Goal: Task Accomplishment & Management: Use online tool/utility

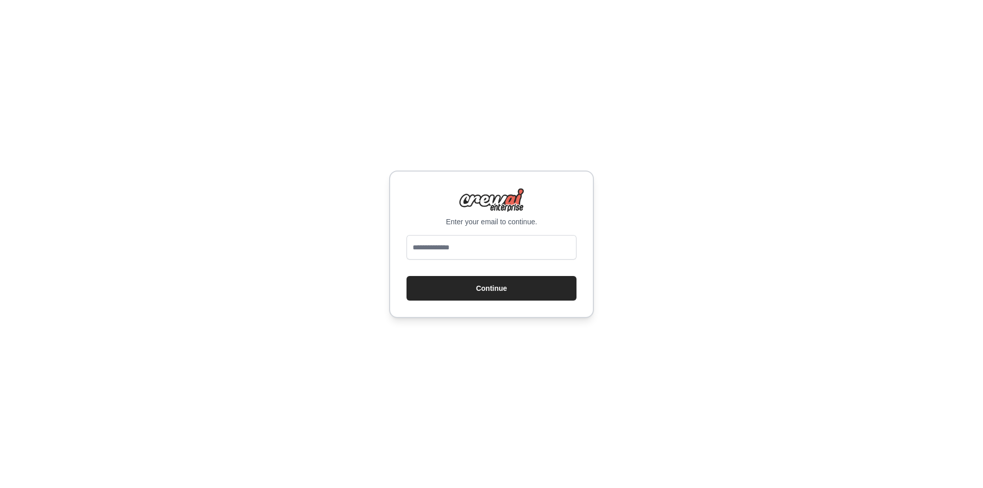
type input "**********"
click at [452, 294] on button "Continue" at bounding box center [492, 288] width 170 height 25
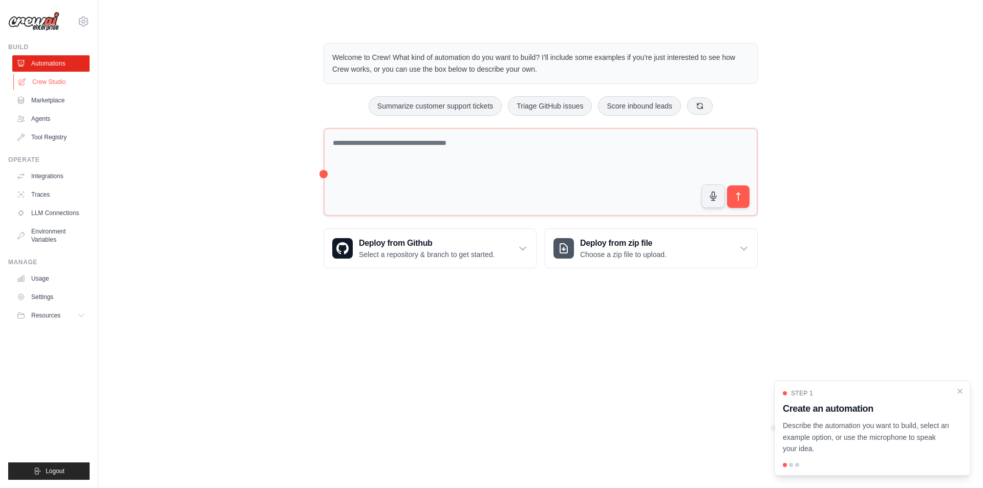
click at [34, 81] on link "Crew Studio" at bounding box center [51, 82] width 77 height 16
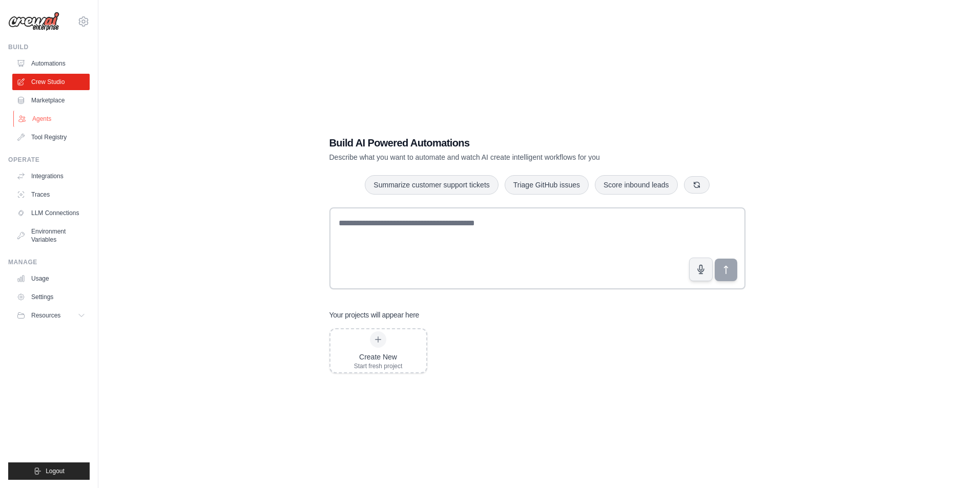
click at [42, 117] on link "Agents" at bounding box center [51, 119] width 77 height 16
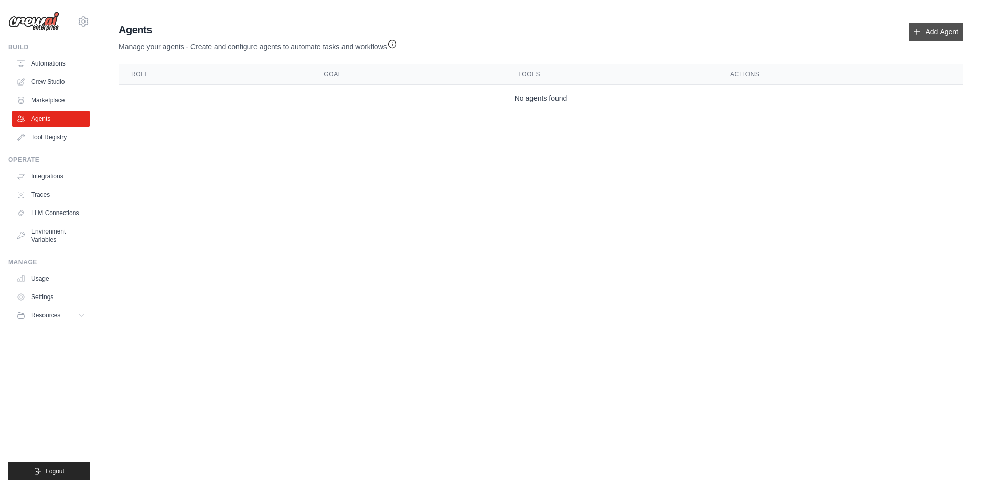
click at [928, 40] on link "Add Agent" at bounding box center [936, 32] width 54 height 18
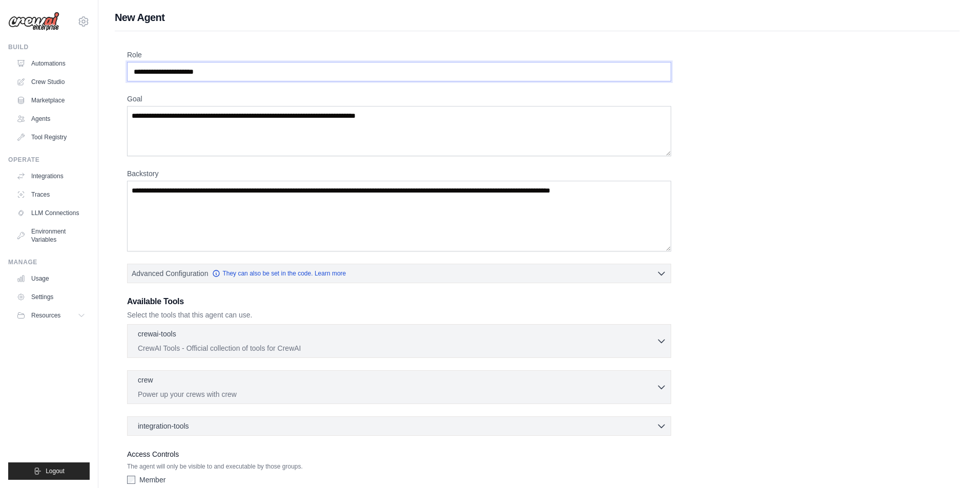
drag, startPoint x: 408, startPoint y: 69, endPoint x: 13, endPoint y: 4, distance: 400.1
click at [24, 17] on div "franky.chan@hk.cds-net.asia Settings Build Automations Crew Studio" at bounding box center [488, 275] width 976 height 550
type input "**********"
click at [254, 202] on textarea "Backstory" at bounding box center [399, 216] width 544 height 71
click at [239, 189] on textarea "Backstory" at bounding box center [399, 216] width 544 height 71
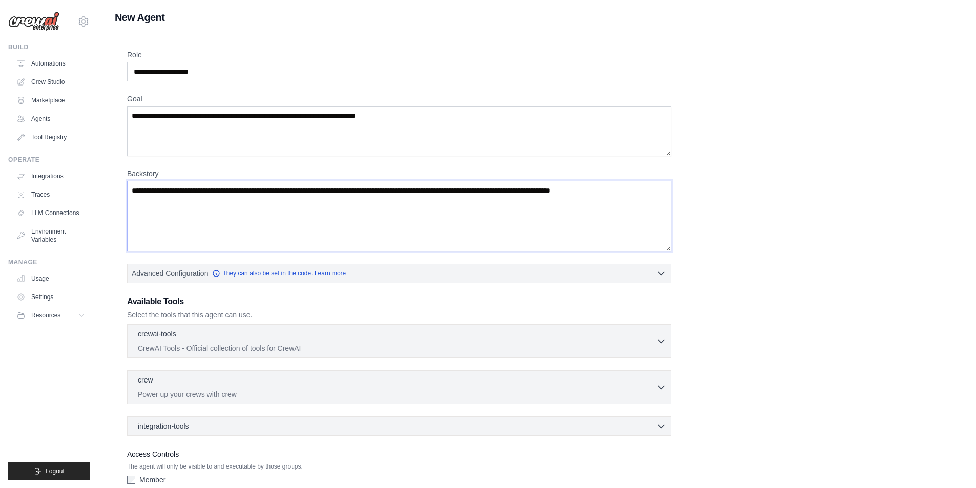
paste textarea "**********"
drag, startPoint x: 370, startPoint y: 193, endPoint x: 682, endPoint y: 221, distance: 312.7
click at [682, 221] on div "**********" at bounding box center [537, 277] width 820 height 454
click at [471, 198] on textarea "**********" at bounding box center [399, 216] width 544 height 71
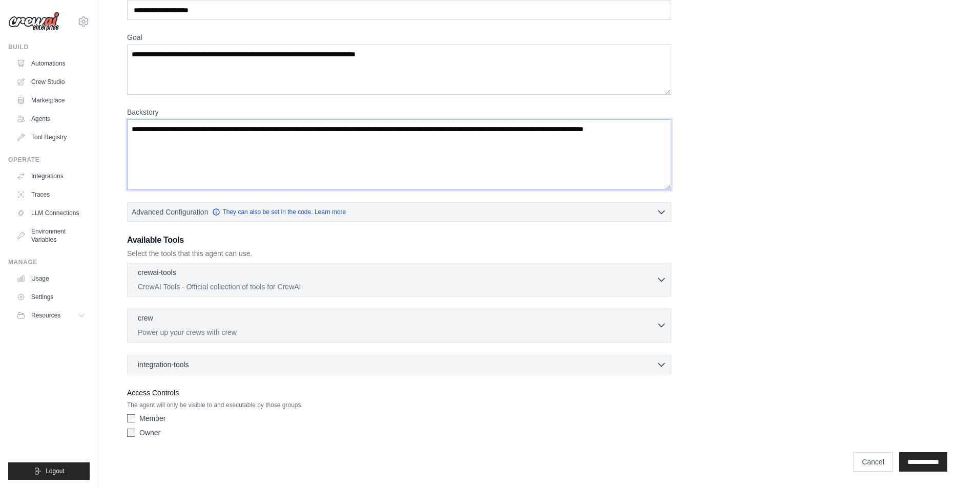
type textarea "**********"
click at [438, 338] on div "crew 0 selected Power up your crews with crew Crew" at bounding box center [399, 326] width 544 height 34
click at [419, 330] on p "Power up your crews with crew" at bounding box center [397, 332] width 518 height 10
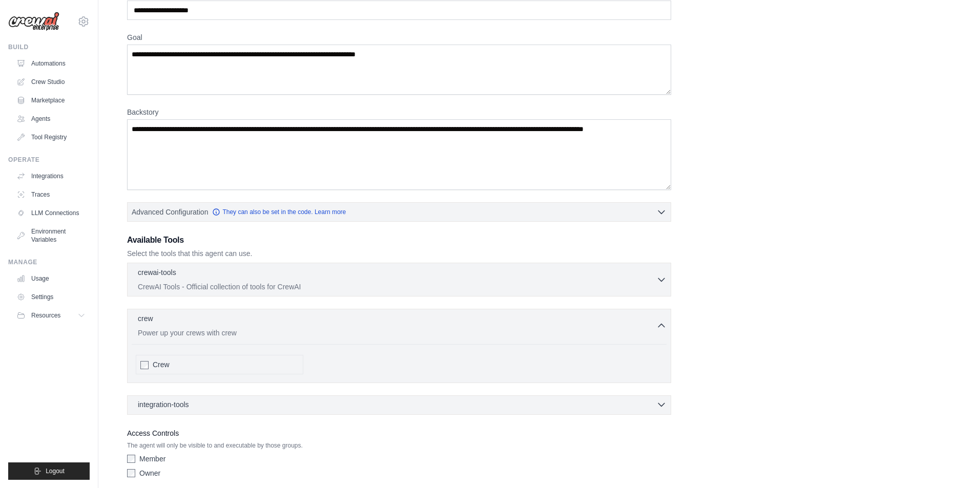
click at [438, 401] on div "integration-tools 0 selected" at bounding box center [402, 404] width 529 height 10
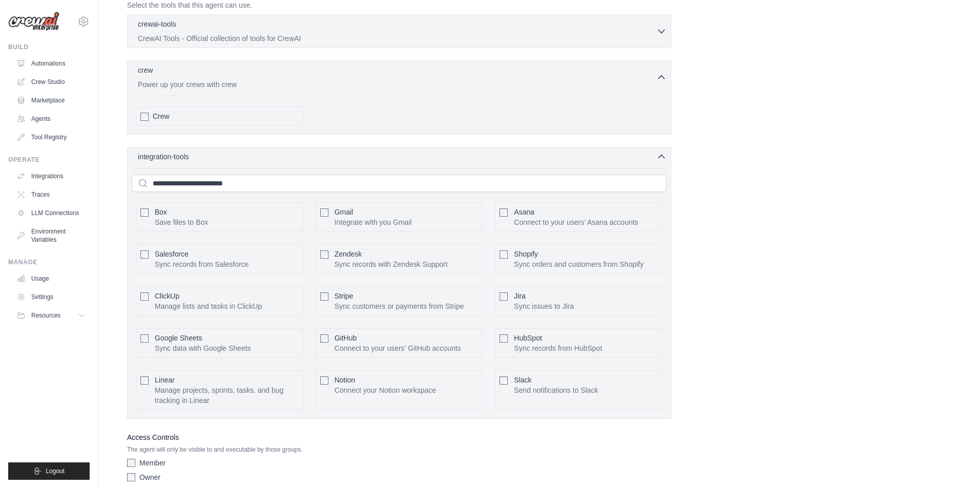
scroll to position [311, 0]
click at [276, 174] on input "text" at bounding box center [399, 182] width 535 height 17
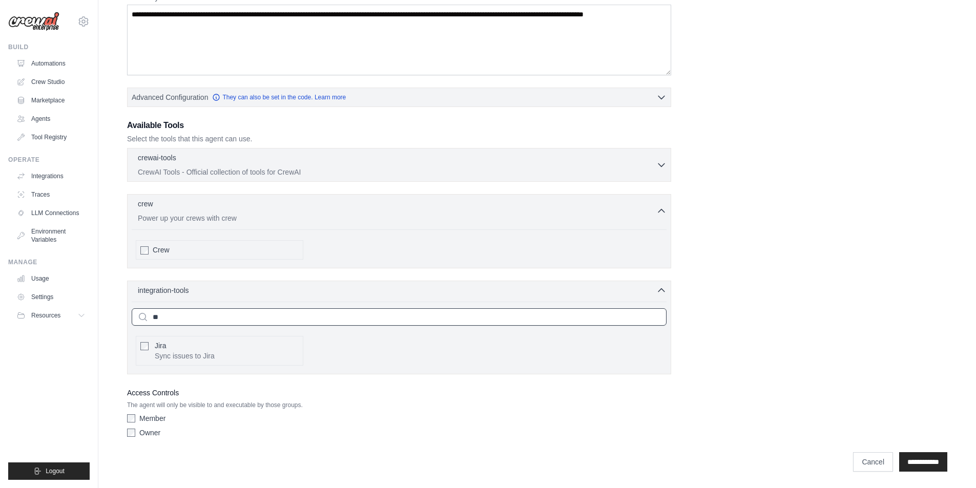
scroll to position [138, 0]
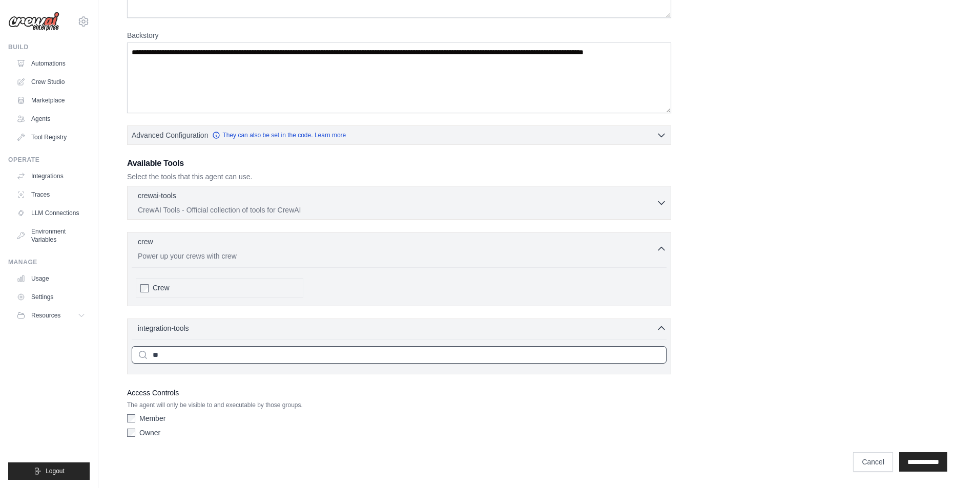
type input "*"
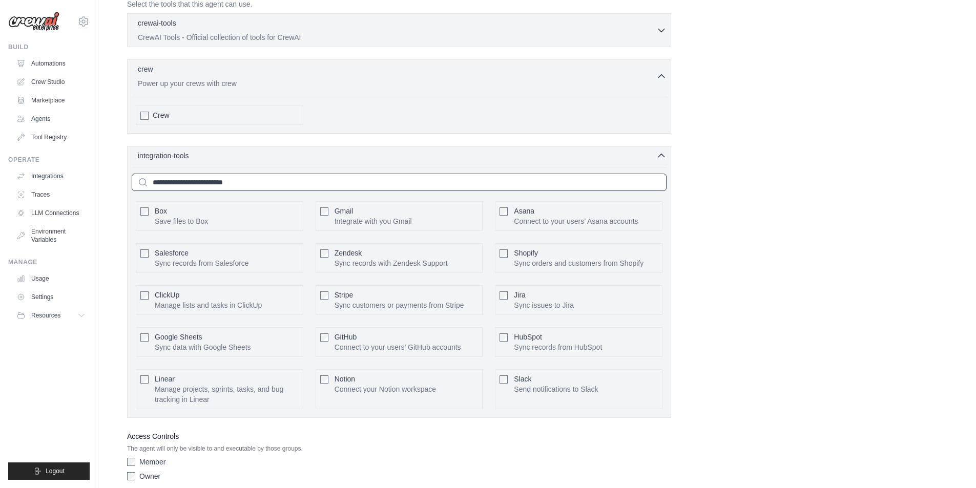
scroll to position [310, 0]
click at [665, 154] on icon "button" at bounding box center [661, 156] width 10 height 10
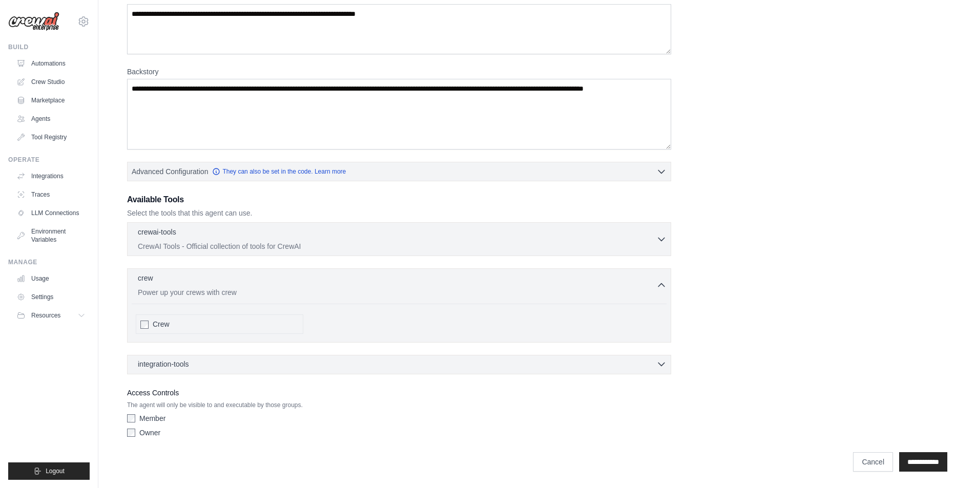
scroll to position [102, 0]
click at [487, 230] on div "crewai-tools 0 selected" at bounding box center [397, 232] width 518 height 12
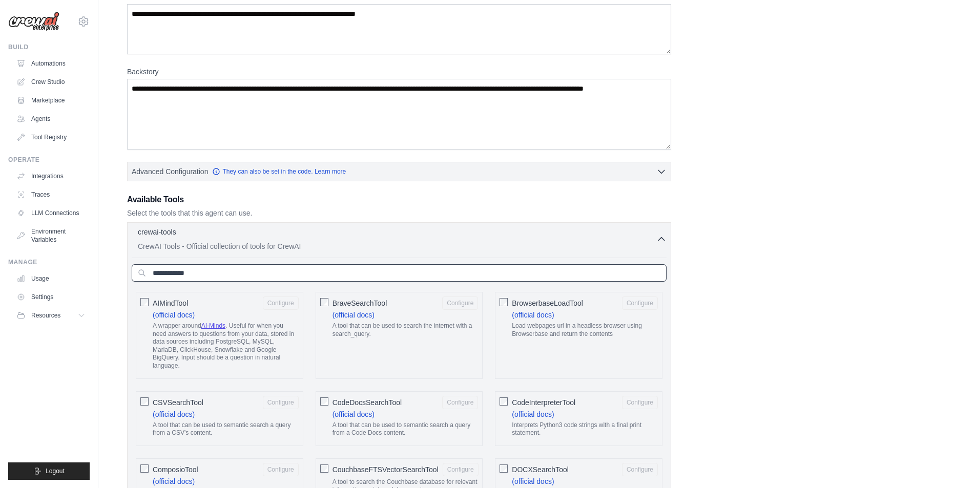
click at [496, 266] on input "text" at bounding box center [399, 272] width 535 height 17
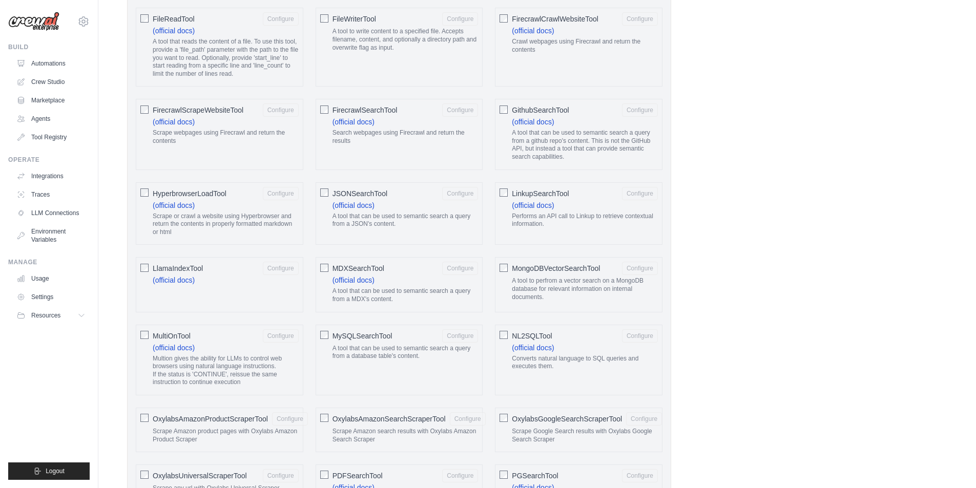
scroll to position [754, 0]
click at [346, 207] on link "(official docs)" at bounding box center [353, 205] width 42 height 8
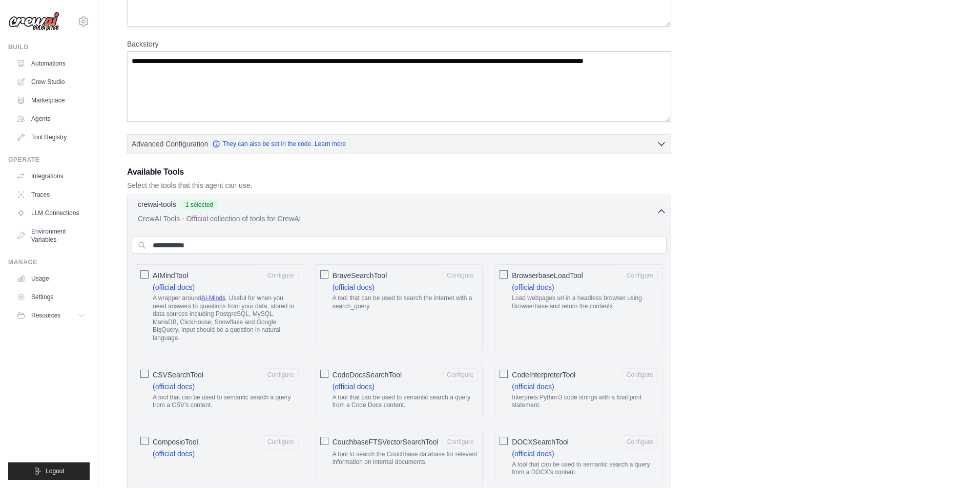
scroll to position [0, 0]
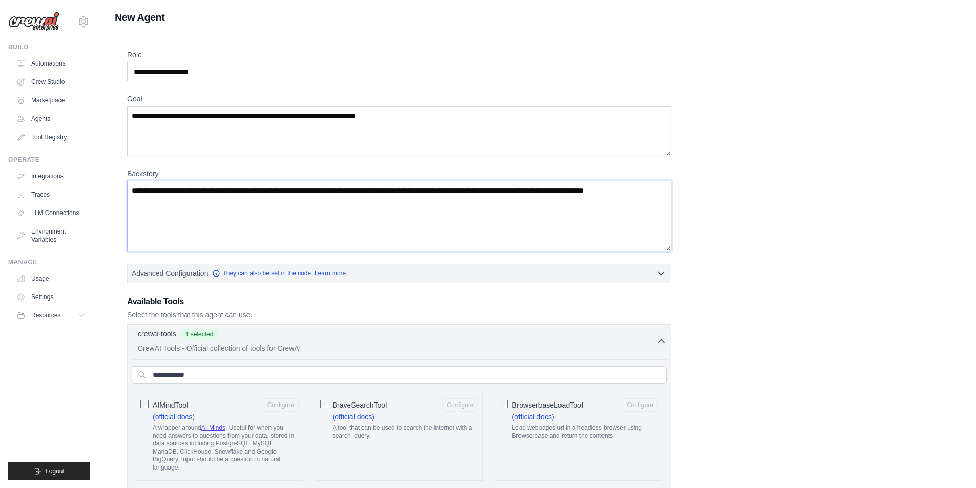
click at [415, 209] on textarea "**********" at bounding box center [399, 216] width 544 height 71
click at [414, 213] on textarea "**********" at bounding box center [399, 216] width 544 height 71
click at [355, 214] on textarea "**********" at bounding box center [399, 216] width 544 height 71
click at [350, 206] on textarea "**********" at bounding box center [399, 216] width 544 height 71
paste textarea "**********"
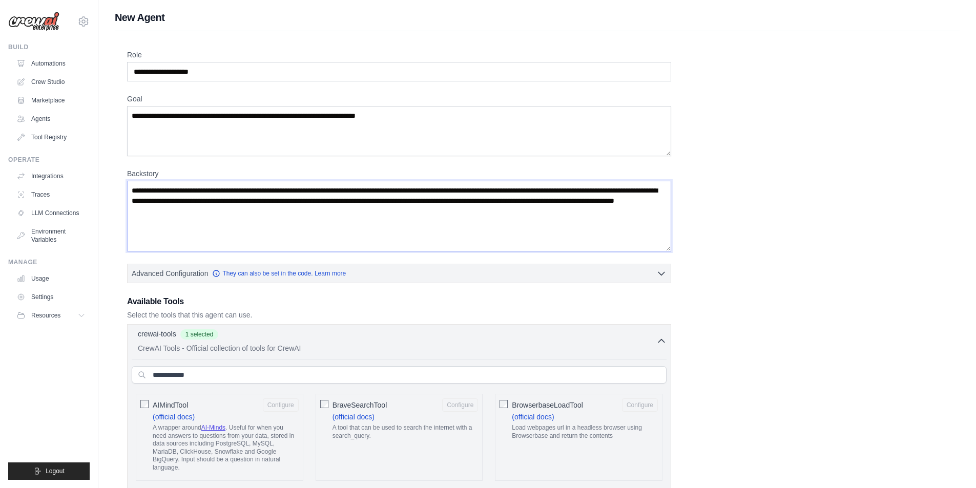
click at [311, 209] on textarea "**********" at bounding box center [399, 216] width 544 height 71
click at [257, 214] on textarea "**********" at bounding box center [399, 216] width 544 height 71
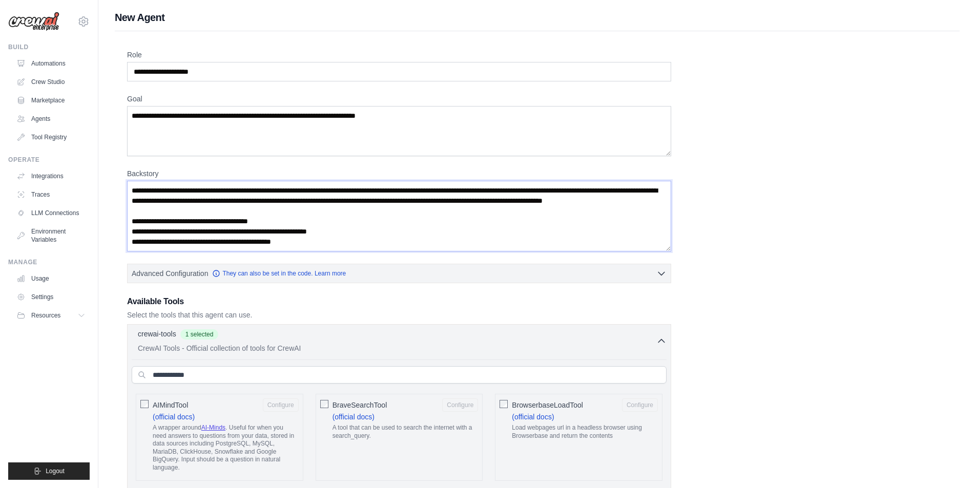
scroll to position [31, 0]
click at [341, 213] on textarea "**********" at bounding box center [399, 216] width 544 height 71
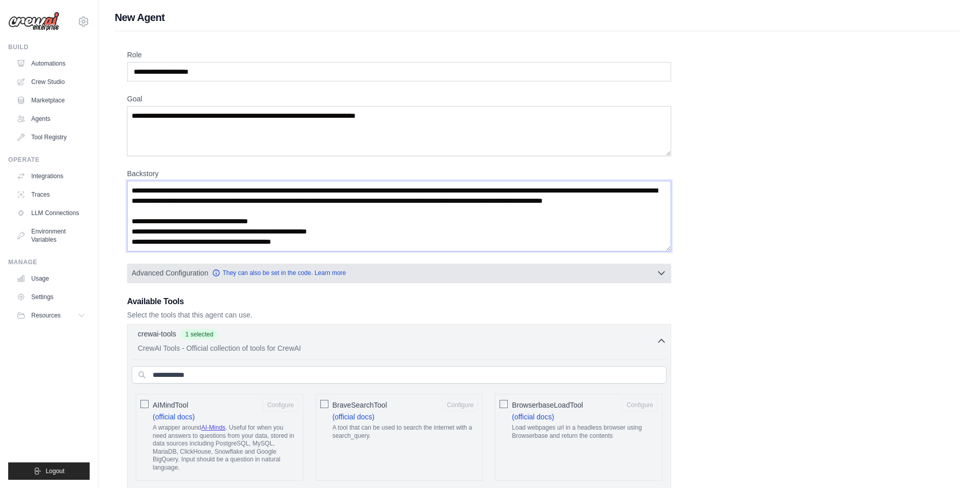
type textarea "**********"
click at [472, 273] on button "Advanced Configuration They can also be set in the code. Learn more" at bounding box center [399, 273] width 543 height 18
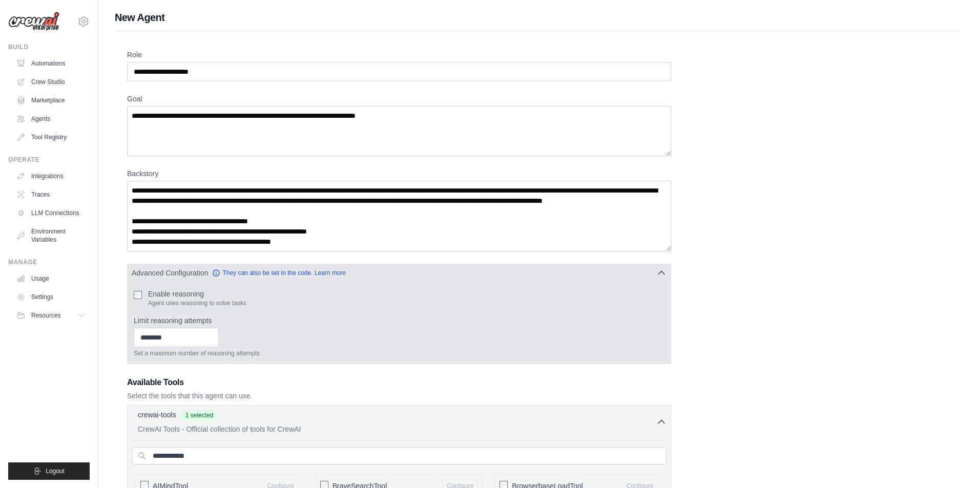
click at [472, 273] on button "Advanced Configuration They can also be set in the code. Learn more" at bounding box center [399, 273] width 543 height 18
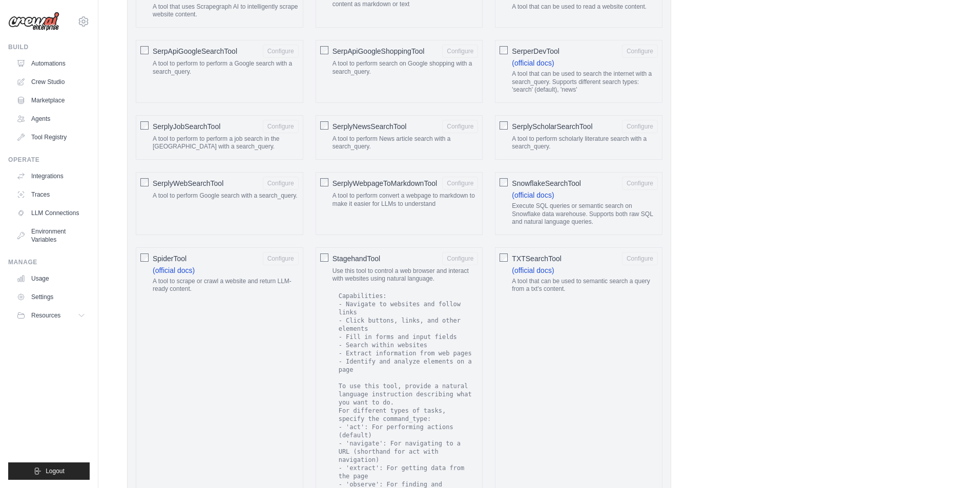
scroll to position [1828, 0]
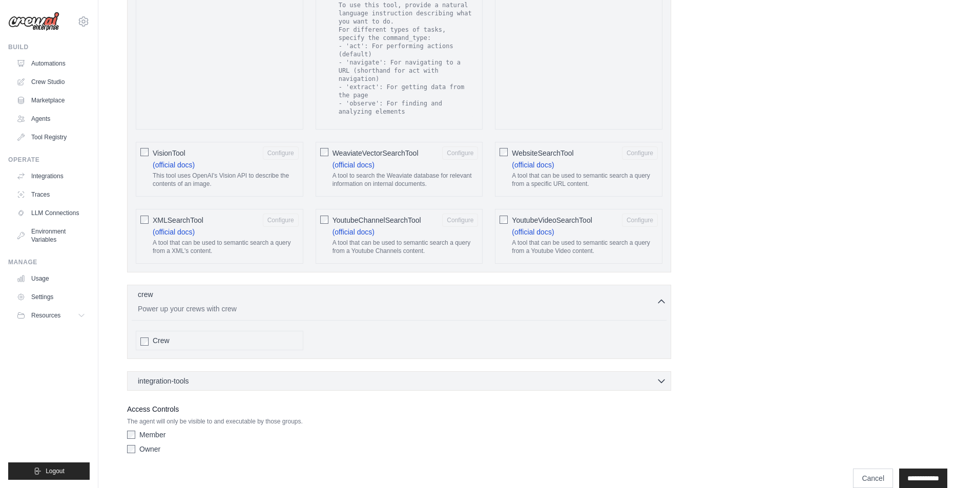
click at [395, 373] on div "integration-tools 0 selected Box Save files to Box Gmail" at bounding box center [399, 380] width 544 height 19
click at [378, 375] on div "integration-tools 0 selected" at bounding box center [402, 380] width 529 height 10
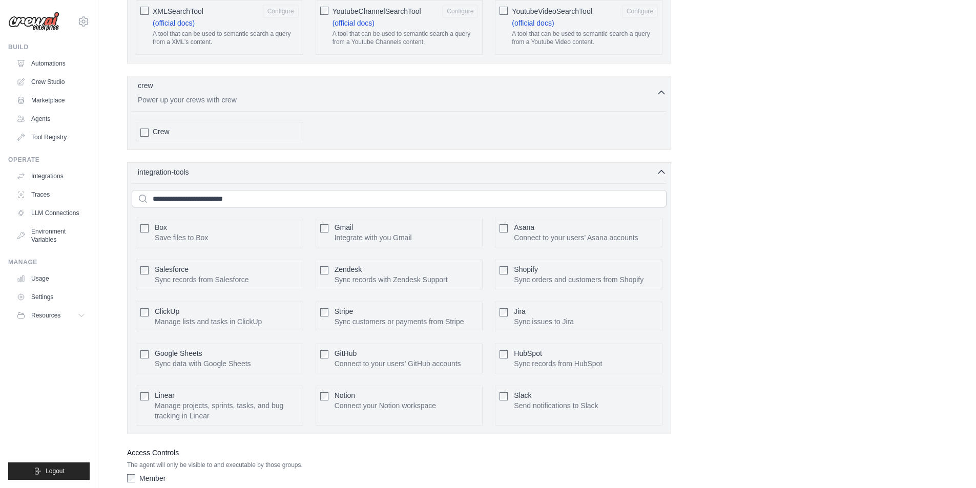
scroll to position [2081, 0]
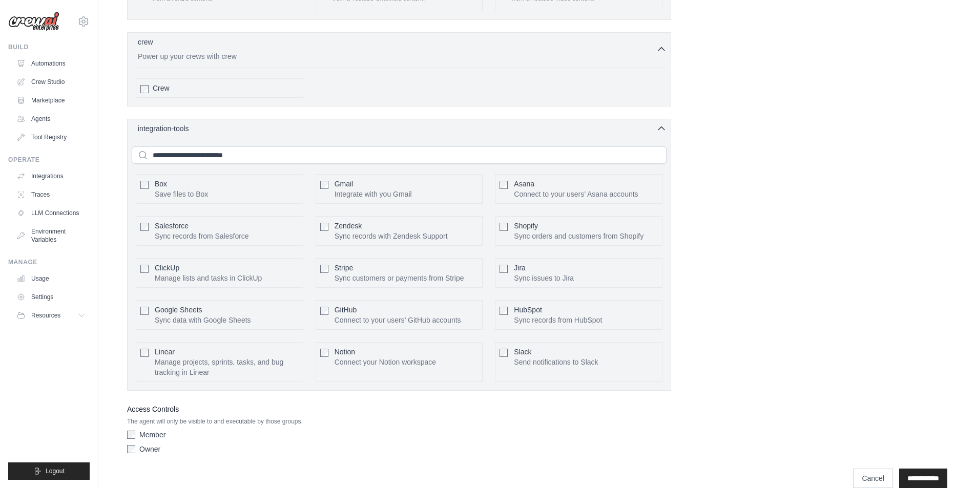
click at [917, 469] on input "**********" at bounding box center [923, 478] width 48 height 19
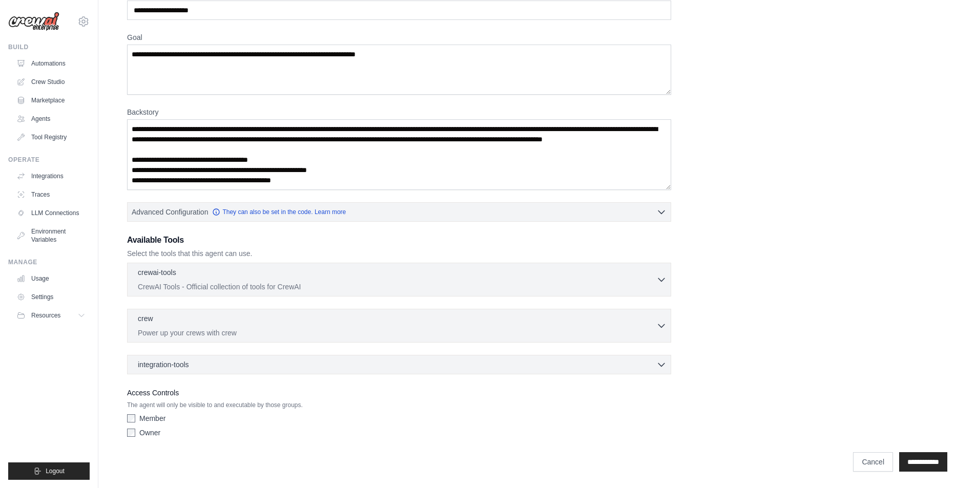
scroll to position [0, 0]
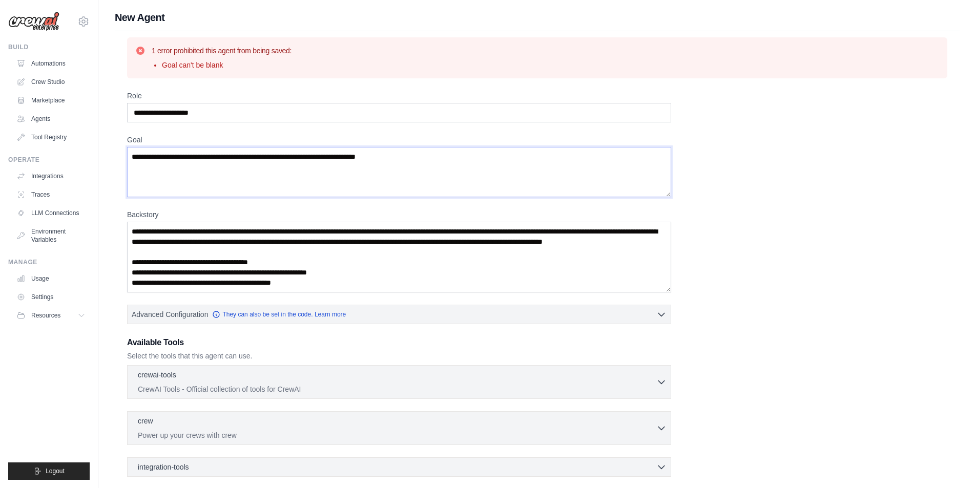
click at [208, 148] on textarea "Goal" at bounding box center [399, 172] width 544 height 50
click at [277, 167] on textarea "Goal" at bounding box center [399, 172] width 544 height 50
paste textarea "**********"
click at [286, 158] on textarea "**********" at bounding box center [399, 172] width 544 height 50
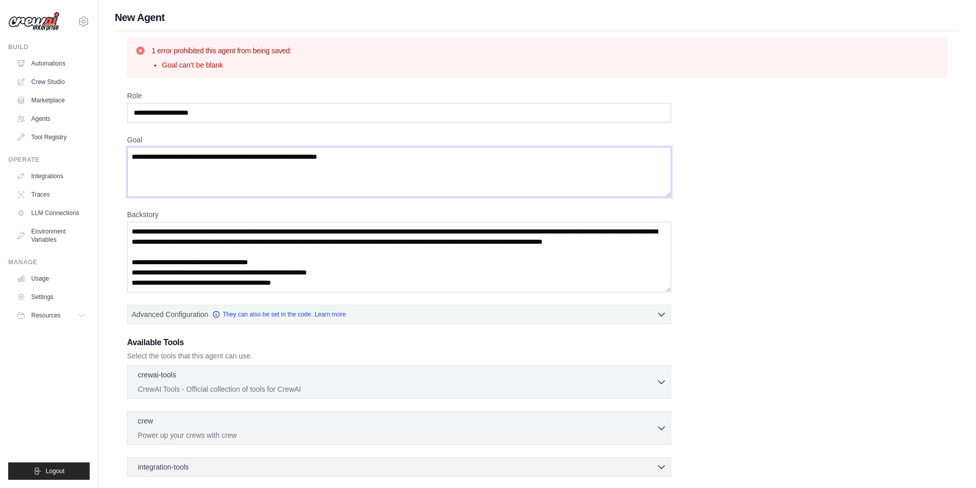
click at [257, 156] on textarea "**********" at bounding box center [399, 172] width 544 height 50
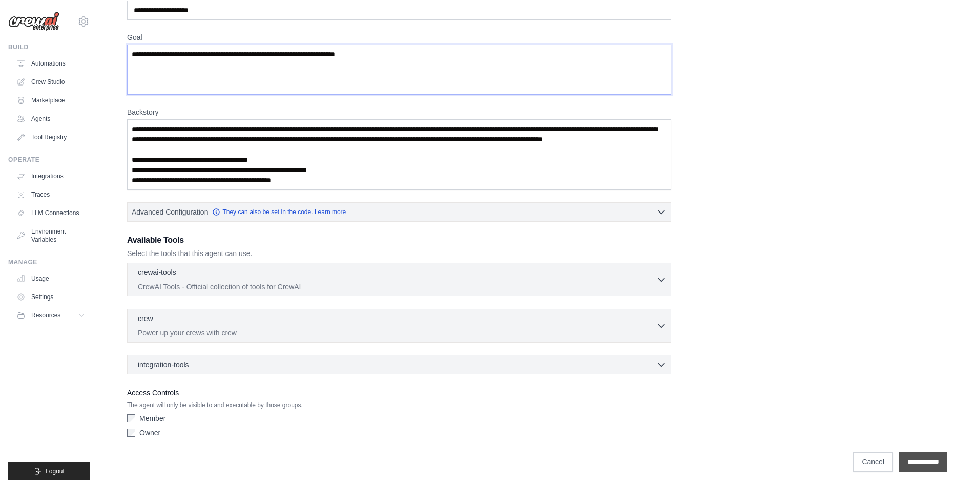
type textarea "**********"
click at [912, 455] on input "**********" at bounding box center [923, 461] width 48 height 19
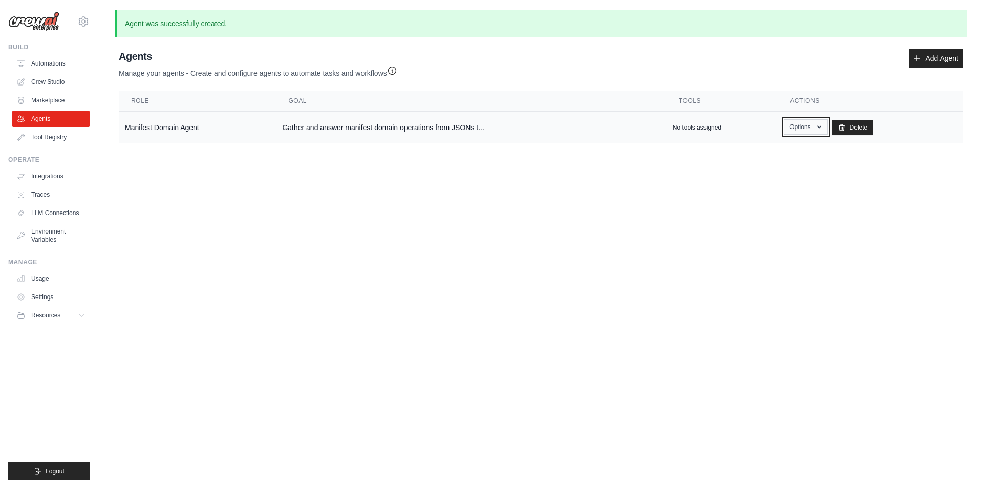
click at [803, 125] on button "Options" at bounding box center [806, 126] width 44 height 15
click at [618, 258] on body "franky.chan@hk.cds-net.asia Settings Build Automations Crew Studio" at bounding box center [491, 244] width 983 height 488
click at [45, 79] on link "Crew Studio" at bounding box center [51, 82] width 77 height 16
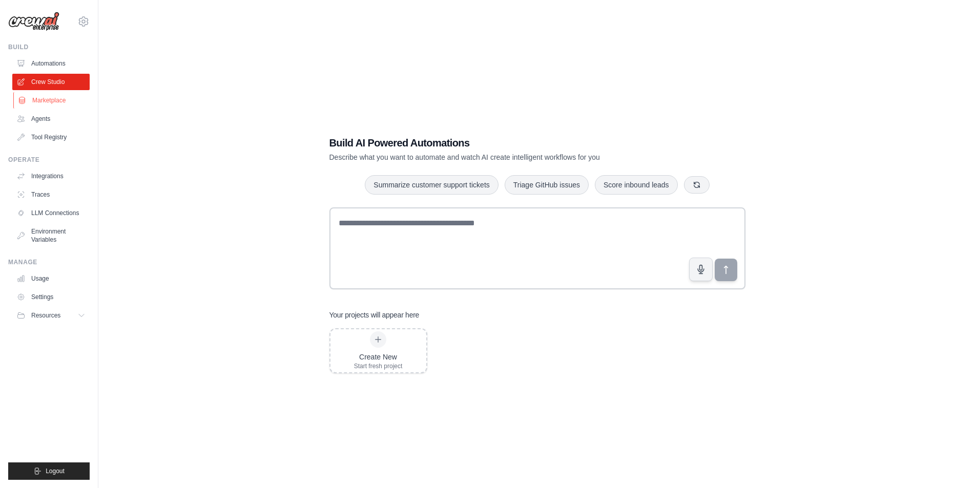
click at [67, 98] on link "Marketplace" at bounding box center [51, 100] width 77 height 16
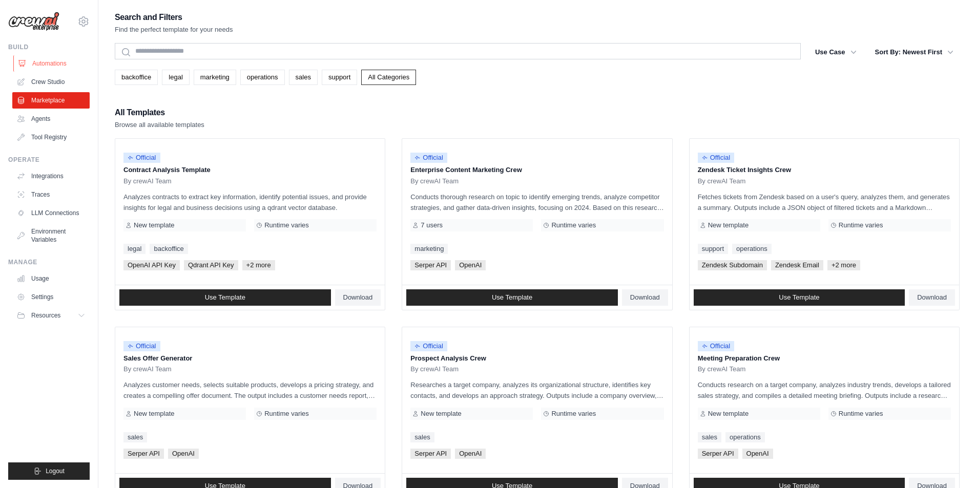
click at [58, 64] on link "Automations" at bounding box center [51, 63] width 77 height 16
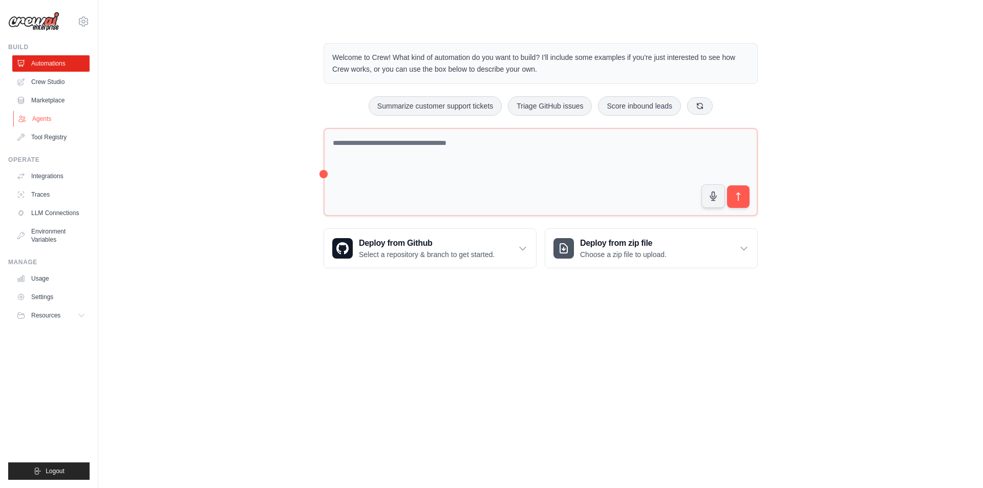
click at [54, 122] on link "Agents" at bounding box center [51, 119] width 77 height 16
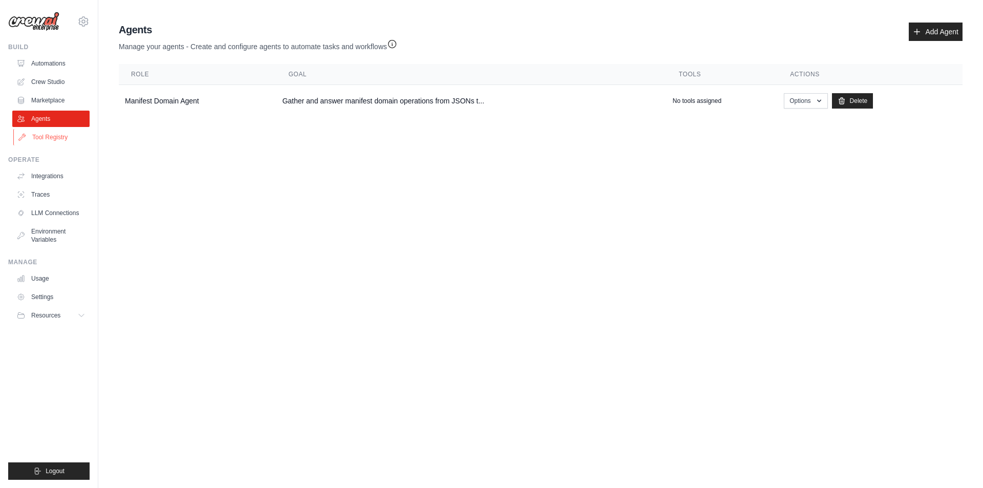
click at [53, 139] on link "Tool Registry" at bounding box center [51, 137] width 77 height 16
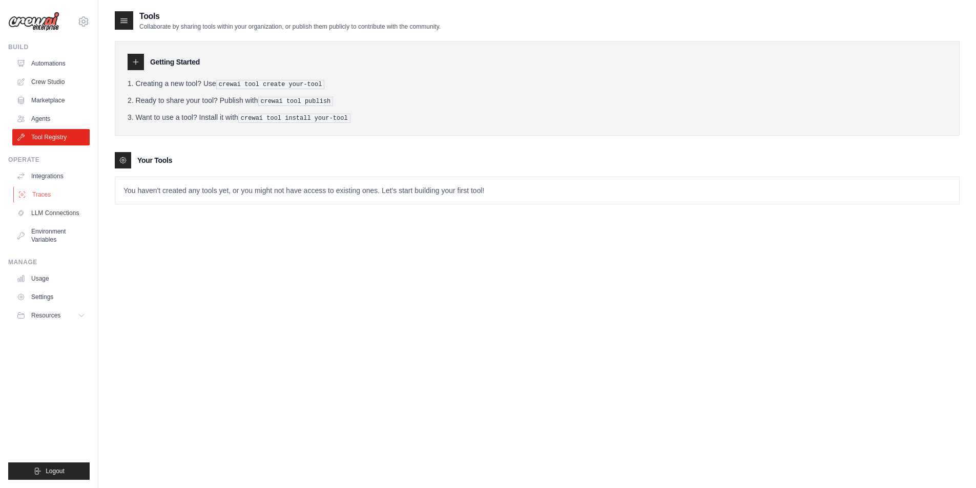
click at [57, 202] on link "Traces" at bounding box center [51, 194] width 77 height 16
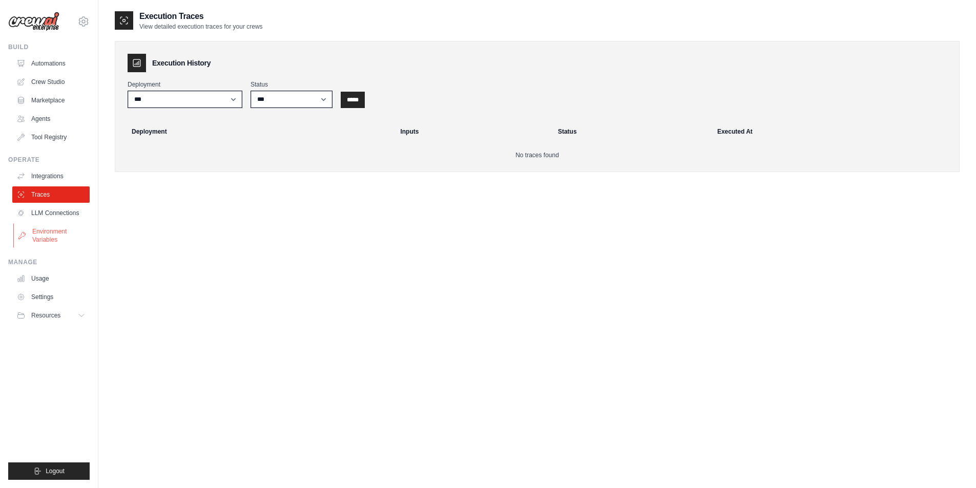
click at [58, 225] on link "Environment Variables" at bounding box center [51, 235] width 77 height 25
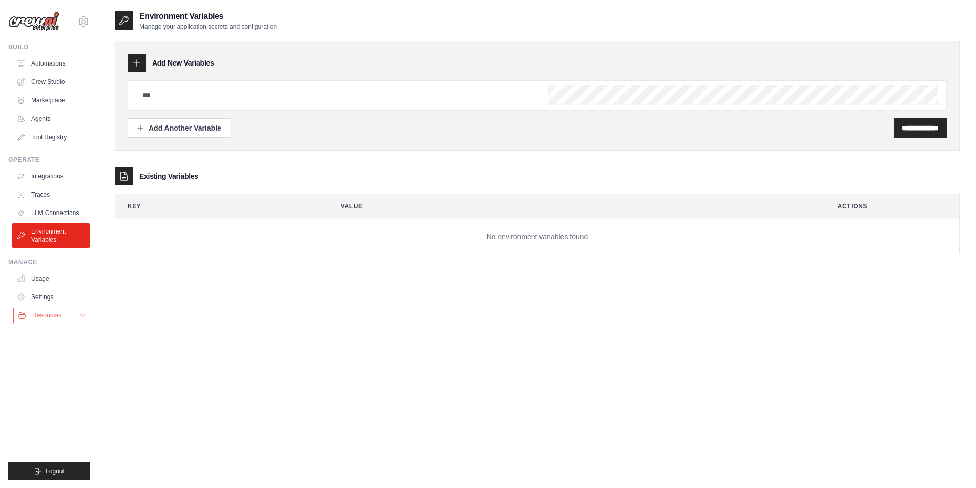
click at [51, 310] on button "Resources" at bounding box center [51, 315] width 77 height 16
click at [62, 337] on link "Documentation" at bounding box center [54, 333] width 71 height 14
click at [83, 115] on link "Agents" at bounding box center [51, 119] width 77 height 16
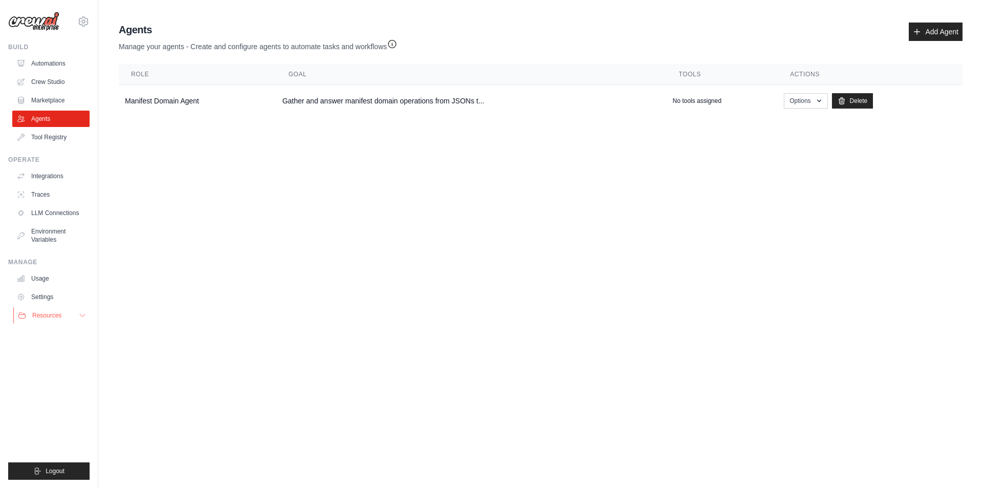
click at [46, 315] on span "Resources" at bounding box center [46, 315] width 29 height 8
click at [49, 339] on link "Documentation" at bounding box center [54, 333] width 71 height 14
click at [517, 99] on td "Gather and answer manifest domain operations from JSONs t..." at bounding box center [471, 101] width 390 height 32
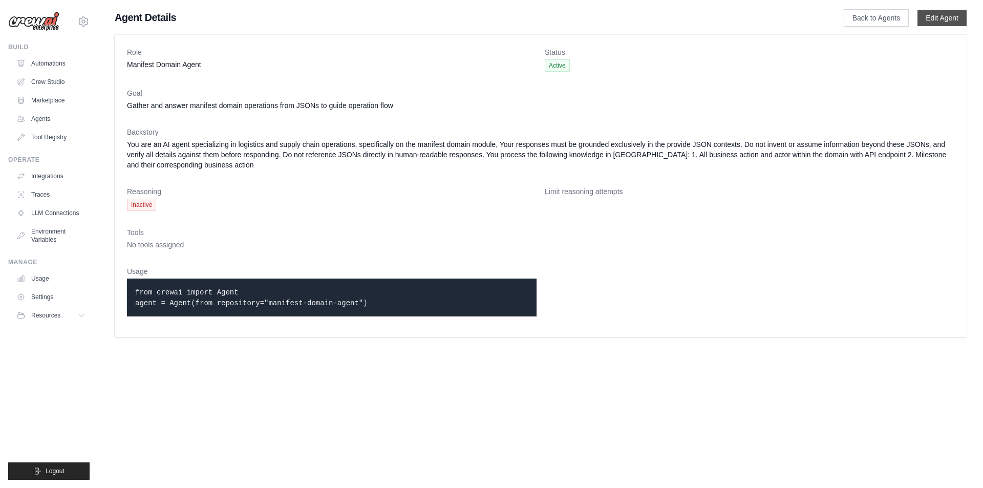
click at [950, 25] on link "Edit Agent" at bounding box center [942, 18] width 49 height 16
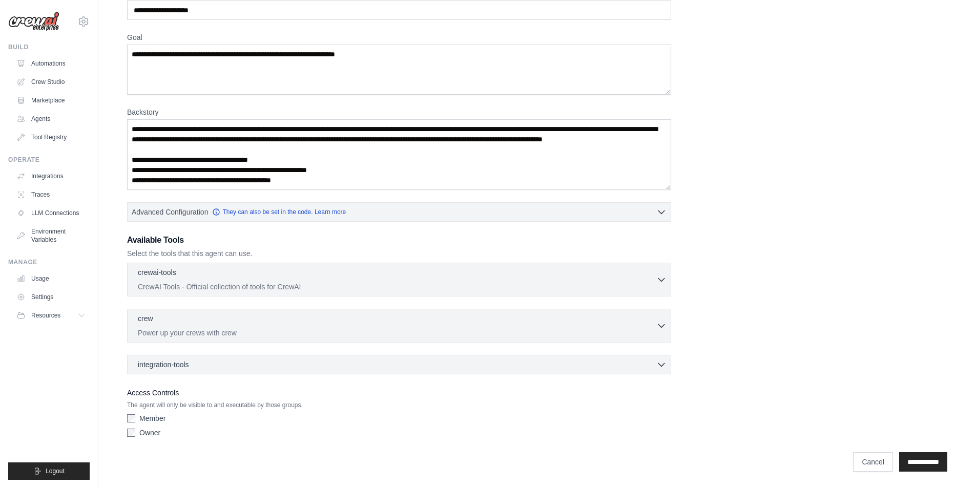
scroll to position [31, 0]
click at [472, 276] on div "crewai-tools 0 selected" at bounding box center [397, 273] width 518 height 12
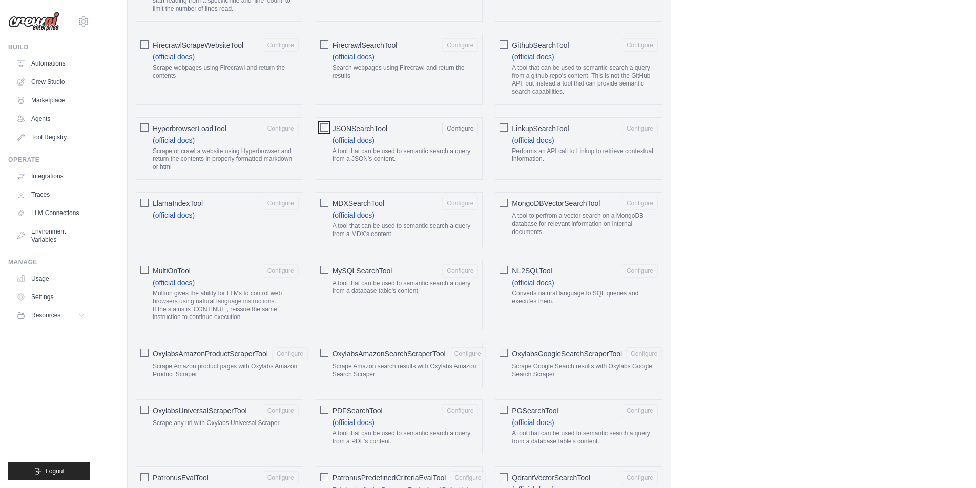
scroll to position [848, 0]
click at [452, 129] on button "Configure" at bounding box center [460, 127] width 36 height 13
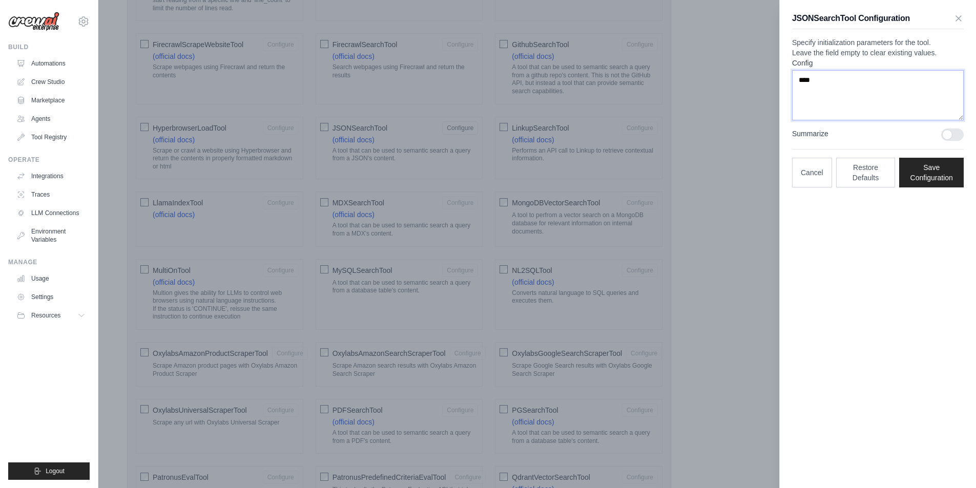
drag, startPoint x: 842, startPoint y: 120, endPoint x: 721, endPoint y: 90, distance: 125.1
click at [721, 90] on div "**********" at bounding box center [537, 336] width 845 height 2251
click at [777, 123] on div at bounding box center [488, 244] width 976 height 488
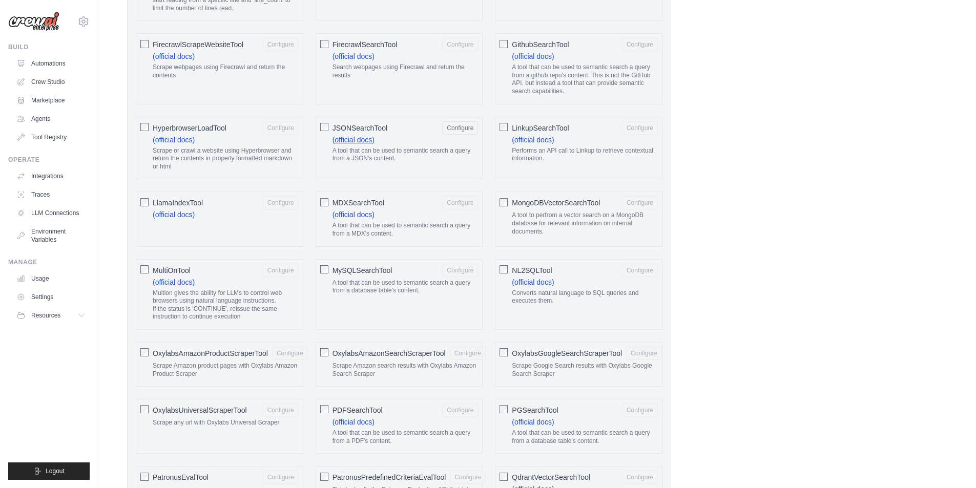
click at [362, 137] on link "(official docs)" at bounding box center [353, 140] width 42 height 8
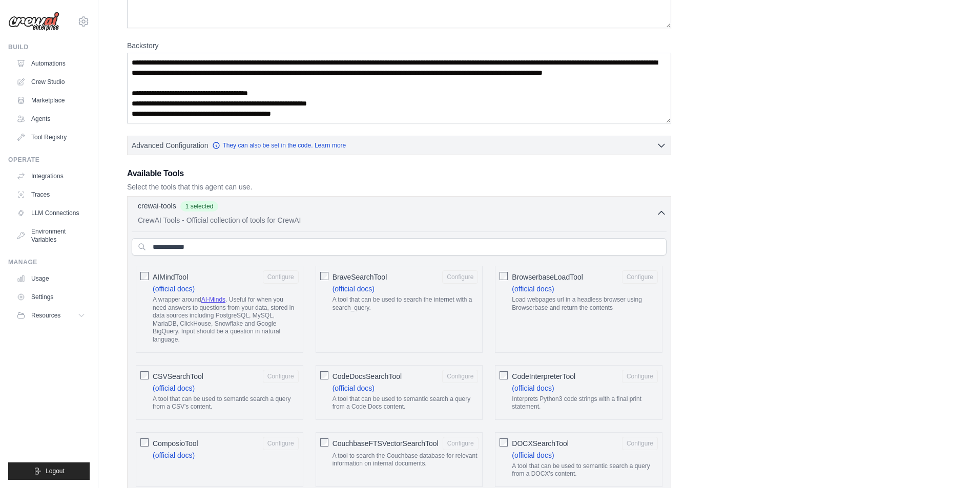
scroll to position [152, 0]
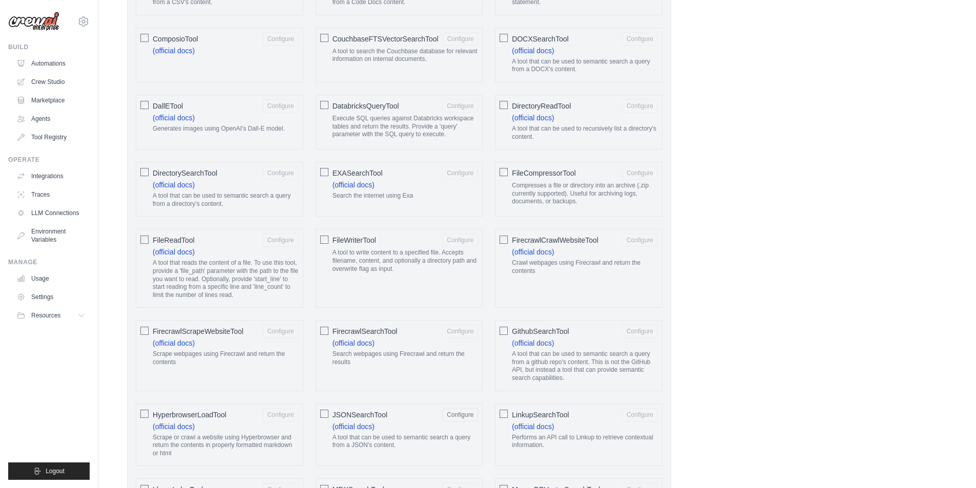
scroll to position [568, 0]
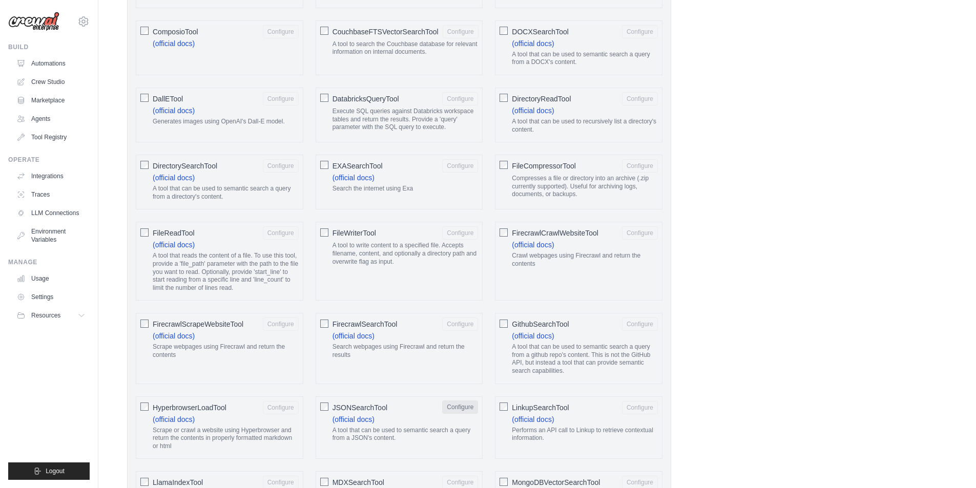
click at [447, 403] on button "Configure" at bounding box center [460, 406] width 36 height 13
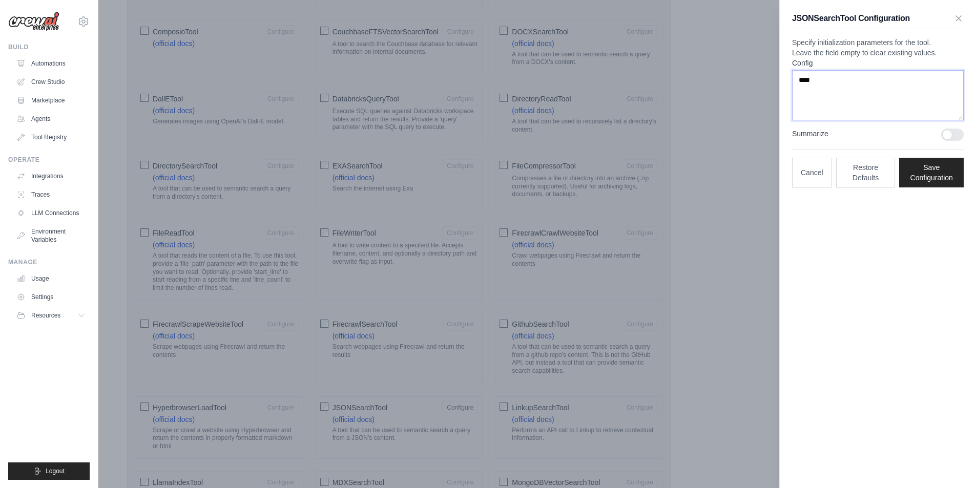
drag, startPoint x: 869, startPoint y: 113, endPoint x: 706, endPoint y: 94, distance: 163.5
paste textarea "**********"
type textarea "**********"
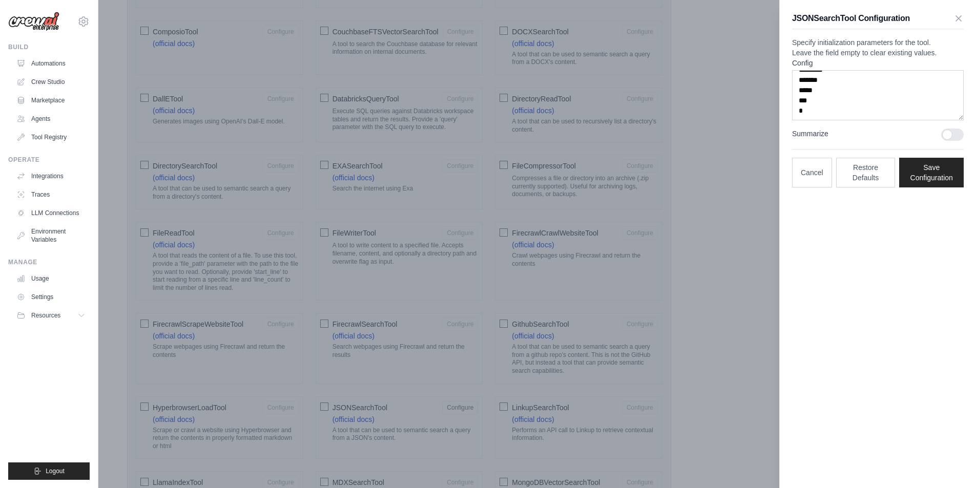
click at [947, 141] on div at bounding box center [952, 135] width 23 height 12
click at [920, 200] on div "JSONSearchTool Configuration Specify initialization parameters for the tool. Le…" at bounding box center [877, 100] width 196 height 200
click at [920, 187] on button "Save Configuration" at bounding box center [931, 172] width 65 height 30
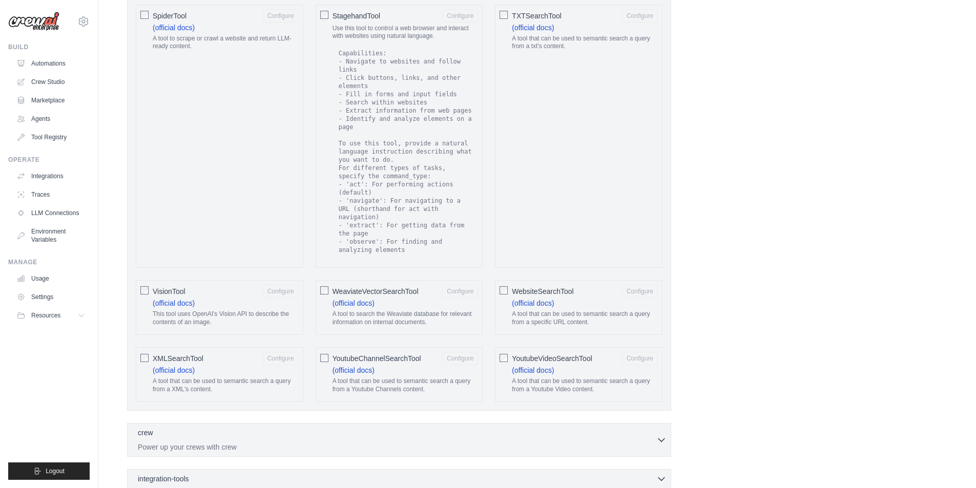
scroll to position [1817, 0]
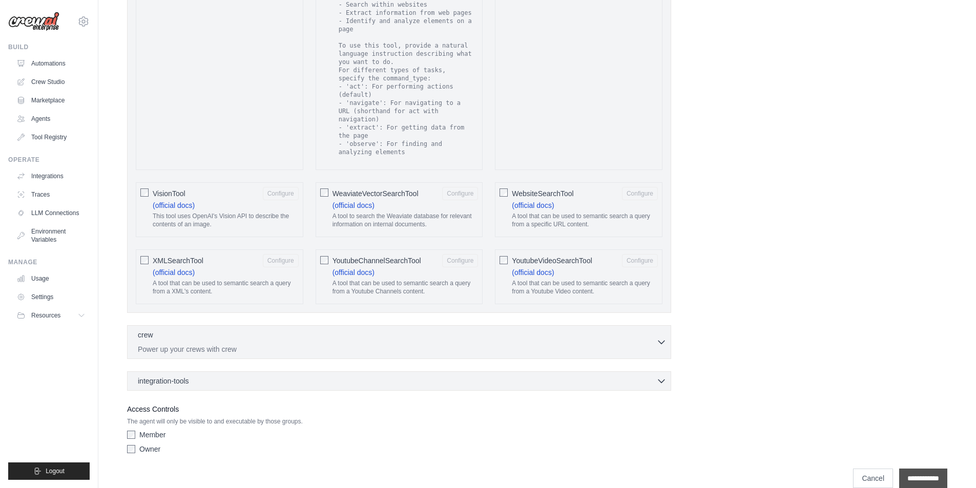
click at [914, 469] on input "**********" at bounding box center [923, 478] width 48 height 19
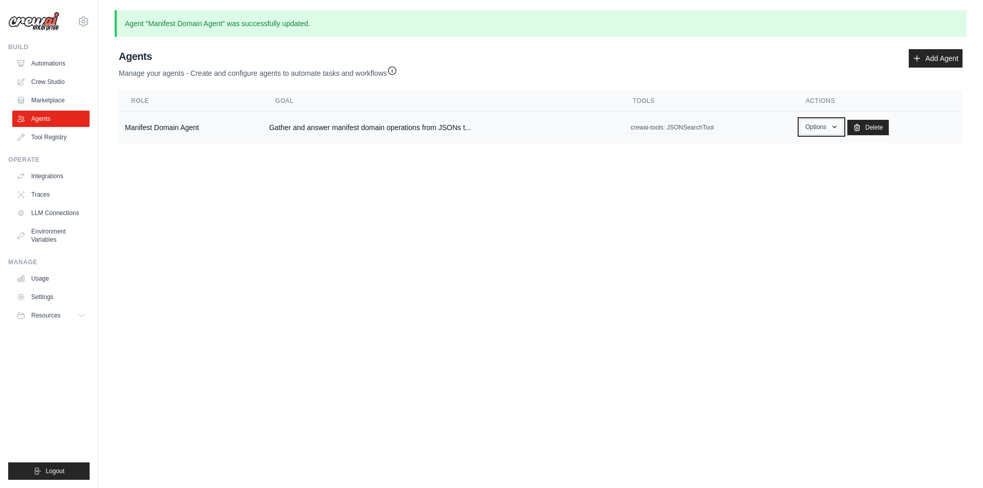
click at [820, 126] on button "Options" at bounding box center [822, 126] width 44 height 15
click at [769, 152] on main "Agent "Manifest Domain Agent" was successfully updated. Agent Usage Guide To us…" at bounding box center [540, 85] width 885 height 170
click at [808, 136] on td "Options Show Edit Delete" at bounding box center [878, 128] width 169 height 32
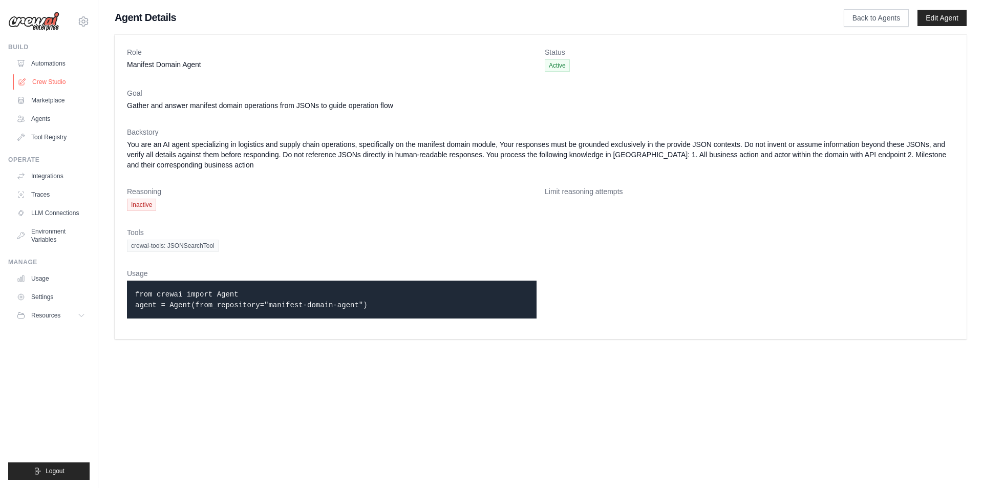
click at [43, 76] on link "Crew Studio" at bounding box center [51, 82] width 77 height 16
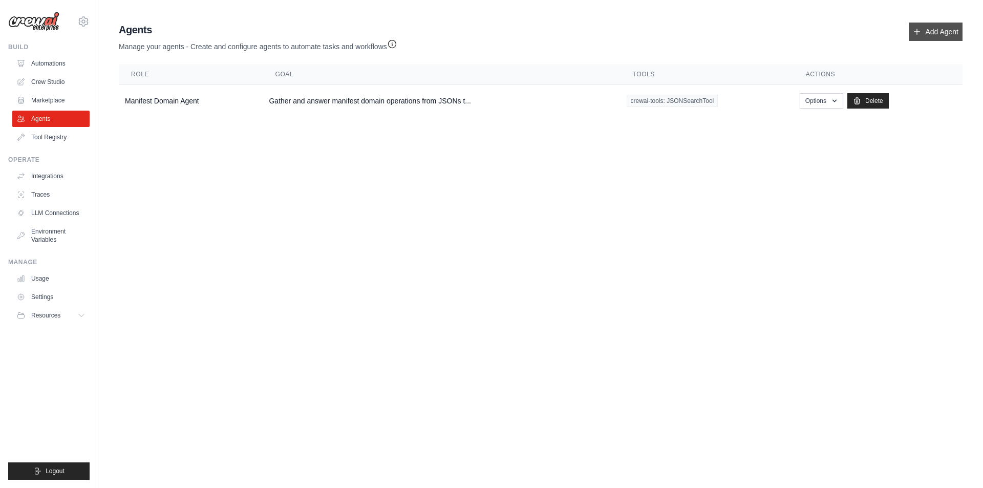
click at [931, 32] on link "Add Agent" at bounding box center [936, 32] width 54 height 18
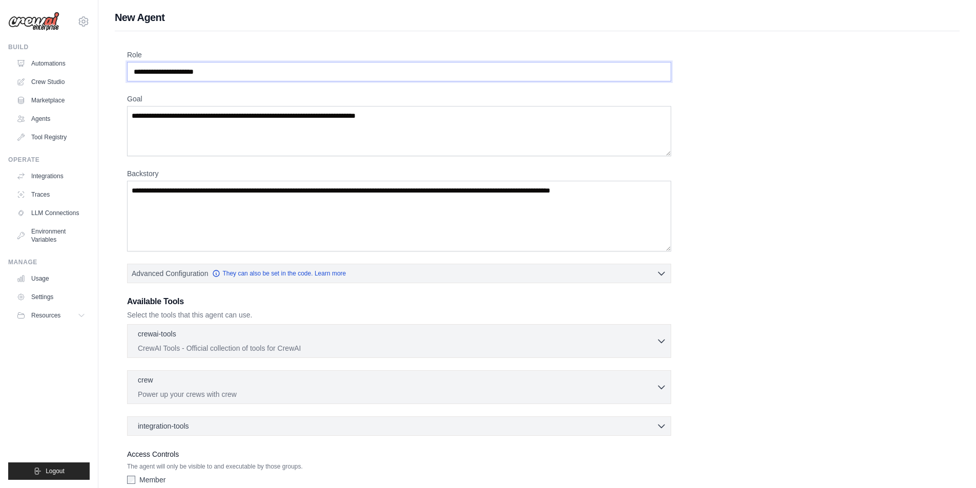
drag, startPoint x: 247, startPoint y: 77, endPoint x: 30, endPoint y: 54, distance: 217.9
click at [30, 54] on div "franky.chan@hk.cds-net.asia Settings Build Automations Crew Studio" at bounding box center [488, 275] width 976 height 550
click at [136, 74] on input "**********" at bounding box center [399, 71] width 544 height 19
click at [43, 116] on link "Agents" at bounding box center [51, 119] width 77 height 16
click at [302, 68] on input "**********" at bounding box center [399, 71] width 544 height 19
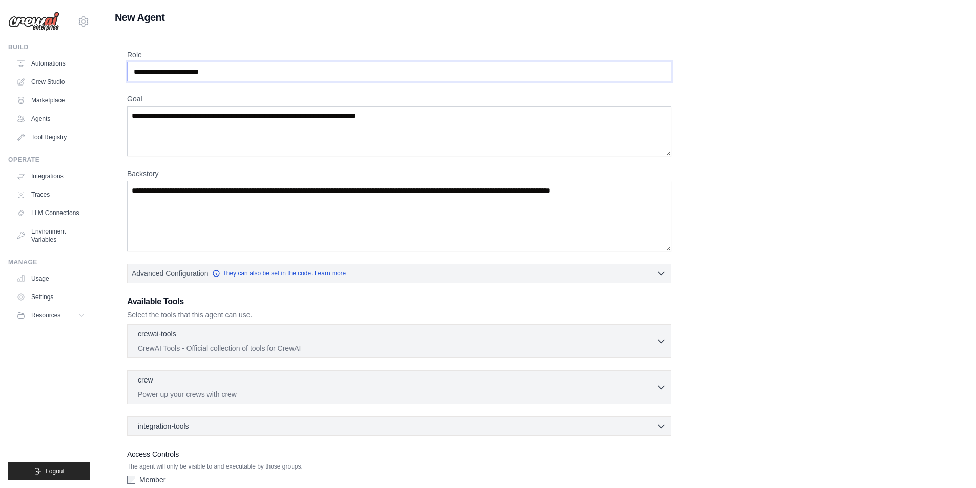
click at [257, 70] on input "**********" at bounding box center [399, 71] width 544 height 19
type input "**********"
click at [297, 131] on textarea "Goal" at bounding box center [399, 131] width 544 height 50
click at [298, 140] on textarea "Goal" at bounding box center [399, 131] width 544 height 50
paste textarea "**********"
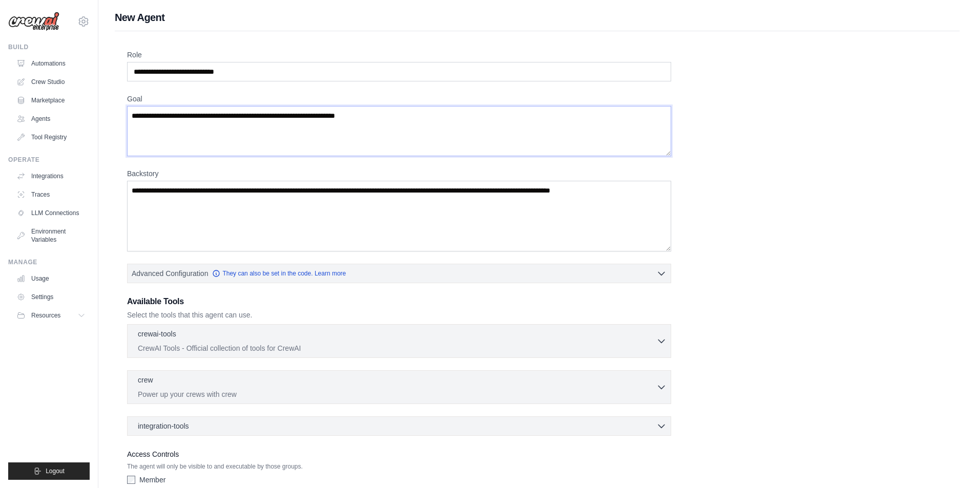
click at [202, 114] on textarea "**********" at bounding box center [399, 131] width 544 height 50
drag, startPoint x: 623, startPoint y: 118, endPoint x: 336, endPoint y: 117, distance: 286.8
click at [336, 117] on textarea "**********" at bounding box center [399, 131] width 544 height 50
click at [407, 116] on textarea "**********" at bounding box center [399, 131] width 544 height 50
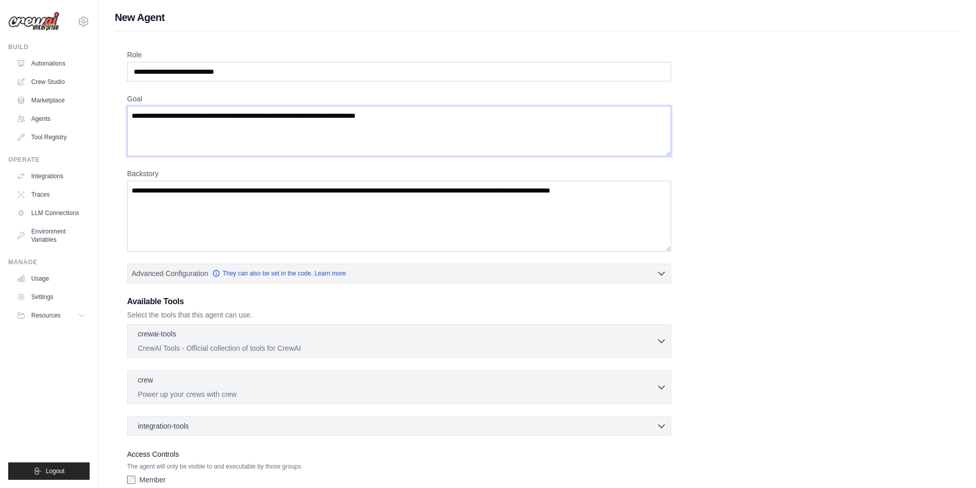
type textarea "**********"
click at [324, 197] on textarea "Backstory" at bounding box center [399, 216] width 544 height 71
click at [364, 206] on textarea "Backstory" at bounding box center [399, 216] width 544 height 71
paste textarea "**********"
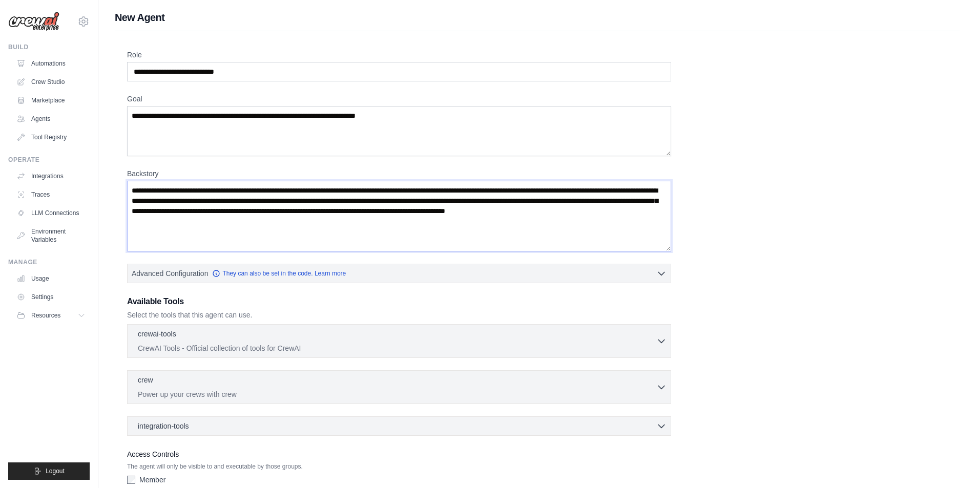
drag, startPoint x: 422, startPoint y: 194, endPoint x: 499, endPoint y: 190, distance: 77.4
click at [499, 190] on textarea "**********" at bounding box center [399, 216] width 544 height 71
drag, startPoint x: 488, startPoint y: 212, endPoint x: 495, endPoint y: 231, distance: 20.9
click at [495, 231] on textarea "**********" at bounding box center [399, 216] width 544 height 71
click at [559, 211] on textarea "**********" at bounding box center [399, 216] width 544 height 71
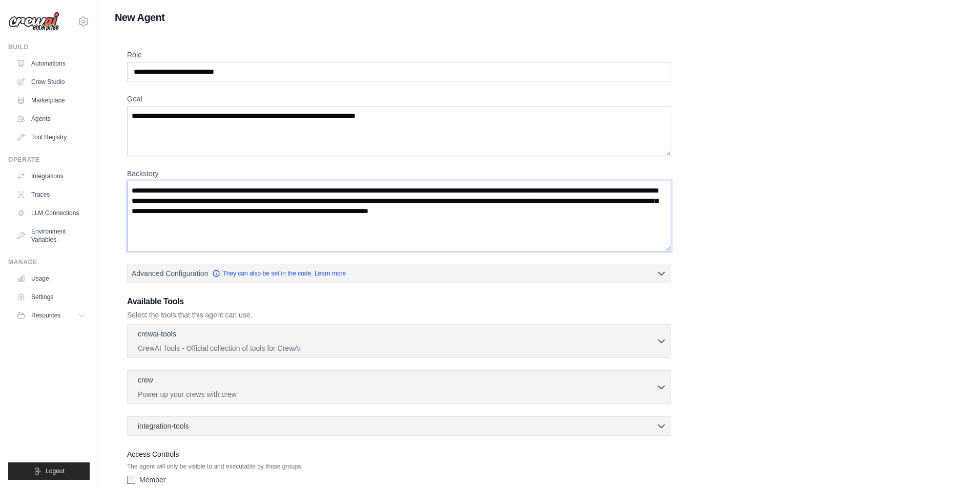
click at [212, 231] on textarea "**********" at bounding box center [399, 216] width 544 height 71
click at [279, 229] on textarea "**********" at bounding box center [399, 216] width 544 height 71
drag, startPoint x: 259, startPoint y: 226, endPoint x: 324, endPoint y: 208, distance: 67.5
click at [324, 208] on textarea "**********" at bounding box center [399, 216] width 544 height 71
paste textarea "**********"
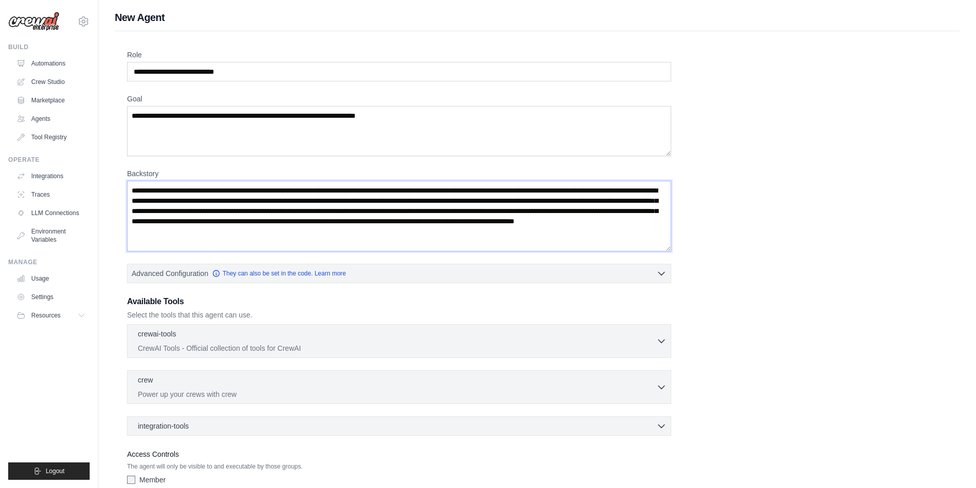
click at [355, 233] on textarea "**********" at bounding box center [399, 216] width 544 height 71
click at [469, 233] on textarea "**********" at bounding box center [399, 216] width 544 height 71
click at [153, 247] on textarea "**********" at bounding box center [399, 216] width 544 height 71
drag, startPoint x: 398, startPoint y: 242, endPoint x: 370, endPoint y: 246, distance: 29.0
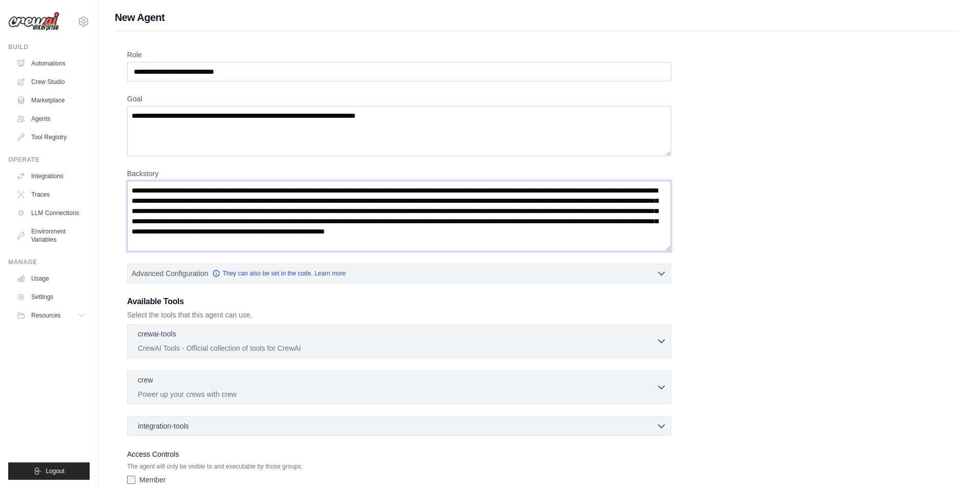
click at [370, 246] on textarea "**********" at bounding box center [399, 216] width 544 height 71
click at [435, 237] on textarea "**********" at bounding box center [399, 216] width 544 height 71
paste textarea "**********"
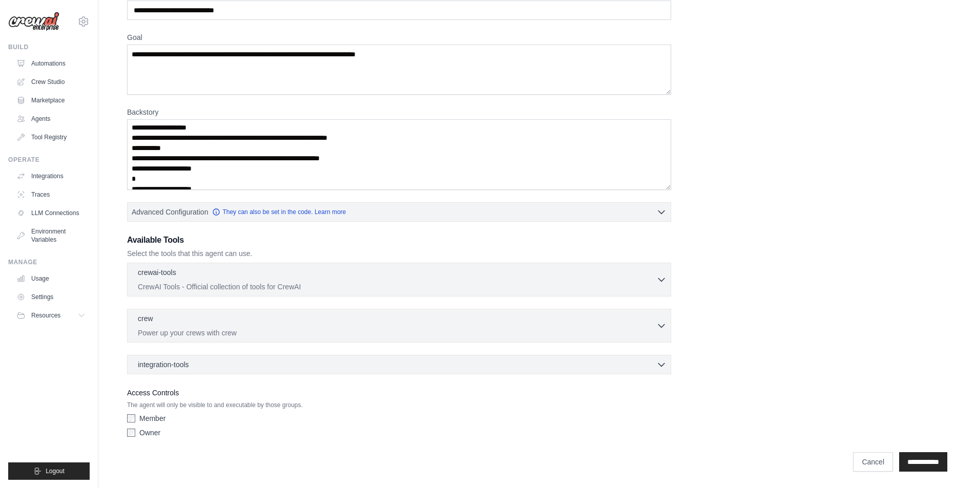
scroll to position [1137, 0]
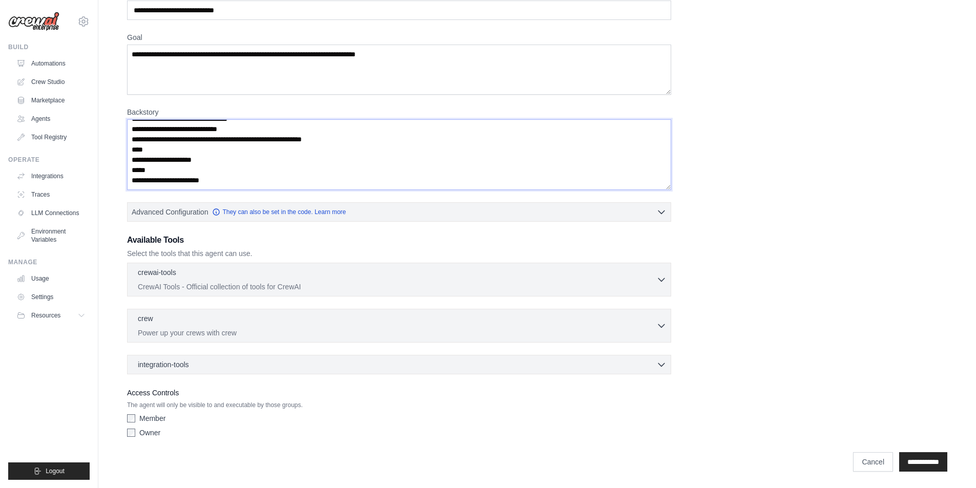
click at [284, 175] on textarea "Backstory" at bounding box center [399, 154] width 544 height 71
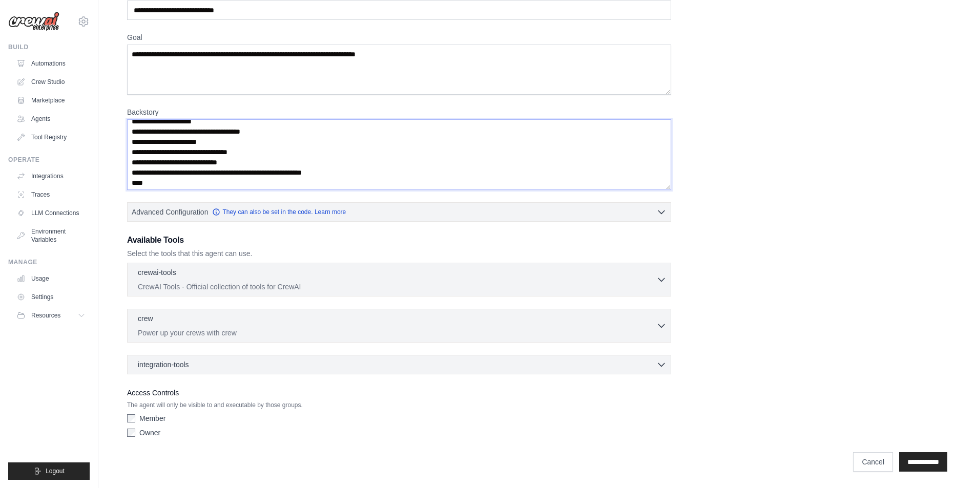
scroll to position [1024, 0]
click at [134, 179] on textarea "Backstory" at bounding box center [399, 154] width 544 height 71
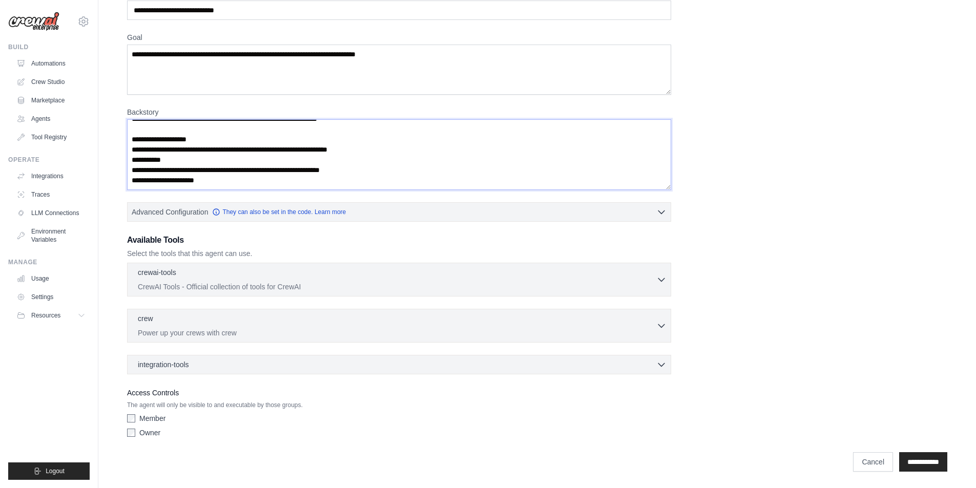
paste textarea "**********"
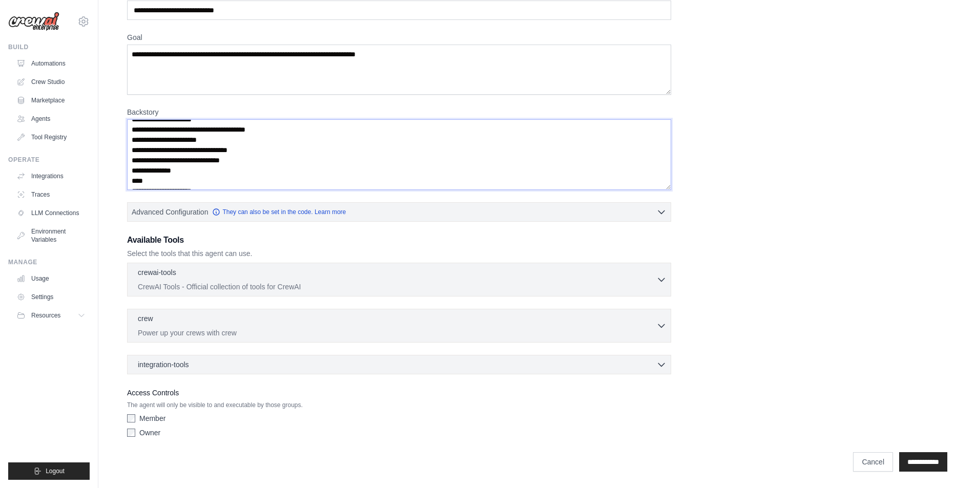
scroll to position [1214, 0]
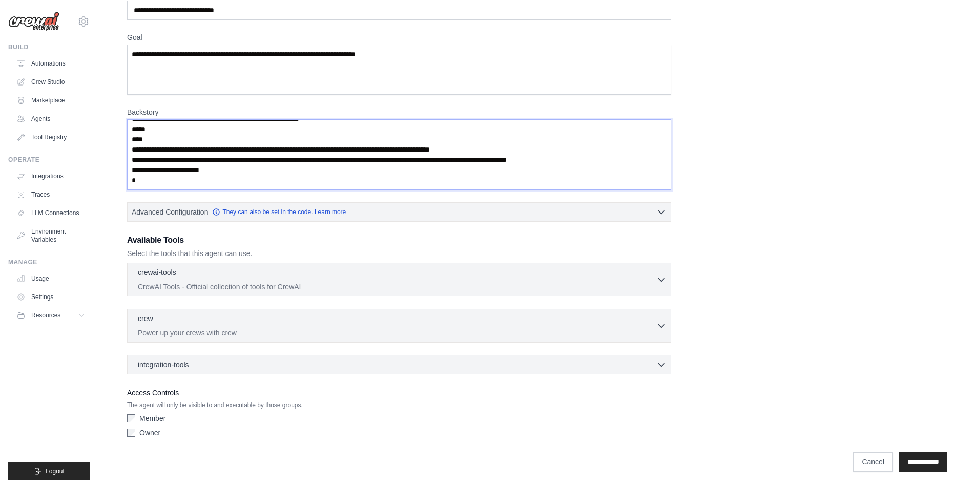
type textarea "**********"
click at [461, 296] on div "crewai-tools 0 selected CrewAI Tools - Official collection of tools for CrewAI …" at bounding box center [399, 280] width 544 height 34
click at [420, 284] on p "CrewAI Tools - Official collection of tools for CrewAI" at bounding box center [397, 286] width 518 height 10
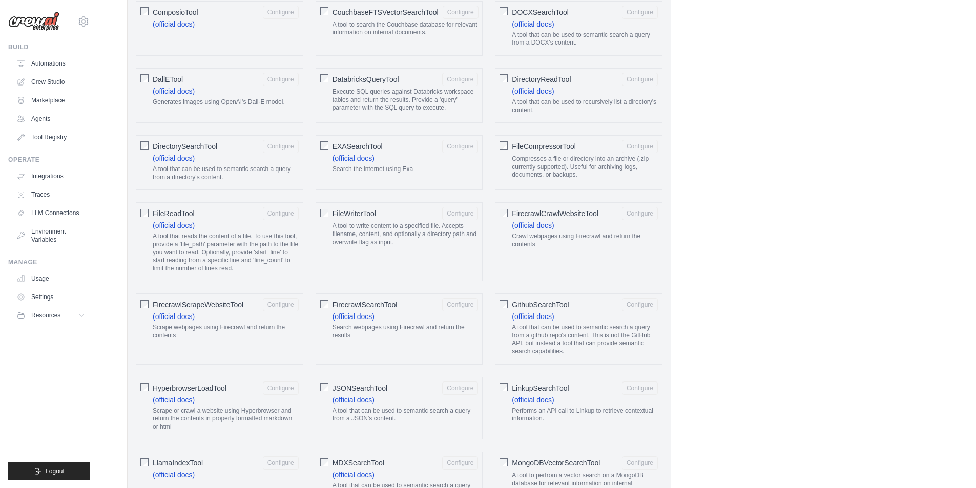
scroll to position [560, 0]
click at [326, 392] on div "JSONSearchTool Configure (official docs) A tool that can be used to semantic se…" at bounding box center [398, 407] width 167 height 63
click at [462, 393] on button "Configure" at bounding box center [460, 387] width 36 height 13
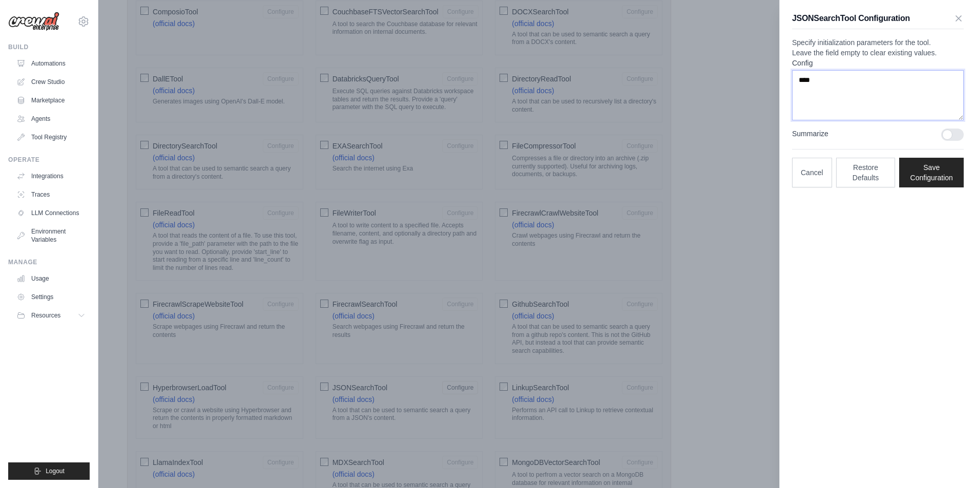
click at [847, 120] on textarea "****" at bounding box center [878, 95] width 172 height 50
paste textarea "**********"
type textarea "**********"
click at [938, 187] on button "Save Configuration" at bounding box center [931, 172] width 65 height 30
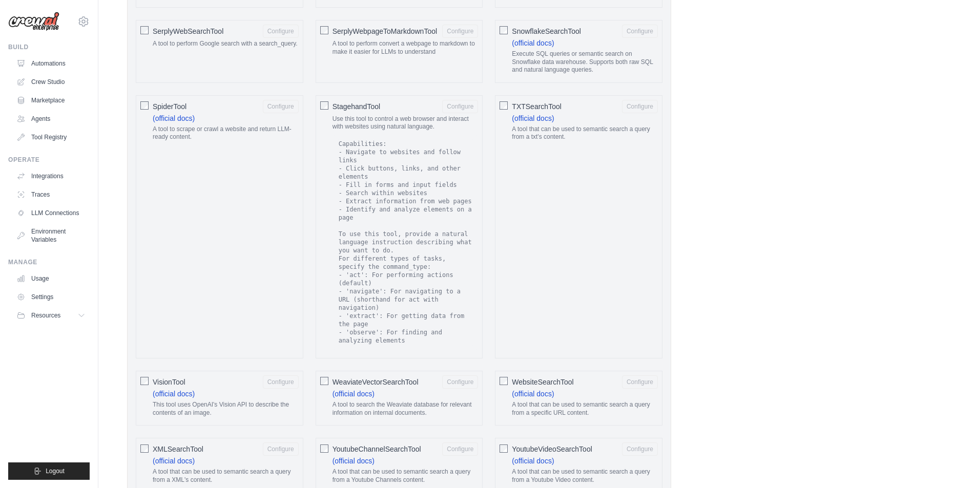
scroll to position [1788, 0]
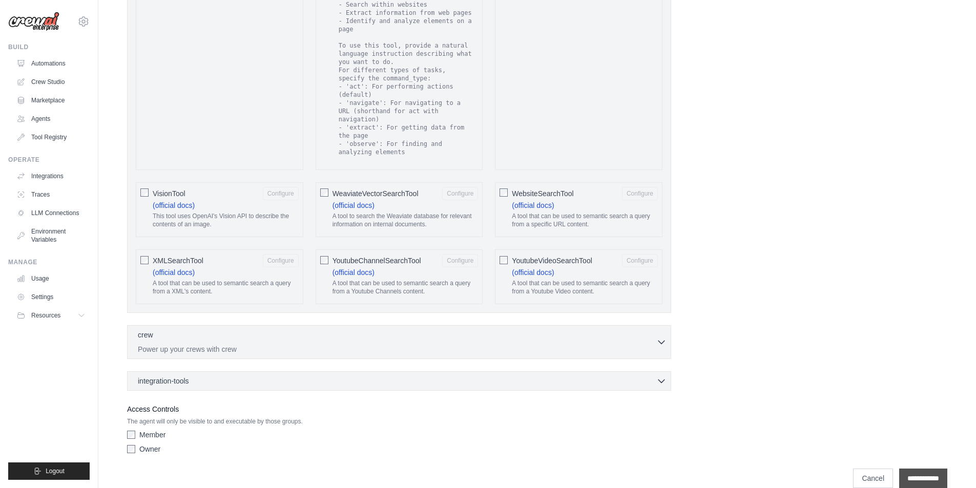
click at [913, 469] on input "**********" at bounding box center [923, 478] width 48 height 19
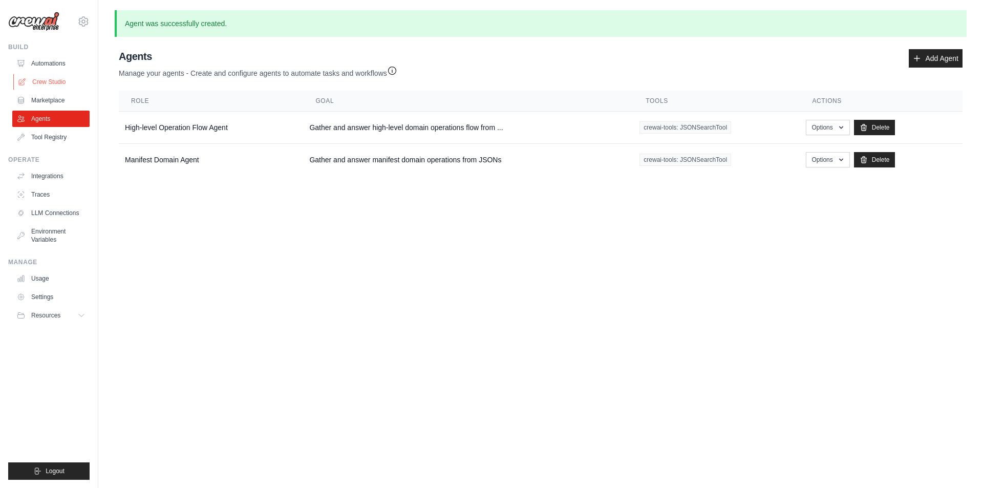
click at [47, 80] on link "Crew Studio" at bounding box center [51, 82] width 77 height 16
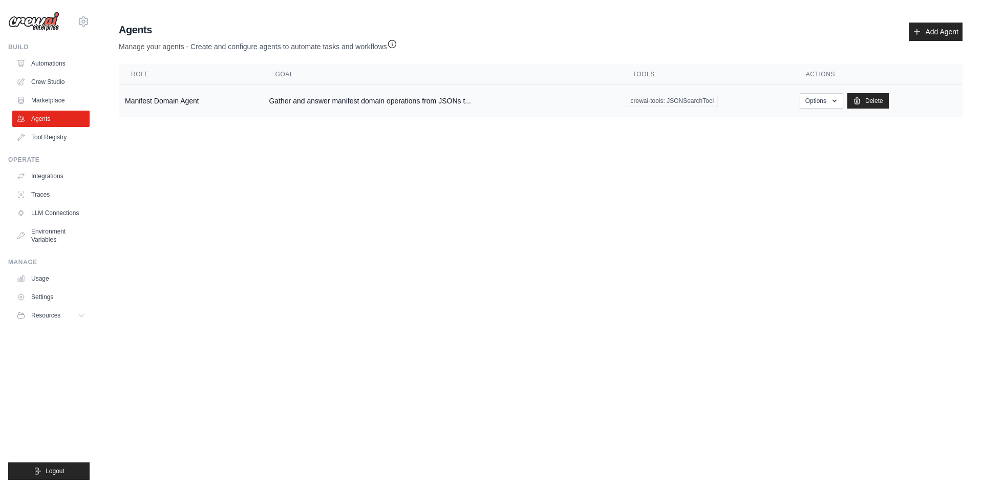
click at [394, 100] on td "Gather and answer manifest domain operations from JSONs t..." at bounding box center [441, 101] width 357 height 32
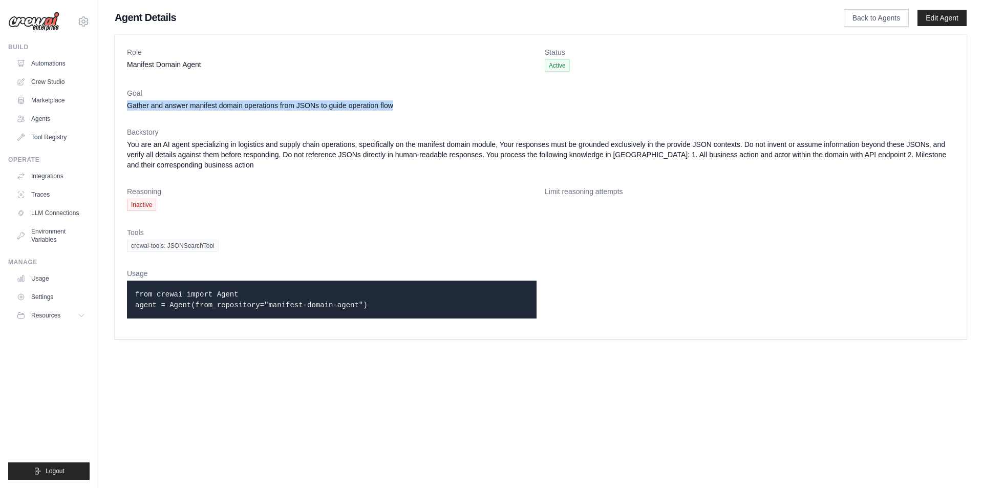
click at [103, 110] on div "Role Manifest Domain Agent Status Active Goal Gather and answer manifest domain…" at bounding box center [540, 187] width 885 height 312
click at [608, 136] on dt "Backstory" at bounding box center [541, 132] width 828 height 10
click at [941, 18] on link "Edit Agent" at bounding box center [942, 18] width 49 height 16
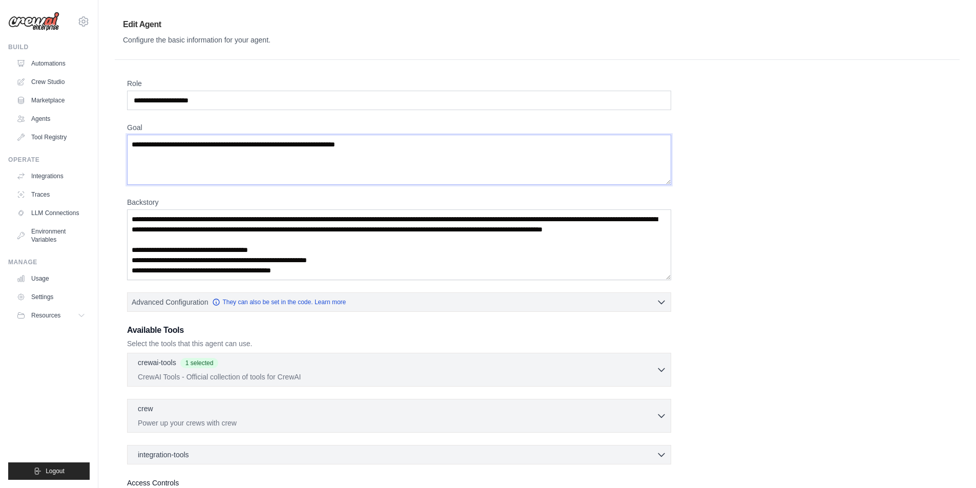
drag, startPoint x: 431, startPoint y: 151, endPoint x: 329, endPoint y: 138, distance: 103.2
click at [329, 138] on textarea "**********" at bounding box center [399, 160] width 544 height 50
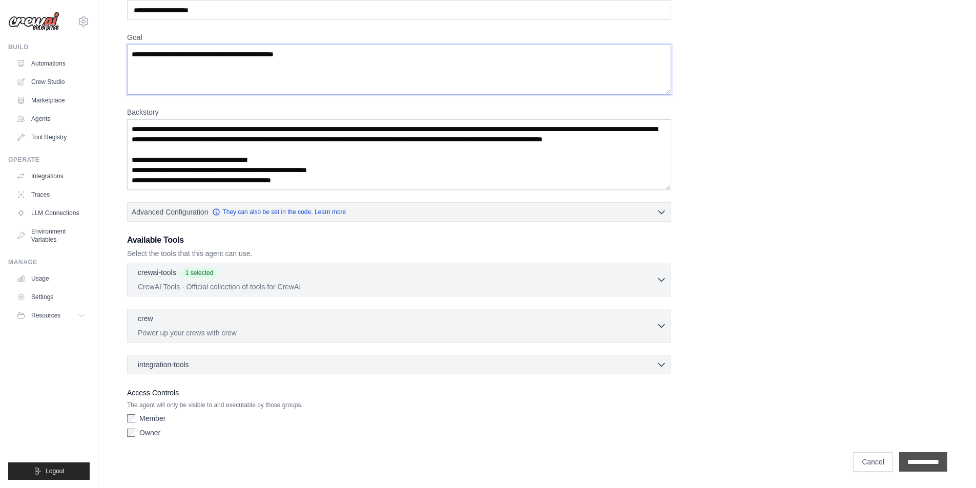
type textarea "**********"
click at [914, 457] on input "**********" at bounding box center [923, 461] width 48 height 19
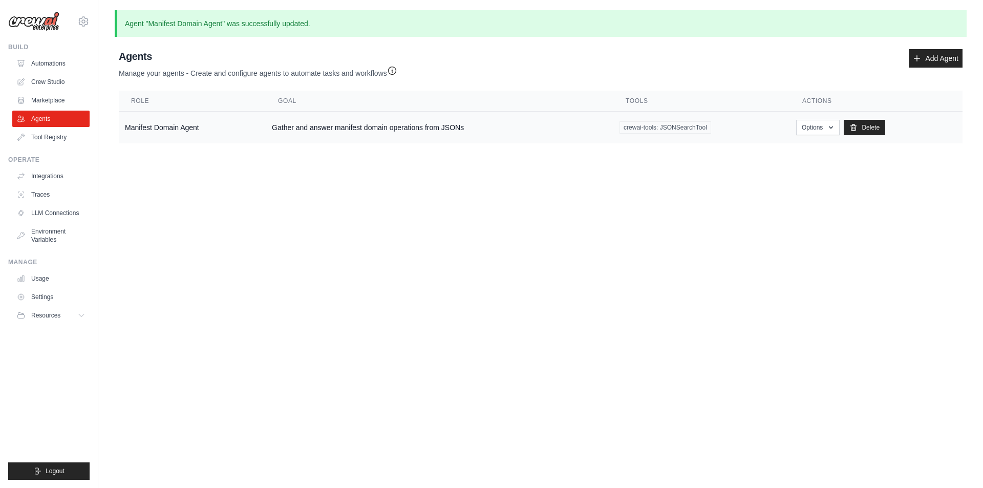
click at [528, 141] on td "Gather and answer manifest domain operations from JSONs" at bounding box center [440, 128] width 348 height 32
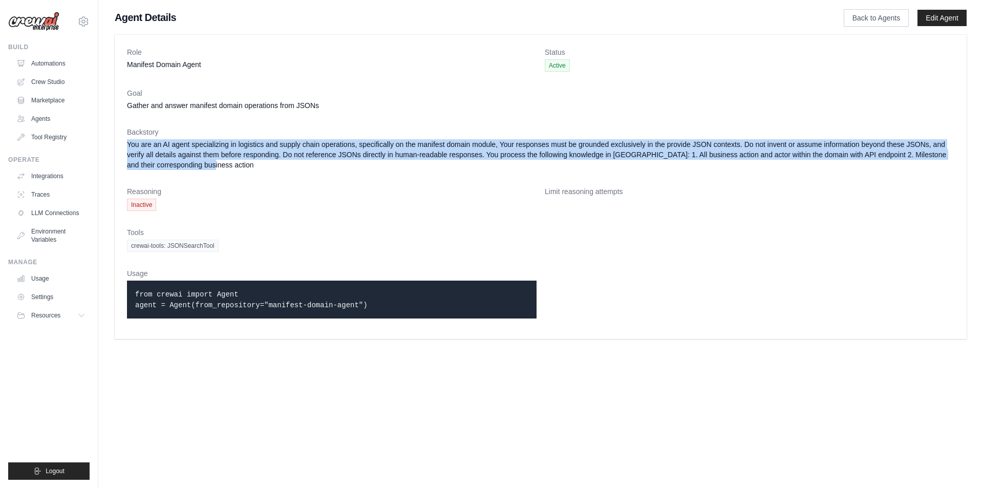
drag, startPoint x: 125, startPoint y: 142, endPoint x: 255, endPoint y: 166, distance: 131.4
click at [255, 166] on div "Role Manifest Domain Agent Status Active Goal Gather and answer manifest domain…" at bounding box center [541, 187] width 852 height 304
copy dd "You are an AI agent specializing in logistics and supply chain operations, spec…"
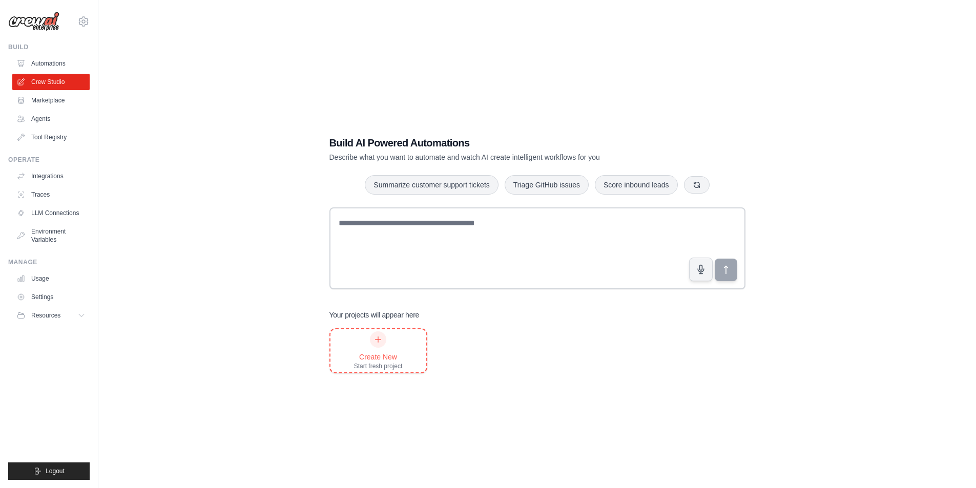
click at [391, 353] on div "Create New" at bounding box center [378, 357] width 49 height 10
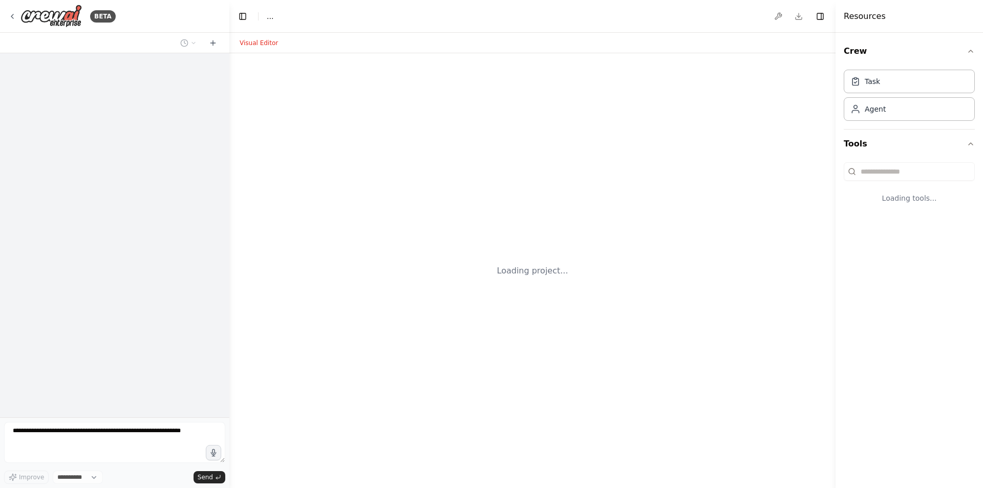
select select "****"
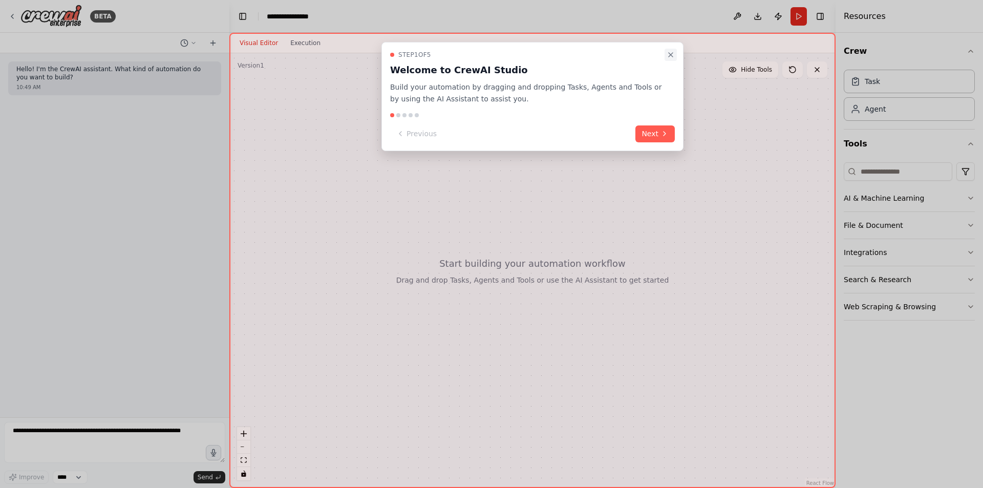
click at [669, 54] on icon "Close walkthrough" at bounding box center [671, 55] width 8 height 8
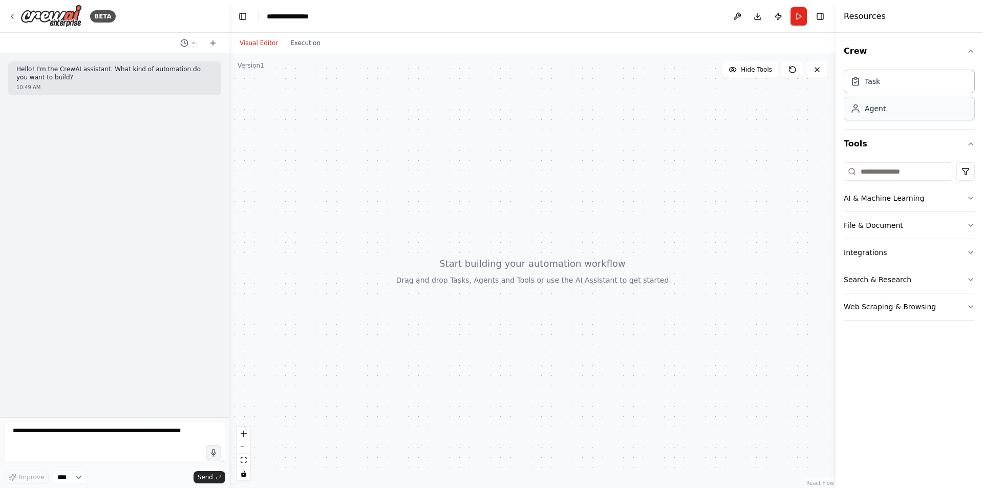
click at [897, 115] on div "Agent" at bounding box center [909, 109] width 131 height 24
click at [857, 116] on div "Agent" at bounding box center [909, 109] width 131 height 24
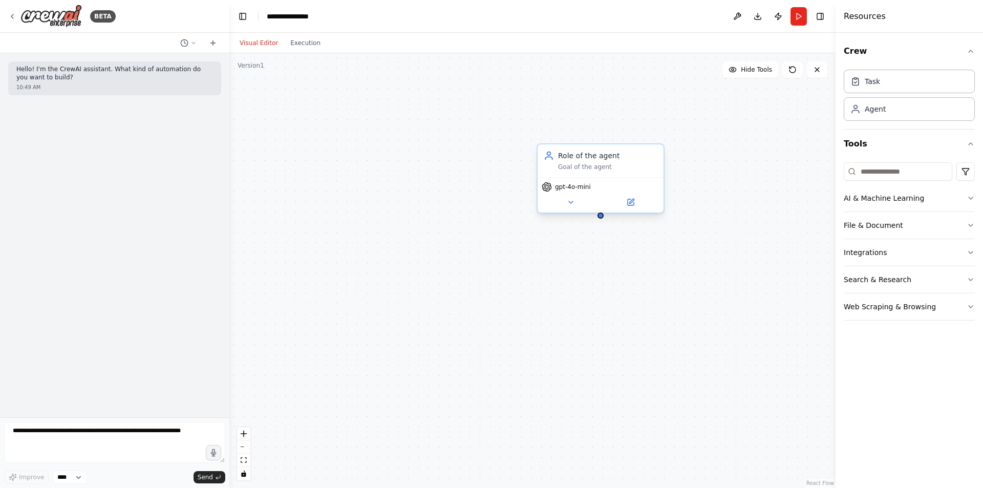
click at [579, 170] on div "Goal of the agent" at bounding box center [607, 167] width 99 height 8
click at [579, 161] on div "Role of the agent Goal of the agent" at bounding box center [607, 161] width 99 height 20
click at [622, 171] on div "Role of the agent Goal of the agent" at bounding box center [601, 160] width 126 height 33
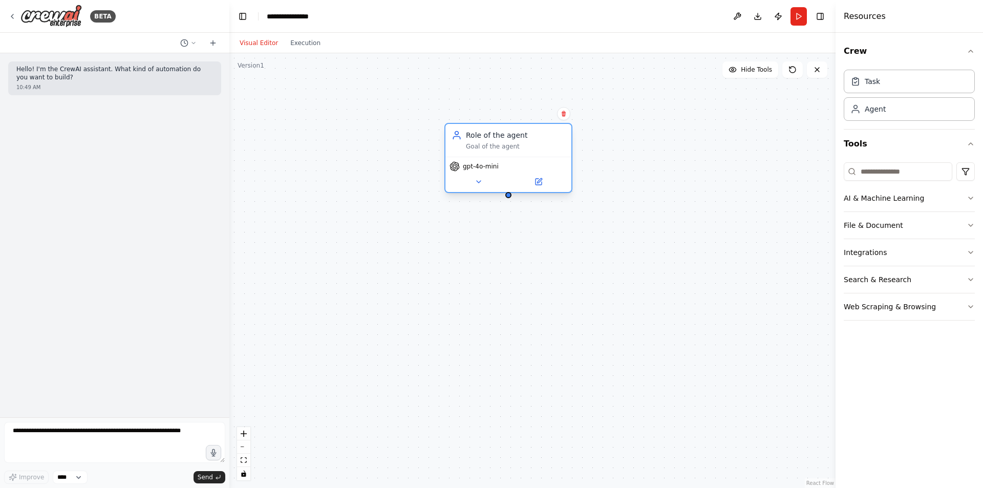
drag, startPoint x: 582, startPoint y: 174, endPoint x: 456, endPoint y: 146, distance: 128.9
click at [456, 146] on div "Role of the agent Goal of the agent gpt-4o-mini" at bounding box center [509, 158] width 128 height 70
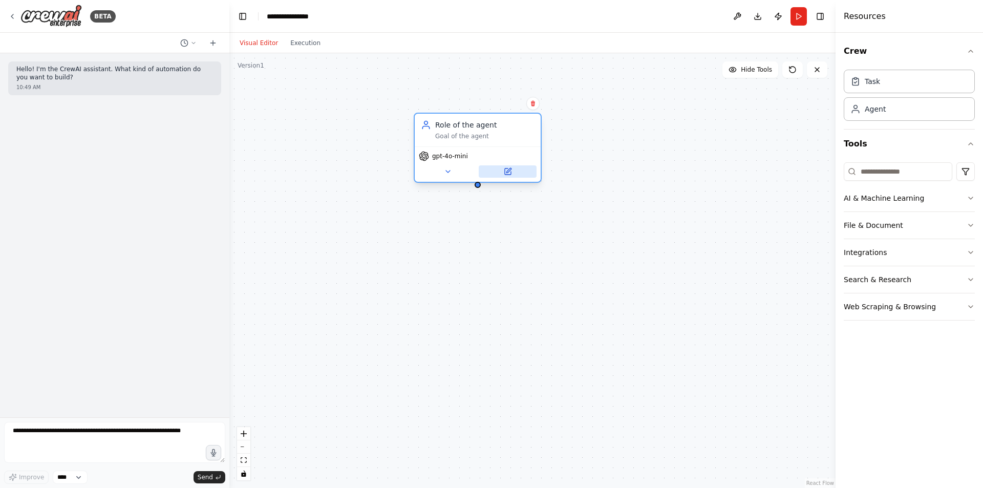
click at [511, 176] on button at bounding box center [508, 171] width 58 height 12
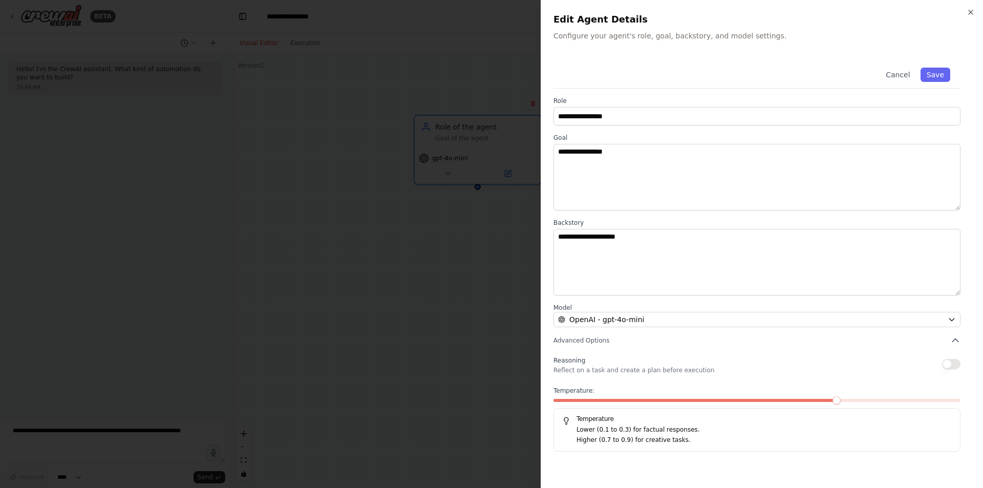
click at [354, 321] on div at bounding box center [491, 244] width 983 height 488
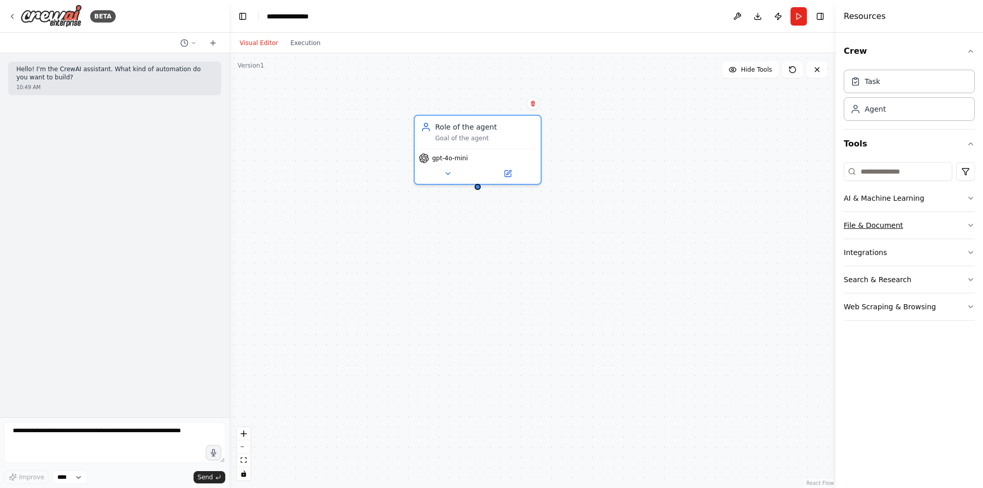
click at [936, 215] on button "File & Document" at bounding box center [909, 225] width 131 height 27
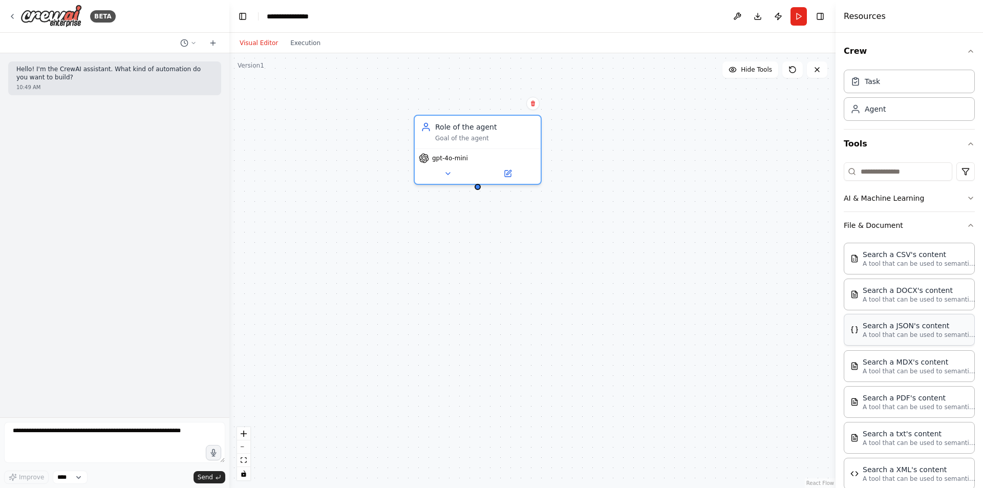
click at [923, 329] on div "Search a JSON's content" at bounding box center [919, 326] width 113 height 10
drag, startPoint x: 709, startPoint y: 382, endPoint x: 503, endPoint y: 308, distance: 218.4
click at [503, 308] on div "Search a JSON's content A tool that can be used to semantic search a query from…" at bounding box center [498, 280] width 128 height 64
click at [542, 235] on icon at bounding box center [543, 237] width 4 height 6
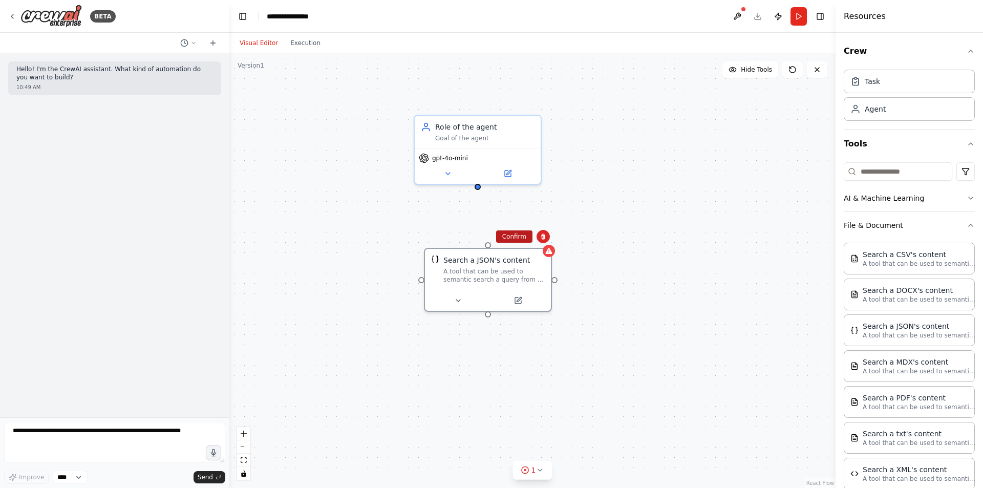
click at [524, 237] on button "Confirm" at bounding box center [514, 236] width 36 height 12
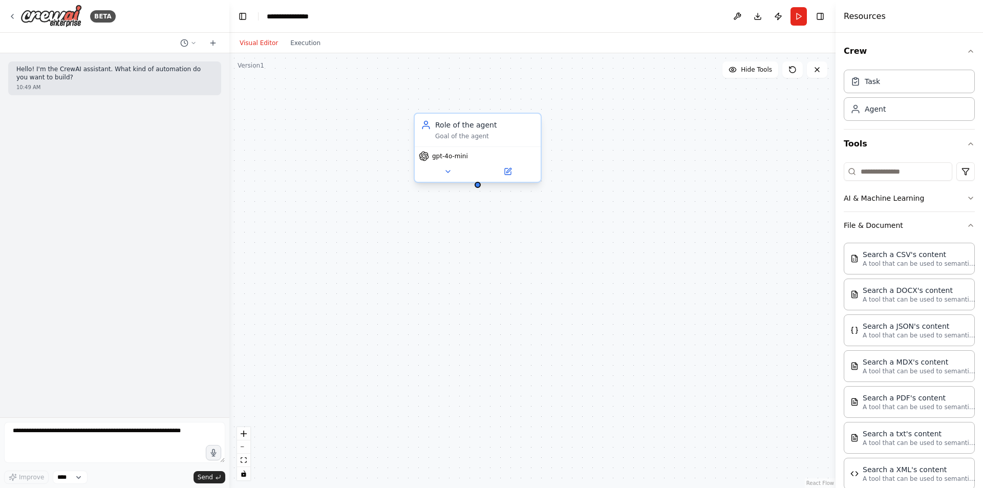
click at [529, 121] on div "Role of the agent" at bounding box center [484, 125] width 99 height 10
click at [528, 108] on button at bounding box center [532, 103] width 13 height 13
click at [518, 104] on button "Confirm" at bounding box center [504, 103] width 36 height 12
click at [295, 177] on div "Task description" at bounding box center [320, 175] width 99 height 8
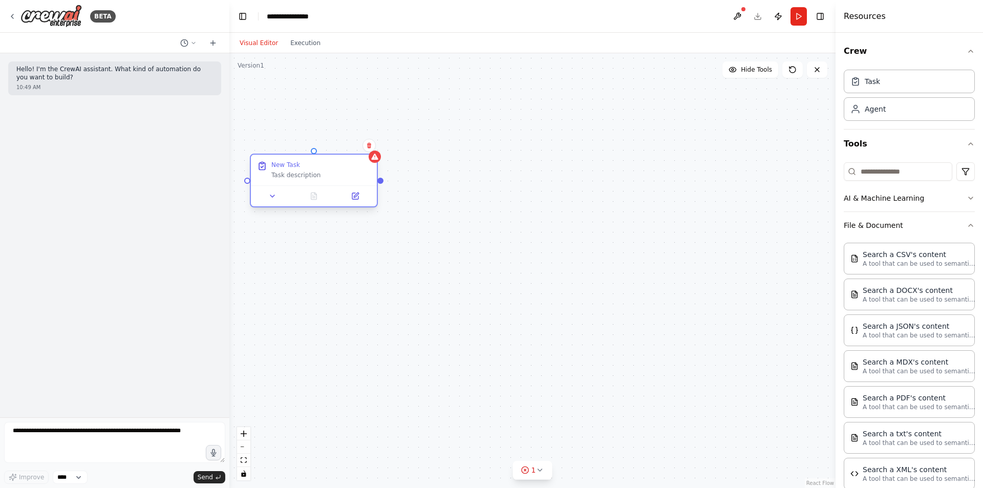
click at [295, 177] on div "Task description" at bounding box center [320, 175] width 99 height 8
click at [370, 150] on button at bounding box center [369, 145] width 13 height 13
click at [343, 137] on div "New Task Task description" at bounding box center [532, 270] width 606 height 435
click at [368, 163] on div "New Task" at bounding box center [320, 165] width 99 height 8
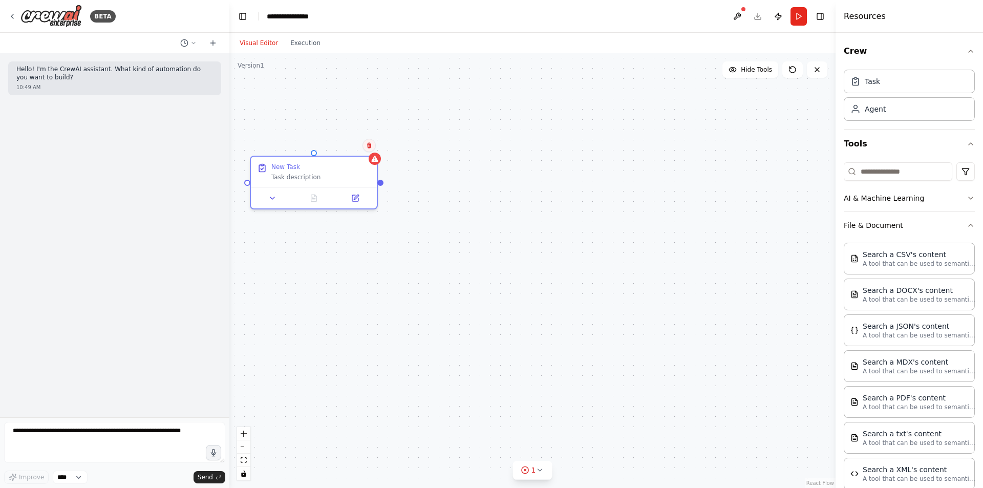
click at [372, 147] on icon at bounding box center [369, 145] width 6 height 6
click at [338, 146] on button "Confirm" at bounding box center [340, 145] width 36 height 12
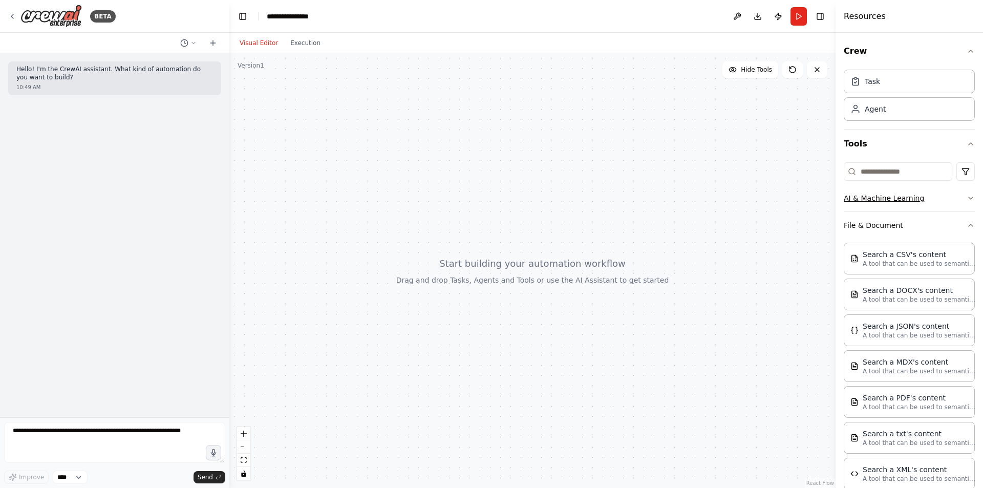
click at [917, 203] on button "AI & Machine Learning" at bounding box center [909, 198] width 131 height 27
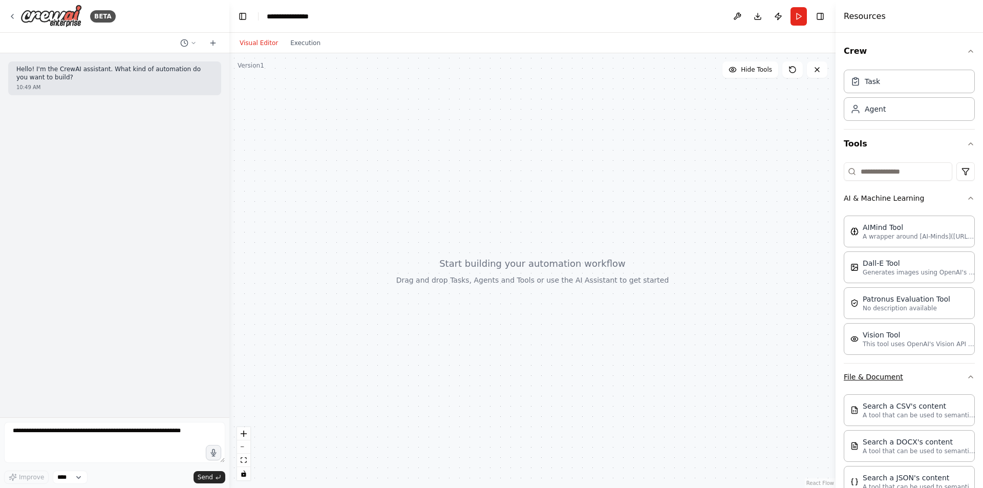
click at [886, 381] on button "File & Document" at bounding box center [909, 377] width 131 height 27
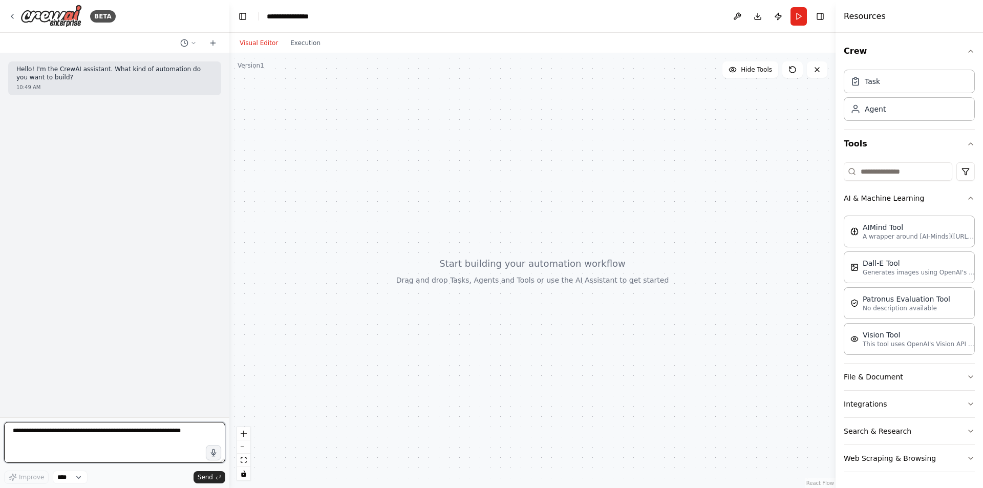
click at [125, 442] on textarea at bounding box center [114, 442] width 221 height 41
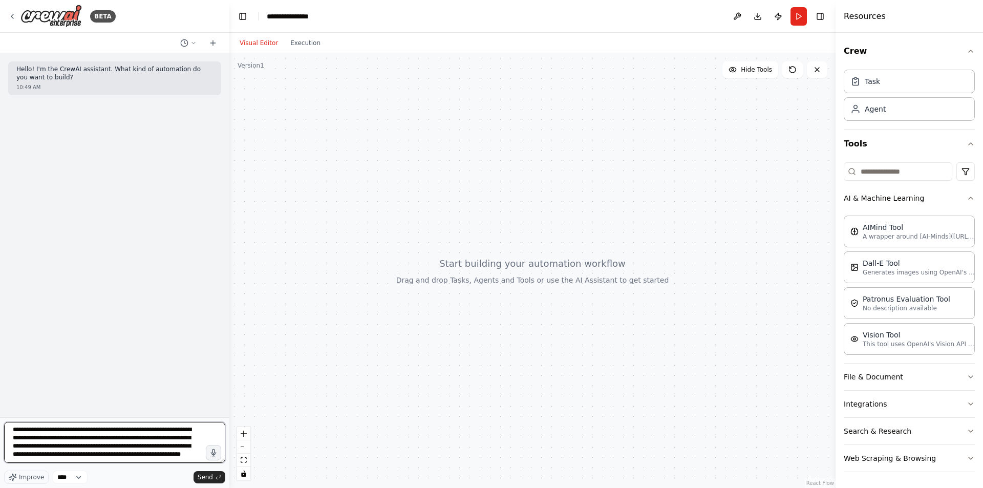
click at [136, 453] on textarea "**********" at bounding box center [114, 442] width 221 height 41
click at [108, 456] on textarea "**********" at bounding box center [114, 442] width 221 height 41
type textarea "**********"
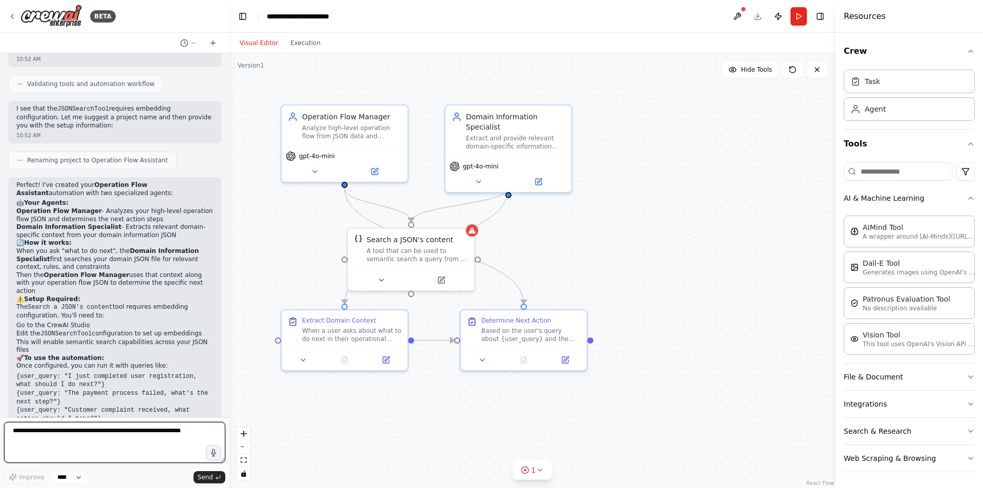
scroll to position [715, 0]
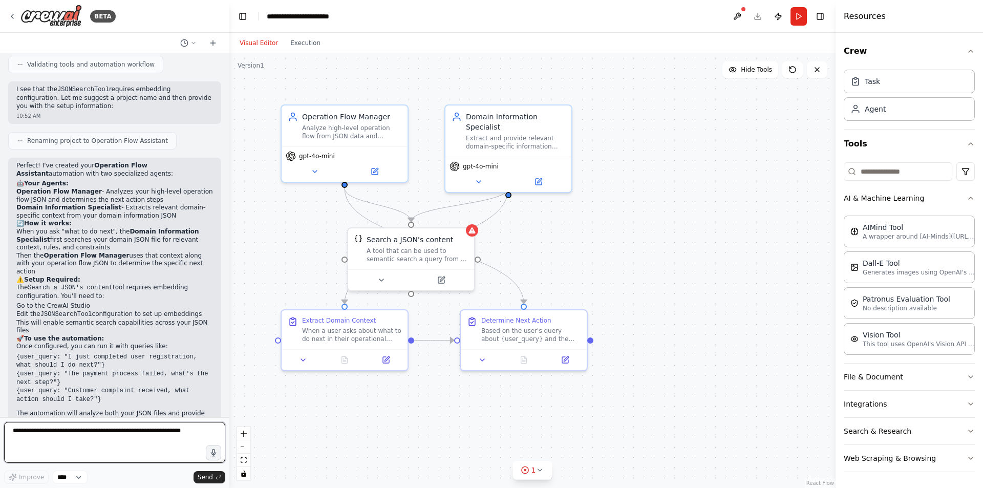
click at [89, 437] on textarea at bounding box center [114, 442] width 221 height 41
type textarea "**********"
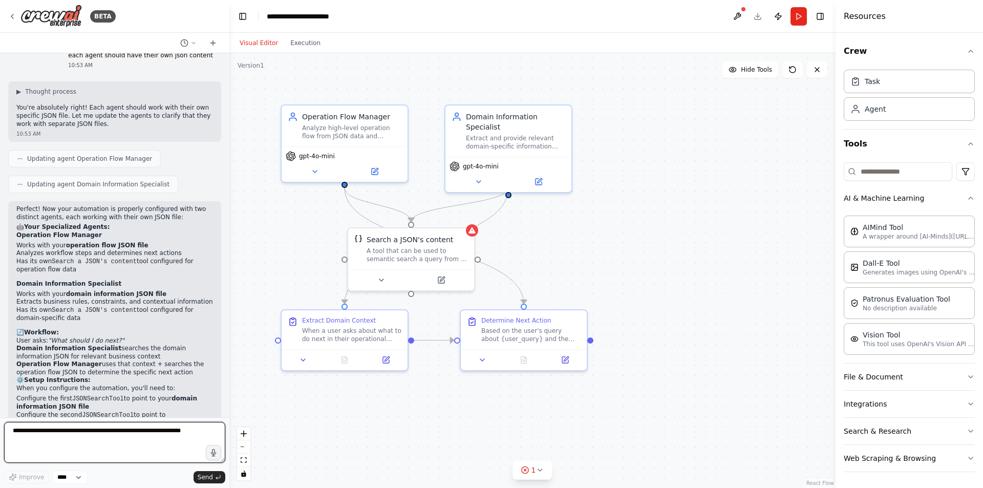
scroll to position [1141, 0]
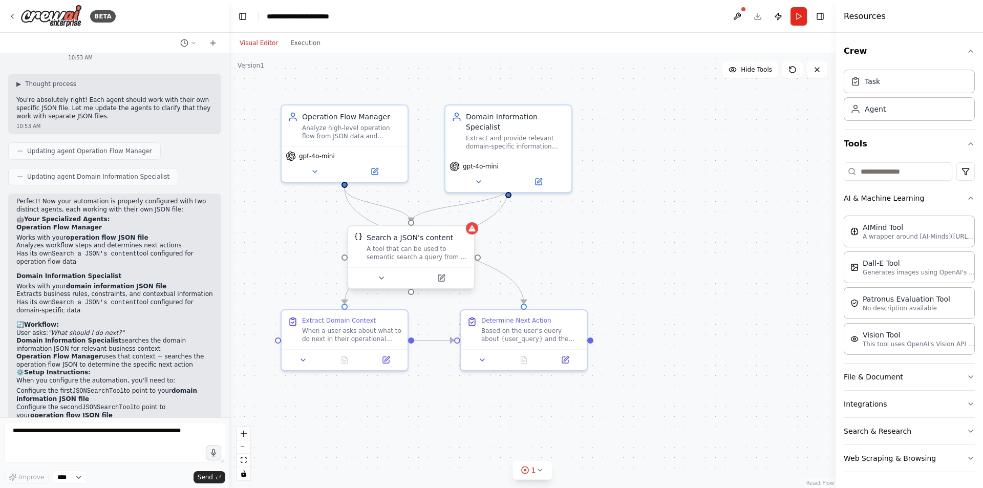
click at [364, 247] on div "Search a JSON's content A tool that can be used to semantic search a query from…" at bounding box center [411, 247] width 114 height 29
click at [448, 275] on button at bounding box center [441, 278] width 58 height 12
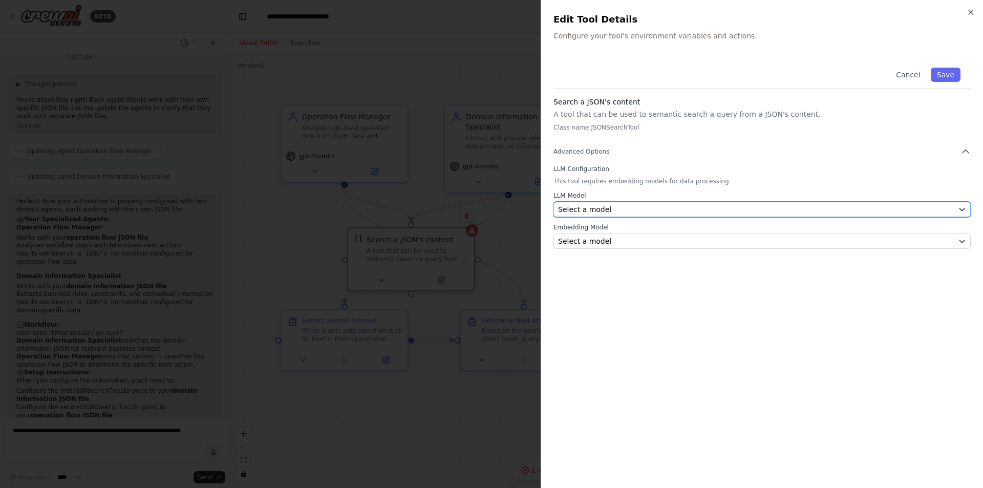
click at [594, 213] on span "Select a model" at bounding box center [584, 209] width 53 height 10
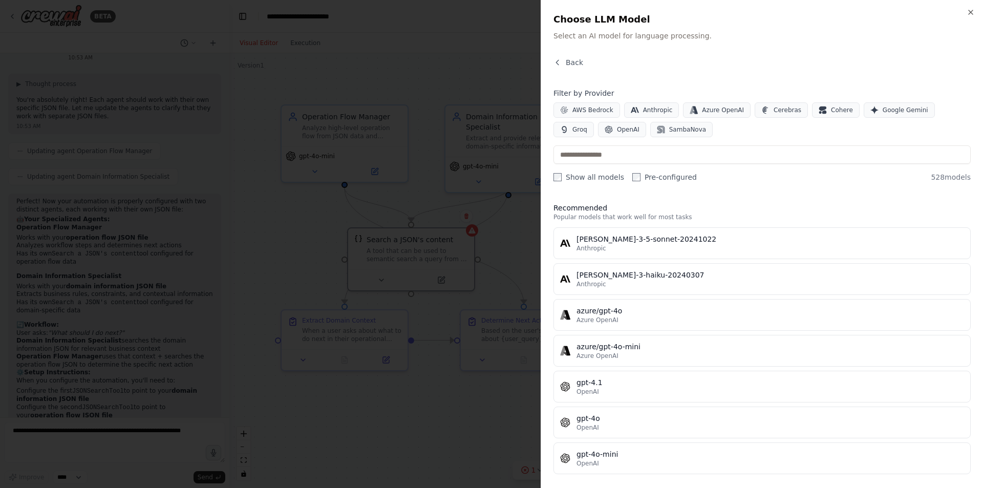
click at [531, 145] on div at bounding box center [491, 244] width 983 height 488
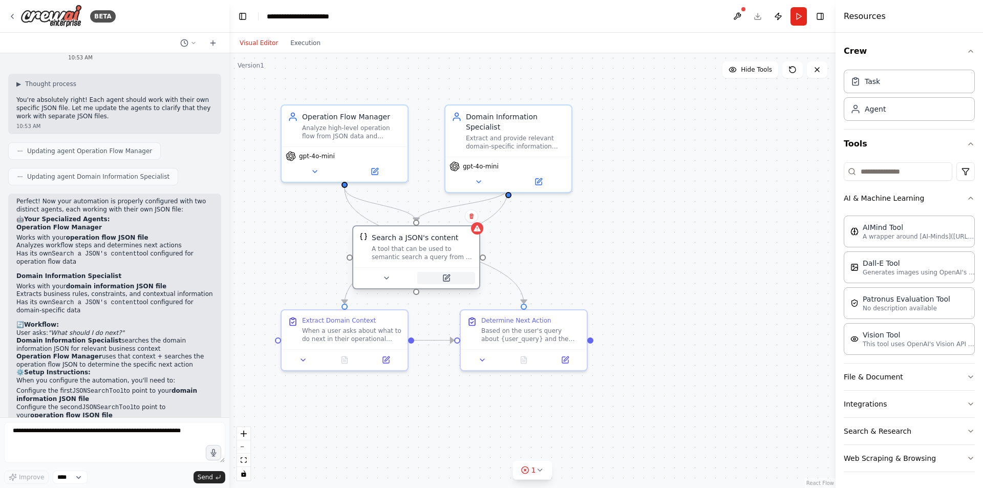
click at [437, 283] on button at bounding box center [446, 278] width 58 height 12
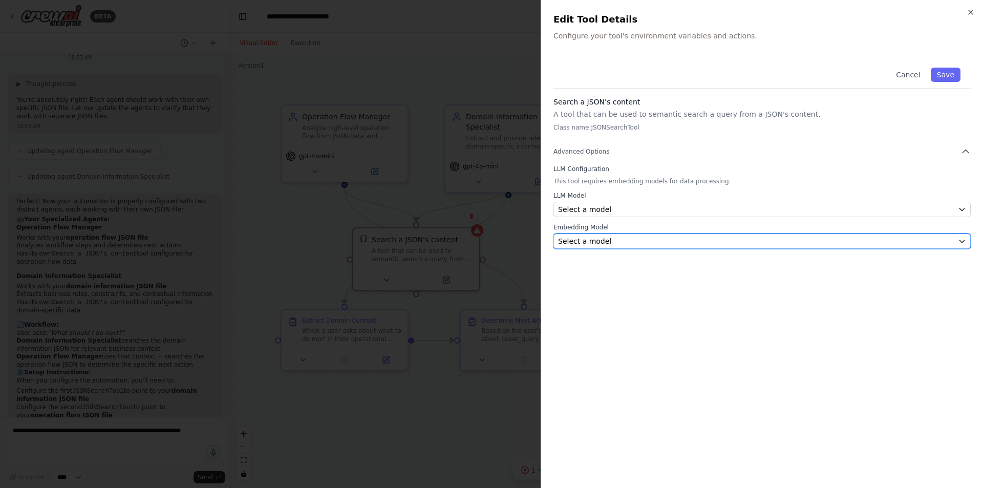
click at [622, 244] on div "Select a model" at bounding box center [756, 241] width 396 height 10
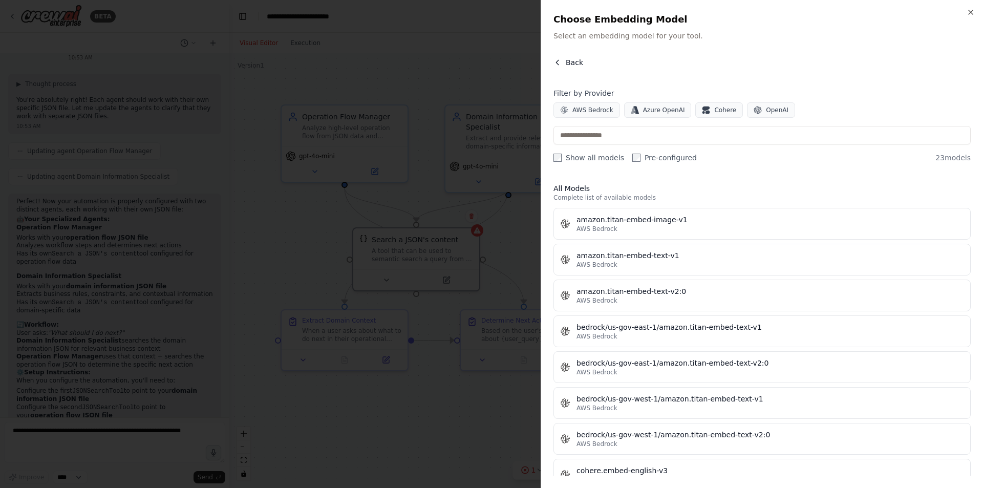
click at [564, 59] on button "Back" at bounding box center [569, 62] width 30 height 10
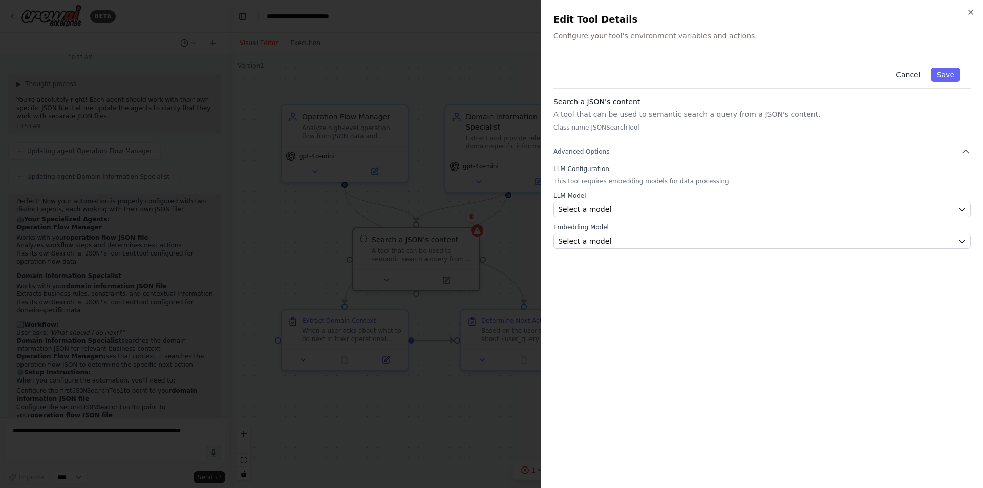
click at [914, 75] on button "Cancel" at bounding box center [908, 75] width 36 height 14
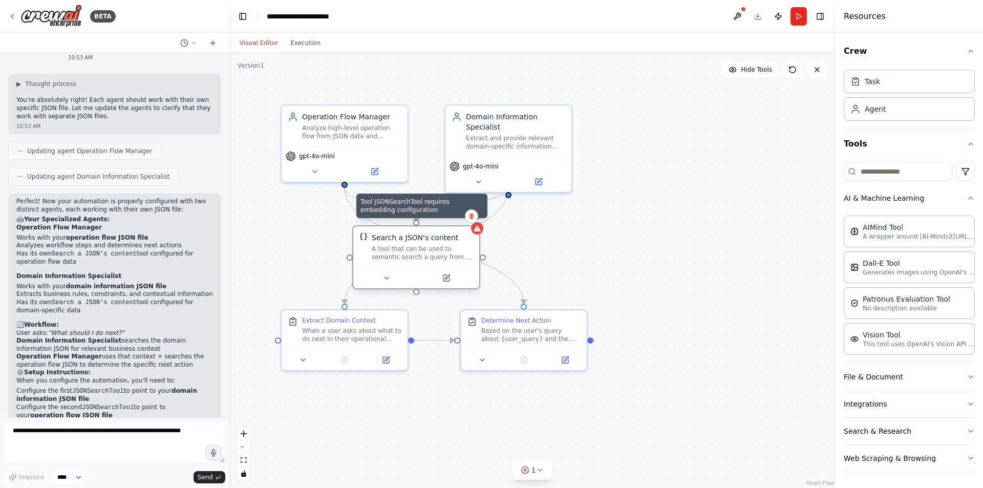
click at [480, 231] on icon at bounding box center [477, 228] width 7 height 6
click at [390, 273] on button at bounding box center [386, 278] width 58 height 12
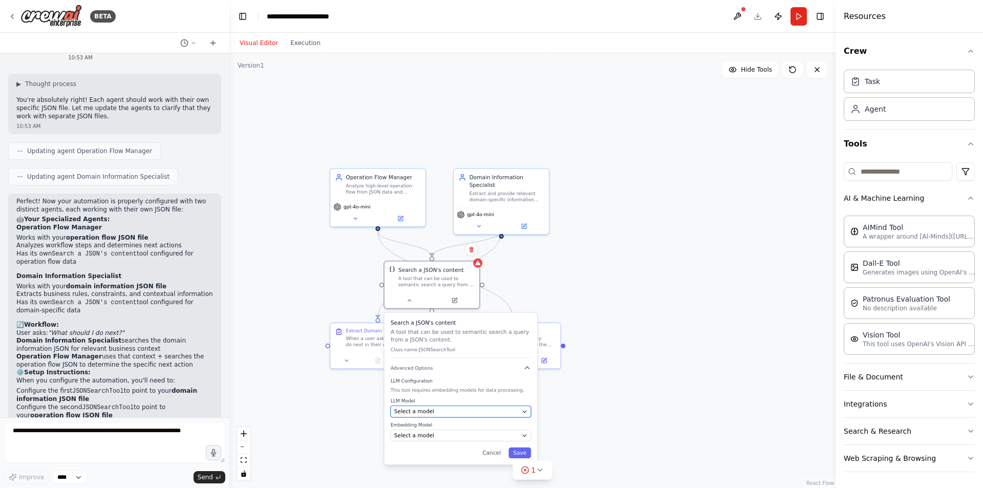
click at [468, 414] on div "Select a model" at bounding box center [456, 412] width 124 height 8
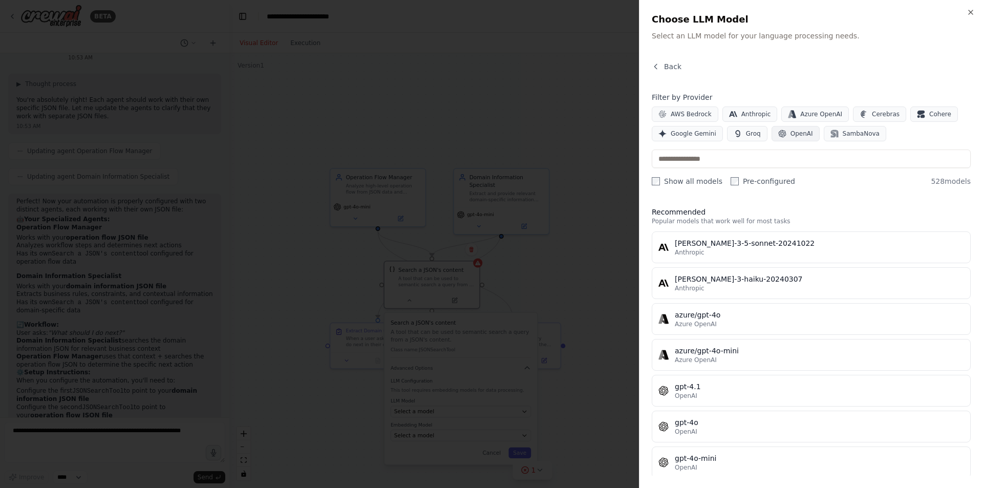
click at [781, 136] on button "OpenAI" at bounding box center [796, 133] width 48 height 15
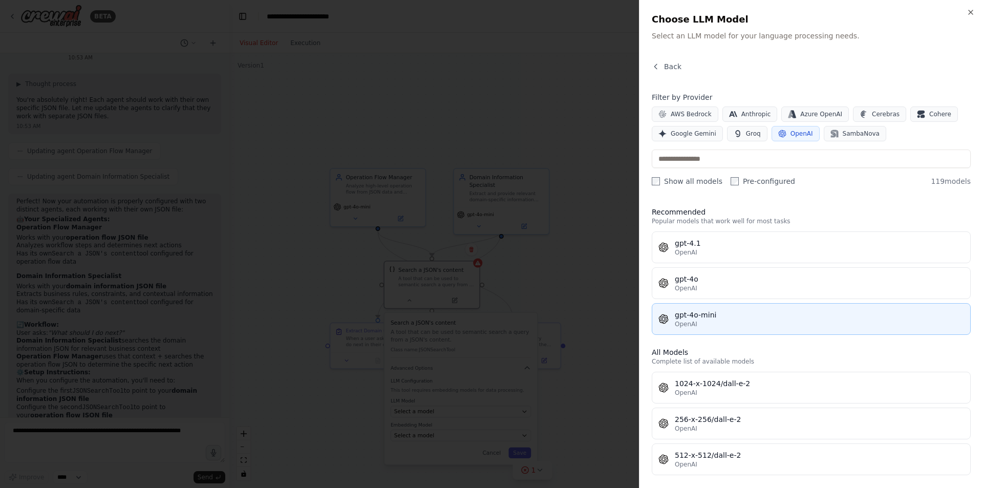
click at [722, 318] on div "gpt-4o-mini" at bounding box center [819, 315] width 289 height 10
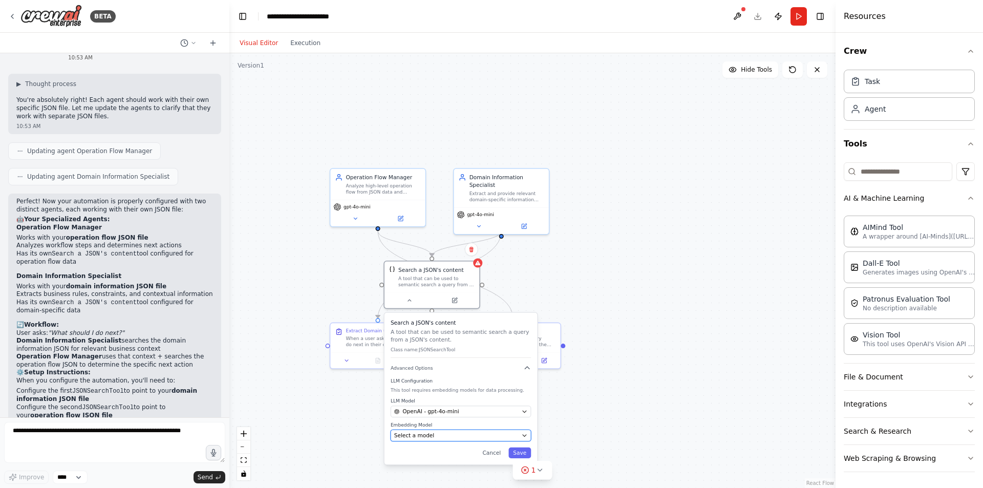
click at [496, 440] on button "Select a model" at bounding box center [461, 436] width 140 height 12
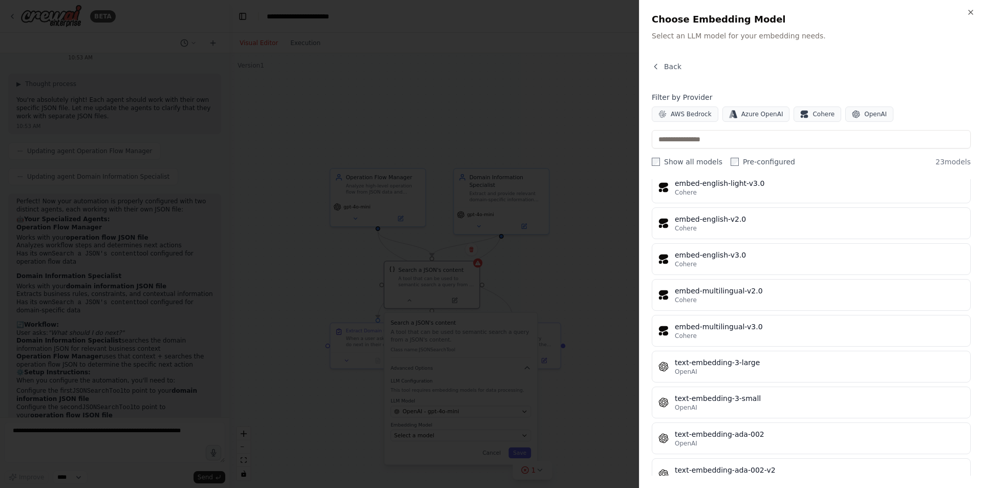
scroll to position [565, 0]
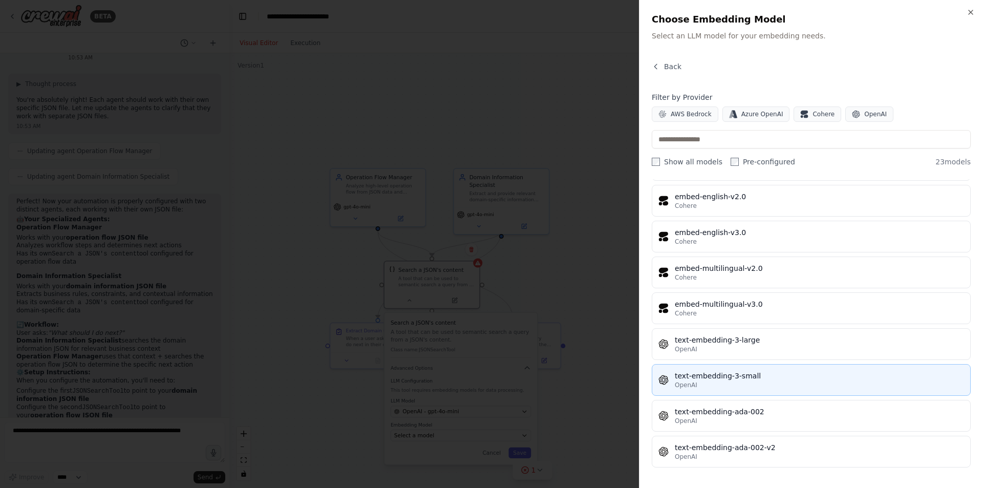
click at [793, 378] on div "text-embedding-3-small" at bounding box center [819, 376] width 289 height 10
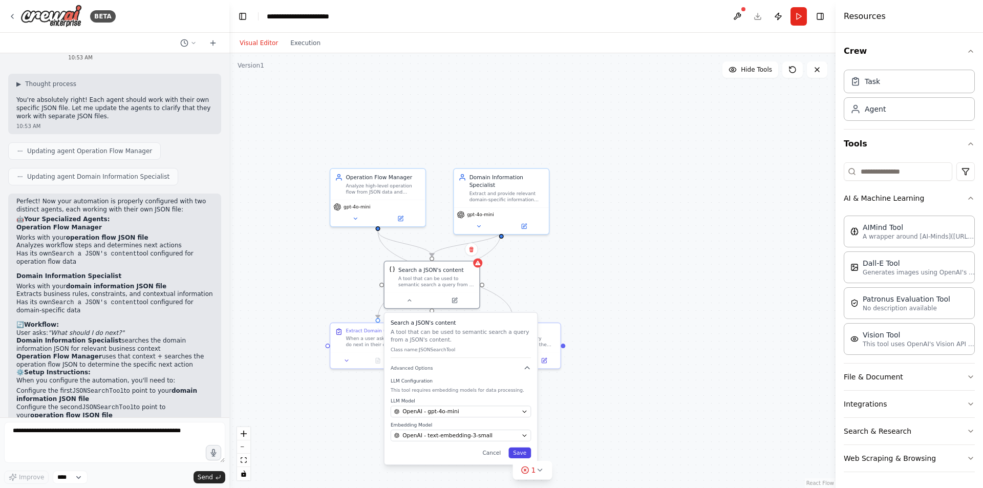
click at [523, 454] on button "Save" at bounding box center [520, 453] width 23 height 11
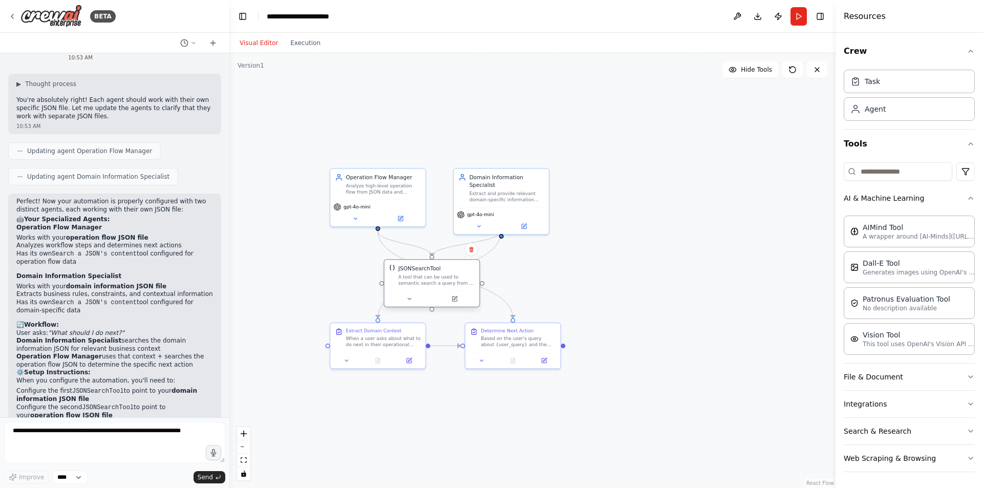
click at [450, 278] on div "A tool that can be used to semantic search a query from a JSON's content." at bounding box center [436, 280] width 76 height 12
drag, startPoint x: 448, startPoint y: 282, endPoint x: 584, endPoint y: 288, distance: 136.9
click at [584, 288] on div "A tool that can be used to semantic search a query from a JSON's content." at bounding box center [575, 288] width 76 height 12
click at [611, 262] on button at bounding box center [610, 256] width 13 height 13
click at [589, 260] on button "Confirm" at bounding box center [581, 257] width 36 height 12
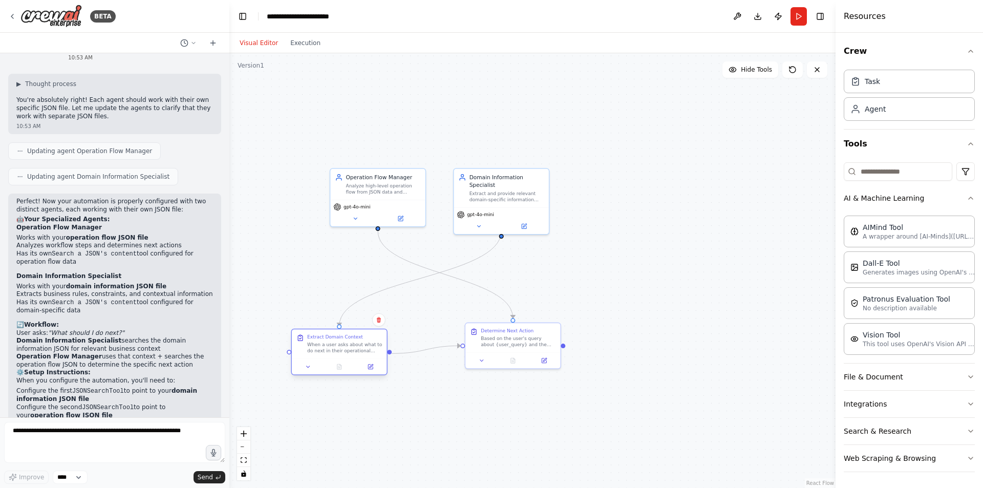
drag, startPoint x: 390, startPoint y: 338, endPoint x: 374, endPoint y: 344, distance: 16.7
click at [374, 344] on div "When a user asks about what to do next in their operational process, search the…" at bounding box center [344, 348] width 75 height 12
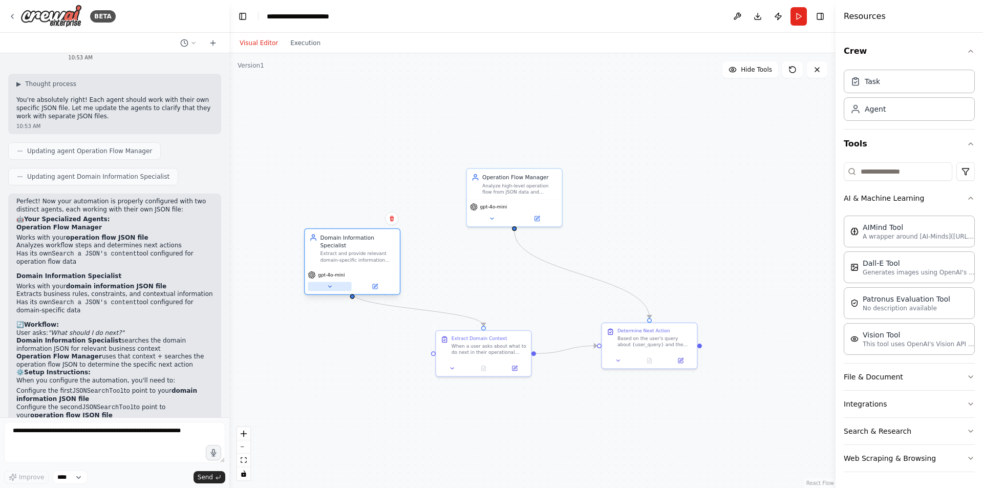
drag, startPoint x: 494, startPoint y: 209, endPoint x: 357, endPoint y: 277, distance: 152.3
click at [357, 277] on div "gpt-4o-mini" at bounding box center [352, 281] width 95 height 27
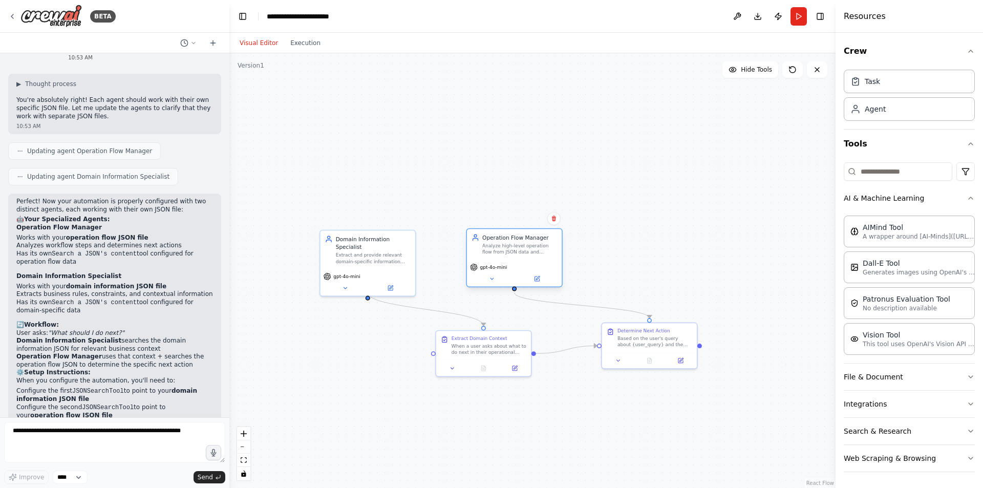
drag, startPoint x: 509, startPoint y: 177, endPoint x: 509, endPoint y: 245, distance: 68.1
click at [509, 245] on div "Operation Flow Manager Analyze high-level operation flow from JSON data and pro…" at bounding box center [519, 245] width 75 height 22
click at [779, 276] on div ".deletable-edge-delete-btn { width: 20px; height: 20px; border: 0px solid #ffff…" at bounding box center [532, 270] width 606 height 435
click at [927, 402] on button "Integrations" at bounding box center [909, 403] width 131 height 27
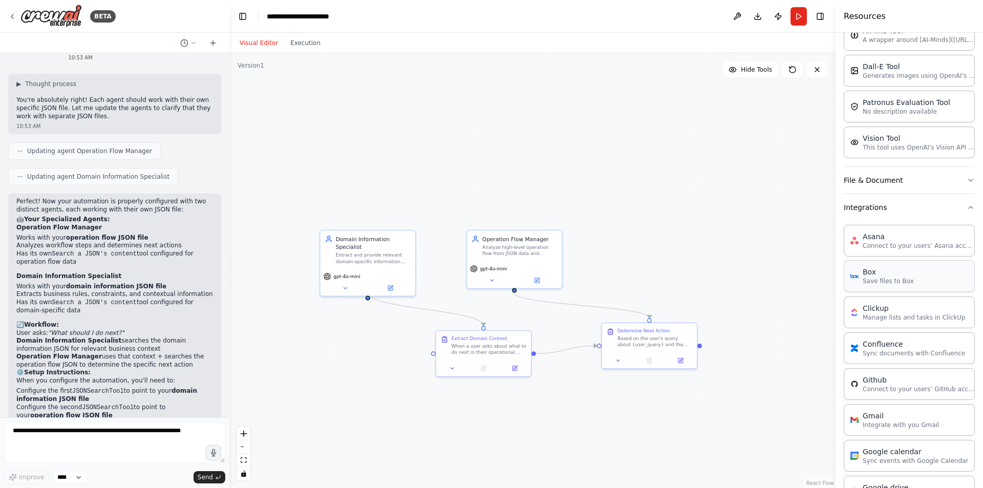
scroll to position [0, 0]
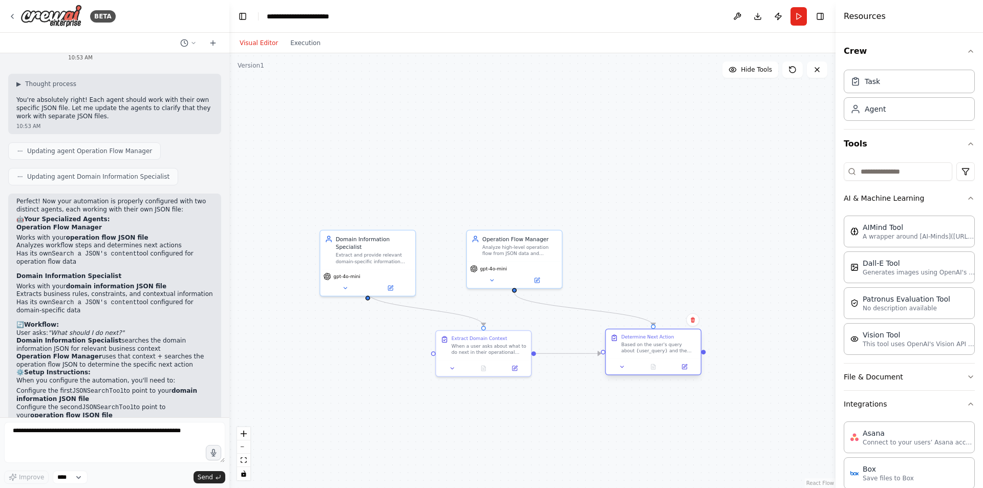
click at [654, 362] on div at bounding box center [653, 367] width 95 height 16
click at [666, 429] on div at bounding box center [661, 436] width 95 height 16
drag, startPoint x: 678, startPoint y: 414, endPoint x: 681, endPoint y: 343, distance: 71.8
click at [681, 343] on div "Based on the user's query about {user_query} and the domain context provided, s…" at bounding box center [666, 348] width 75 height 12
click at [595, 439] on div ".deletable-edge-delete-btn { width: 20px; height: 20px; border: 0px solid #ffff…" at bounding box center [532, 270] width 606 height 435
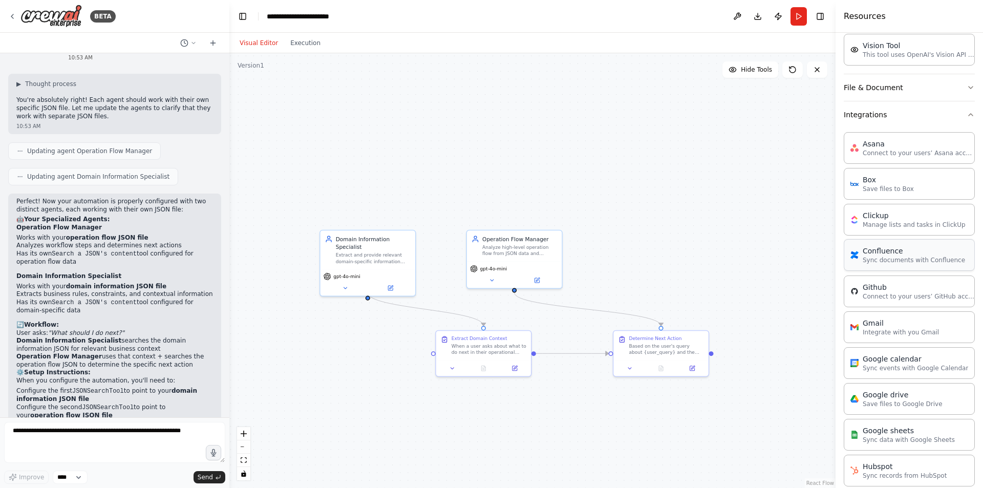
scroll to position [268, 0]
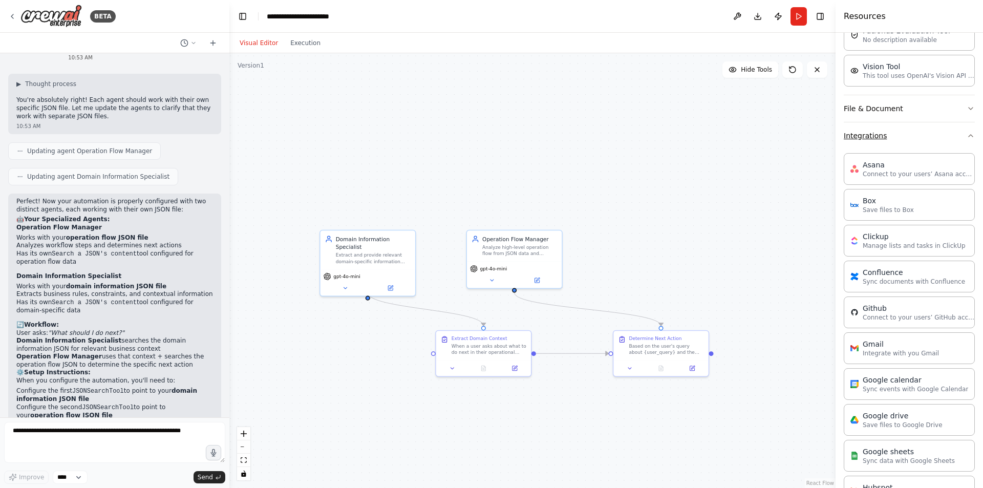
click at [897, 147] on button "Integrations" at bounding box center [909, 135] width 131 height 27
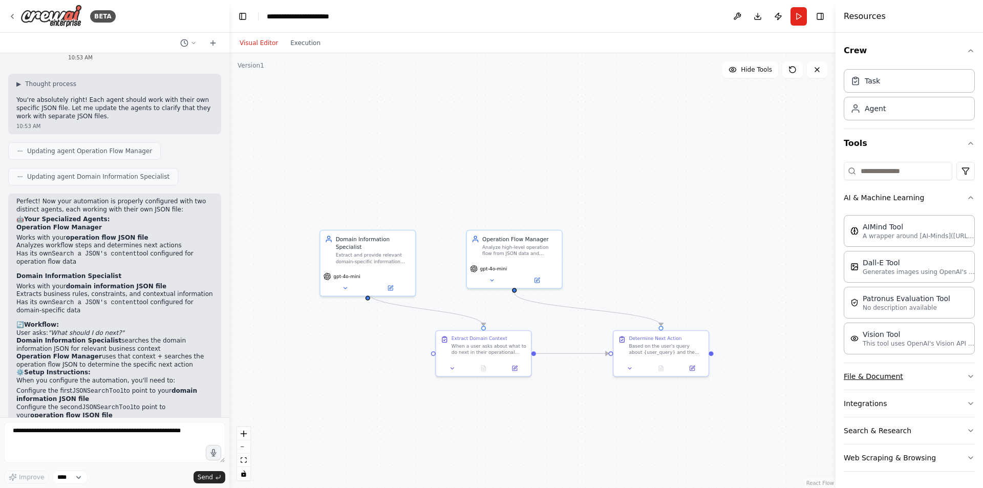
click at [926, 369] on button "File & Document" at bounding box center [909, 376] width 131 height 27
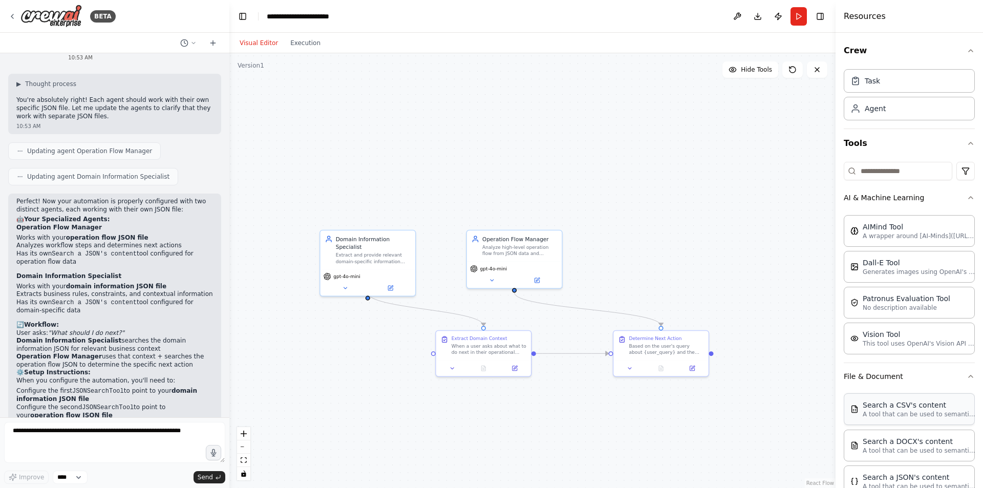
scroll to position [260, 0]
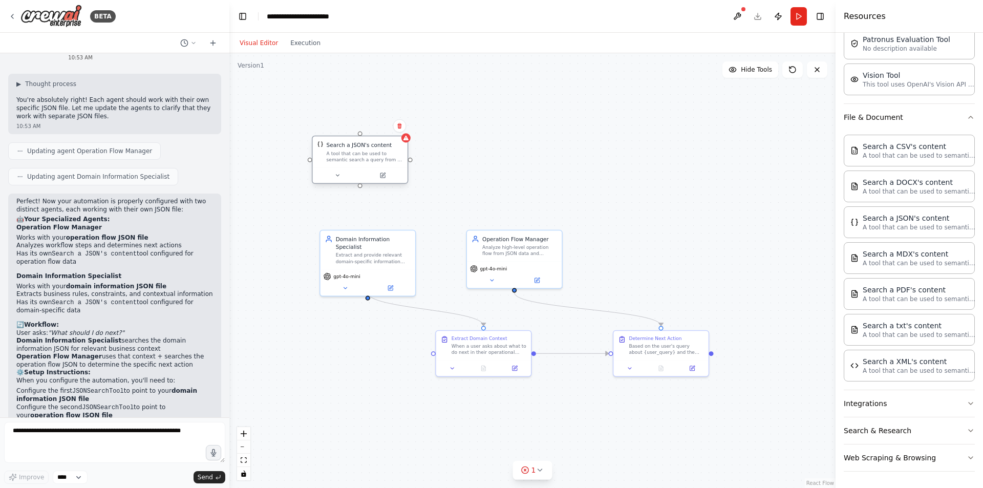
drag, startPoint x: 482, startPoint y: 193, endPoint x: 346, endPoint y: 161, distance: 139.9
click at [346, 161] on div "A tool that can be used to semantic search a query from a JSON's content." at bounding box center [365, 156] width 76 height 12
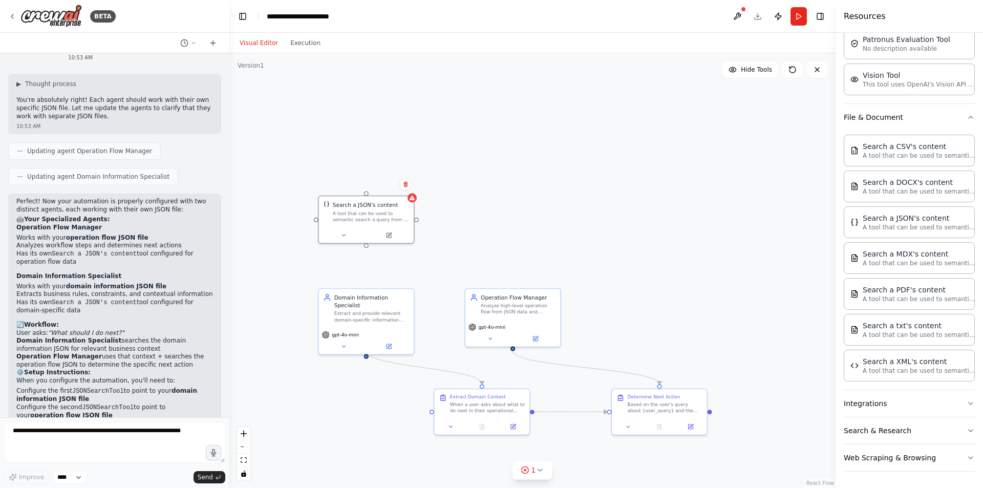
drag, startPoint x: 368, startPoint y: 192, endPoint x: 369, endPoint y: 243, distance: 51.2
click at [369, 243] on div ".deletable-edge-delete-btn { width: 20px; height: 20px; border: 0px solid #ffff…" at bounding box center [532, 270] width 606 height 435
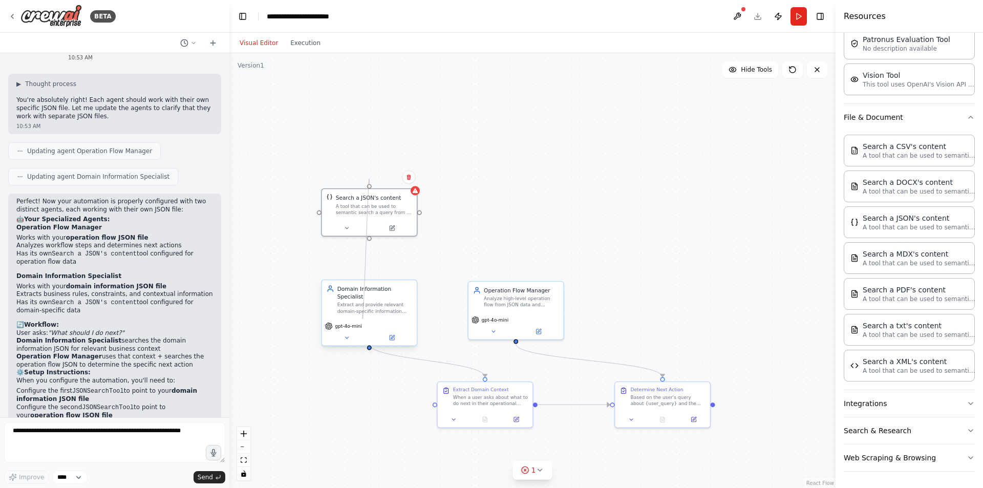
drag, startPoint x: 370, startPoint y: 237, endPoint x: 363, endPoint y: 313, distance: 76.1
click at [429, 313] on div "Operation Flow Manager Analyze high-level operation flow from JSON data and pro…" at bounding box center [657, 345] width 457 height 328
drag, startPoint x: 370, startPoint y: 237, endPoint x: 372, endPoint y: 345, distance: 108.6
click at [429, 345] on div ".deletable-edge-delete-btn { width: 20px; height: 20px; border: 0px solid #ffff…" at bounding box center [657, 345] width 457 height 328
drag, startPoint x: 376, startPoint y: 218, endPoint x: 338, endPoint y: 419, distance: 204.9
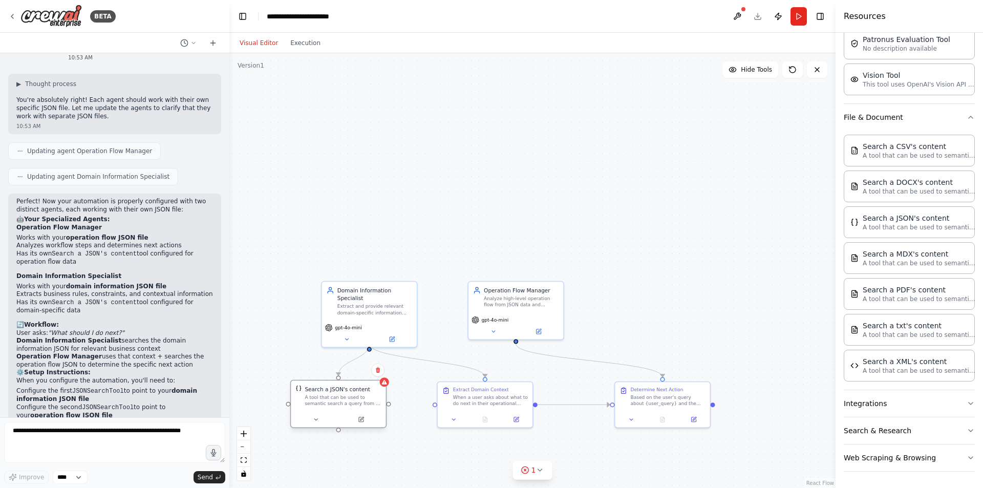
click at [338, 419] on div "Search a JSON's content A tool that can be used to semantic search a query from…" at bounding box center [338, 404] width 96 height 48
click at [638, 294] on div ".deletable-edge-delete-btn { width: 20px; height: 20px; border: 0px solid #ffff…" at bounding box center [532, 270] width 606 height 435
drag, startPoint x: 700, startPoint y: 319, endPoint x: 643, endPoint y: 267, distance: 76.9
click at [643, 267] on div "Search a JSON's content" at bounding box center [647, 266] width 66 height 8
drag, startPoint x: 516, startPoint y: 340, endPoint x: 647, endPoint y: 308, distance: 135.5
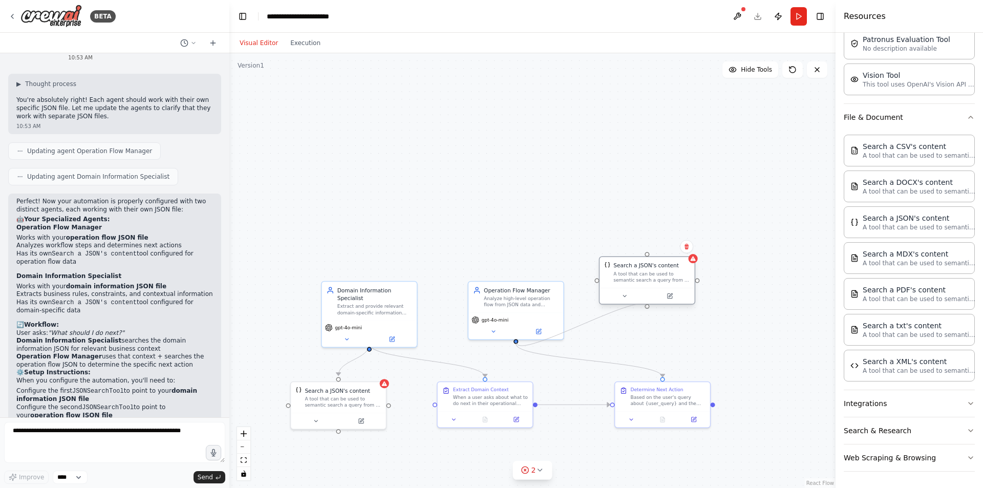
click at [647, 308] on div "Operation Flow Manager Analyze high-level operation flow from JSON data and pro…" at bounding box center [657, 345] width 457 height 328
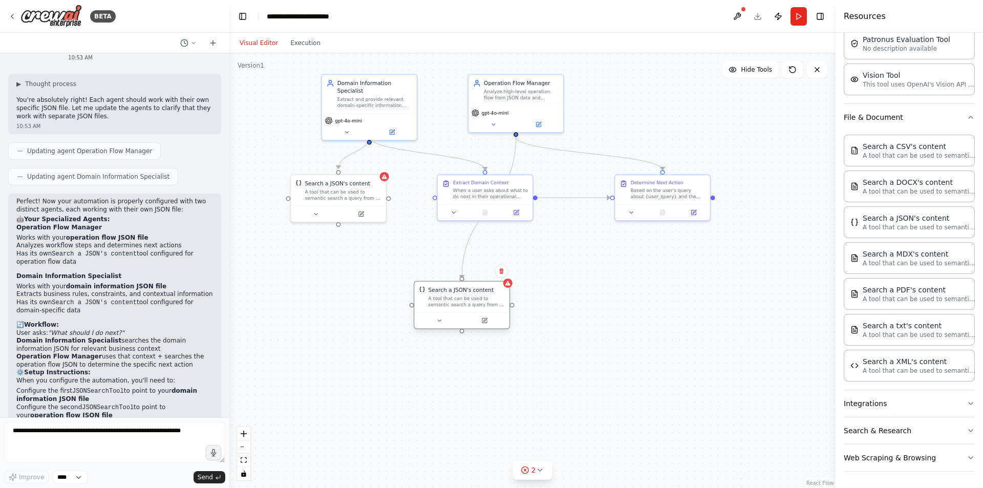
drag, startPoint x: 639, startPoint y: 266, endPoint x: 455, endPoint y: 300, distance: 187.4
click at [455, 300] on div "Search a JSON's content A tool that can be used to semantic search a query from…" at bounding box center [467, 297] width 76 height 22
drag, startPoint x: 501, startPoint y: 205, endPoint x: 355, endPoint y: 428, distance: 266.6
click at [355, 420] on div "Extract Domain Context When a user asks about what to do next in their operatio…" at bounding box center [346, 396] width 96 height 47
click at [605, 404] on div at bounding box center [601, 396] width 95 height 16
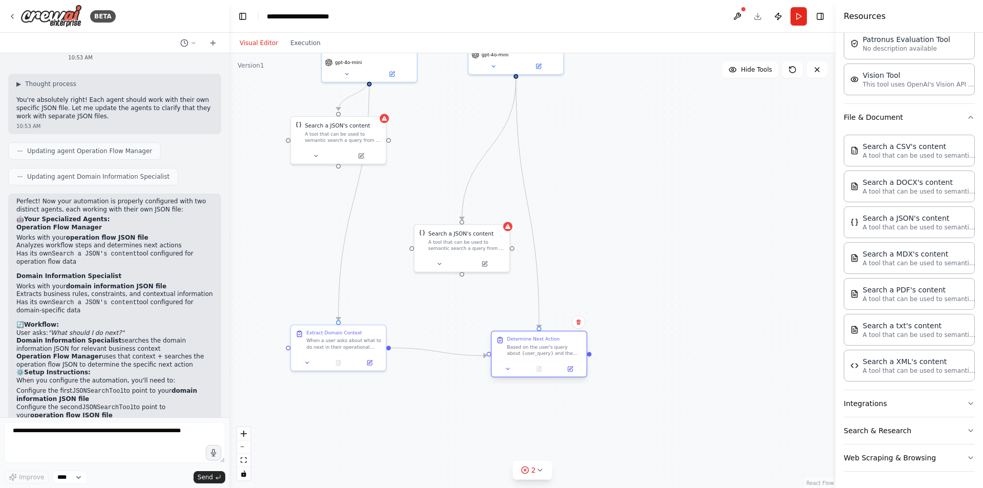
click at [543, 362] on div at bounding box center [539, 369] width 95 height 16
click at [574, 153] on div ".deletable-edge-delete-btn { width: 20px; height: 20px; border: 0px solid #ffff…" at bounding box center [532, 270] width 606 height 435
drag, startPoint x: 493, startPoint y: 66, endPoint x: 596, endPoint y: 118, distance: 116.1
click at [596, 118] on button at bounding box center [594, 121] width 44 height 9
drag, startPoint x: 446, startPoint y: 131, endPoint x: 451, endPoint y: 188, distance: 57.5
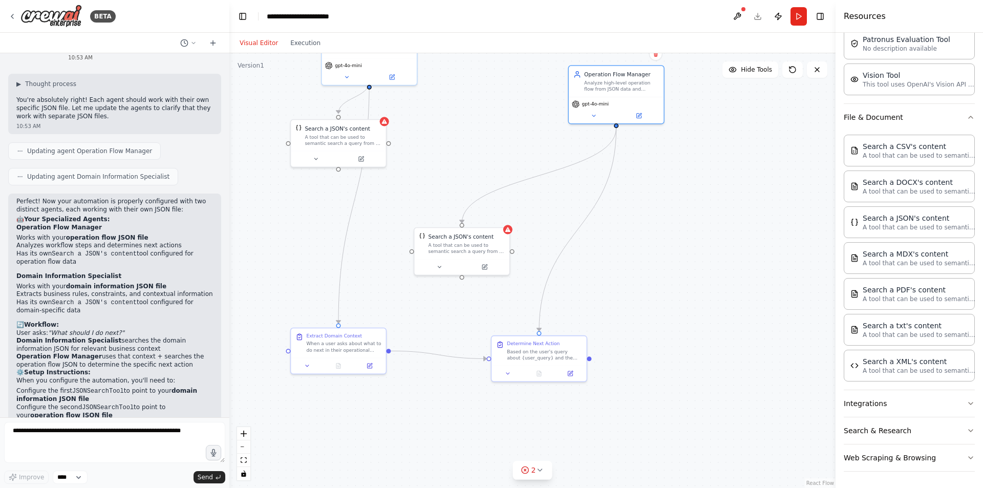
click at [451, 188] on div ".deletable-edge-delete-btn { width: 20px; height: 20px; border: 0px solid #ffff…" at bounding box center [532, 270] width 606 height 435
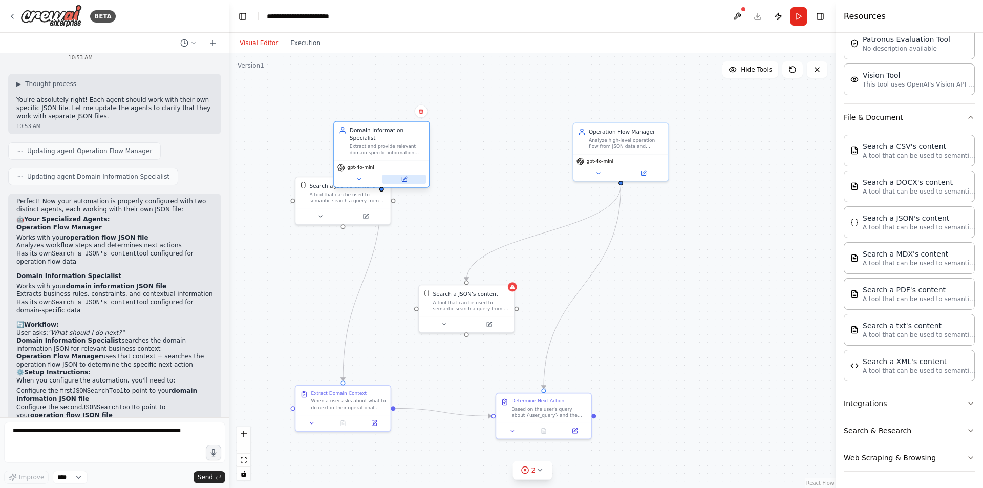
drag, startPoint x: 373, startPoint y: 111, endPoint x: 384, endPoint y: 167, distance: 57.4
click at [384, 167] on div "gpt-4o-mini" at bounding box center [381, 173] width 95 height 27
drag, startPoint x: 340, startPoint y: 214, endPoint x: 275, endPoint y: 265, distance: 82.1
click at [275, 265] on button at bounding box center [259, 268] width 44 height 9
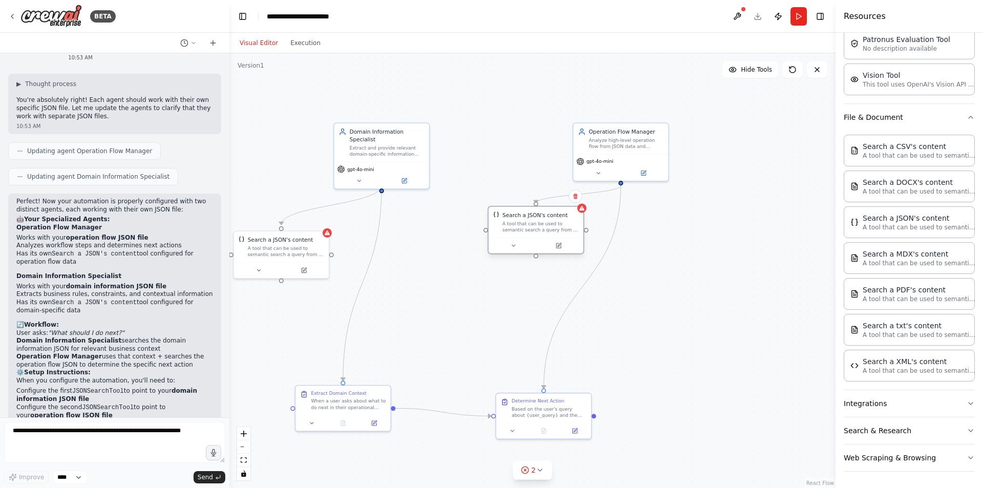
drag, startPoint x: 463, startPoint y: 306, endPoint x: 536, endPoint y: 221, distance: 111.5
click at [536, 221] on div "A tool that can be used to semantic search a query from a JSON's content." at bounding box center [540, 227] width 76 height 12
drag, startPoint x: 297, startPoint y: 266, endPoint x: 306, endPoint y: 238, distance: 29.8
click at [306, 238] on div at bounding box center [289, 246] width 95 height 16
drag, startPoint x: 341, startPoint y: 396, endPoint x: 355, endPoint y: 300, distance: 96.8
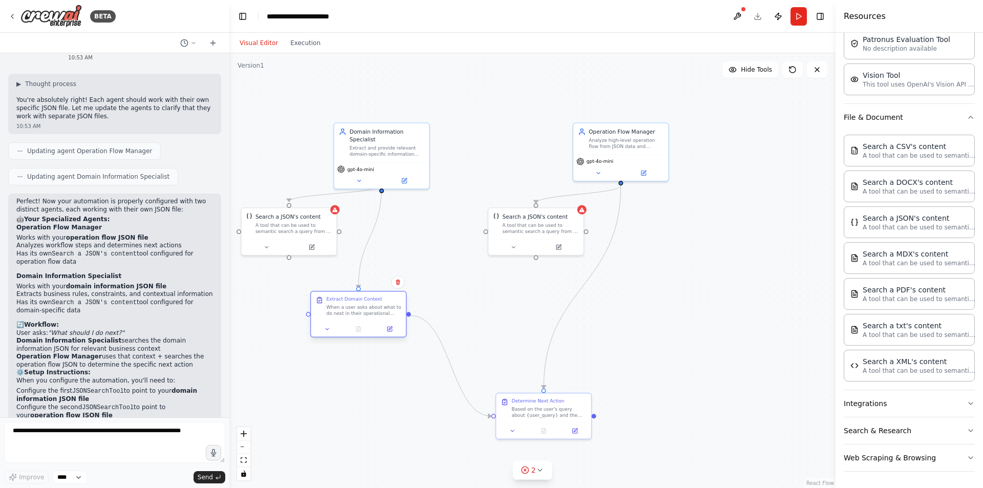
click at [355, 300] on div "Extract Domain Context When a user asks about what to do next in their operatio…" at bounding box center [364, 306] width 75 height 20
drag, startPoint x: 558, startPoint y: 422, endPoint x: 619, endPoint y: 312, distance: 125.2
click at [619, 312] on div "Determine Next Action Based on the user's query about {user_query} and the doma…" at bounding box center [605, 314] width 96 height 47
click at [772, 348] on div ".deletable-edge-delete-btn { width: 20px; height: 20px; border: 0px solid #ffff…" at bounding box center [532, 270] width 606 height 435
click at [263, 246] on button at bounding box center [267, 245] width 44 height 9
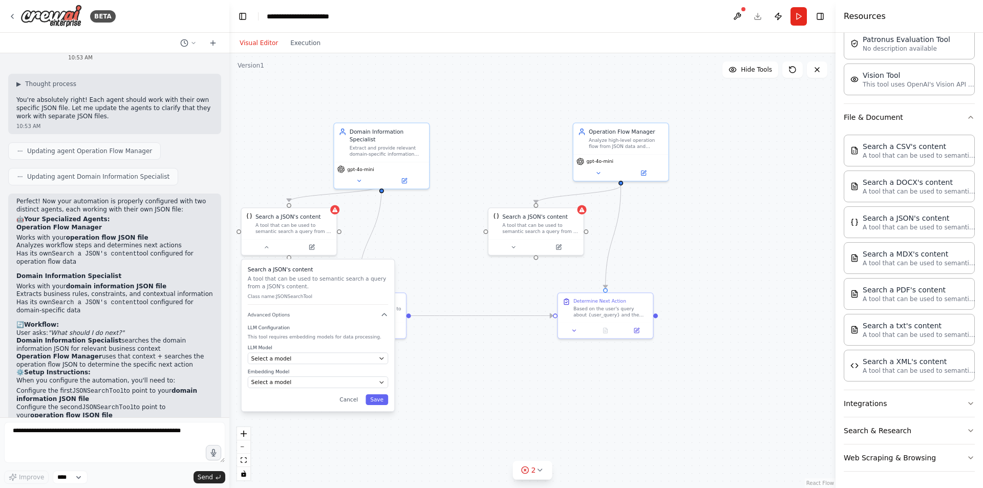
click at [284, 365] on div "LLM Model Select a model Embedding Model Select a model" at bounding box center [318, 366] width 140 height 43
click at [279, 361] on span "Select a model" at bounding box center [271, 358] width 40 height 8
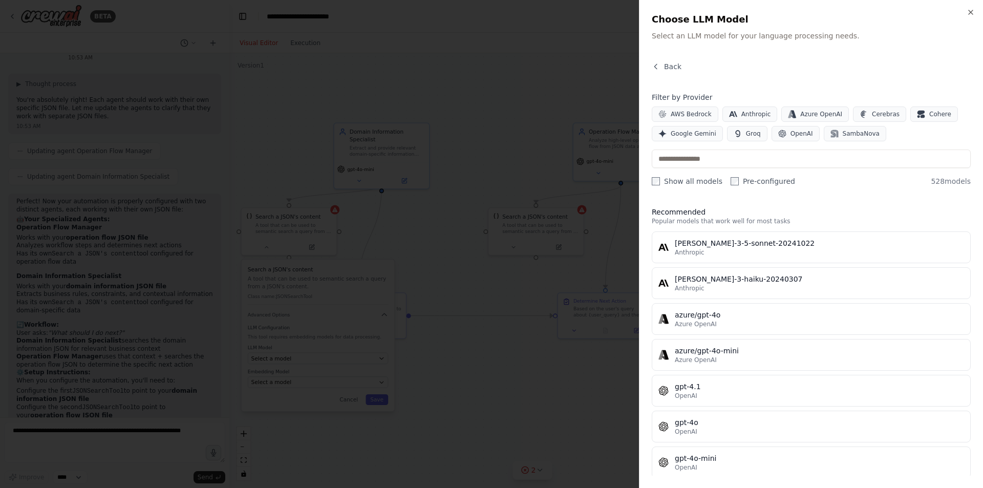
scroll to position [9, 0]
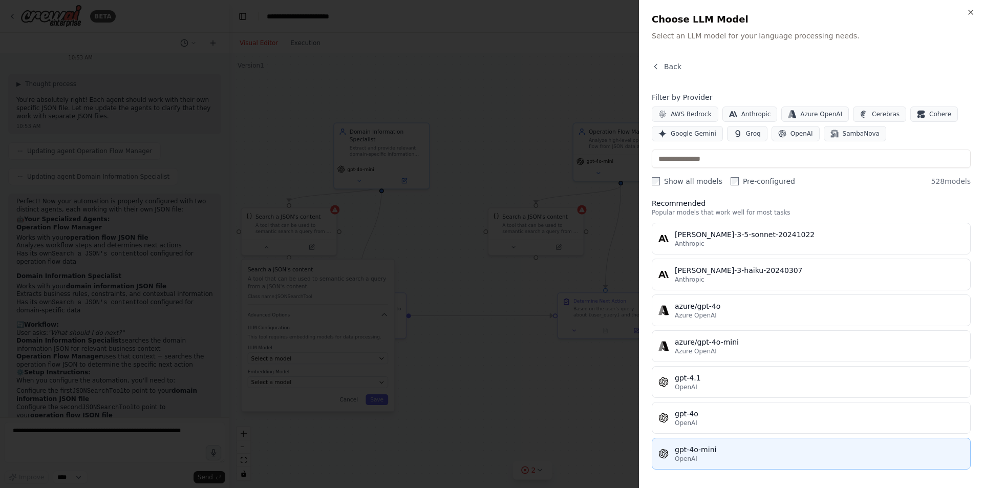
click at [732, 455] on div "OpenAI" at bounding box center [819, 459] width 289 height 8
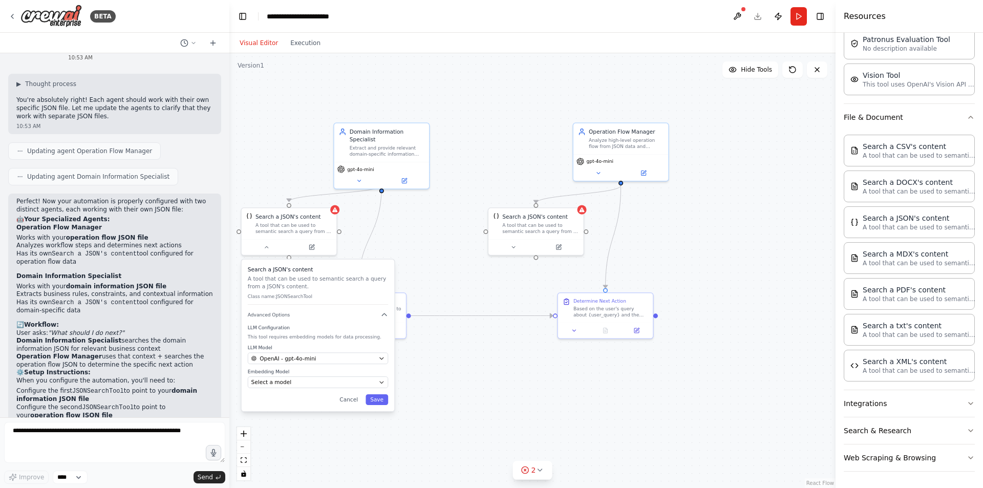
click at [324, 389] on div "Search a JSON's content A tool that can be used to semantic search a query from…" at bounding box center [318, 336] width 153 height 152
click at [327, 385] on div "Select a model" at bounding box center [313, 382] width 124 height 8
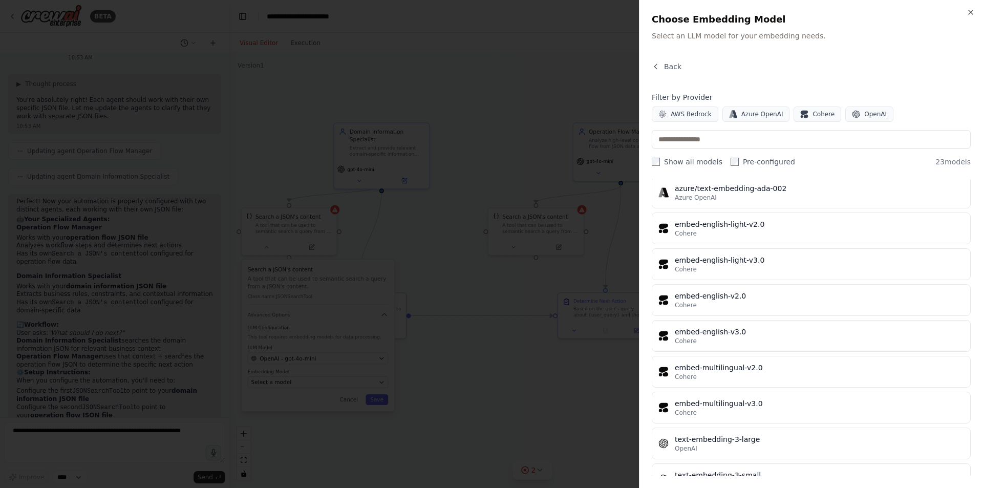
scroll to position [565, 0]
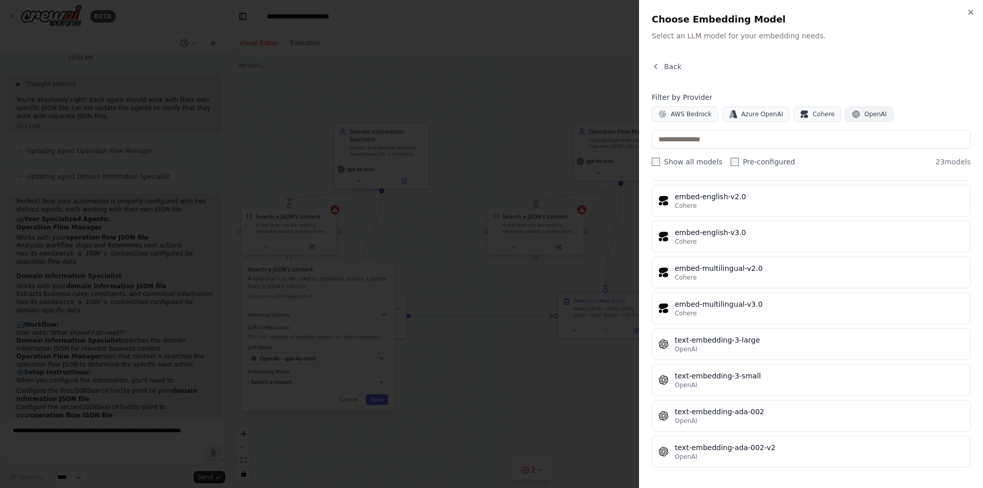
click at [865, 114] on span "OpenAI" at bounding box center [876, 114] width 23 height 8
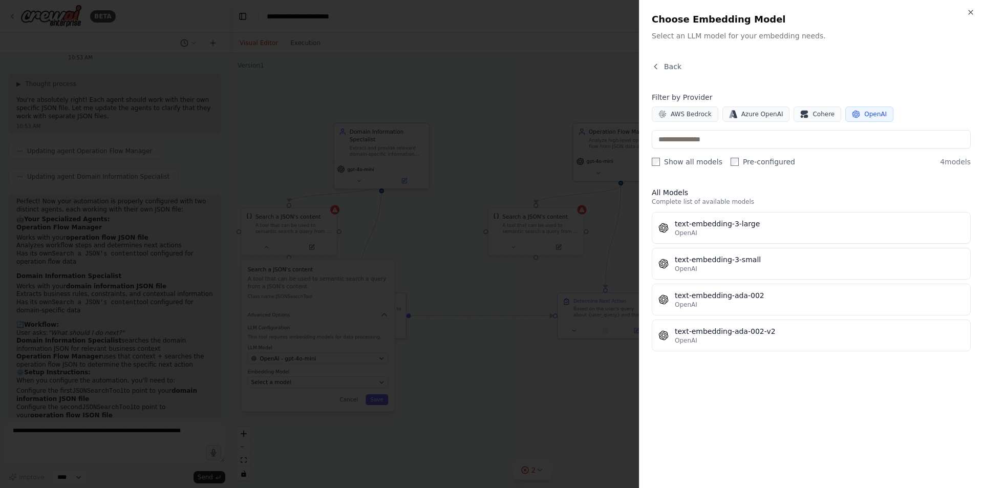
scroll to position [0, 0]
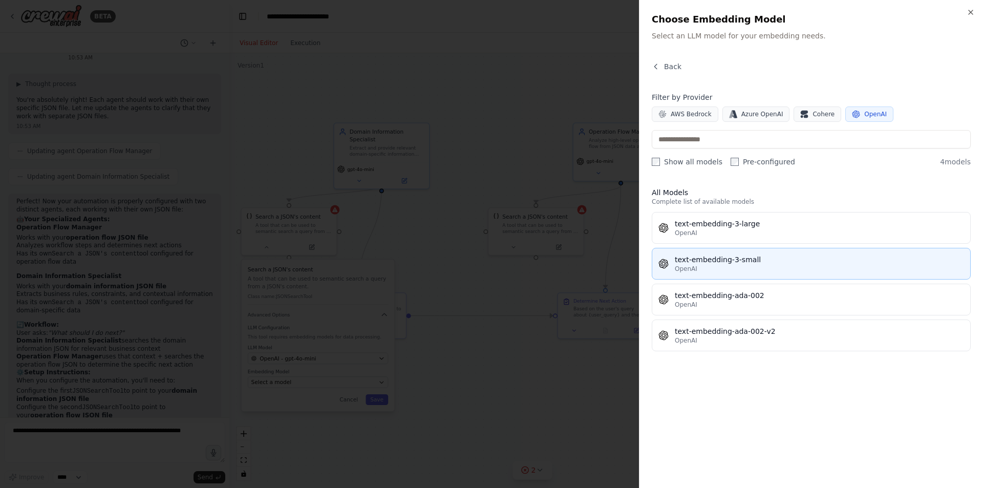
click at [741, 264] on div "text-embedding-3-small" at bounding box center [819, 260] width 289 height 10
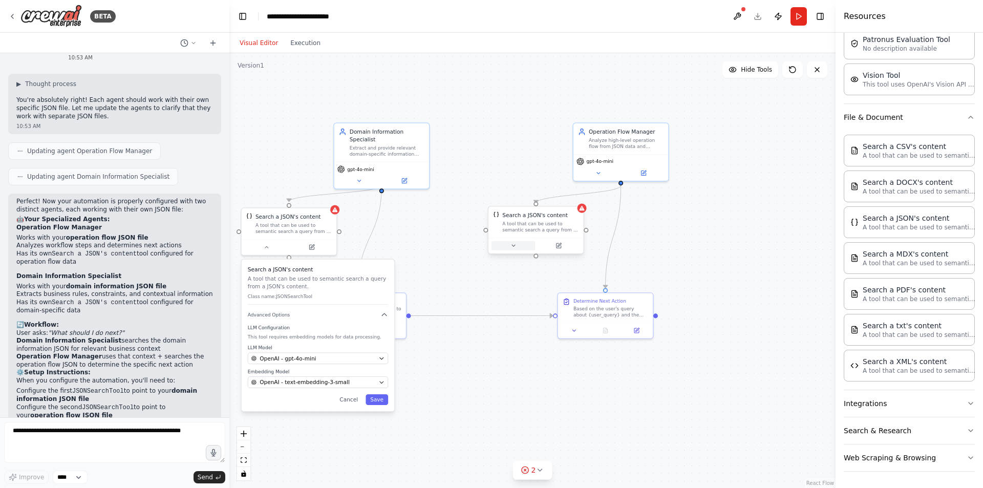
click at [515, 241] on button at bounding box center [514, 245] width 44 height 9
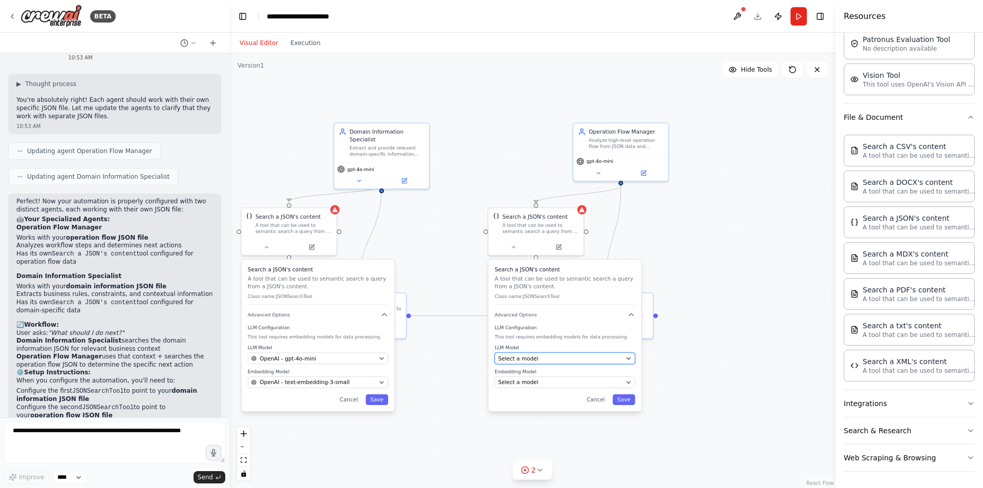
click at [593, 361] on div "Select a model" at bounding box center [560, 358] width 124 height 8
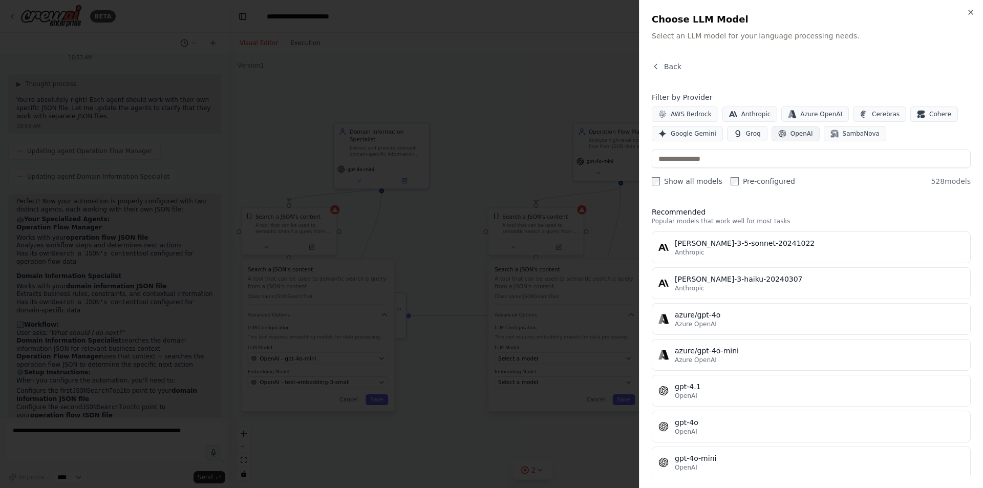
click at [783, 138] on button "OpenAI" at bounding box center [796, 133] width 48 height 15
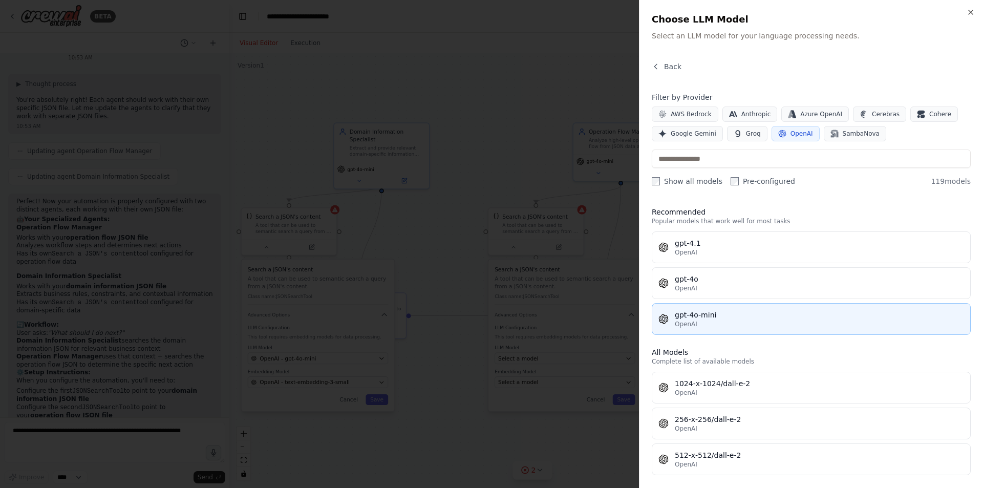
click at [723, 320] on div "gpt-4o-mini" at bounding box center [819, 315] width 289 height 10
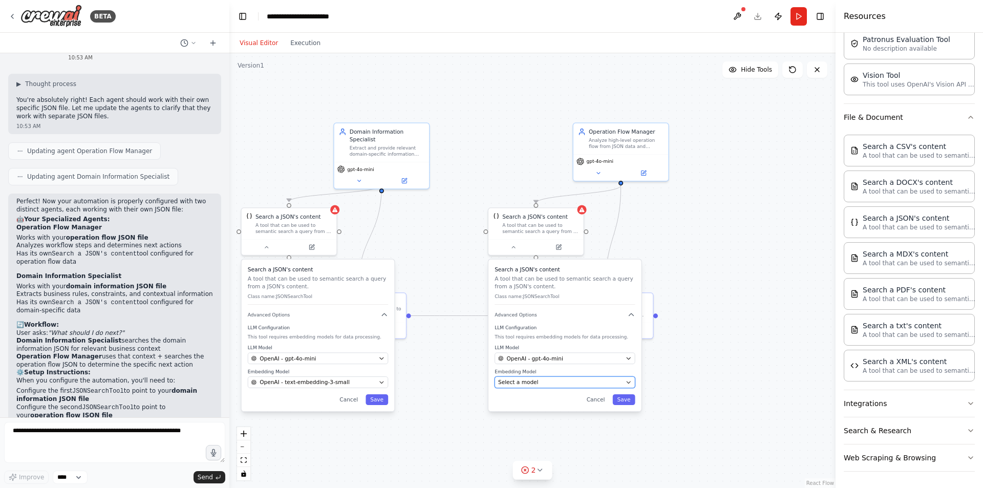
click at [587, 377] on button "Select a model" at bounding box center [565, 382] width 140 height 12
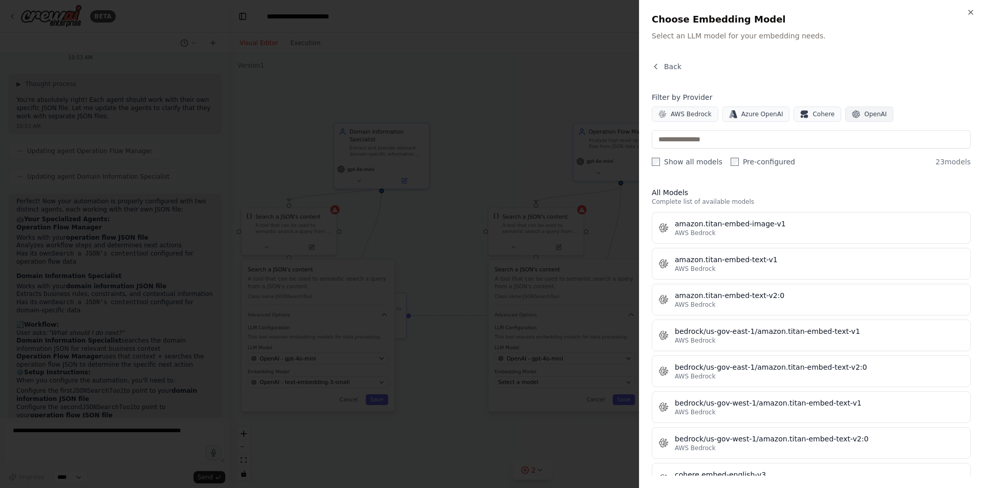
click at [853, 117] on button "OpenAI" at bounding box center [870, 114] width 48 height 15
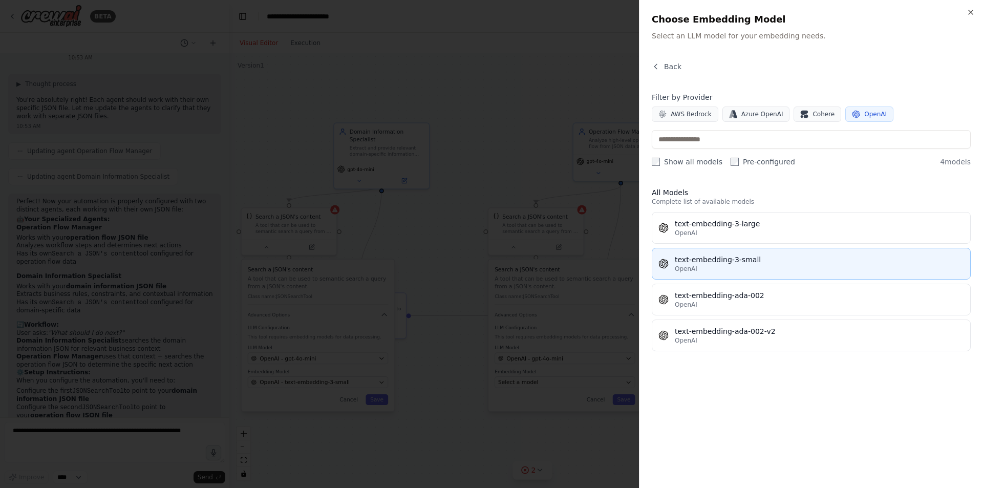
click at [748, 261] on div "text-embedding-3-small" at bounding box center [819, 260] width 289 height 10
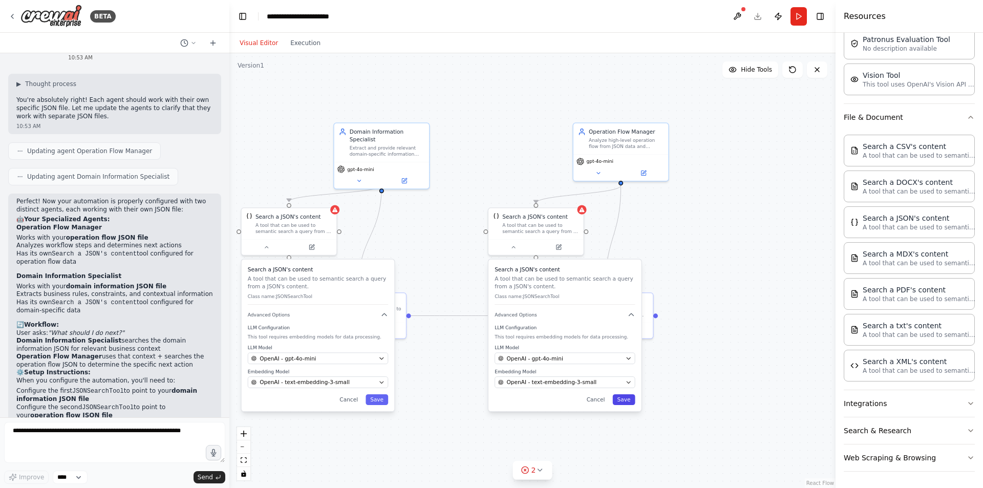
click at [622, 399] on button "Save" at bounding box center [624, 399] width 23 height 11
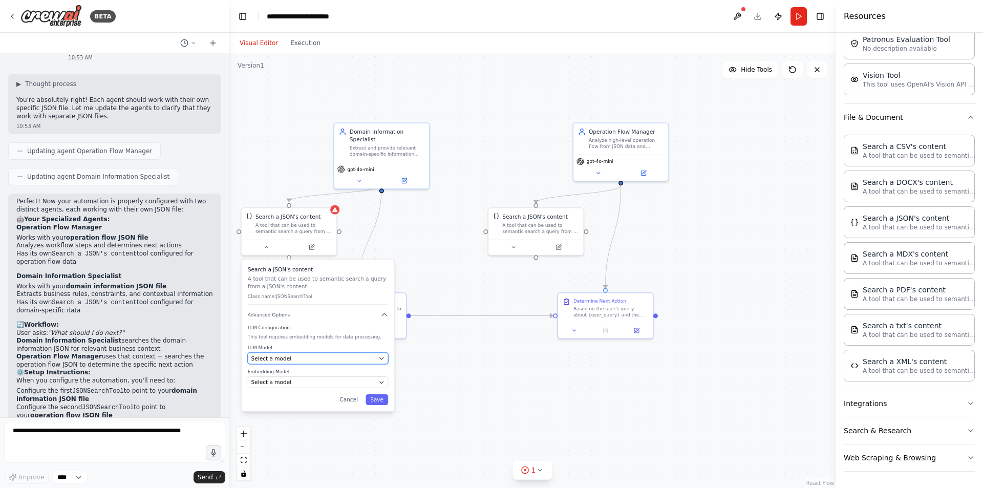
click at [342, 362] on div "Select a model" at bounding box center [313, 358] width 124 height 8
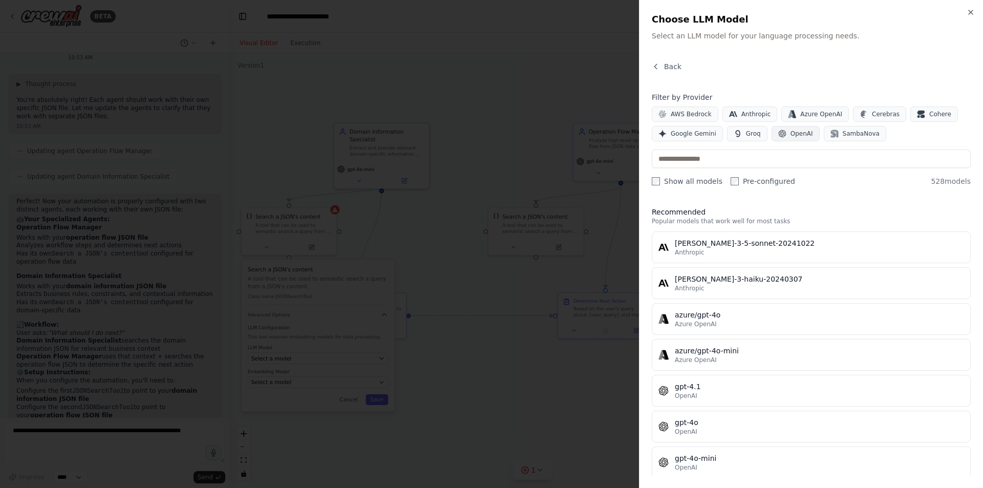
click at [799, 134] on span "OpenAI" at bounding box center [802, 134] width 23 height 8
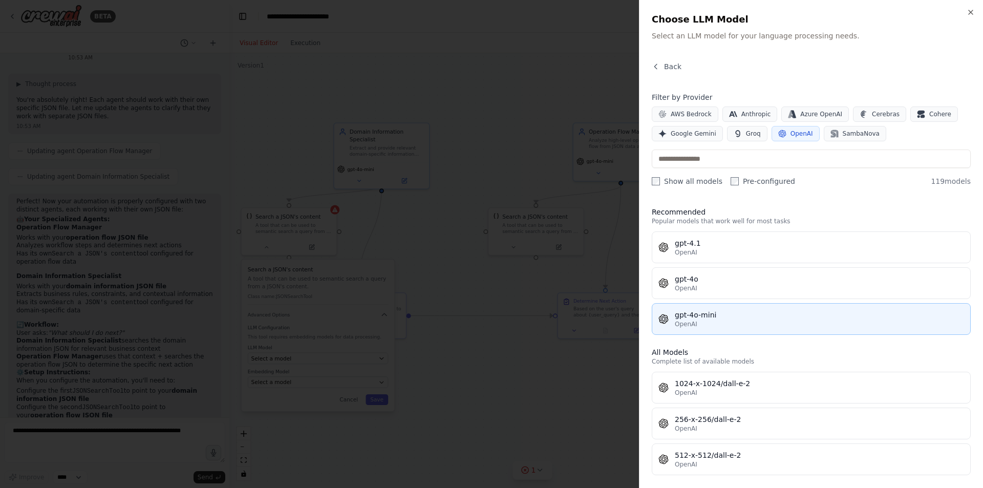
click at [740, 319] on div "gpt-4o-mini" at bounding box center [819, 315] width 289 height 10
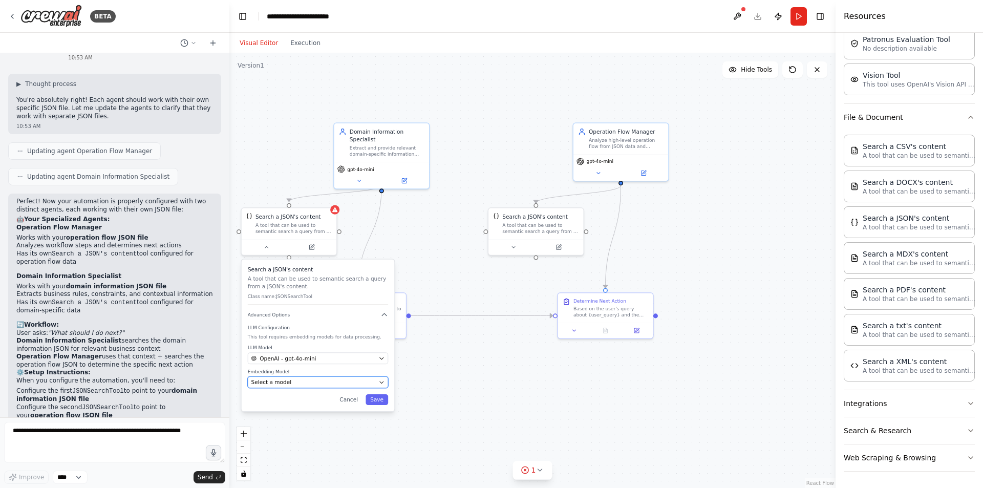
click at [365, 386] on div "Select a model" at bounding box center [313, 382] width 124 height 8
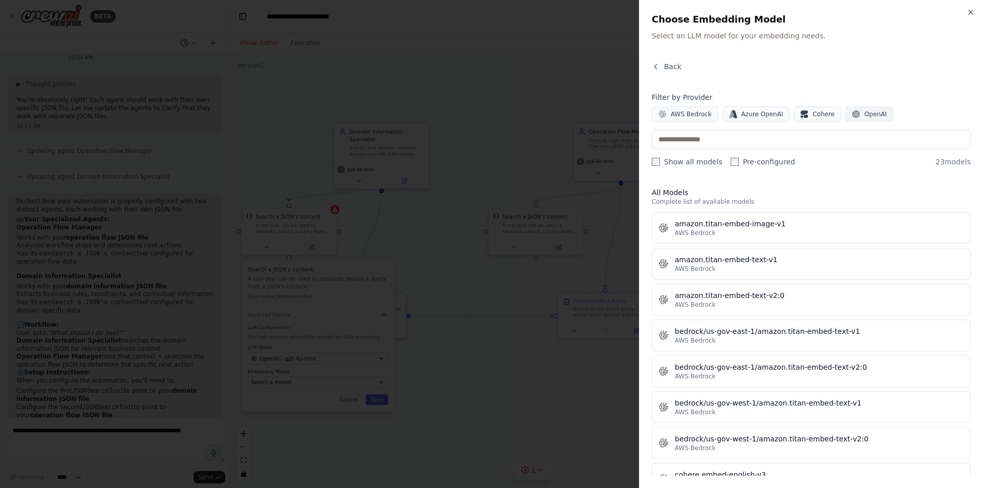
click at [863, 109] on button "OpenAI" at bounding box center [870, 114] width 48 height 15
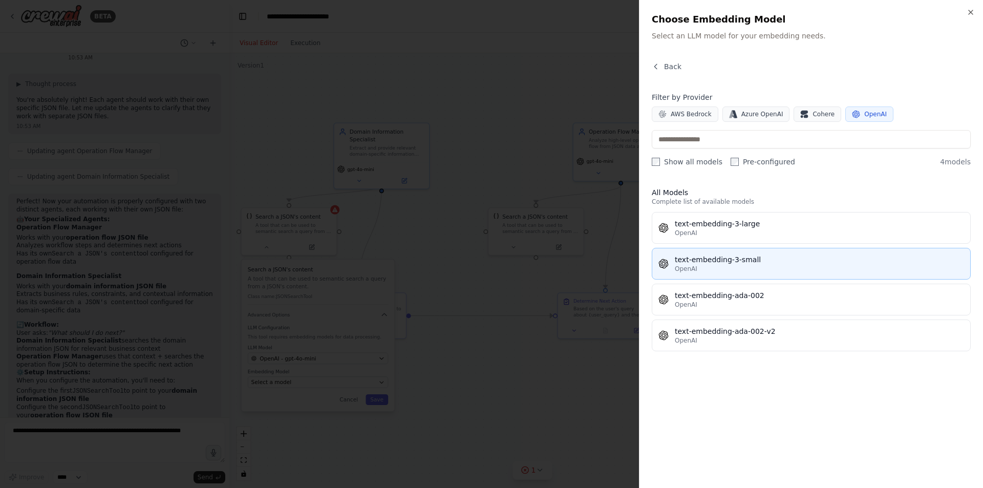
click at [738, 256] on div "text-embedding-3-small" at bounding box center [819, 260] width 289 height 10
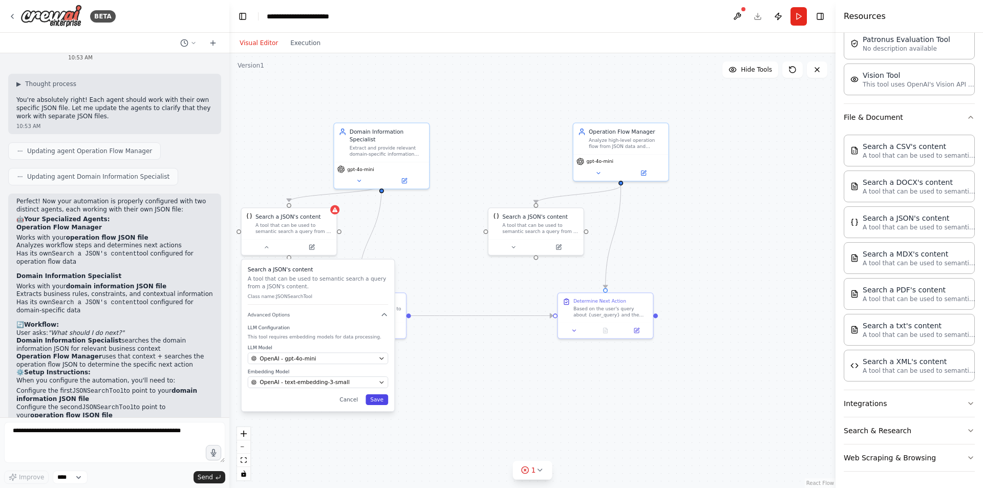
click at [383, 399] on button "Save" at bounding box center [377, 399] width 23 height 11
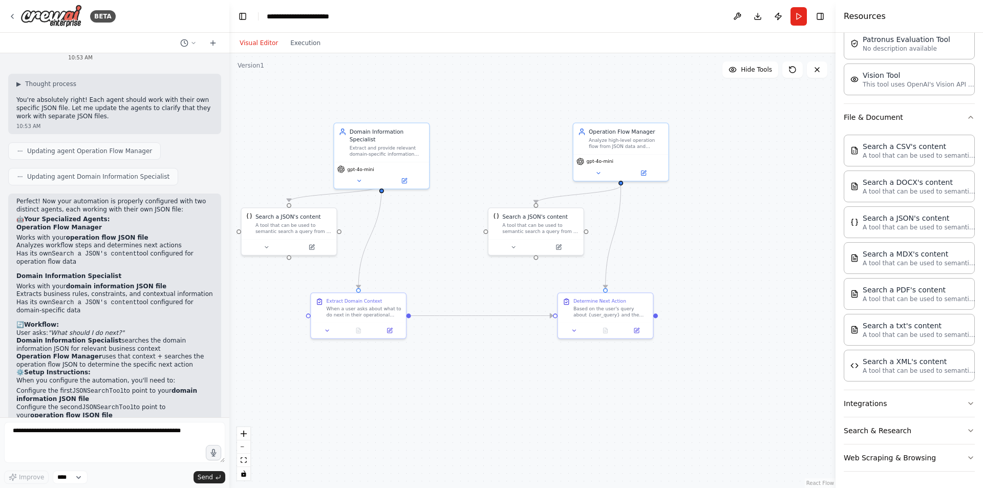
click at [495, 394] on div ".deletable-edge-delete-btn { width: 20px; height: 20px; border: 0px solid #ffff…" at bounding box center [532, 270] width 606 height 435
click at [58, 440] on textarea at bounding box center [114, 442] width 221 height 41
paste textarea "**********"
type textarea "**********"
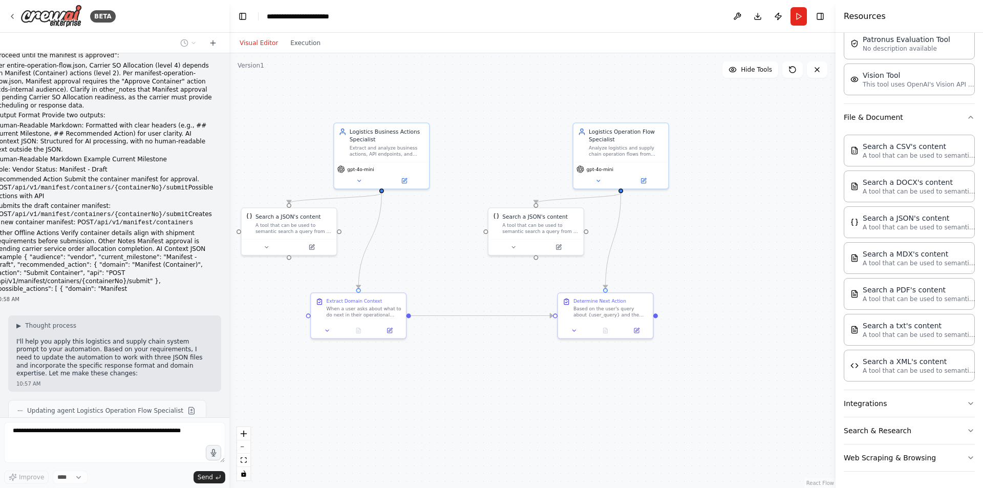
scroll to position [2209, 0]
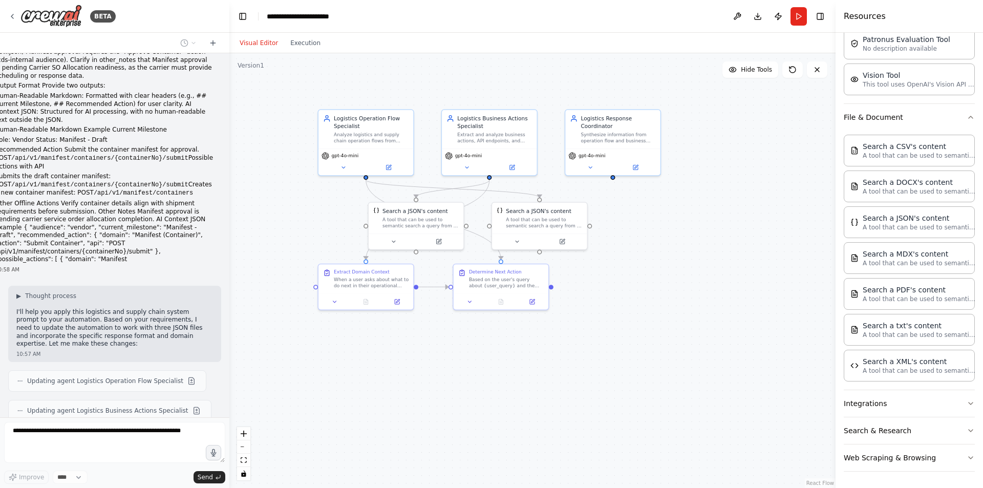
drag, startPoint x: 641, startPoint y: 347, endPoint x: 480, endPoint y: 454, distance: 193.9
click at [480, 454] on div ".deletable-edge-delete-btn { width: 20px; height: 20px; border: 0px solid #ffff…" at bounding box center [532, 270] width 606 height 435
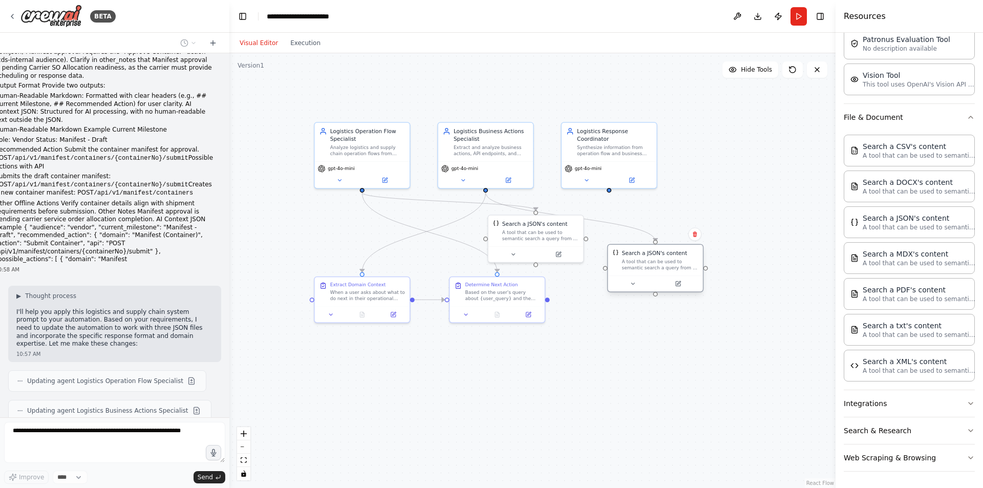
drag, startPoint x: 436, startPoint y: 243, endPoint x: 678, endPoint y: 272, distance: 244.1
click at [678, 272] on div "Search a JSON's content A tool that can be used to semantic search a query from…" at bounding box center [655, 260] width 95 height 31
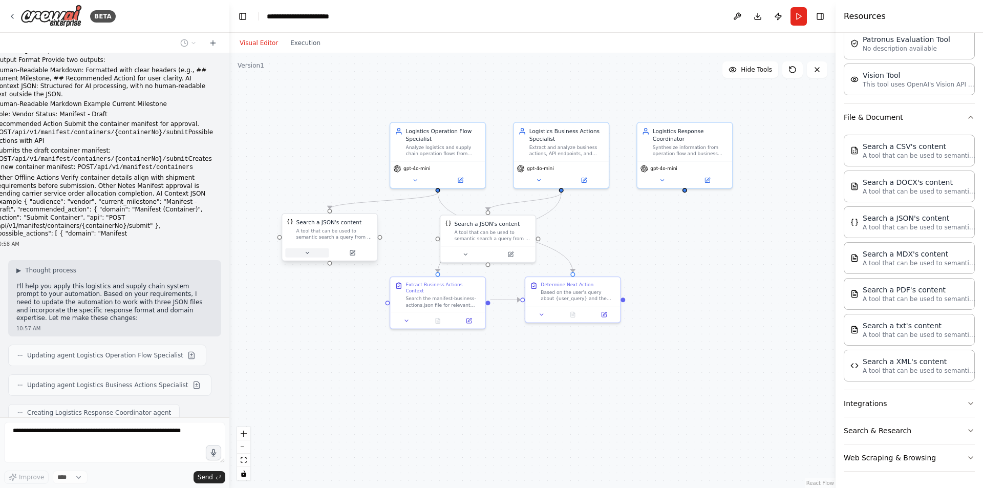
drag, startPoint x: 531, startPoint y: 251, endPoint x: 321, endPoint y: 256, distance: 210.5
click at [321, 256] on button at bounding box center [307, 252] width 44 height 9
drag, startPoint x: 484, startPoint y: 246, endPoint x: 630, endPoint y: 248, distance: 146.0
click at [630, 248] on div at bounding box center [630, 253] width 95 height 16
click at [704, 327] on div ".deletable-edge-delete-btn { width: 20px; height: 20px; border: 0px solid #ffff…" at bounding box center [532, 270] width 606 height 435
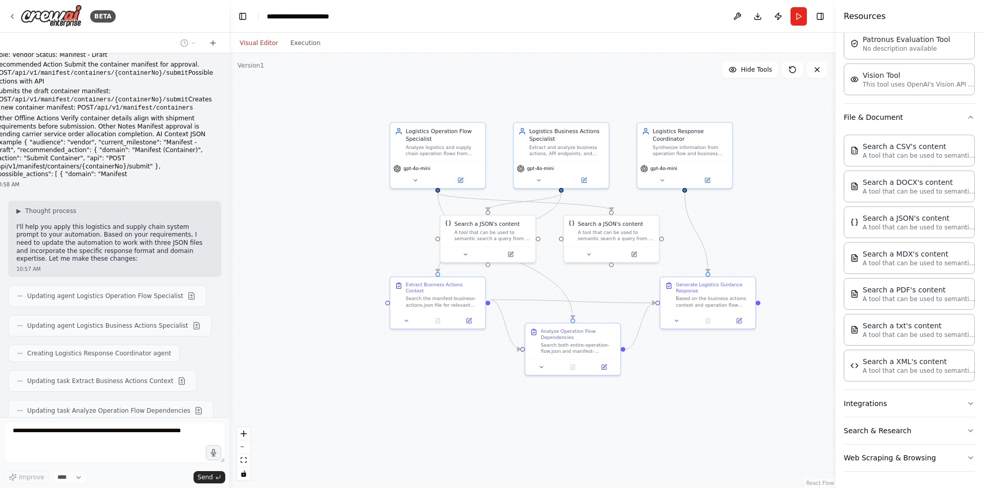
scroll to position [2320, 0]
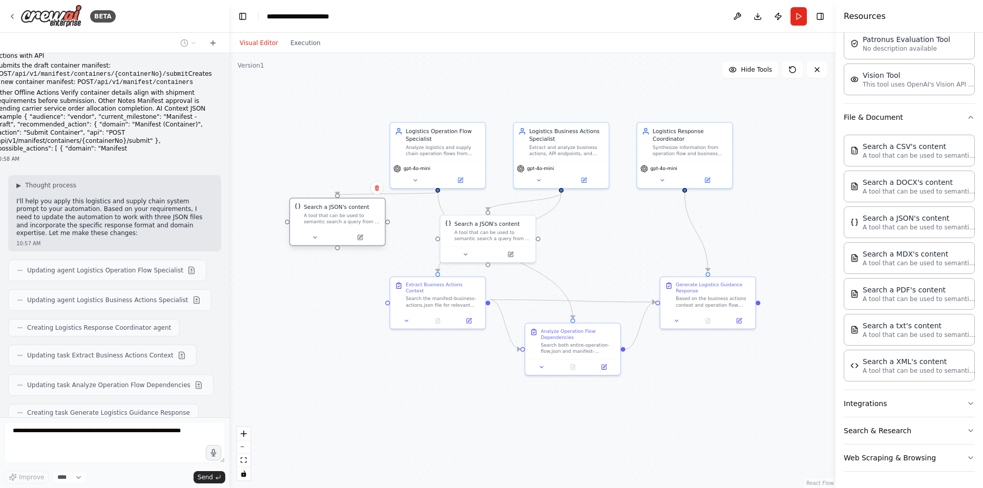
drag, startPoint x: 621, startPoint y: 239, endPoint x: 331, endPoint y: 227, distance: 289.6
click at [331, 227] on div "Search a JSON's content A tool that can be used to semantic search a query from…" at bounding box center [337, 214] width 95 height 31
drag, startPoint x: 552, startPoint y: 167, endPoint x: 584, endPoint y: 144, distance: 40.0
click at [584, 148] on div "gpt-4o-mini" at bounding box center [584, 152] width 89 height 8
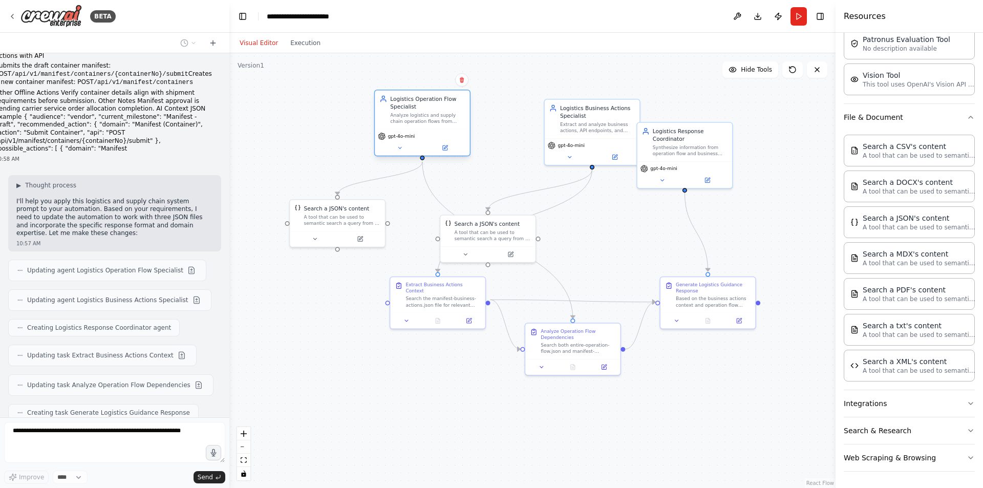
drag, startPoint x: 444, startPoint y: 148, endPoint x: 430, endPoint y: 119, distance: 32.3
click at [430, 119] on div "Analyze logistics and supply chain operation flows from entire-operation-flow.j…" at bounding box center [427, 118] width 75 height 12
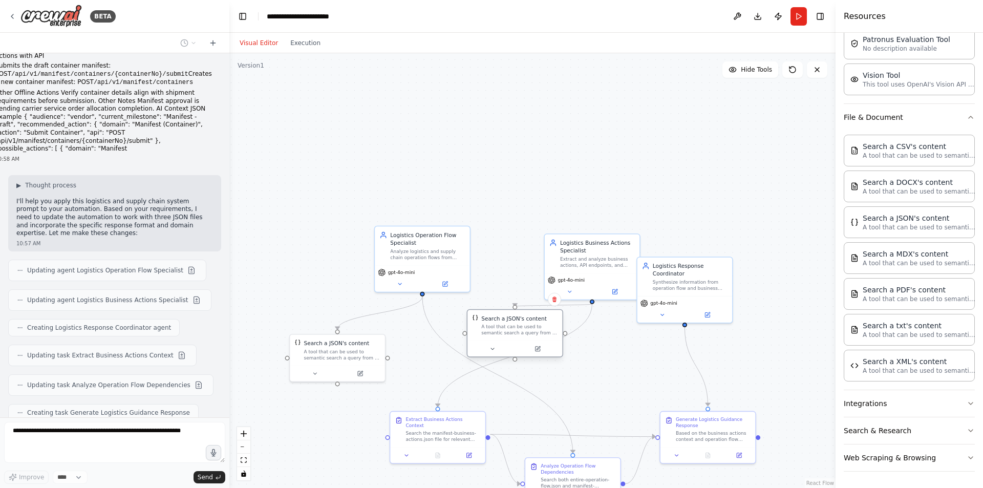
drag, startPoint x: 504, startPoint y: 239, endPoint x: 529, endPoint y: 326, distance: 90.5
click at [529, 326] on div "A tool that can be used to semantic search a query from a JSON's content." at bounding box center [519, 330] width 76 height 12
drag, startPoint x: 436, startPoint y: 432, endPoint x: 595, endPoint y: 405, distance: 160.6
click at [595, 406] on div "Search the manifest-business-actions.json file for relevant business actions, A…" at bounding box center [597, 412] width 75 height 12
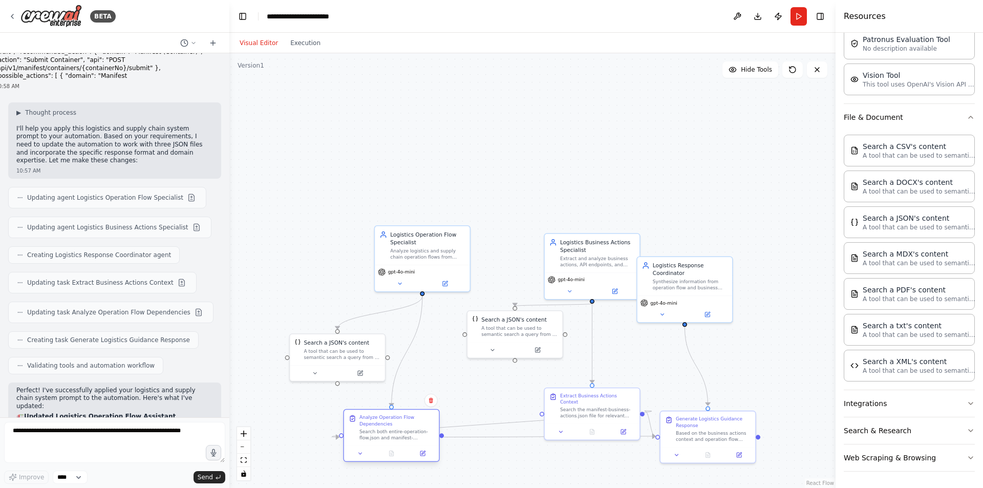
drag, startPoint x: 542, startPoint y: 468, endPoint x: 356, endPoint y: 426, distance: 191.2
click at [356, 426] on div "Analyze Operation Flow Dependencies Search both entire-operation-flow.json and …" at bounding box center [392, 427] width 86 height 26
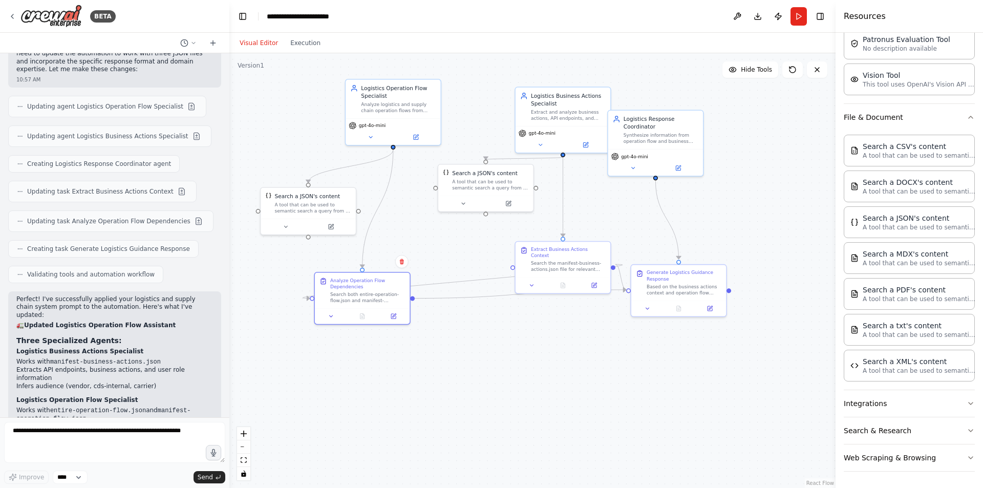
drag, startPoint x: 589, startPoint y: 471, endPoint x: 557, endPoint y: 322, distance: 153.0
click at [557, 322] on div ".deletable-edge-delete-btn { width: 20px; height: 20px; border: 0px solid #ffff…" at bounding box center [532, 270] width 606 height 435
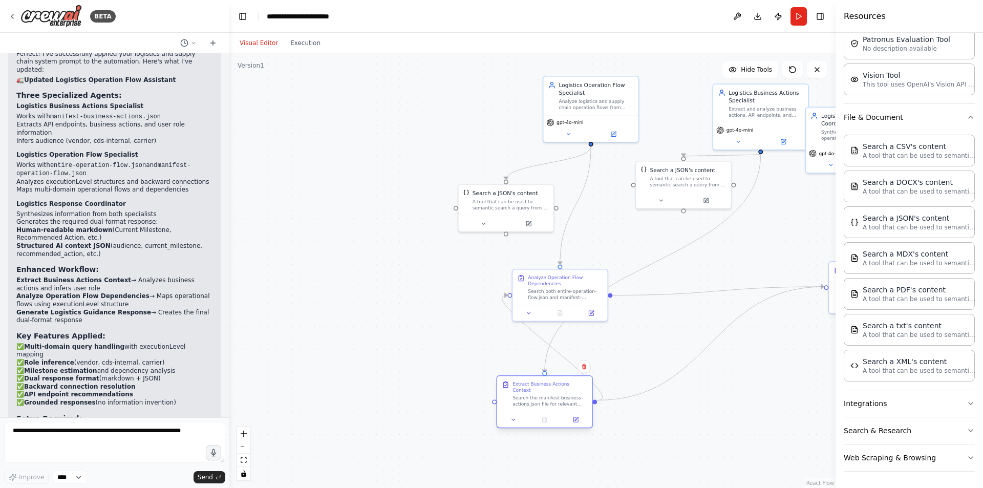
scroll to position [2736, 0]
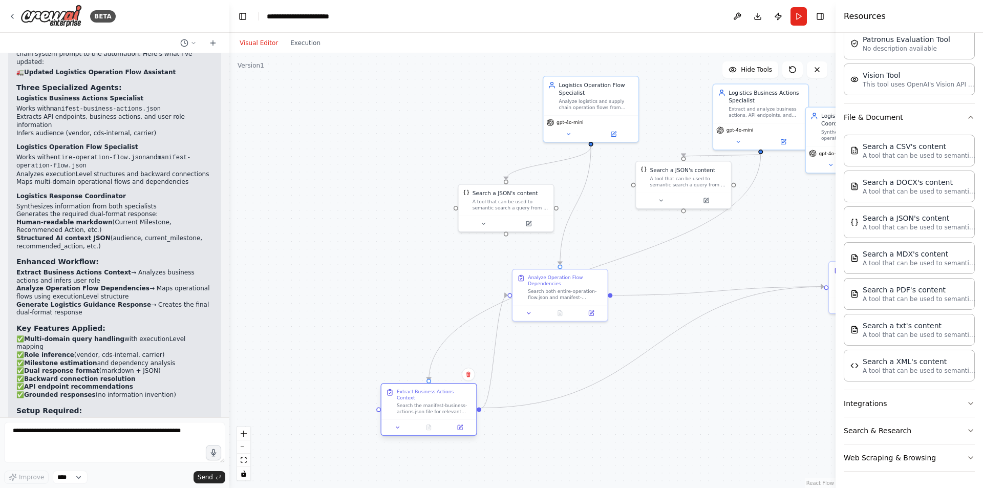
drag, startPoint x: 562, startPoint y: 259, endPoint x: 422, endPoint y: 412, distance: 207.3
click at [422, 412] on div "Extract Business Actions Context Search the manifest-business-actions.json file…" at bounding box center [429, 401] width 95 height 35
drag, startPoint x: 540, startPoint y: 297, endPoint x: 637, endPoint y: 322, distance: 100.0
click at [637, 322] on div "Search both entire-operation-flow.json and manifest-operation-flow.json to anal…" at bounding box center [665, 316] width 75 height 12
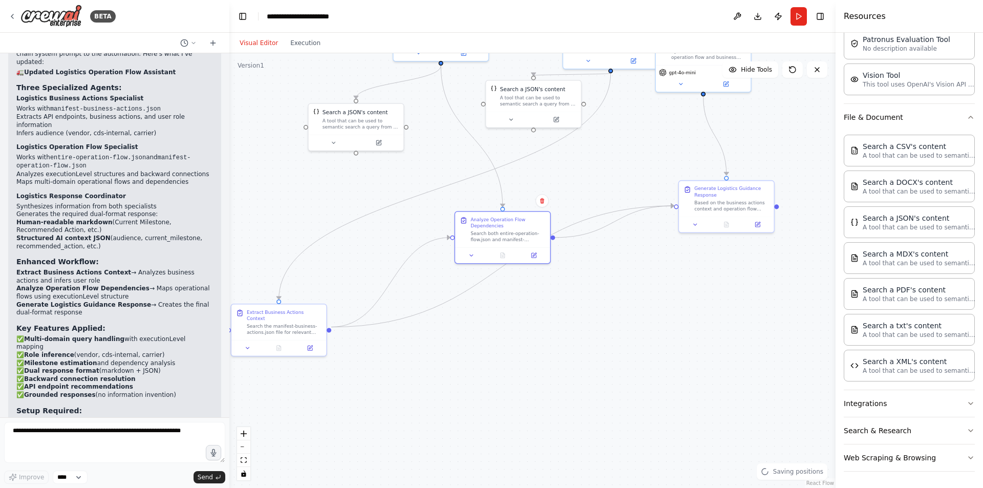
drag, startPoint x: 711, startPoint y: 421, endPoint x: 561, endPoint y: 339, distance: 171.9
click at [561, 339] on div ".deletable-edge-delete-btn { width: 20px; height: 20px; border: 0px solid #ffff…" at bounding box center [532, 270] width 606 height 435
drag, startPoint x: 739, startPoint y: 204, endPoint x: 636, endPoint y: 382, distance: 204.9
click at [636, 382] on div "Generate Logistics Guidance Response Based on the business actions context and …" at bounding box center [633, 364] width 95 height 35
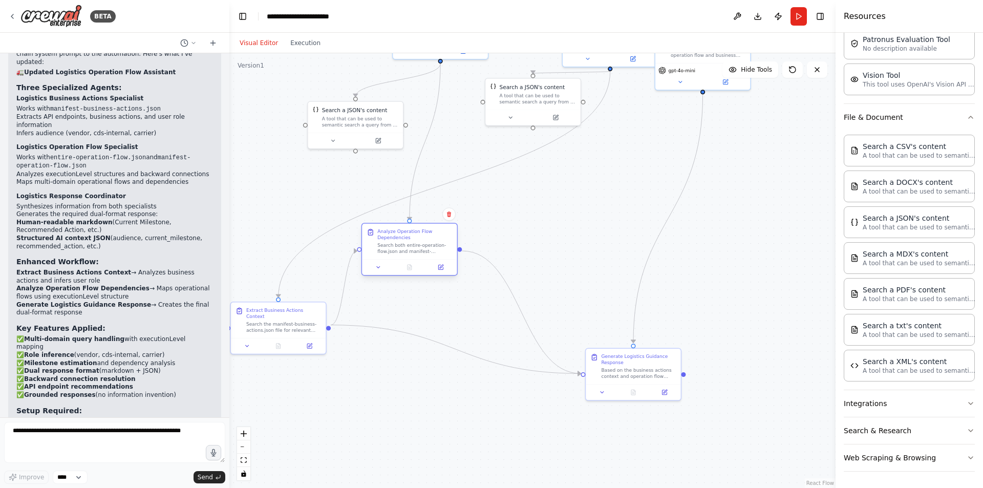
drag, startPoint x: 509, startPoint y: 235, endPoint x: 407, endPoint y: 252, distance: 103.9
click at [407, 252] on div "Search both entire-operation-flow.json and manifest-operation-flow.json to anal…" at bounding box center [414, 248] width 75 height 12
drag, startPoint x: 302, startPoint y: 330, endPoint x: 322, endPoint y: 205, distance: 127.1
click at [322, 205] on div "Extract Business Actions Context Search the manifest-business-actions.json file…" at bounding box center [294, 203] width 96 height 53
drag, startPoint x: 376, startPoint y: 241, endPoint x: 492, endPoint y: 218, distance: 117.9
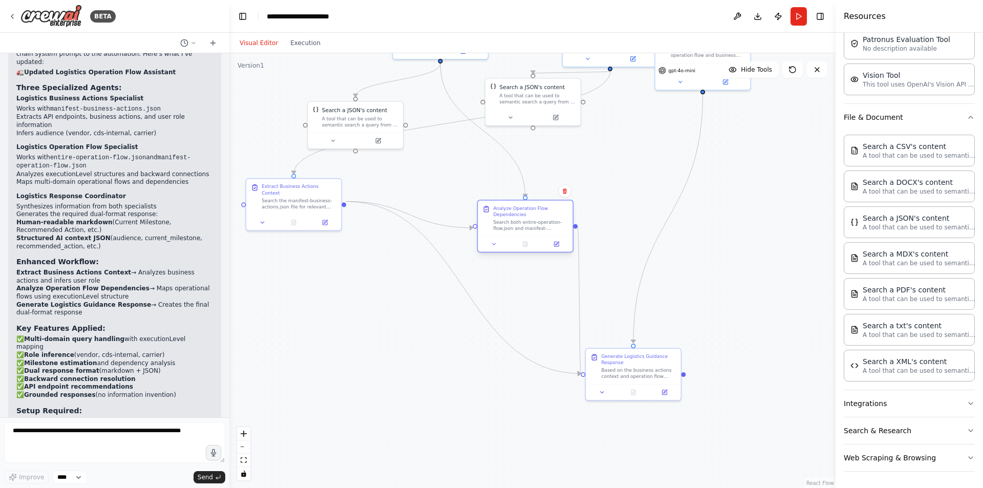
click at [492, 218] on div "Analyze Operation Flow Dependencies Search both entire-operation-flow.json and …" at bounding box center [525, 218] width 86 height 26
drag, startPoint x: 526, startPoint y: 229, endPoint x: 510, endPoint y: 210, distance: 25.1
click at [510, 210] on div "Search both entire-operation-flow.json and manifest-operation-flow.json to anal…" at bounding box center [515, 210] width 75 height 12
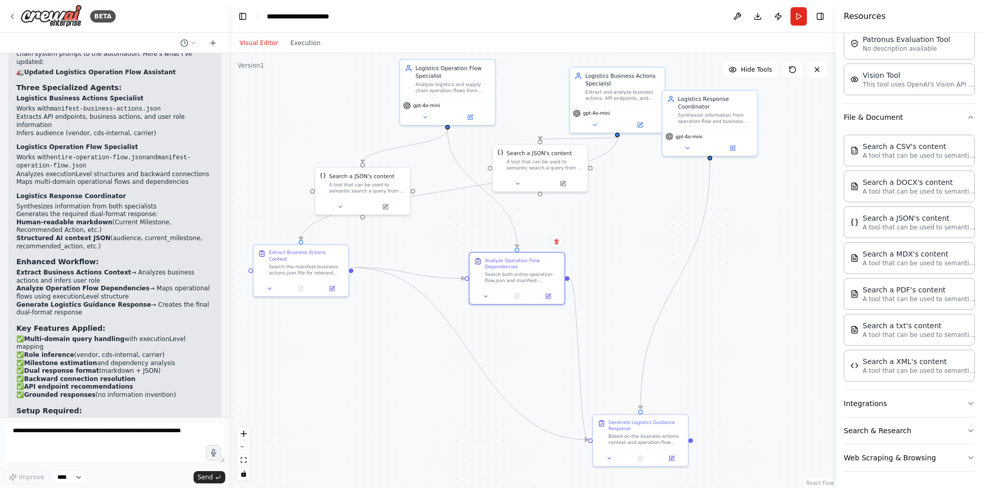
drag, startPoint x: 507, startPoint y: 326, endPoint x: 515, endPoint y: 397, distance: 71.7
click at [515, 397] on div ".deletable-edge-delete-btn { width: 20px; height: 20px; border: 0px solid #ffff…" at bounding box center [532, 270] width 606 height 435
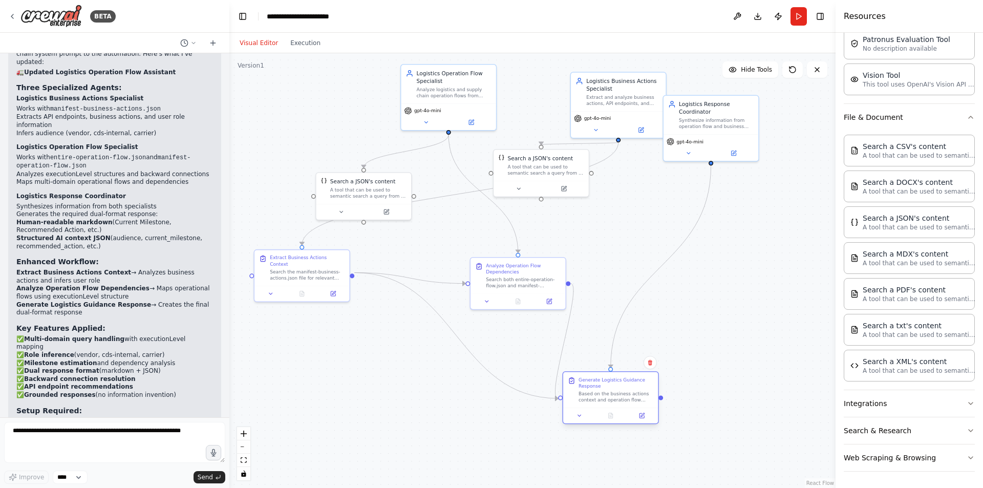
drag, startPoint x: 621, startPoint y: 447, endPoint x: 595, endPoint y: 397, distance: 56.1
click at [595, 397] on div "Based on the business actions context and operation flow analysis for {user_que…" at bounding box center [616, 397] width 75 height 12
click at [344, 349] on div ".deletable-edge-delete-btn { width: 20px; height: 20px; border: 0px solid #ffff…" at bounding box center [532, 270] width 606 height 435
drag, startPoint x: 292, startPoint y: 256, endPoint x: 331, endPoint y: 292, distance: 53.3
click at [331, 292] on div "Extract Business Actions Context" at bounding box center [346, 298] width 75 height 12
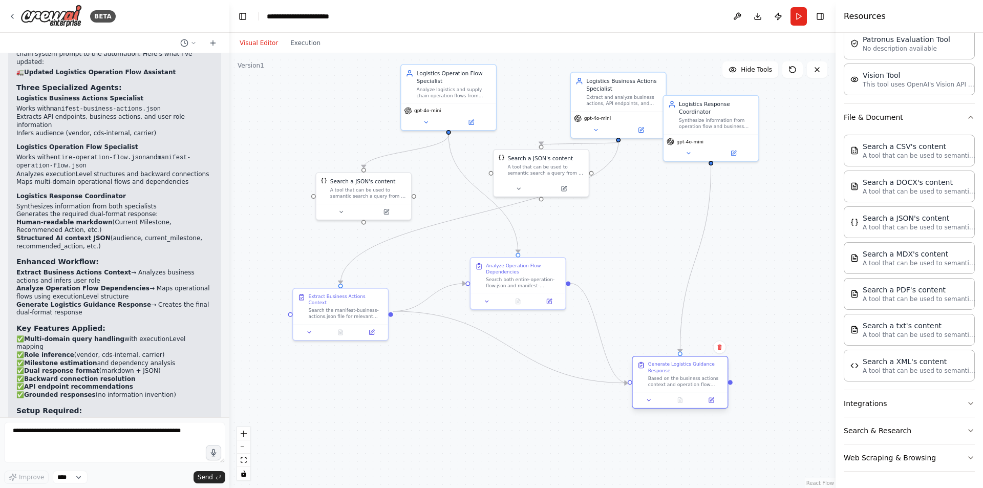
drag, startPoint x: 621, startPoint y: 389, endPoint x: 689, endPoint y: 373, distance: 69.9
click at [689, 373] on div "Generate Logistics Guidance Response Based on the business actions context and …" at bounding box center [685, 374] width 75 height 26
click at [689, 373] on div "Generate Logistics Guidance Response" at bounding box center [685, 367] width 75 height 12
click at [577, 394] on div ".deletable-edge-delete-btn { width: 20px; height: 20px; border: 0px solid #ffff…" at bounding box center [532, 270] width 606 height 435
click at [371, 188] on div "A tool that can be used to semantic search a query from a JSON's content." at bounding box center [368, 191] width 76 height 12
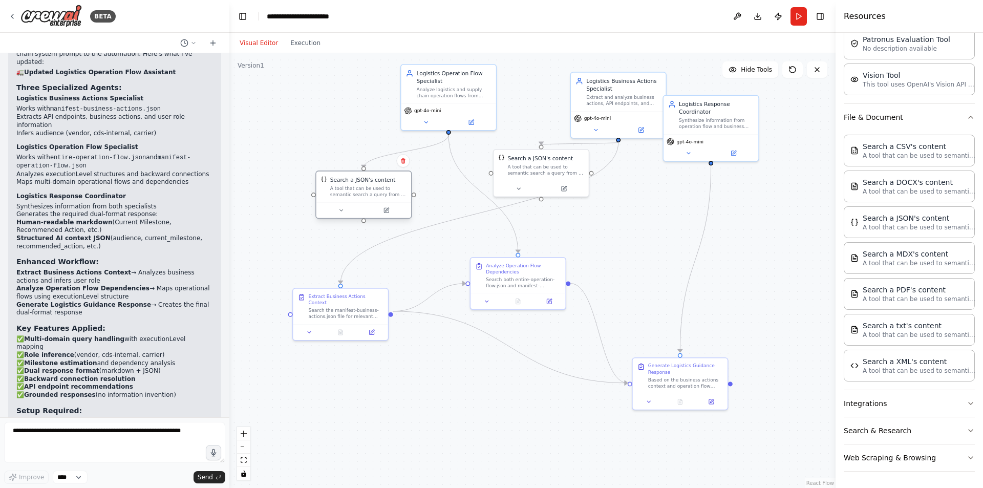
click at [344, 215] on div at bounding box center [364, 210] width 95 height 16
click at [339, 209] on icon at bounding box center [341, 210] width 6 height 6
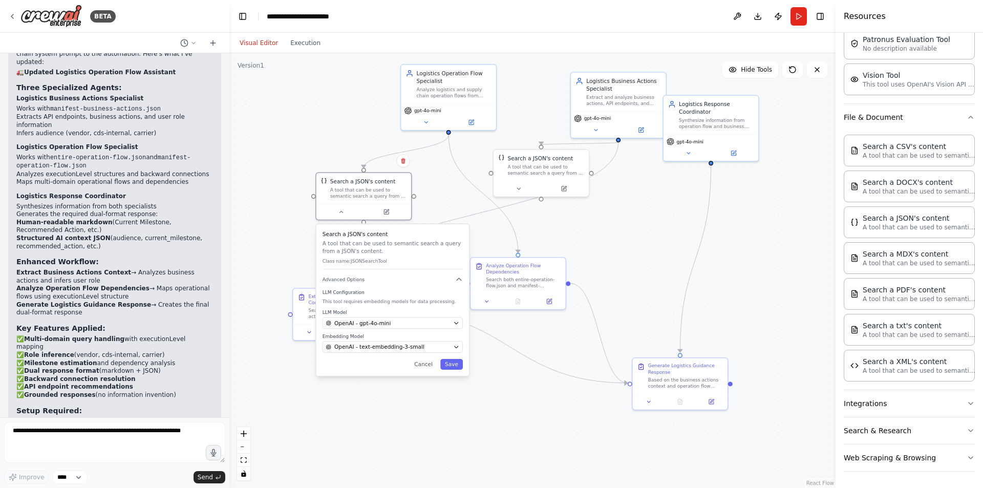
click at [282, 223] on div ".deletable-edge-delete-btn { width: 20px; height: 20px; border: 0px solid #ffff…" at bounding box center [532, 270] width 606 height 435
click at [346, 136] on div ".deletable-edge-delete-btn { width: 20px; height: 20px; border: 0px solid #ffff…" at bounding box center [532, 270] width 606 height 435
click at [797, 14] on button "Run" at bounding box center [799, 16] width 16 height 18
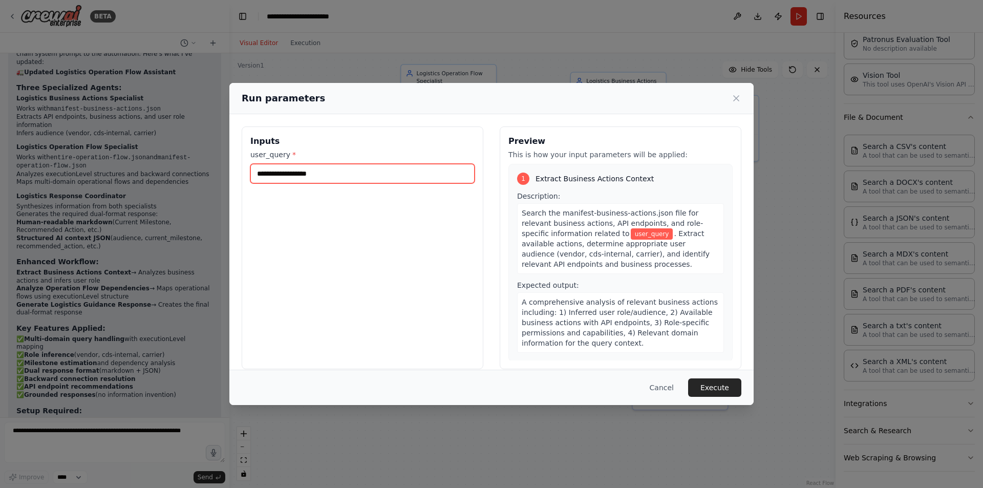
click at [340, 173] on input "user_query *" at bounding box center [362, 173] width 224 height 19
click at [735, 96] on icon at bounding box center [736, 98] width 5 height 5
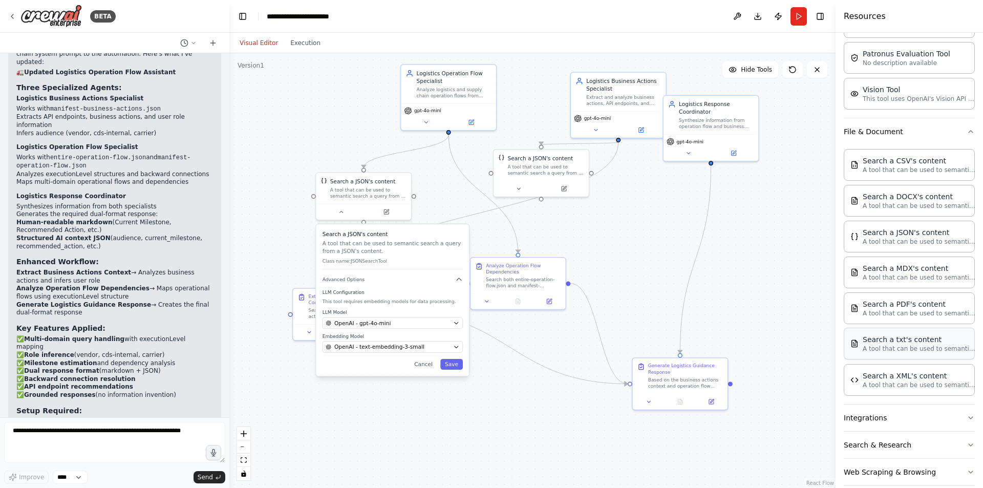
scroll to position [260, 0]
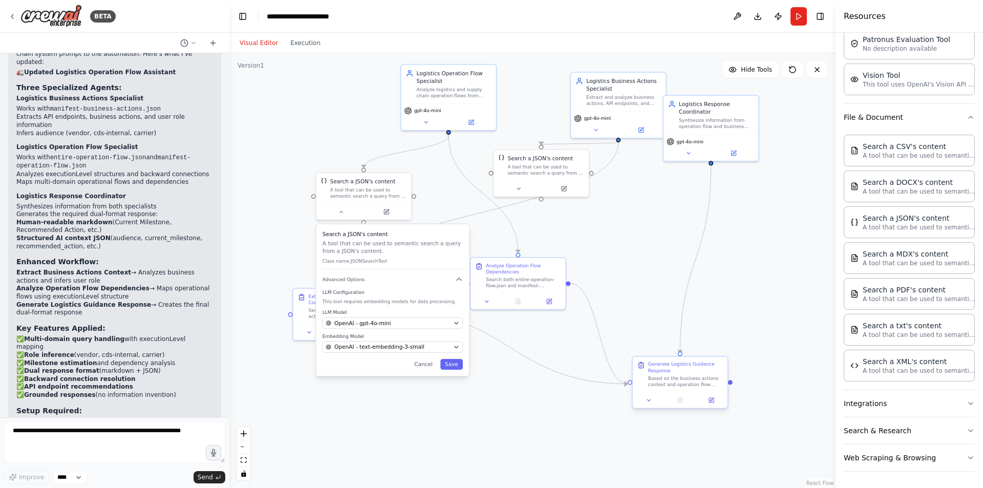
click at [672, 380] on div "Based on the business actions context and operation flow analysis for {user_que…" at bounding box center [685, 381] width 75 height 12
click at [550, 177] on div "Search a JSON's content A tool that can be used to semantic search a query from…" at bounding box center [541, 163] width 95 height 31
click at [461, 283] on icon "button" at bounding box center [459, 280] width 8 height 8
click at [382, 212] on button at bounding box center [387, 210] width 44 height 9
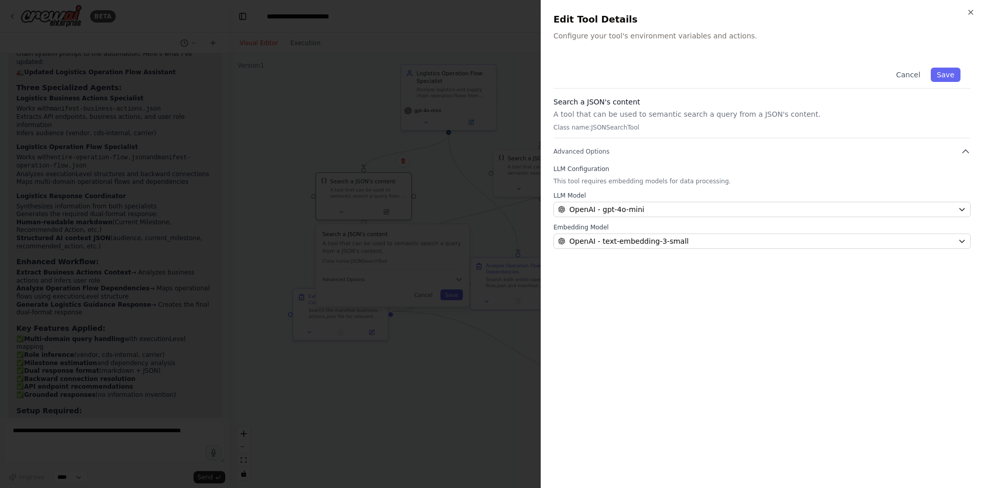
click at [624, 132] on div "Search a JSON's content A tool that can be used to semantic search a query from…" at bounding box center [762, 117] width 417 height 41
click at [623, 39] on p "Configure your tool's environment variables and actions." at bounding box center [762, 36] width 417 height 10
click at [623, 110] on p "A tool that can be used to semantic search a query from a JSON's content." at bounding box center [762, 114] width 417 height 10
click at [627, 128] on p "Class name: JSONSearchTool" at bounding box center [762, 127] width 417 height 8
click at [605, 149] on span "Advanced Options" at bounding box center [582, 151] width 56 height 8
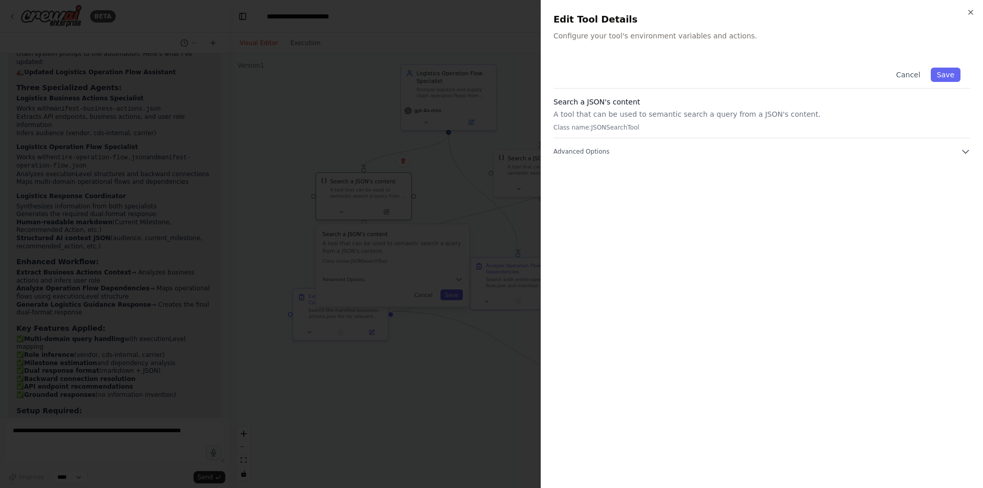
click at [606, 145] on div "Cancel Save Search a JSON's content A tool that can be used to semantic search …" at bounding box center [762, 106] width 417 height 99
click at [606, 147] on button "Advanced Options" at bounding box center [762, 151] width 417 height 10
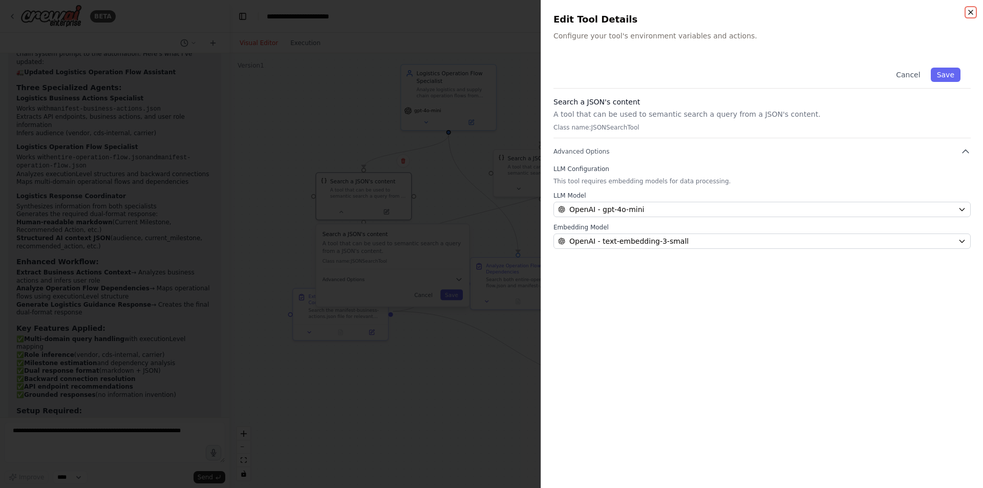
click at [968, 14] on icon "button" at bounding box center [971, 12] width 8 height 8
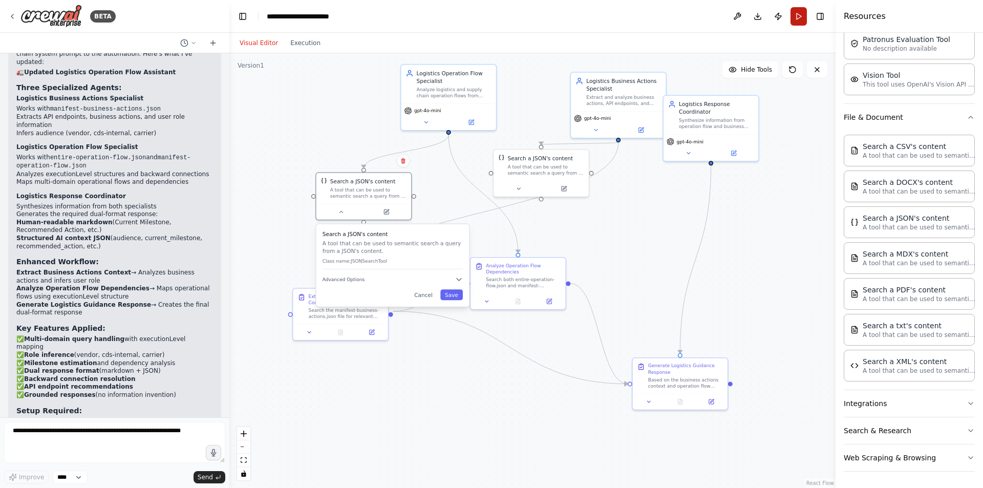
click at [799, 17] on button "Run" at bounding box center [799, 16] width 16 height 18
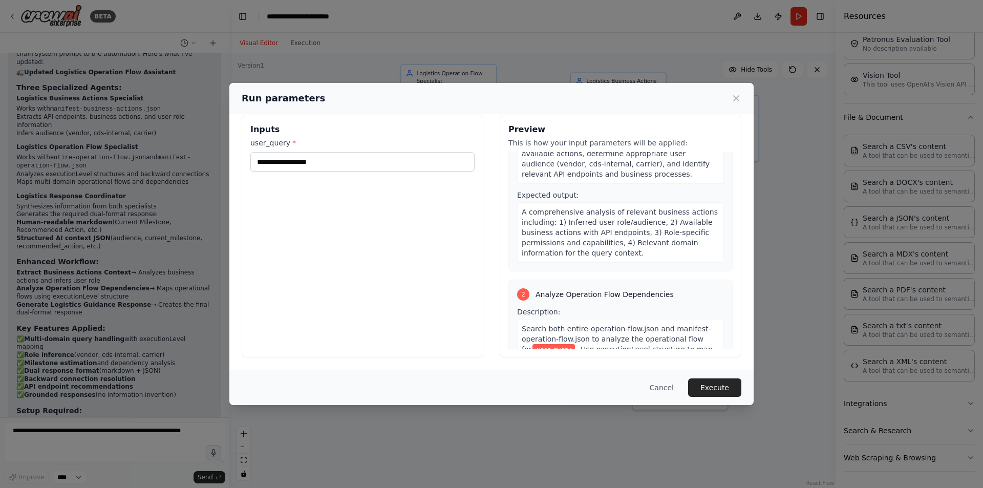
scroll to position [0, 0]
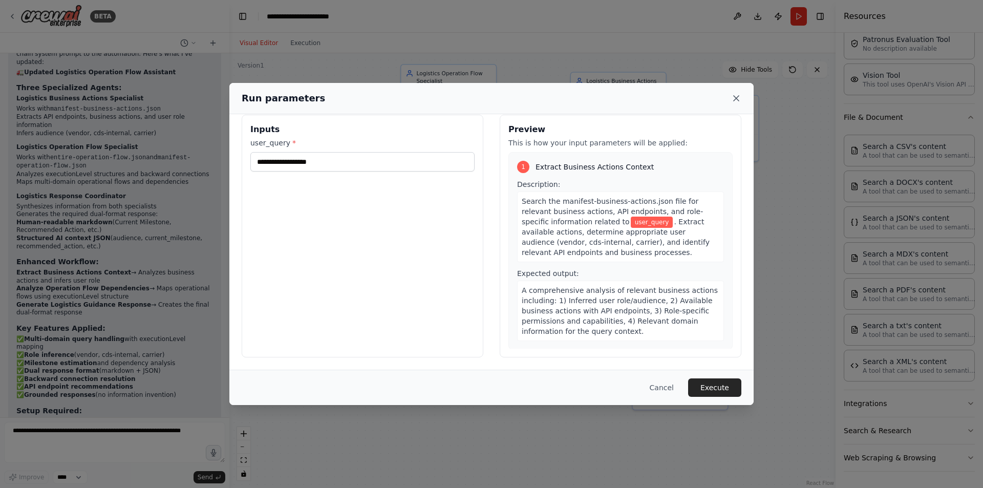
click at [734, 96] on icon at bounding box center [736, 98] width 5 height 5
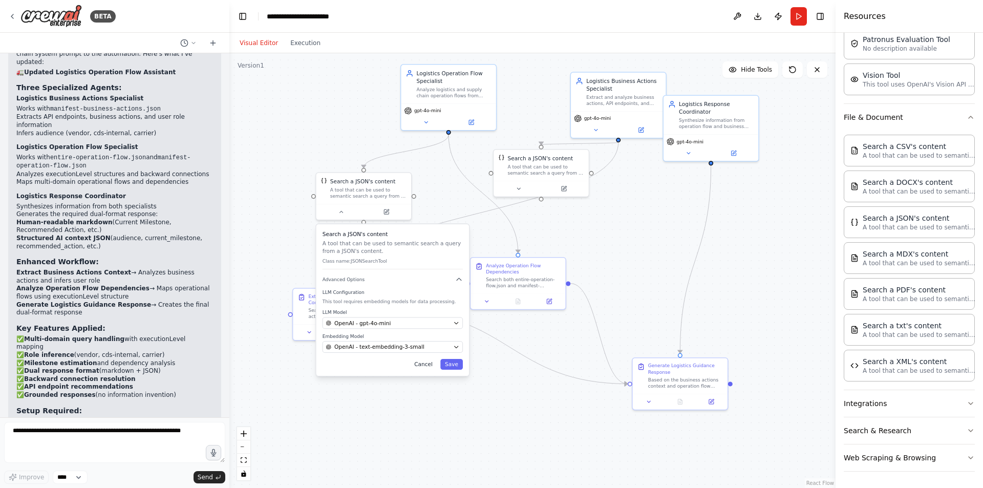
click at [422, 359] on button "Cancel" at bounding box center [424, 364] width 28 height 11
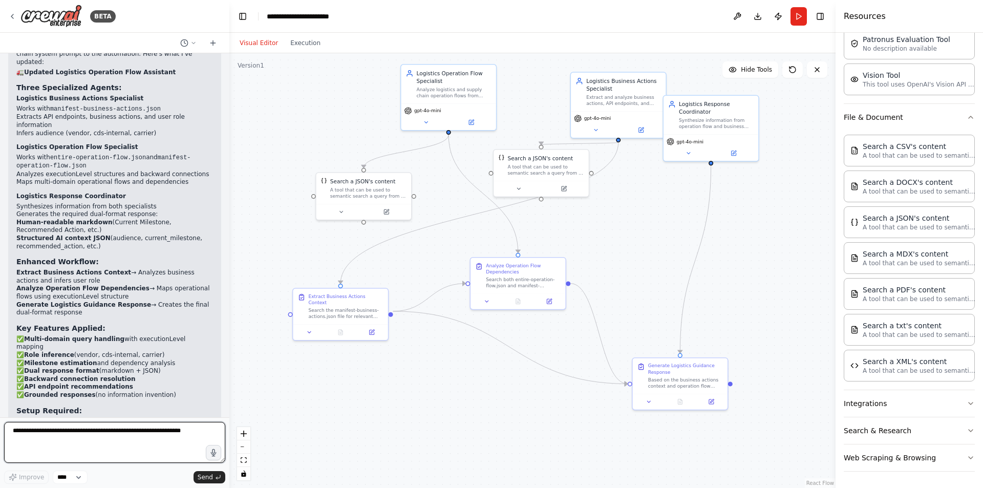
click at [102, 448] on textarea at bounding box center [114, 442] width 221 height 41
type textarea "**********"
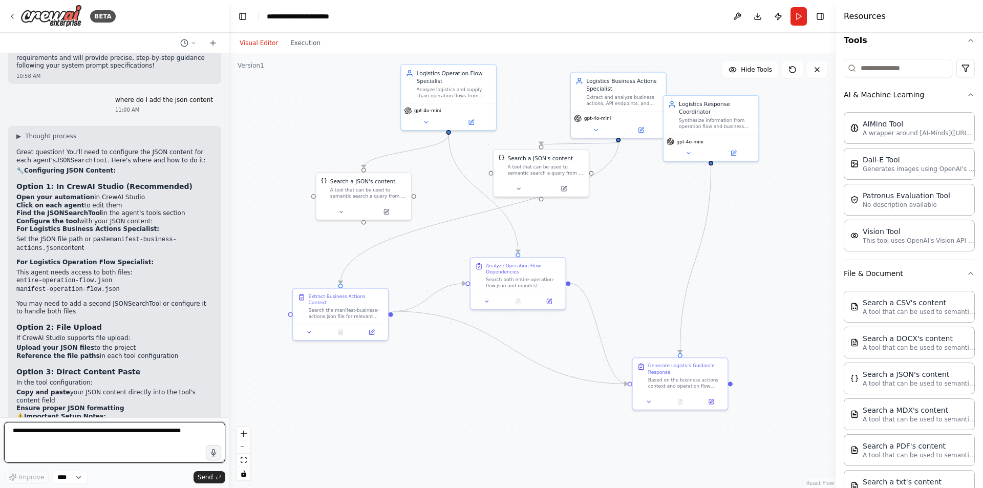
scroll to position [104, 0]
click at [434, 99] on div "Logistics Operation Flow Specialist Analyze logistics and supply chain operatio…" at bounding box center [448, 83] width 95 height 38
click at [435, 116] on button at bounding box center [426, 120] width 44 height 9
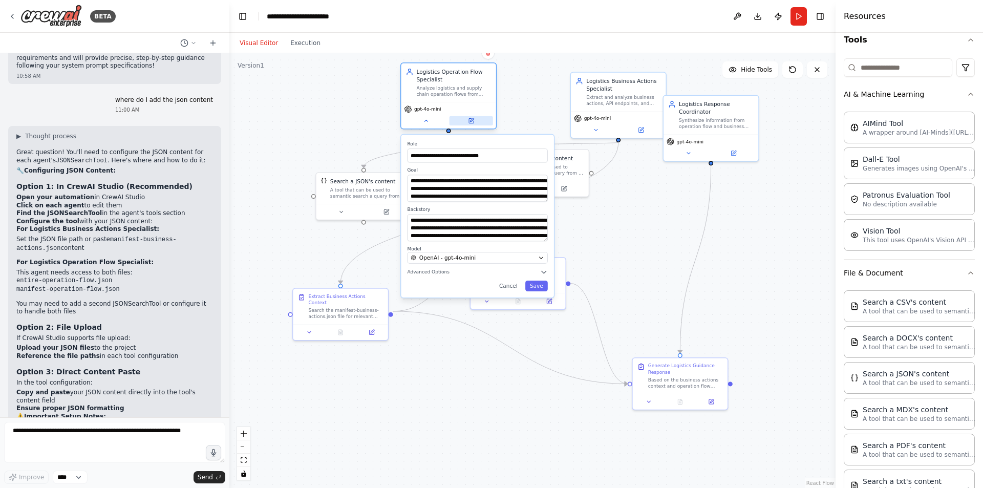
click at [471, 121] on icon at bounding box center [472, 120] width 4 height 4
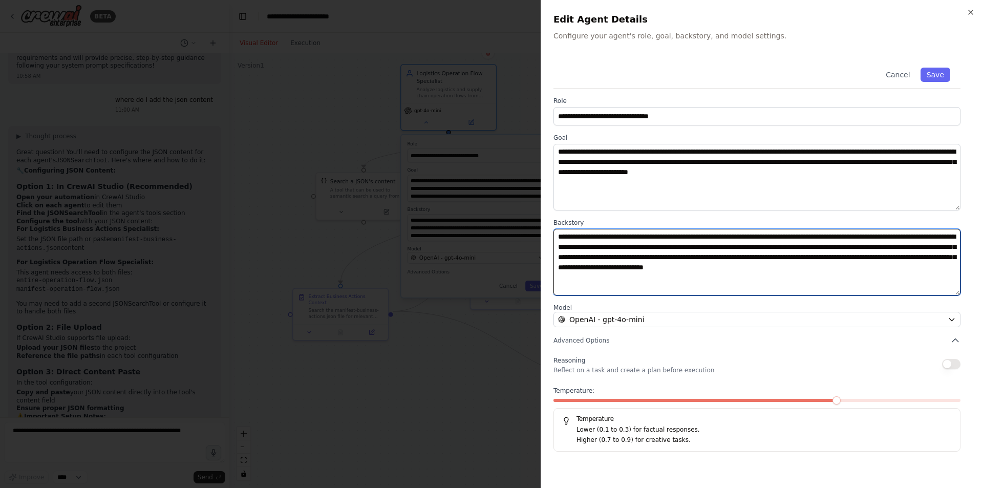
click at [675, 274] on textarea "**********" at bounding box center [757, 262] width 407 height 67
type textarea "**********"
click at [703, 281] on textarea "**********" at bounding box center [757, 262] width 407 height 67
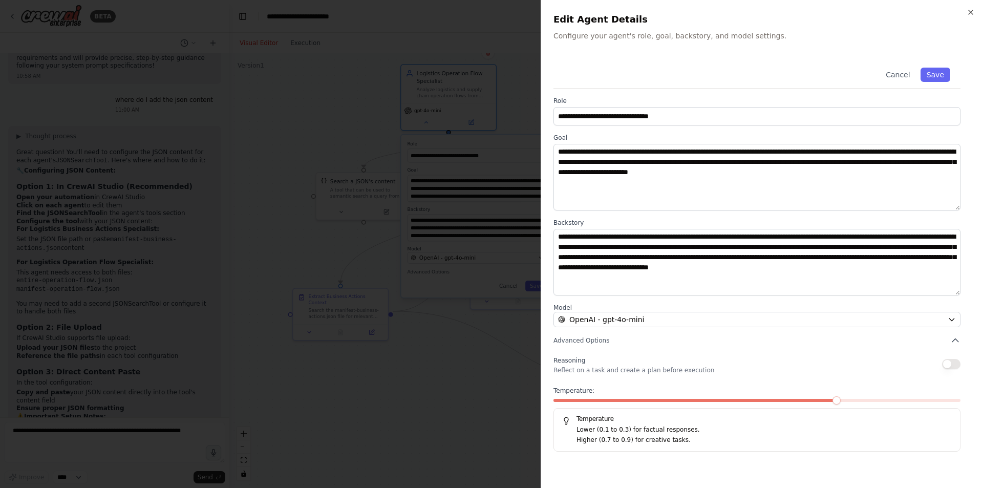
click at [370, 310] on div at bounding box center [491, 244] width 983 height 488
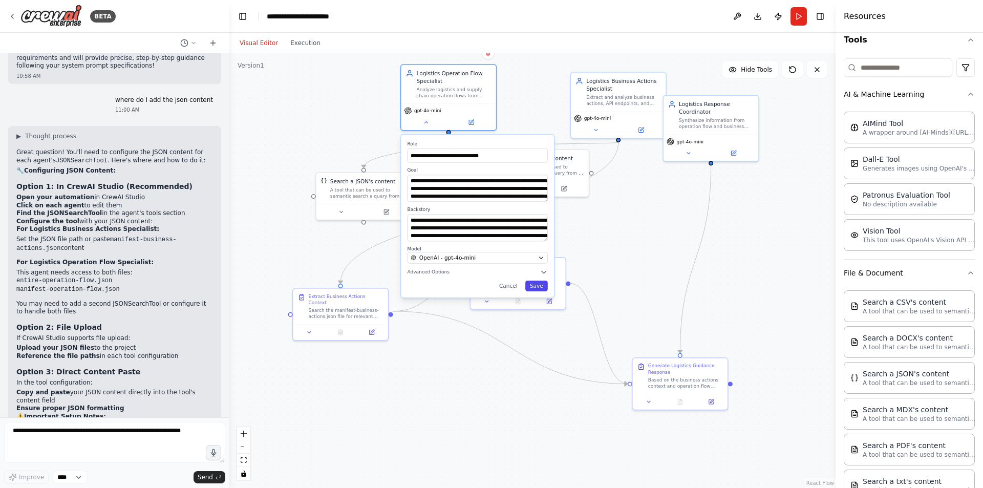
click at [535, 284] on button "Save" at bounding box center [536, 286] width 23 height 11
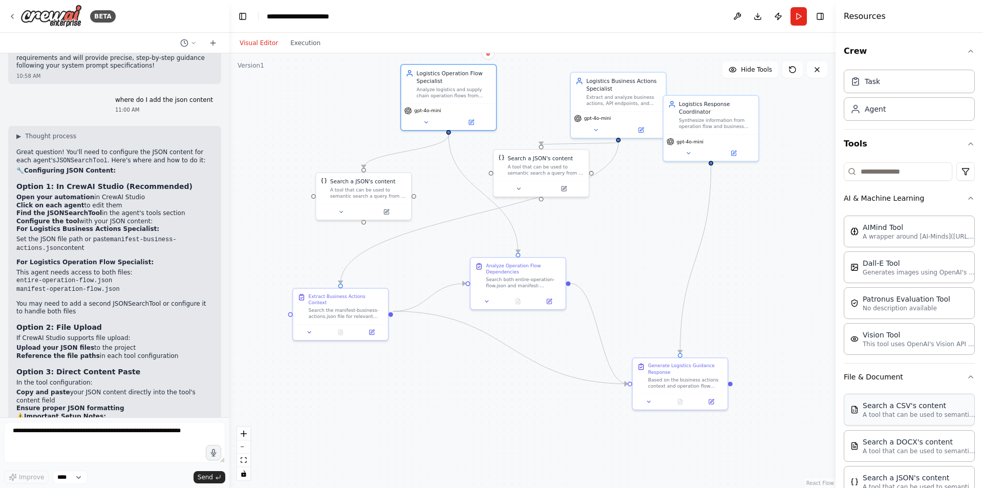
scroll to position [260, 0]
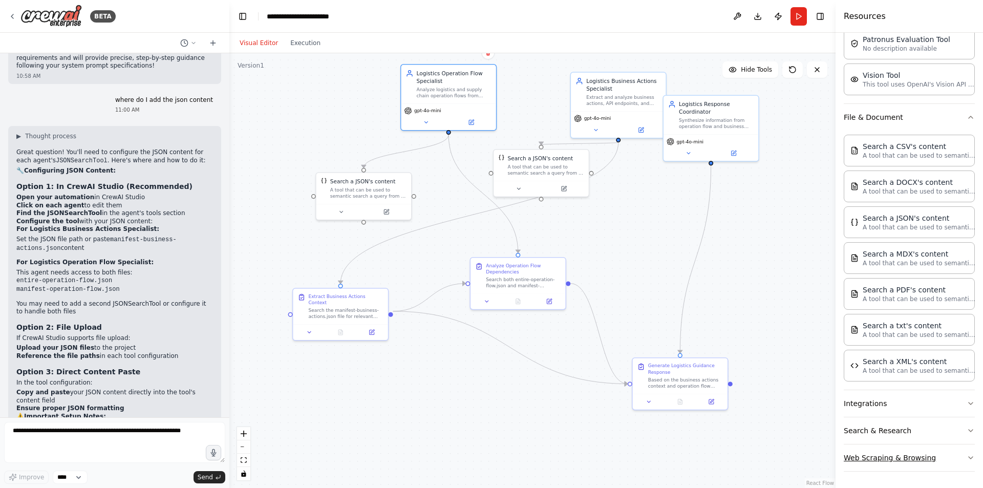
click at [890, 461] on button "Web Scraping & Browsing" at bounding box center [909, 458] width 131 height 27
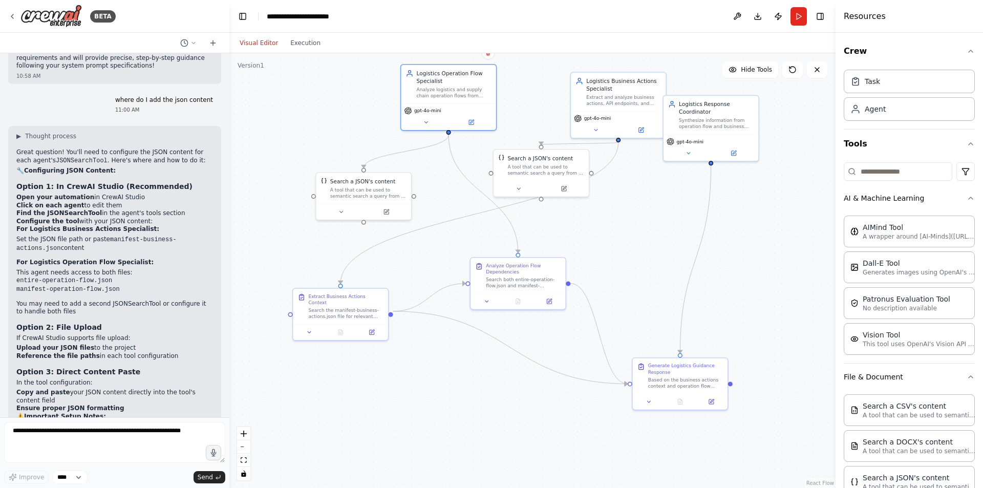
scroll to position [1, 0]
click at [113, 449] on textarea at bounding box center [114, 442] width 221 height 41
paste textarea "**********"
type textarea "**********"
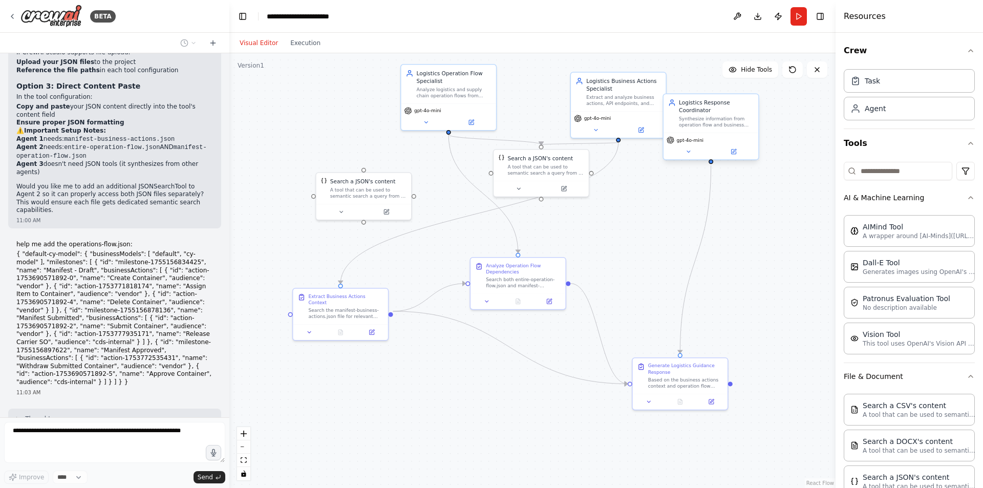
scroll to position [3444, 0]
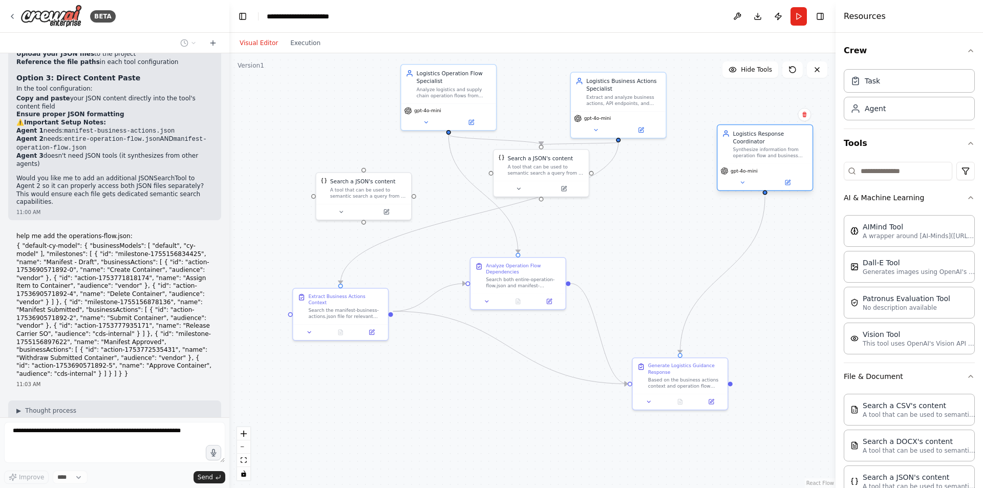
drag, startPoint x: 690, startPoint y: 125, endPoint x: 752, endPoint y: 154, distance: 69.0
click at [752, 154] on div "Synthesize information from operation flow and business actions analysis to gen…" at bounding box center [770, 152] width 75 height 12
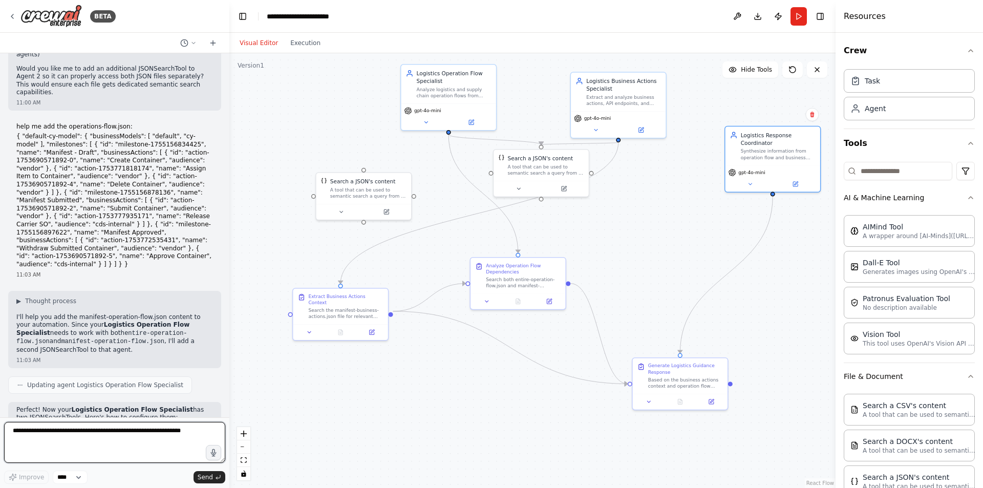
scroll to position [3554, 0]
click at [436, 87] on div "Analyze logistics and supply chain operation flows from entire-operation-flow.j…" at bounding box center [454, 91] width 75 height 12
click at [478, 118] on button at bounding box center [472, 120] width 44 height 9
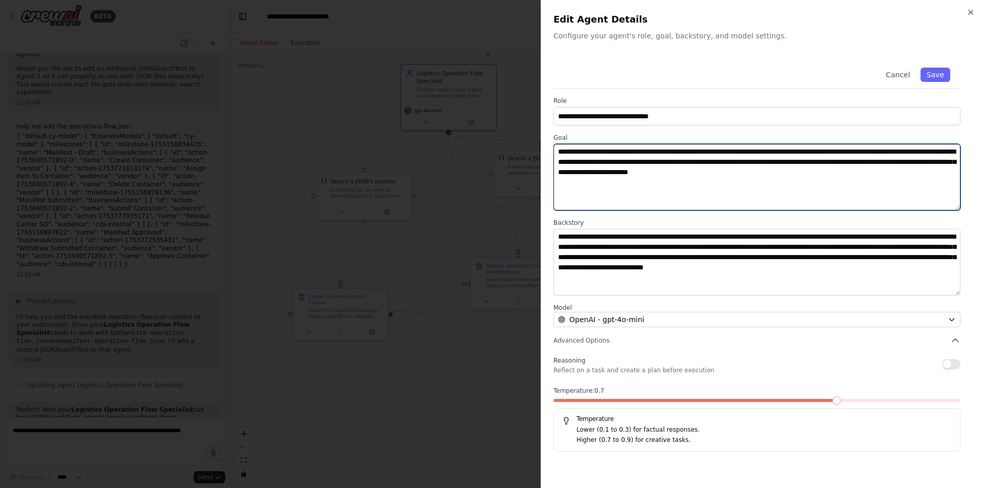
click at [714, 155] on textarea "**********" at bounding box center [757, 177] width 407 height 67
drag, startPoint x: 780, startPoint y: 186, endPoint x: 784, endPoint y: 170, distance: 16.3
click at [780, 181] on textarea "**********" at bounding box center [757, 177] width 407 height 67
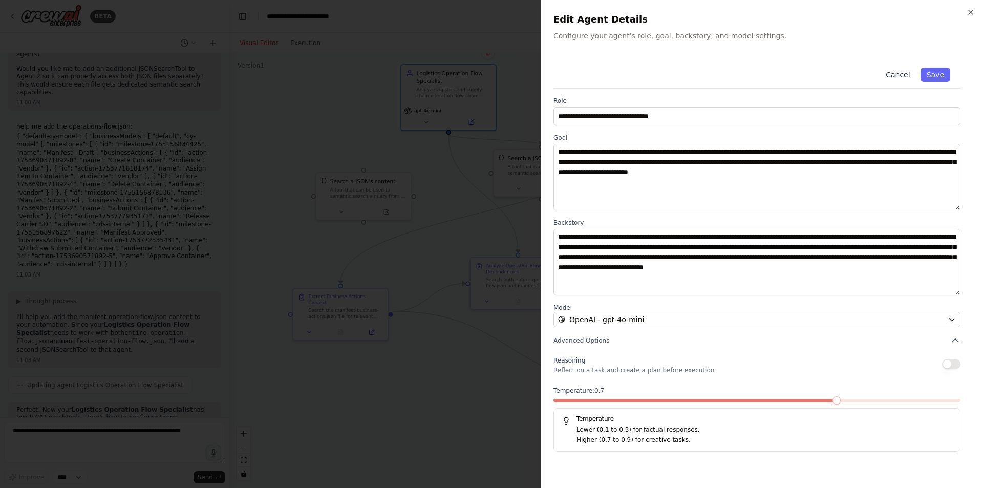
click at [909, 79] on button "Cancel" at bounding box center [898, 75] width 36 height 14
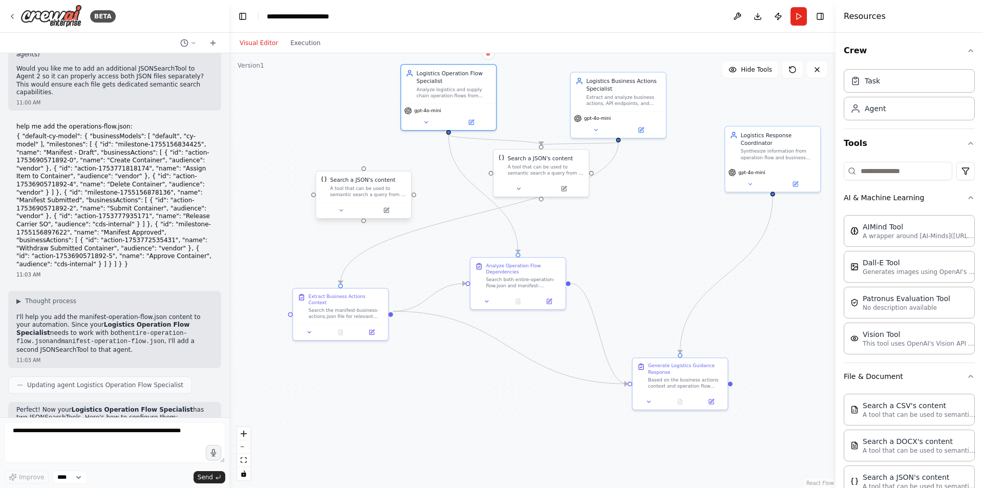
click at [350, 195] on div "A tool that can be used to semantic search a query from a JSON's content." at bounding box center [368, 191] width 76 height 12
click at [371, 186] on div "A tool that can be used to semantic search a query from a JSON's content." at bounding box center [368, 191] width 76 height 12
click at [401, 208] on button at bounding box center [387, 210] width 44 height 9
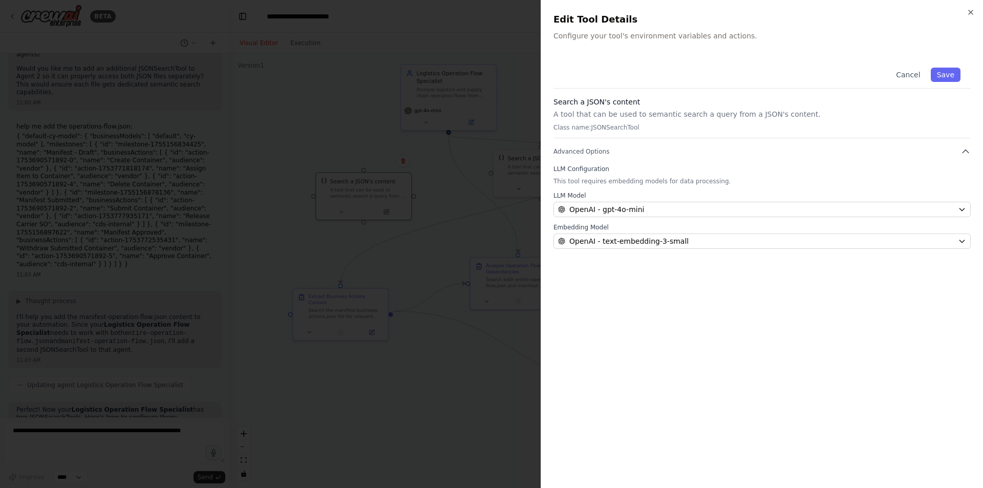
click at [618, 127] on p "Class name: JSONSearchTool" at bounding box center [762, 127] width 417 height 8
click at [579, 117] on p "A tool that can be used to semantic search a query from a JSON's content." at bounding box center [762, 114] width 417 height 10
click at [972, 15] on icon "button" at bounding box center [971, 12] width 8 height 8
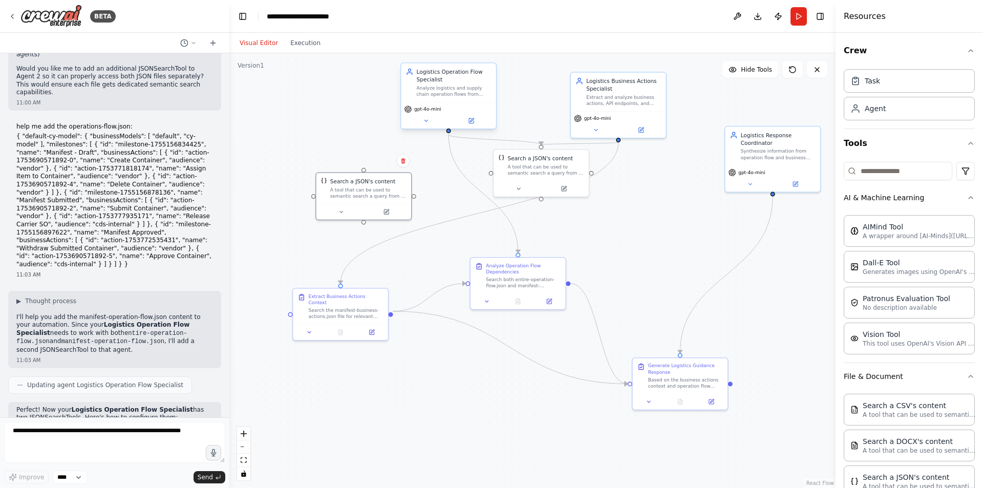
click at [469, 93] on div "Analyze logistics and supply chain operation flows from entire-operation-flow.j…" at bounding box center [454, 91] width 75 height 12
click at [323, 309] on div "Search the manifest-business-actions.json file for relevant business actions, A…" at bounding box center [346, 312] width 75 height 12
click at [374, 328] on icon at bounding box center [372, 331] width 6 height 6
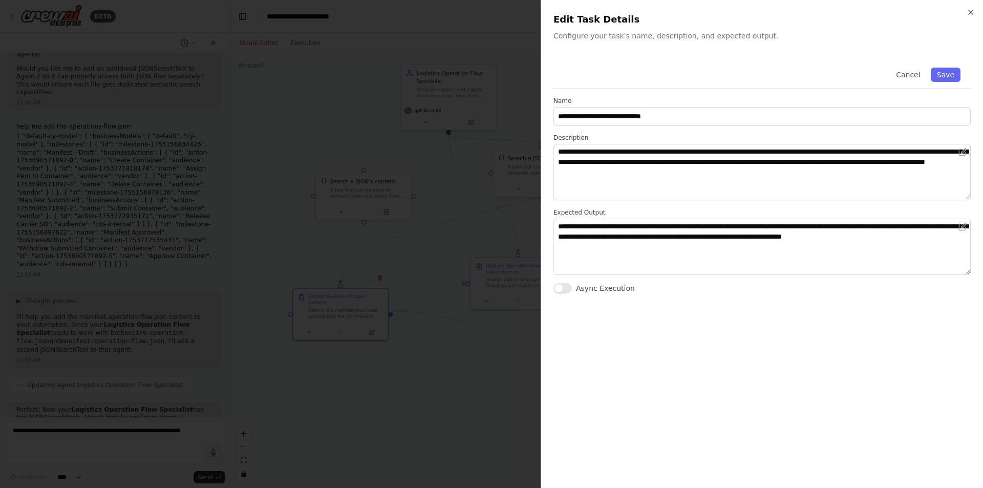
click at [969, 17] on h2 "Edit Task Details" at bounding box center [762, 19] width 417 height 14
click at [969, 13] on icon "button" at bounding box center [971, 12] width 8 height 8
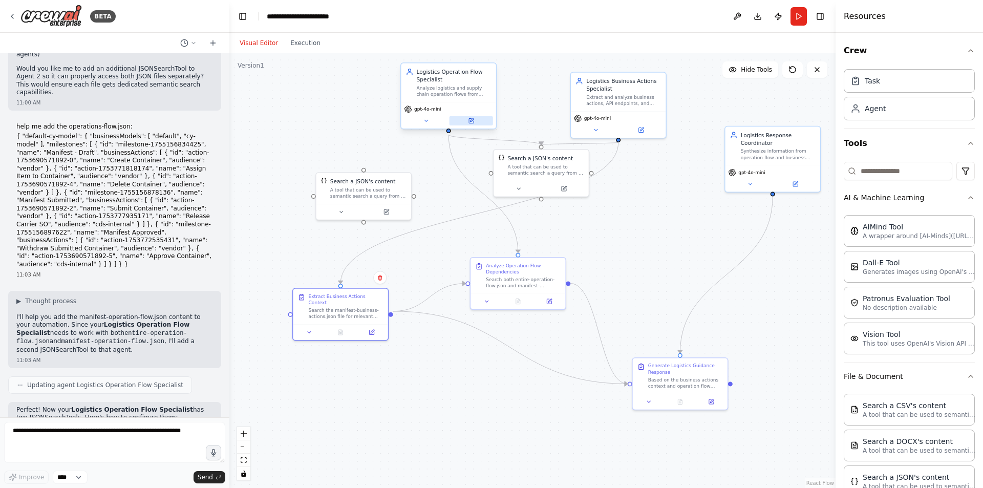
click at [477, 122] on button at bounding box center [472, 120] width 44 height 9
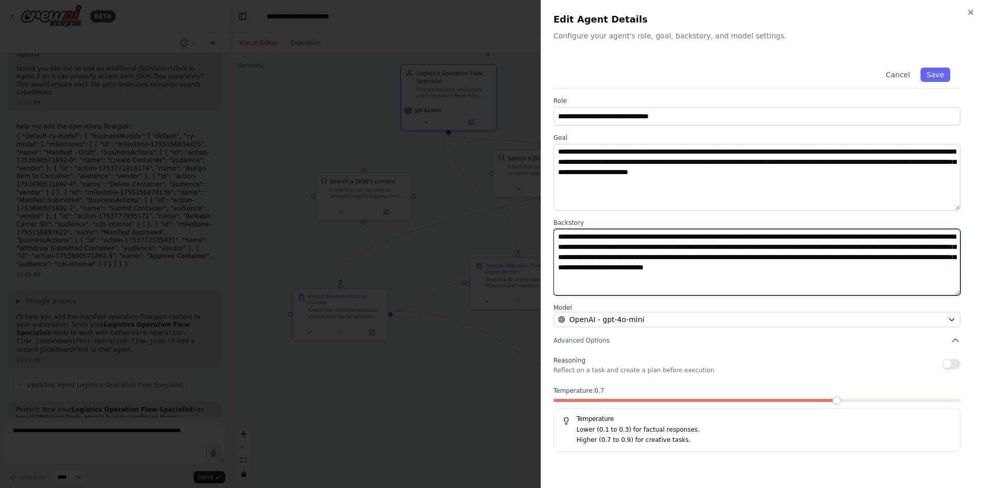
click at [672, 271] on textarea "**********" at bounding box center [757, 262] width 407 height 67
click at [638, 281] on textarea "**********" at bounding box center [757, 262] width 407 height 67
paste textarea "**********"
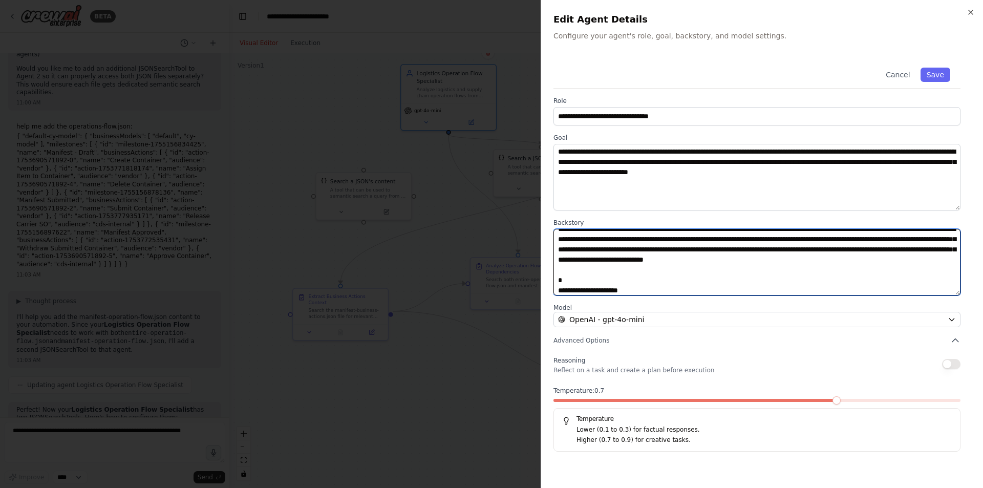
scroll to position [643, 0]
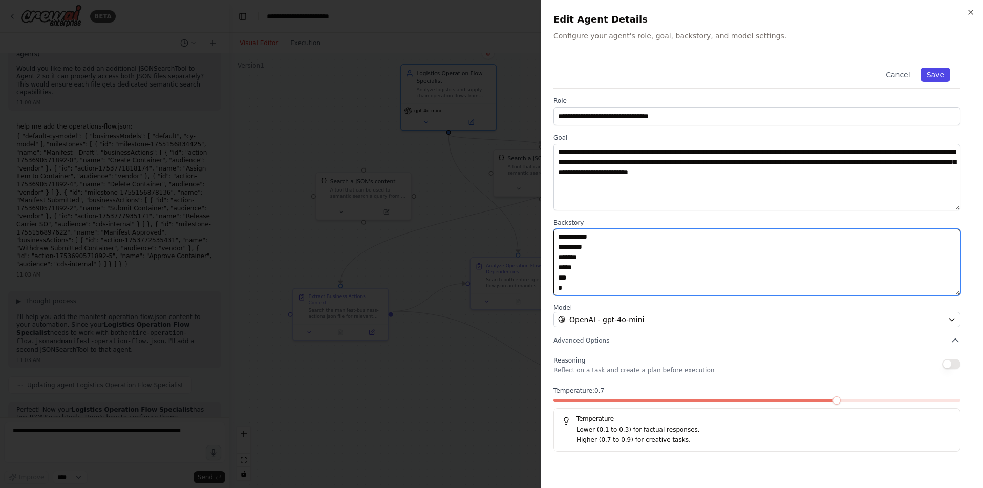
type textarea "**********"
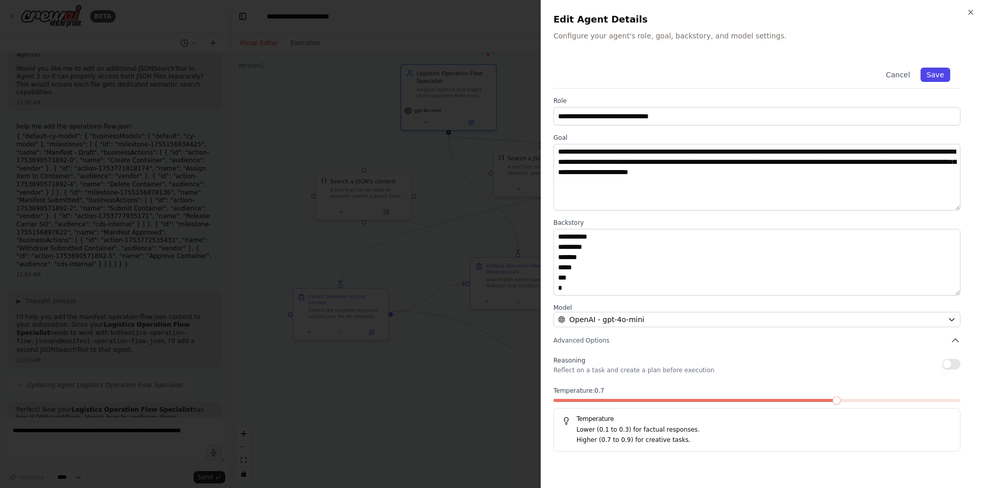
click at [933, 72] on button "Save" at bounding box center [936, 75] width 30 height 14
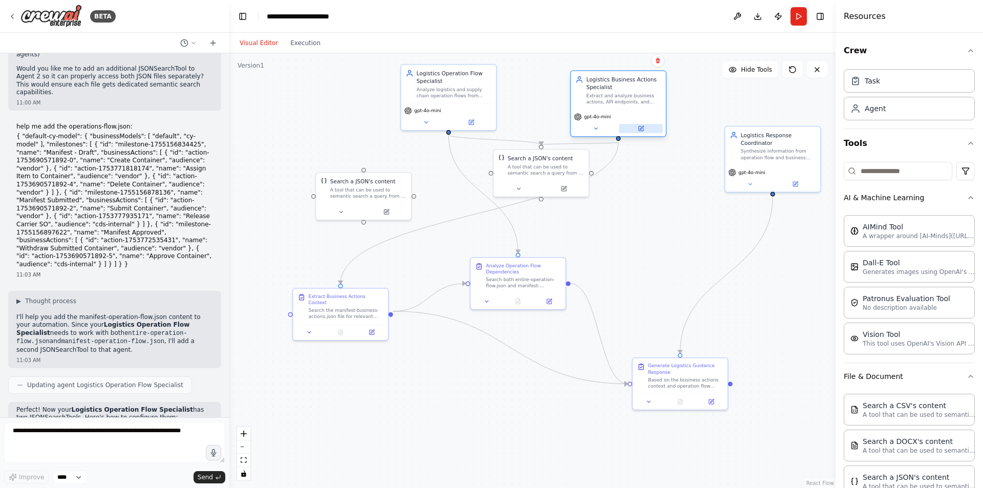
click at [643, 132] on button at bounding box center [641, 128] width 44 height 9
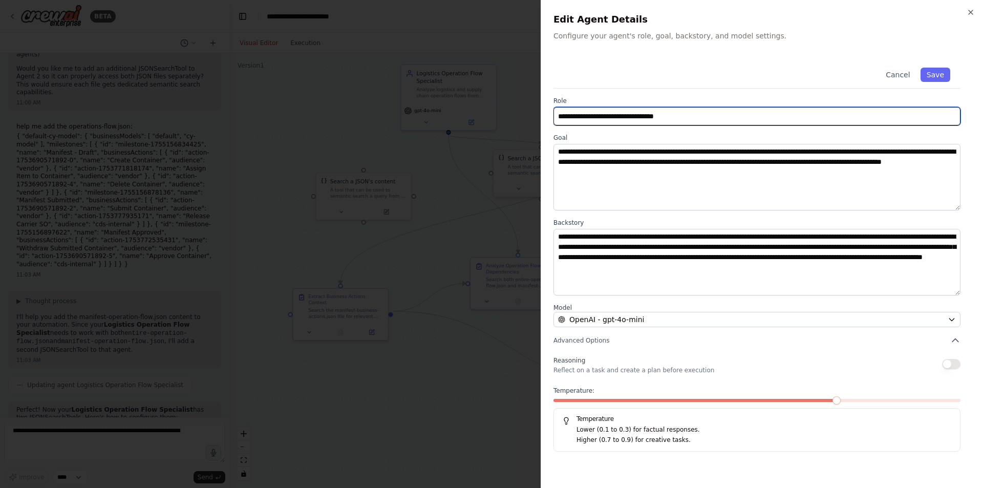
drag, startPoint x: 614, startPoint y: 118, endPoint x: 511, endPoint y: 107, distance: 103.6
click at [511, 107] on body "BETA Hello! I'm the CrewAI assistant. What kind of automation do you want to bu…" at bounding box center [491, 244] width 983 height 488
type input "**********"
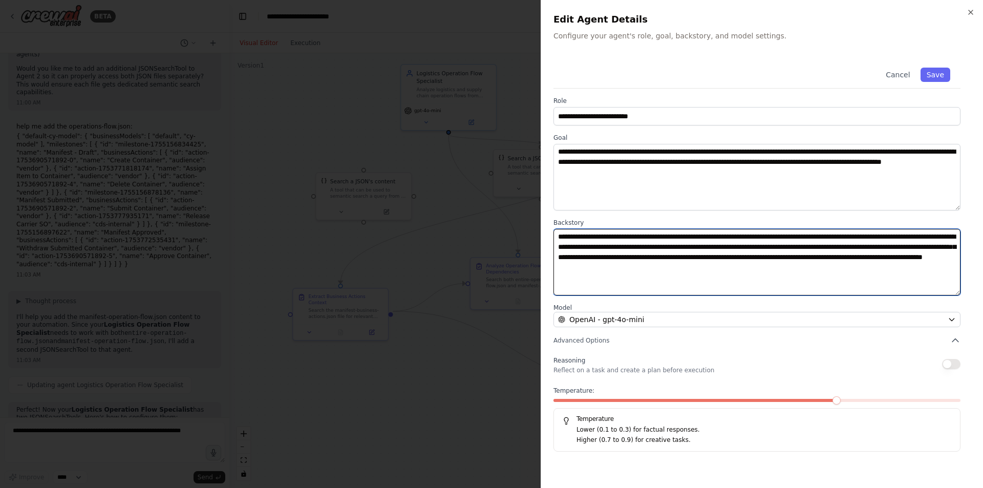
click at [950, 273] on textarea "**********" at bounding box center [757, 262] width 407 height 67
paste textarea "**********"
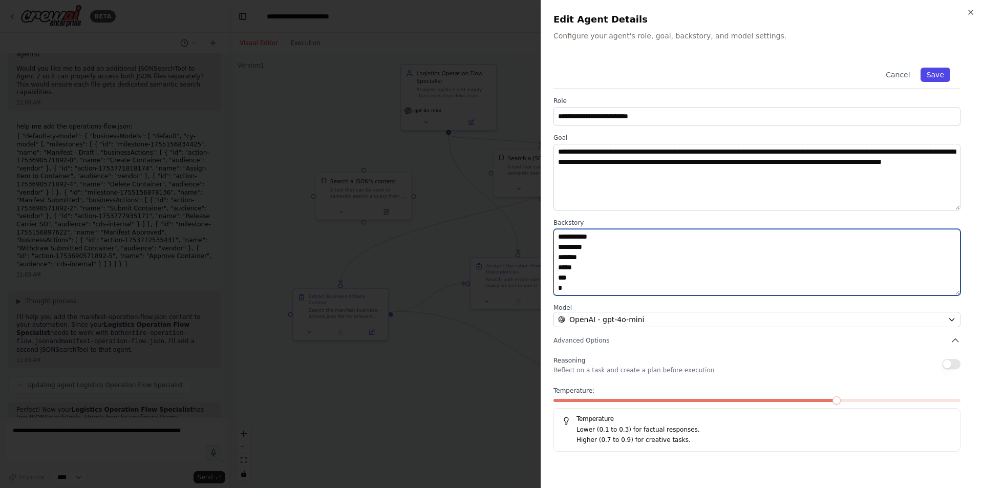
type textarea "**********"
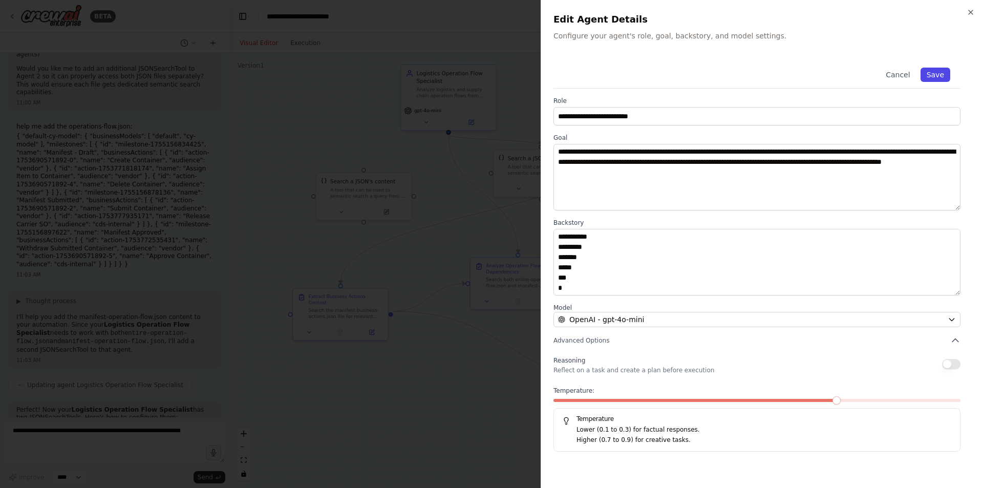
click at [936, 72] on button "Save" at bounding box center [936, 75] width 30 height 14
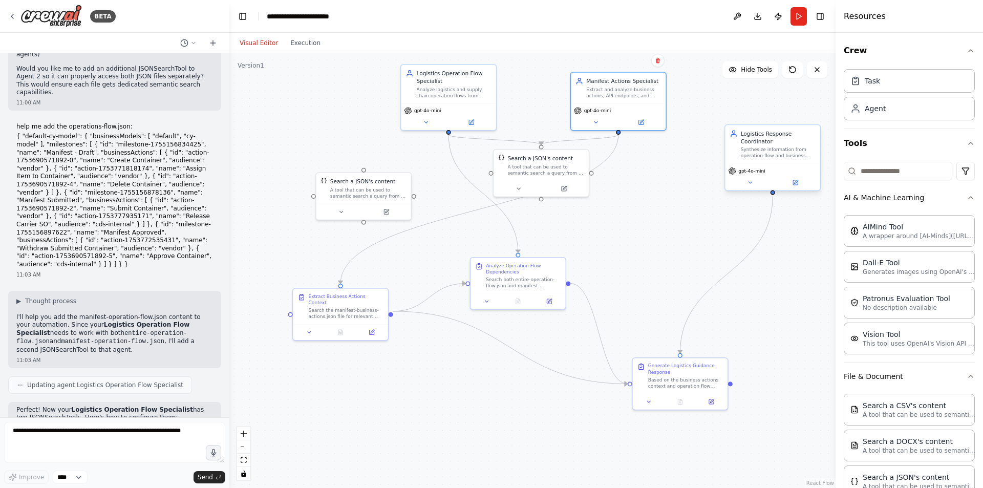
click at [781, 154] on div "Synthesize information from operation flow and business actions analysis to gen…" at bounding box center [778, 152] width 75 height 12
click at [804, 185] on button at bounding box center [796, 182] width 44 height 9
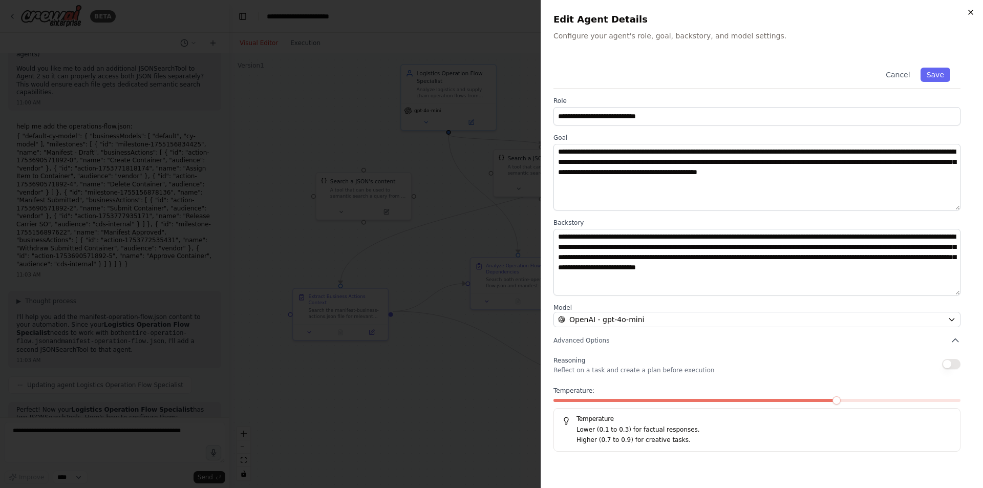
click at [973, 16] on icon "button" at bounding box center [971, 12] width 8 height 8
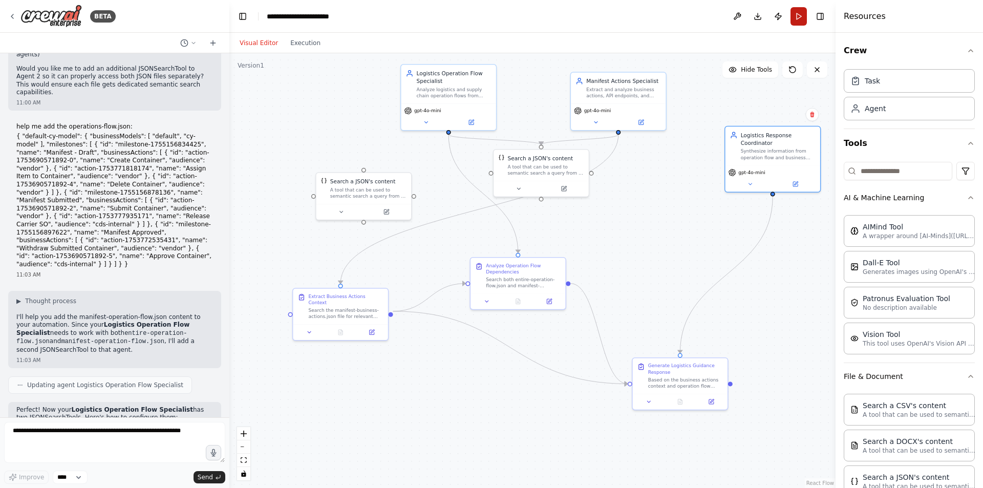
click at [798, 16] on button "Run" at bounding box center [799, 16] width 16 height 18
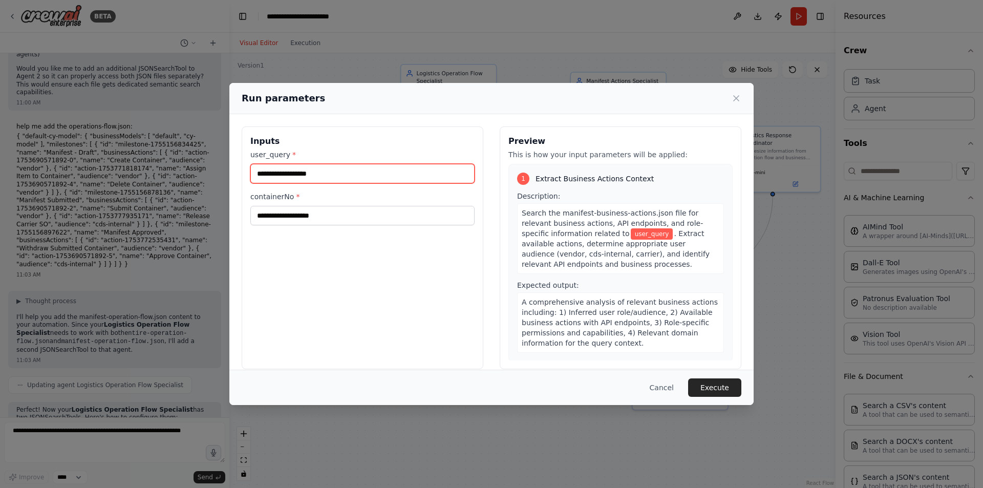
click at [349, 172] on input "user_query *" at bounding box center [362, 173] width 224 height 19
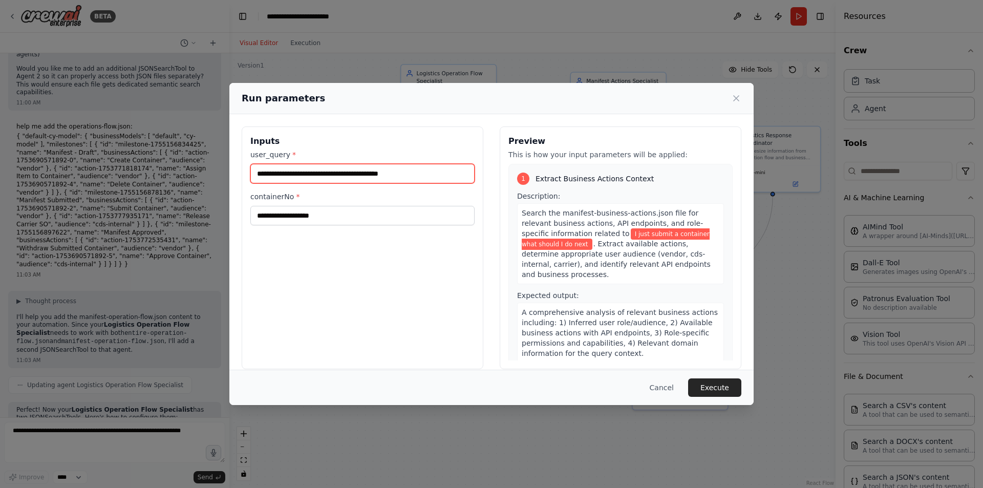
type input "**********"
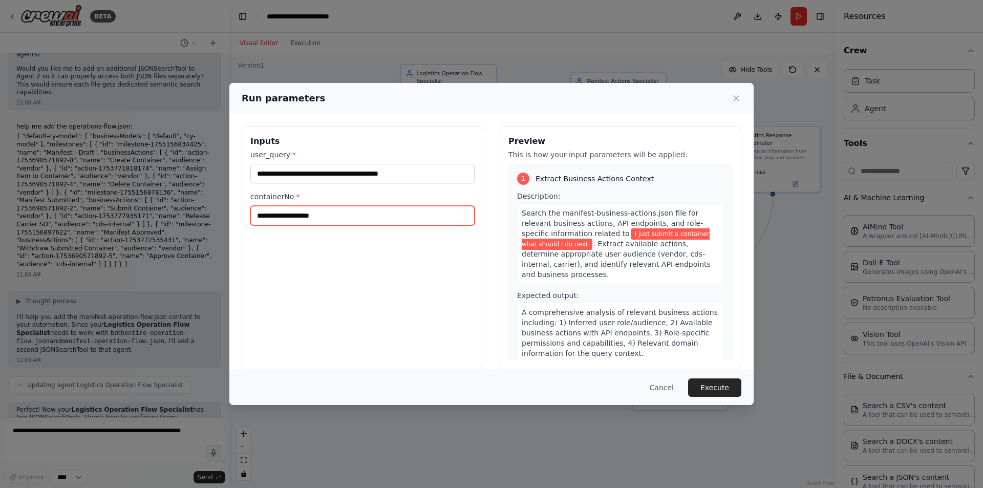
click at [353, 214] on input "containerNo *" at bounding box center [362, 215] width 224 height 19
click at [262, 219] on input "**********" at bounding box center [362, 215] width 224 height 19
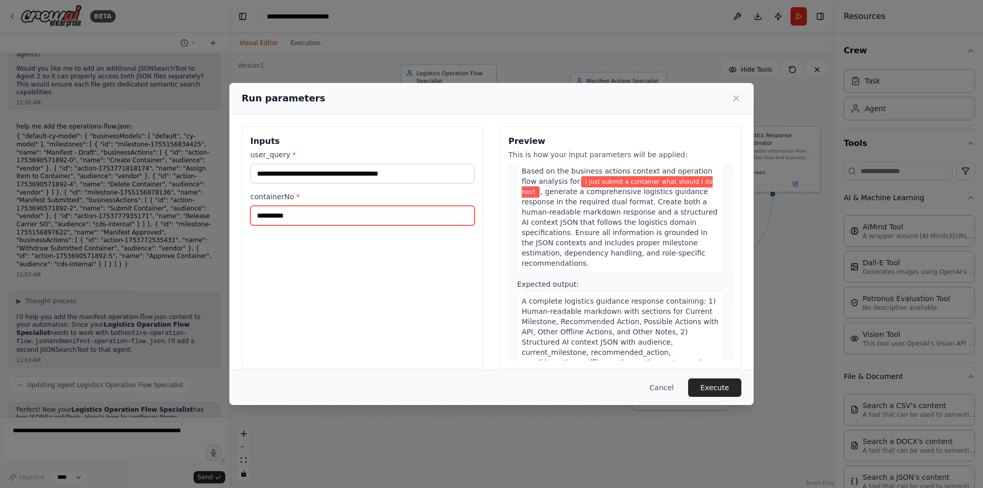
scroll to position [12, 0]
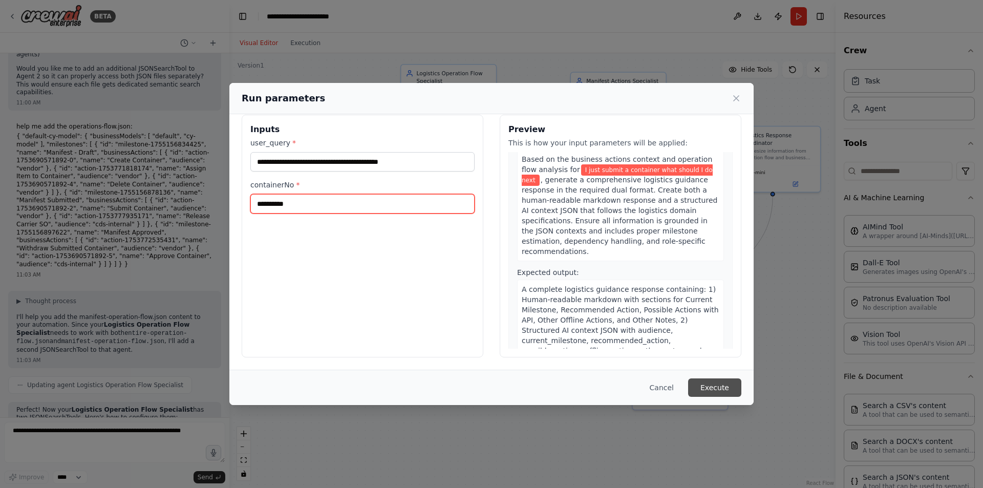
type input "**********"
click at [723, 390] on button "Execute" at bounding box center [714, 387] width 53 height 18
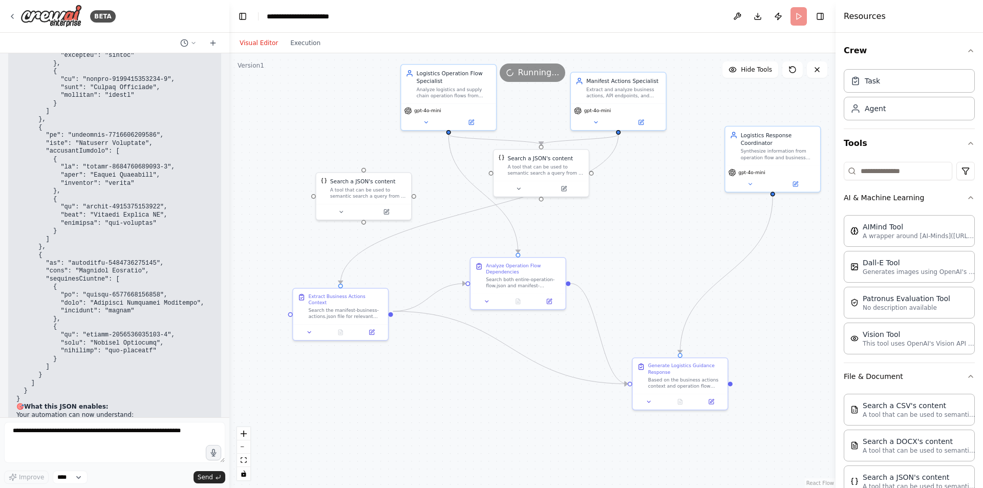
scroll to position [4210, 0]
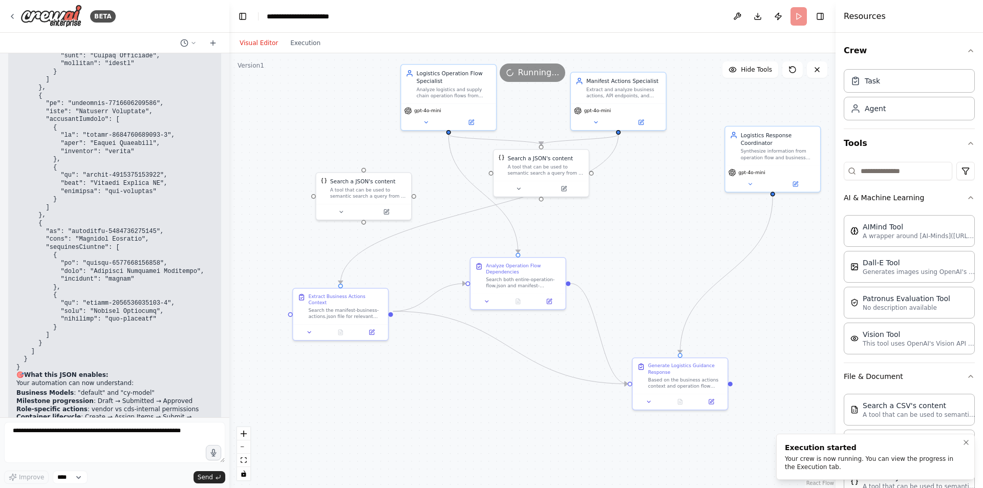
click at [816, 448] on div "Execution started" at bounding box center [873, 447] width 177 height 10
click at [305, 44] on button "Execution" at bounding box center [305, 43] width 43 height 12
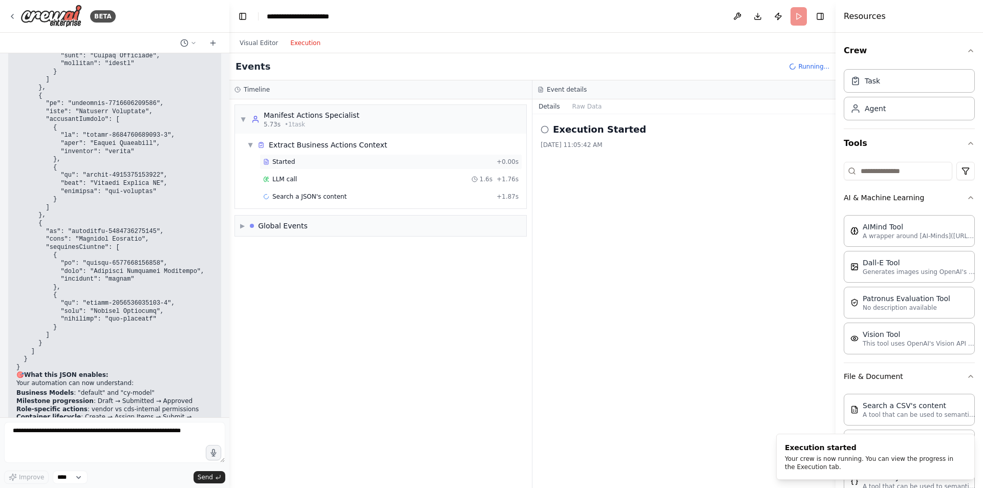
click at [347, 157] on div "Started + 0.00s" at bounding box center [391, 161] width 263 height 15
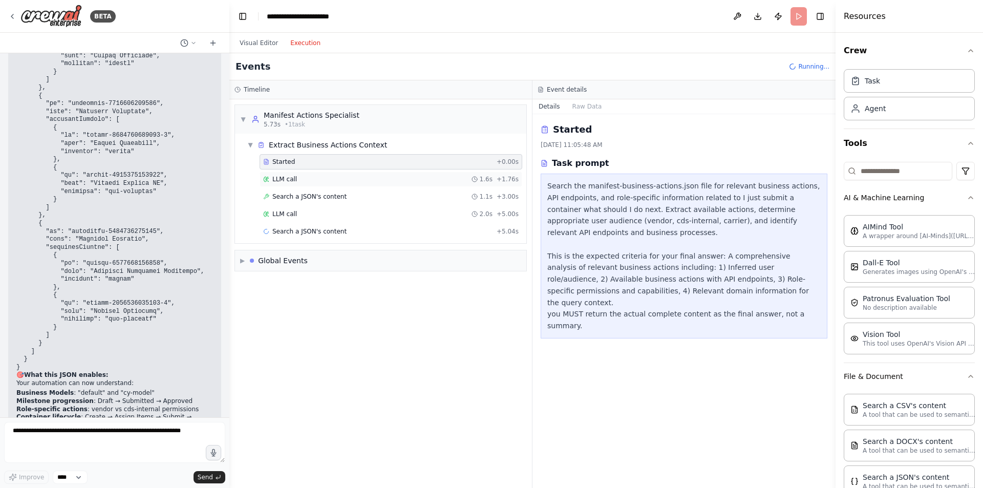
click at [353, 177] on div "LLM call 1.6s + 1.76s" at bounding box center [391, 179] width 256 height 8
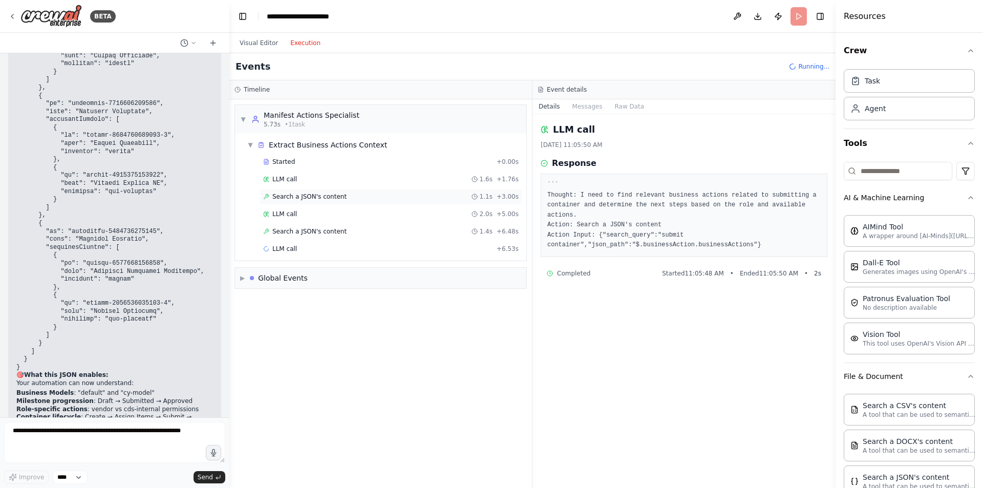
click at [346, 198] on div "Search a JSON's content 1.1s + 3.00s" at bounding box center [391, 197] width 256 height 8
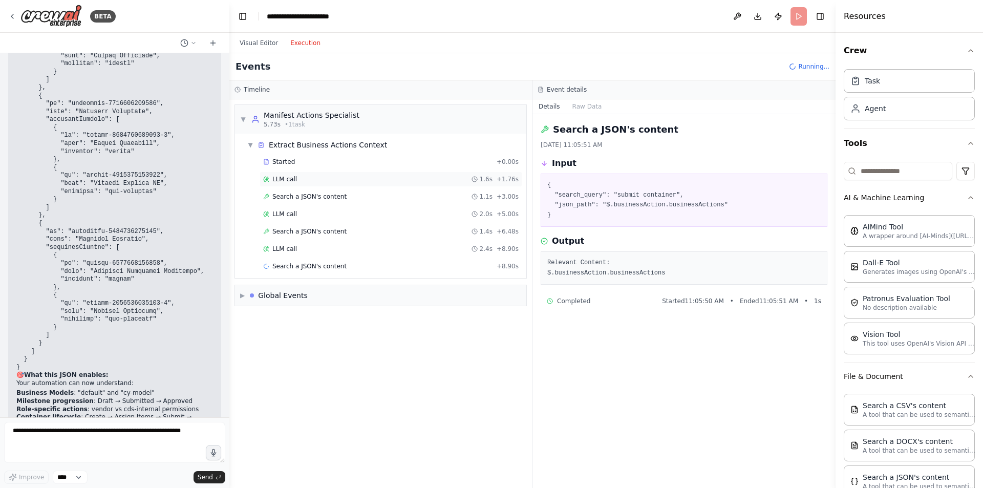
click at [297, 180] on div "LLM call 1.6s + 1.76s" at bounding box center [391, 179] width 256 height 8
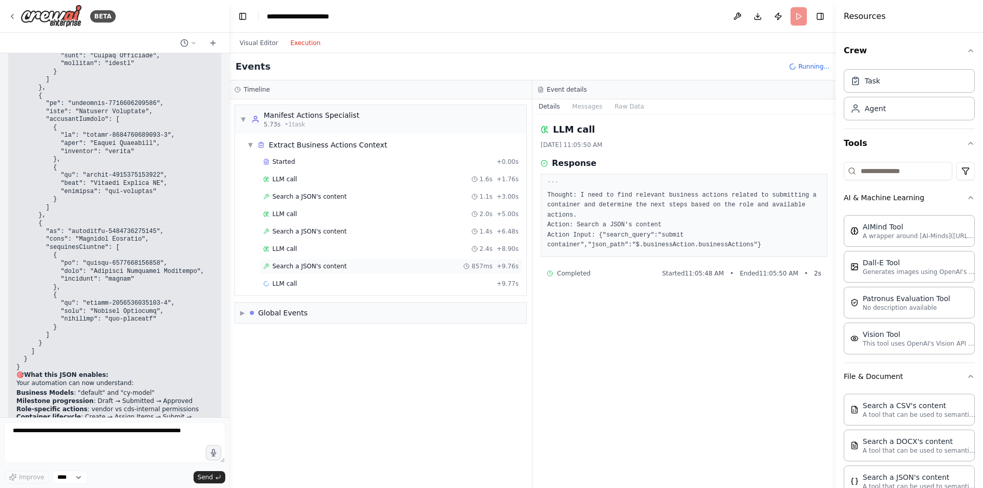
click at [302, 271] on div "Search a JSON's content 857ms + 9.76s" at bounding box center [391, 266] width 263 height 15
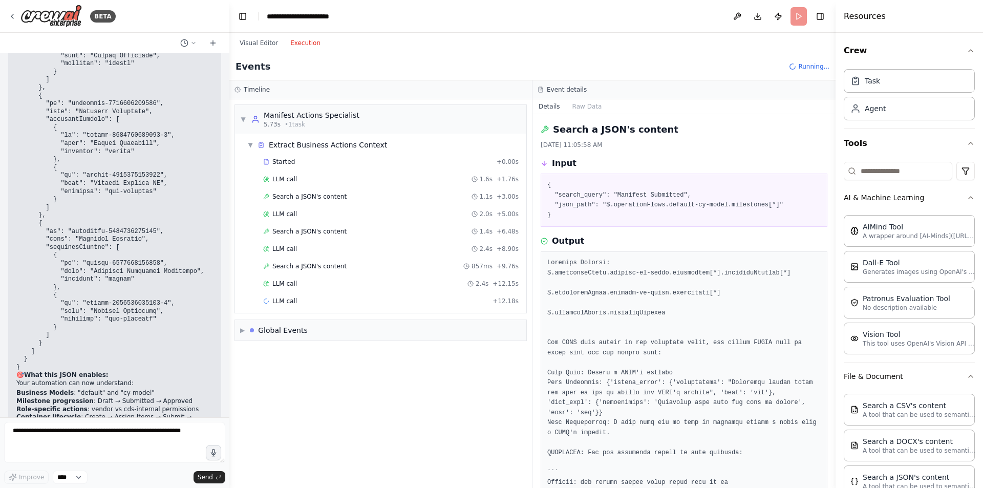
scroll to position [165, 0]
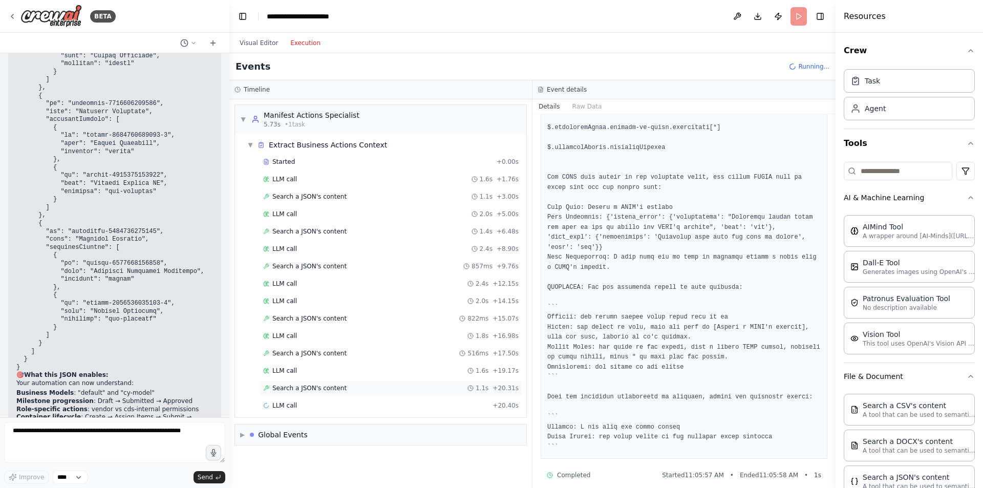
click at [315, 387] on span "Search a JSON's content" at bounding box center [309, 388] width 74 height 8
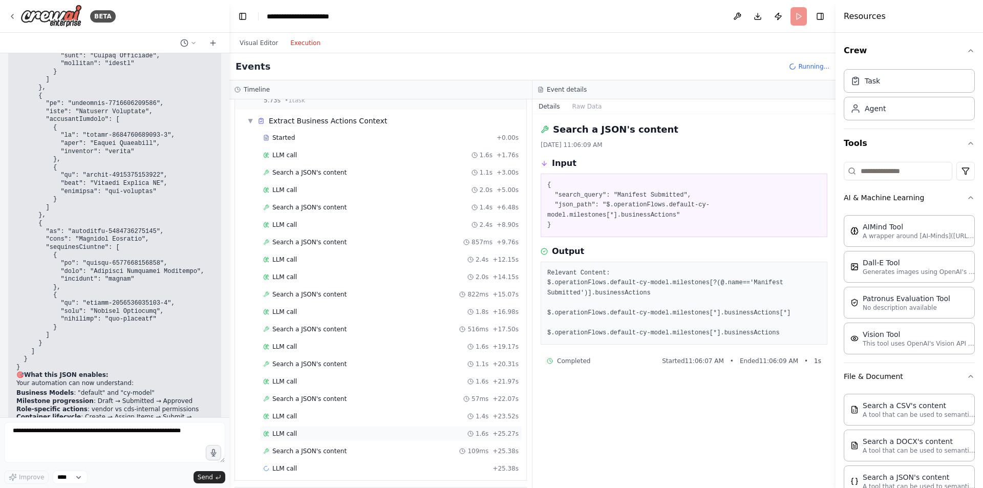
scroll to position [25, 0]
click at [294, 441] on div "Started + 0.00s LLM call 1.6s + 1.76s Search a JSON's content 1.1s + 3.00s LLM …" at bounding box center [384, 304] width 283 height 348
click at [290, 449] on span "Search a JSON's content" at bounding box center [309, 451] width 74 height 8
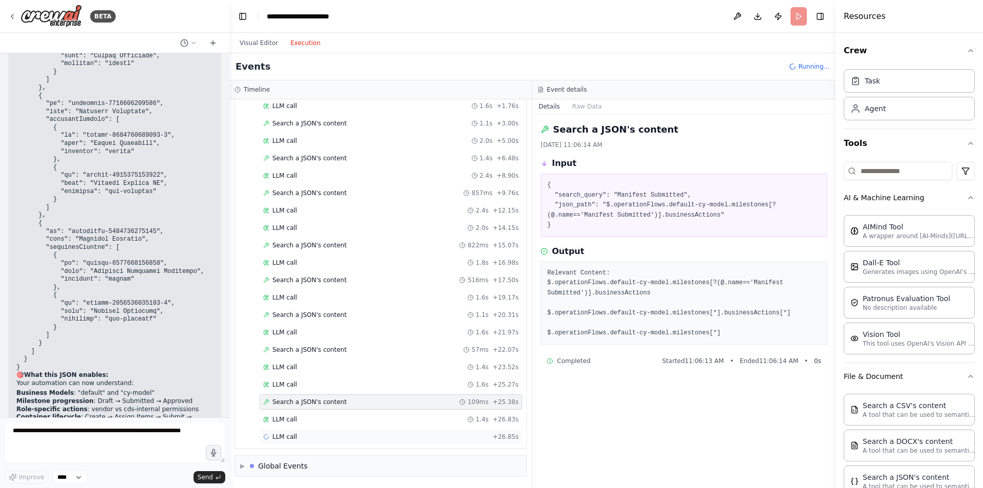
click at [325, 433] on div "LLM call + 26.85s" at bounding box center [391, 437] width 256 height 8
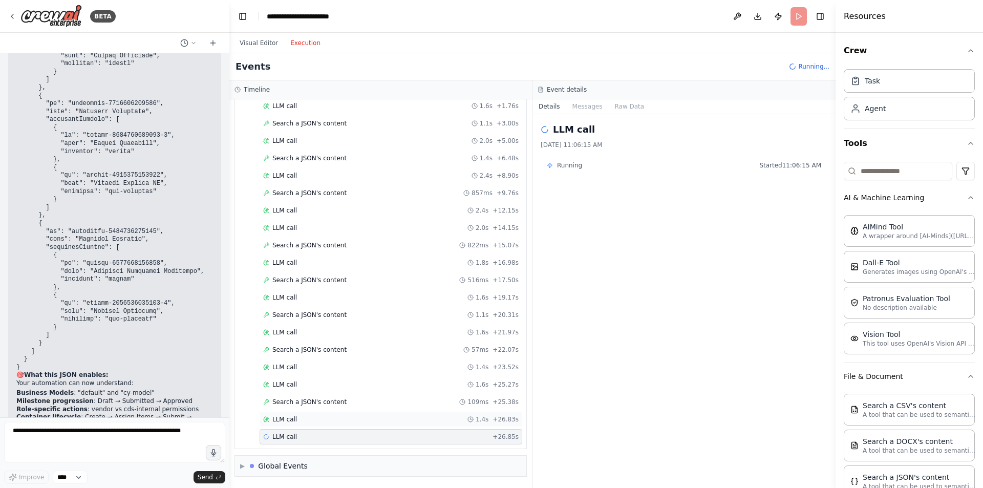
click at [307, 424] on div "LLM call 1.4s + 26.83s" at bounding box center [391, 419] width 263 height 15
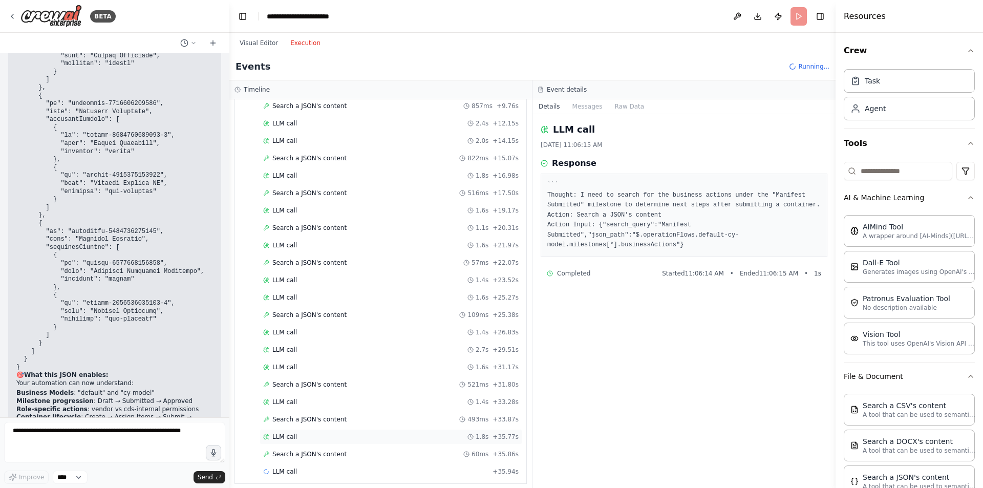
scroll to position [195, 0]
click at [324, 423] on span "Search a JSON's content" at bounding box center [309, 419] width 74 height 8
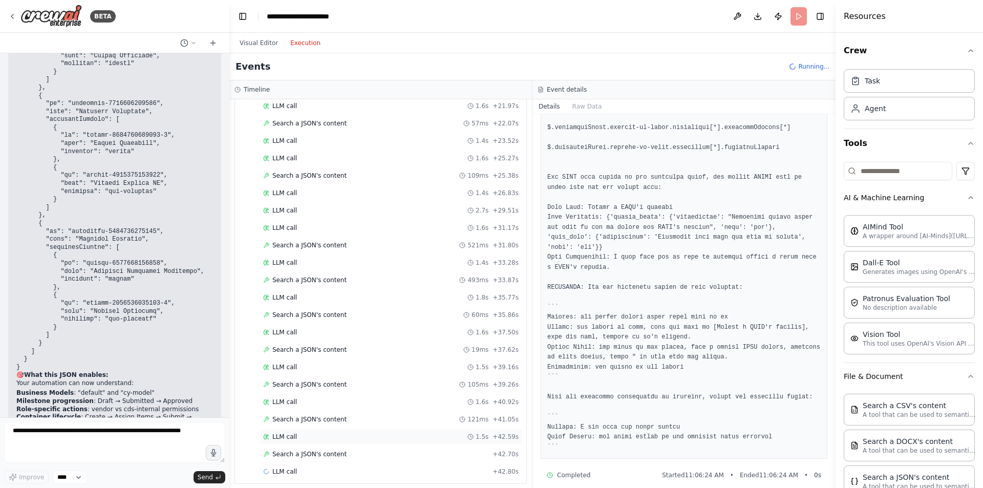
scroll to position [334, 0]
click at [298, 422] on span "Search a JSON's content" at bounding box center [309, 419] width 74 height 8
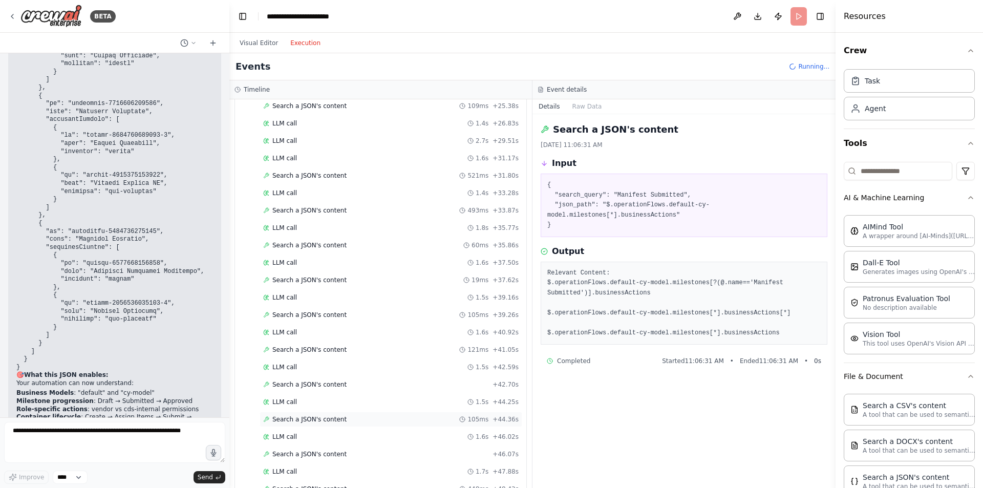
scroll to position [439, 0]
click at [292, 421] on span "Search a JSON's content" at bounding box center [309, 419] width 74 height 8
click at [299, 437] on div "LLM call 1.9s + 52.65s" at bounding box center [391, 437] width 256 height 8
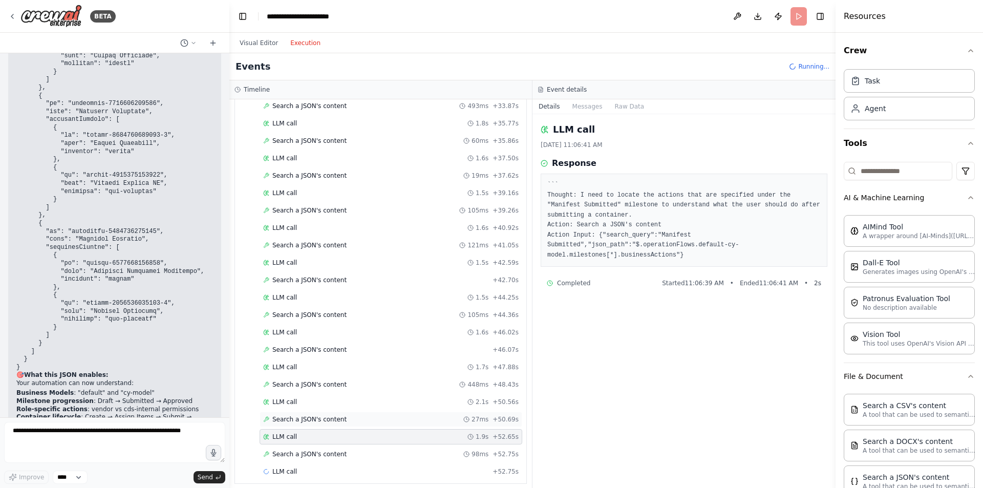
scroll to position [509, 0]
click at [287, 432] on div "LLM call 2.9s + 55.65s" at bounding box center [391, 436] width 263 height 15
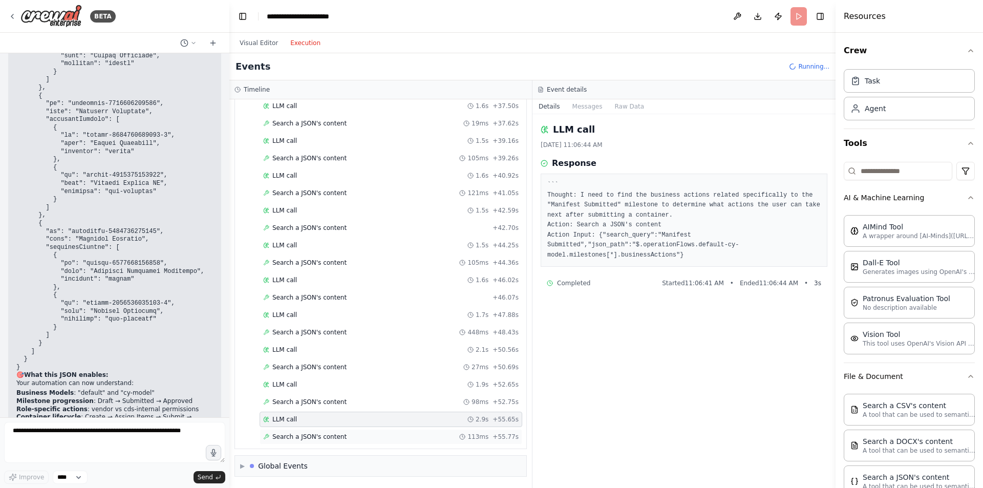
click at [353, 439] on div "Search a JSON's content 113ms + 55.77s" at bounding box center [391, 437] width 256 height 8
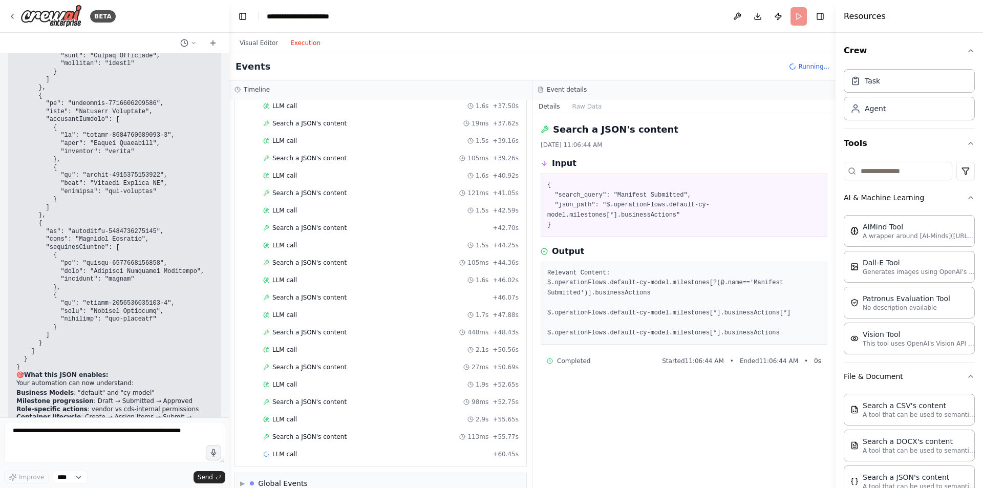
scroll to position [543, 0]
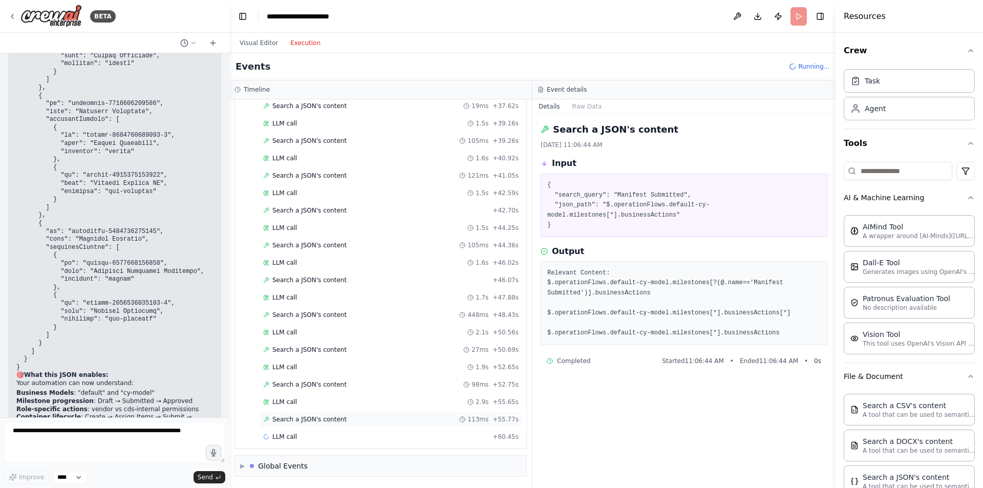
click at [365, 412] on div "Search a JSON's content 113ms + 55.77s" at bounding box center [391, 419] width 263 height 15
click at [365, 445] on div "Started + 0.00s LLM call 1.6s + 1.76s Search a JSON's content 1.1s + 3.00s LLM …" at bounding box center [384, 37] width 283 height 853
click at [324, 446] on div "Started + 0.00s LLM call 1.6s + 1.76s Search a JSON's content 1.1s + 3.00s LLM …" at bounding box center [384, 37] width 283 height 853
click at [317, 454] on div "Completed" at bounding box center [375, 454] width 225 height 8
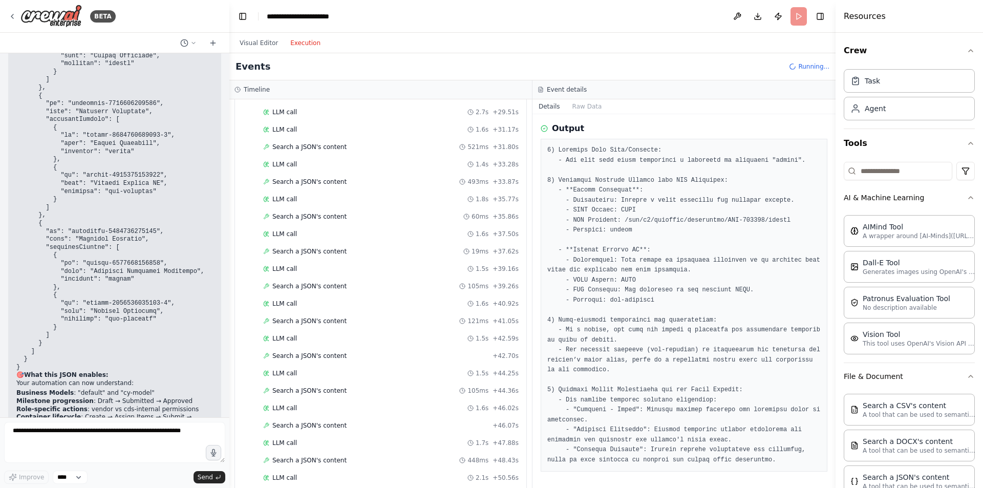
scroll to position [0, 0]
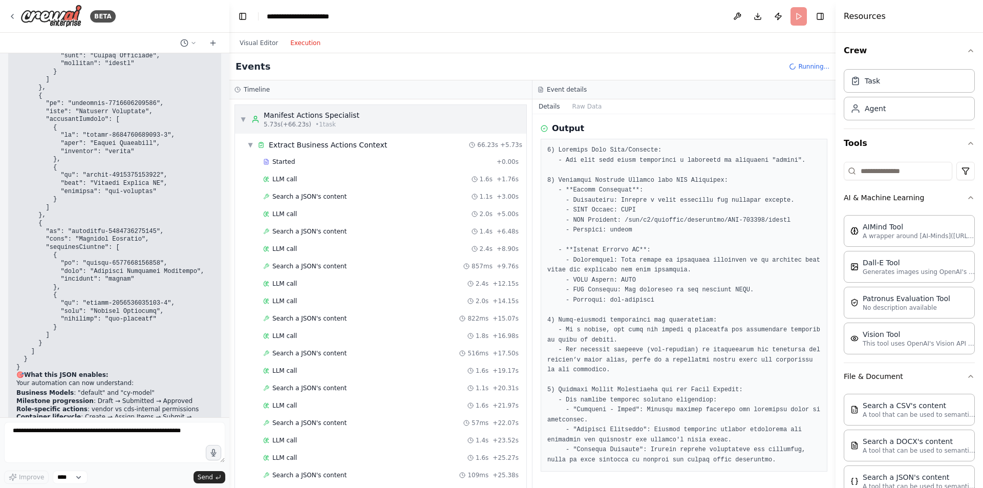
click at [242, 115] on div "▼ Manifest Actions Specialist 5.73s (+66.23s) • 1 task" at bounding box center [299, 119] width 119 height 18
click at [241, 122] on span "▼" at bounding box center [243, 119] width 6 height 8
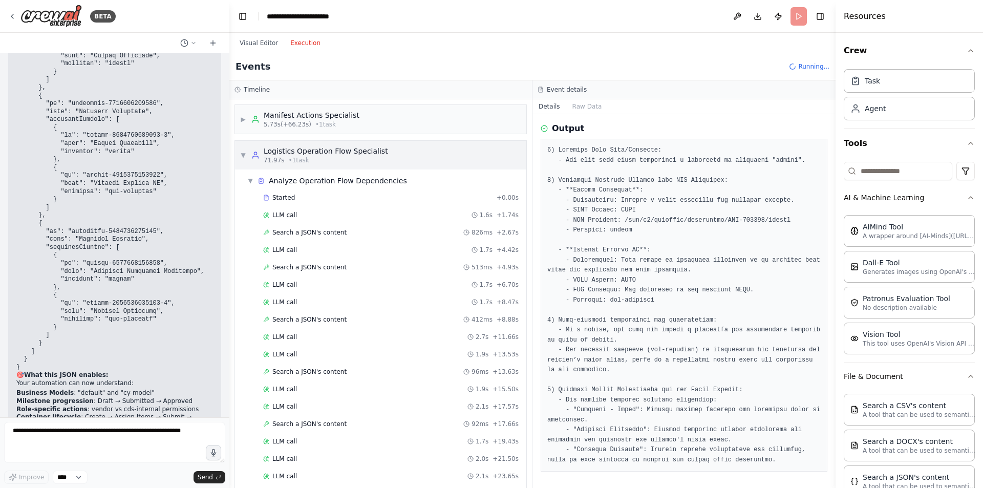
click at [245, 152] on div "▶ Manifest Actions Specialist 5.73s (+66.23s) • 1 task ▼ Logistics Operation Fl…" at bounding box center [380, 293] width 303 height 389
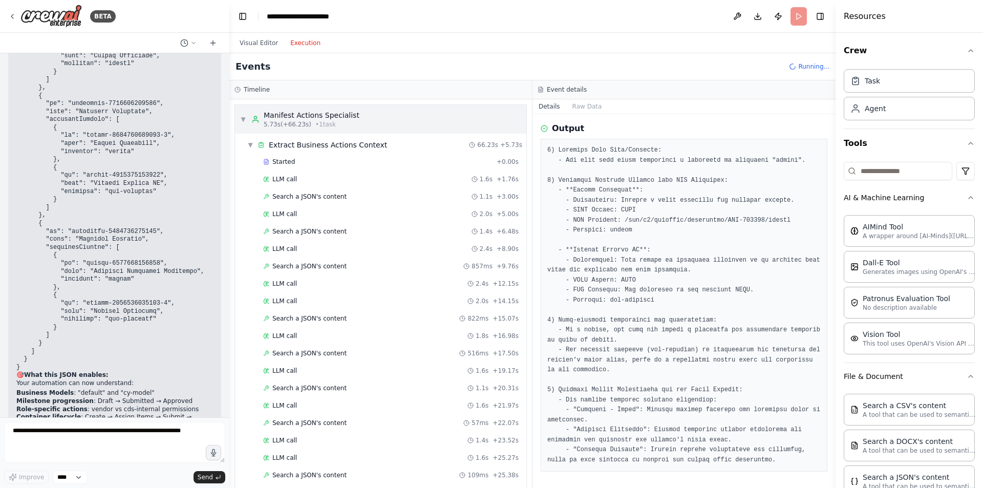
click at [243, 122] on span "▼" at bounding box center [243, 119] width 6 height 8
click at [246, 127] on div "▼ Manifest Actions Specialist 5.73s (+66.23s) • 1 task" at bounding box center [299, 119] width 119 height 18
click at [239, 124] on div "▼ Manifest Actions Specialist 5.73s (+66.23s) • 1 task" at bounding box center [380, 119] width 291 height 29
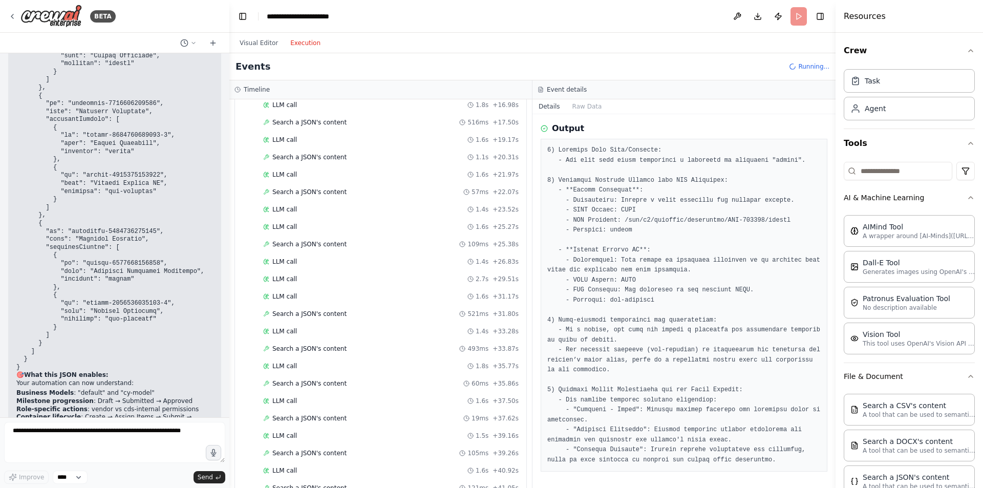
scroll to position [1107, 0]
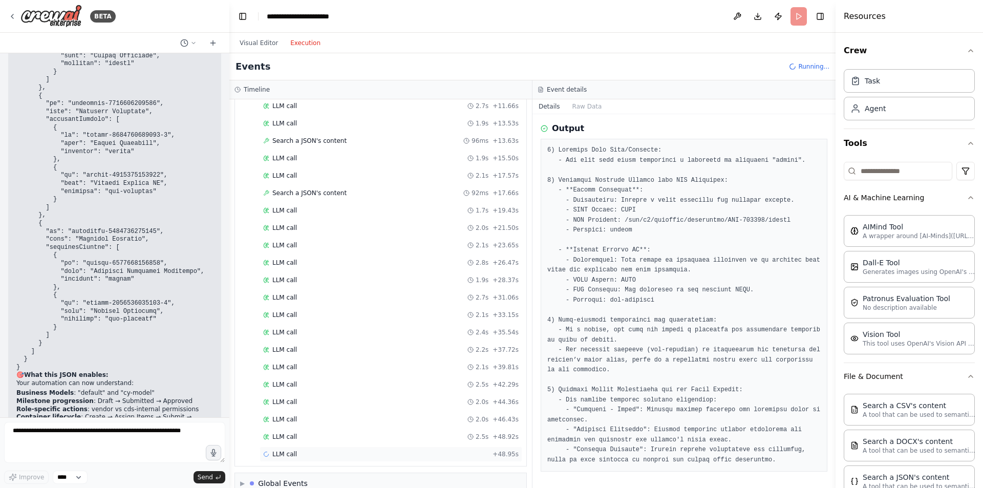
click at [318, 448] on div "LLM call + 48.95s" at bounding box center [391, 454] width 263 height 15
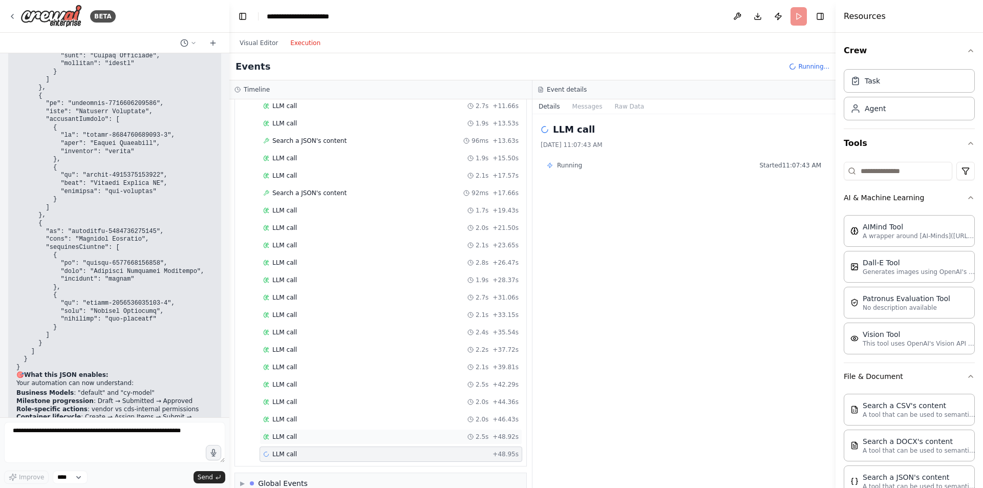
click at [311, 437] on div "LLM call 2.5s + 48.92s" at bounding box center [391, 437] width 256 height 8
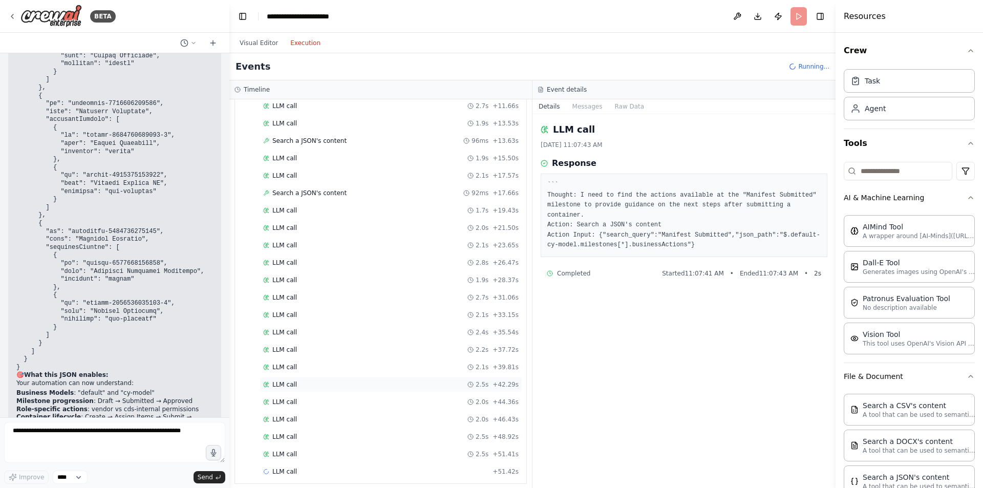
scroll to position [1142, 0]
click at [326, 363] on div "LLM call 2.0s + 44.36s" at bounding box center [391, 367] width 256 height 8
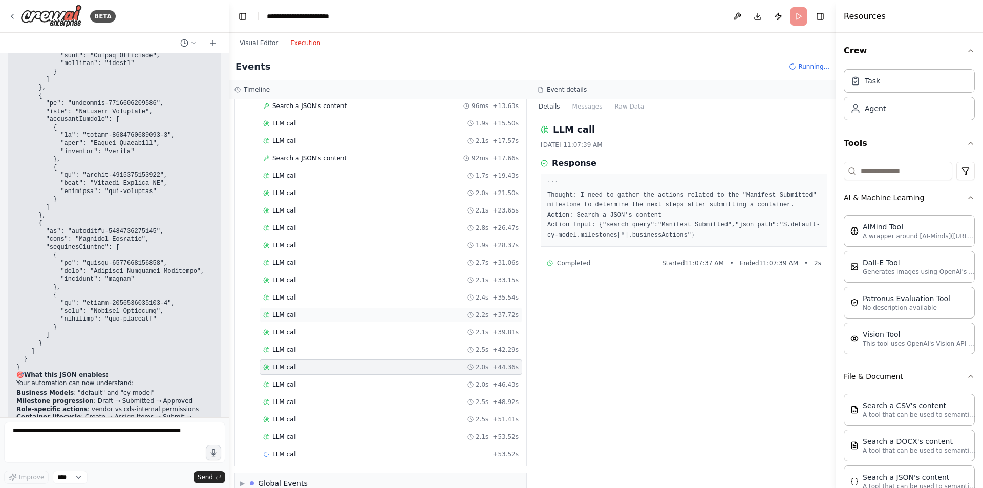
click at [390, 316] on div "LLM call 2.2s + 37.72s" at bounding box center [391, 315] width 256 height 8
click at [358, 266] on div "LLM call 2.7s + 31.06s" at bounding box center [391, 263] width 256 height 8
click at [357, 361] on div "LLM call 2.0s + 44.36s" at bounding box center [391, 367] width 263 height 15
click at [356, 430] on div "LLM call 2.1s + 53.52s" at bounding box center [391, 436] width 263 height 15
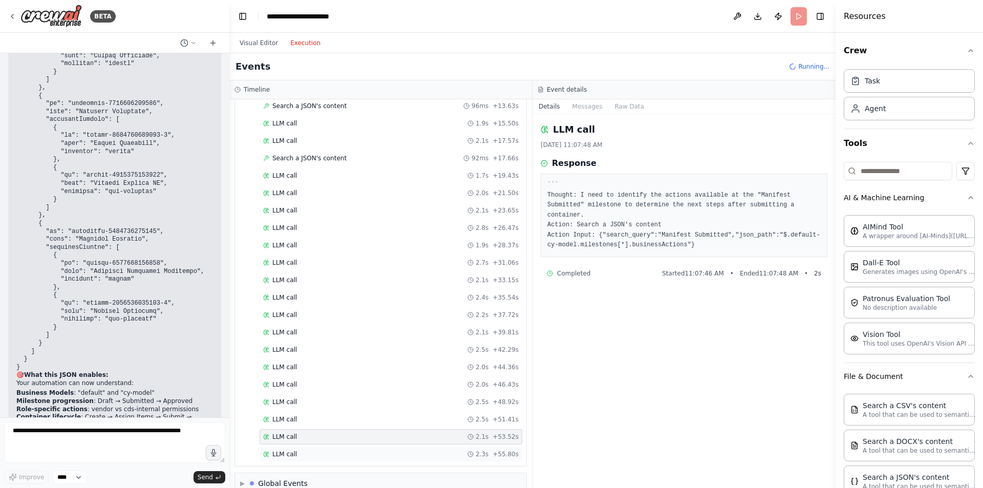
click at [336, 451] on div "LLM call 2.3s + 55.80s" at bounding box center [391, 454] width 256 height 8
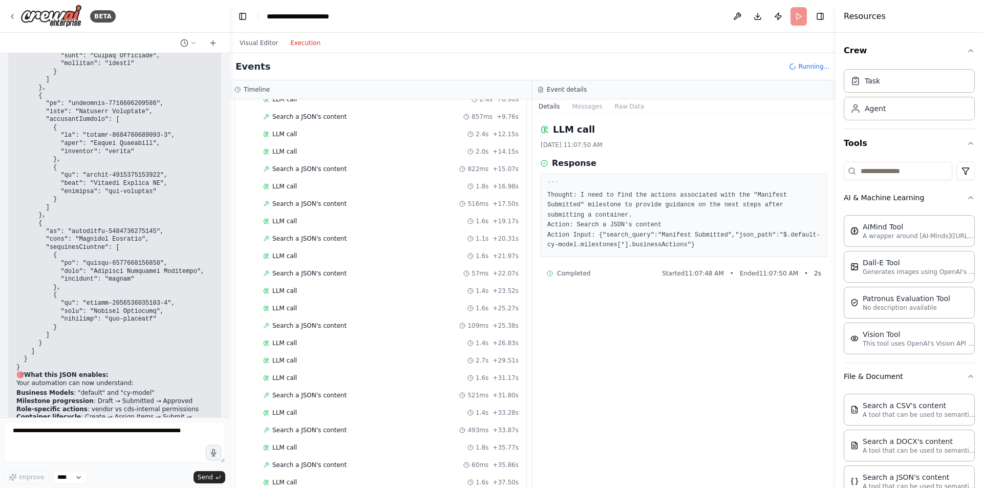
scroll to position [0, 0]
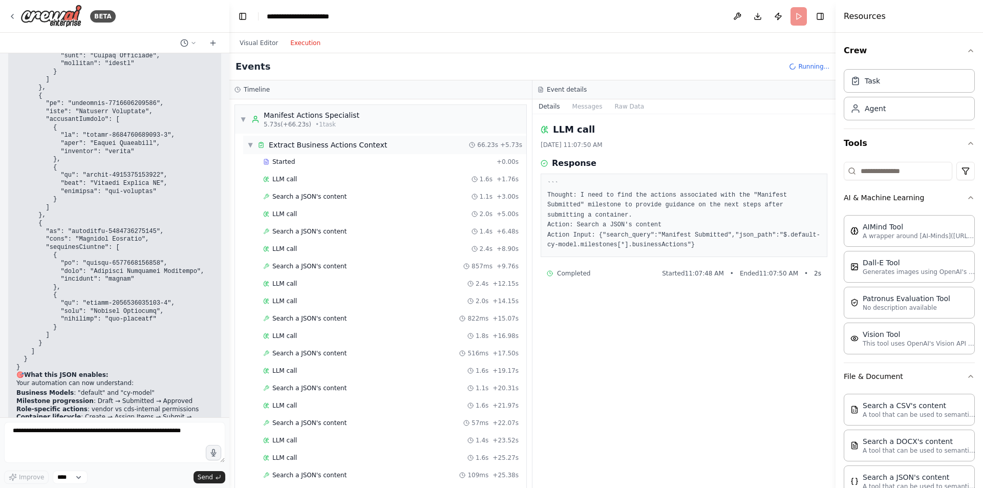
click at [251, 147] on span "▼" at bounding box center [250, 145] width 6 height 8
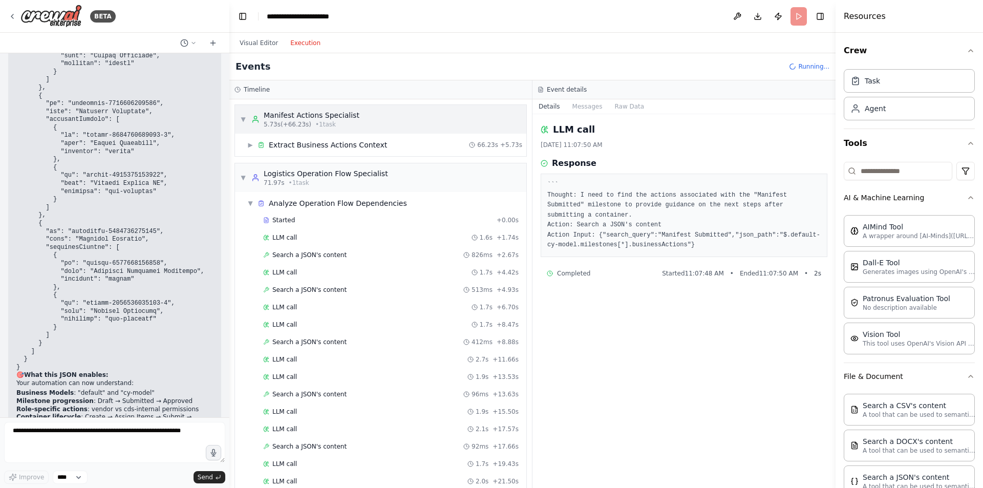
click at [243, 123] on div "▼ Manifest Actions Specialist 5.73s (+66.23s) • 1 task" at bounding box center [299, 119] width 119 height 18
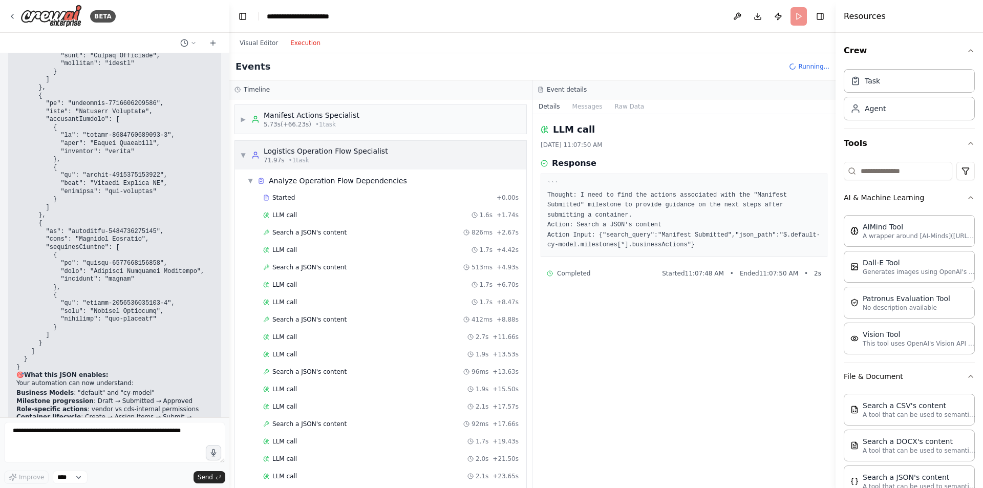
click at [241, 156] on span "▼" at bounding box center [243, 155] width 6 height 8
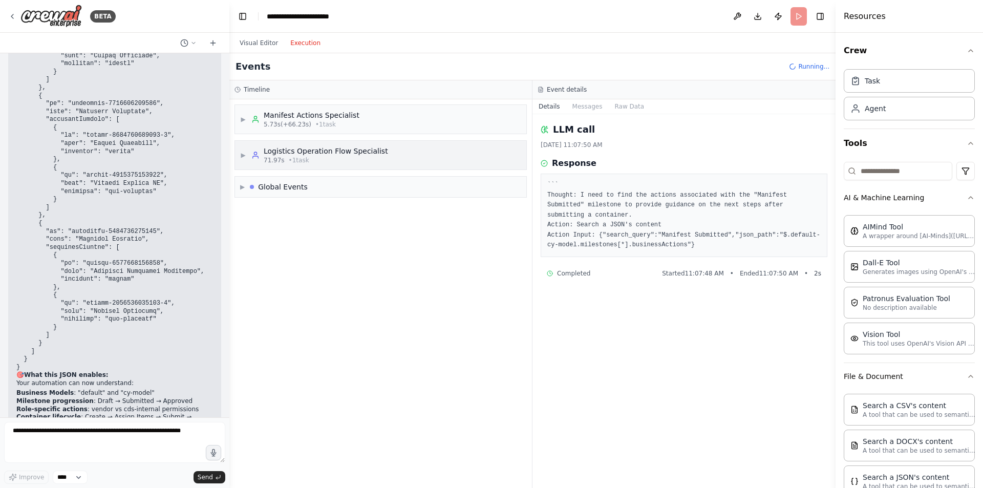
click at [304, 162] on span "• 1 task" at bounding box center [299, 160] width 20 height 8
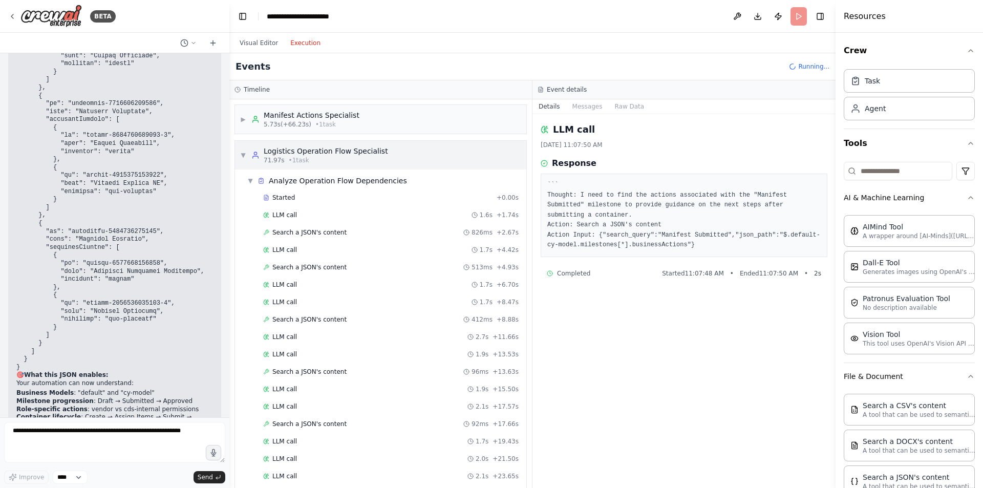
scroll to position [301, 0]
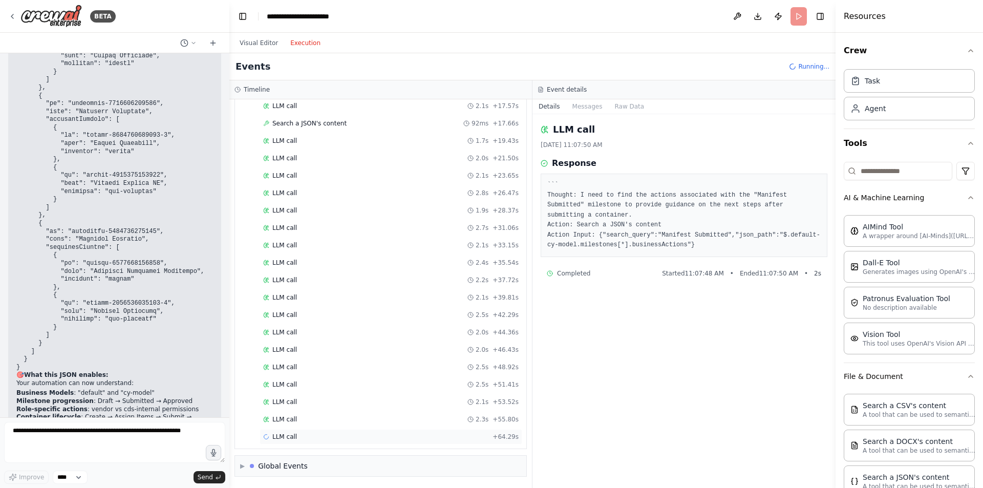
click at [298, 439] on div "LLM call + 64.29s" at bounding box center [391, 437] width 256 height 8
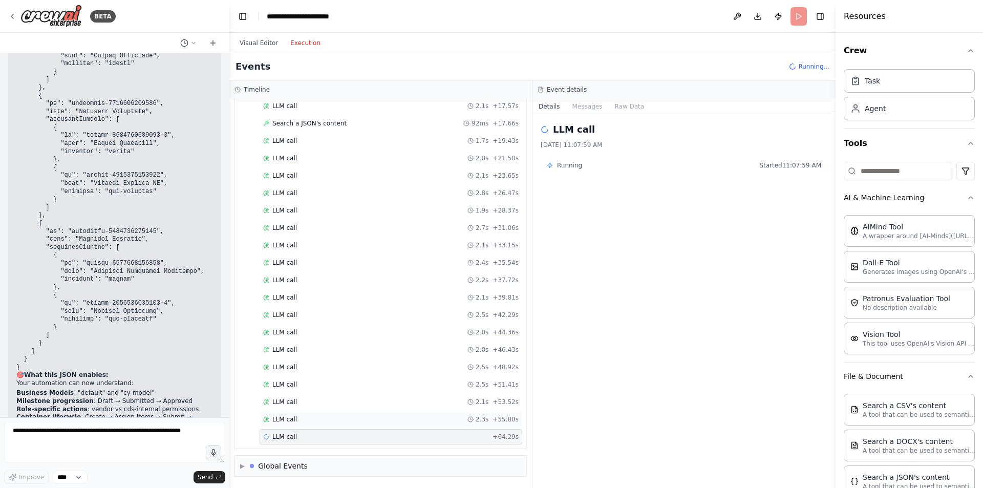
click at [277, 420] on span "LLM call" at bounding box center [284, 419] width 25 height 8
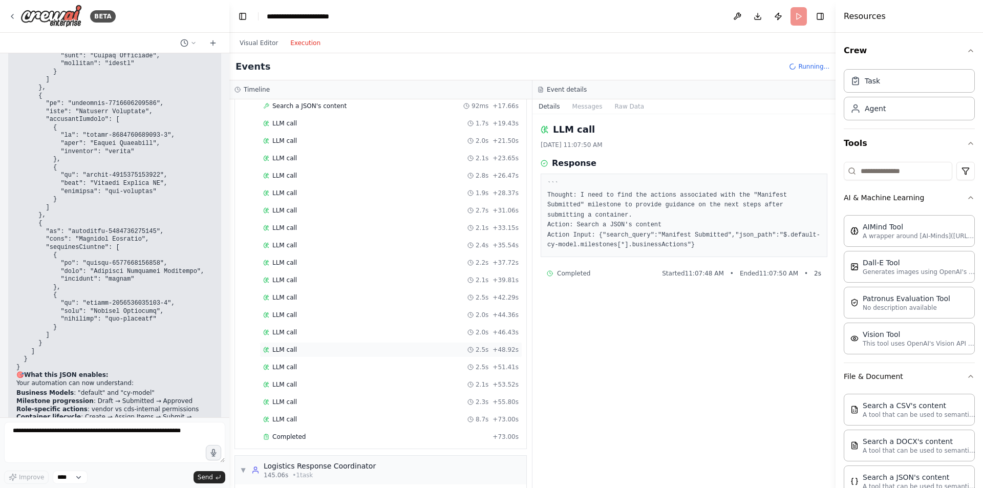
scroll to position [434, 0]
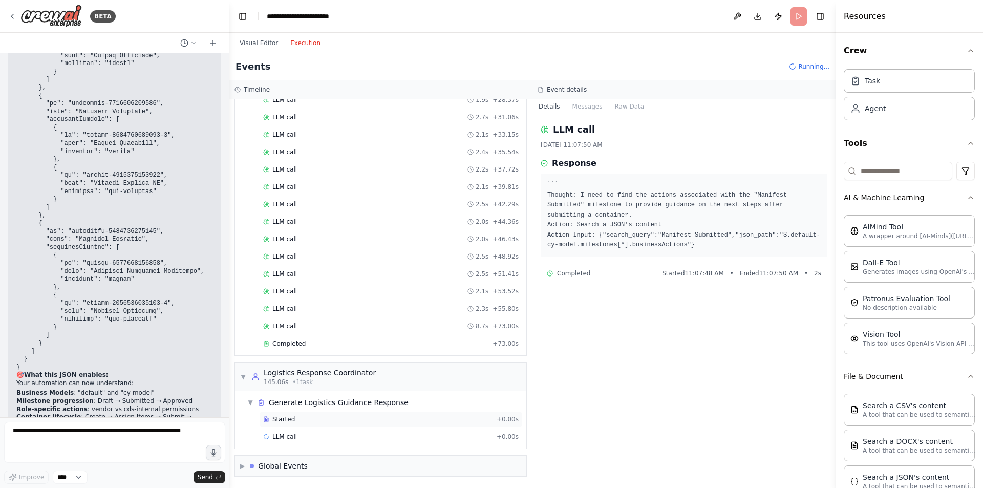
click at [300, 417] on div "Started" at bounding box center [377, 419] width 229 height 8
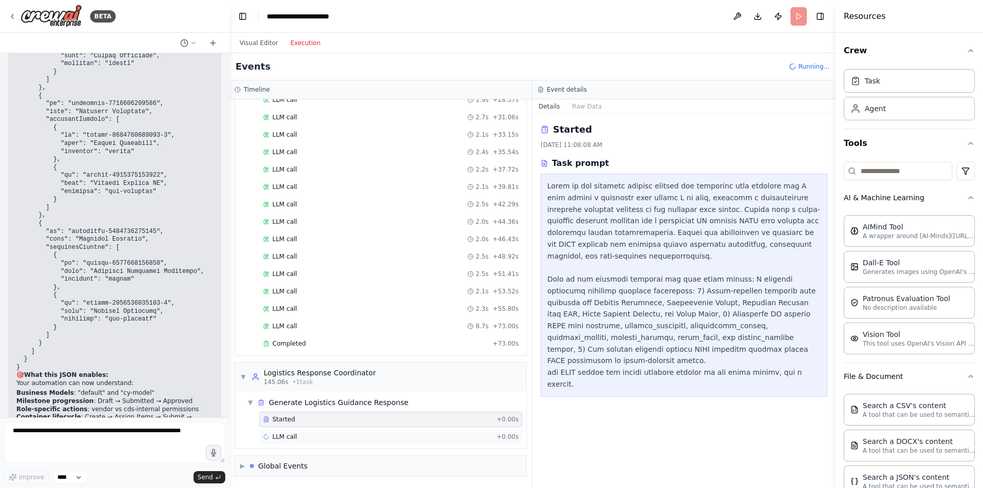
click at [283, 438] on span "LLM call" at bounding box center [284, 437] width 25 height 8
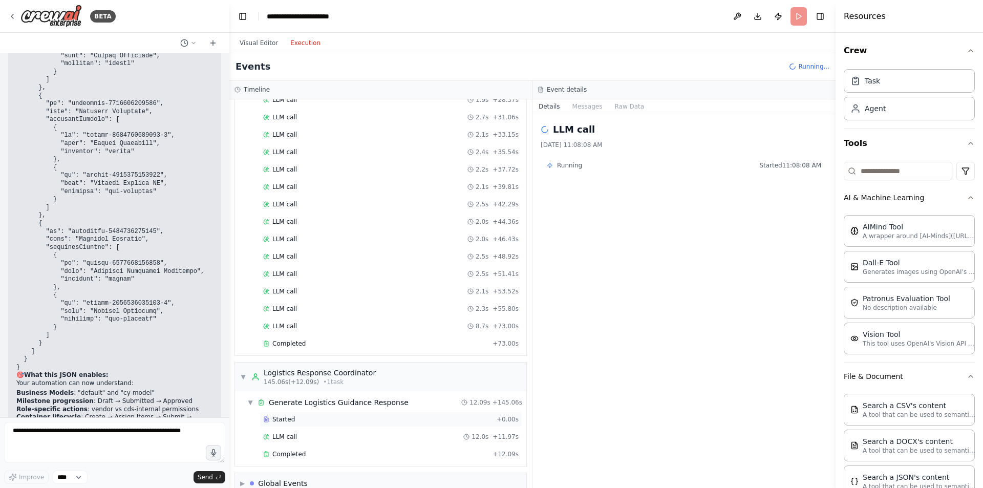
click at [289, 420] on span "Started" at bounding box center [283, 419] width 23 height 8
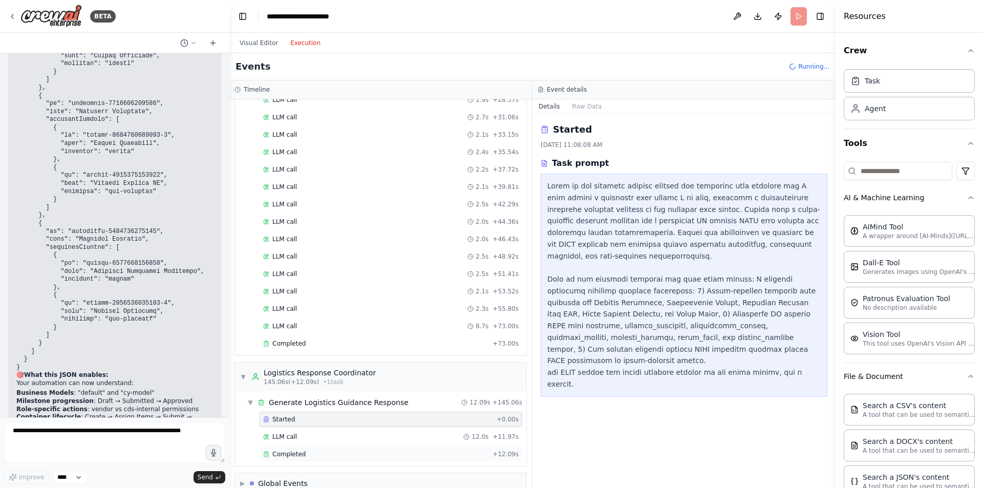
click at [290, 460] on div "Completed + 12.09s" at bounding box center [391, 454] width 263 height 15
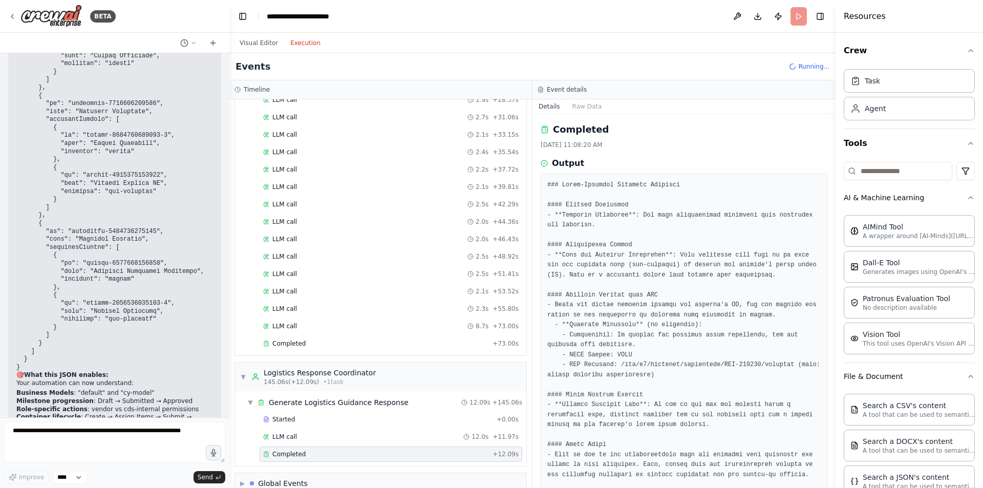
scroll to position [451, 0]
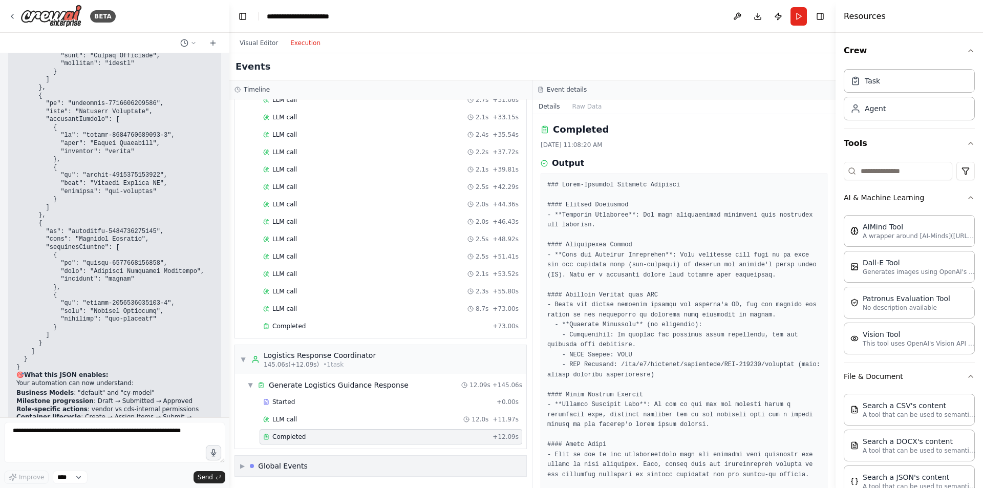
click at [280, 460] on div "▶ Global Events" at bounding box center [380, 466] width 291 height 20
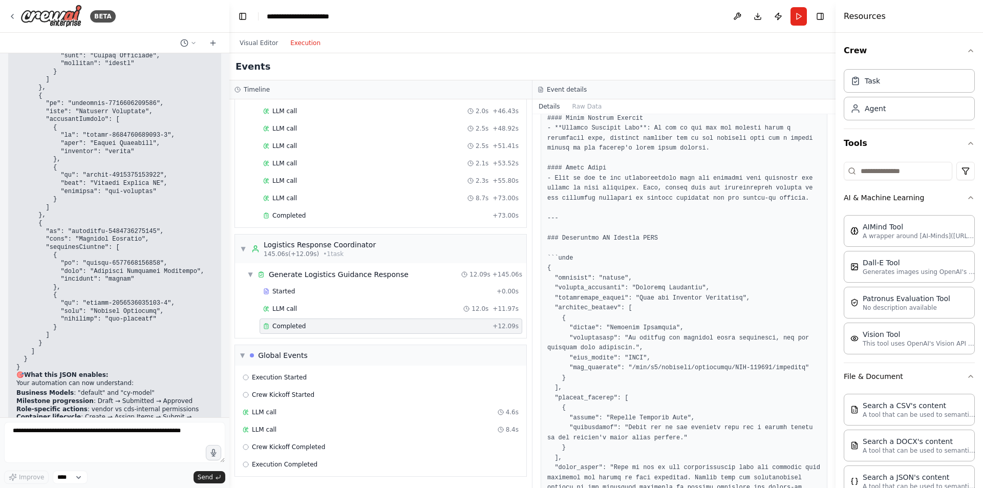
scroll to position [374, 0]
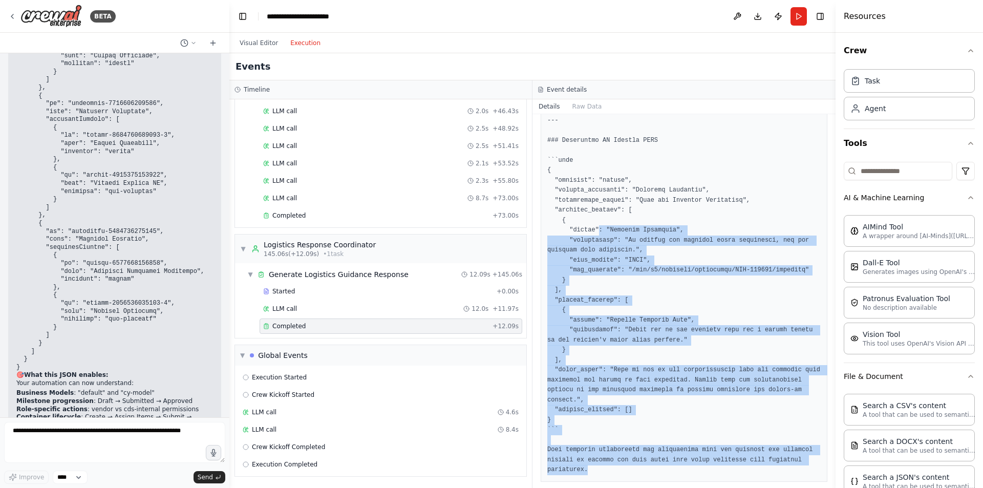
drag, startPoint x: 603, startPoint y: 476, endPoint x: 595, endPoint y: 235, distance: 241.9
click at [595, 235] on div "Completed 8/18/2025, 11:08:20 AM Output" at bounding box center [684, 301] width 303 height 374
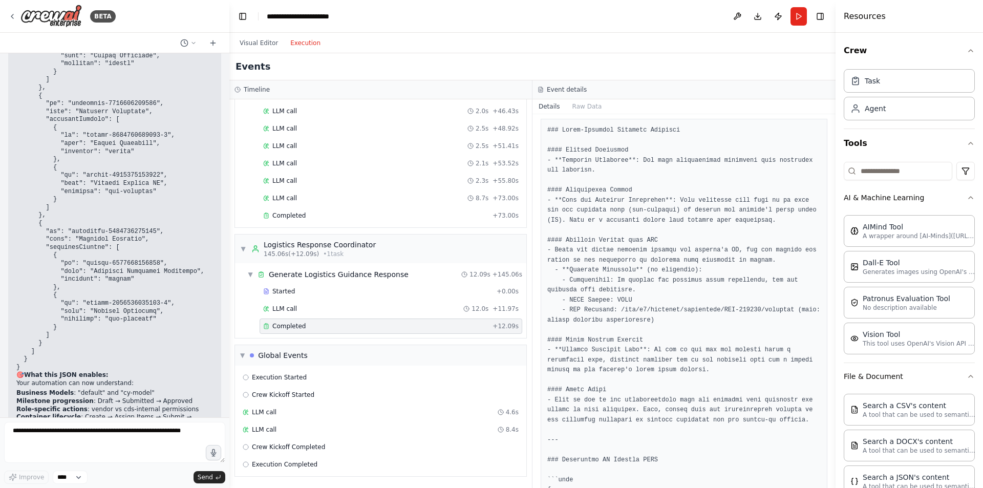
scroll to position [0, 0]
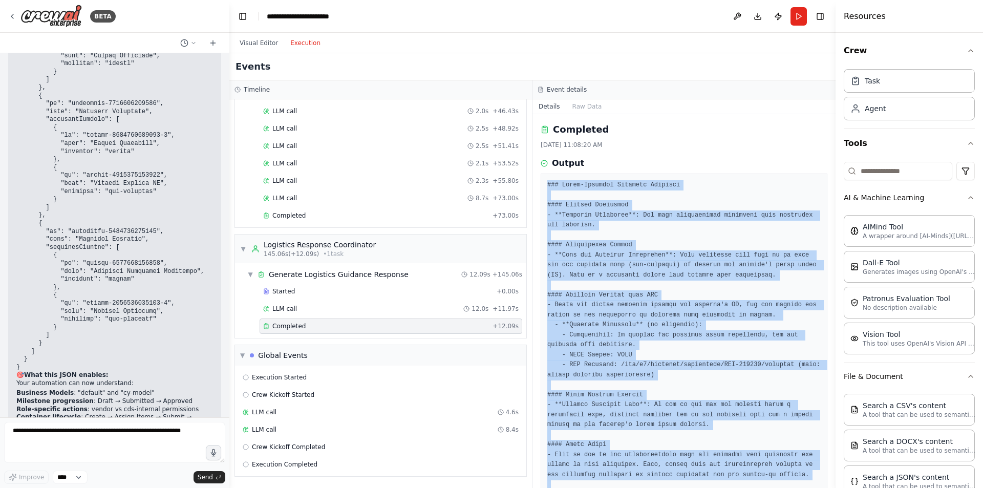
copy pre "### Human-Readable Markdown Response #### Current Milestone - **Manifest Submit…"
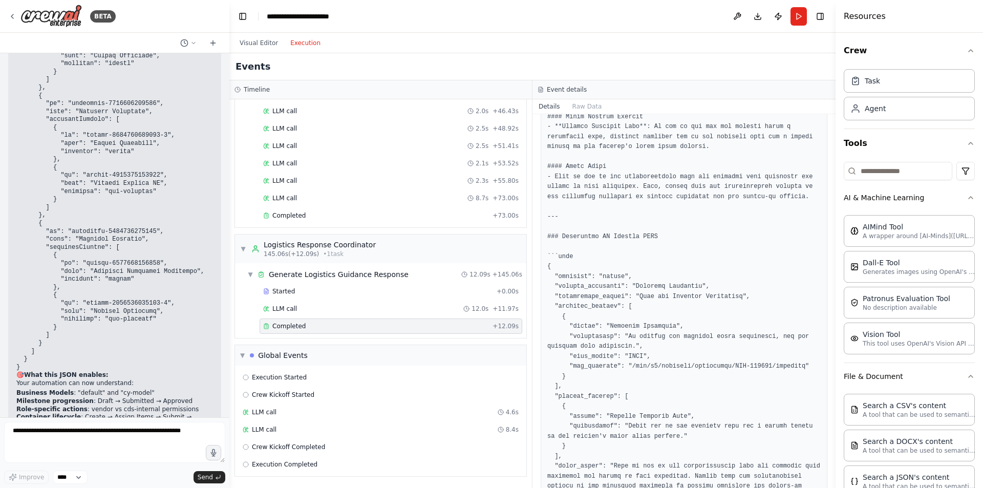
scroll to position [374, 0]
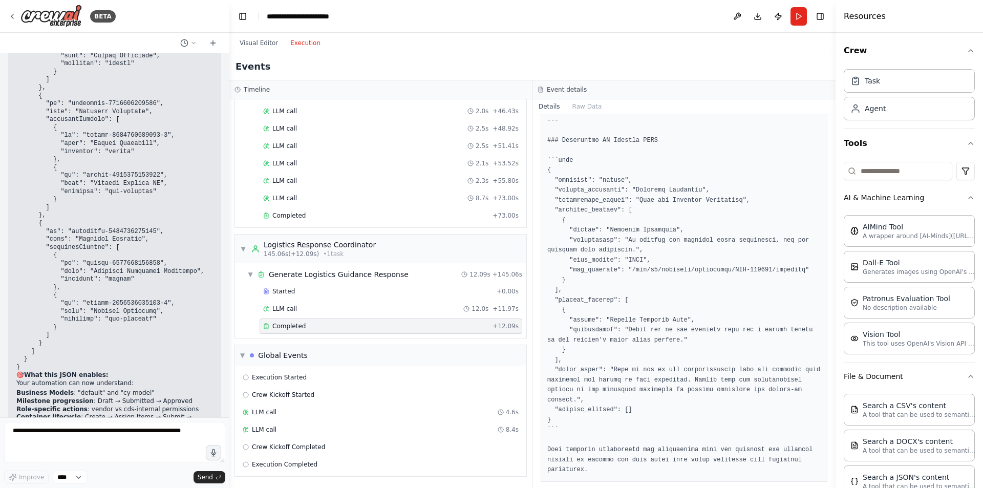
drag, startPoint x: 246, startPoint y: 42, endPoint x: 267, endPoint y: 60, distance: 27.6
click at [246, 42] on button "Visual Editor" at bounding box center [259, 43] width 51 height 12
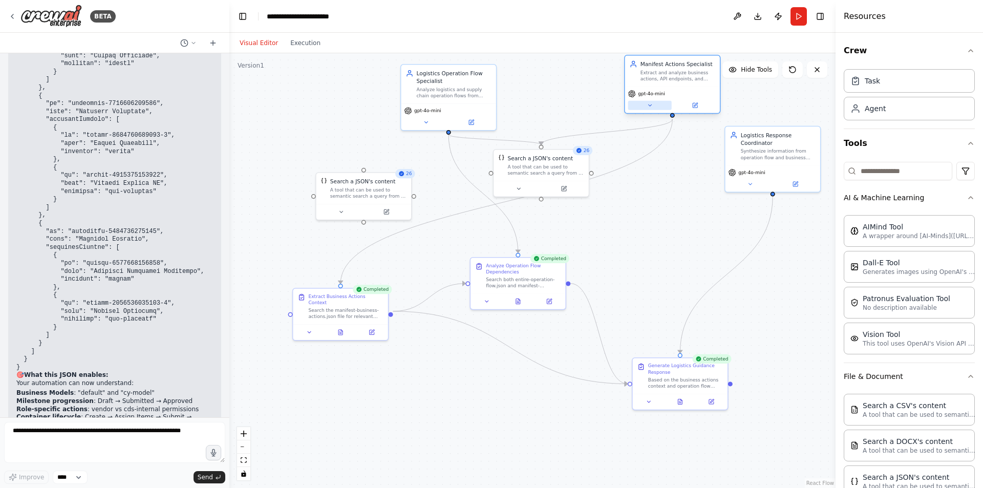
drag, startPoint x: 612, startPoint y: 119, endPoint x: 638, endPoint y: 101, distance: 32.1
click at [638, 101] on button at bounding box center [650, 105] width 44 height 9
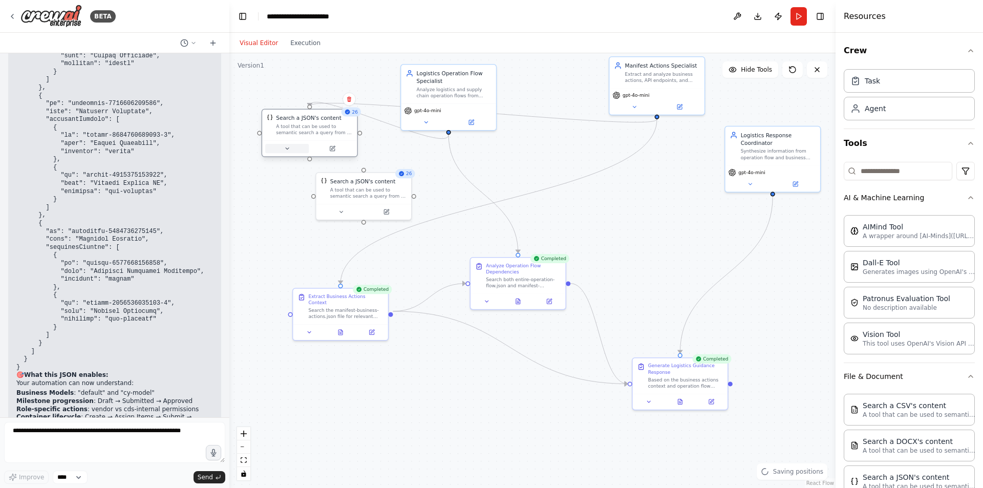
drag, startPoint x: 528, startPoint y: 182, endPoint x: 285, endPoint y: 155, distance: 243.8
click at [285, 155] on div at bounding box center [309, 148] width 95 height 16
click at [385, 180] on div "Search a JSON's content" at bounding box center [363, 180] width 66 height 8
click at [405, 165] on button at bounding box center [403, 160] width 13 height 13
click at [375, 167] on div ".deletable-edge-delete-btn { width: 20px; height: 20px; border: 0px solid #ffff…" at bounding box center [532, 270] width 606 height 435
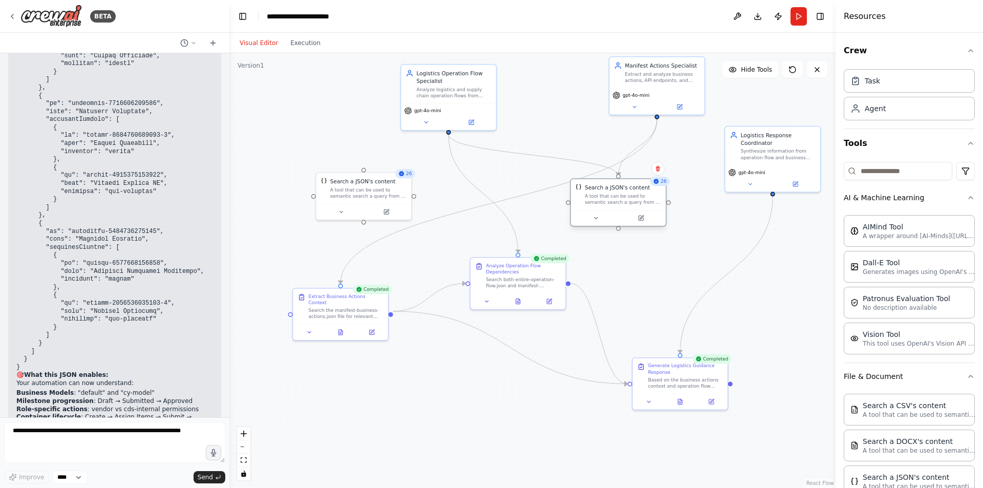
drag, startPoint x: 309, startPoint y: 131, endPoint x: 616, endPoint y: 202, distance: 315.5
click at [616, 202] on div "Search a JSON's content A tool that can be used to semantic search a query from…" at bounding box center [623, 195] width 76 height 22
click at [400, 194] on div "A tool that can be used to semantic search a query from a JSON's content." at bounding box center [368, 191] width 76 height 12
click at [403, 159] on icon at bounding box center [403, 161] width 6 height 6
click at [374, 157] on button "Confirm" at bounding box center [374, 161] width 36 height 12
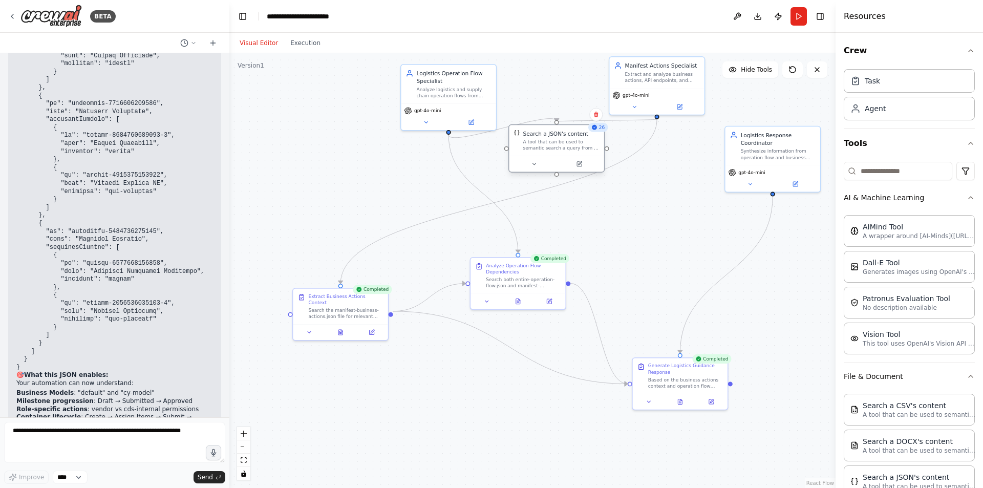
drag, startPoint x: 607, startPoint y: 199, endPoint x: 537, endPoint y: 147, distance: 86.9
click at [537, 147] on div "Search a JSON's content A tool that can be used to semantic search a query from…" at bounding box center [561, 141] width 76 height 22
drag, startPoint x: 643, startPoint y: 109, endPoint x: 644, endPoint y: 94, distance: 14.4
click at [644, 94] on div ".deletable-edge-delete-btn { width: 20px; height: 20px; border: 0px solid #ffff…" at bounding box center [532, 270] width 606 height 435
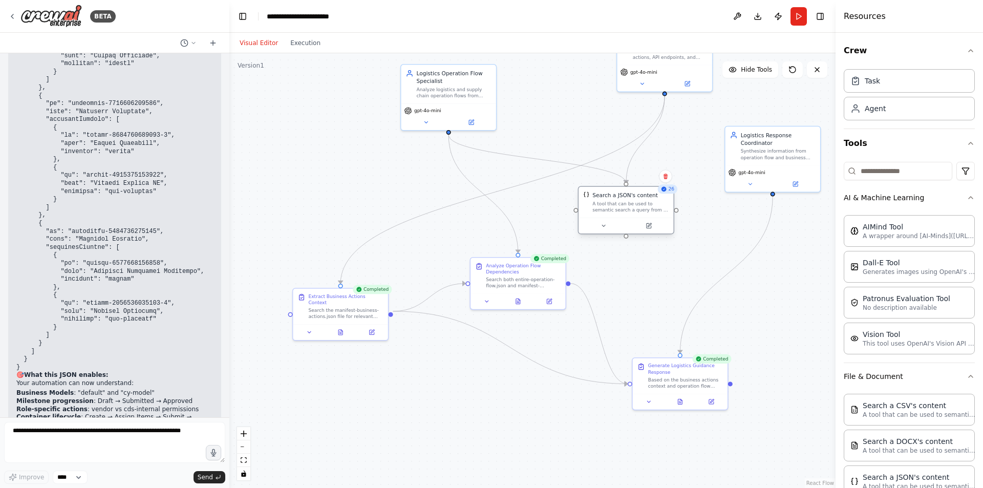
drag, startPoint x: 576, startPoint y: 171, endPoint x: 647, endPoint y: 230, distance: 93.1
click at [647, 230] on div at bounding box center [626, 226] width 95 height 16
drag, startPoint x: 531, startPoint y: 268, endPoint x: 498, endPoint y: 298, distance: 44.2
click at [498, 298] on div "Analyze Operation Flow Dependencies Search both entire-operation-flow.json and …" at bounding box center [500, 297] width 75 height 26
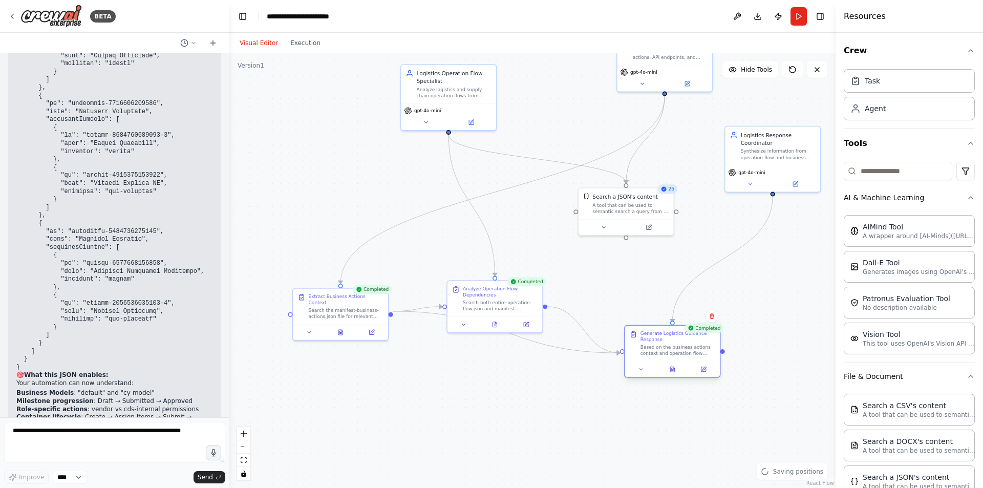
drag, startPoint x: 686, startPoint y: 381, endPoint x: 683, endPoint y: 361, distance: 20.3
click at [683, 356] on div "Based on the business actions context and operation flow analysis for {user_que…" at bounding box center [678, 350] width 75 height 12
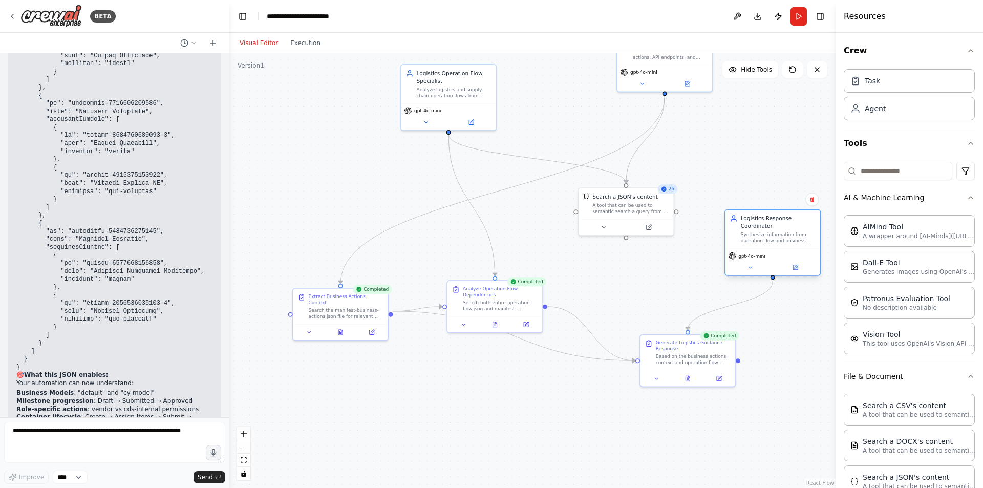
drag, startPoint x: 759, startPoint y: 163, endPoint x: 744, endPoint y: 275, distance: 113.1
click at [744, 275] on div "Logistics Response Coordinator Synthesize information from operation flow and b…" at bounding box center [773, 242] width 96 height 67
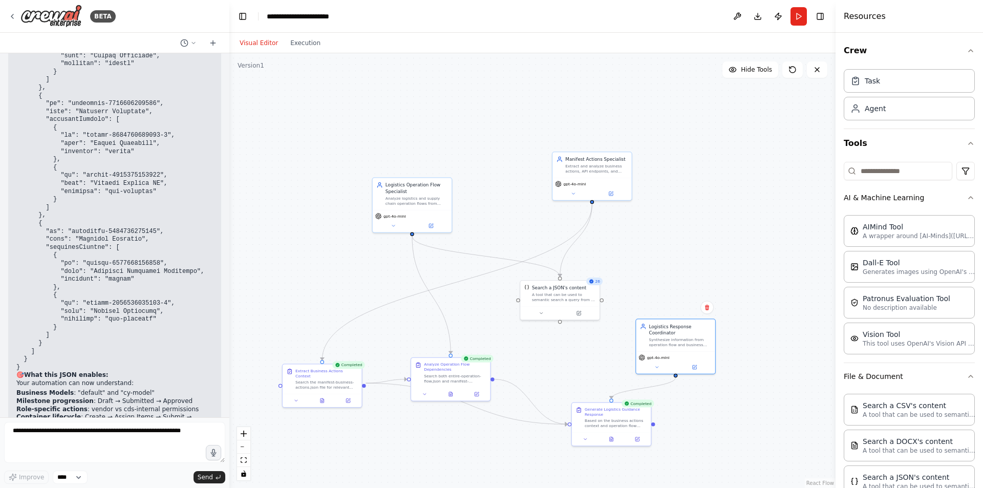
drag, startPoint x: 392, startPoint y: 213, endPoint x: 355, endPoint y: 300, distance: 95.2
click at [355, 300] on div ".deletable-edge-delete-btn { width: 20px; height: 20px; border: 0px solid #ffff…" at bounding box center [532, 270] width 606 height 435
click at [431, 202] on div "Logistics Operation Flow Specialist Analyze logistics and supply chain operatio…" at bounding box center [417, 189] width 79 height 32
click at [448, 221] on button at bounding box center [436, 221] width 36 height 8
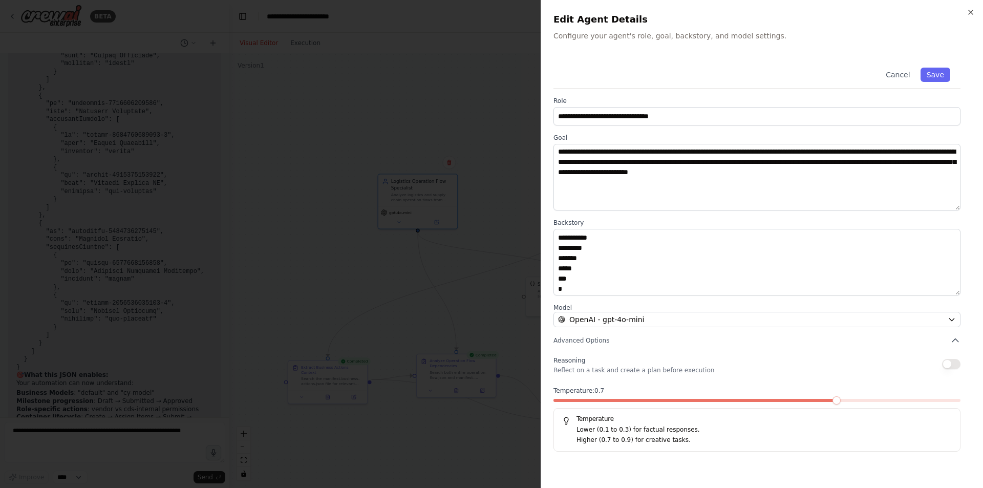
scroll to position [645, 0]
click at [441, 176] on div at bounding box center [491, 244] width 983 height 488
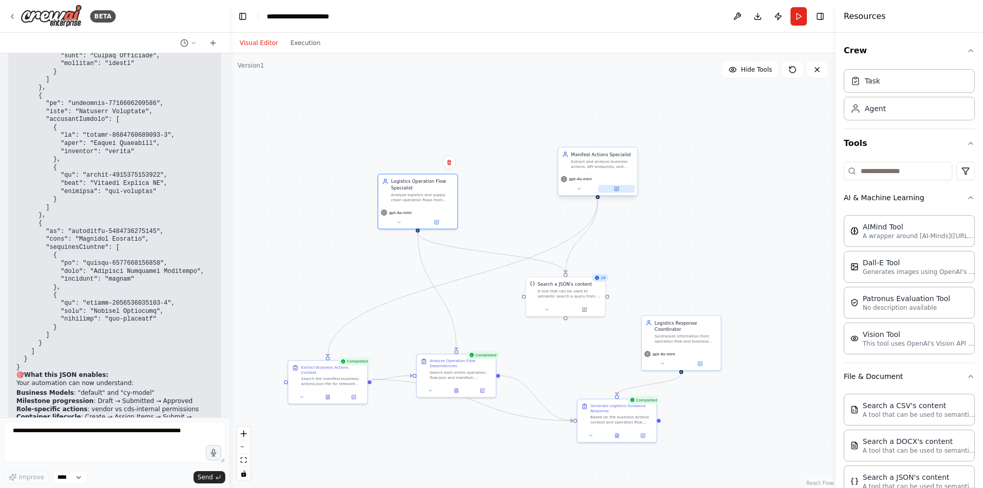
click at [614, 189] on icon at bounding box center [616, 188] width 5 height 5
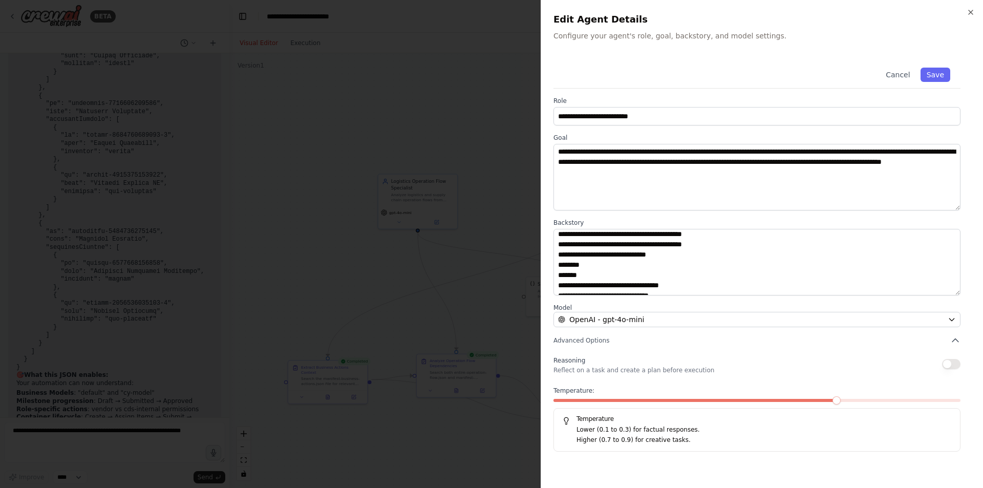
scroll to position [884, 0]
click at [970, 7] on div "**********" at bounding box center [762, 244] width 442 height 488
click at [971, 10] on icon "button" at bounding box center [971, 12] width 8 height 8
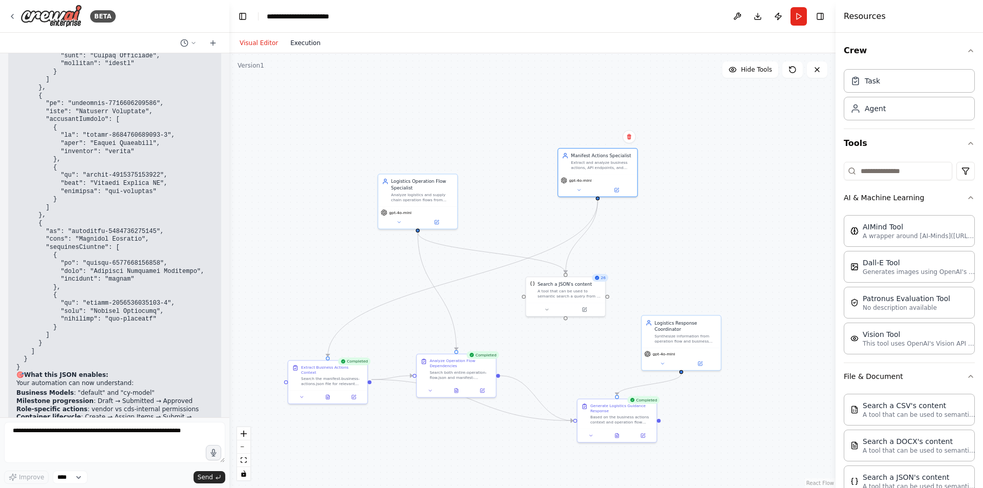
click at [305, 39] on button "Execution" at bounding box center [305, 43] width 43 height 12
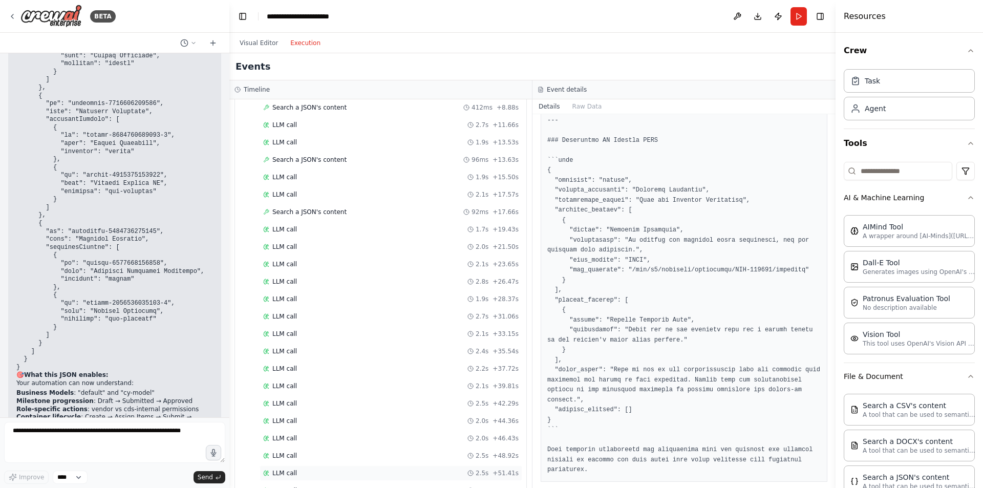
scroll to position [0, 0]
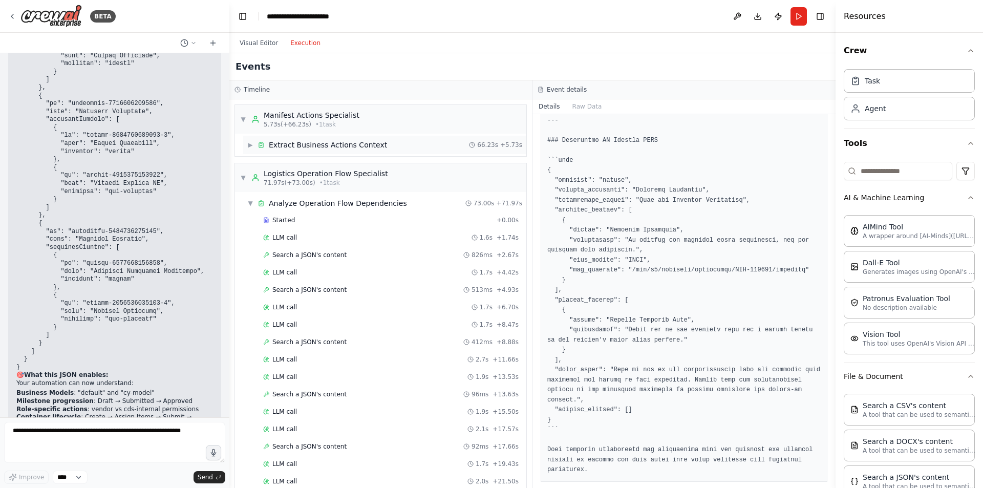
click at [310, 147] on div "Extract Business Actions Context" at bounding box center [328, 145] width 118 height 10
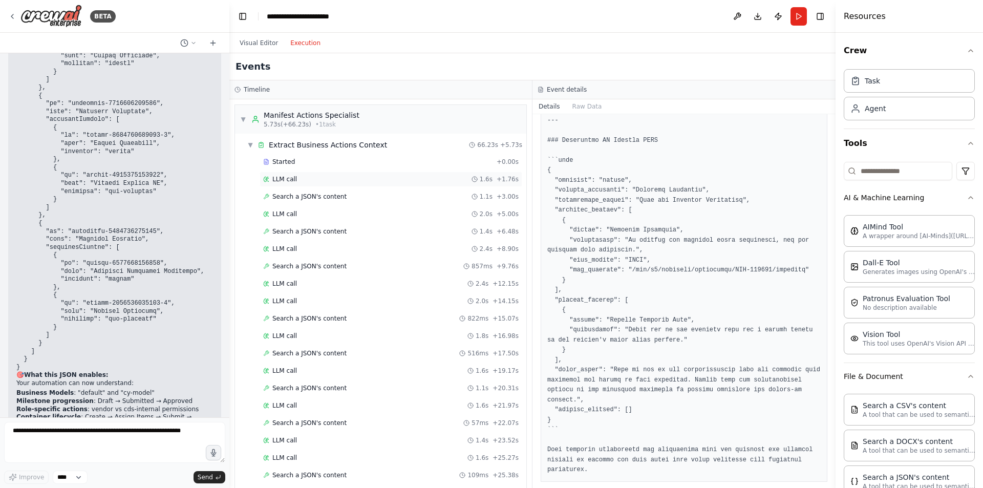
click at [300, 183] on div "LLM call 1.6s + 1.76s" at bounding box center [391, 179] width 263 height 15
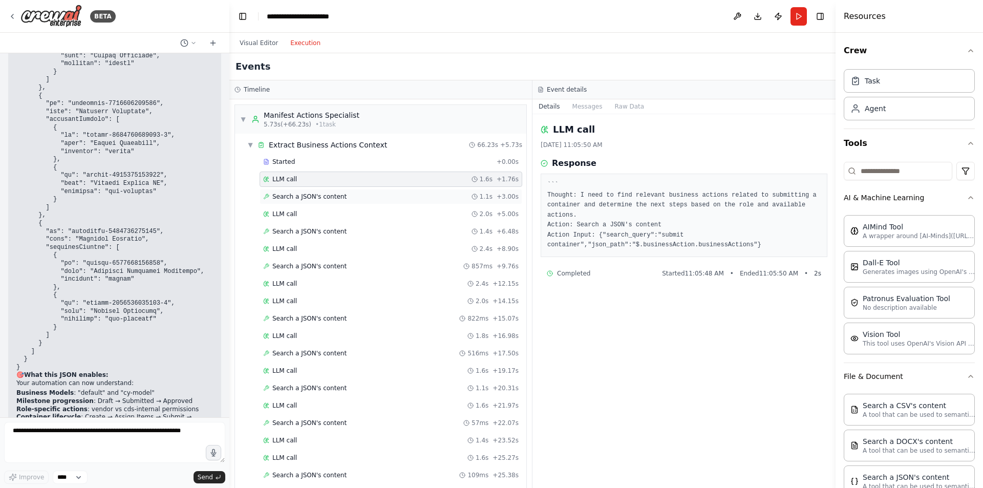
click at [324, 200] on span "Search a JSON's content" at bounding box center [309, 197] width 74 height 8
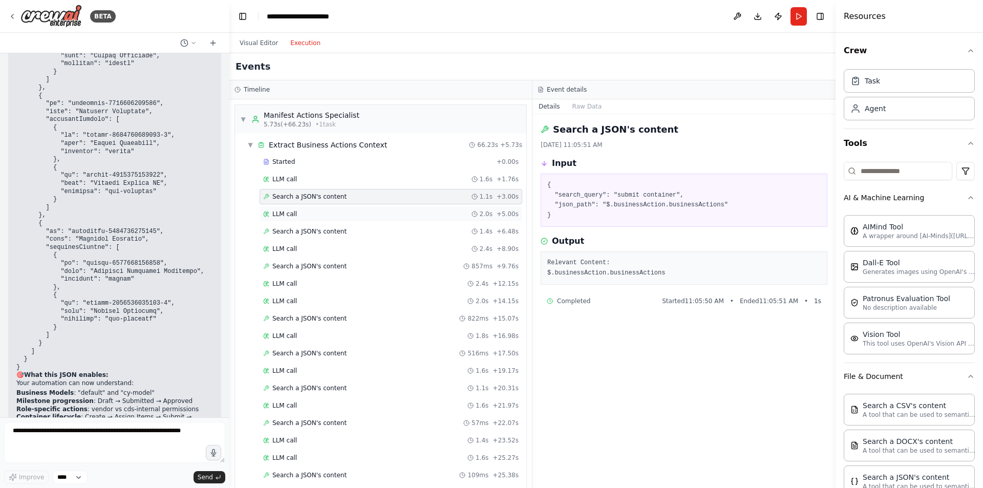
click at [366, 215] on div "LLM call 2.0s + 5.00s" at bounding box center [391, 214] width 256 height 8
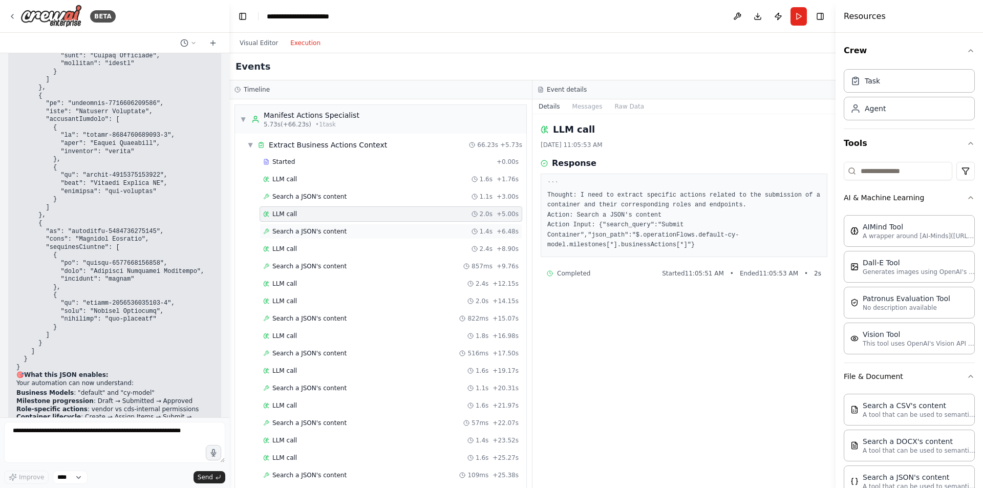
click at [339, 238] on div "Search a JSON's content 1.4s + 6.48s" at bounding box center [391, 231] width 263 height 15
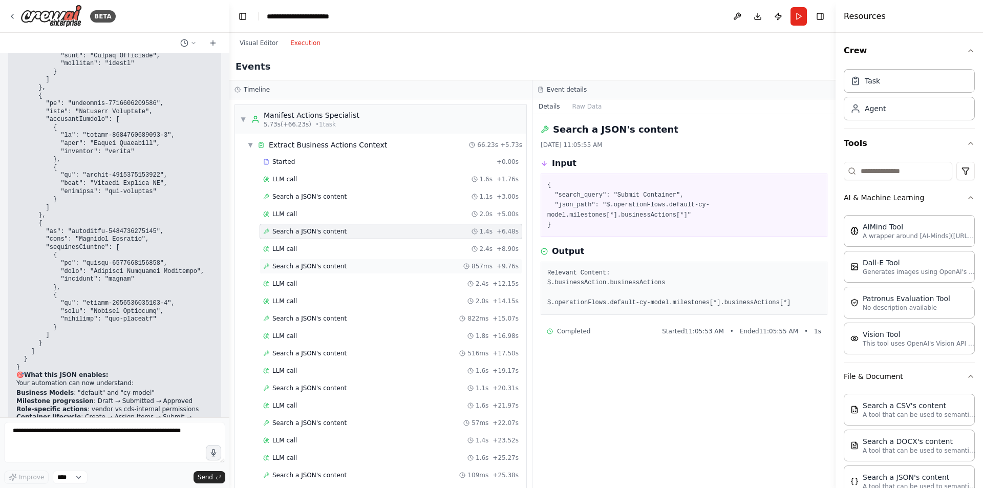
click at [318, 272] on div "Search a JSON's content 857ms + 9.76s" at bounding box center [391, 266] width 263 height 15
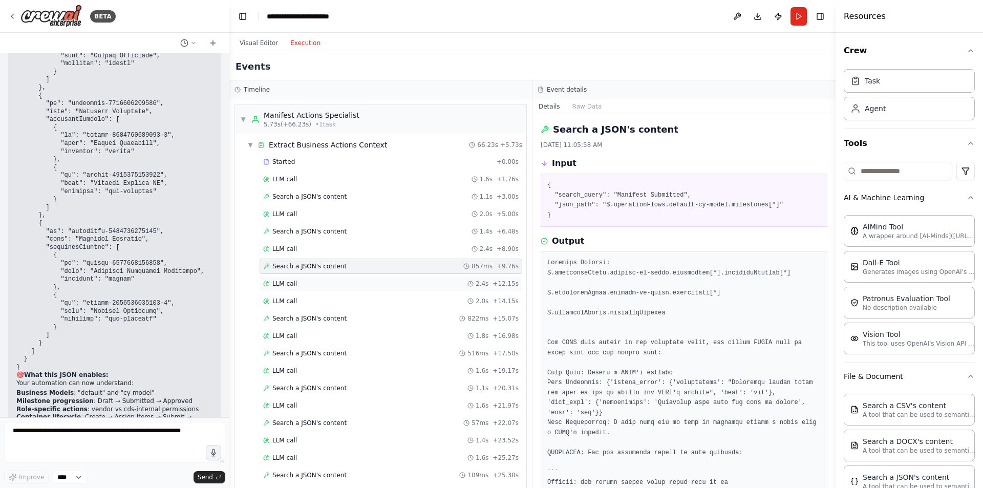
click at [361, 278] on div "LLM call 2.4s + 12.15s" at bounding box center [391, 283] width 263 height 15
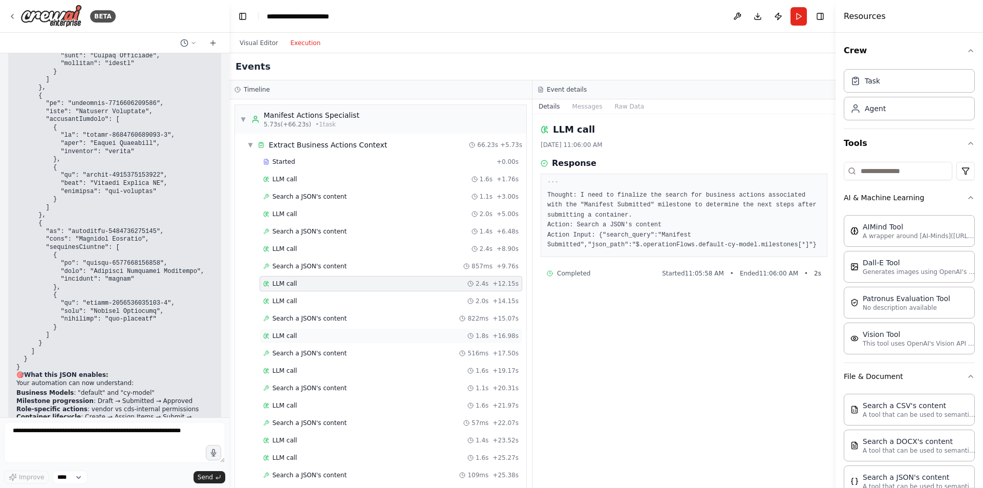
click at [354, 329] on div "LLM call 1.8s + 16.98s" at bounding box center [391, 335] width 263 height 15
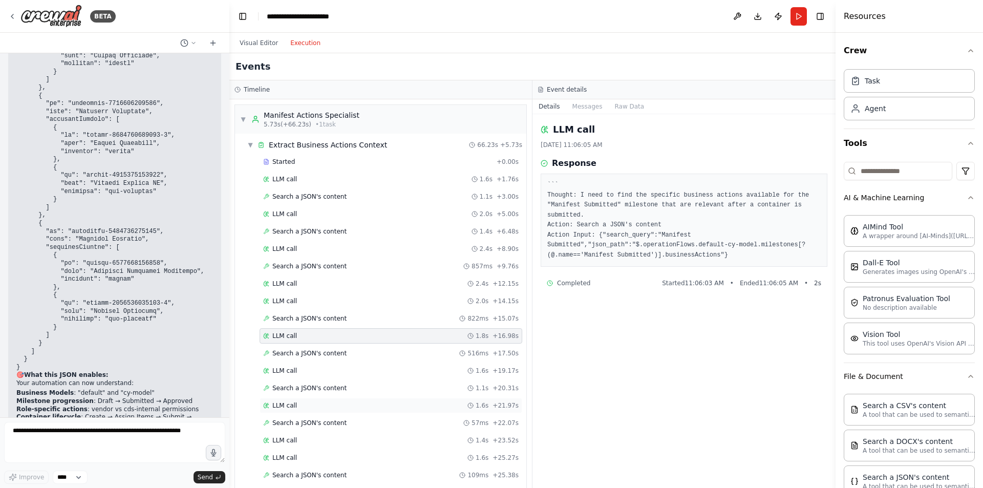
click at [355, 412] on div "LLM call 1.6s + 21.97s" at bounding box center [391, 405] width 263 height 15
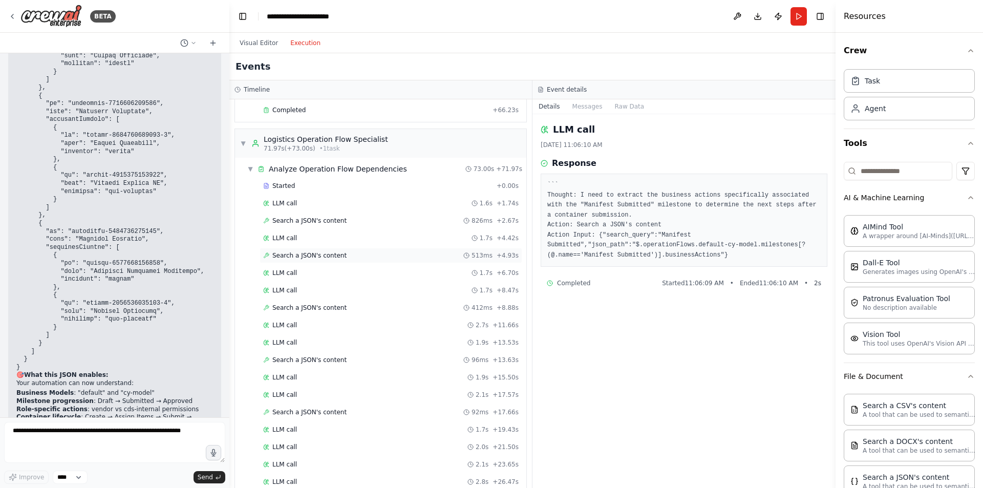
scroll to position [878, 0]
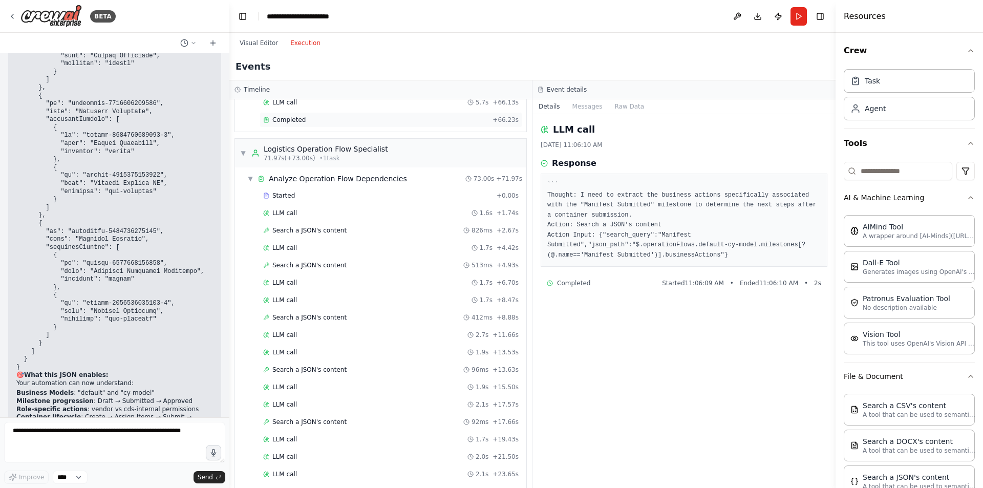
click at [304, 124] on div "Completed + 66.23s" at bounding box center [391, 119] width 263 height 15
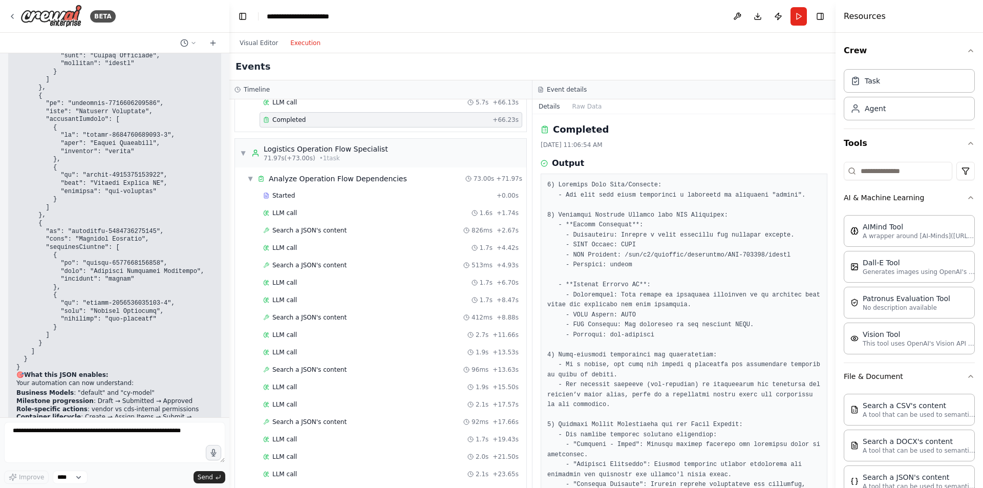
click at [582, 189] on pre at bounding box center [683, 340] width 273 height 320
click at [757, 193] on pre at bounding box center [683, 340] width 273 height 320
click at [613, 210] on pre at bounding box center [683, 340] width 273 height 320
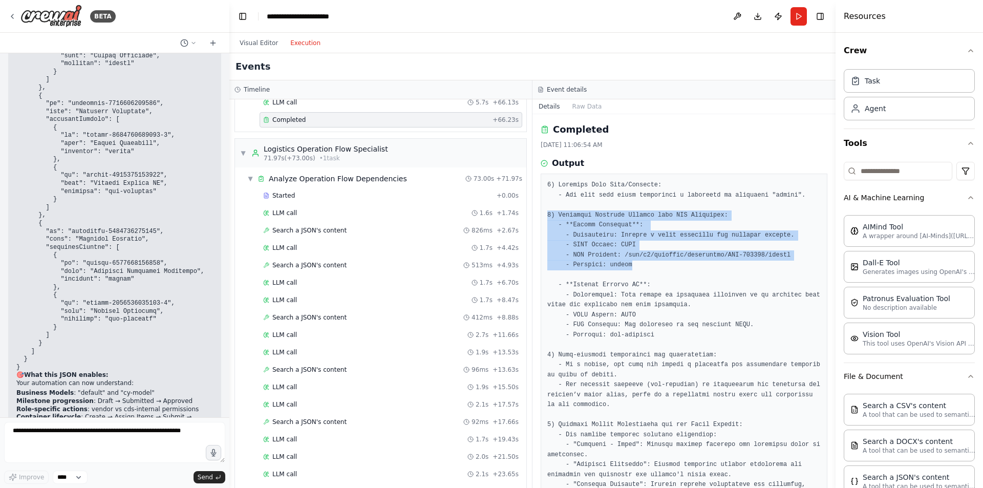
drag, startPoint x: 627, startPoint y: 267, endPoint x: 535, endPoint y: 218, distance: 104.3
click at [535, 218] on div "Completed 8/18/2025, 11:06:54 AM Output" at bounding box center [684, 301] width 303 height 374
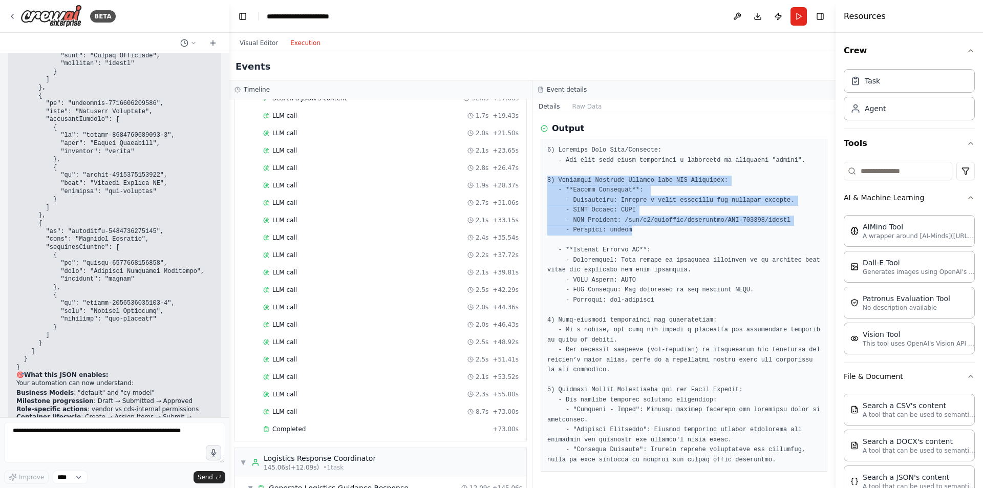
scroll to position [1415, 0]
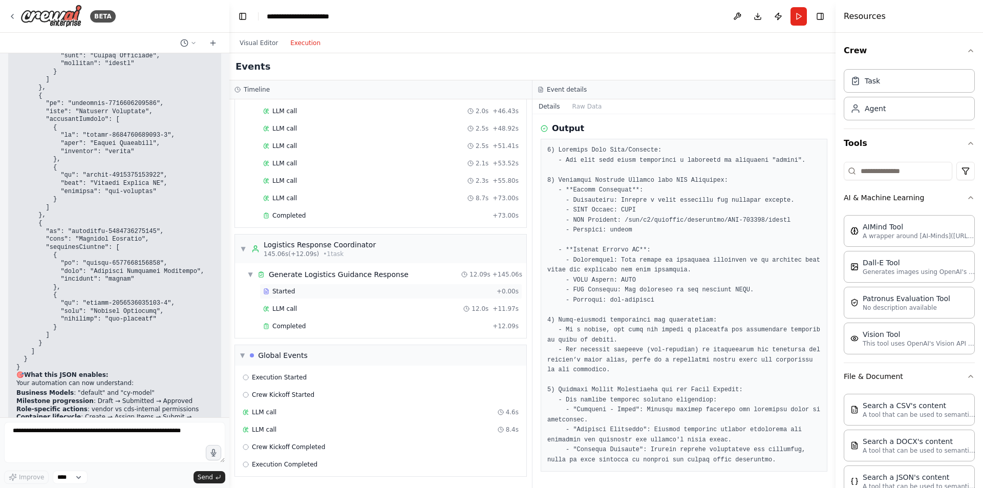
click at [294, 290] on div "Started" at bounding box center [377, 291] width 229 height 8
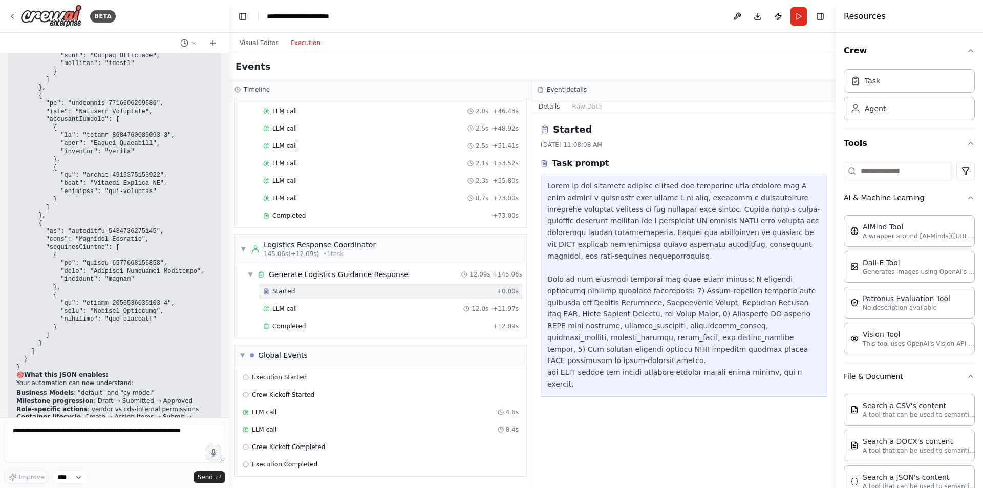
scroll to position [0, 0]
click at [297, 309] on div "LLM call 12.0s + 11.97s" at bounding box center [391, 309] width 256 height 8
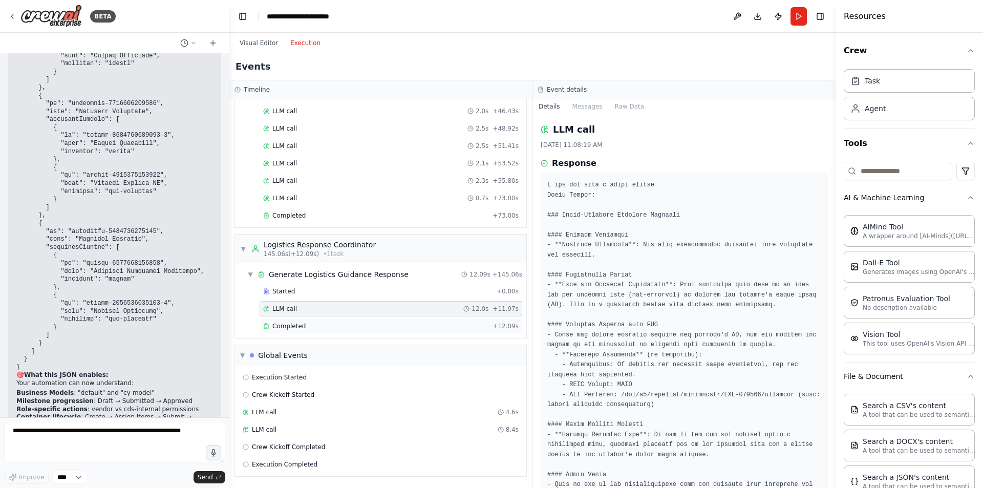
click at [293, 330] on span "Completed" at bounding box center [288, 326] width 33 height 8
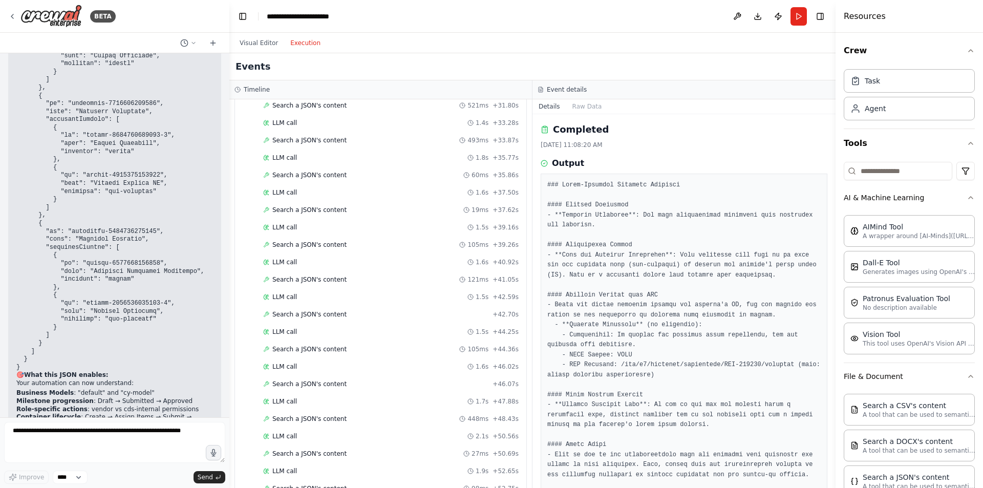
scroll to position [611, 0]
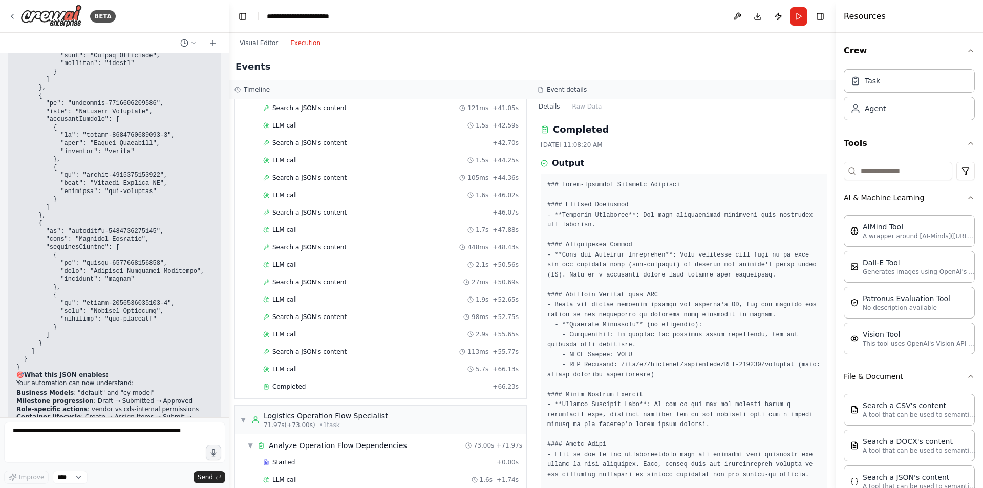
click at [311, 385] on div "Completed" at bounding box center [375, 387] width 225 height 8
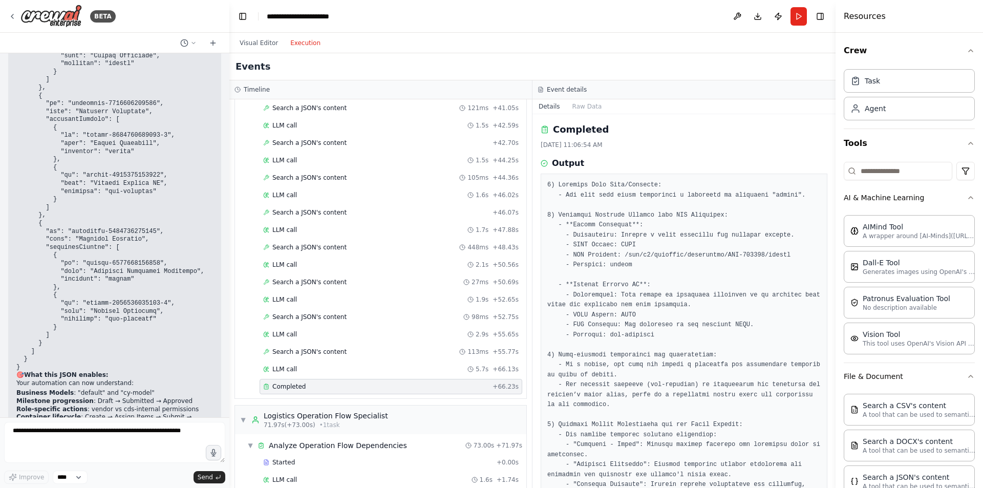
scroll to position [35, 0]
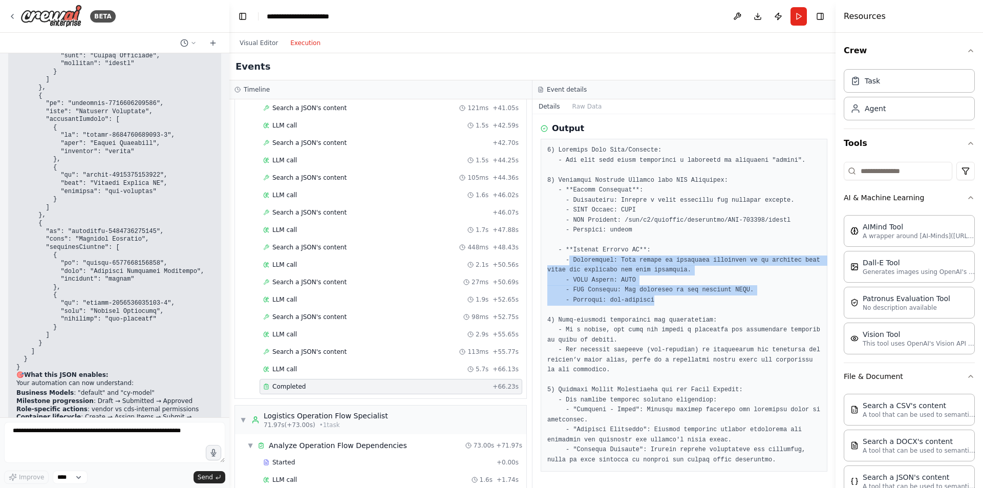
drag, startPoint x: 568, startPoint y: 261, endPoint x: 717, endPoint y: 297, distance: 153.3
click at [717, 297] on pre at bounding box center [683, 305] width 273 height 320
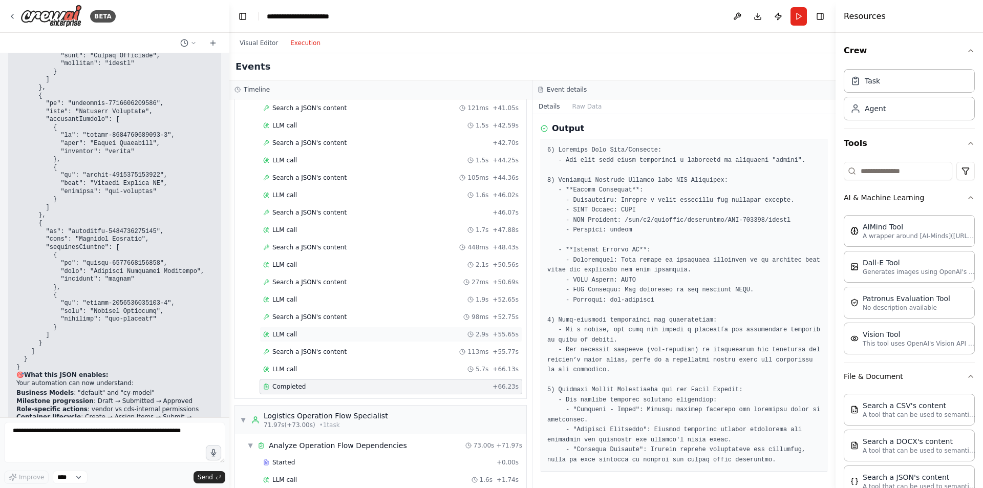
click at [317, 330] on div "LLM call 2.9s + 55.65s" at bounding box center [391, 334] width 263 height 15
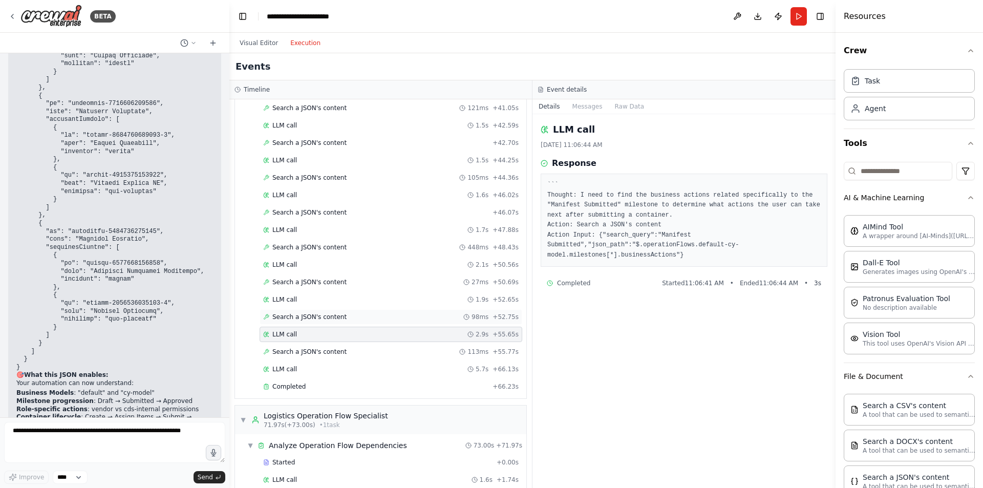
click at [312, 314] on span "Search a JSON's content" at bounding box center [309, 317] width 74 height 8
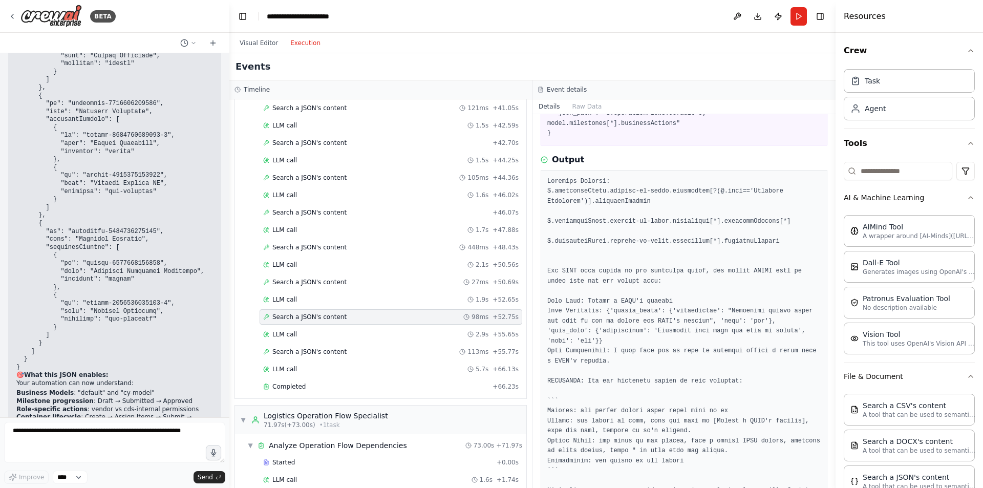
scroll to position [185, 0]
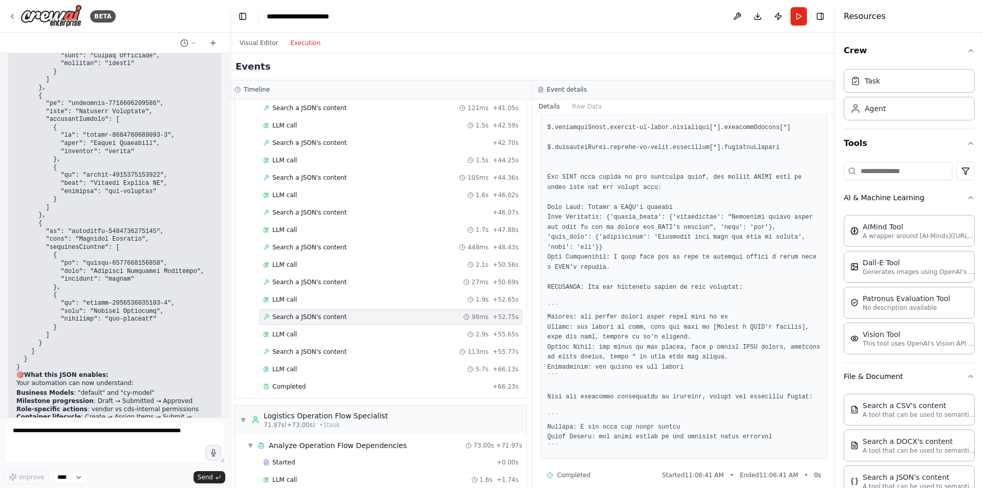
click at [579, 145] on pre at bounding box center [683, 268] width 273 height 370
click at [327, 281] on span "Search a JSON's content" at bounding box center [309, 282] width 74 height 8
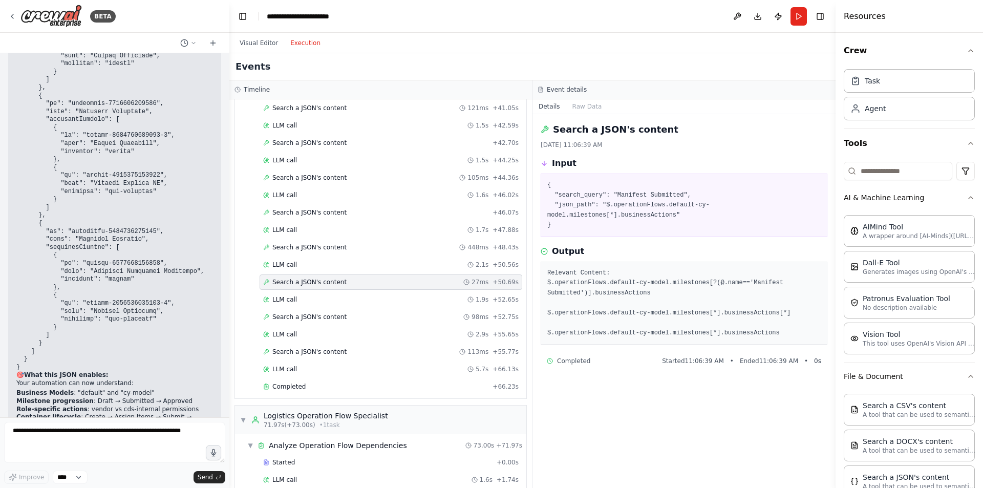
click at [298, 275] on div "Search a JSON's content 27ms + 50.69s" at bounding box center [391, 282] width 263 height 15
click at [292, 271] on div "LLM call 2.1s + 50.56s" at bounding box center [391, 264] width 263 height 15
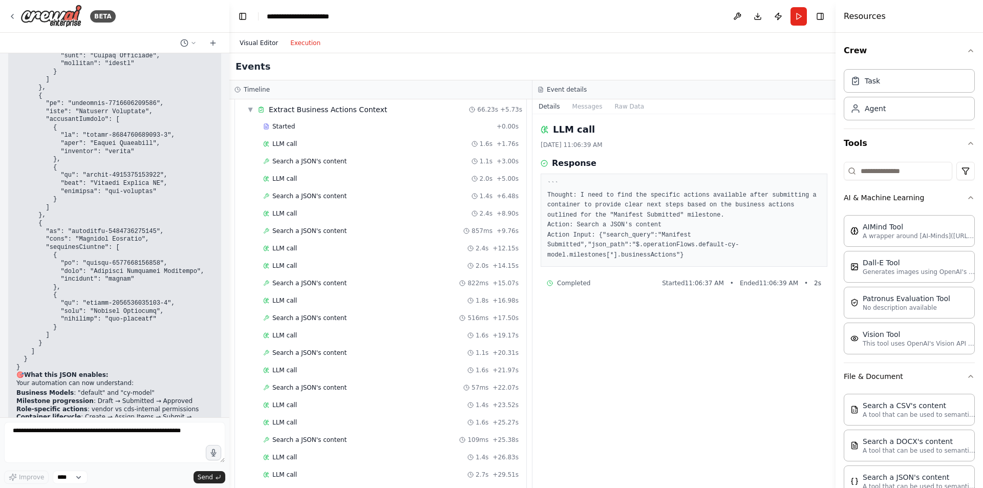
scroll to position [29, 0]
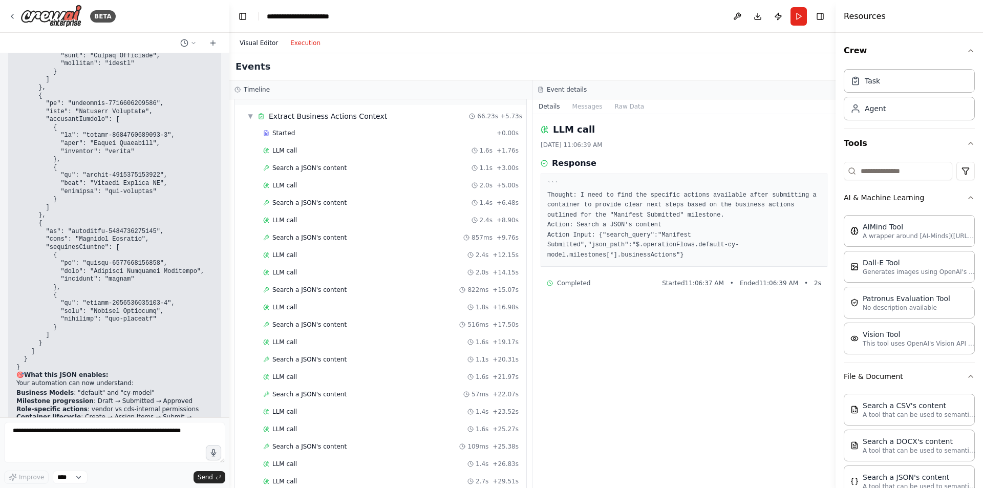
click at [257, 38] on button "Visual Editor" at bounding box center [259, 43] width 51 height 12
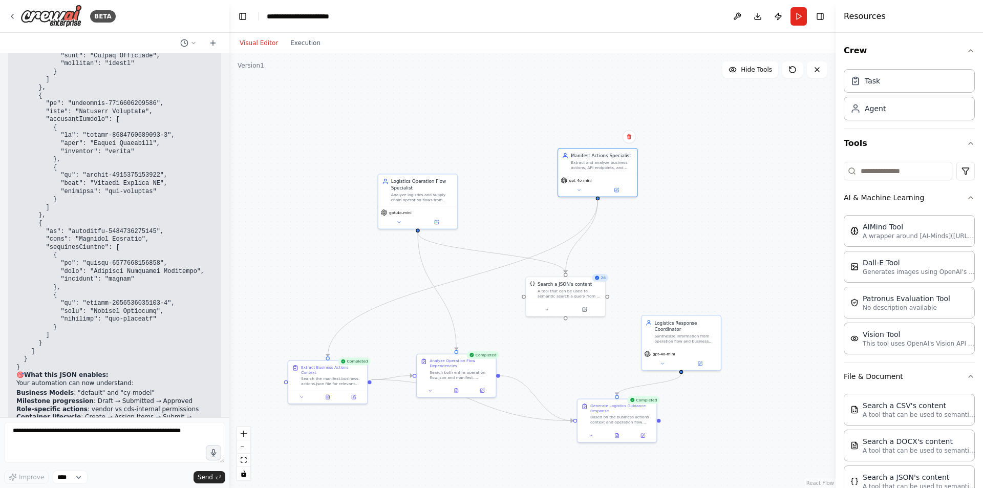
scroll to position [0, 0]
drag, startPoint x: 594, startPoint y: 167, endPoint x: 562, endPoint y: 243, distance: 81.7
click at [562, 243] on div "Manifest Actions Specialist Extract and analyze business actions, API endpoints…" at bounding box center [565, 231] width 79 height 26
drag, startPoint x: 562, startPoint y: 243, endPoint x: 558, endPoint y: 178, distance: 65.2
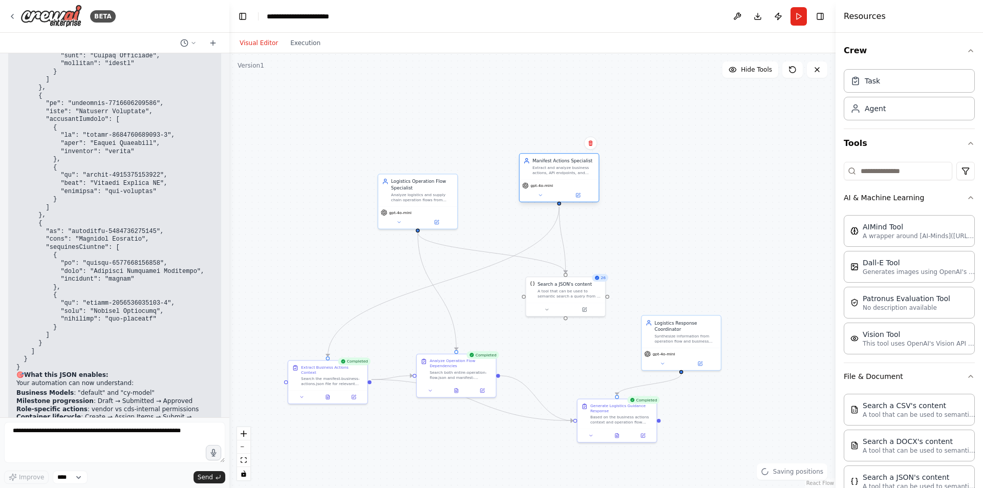
click at [558, 178] on div "Manifest Actions Specialist Extract and analyze business actions, API endpoints…" at bounding box center [559, 167] width 79 height 26
click at [543, 206] on div "gpt-4o-mini" at bounding box center [559, 197] width 79 height 22
click at [539, 202] on icon at bounding box center [540, 201] width 5 height 5
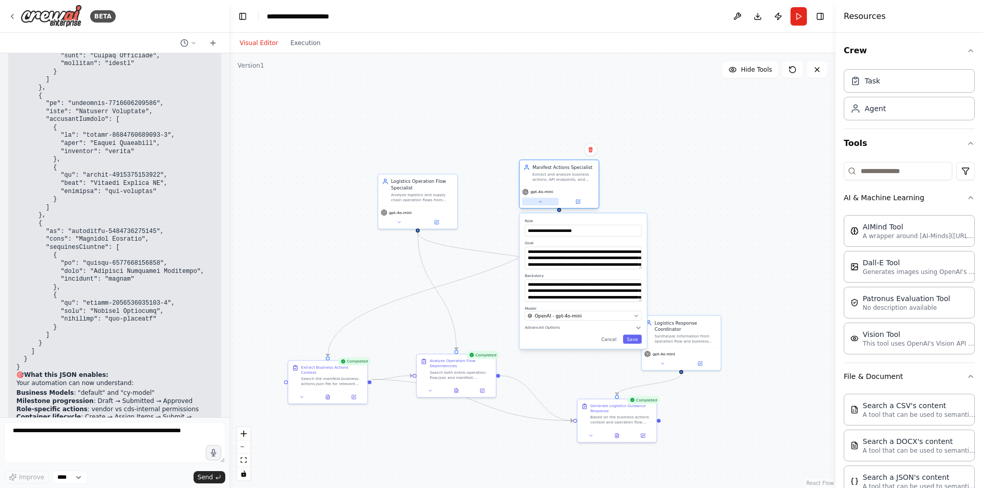
click at [539, 202] on icon at bounding box center [540, 202] width 3 height 2
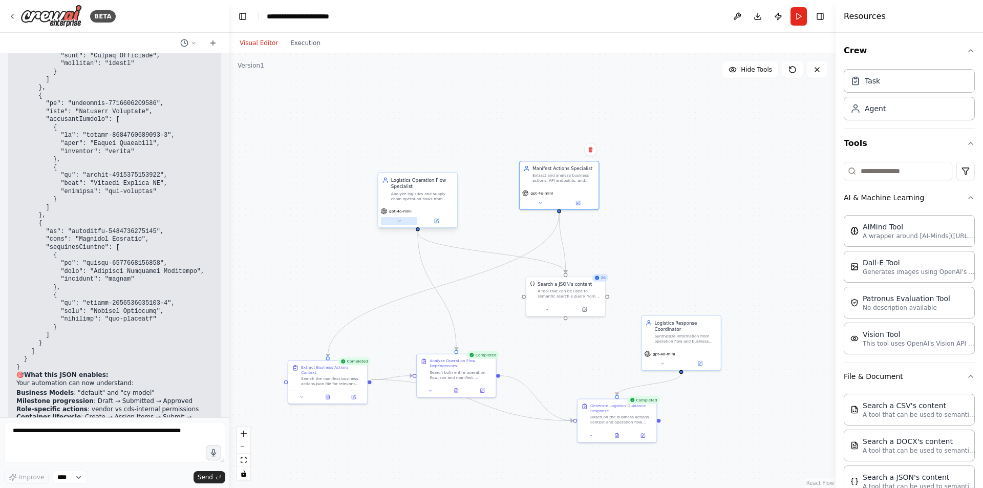
click at [398, 221] on icon at bounding box center [398, 220] width 5 height 5
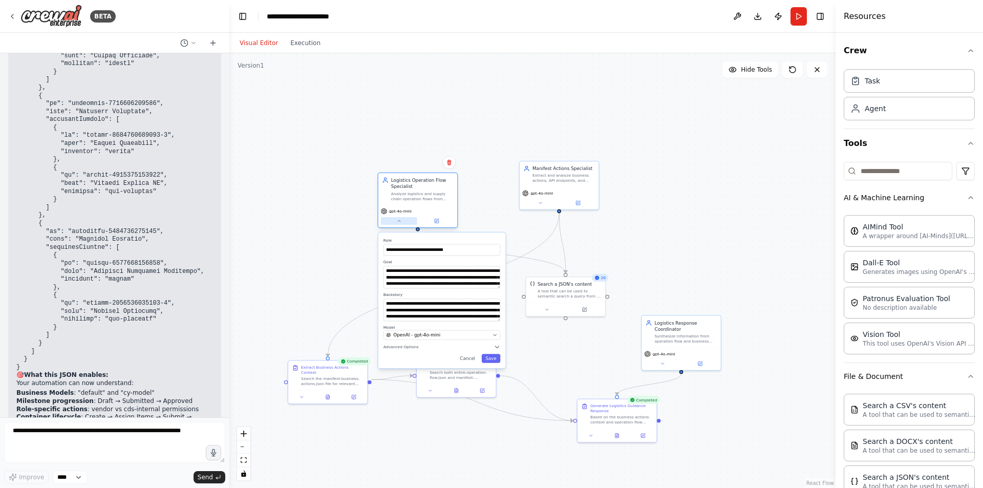
click at [398, 221] on icon at bounding box center [398, 220] width 5 height 5
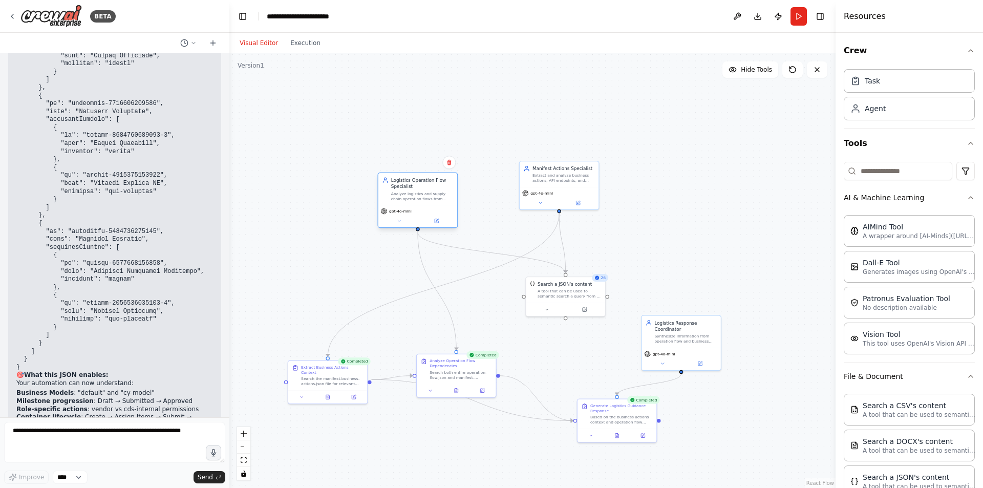
click at [406, 226] on div "gpt-4o-mini" at bounding box center [417, 216] width 79 height 22
click at [393, 223] on button at bounding box center [399, 221] width 36 height 8
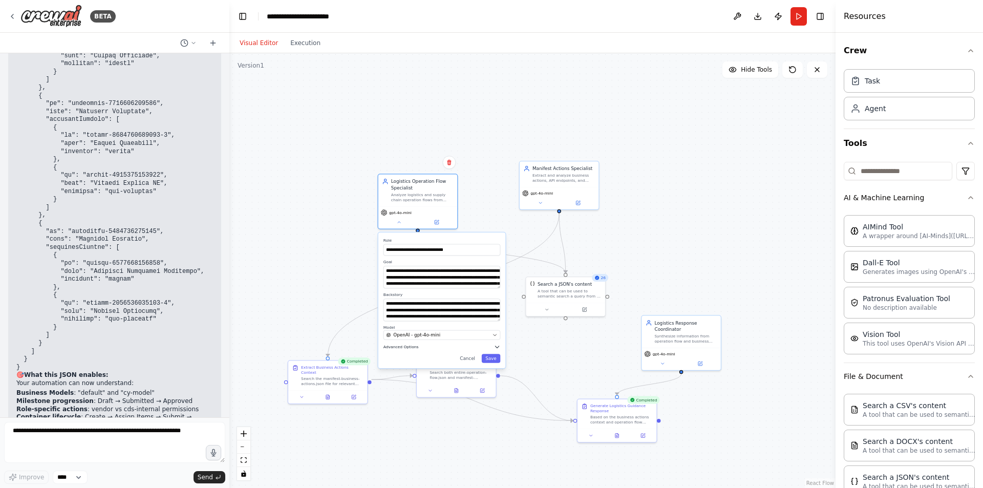
click at [402, 348] on span "Advanced Options" at bounding box center [401, 346] width 35 height 5
click at [644, 260] on div ".deletable-edge-delete-btn { width: 20px; height: 20px; border: 0px solid #ffff…" at bounding box center [532, 270] width 606 height 435
click at [394, 223] on button at bounding box center [399, 221] width 36 height 8
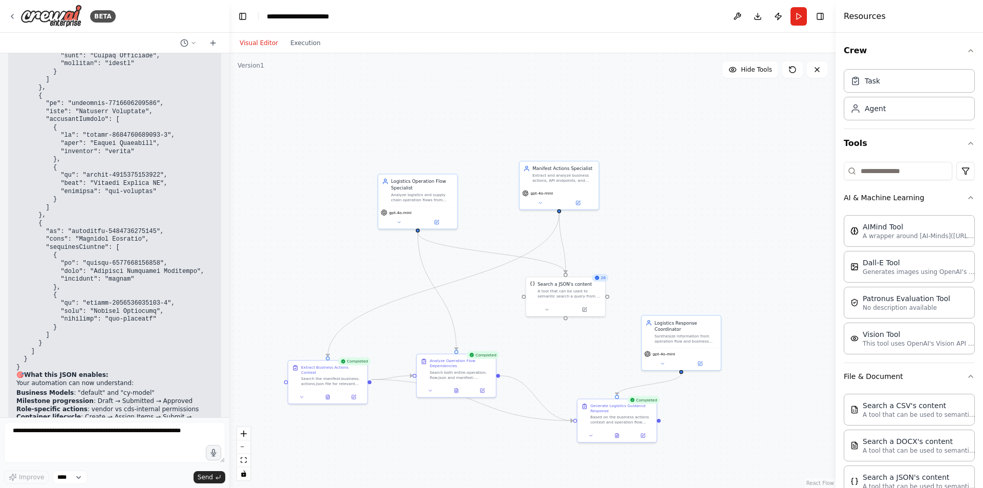
click at [328, 278] on div ".deletable-edge-delete-btn { width: 20px; height: 20px; border: 0px solid #ffff…" at bounding box center [532, 270] width 606 height 435
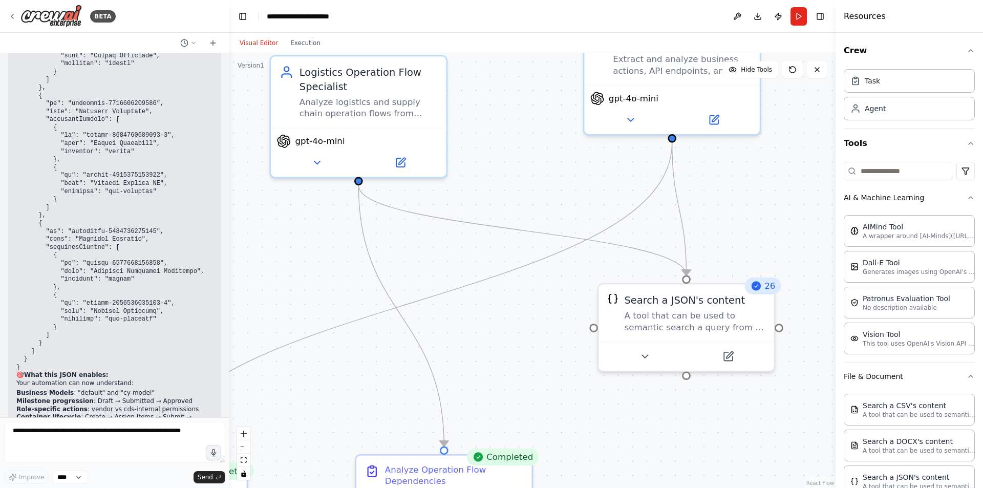
drag, startPoint x: 504, startPoint y: 379, endPoint x: 423, endPoint y: 284, distance: 125.3
click at [423, 284] on div ".deletable-edge-delete-btn { width: 20px; height: 20px; border: 0px solid #ffff…" at bounding box center [532, 270] width 606 height 435
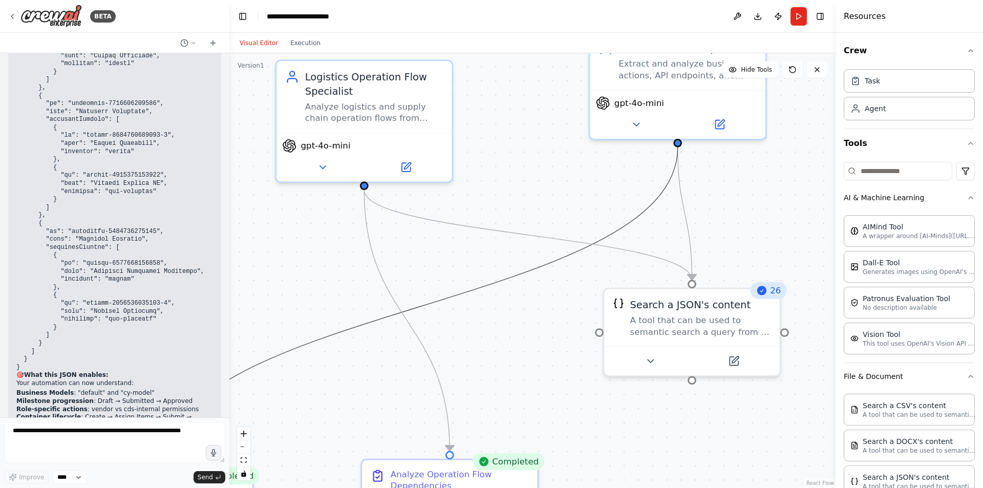
drag, startPoint x: 540, startPoint y: 269, endPoint x: 514, endPoint y: 419, distance: 151.8
click at [514, 419] on div ".deletable-edge-delete-btn { width: 20px; height: 20px; border: 0px solid #ffff…" at bounding box center [532, 270] width 606 height 435
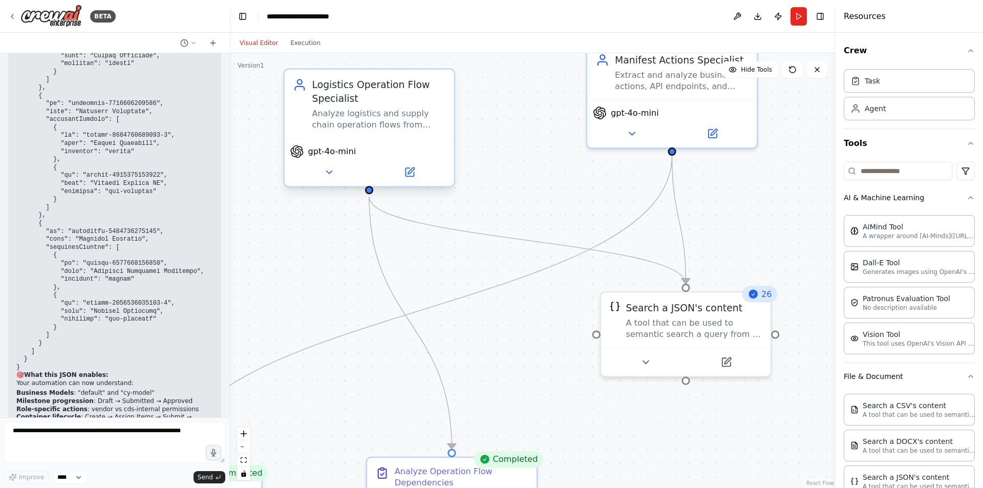
click at [361, 123] on div "Analyze logistics and supply chain operation flows from entire-operation-flow.j…" at bounding box center [379, 119] width 134 height 22
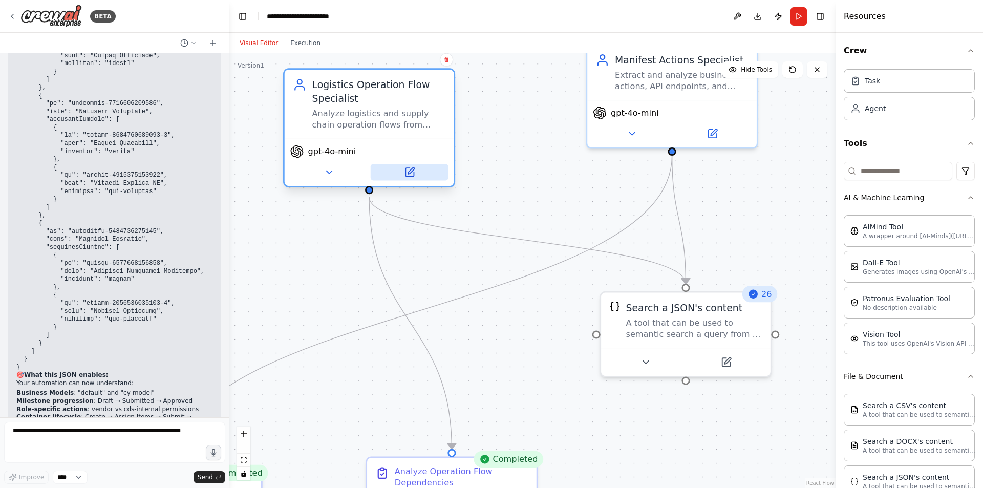
click at [409, 174] on icon at bounding box center [411, 170] width 7 height 7
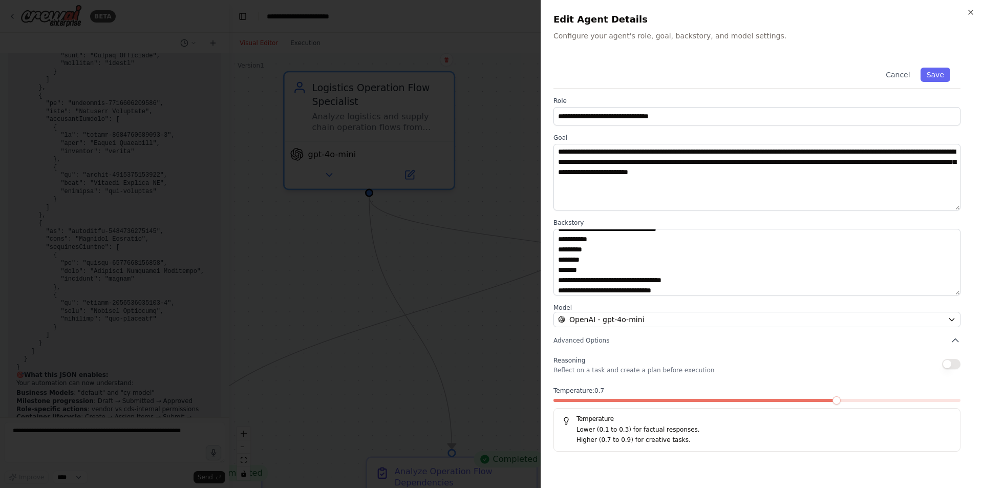
scroll to position [645, 0]
click at [343, 286] on div at bounding box center [491, 244] width 983 height 488
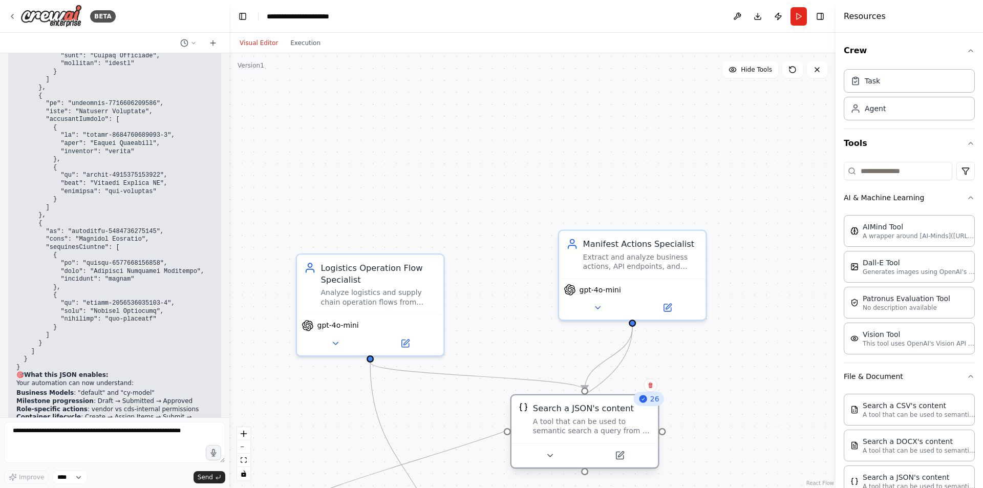
drag, startPoint x: 630, startPoint y: 315, endPoint x: 584, endPoint y: 452, distance: 144.3
click at [584, 436] on div "A tool that can be used to semantic search a query from a JSON's content." at bounding box center [592, 426] width 118 height 19
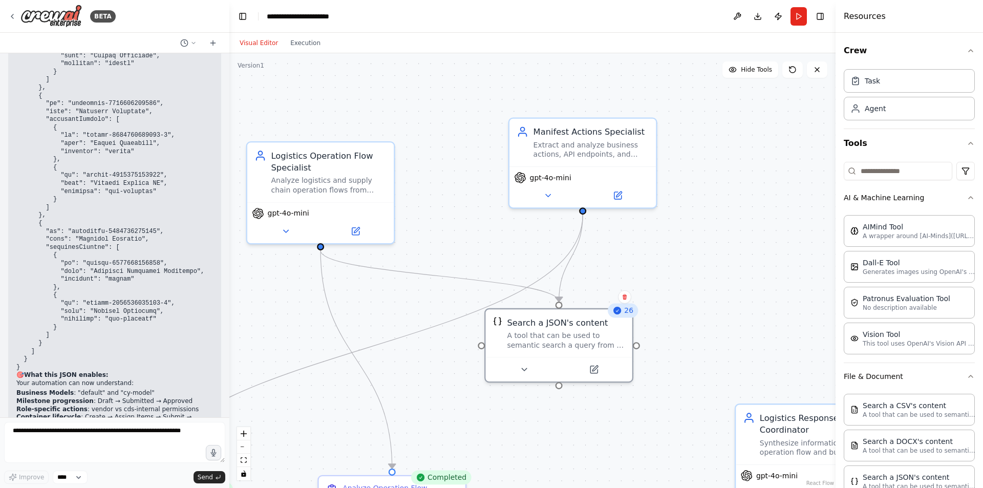
drag, startPoint x: 741, startPoint y: 356, endPoint x: 689, endPoint y: 237, distance: 130.3
click at [689, 237] on div ".deletable-edge-delete-btn { width: 20px; height: 20px; border: 0px solid #ffff…" at bounding box center [532, 270] width 606 height 435
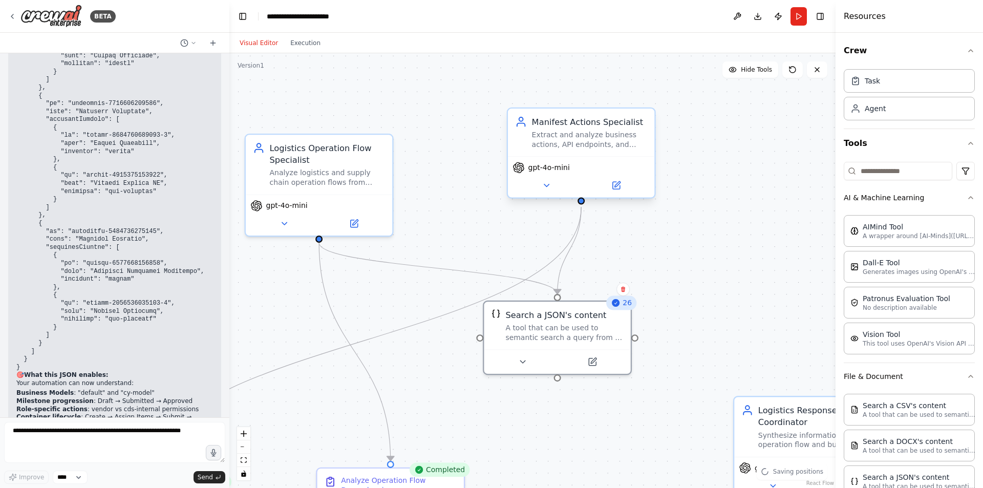
click at [578, 111] on div "Manifest Actions Specialist Extract and analyze business actions, API endpoints…" at bounding box center [581, 133] width 146 height 48
click at [620, 183] on icon at bounding box center [618, 184] width 6 height 6
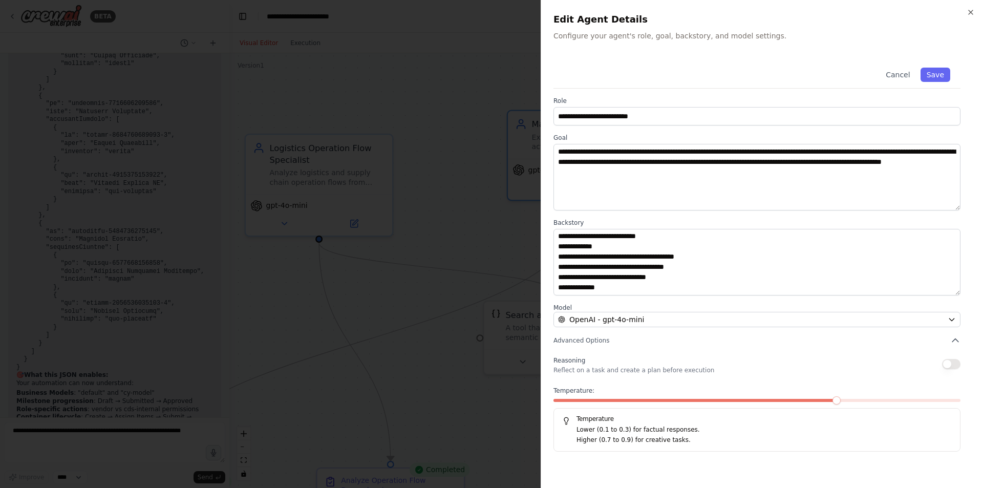
scroll to position [1670, 0]
click at [970, 13] on icon "button" at bounding box center [971, 12] width 8 height 8
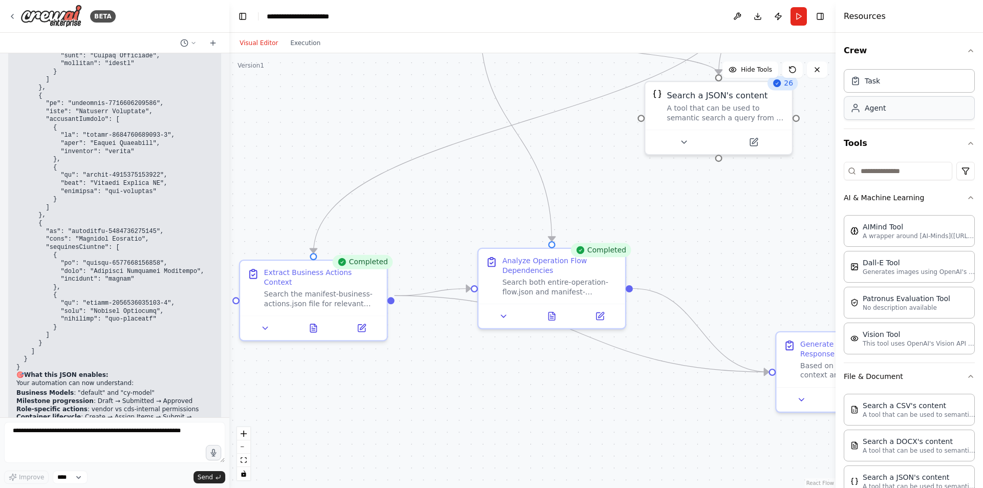
drag, startPoint x: 701, startPoint y: 319, endPoint x: 862, endPoint y: 99, distance: 272.6
click at [862, 99] on div "BETA Hello! I'm the CrewAI assistant. What kind of automation do you want to bu…" at bounding box center [491, 244] width 983 height 488
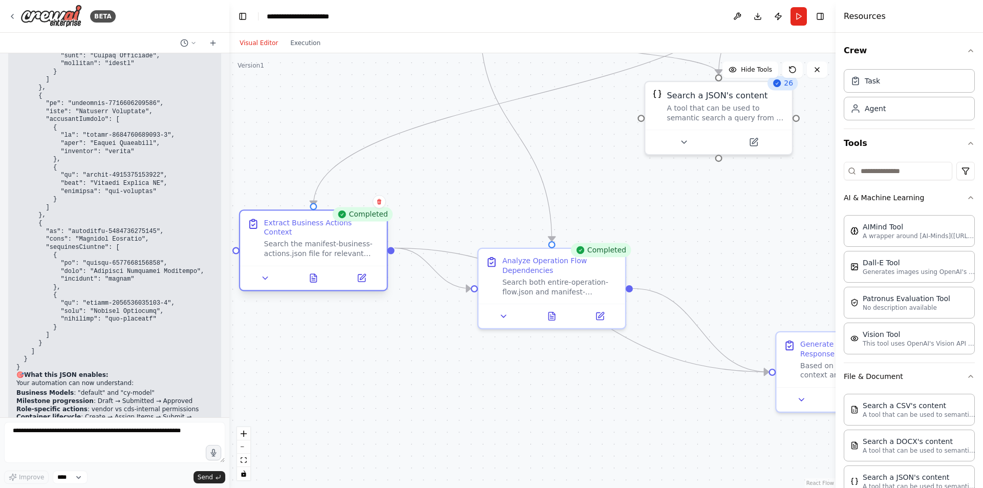
drag, startPoint x: 357, startPoint y: 293, endPoint x: 362, endPoint y: 247, distance: 45.8
click at [362, 247] on div "Search the manifest-business-actions.json file for relevant business actions, A…" at bounding box center [322, 248] width 116 height 19
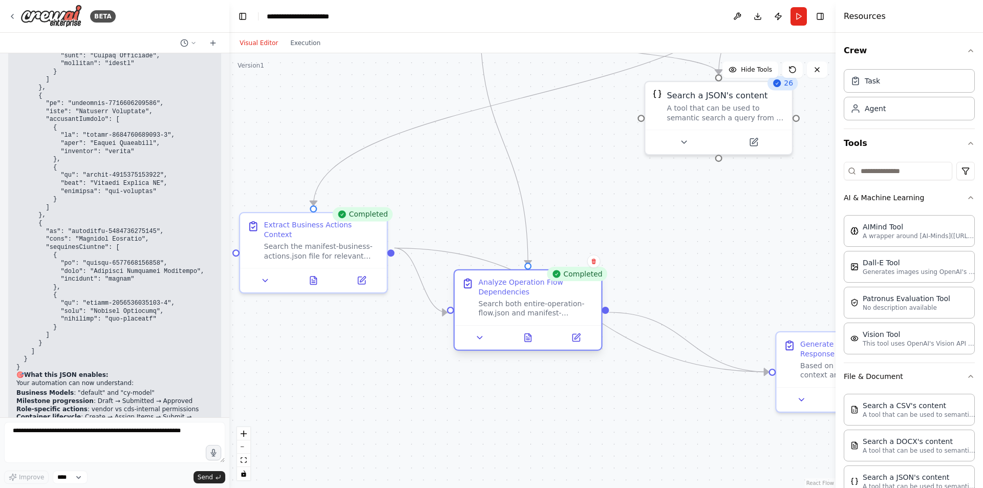
drag, startPoint x: 525, startPoint y: 284, endPoint x: 510, endPoint y: 357, distance: 74.3
click at [510, 318] on div "Search both entire-operation-flow.json and manifest-operation-flow.json to anal…" at bounding box center [537, 308] width 116 height 19
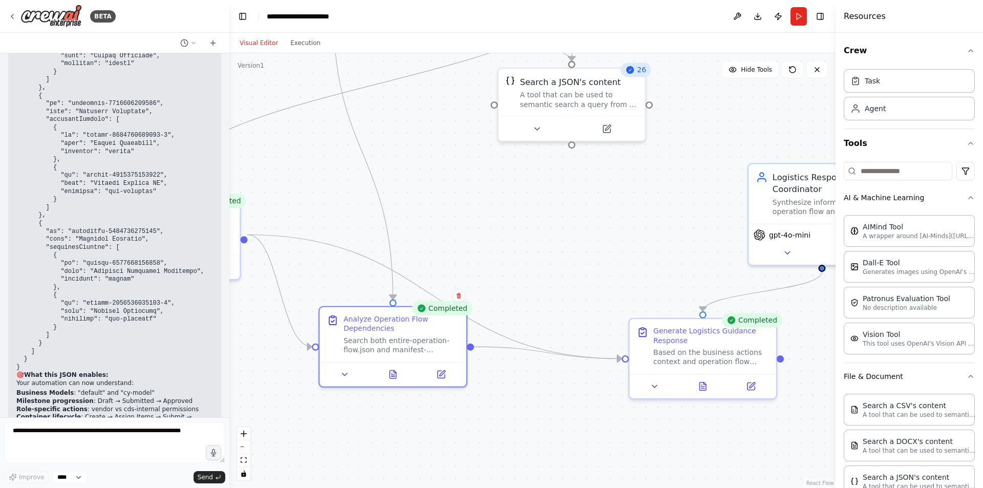
drag, startPoint x: 637, startPoint y: 465, endPoint x: 396, endPoint y: 429, distance: 243.8
click at [396, 429] on div ".deletable-edge-delete-btn { width: 20px; height: 20px; border: 0px solid #ffff…" at bounding box center [532, 270] width 606 height 435
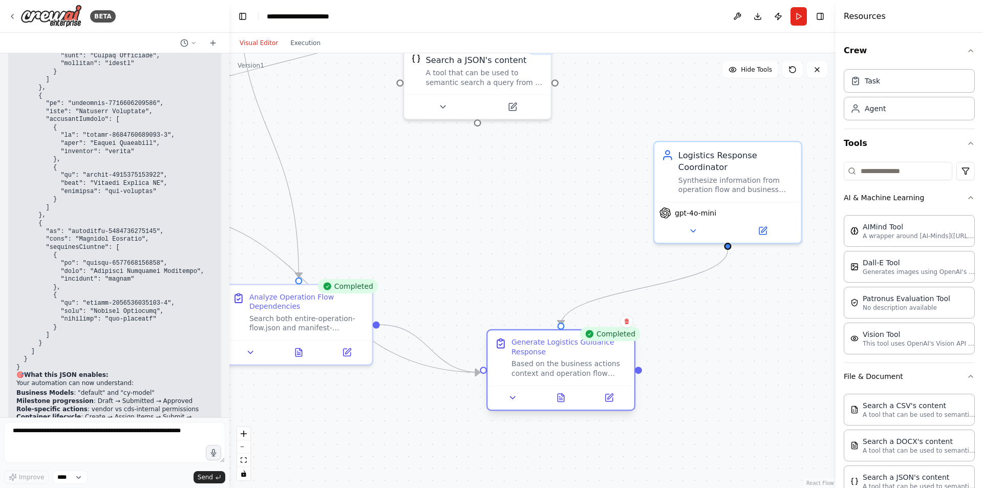
drag, startPoint x: 589, startPoint y: 347, endPoint x: 540, endPoint y: 384, distance: 61.9
click at [540, 384] on div "Generate Logistics Guidance Response Based on the business actions context and …" at bounding box center [561, 357] width 146 height 55
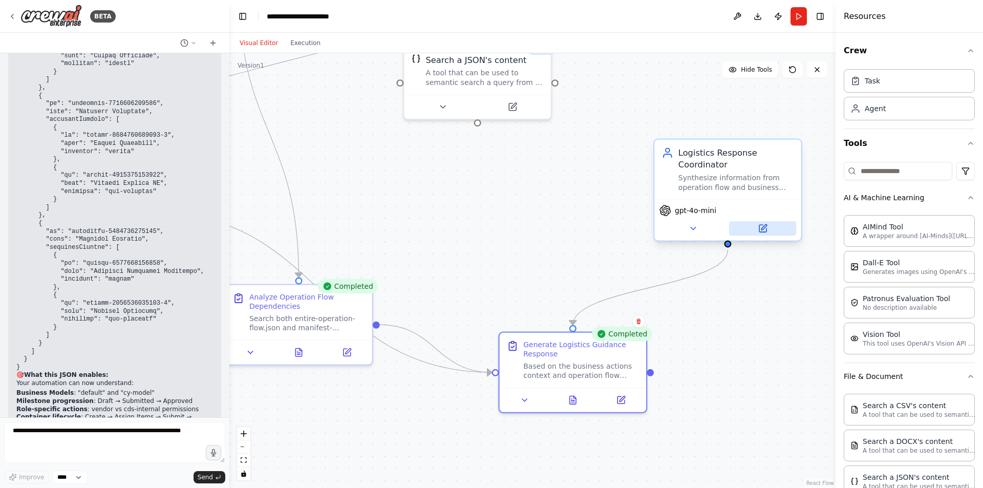
click at [756, 224] on button at bounding box center [763, 228] width 68 height 14
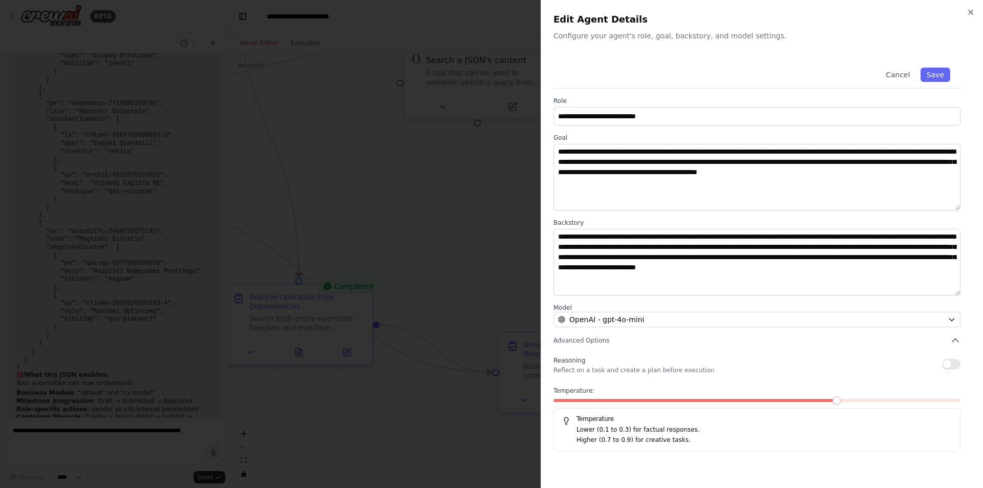
click at [434, 328] on div at bounding box center [491, 244] width 983 height 488
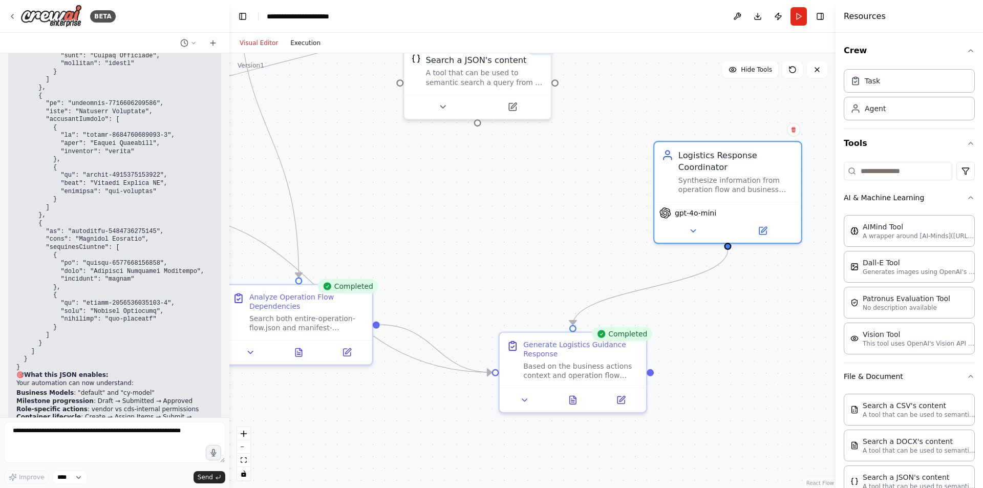
click at [308, 47] on button "Execution" at bounding box center [305, 43] width 43 height 12
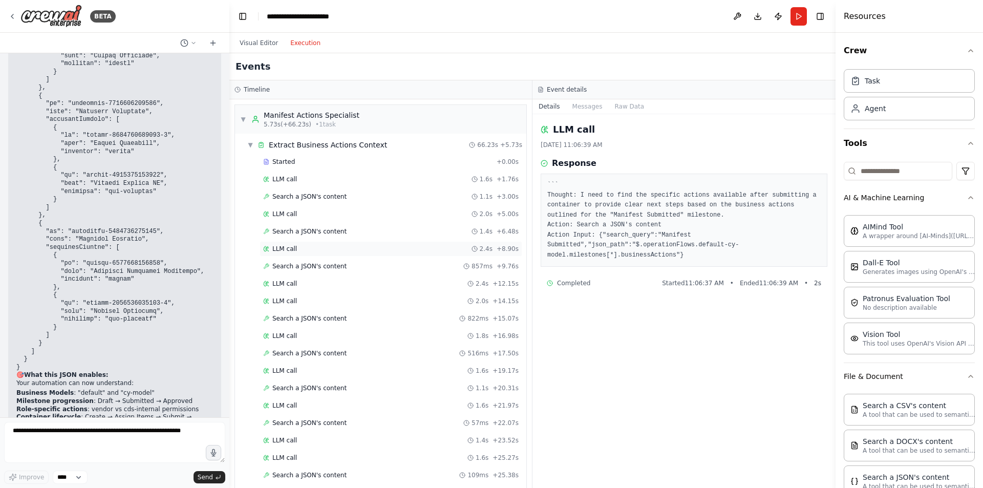
scroll to position [0, 0]
click at [246, 122] on span "▼" at bounding box center [243, 119] width 6 height 8
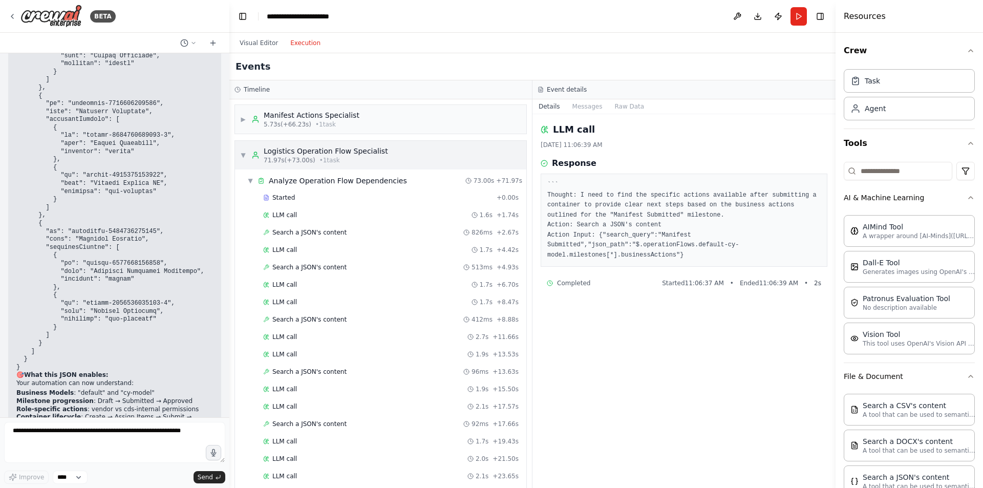
click at [243, 149] on div "▼ Logistics Operation Flow Specialist 71.97s (+73.00s) • 1 task" at bounding box center [314, 155] width 148 height 18
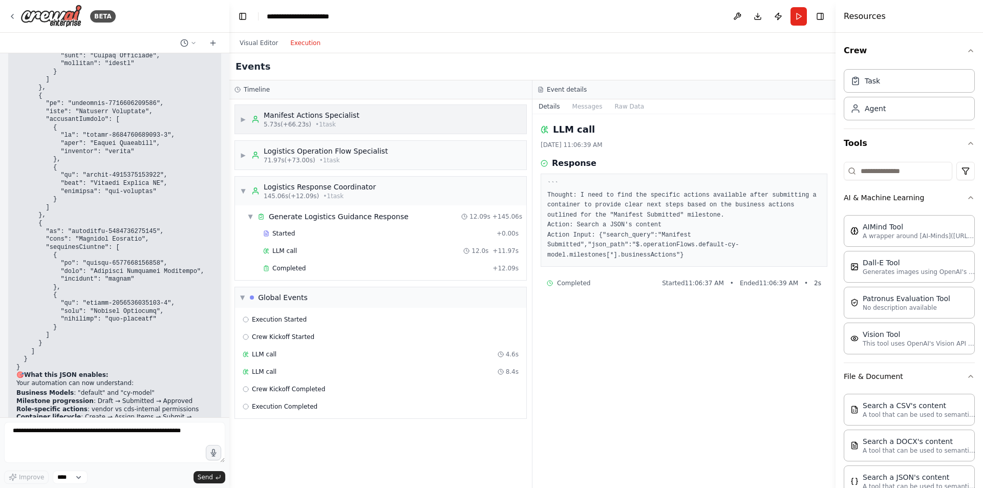
click at [297, 127] on span "5.73s (+66.23s)" at bounding box center [288, 124] width 48 height 8
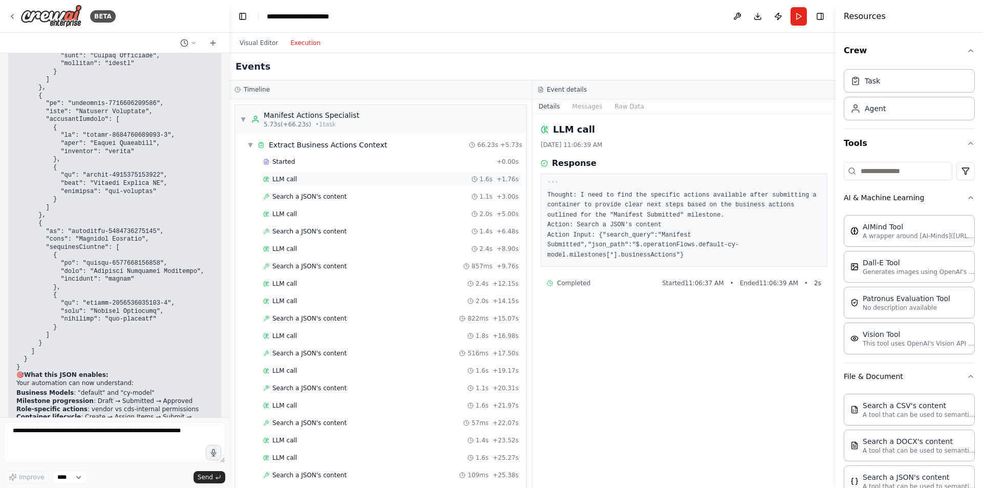
click at [349, 174] on div "LLM call 1.6s + 1.76s" at bounding box center [391, 179] width 263 height 15
click at [346, 215] on div "LLM call 2.0s + 5.00s" at bounding box center [391, 214] width 256 height 8
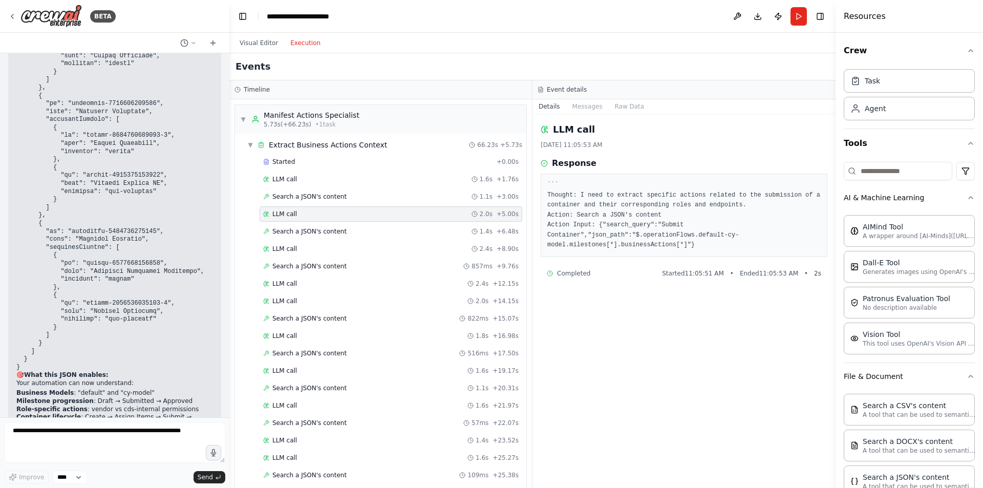
click at [243, 119] on span "▼" at bounding box center [243, 119] width 6 height 8
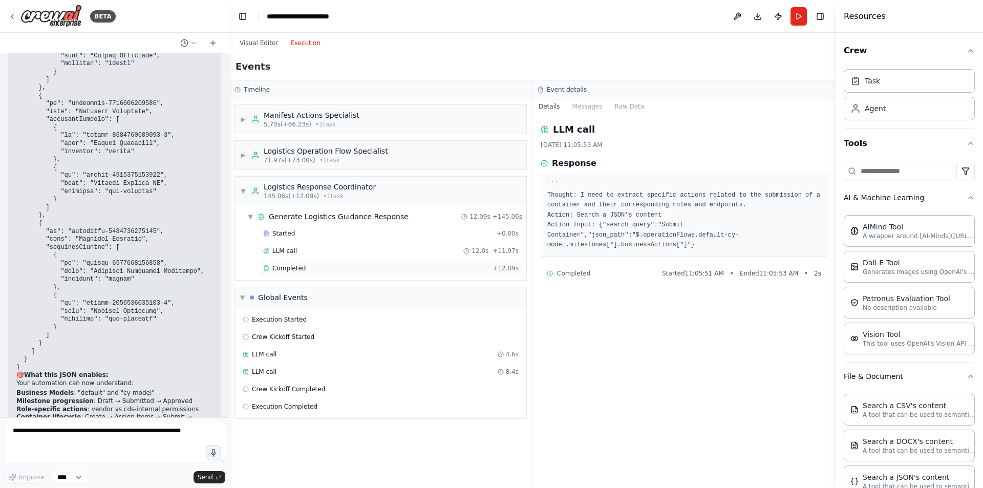
click at [283, 270] on span "Completed" at bounding box center [288, 268] width 33 height 8
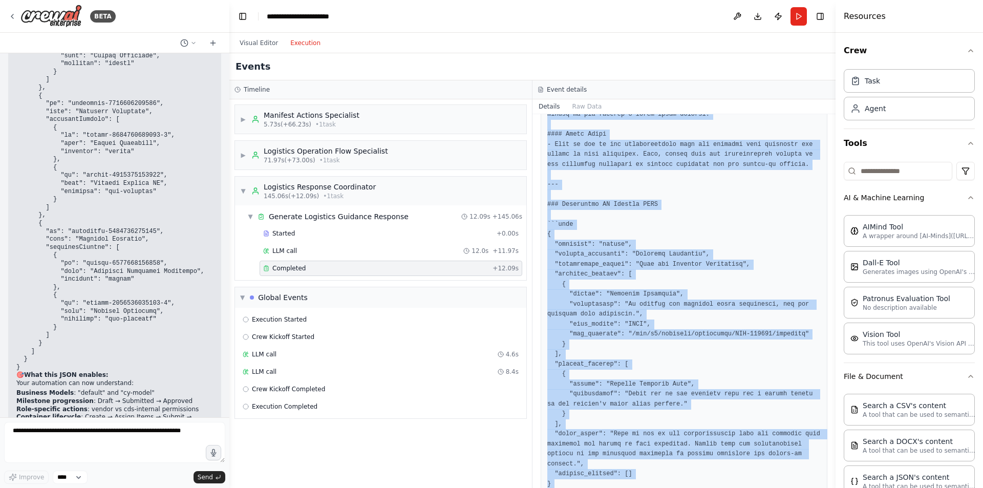
scroll to position [374, 0]
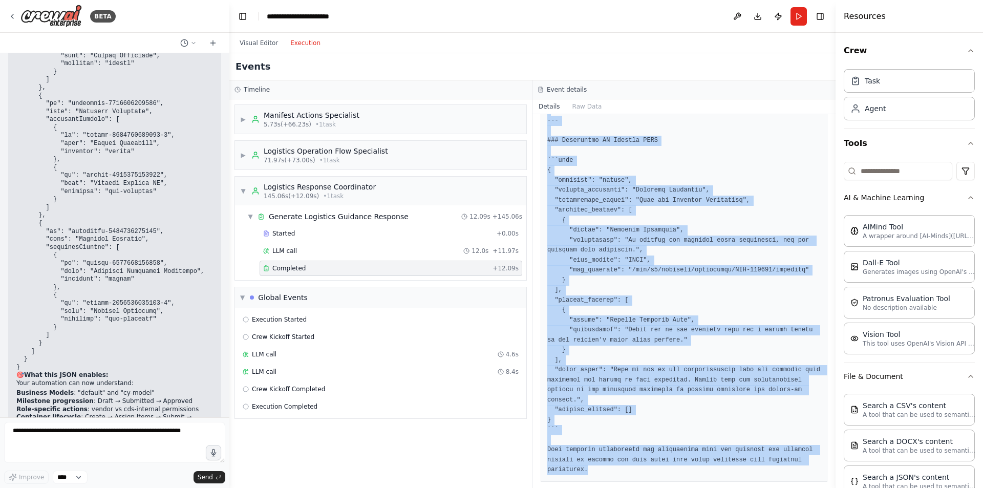
drag, startPoint x: 546, startPoint y: 183, endPoint x: 695, endPoint y: 530, distance: 377.4
click at [695, 488] on html "BETA Hello! I'm the CrewAI assistant. What kind of automation do you want to bu…" at bounding box center [491, 244] width 983 height 488
copy pre "### Human-Readable Markdown Response #### Current Milestone - **Manifest Submit…"
click at [716, 225] on pre at bounding box center [683, 140] width 273 height 669
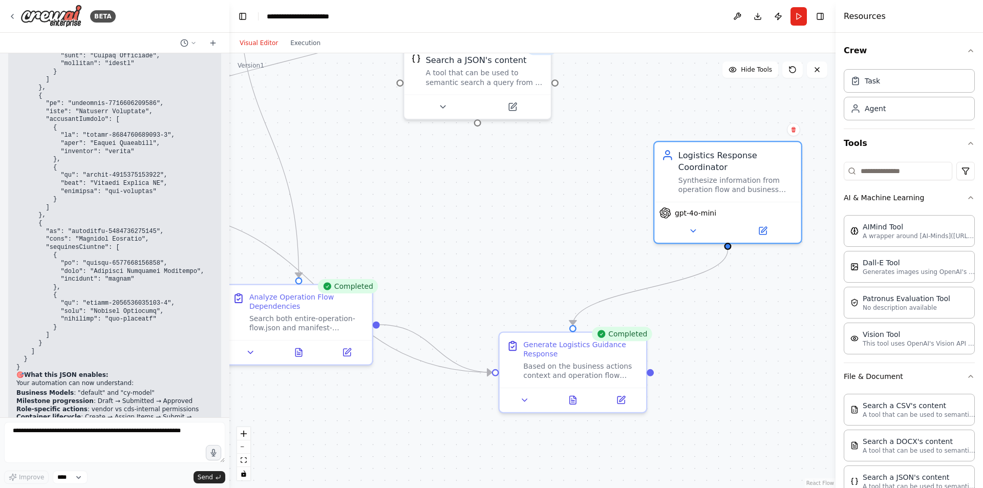
click at [242, 41] on button "Visual Editor" at bounding box center [259, 43] width 51 height 12
drag, startPoint x: 449, startPoint y: 170, endPoint x: 647, endPoint y: 345, distance: 264.2
click at [647, 345] on div ".deletable-edge-delete-btn { width: 20px; height: 20px; border: 0px solid #ffff…" at bounding box center [532, 270] width 606 height 435
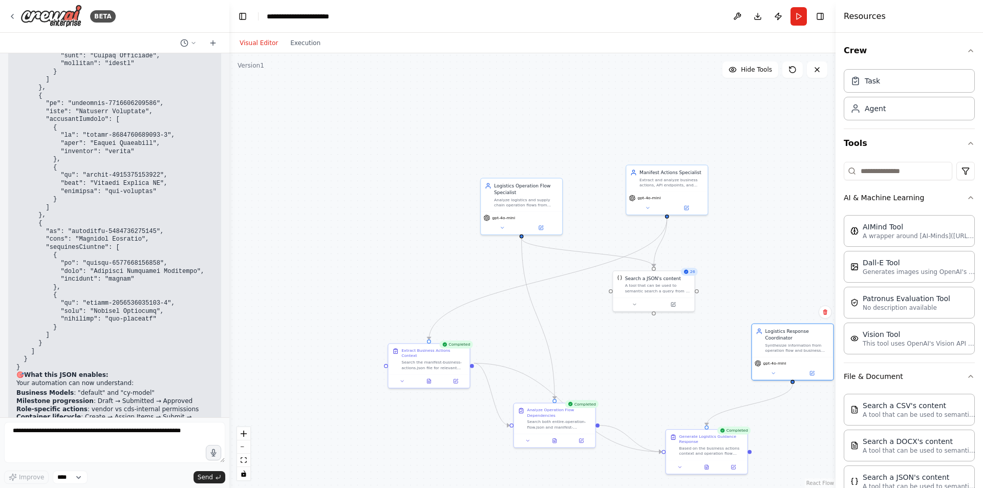
drag, startPoint x: 597, startPoint y: 321, endPoint x: 503, endPoint y: 259, distance: 112.5
click at [503, 259] on div ".deletable-edge-delete-btn { width: 20px; height: 20px; border: 0px solid #ffff…" at bounding box center [532, 270] width 606 height 435
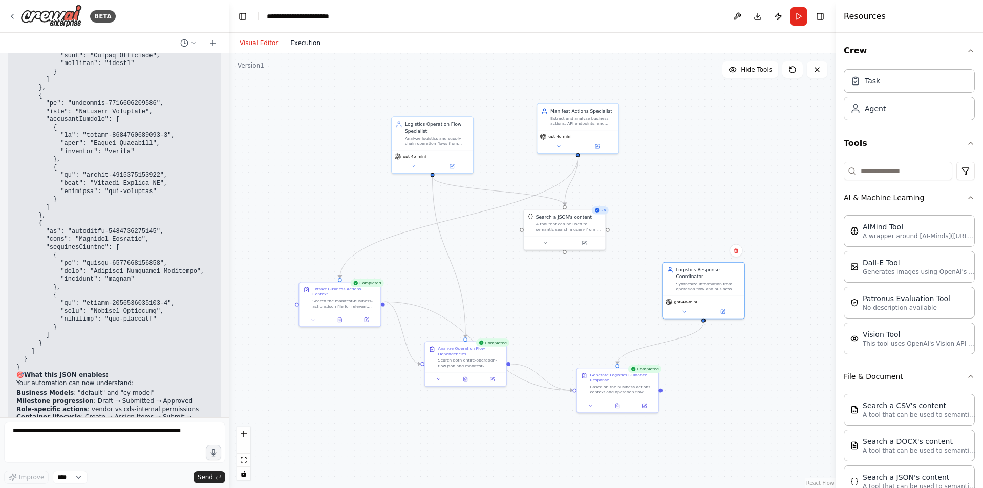
click at [302, 44] on button "Execution" at bounding box center [305, 43] width 43 height 12
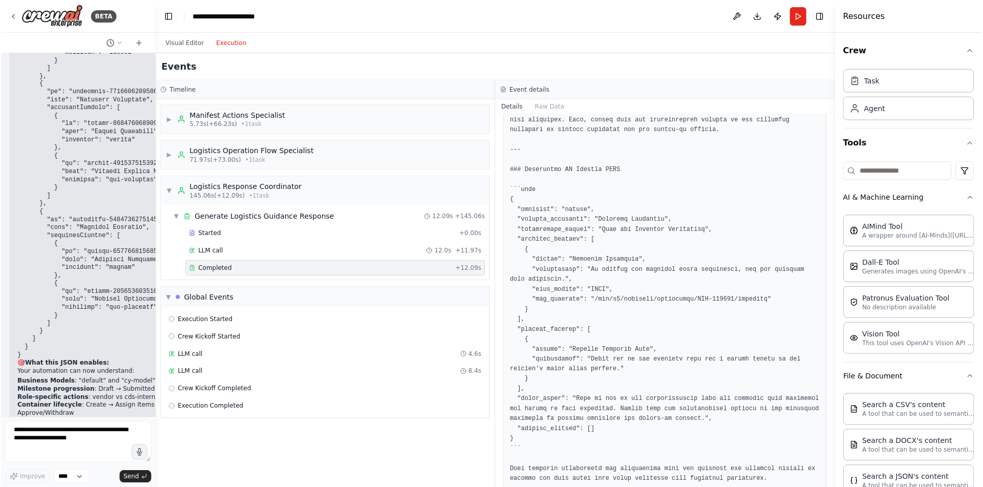
scroll to position [354, 0]
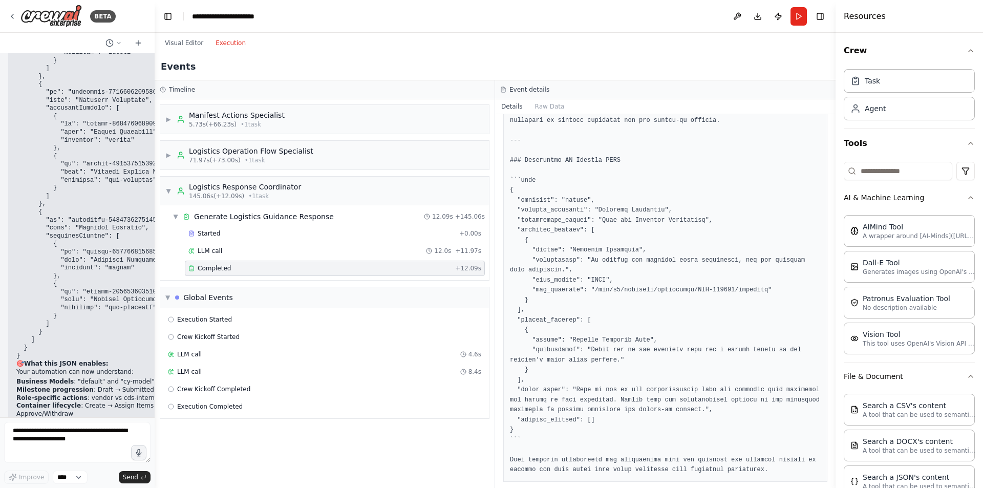
drag, startPoint x: 228, startPoint y: 67, endPoint x: 156, endPoint y: 76, distance: 72.2
click at [156, 76] on div "BETA Hello! I'm the CrewAI assistant. What kind of automation do you want to bu…" at bounding box center [491, 244] width 983 height 488
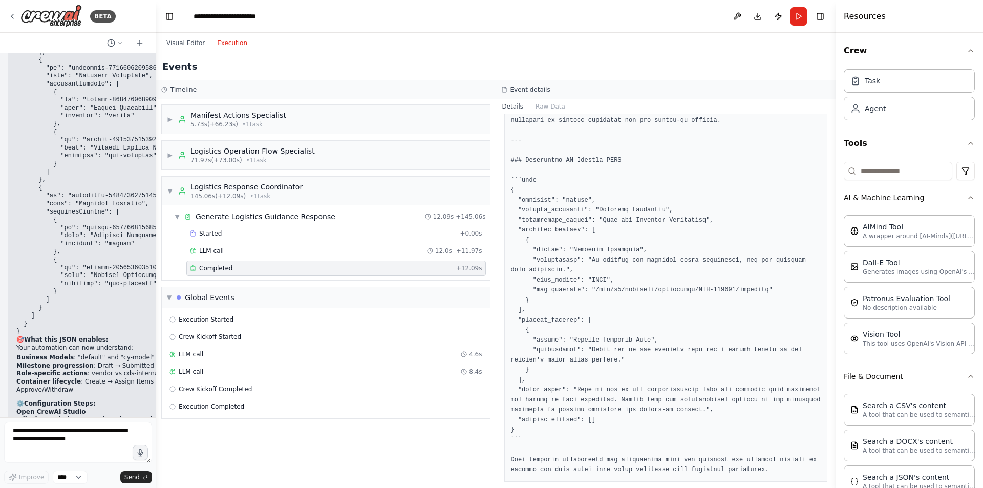
click at [715, 304] on pre at bounding box center [666, 150] width 310 height 649
click at [185, 45] on button "Visual Editor" at bounding box center [185, 43] width 51 height 12
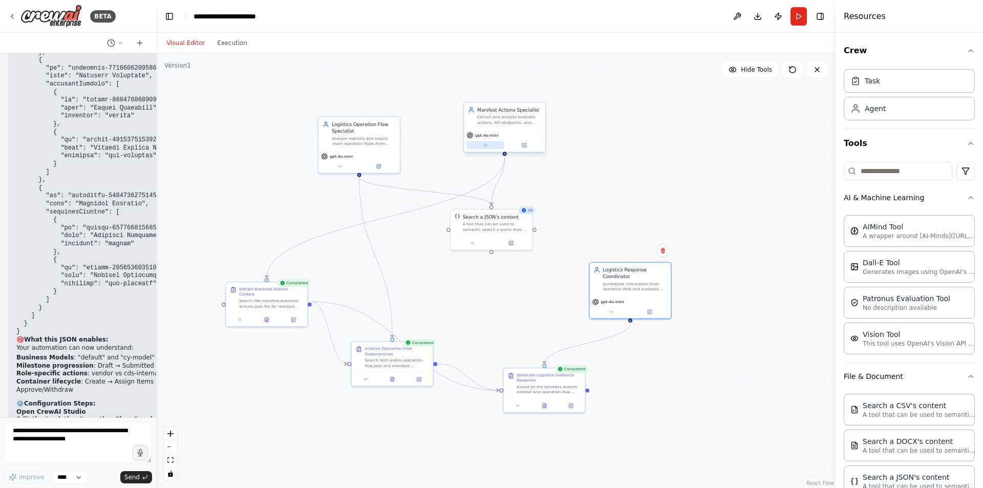
click at [489, 142] on button at bounding box center [485, 145] width 37 height 8
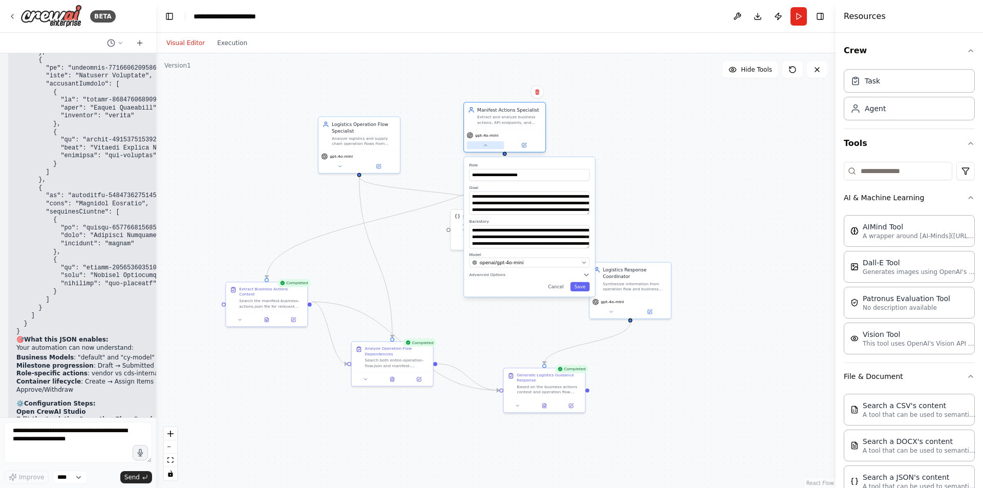
click at [489, 142] on button at bounding box center [485, 145] width 37 height 8
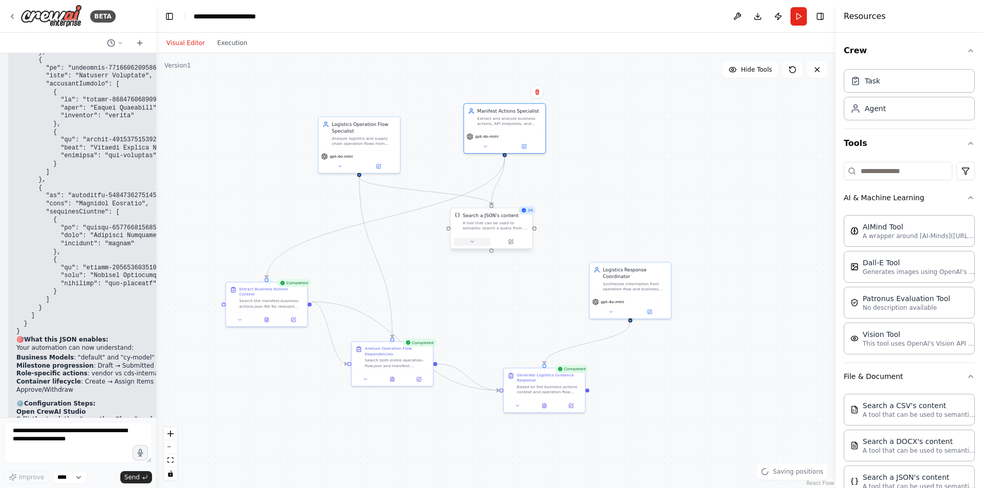
click at [473, 243] on icon at bounding box center [472, 241] width 5 height 5
drag, startPoint x: 484, startPoint y: 229, endPoint x: 433, endPoint y: 277, distance: 69.6
click at [433, 277] on div "A tool that can be used to semantic search a query from a JSON's content." at bounding box center [449, 271] width 66 height 11
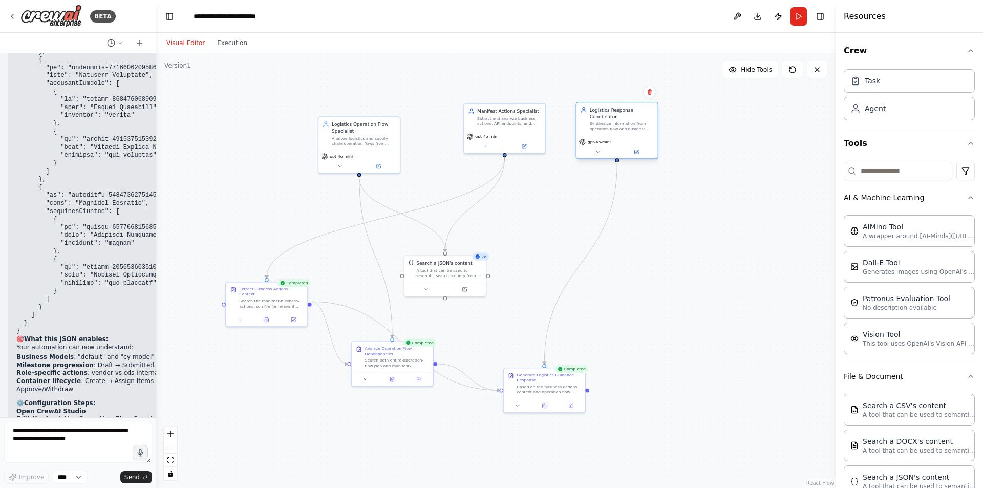
drag, startPoint x: 619, startPoint y: 298, endPoint x: 607, endPoint y: 137, distance: 161.2
click at [607, 137] on div "gpt-4o-mini" at bounding box center [617, 147] width 81 height 23
drag, startPoint x: 356, startPoint y: 146, endPoint x: 357, endPoint y: 138, distance: 8.3
click at [357, 138] on div "Logistics Operation Flow Specialist Analyze logistics and supply chain operatio…" at bounding box center [365, 125] width 81 height 33
click at [238, 192] on div ".deletable-edge-delete-btn { width: 20px; height: 20px; border: 0px solid #ffff…" at bounding box center [496, 270] width 680 height 435
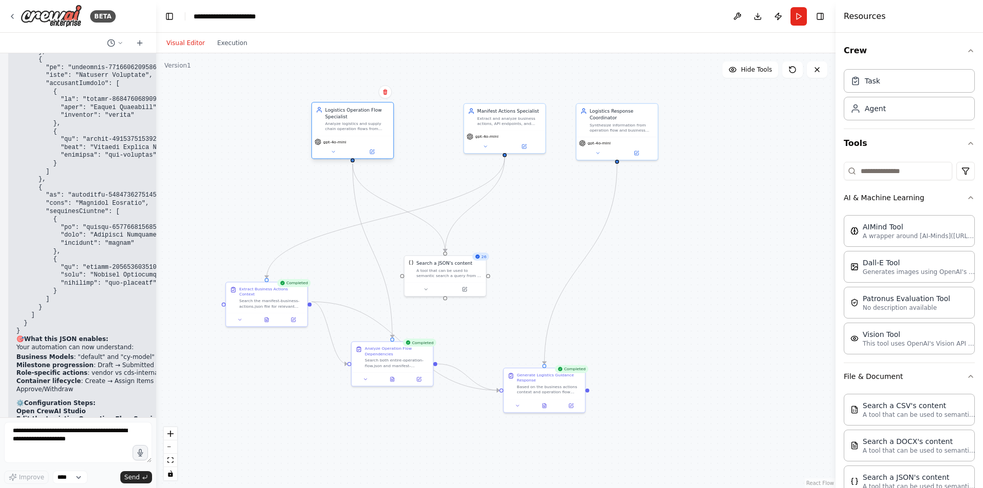
drag, startPoint x: 376, startPoint y: 139, endPoint x: 360, endPoint y: 134, distance: 16.7
click at [360, 134] on div "Logistics Operation Flow Specialist Analyze logistics and supply chain operatio…" at bounding box center [352, 118] width 81 height 33
click at [31, 442] on textarea at bounding box center [78, 442] width 148 height 41
type textarea "**********"
click at [524, 129] on div "gpt-4o-mini" at bounding box center [504, 140] width 81 height 23
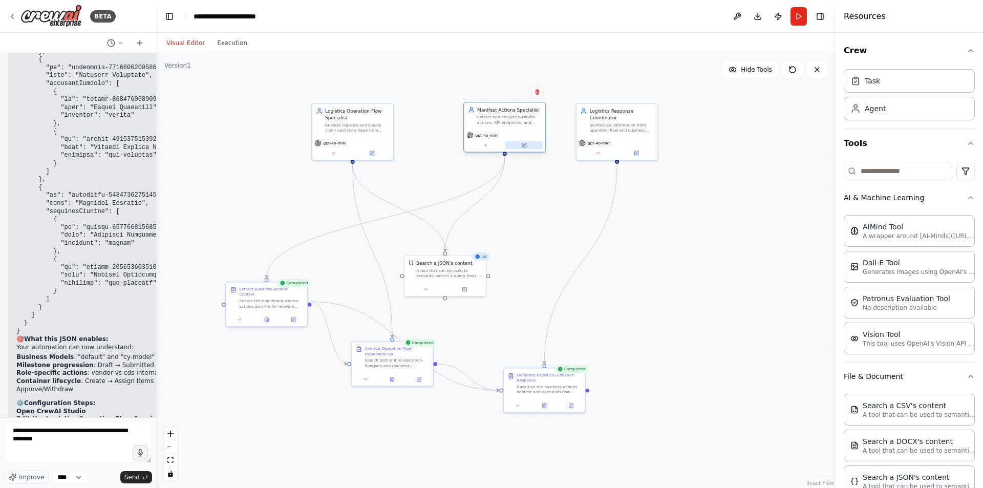
click at [525, 141] on button at bounding box center [523, 145] width 37 height 8
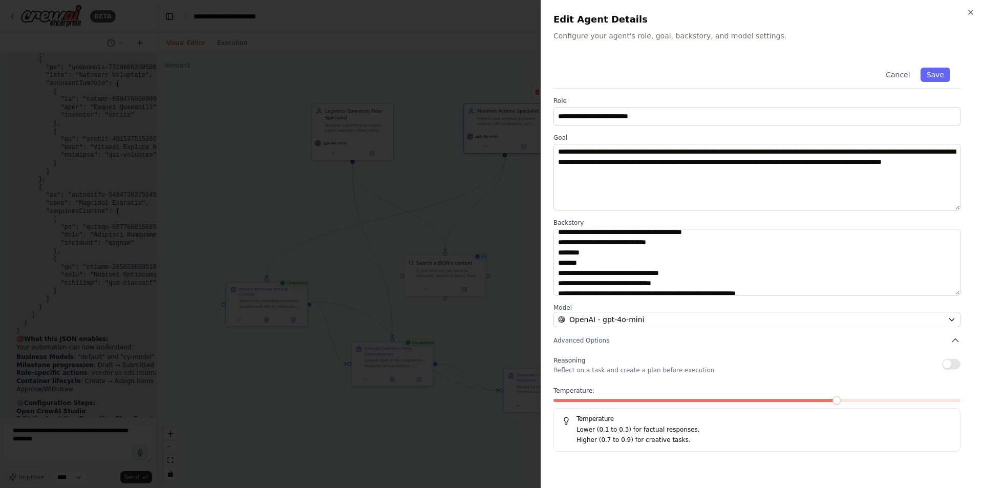
scroll to position [0, 0]
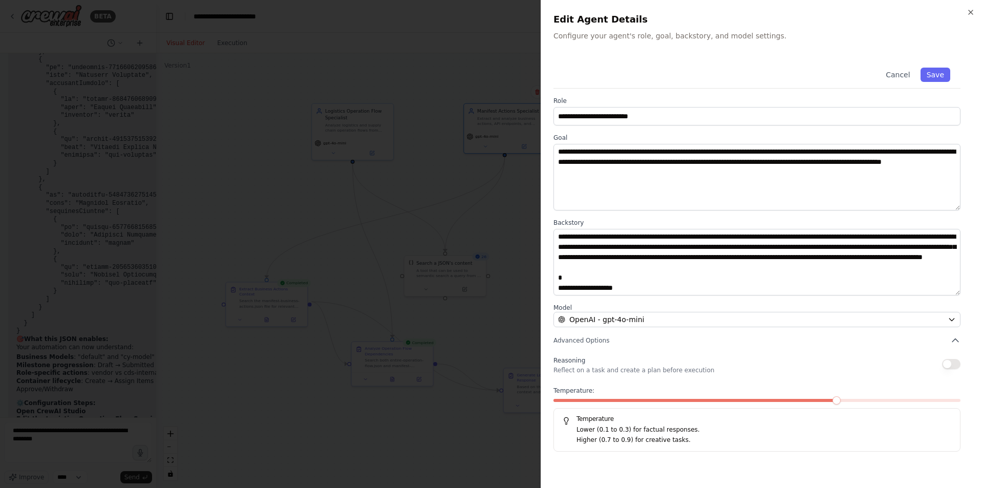
click at [452, 284] on div at bounding box center [491, 244] width 983 height 488
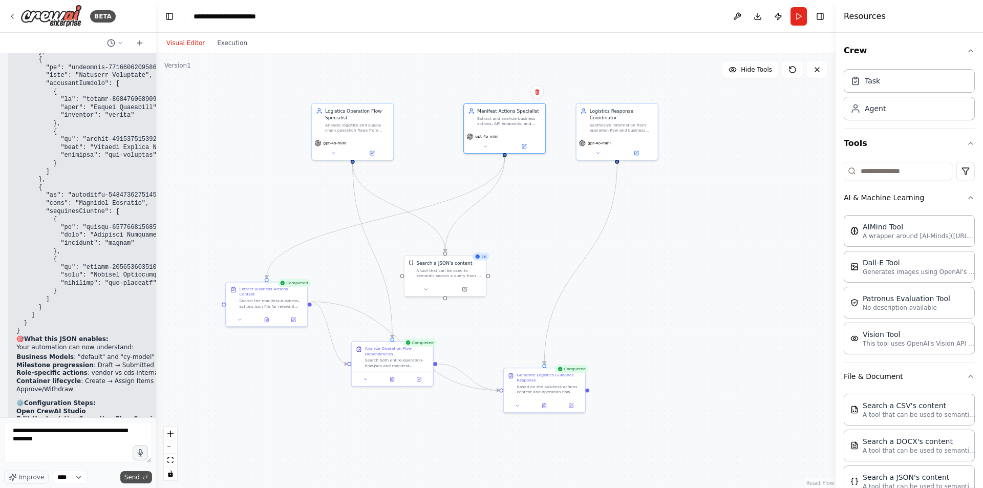
click at [129, 479] on span "Send" at bounding box center [131, 477] width 15 height 8
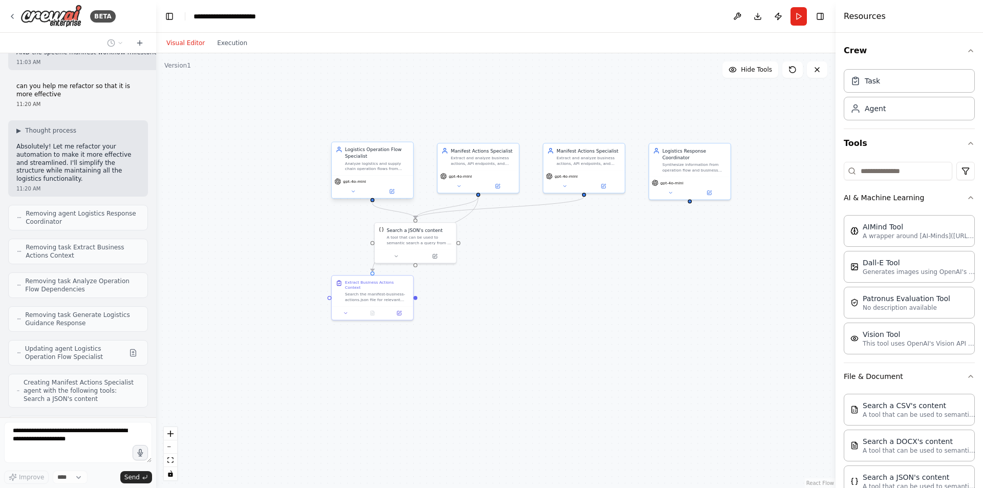
scroll to position [5676, 0]
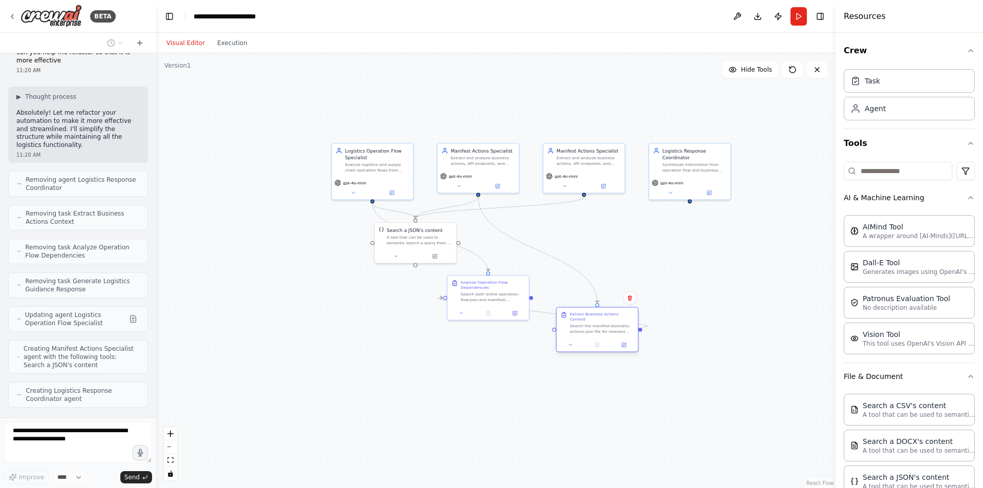
drag, startPoint x: 373, startPoint y: 291, endPoint x: 600, endPoint y: 317, distance: 228.3
click at [600, 324] on div "Search the manifest-business-actions.json file for relevant business actions, A…" at bounding box center [602, 329] width 64 height 11
drag, startPoint x: 463, startPoint y: 294, endPoint x: 715, endPoint y: 323, distance: 253.5
click at [715, 323] on div "Search both entire-operation-flow.json and manifest-operation-flow.json to anal…" at bounding box center [741, 322] width 64 height 11
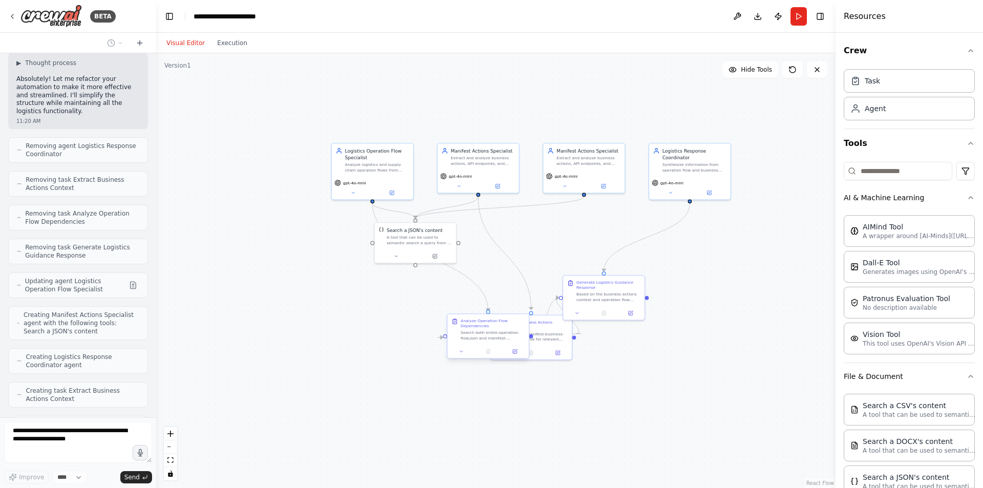
drag, startPoint x: 592, startPoint y: 317, endPoint x: 507, endPoint y: 342, distance: 88.8
click at [507, 342] on div "Logistics Operation Flow Specialist Analyze logistics and supply chain operatio…" at bounding box center [517, 250] width 439 height 281
drag, startPoint x: 623, startPoint y: 312, endPoint x: 648, endPoint y: 440, distance: 130.9
click at [705, 402] on button at bounding box center [716, 398] width 23 height 8
drag, startPoint x: 482, startPoint y: 327, endPoint x: 291, endPoint y: 421, distance: 213.0
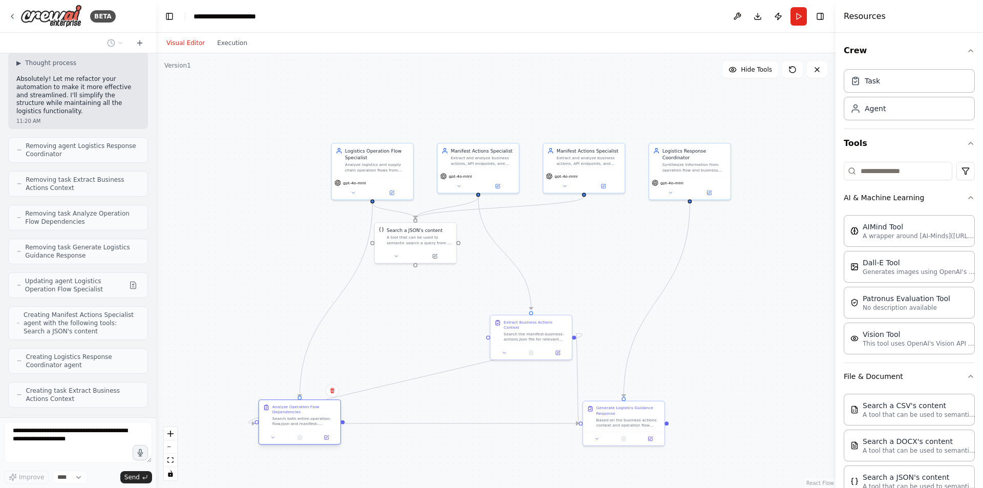
click at [291, 421] on div "Analyze Operation Flow Dependencies Search both entire-operation-flow.json and …" at bounding box center [304, 415] width 64 height 23
drag, startPoint x: 518, startPoint y: 329, endPoint x: 415, endPoint y: 312, distance: 104.4
click at [415, 312] on div "Search the manifest-business-actions.json file for relevant business actions, A…" at bounding box center [437, 315] width 64 height 11
click at [703, 356] on div ".deletable-edge-delete-btn { width: 20px; height: 20px; border: 0px solid #ffff…" at bounding box center [496, 270] width 680 height 435
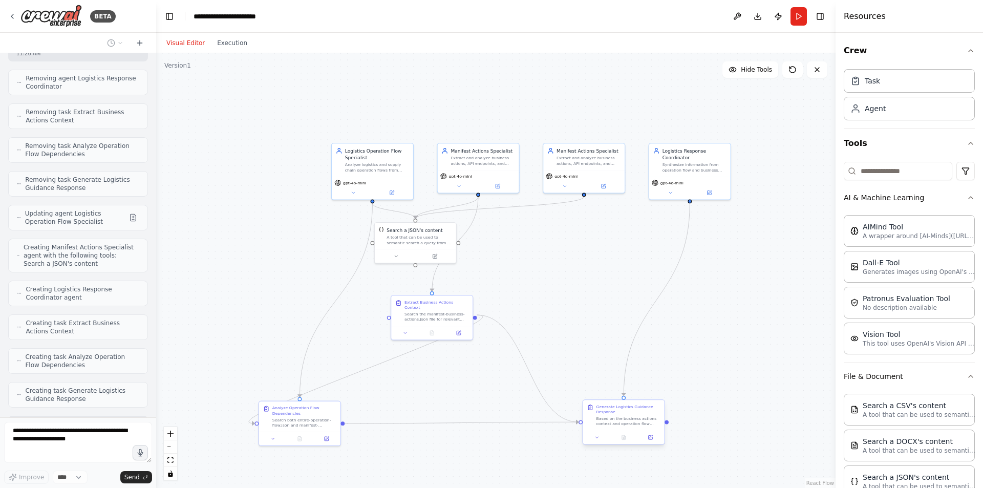
scroll to position [5785, 0]
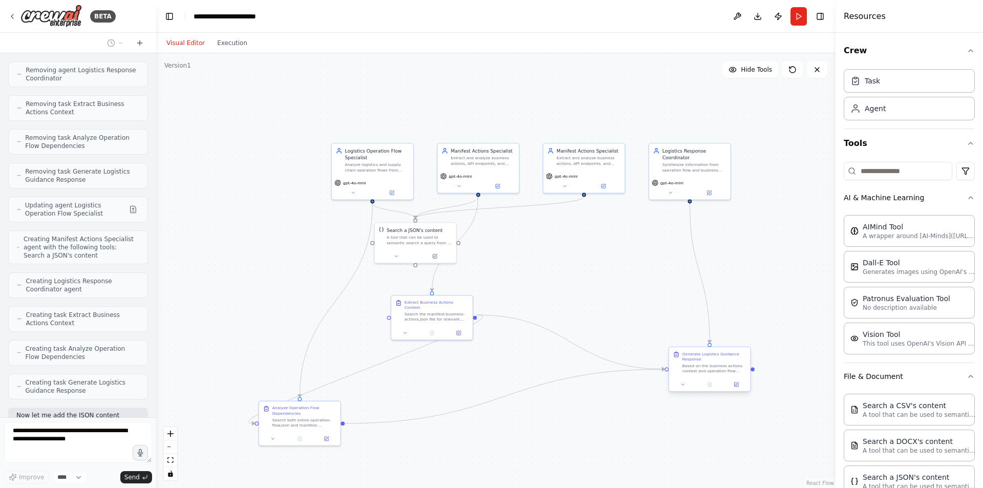
drag, startPoint x: 624, startPoint y: 417, endPoint x: 712, endPoint y: 362, distance: 103.7
click at [712, 362] on div "Generate Logistics Guidance Response Based on the business actions context and …" at bounding box center [714, 362] width 64 height 23
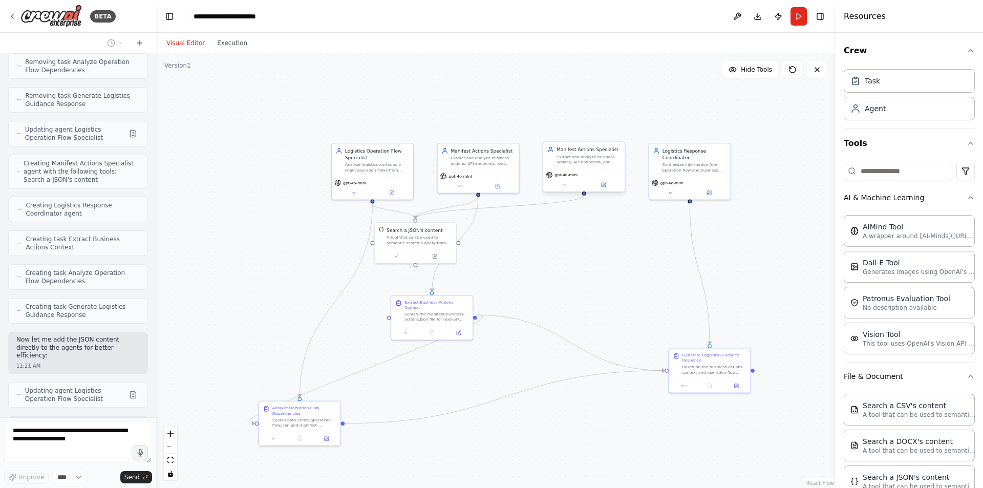
click at [586, 155] on div "Extract and analyze business actions, API endpoints, and domain-specific inform…" at bounding box center [589, 159] width 64 height 11
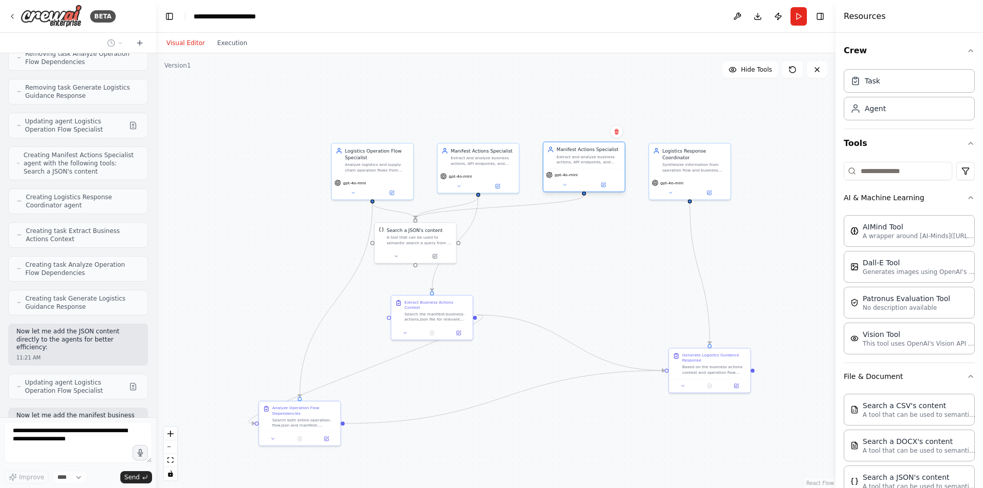
click at [586, 155] on div "Extract and analyze business actions, API endpoints, and domain-specific inform…" at bounding box center [589, 159] width 64 height 11
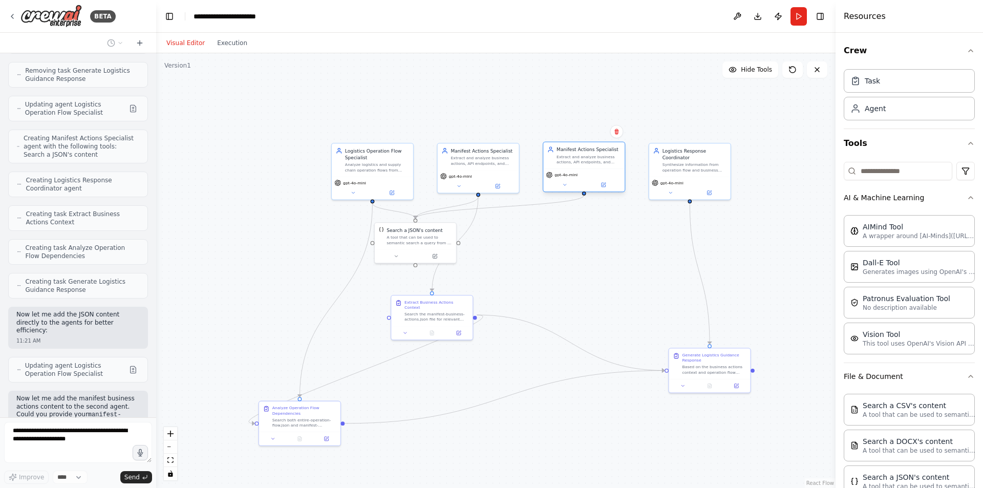
scroll to position [5894, 0]
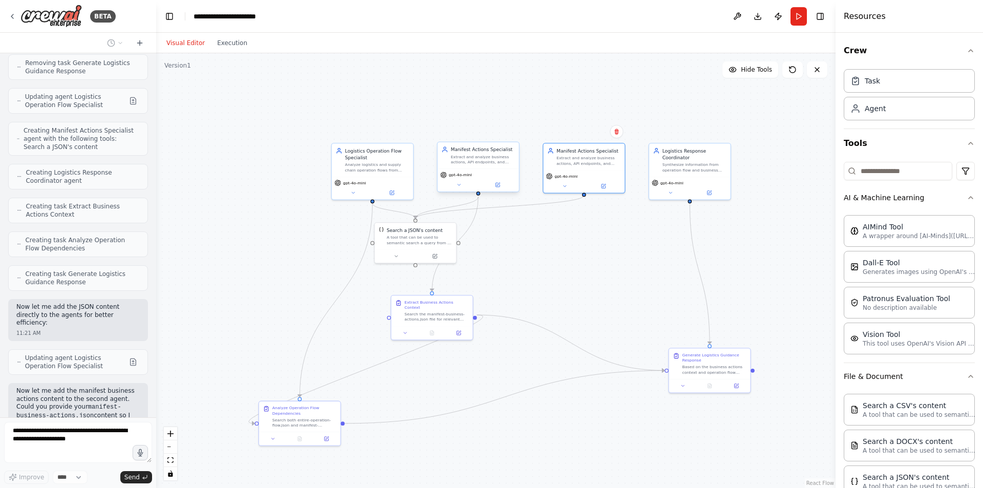
click at [489, 160] on div "Extract and analyze business actions, API endpoints, and domain-specific inform…" at bounding box center [483, 159] width 64 height 11
click at [594, 173] on div "gpt-4o-mini" at bounding box center [584, 175] width 76 height 7
click at [606, 188] on button at bounding box center [603, 185] width 37 height 8
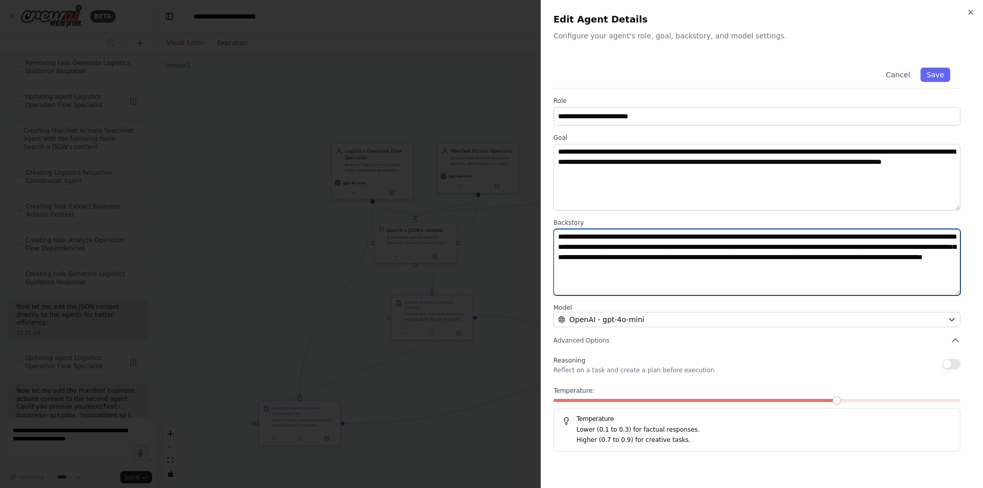
click at [823, 240] on textarea "**********" at bounding box center [757, 262] width 407 height 67
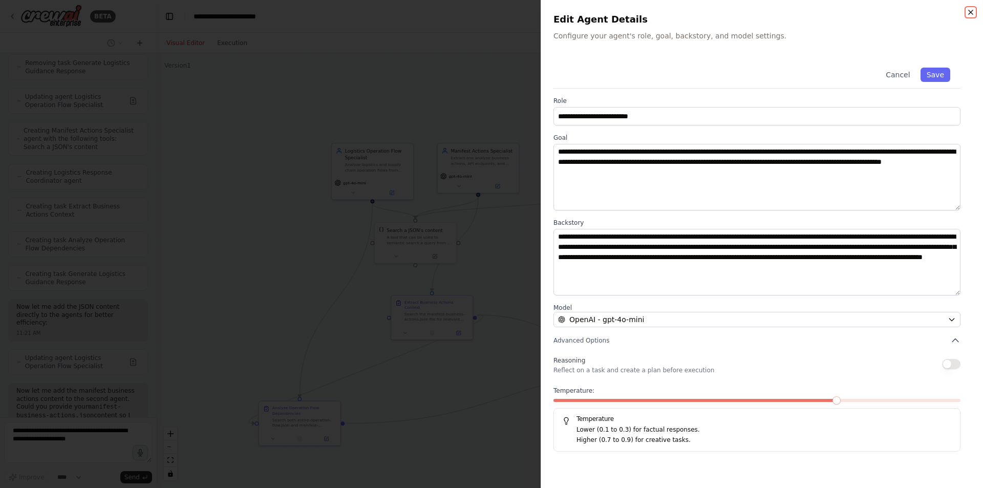
click at [968, 13] on icon "button" at bounding box center [971, 12] width 8 height 8
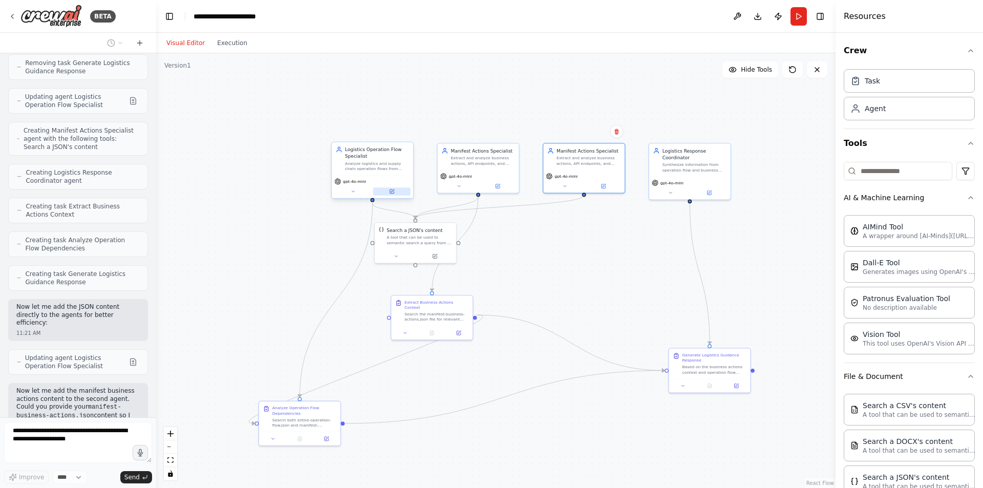
click at [386, 192] on button at bounding box center [391, 191] width 37 height 8
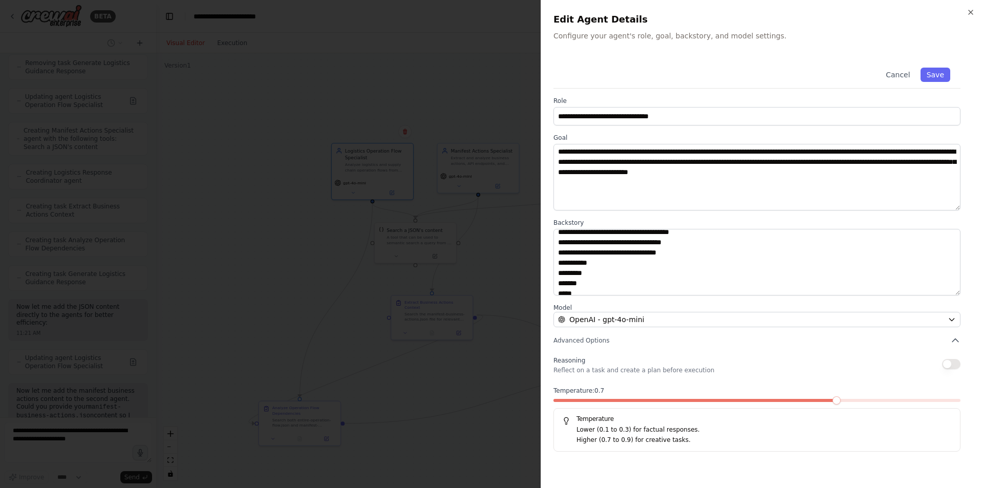
scroll to position [645, 0]
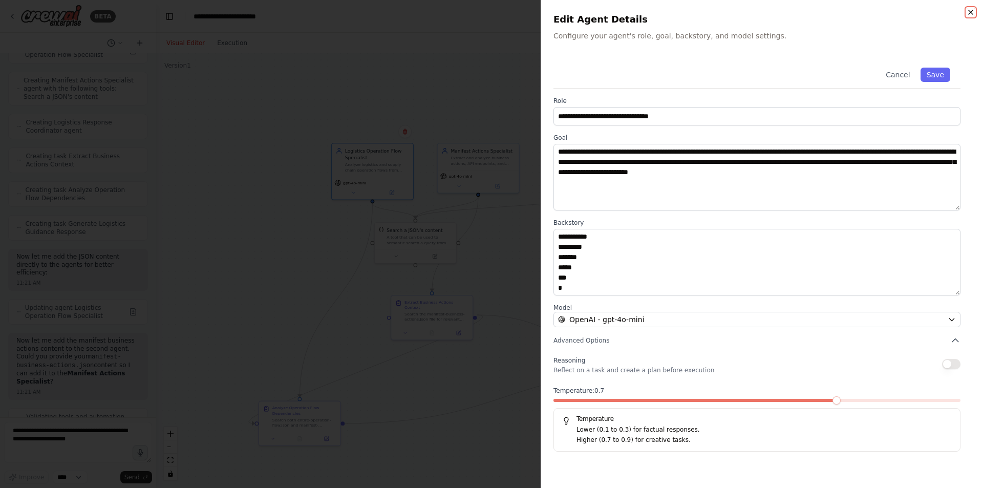
click at [968, 12] on icon "button" at bounding box center [971, 12] width 8 height 8
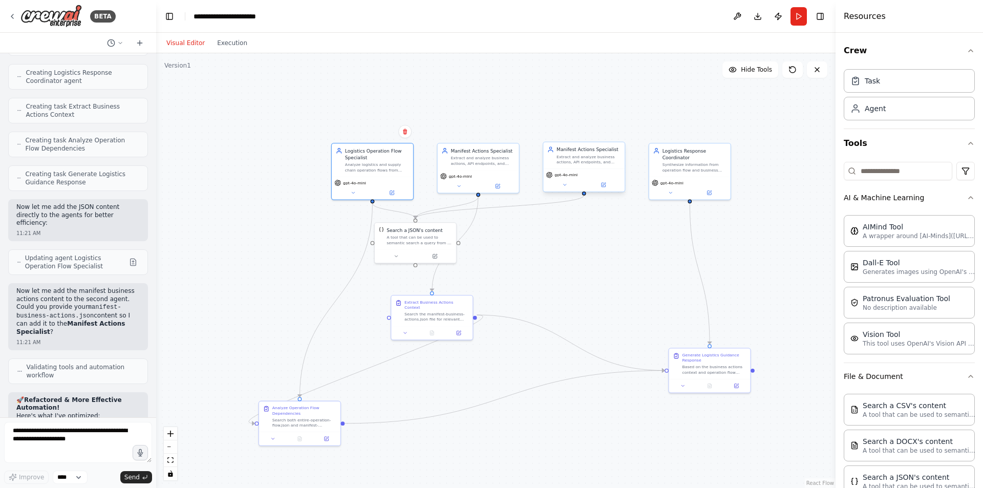
click at [600, 172] on div "gpt-4o-mini" at bounding box center [584, 175] width 76 height 7
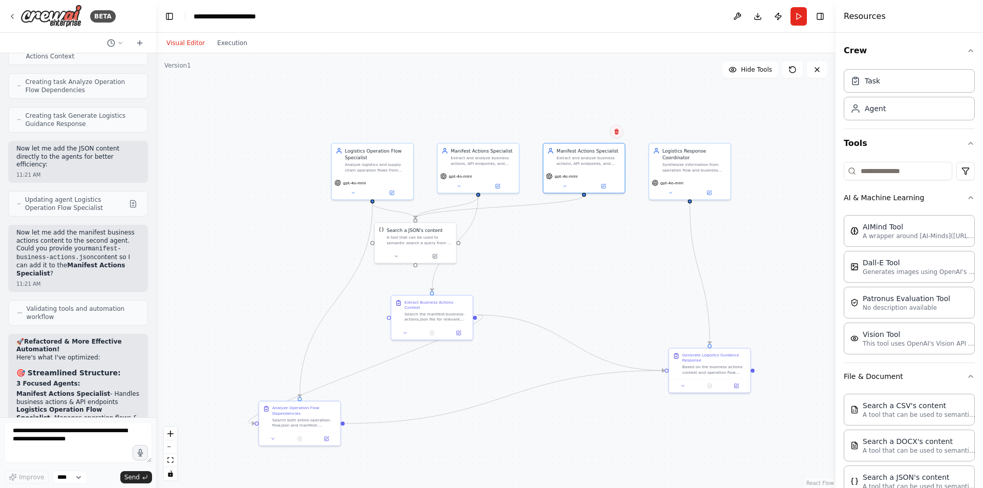
click at [620, 133] on button at bounding box center [616, 131] width 13 height 13
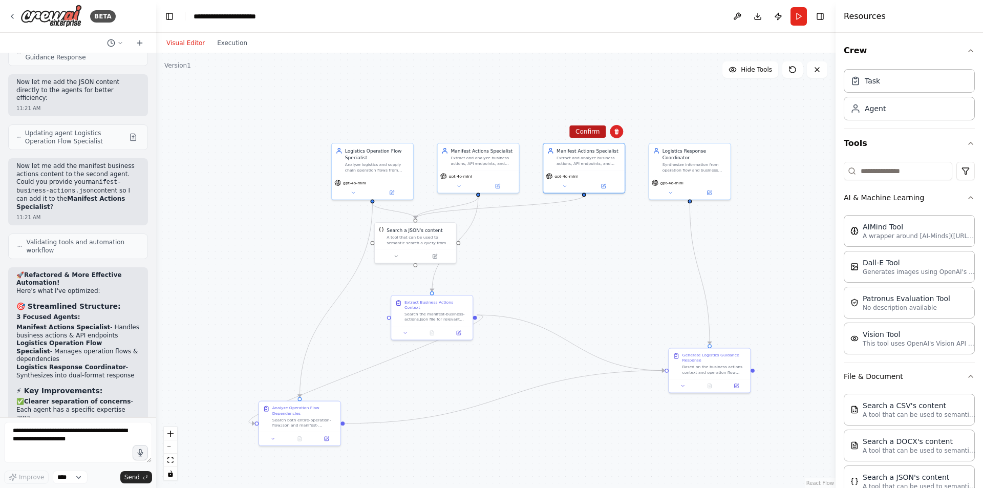
click at [594, 131] on button "Confirm" at bounding box center [588, 131] width 36 height 12
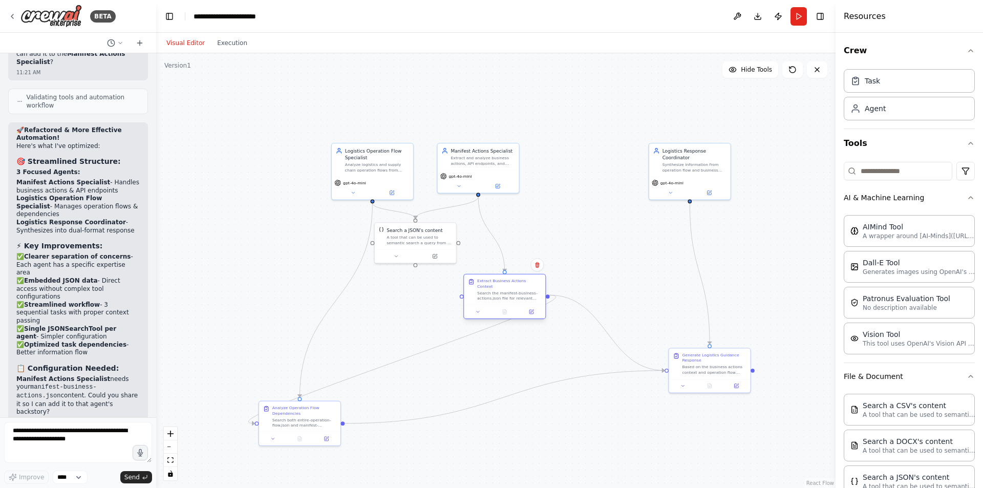
click at [496, 308] on div at bounding box center [505, 312] width 76 height 8
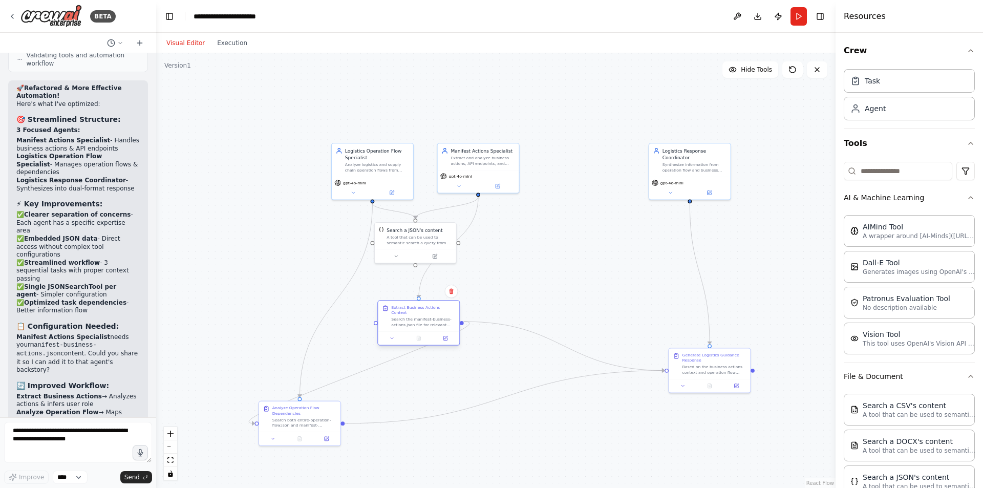
scroll to position [6314, 0]
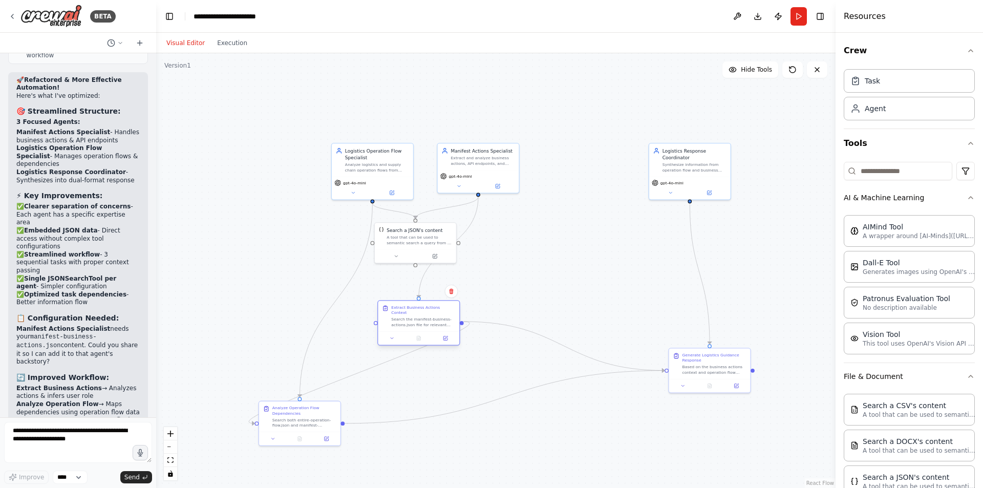
drag, startPoint x: 416, startPoint y: 323, endPoint x: 408, endPoint y: 328, distance: 9.7
click at [408, 331] on div at bounding box center [418, 337] width 81 height 13
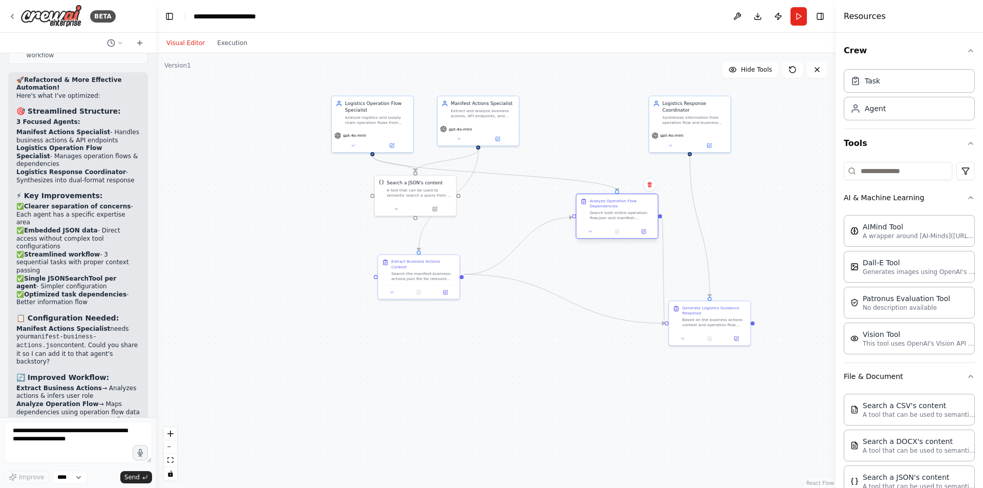
drag, startPoint x: 295, startPoint y: 424, endPoint x: 613, endPoint y: 216, distance: 379.6
click at [613, 216] on div "Search both entire-operation-flow.json and manifest-operation-flow.json to anal…" at bounding box center [622, 215] width 64 height 11
drag, startPoint x: 698, startPoint y: 327, endPoint x: 783, endPoint y: 270, distance: 102.1
click at [783, 270] on div "Generate Logistics Guidance Response Based on the business actions context and …" at bounding box center [789, 262] width 81 height 30
click at [689, 331] on div ".deletable-edge-delete-btn { width: 20px; height: 20px; border: 0px solid #ffff…" at bounding box center [496, 270] width 680 height 435
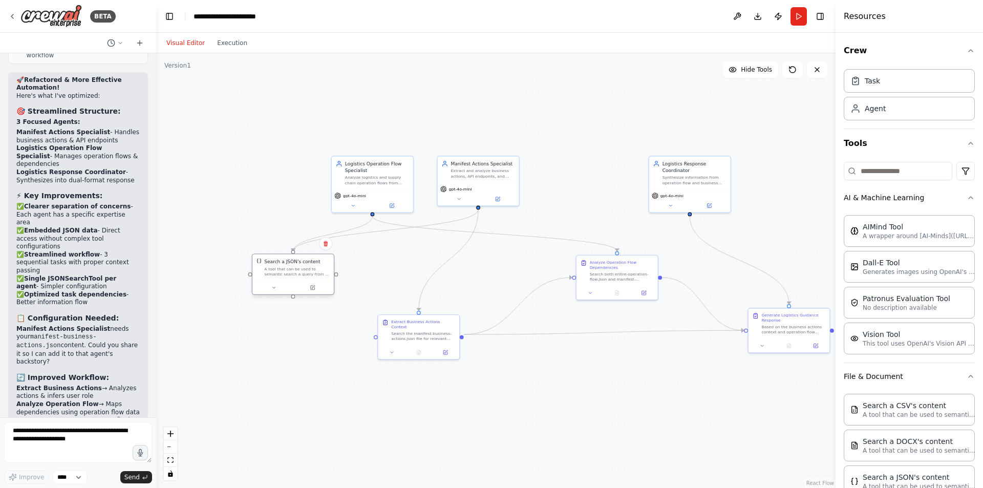
drag, startPoint x: 406, startPoint y: 203, endPoint x: 280, endPoint y: 279, distance: 147.0
click at [280, 279] on div "Search a JSON's content A tool that can be used to semantic search a query from…" at bounding box center [293, 274] width 82 height 41
drag, startPoint x: 597, startPoint y: 271, endPoint x: 553, endPoint y: 281, distance: 44.6
click at [553, 281] on div ".deletable-edge-delete-btn { width: 20px; height: 20px; border: 0px solid #ffff…" at bounding box center [496, 270] width 680 height 435
drag, startPoint x: 424, startPoint y: 335, endPoint x: 399, endPoint y: 317, distance: 30.4
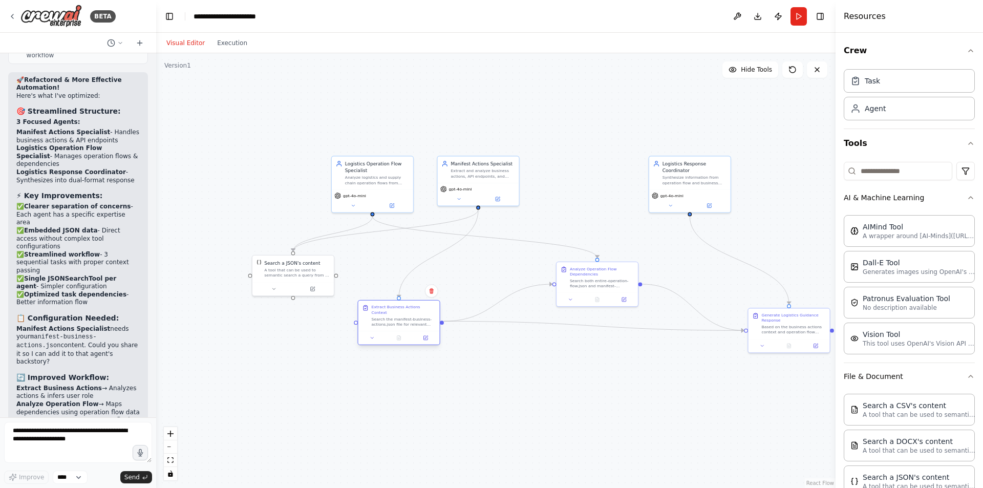
click at [399, 317] on div "Extract Business Actions Context Search the manifest-business-actions.json file…" at bounding box center [399, 316] width 81 height 30
drag, startPoint x: 791, startPoint y: 332, endPoint x: 741, endPoint y: 334, distance: 49.7
click at [741, 334] on div "Generate Logistics Guidance Response Based on the business actions context and …" at bounding box center [742, 322] width 81 height 30
click at [486, 183] on div "gpt-4o-mini" at bounding box center [478, 192] width 81 height 23
click at [794, 14] on button "Run" at bounding box center [799, 16] width 16 height 18
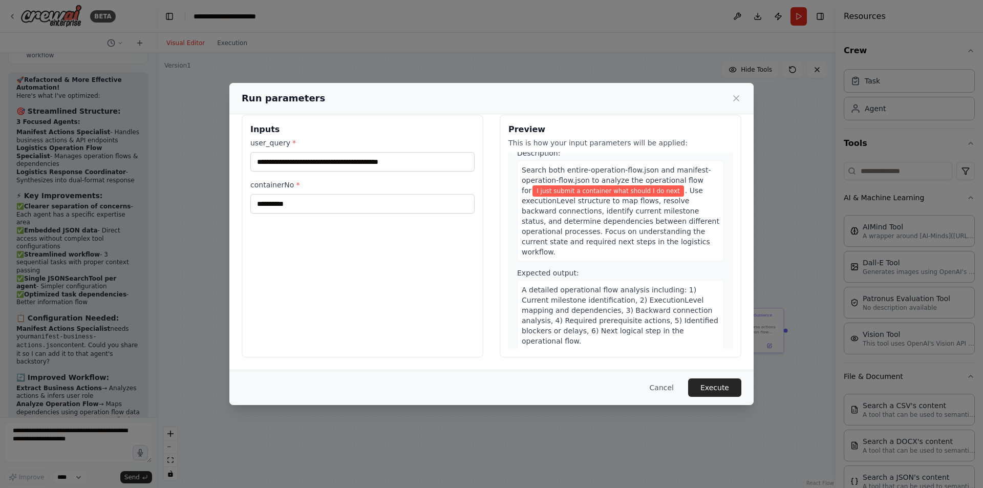
scroll to position [175, 0]
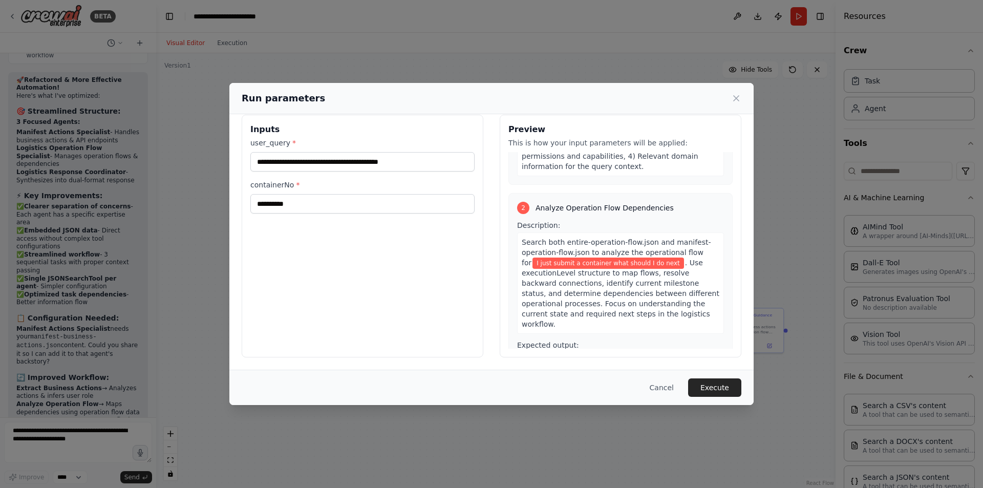
click at [601, 258] on span "I just submit a container what should I do next" at bounding box center [609, 263] width 152 height 11
click at [667, 293] on span ". Use executionLevel structure to map flows, resolve backward connections, iden…" at bounding box center [621, 294] width 198 height 70
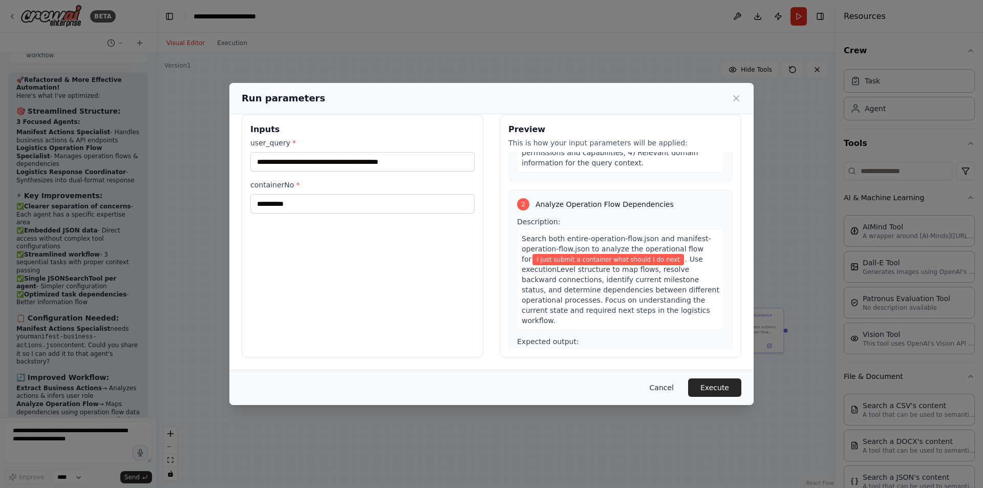
click at [655, 387] on button "Cancel" at bounding box center [662, 387] width 40 height 18
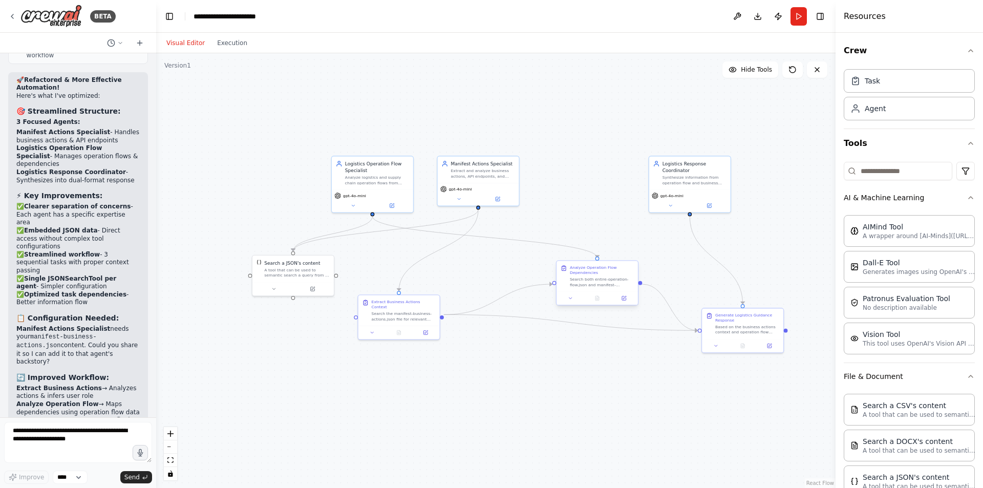
click at [626, 304] on div at bounding box center [597, 297] width 81 height 13
click at [625, 297] on icon at bounding box center [624, 297] width 3 height 3
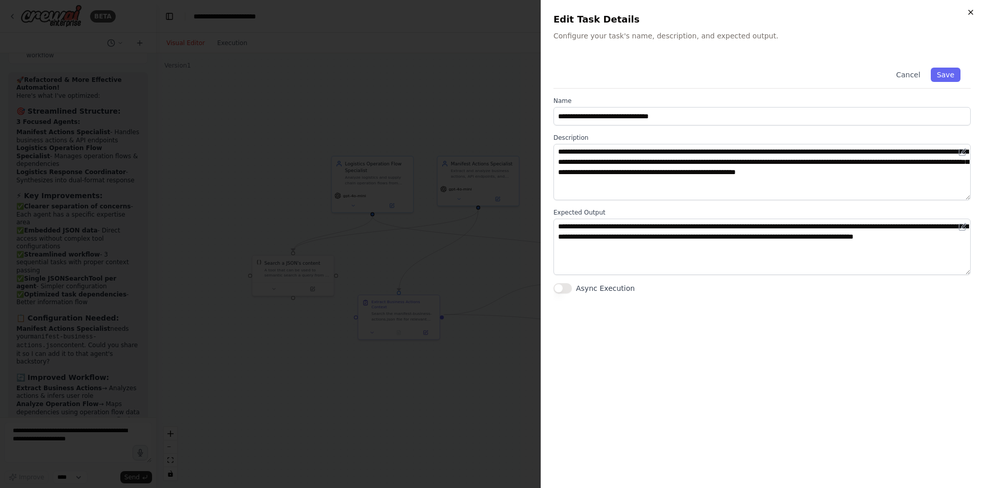
click at [968, 12] on icon "button" at bounding box center [971, 12] width 8 height 8
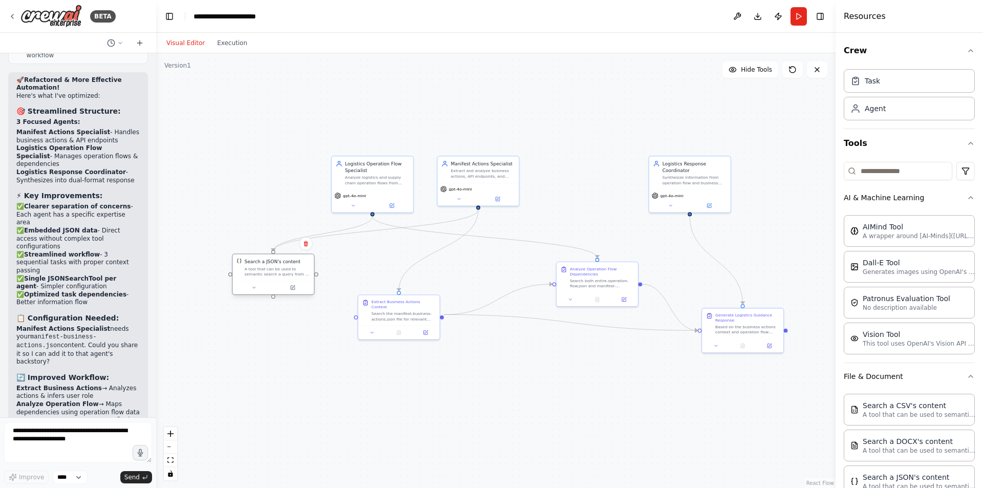
drag, startPoint x: 271, startPoint y: 270, endPoint x: 262, endPoint y: 273, distance: 9.7
click at [262, 273] on div "A tool that can be used to semantic search a query from a JSON's content." at bounding box center [278, 271] width 66 height 11
drag, startPoint x: 408, startPoint y: 307, endPoint x: 399, endPoint y: 339, distance: 32.3
click at [399, 339] on div "Search the manifest-business-actions.json file for relevant business actions, A…" at bounding box center [397, 341] width 64 height 11
click at [420, 355] on button at bounding box center [419, 358] width 23 height 8
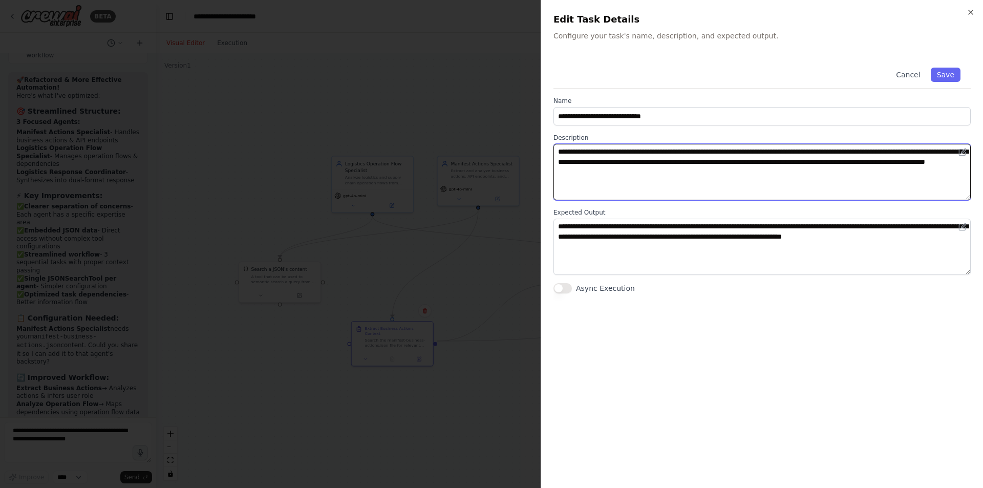
drag, startPoint x: 597, startPoint y: 153, endPoint x: 689, endPoint y: 154, distance: 92.7
click at [689, 154] on textarea "**********" at bounding box center [762, 172] width 417 height 56
type textarea "**********"
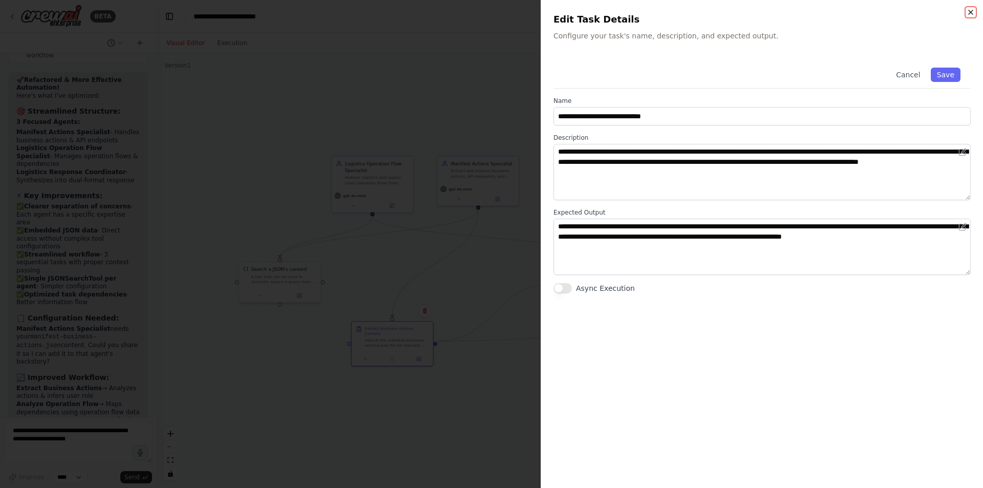
click at [973, 15] on icon "button" at bounding box center [971, 12] width 8 height 8
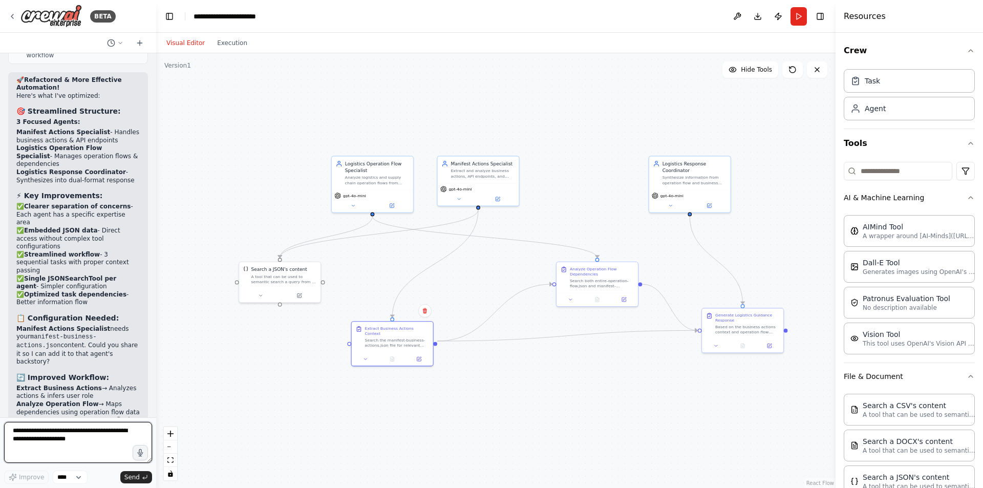
click at [90, 443] on textarea at bounding box center [78, 442] width 148 height 41
type textarea "*"
click at [38, 458] on textarea "**********" at bounding box center [78, 442] width 148 height 41
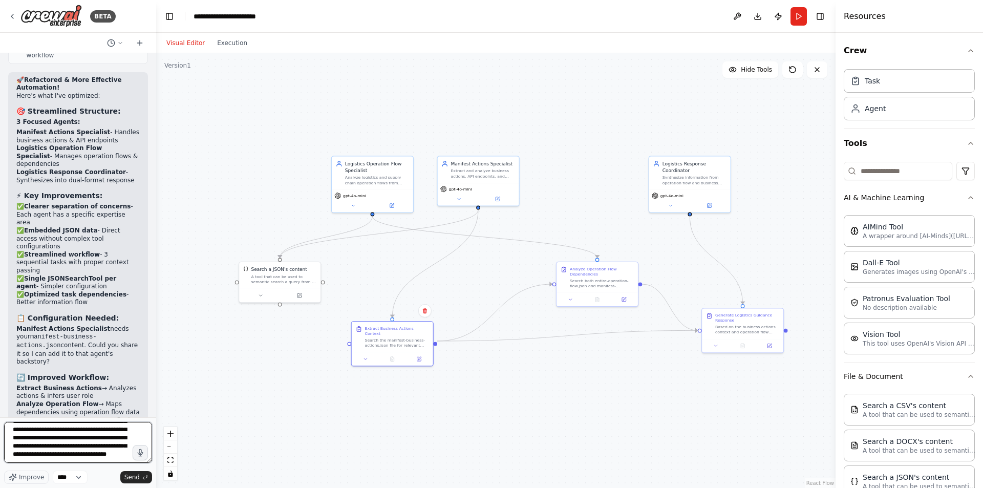
scroll to position [38, 0]
type textarea "**********"
click at [128, 476] on span "Send" at bounding box center [131, 477] width 15 height 8
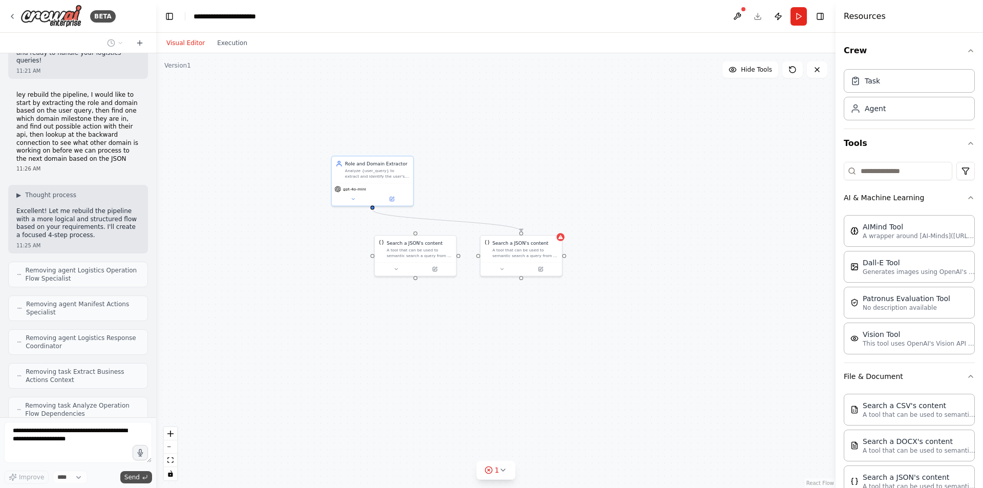
scroll to position [6802, 0]
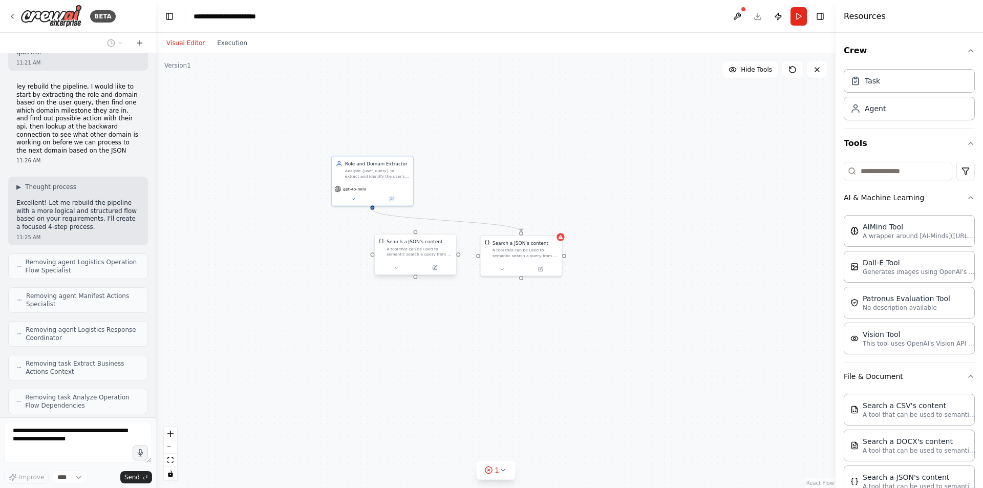
click at [435, 249] on div "A tool that can be used to semantic search a query from a JSON's content." at bounding box center [420, 251] width 66 height 11
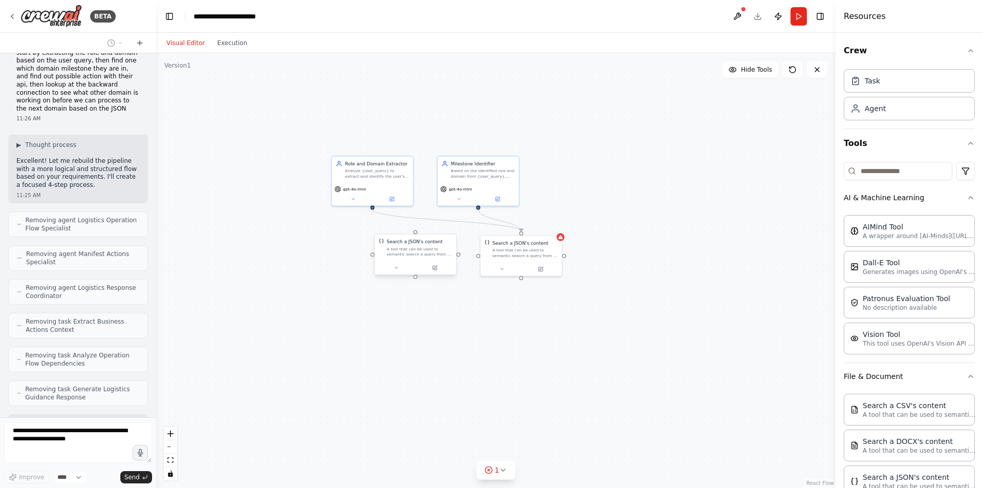
click at [448, 244] on div "Search a JSON's content" at bounding box center [420, 242] width 66 height 7
click at [450, 223] on icon at bounding box center [448, 224] width 4 height 6
click at [425, 225] on button "Confirm" at bounding box center [419, 224] width 36 height 12
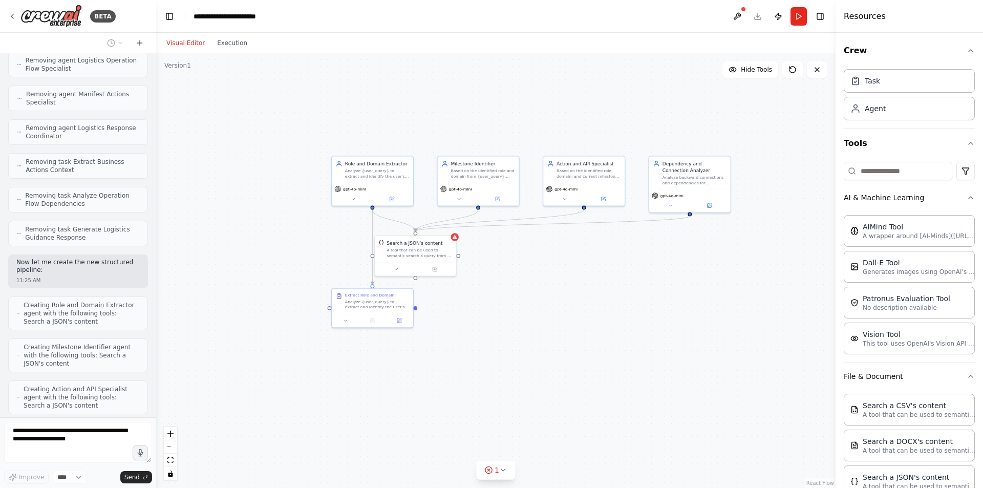
scroll to position [6995, 0]
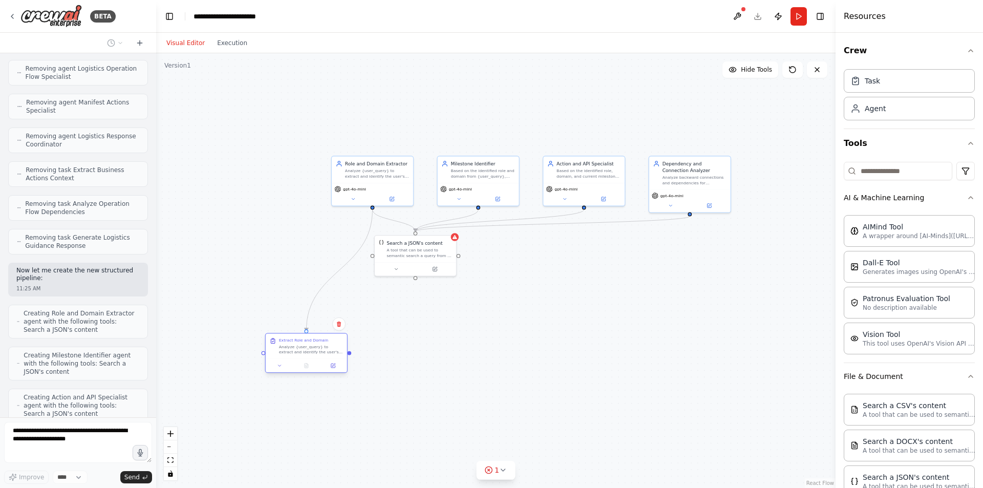
drag, startPoint x: 400, startPoint y: 299, endPoint x: 332, endPoint y: 350, distance: 85.2
click at [332, 350] on div "Analyze {user_query} to extract and identify the user's role (vendor, cds-inter…" at bounding box center [311, 349] width 64 height 11
drag, startPoint x: 429, startPoint y: 260, endPoint x: 542, endPoint y: 272, distance: 113.3
click at [542, 272] on div "Search a JSON's content A tool that can be used to semantic search a query from…" at bounding box center [524, 261] width 81 height 27
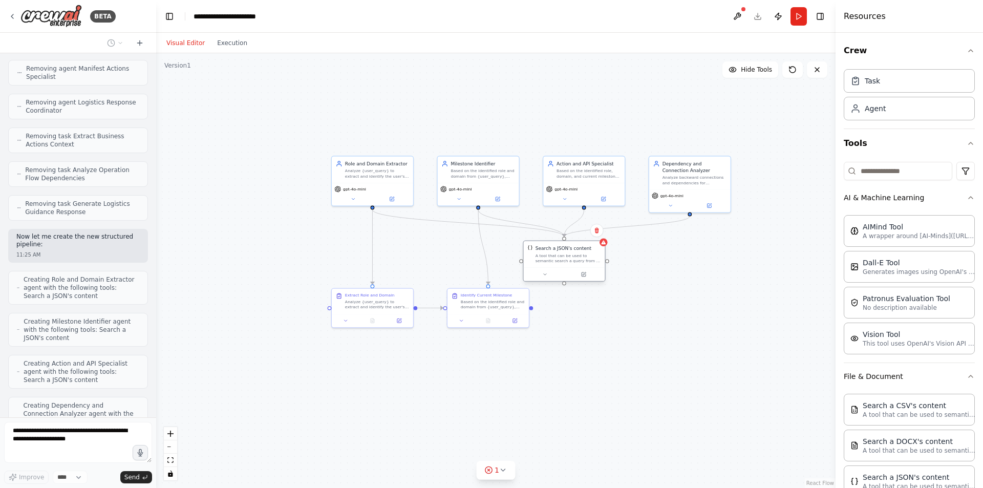
drag, startPoint x: 421, startPoint y: 256, endPoint x: 575, endPoint y: 266, distance: 153.4
click at [575, 266] on div "Search a JSON's content A tool that can be used to semantic search a query from…" at bounding box center [564, 254] width 81 height 27
drag, startPoint x: 492, startPoint y: 302, endPoint x: 487, endPoint y: 337, distance: 35.8
click at [487, 337] on div "Based on the identified role and domain from {user_query}, determine the curren…" at bounding box center [489, 336] width 64 height 11
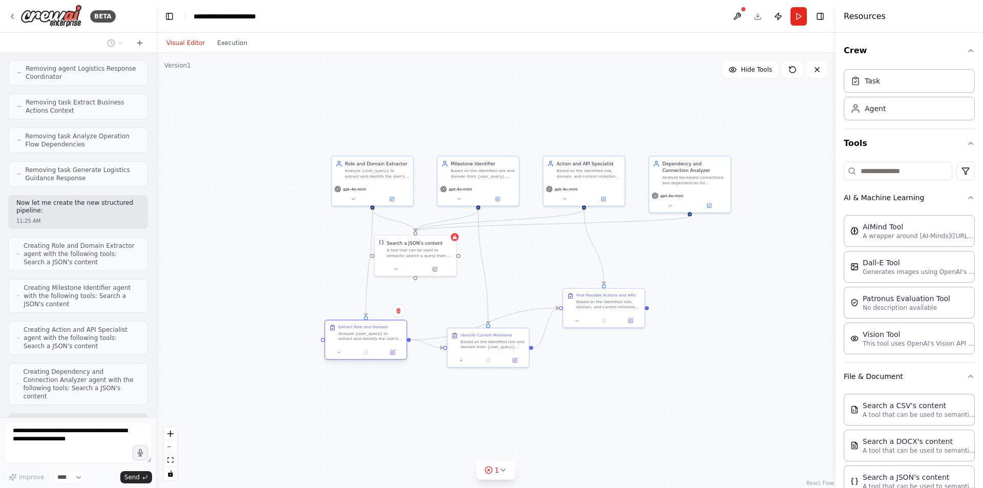
drag, startPoint x: 383, startPoint y: 299, endPoint x: 374, endPoint y: 335, distance: 37.9
click at [374, 335] on div "Analyze {user_query} to extract and identify the user's role (vendor, cds-inter…" at bounding box center [371, 336] width 64 height 11
drag, startPoint x: 485, startPoint y: 350, endPoint x: 486, endPoint y: 335, distance: 14.3
click at [486, 335] on div "Identify Current Milestone Based on the identified role and domain from {user_q…" at bounding box center [491, 333] width 81 height 25
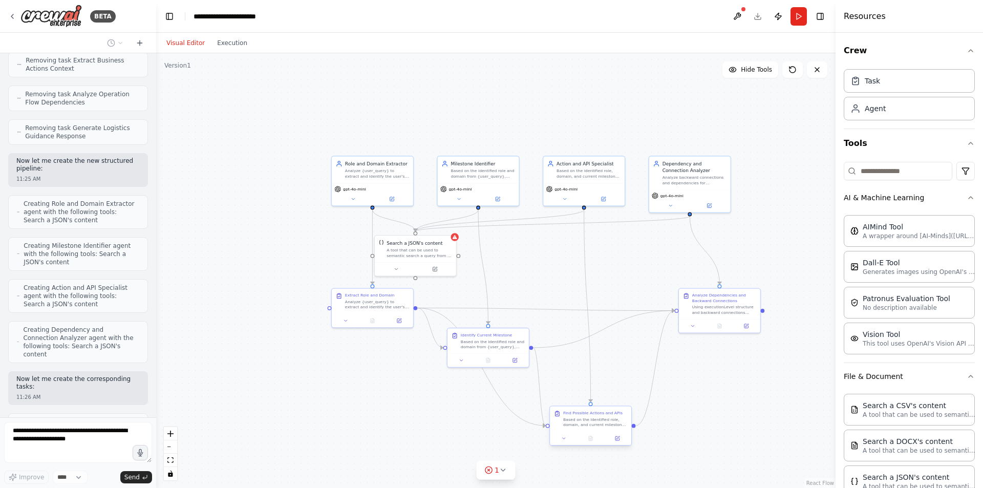
scroll to position [7097, 0]
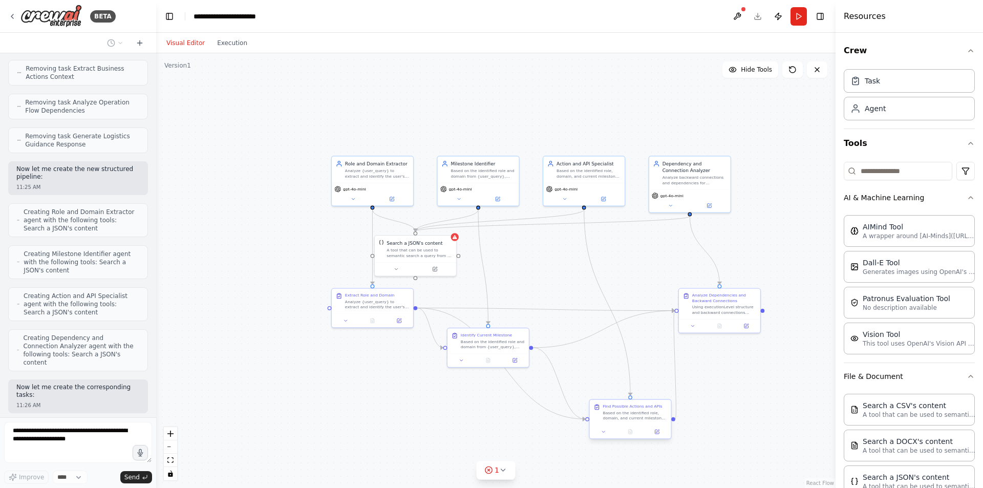
drag, startPoint x: 601, startPoint y: 306, endPoint x: 631, endPoint y: 415, distance: 113.2
click at [631, 415] on div "Based on the identified role, domain, and current milestone for {user_query}, f…" at bounding box center [635, 415] width 64 height 11
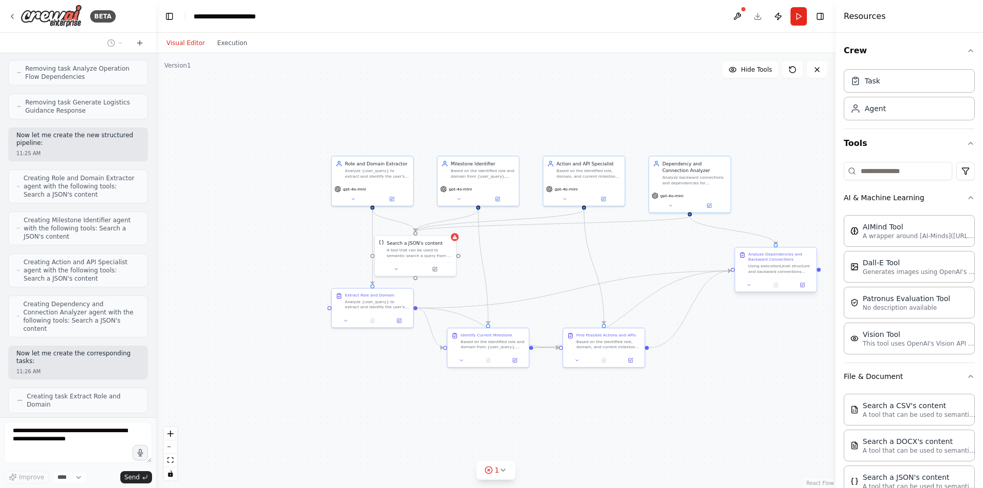
drag, startPoint x: 731, startPoint y: 307, endPoint x: 788, endPoint y: 265, distance: 70.7
click at [788, 265] on div "Using executionLevel structure and backward connections analysis for {user_quer…" at bounding box center [781, 269] width 64 height 11
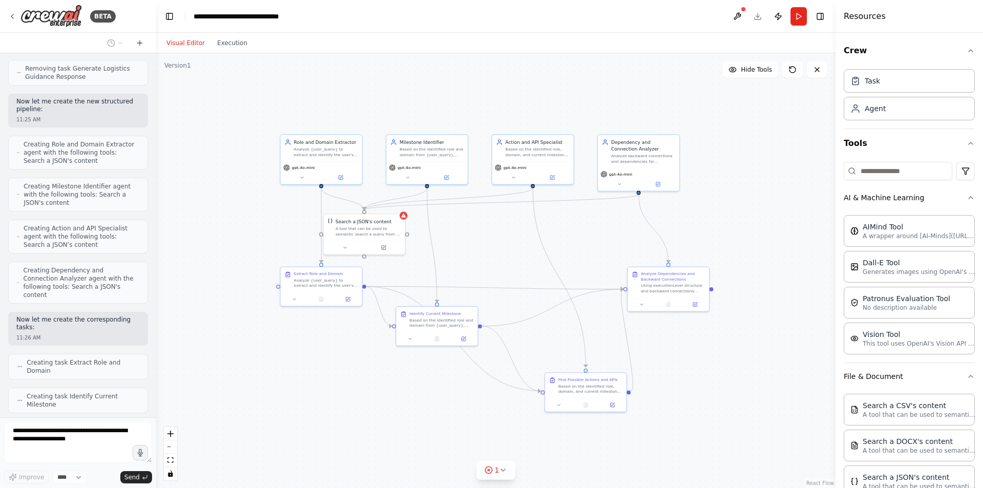
drag, startPoint x: 720, startPoint y: 384, endPoint x: 654, endPoint y: 348, distance: 75.0
click at [654, 348] on div ".deletable-edge-delete-btn { width: 20px; height: 20px; border: 0px solid #ffff…" at bounding box center [496, 270] width 680 height 435
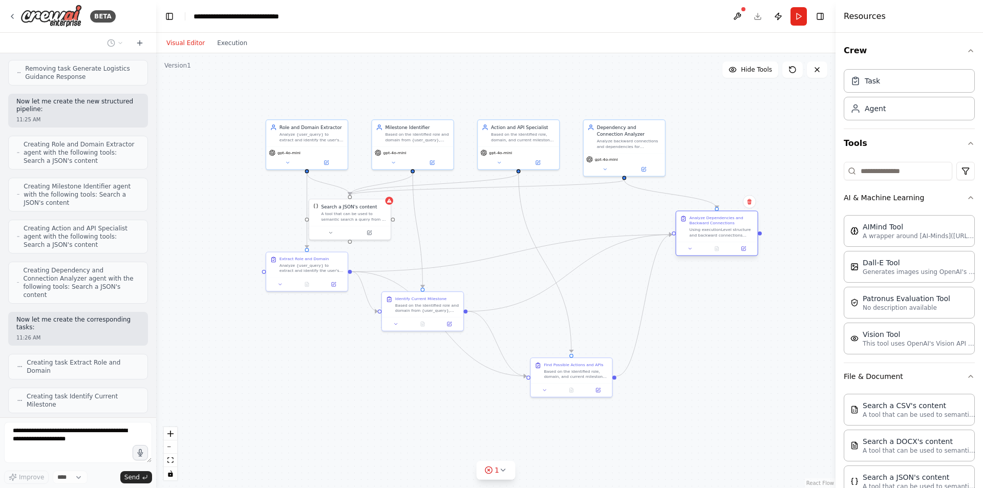
drag, startPoint x: 661, startPoint y: 275, endPoint x: 728, endPoint y: 233, distance: 79.4
click at [728, 233] on div "Using executionLevel structure and backward connections analysis for {user_quer…" at bounding box center [722, 232] width 64 height 11
drag, startPoint x: 563, startPoint y: 373, endPoint x: 590, endPoint y: 308, distance: 70.3
click at [590, 308] on div "Based on the identified role, domain, and current milestone for {user_query}, f…" at bounding box center [603, 306] width 64 height 11
drag, startPoint x: 725, startPoint y: 235, endPoint x: 745, endPoint y: 242, distance: 21.1
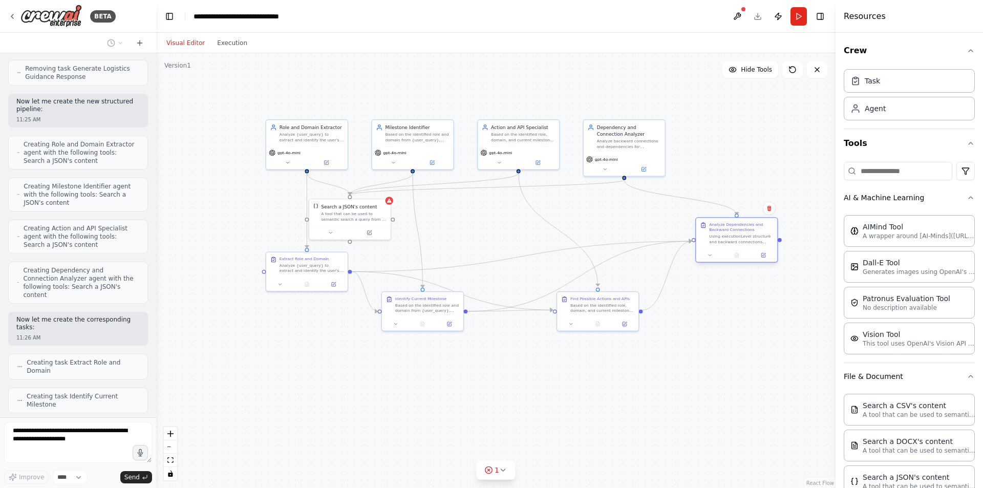
click at [745, 242] on div "Using executionLevel structure and backward connections analysis for {user_quer…" at bounding box center [741, 239] width 64 height 11
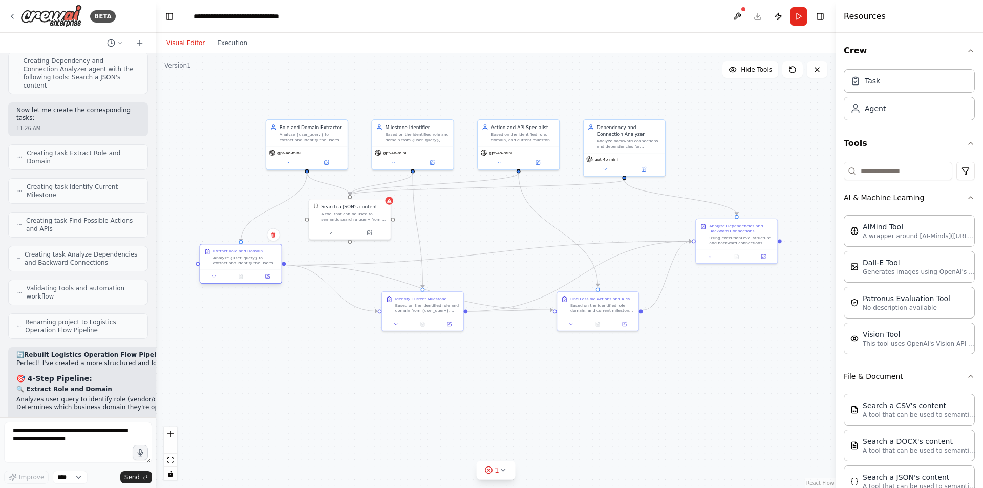
click at [230, 275] on div at bounding box center [240, 275] width 81 height 13
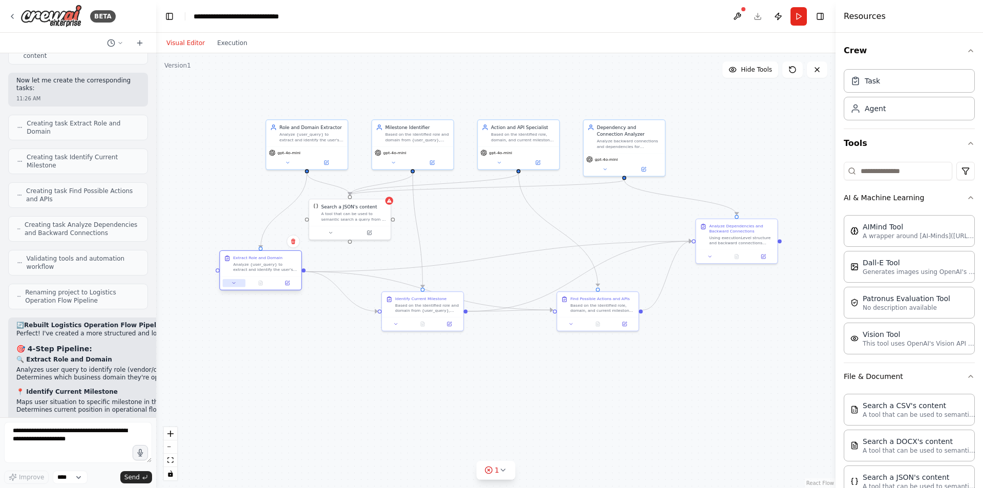
click at [244, 279] on button at bounding box center [234, 283] width 23 height 8
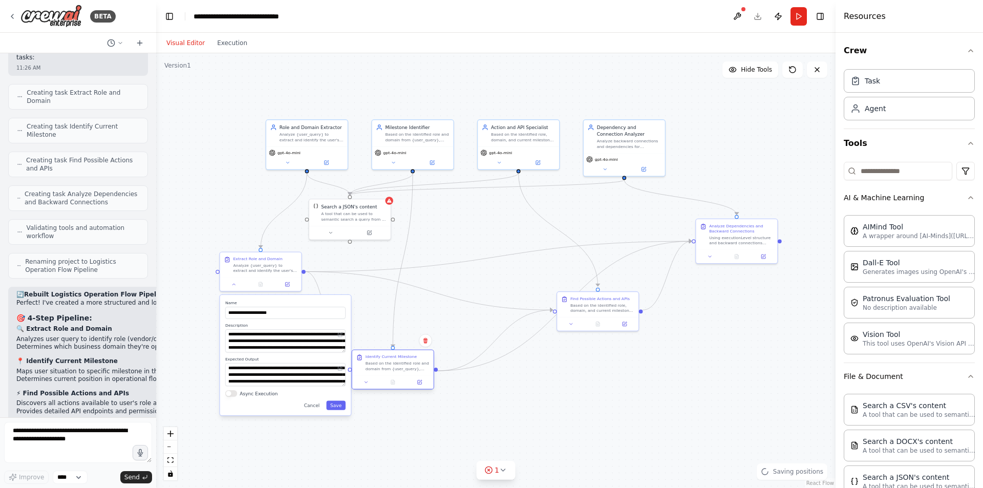
drag, startPoint x: 440, startPoint y: 306, endPoint x: 416, endPoint y: 358, distance: 57.5
click at [416, 361] on div "Based on the identified role and domain from {user_query}, determine the curren…" at bounding box center [398, 366] width 64 height 11
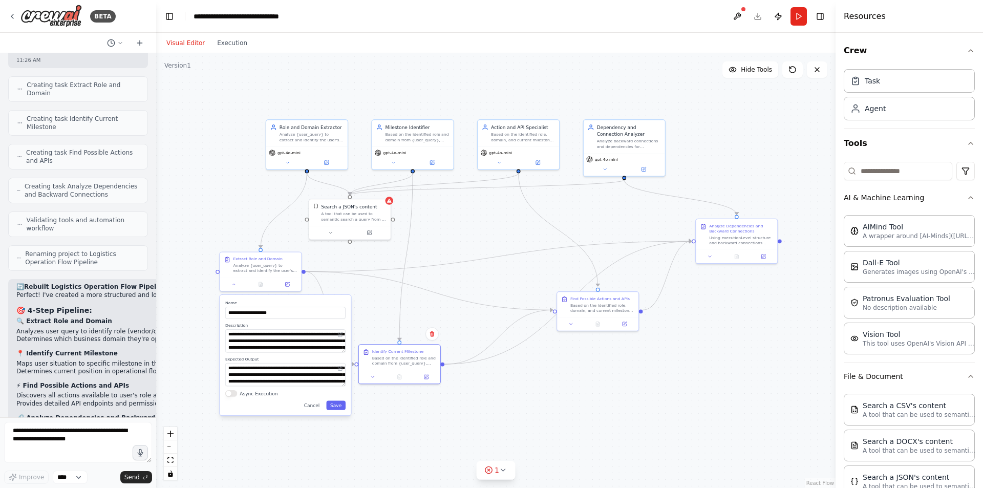
click at [524, 451] on div ".deletable-edge-delete-btn { width: 20px; height: 20px; border: 0px solid #ffff…" at bounding box center [496, 270] width 680 height 435
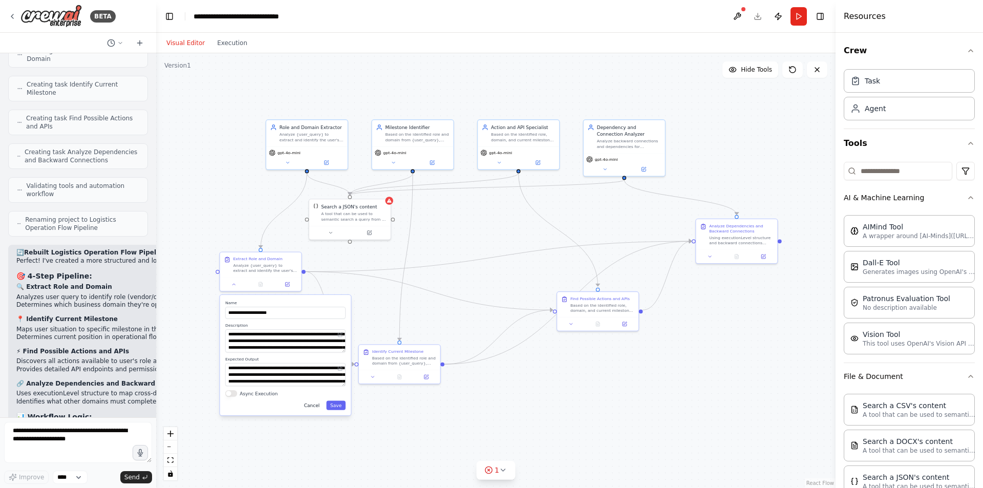
scroll to position [7484, 0]
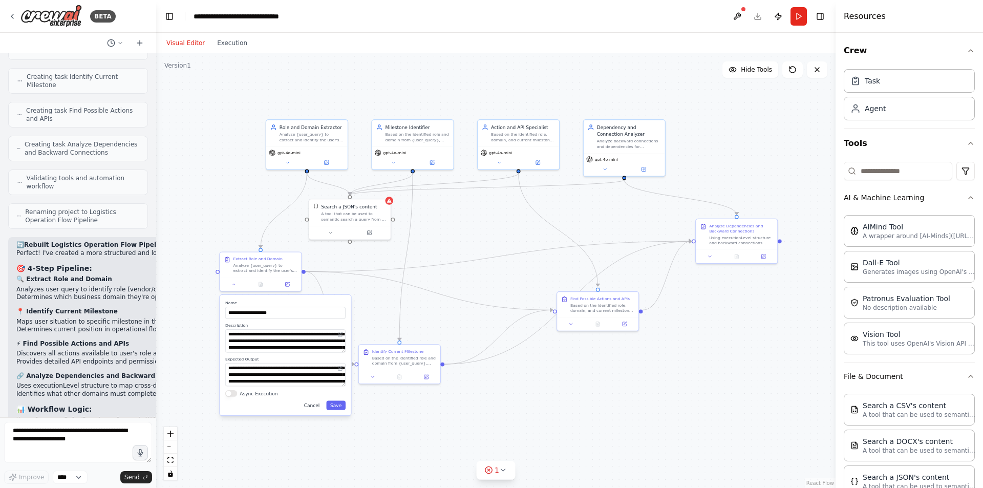
click at [305, 402] on button "Cancel" at bounding box center [312, 405] width 24 height 9
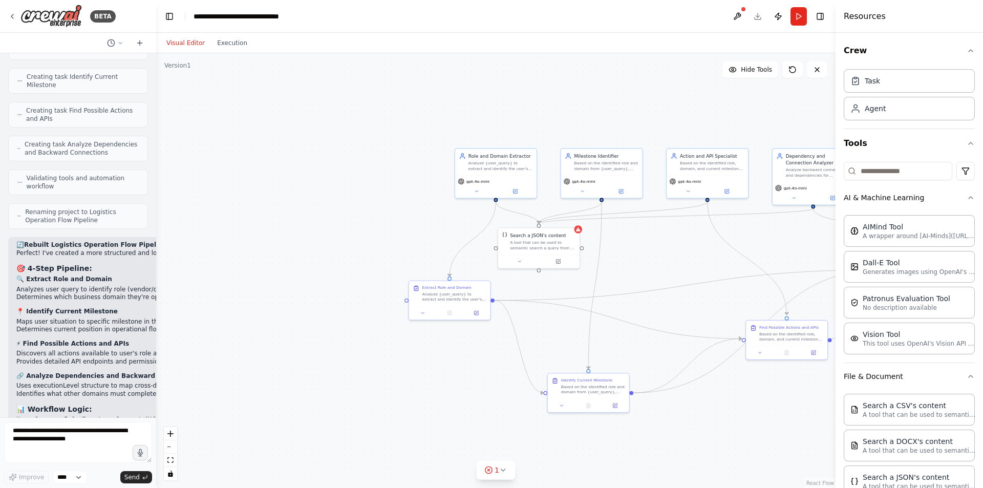
drag, startPoint x: 470, startPoint y: 227, endPoint x: 659, endPoint y: 256, distance: 191.1
click at [659, 256] on div ".deletable-edge-delete-btn { width: 20px; height: 20px; border: 0px solid #ffff…" at bounding box center [496, 270] width 680 height 435
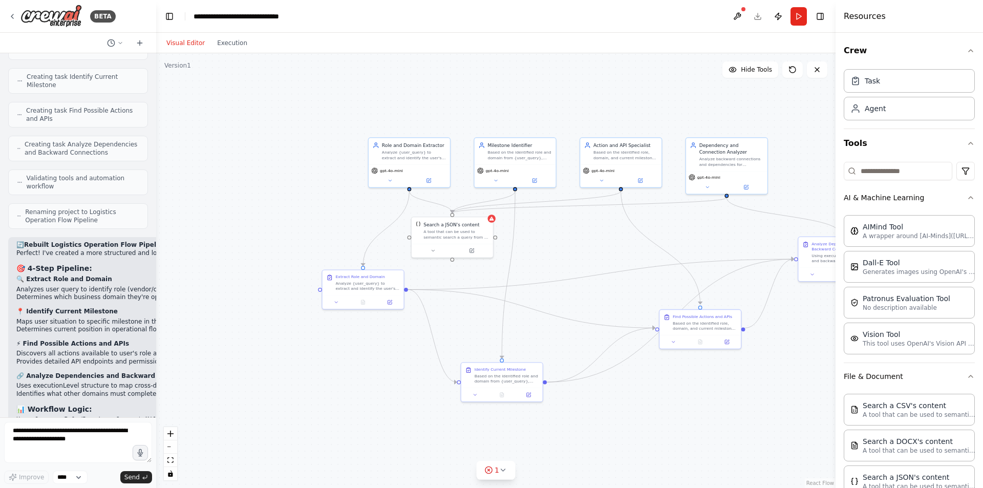
drag, startPoint x: 682, startPoint y: 267, endPoint x: 592, endPoint y: 257, distance: 90.7
click at [592, 257] on div ".deletable-edge-delete-btn { width: 20px; height: 20px; border: 0px solid #ffff…" at bounding box center [496, 270] width 680 height 435
click at [91, 436] on textarea at bounding box center [78, 442] width 148 height 41
click at [425, 182] on icon at bounding box center [425, 180] width 4 height 4
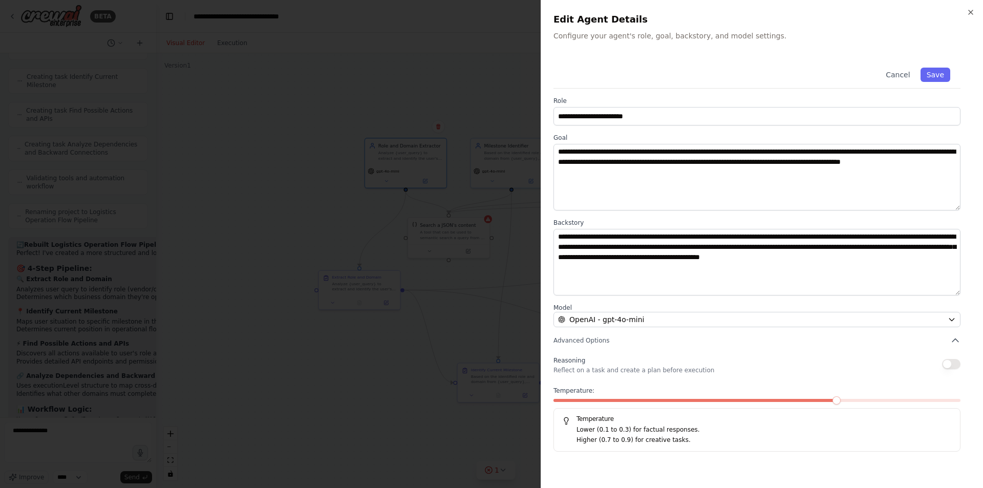
click at [450, 257] on div at bounding box center [491, 244] width 983 height 488
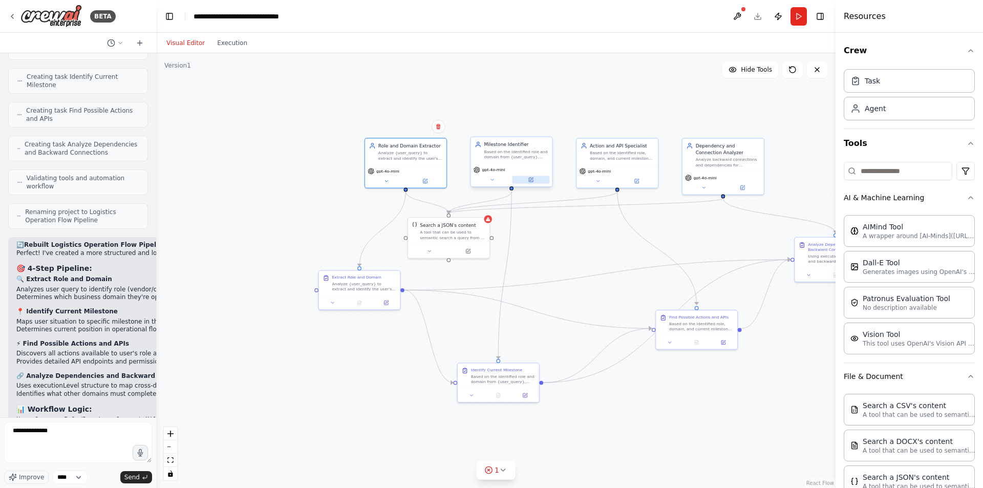
click at [534, 181] on button at bounding box center [530, 180] width 37 height 8
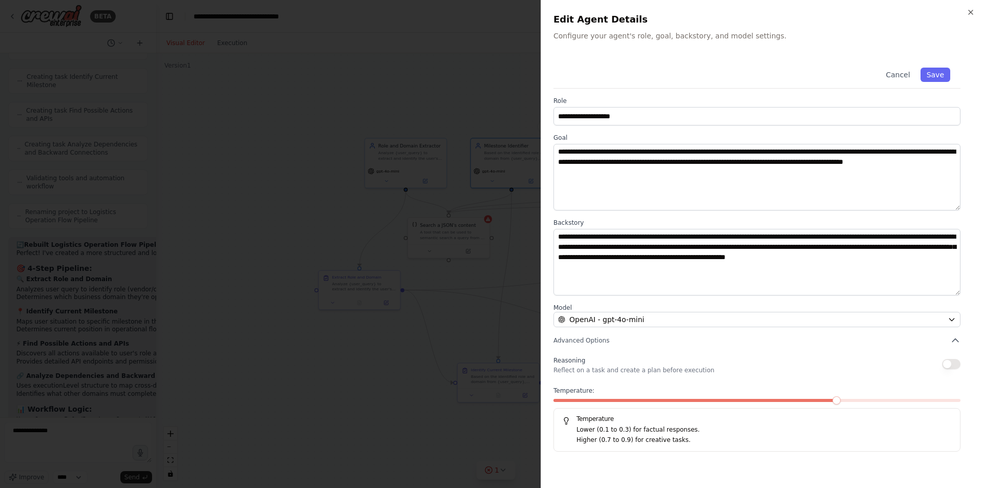
click at [477, 319] on div at bounding box center [491, 244] width 983 height 488
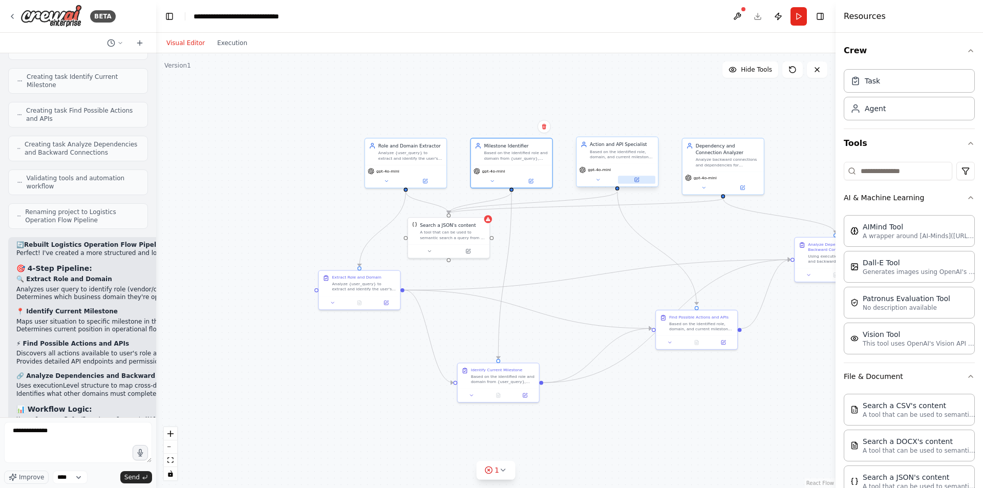
click at [633, 178] on button at bounding box center [636, 180] width 37 height 8
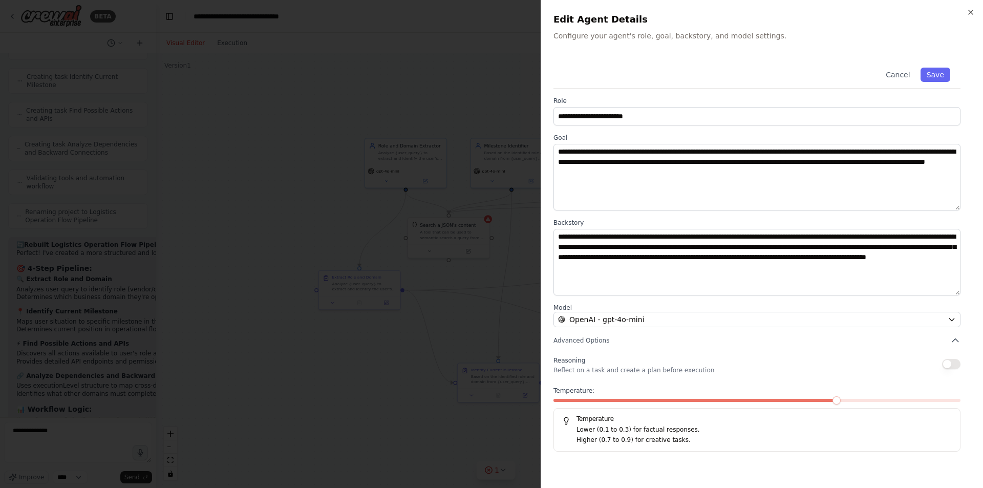
click at [457, 347] on div at bounding box center [491, 244] width 983 height 488
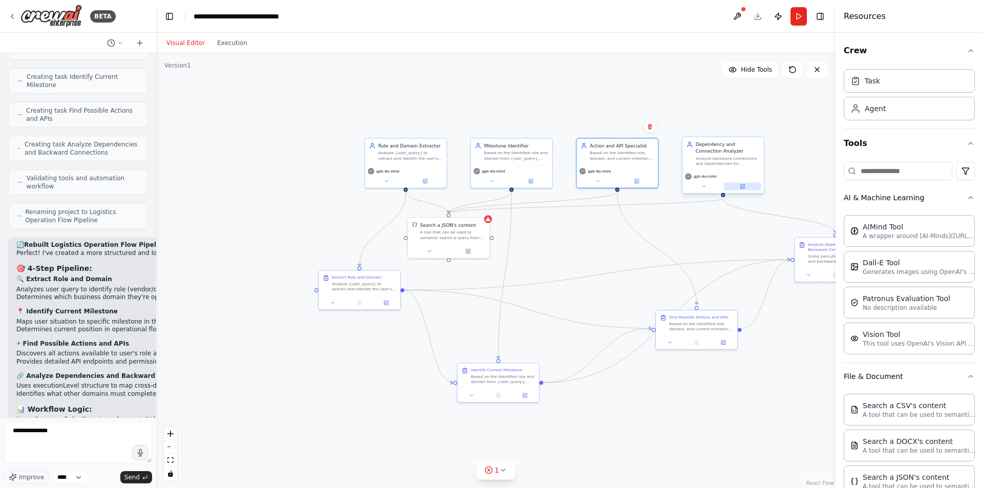
click at [746, 187] on button at bounding box center [742, 186] width 37 height 8
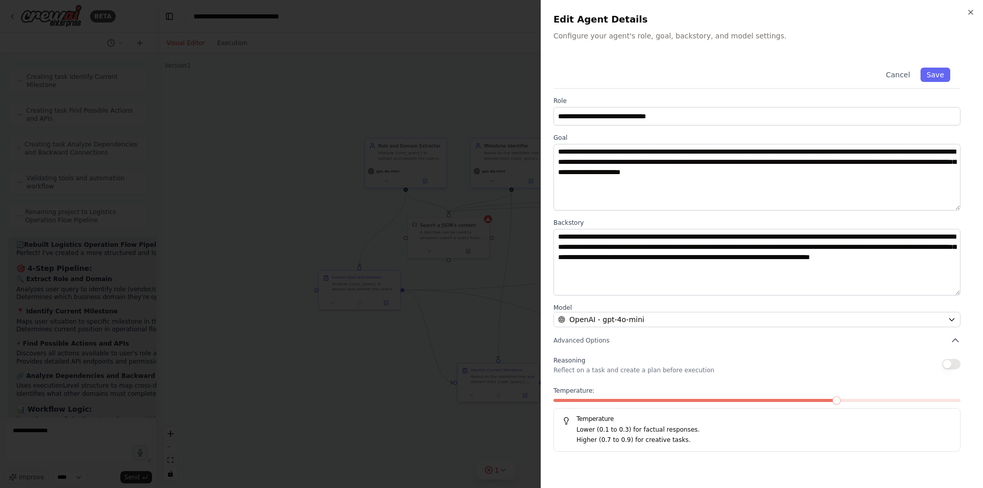
click at [444, 336] on div at bounding box center [491, 244] width 983 height 488
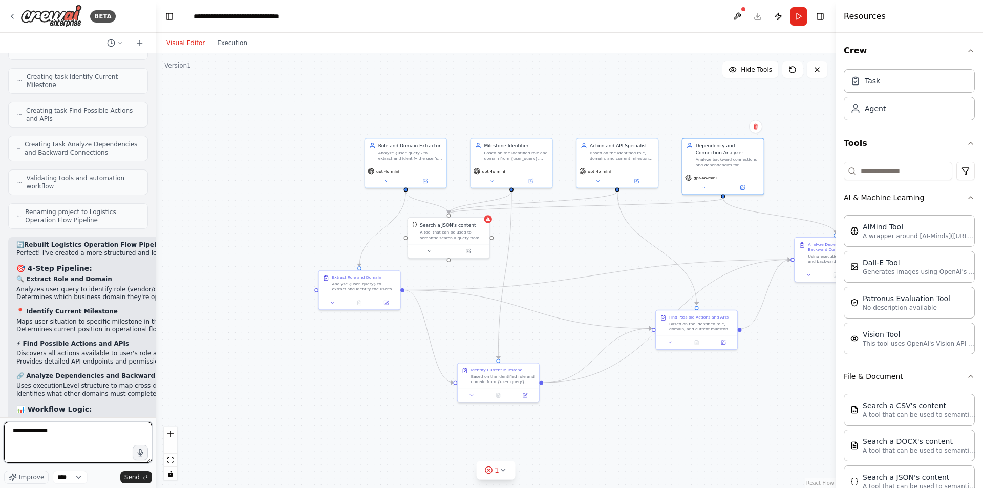
click at [63, 430] on textarea "**********" at bounding box center [78, 442] width 148 height 41
type textarea "**********"
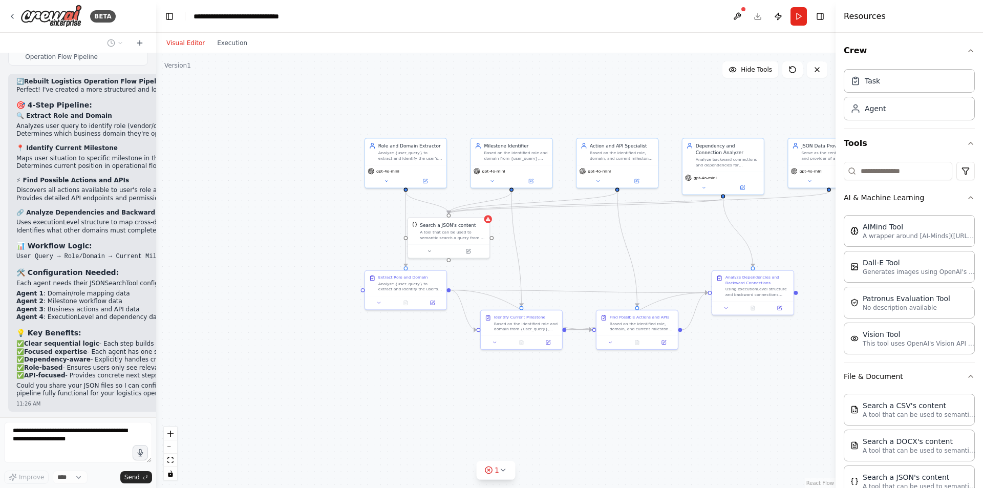
scroll to position [7656, 0]
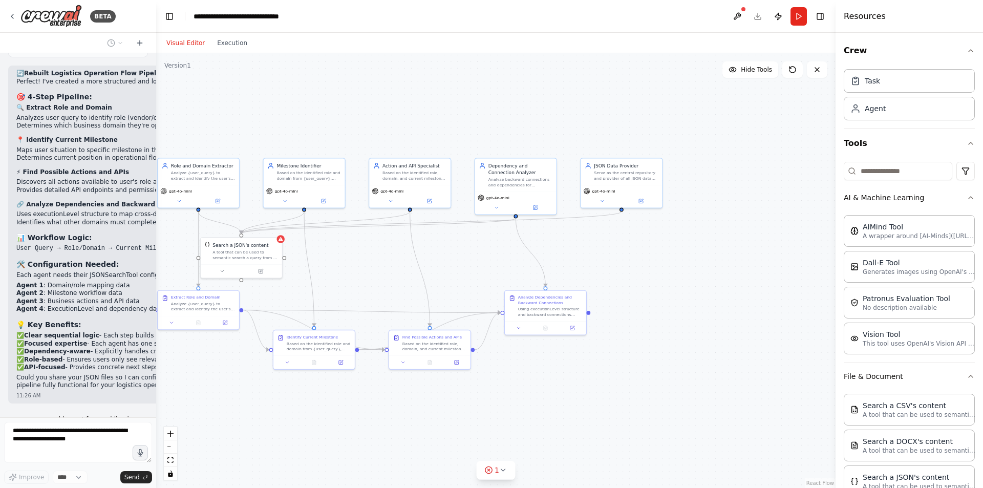
drag, startPoint x: 625, startPoint y: 381, endPoint x: 413, endPoint y: 401, distance: 213.0
click at [413, 401] on div ".deletable-edge-delete-btn { width: 20px; height: 20px; border: 0px solid #ffff…" at bounding box center [496, 270] width 680 height 435
click at [639, 199] on button at bounding box center [636, 200] width 37 height 8
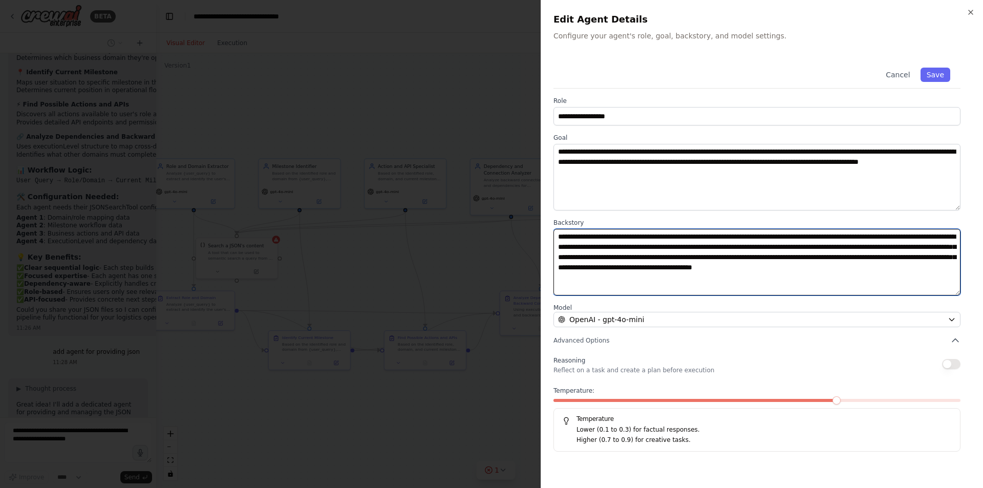
click at [754, 257] on textarea "**********" at bounding box center [757, 262] width 407 height 67
click at [703, 278] on textarea "**********" at bounding box center [757, 262] width 407 height 67
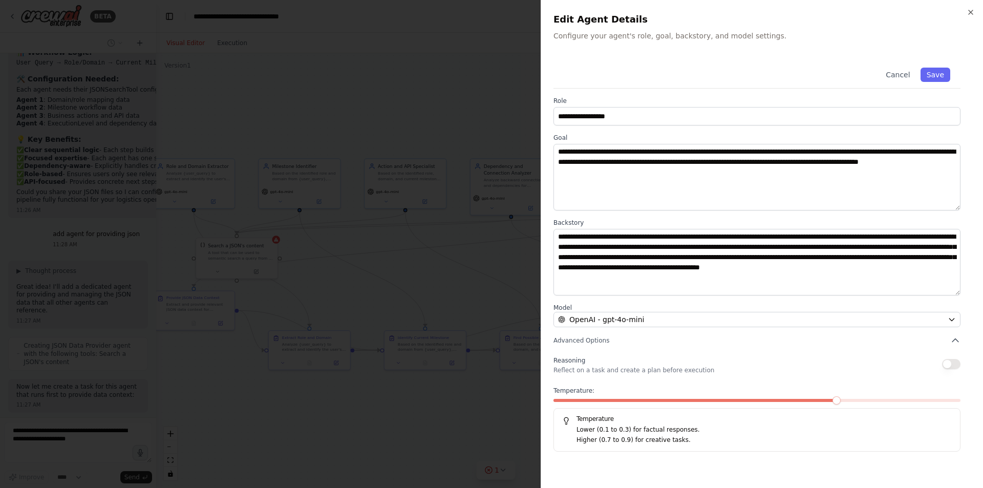
scroll to position [7875, 0]
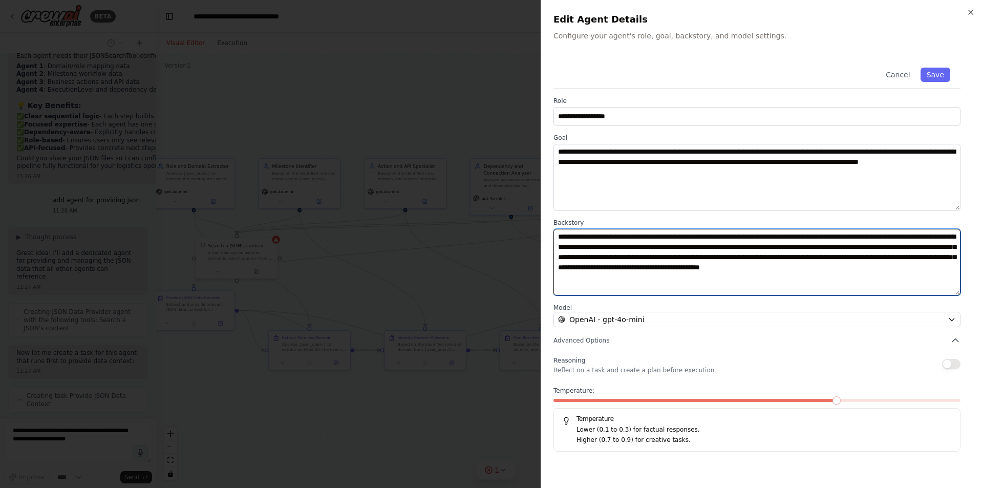
click at [819, 263] on textarea "**********" at bounding box center [757, 262] width 407 height 67
paste textarea "**********"
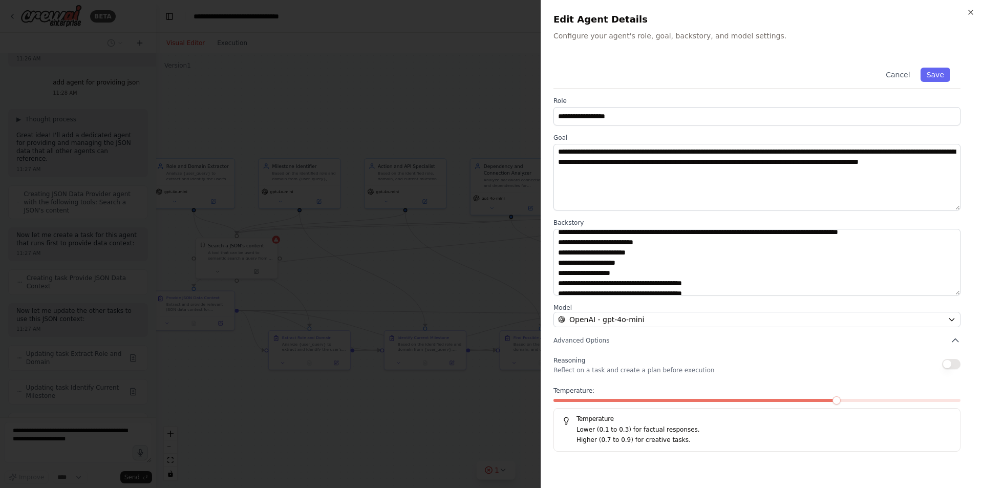
scroll to position [0, 0]
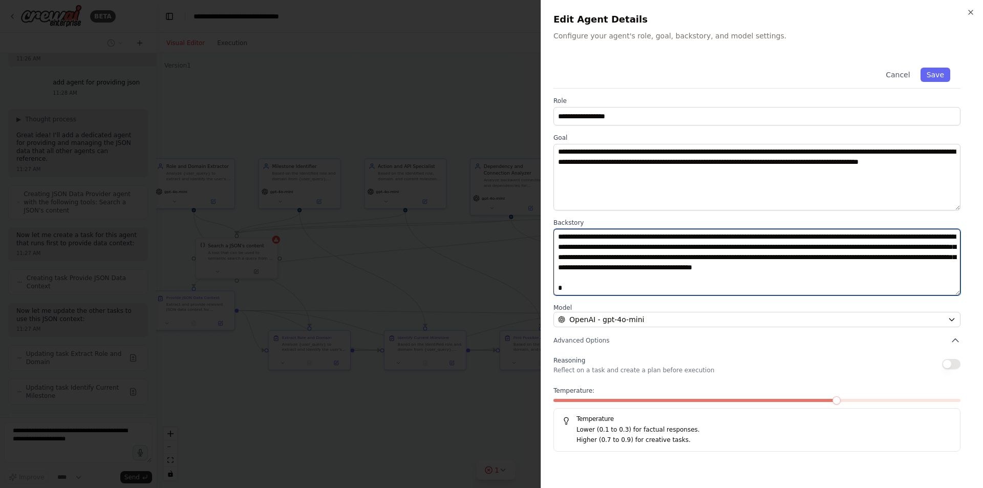
click at [682, 269] on textarea at bounding box center [757, 262] width 407 height 67
click at [677, 276] on textarea at bounding box center [757, 262] width 407 height 67
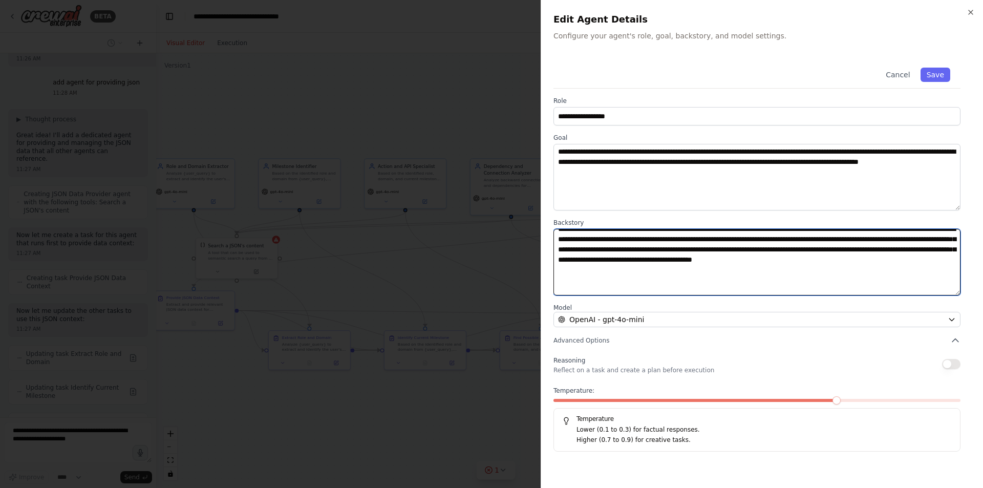
paste textarea "**********"
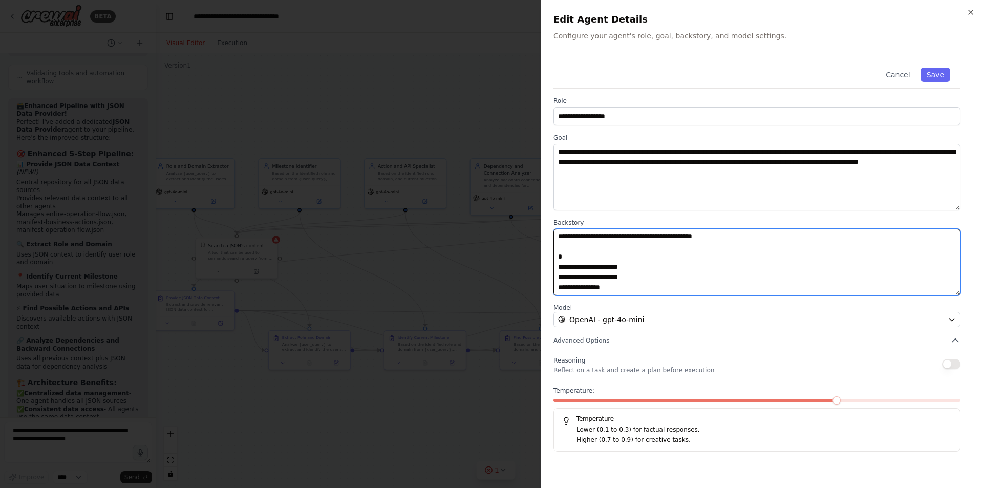
scroll to position [26, 0]
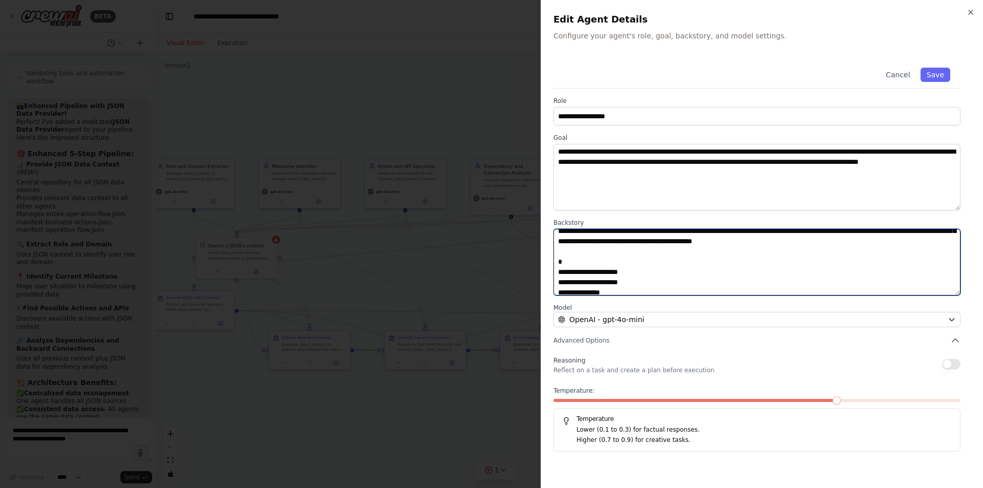
click at [573, 262] on textarea at bounding box center [757, 262] width 407 height 67
type textarea "**********"
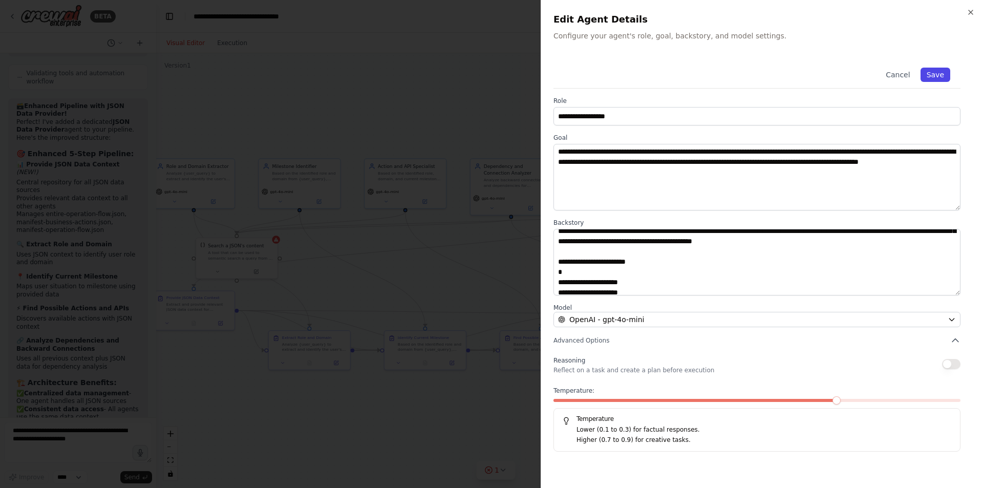
click at [936, 70] on button "Save" at bounding box center [936, 75] width 30 height 14
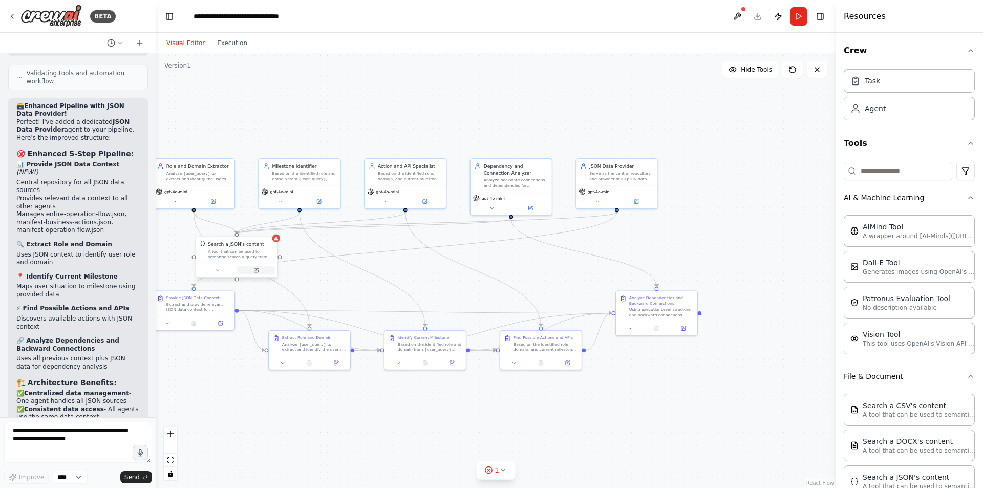
click at [250, 271] on button at bounding box center [256, 270] width 37 height 8
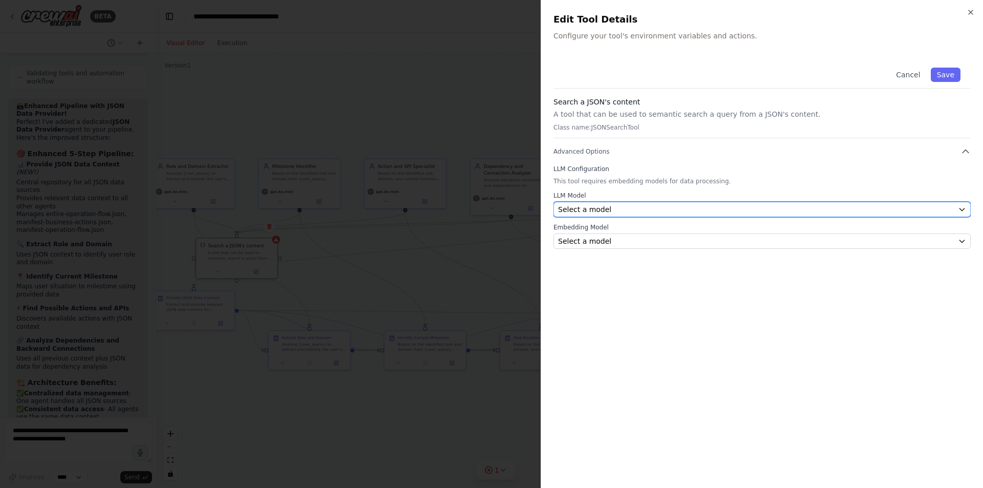
click at [741, 205] on div "Select a model" at bounding box center [756, 209] width 396 height 10
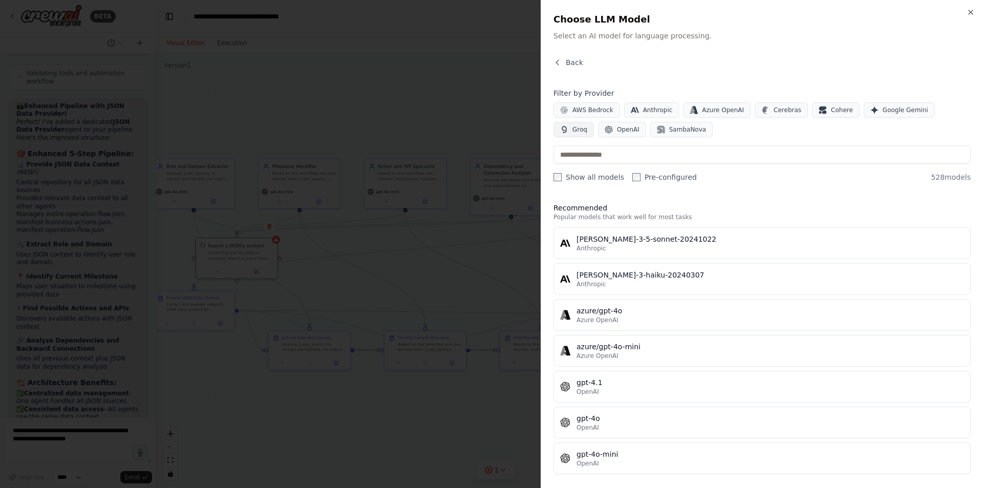
click at [594, 122] on button "Groq" at bounding box center [574, 129] width 40 height 15
click at [617, 130] on span "OpenAI" at bounding box center [628, 129] width 23 height 8
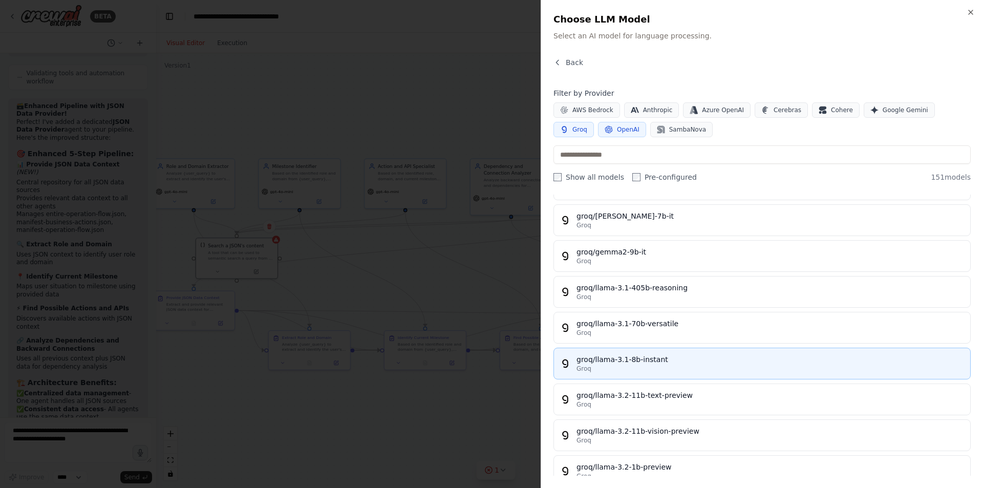
scroll to position [0, 0]
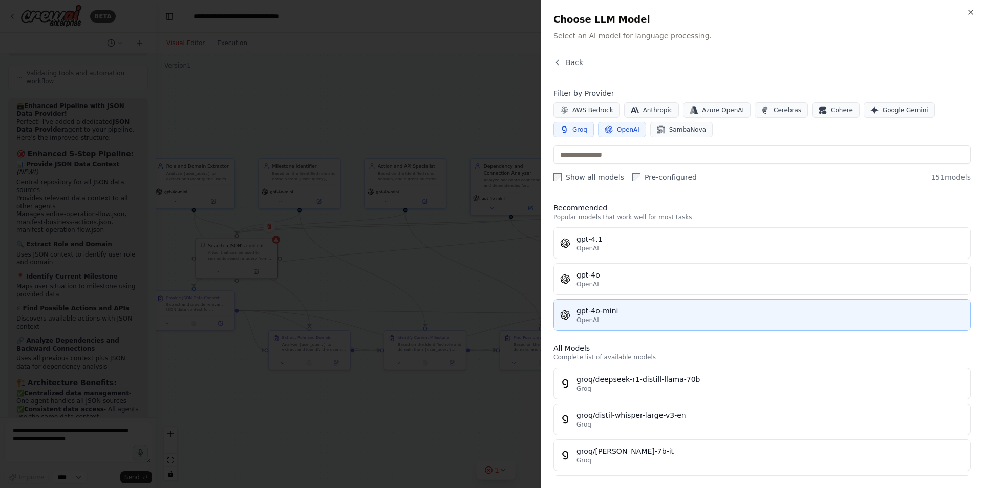
click at [637, 304] on button "gpt-4o-mini OpenAI" at bounding box center [762, 315] width 417 height 32
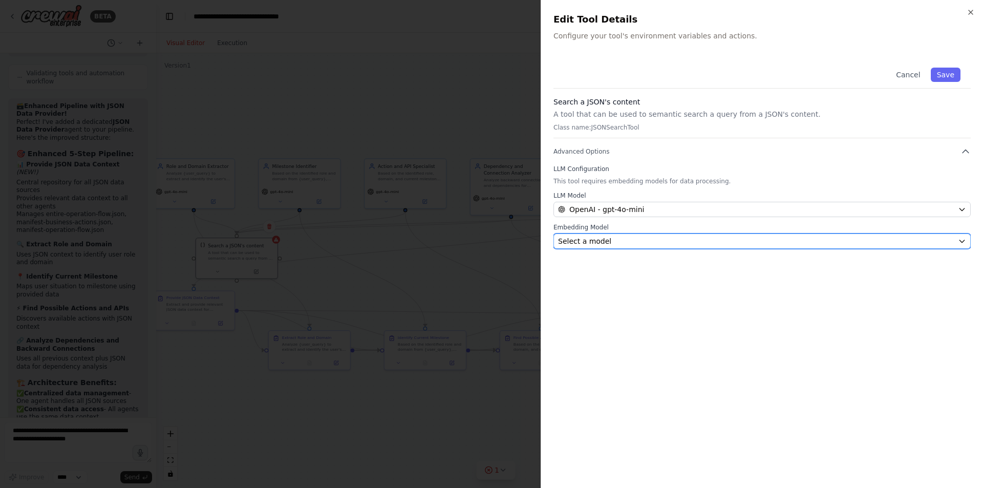
click at [622, 246] on div "Select a model" at bounding box center [756, 241] width 396 height 10
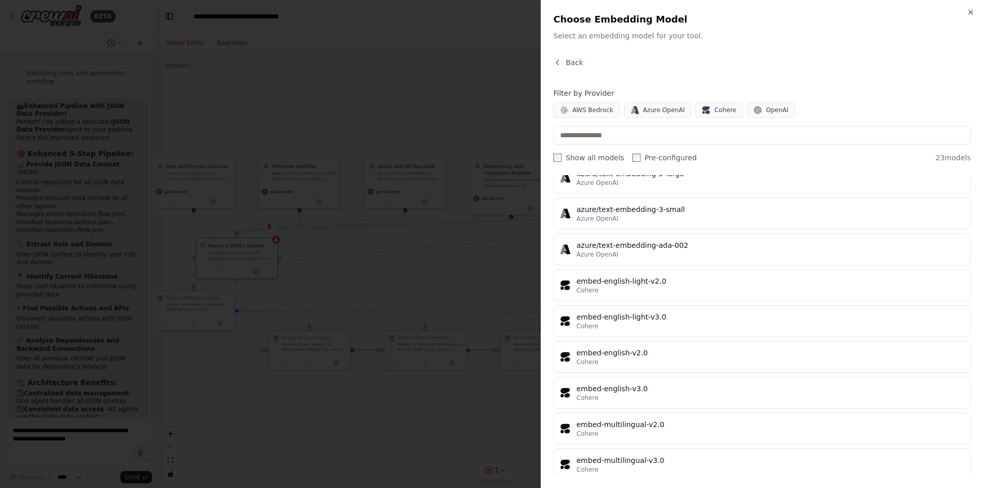
scroll to position [561, 0]
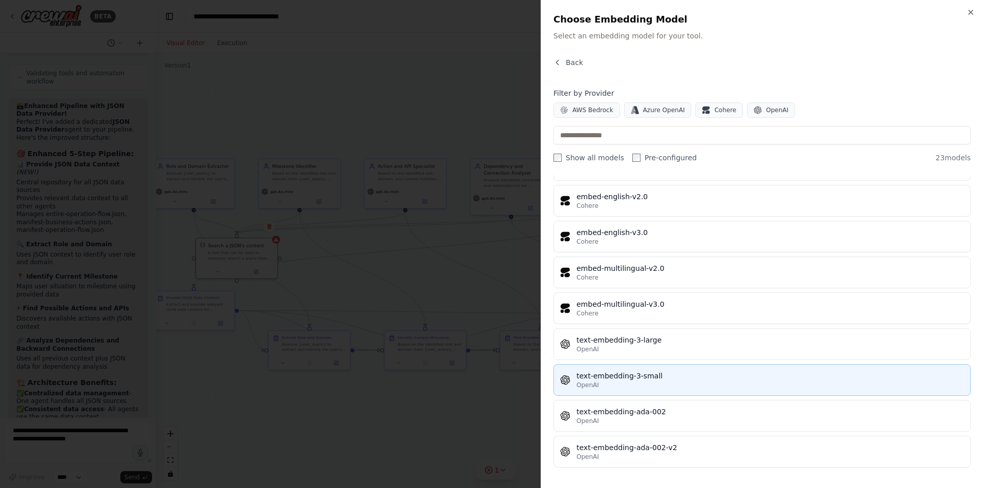
click at [673, 392] on button "text-embedding-3-small OpenAI" at bounding box center [762, 380] width 417 height 32
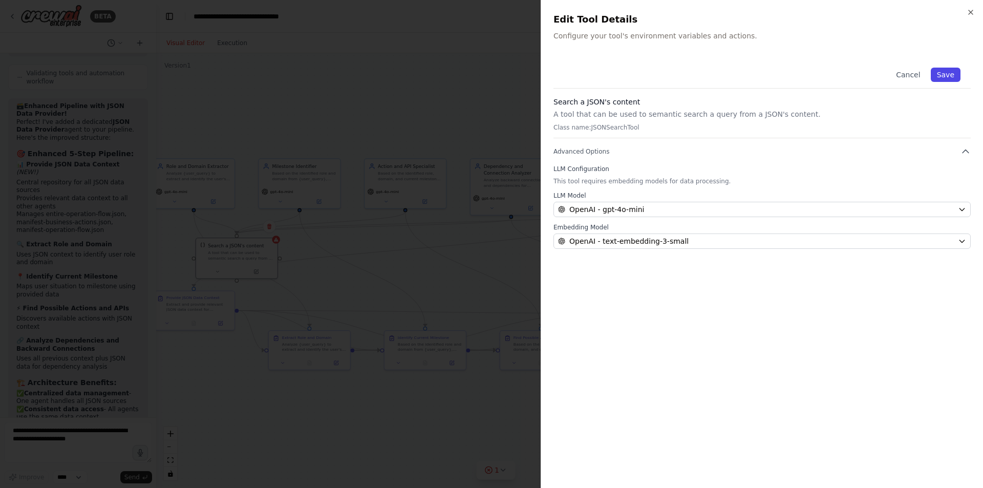
click at [946, 80] on button "Save" at bounding box center [946, 75] width 30 height 14
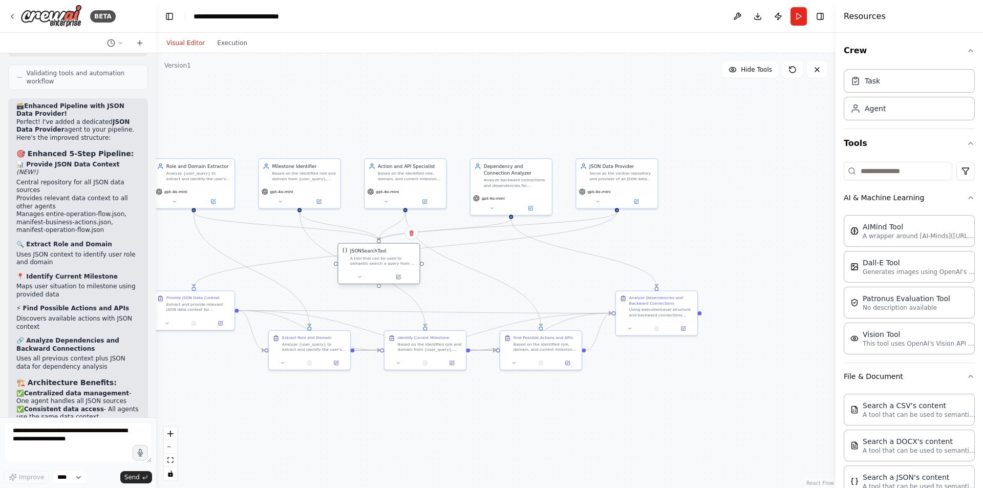
drag, startPoint x: 239, startPoint y: 250, endPoint x: 391, endPoint y: 256, distance: 152.2
click at [391, 256] on div "A tool that can be used to semantic search a query from a JSON's content." at bounding box center [383, 261] width 66 height 11
drag, startPoint x: 645, startPoint y: 308, endPoint x: 704, endPoint y: 300, distance: 59.5
click at [704, 300] on div "Using executionLevel structure and backward connections analysis for {user_quer…" at bounding box center [721, 304] width 64 height 11
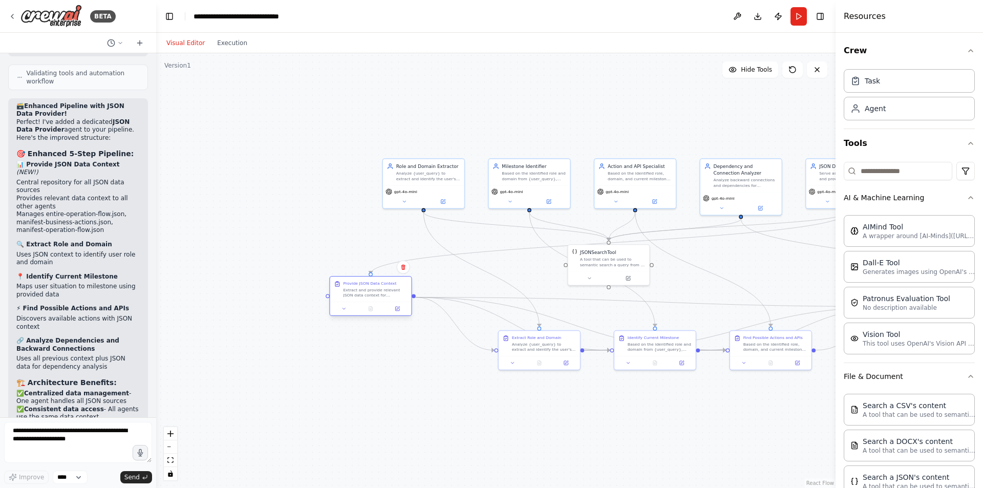
drag, startPoint x: 182, startPoint y: 306, endPoint x: 348, endPoint y: 298, distance: 166.6
click at [348, 298] on div "Provide JSON Data Context Extract and provide relevant JSON data context for {u…" at bounding box center [370, 289] width 81 height 25
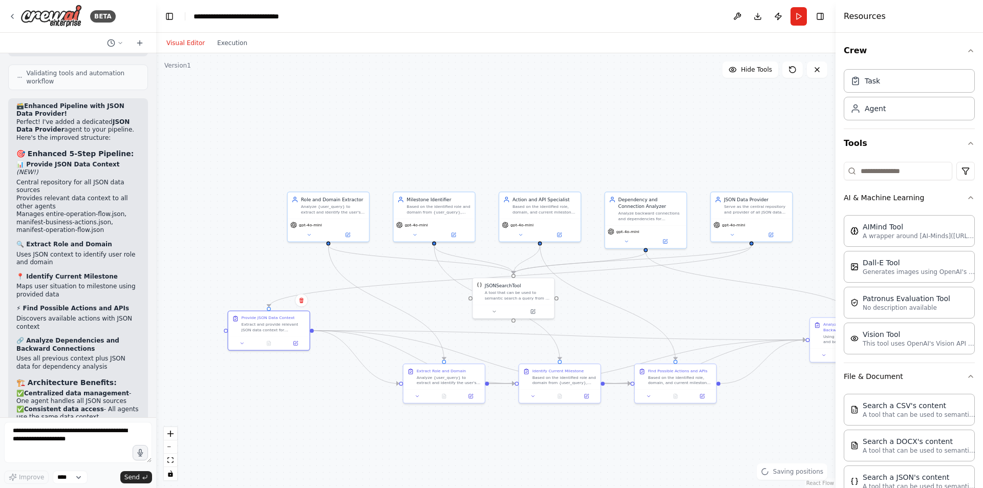
drag, startPoint x: 676, startPoint y: 435, endPoint x: 580, endPoint y: 468, distance: 100.9
click at [580, 468] on div ".deletable-edge-delete-btn { width: 20px; height: 20px; border: 0px solid #ffff…" at bounding box center [496, 270] width 680 height 435
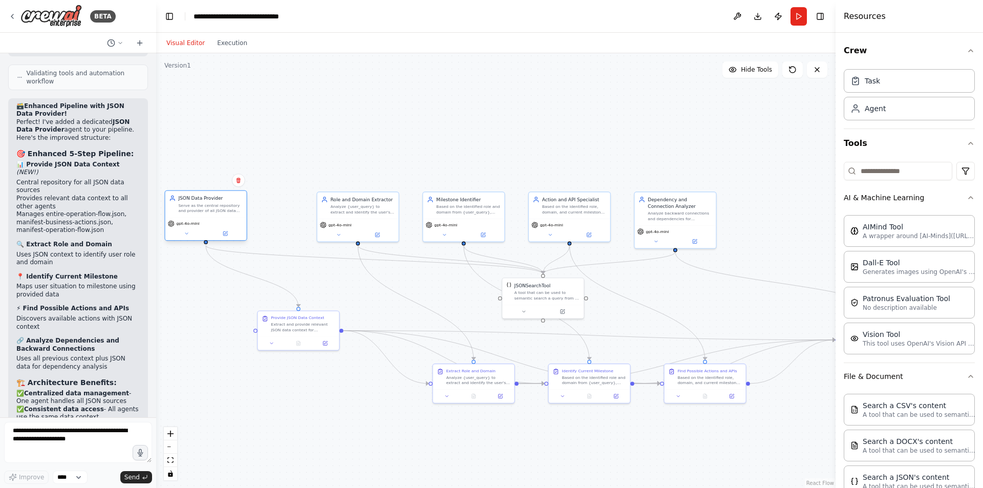
drag, startPoint x: 739, startPoint y: 209, endPoint x: 200, endPoint y: 208, distance: 539.3
click at [200, 208] on div "Serve as the central repository and provider of all JSON data sources for {user…" at bounding box center [210, 208] width 64 height 11
drag, startPoint x: 223, startPoint y: 228, endPoint x: 243, endPoint y: 235, distance: 20.7
click at [243, 235] on div "gpt-4o-mini" at bounding box center [225, 235] width 81 height 23
click at [798, 17] on button "Run" at bounding box center [799, 16] width 16 height 18
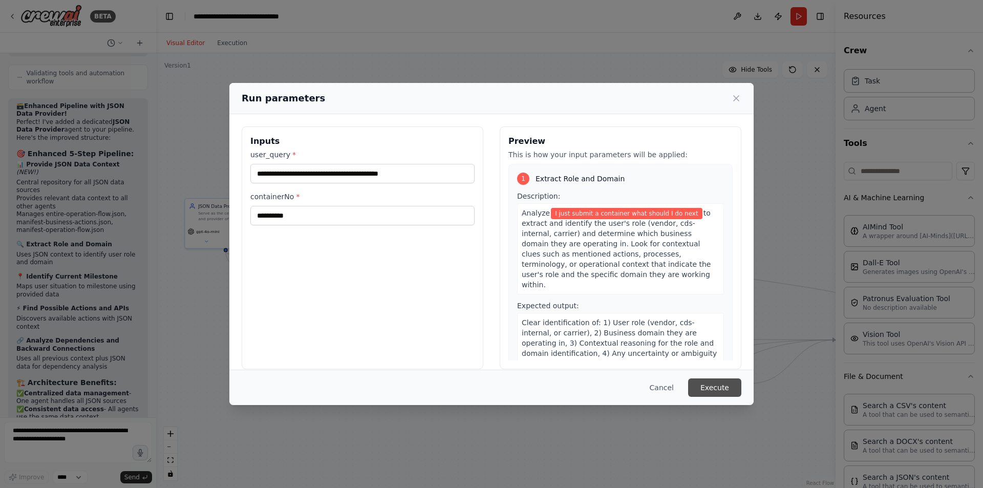
click at [707, 383] on button "Execute" at bounding box center [714, 387] width 53 height 18
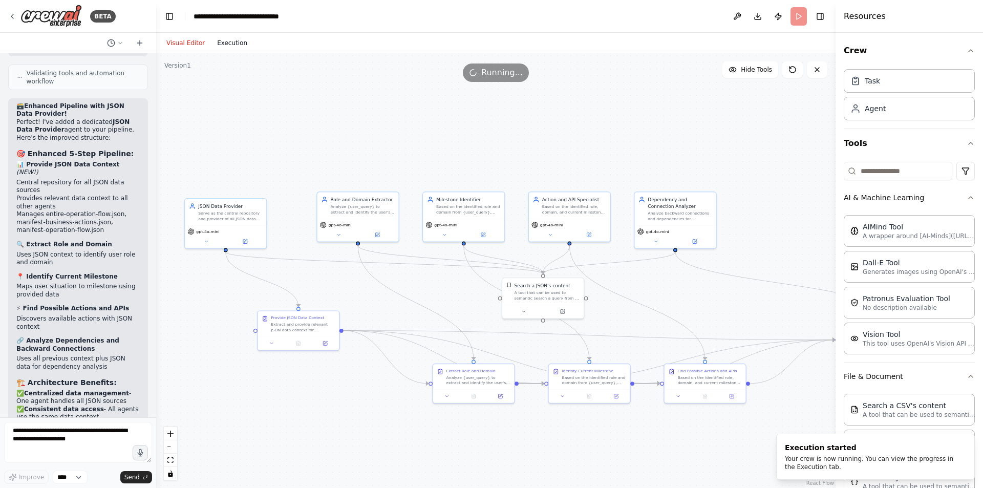
click at [224, 45] on button "Execution" at bounding box center [232, 43] width 43 height 12
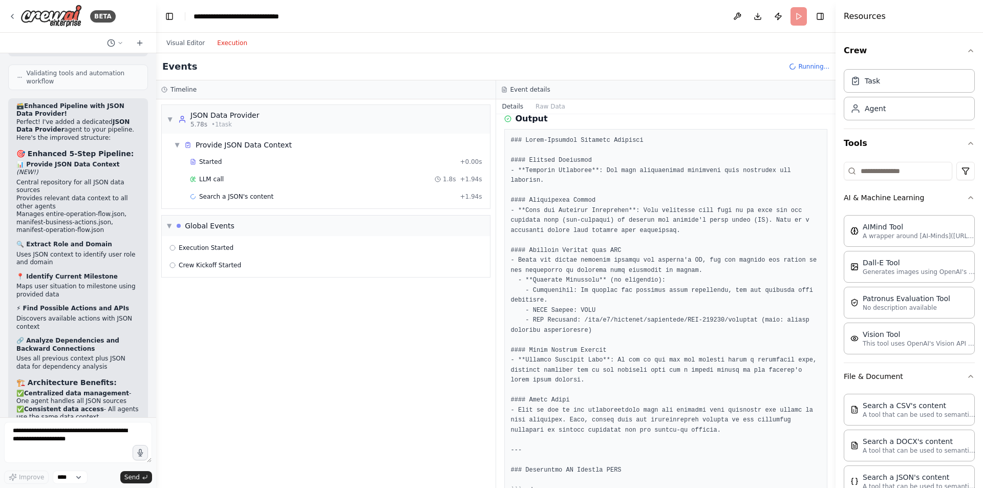
scroll to position [0, 0]
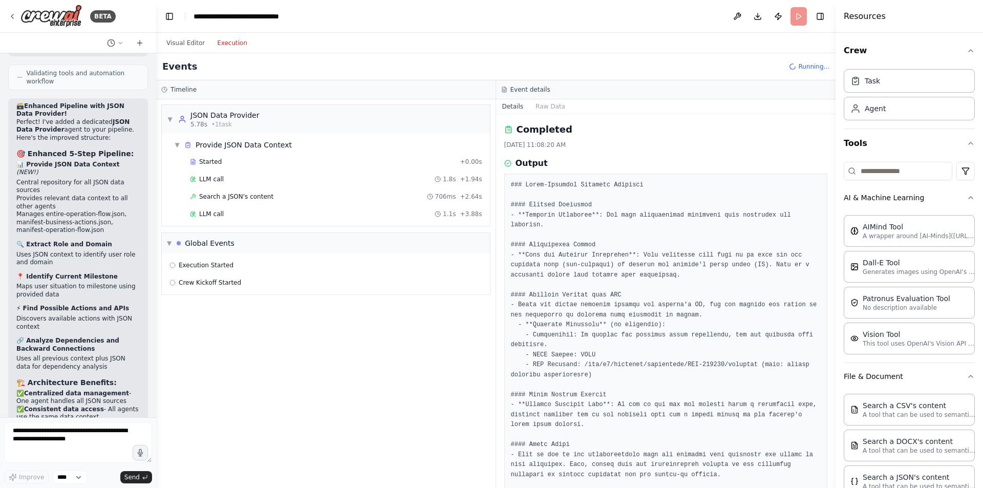
click at [237, 170] on div "Started + 0.00s LLM call 1.8s + 1.94s Search a JSON's content 706ms + 2.64s LLM…" at bounding box center [330, 189] width 320 height 70
click at [231, 185] on div "LLM call 1.8s + 1.94s" at bounding box center [336, 179] width 300 height 15
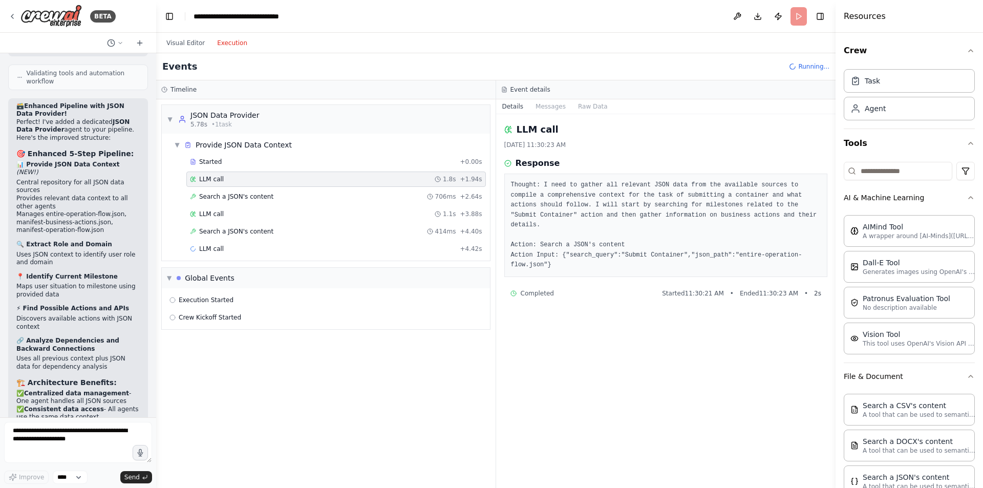
click at [227, 205] on div "Started + 0.00s LLM call 1.8s + 1.94s Search a JSON's content 706ms + 2.64s LLM…" at bounding box center [330, 206] width 320 height 104
click at [216, 197] on span "Search a JSON's content" at bounding box center [236, 197] width 74 height 8
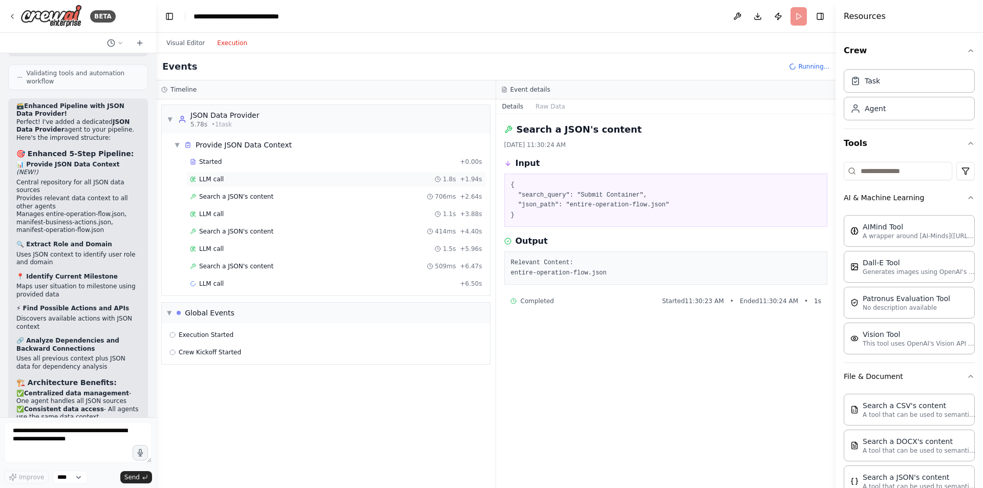
click at [202, 183] on span "LLM call" at bounding box center [211, 179] width 25 height 8
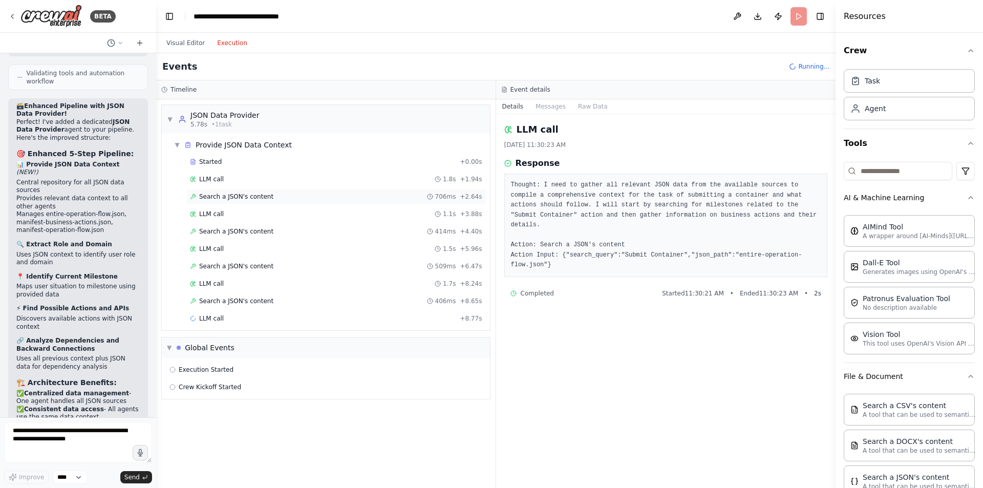
click at [207, 189] on div "Search a JSON's content 706ms + 2.64s" at bounding box center [336, 196] width 300 height 15
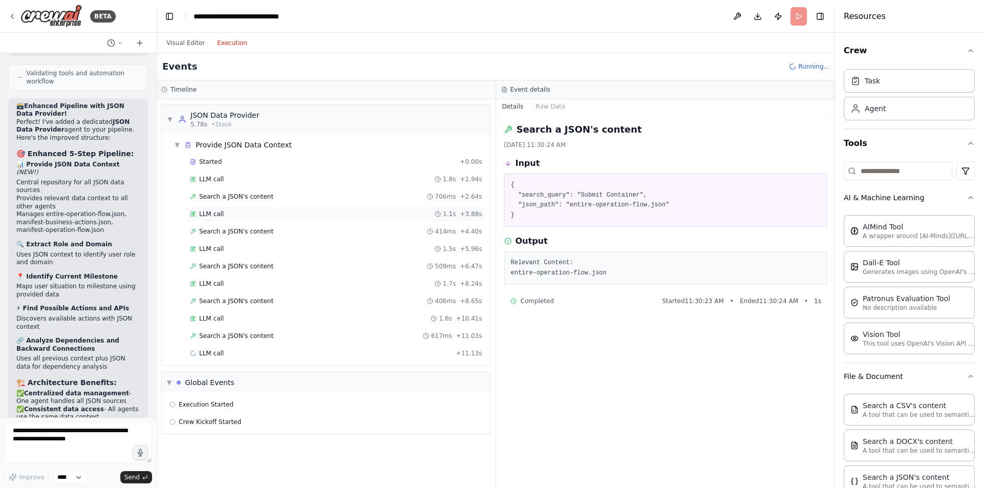
click at [208, 211] on span "LLM call" at bounding box center [211, 214] width 25 height 8
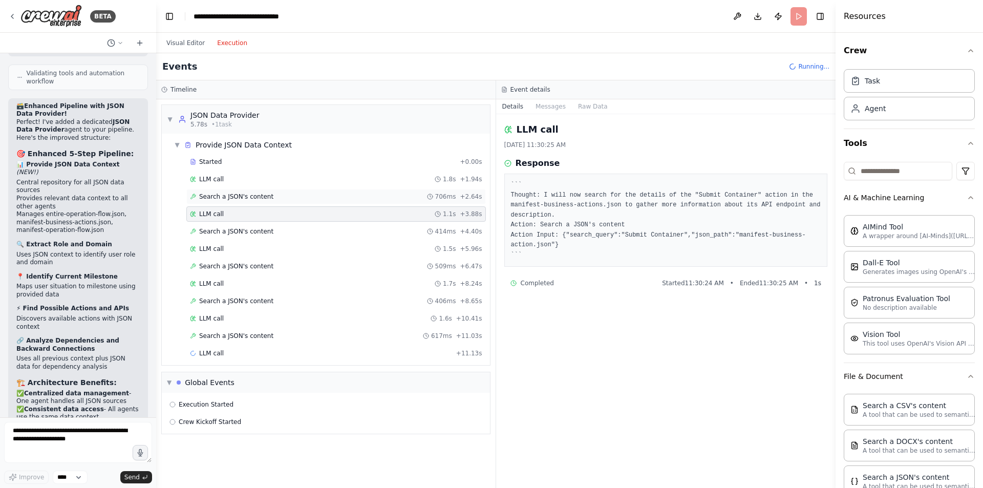
click at [210, 197] on span "Search a JSON's content" at bounding box center [236, 197] width 74 height 8
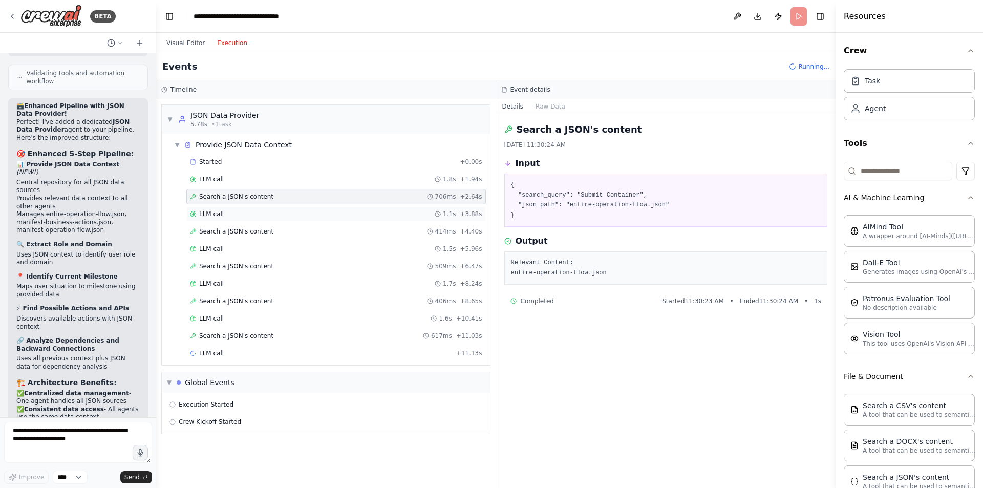
click at [209, 218] on span "LLM call" at bounding box center [211, 214] width 25 height 8
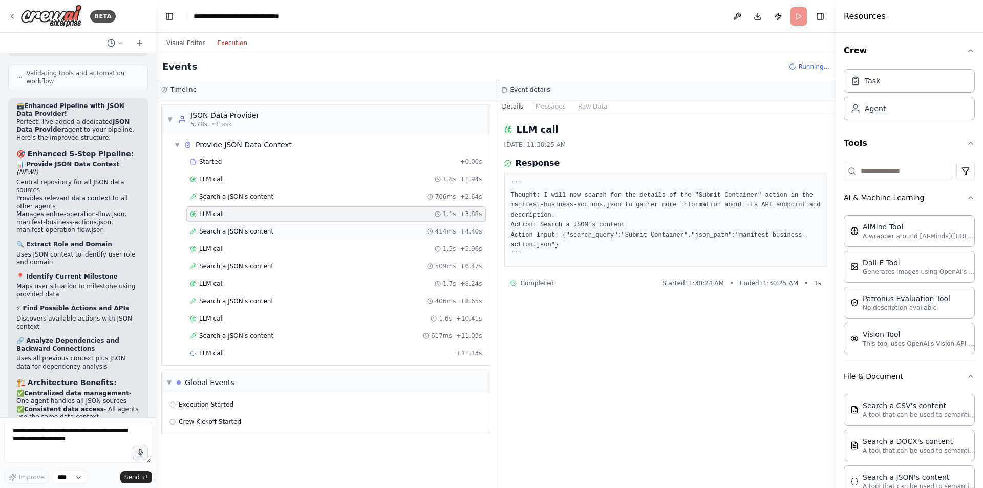
click at [208, 237] on div "Search a JSON's content 414ms + 4.40s" at bounding box center [336, 231] width 300 height 15
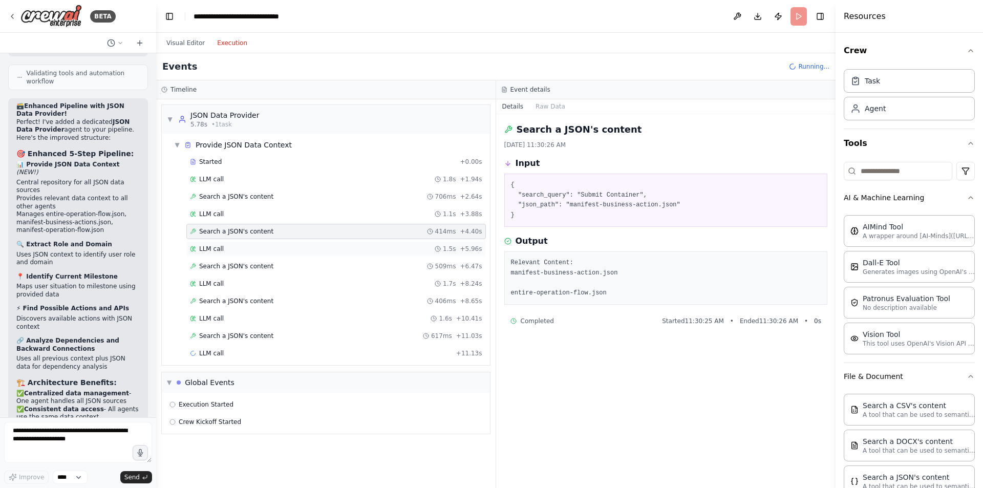
click at [214, 255] on div "LLM call 1.5s + 5.96s" at bounding box center [336, 248] width 300 height 15
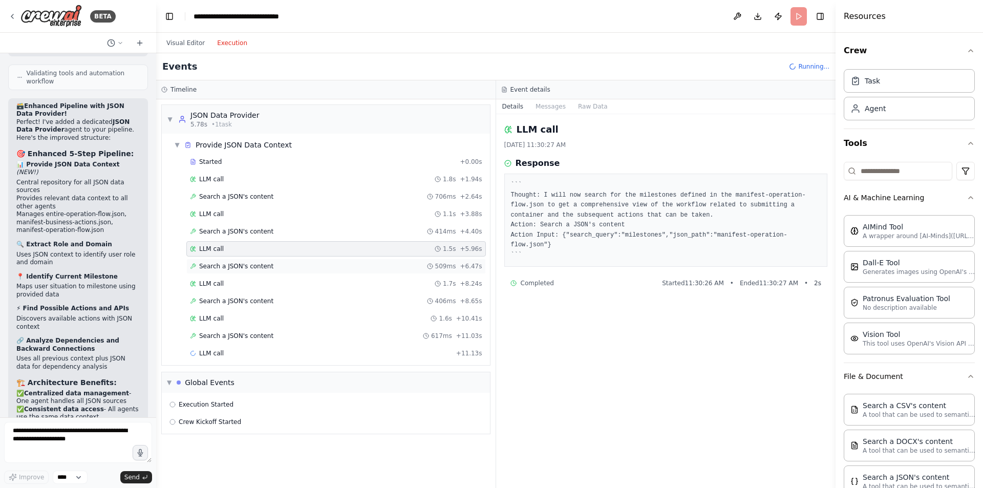
click at [214, 269] on span "Search a JSON's content" at bounding box center [236, 266] width 74 height 8
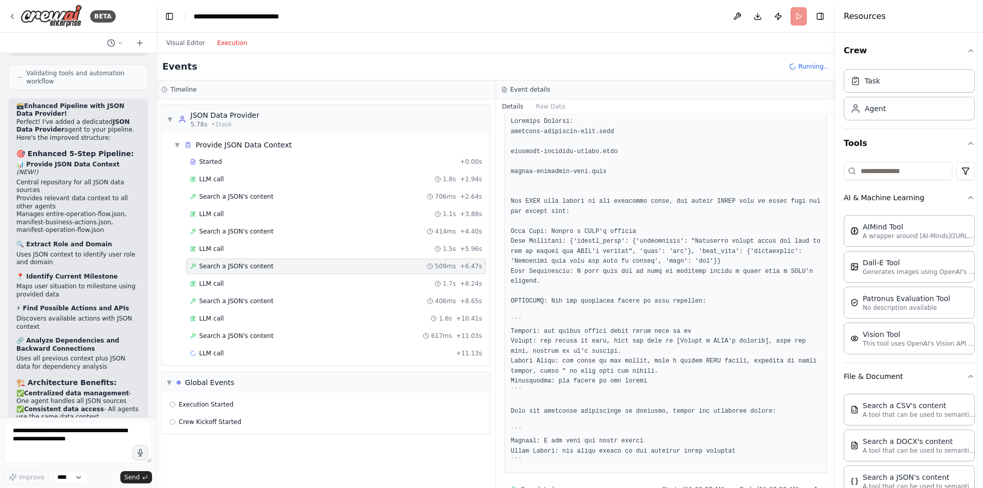
scroll to position [165, 0]
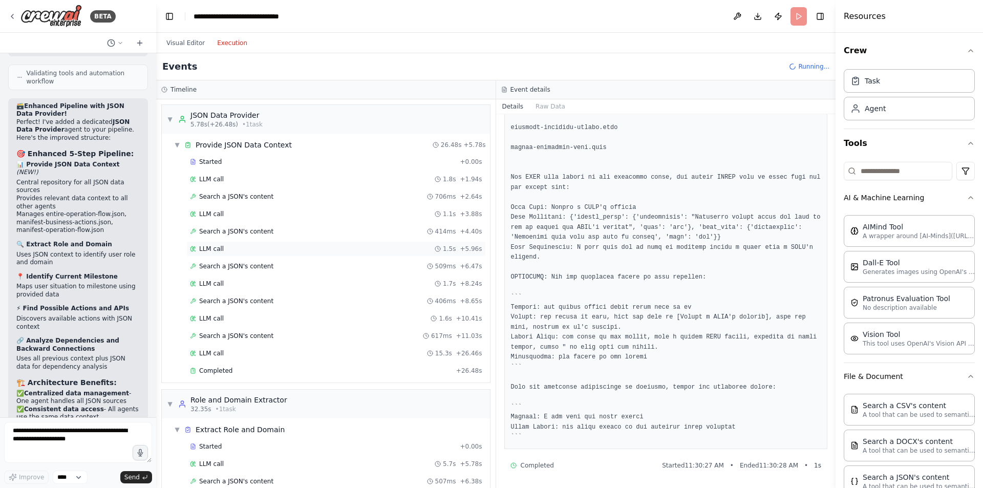
click at [215, 253] on div "LLM call 1.5s + 5.96s" at bounding box center [336, 248] width 300 height 15
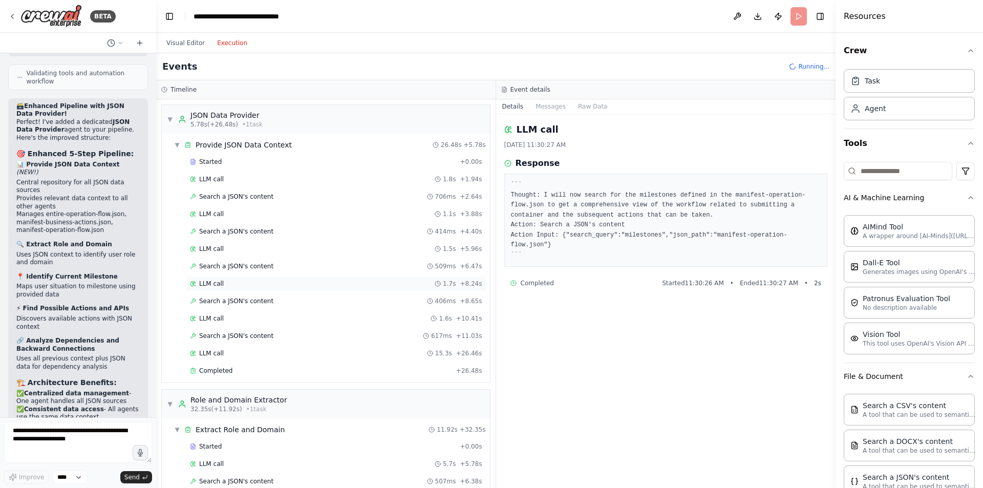
scroll to position [60, 0]
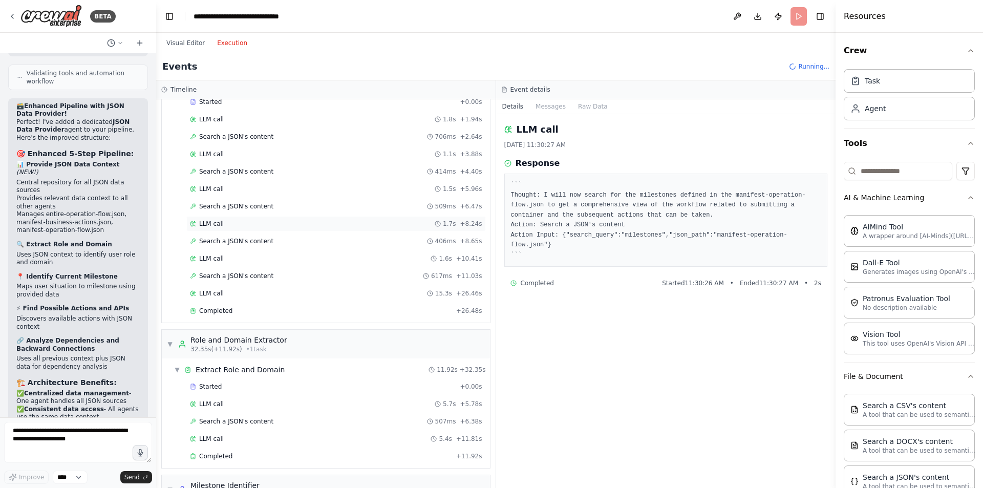
click at [237, 227] on div "LLM call 1.7s + 8.24s" at bounding box center [336, 224] width 292 height 8
click at [233, 242] on span "Search a JSON's content" at bounding box center [236, 241] width 74 height 8
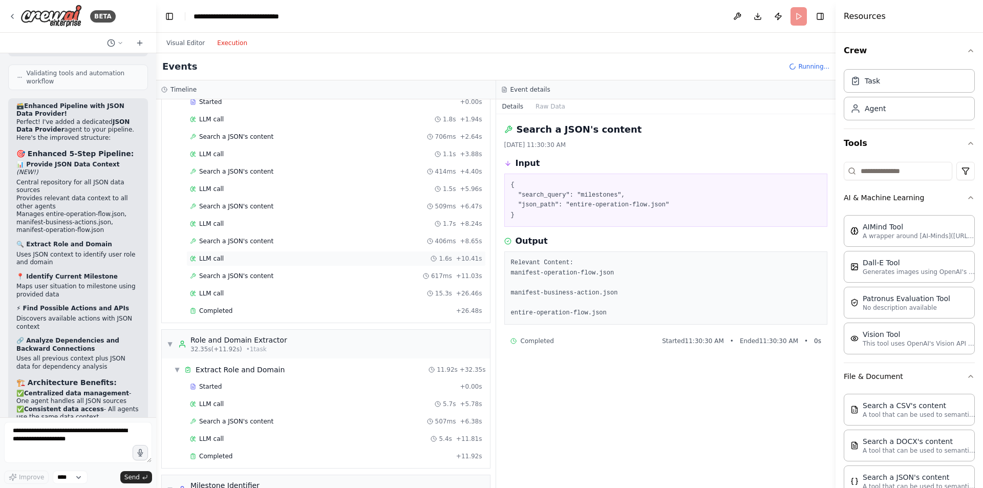
click at [226, 259] on div "LLM call 1.6s + 10.41s" at bounding box center [336, 259] width 292 height 8
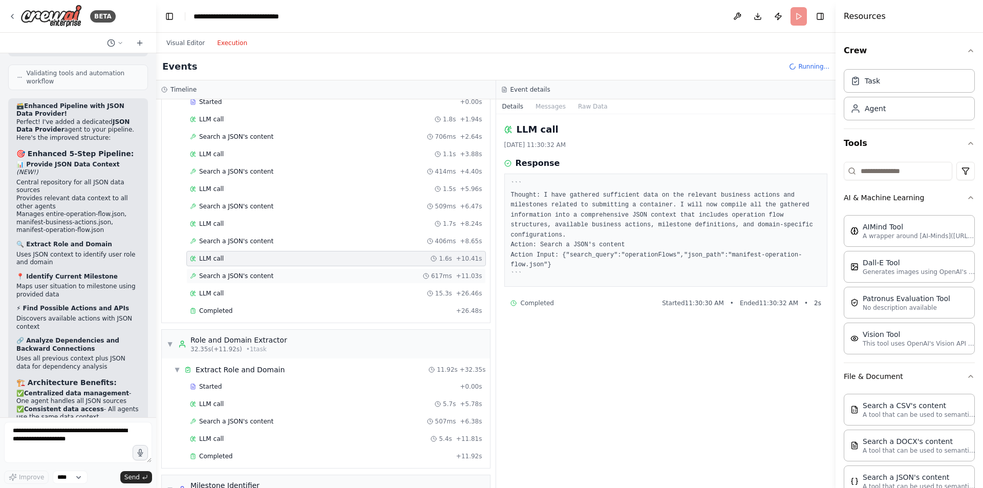
click at [221, 279] on span "Search a JSON's content" at bounding box center [236, 276] width 74 height 8
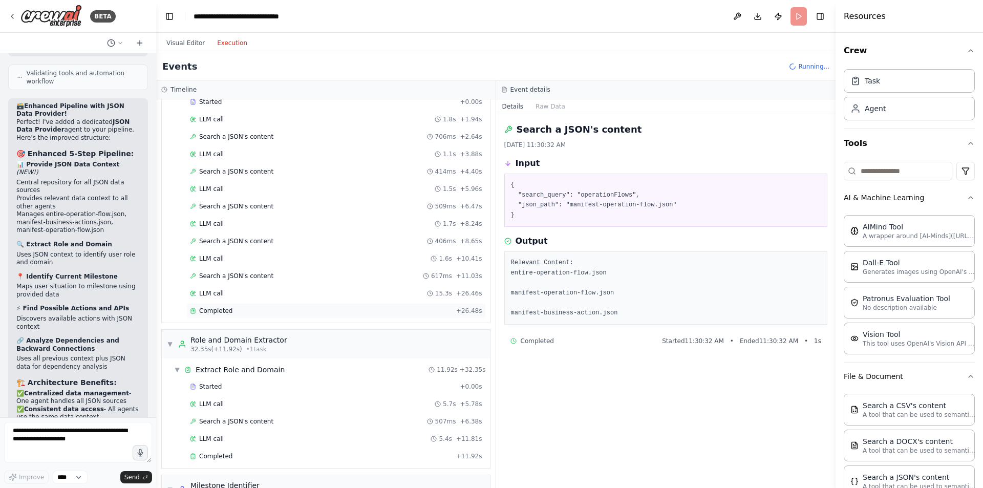
click at [216, 310] on span "Completed" at bounding box center [215, 311] width 33 height 8
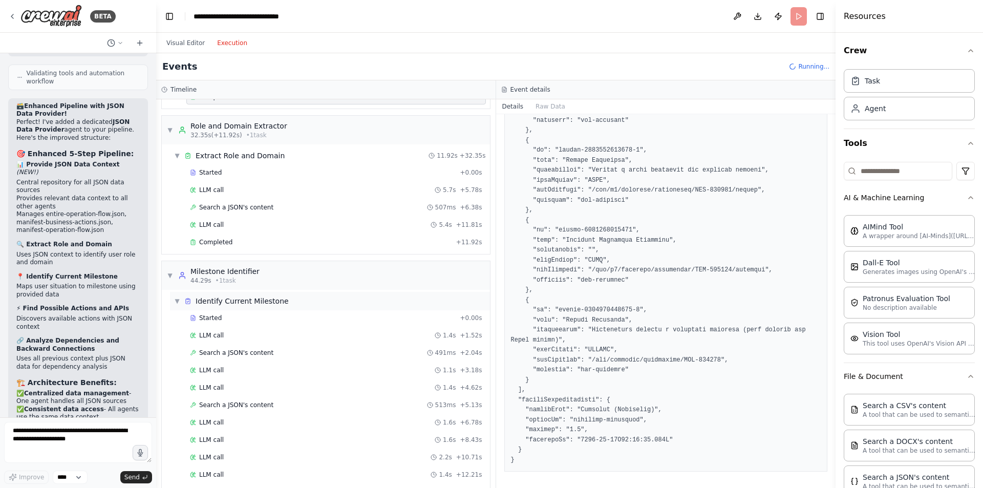
scroll to position [286, 0]
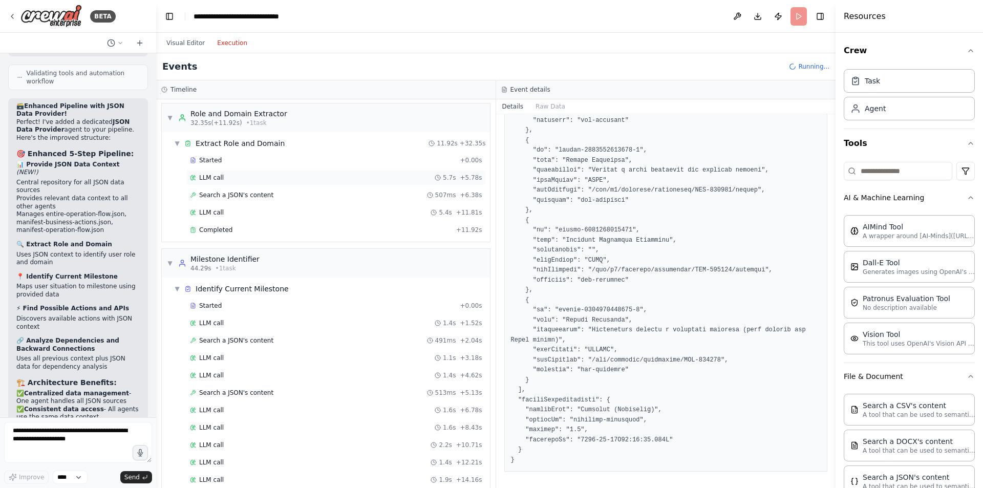
click at [212, 179] on span "LLM call" at bounding box center [211, 178] width 25 height 8
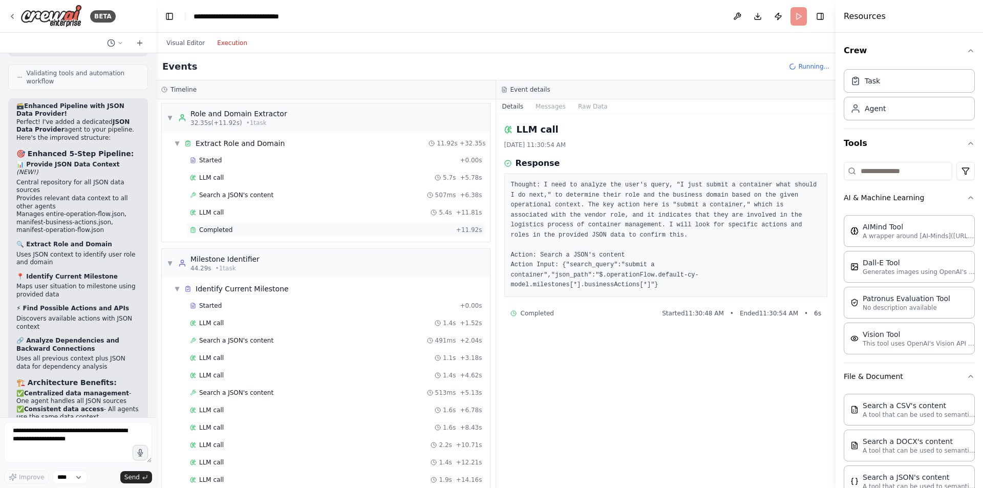
click at [216, 230] on span "Completed" at bounding box center [215, 230] width 33 height 8
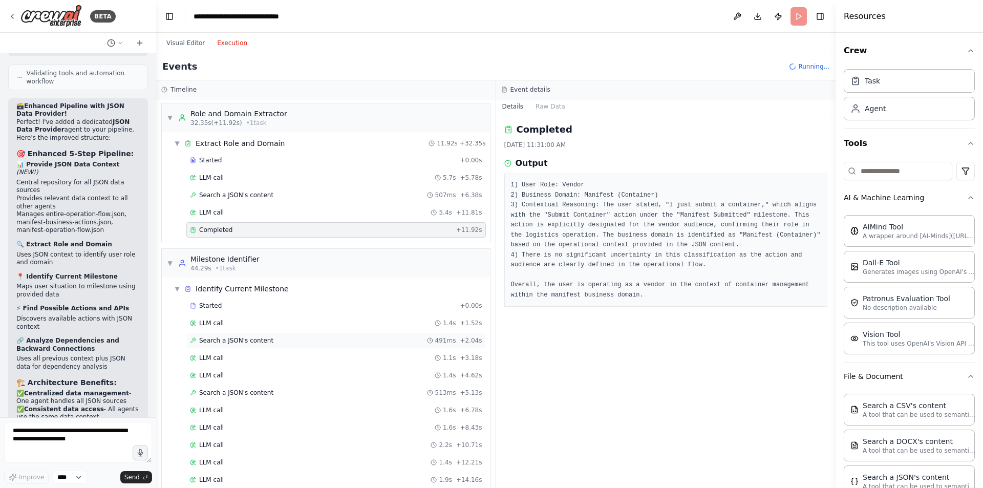
scroll to position [457, 0]
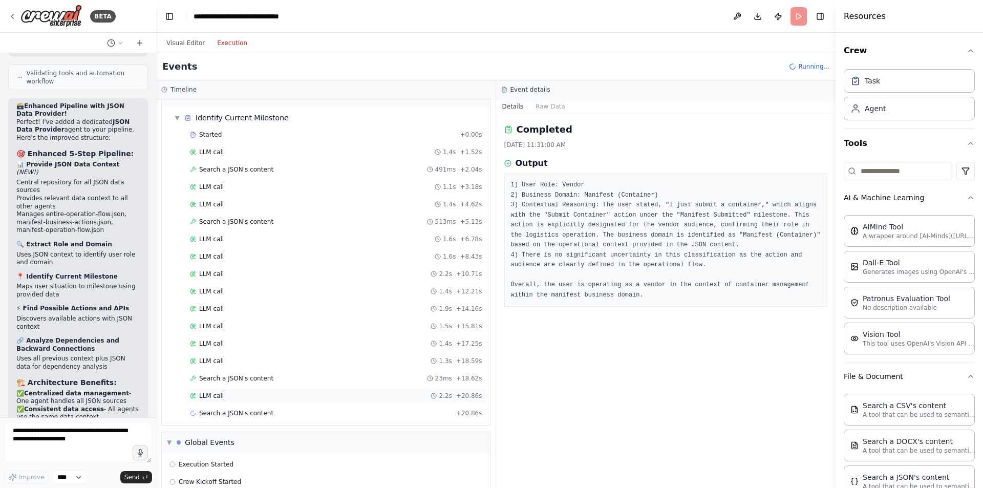
click at [224, 397] on div "LLM call 2.2s + 20.86s" at bounding box center [336, 396] width 292 height 8
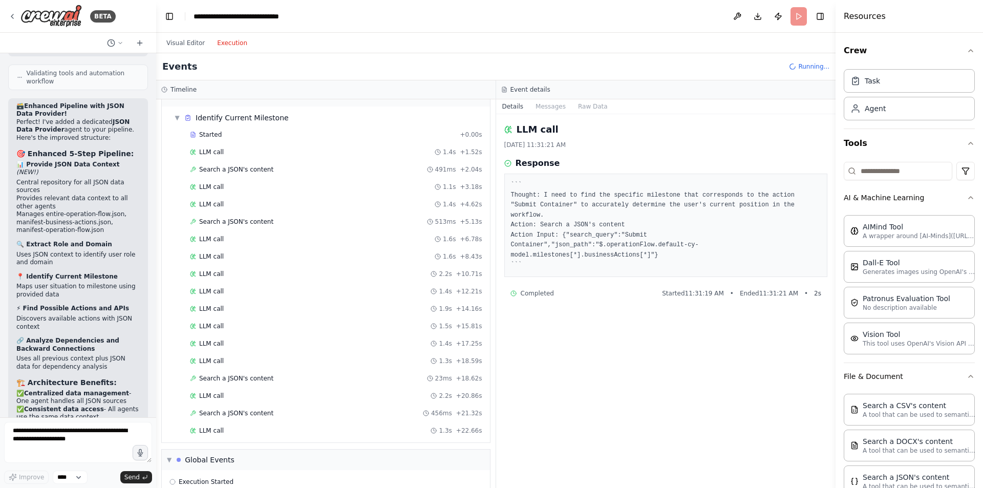
click at [245, 433] on div "LLM call 1.3s + 22.66s" at bounding box center [336, 431] width 292 height 8
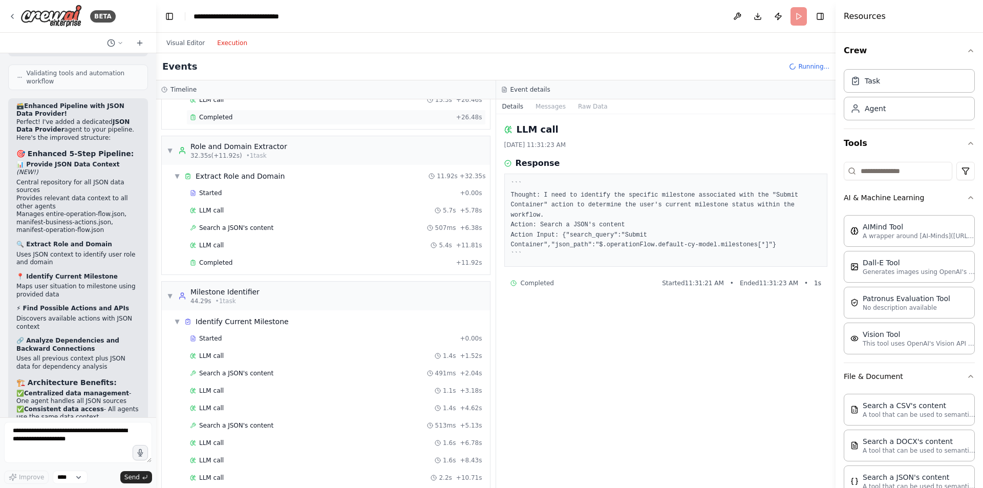
scroll to position [262, 0]
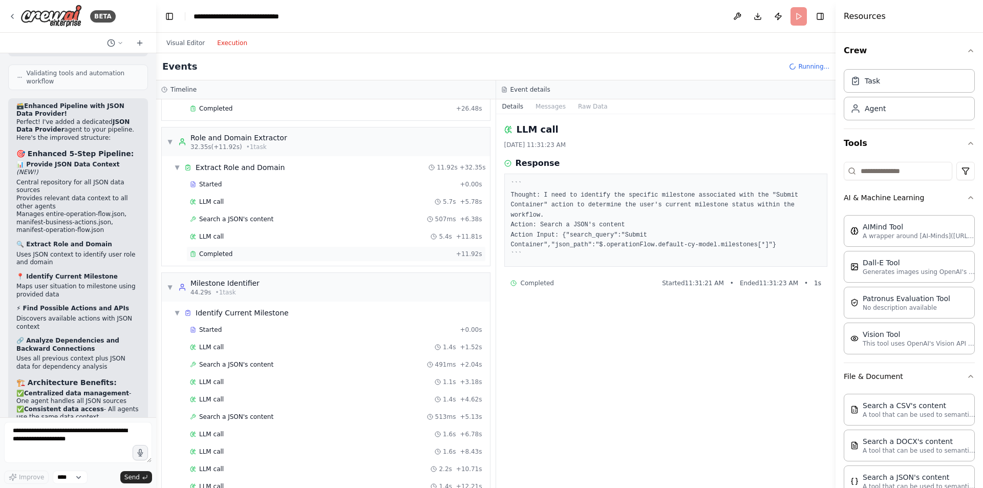
click at [222, 255] on span "Completed" at bounding box center [215, 254] width 33 height 8
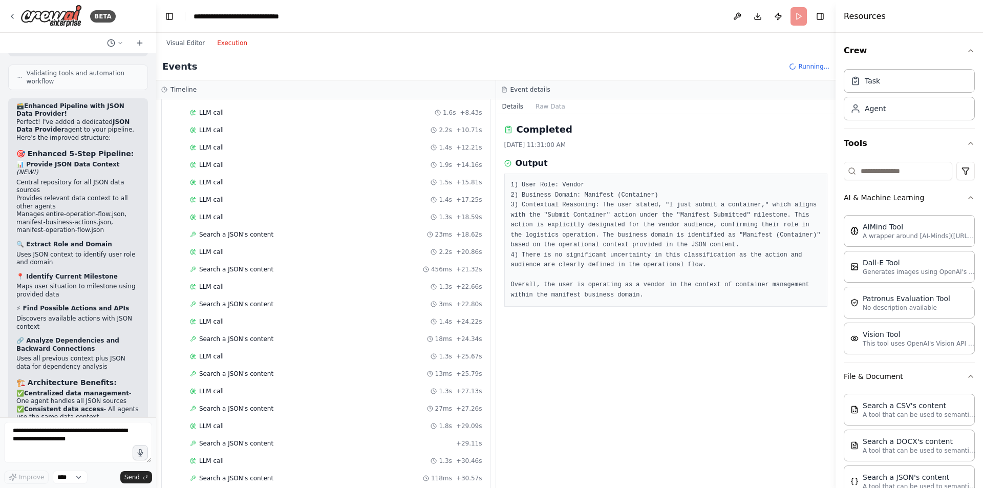
scroll to position [701, 0]
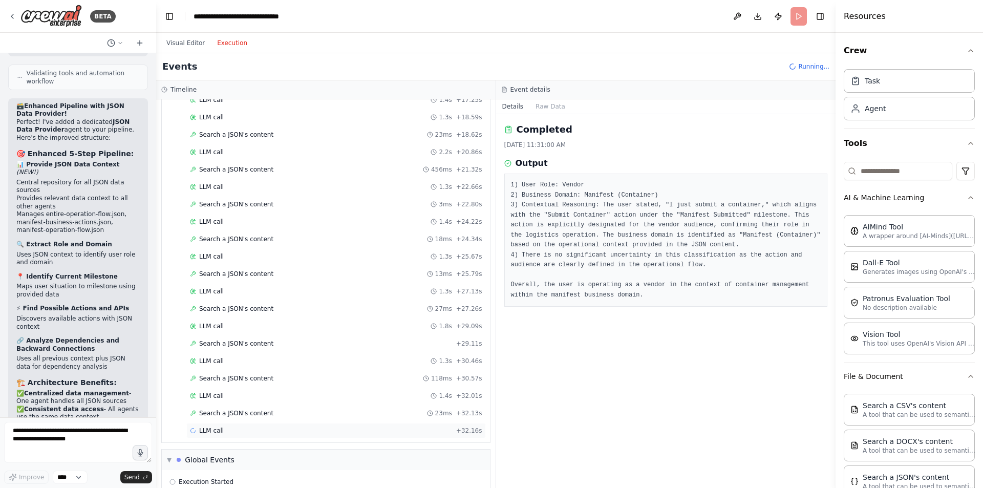
click at [242, 434] on div "LLM call + 32.16s" at bounding box center [336, 431] width 292 height 8
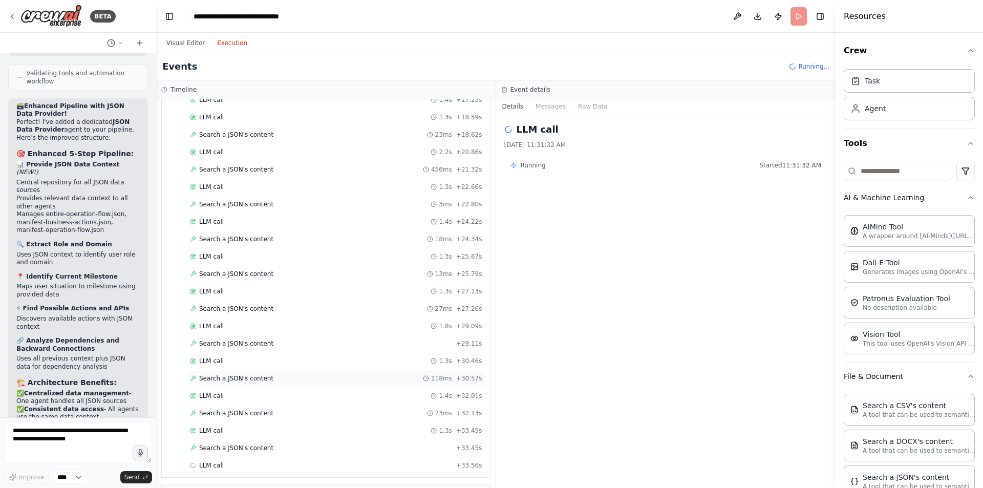
scroll to position [771, 0]
click at [266, 392] on div "LLM call 1.4s + 34.93s" at bounding box center [336, 396] width 292 height 8
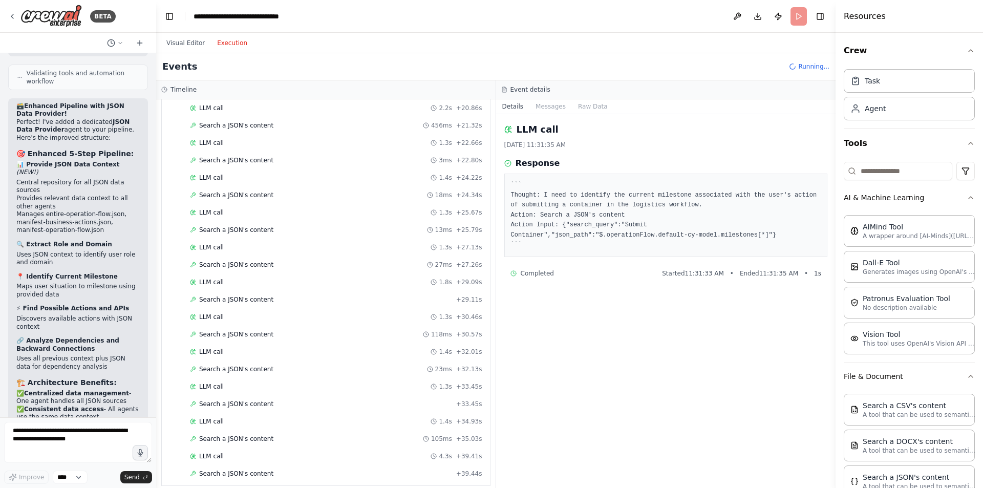
scroll to position [840, 0]
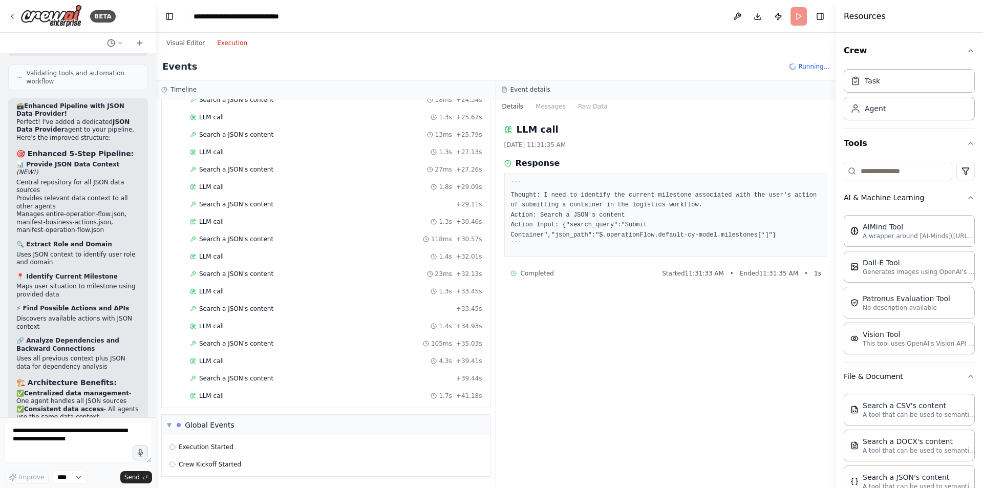
click at [245, 399] on div "LLM call 1.7s + 41.18s" at bounding box center [336, 396] width 292 height 8
click at [270, 433] on div "LLM call + 41.33s" at bounding box center [336, 431] width 292 height 8
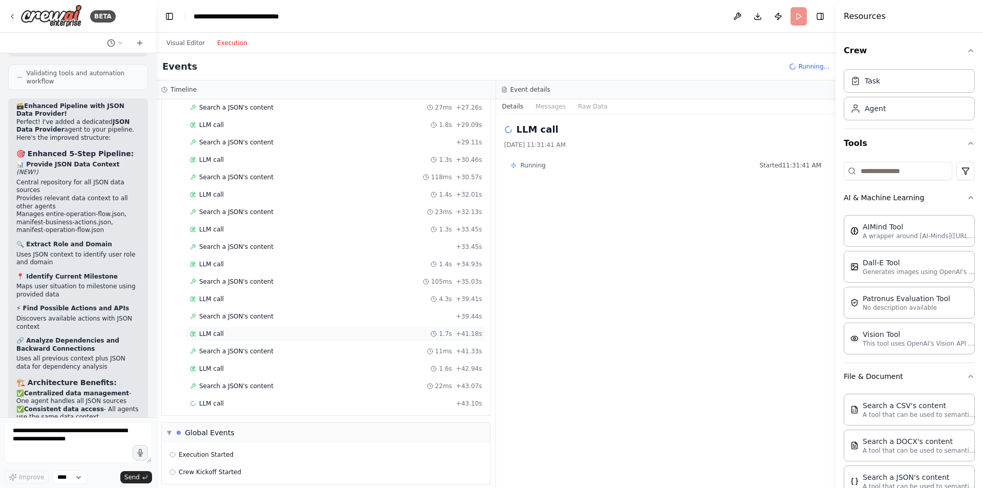
scroll to position [908, 0]
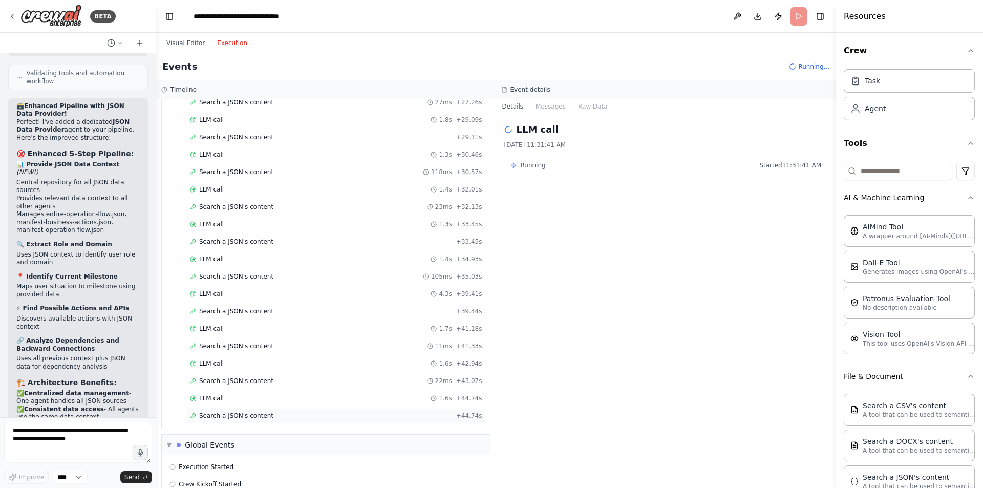
click at [229, 418] on span "Search a JSON's content" at bounding box center [236, 416] width 74 height 8
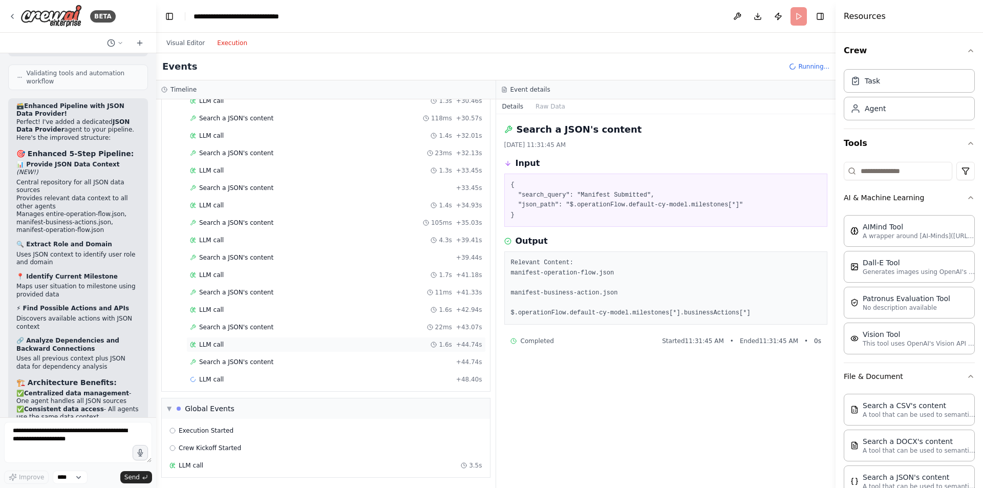
scroll to position [962, 0]
click at [265, 370] on div "Started + 0.00s LLM call 1.4s + 1.52s Search a JSON's content 491ms + 2.04s LLM…" at bounding box center [330, 5] width 320 height 766
click at [249, 375] on div "LLM call 3.8s + 52.16s" at bounding box center [336, 378] width 292 height 8
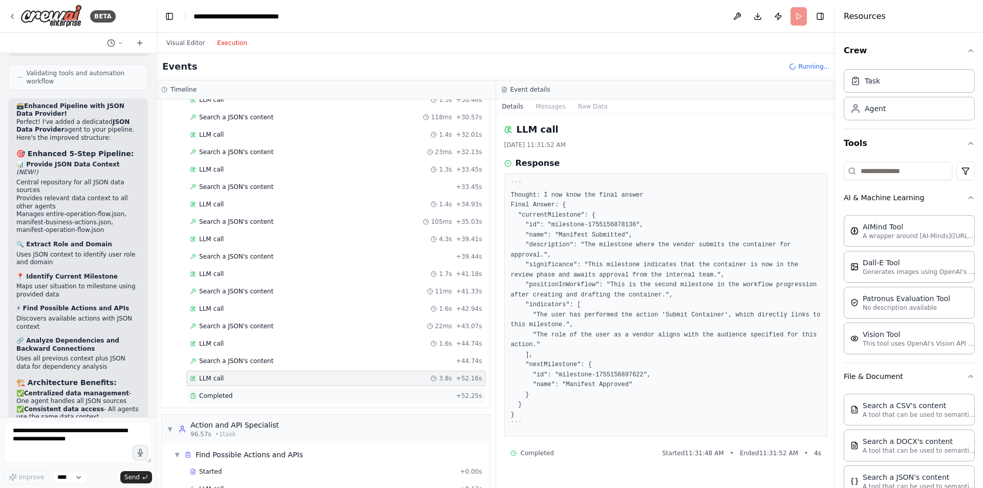
click at [244, 396] on div "Completed" at bounding box center [321, 396] width 262 height 8
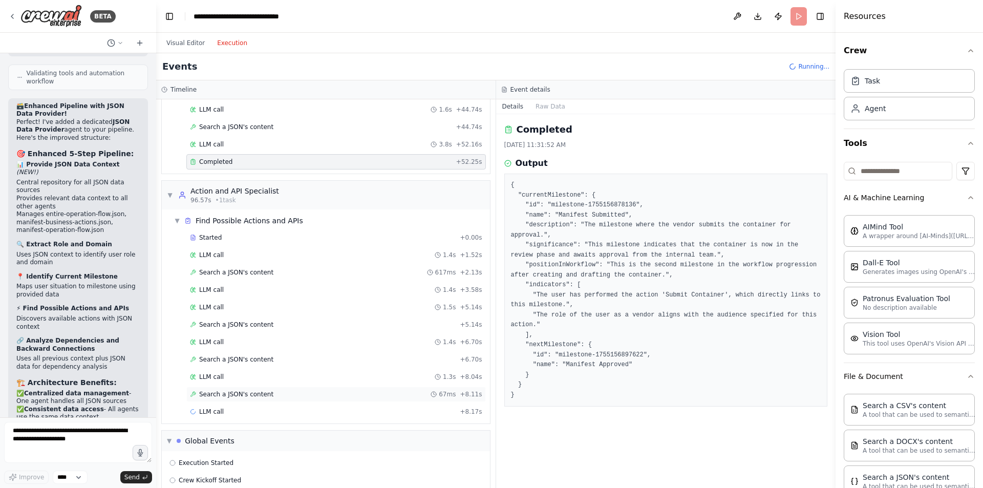
scroll to position [1230, 0]
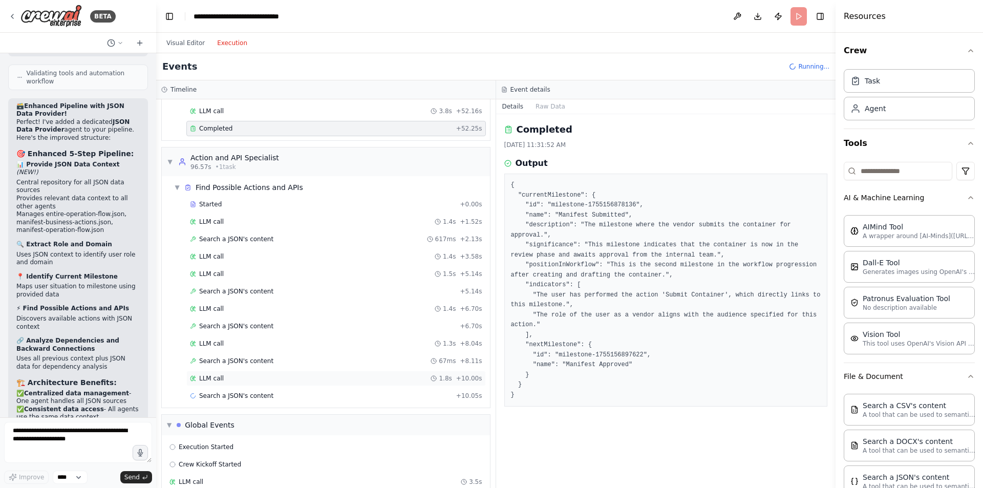
click at [257, 381] on div "LLM call 1.8s + 10.00s" at bounding box center [336, 378] width 292 height 8
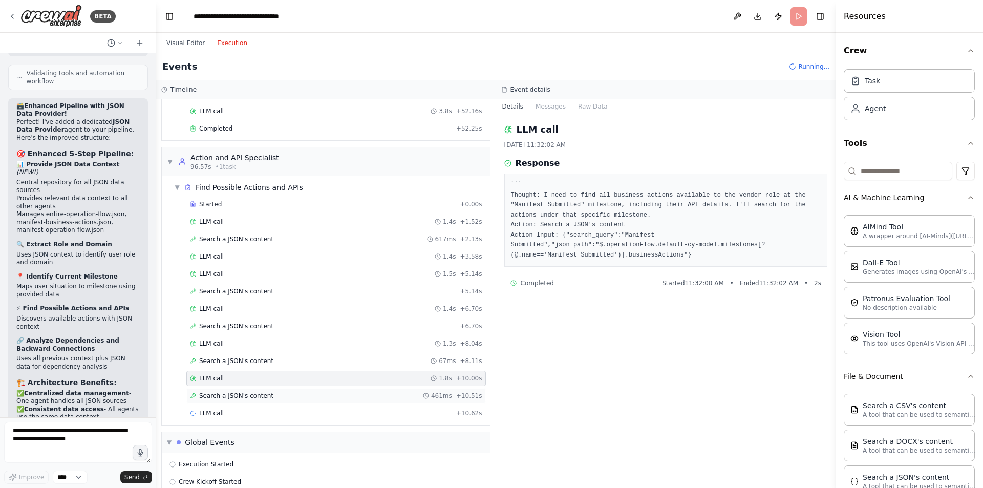
click at [251, 397] on span "Search a JSON's content" at bounding box center [236, 396] width 74 height 8
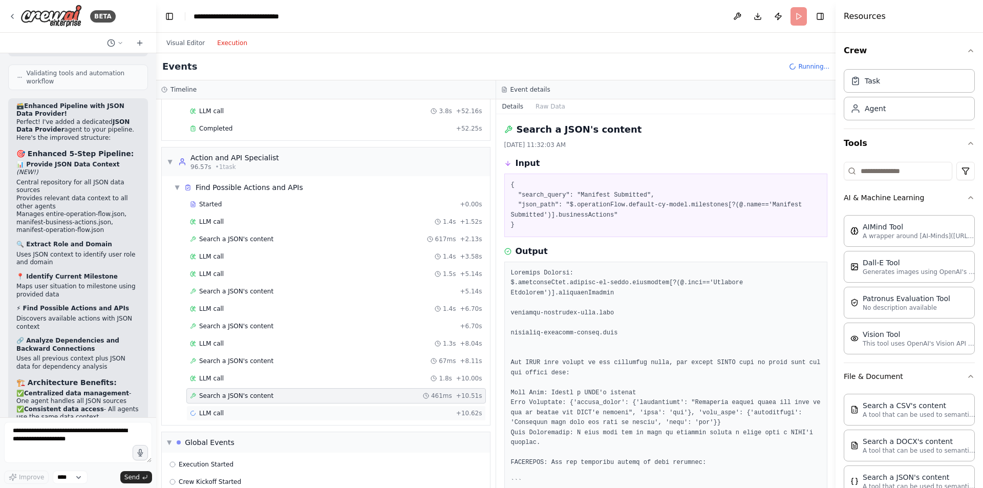
click at [247, 420] on div "LLM call + 10.62s" at bounding box center [336, 413] width 300 height 15
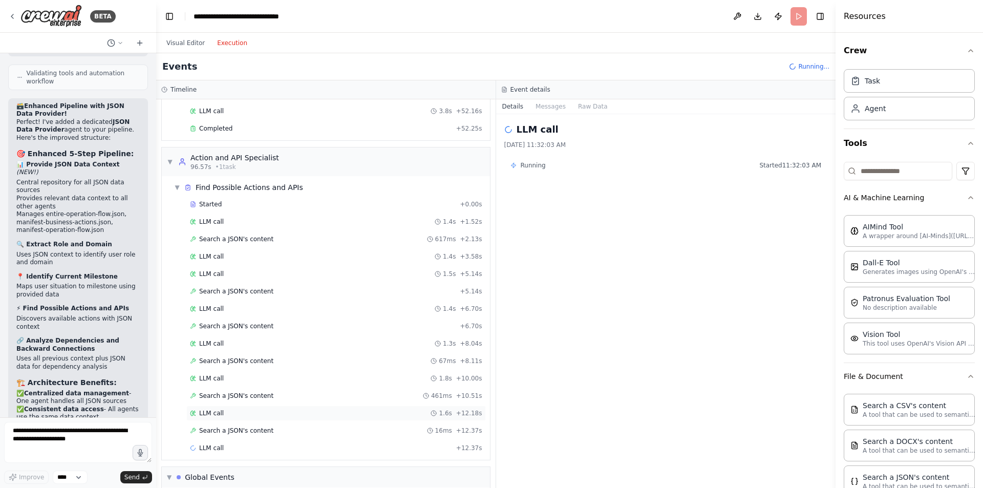
click at [255, 410] on div "LLM call 1.6s + 12.18s" at bounding box center [336, 413] width 292 height 8
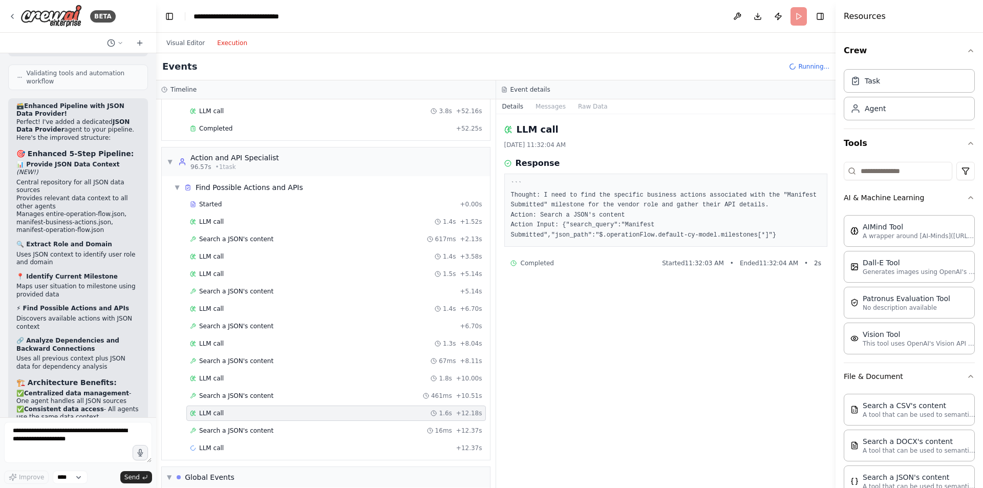
scroll to position [1299, 0]
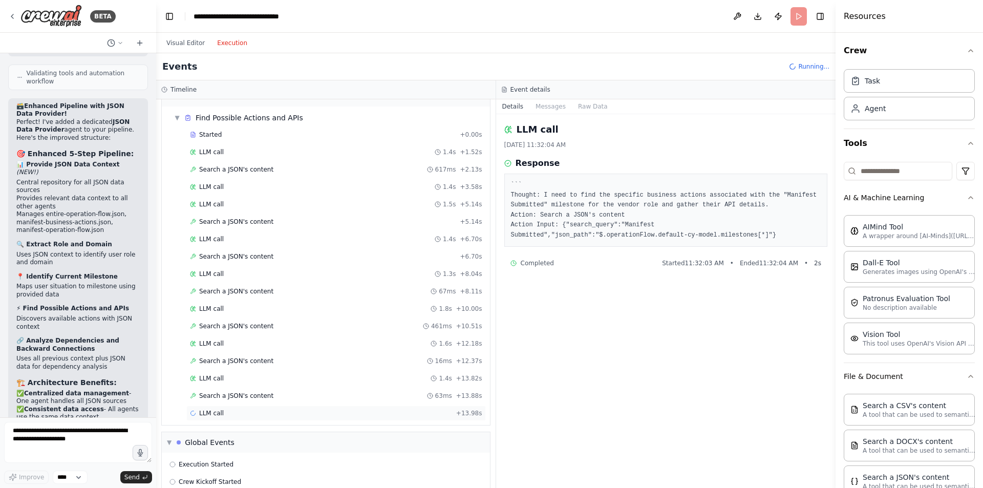
click at [223, 415] on div "LLM call + 13.98s" at bounding box center [336, 413] width 292 height 8
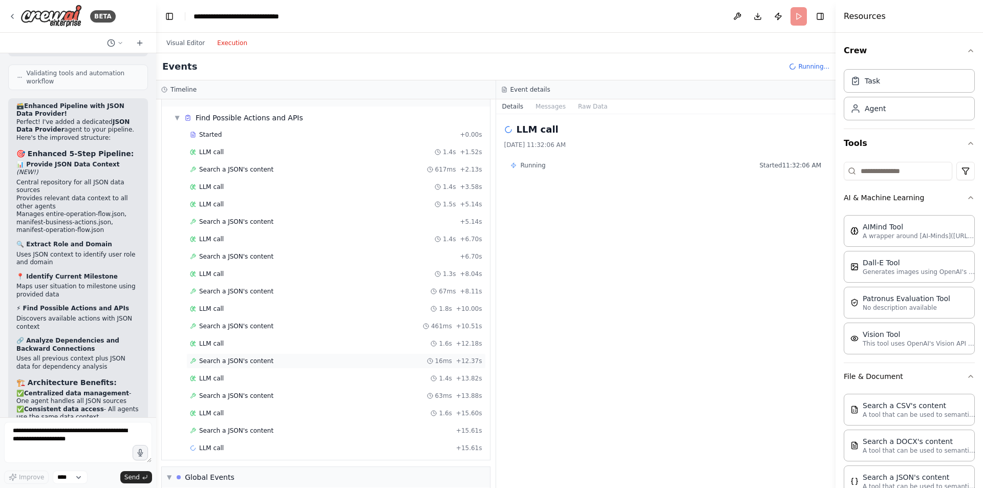
scroll to position [1369, 0]
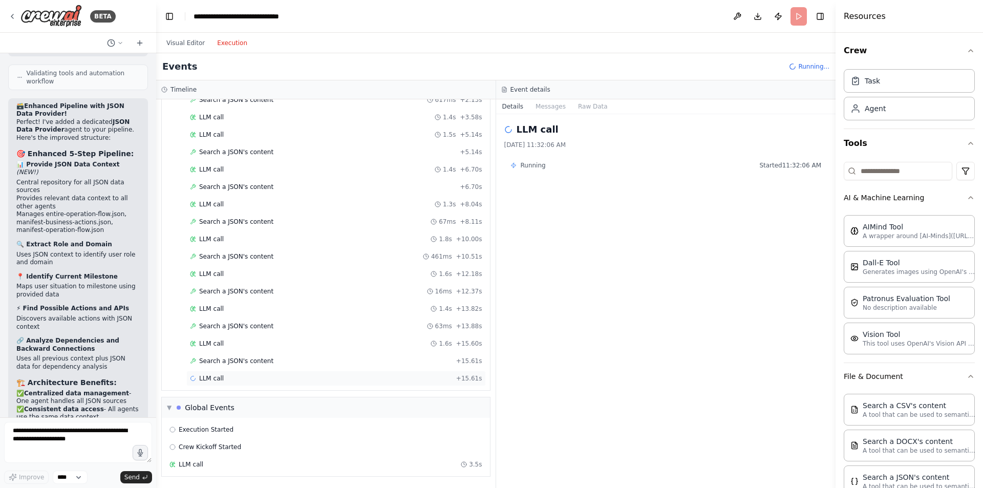
click at [274, 374] on div "LLM call + 15.61s" at bounding box center [336, 378] width 300 height 15
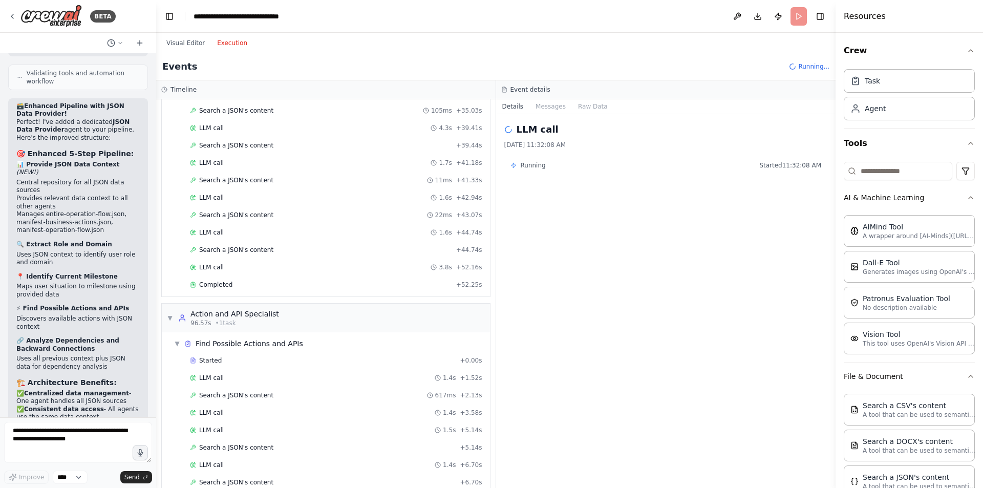
scroll to position [1421, 0]
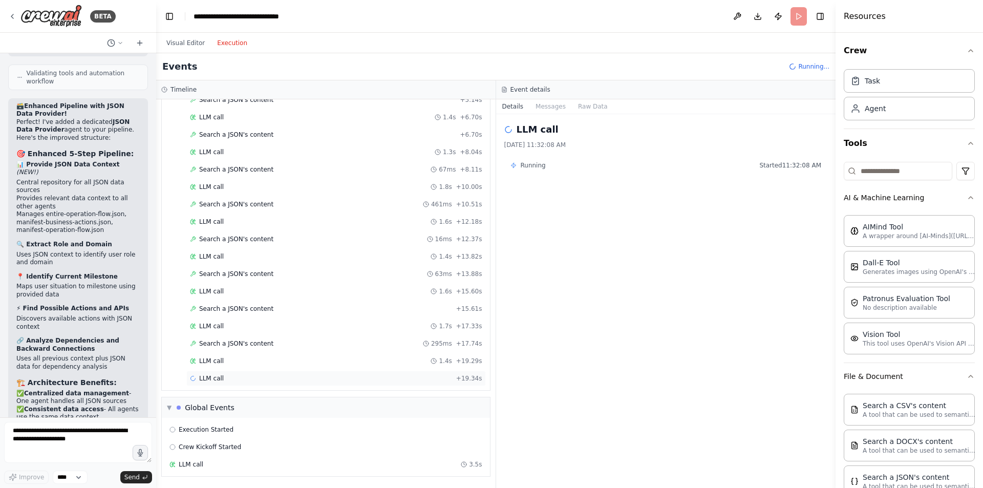
click at [221, 382] on span "LLM call" at bounding box center [211, 378] width 25 height 8
click at [208, 364] on span "LLM call" at bounding box center [211, 361] width 25 height 8
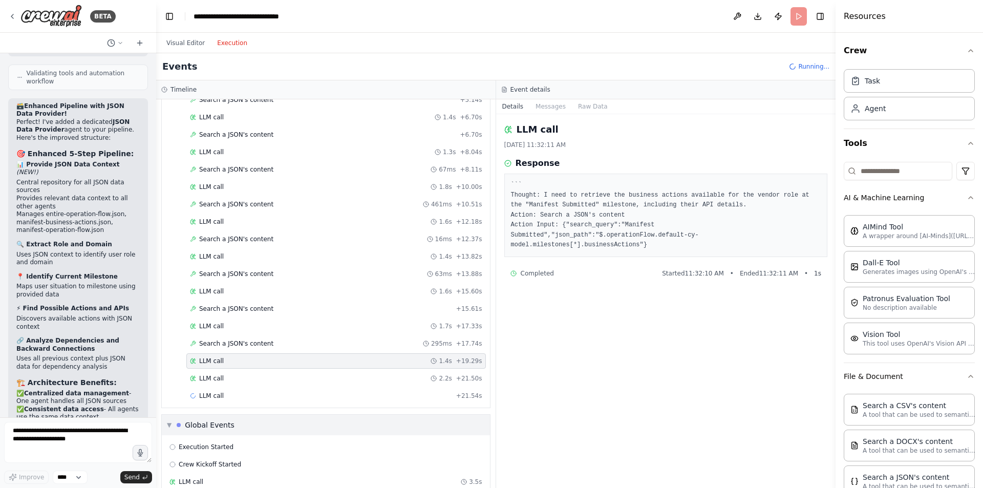
click at [215, 415] on div "▼ Global Events" at bounding box center [326, 425] width 328 height 20
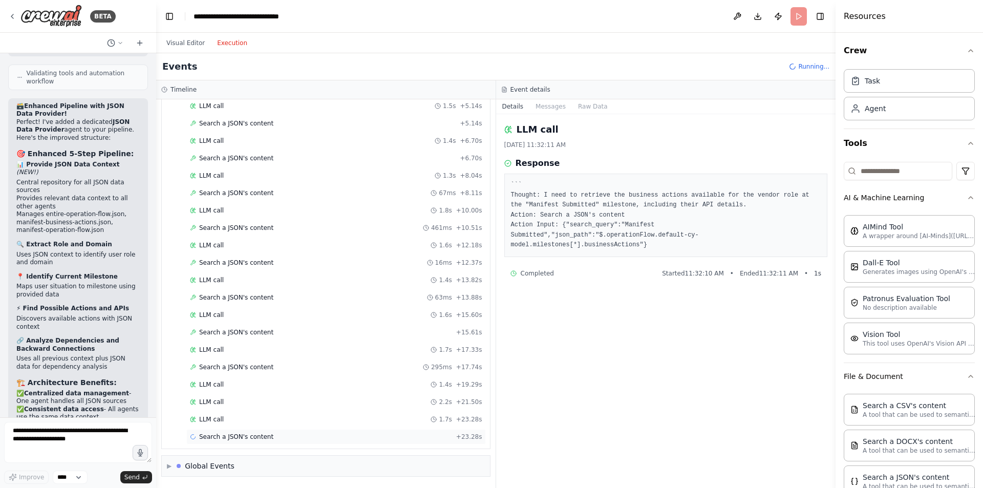
click at [212, 430] on div "Search a JSON's content + 23.28s" at bounding box center [336, 436] width 300 height 15
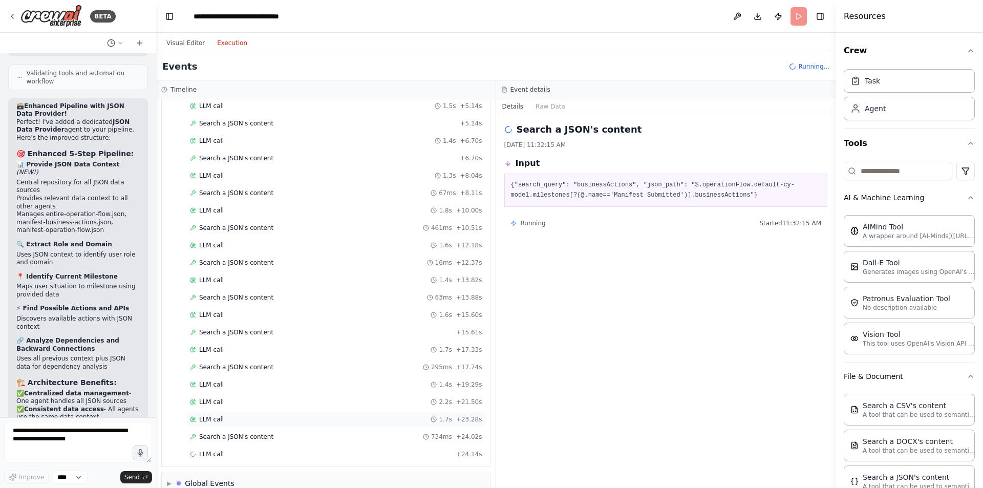
scroll to position [1415, 0]
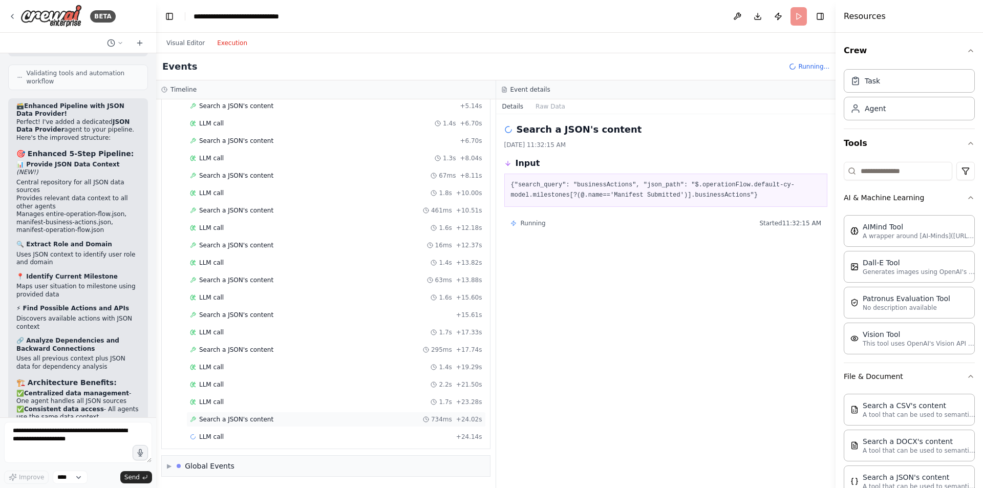
click at [302, 418] on div "Search a JSON's content 734ms + 24.02s" at bounding box center [336, 419] width 292 height 8
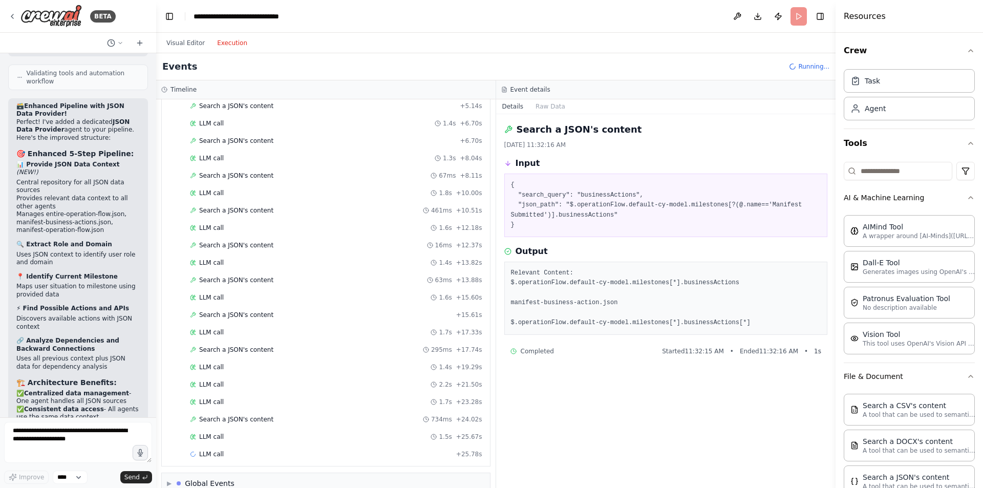
scroll to position [1421, 0]
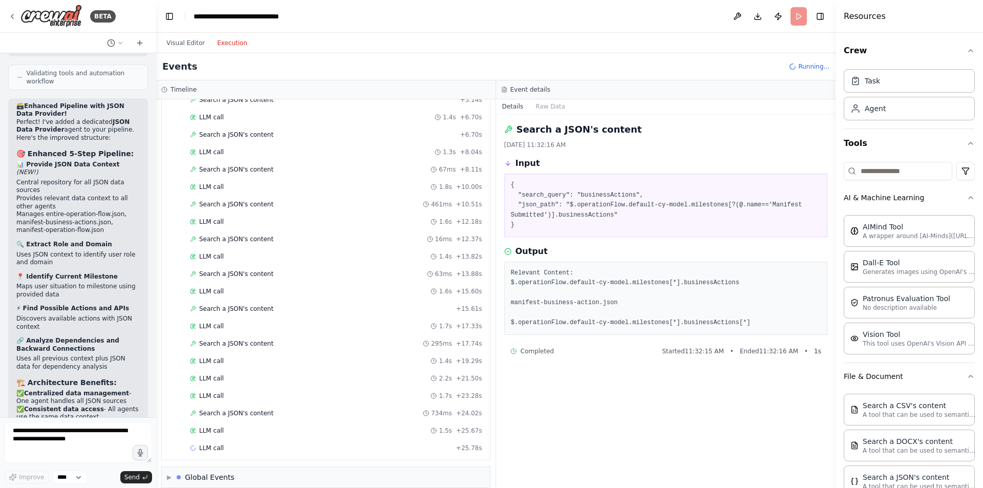
click at [287, 437] on div "LLM call 1.5s + 25.67s" at bounding box center [336, 430] width 300 height 15
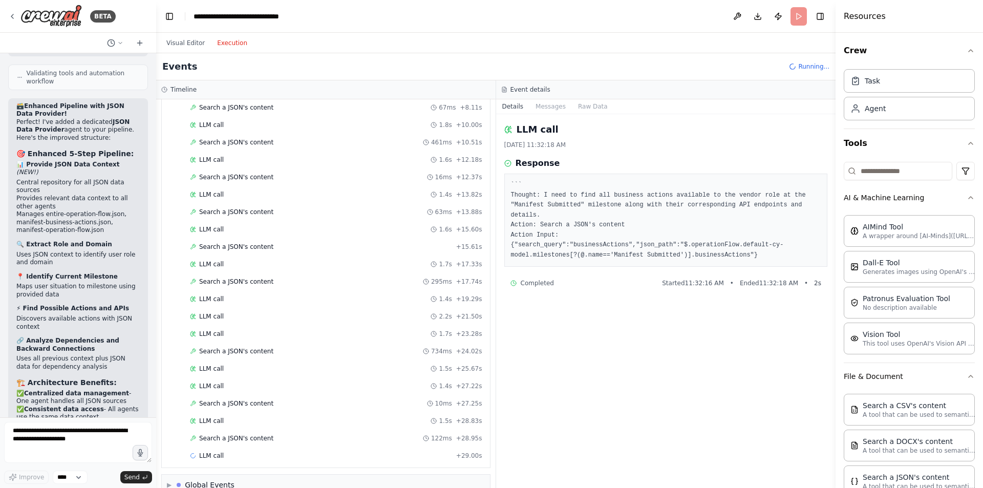
scroll to position [1484, 0]
click at [245, 441] on span "Search a JSON's content" at bounding box center [236, 438] width 74 height 8
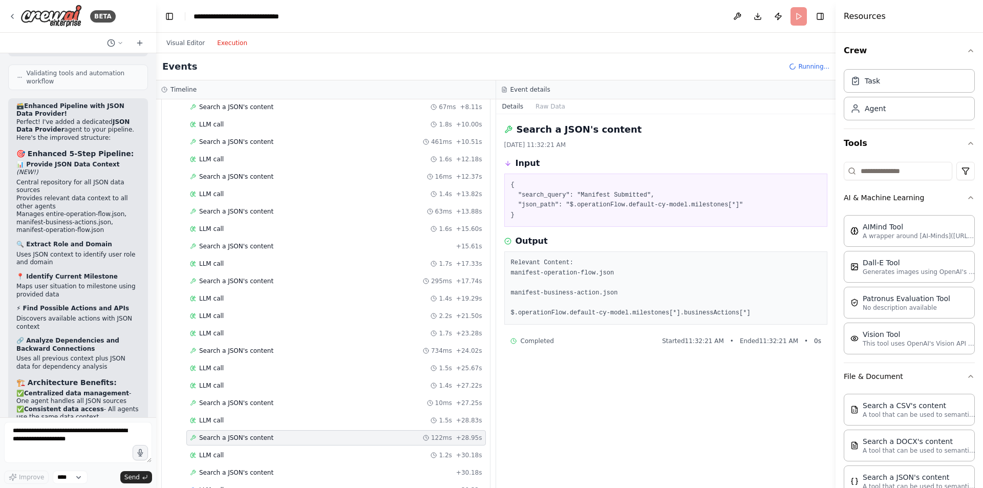
click at [242, 445] on div "Search a JSON's content 122ms + 28.95s" at bounding box center [336, 437] width 300 height 15
click at [236, 467] on div "Search a JSON's content + 30.18s" at bounding box center [336, 472] width 300 height 15
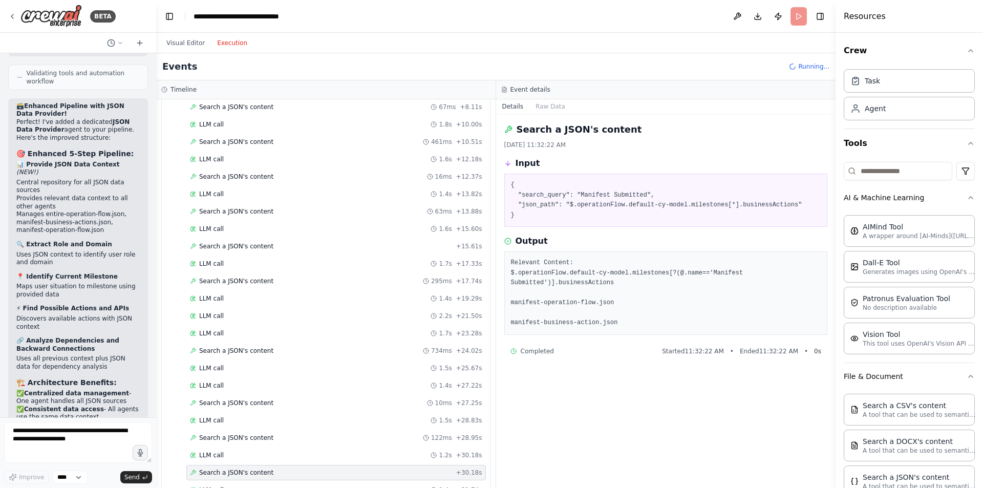
scroll to position [1572, 0]
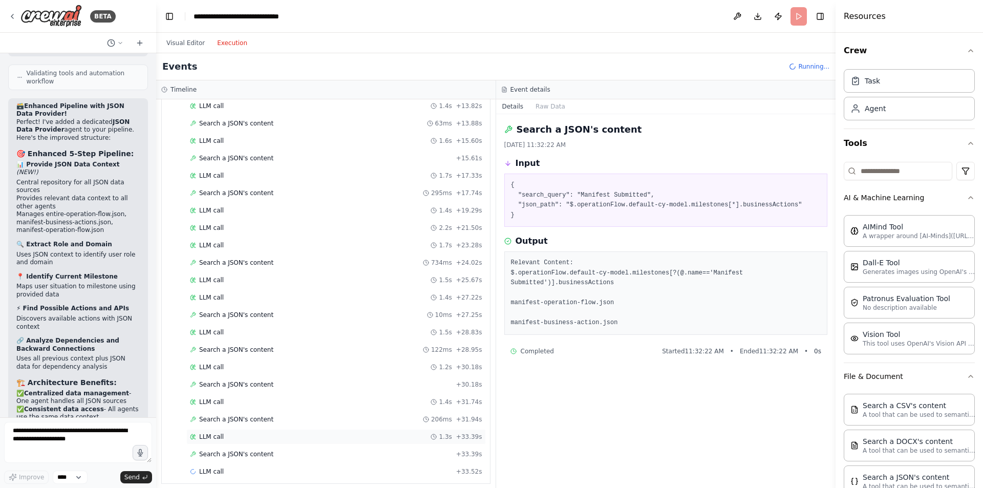
click at [234, 432] on div "LLM call 1.3s + 33.39s" at bounding box center [336, 436] width 300 height 15
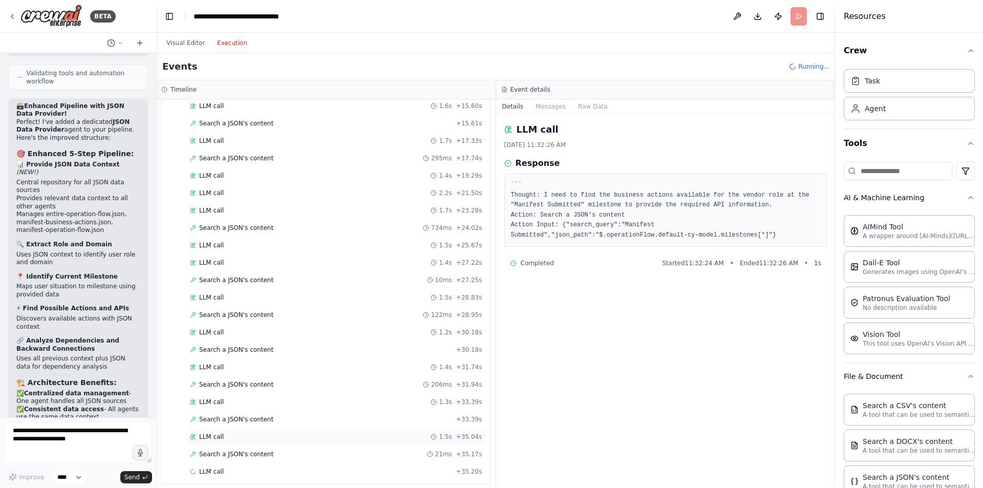
scroll to position [1641, 0]
click at [214, 413] on div "Search a JSON's content 21ms + 35.17s" at bounding box center [336, 419] width 300 height 15
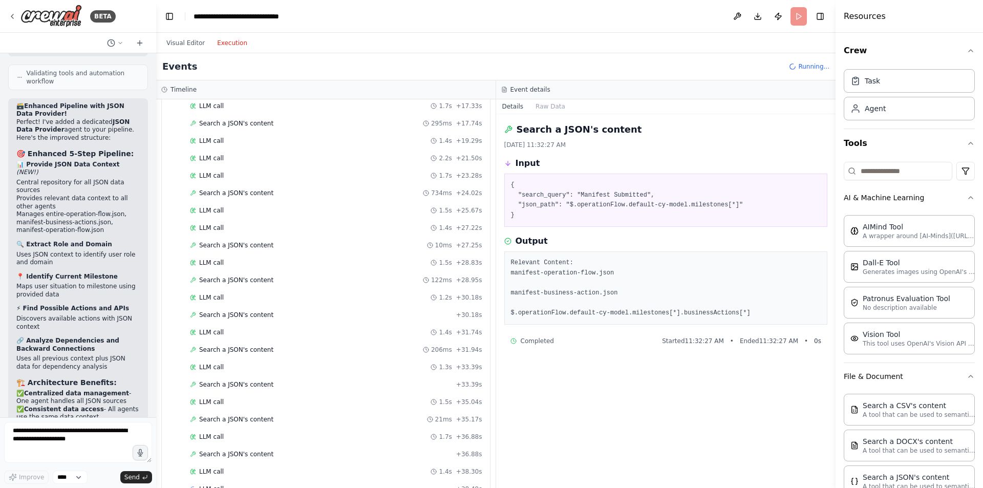
click at [227, 469] on div "LLM call 1.4s + 38.30s" at bounding box center [336, 472] width 292 height 8
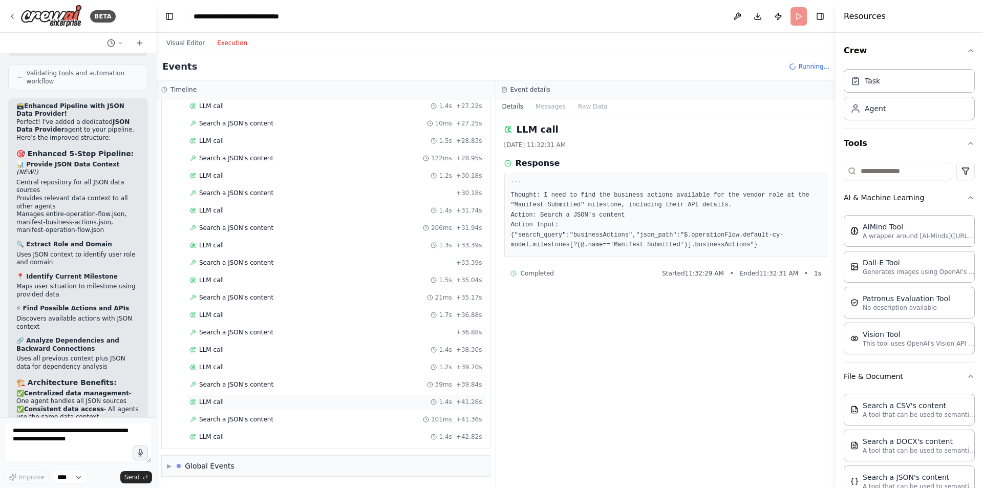
scroll to position [1781, 0]
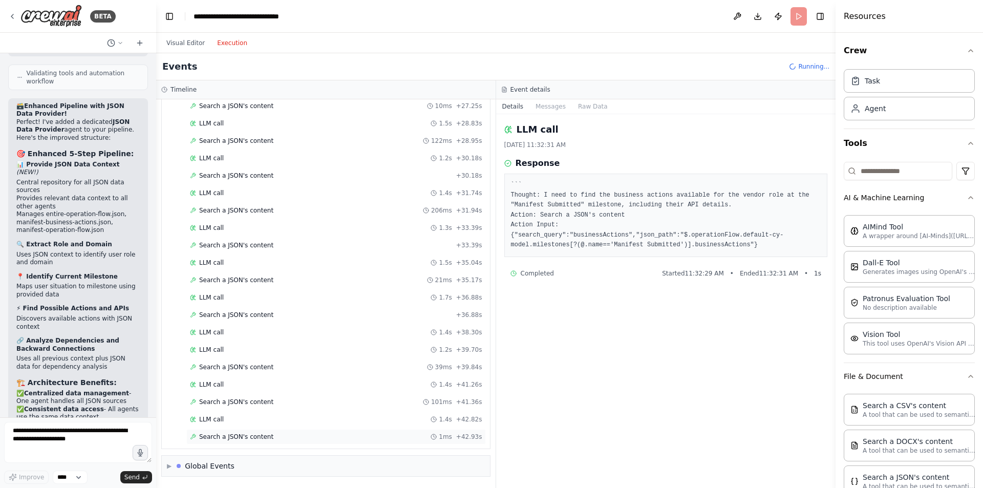
click at [229, 442] on div "Search a JSON's content 1ms + 42.93s" at bounding box center [336, 436] width 300 height 15
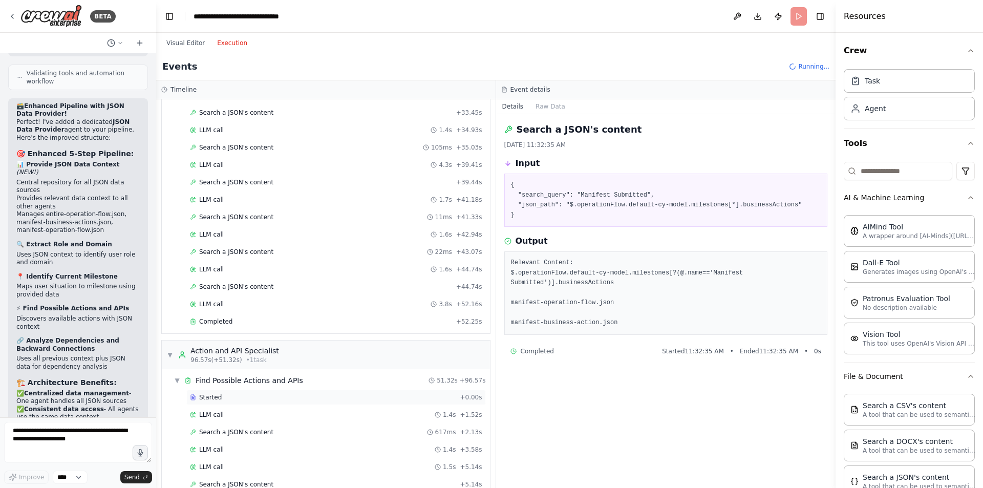
scroll to position [1037, 0]
click at [240, 395] on div "Started" at bounding box center [323, 397] width 266 height 8
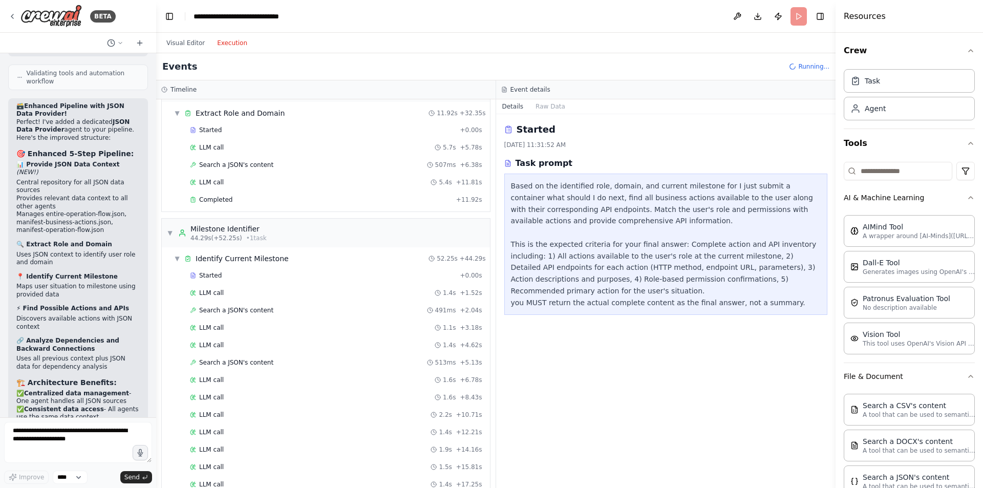
scroll to position [312, 0]
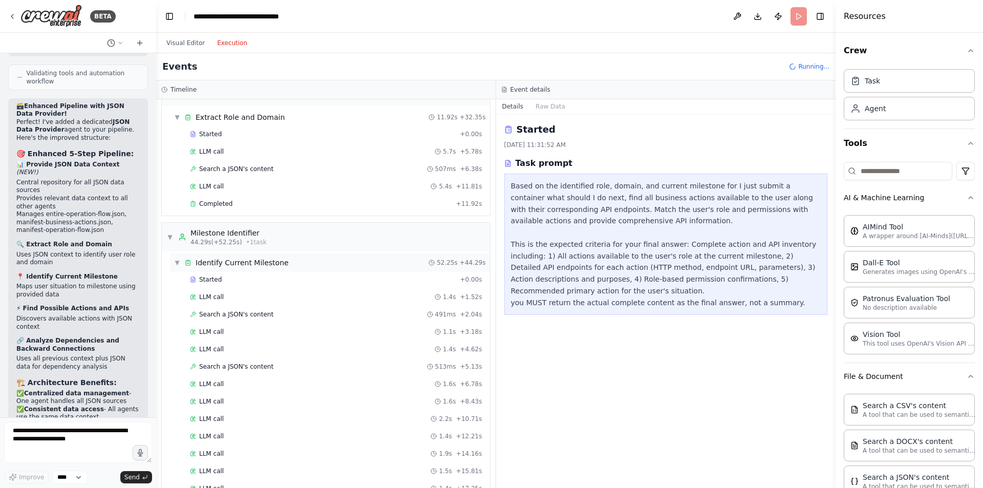
click at [232, 261] on div "Identify Current Milestone" at bounding box center [242, 263] width 93 height 10
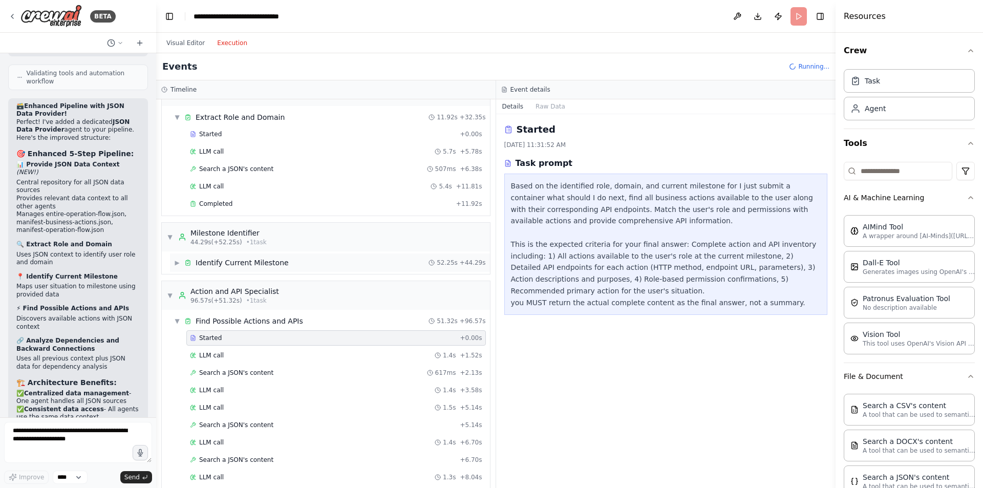
click at [229, 263] on div "Identify Current Milestone" at bounding box center [242, 263] width 93 height 10
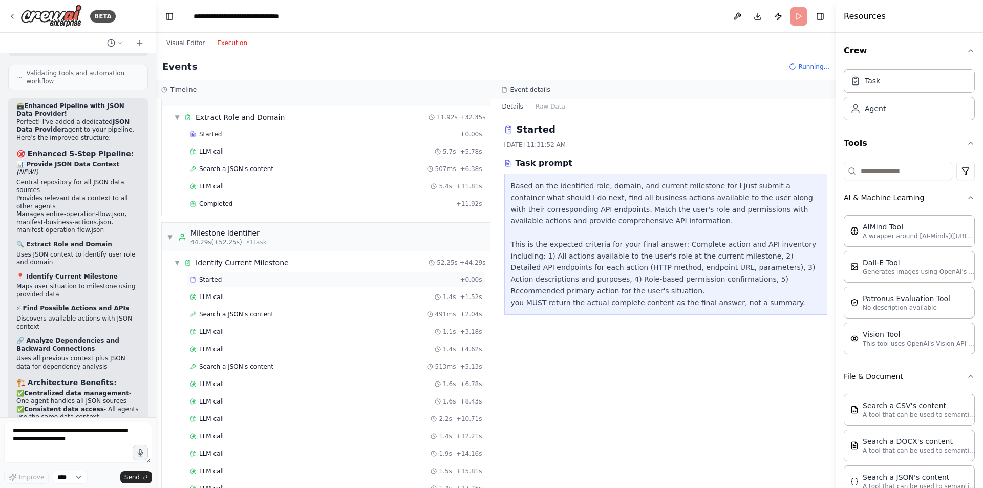
click at [224, 278] on div "Started" at bounding box center [323, 280] width 266 height 8
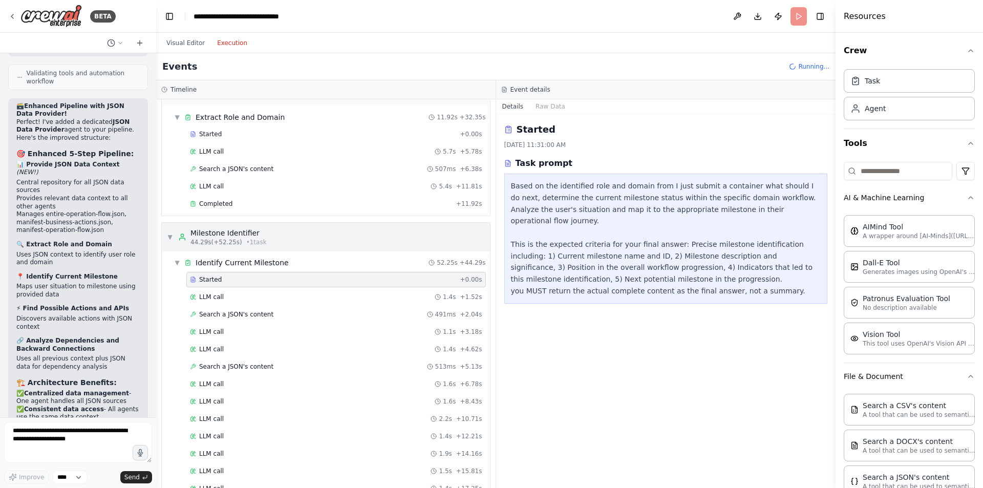
click at [287, 230] on div "▼ Milestone Identifier 44.29s (+52.25s) • 1 task" at bounding box center [326, 237] width 328 height 29
click at [289, 119] on div "▼ Extract Role and Domain 11.92s + 32.35s" at bounding box center [330, 117] width 320 height 18
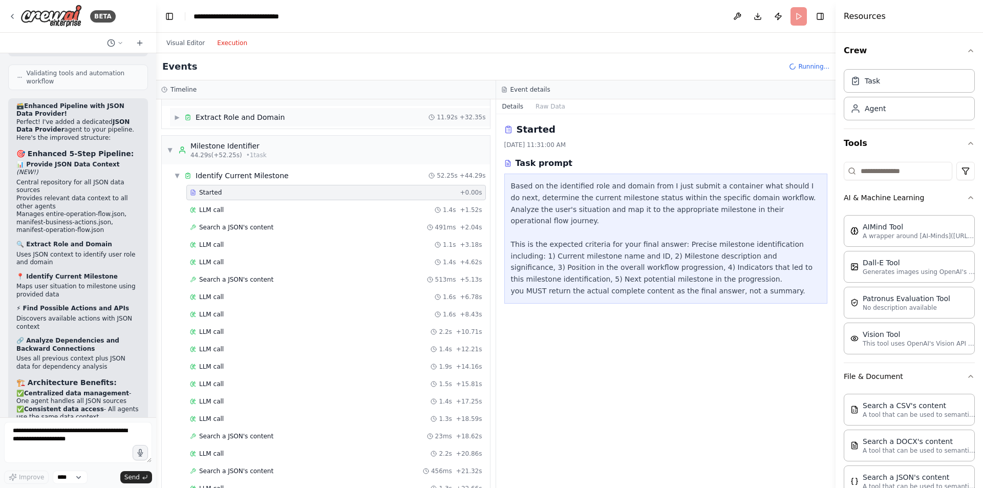
click at [289, 120] on div "▶ Extract Role and Domain 11.92s + 32.35s" at bounding box center [330, 117] width 320 height 18
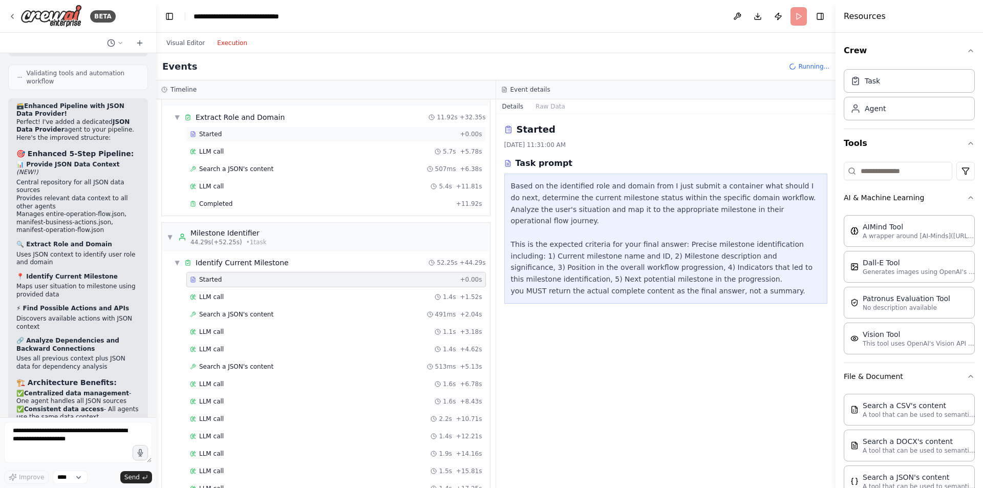
click at [267, 133] on div "Started" at bounding box center [323, 134] width 266 height 8
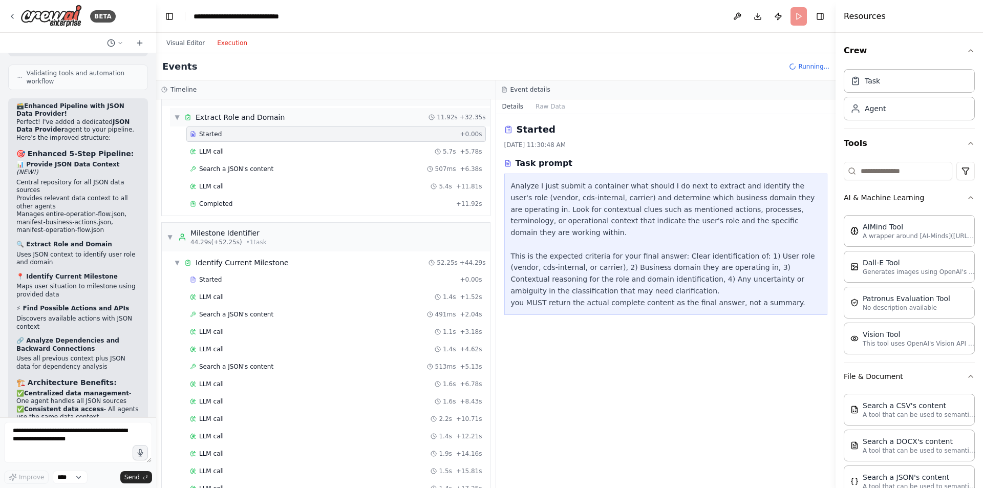
click at [284, 113] on div "▼ Extract Role and Domain 11.92s + 32.35s" at bounding box center [330, 117] width 320 height 18
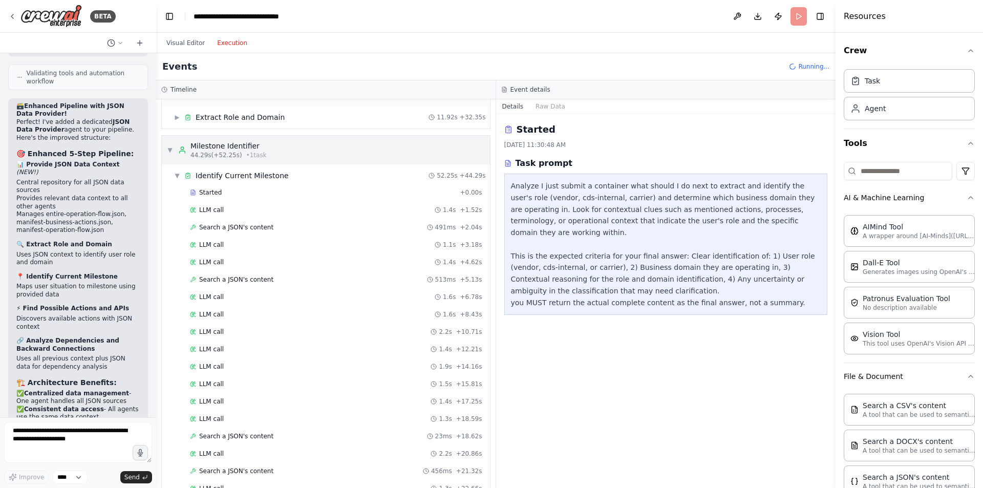
click at [291, 153] on div "▼ Milestone Identifier 44.29s (+52.25s) • 1 task" at bounding box center [326, 150] width 328 height 29
click at [297, 146] on div "▼ Milestone Identifier 44.29s (+52.25s) • 1 task" at bounding box center [326, 150] width 328 height 29
click at [297, 154] on div "▼ Milestone Identifier 44.29s (+52.25s) • 1 task" at bounding box center [326, 150] width 328 height 29
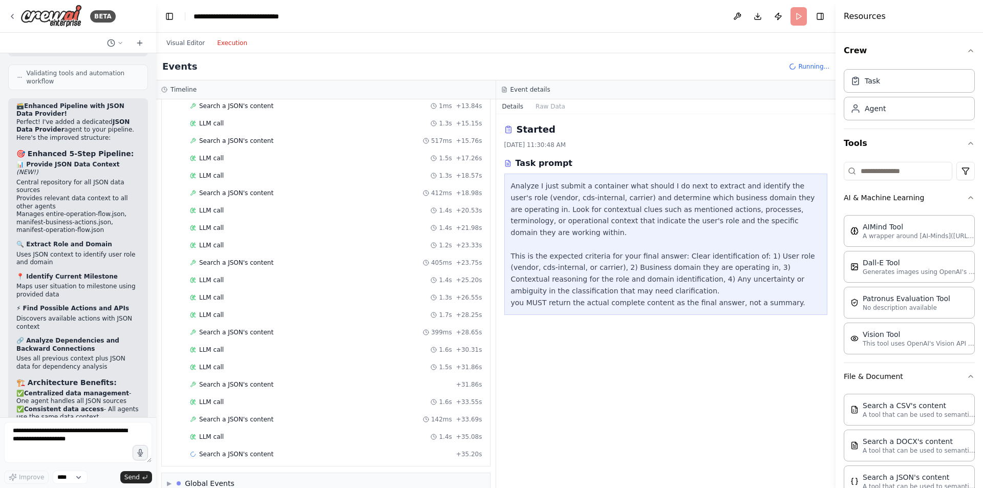
scroll to position [2414, 0]
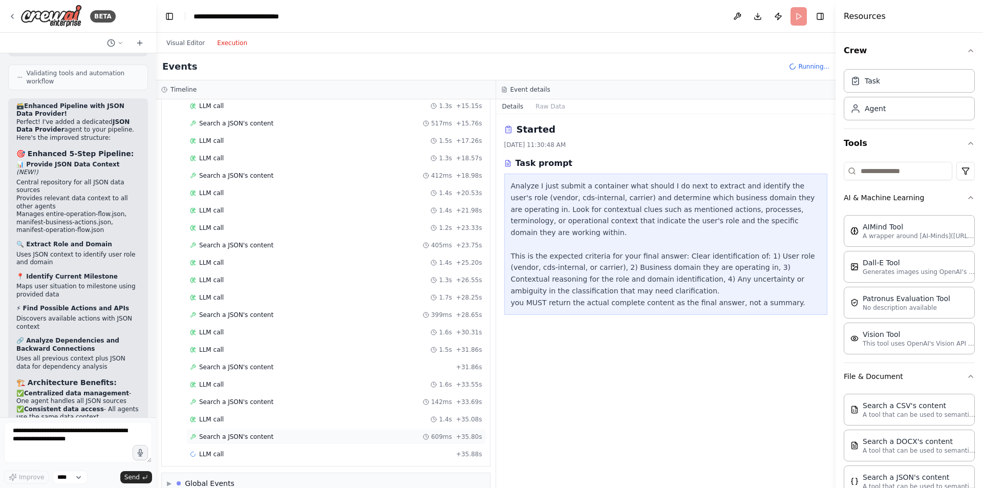
click at [250, 435] on span "Search a JSON's content" at bounding box center [236, 437] width 74 height 8
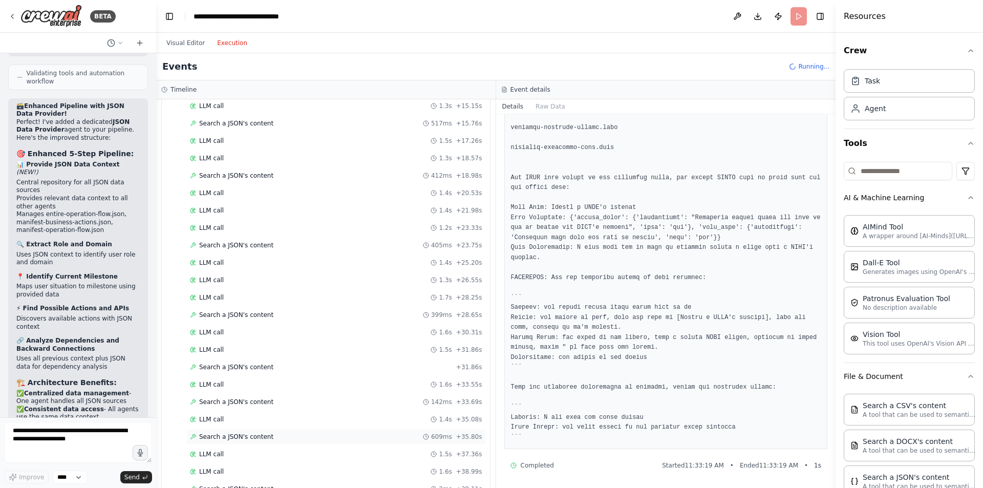
scroll to position [2536, 0]
click at [228, 430] on div "Search a JSON's content + 42.33s" at bounding box center [336, 436] width 300 height 15
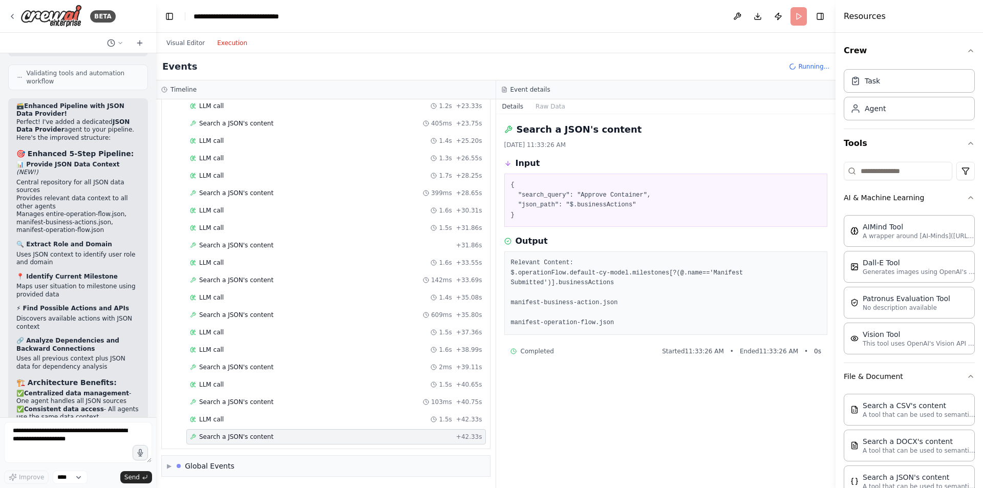
scroll to position [0, 0]
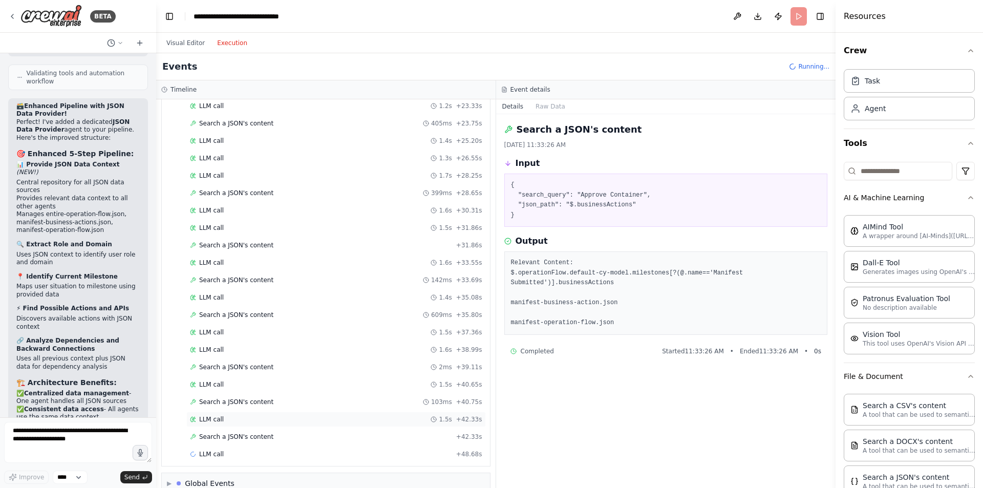
click at [238, 424] on div "LLM call 1.5s + 42.33s" at bounding box center [336, 419] width 300 height 15
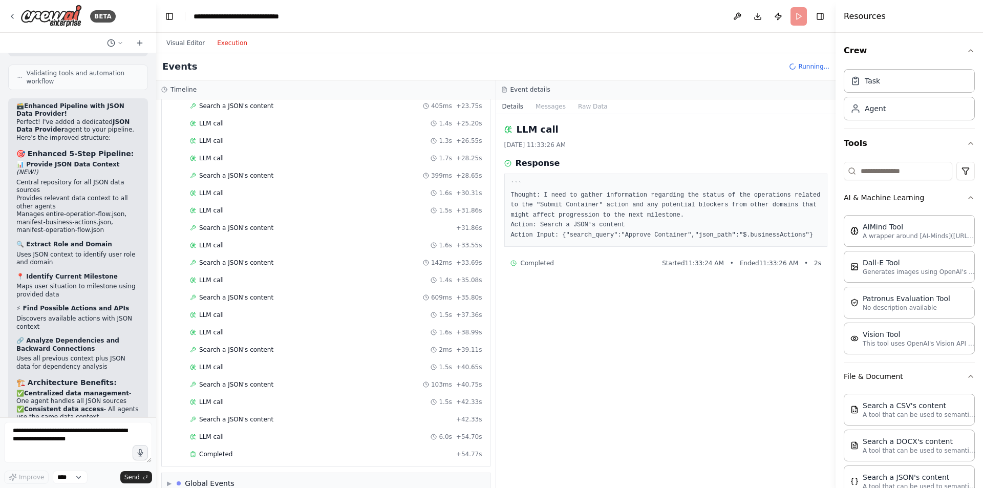
scroll to position [2570, 0]
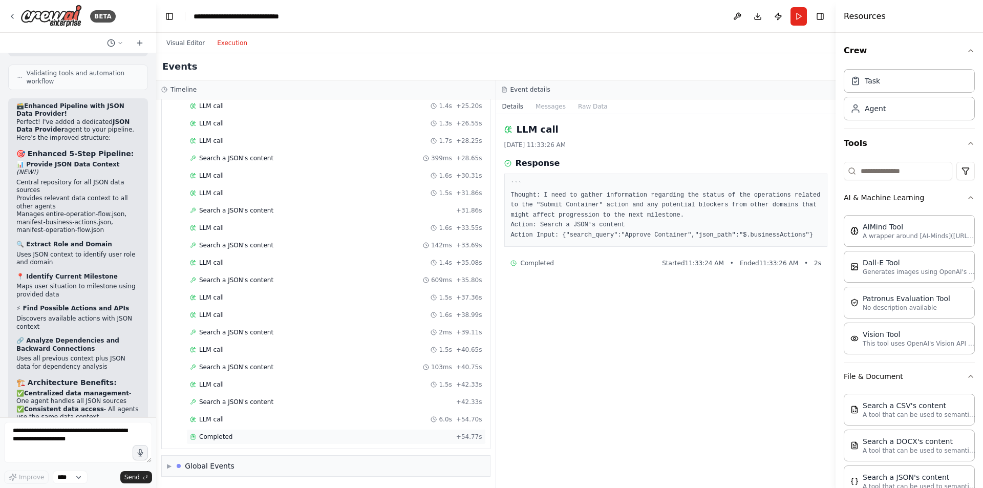
click at [226, 437] on span "Completed" at bounding box center [215, 437] width 33 height 8
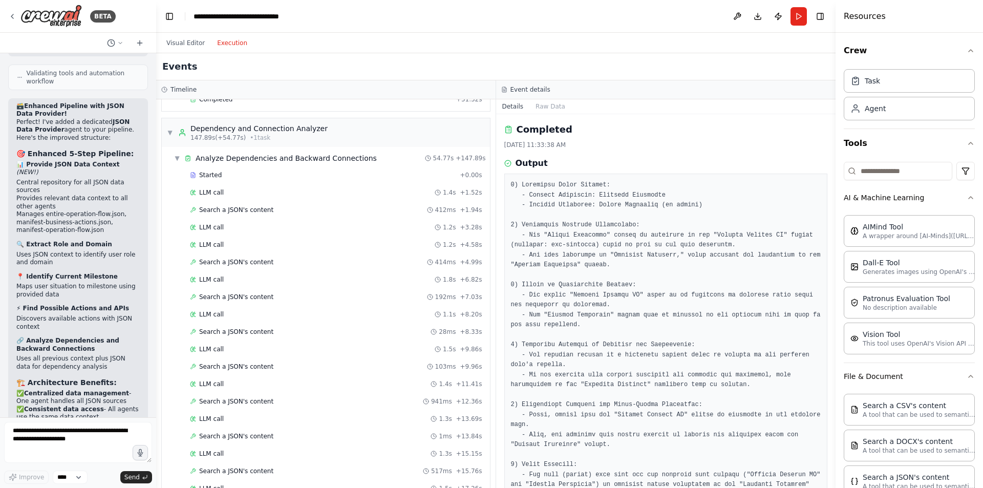
scroll to position [2069, 0]
click at [202, 173] on span "Started" at bounding box center [210, 172] width 23 height 8
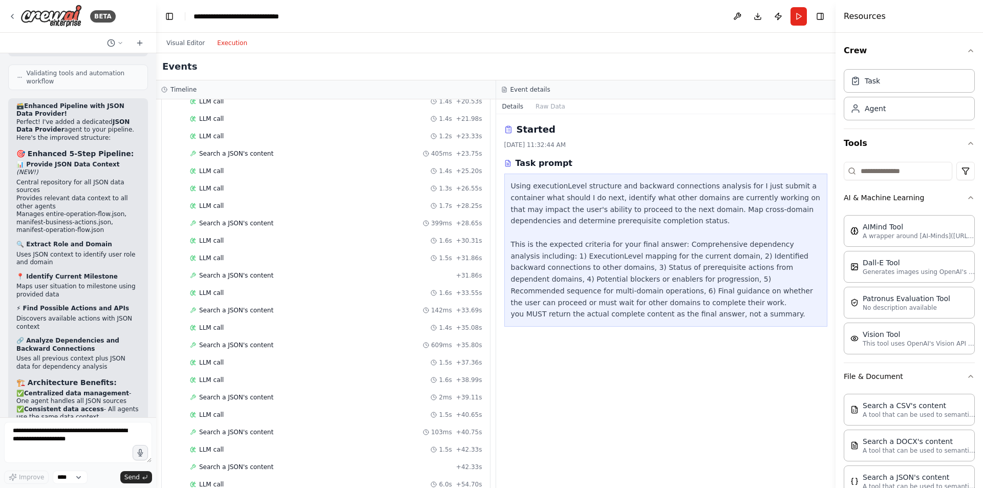
scroll to position [2570, 0]
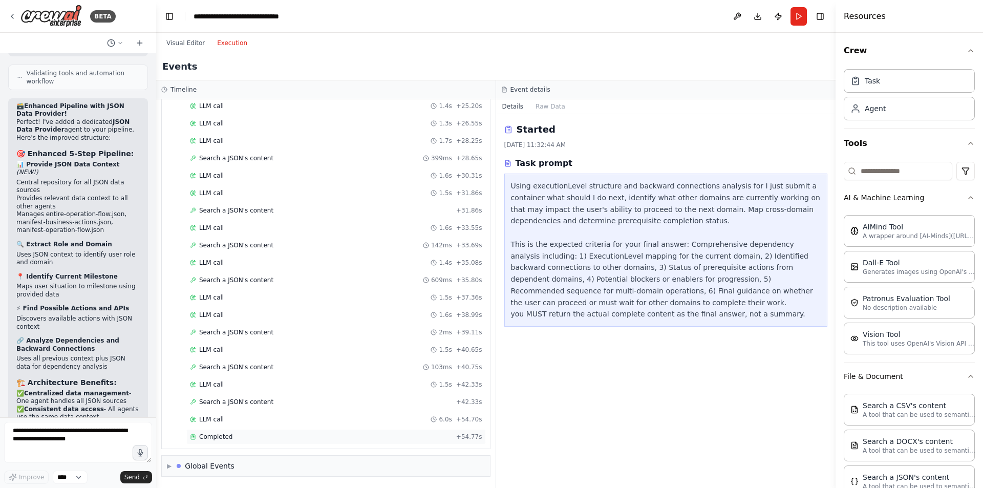
click at [261, 444] on div "Completed + 54.77s" at bounding box center [336, 436] width 300 height 15
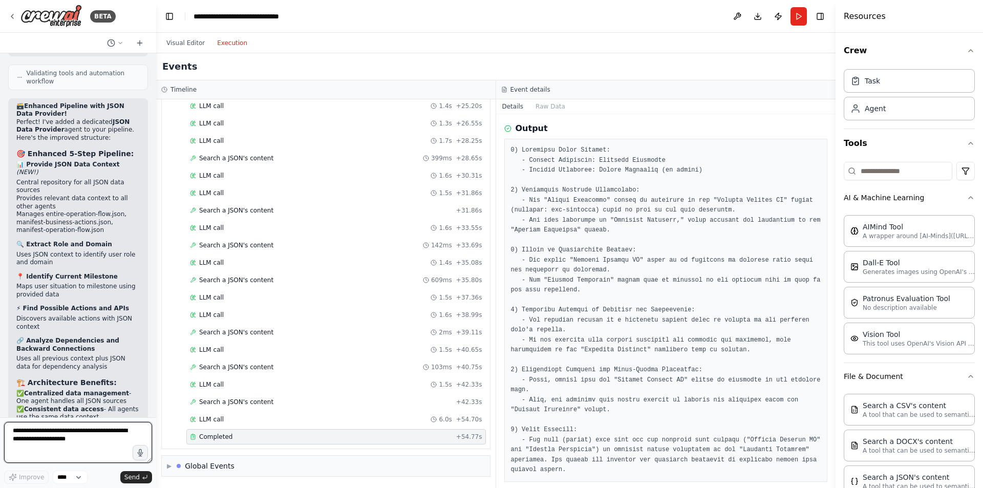
click at [76, 439] on textarea at bounding box center [78, 442] width 148 height 41
paste textarea "**********"
type textarea "**********"
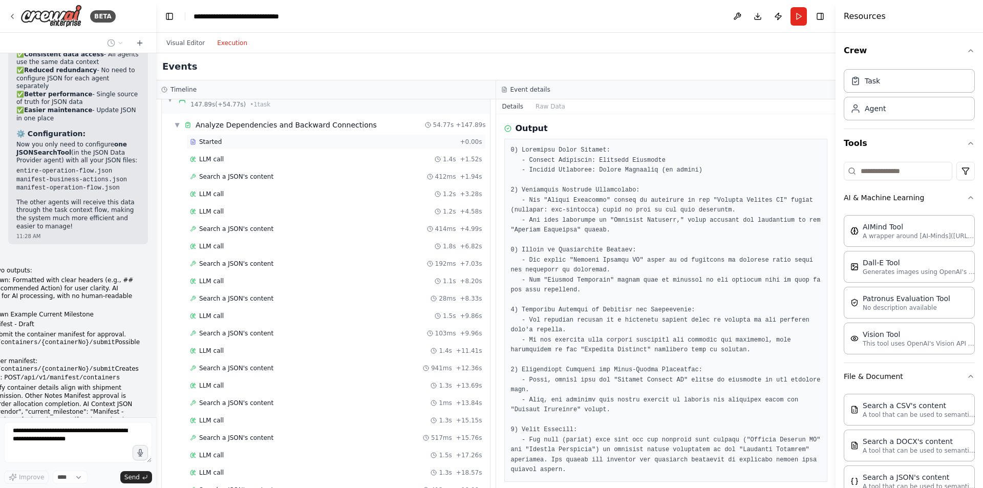
scroll to position [8822, 0]
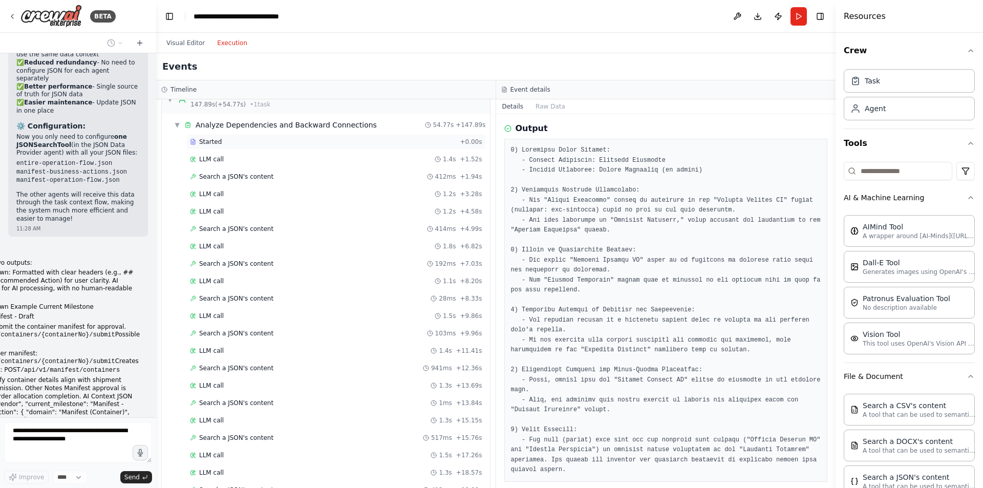
click at [221, 144] on div "Started" at bounding box center [323, 142] width 266 height 8
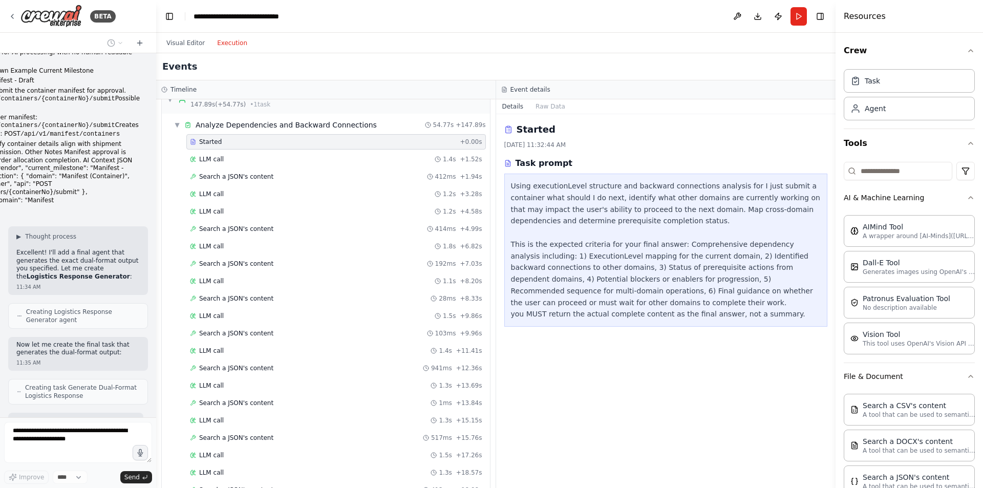
scroll to position [9050, 0]
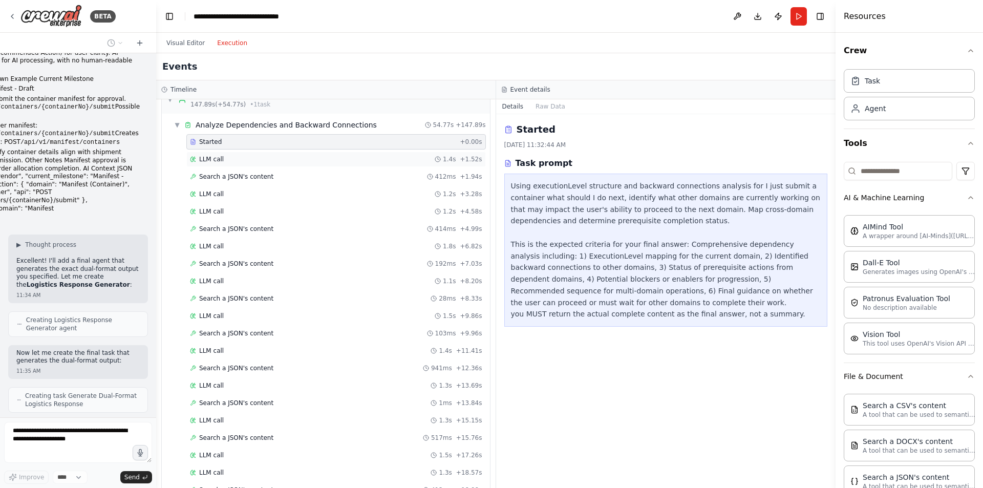
click at [284, 160] on div "LLM call 1.4s + 1.52s" at bounding box center [336, 159] width 292 height 8
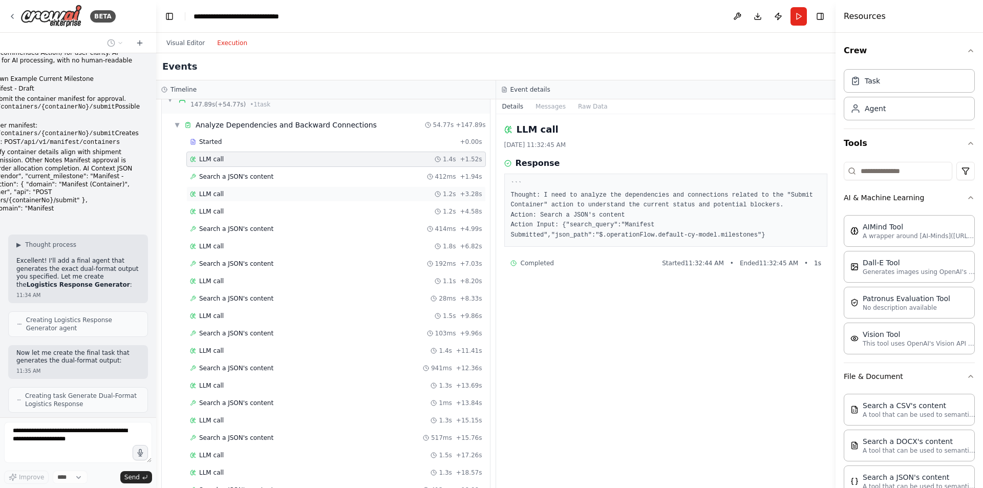
click at [279, 189] on div "LLM call 1.2s + 3.28s" at bounding box center [336, 193] width 300 height 15
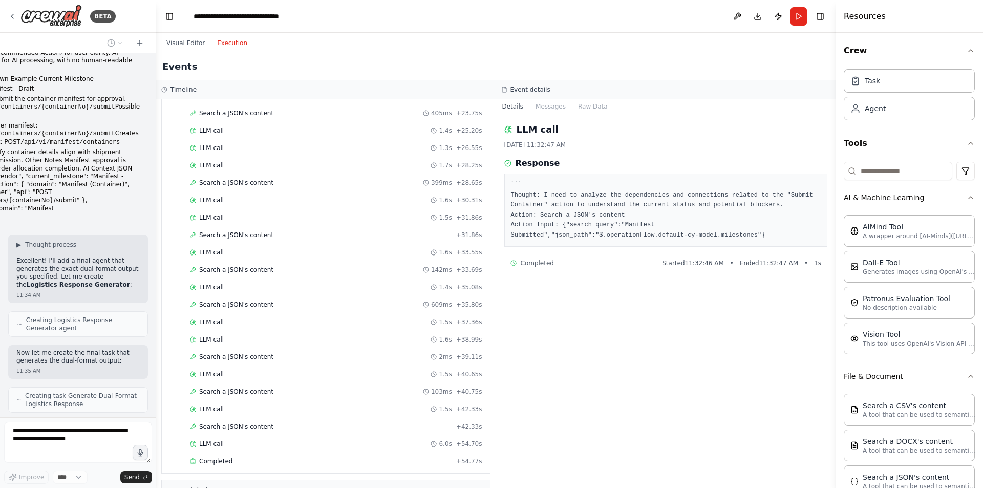
scroll to position [2570, 0]
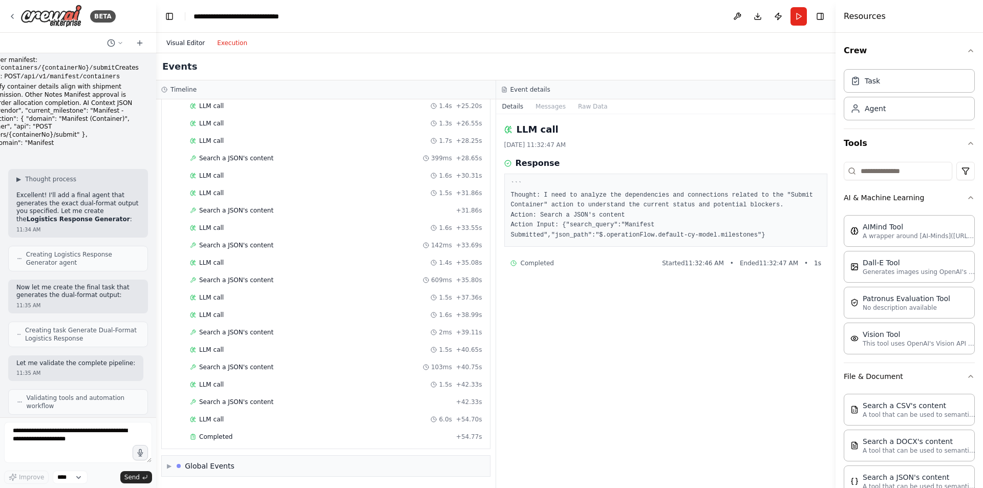
click at [189, 38] on button "Visual Editor" at bounding box center [185, 43] width 51 height 12
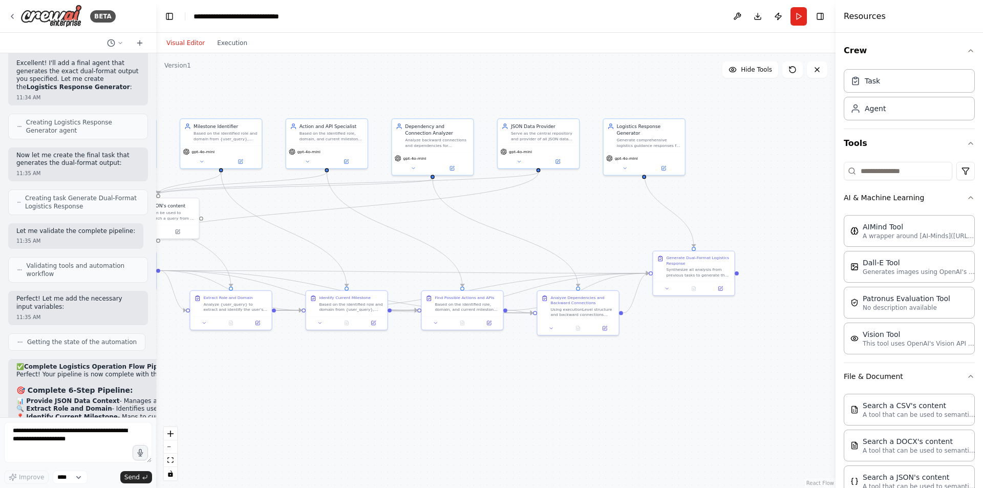
drag, startPoint x: 545, startPoint y: 450, endPoint x: 303, endPoint y: 384, distance: 251.6
click at [303, 384] on div ".deletable-edge-delete-btn { width: 20px; height: 20px; border: 0px solid #ffff…" at bounding box center [496, 270] width 680 height 435
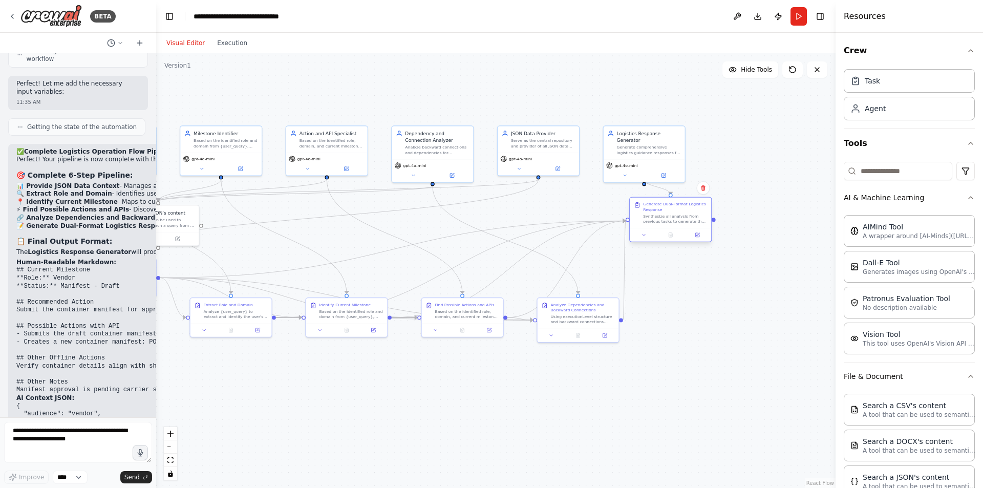
scroll to position [9472, 0]
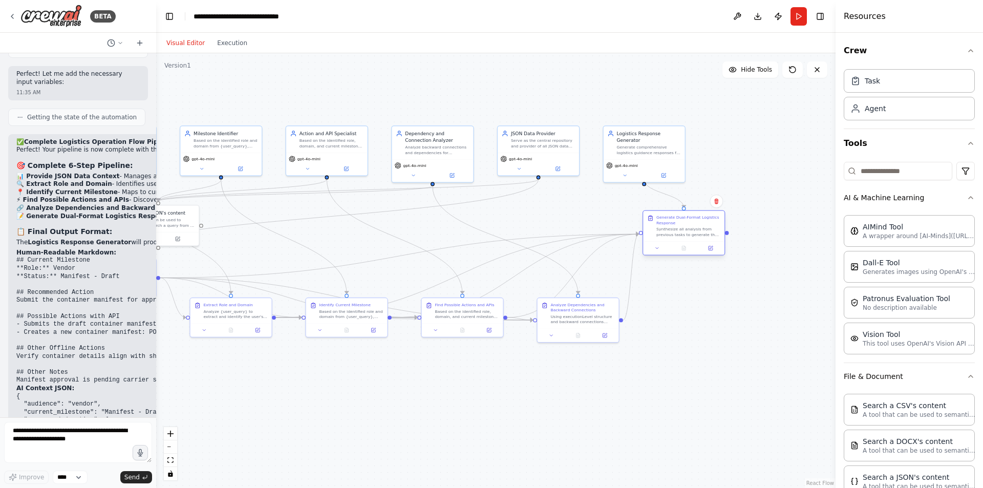
drag, startPoint x: 705, startPoint y: 285, endPoint x: 695, endPoint y: 238, distance: 48.1
click at [695, 238] on div "Generate Dual-Format Logistics Response Synthesize all analysis from previous t…" at bounding box center [683, 226] width 81 height 30
click at [725, 362] on div ".deletable-edge-delete-btn { width: 20px; height: 20px; border: 0px solid #ffff…" at bounding box center [496, 270] width 680 height 435
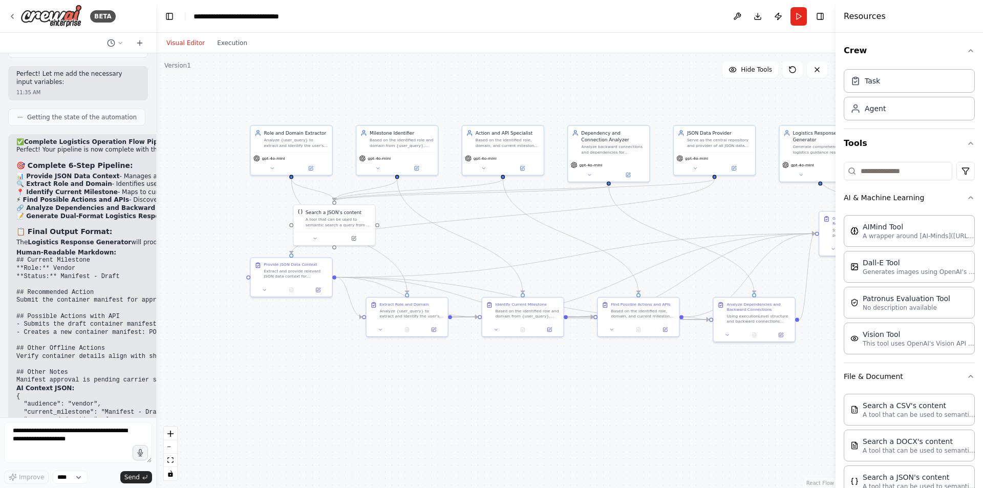
drag, startPoint x: 555, startPoint y: 203, endPoint x: 731, endPoint y: 202, distance: 176.2
click at [731, 202] on div ".deletable-edge-delete-btn { width: 20px; height: 20px; border: 0px solid #ffff…" at bounding box center [496, 270] width 680 height 435
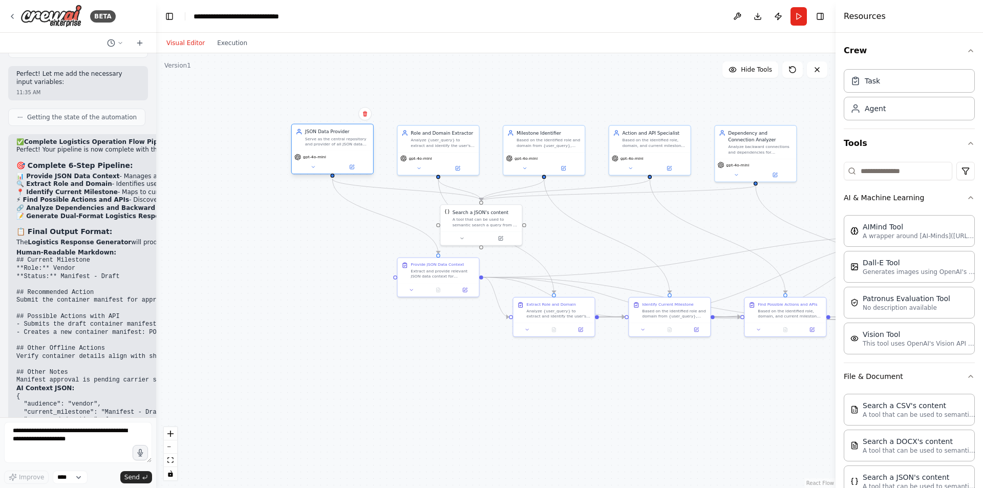
drag, startPoint x: 698, startPoint y: 137, endPoint x: 310, endPoint y: 140, distance: 387.7
click at [310, 140] on div "Serve as the central repository and provider of all JSON data sources for {user…" at bounding box center [337, 141] width 64 height 11
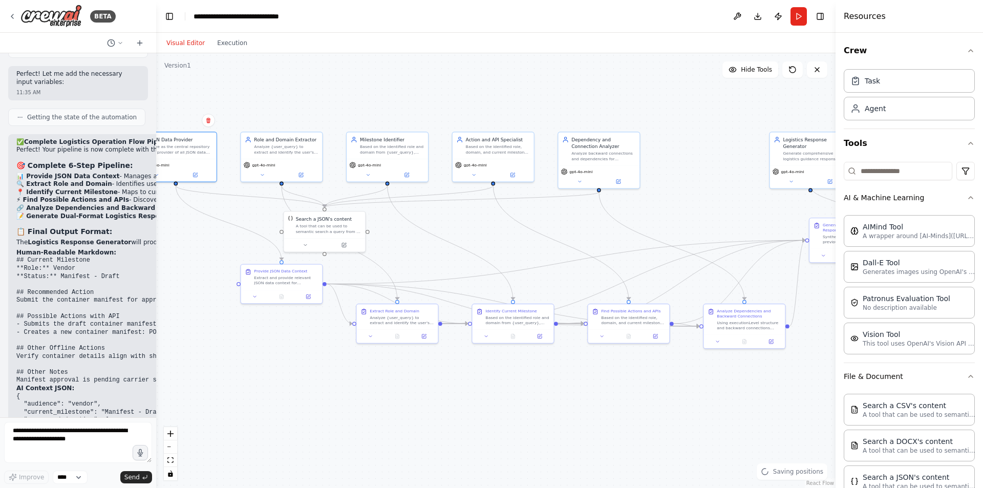
drag, startPoint x: 508, startPoint y: 370, endPoint x: 283, endPoint y: 395, distance: 226.2
click at [283, 395] on div ".deletable-edge-delete-btn { width: 20px; height: 20px; border: 0px solid #ffff…" at bounding box center [496, 270] width 680 height 435
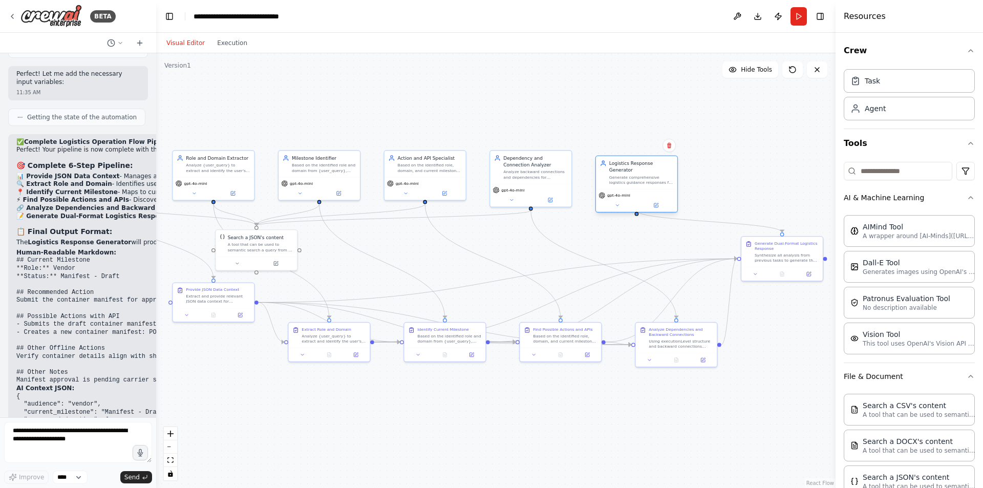
drag, startPoint x: 731, startPoint y: 165, endPoint x: 618, endPoint y: 173, distance: 113.4
click at [618, 175] on div "Generate comprehensive logistics guidance responses for {user_query} in the exa…" at bounding box center [641, 180] width 64 height 11
click at [823, 310] on div ".deletable-edge-delete-btn { width: 20px; height: 20px; border: 0px solid #ffff…" at bounding box center [496, 270] width 680 height 435
drag, startPoint x: 758, startPoint y: 250, endPoint x: 728, endPoint y: 244, distance: 30.3
click at [728, 244] on div "Generate Dual-Format Logistics Response Synthesize all analysis from previous t…" at bounding box center [760, 244] width 64 height 23
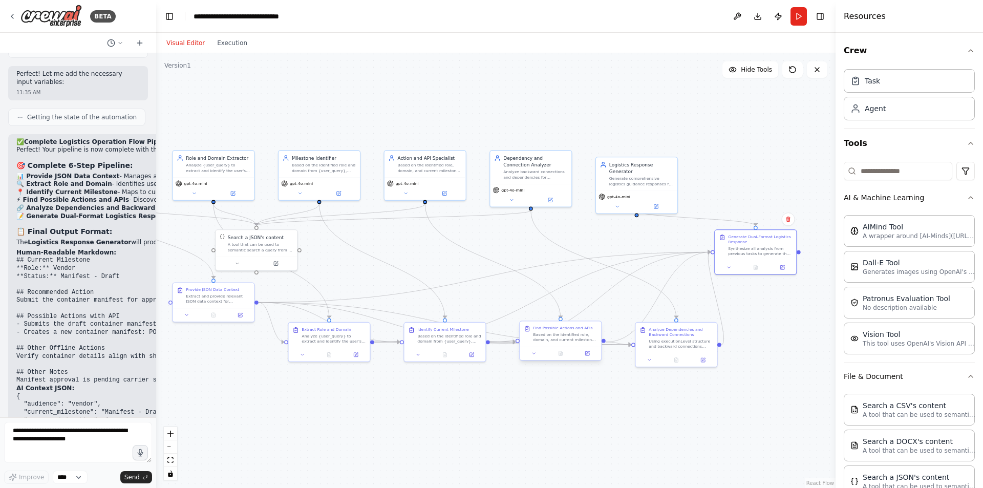
click at [579, 362] on div "Find Possible Actions and APIs Based on the identified role, domain, and curren…" at bounding box center [560, 342] width 82 height 40
click at [216, 51] on div "Visual Editor Execution" at bounding box center [206, 43] width 93 height 20
click at [217, 40] on button "Execution" at bounding box center [232, 43] width 43 height 12
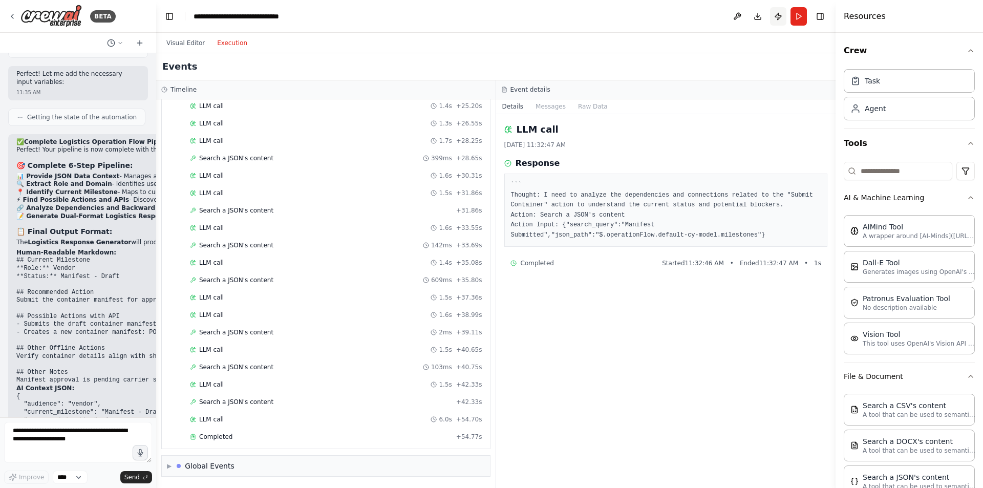
click at [778, 15] on button "Publish" at bounding box center [778, 16] width 16 height 18
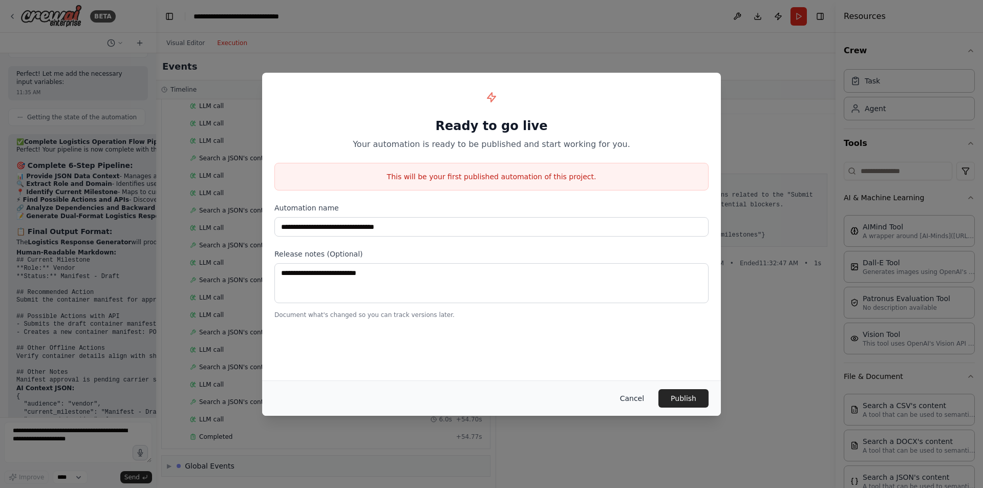
click at [634, 399] on button "Cancel" at bounding box center [632, 398] width 40 height 18
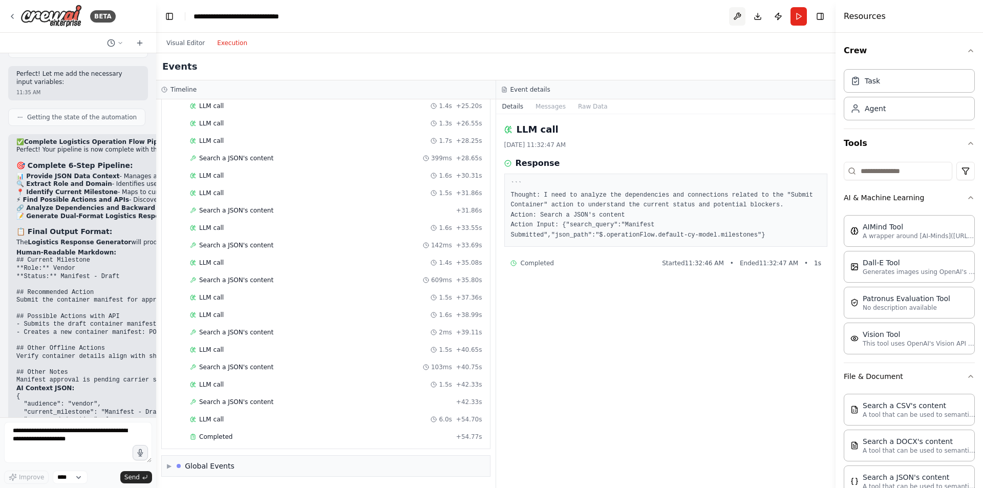
click at [737, 18] on button at bounding box center [737, 16] width 16 height 18
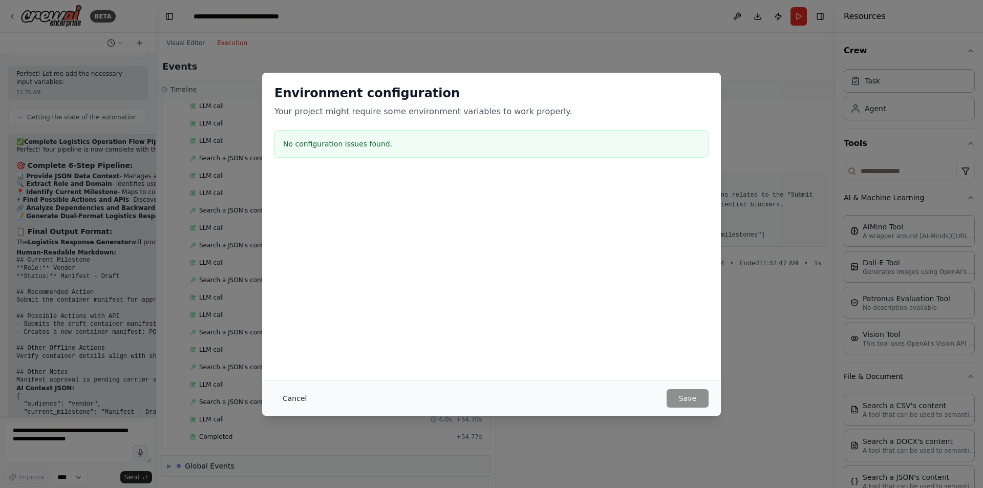
click at [288, 403] on button "Cancel" at bounding box center [295, 398] width 40 height 18
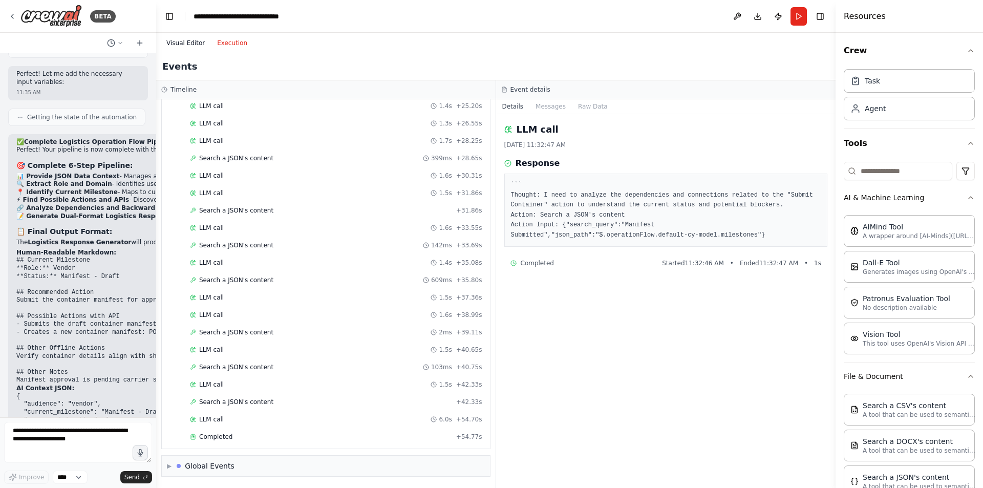
click at [193, 46] on button "Visual Editor" at bounding box center [185, 43] width 51 height 12
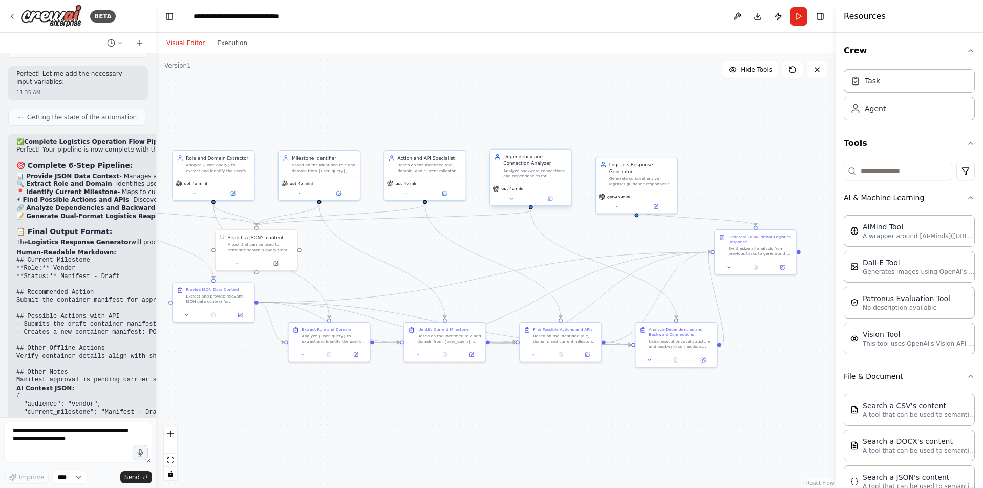
click at [537, 188] on div "gpt-4o-mini" at bounding box center [531, 188] width 76 height 7
click at [515, 199] on button at bounding box center [511, 199] width 37 height 8
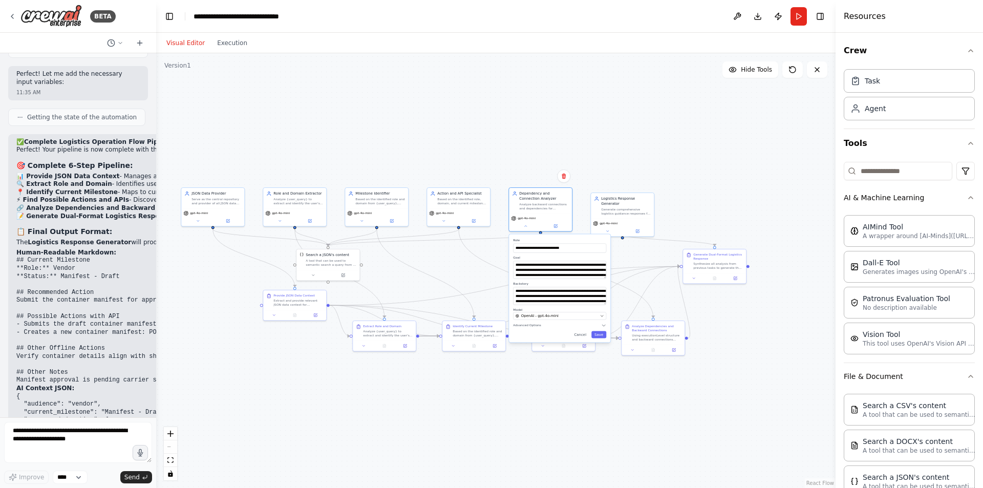
click at [533, 329] on div "**********" at bounding box center [559, 288] width 101 height 108
click at [536, 327] on span "Advanced Options" at bounding box center [527, 325] width 28 height 4
click at [581, 390] on div "**********" at bounding box center [559, 314] width 101 height 160
click at [581, 386] on button "Cancel" at bounding box center [580, 386] width 18 height 7
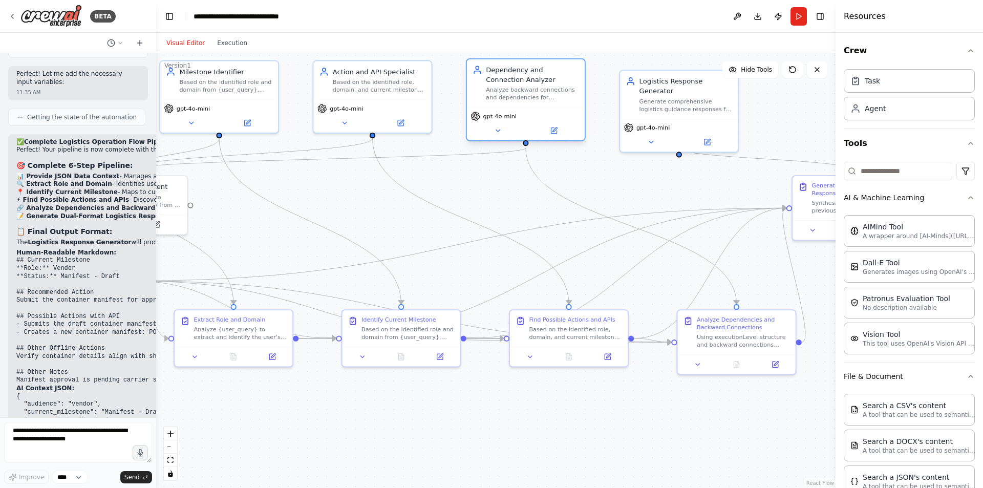
click at [539, 118] on div "gpt-4o-mini" at bounding box center [526, 117] width 110 height 10
click at [772, 349] on div "Analyze Dependencies and Backward Connections Using executionLevel structure an…" at bounding box center [737, 330] width 118 height 44
click at [777, 362] on icon at bounding box center [775, 363] width 6 height 6
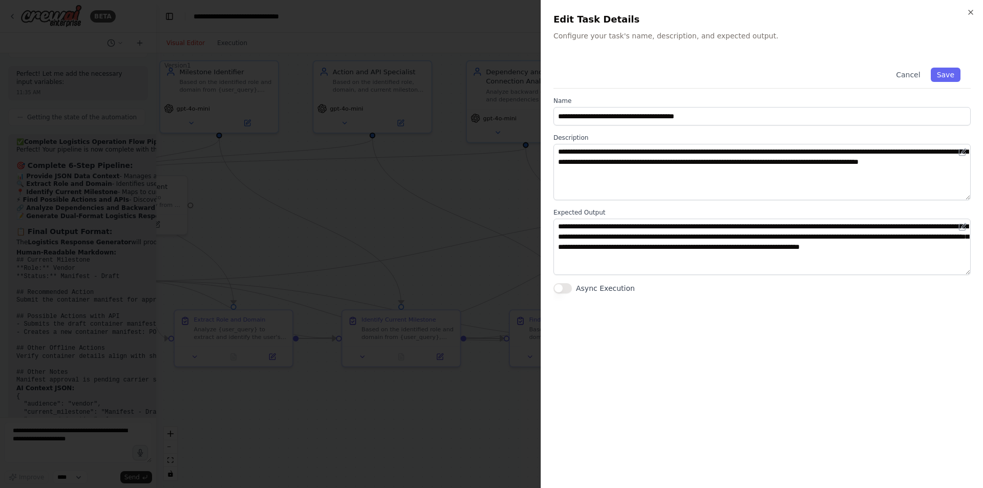
click at [565, 287] on button "Async Execution" at bounding box center [563, 288] width 18 height 10
click at [951, 73] on button "Save" at bounding box center [946, 75] width 30 height 14
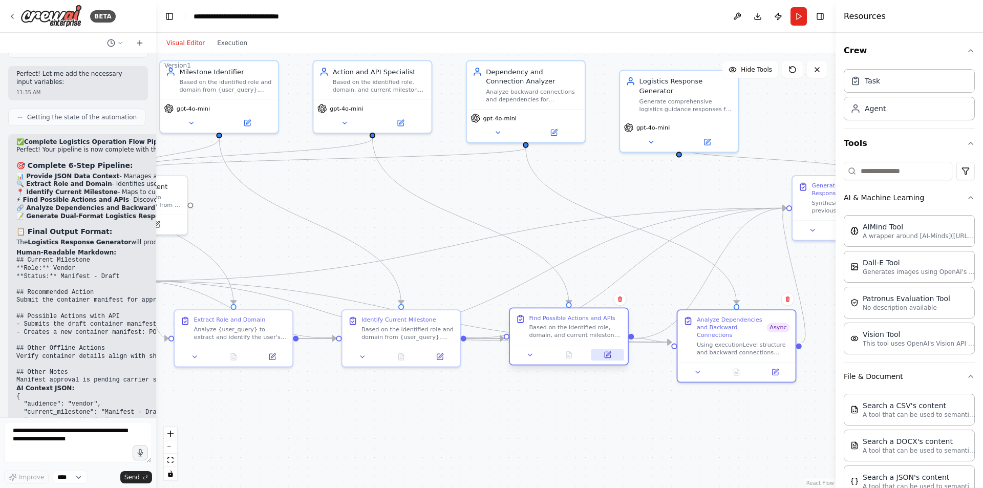
click at [615, 358] on button at bounding box center [607, 354] width 33 height 11
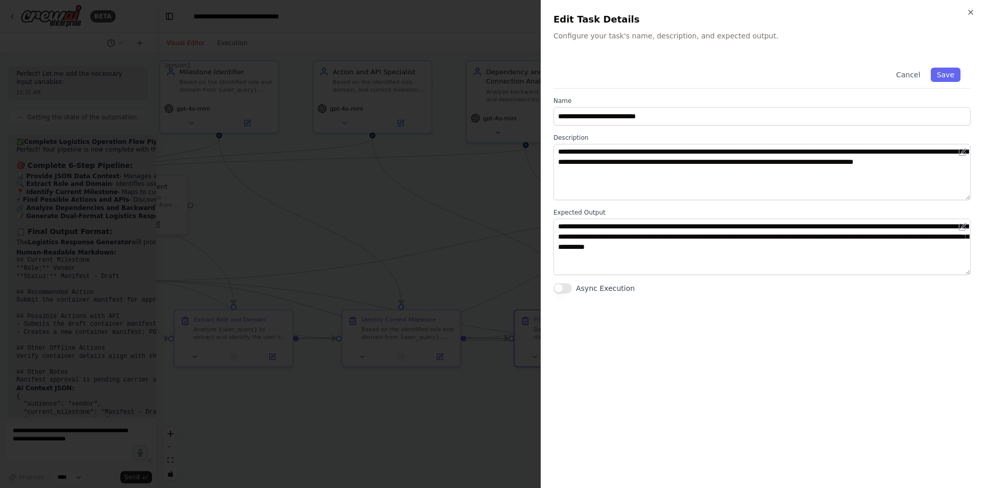
click at [559, 291] on button "Async Execution" at bounding box center [563, 288] width 18 height 10
click at [945, 79] on button "Save" at bounding box center [946, 75] width 30 height 14
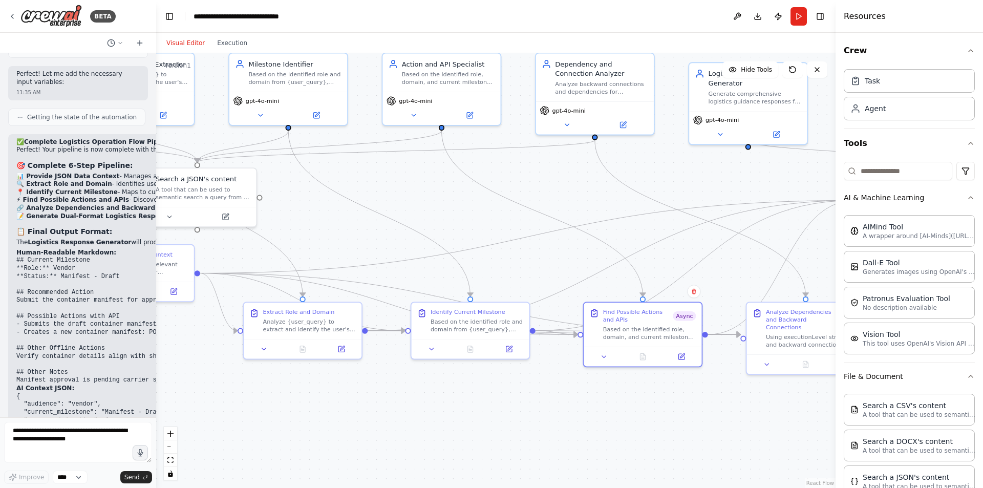
drag, startPoint x: 375, startPoint y: 424, endPoint x: 445, endPoint y: 416, distance: 69.6
click at [445, 416] on div ".deletable-edge-delete-btn { width: 20px; height: 20px; border: 0px solid #ffff…" at bounding box center [496, 270] width 680 height 435
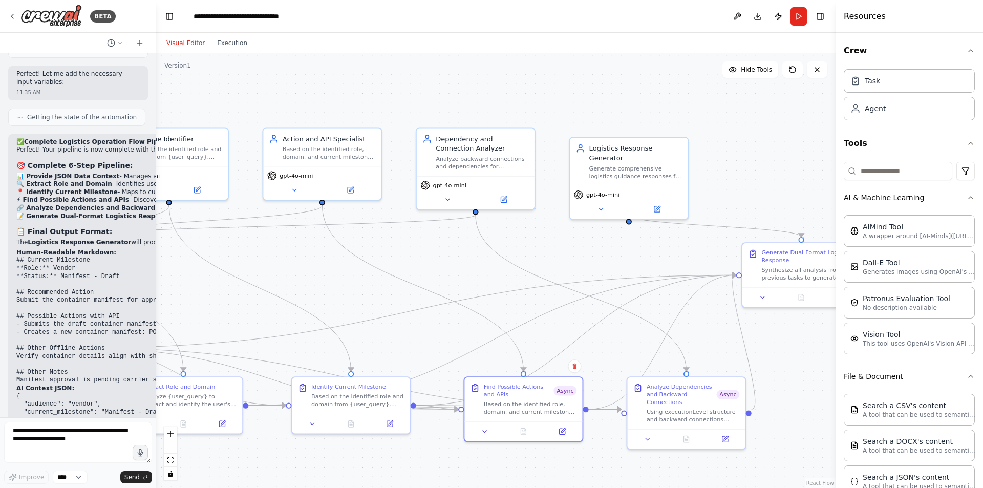
drag, startPoint x: 496, startPoint y: 208, endPoint x: 384, endPoint y: 284, distance: 135.4
click at [384, 284] on div ".deletable-edge-delete-btn { width: 20px; height: 20px; border: 0px solid #ffff…" at bounding box center [496, 270] width 680 height 435
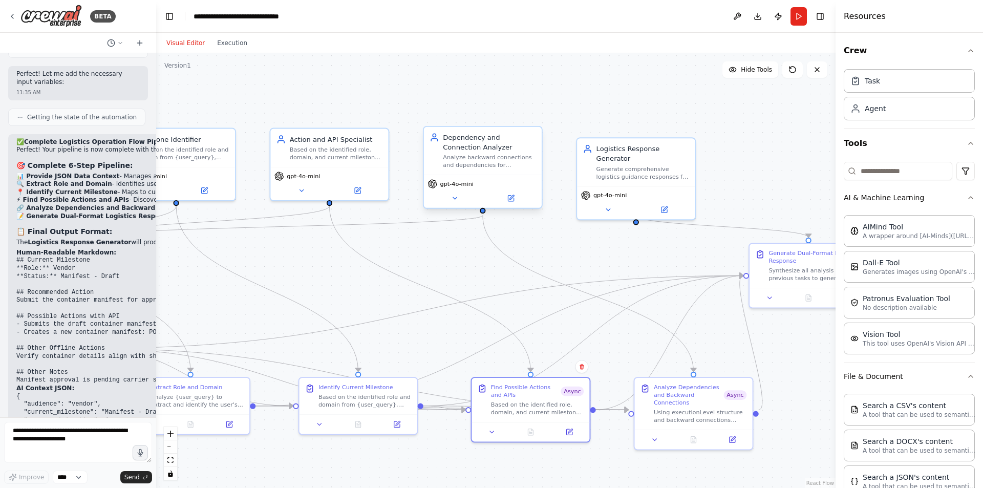
click at [495, 172] on div "Dependency and Connection Analyzer Analyze backward connections and dependencie…" at bounding box center [483, 151] width 118 height 48
click at [519, 206] on div "gpt-4o-mini" at bounding box center [483, 191] width 118 height 33
click at [512, 203] on button at bounding box center [511, 198] width 54 height 11
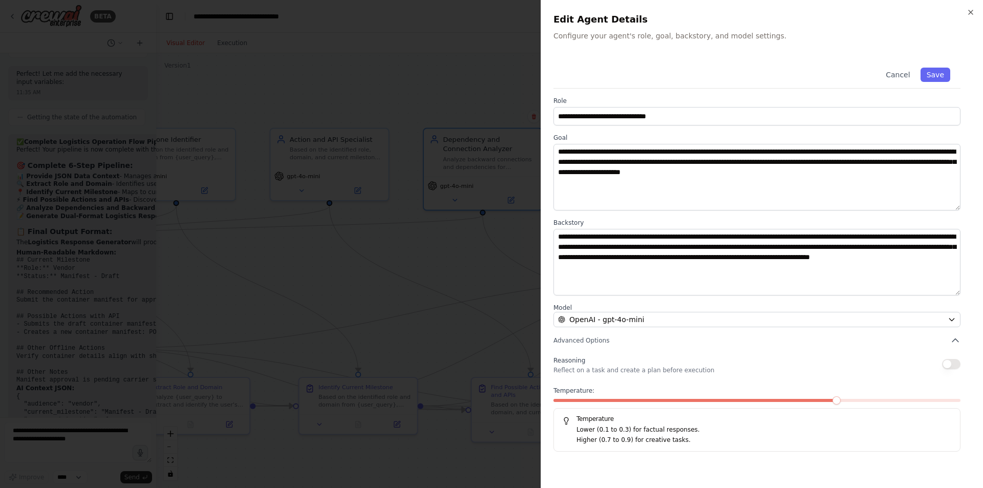
click at [956, 363] on button "button" at bounding box center [951, 364] width 18 height 10
click at [931, 78] on button "Save" at bounding box center [936, 75] width 30 height 14
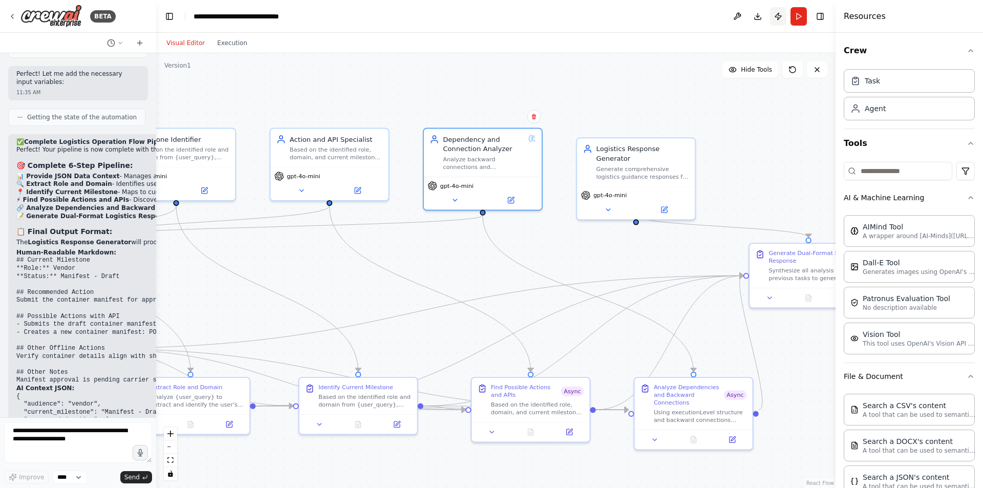
click at [772, 17] on button "Publish" at bounding box center [778, 16] width 16 height 18
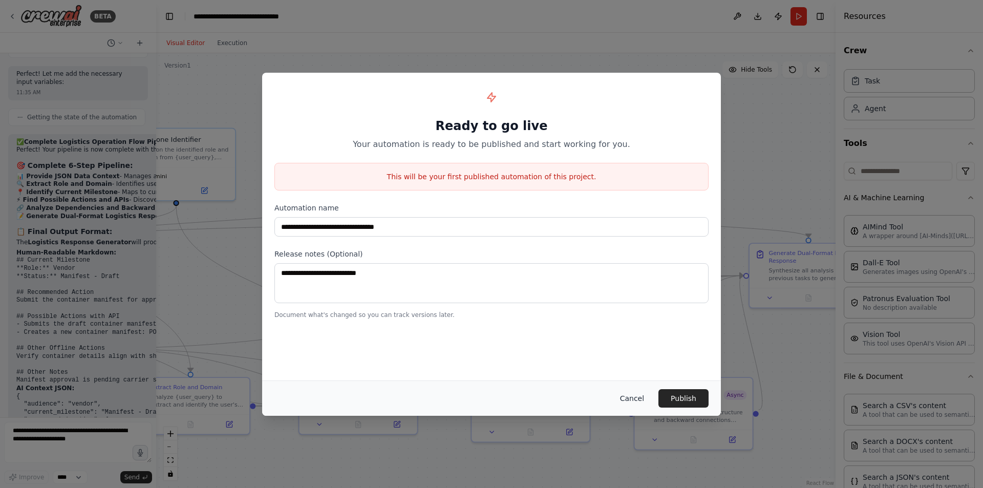
click at [640, 398] on button "Cancel" at bounding box center [632, 398] width 40 height 18
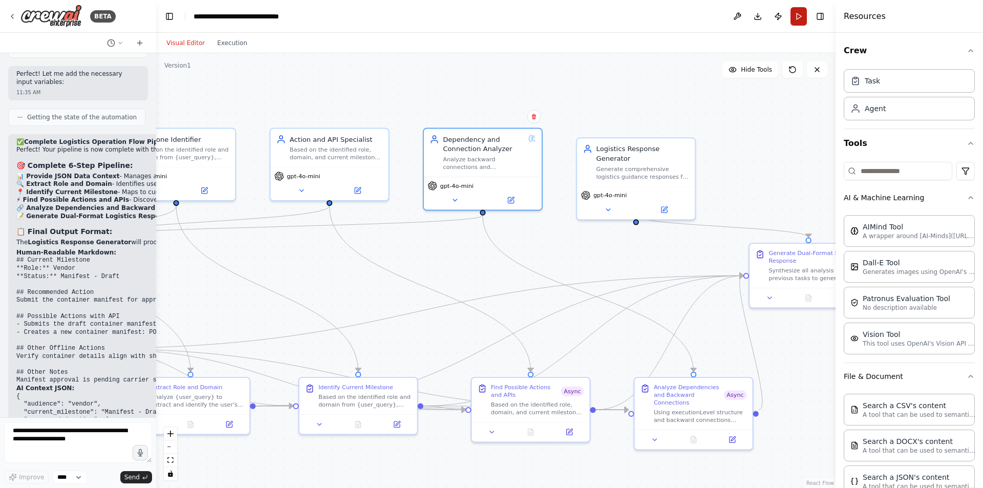
click at [797, 19] on button "Run" at bounding box center [799, 16] width 16 height 18
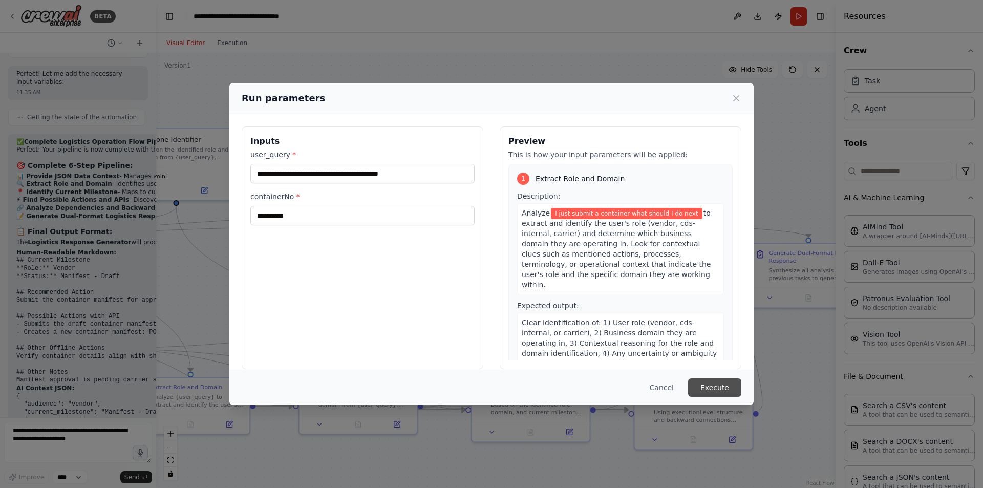
click at [720, 390] on button "Execute" at bounding box center [714, 387] width 53 height 18
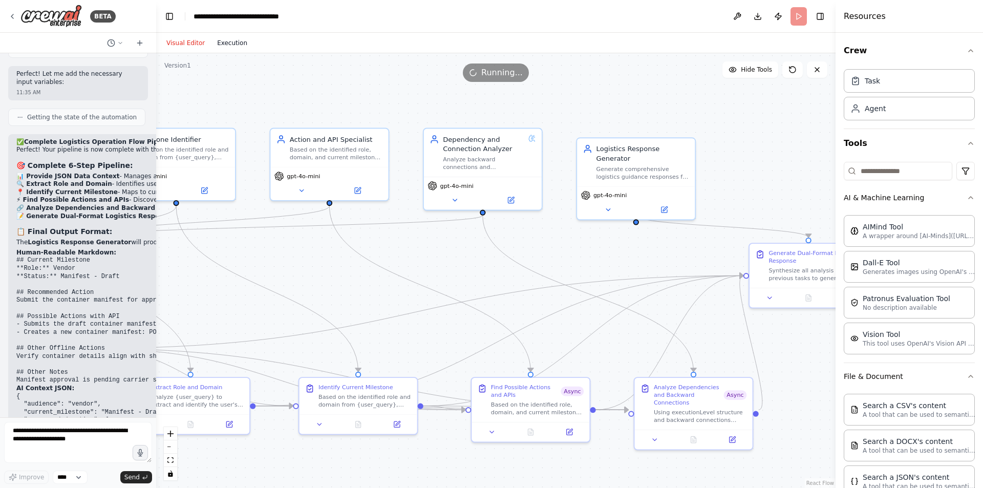
click at [227, 38] on button "Execution" at bounding box center [232, 43] width 43 height 12
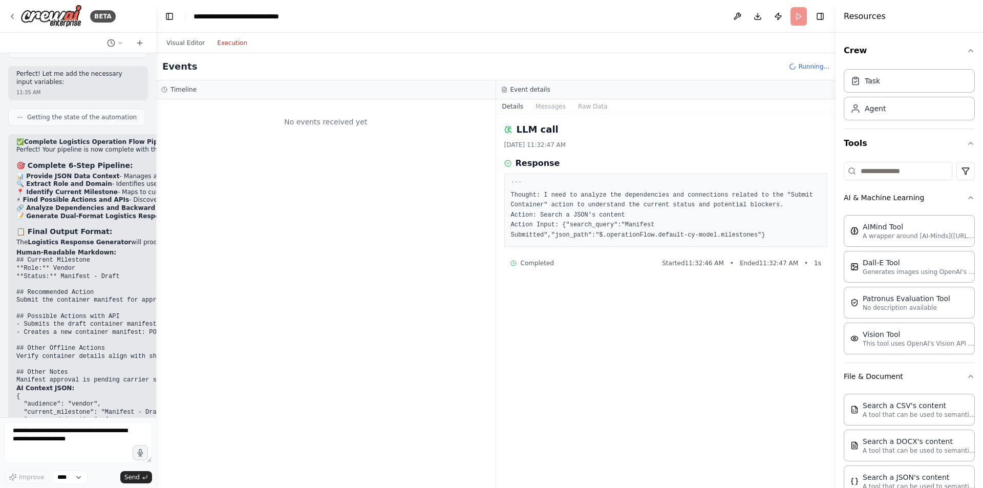
scroll to position [0, 0]
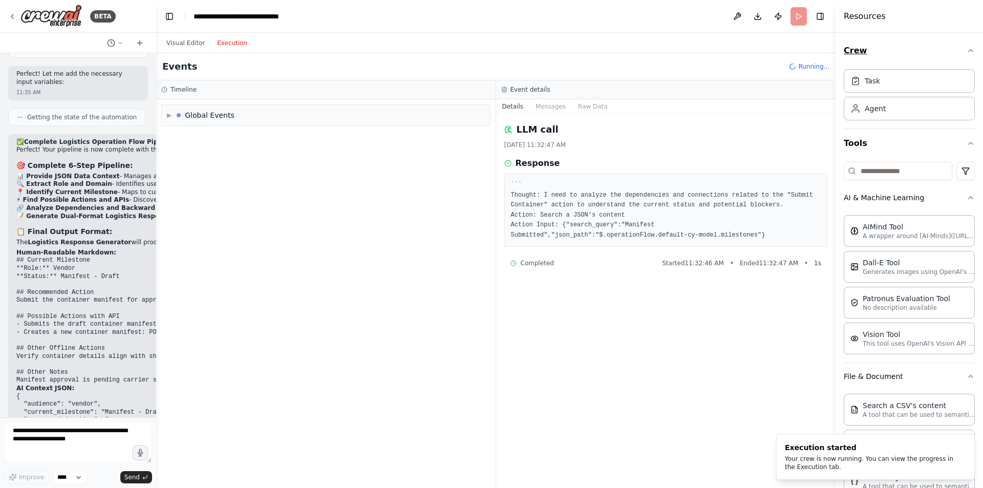
click at [967, 54] on icon "button" at bounding box center [971, 51] width 8 height 8
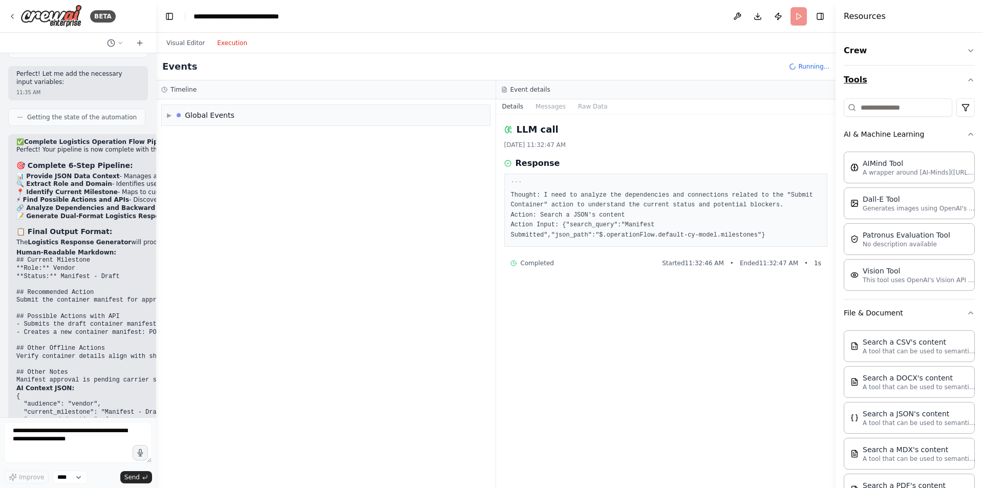
click at [967, 77] on icon "button" at bounding box center [971, 80] width 8 height 8
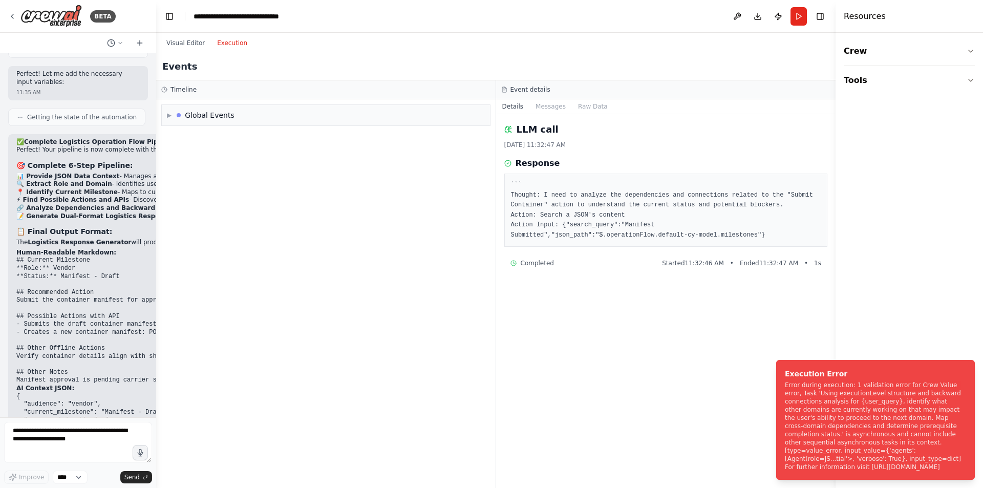
click at [631, 382] on div "LLM call 8/18/2025, 11:32:47 AM Response ``` Thought: I need to analyze the dep…" at bounding box center [666, 301] width 340 height 374
click at [188, 41] on button "Visual Editor" at bounding box center [185, 43] width 51 height 12
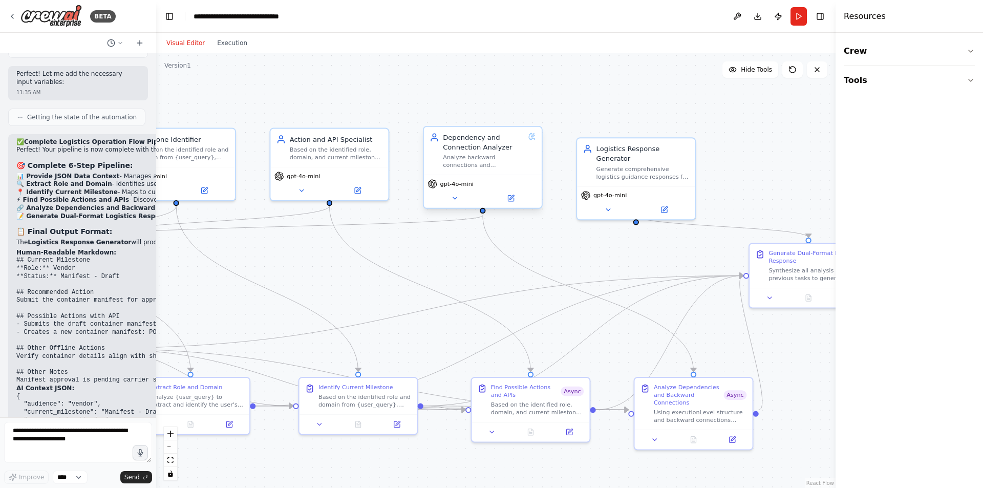
click at [487, 173] on div "Dependency and Connection Analyzer Analyze backward connections and dependencie…" at bounding box center [483, 151] width 118 height 48
click at [515, 202] on icon at bounding box center [511, 199] width 8 height 8
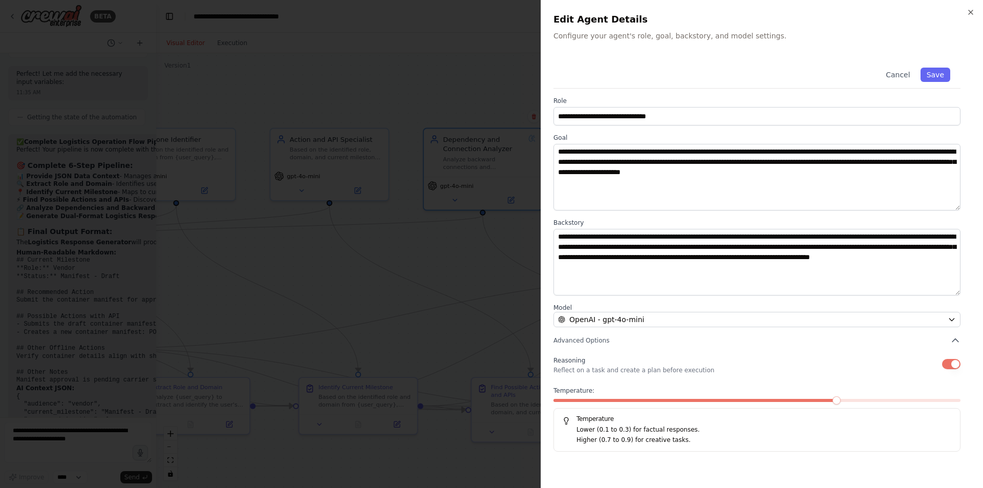
click at [949, 369] on div "Reasoning Reflect on a task and create a plan before execution" at bounding box center [757, 364] width 407 height 20
click at [951, 359] on button "button" at bounding box center [951, 364] width 18 height 10
click at [938, 71] on button "Save" at bounding box center [936, 75] width 30 height 14
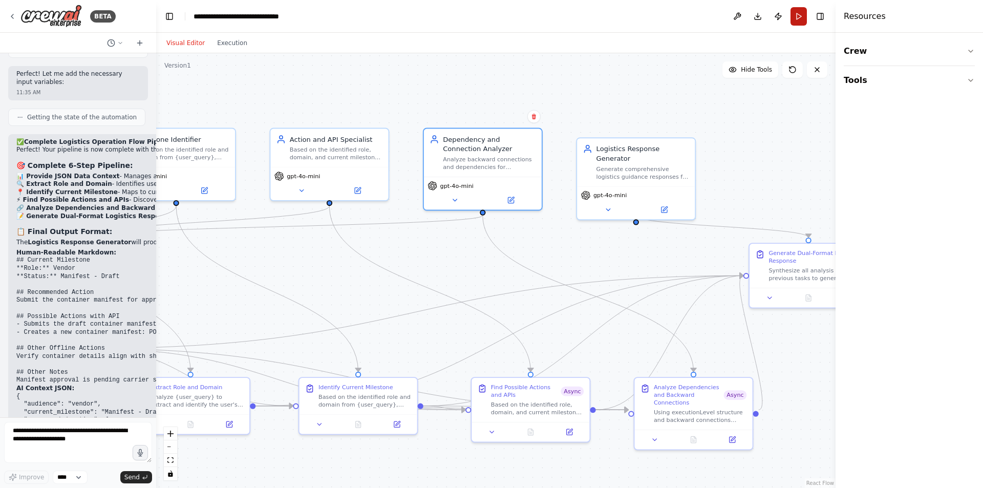
click at [792, 14] on button "Run" at bounding box center [799, 16] width 16 height 18
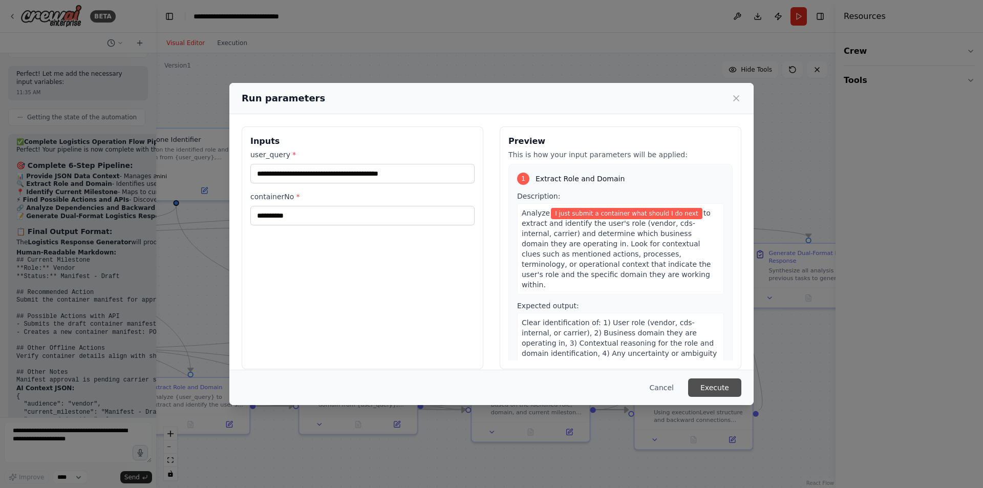
click at [715, 383] on button "Execute" at bounding box center [714, 387] width 53 height 18
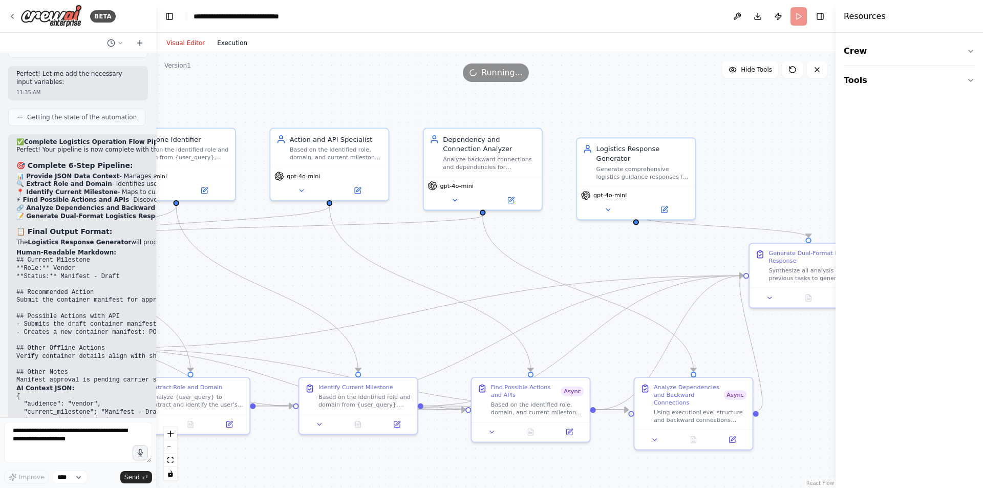
click at [222, 41] on button "Execution" at bounding box center [232, 43] width 43 height 12
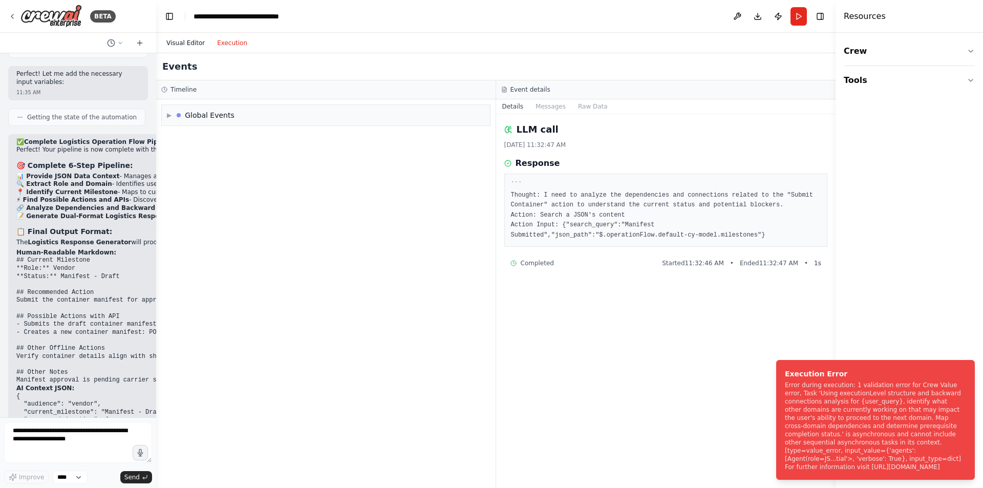
click at [189, 41] on button "Visual Editor" at bounding box center [185, 43] width 51 height 12
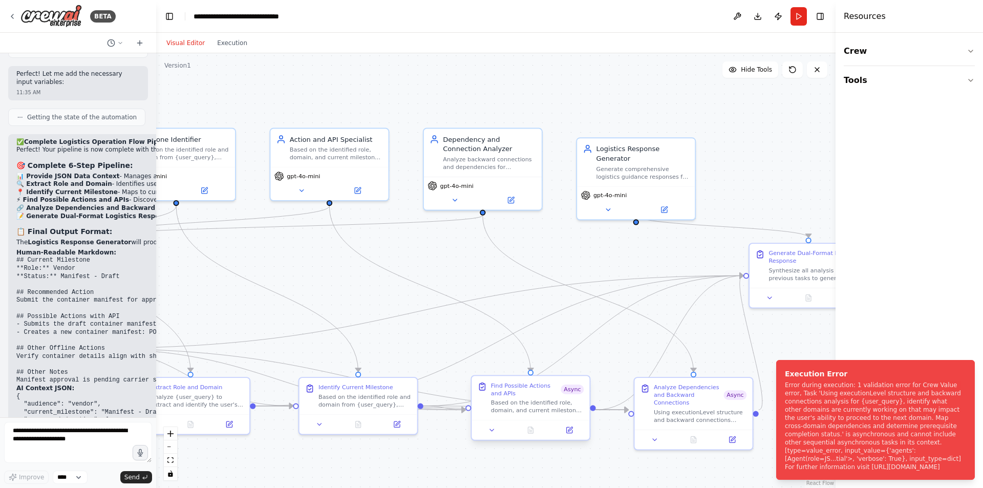
click at [550, 394] on div "Find Possible Actions and APIs" at bounding box center [526, 389] width 70 height 15
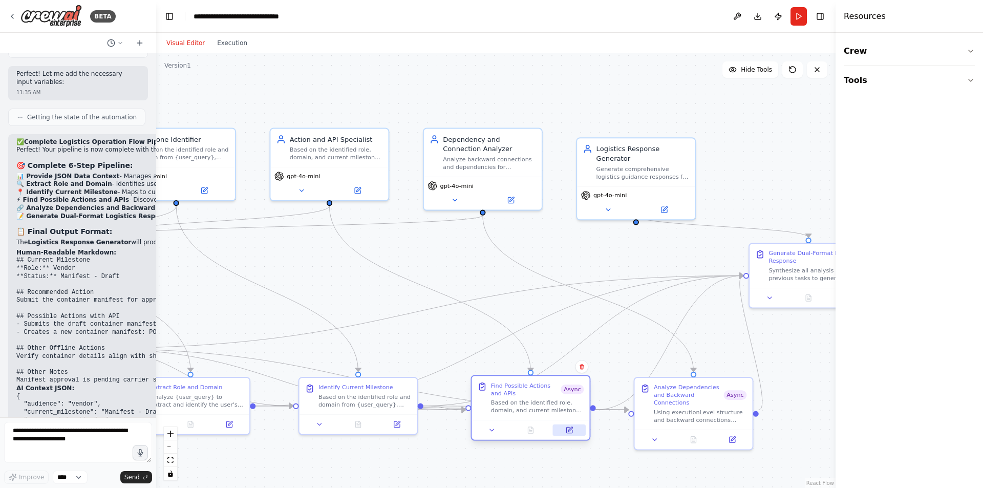
click at [567, 433] on icon at bounding box center [569, 430] width 6 height 6
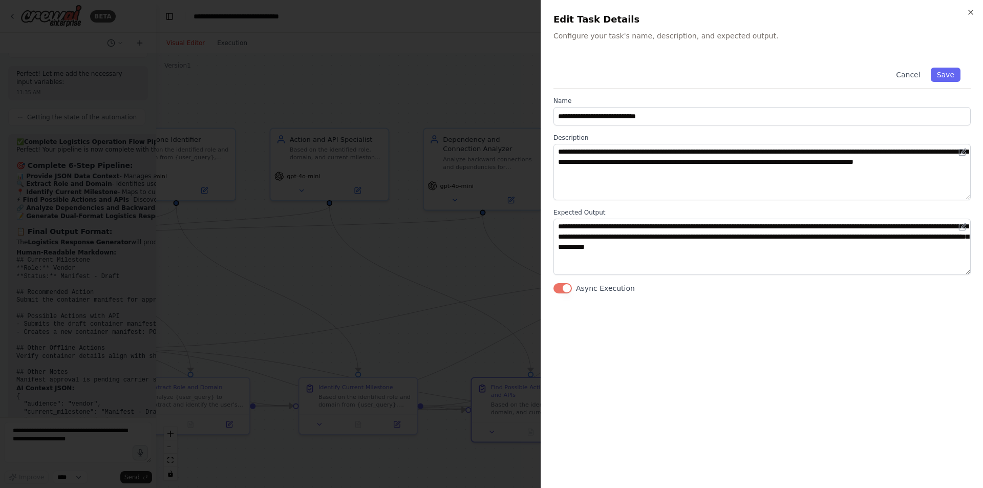
click at [559, 289] on button "Async Execution" at bounding box center [563, 288] width 18 height 10
click at [957, 80] on button "Save" at bounding box center [946, 75] width 30 height 14
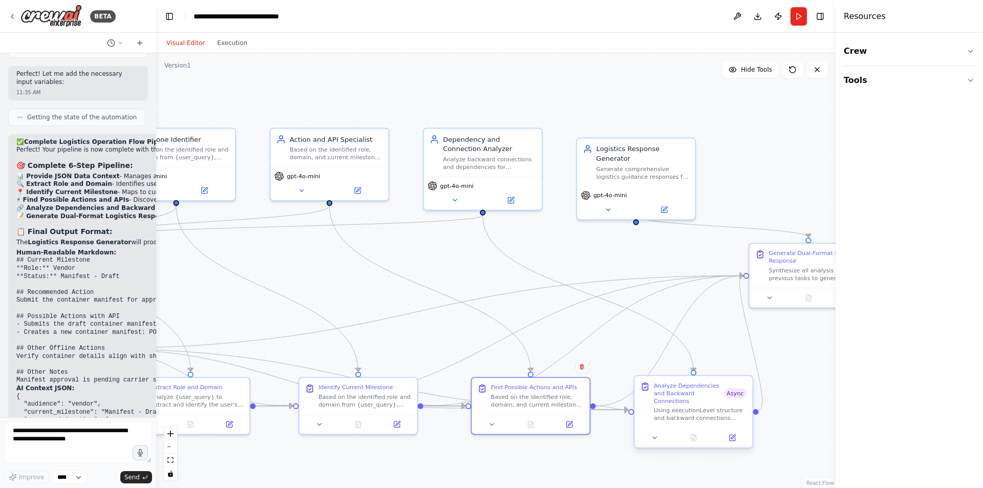
click at [733, 407] on div "Using executionLevel structure and backward connections analysis for {user_quer…" at bounding box center [700, 414] width 93 height 15
click at [735, 434] on icon at bounding box center [733, 438] width 8 height 8
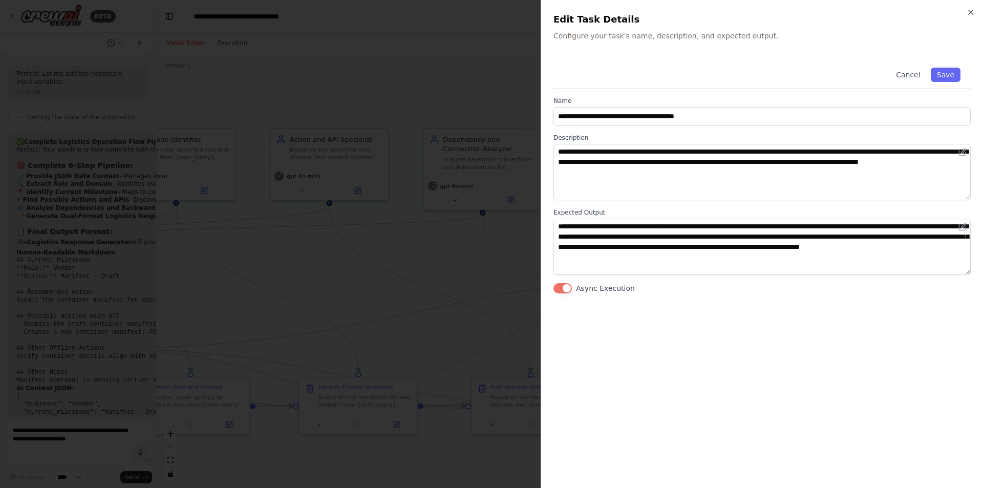
click at [559, 285] on button "Async Execution" at bounding box center [563, 288] width 18 height 10
click at [941, 72] on button "Save" at bounding box center [946, 75] width 30 height 14
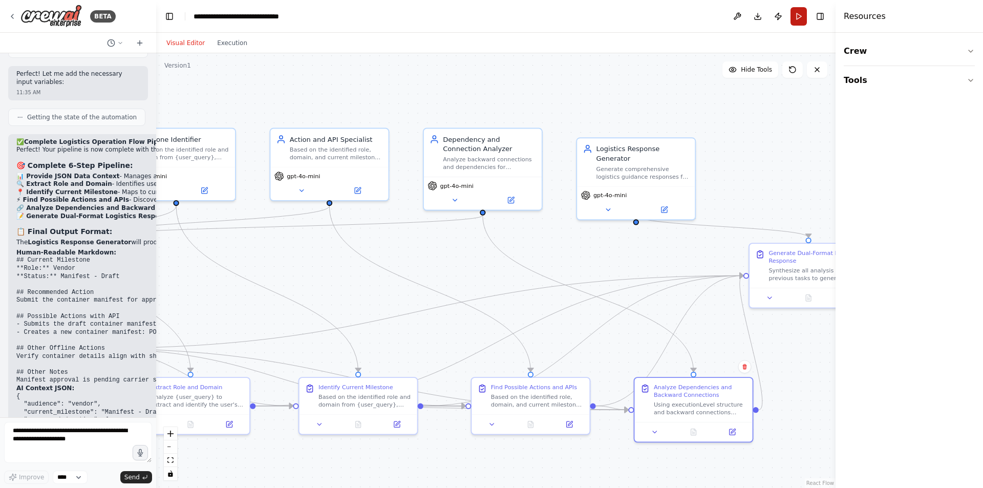
click at [796, 20] on button "Run" at bounding box center [799, 16] width 16 height 18
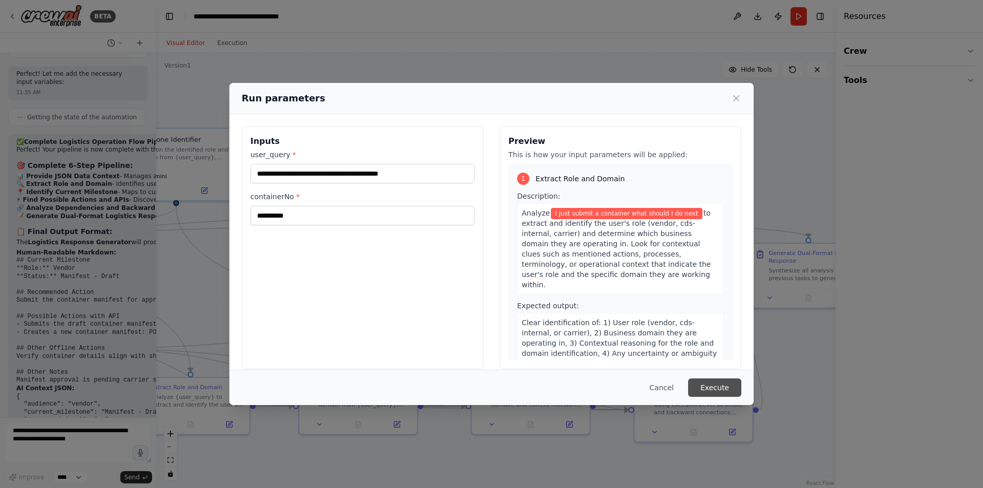
click at [710, 383] on button "Execute" at bounding box center [714, 387] width 53 height 18
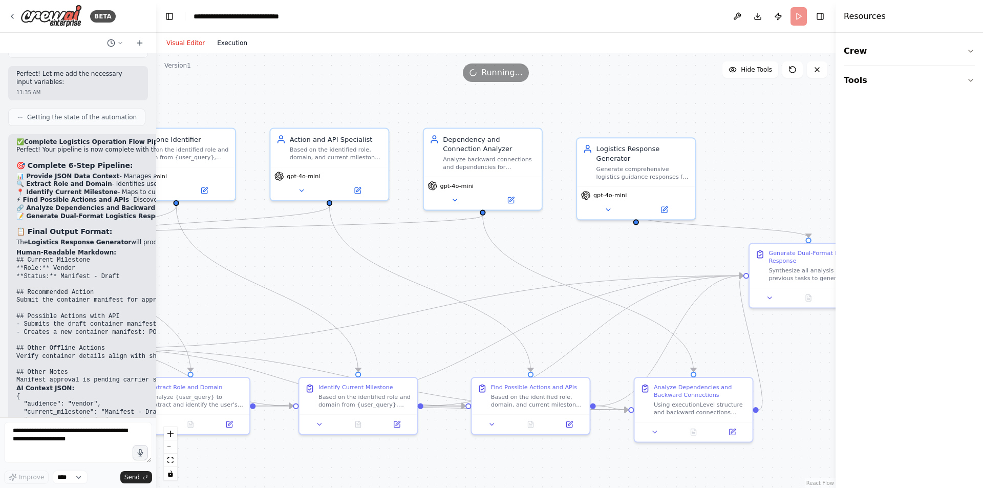
click at [225, 41] on button "Execution" at bounding box center [232, 43] width 43 height 12
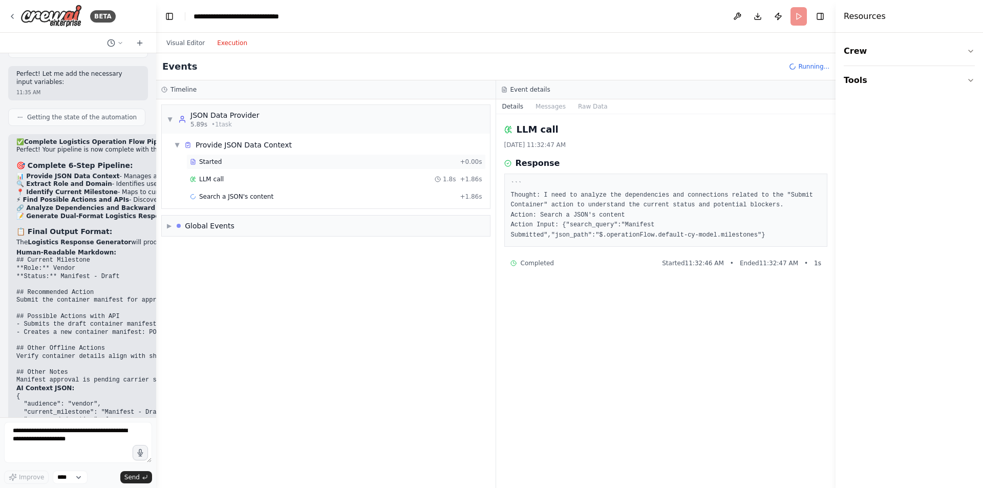
click at [258, 161] on div "Started" at bounding box center [323, 162] width 266 height 8
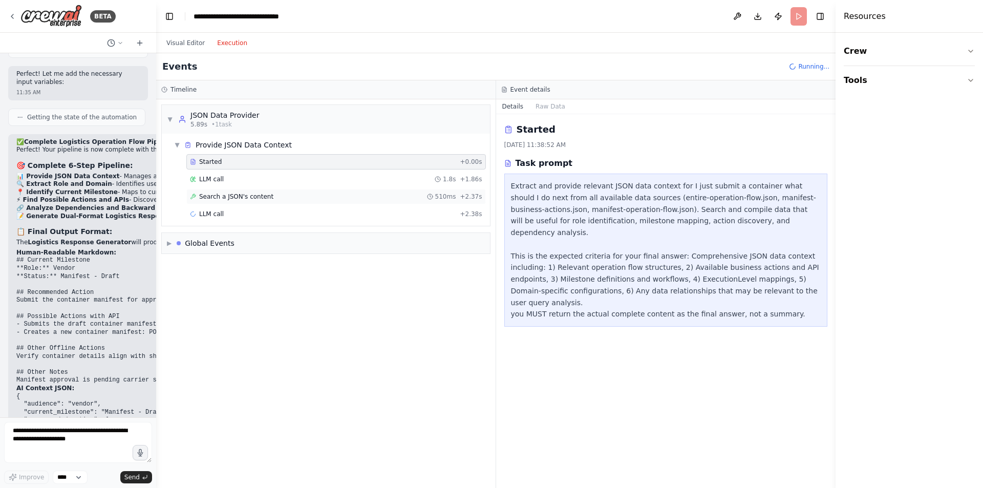
click at [262, 196] on span "Search a JSON's content" at bounding box center [236, 197] width 74 height 8
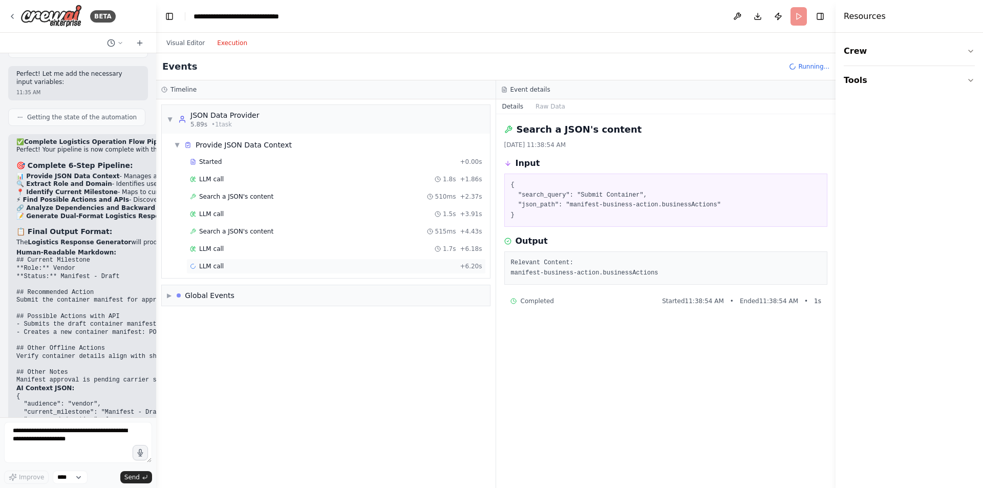
click at [254, 264] on div "LLM call + 6.20s" at bounding box center [336, 266] width 292 height 8
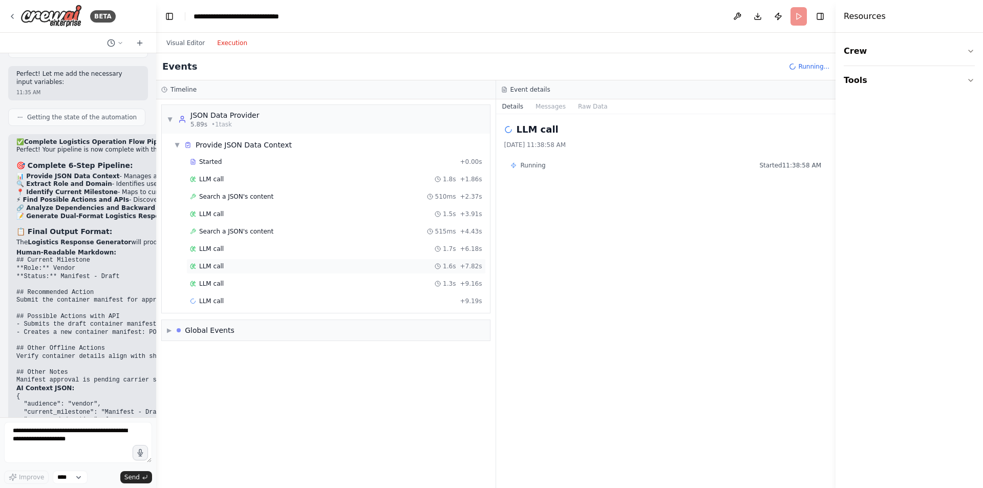
click at [238, 271] on div "LLM call 1.6s + 7.82s" at bounding box center [336, 266] width 300 height 15
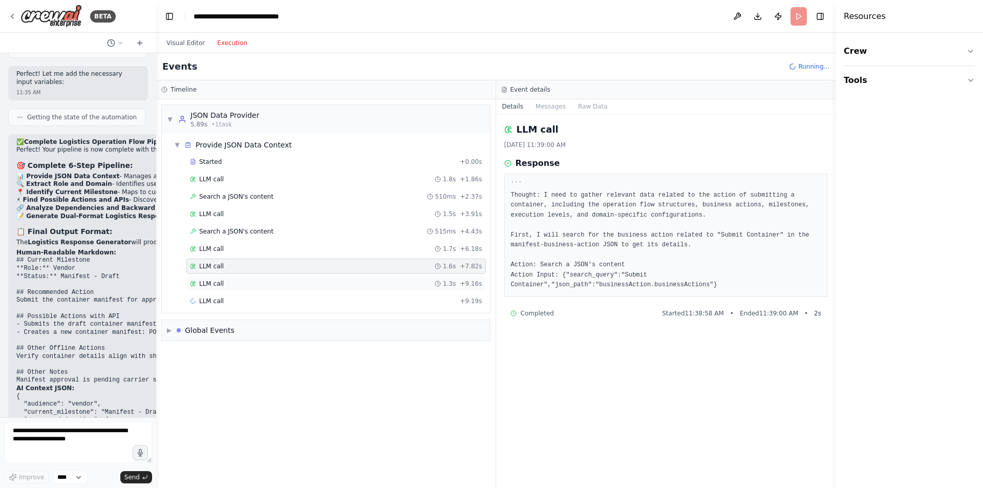
click at [241, 283] on div "LLM call 1.3s + 9.16s" at bounding box center [336, 284] width 292 height 8
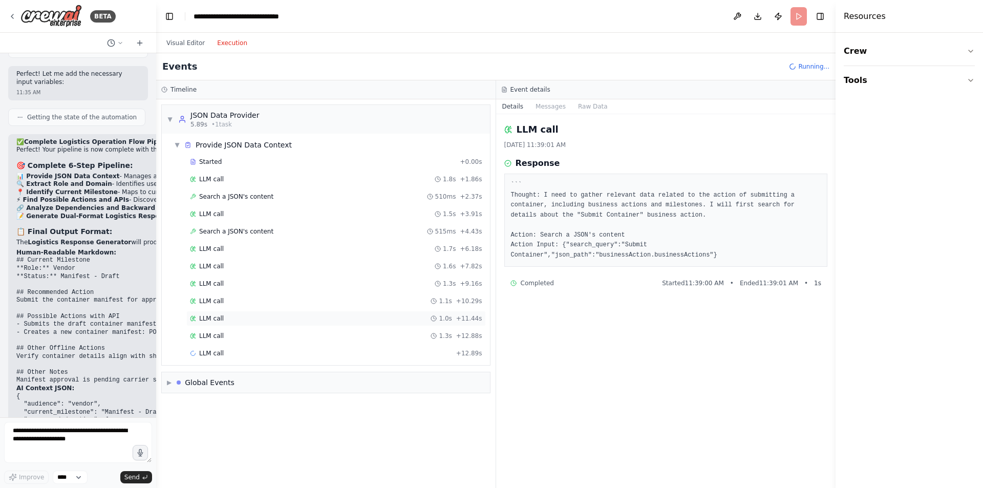
click at [252, 324] on div "LLM call 1.0s + 11.44s" at bounding box center [336, 318] width 300 height 15
click at [255, 333] on div "LLM call 1.3s + 12.88s" at bounding box center [336, 336] width 292 height 8
click at [262, 364] on div "LLM call + 14.22s" at bounding box center [336, 370] width 300 height 15
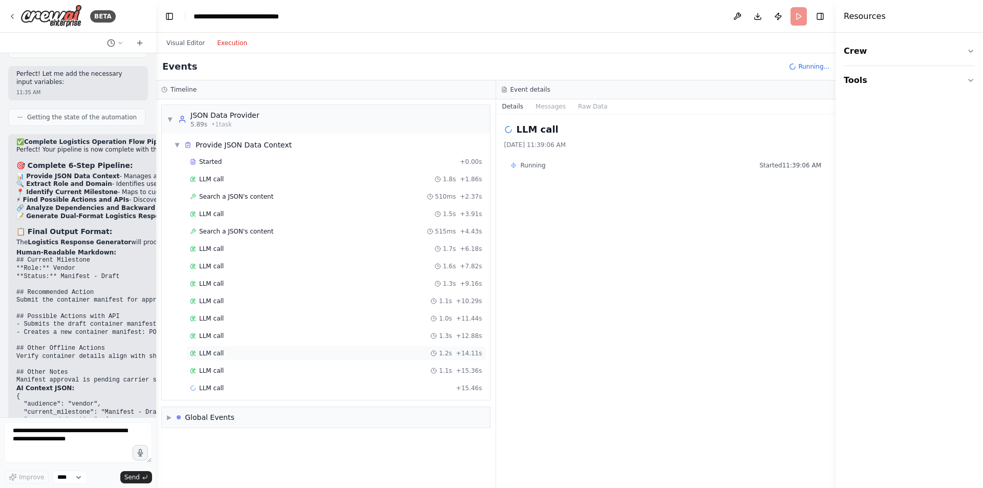
click at [251, 352] on div "LLM call 1.2s + 14.11s" at bounding box center [336, 353] width 292 height 8
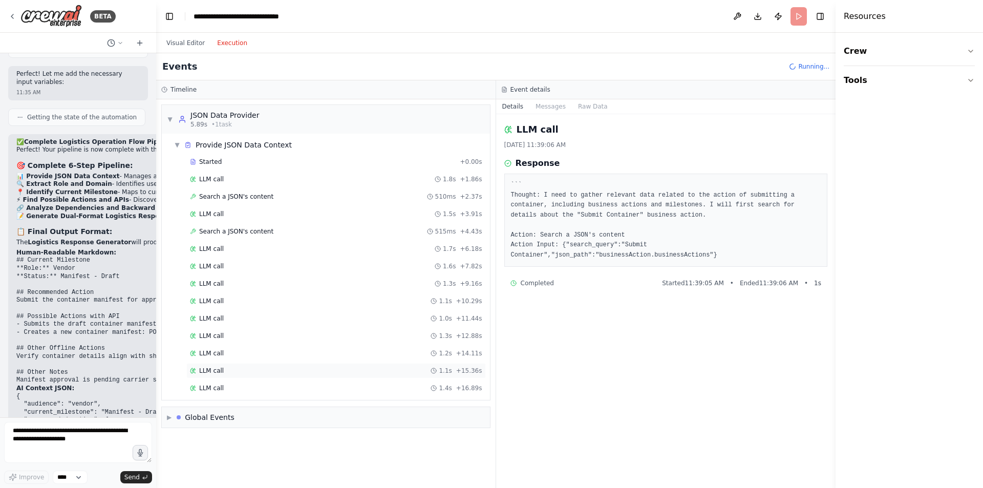
click at [256, 369] on div "LLM call 1.1s + 15.36s" at bounding box center [336, 371] width 292 height 8
click at [238, 419] on div "LLM call 1.3s + 19.73s" at bounding box center [336, 423] width 292 height 8
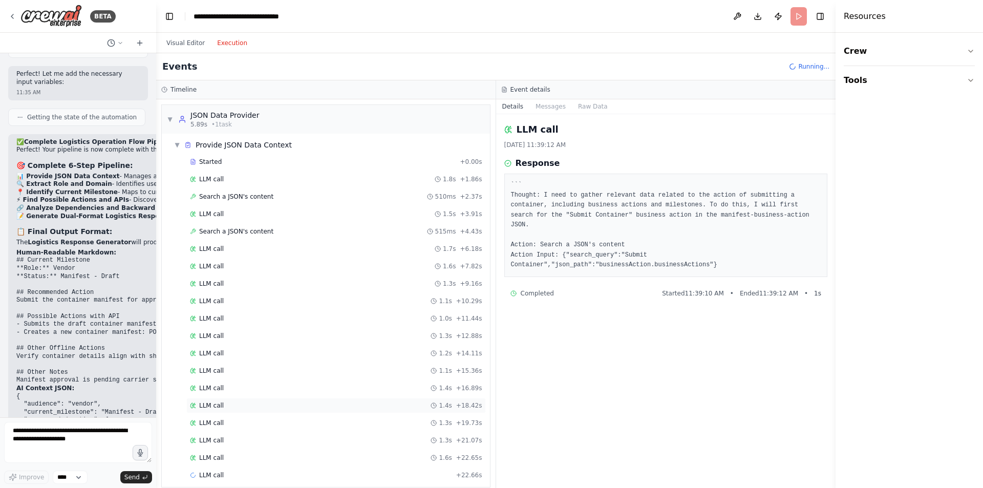
click at [363, 403] on div "LLM call 1.4s + 18.42s" at bounding box center [336, 406] width 292 height 8
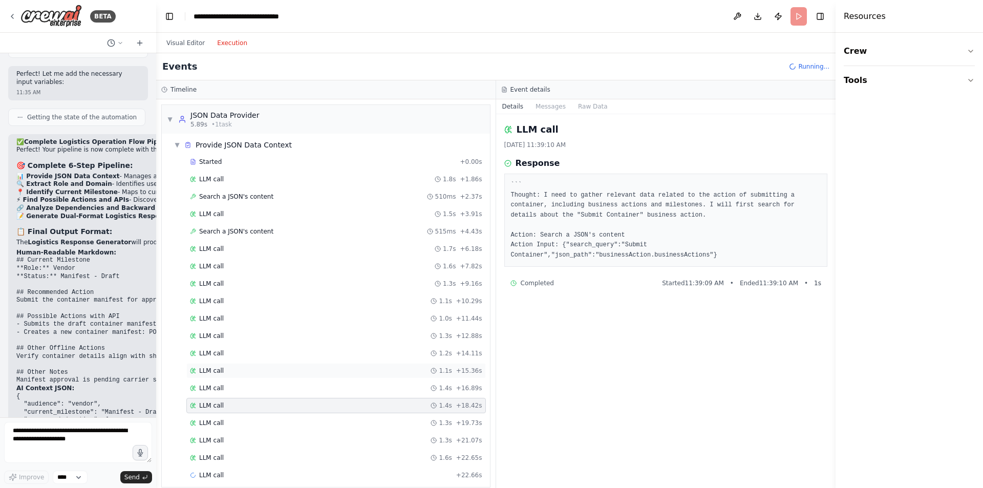
click at [340, 377] on div "LLM call 1.1s + 15.36s" at bounding box center [336, 370] width 300 height 15
click at [305, 375] on div "LLM call 1.1s + 15.36s" at bounding box center [336, 370] width 300 height 15
click at [301, 422] on div "LLM call 1.3s + 19.73s" at bounding box center [336, 423] width 292 height 8
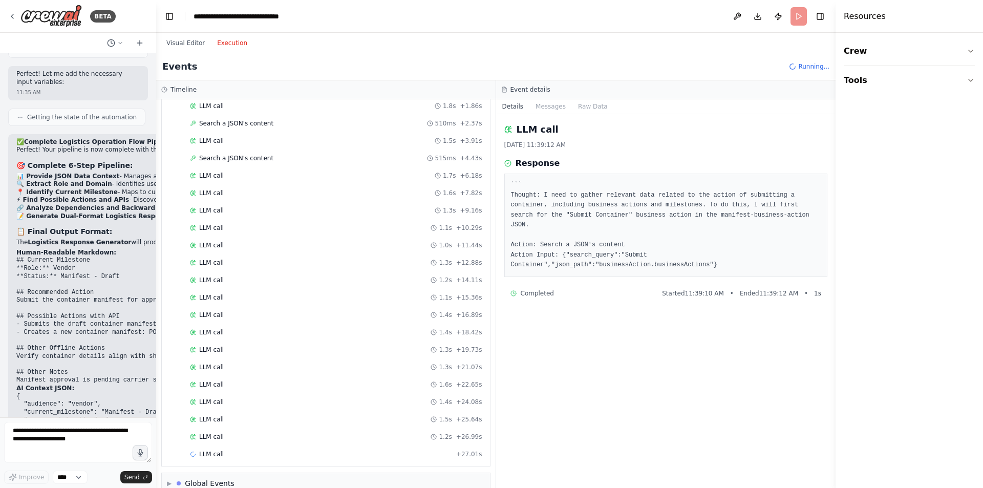
scroll to position [91, 0]
click at [213, 420] on span "LLM call" at bounding box center [211, 419] width 25 height 8
click at [221, 441] on div "LLM call 1.5s + 28.55s" at bounding box center [336, 436] width 300 height 15
click at [208, 425] on div "LLM call 1.3s + 29.89s" at bounding box center [336, 419] width 300 height 15
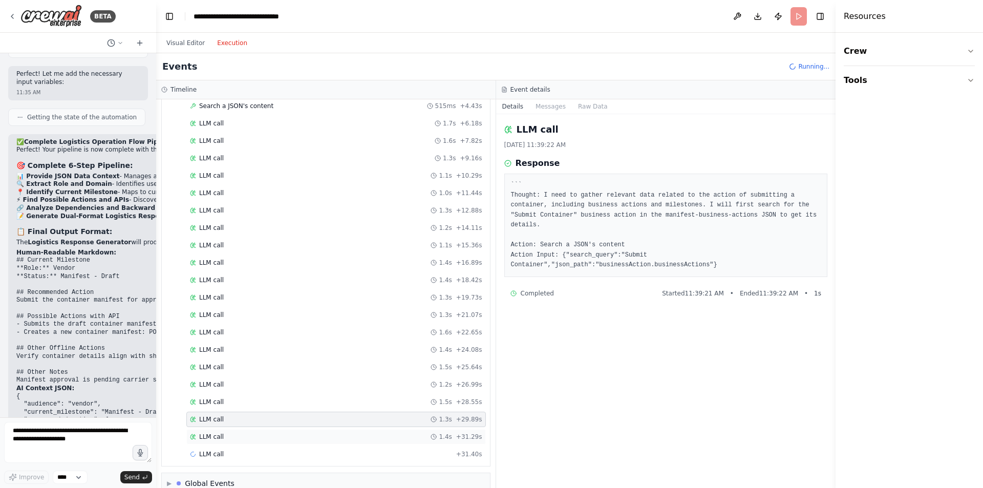
click at [214, 435] on span "LLM call" at bounding box center [211, 437] width 25 height 8
click at [236, 451] on div "LLM call 1.4s + 35.33s" at bounding box center [336, 451] width 292 height 8
click at [252, 431] on div "LLM call 1.1s + 33.88s" at bounding box center [336, 434] width 292 height 8
click at [269, 466] on div "LLM call 1.5s + 36.88s" at bounding box center [336, 469] width 292 height 8
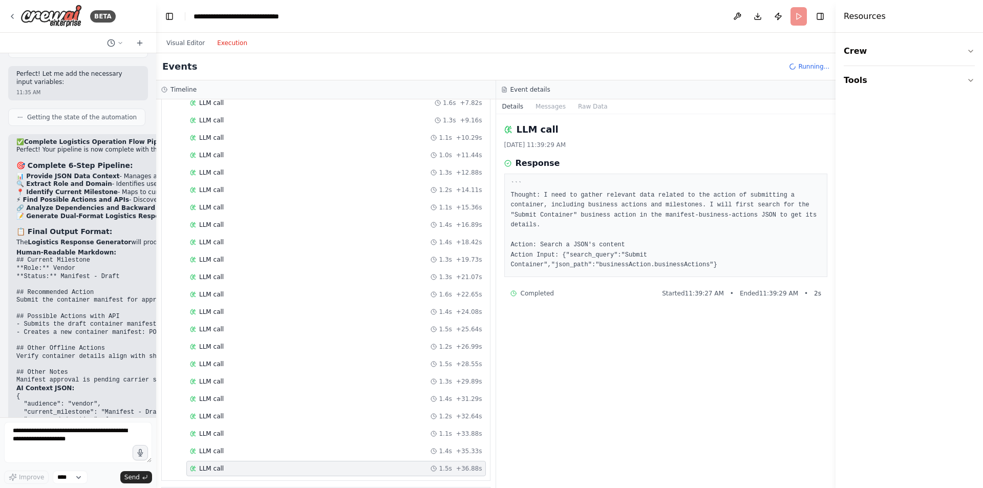
scroll to position [195, 0]
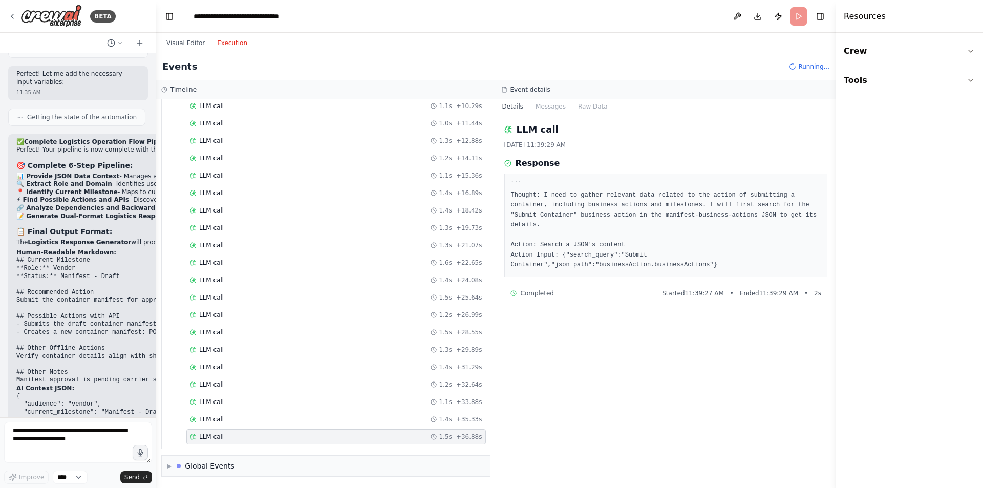
click at [237, 437] on div "LLM call 1.5s + 36.88s" at bounding box center [336, 437] width 292 height 8
click at [222, 423] on div "LLM call 1.4s + 35.33s" at bounding box center [336, 419] width 292 height 8
click at [234, 414] on div "LLM call 1.4s + 35.33s" at bounding box center [336, 419] width 300 height 15
click at [236, 392] on div "Started + 0.00s LLM call 1.8s + 1.86s Search a JSON's content 510ms + 2.37s LLM…" at bounding box center [330, 203] width 320 height 488
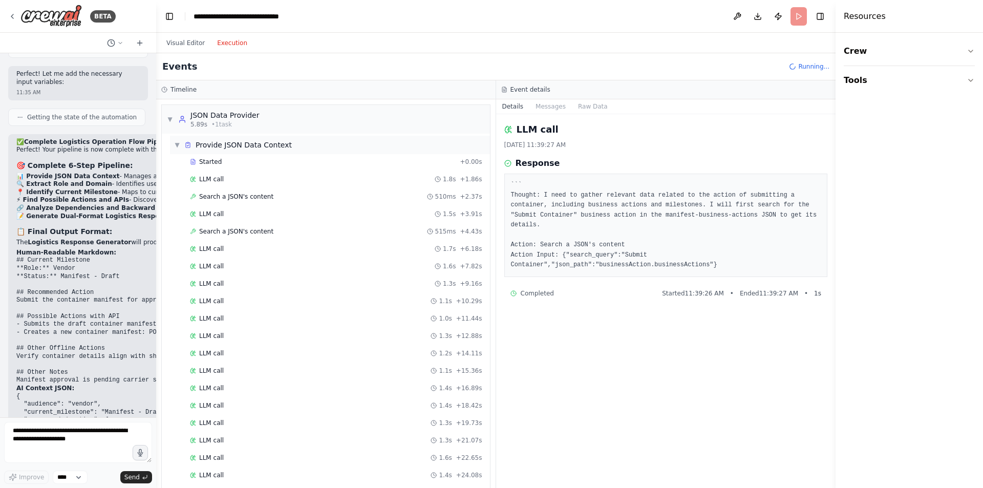
click at [180, 146] on div "▼ Provide JSON Data Context" at bounding box center [233, 145] width 118 height 10
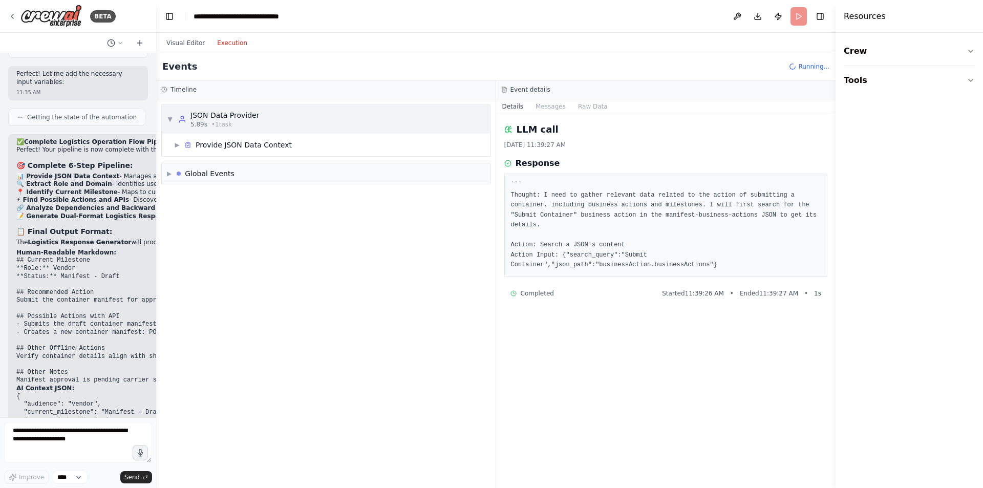
click at [168, 122] on span "▼" at bounding box center [170, 119] width 6 height 8
click at [168, 122] on span "▶" at bounding box center [170, 119] width 6 height 8
click at [187, 143] on icon at bounding box center [187, 144] width 7 height 7
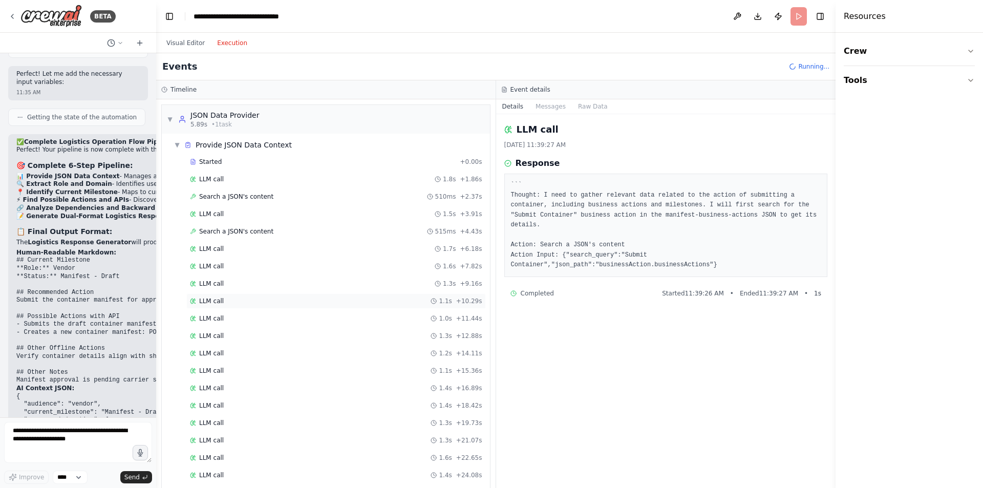
scroll to position [195, 0]
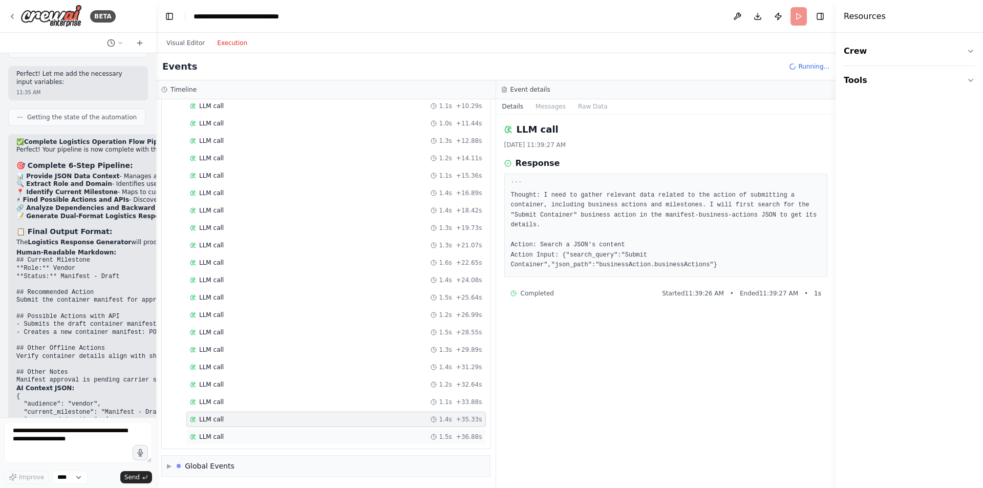
click at [348, 441] on div "LLM call 1.5s + 36.88s" at bounding box center [336, 436] width 300 height 15
click at [309, 442] on div "LLM call 1.5s + 36.88s" at bounding box center [336, 436] width 300 height 15
click at [250, 431] on div "LLM call + 57.55s" at bounding box center [336, 436] width 300 height 15
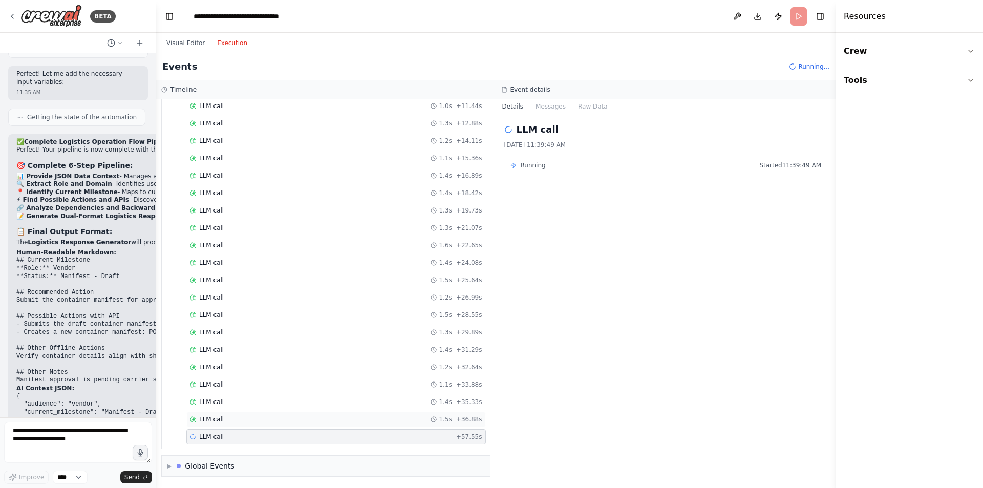
click at [254, 425] on div "LLM call 1.5s + 36.88s" at bounding box center [336, 419] width 300 height 15
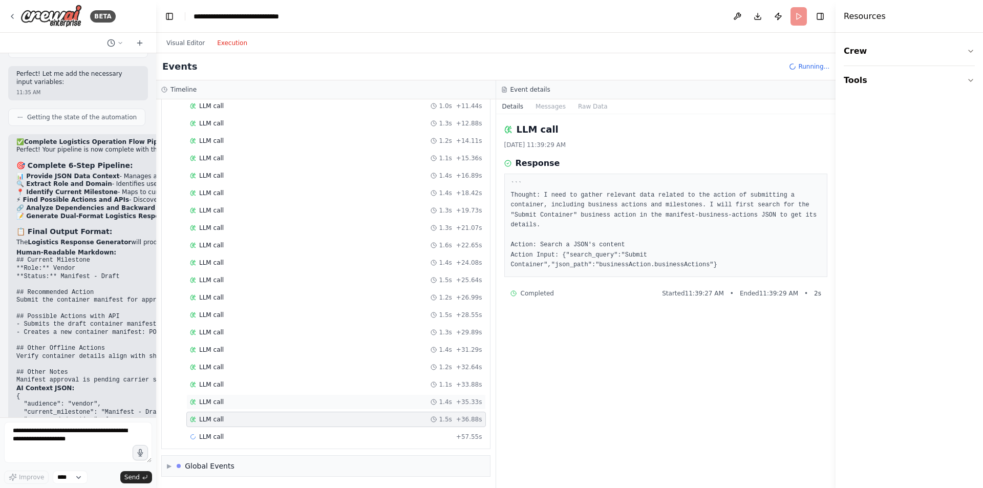
click at [245, 407] on div "LLM call 1.4s + 35.33s" at bounding box center [336, 401] width 300 height 15
click at [250, 378] on div "LLM call 1.1s + 33.88s" at bounding box center [336, 384] width 300 height 15
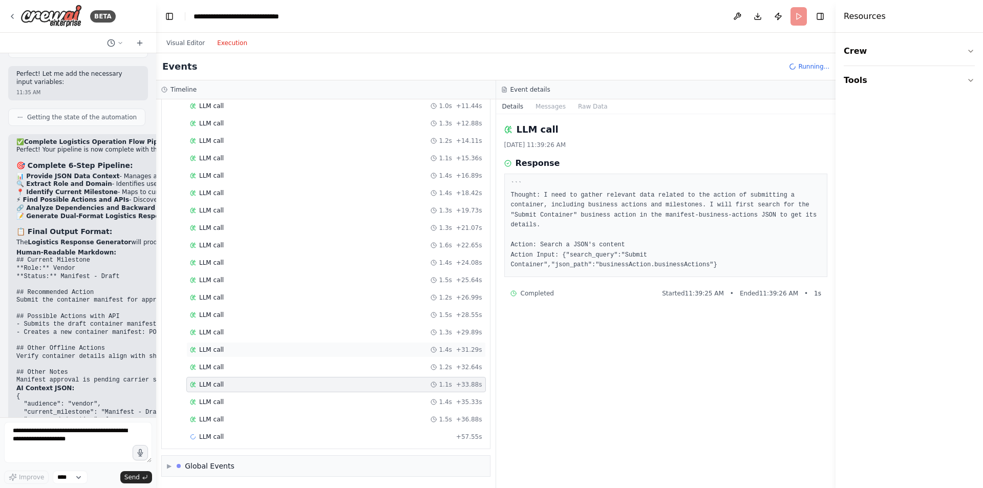
click at [268, 342] on div "LLM call 1.4s + 31.29s" at bounding box center [336, 349] width 300 height 15
click at [179, 40] on button "Visual Editor" at bounding box center [185, 43] width 51 height 12
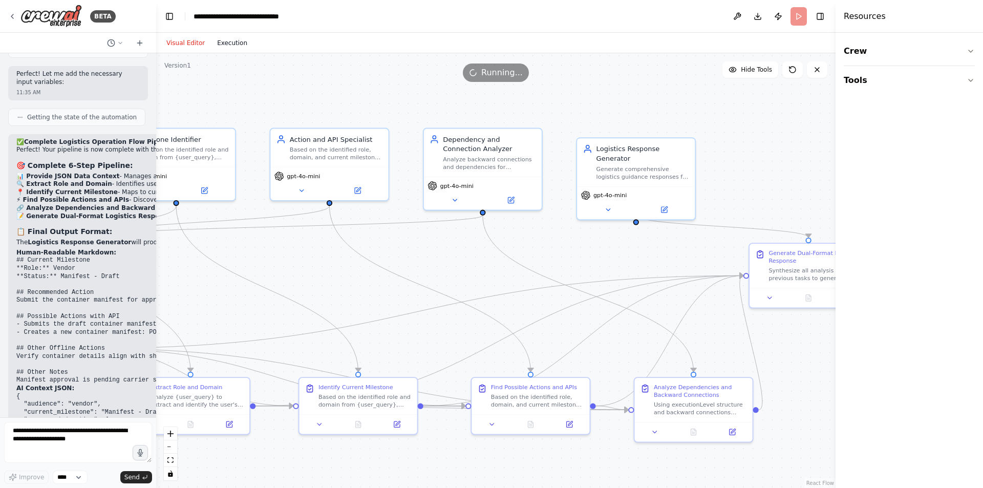
click at [214, 45] on button "Execution" at bounding box center [232, 43] width 43 height 12
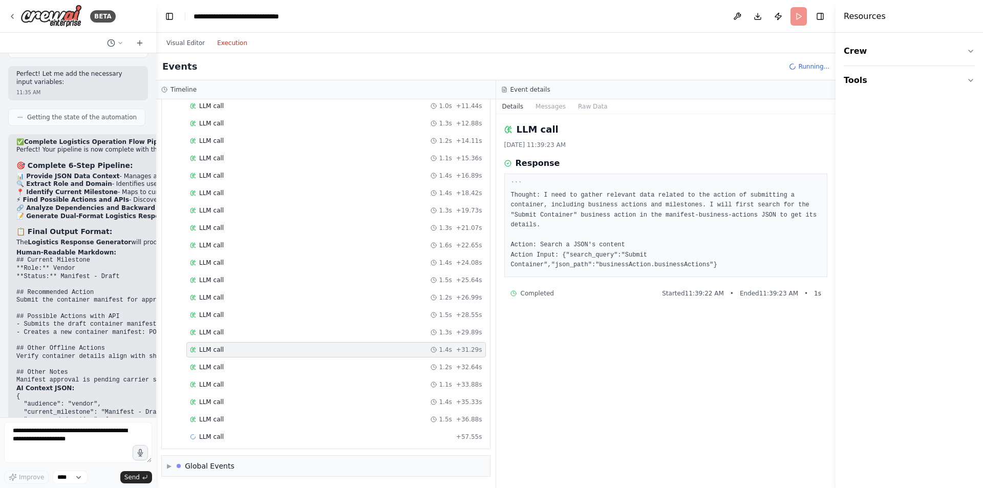
click at [815, 69] on span "Running..." at bounding box center [813, 66] width 31 height 8
click at [186, 45] on button "Visual Editor" at bounding box center [185, 43] width 51 height 12
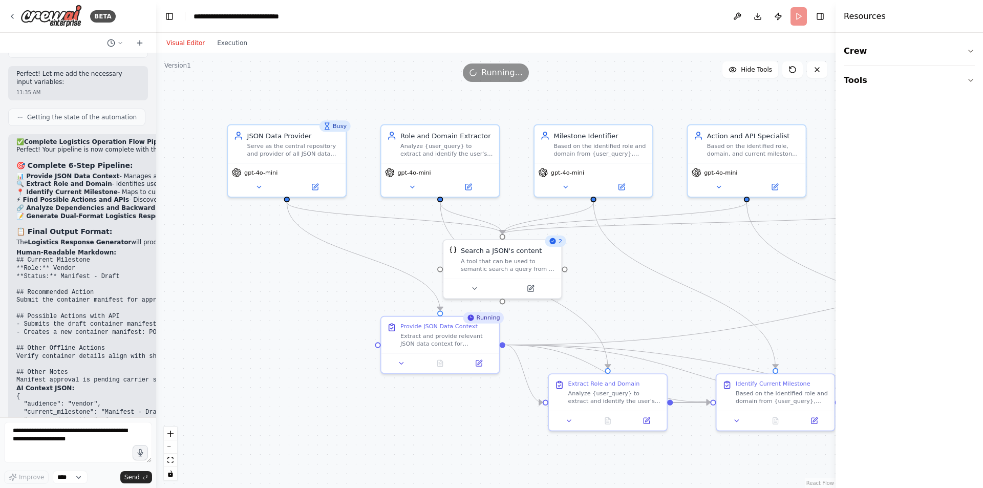
drag, startPoint x: 252, startPoint y: 312, endPoint x: 670, endPoint y: 309, distance: 417.4
click at [670, 309] on div ".deletable-edge-delete-btn { width: 20px; height: 20px; border: 0px solid #ffff…" at bounding box center [496, 270] width 680 height 435
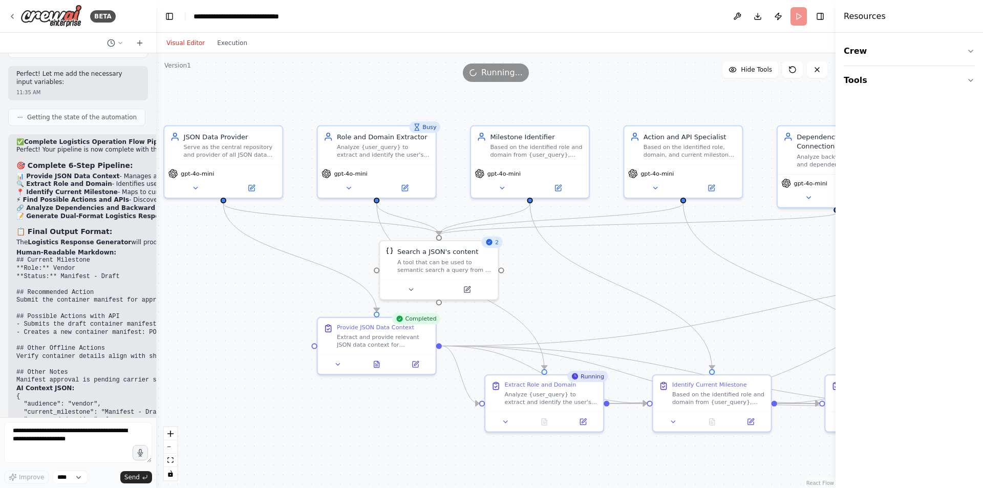
drag, startPoint x: 702, startPoint y: 251, endPoint x: 639, endPoint y: 252, distance: 63.5
click at [639, 252] on div ".deletable-edge-delete-btn { width: 20px; height: 20px; border: 0px solid #ffff…" at bounding box center [496, 270] width 680 height 435
click at [235, 44] on button "Execution" at bounding box center [232, 43] width 43 height 12
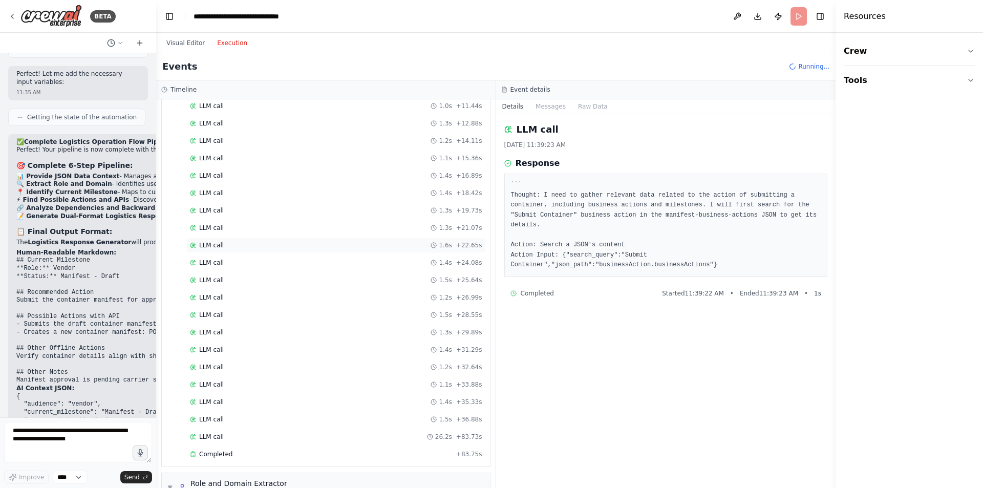
scroll to position [375, 0]
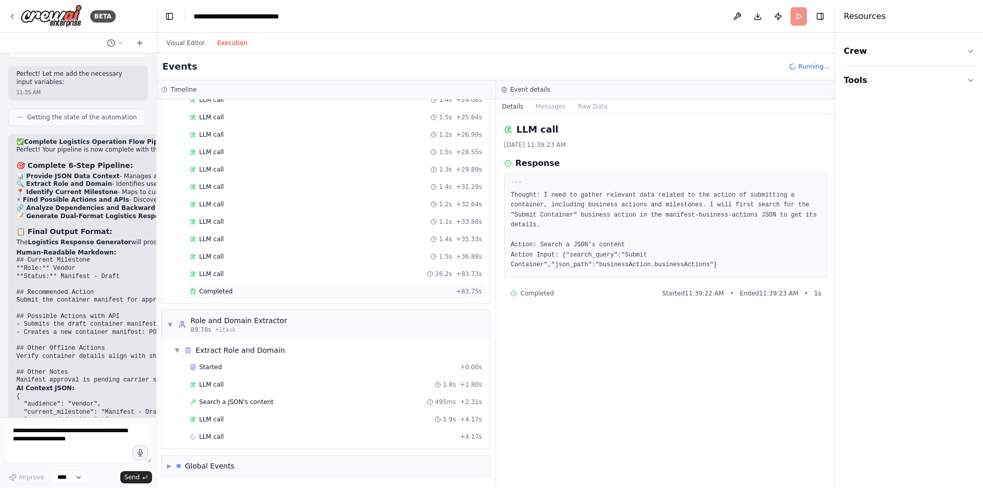
click at [222, 289] on span "Completed" at bounding box center [215, 291] width 33 height 8
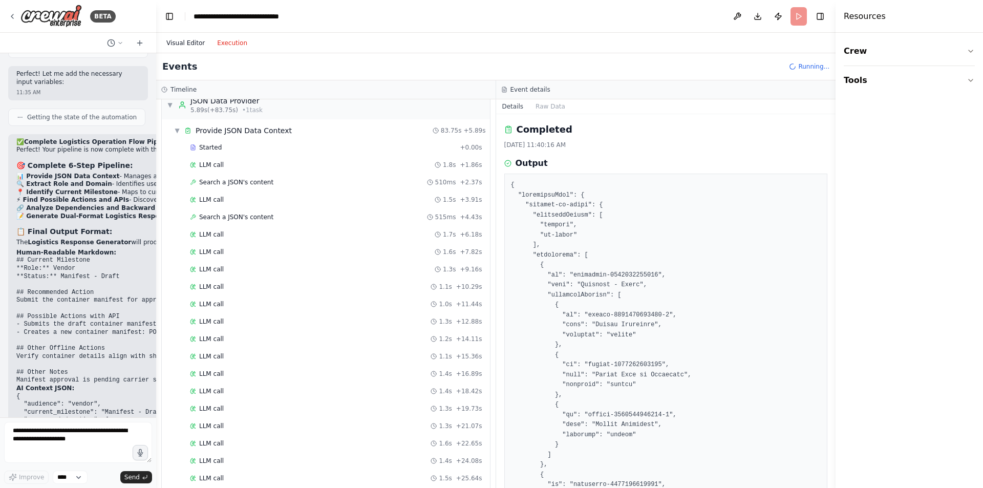
scroll to position [6, 0]
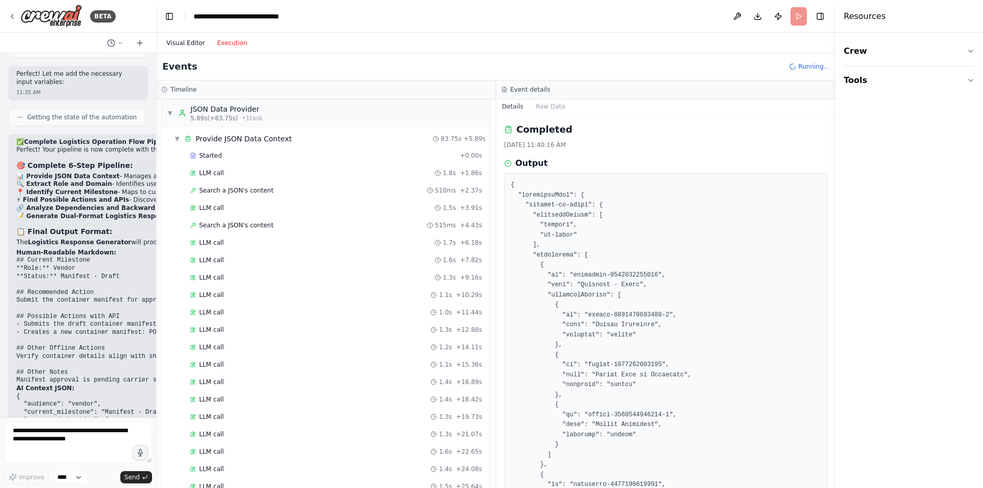
click at [195, 40] on button "Visual Editor" at bounding box center [185, 43] width 51 height 12
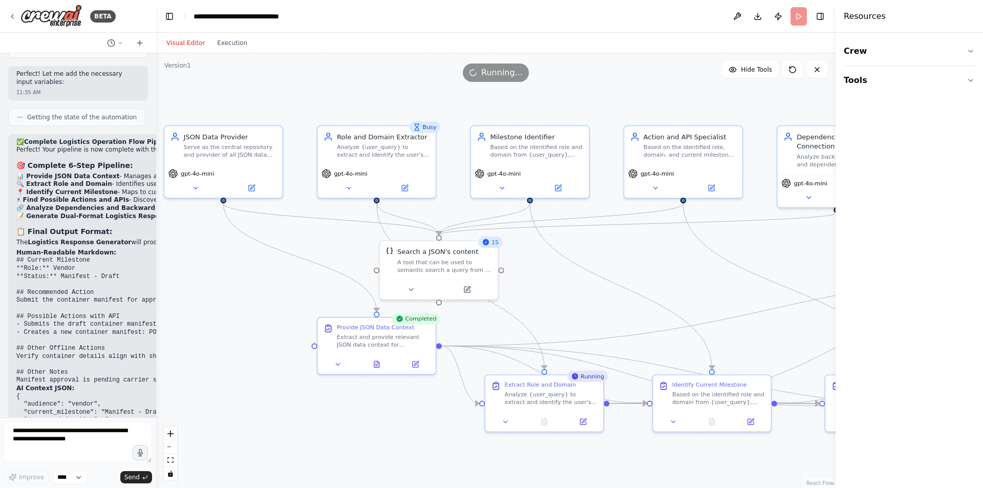
scroll to position [0, 0]
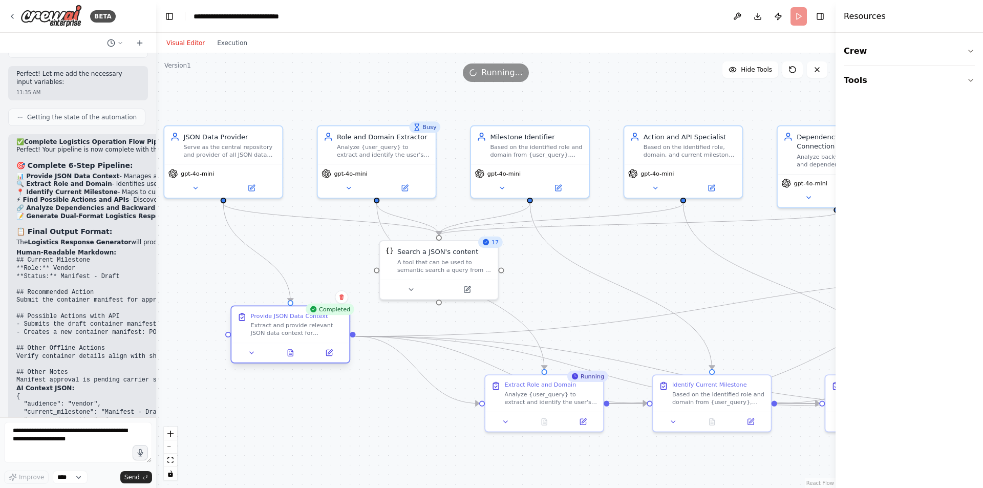
drag, startPoint x: 365, startPoint y: 346, endPoint x: 276, endPoint y: 334, distance: 90.0
click at [276, 334] on div "Extract and provide relevant JSON data context for {user_query} from all availa…" at bounding box center [297, 329] width 93 height 15
click at [359, 404] on div ".deletable-edge-delete-btn { width: 20px; height: 20px; border: 0px solid #ffff…" at bounding box center [496, 270] width 680 height 435
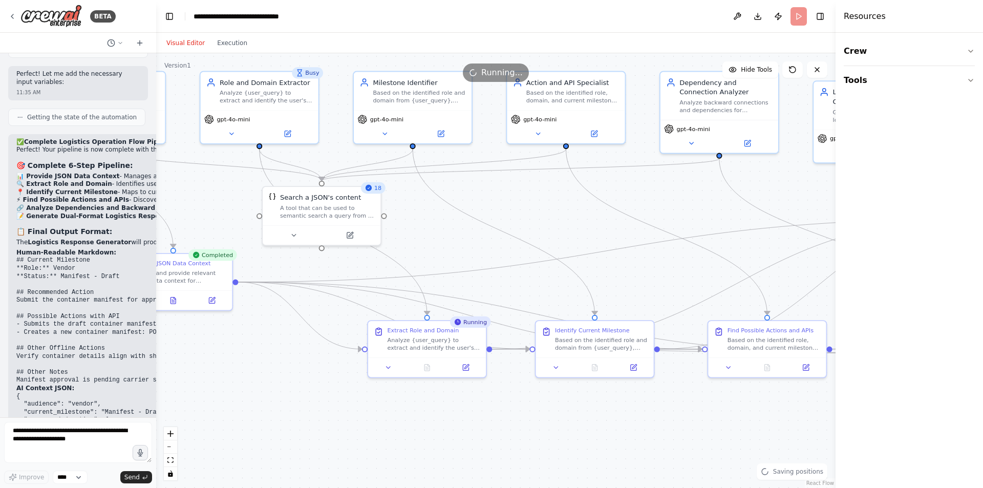
drag, startPoint x: 359, startPoint y: 404, endPoint x: 249, endPoint y: 352, distance: 121.0
click at [249, 352] on div ".deletable-edge-delete-btn { width: 20px; height: 20px; border: 0px solid #ffff…" at bounding box center [496, 270] width 680 height 435
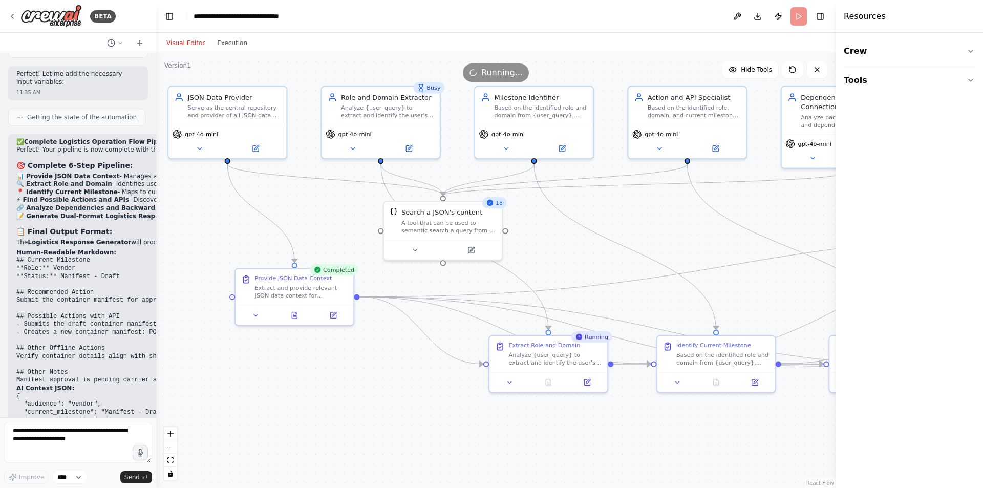
drag, startPoint x: 276, startPoint y: 365, endPoint x: 393, endPoint y: 380, distance: 118.2
click at [393, 380] on div ".deletable-edge-delete-btn { width: 20px; height: 20px; border: 0px solid #ffff…" at bounding box center [496, 270] width 680 height 435
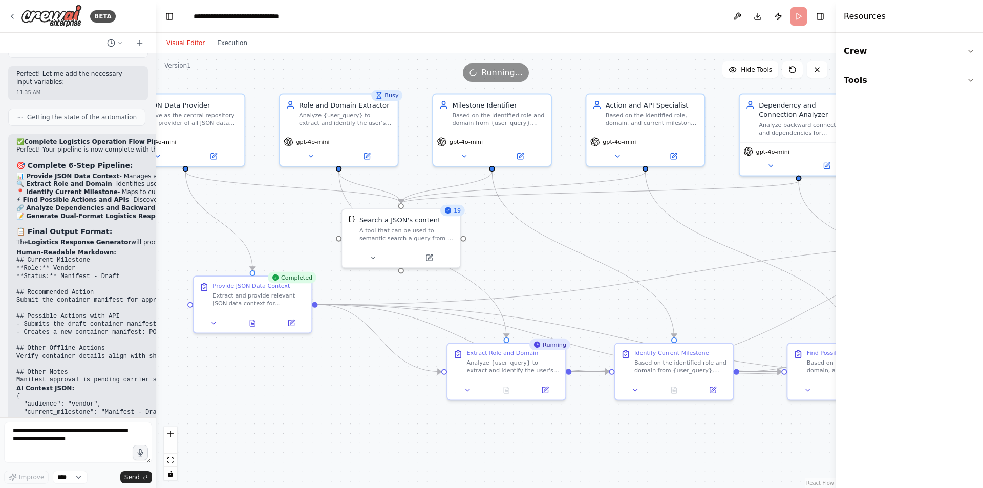
drag, startPoint x: 393, startPoint y: 380, endPoint x: 320, endPoint y: 387, distance: 73.1
click at [320, 387] on div ".deletable-edge-delete-btn { width: 20px; height: 20px; border: 0px solid #ffff…" at bounding box center [496, 270] width 680 height 435
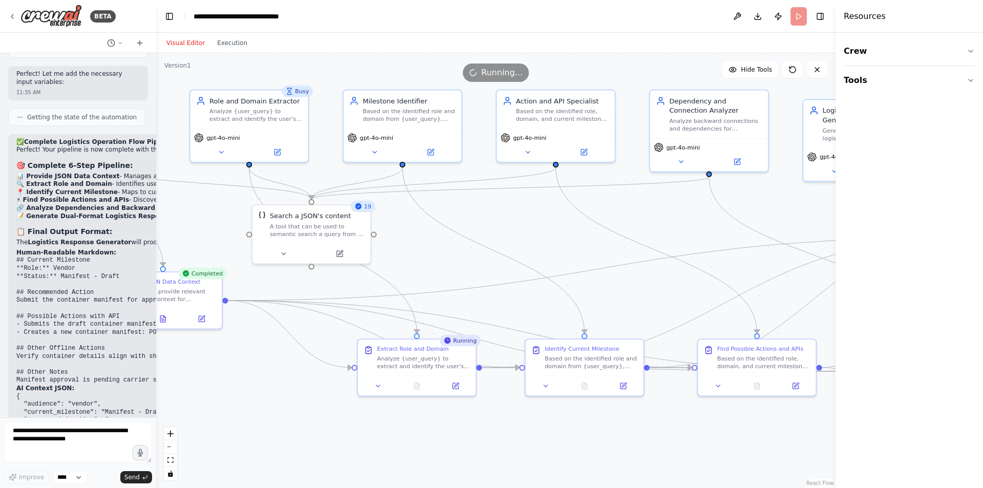
drag, startPoint x: 320, startPoint y: 387, endPoint x: 260, endPoint y: 381, distance: 60.7
click at [260, 381] on div ".deletable-edge-delete-btn { width: 20px; height: 20px; border: 0px solid #ffff…" at bounding box center [496, 270] width 680 height 435
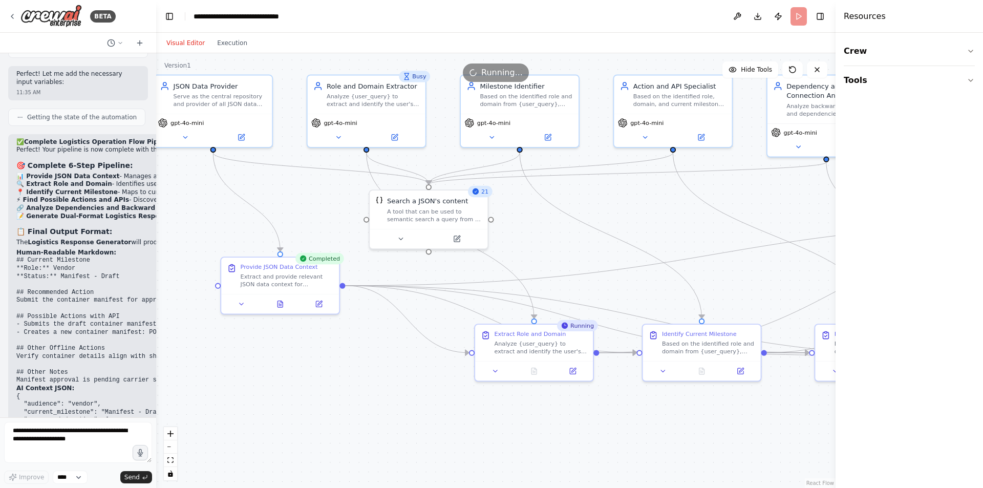
drag, startPoint x: 207, startPoint y: 397, endPoint x: 328, endPoint y: 381, distance: 122.0
click at [328, 381] on div ".deletable-edge-delete-btn { width: 20px; height: 20px; border: 0px solid #ffff…" at bounding box center [496, 270] width 680 height 435
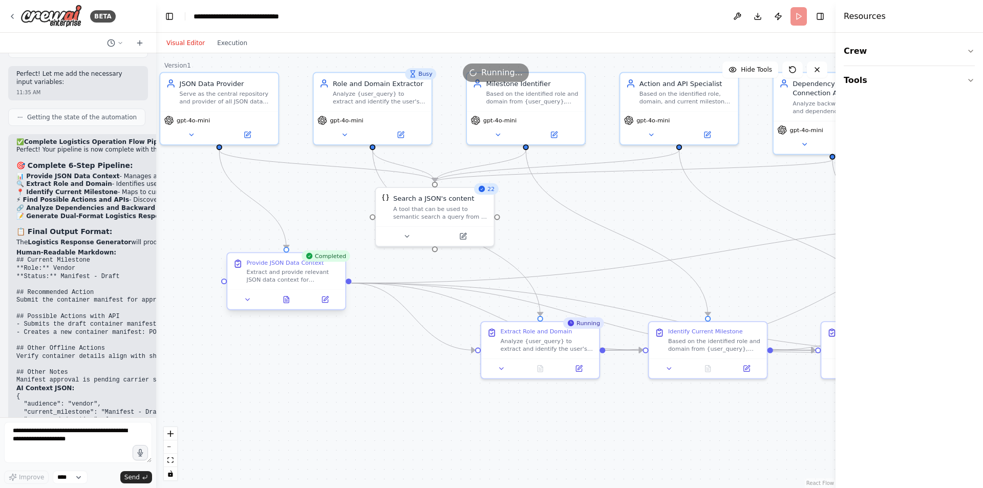
click at [327, 287] on div "Provide JSON Data Context Extract and provide relevant JSON data context for {u…" at bounding box center [286, 271] width 118 height 36
click at [224, 47] on button "Execution" at bounding box center [232, 43] width 43 height 12
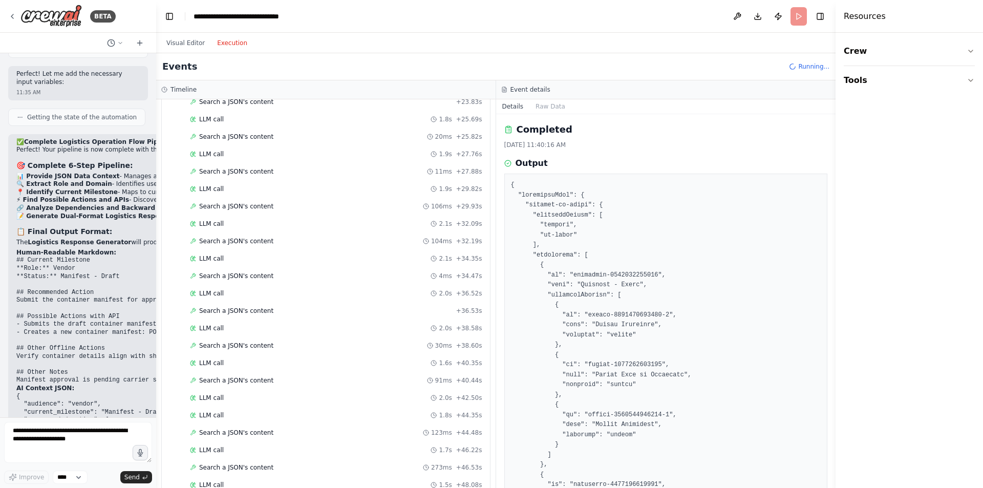
scroll to position [1235, 0]
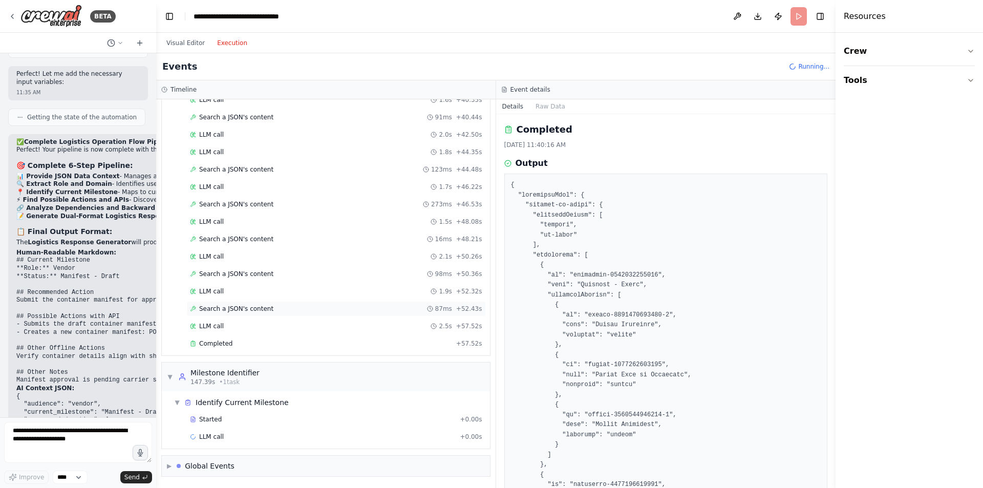
click at [262, 313] on div "Search a JSON's content 87ms + 52.43s" at bounding box center [336, 308] width 300 height 15
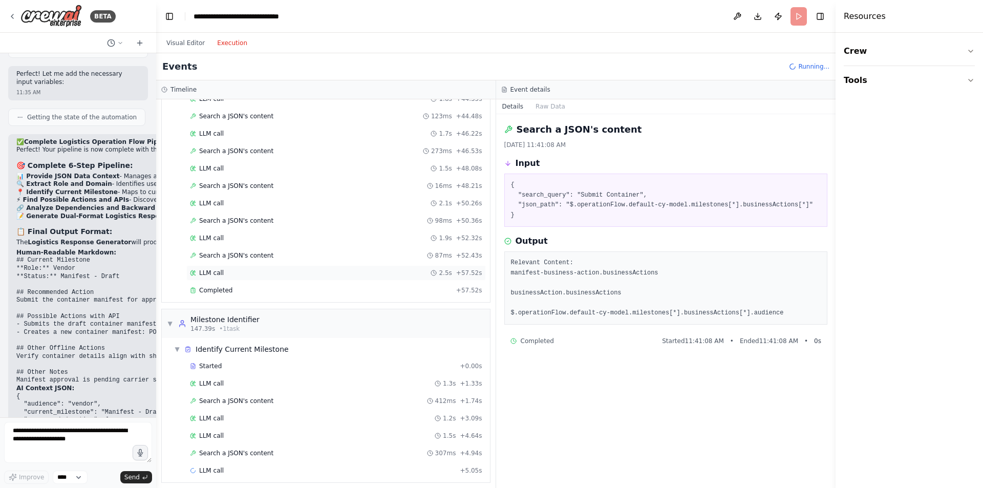
scroll to position [1322, 0]
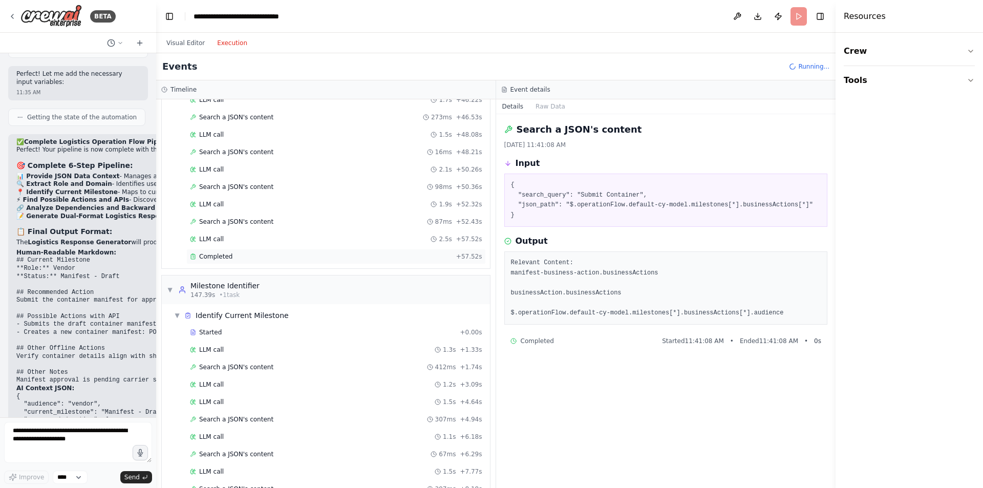
click at [223, 258] on span "Completed" at bounding box center [215, 256] width 33 height 8
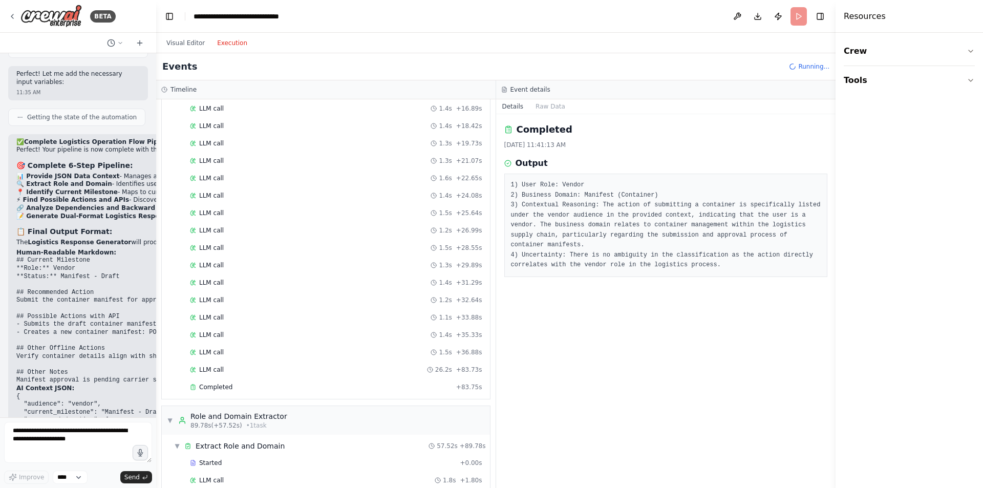
scroll to position [326, 0]
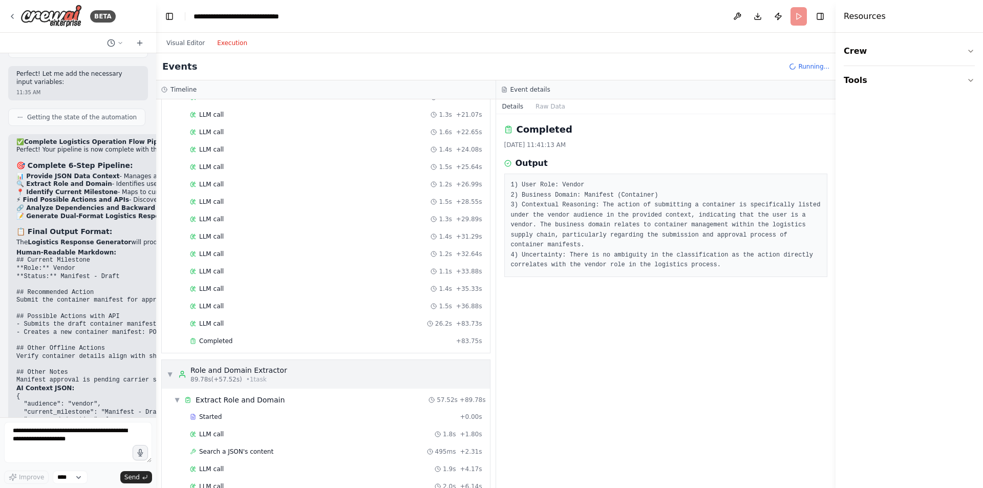
click at [172, 378] on span "▼" at bounding box center [170, 374] width 6 height 8
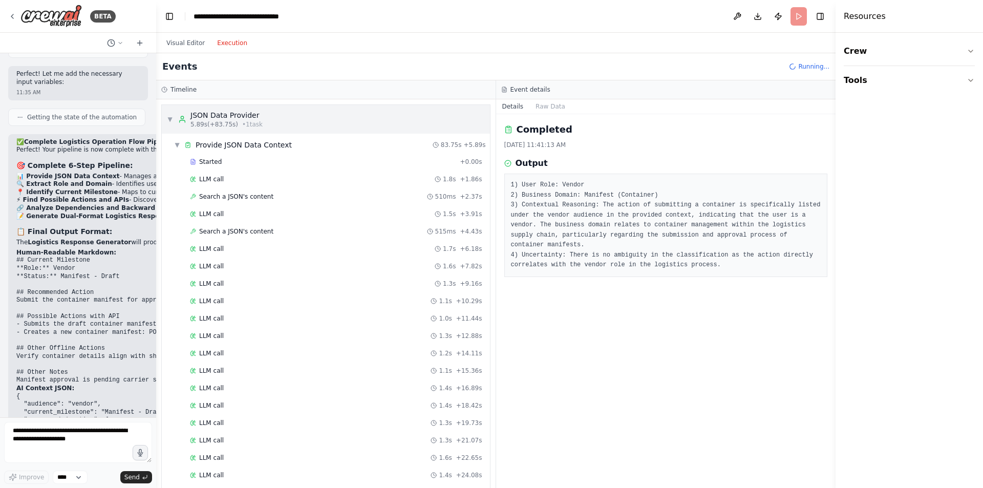
click at [169, 123] on div "▼ JSON Data Provider 5.89s (+83.75s) • 1 task" at bounding box center [215, 119] width 96 height 18
click at [167, 128] on div "▼ JSON Data Provider 5.89s (+83.75s) • 1 task" at bounding box center [215, 119] width 96 height 18
click at [175, 165] on div "Started + 0.00s LLM call 1.8s + 1.86s Search a JSON's content 510ms + 2.37s LLM…" at bounding box center [330, 415] width 320 height 522
click at [170, 124] on div "▼ JSON Data Provider 5.89s (+83.75s) • 1 task" at bounding box center [215, 119] width 96 height 18
click at [173, 154] on div "▼ Provide JSON Data Context 83.75s + 5.89s" at bounding box center [330, 145] width 320 height 18
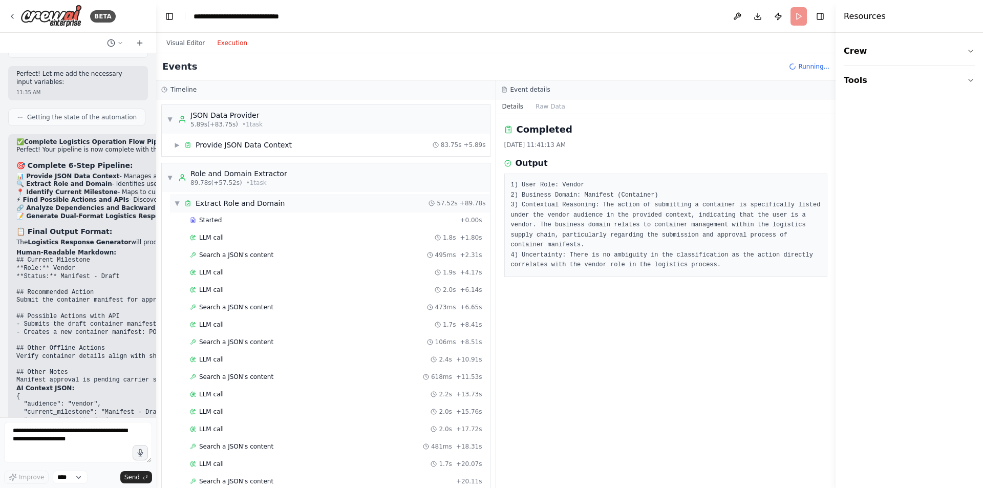
click at [174, 207] on div "▼ Extract Role and Domain" at bounding box center [229, 203] width 111 height 10
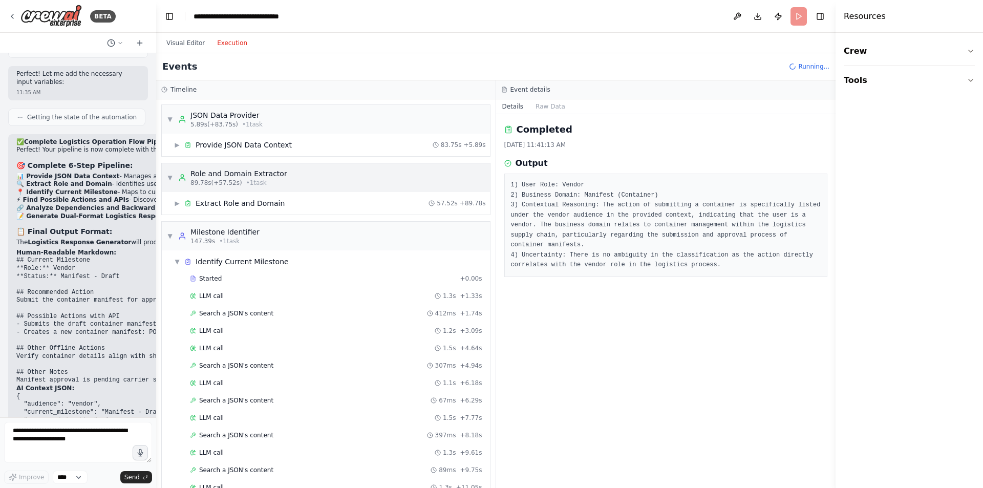
click at [171, 171] on div "▼ Role and Domain Extractor 89.78s (+57.52s) • 1 task" at bounding box center [227, 177] width 120 height 18
click at [172, 124] on div "▼ JSON Data Provider 5.89s (+83.75s) • 1 task" at bounding box center [215, 119] width 96 height 18
click at [170, 157] on div "▼ JSON Data Provider 5.89s (+83.75s) • 1 task ▶ Provide JSON Data Context 83.75…" at bounding box center [326, 293] width 340 height 389
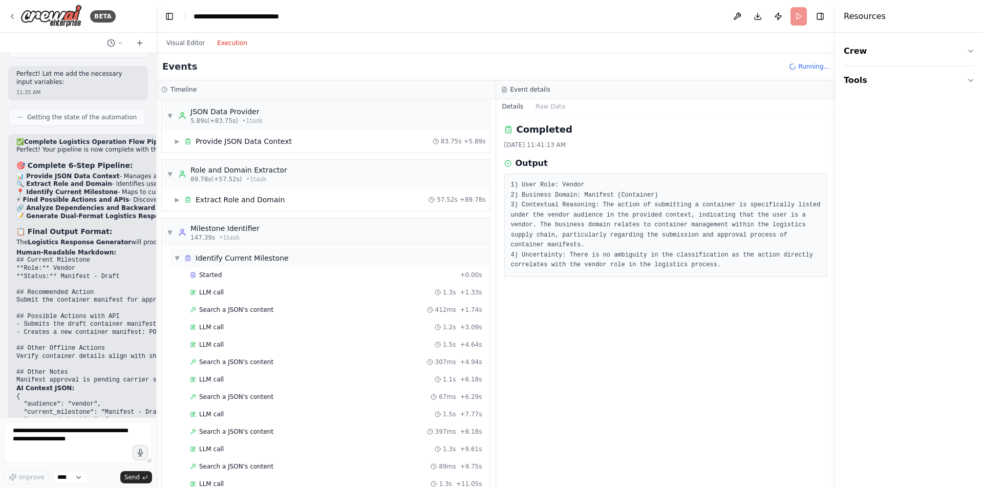
click at [235, 251] on div "▼ Identify Current Milestone" at bounding box center [330, 258] width 320 height 18
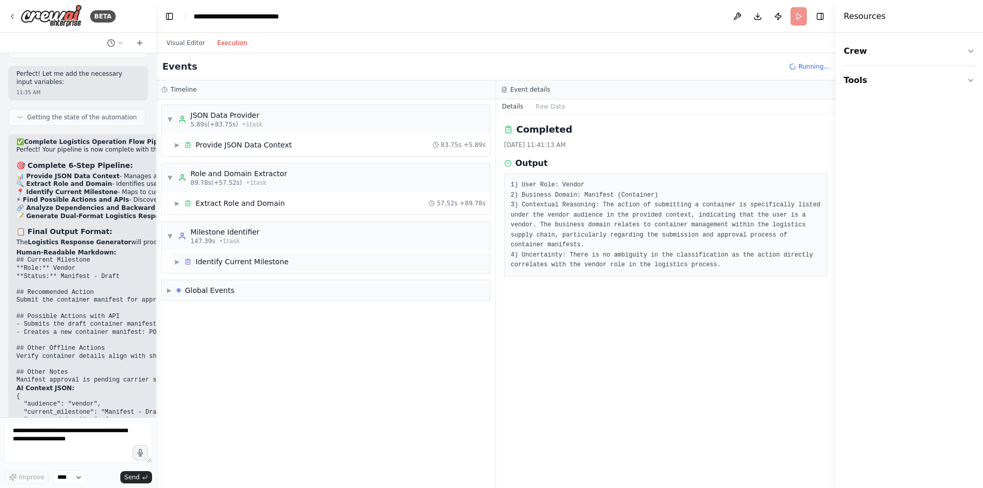
click at [222, 263] on div "Identify Current Milestone" at bounding box center [242, 262] width 93 height 10
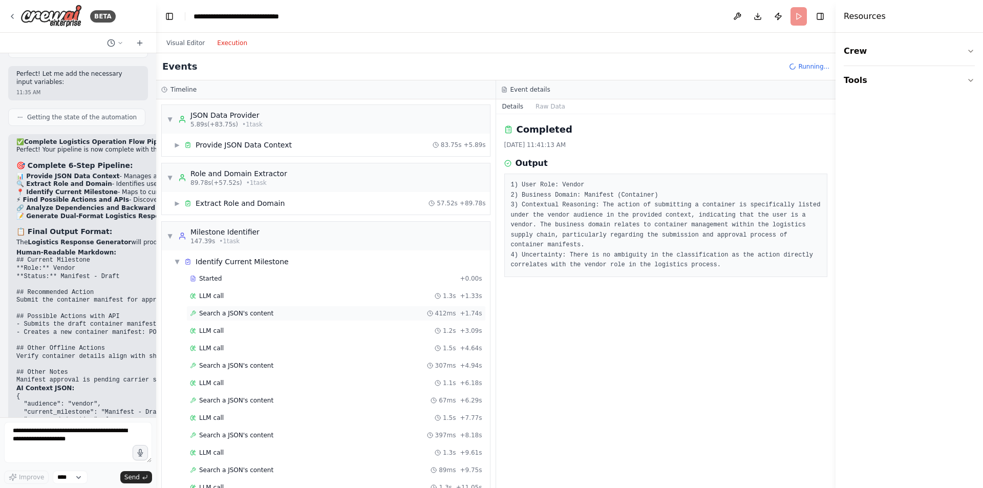
click at [256, 311] on span "Search a JSON's content" at bounding box center [236, 313] width 74 height 8
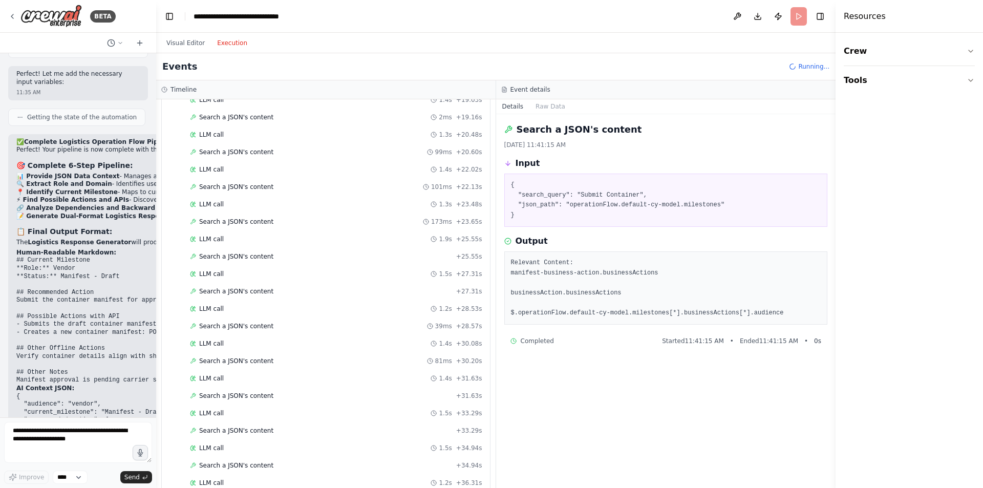
scroll to position [678, 0]
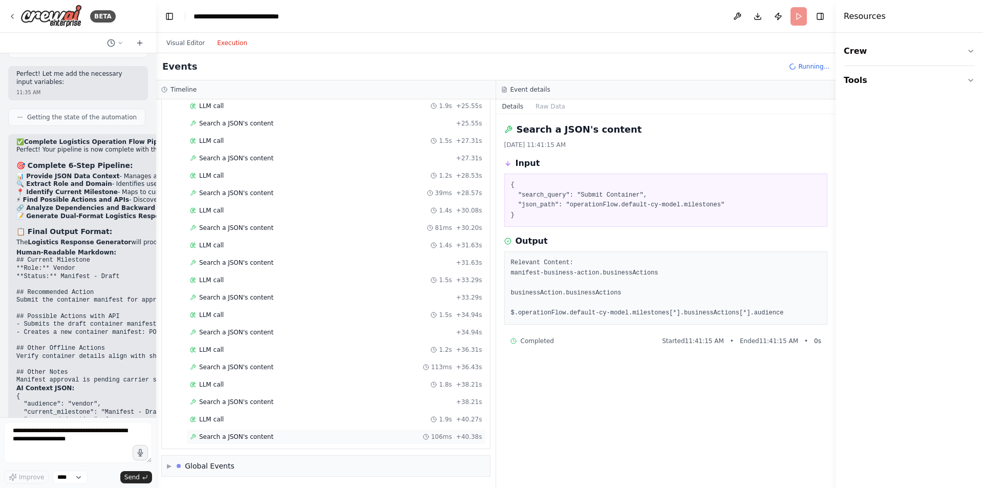
click at [252, 438] on span "Search a JSON's content" at bounding box center [236, 437] width 74 height 8
click at [227, 423] on div "LLM call 1.9s + 40.27s" at bounding box center [336, 419] width 292 height 8
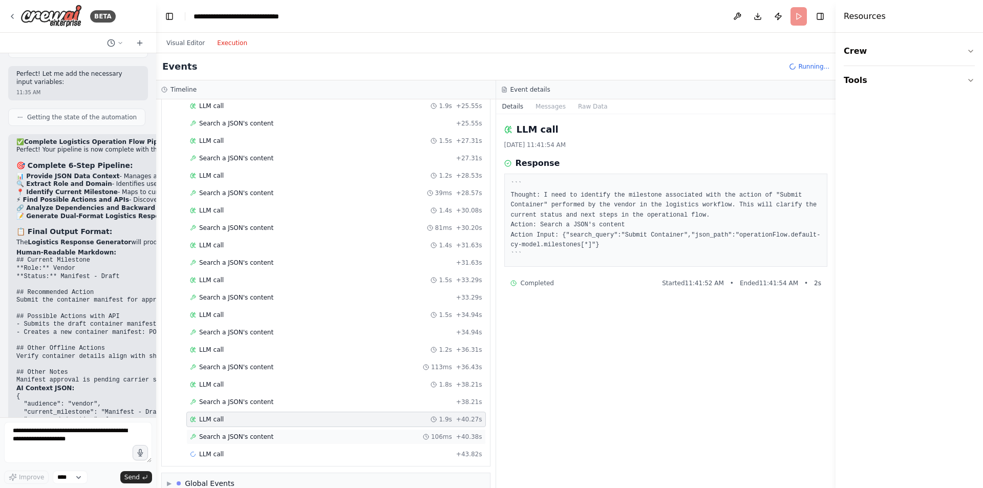
click at [237, 434] on span "Search a JSON's content" at bounding box center [236, 437] width 74 height 8
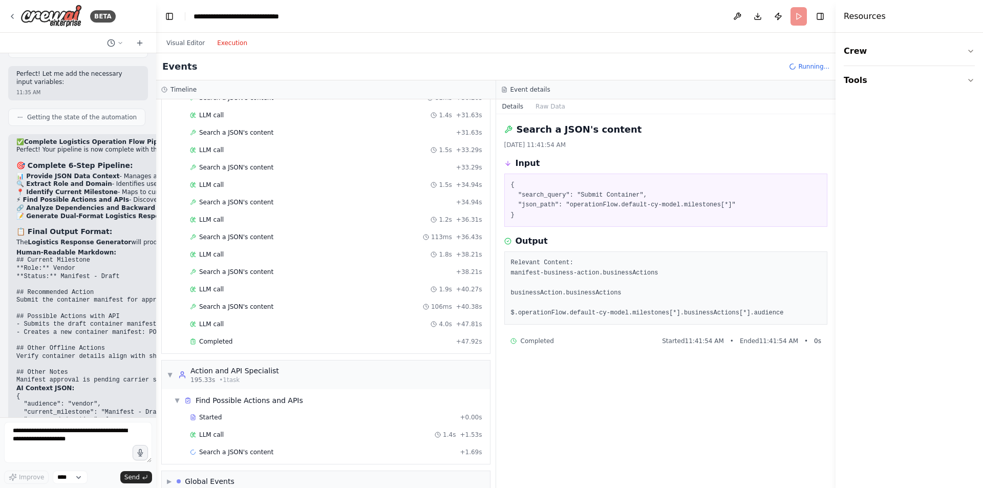
scroll to position [808, 0]
click at [202, 337] on span "Completed" at bounding box center [215, 341] width 33 height 8
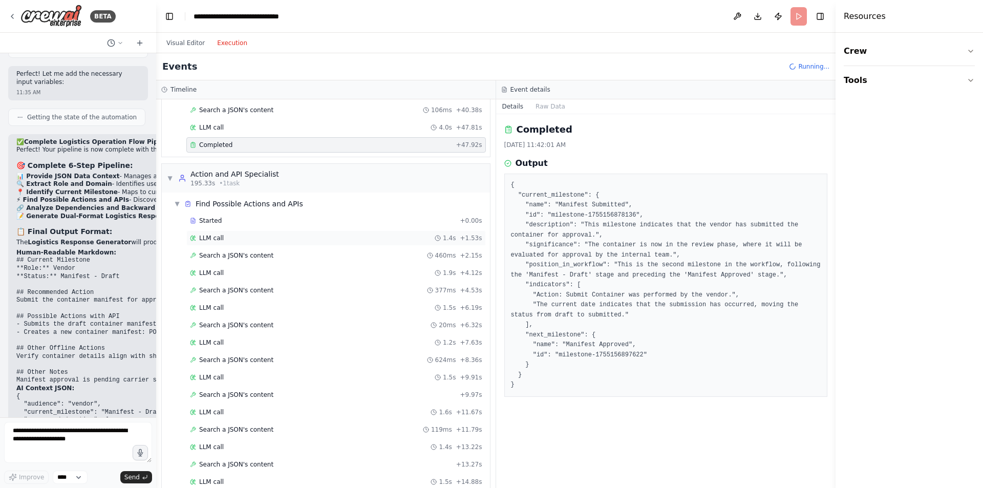
scroll to position [999, 0]
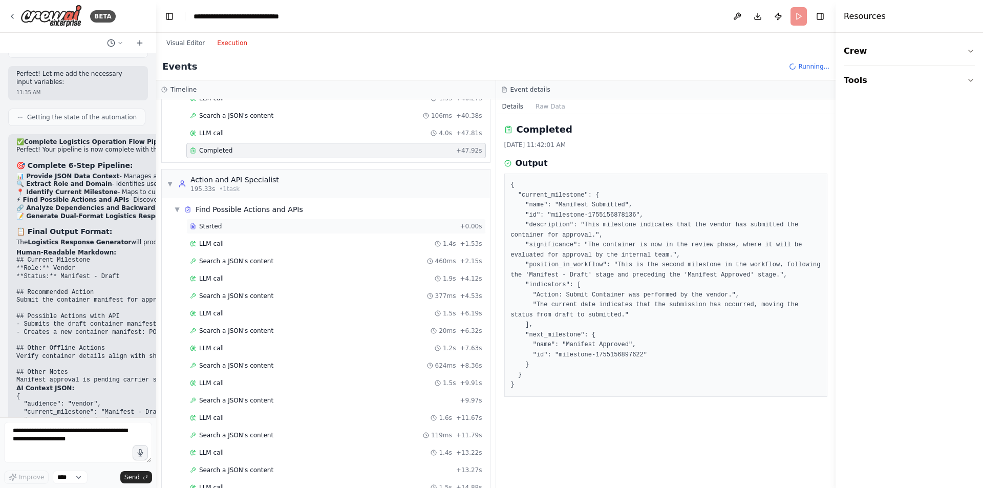
click at [211, 226] on span "Started" at bounding box center [210, 226] width 23 height 8
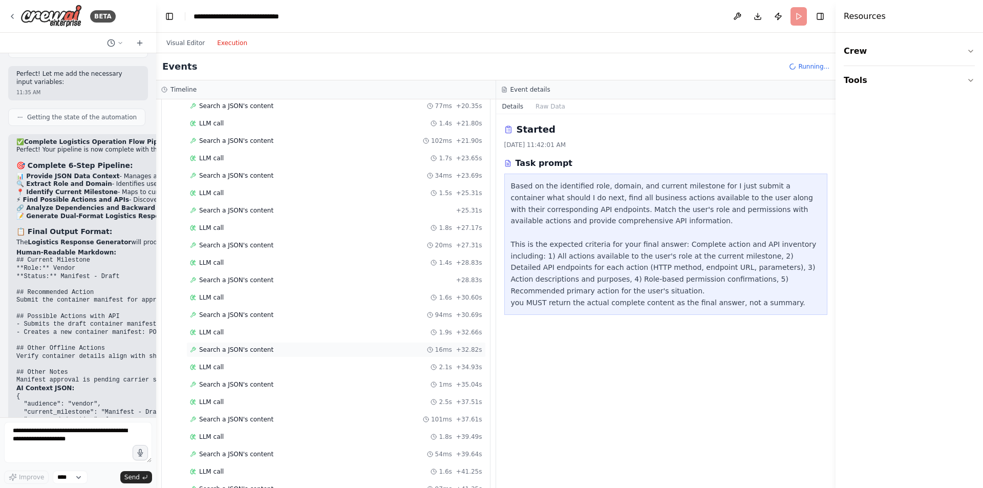
scroll to position [1676, 0]
click at [292, 409] on div "LLM call 1.6s + 46.52s" at bounding box center [336, 401] width 300 height 15
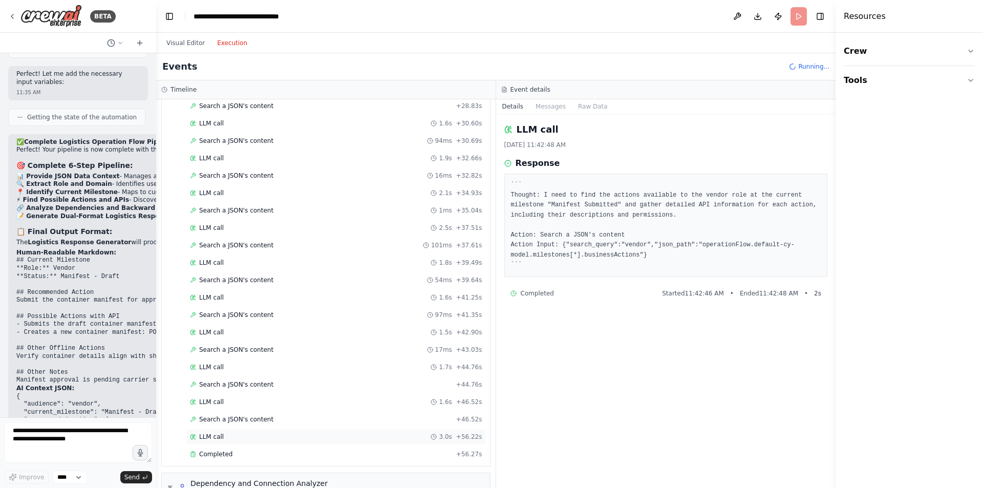
scroll to position [1787, 0]
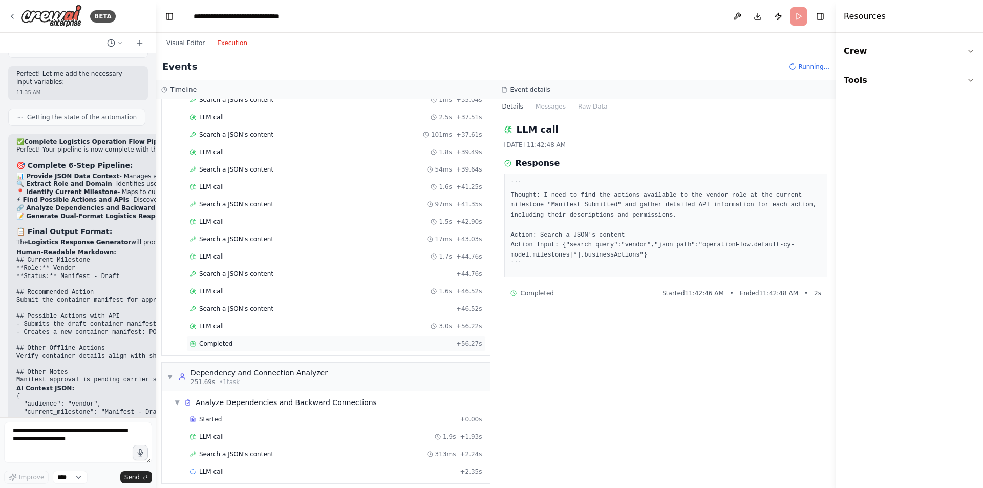
click at [248, 344] on div "Completed" at bounding box center [321, 344] width 262 height 8
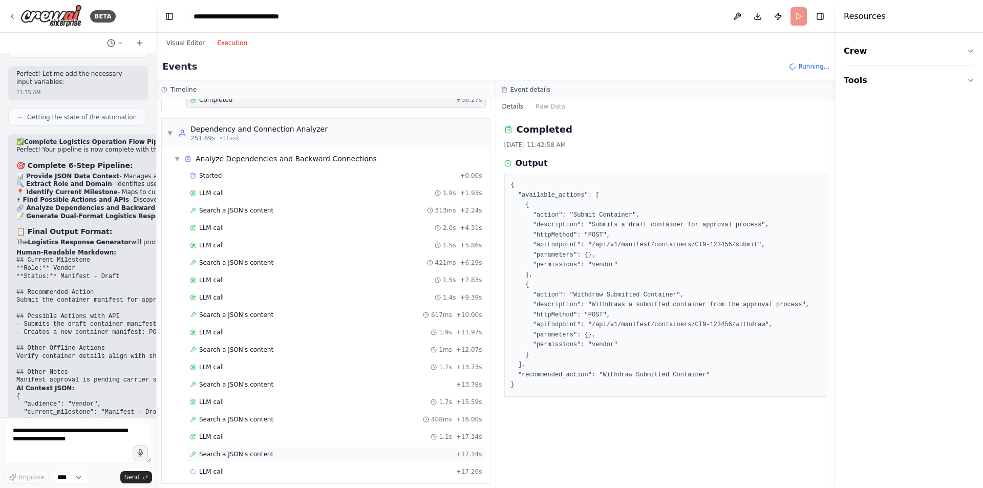
scroll to position [2031, 0]
click at [230, 193] on div "LLM call 1.9s + 1.93s" at bounding box center [336, 192] width 292 height 8
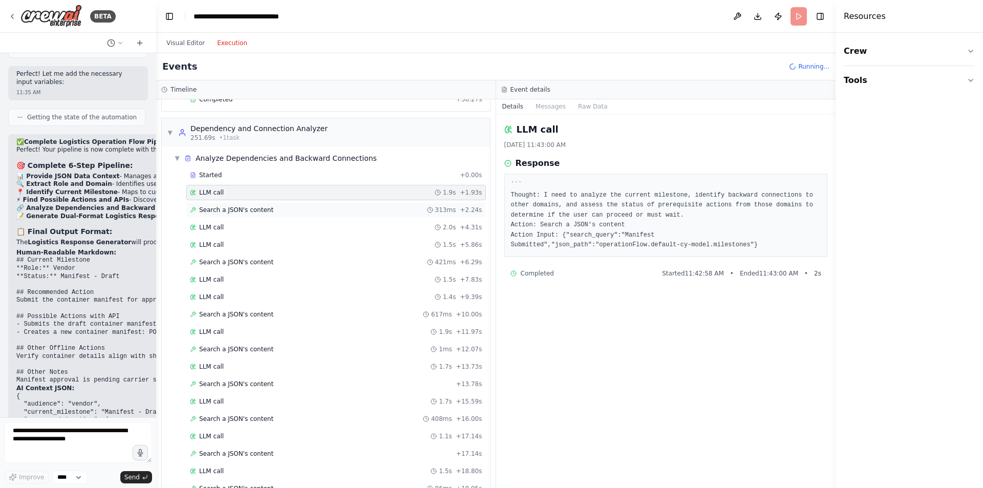
click at [237, 202] on div "Search a JSON's content 313ms + 2.24s" at bounding box center [336, 209] width 300 height 15
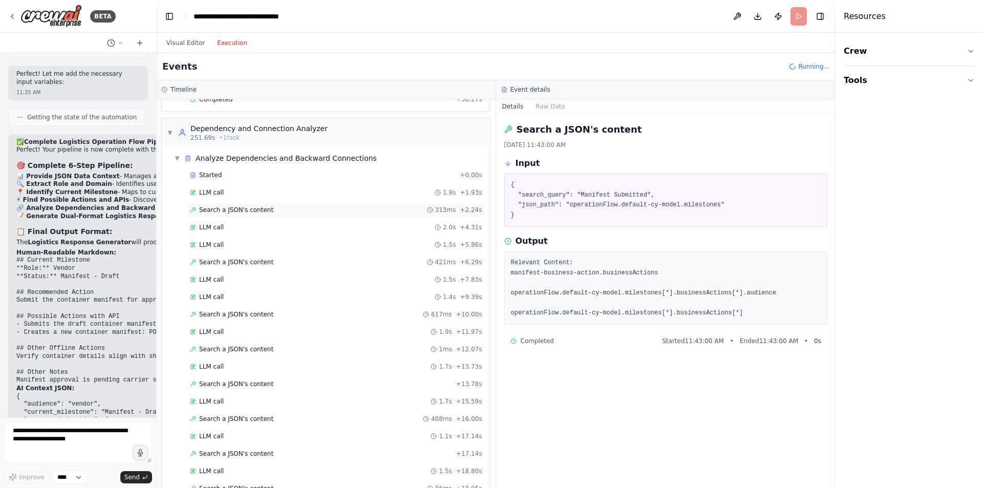
click at [253, 206] on span "Search a JSON's content" at bounding box center [236, 210] width 74 height 8
click at [249, 228] on div "LLM call 2.0s + 4.31s" at bounding box center [336, 227] width 292 height 8
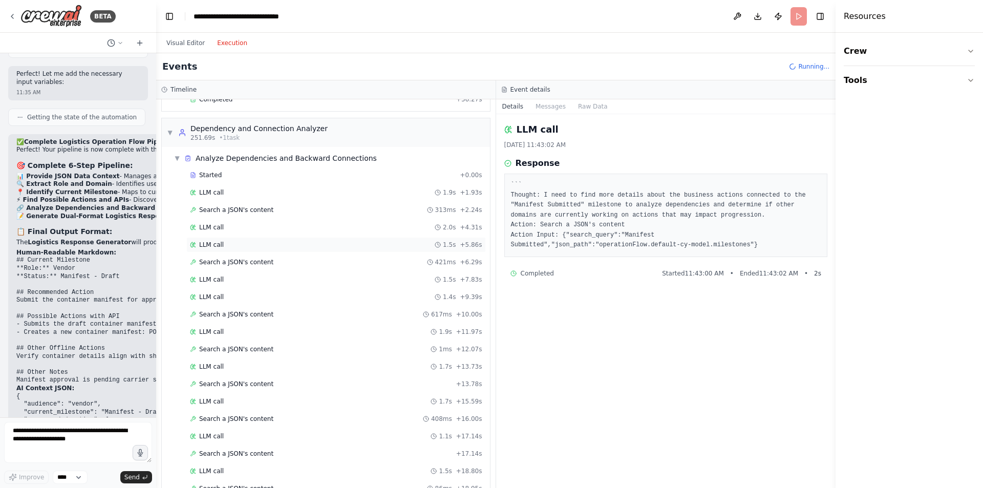
click at [250, 240] on div "LLM call 1.5s + 5.86s" at bounding box center [336, 244] width 300 height 15
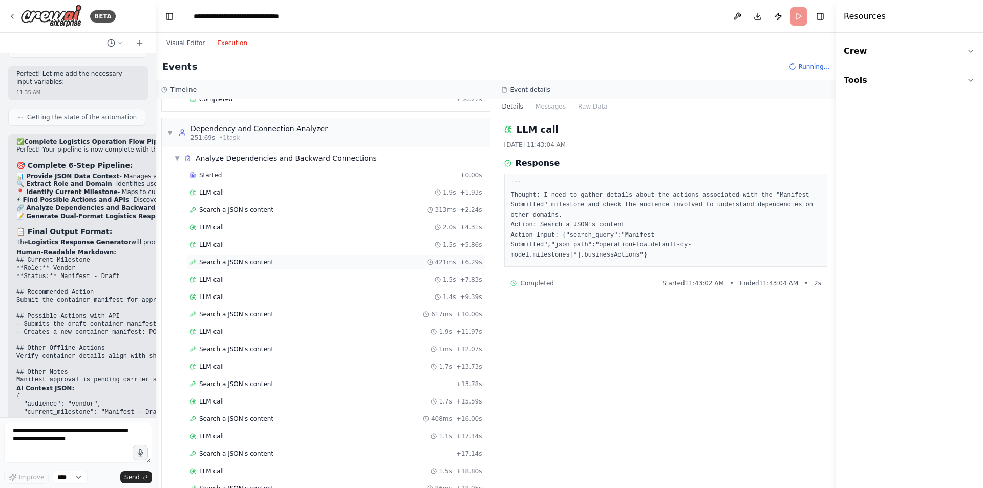
click at [251, 259] on span "Search a JSON's content" at bounding box center [236, 262] width 74 height 8
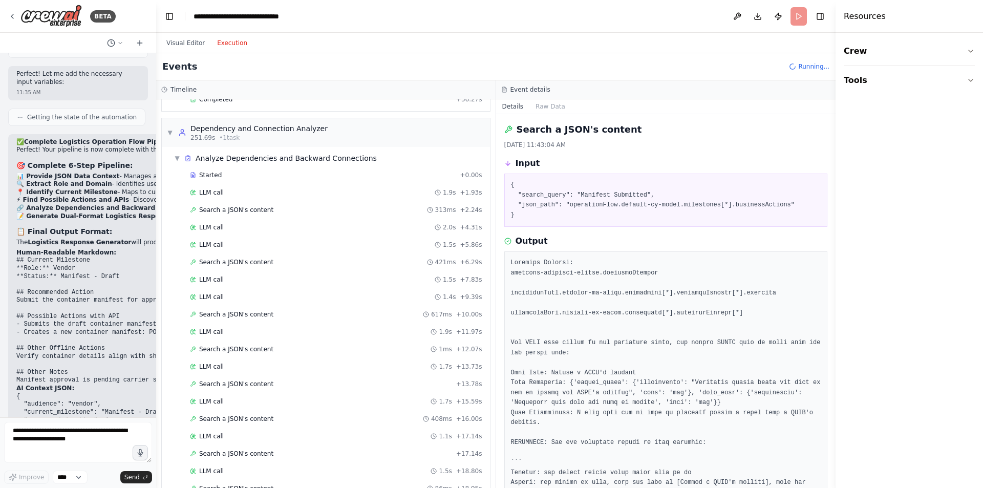
scroll to position [165, 0]
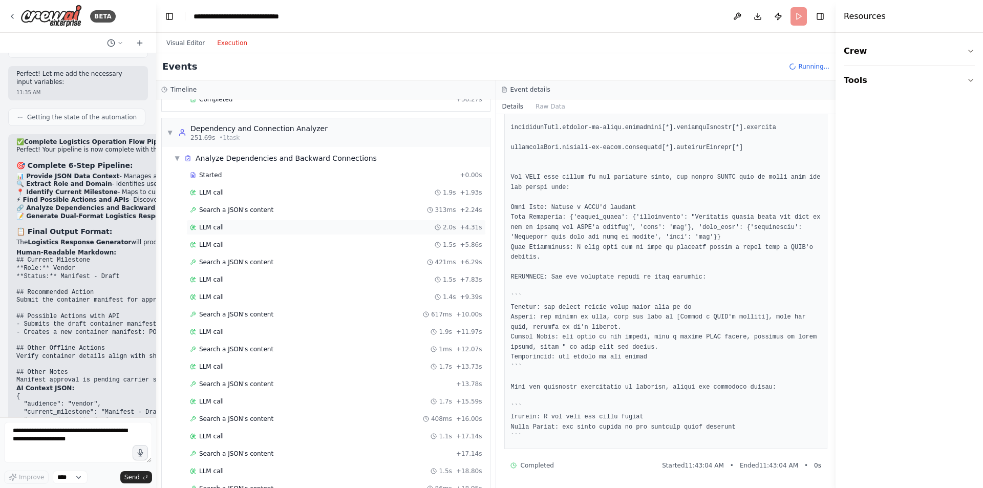
click at [235, 228] on div "LLM call 2.0s + 4.31s" at bounding box center [336, 227] width 292 height 8
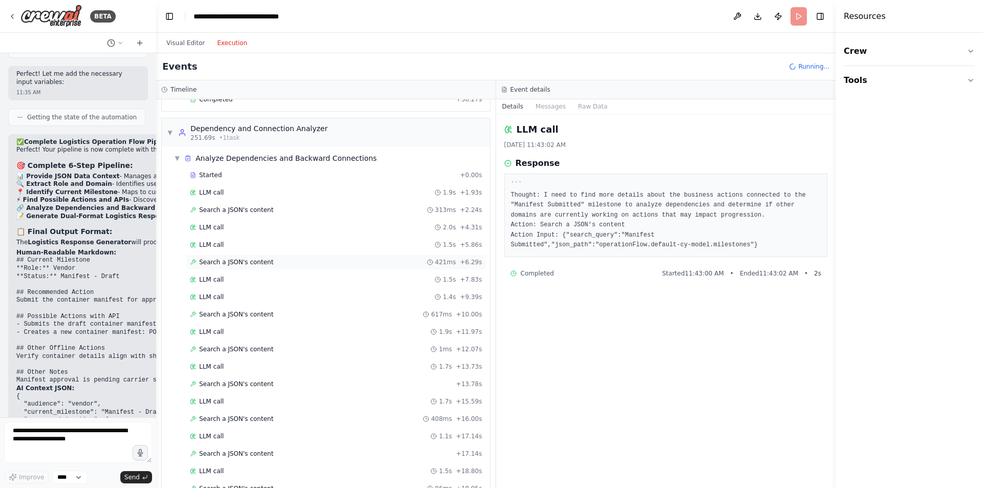
click at [270, 260] on div "Search a JSON's content 421ms + 6.29s" at bounding box center [336, 262] width 292 height 8
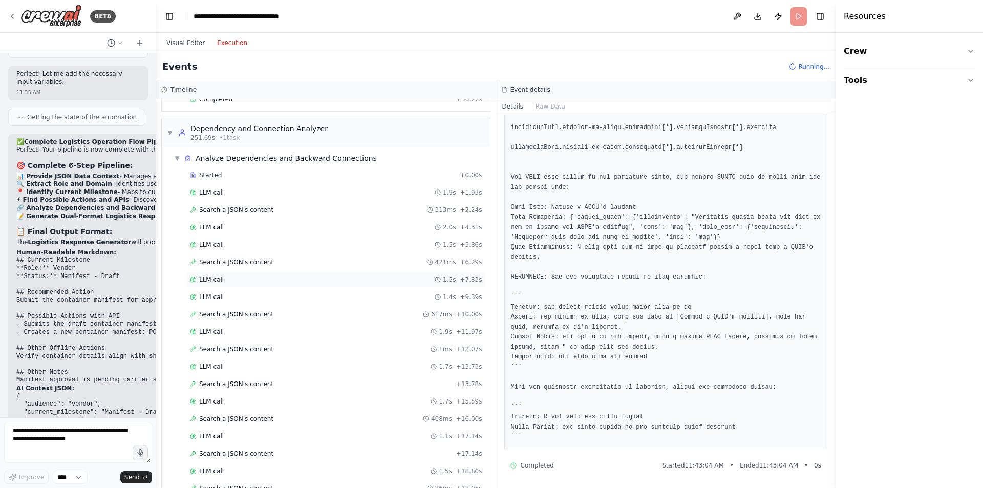
click at [207, 282] on span "LLM call" at bounding box center [211, 280] width 25 height 8
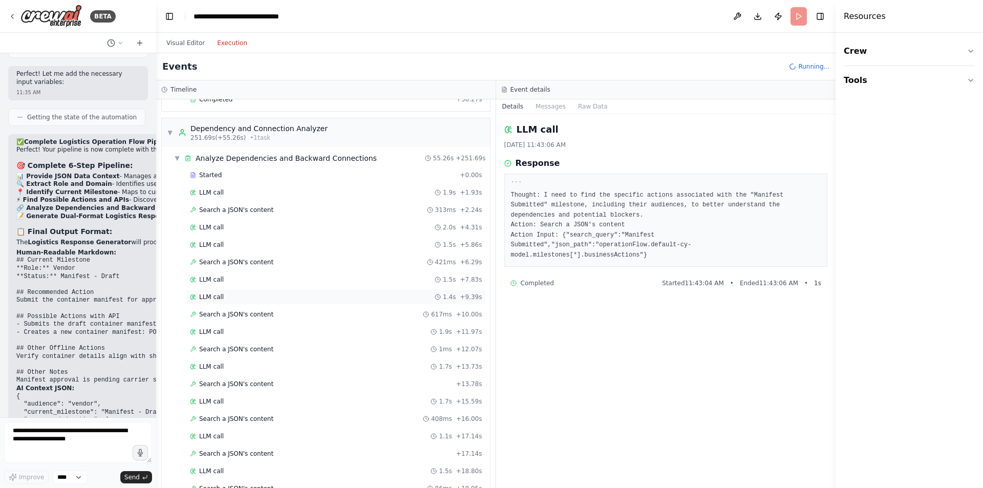
click at [214, 302] on div "LLM call 1.4s + 9.39s" at bounding box center [336, 296] width 300 height 15
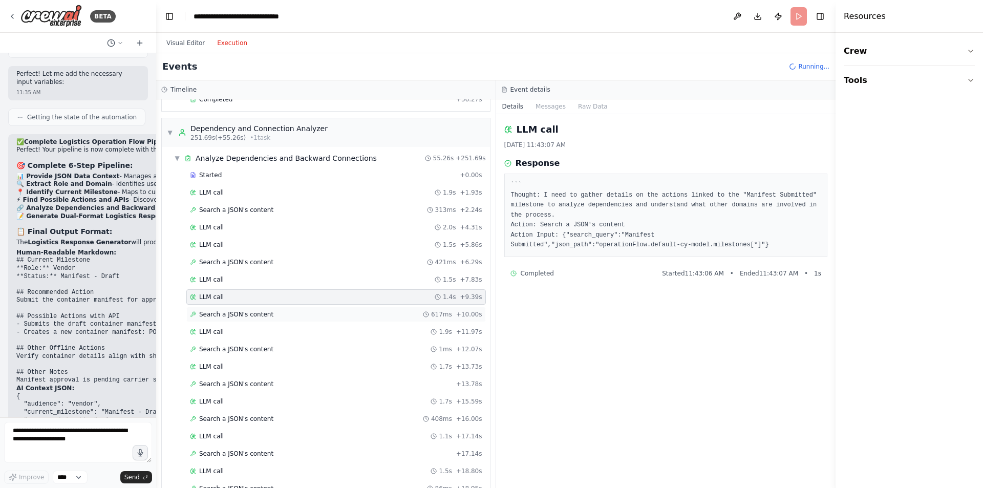
click at [229, 322] on div "Search a JSON's content 617ms + 10.00s" at bounding box center [336, 314] width 300 height 15
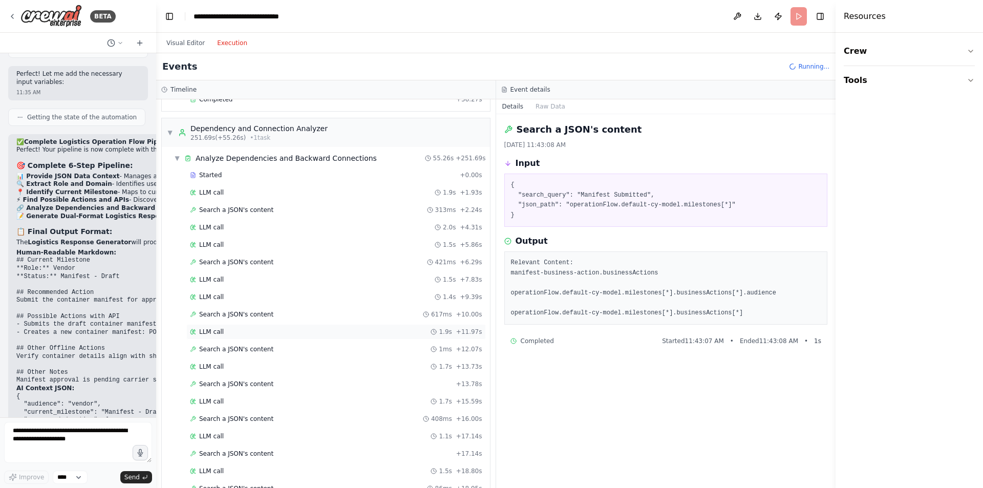
click at [229, 338] on div "LLM call 1.9s + 11.97s" at bounding box center [336, 331] width 300 height 15
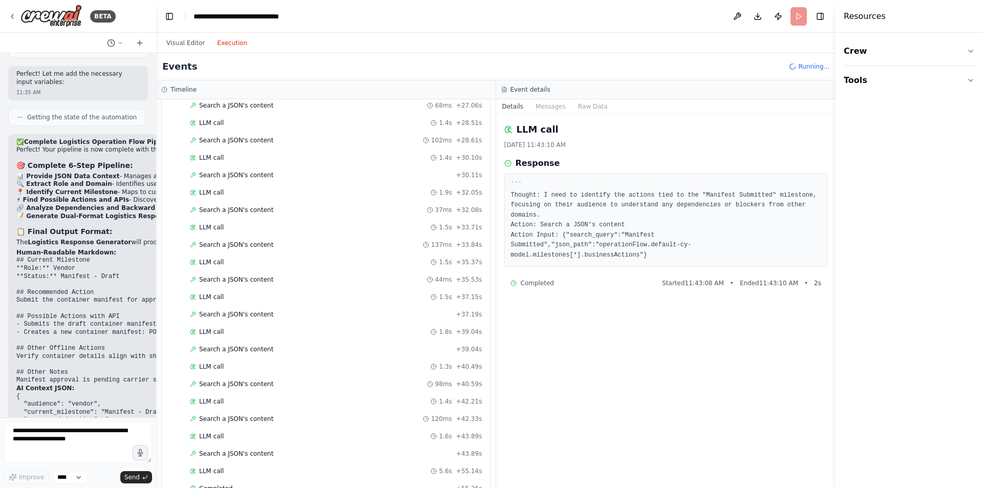
scroll to position [2751, 0]
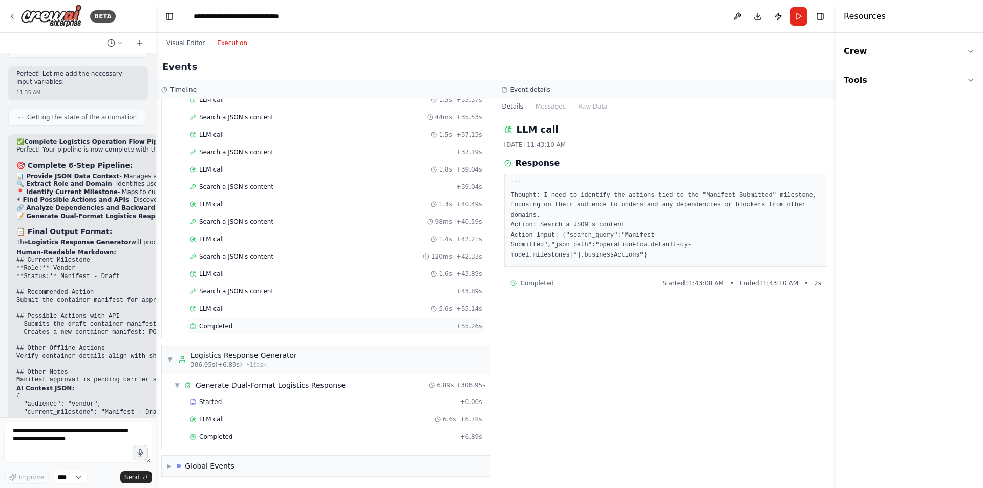
click at [214, 330] on div "Completed + 55.26s" at bounding box center [336, 326] width 300 height 15
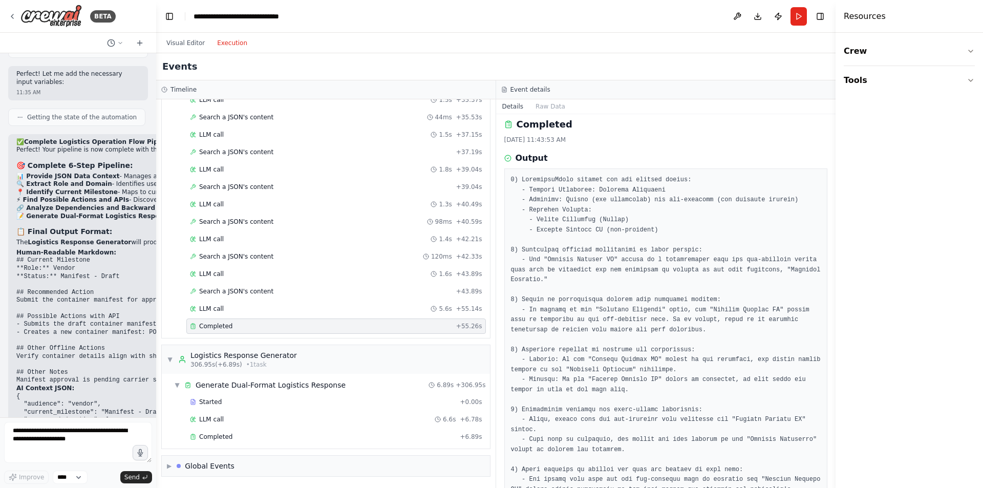
scroll to position [25, 0]
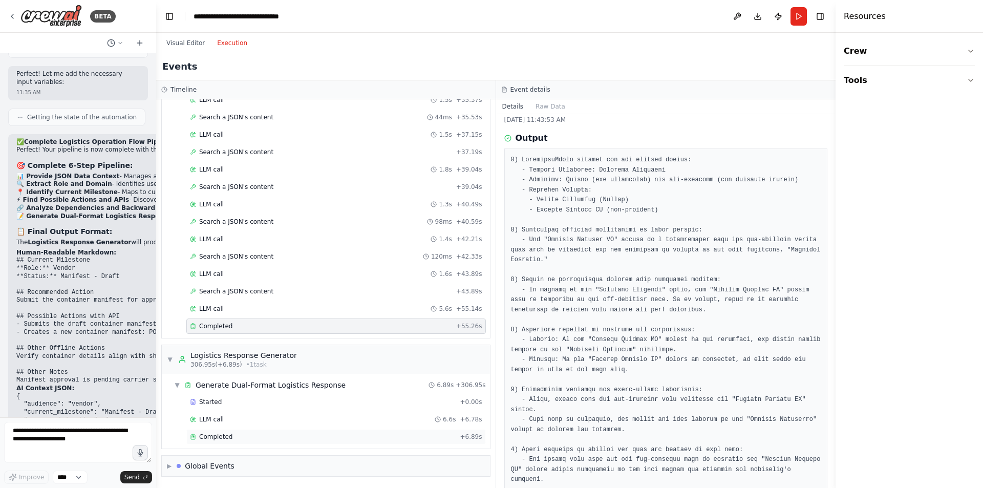
click at [252, 435] on div "Completed" at bounding box center [323, 437] width 266 height 8
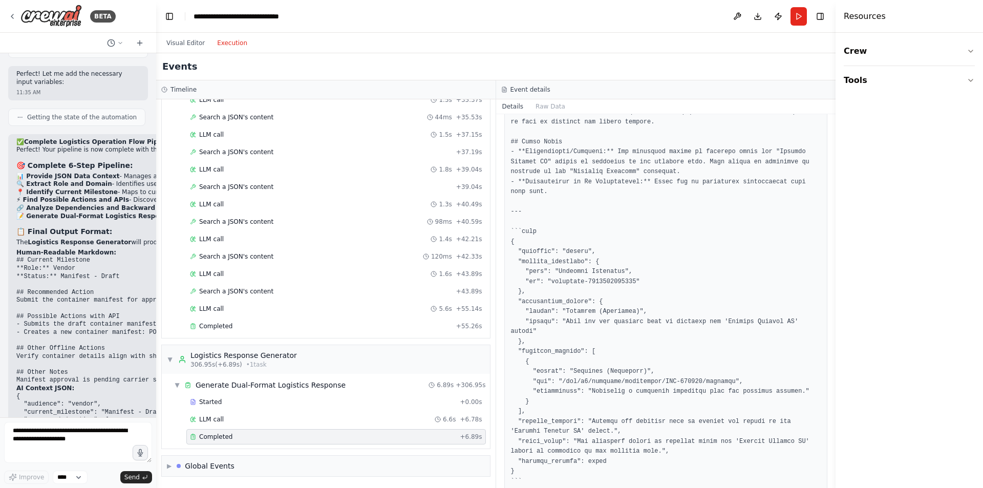
scroll to position [285, 0]
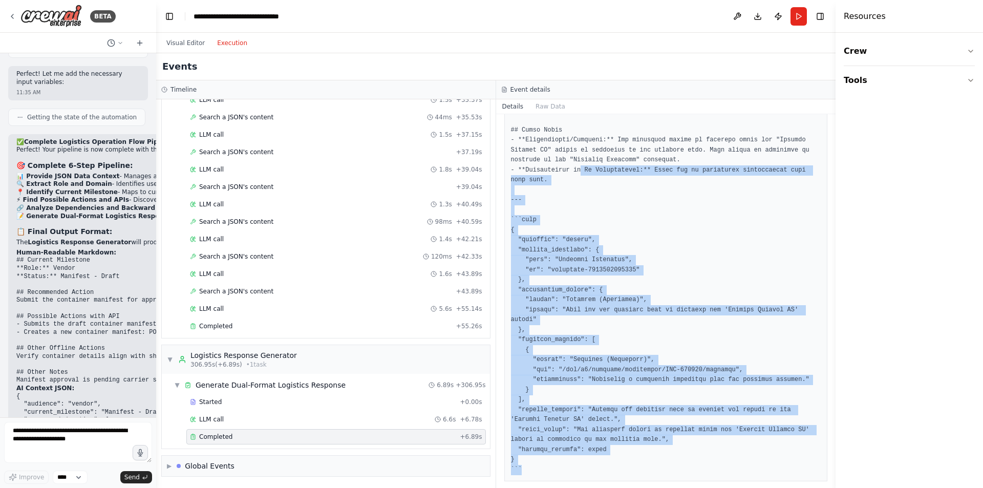
drag, startPoint x: 529, startPoint y: 463, endPoint x: 573, endPoint y: 174, distance: 292.7
click at [573, 174] on pre at bounding box center [666, 185] width 310 height 579
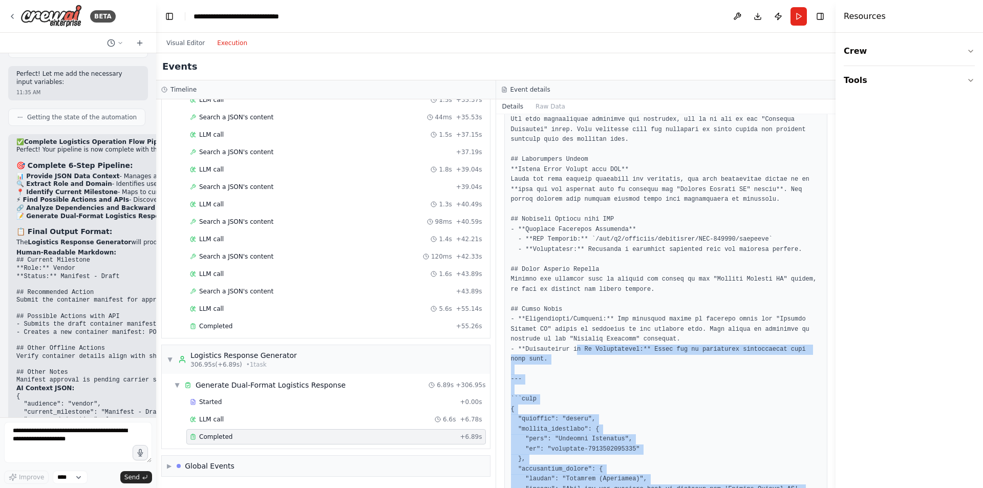
scroll to position [104, 0]
click at [543, 106] on button "Raw Data" at bounding box center [551, 106] width 42 height 14
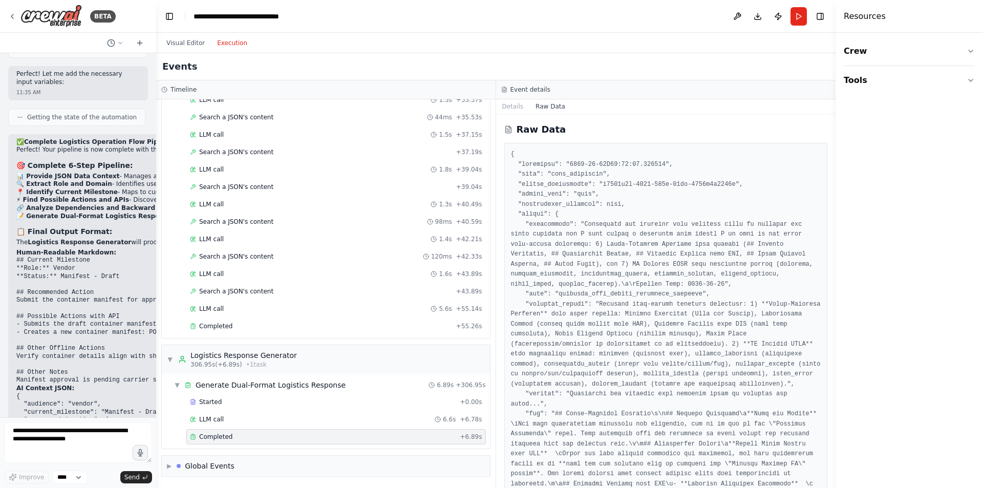
click at [509, 110] on button "Details" at bounding box center [513, 106] width 34 height 14
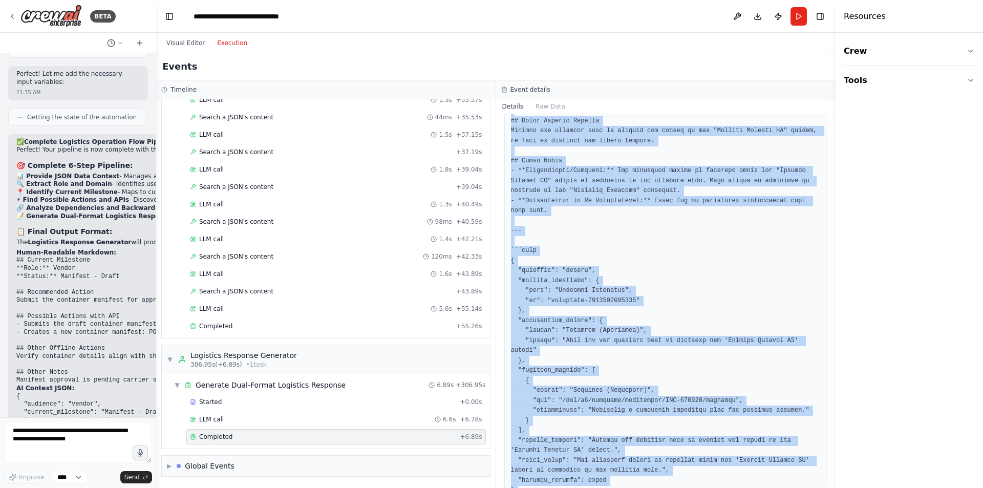
scroll to position [285, 0]
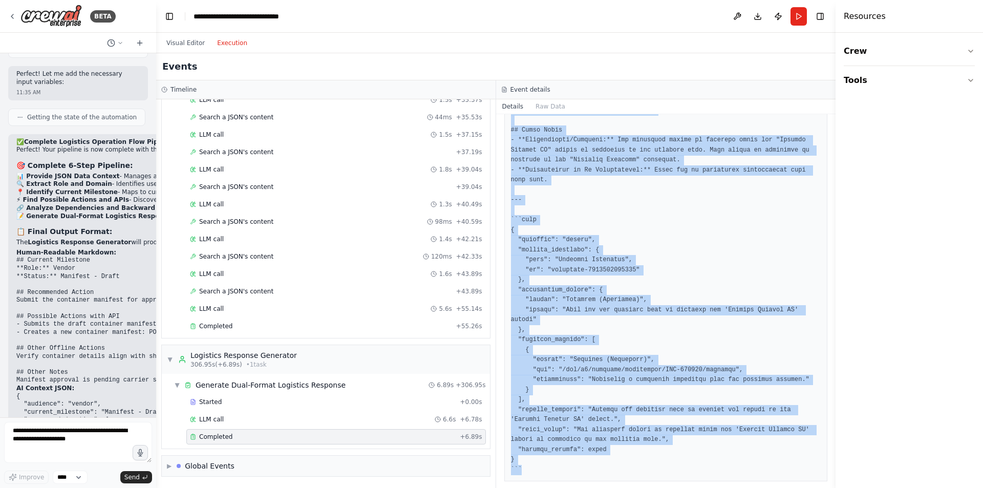
drag, startPoint x: 511, startPoint y: 187, endPoint x: 670, endPoint y: 479, distance: 333.0
click at [670, 479] on div "Completed 8/18/2025, 11:44:00 AM Output" at bounding box center [666, 301] width 340 height 374
copy pre "## Human-Readable Markdown ## Current Milestone **Role and Status** You have su…"
click at [192, 40] on button "Visual Editor" at bounding box center [185, 43] width 51 height 12
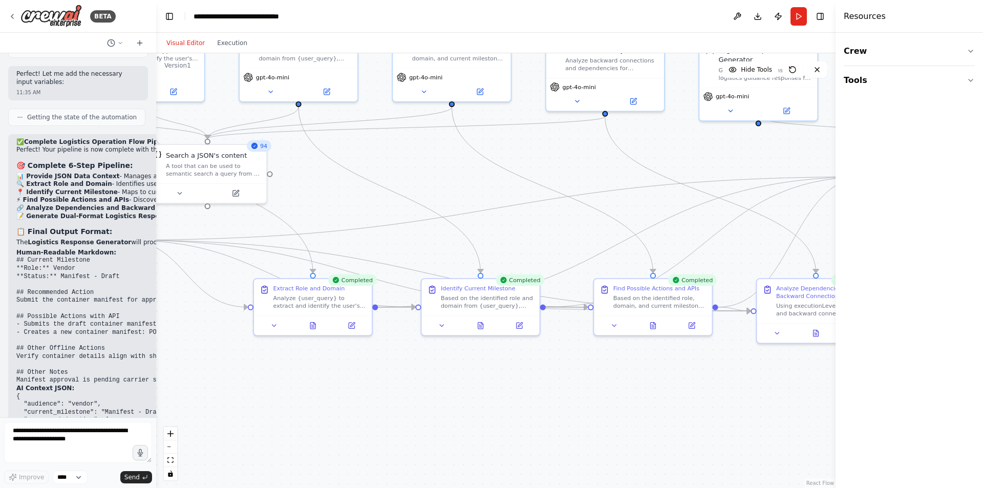
drag, startPoint x: 474, startPoint y: 393, endPoint x: 261, endPoint y: 345, distance: 218.4
click at [261, 345] on div ".deletable-edge-delete-btn { width: 20px; height: 20px; border: 0px solid #ffff…" at bounding box center [496, 270] width 680 height 435
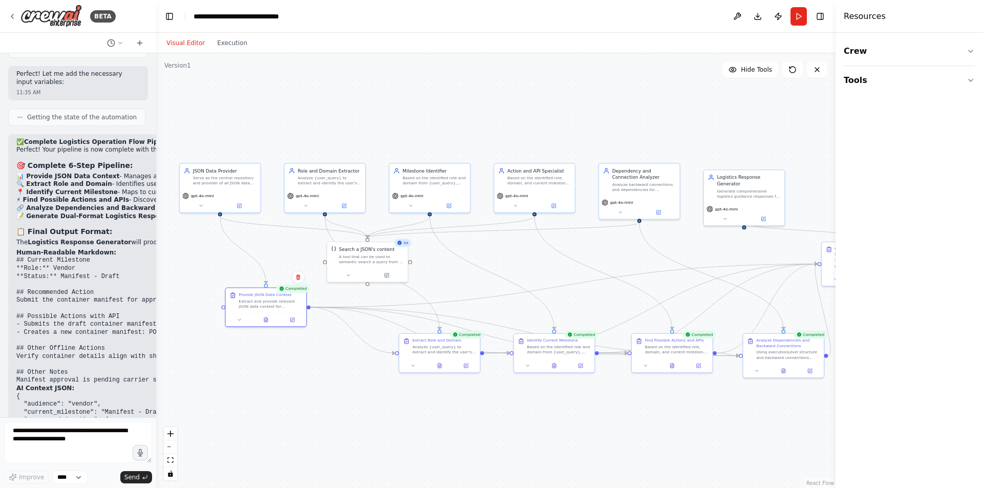
drag, startPoint x: 339, startPoint y: 349, endPoint x: 444, endPoint y: 385, distance: 111.1
click at [444, 385] on div ".deletable-edge-delete-btn { width: 20px; height: 20px; border: 0px solid #ffff…" at bounding box center [496, 270] width 680 height 435
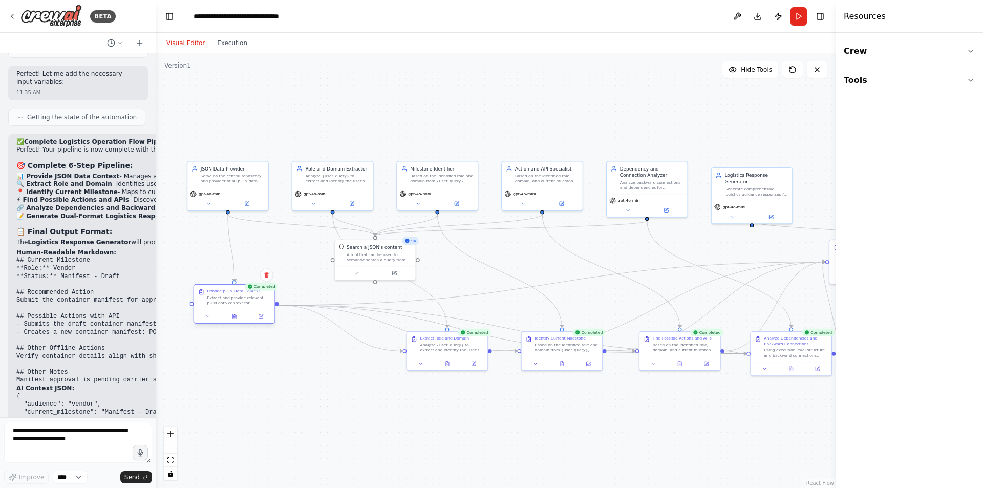
drag, startPoint x: 267, startPoint y: 311, endPoint x: 228, endPoint y: 308, distance: 38.5
click at [228, 308] on div "Provide JSON Data Context Extract and provide relevant JSON data context for {u…" at bounding box center [235, 303] width 82 height 39
drag, startPoint x: 431, startPoint y: 351, endPoint x: 344, endPoint y: 371, distance: 89.3
click at [344, 371] on div "Extract Role and Domain Analyze {user_query} to extract and identify the user's…" at bounding box center [372, 362] width 80 height 25
drag, startPoint x: 563, startPoint y: 345, endPoint x: 505, endPoint y: 371, distance: 64.2
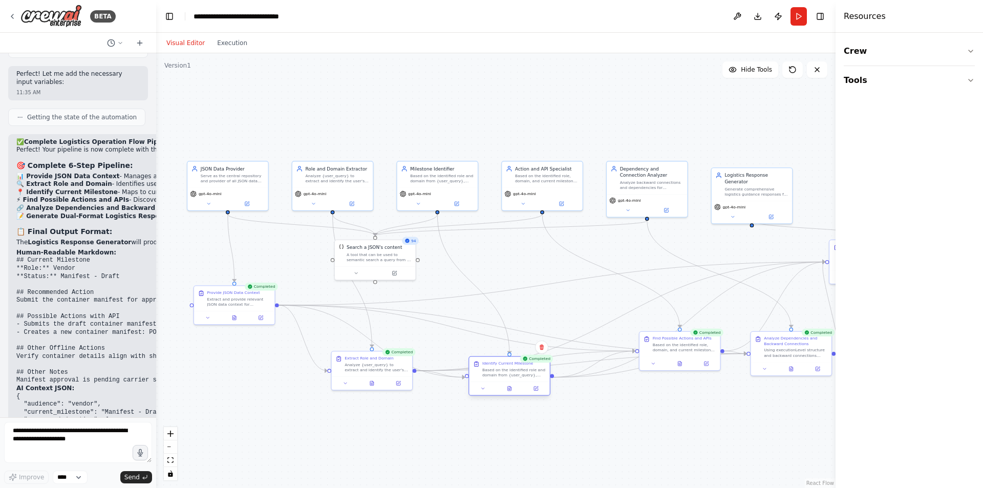
click at [505, 371] on div "Based on the identified role and domain from {user_query}, determine the curren…" at bounding box center [514, 372] width 64 height 10
drag, startPoint x: 503, startPoint y: 371, endPoint x: 489, endPoint y: 329, distance: 44.4
click at [489, 329] on div "Based on the identified role and domain from {user_query}, determine the curren…" at bounding box center [501, 333] width 64 height 10
drag, startPoint x: 656, startPoint y: 341, endPoint x: 619, endPoint y: 372, distance: 48.3
click at [619, 372] on div "Find Possible Actions and APIs Based on the identified role, domain, and curren…" at bounding box center [647, 375] width 73 height 17
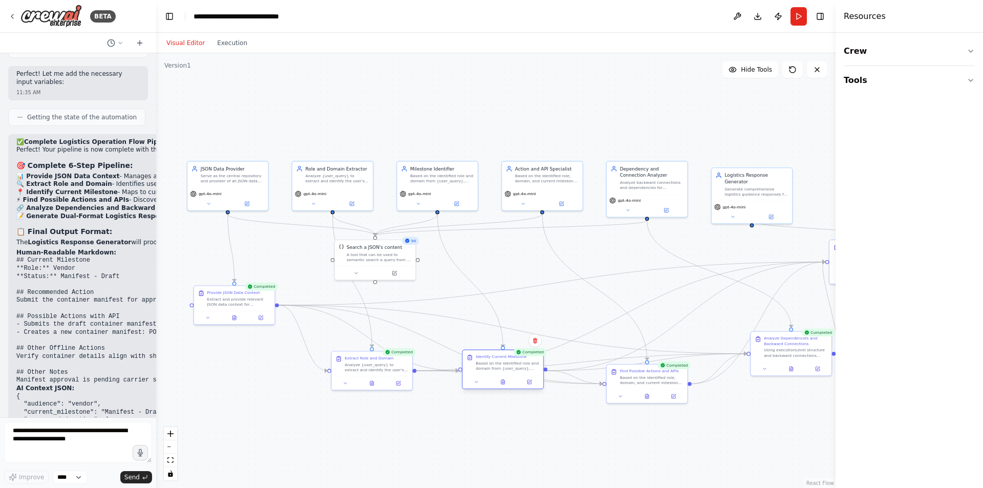
drag, startPoint x: 490, startPoint y: 332, endPoint x: 497, endPoint y: 370, distance: 39.1
click at [497, 370] on div "Based on the identified role and domain from {user_query}, determine the curren…" at bounding box center [508, 366] width 64 height 10
drag, startPoint x: 630, startPoint y: 382, endPoint x: 627, endPoint y: 368, distance: 13.7
click at [627, 368] on div "Based on the identified role, domain, and current milestone for {user_query}, f…" at bounding box center [652, 366] width 64 height 10
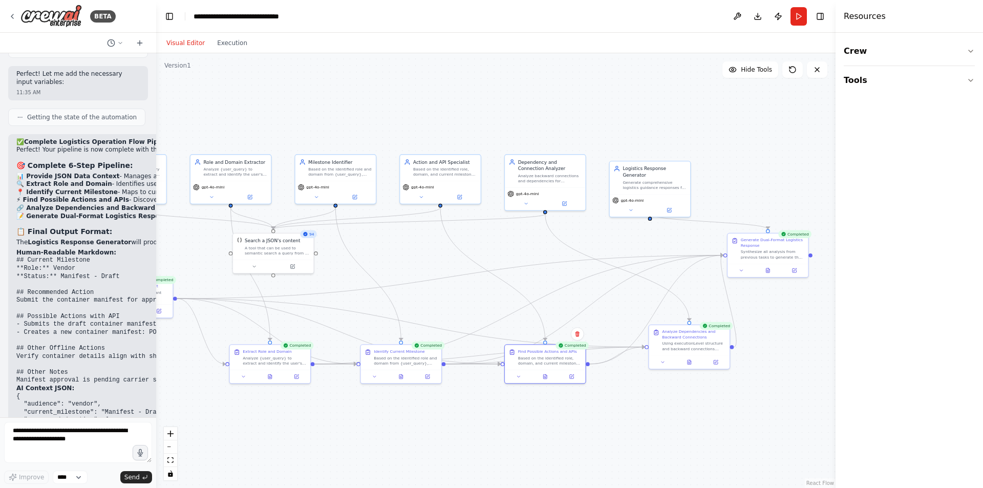
drag, startPoint x: 727, startPoint y: 413, endPoint x: 592, endPoint y: 407, distance: 134.9
click at [592, 407] on div ".deletable-edge-delete-btn { width: 20px; height: 20px; border: 0px solid #ffff…" at bounding box center [496, 270] width 680 height 435
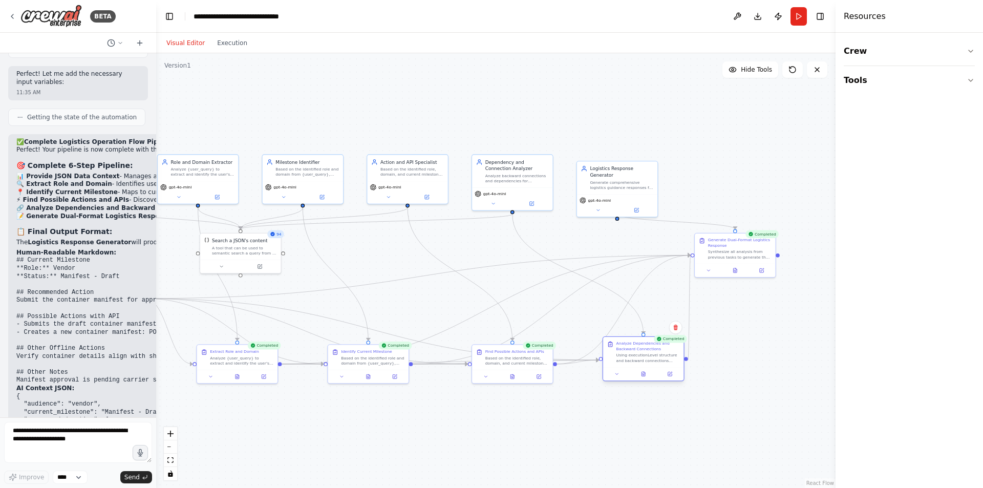
drag, startPoint x: 657, startPoint y: 349, endPoint x: 640, endPoint y: 364, distance: 22.5
click at [640, 364] on div "Analyze Dependencies and Backward Connections Using executionLevel structure an…" at bounding box center [643, 352] width 80 height 30
drag, startPoint x: 745, startPoint y: 245, endPoint x: 782, endPoint y: 263, distance: 40.3
click at [782, 263] on div "Generate Dual-Format Logistics Response Synthesize all analysis from previous t…" at bounding box center [773, 260] width 64 height 23
click at [784, 370] on div ".deletable-edge-delete-btn { width: 20px; height: 20px; border: 0px solid #ffff…" at bounding box center [496, 270] width 680 height 435
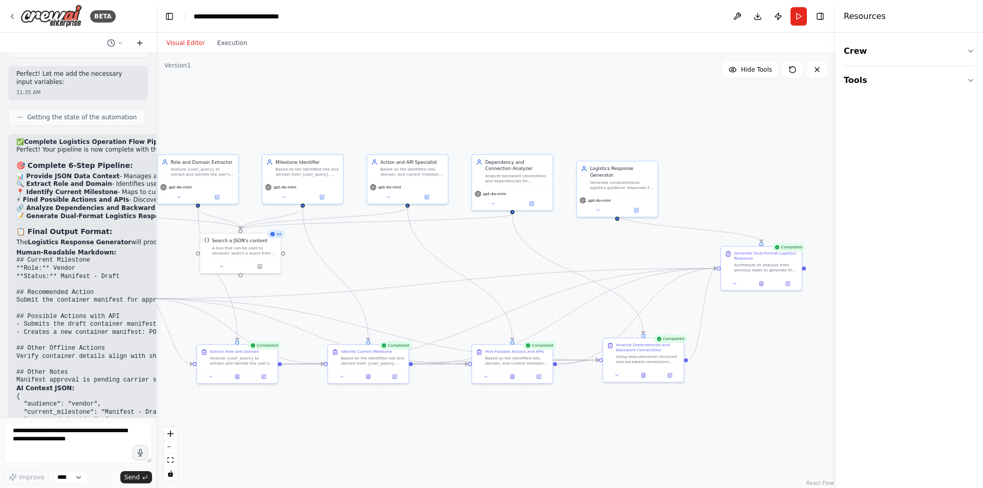
click at [137, 45] on icon at bounding box center [140, 43] width 8 height 8
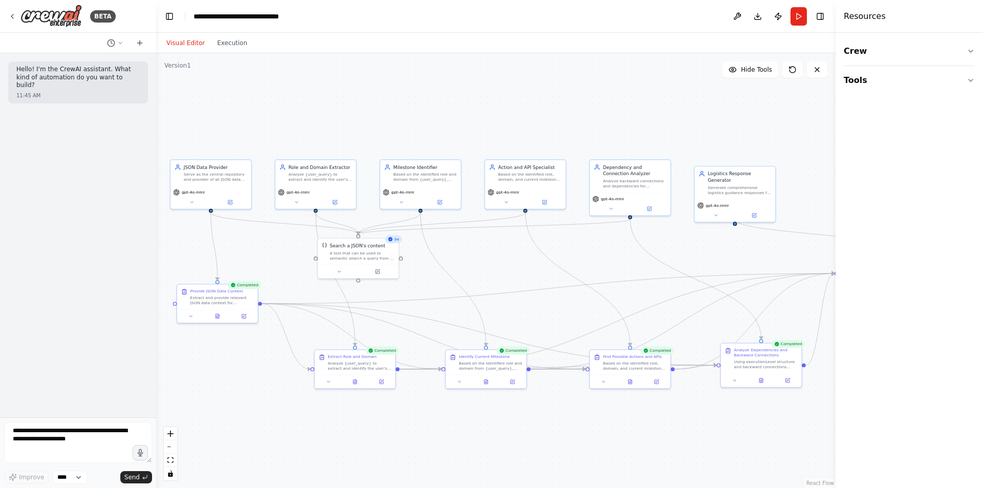
drag, startPoint x: 426, startPoint y: 294, endPoint x: 543, endPoint y: 298, distance: 117.9
click at [543, 298] on div ".deletable-edge-delete-btn { width: 20px; height: 20px; border: 0px solid #ffff…" at bounding box center [496, 270] width 680 height 435
click at [824, 18] on button "Toggle Right Sidebar" at bounding box center [820, 16] width 14 height 14
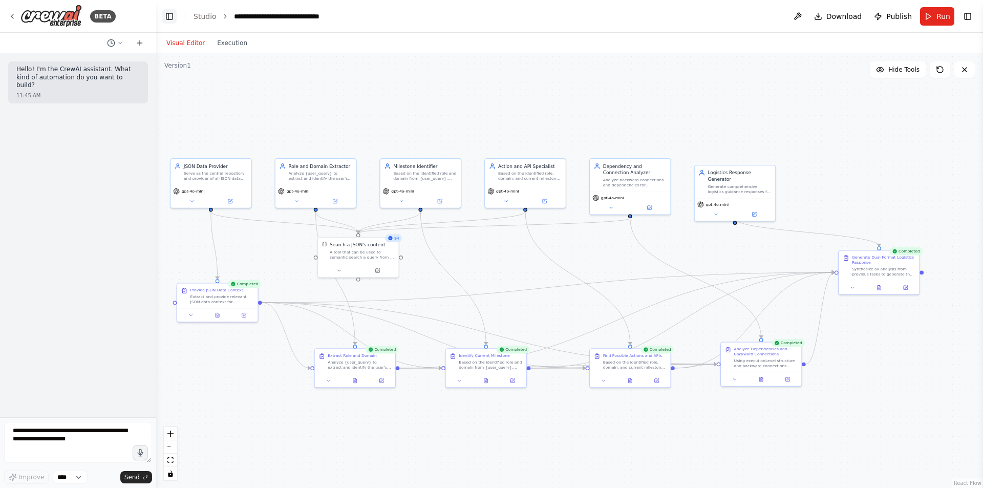
click at [176, 10] on button "Toggle Left Sidebar" at bounding box center [169, 16] width 14 height 14
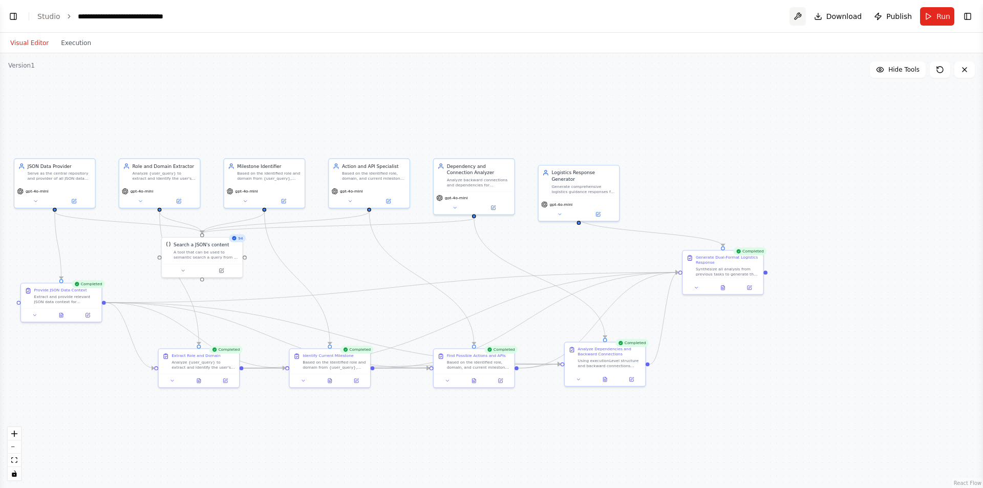
click at [803, 17] on button at bounding box center [798, 16] width 16 height 18
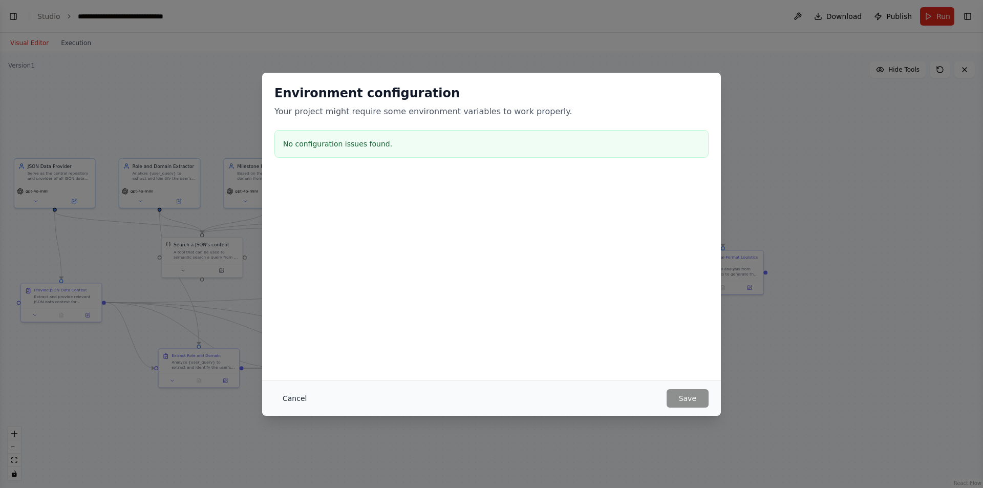
click at [293, 390] on button "Cancel" at bounding box center [295, 398] width 40 height 18
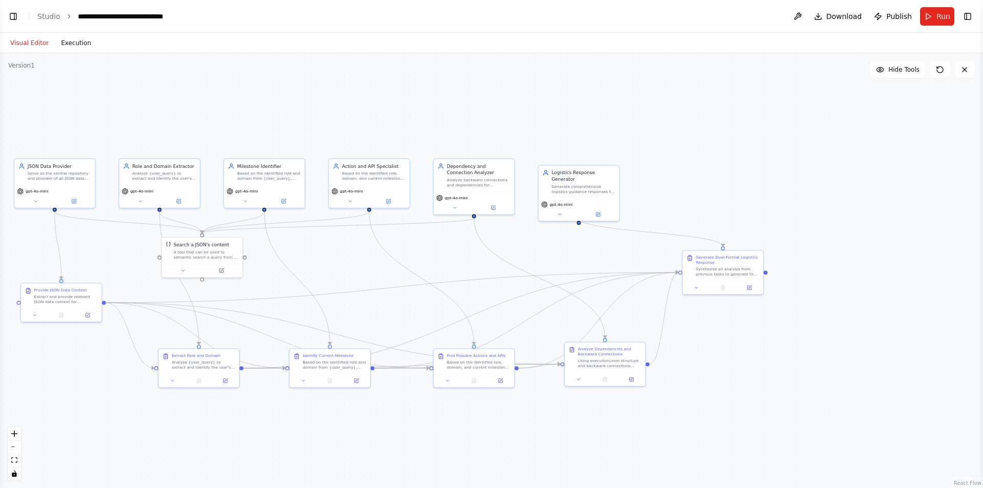
click at [68, 49] on button "Execution" at bounding box center [76, 43] width 43 height 12
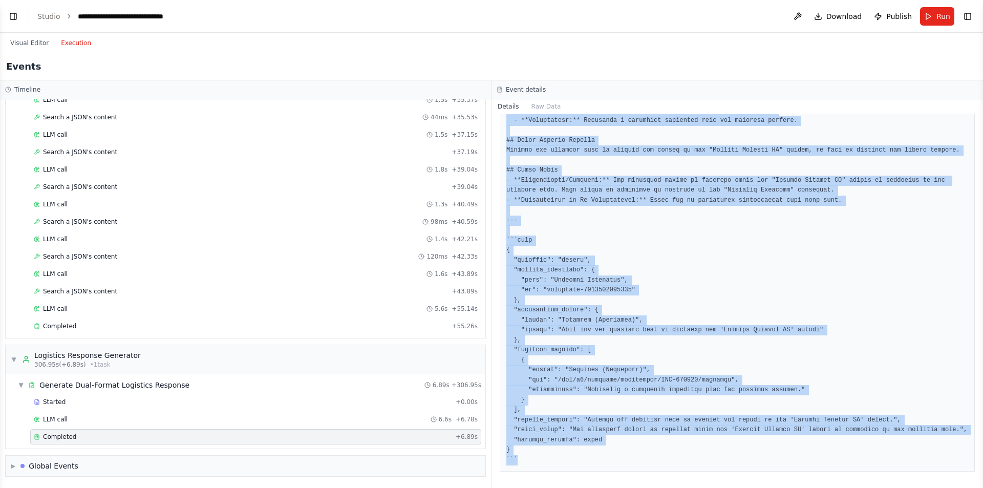
scroll to position [215, 0]
click at [658, 255] on pre at bounding box center [738, 215] width 462 height 499
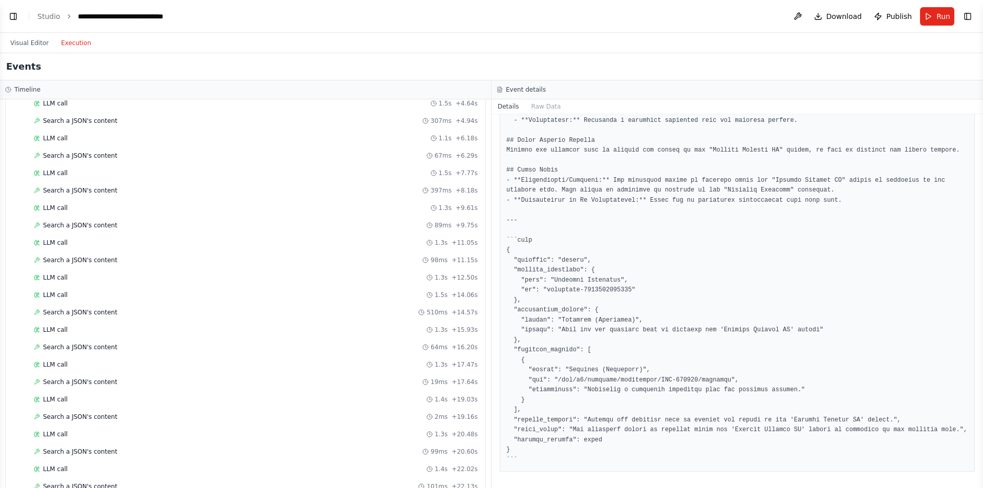
scroll to position [0, 0]
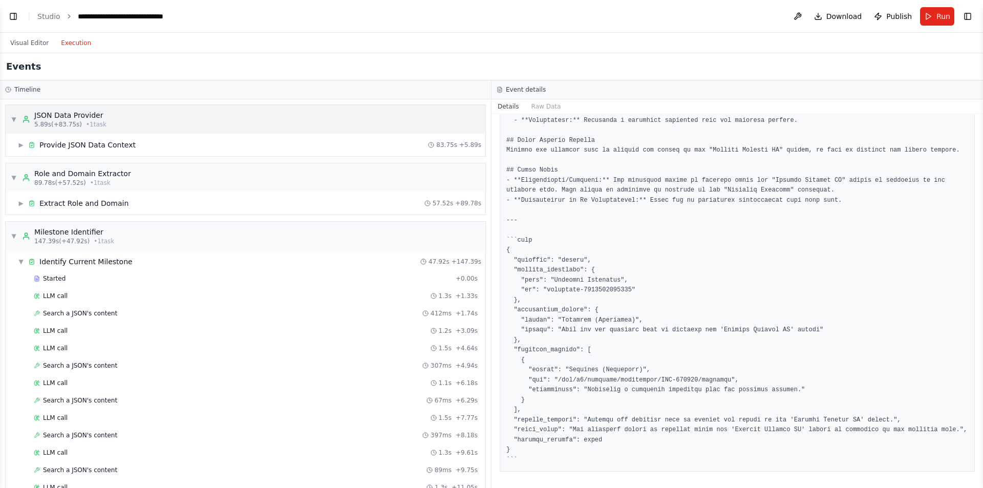
click at [20, 117] on div "▼ JSON Data Provider 5.89s (+83.75s) • 1 task" at bounding box center [59, 119] width 96 height 18
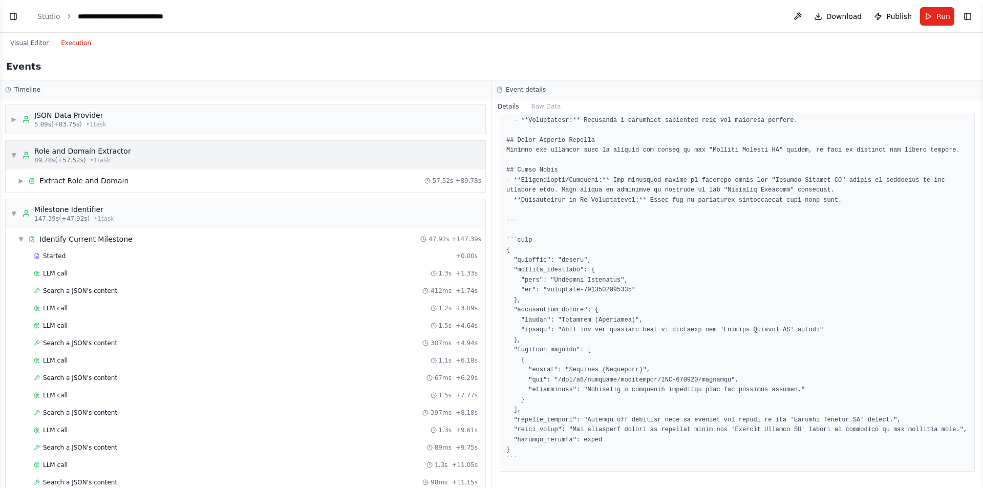
click at [16, 147] on div "▼ Role and Domain Extractor 89.78s (+57.52s) • 1 task" at bounding box center [71, 155] width 120 height 18
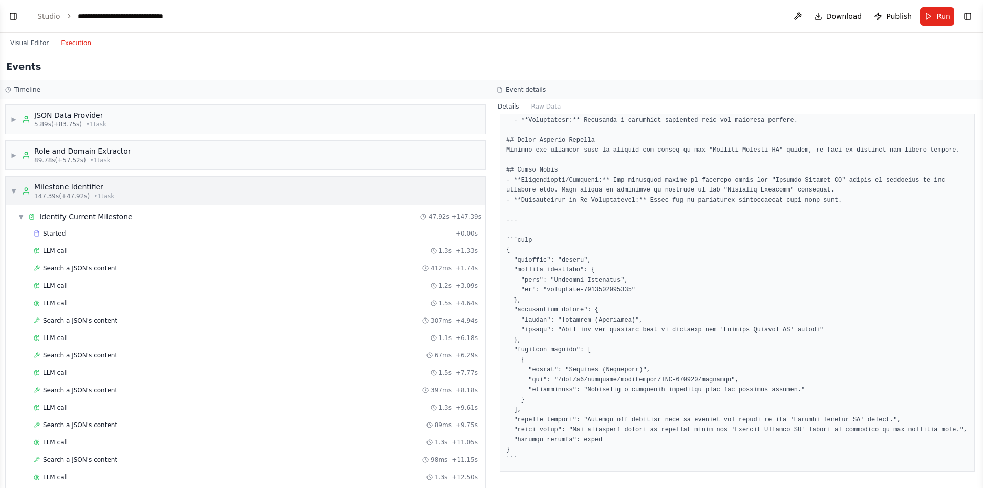
click at [19, 184] on div "▼ Milestone Identifier 147.39s (+47.92s) • 1 task" at bounding box center [62, 191] width 103 height 18
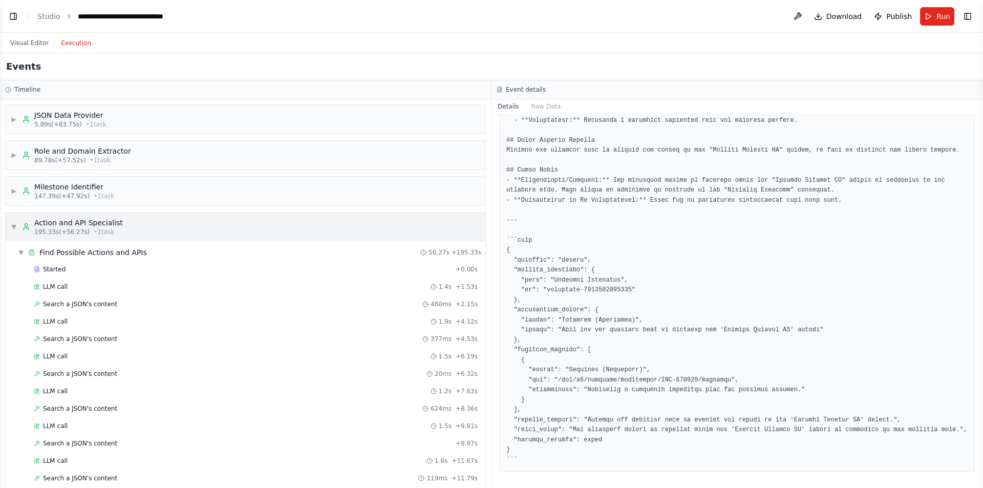
click at [31, 215] on div "▼ Action and API Specialist 195.33s (+56.27s) • 1 task" at bounding box center [246, 227] width 480 height 29
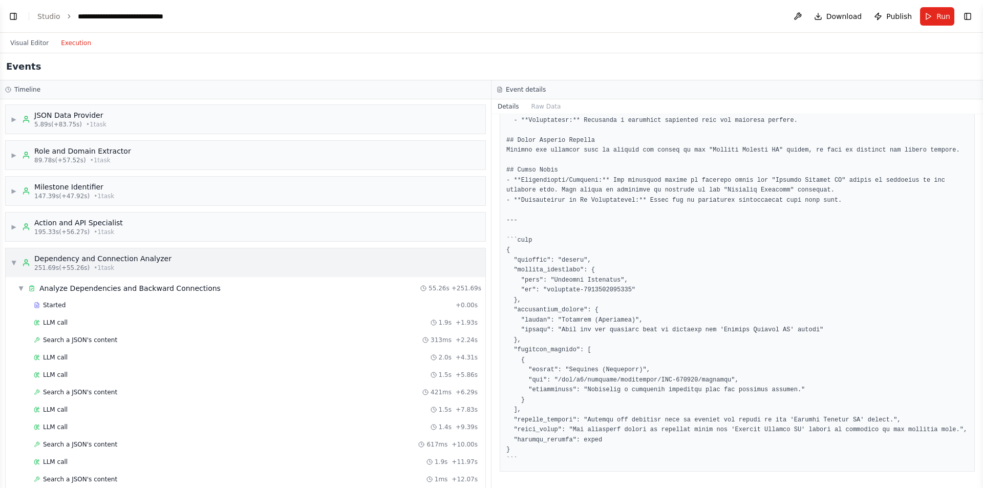
click at [52, 267] on span "251.69s (+55.26s)" at bounding box center [61, 268] width 55 height 8
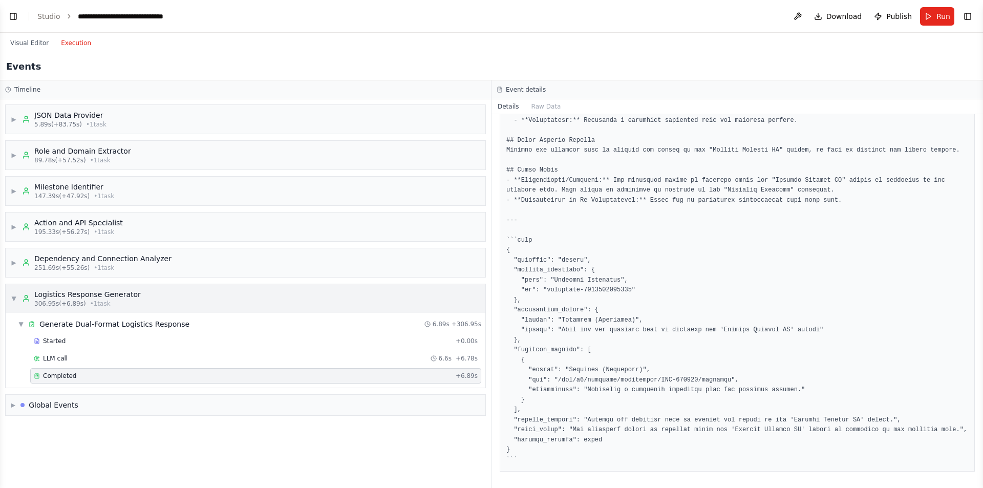
click at [86, 286] on div "▼ Logistics Response Generator 306.95s (+6.89s) • 1 task" at bounding box center [246, 298] width 480 height 29
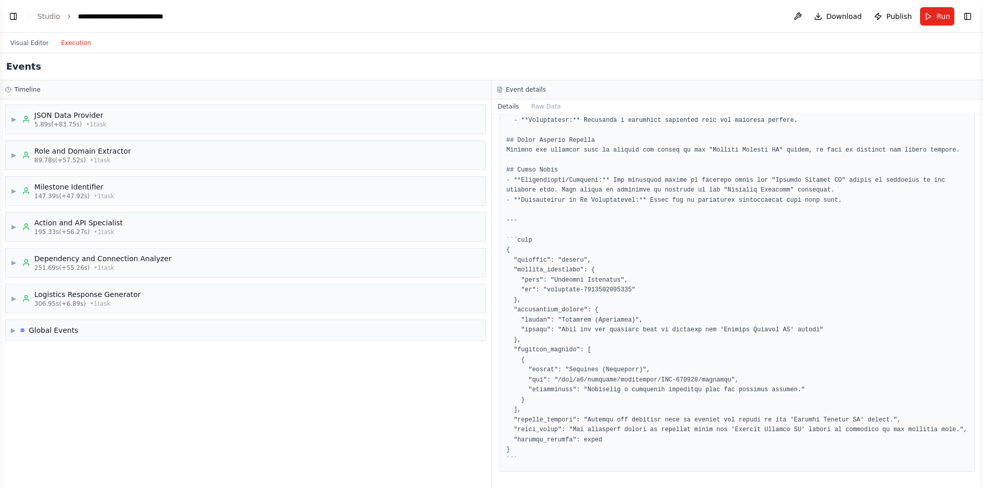
click at [207, 467] on div "▶ JSON Data Provider 5.89s (+83.75s) • 1 task ▶ Role and Domain Extractor 89.78…" at bounding box center [245, 293] width 491 height 389
click at [193, 437] on div "▶ JSON Data Provider 5.89s (+83.75s) • 1 task ▶ Role and Domain Extractor 89.78…" at bounding box center [245, 293] width 491 height 389
click at [24, 40] on button "Visual Editor" at bounding box center [29, 43] width 51 height 12
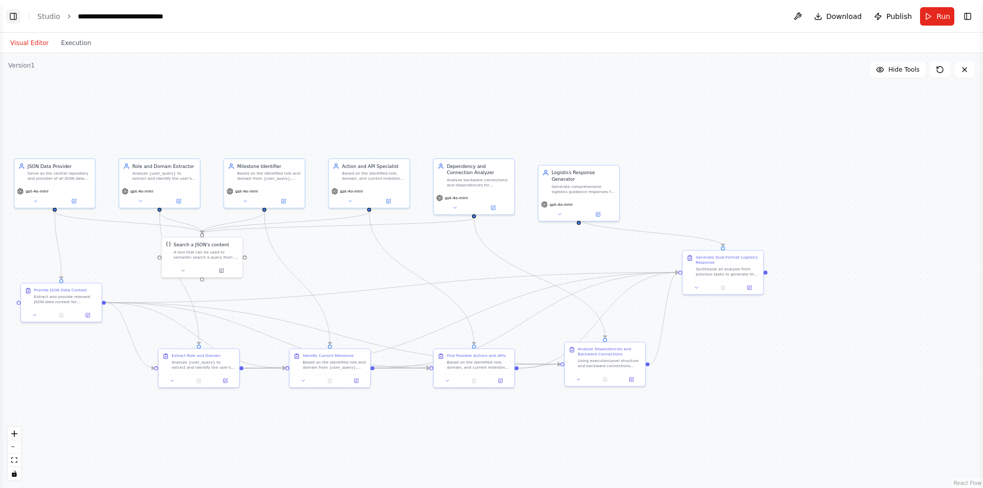
click at [11, 14] on button "Toggle Left Sidebar" at bounding box center [13, 16] width 14 height 14
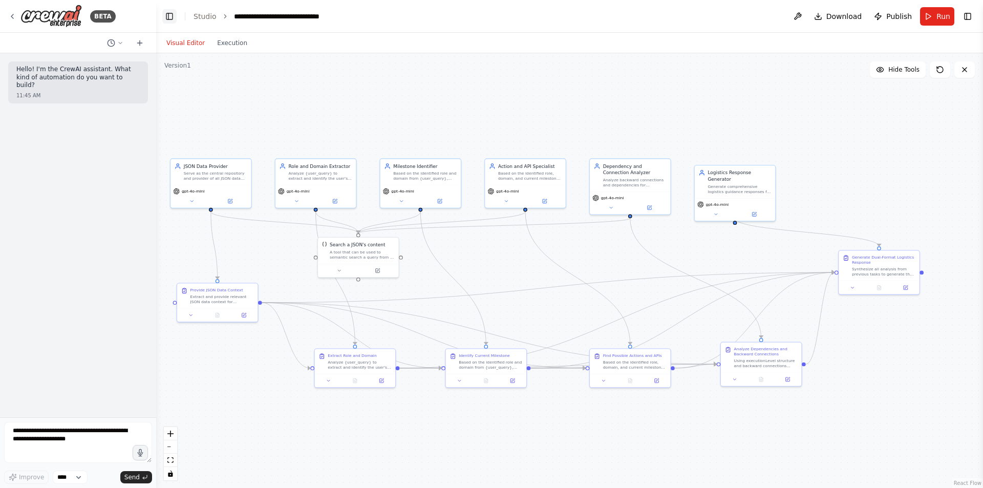
click at [166, 21] on button "Toggle Left Sidebar" at bounding box center [169, 16] width 14 height 14
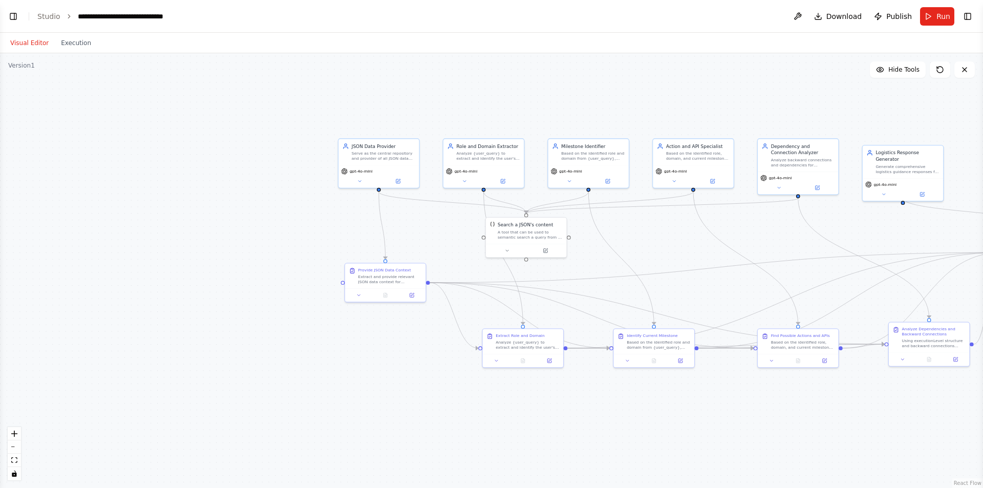
drag, startPoint x: 146, startPoint y: 127, endPoint x: 376, endPoint y: 81, distance: 233.8
click at [376, 81] on div ".deletable-edge-delete-btn { width: 20px; height: 20px; border: 0px solid #ffff…" at bounding box center [491, 270] width 983 height 435
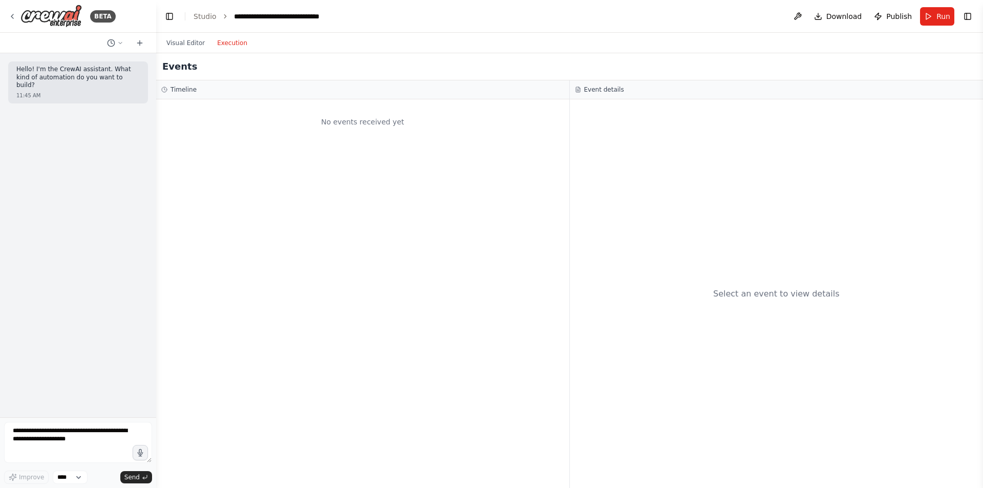
click at [242, 49] on button "Execution" at bounding box center [232, 43] width 43 height 12
click at [196, 45] on button "Visual Editor" at bounding box center [185, 43] width 51 height 12
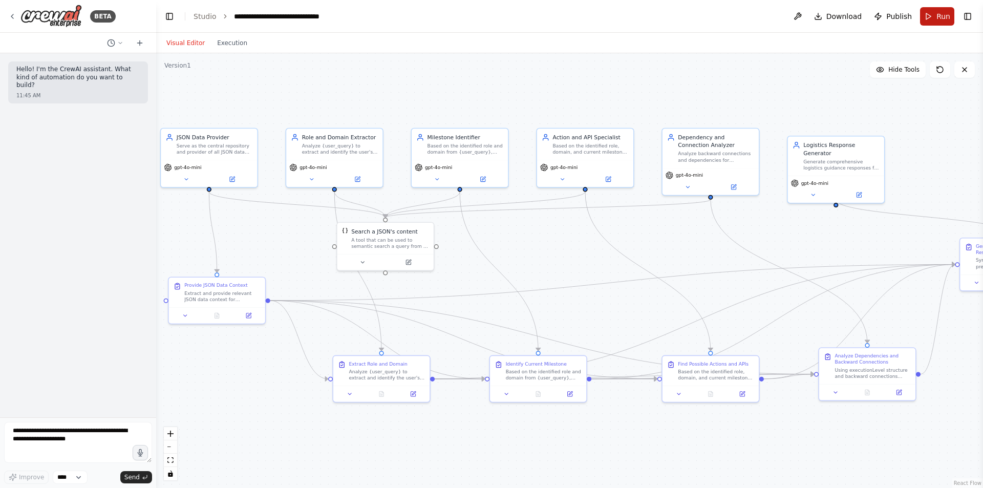
click at [945, 15] on span "Run" at bounding box center [944, 16] width 14 height 10
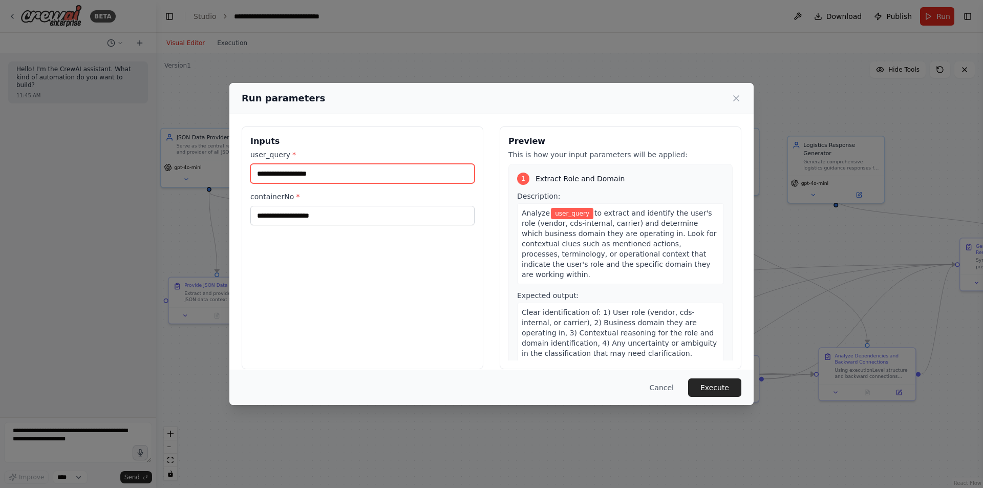
click at [336, 168] on input "user_query *" at bounding box center [362, 173] width 224 height 19
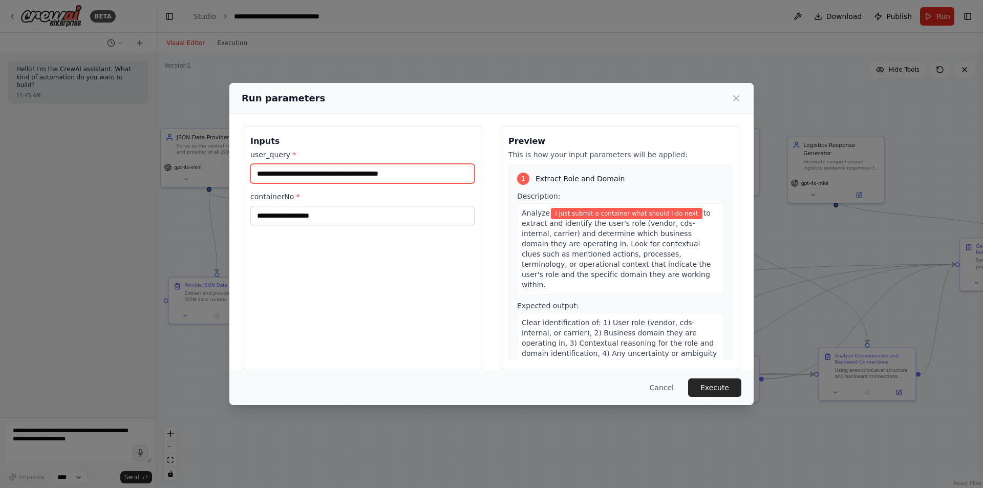
type input "**********"
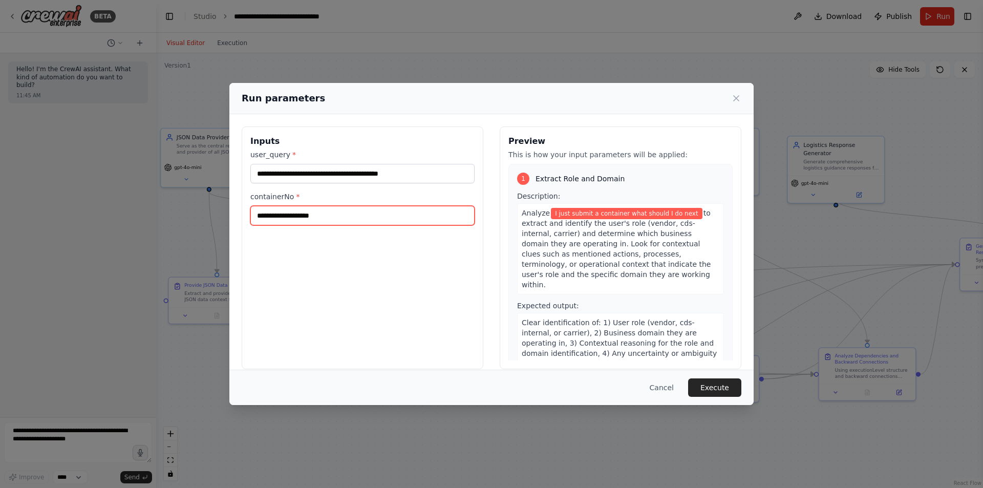
click at [319, 210] on input "containerNo *" at bounding box center [362, 215] width 224 height 19
type input "**********"
click at [714, 387] on button "Execute" at bounding box center [714, 387] width 53 height 18
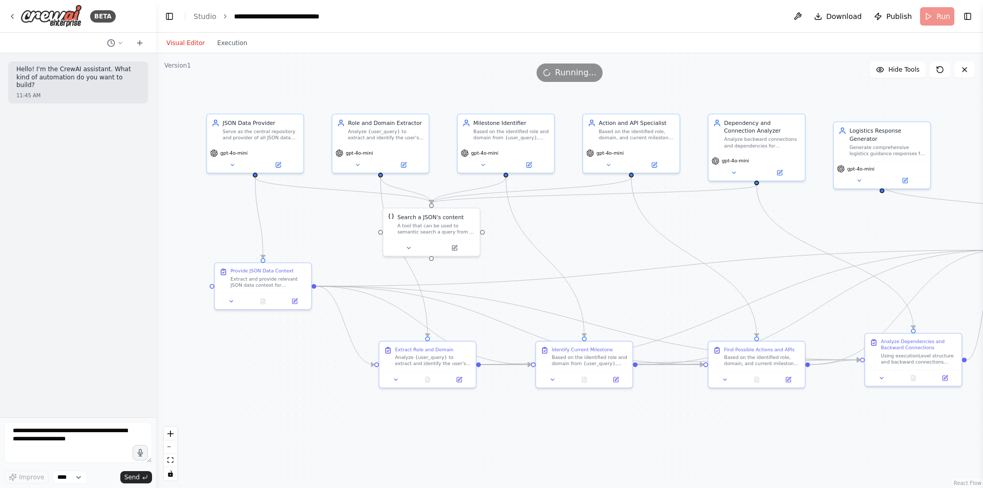
drag, startPoint x: 367, startPoint y: 320, endPoint x: 413, endPoint y: 304, distance: 48.6
click at [413, 304] on div ".deletable-edge-delete-btn { width: 20px; height: 20px; border: 0px solid #ffff…" at bounding box center [569, 270] width 827 height 435
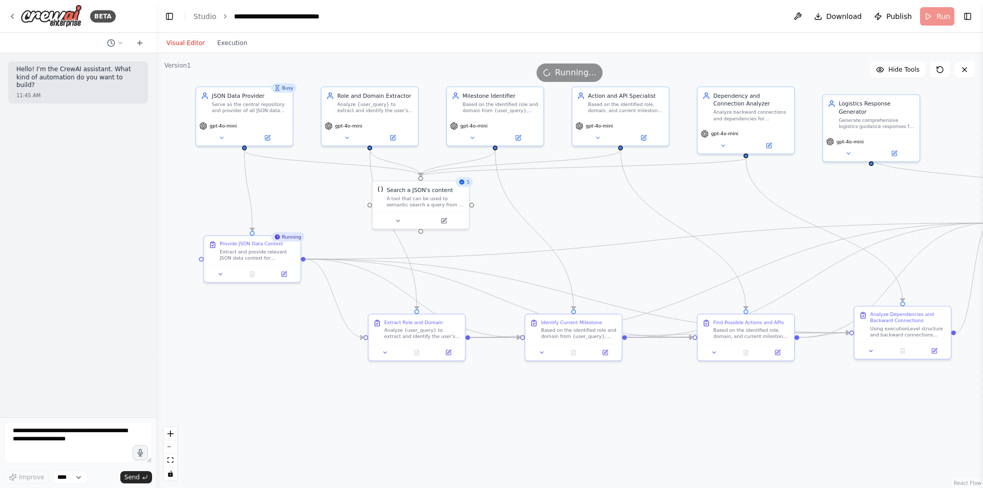
drag, startPoint x: 266, startPoint y: 449, endPoint x: 257, endPoint y: 405, distance: 45.1
click at [257, 405] on div ".deletable-edge-delete-btn { width: 20px; height: 20px; border: 0px solid #ffff…" at bounding box center [569, 270] width 827 height 435
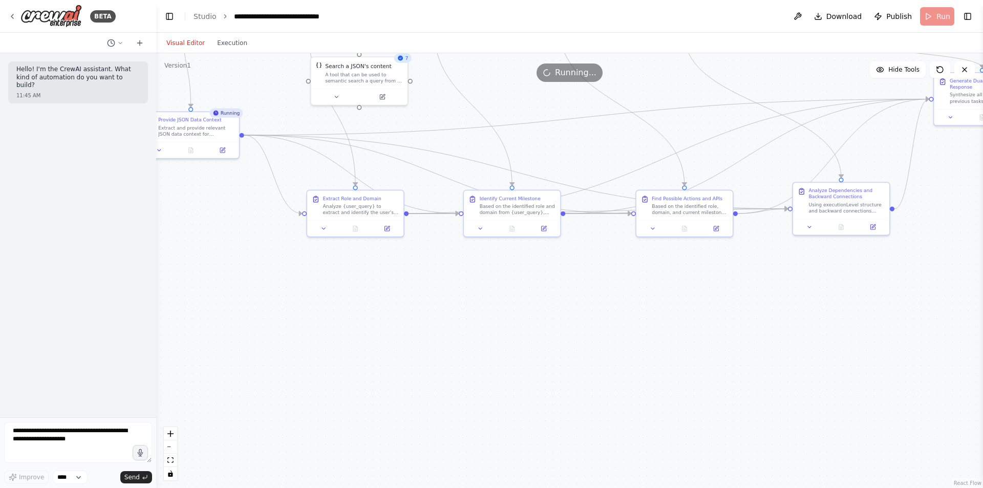
drag, startPoint x: 456, startPoint y: 409, endPoint x: 391, endPoint y: 282, distance: 142.5
click at [391, 282] on div ".deletable-edge-delete-btn { width: 20px; height: 20px; border: 0px solid #ffff…" at bounding box center [569, 270] width 827 height 435
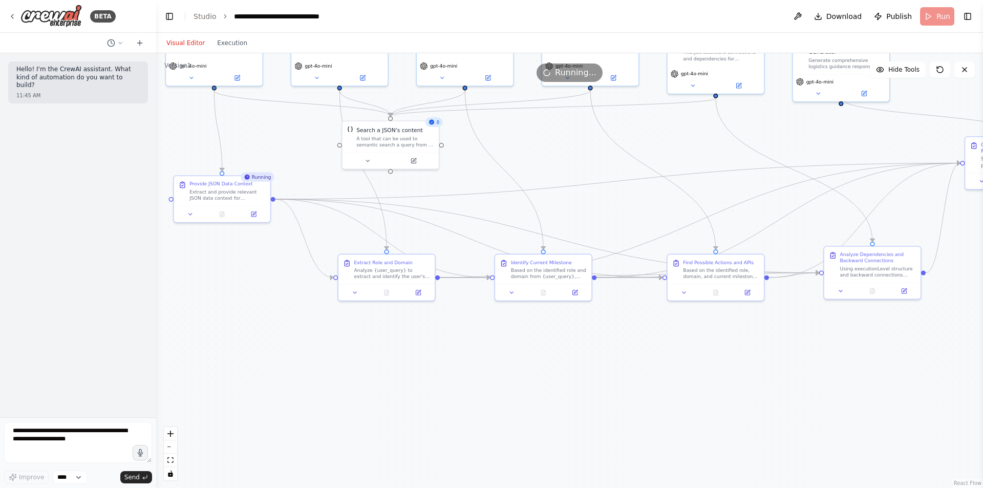
drag, startPoint x: 361, startPoint y: 223, endPoint x: 423, endPoint y: 332, distance: 125.2
click at [423, 332] on div ".deletable-edge-delete-btn { width: 20px; height: 20px; border: 0px solid #ffff…" at bounding box center [569, 270] width 827 height 435
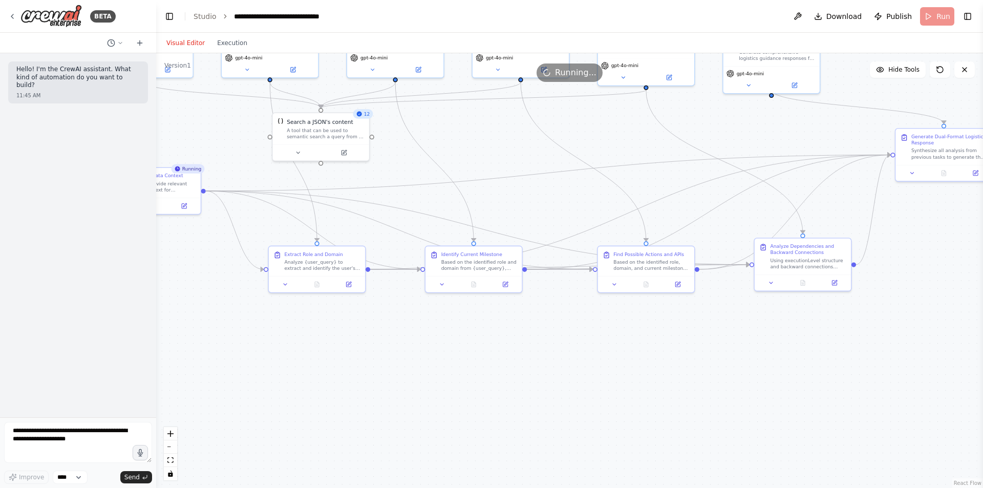
drag, startPoint x: 792, startPoint y: 390, endPoint x: 630, endPoint y: 357, distance: 165.5
click at [630, 357] on div ".deletable-edge-delete-btn { width: 20px; height: 20px; border: 0px solid #ffff…" at bounding box center [569, 270] width 827 height 435
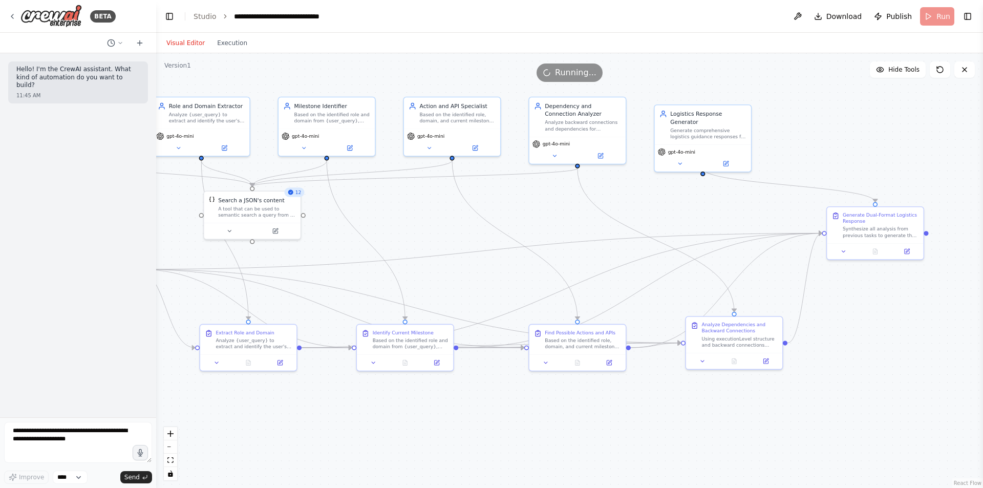
drag, startPoint x: 786, startPoint y: 346, endPoint x: 786, endPoint y: 432, distance: 86.0
click at [786, 432] on div ".deletable-edge-delete-btn { width: 20px; height: 20px; border: 0px solid #ffff…" at bounding box center [569, 270] width 827 height 435
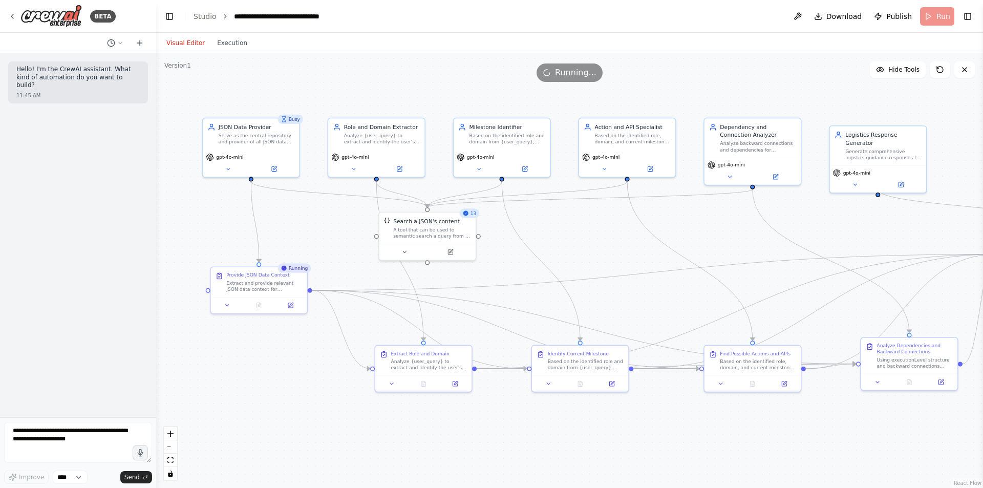
drag, startPoint x: 489, startPoint y: 404, endPoint x: 784, endPoint y: 412, distance: 295.6
click at [784, 412] on div ".deletable-edge-delete-btn { width: 20px; height: 20px; border: 0px solid #ffff…" at bounding box center [569, 270] width 827 height 435
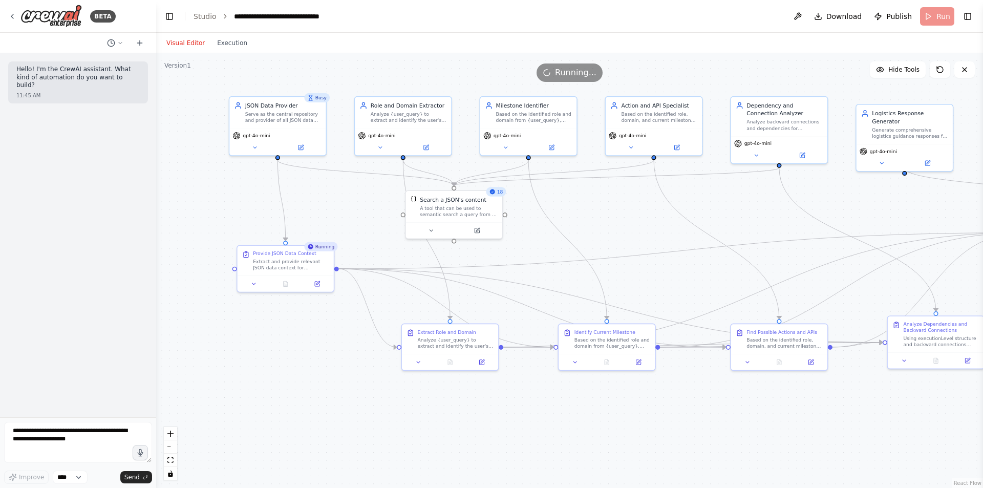
drag, startPoint x: 839, startPoint y: 453, endPoint x: 707, endPoint y: 436, distance: 132.6
click at [707, 436] on div ".deletable-edge-delete-btn { width: 20px; height: 20px; border: 0px solid #ffff…" at bounding box center [569, 270] width 827 height 435
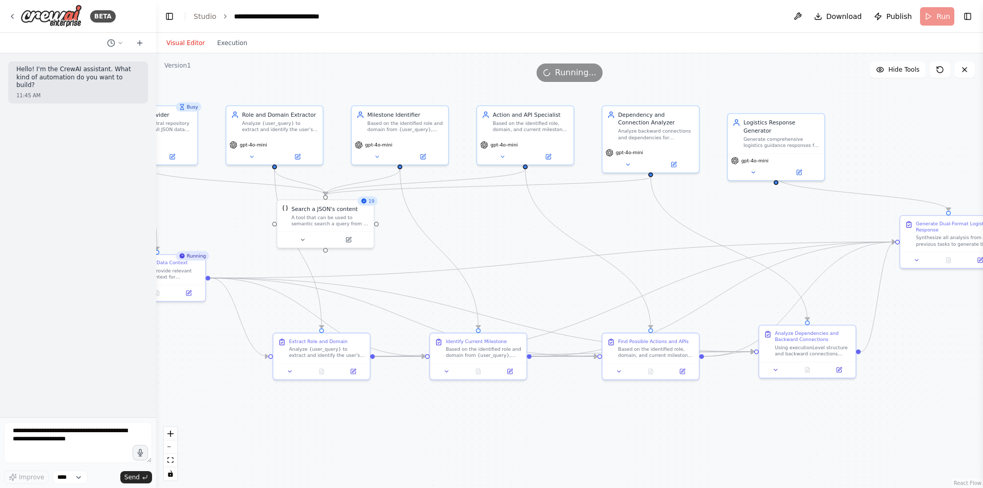
drag, startPoint x: 851, startPoint y: 402, endPoint x: 754, endPoint y: 411, distance: 97.7
click at [754, 411] on div ".deletable-edge-delete-btn { width: 20px; height: 20px; border: 0px solid #ffff…" at bounding box center [569, 270] width 827 height 435
drag, startPoint x: 544, startPoint y: 419, endPoint x: 780, endPoint y: 419, distance: 236.1
click at [780, 419] on div ".deletable-edge-delete-btn { width: 20px; height: 20px; border: 0px solid #ffff…" at bounding box center [569, 270] width 827 height 435
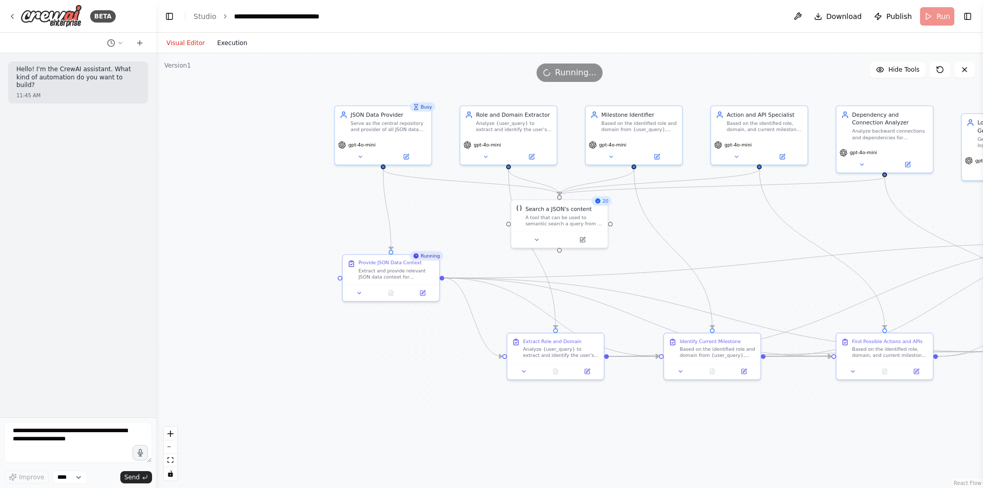
click at [214, 44] on button "Execution" at bounding box center [232, 43] width 43 height 12
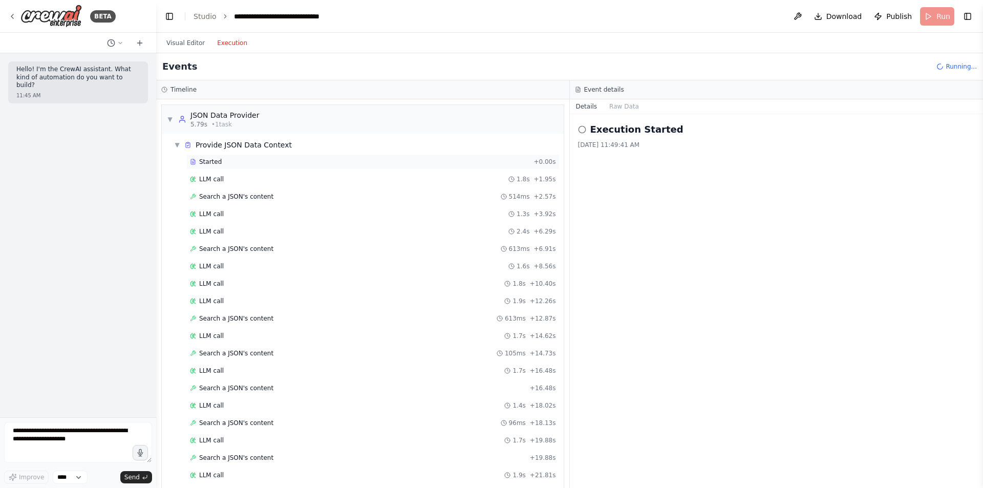
click at [223, 166] on div "Started + 0.00s" at bounding box center [372, 161] width 373 height 15
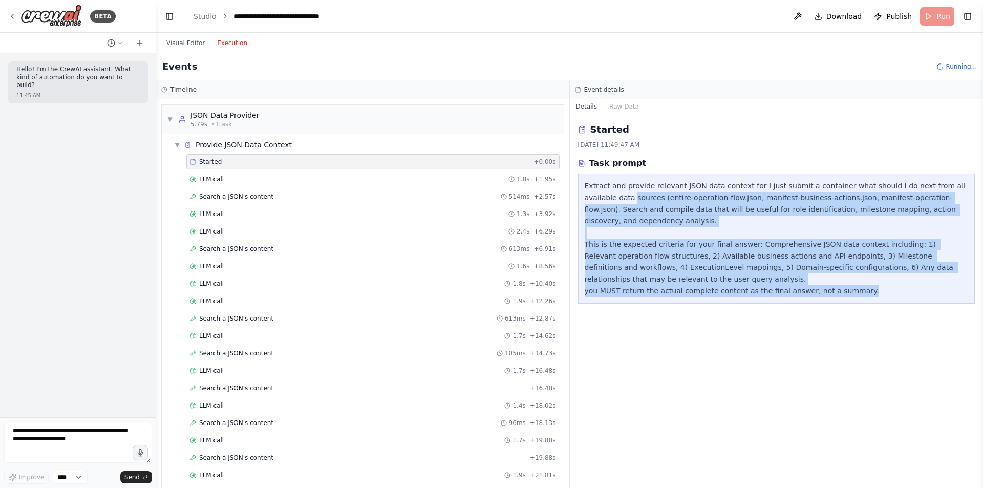
drag, startPoint x: 580, startPoint y: 194, endPoint x: 844, endPoint y: 304, distance: 286.3
click at [844, 304] on div "Started [DATE] 11:49:47 AM Task prompt Extract and provide relevant JSON data c…" at bounding box center [777, 301] width 414 height 374
click at [782, 335] on div "Started [DATE] 11:49:47 AM Task prompt Extract and provide relevant JSON data c…" at bounding box center [777, 301] width 414 height 374
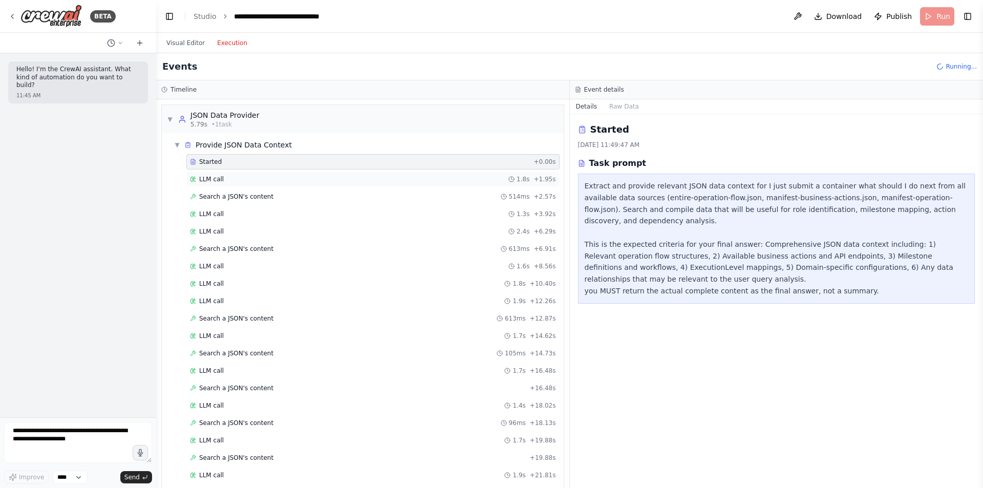
click at [237, 182] on div "LLM call 1.8s + 1.95s" at bounding box center [373, 179] width 366 height 8
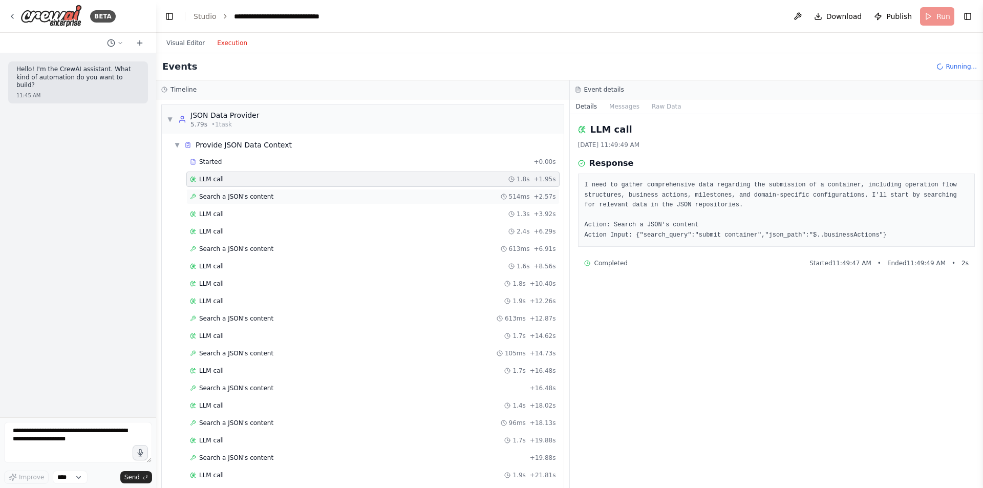
click at [230, 199] on span "Search a JSON's content" at bounding box center [236, 197] width 74 height 8
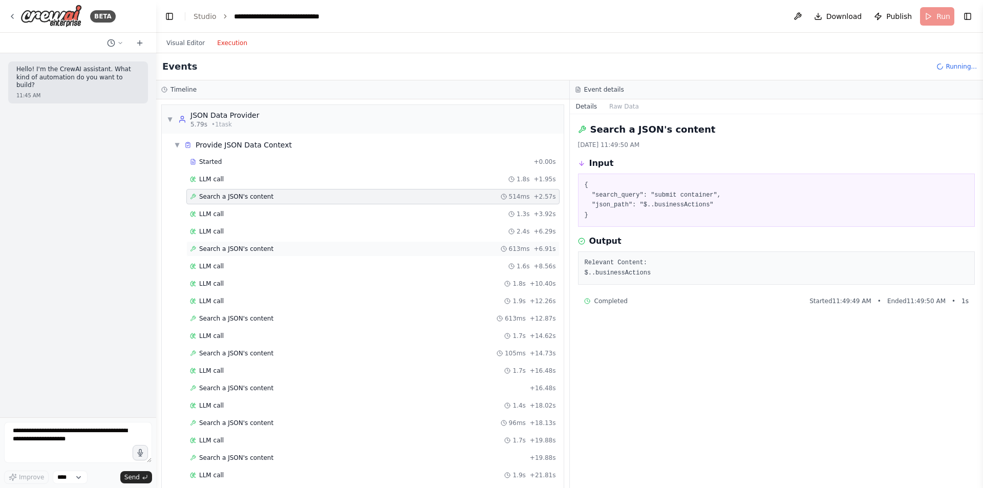
click at [221, 246] on span "Search a JSON's content" at bounding box center [236, 249] width 74 height 8
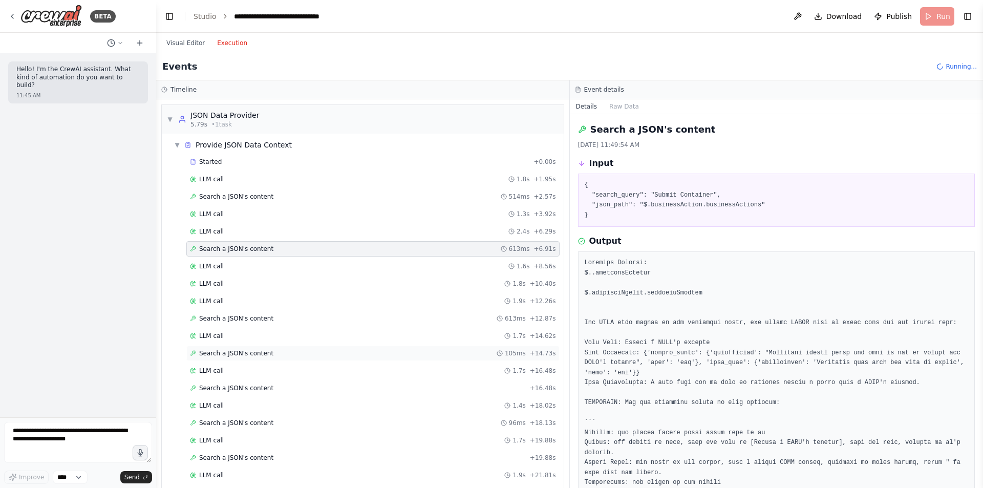
scroll to position [543, 0]
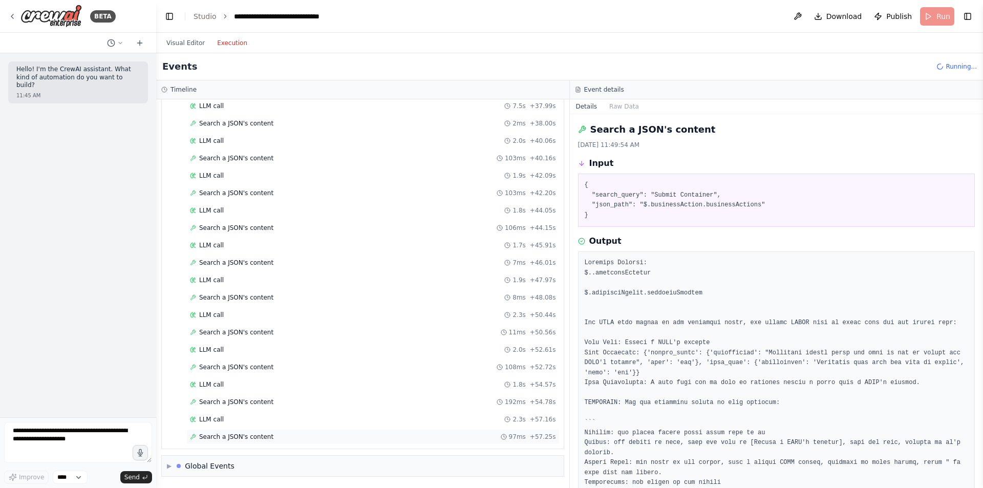
click at [234, 439] on span "Search a JSON's content" at bounding box center [236, 437] width 74 height 8
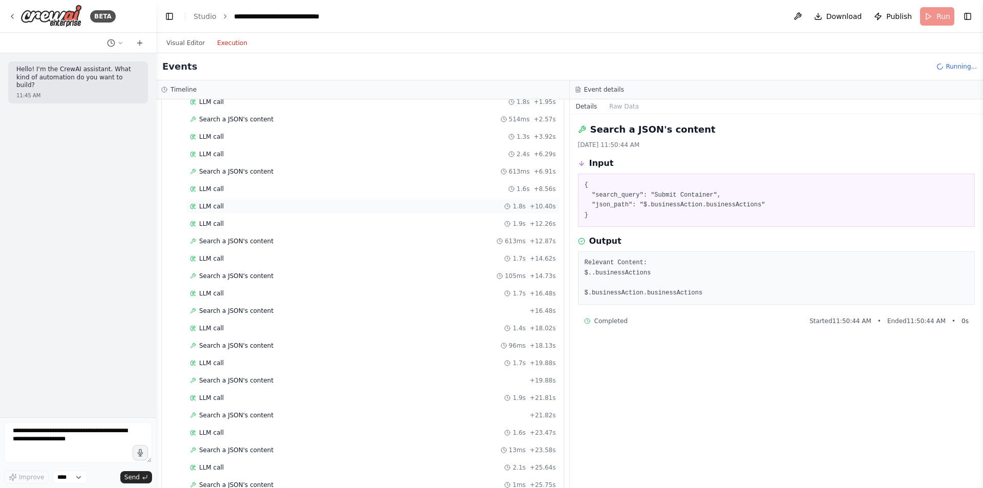
scroll to position [0, 0]
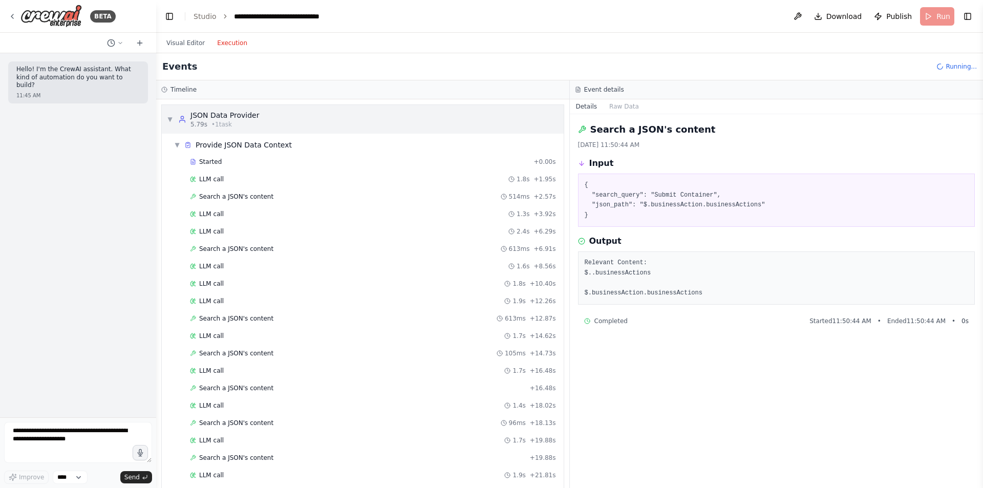
click at [167, 112] on div "▼ JSON Data Provider 5.79s • 1 task" at bounding box center [213, 119] width 92 height 18
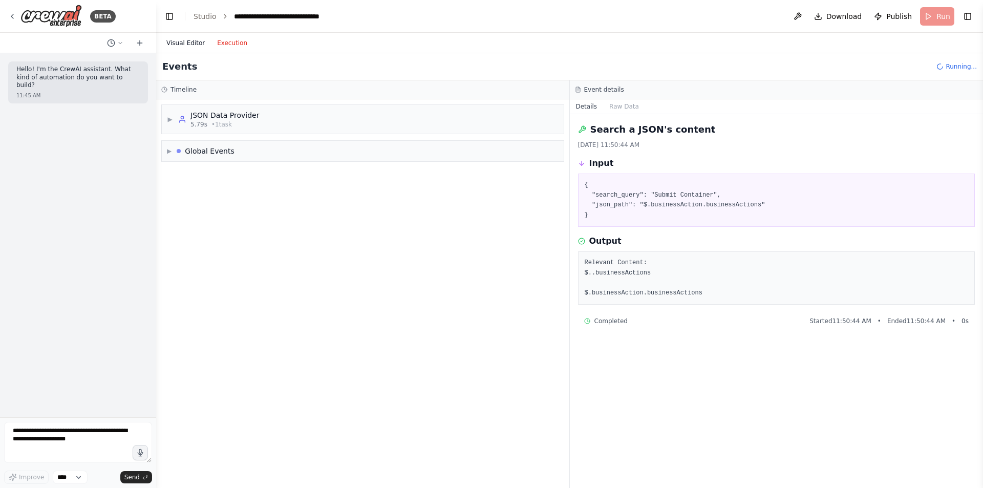
click at [170, 39] on button "Visual Editor" at bounding box center [185, 43] width 51 height 12
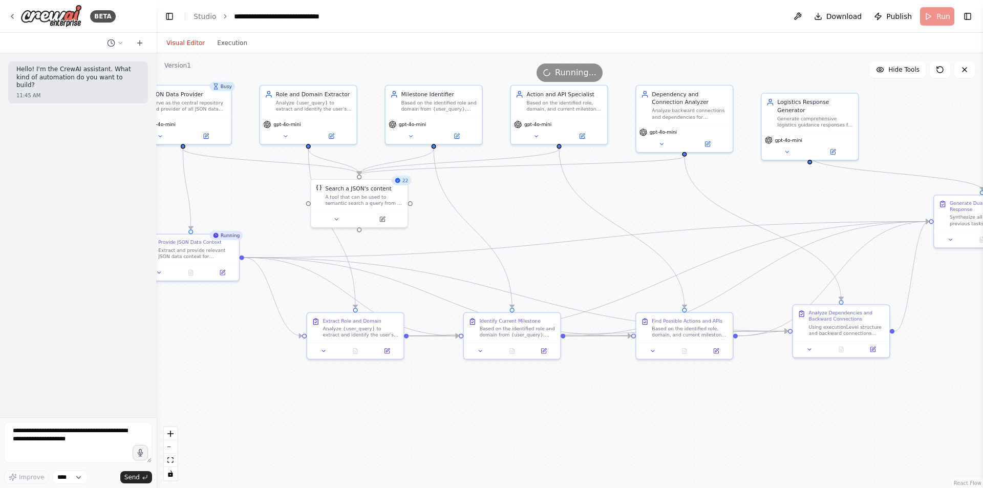
drag, startPoint x: 717, startPoint y: 431, endPoint x: 516, endPoint y: 411, distance: 201.8
click at [516, 411] on div ".deletable-edge-delete-btn { width: 20px; height: 20px; border: 0px solid #ffff…" at bounding box center [569, 270] width 827 height 435
click at [218, 44] on button "Execution" at bounding box center [232, 43] width 43 height 12
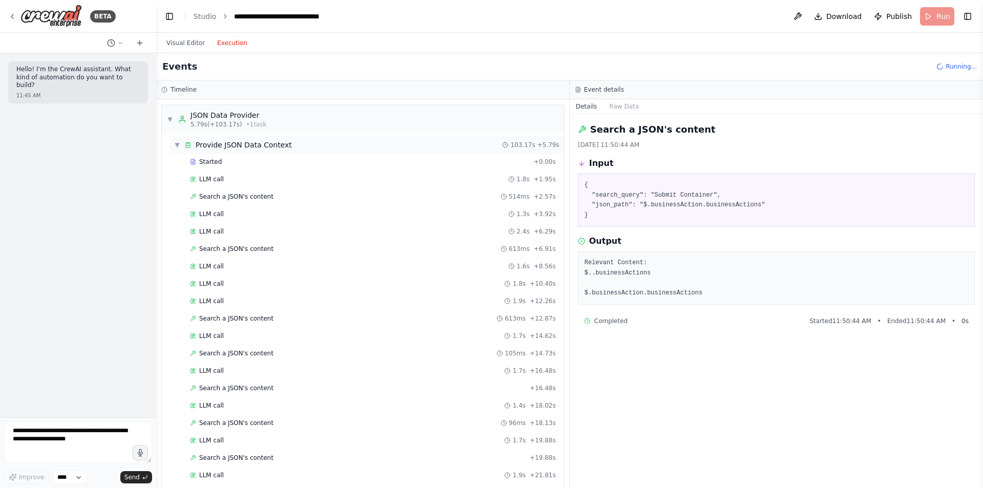
click at [174, 143] on div "▼ Provide JSON Data Context 103.17s + 5.79s" at bounding box center [367, 145] width 394 height 18
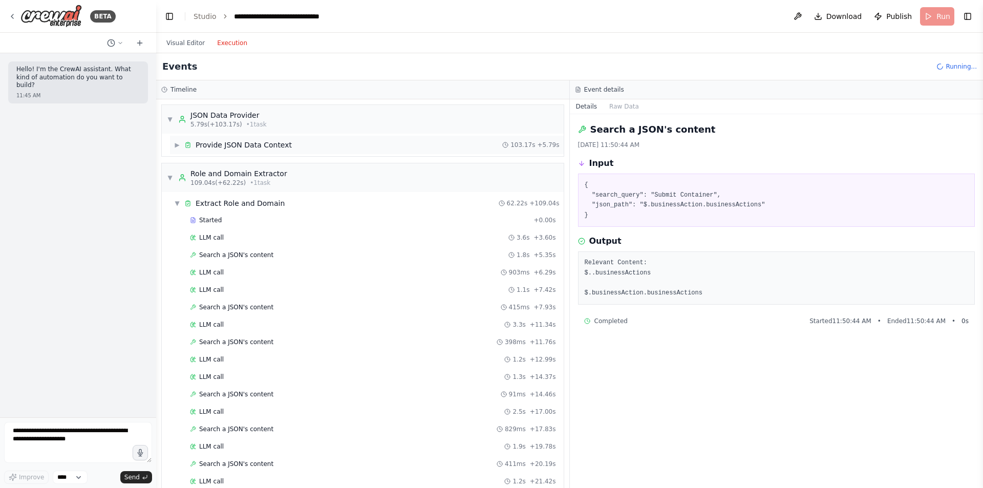
click at [176, 145] on span "▶" at bounding box center [177, 145] width 6 height 8
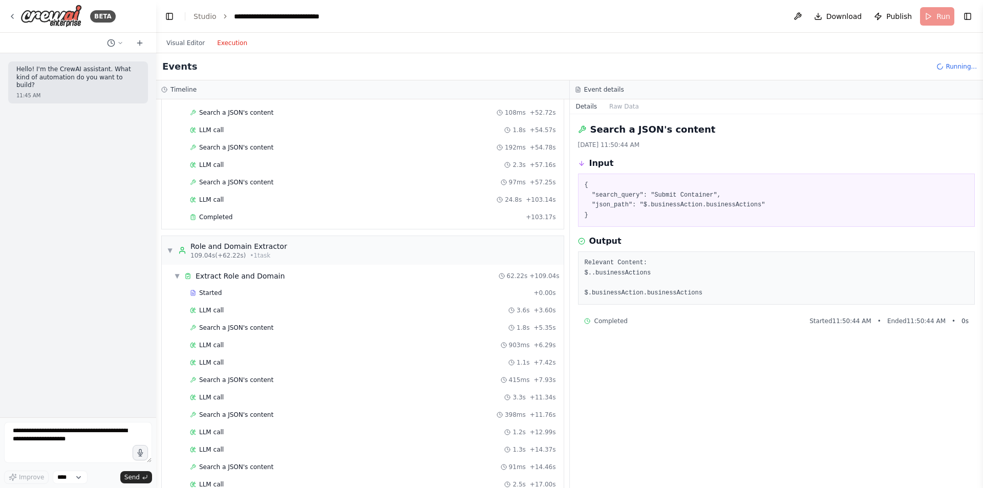
scroll to position [781, 0]
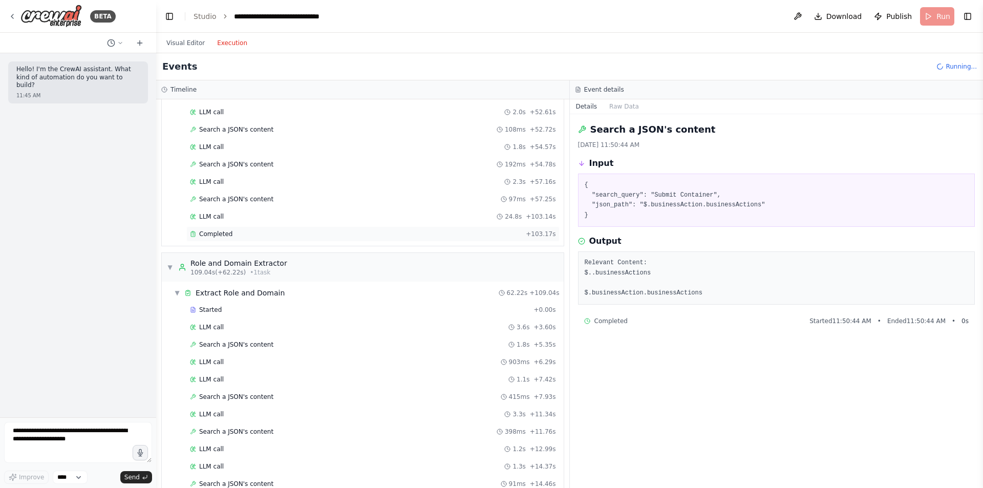
click at [219, 235] on span "Completed" at bounding box center [215, 234] width 33 height 8
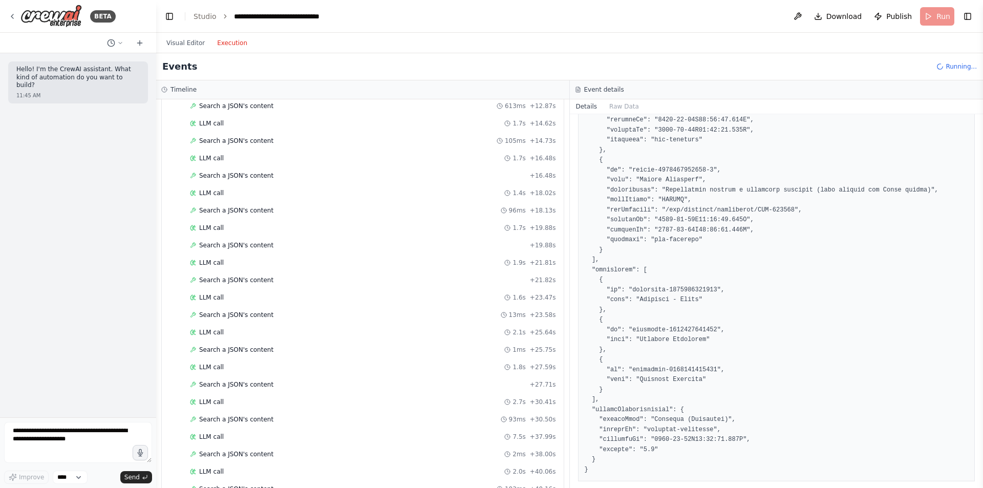
scroll to position [0, 0]
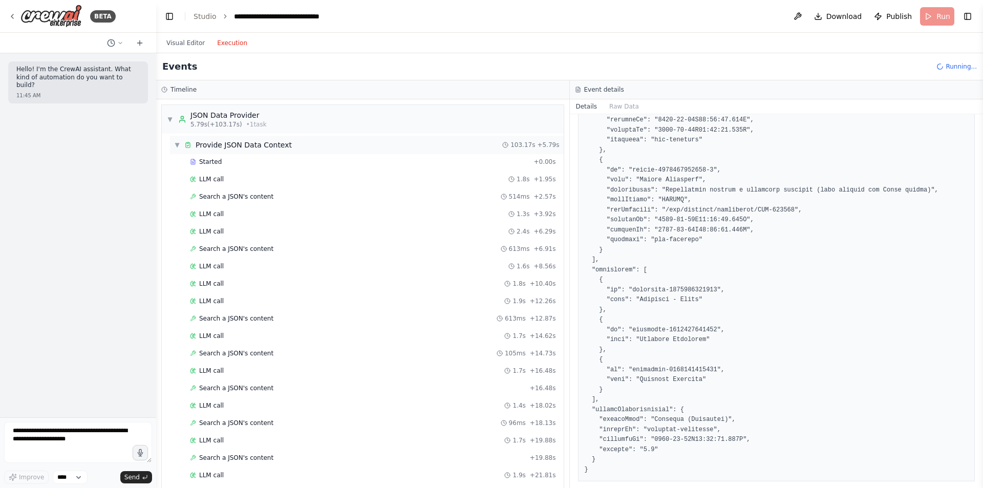
click at [177, 145] on span "▼" at bounding box center [177, 145] width 6 height 8
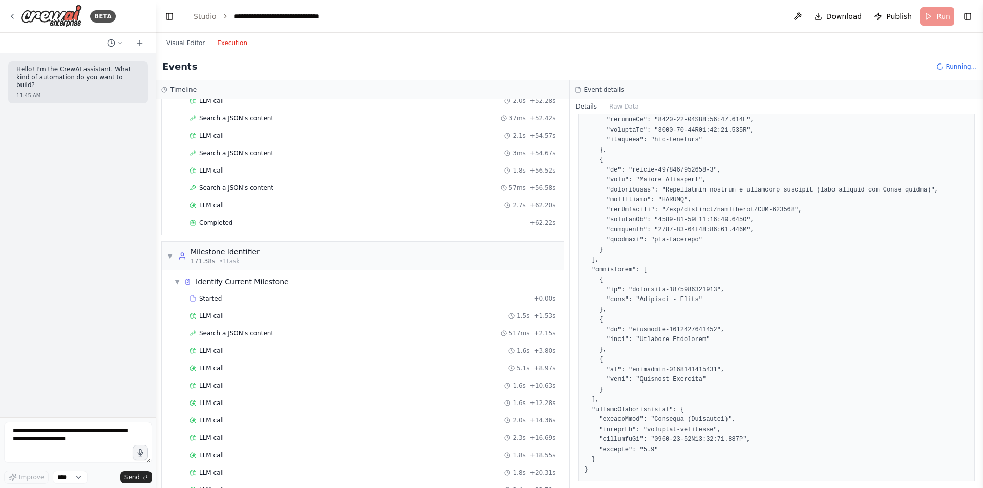
scroll to position [829, 0]
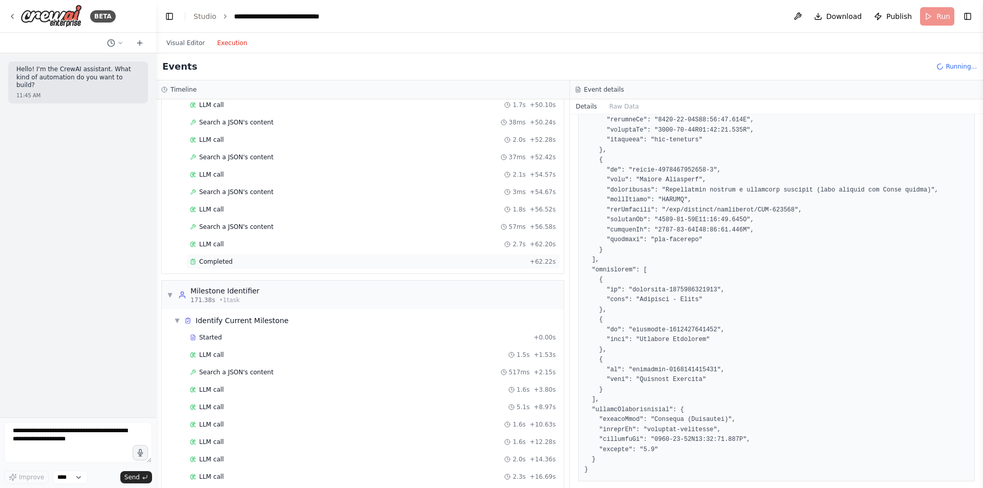
click at [218, 260] on span "Completed" at bounding box center [215, 262] width 33 height 8
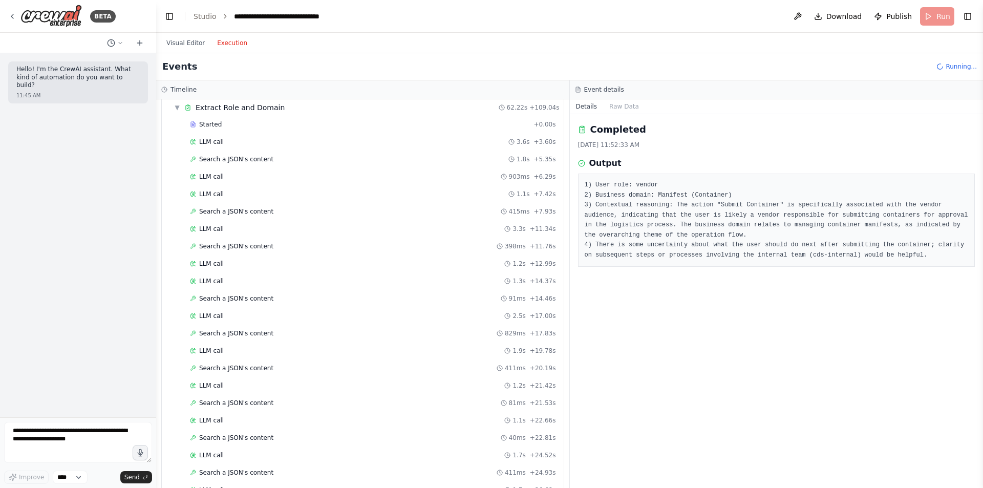
scroll to position [0, 0]
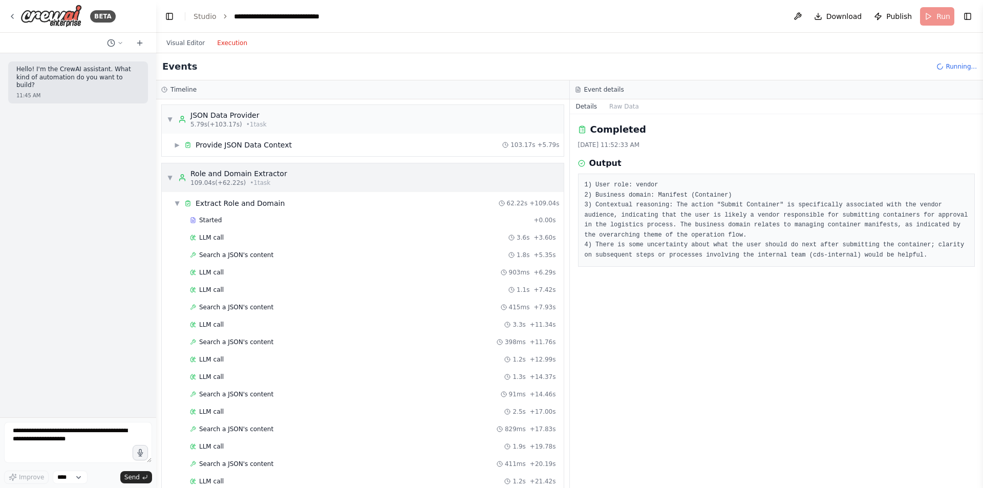
click at [166, 177] on div "▼ Role and Domain Extractor 109.04s (+62.22s) • 1 task" at bounding box center [363, 177] width 402 height 29
click at [167, 179] on span "▼" at bounding box center [170, 178] width 6 height 8
click at [177, 204] on span "▼" at bounding box center [177, 203] width 6 height 8
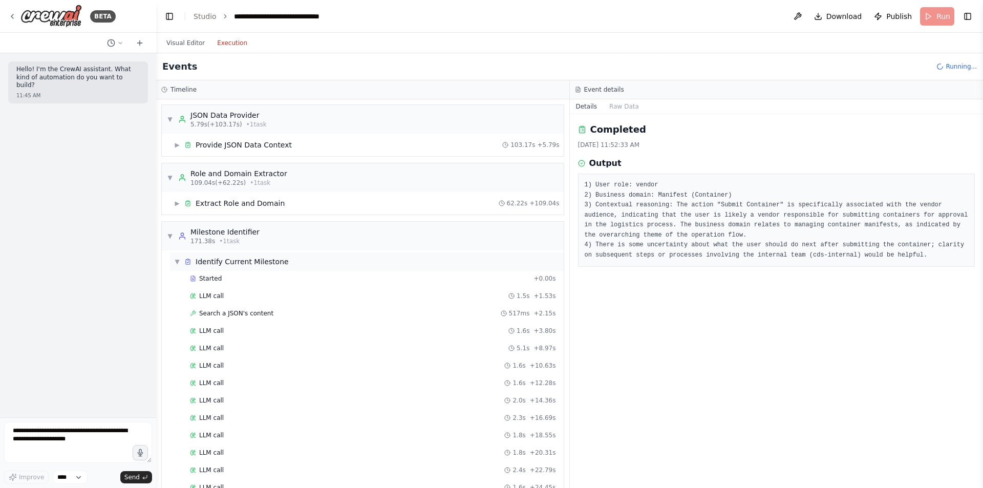
click at [177, 261] on span "▼" at bounding box center [177, 262] width 6 height 8
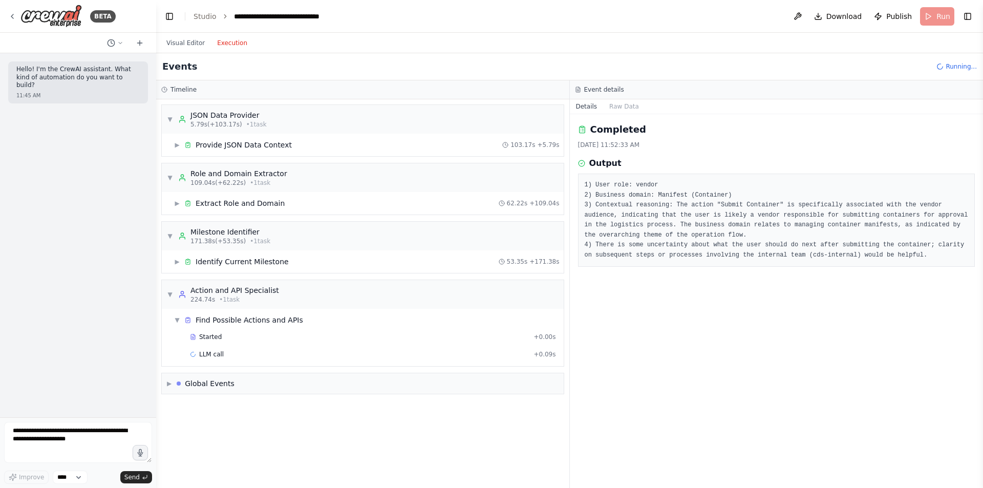
click at [185, 36] on div "Visual Editor Execution" at bounding box center [206, 43] width 93 height 20
click at [183, 47] on button "Visual Editor" at bounding box center [185, 43] width 51 height 12
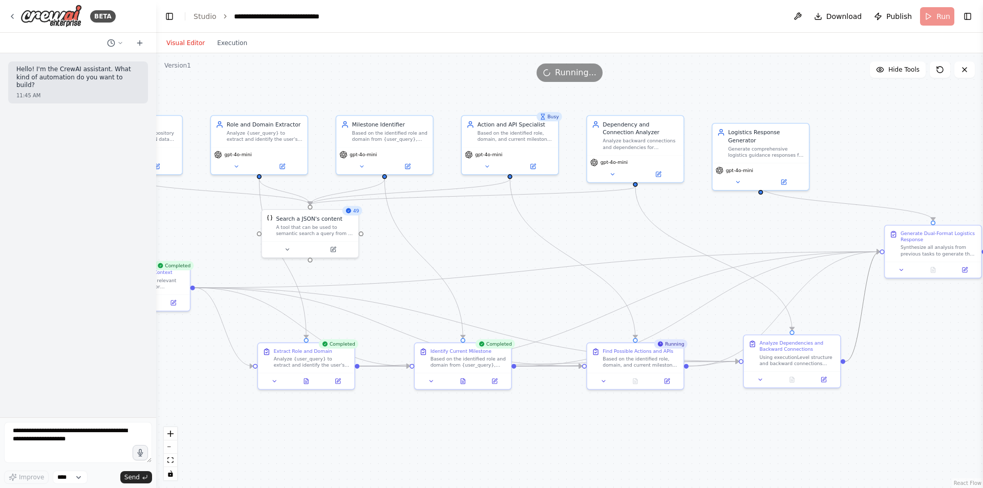
drag, startPoint x: 909, startPoint y: 327, endPoint x: 769, endPoint y: 383, distance: 150.5
click at [769, 383] on div ".deletable-edge-delete-btn { width: 20px; height: 20px; border: 0px solid #ffff…" at bounding box center [569, 270] width 827 height 435
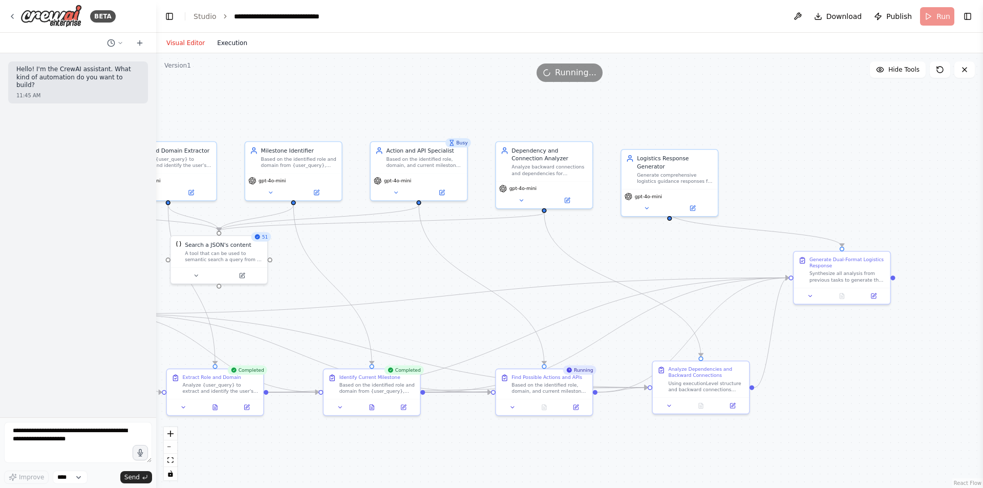
click at [215, 47] on button "Execution" at bounding box center [232, 43] width 43 height 12
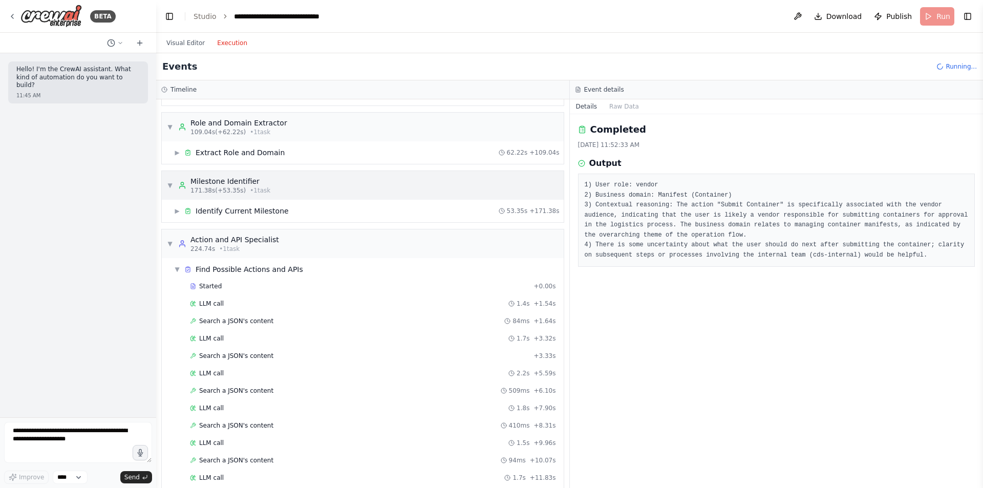
scroll to position [48, 0]
click at [180, 213] on span "▶" at bounding box center [177, 214] width 6 height 8
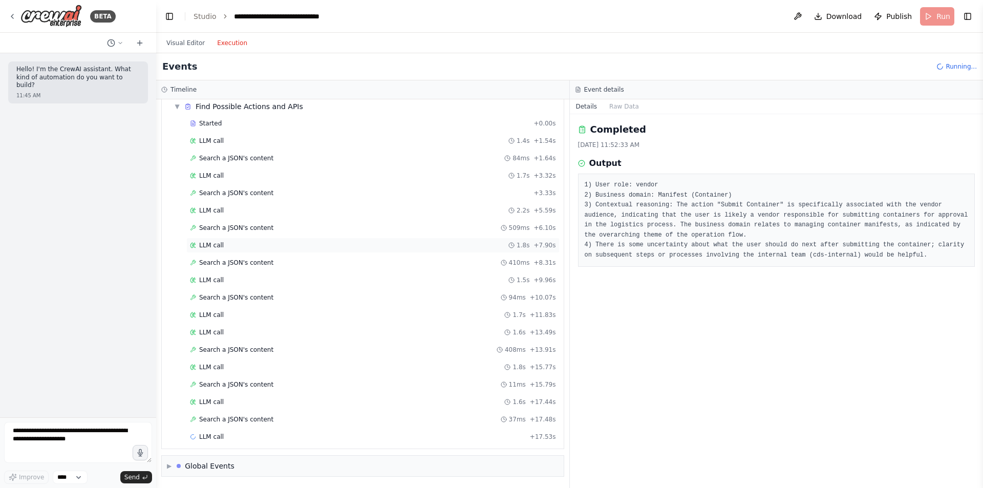
scroll to position [448, 0]
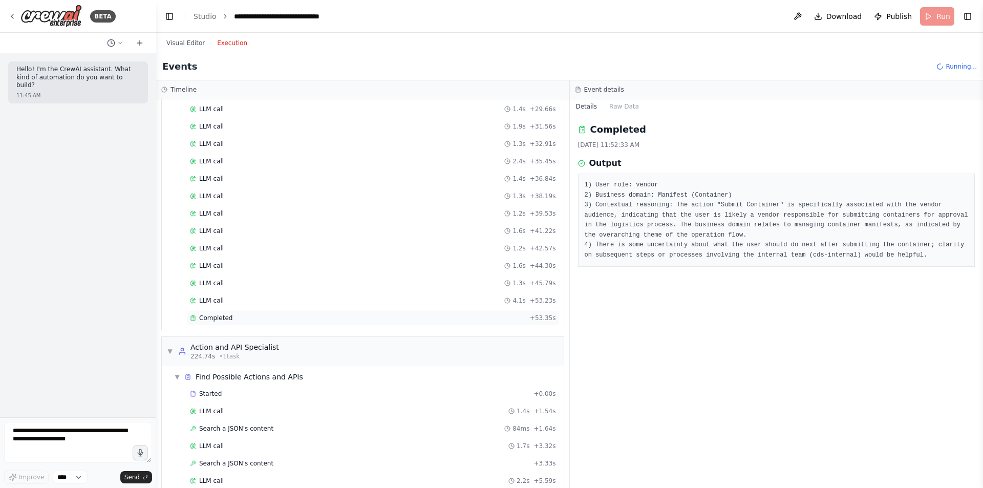
click at [251, 319] on div "Completed" at bounding box center [358, 318] width 336 height 8
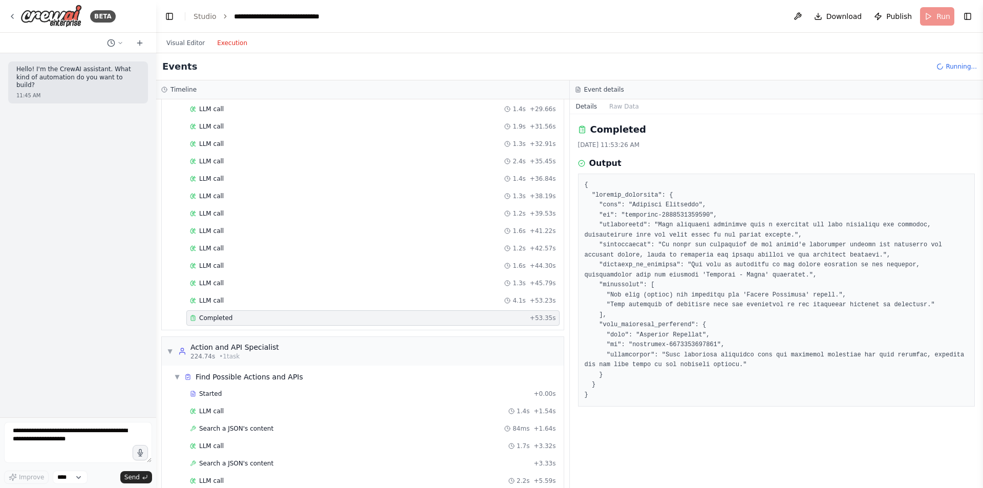
click at [670, 196] on pre at bounding box center [777, 290] width 384 height 220
click at [664, 319] on pre at bounding box center [777, 290] width 384 height 220
click at [672, 330] on pre at bounding box center [777, 290] width 384 height 220
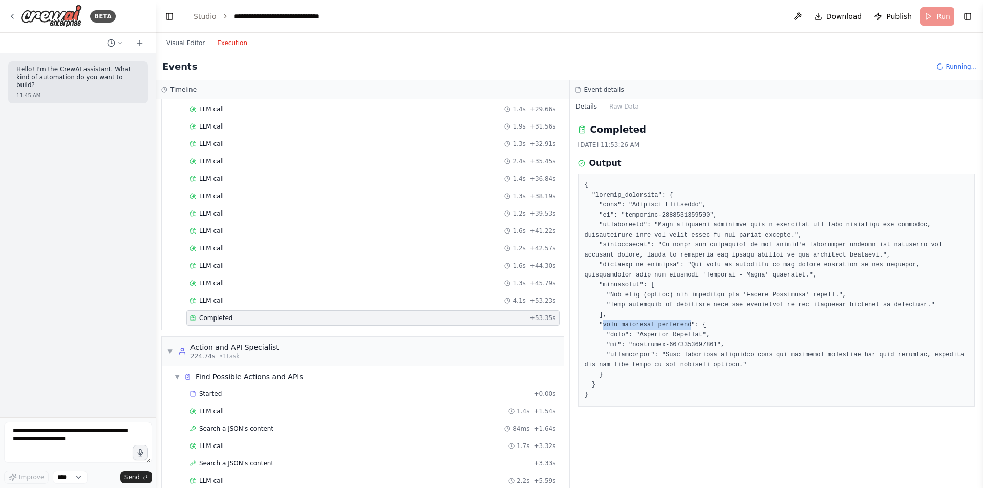
click at [672, 330] on pre at bounding box center [777, 290] width 384 height 220
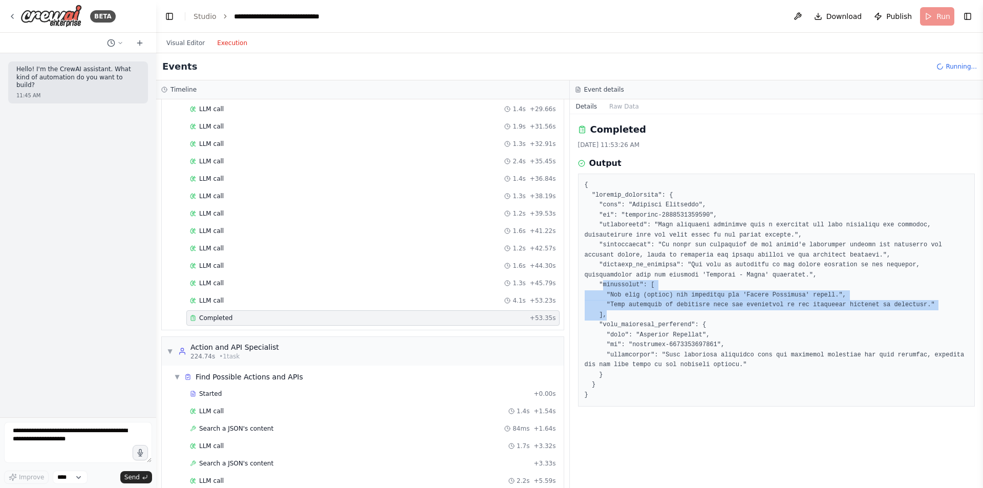
drag, startPoint x: 601, startPoint y: 289, endPoint x: 769, endPoint y: 316, distance: 170.2
click at [769, 316] on pre at bounding box center [777, 290] width 384 height 220
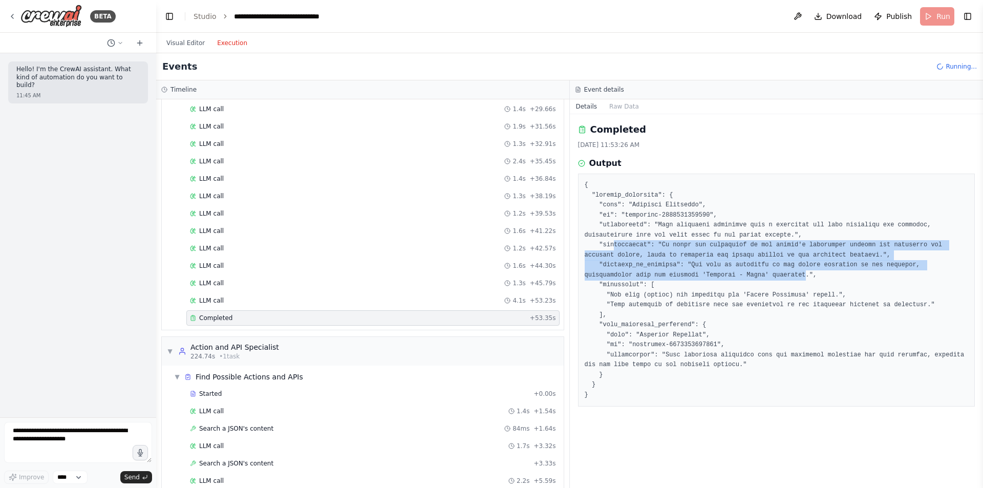
drag, startPoint x: 613, startPoint y: 247, endPoint x: 722, endPoint y: 276, distance: 113.3
click at [722, 276] on pre at bounding box center [777, 290] width 384 height 220
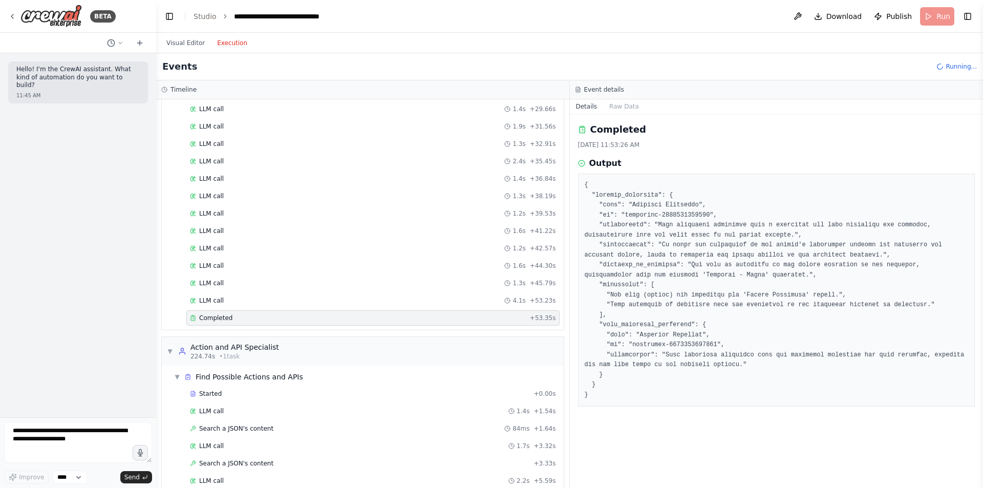
click at [713, 341] on pre at bounding box center [777, 290] width 384 height 220
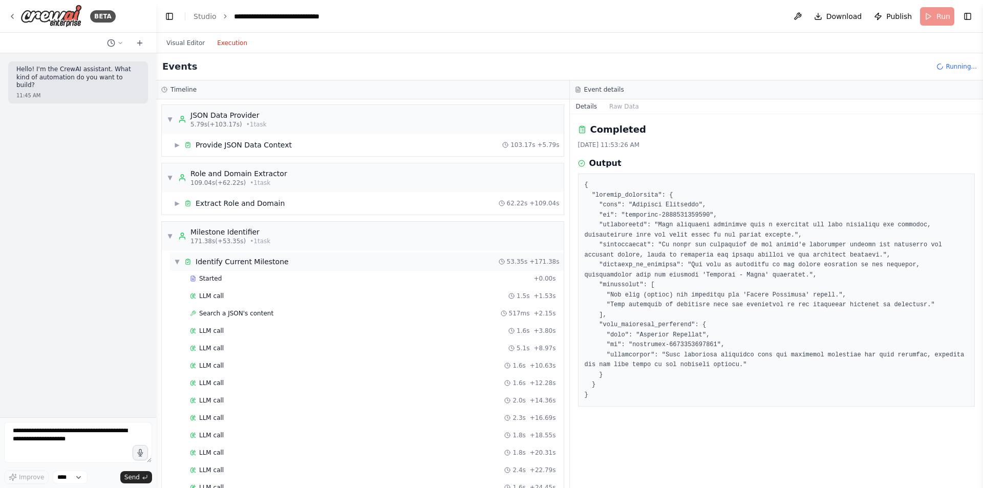
click at [177, 260] on span "▼" at bounding box center [177, 262] width 6 height 8
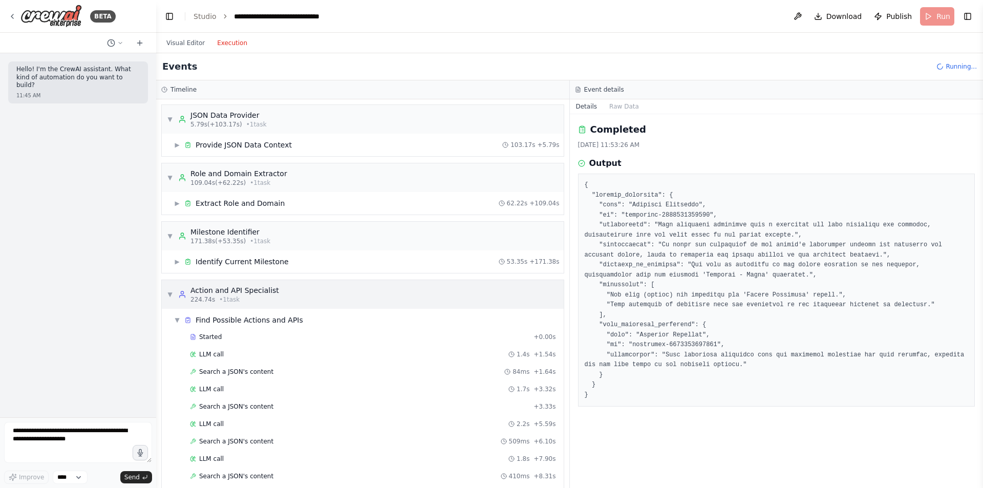
click at [163, 298] on div "▼ Action and API Specialist 224.74s • 1 task" at bounding box center [363, 294] width 402 height 29
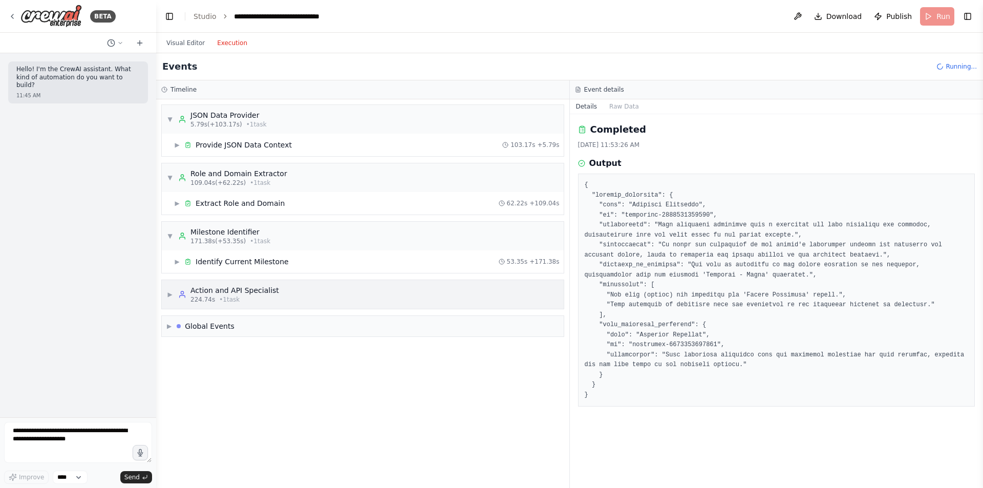
click at [179, 293] on icon at bounding box center [182, 294] width 8 height 8
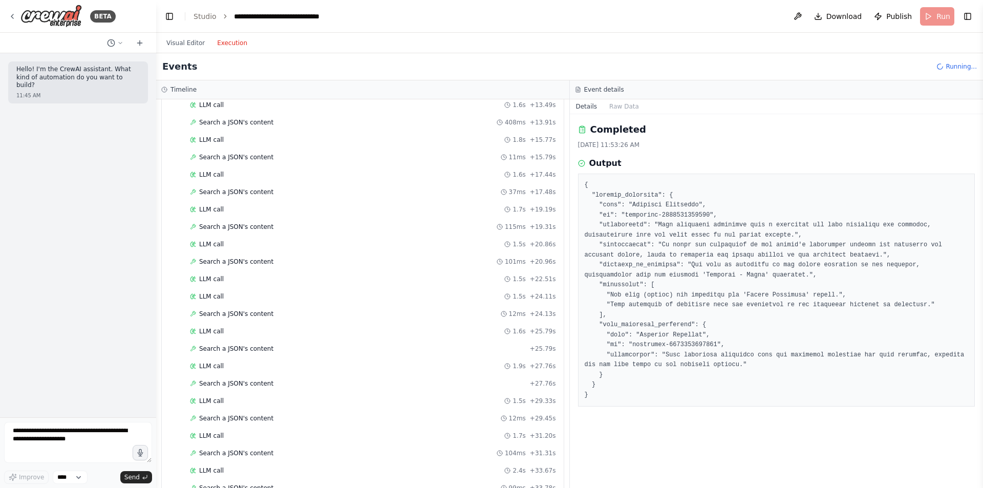
scroll to position [631, 0]
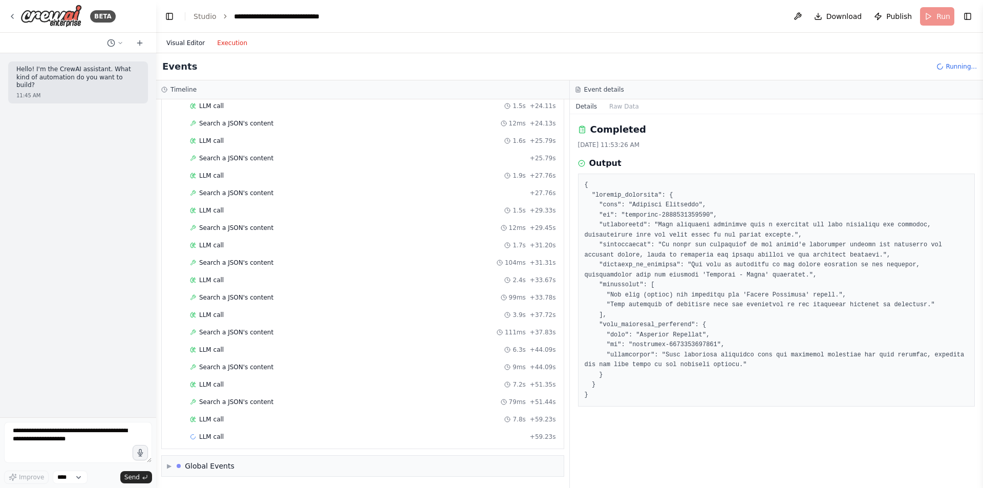
click at [195, 44] on button "Visual Editor" at bounding box center [185, 43] width 51 height 12
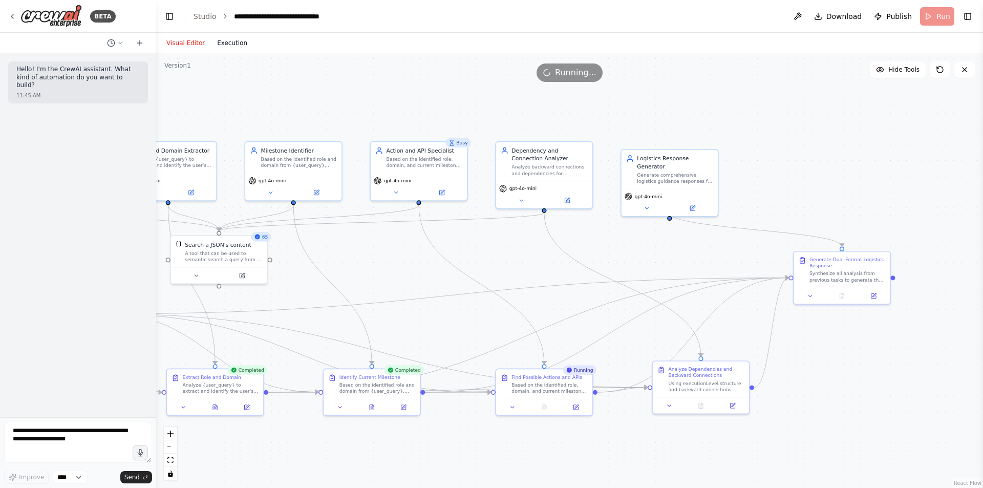
click at [242, 43] on button "Execution" at bounding box center [232, 43] width 43 height 12
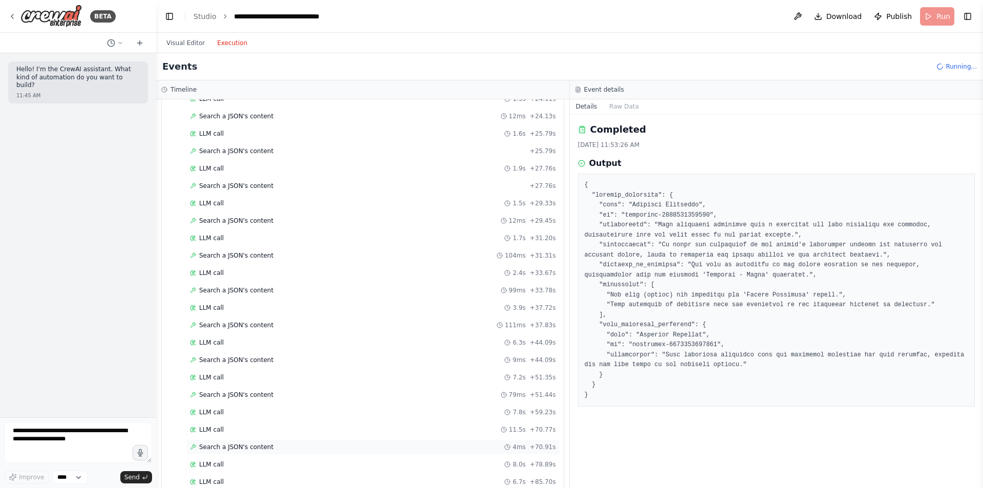
scroll to position [684, 0]
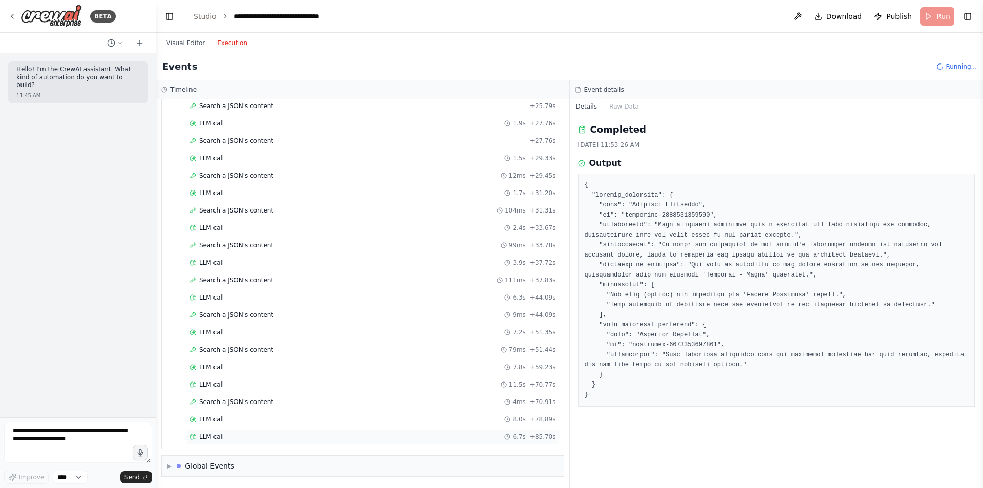
click at [265, 444] on div "LLM call 6.7s + 85.70s" at bounding box center [372, 436] width 373 height 15
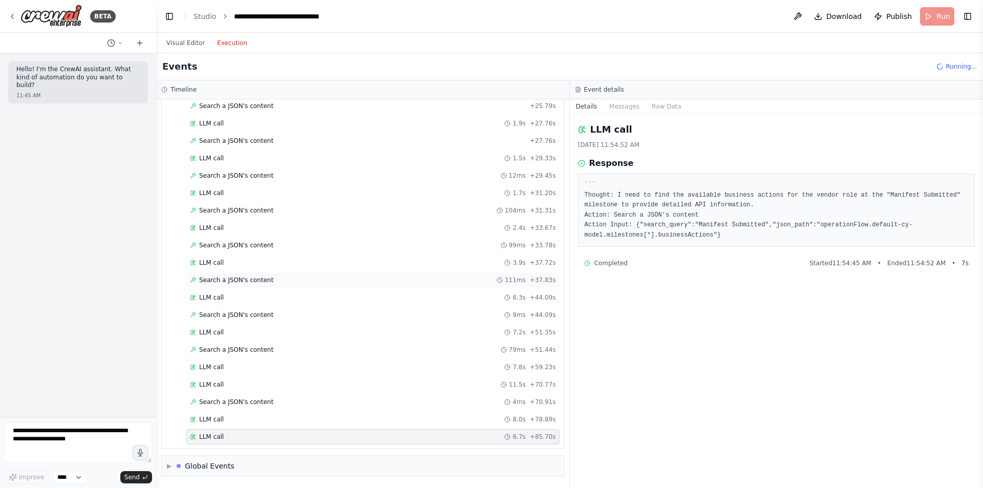
click at [253, 273] on div "Search a JSON's content 111ms + 37.83s" at bounding box center [372, 279] width 373 height 15
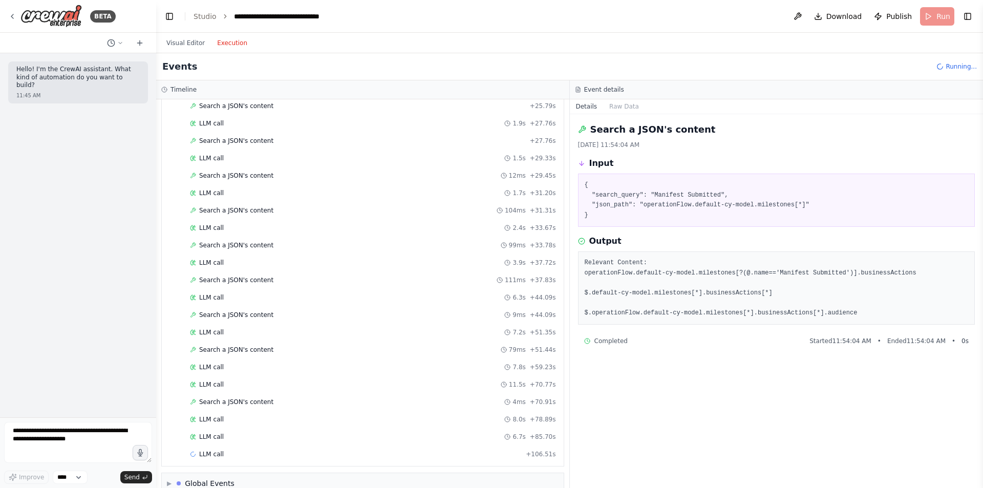
click at [253, 272] on div "Started + 0.00s LLM call 1.4s + 1.54s Search a JSON's content 84ms + 1.64s LLM …" at bounding box center [367, 55] width 394 height 818
click at [241, 263] on div "LLM call 3.9s + 37.72s" at bounding box center [373, 263] width 366 height 8
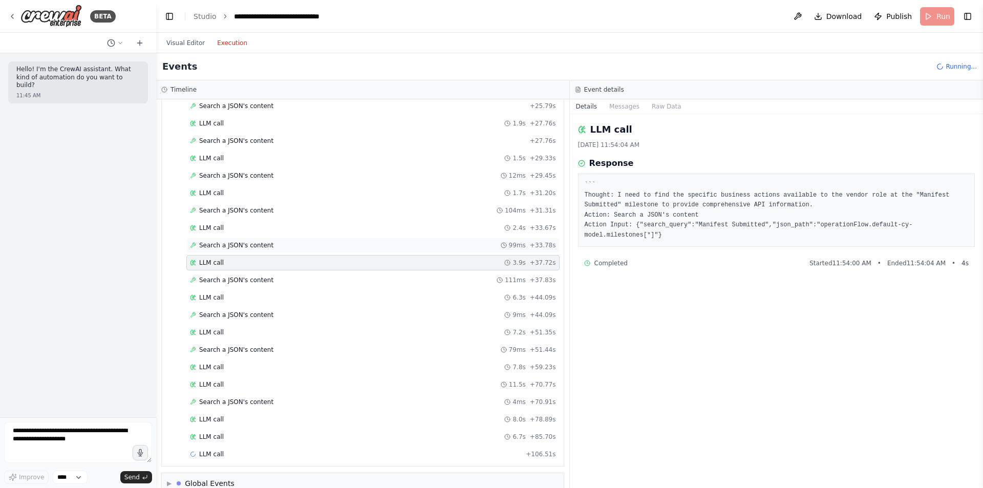
click at [232, 247] on span "Search a JSON's content" at bounding box center [236, 245] width 74 height 8
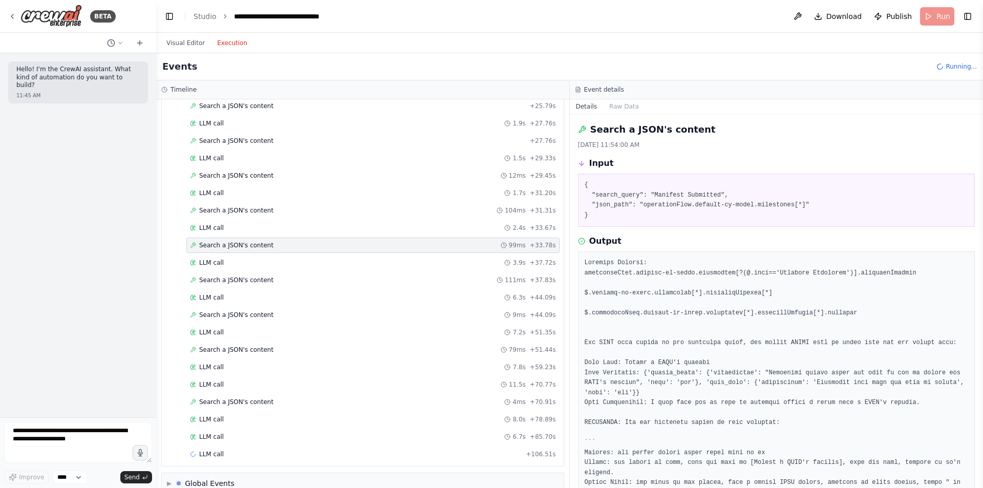
click at [244, 392] on div "Started + 0.00s LLM call 1.4s + 1.54s Search a JSON's content 84ms + 1.64s LLM …" at bounding box center [367, 55] width 394 height 818
click at [243, 398] on span "Search a JSON's content" at bounding box center [236, 402] width 74 height 8
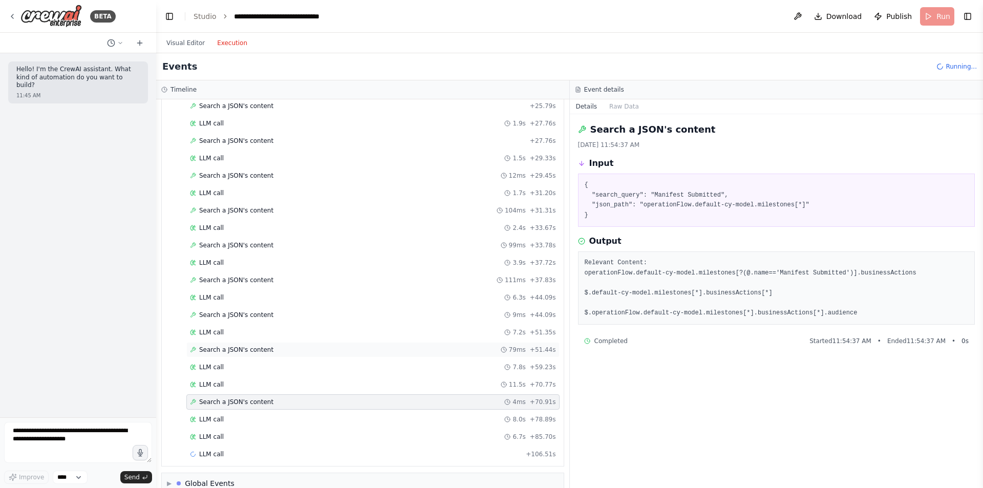
click at [262, 355] on div "Search a JSON's content 79ms + 51.44s" at bounding box center [372, 349] width 373 height 15
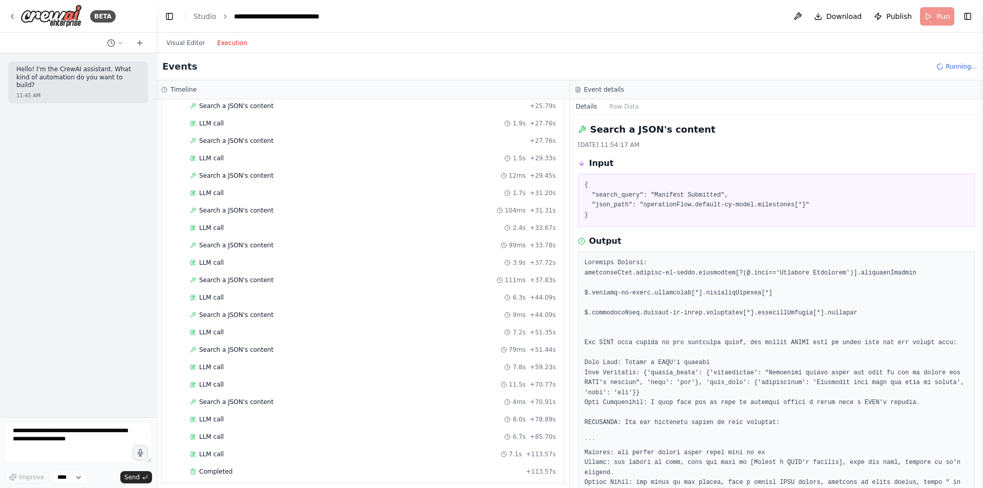
scroll to position [135, 0]
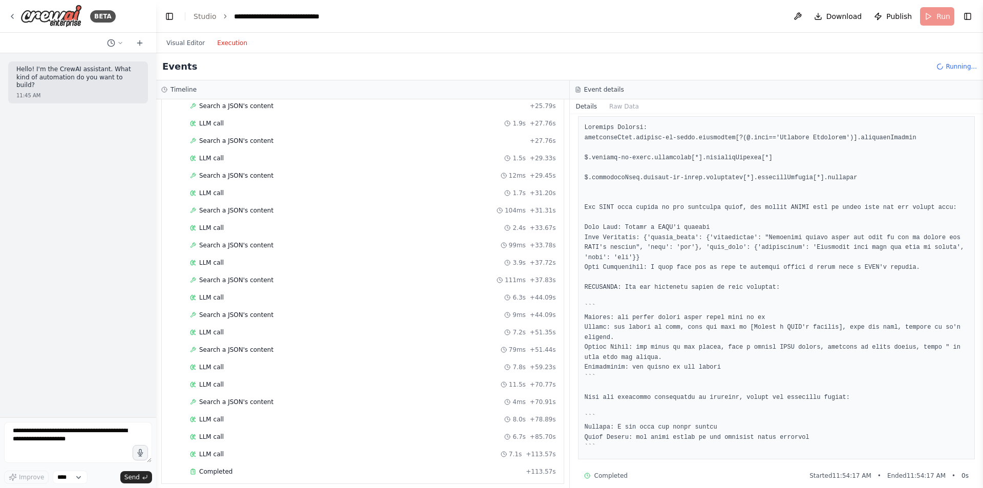
click at [211, 358] on div "Started + 0.00s LLM call 1.4s + 1.54s Search a JSON's content 84ms + 1.64s LLM …" at bounding box center [367, 64] width 394 height 836
click at [216, 368] on span "LLM call" at bounding box center [211, 367] width 25 height 8
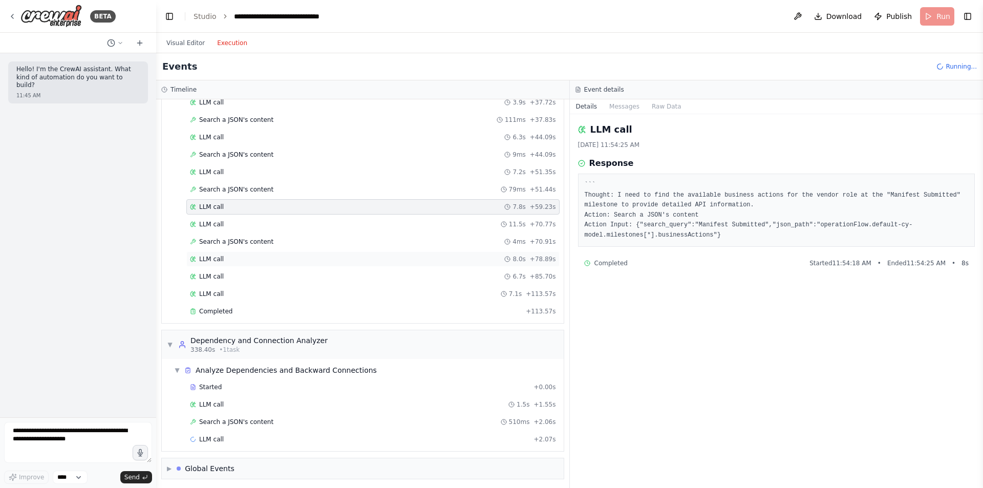
scroll to position [847, 0]
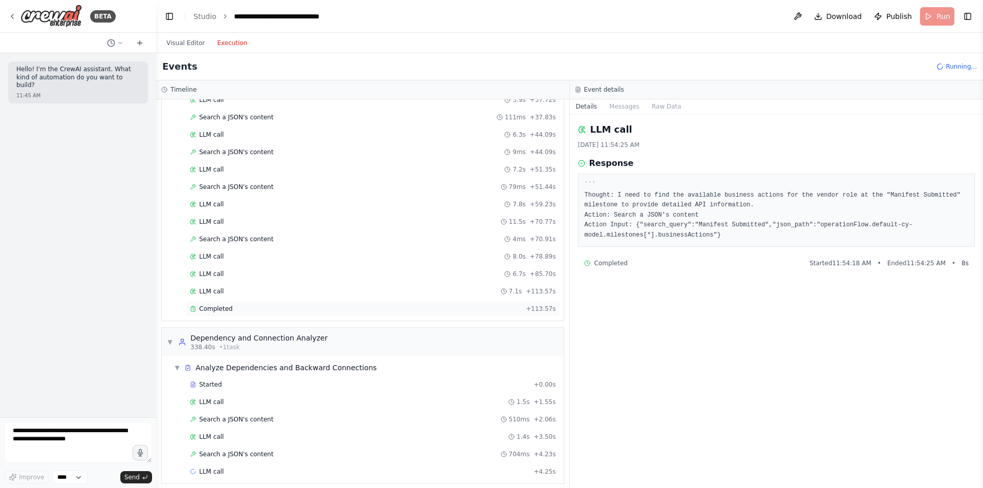
click at [214, 309] on span "Completed" at bounding box center [215, 309] width 33 height 8
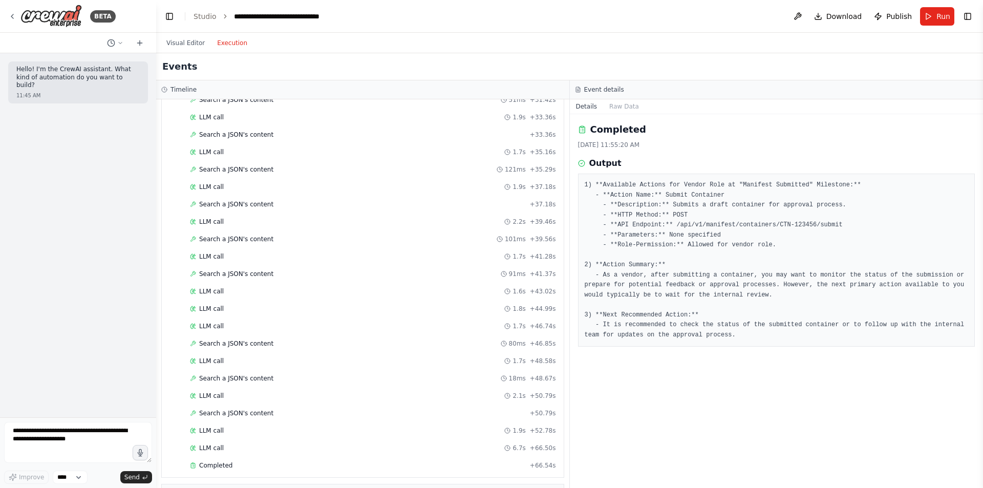
scroll to position [1758, 0]
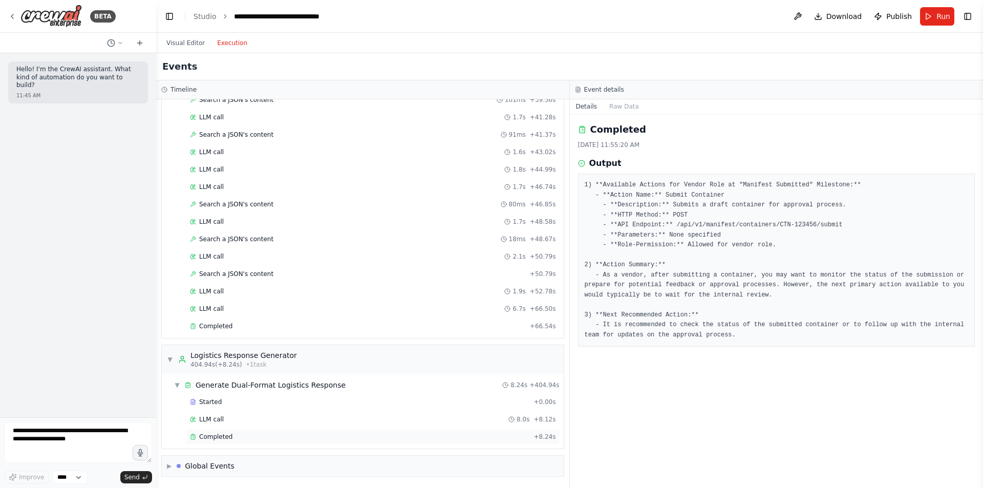
click at [347, 435] on div "Completed" at bounding box center [360, 437] width 340 height 8
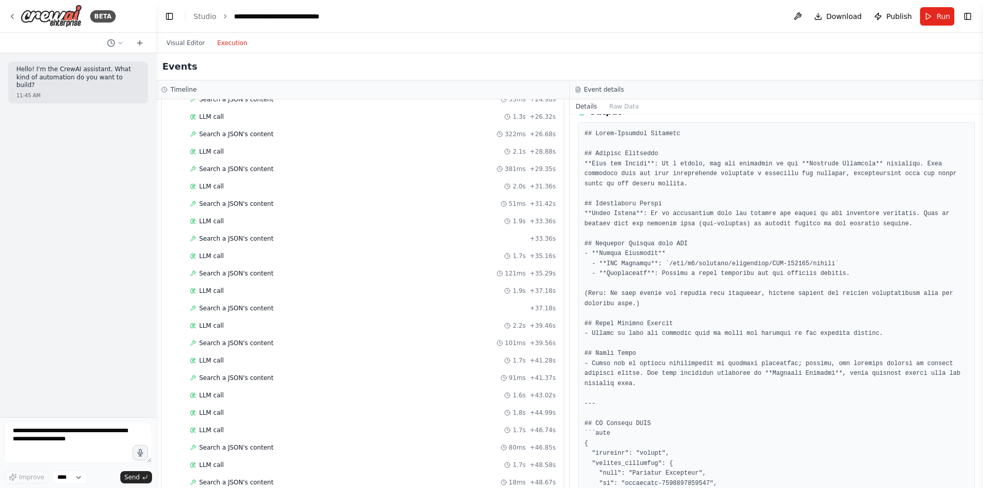
scroll to position [0, 0]
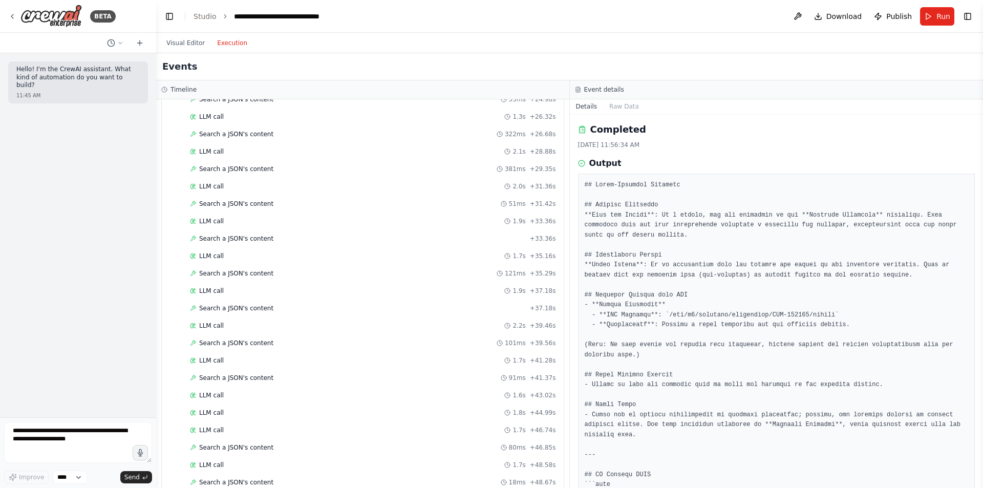
click at [954, 327] on pre at bounding box center [777, 465] width 384 height 570
click at [181, 40] on button "Visual Editor" at bounding box center [185, 43] width 51 height 12
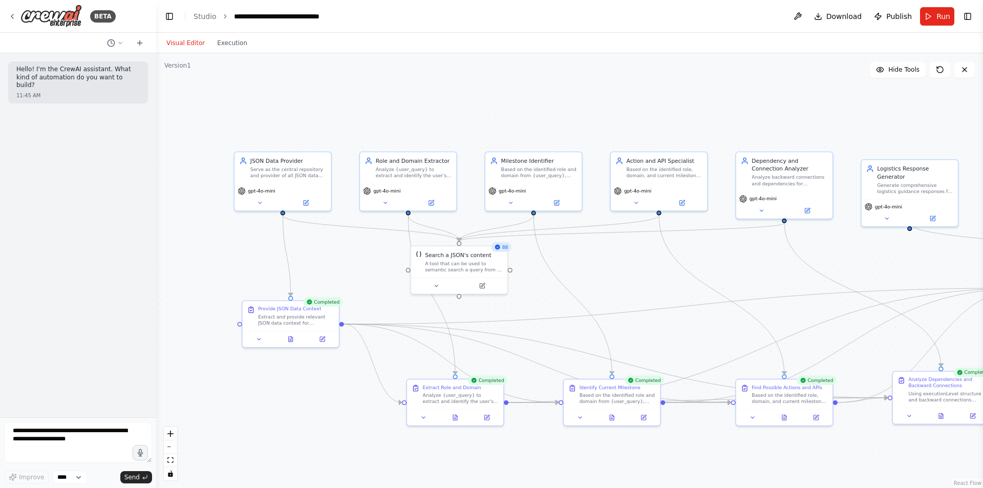
drag, startPoint x: 561, startPoint y: 311, endPoint x: 802, endPoint y: 322, distance: 240.4
click at [802, 322] on div ".deletable-edge-delete-btn { width: 20px; height: 20px; border: 0px solid #ffff…" at bounding box center [569, 270] width 827 height 435
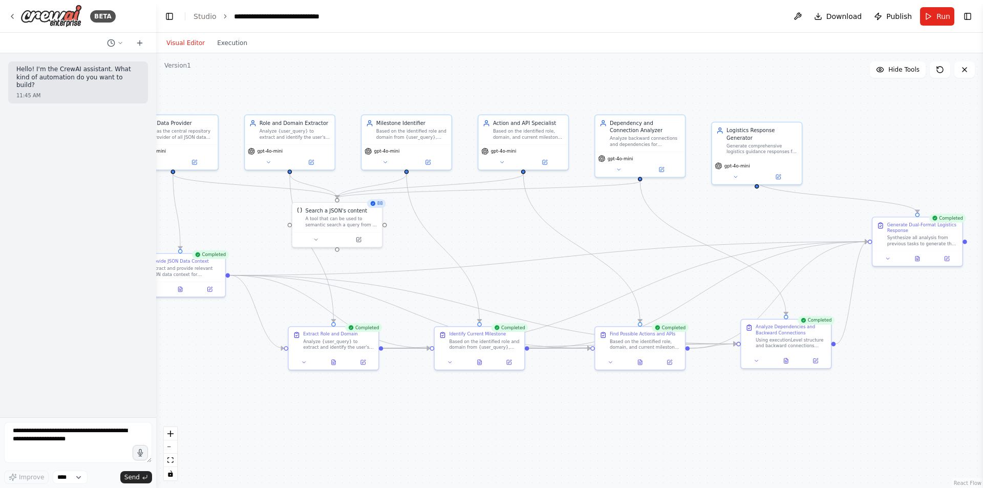
drag, startPoint x: 802, startPoint y: 322, endPoint x: 666, endPoint y: 269, distance: 145.1
click at [666, 269] on div ".deletable-edge-delete-btn { width: 20px; height: 20px; border: 0px solid #ffff…" at bounding box center [569, 270] width 827 height 435
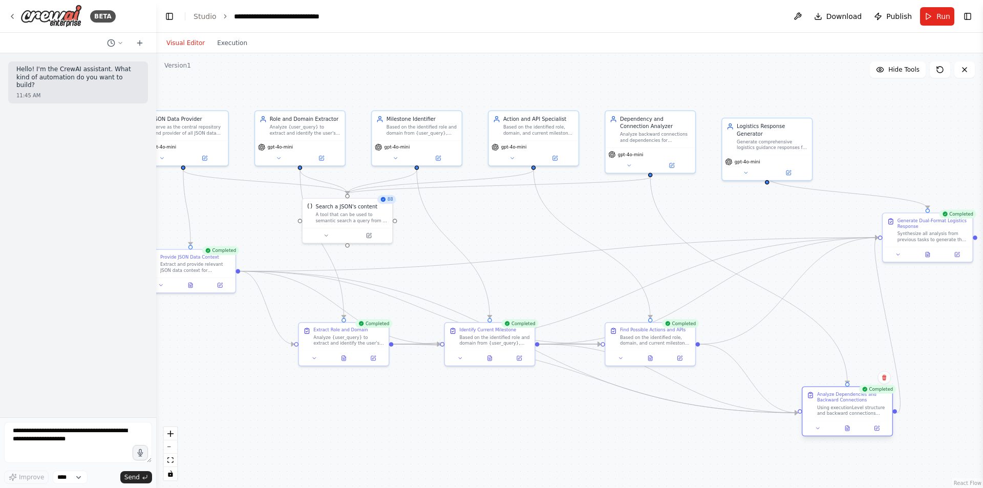
drag, startPoint x: 808, startPoint y: 345, endPoint x: 858, endPoint y: 416, distance: 87.2
click at [858, 416] on div "Analyze Dependencies and Backward Connections Using executionLevel structure an…" at bounding box center [848, 404] width 90 height 34
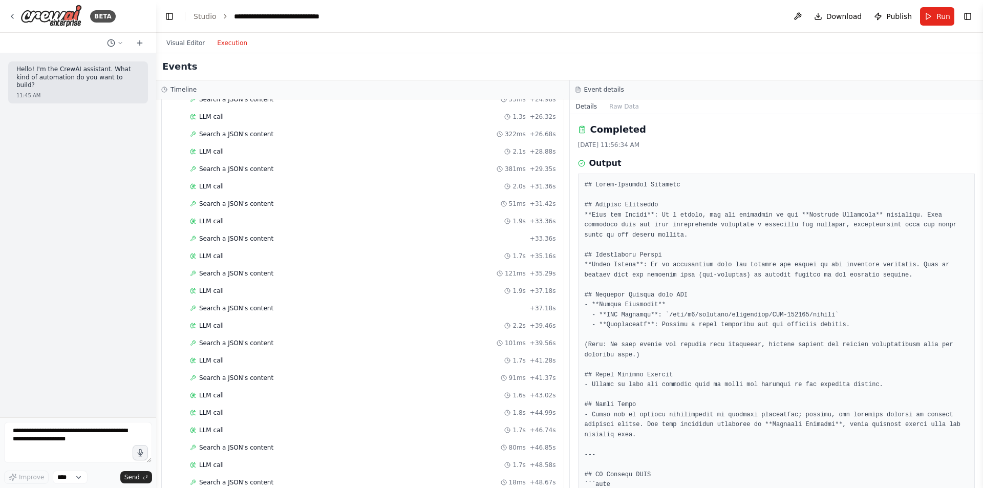
click at [229, 38] on button "Execution" at bounding box center [232, 43] width 43 height 12
click at [181, 44] on button "Visual Editor" at bounding box center [185, 43] width 51 height 12
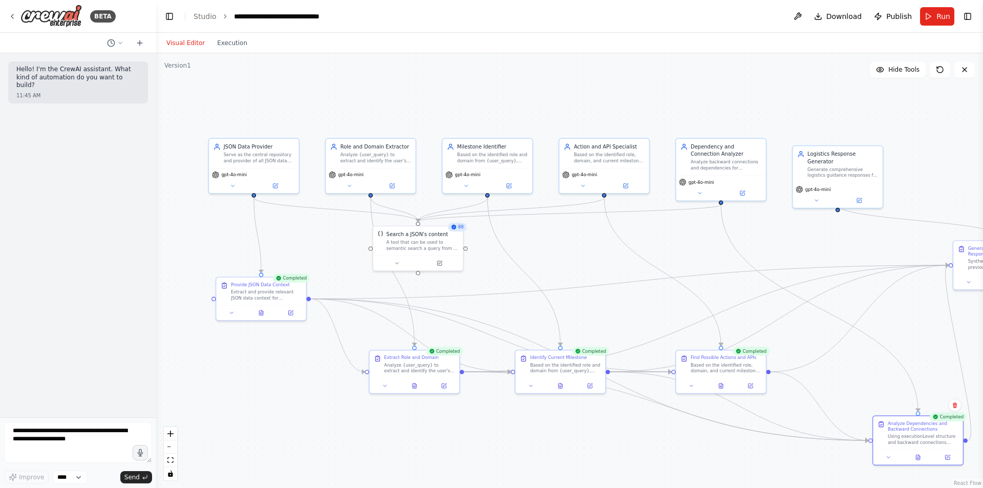
drag, startPoint x: 242, startPoint y: 212, endPoint x: 427, endPoint y: 244, distance: 188.3
click at [427, 244] on div ".deletable-edge-delete-btn { width: 20px; height: 20px; border: 0px solid #ffff…" at bounding box center [569, 270] width 827 height 435
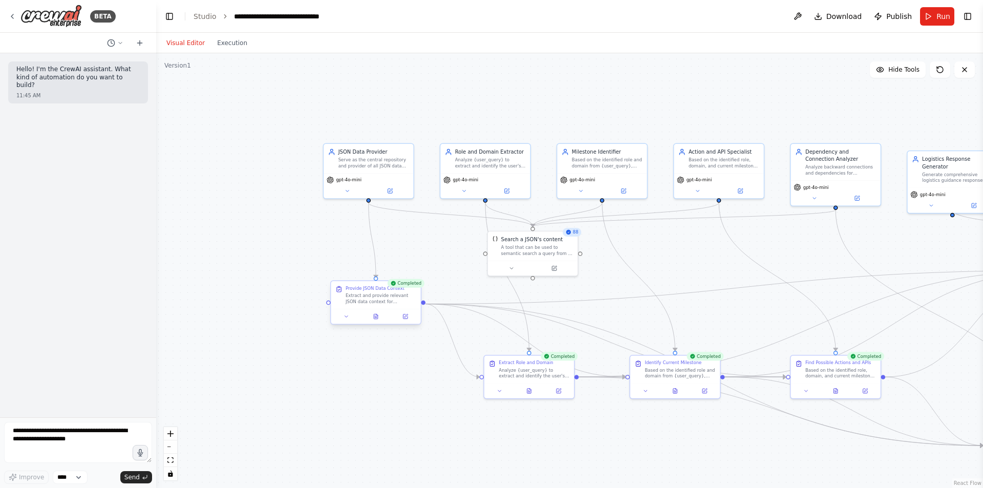
click at [400, 296] on div "Extract and provide relevant JSON data context for {user_query} from all availa…" at bounding box center [381, 299] width 71 height 12
click at [411, 274] on icon at bounding box center [413, 271] width 6 height 6
click at [378, 272] on button "Confirm" at bounding box center [384, 271] width 36 height 12
click at [366, 173] on div "gpt-4o-mini" at bounding box center [369, 184] width 90 height 25
click at [937, 20] on button "Run" at bounding box center [937, 16] width 34 height 18
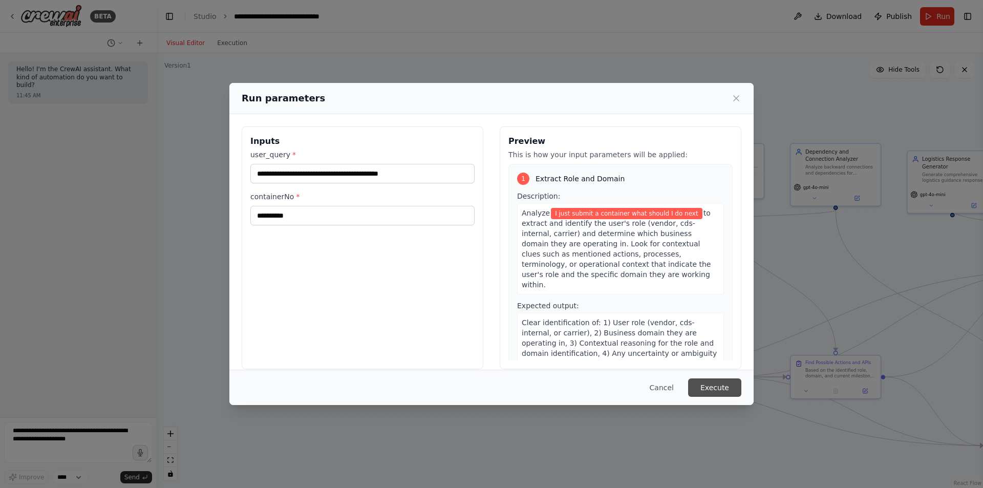
click at [718, 384] on button "Execute" at bounding box center [714, 387] width 53 height 18
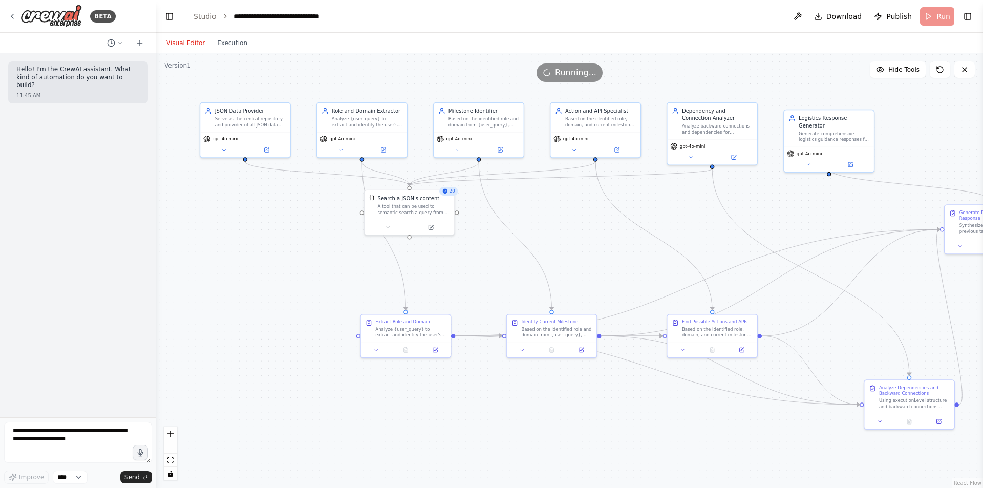
drag, startPoint x: 708, startPoint y: 286, endPoint x: 589, endPoint y: 245, distance: 125.7
click at [589, 245] on div ".deletable-edge-delete-btn { width: 20px; height: 20px; border: 0px solid #ffff…" at bounding box center [569, 270] width 827 height 435
click at [219, 41] on button "Execution" at bounding box center [232, 43] width 43 height 12
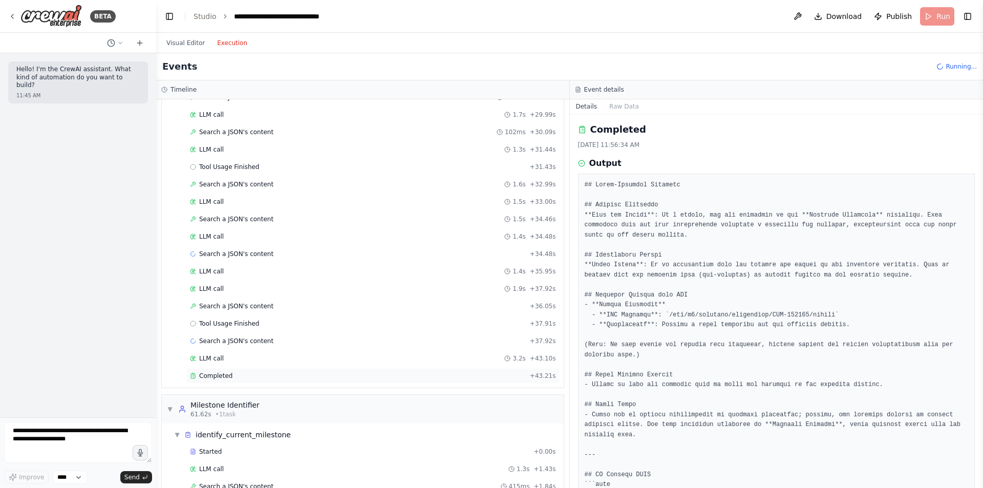
scroll to position [640, 0]
click at [228, 377] on span "Completed" at bounding box center [215, 375] width 33 height 8
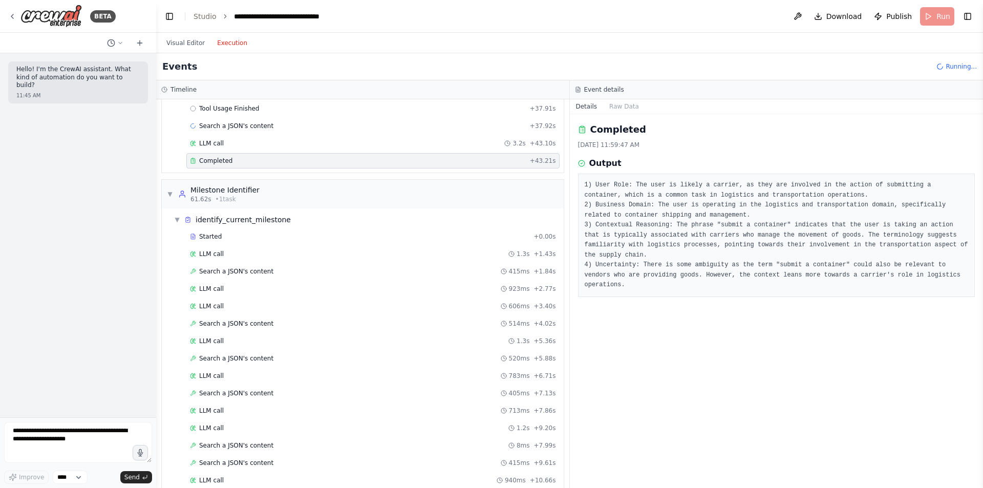
scroll to position [854, 0]
click at [959, 75] on div "Events Running..." at bounding box center [569, 66] width 827 height 27
click at [187, 50] on div "Visual Editor Execution" at bounding box center [206, 43] width 93 height 20
click at [181, 48] on button "Visual Editor" at bounding box center [185, 43] width 51 height 12
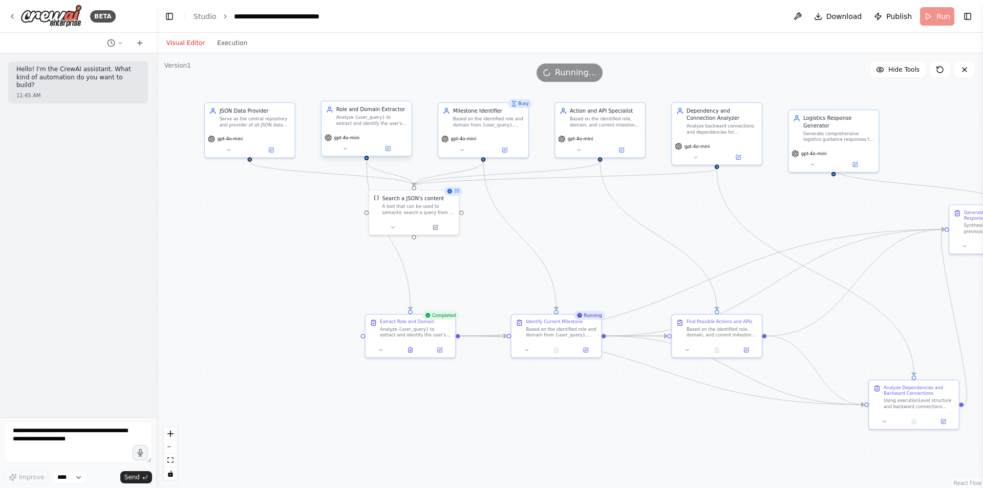
click at [355, 121] on div "Analyze {user_query} to extract and identify the user's role (vendor, cds-inter…" at bounding box center [371, 121] width 71 height 12
click at [344, 153] on div "gpt-4o-mini" at bounding box center [367, 143] width 90 height 25
click at [389, 149] on icon at bounding box center [389, 148] width 4 height 4
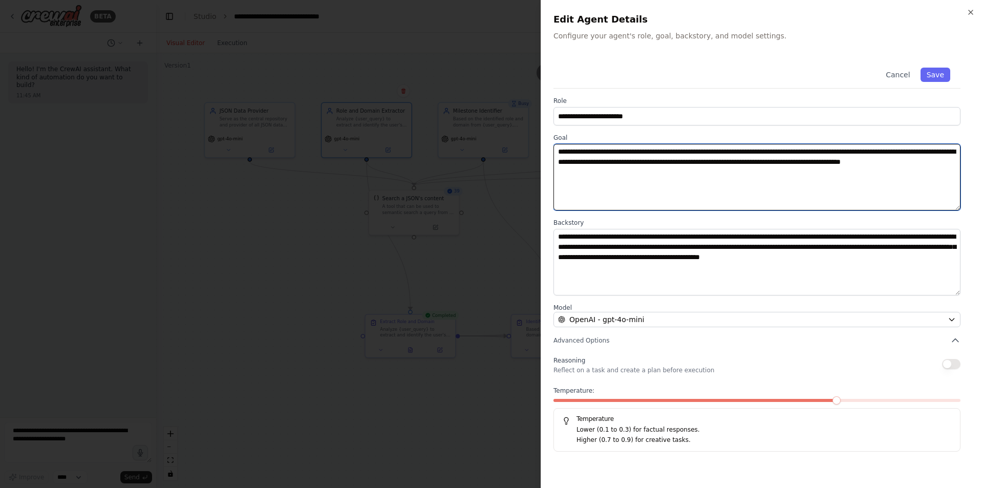
click at [675, 194] on textarea "**********" at bounding box center [757, 177] width 407 height 67
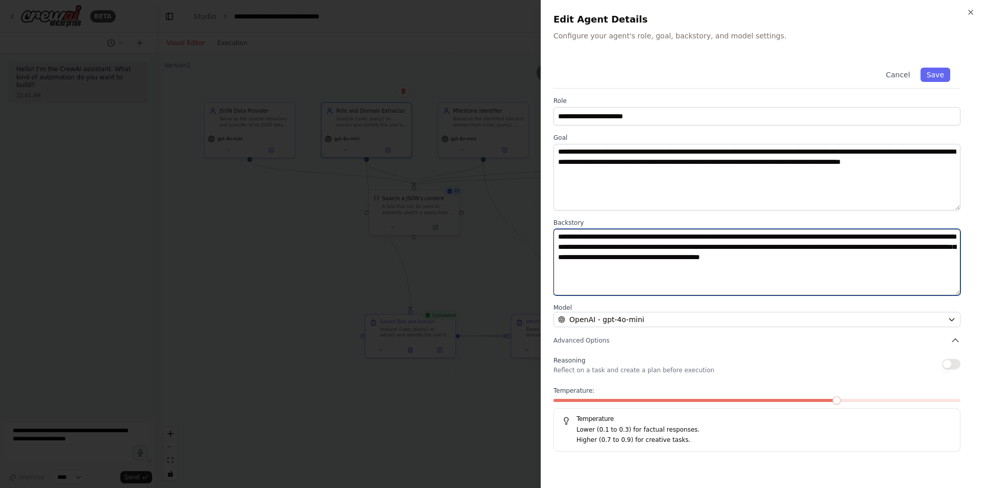
drag, startPoint x: 928, startPoint y: 275, endPoint x: 932, endPoint y: 234, distance: 40.7
click at [932, 234] on textarea "**********" at bounding box center [757, 262] width 407 height 67
click at [919, 282] on textarea "**********" at bounding box center [757, 262] width 407 height 67
drag, startPoint x: 937, startPoint y: 268, endPoint x: 861, endPoint y: 250, distance: 78.4
click at [861, 250] on textarea "**********" at bounding box center [757, 262] width 407 height 67
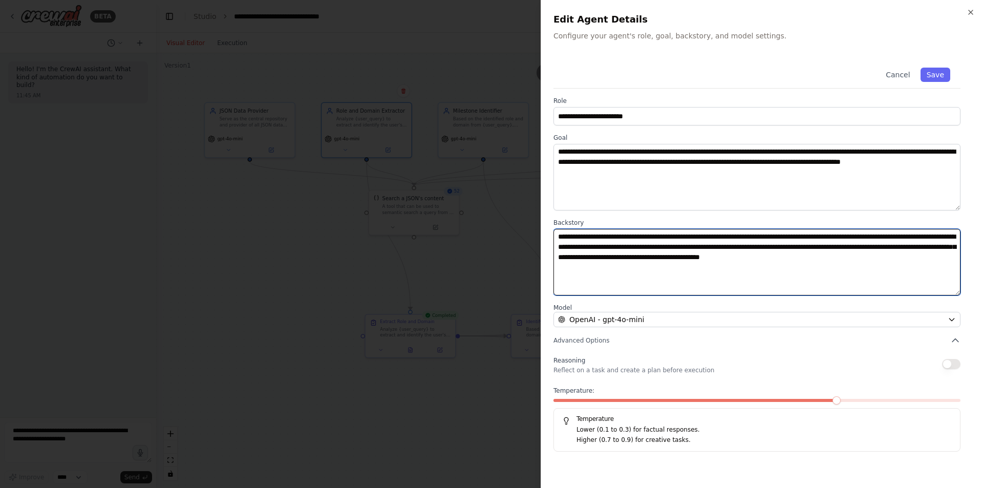
click at [934, 264] on textarea "**********" at bounding box center [757, 262] width 407 height 67
click at [702, 273] on textarea "**********" at bounding box center [757, 262] width 407 height 67
type textarea "**********"
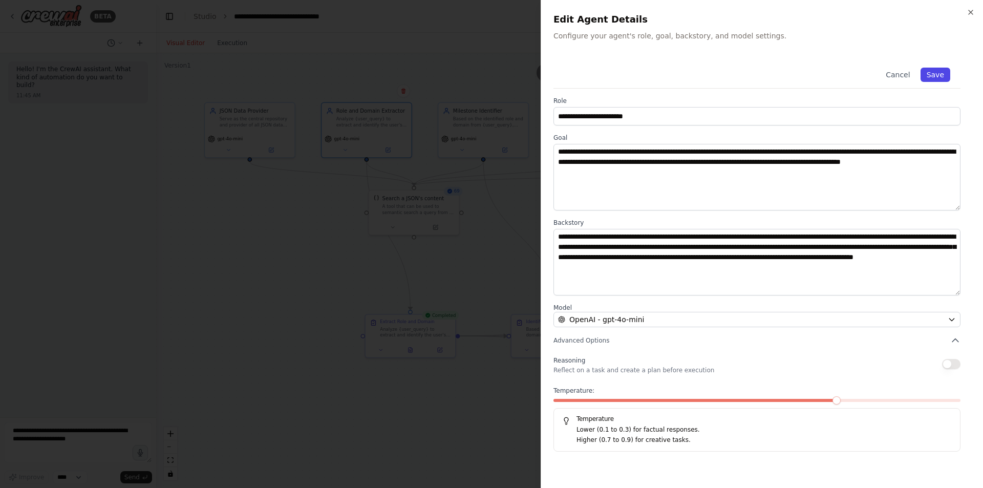
click at [936, 77] on button "Save" at bounding box center [936, 75] width 30 height 14
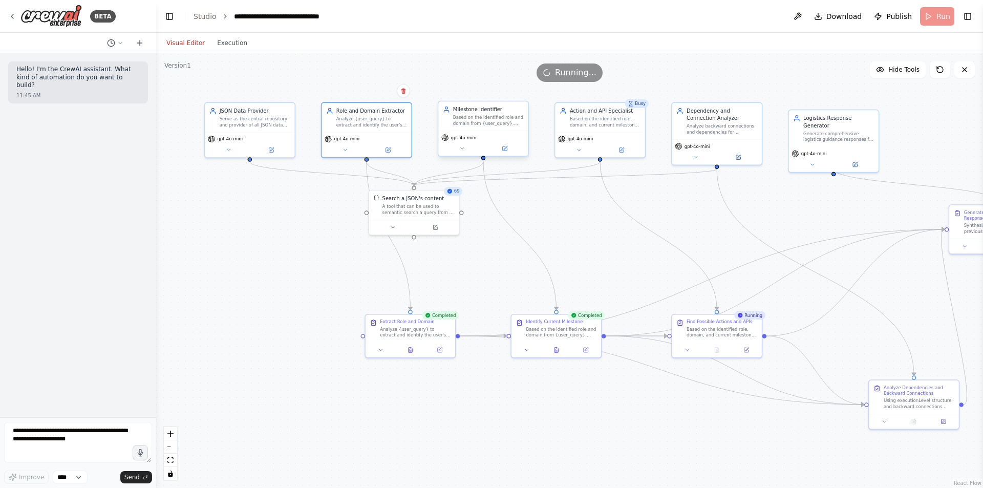
click at [493, 134] on div "gpt-4o-mini" at bounding box center [483, 137] width 84 height 7
click at [504, 148] on icon at bounding box center [506, 148] width 4 height 4
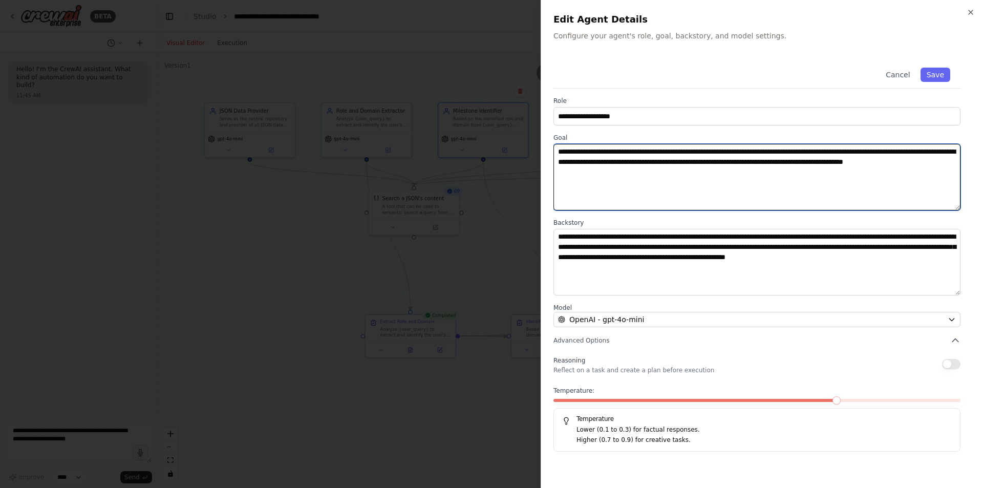
click at [737, 184] on textarea "**********" at bounding box center [757, 177] width 407 height 67
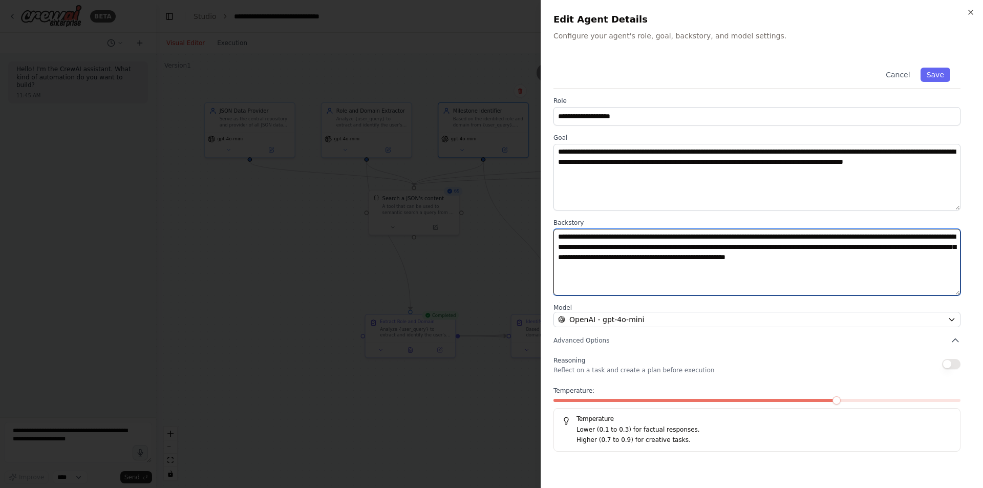
click at [953, 260] on textarea "**********" at bounding box center [757, 262] width 407 height 67
type textarea "**********"
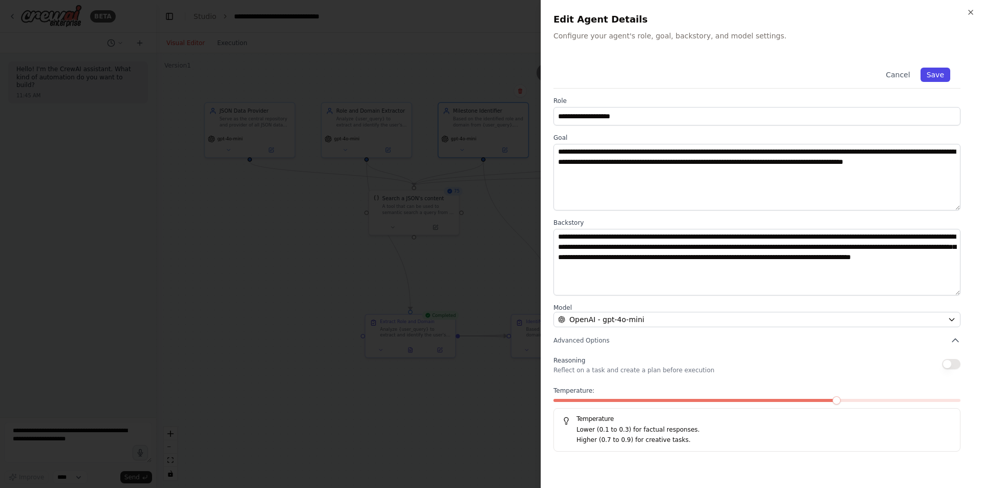
click at [931, 77] on button "Save" at bounding box center [936, 75] width 30 height 14
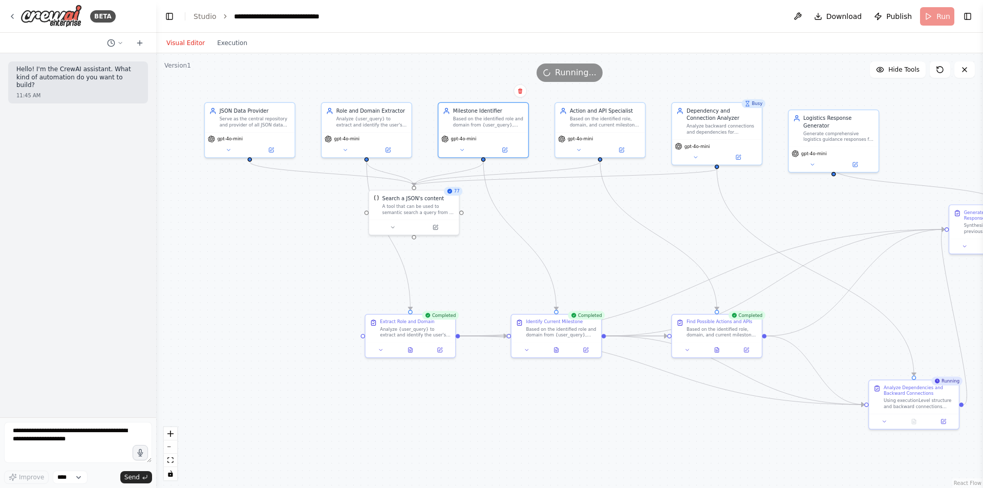
click at [931, 15] on header "**********" at bounding box center [569, 16] width 827 height 33
click at [704, 329] on div "Based on the identified role, domain, and current milestone for {user_query}, f…" at bounding box center [722, 331] width 71 height 12
click at [626, 152] on button at bounding box center [621, 148] width 41 height 9
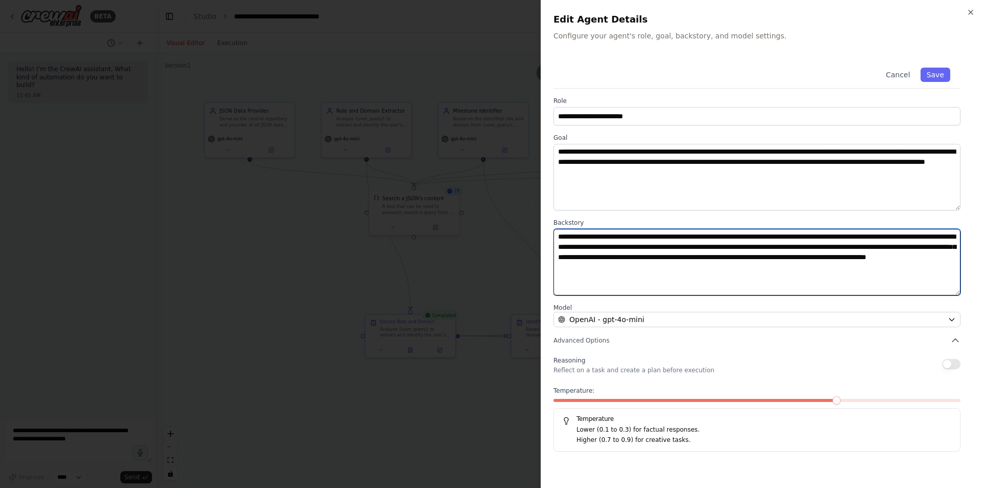
click at [795, 264] on textarea "**********" at bounding box center [757, 262] width 407 height 67
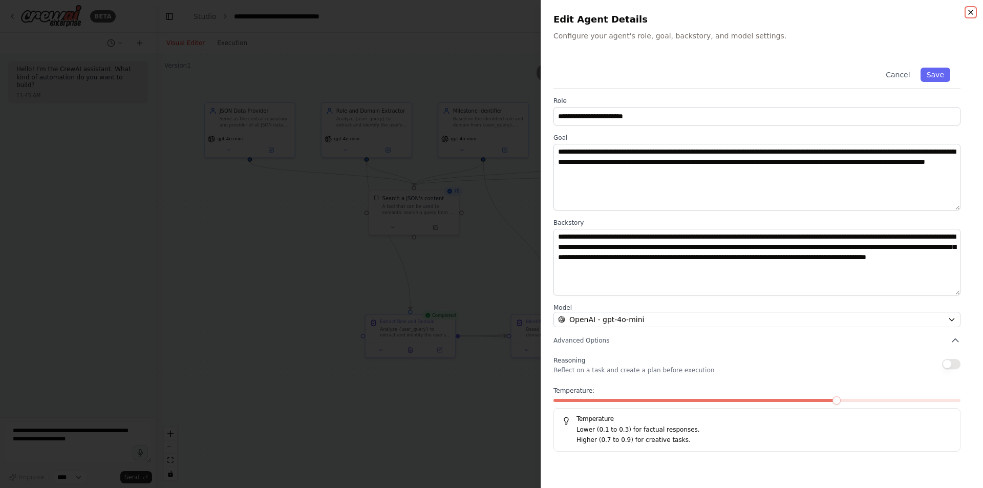
click at [974, 12] on icon "button" at bounding box center [971, 12] width 8 height 8
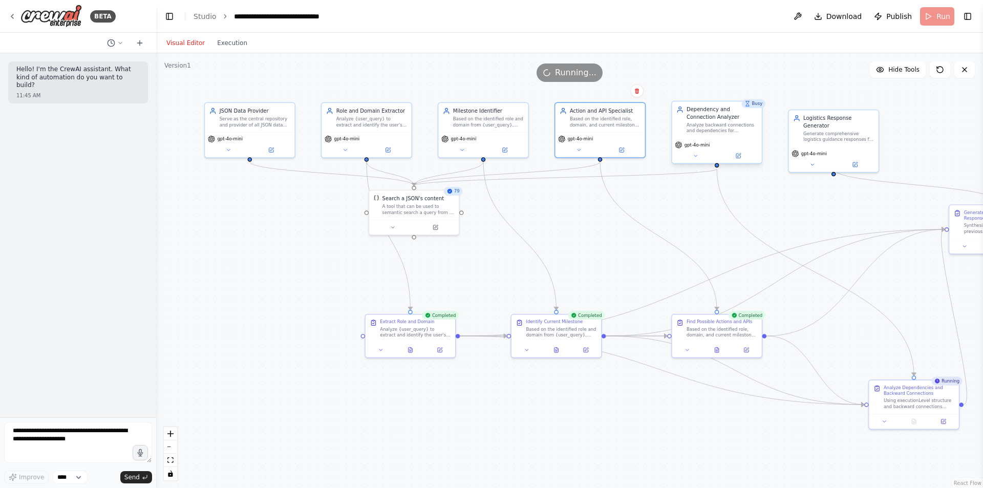
click at [719, 133] on div "Analyze backward connections and dependencies for {user_query} using executionL…" at bounding box center [722, 128] width 71 height 12
click at [738, 157] on icon at bounding box center [739, 156] width 4 height 4
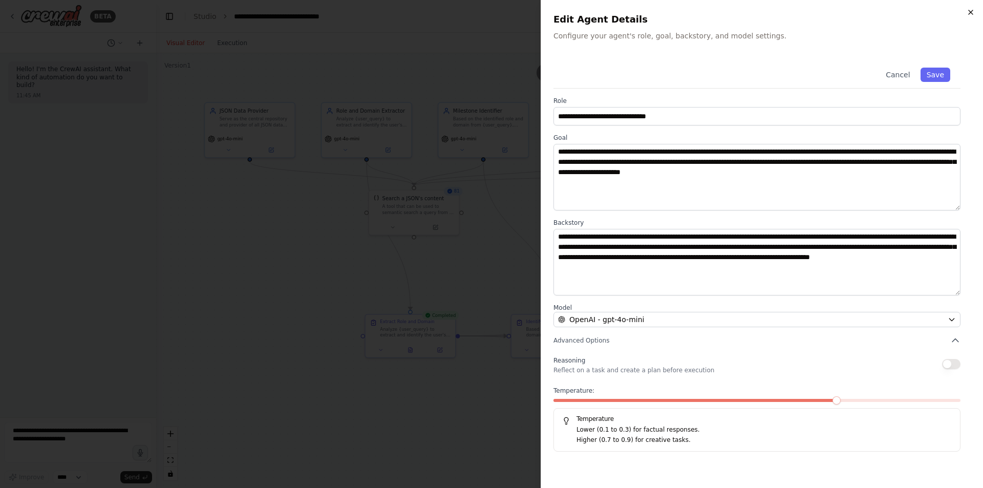
click at [970, 14] on icon "button" at bounding box center [971, 12] width 8 height 8
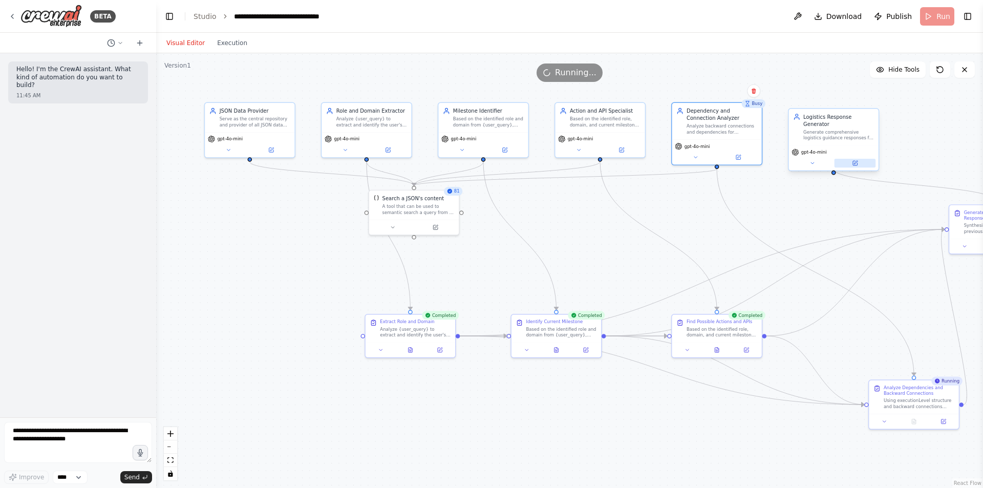
click at [854, 161] on icon at bounding box center [855, 163] width 5 height 5
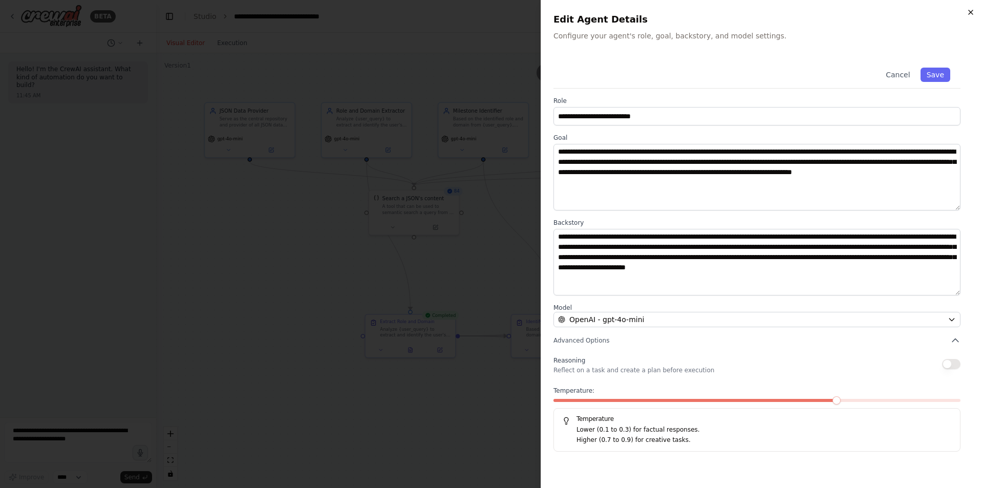
click at [969, 13] on icon "button" at bounding box center [971, 12] width 8 height 8
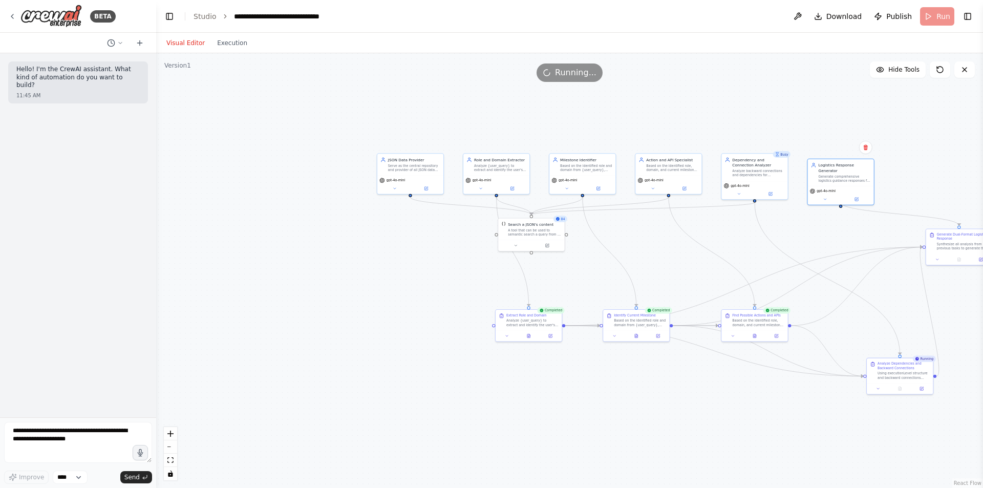
drag, startPoint x: 796, startPoint y: 319, endPoint x: 644, endPoint y: 330, distance: 152.0
click at [644, 330] on div ".deletable-edge-delete-btn { width: 20px; height: 20px; border: 0px solid #ffff…" at bounding box center [569, 270] width 827 height 435
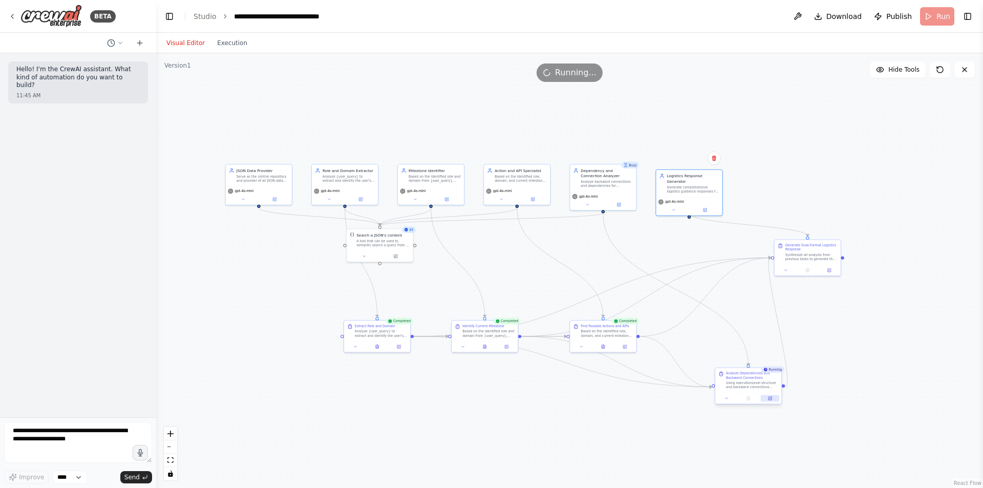
click at [769, 401] on button at bounding box center [770, 398] width 18 height 7
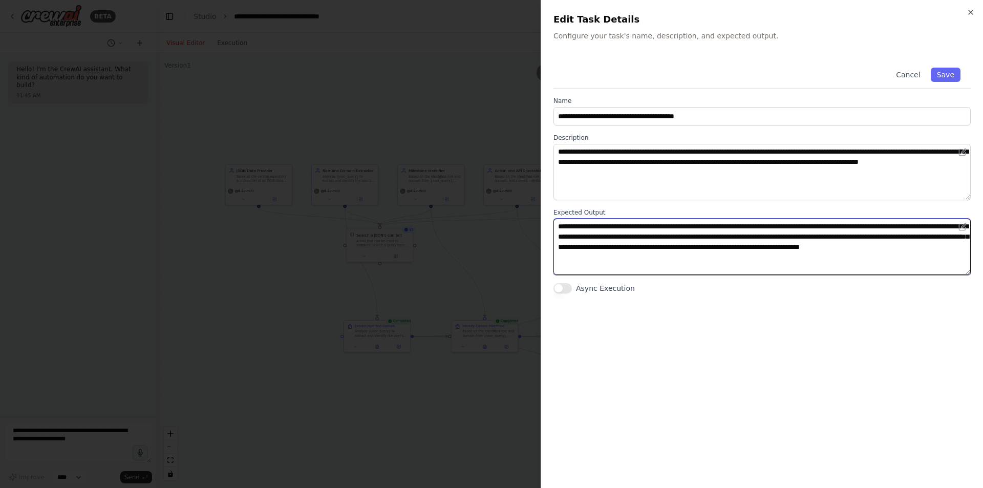
click at [710, 238] on textarea "**********" at bounding box center [762, 247] width 417 height 56
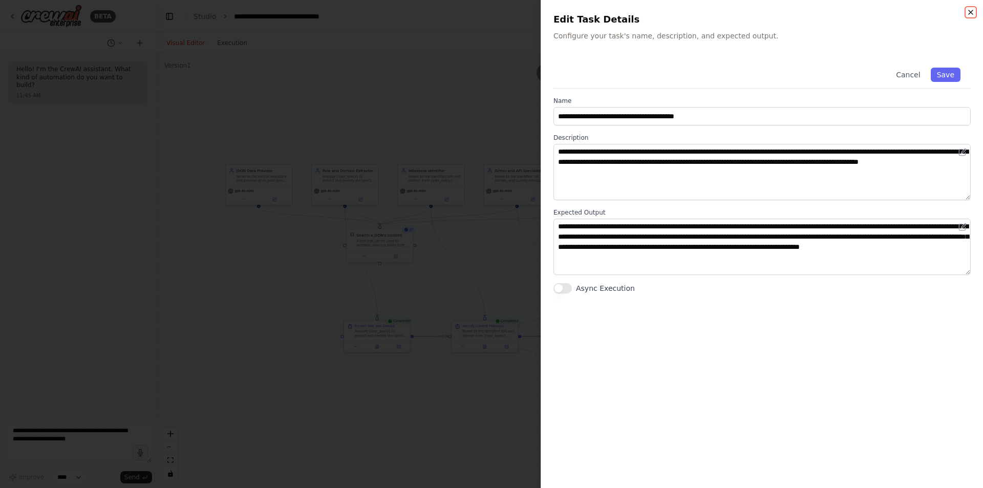
click at [973, 12] on icon "button" at bounding box center [971, 12] width 8 height 8
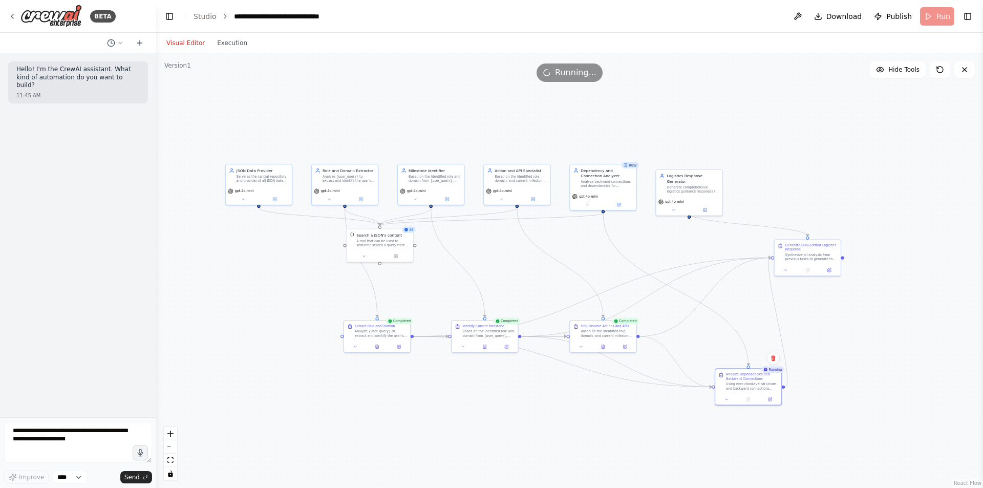
drag, startPoint x: 831, startPoint y: 336, endPoint x: 793, endPoint y: 330, distance: 38.9
click at [793, 330] on div ".deletable-edge-delete-btn { width: 20px; height: 20px; border: 0px solid #ffff…" at bounding box center [569, 270] width 827 height 435
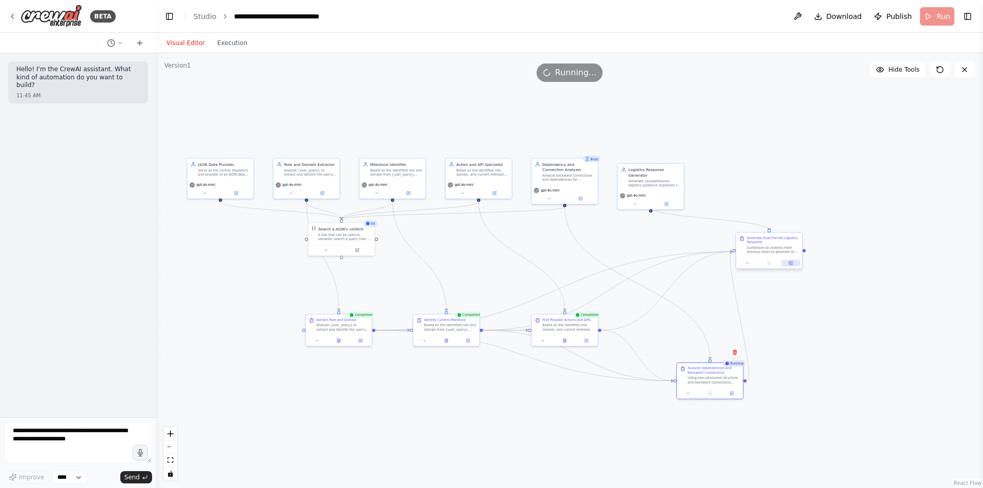
click at [784, 265] on button at bounding box center [791, 263] width 18 height 7
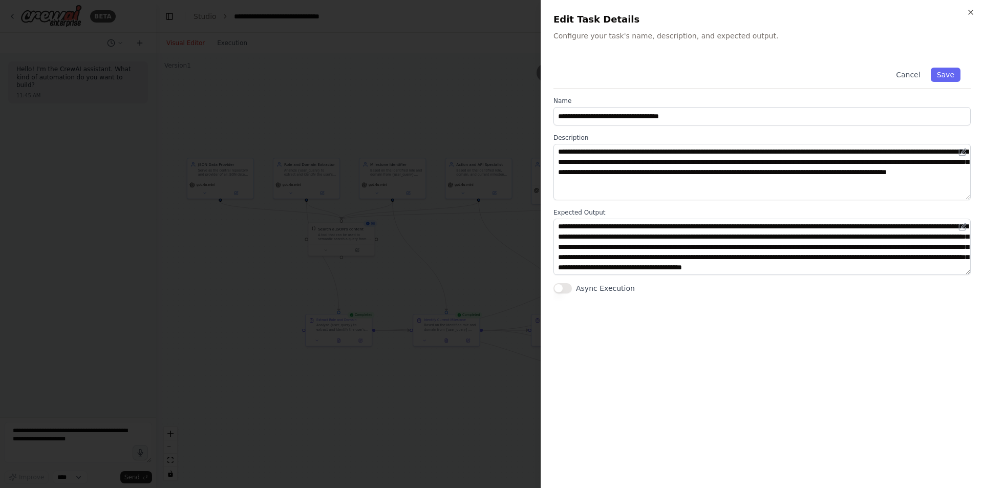
scroll to position [0, 0]
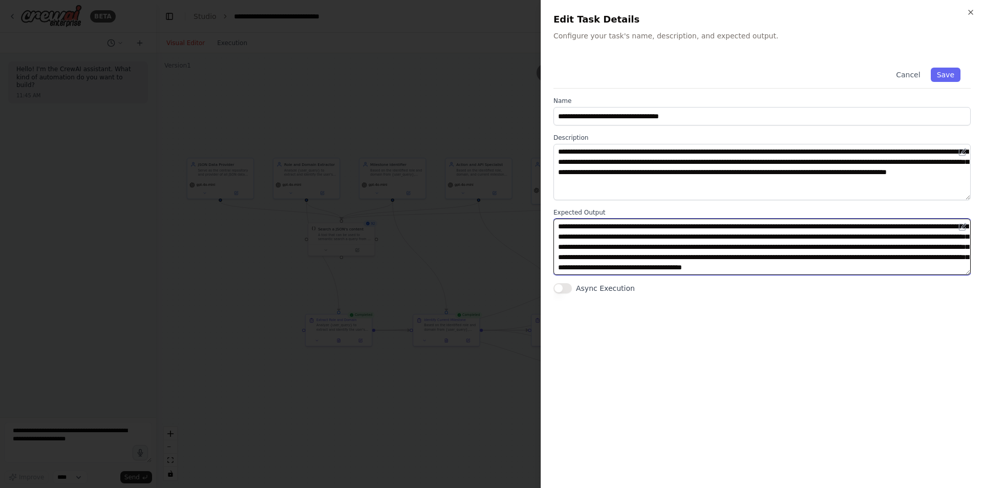
click at [887, 237] on textarea "**********" at bounding box center [762, 247] width 417 height 56
type textarea "**********"
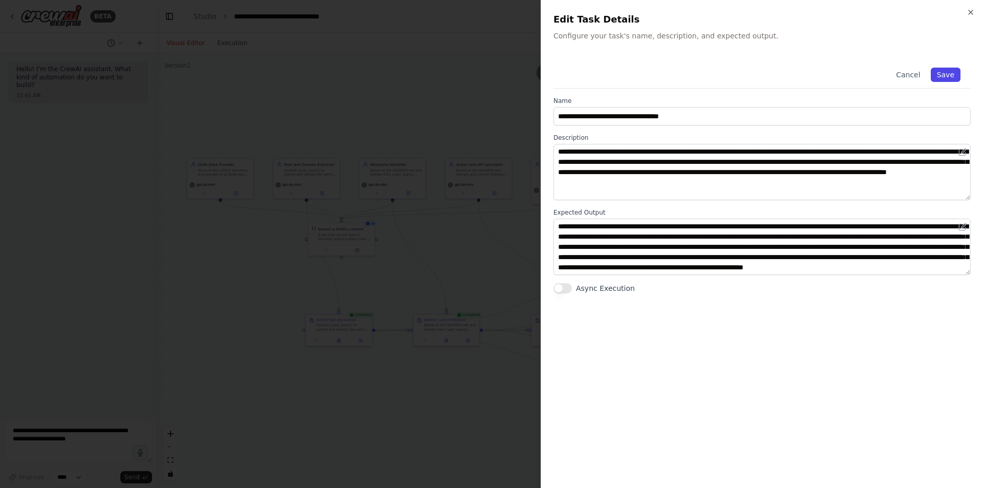
click at [946, 77] on button "Save" at bounding box center [946, 75] width 30 height 14
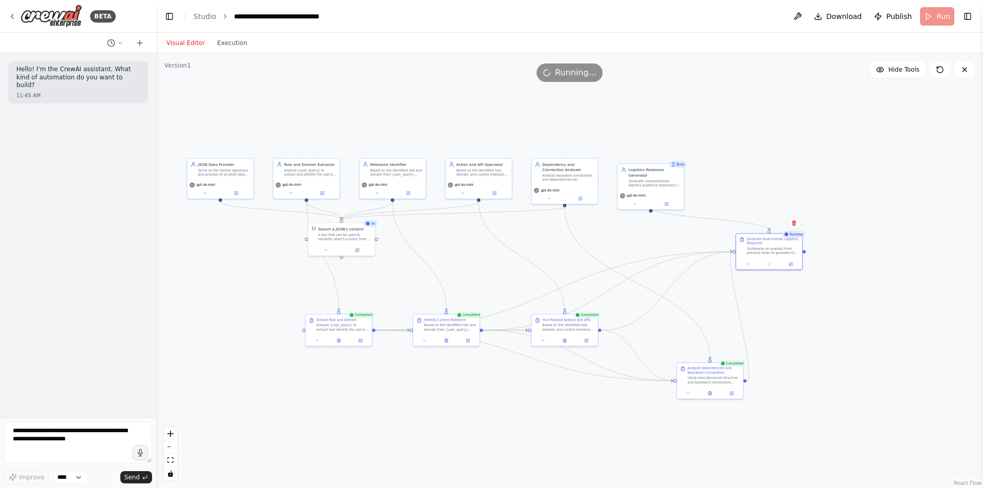
click at [221, 53] on div "Visual Editor Execution" at bounding box center [206, 43] width 93 height 20
click at [221, 48] on button "Execution" at bounding box center [232, 43] width 43 height 12
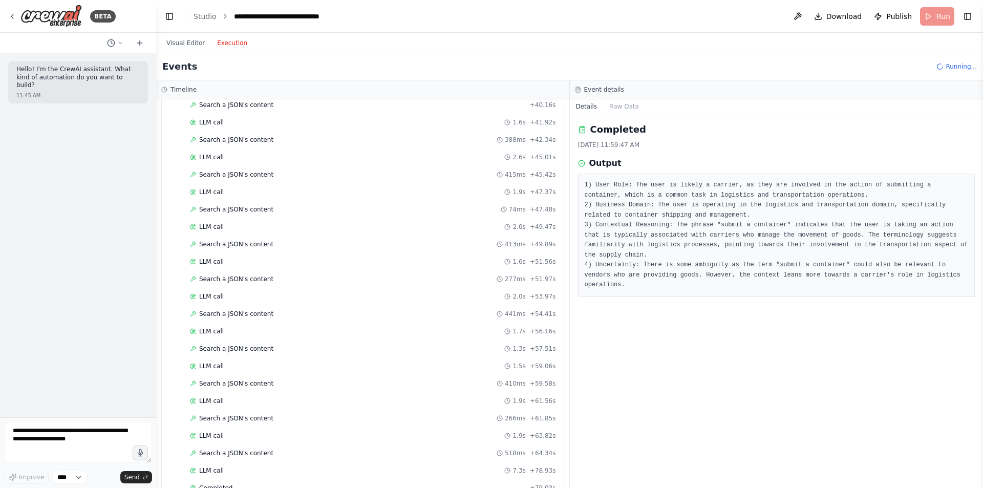
scroll to position [3667, 0]
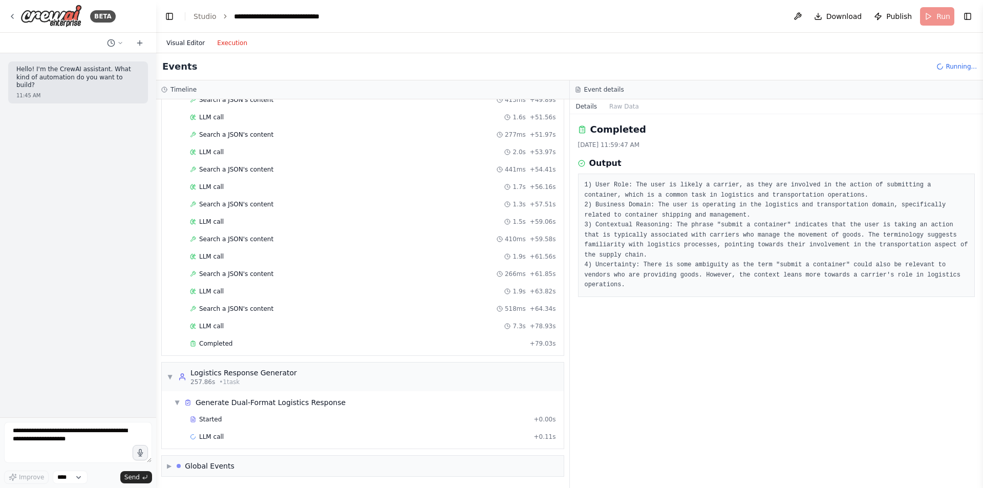
click at [177, 41] on button "Visual Editor" at bounding box center [185, 43] width 51 height 12
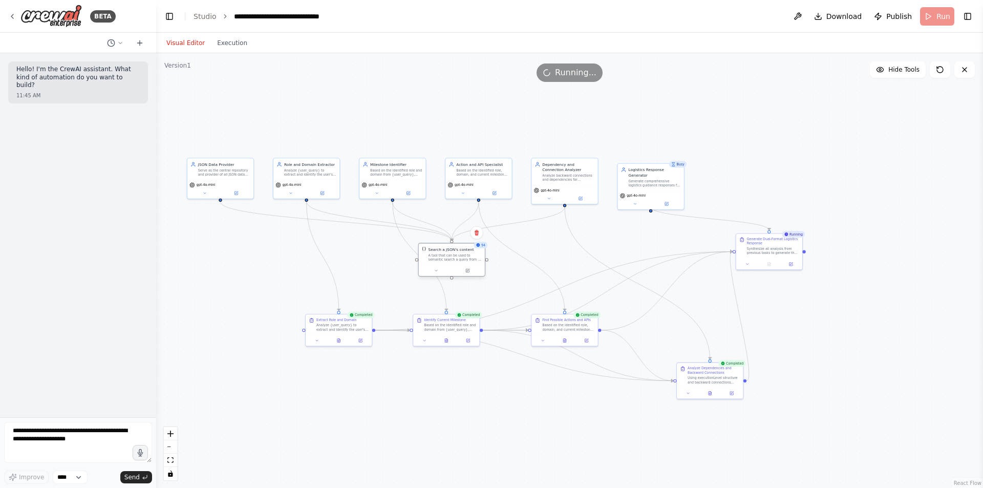
drag, startPoint x: 330, startPoint y: 238, endPoint x: 440, endPoint y: 261, distance: 113.0
click at [440, 261] on div "A tool that can be used to semantic search a query from a JSON's content." at bounding box center [455, 257] width 53 height 9
click at [239, 45] on button "Execution" at bounding box center [232, 43] width 43 height 12
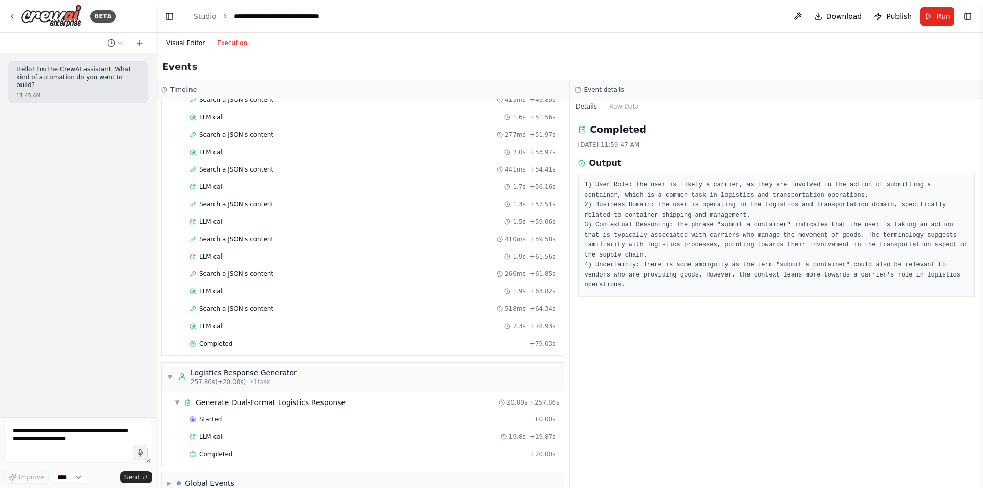
click at [168, 44] on button "Visual Editor" at bounding box center [185, 43] width 51 height 12
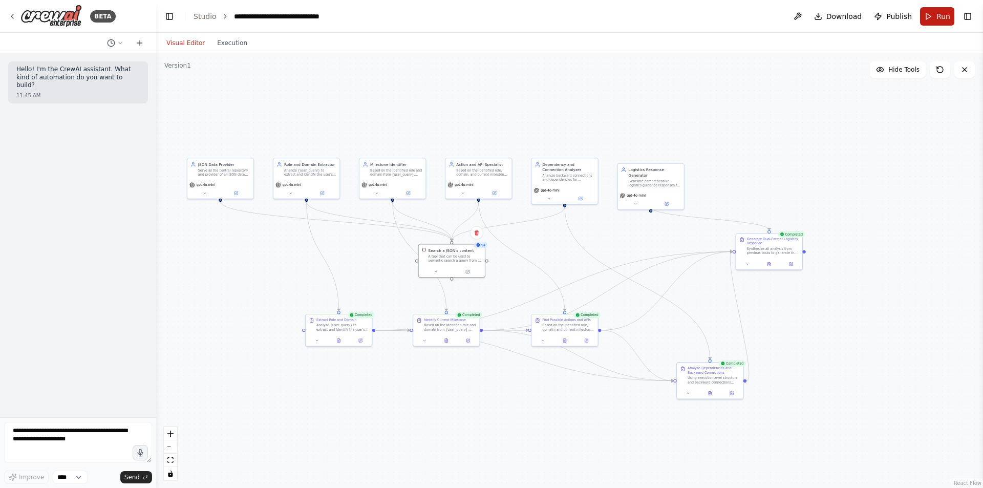
click at [930, 22] on button "Run" at bounding box center [937, 16] width 34 height 18
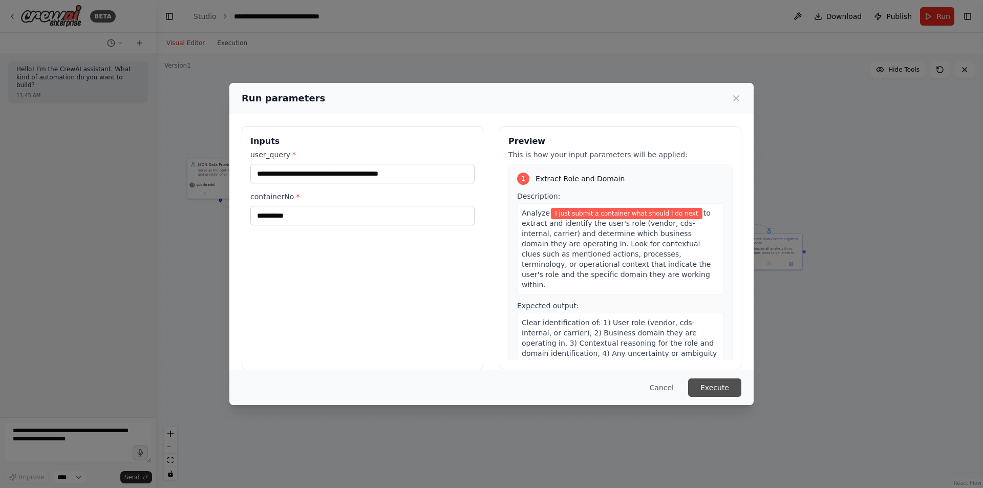
click at [706, 390] on button "Execute" at bounding box center [714, 387] width 53 height 18
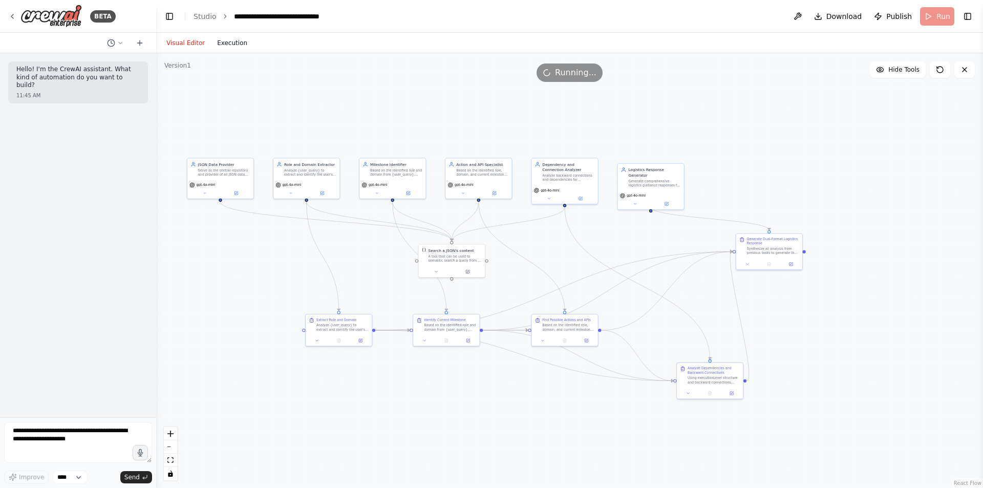
click at [214, 43] on button "Execution" at bounding box center [232, 43] width 43 height 12
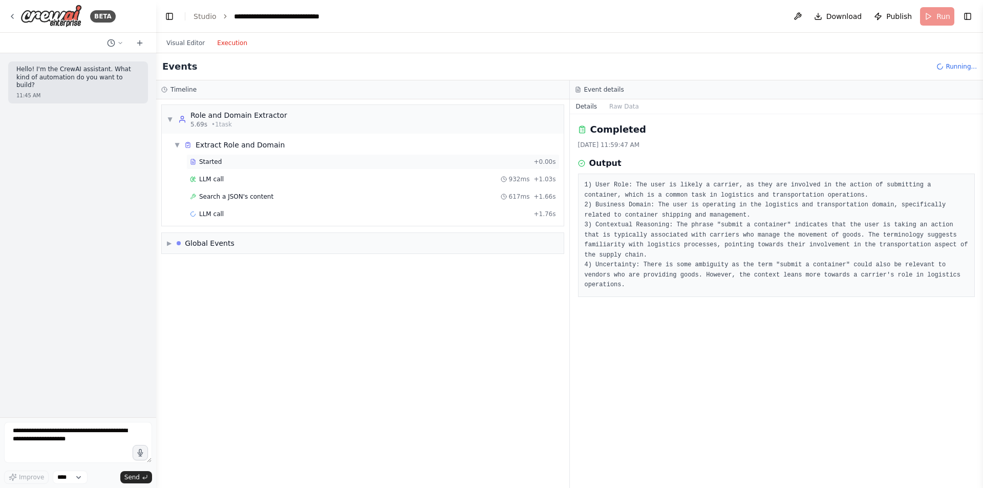
click at [216, 166] on div "Started + 0.00s" at bounding box center [372, 161] width 373 height 15
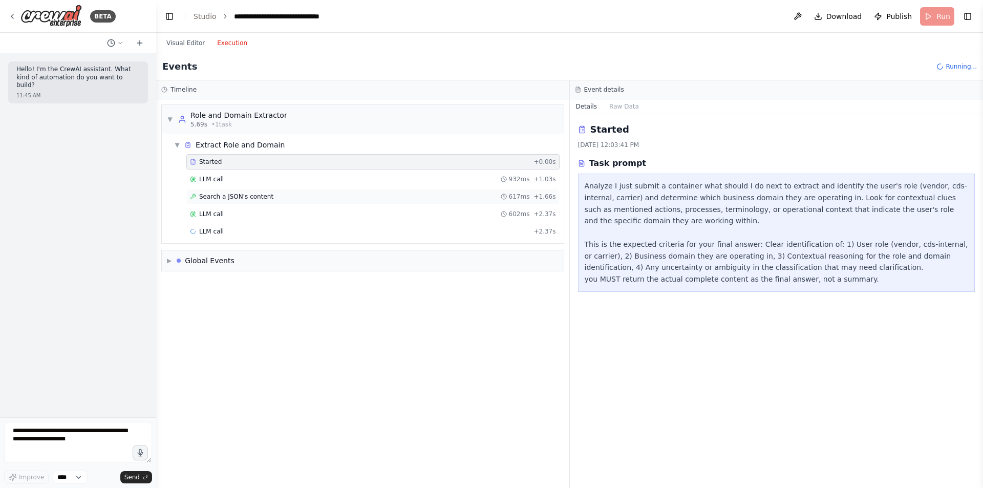
click at [218, 199] on span "Search a JSON's content" at bounding box center [236, 197] width 74 height 8
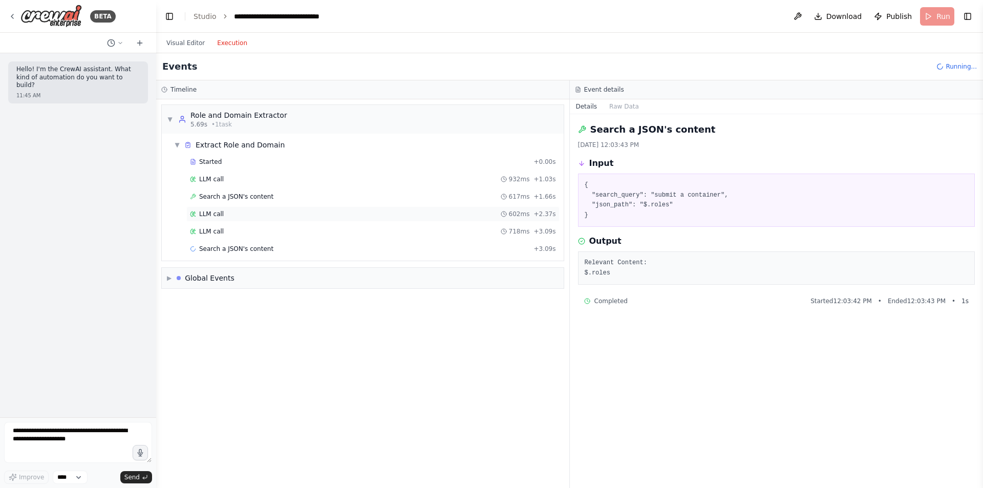
click at [224, 217] on div "LLM call 602ms + 2.37s" at bounding box center [373, 214] width 366 height 8
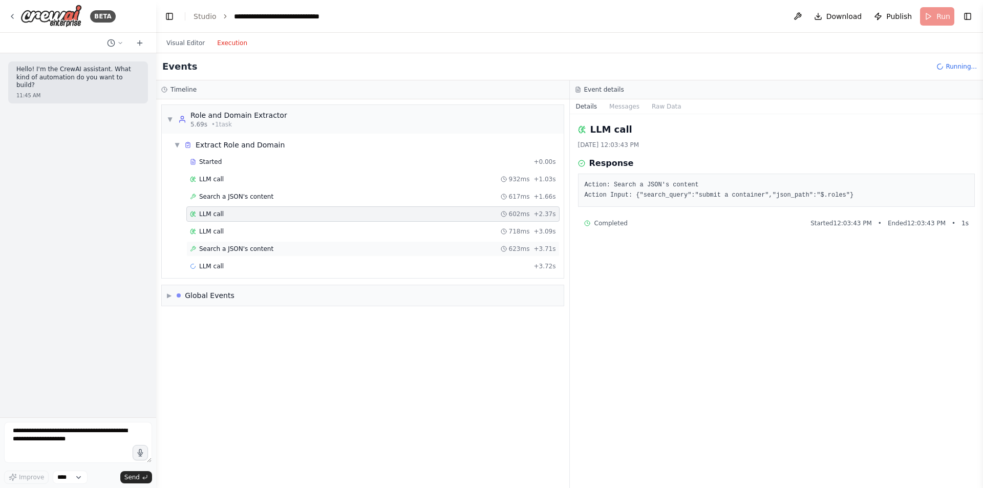
click at [222, 241] on div "Search a JSON's content 623ms + 3.71s" at bounding box center [372, 248] width 373 height 15
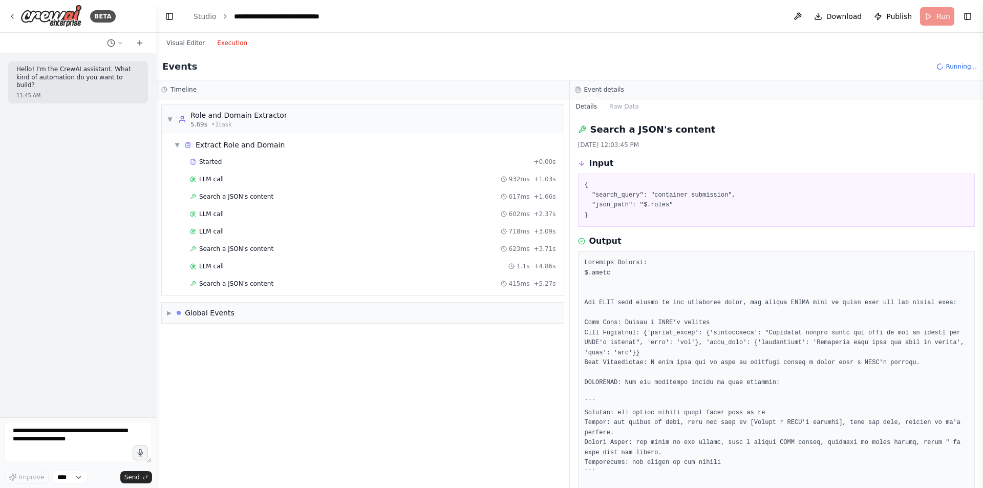
click at [223, 272] on div "LLM call 1.1s + 4.86s" at bounding box center [372, 266] width 373 height 15
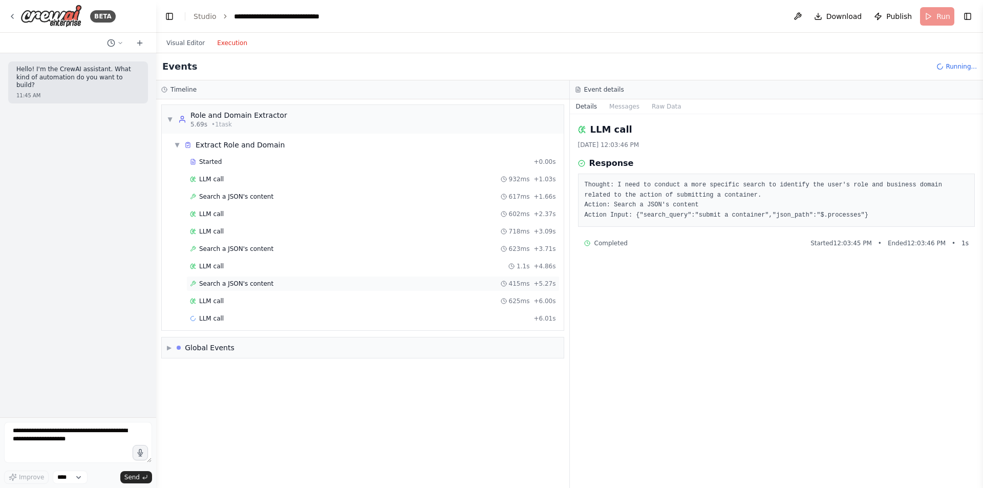
click at [225, 289] on div "Search a JSON's content 415ms + 5.27s" at bounding box center [372, 283] width 373 height 15
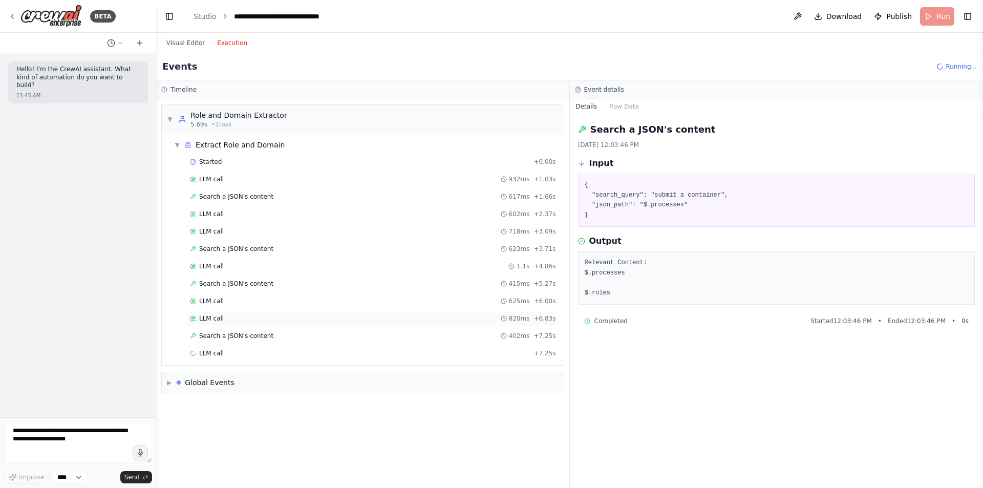
click at [217, 324] on div "LLM call 820ms + 6.83s" at bounding box center [372, 318] width 373 height 15
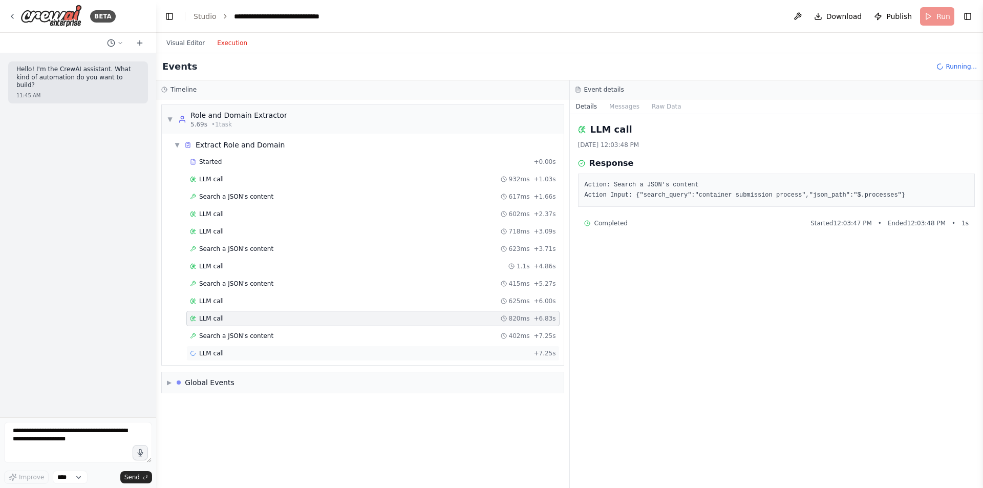
click at [220, 346] on div "LLM call + 7.25s" at bounding box center [372, 353] width 373 height 15
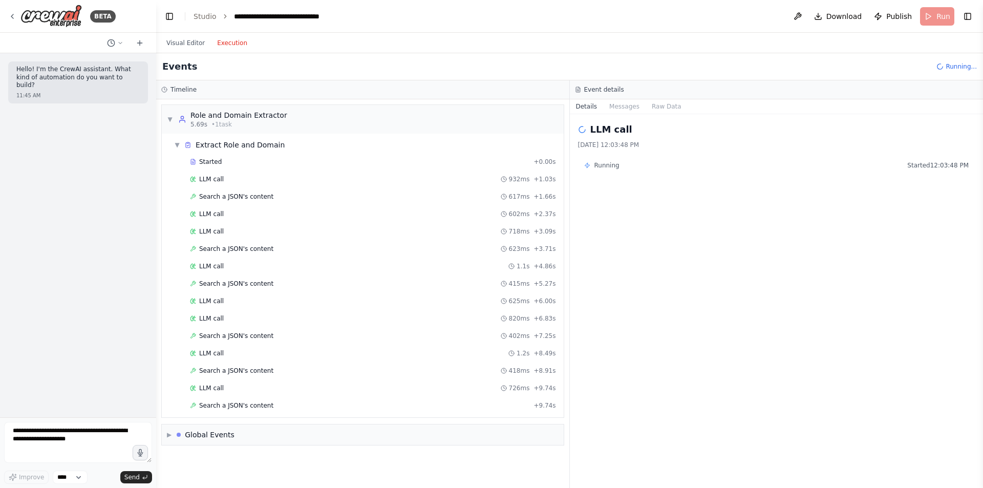
click at [218, 386] on span "LLM call" at bounding box center [211, 388] width 25 height 8
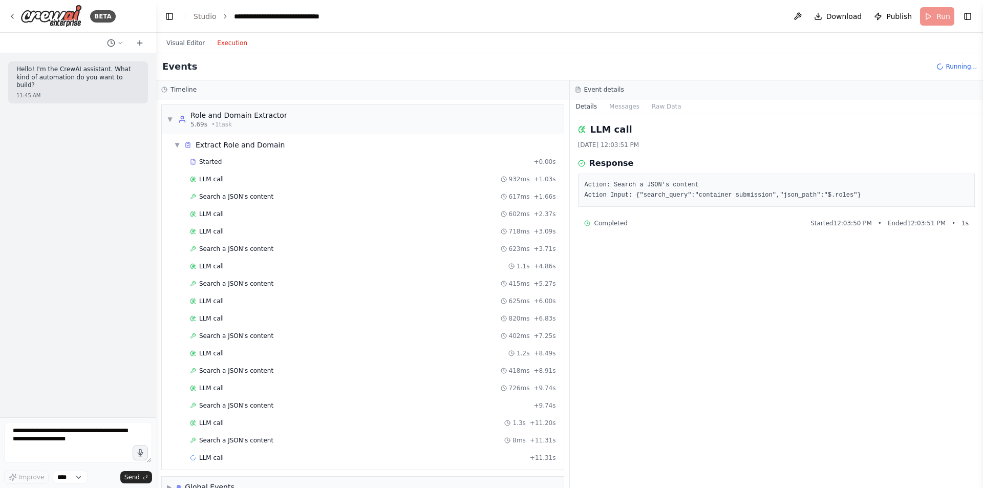
scroll to position [21, 0]
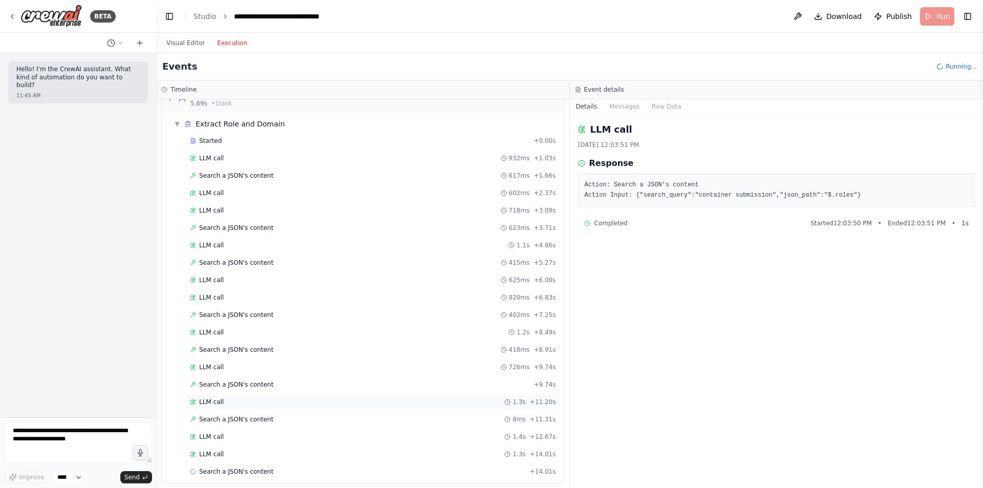
click at [216, 409] on div "LLM call 1.3s + 11.20s" at bounding box center [372, 401] width 373 height 15
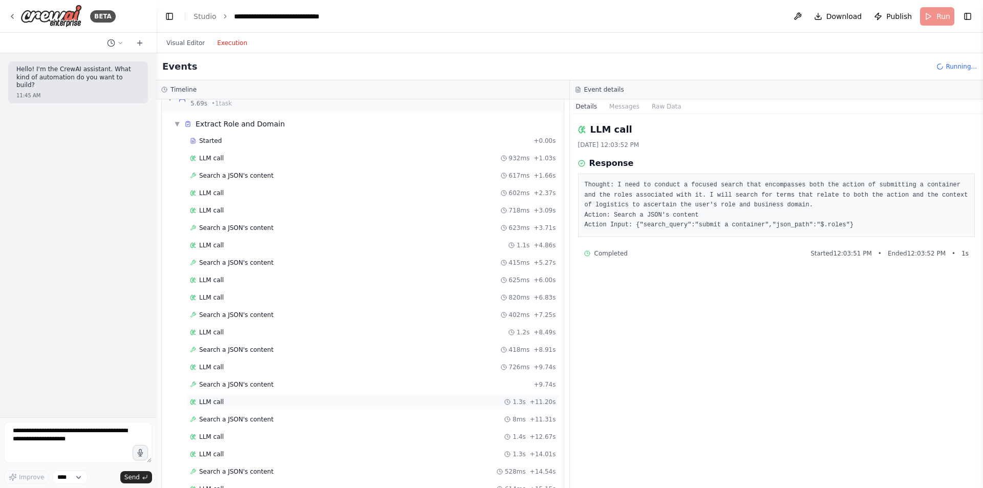
scroll to position [108, 0]
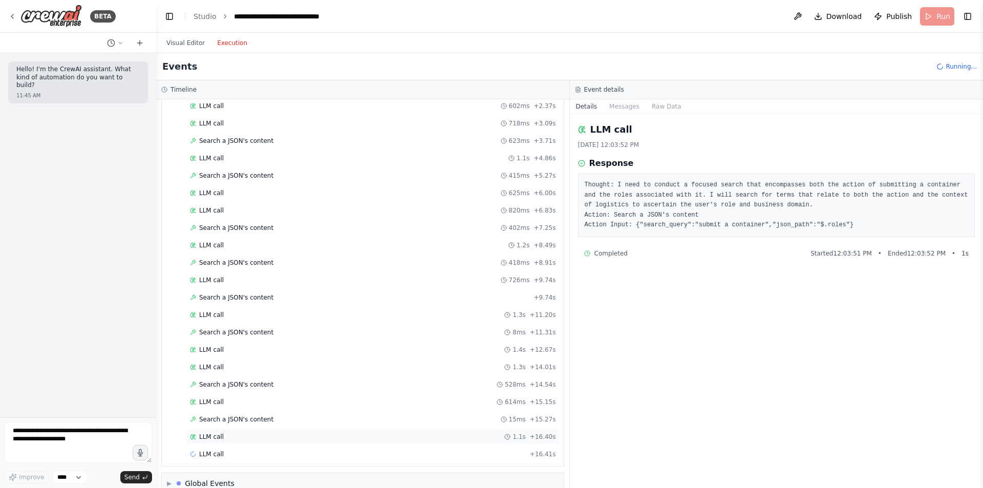
click at [206, 438] on span "LLM call" at bounding box center [211, 437] width 25 height 8
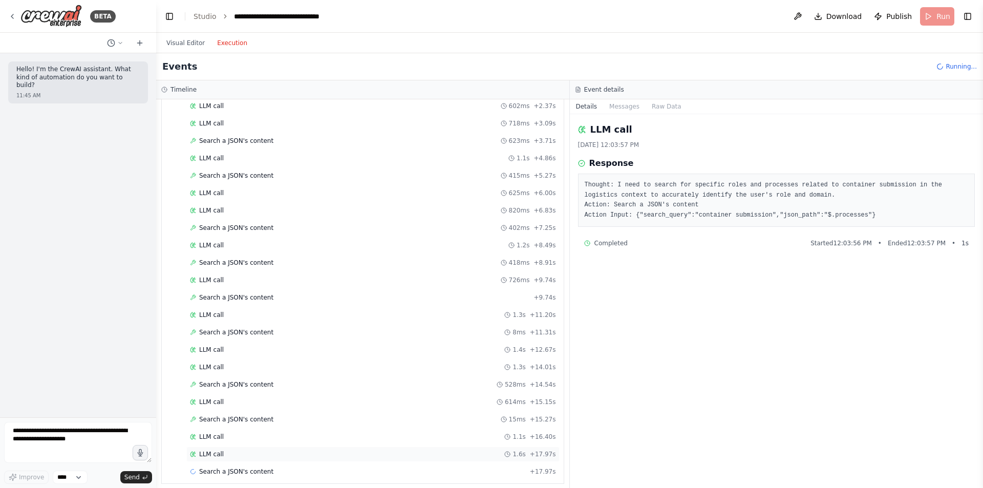
click at [218, 455] on span "LLM call" at bounding box center [211, 454] width 25 height 8
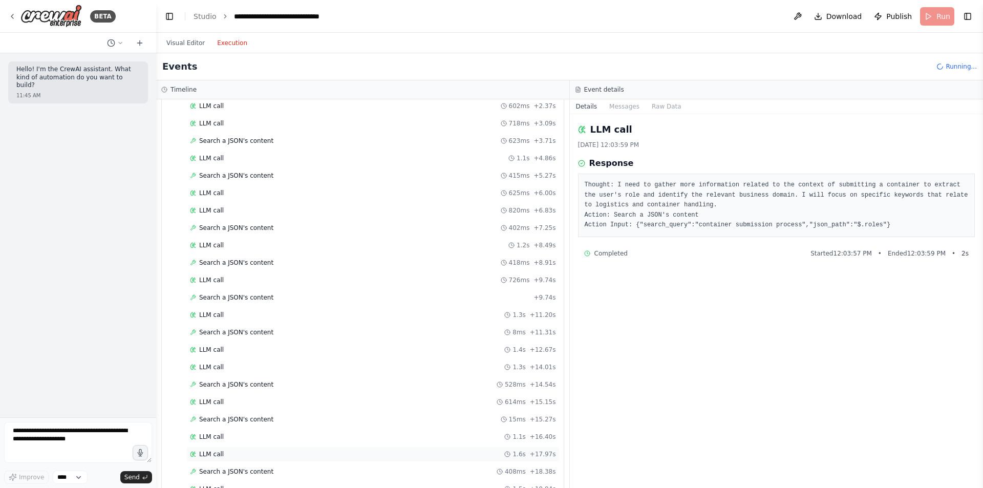
scroll to position [195, 0]
click at [230, 426] on div "Search a JSON's content 429ms + 20.47s" at bounding box center [372, 419] width 373 height 15
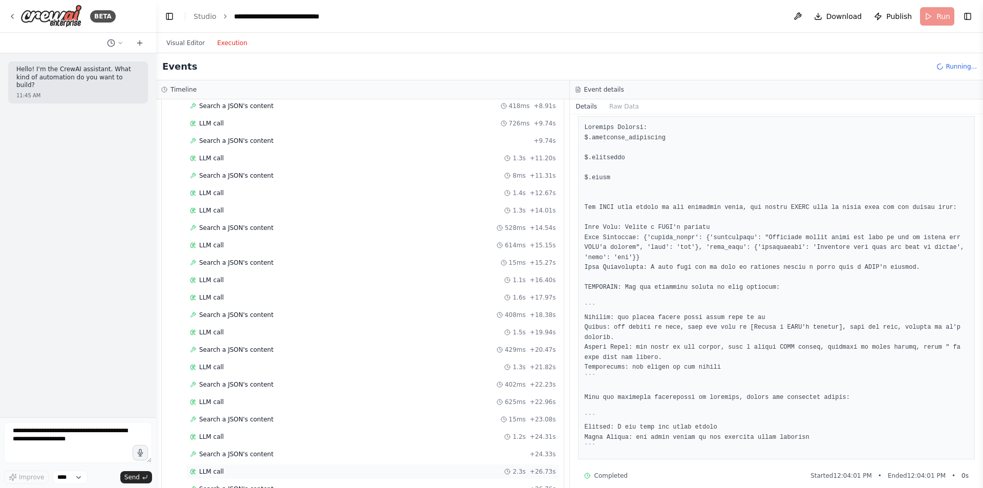
scroll to position [404, 0]
click at [215, 432] on div "LLM call 1.2s + 29.64s" at bounding box center [372, 436] width 373 height 15
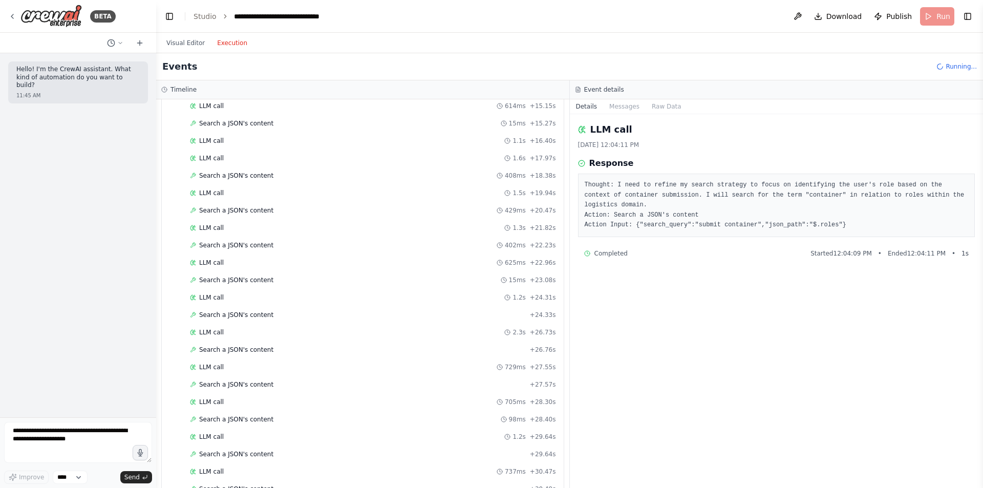
click at [221, 462] on div "Started + 0.00s LLM call 932ms + 1.03s Search a JSON's content 617ms + 1.66s LL…" at bounding box center [367, 133] width 394 height 766
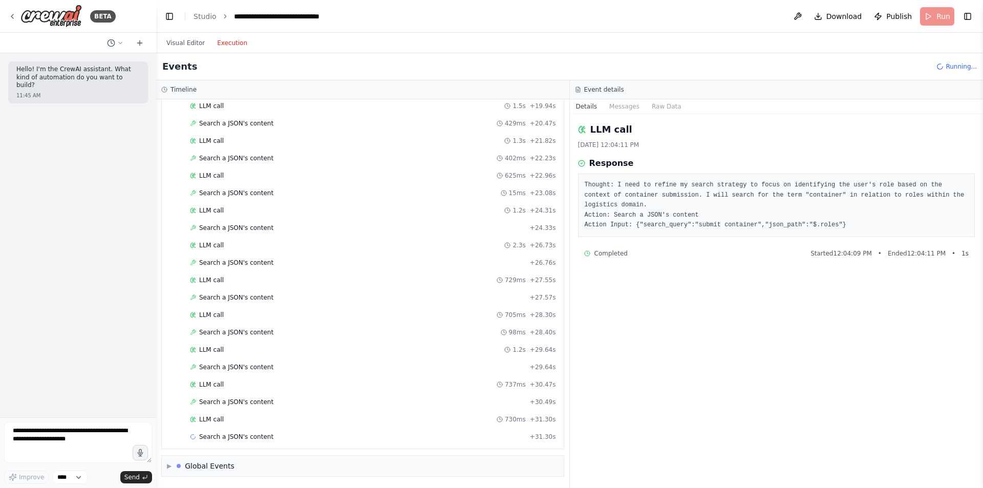
scroll to position [509, 0]
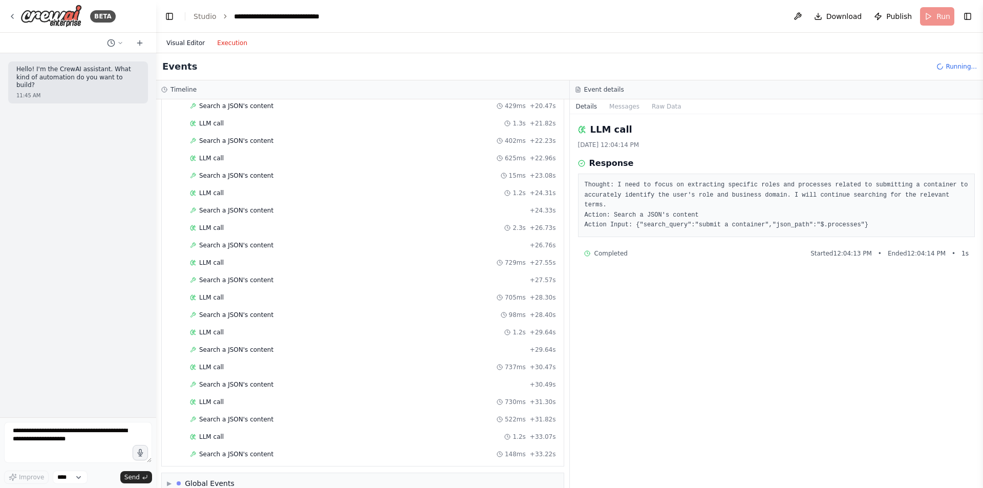
click at [189, 43] on button "Visual Editor" at bounding box center [185, 43] width 51 height 12
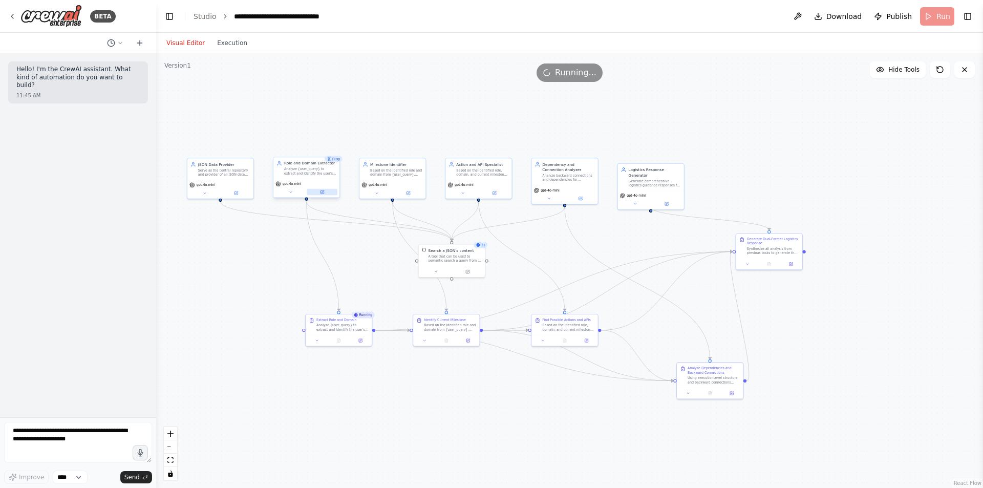
click at [325, 194] on button at bounding box center [322, 192] width 30 height 7
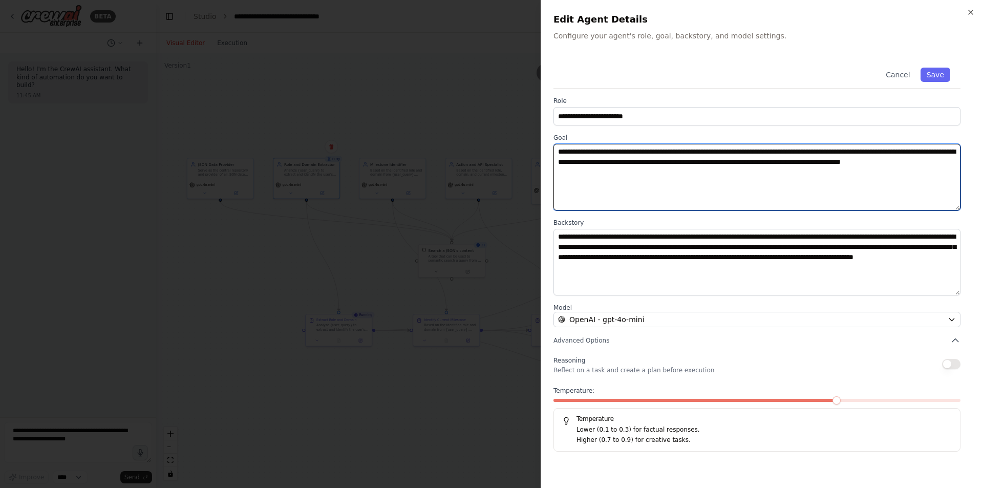
click at [731, 172] on textarea "**********" at bounding box center [757, 177] width 407 height 67
click at [740, 153] on textarea "**********" at bounding box center [757, 177] width 407 height 67
click at [934, 192] on textarea "**********" at bounding box center [757, 177] width 407 height 67
click at [743, 154] on textarea "**********" at bounding box center [757, 177] width 407 height 67
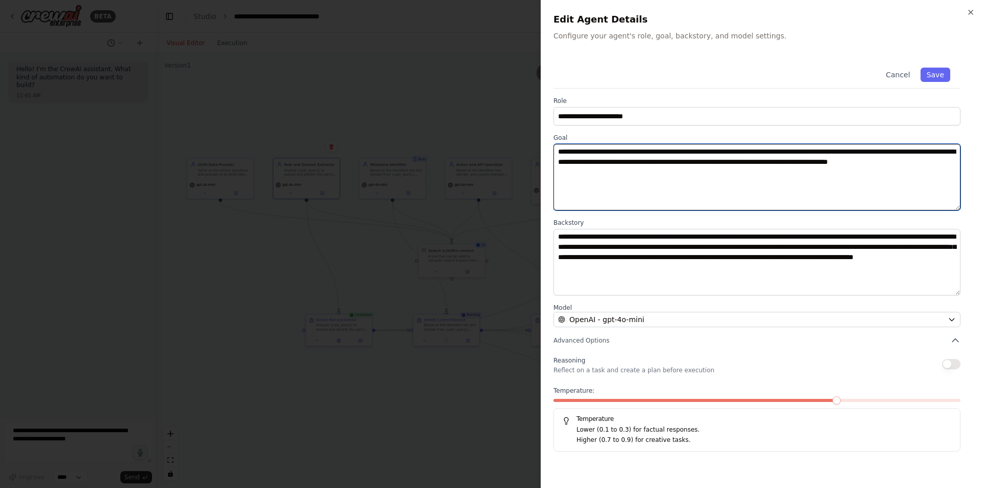
paste textarea "********"
type textarea "**********"
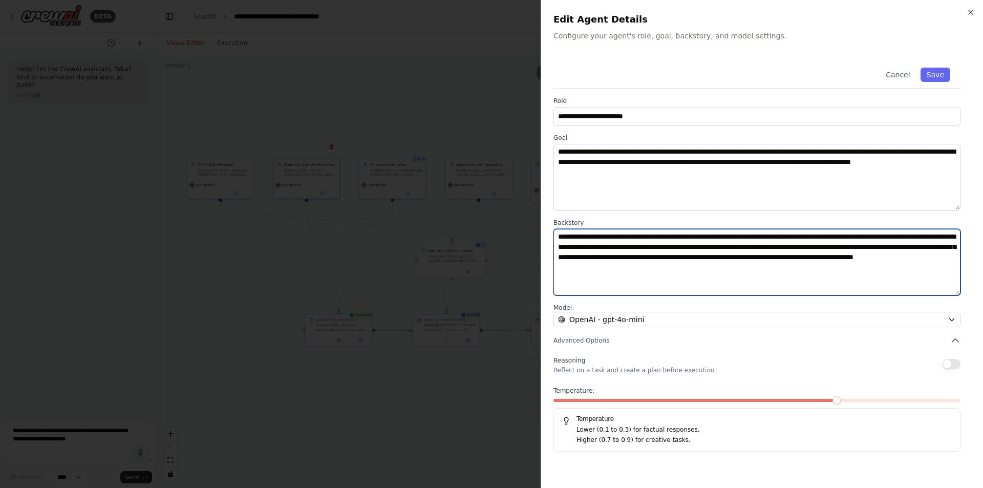
click at [633, 245] on textarea "**********" at bounding box center [757, 262] width 407 height 67
paste textarea "********"
click at [834, 282] on textarea "**********" at bounding box center [757, 262] width 407 height 67
type textarea "**********"
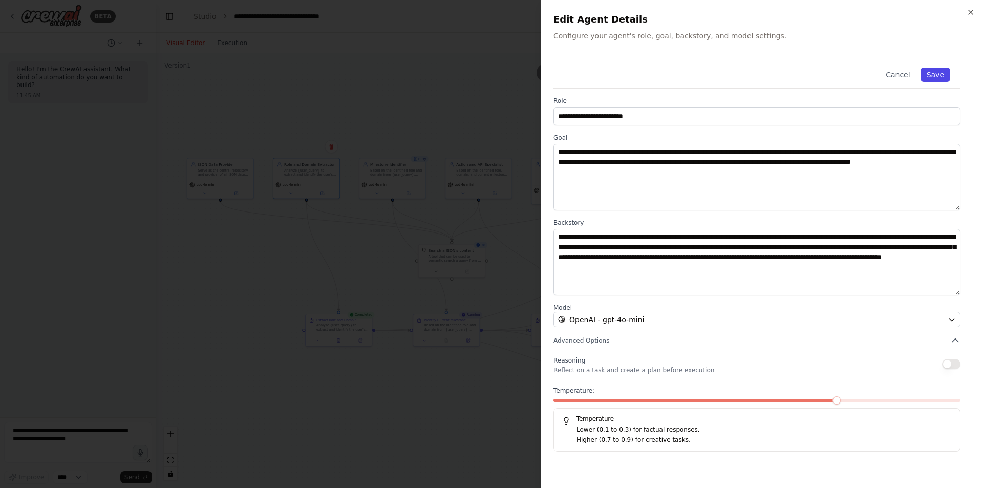
click at [931, 71] on button "Save" at bounding box center [936, 75] width 30 height 14
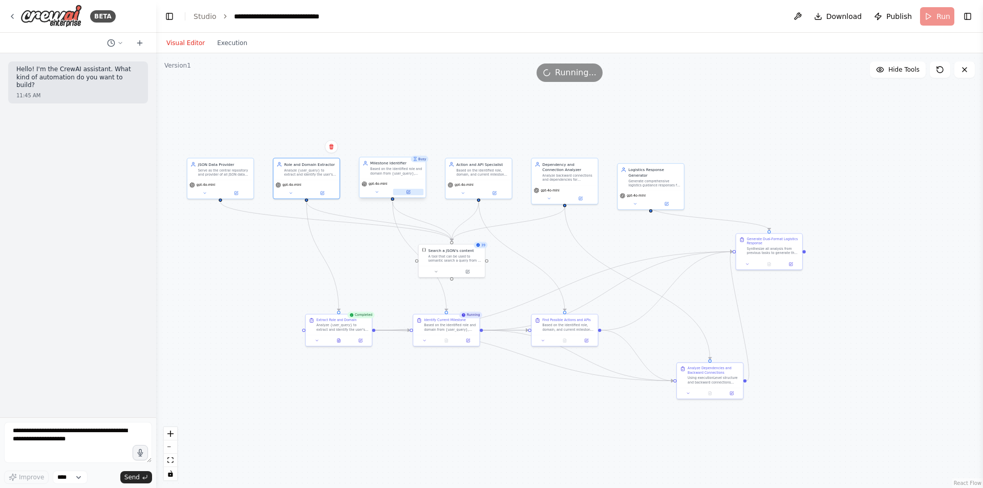
click at [407, 193] on icon at bounding box center [408, 192] width 3 height 3
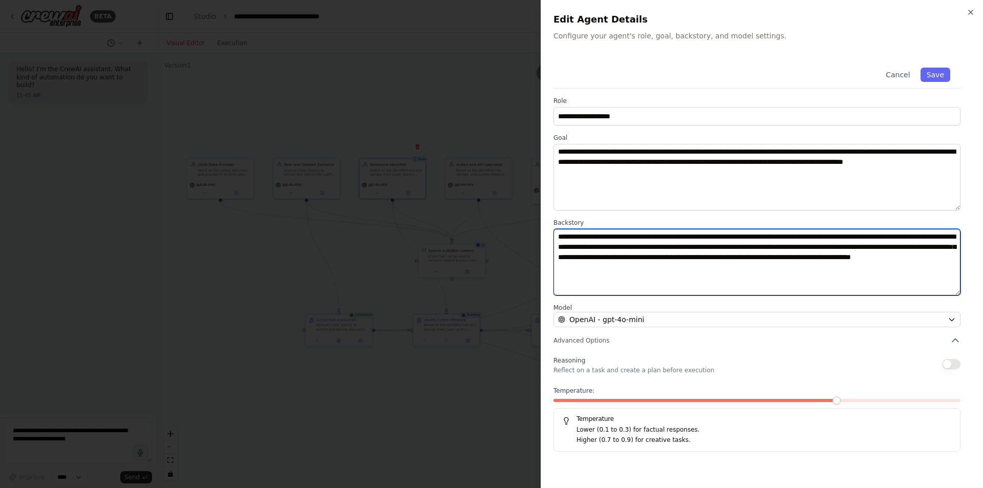
click at [841, 239] on textarea "**********" at bounding box center [757, 262] width 407 height 67
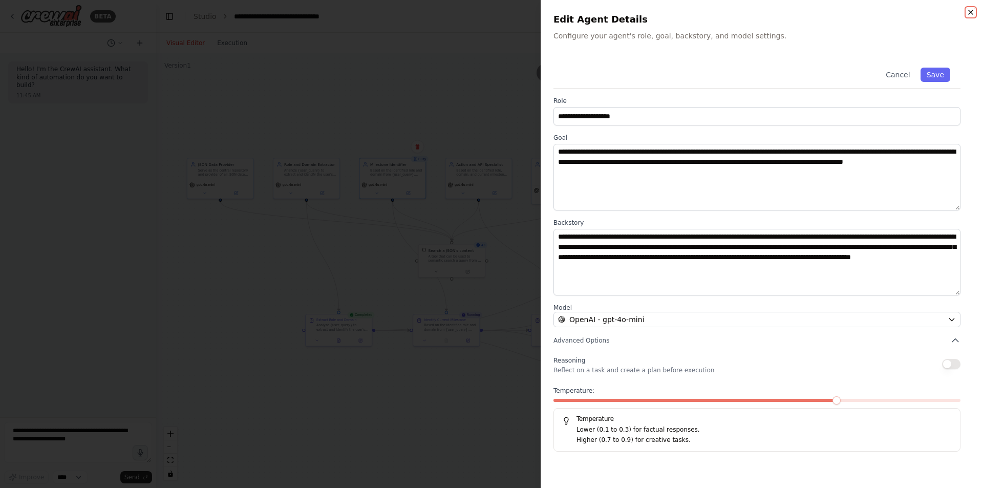
click at [971, 12] on icon "button" at bounding box center [971, 12] width 8 height 8
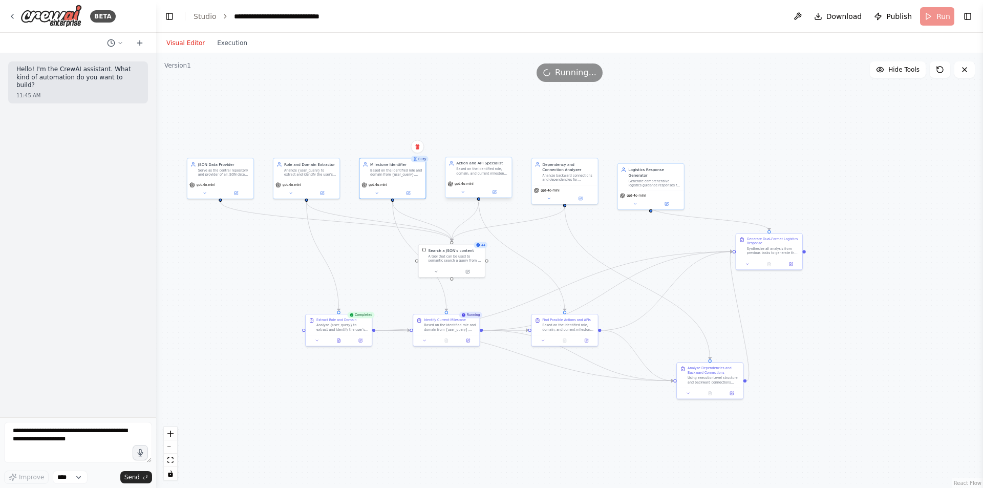
click at [470, 172] on div "Based on the identified role, domain, and current milestone for {user_query}, f…" at bounding box center [482, 171] width 52 height 9
click at [499, 193] on button at bounding box center [494, 192] width 30 height 7
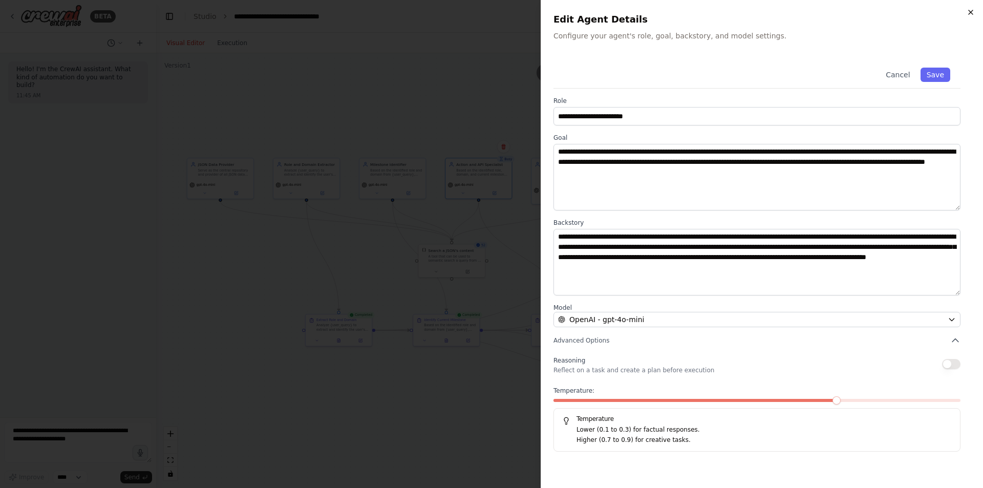
click at [967, 15] on icon "button" at bounding box center [971, 12] width 8 height 8
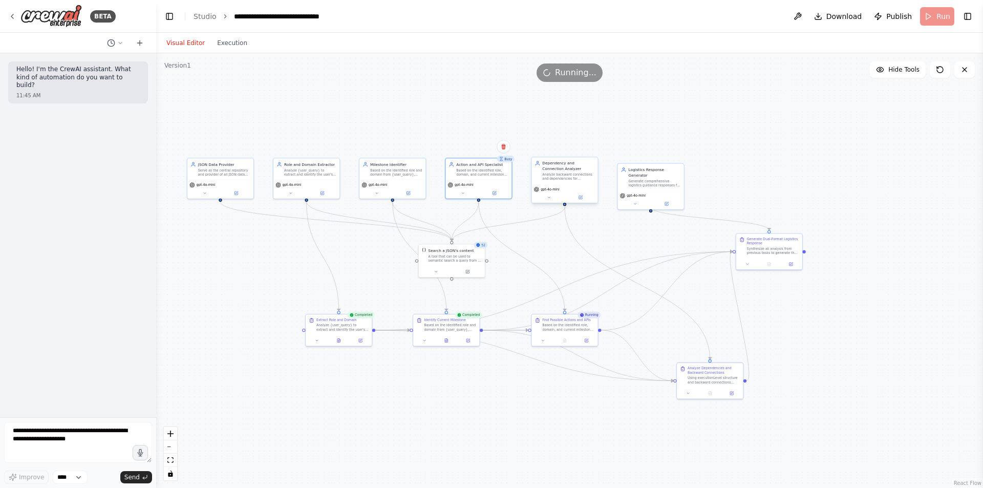
click at [572, 163] on div "Dependency and Connection Analyzer" at bounding box center [568, 166] width 52 height 11
click at [585, 199] on button at bounding box center [580, 197] width 30 height 7
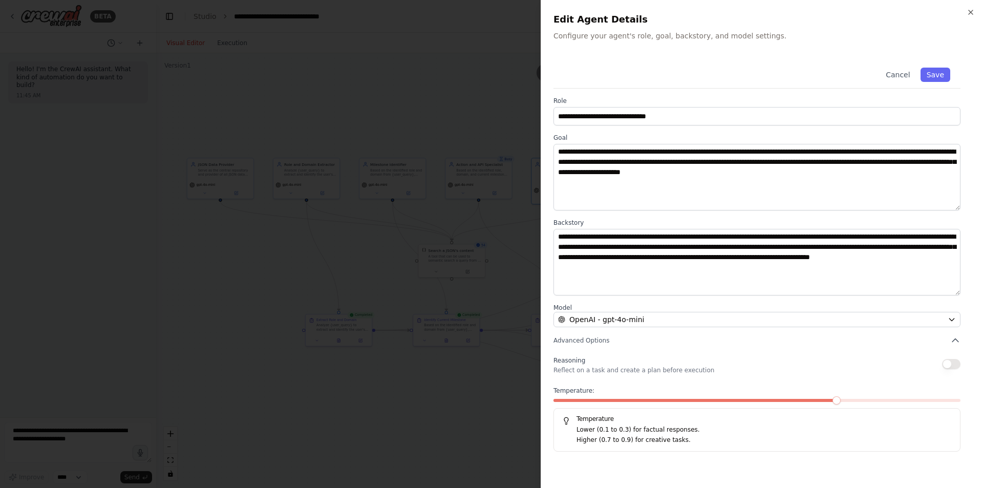
click at [964, 16] on h2 "Edit Agent Details" at bounding box center [762, 19] width 417 height 14
click at [781, 40] on p "Configure your agent's role, goal, backstory, and model settings." at bounding box center [762, 36] width 417 height 10
click at [929, 77] on button "Save" at bounding box center [936, 75] width 30 height 14
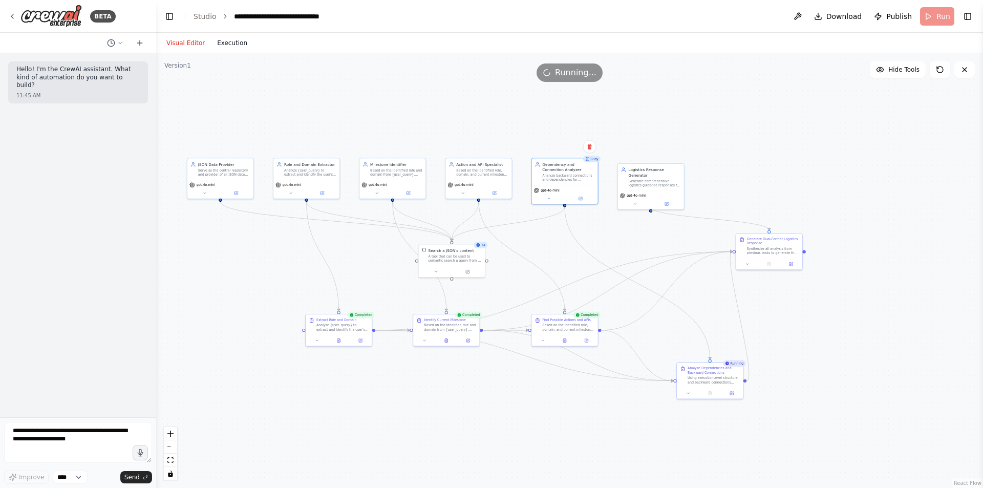
click at [226, 39] on button "Execution" at bounding box center [232, 43] width 43 height 12
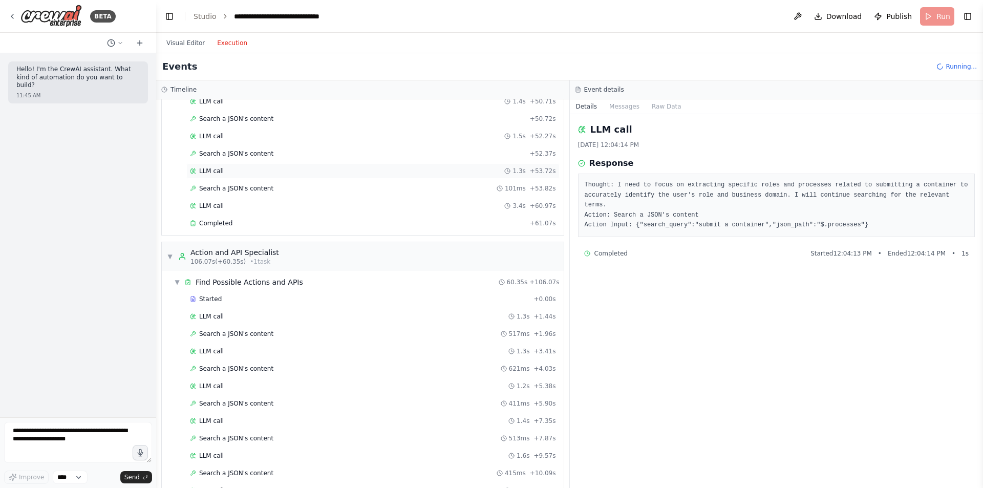
scroll to position [1718, 0]
click at [215, 225] on span "Completed" at bounding box center [215, 226] width 33 height 8
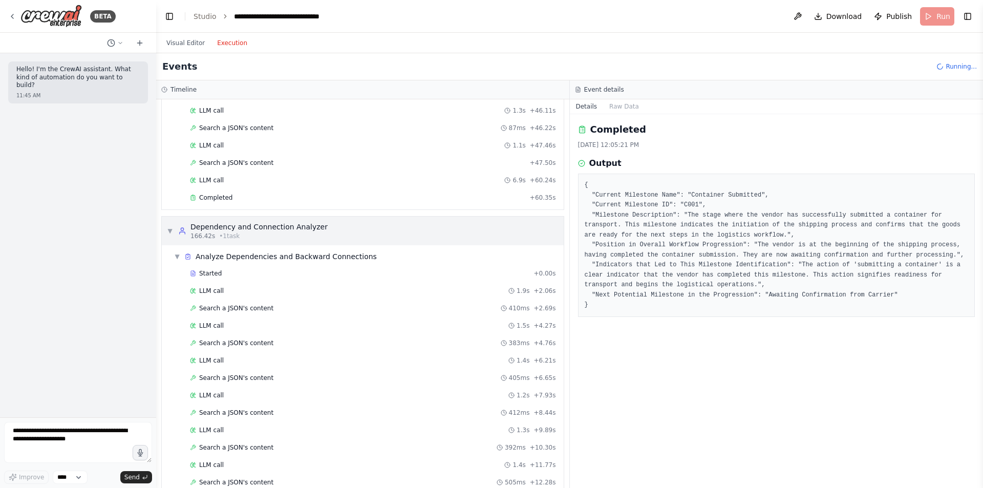
scroll to position [2710, 0]
click at [272, 201] on div "Completed" at bounding box center [358, 198] width 336 height 8
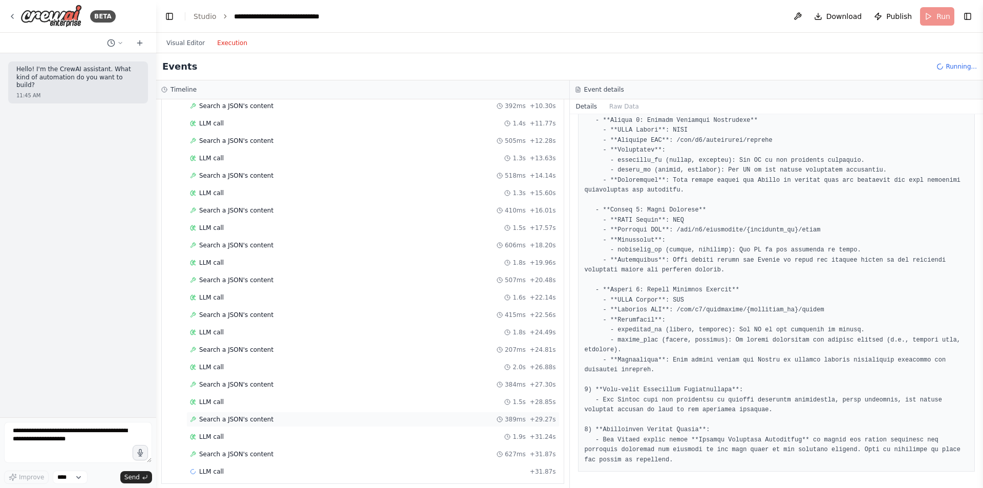
scroll to position [3087, 0]
click at [220, 434] on span "LLM call" at bounding box center [211, 437] width 25 height 8
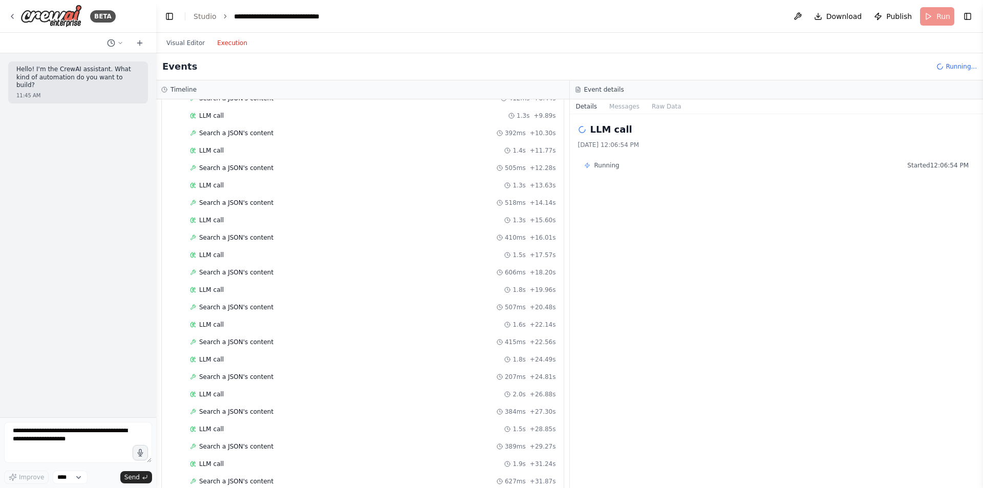
scroll to position [3156, 0]
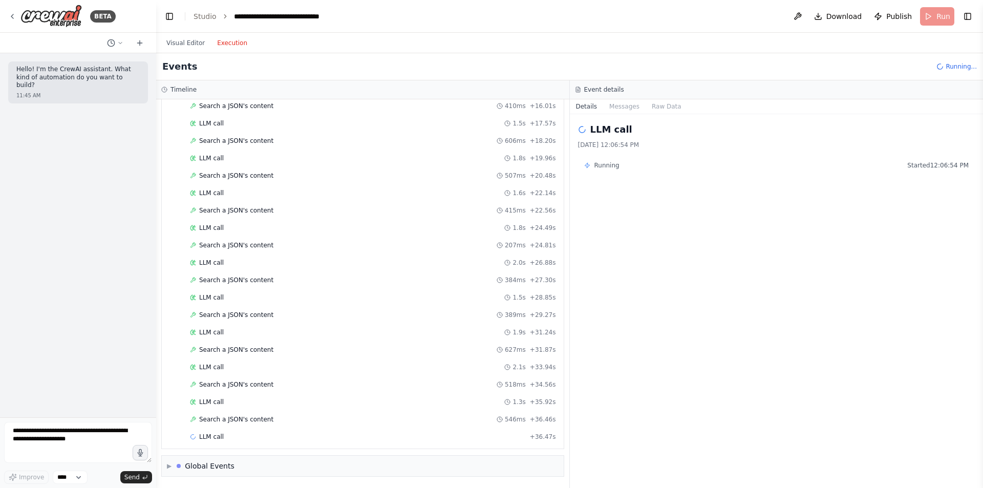
click at [179, 52] on div "Visual Editor Execution" at bounding box center [206, 43] width 93 height 20
click at [178, 49] on div "Visual Editor Execution" at bounding box center [206, 43] width 93 height 20
click at [174, 44] on button "Visual Editor" at bounding box center [185, 43] width 51 height 12
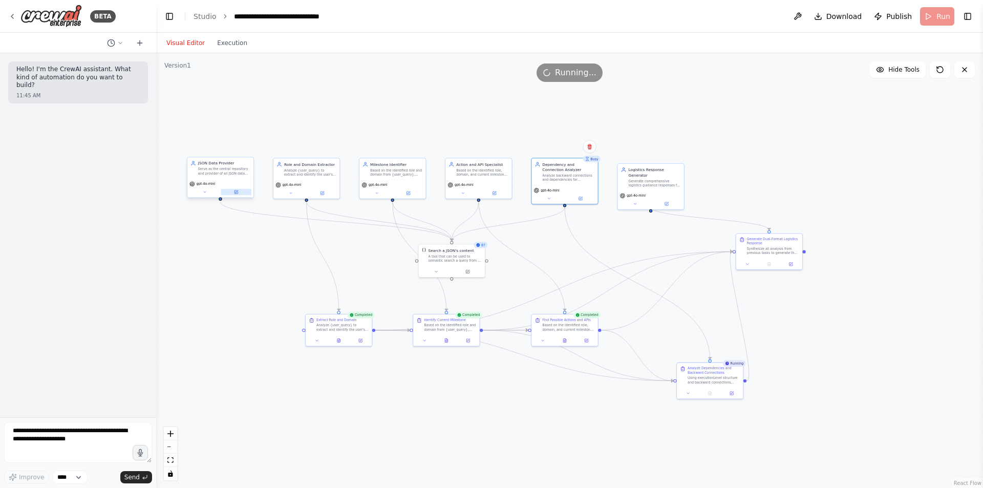
click at [235, 195] on button at bounding box center [236, 192] width 30 height 7
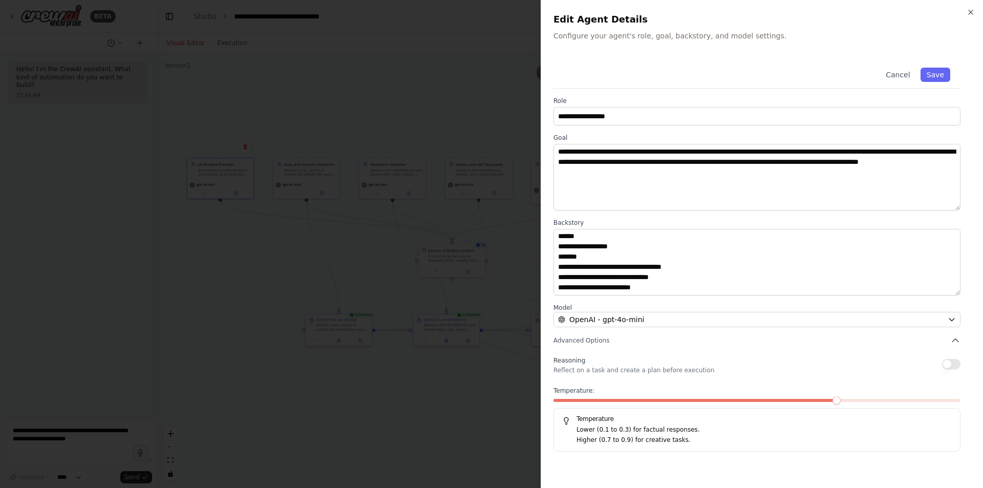
scroll to position [0, 0]
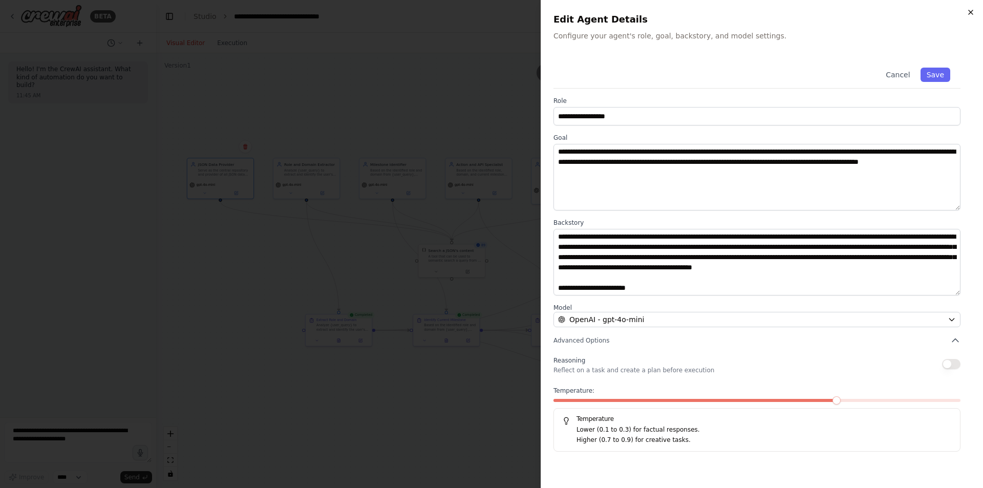
click at [972, 13] on icon "button" at bounding box center [971, 12] width 4 height 4
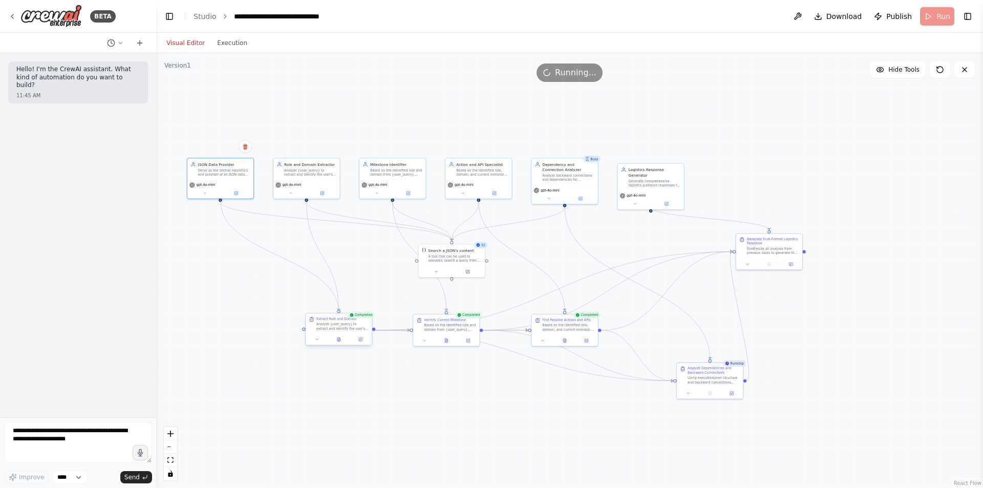
drag, startPoint x: 220, startPoint y: 199, endPoint x: 340, endPoint y: 315, distance: 167.3
click at [340, 315] on div "Role and Domain Extractor Analyze {user_query} to extract and identify the user…" at bounding box center [463, 245] width 435 height 228
drag, startPoint x: 218, startPoint y: 203, endPoint x: 283, endPoint y: 278, distance: 99.1
click at [283, 278] on div ".deletable-edge-delete-btn { width: 20px; height: 20px; border: 0px solid #ffff…" at bounding box center [569, 270] width 827 height 435
drag, startPoint x: 221, startPoint y: 200, endPoint x: 305, endPoint y: 334, distance: 157.9
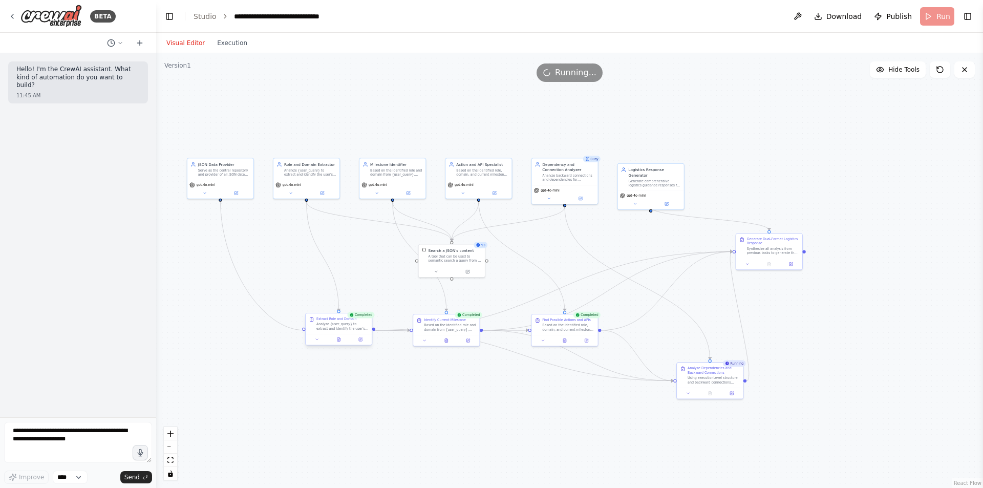
click at [305, 334] on div "Role and Domain Extractor Analyze {user_query} to extract and identify the user…" at bounding box center [463, 245] width 435 height 228
drag, startPoint x: 453, startPoint y: 279, endPoint x: 305, endPoint y: 330, distance: 156.1
click at [305, 330] on div "Role and Domain Extractor Analyze {user_query} to extract and identify the user…" at bounding box center [463, 245] width 435 height 228
click at [354, 271] on div ".deletable-edge-delete-btn { width: 20px; height: 20px; border: 0px solid #ffff…" at bounding box center [569, 270] width 827 height 435
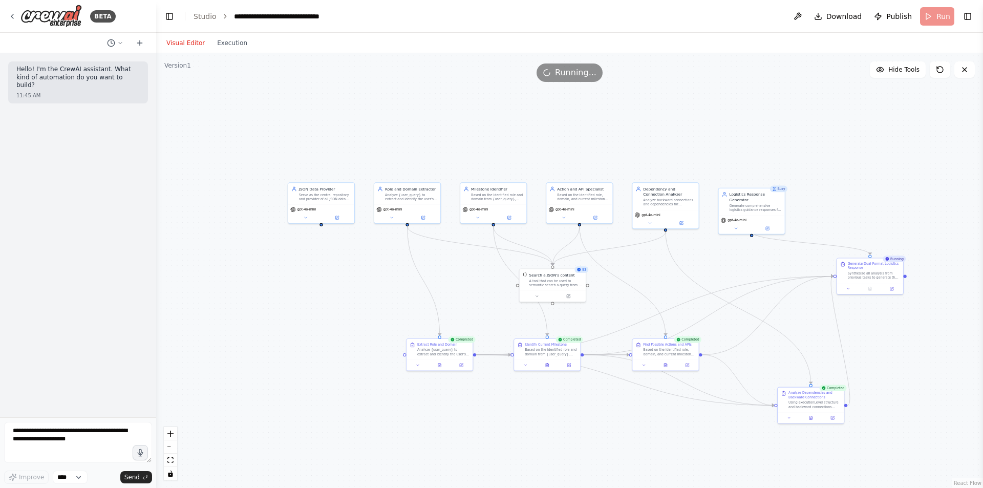
drag, startPoint x: 354, startPoint y: 271, endPoint x: 469, endPoint y: 299, distance: 117.5
click at [469, 299] on div ".deletable-edge-delete-btn { width: 20px; height: 20px; border: 0px solid #ffff…" at bounding box center [569, 270] width 827 height 435
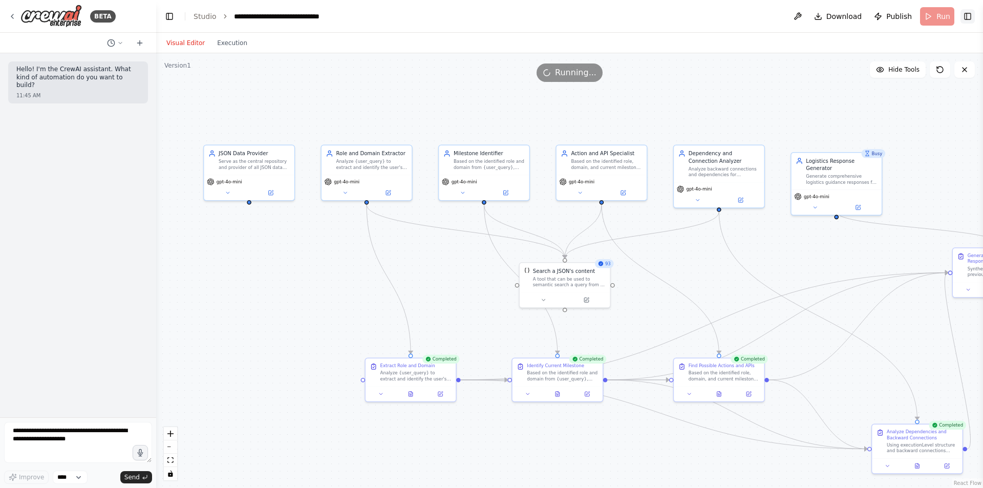
click at [969, 14] on button "Toggle Right Sidebar" at bounding box center [968, 16] width 14 height 14
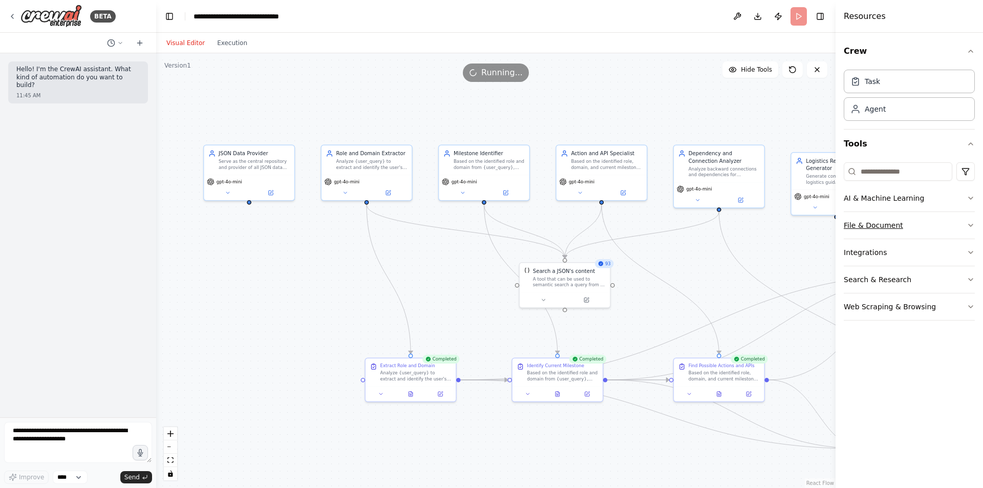
click at [941, 218] on button "File & Document" at bounding box center [909, 225] width 131 height 27
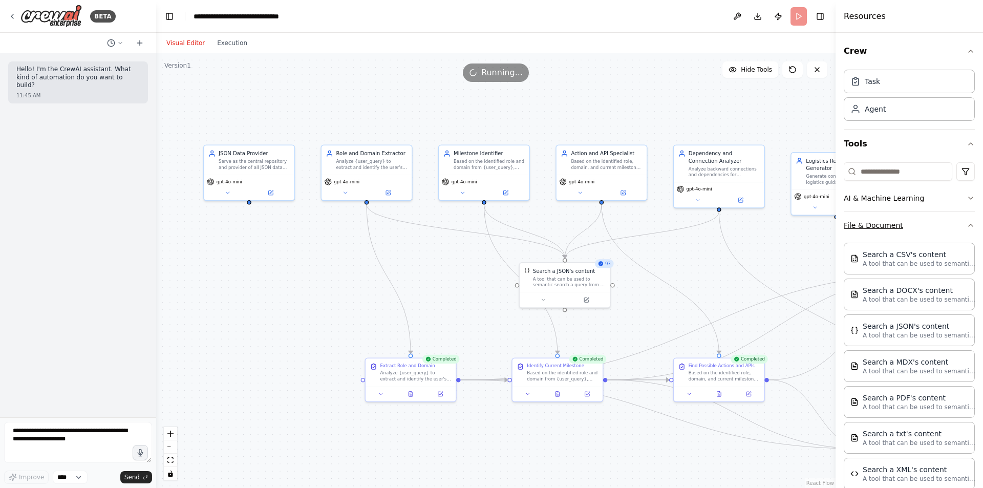
click at [942, 237] on button "File & Document" at bounding box center [909, 225] width 131 height 27
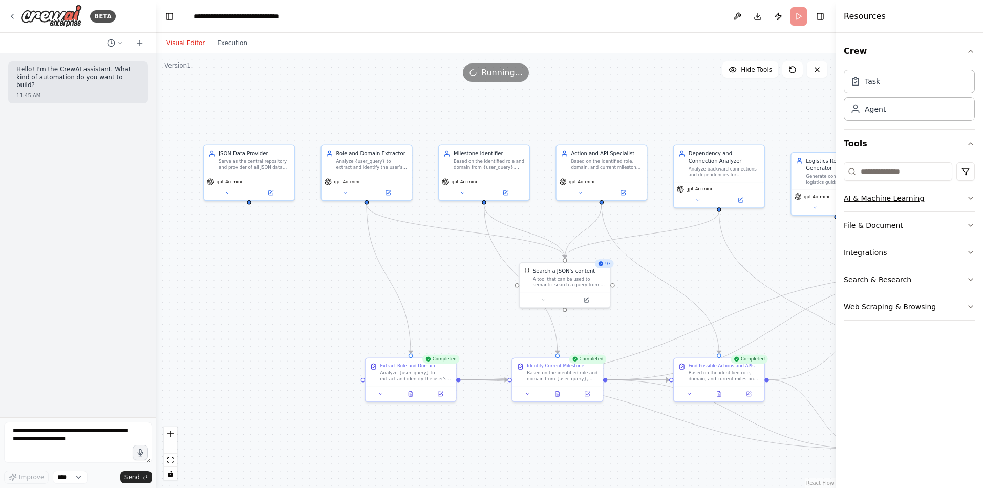
click at [944, 204] on button "AI & Machine Learning" at bounding box center [909, 198] width 131 height 27
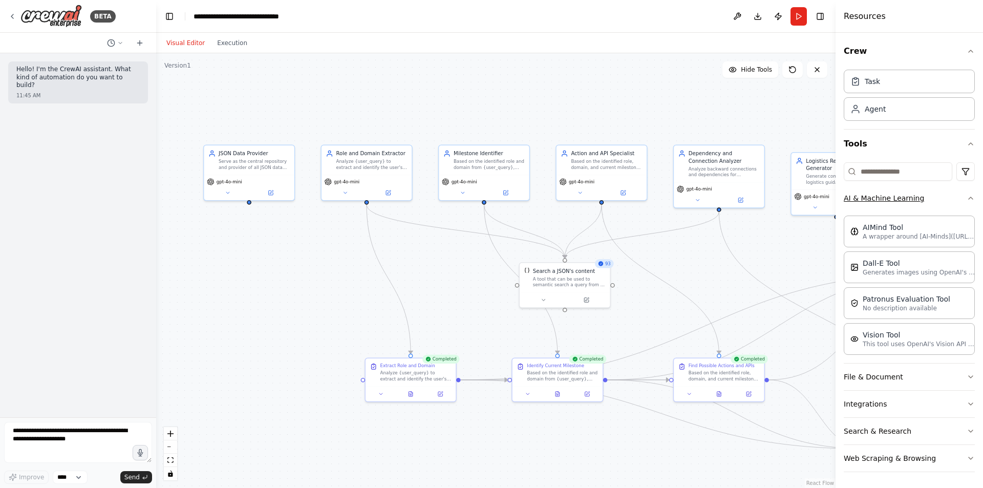
click at [947, 211] on button "AI & Machine Learning" at bounding box center [909, 198] width 131 height 27
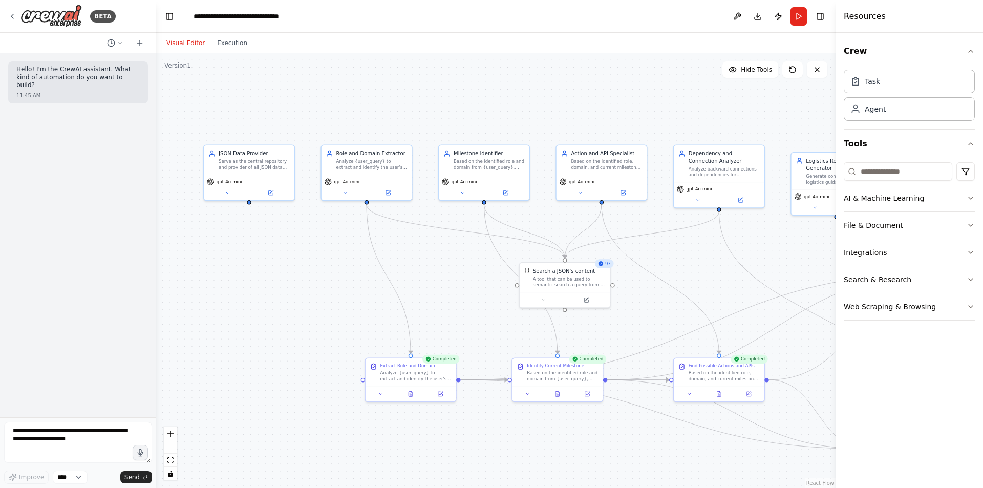
click at [914, 246] on button "Integrations" at bounding box center [909, 252] width 131 height 27
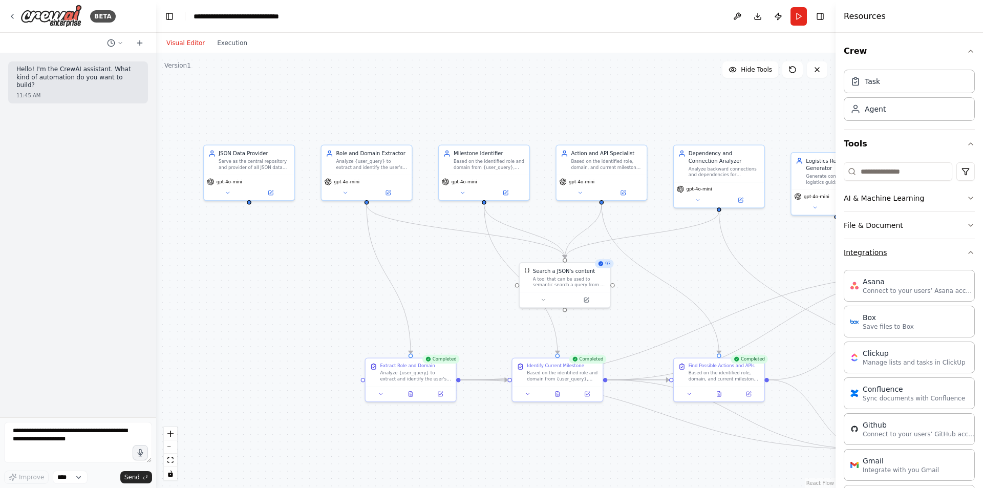
click at [914, 242] on button "Integrations" at bounding box center [909, 252] width 131 height 27
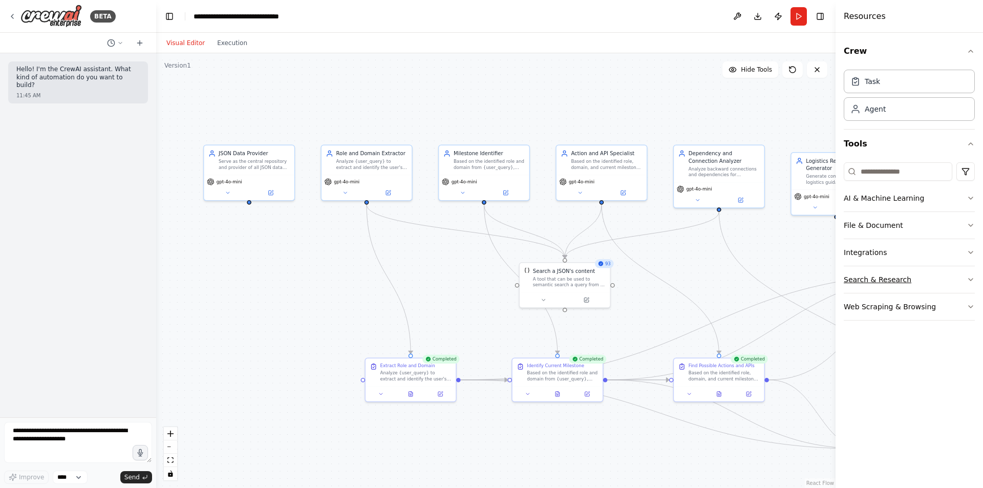
click at [908, 271] on button "Search & Research" at bounding box center [909, 279] width 131 height 27
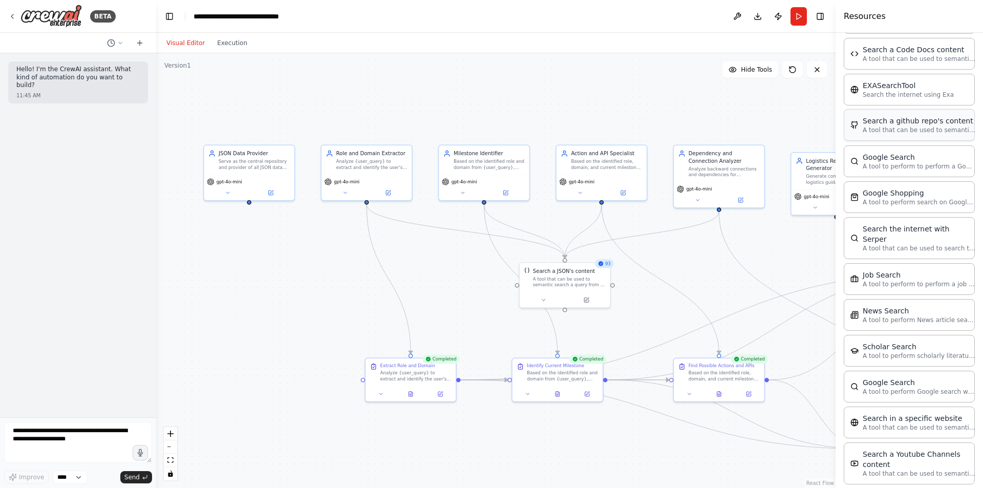
scroll to position [369, 0]
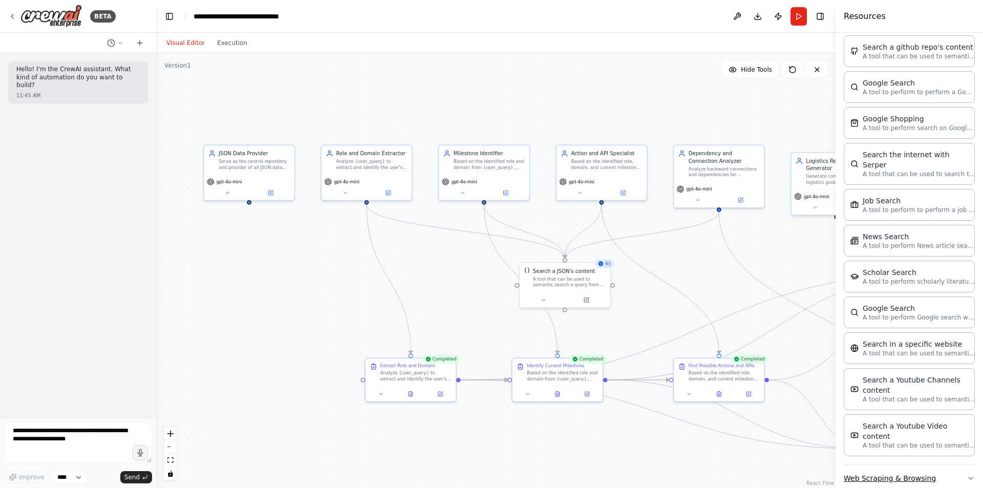
click at [894, 465] on button "Web Scraping & Browsing" at bounding box center [909, 478] width 131 height 27
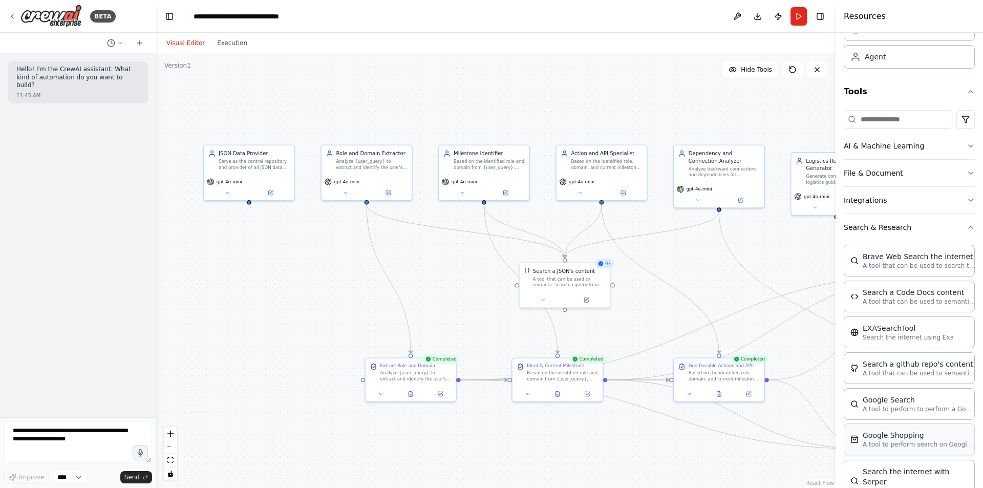
scroll to position [53, 0]
click at [921, 227] on button "Search & Research" at bounding box center [909, 227] width 131 height 27
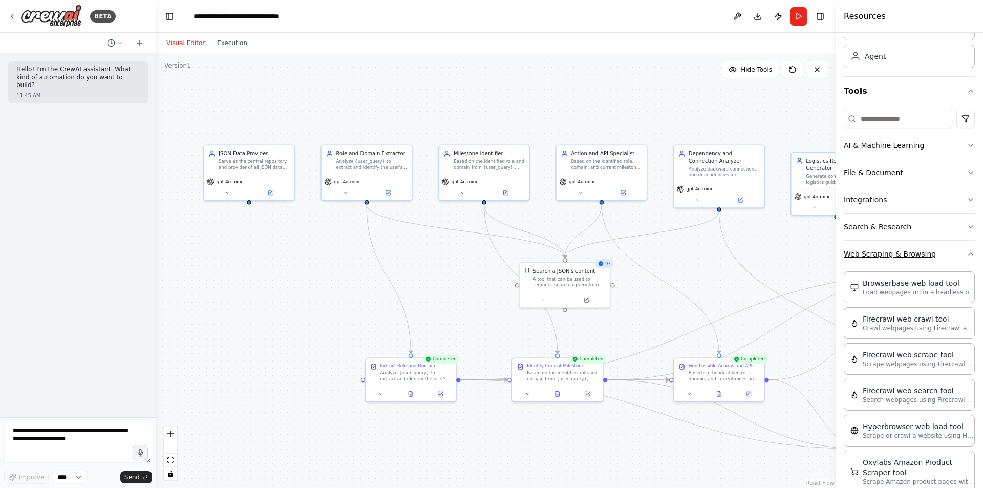
click at [915, 252] on button "Web Scraping & Browsing" at bounding box center [909, 254] width 131 height 27
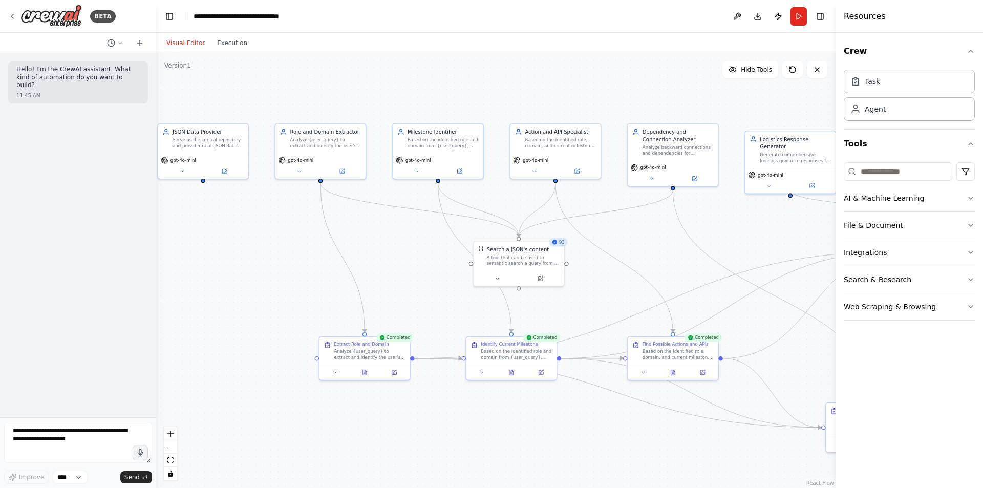
drag, startPoint x: 491, startPoint y: 462, endPoint x: 458, endPoint y: 436, distance: 42.3
click at [458, 436] on div ".deletable-edge-delete-btn { width: 20px; height: 20px; border: 0px solid #ffff…" at bounding box center [496, 270] width 680 height 435
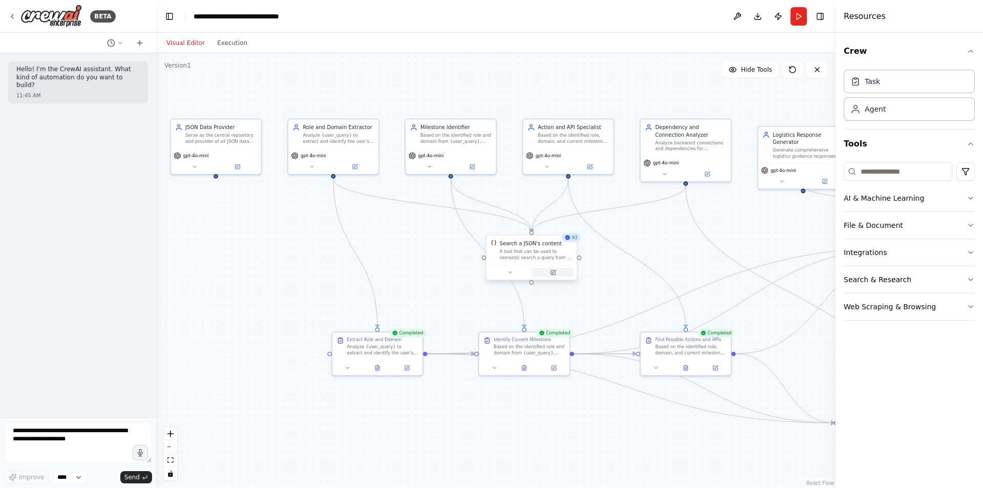
click at [560, 275] on button at bounding box center [553, 272] width 41 height 9
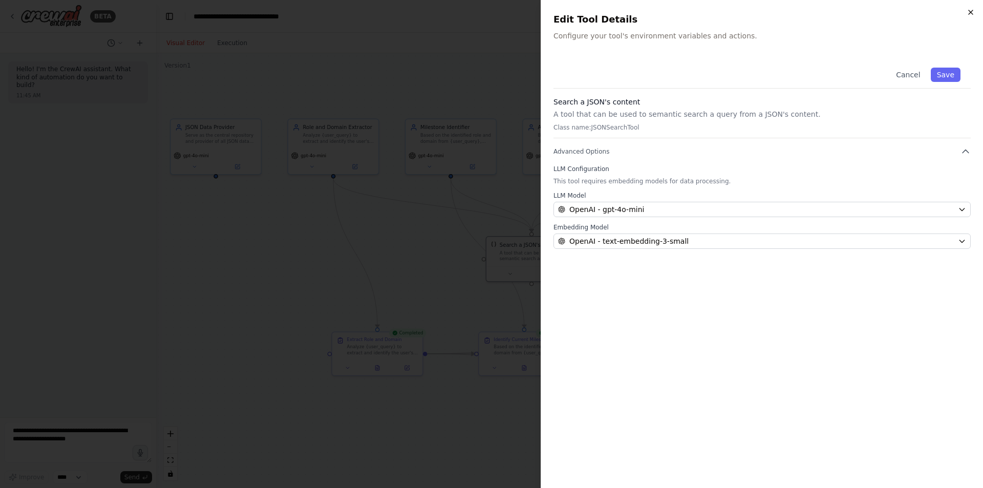
click at [969, 13] on icon "button" at bounding box center [971, 12] width 8 height 8
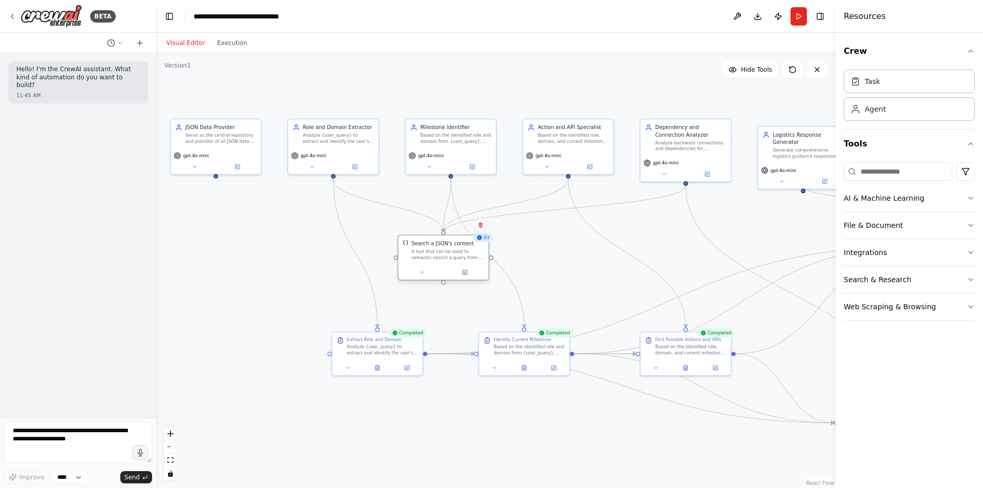
drag, startPoint x: 521, startPoint y: 262, endPoint x: 425, endPoint y: 265, distance: 96.9
click at [425, 265] on div "Search a JSON's content A tool that can be used to semantic search a query from…" at bounding box center [444, 258] width 92 height 46
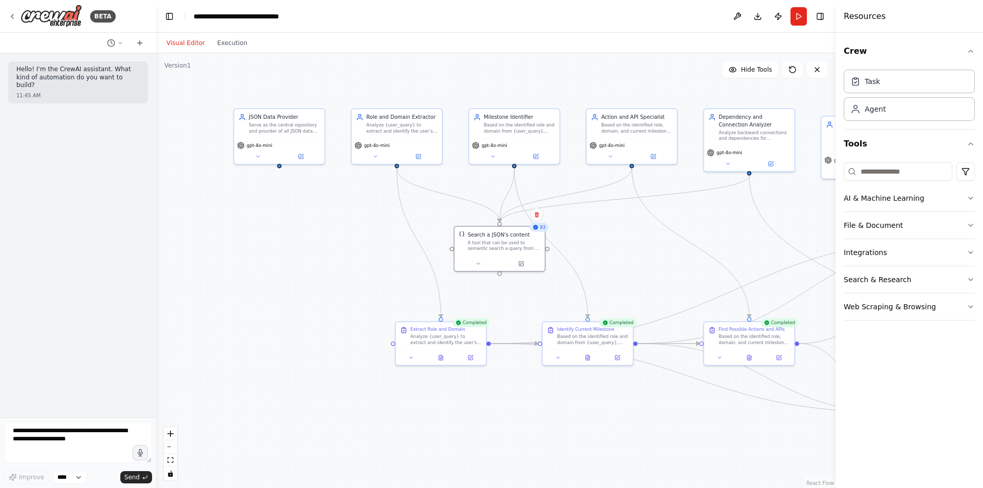
drag, startPoint x: 319, startPoint y: 276, endPoint x: 425, endPoint y: 273, distance: 106.0
click at [425, 273] on div ".deletable-edge-delete-btn { width: 20px; height: 20px; border: 0px solid #ffff…" at bounding box center [496, 270] width 680 height 435
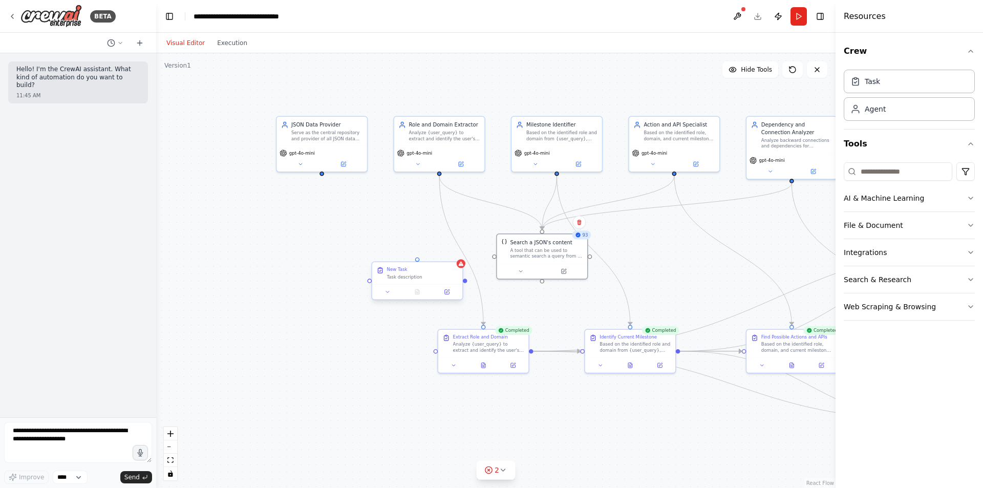
click at [405, 279] on div "Task description" at bounding box center [422, 277] width 71 height 6
click at [446, 293] on icon at bounding box center [447, 292] width 5 height 5
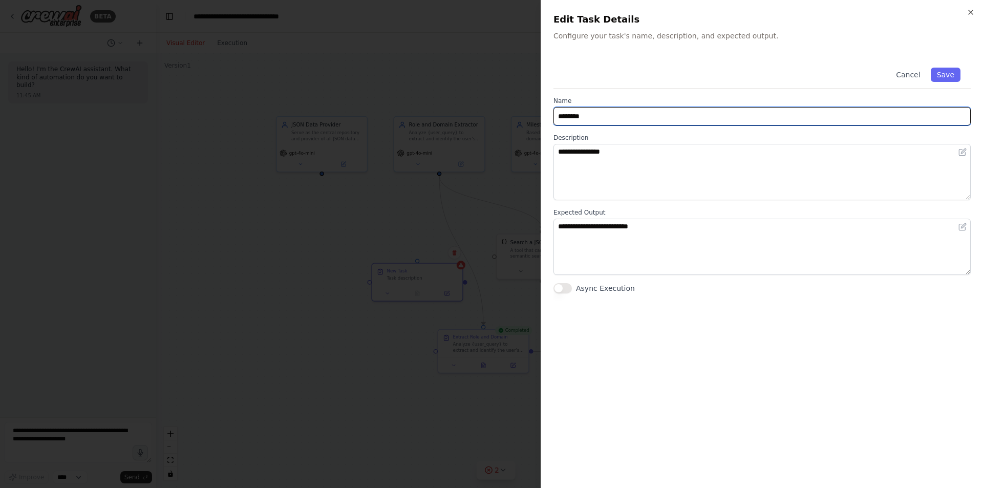
drag, startPoint x: 626, startPoint y: 118, endPoint x: 476, endPoint y: 69, distance: 158.2
click at [476, 69] on body "**********" at bounding box center [491, 244] width 983 height 488
type input "********"
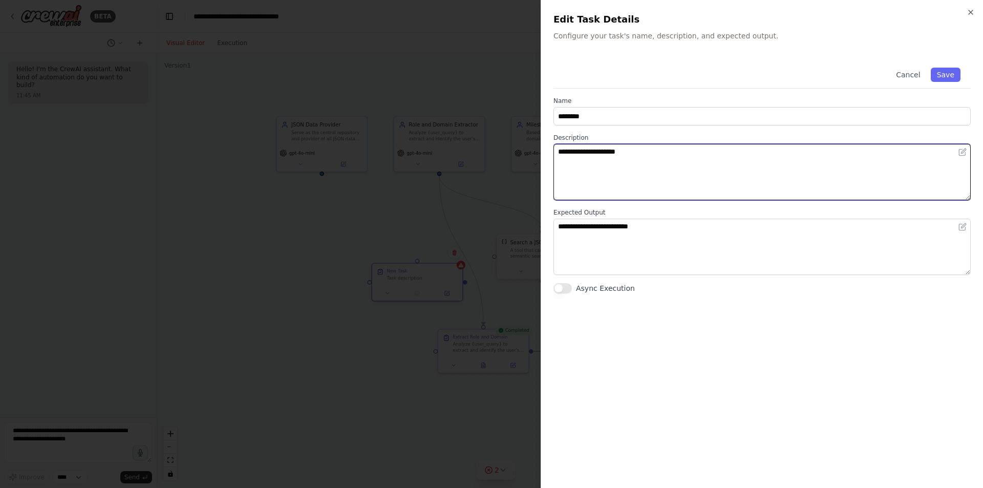
type textarea "**********"
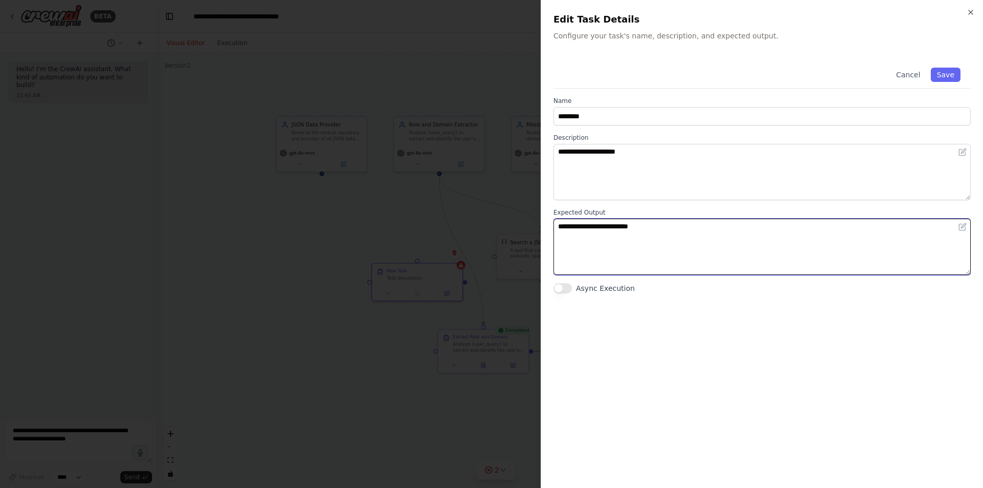
click at [646, 255] on textarea "**********" at bounding box center [762, 247] width 417 height 56
type textarea "**********"
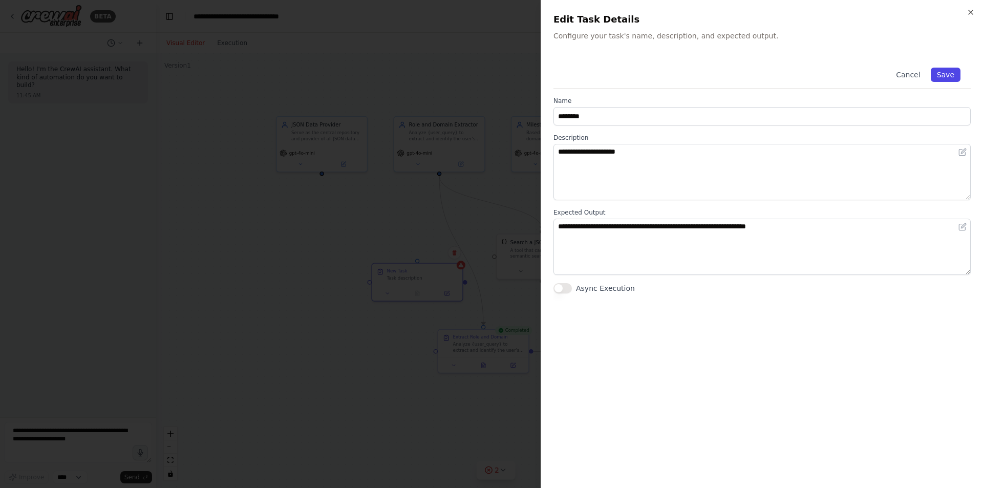
click at [944, 75] on button "Save" at bounding box center [946, 75] width 30 height 14
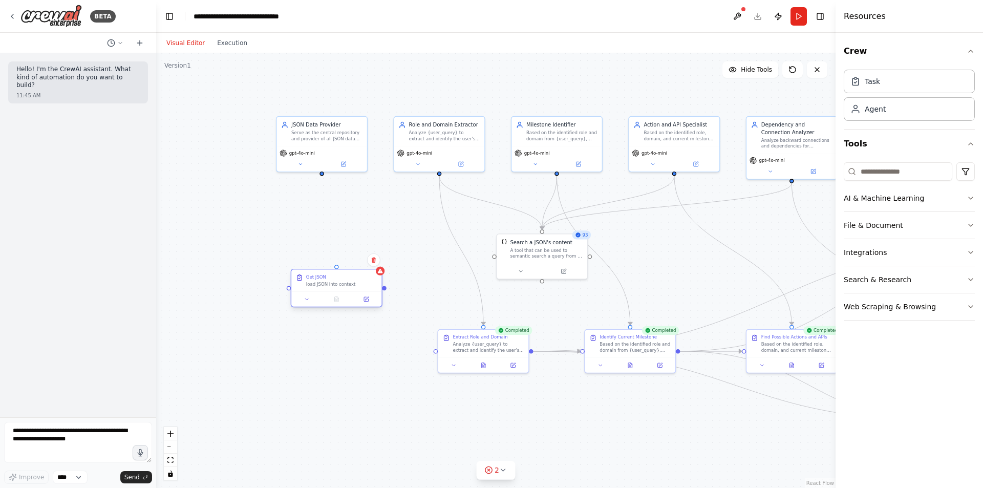
click at [313, 302] on div at bounding box center [336, 298] width 90 height 15
click at [285, 321] on div at bounding box center [292, 328] width 90 height 15
drag, startPoint x: 320, startPoint y: 172, endPoint x: 289, endPoint y: 300, distance: 131.6
click at [357, 300] on div "Role and Domain Extractor Analyze {user_query} to extract and identify the user…" at bounding box center [600, 235] width 487 height 312
click at [342, 320] on div ".deletable-edge-delete-btn { width: 20px; height: 20px; border: 0px solid #ffff…" at bounding box center [496, 270] width 680 height 435
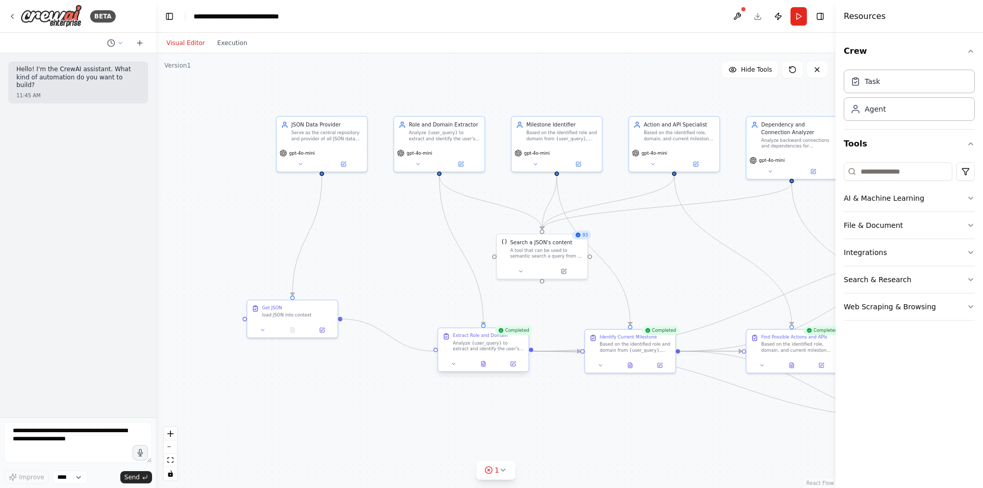
drag, startPoint x: 340, startPoint y: 320, endPoint x: 442, endPoint y: 352, distance: 107.9
click at [442, 352] on div "Role and Domain Extractor Analyze {user_query} to extract and identify the user…" at bounding box center [600, 235] width 487 height 312
click at [450, 151] on div "gpt-4o-mini" at bounding box center [439, 151] width 85 height 7
click at [466, 165] on button at bounding box center [460, 162] width 41 height 9
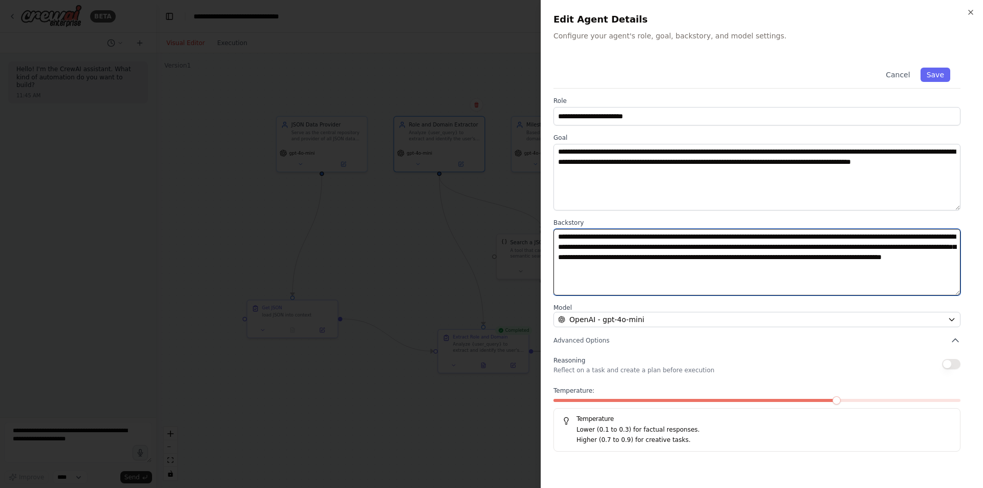
drag, startPoint x: 780, startPoint y: 266, endPoint x: 592, endPoint y: 268, distance: 188.0
click at [592, 268] on textarea "**********" at bounding box center [757, 262] width 407 height 67
type textarea "**********"
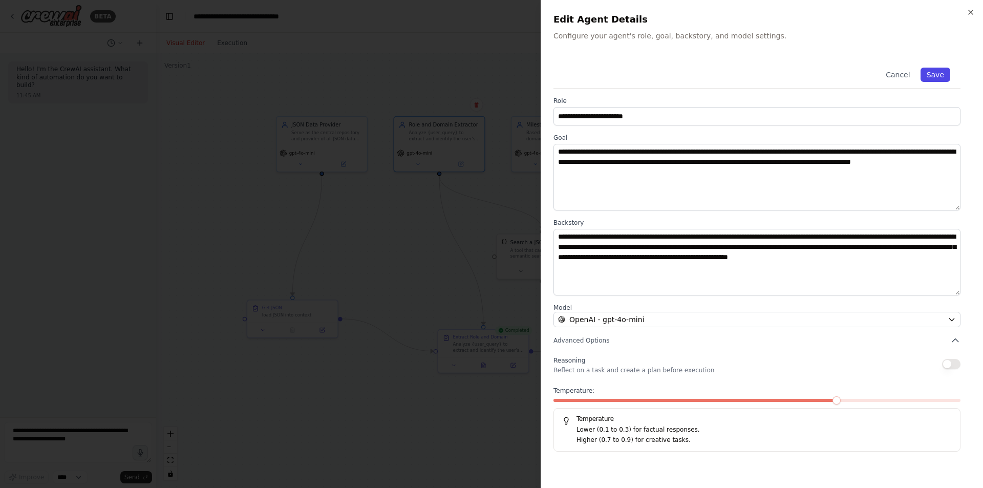
click at [930, 73] on button "Save" at bounding box center [936, 75] width 30 height 14
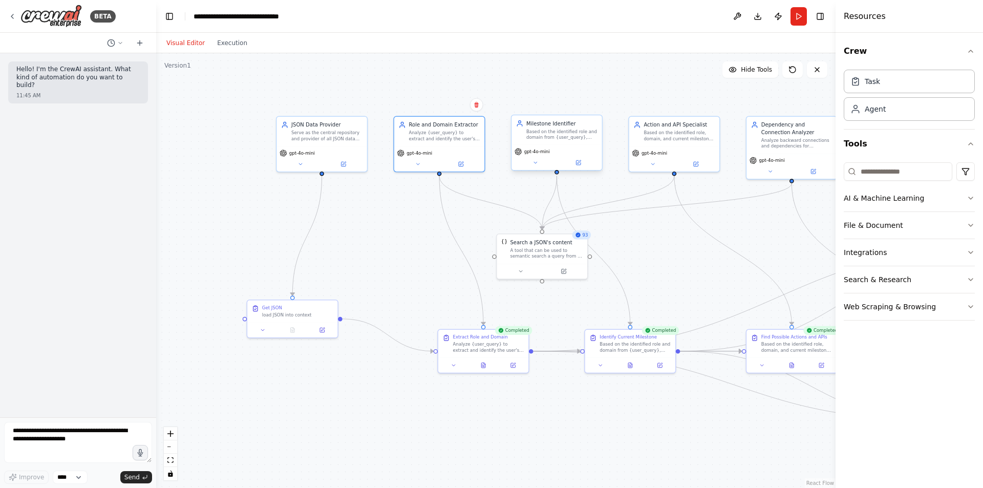
click at [580, 167] on div "gpt-4o-mini" at bounding box center [557, 157] width 90 height 25
click at [579, 164] on icon at bounding box center [578, 162] width 5 height 5
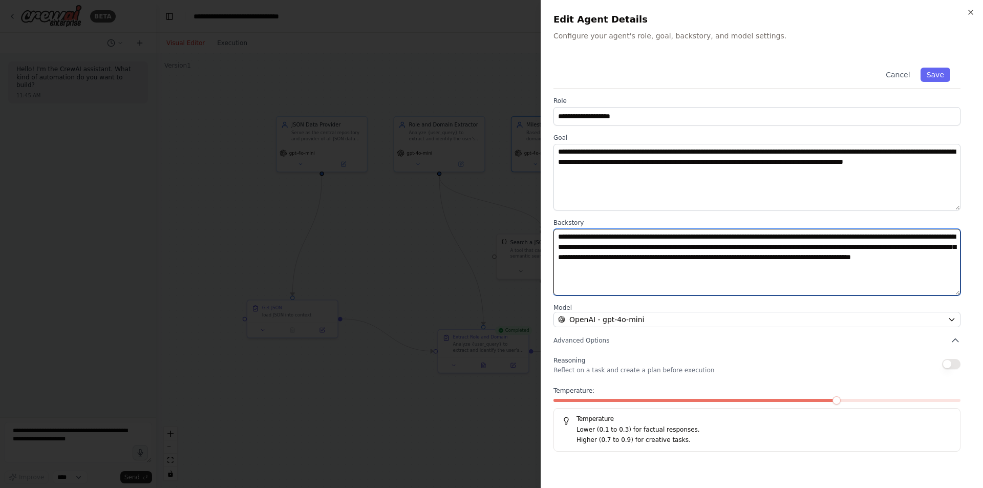
drag, startPoint x: 757, startPoint y: 270, endPoint x: 534, endPoint y: 273, distance: 222.8
click at [534, 273] on body "**********" at bounding box center [491, 244] width 983 height 488
type textarea "**********"
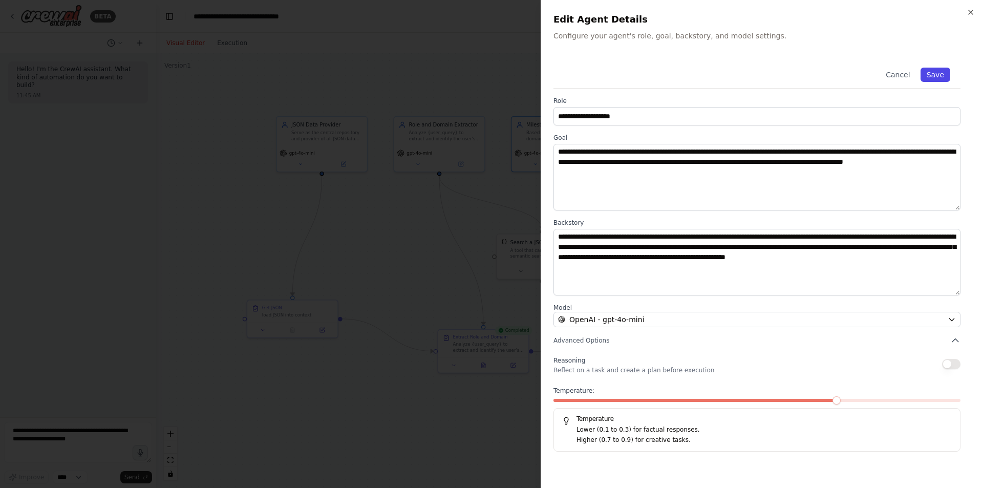
click at [942, 76] on button "Save" at bounding box center [936, 75] width 30 height 14
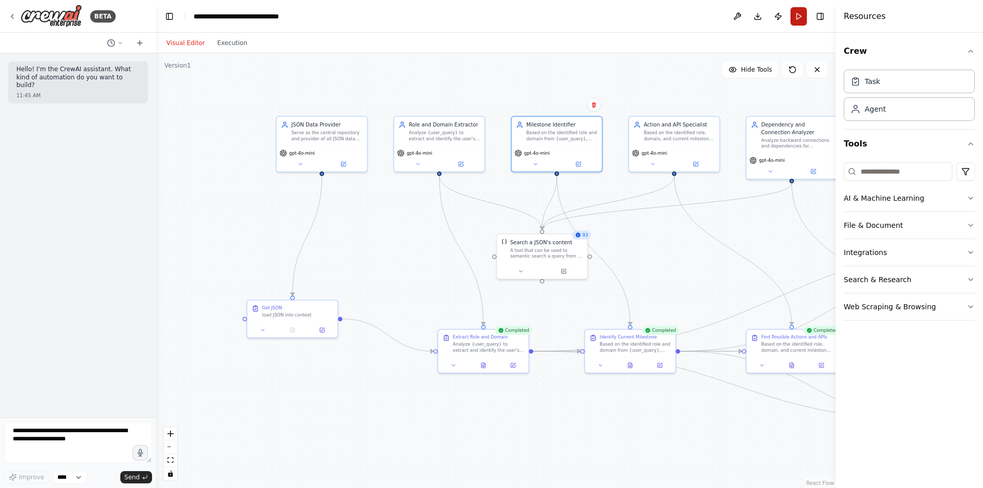
click at [796, 16] on button "Run" at bounding box center [799, 16] width 16 height 18
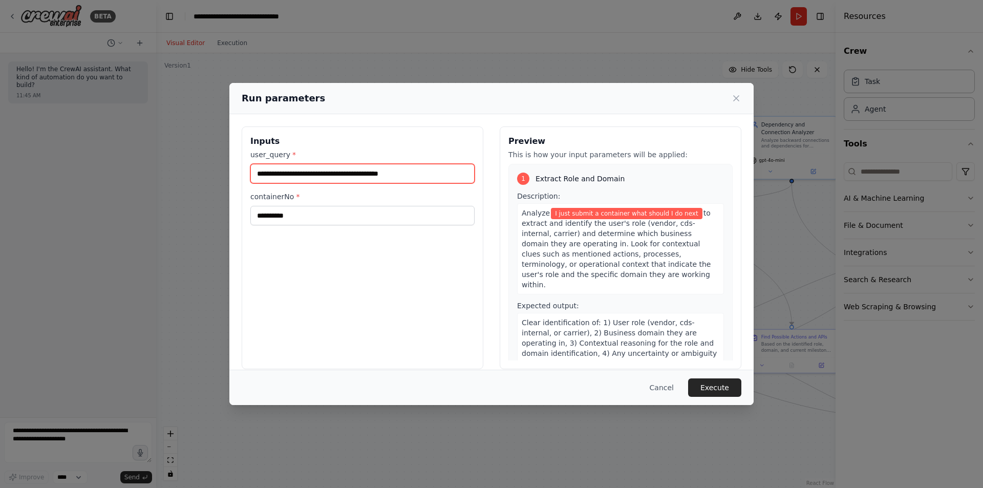
click at [404, 171] on input "**********" at bounding box center [362, 173] width 224 height 19
type input "**********"
click at [718, 389] on button "Execute" at bounding box center [714, 387] width 53 height 18
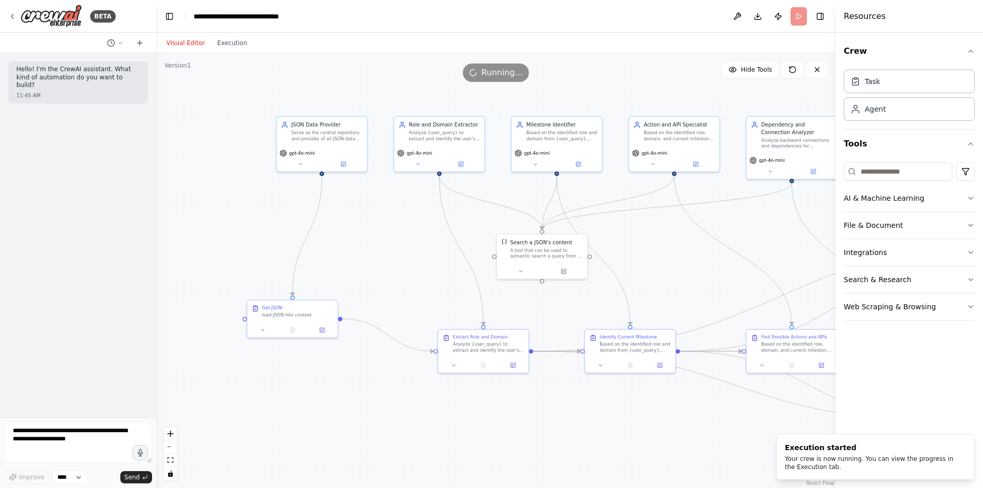
click at [224, 50] on div "Visual Editor Execution" at bounding box center [206, 43] width 93 height 20
click at [220, 43] on button "Execution" at bounding box center [232, 43] width 43 height 12
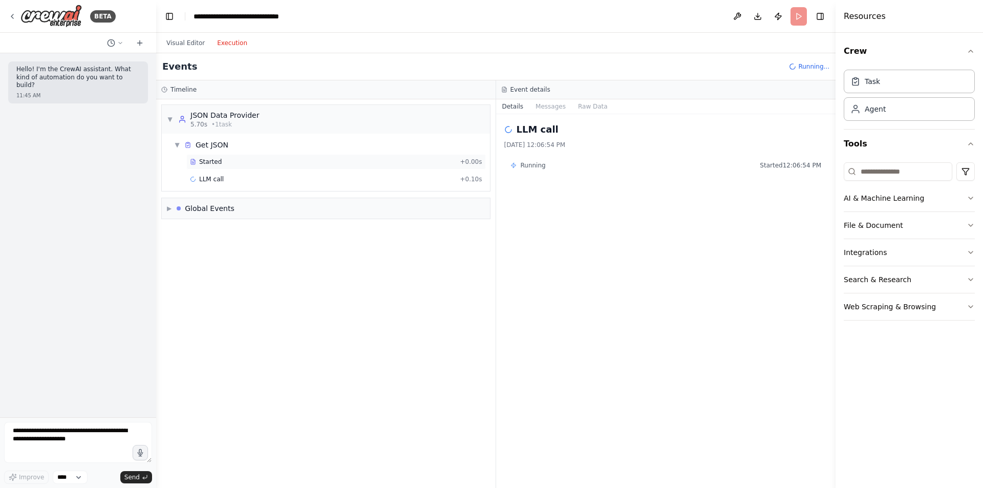
click at [262, 161] on div "Started" at bounding box center [323, 162] width 266 height 8
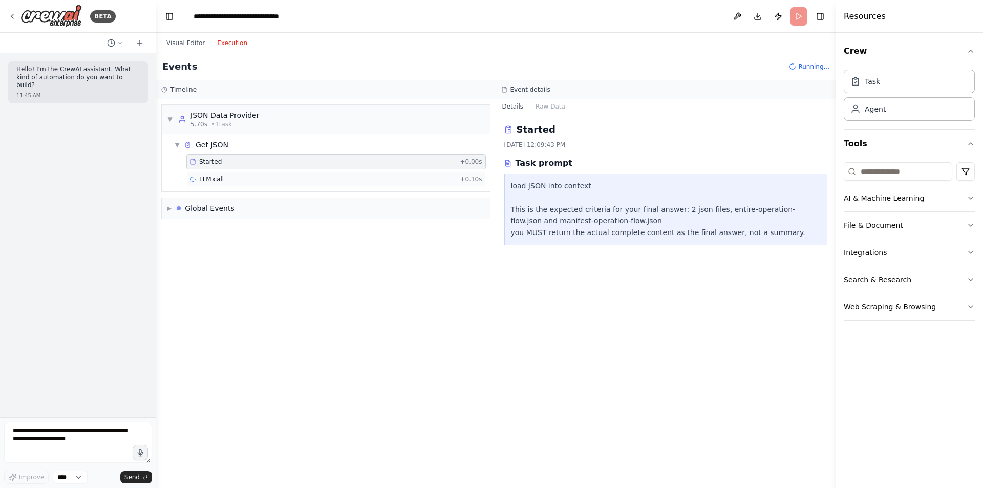
click at [383, 181] on div "LLM call + 0.10s" at bounding box center [336, 179] width 292 height 8
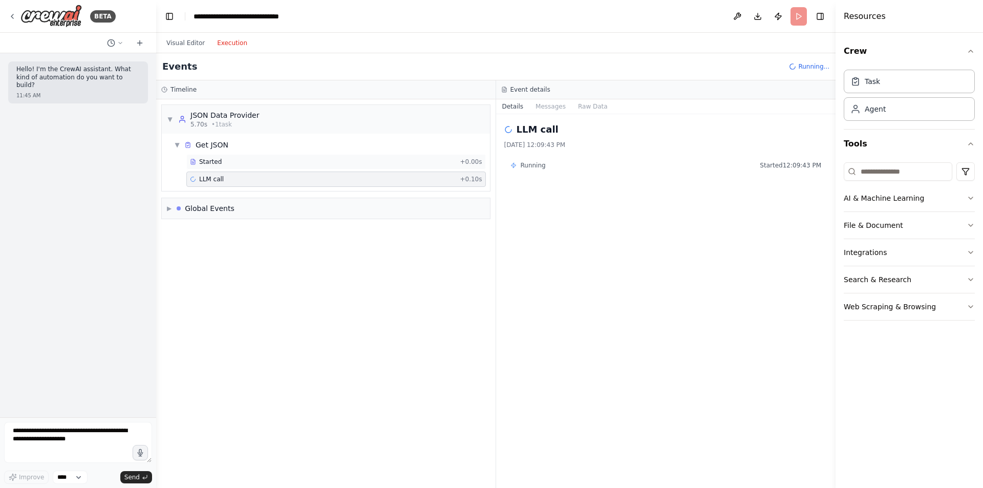
click at [264, 164] on div "Started" at bounding box center [323, 162] width 266 height 8
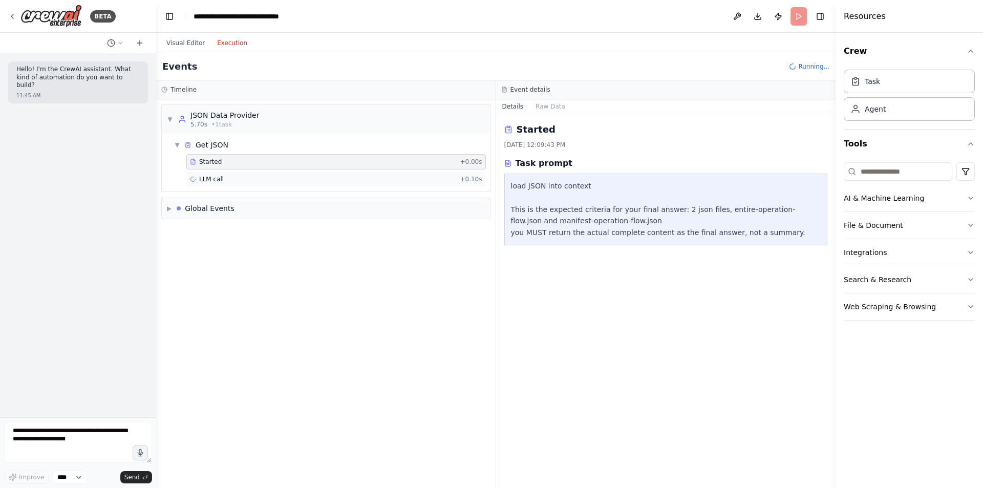
click at [256, 180] on div "LLM call + 0.10s" at bounding box center [336, 179] width 292 height 8
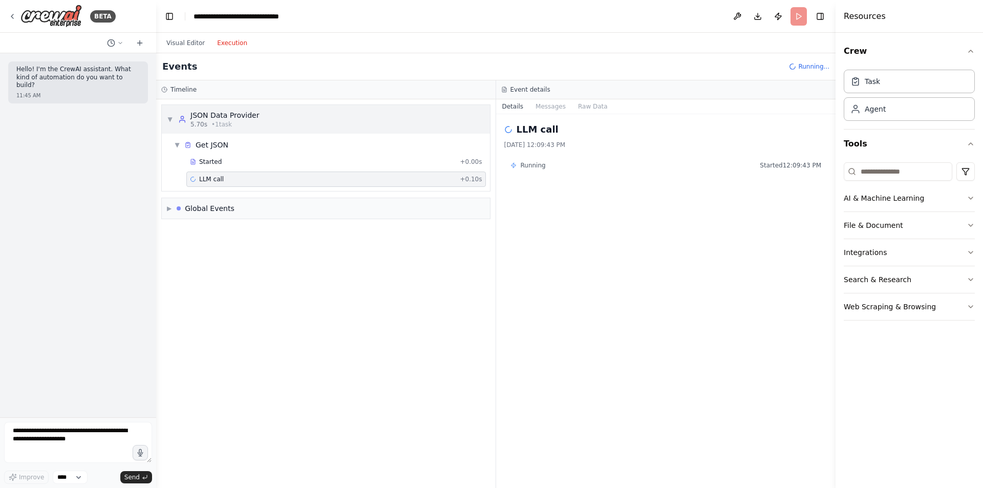
click at [191, 114] on div "JSON Data Provider" at bounding box center [225, 115] width 69 height 10
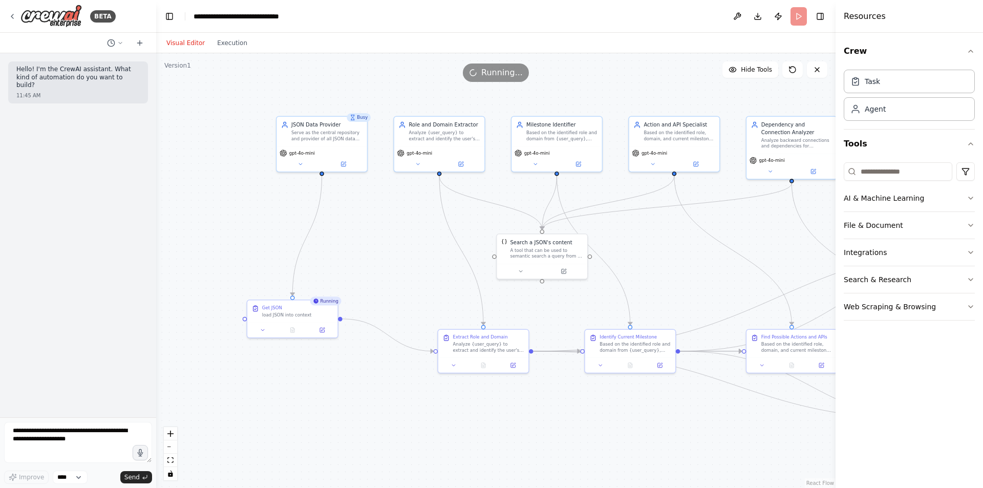
click at [172, 47] on button "Visual Editor" at bounding box center [185, 43] width 51 height 12
click at [337, 165] on button at bounding box center [343, 162] width 41 height 9
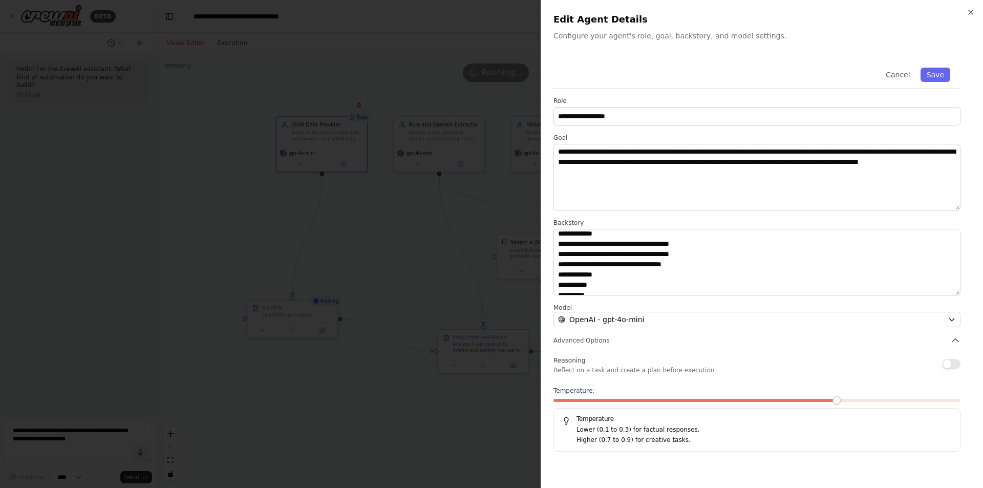
scroll to position [2397, 0]
click at [900, 77] on button "Cancel" at bounding box center [898, 75] width 36 height 14
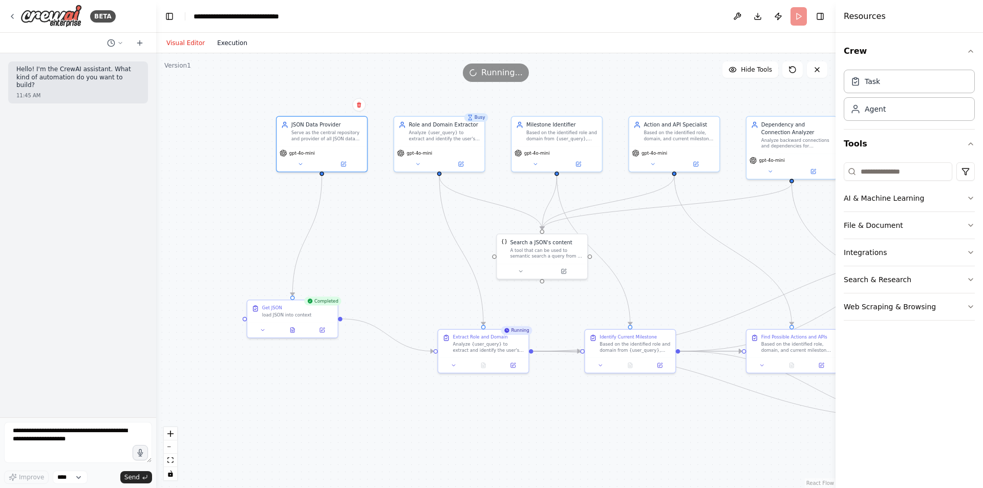
click at [227, 39] on button "Execution" at bounding box center [232, 43] width 43 height 12
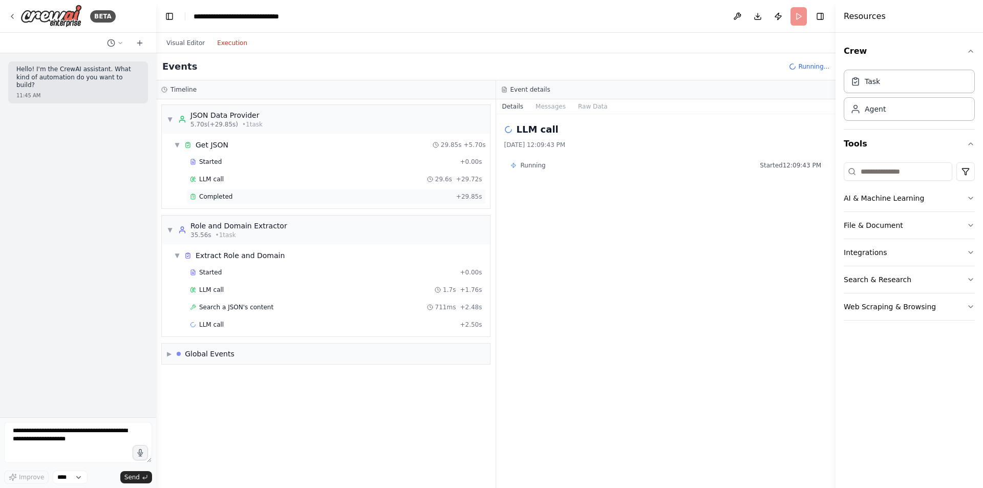
click at [231, 202] on div "Completed + 29.85s" at bounding box center [336, 196] width 300 height 15
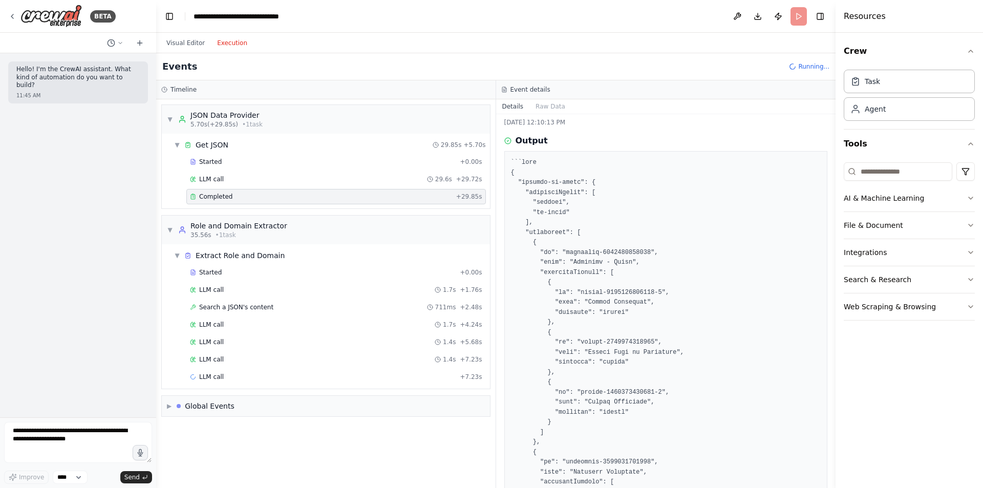
scroll to position [0, 0]
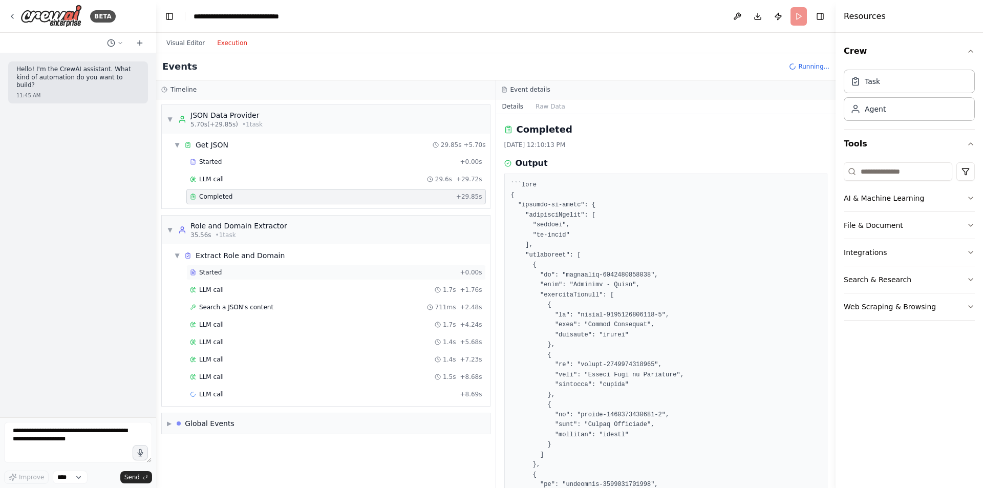
click at [227, 266] on div "Started + 0.00s" at bounding box center [336, 272] width 300 height 15
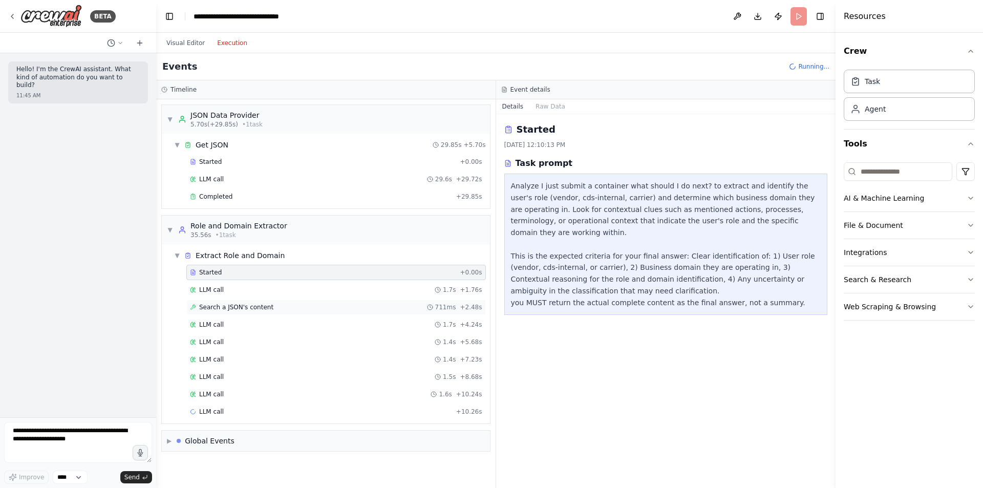
click at [238, 310] on span "Search a JSON's content" at bounding box center [236, 307] width 74 height 8
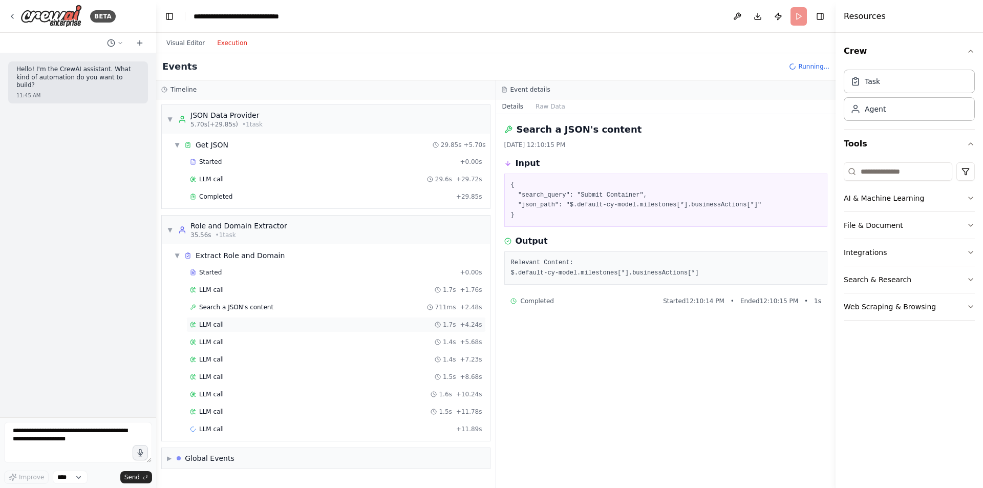
click at [210, 325] on span "LLM call" at bounding box center [211, 325] width 25 height 8
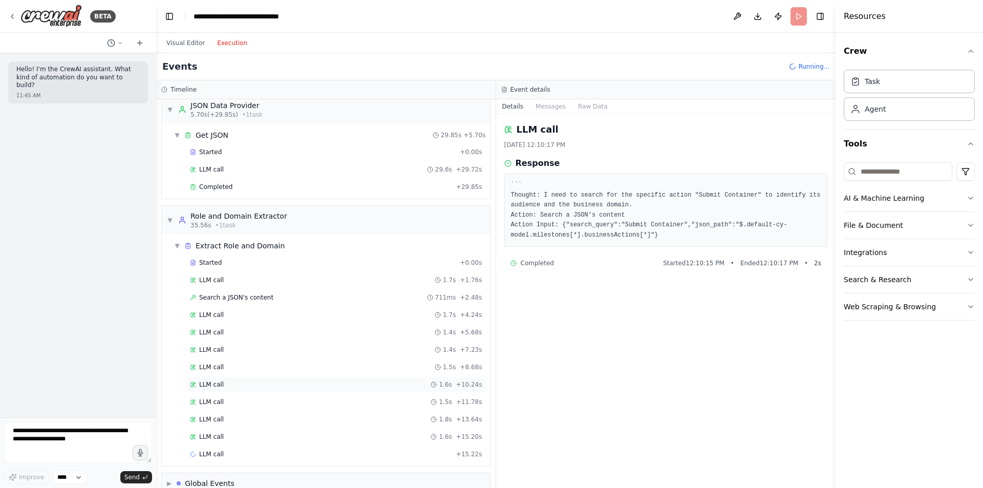
scroll to position [10, 0]
click at [236, 435] on div "LLM call 1.6s + 15.20s" at bounding box center [336, 436] width 292 height 8
click at [244, 420] on div "LLM call 1.8s + 13.64s" at bounding box center [336, 419] width 292 height 8
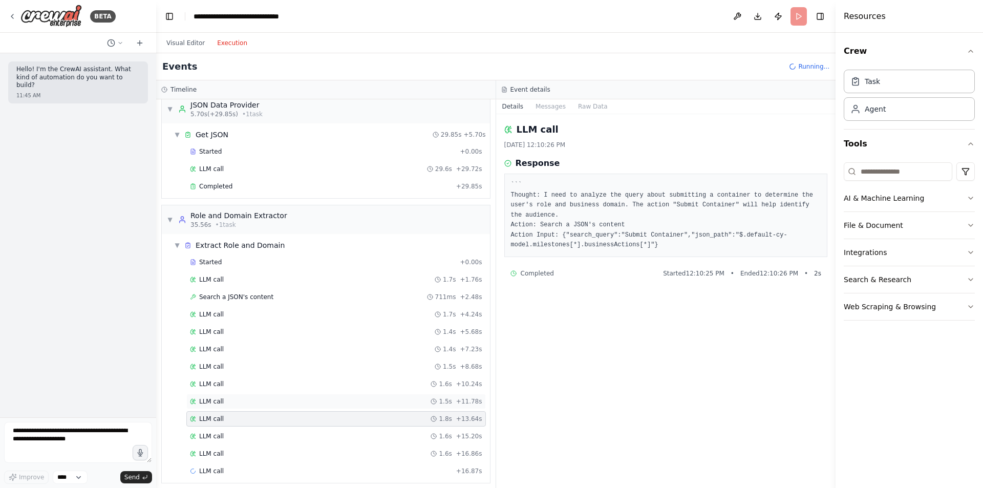
click at [241, 401] on div "LLM call 1.5s + 11.78s" at bounding box center [336, 401] width 292 height 8
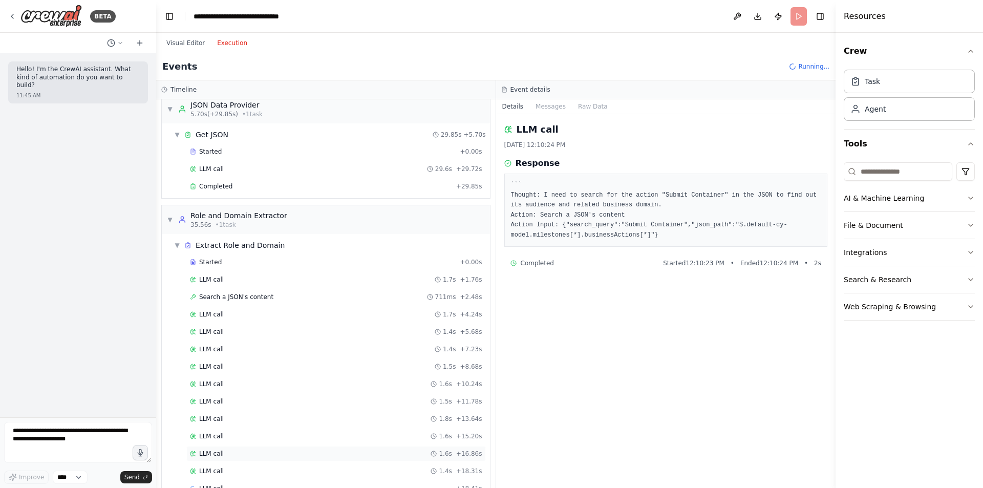
click at [244, 446] on div "LLM call 1.6s + 16.86s" at bounding box center [336, 453] width 300 height 15
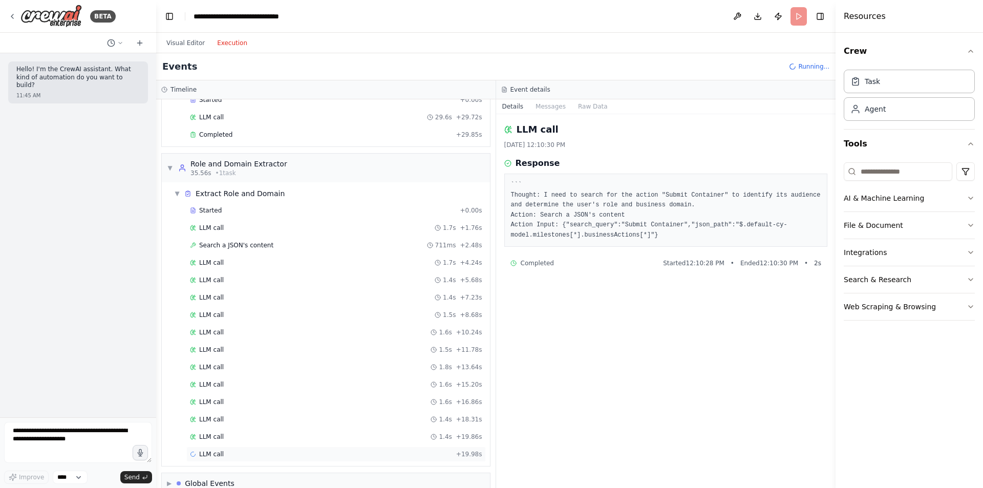
scroll to position [79, 0]
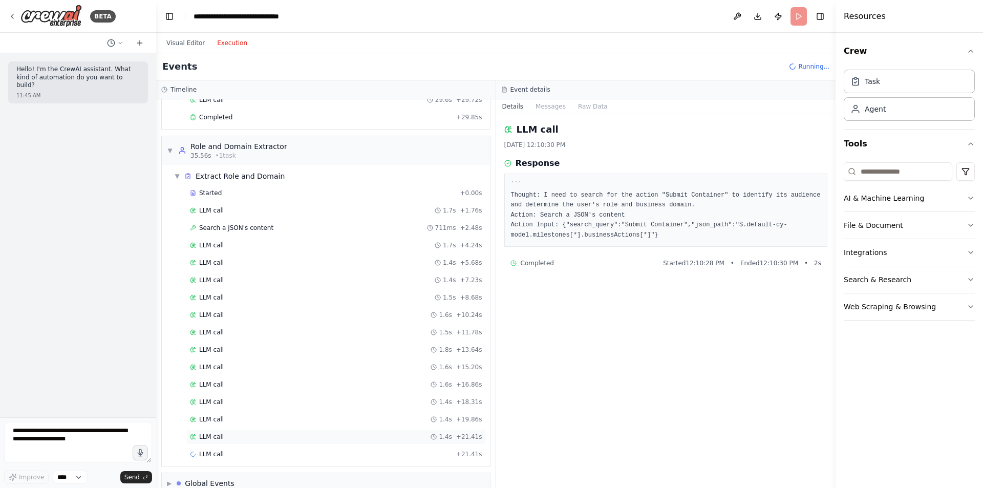
click at [208, 442] on div "LLM call 1.4s + 21.41s" at bounding box center [336, 436] width 300 height 15
click at [207, 448] on div "LLM call + 21.41s" at bounding box center [336, 454] width 300 height 15
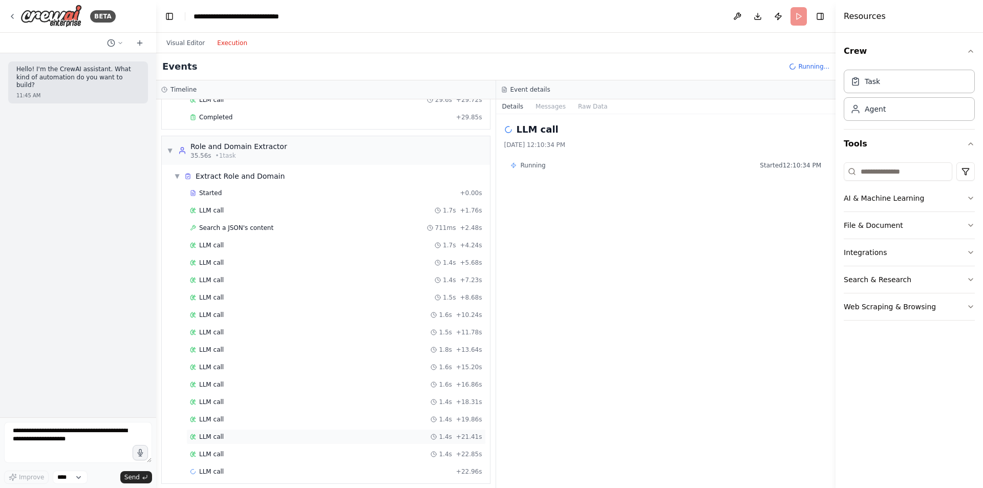
click at [228, 442] on div "LLM call 1.4s + 21.41s" at bounding box center [336, 436] width 300 height 15
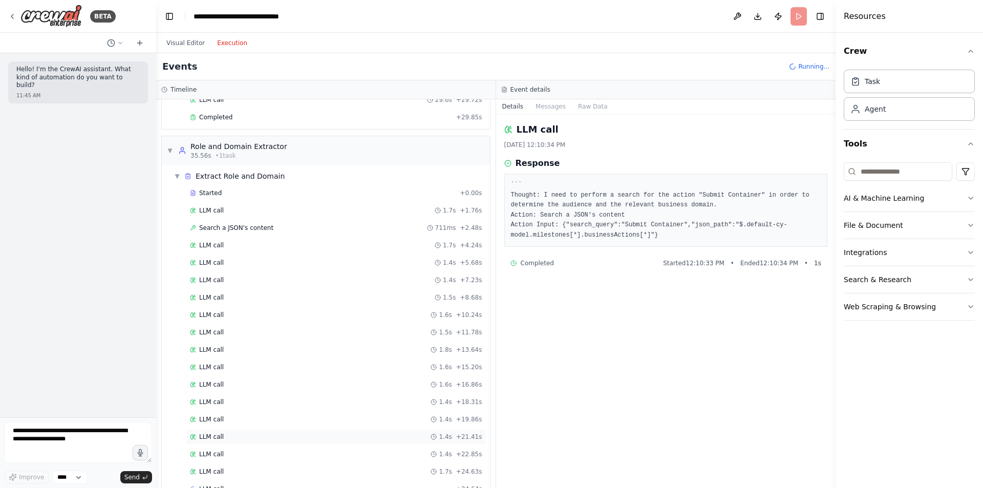
click at [210, 444] on div "LLM call 1.4s + 21.41s" at bounding box center [336, 436] width 300 height 15
click at [223, 457] on div "LLM call 1.4s + 22.85s" at bounding box center [336, 454] width 292 height 8
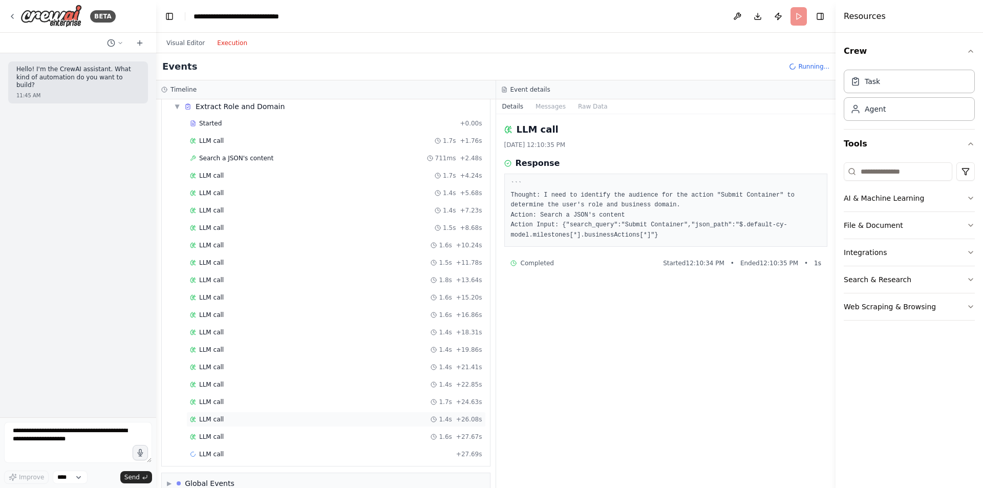
click at [205, 425] on div "LLM call 1.4s + 26.08s" at bounding box center [336, 419] width 300 height 15
click at [207, 440] on span "LLM call" at bounding box center [211, 437] width 25 height 8
click at [229, 406] on div "LLM call 1.6s + 27.67s" at bounding box center [336, 402] width 292 height 8
click at [227, 366] on div "LLM call 1.7s + 24.63s" at bounding box center [336, 367] width 292 height 8
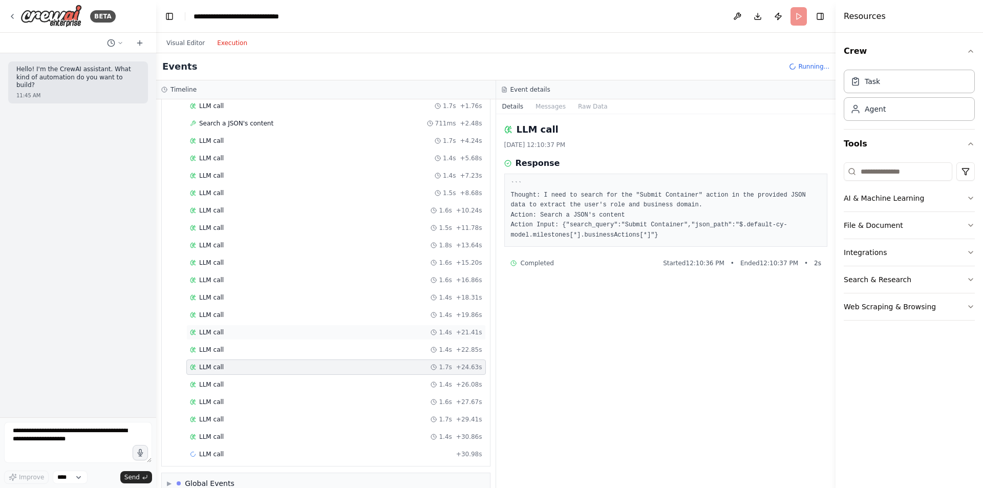
click at [235, 328] on div "LLM call 1.4s + 21.41s" at bounding box center [336, 332] width 300 height 15
click at [233, 293] on div "LLM call 1.4s + 18.31s" at bounding box center [336, 297] width 292 height 8
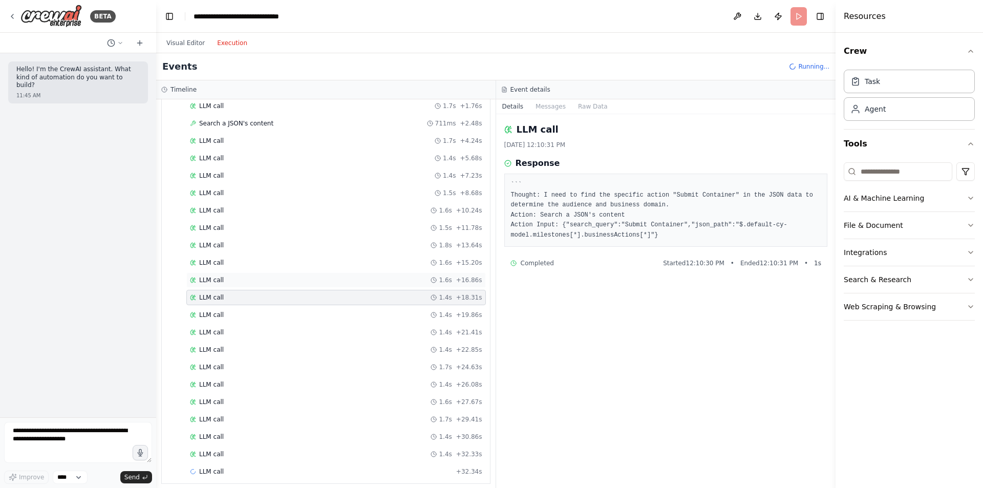
click at [231, 272] on div "LLM call 1.6s + 16.86s" at bounding box center [336, 279] width 300 height 15
click at [233, 240] on div "LLM call 1.8s + 13.64s" at bounding box center [336, 245] width 300 height 15
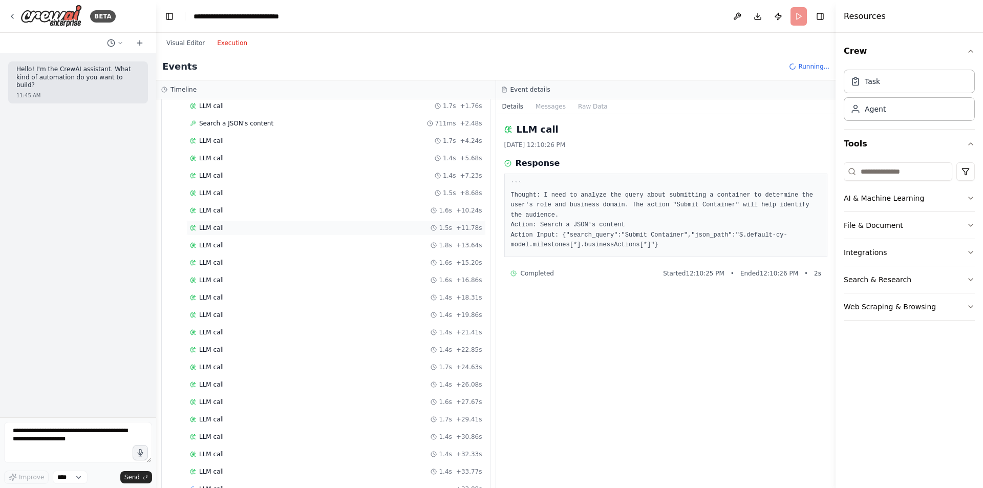
click at [229, 225] on div "LLM call 1.5s + 11.78s" at bounding box center [336, 228] width 292 height 8
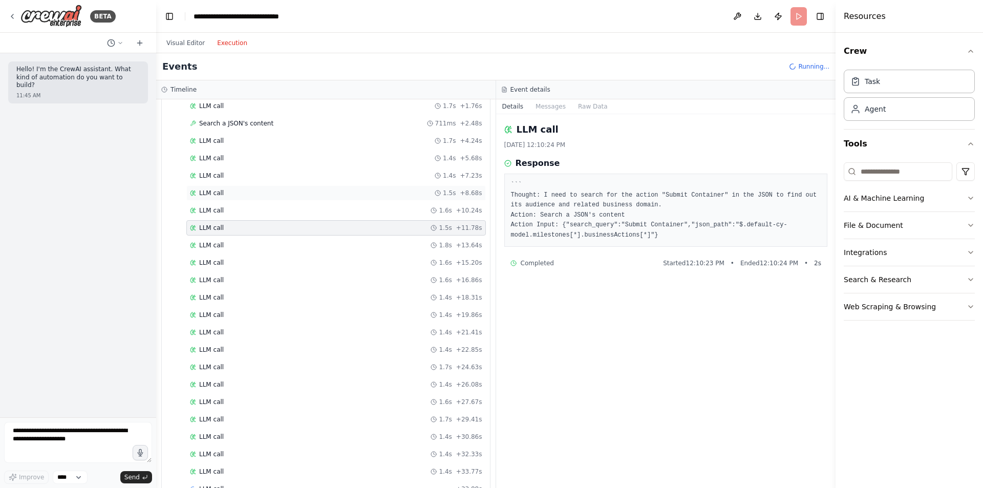
click at [225, 193] on div "LLM call 1.5s + 8.68s" at bounding box center [336, 193] width 292 height 8
click at [218, 439] on span "LLM call" at bounding box center [211, 437] width 25 height 8
click at [221, 453] on span "LLM call" at bounding box center [211, 454] width 25 height 8
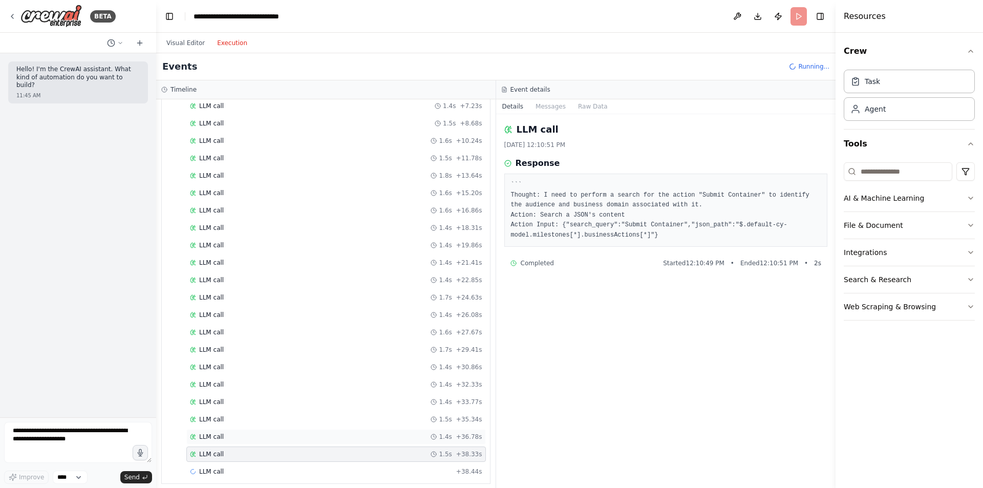
click at [219, 437] on span "LLM call" at bounding box center [211, 437] width 25 height 8
click at [206, 466] on div "LLM call + 38.44s" at bounding box center [336, 471] width 300 height 15
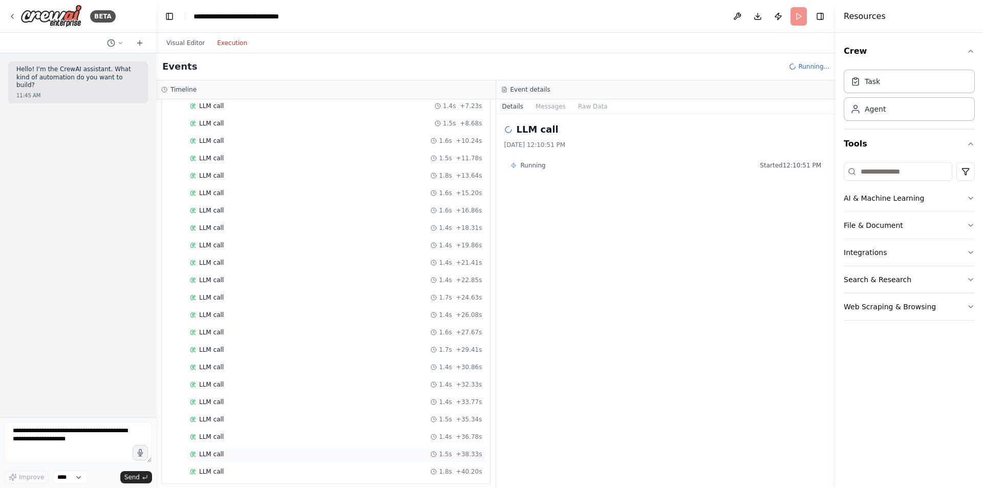
click at [206, 455] on span "LLM call" at bounding box center [211, 454] width 25 height 8
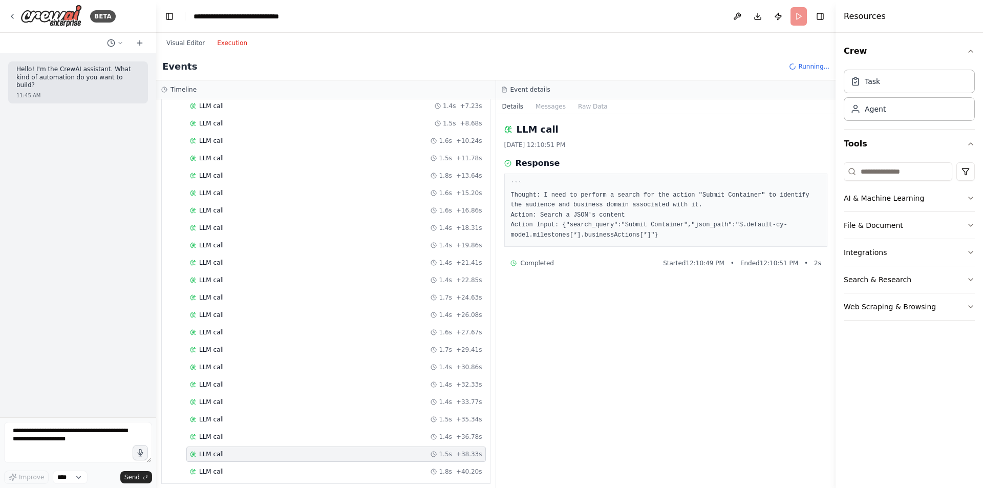
click at [208, 448] on div "LLM call 1.5s + 38.33s" at bounding box center [336, 454] width 300 height 15
click at [208, 440] on span "LLM call" at bounding box center [211, 437] width 25 height 8
click at [210, 427] on div "LLM call 1.5s + 35.34s" at bounding box center [336, 419] width 300 height 15
click at [210, 446] on div "Started + 0.00s LLM call 1.7s + 1.76s Search a JSON's content 711ms + 2.48s LLM…" at bounding box center [330, 255] width 320 height 488
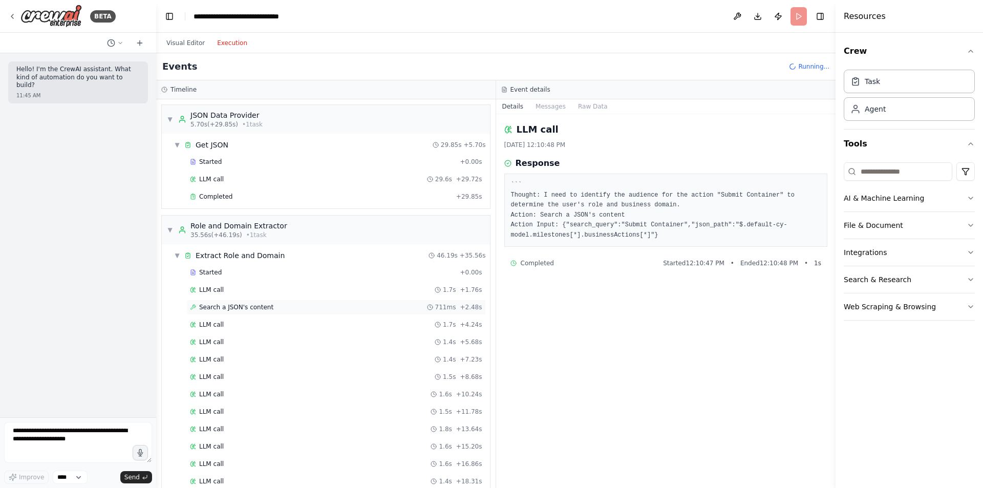
click at [228, 312] on div "Search a JSON's content 711ms + 2.48s" at bounding box center [336, 307] width 300 height 15
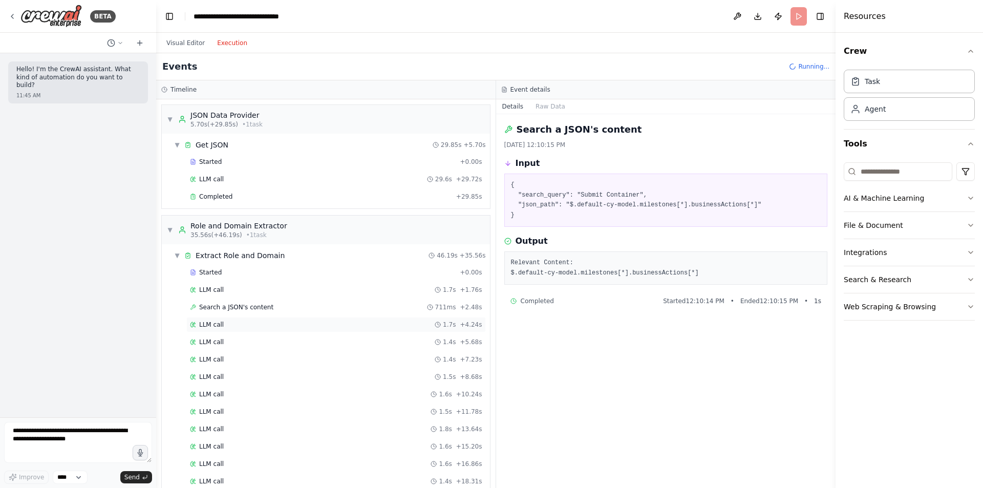
click at [224, 327] on div "LLM call 1.7s + 4.24s" at bounding box center [336, 325] width 292 height 8
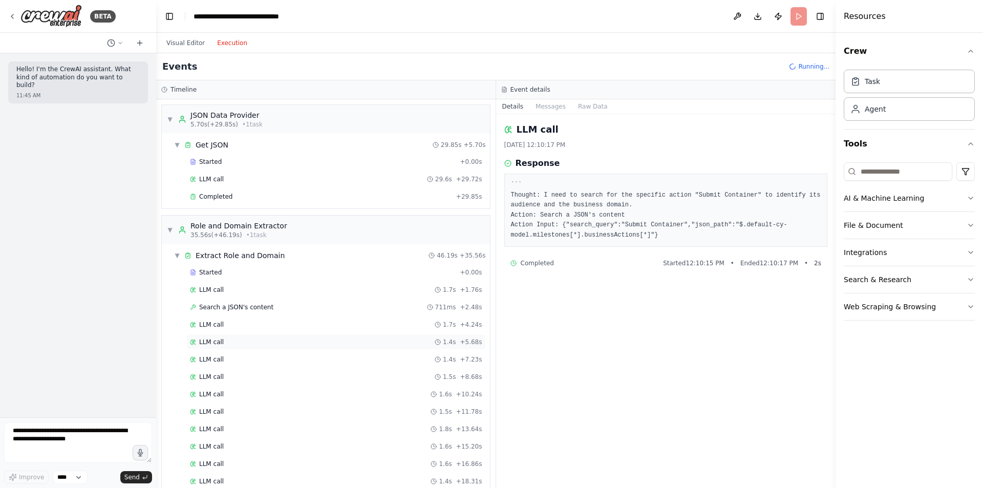
click at [220, 349] on div "LLM call 1.4s + 5.68s" at bounding box center [336, 341] width 300 height 15
click at [217, 379] on span "LLM call" at bounding box center [211, 377] width 25 height 8
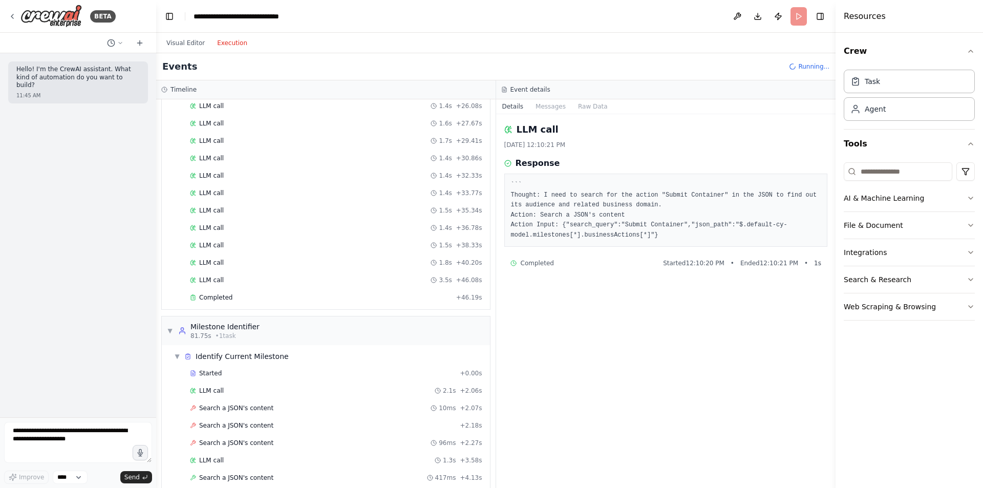
scroll to position [538, 0]
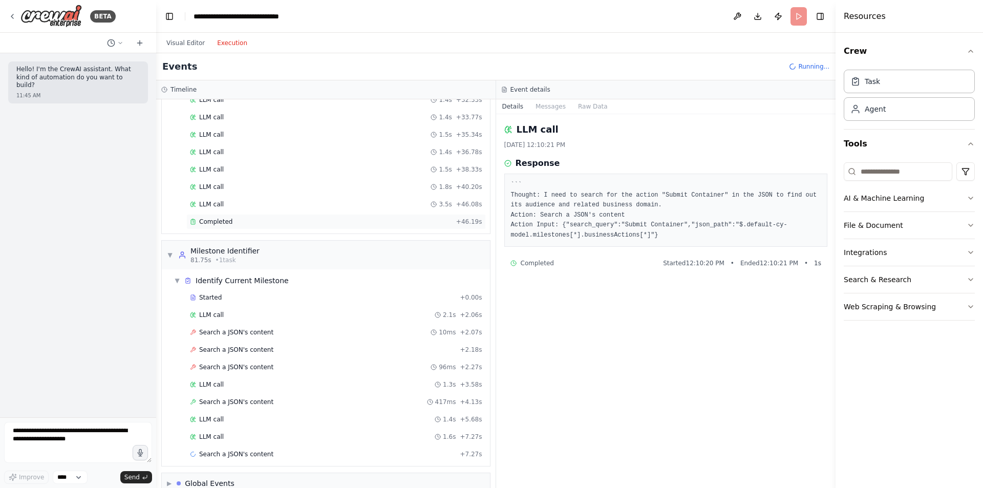
click at [223, 224] on span "Completed" at bounding box center [215, 222] width 33 height 8
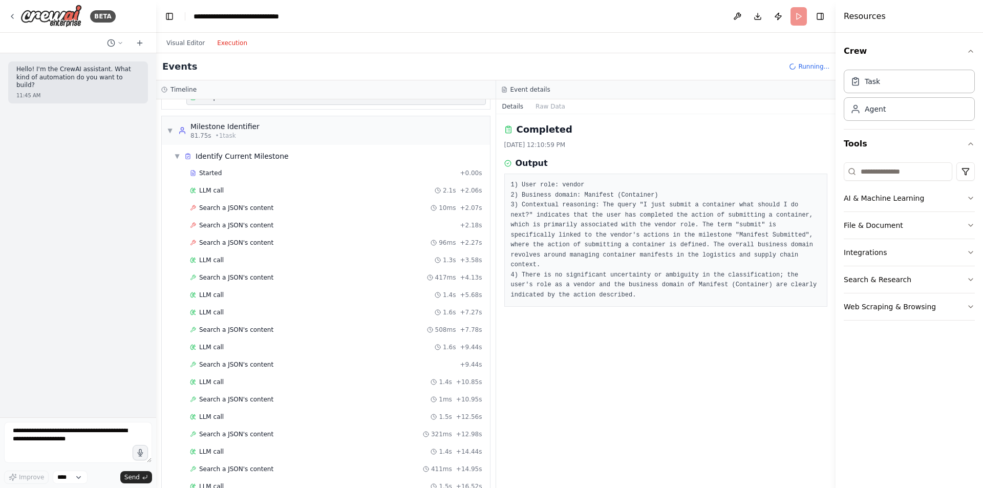
scroll to position [662, 0]
click at [271, 208] on div "Search a JSON's content 10ms + 2.07s" at bounding box center [336, 209] width 292 height 8
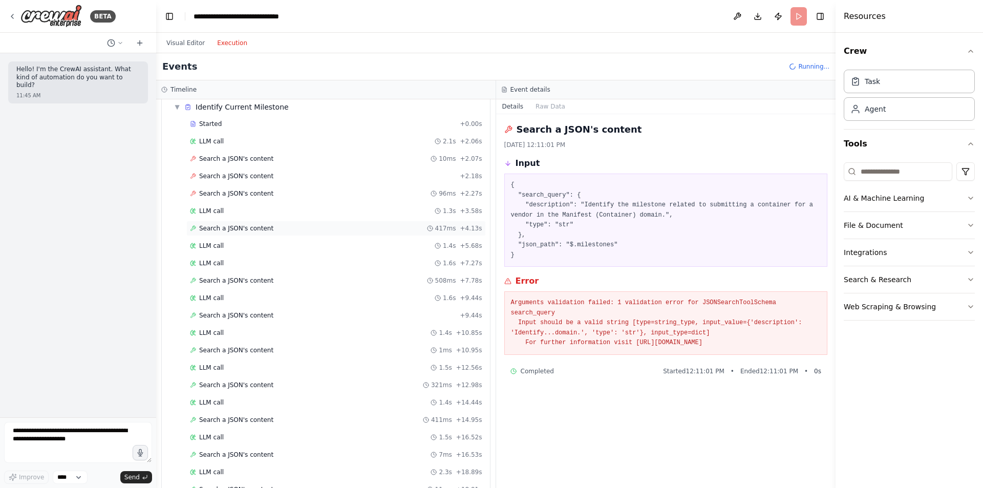
scroll to position [711, 0]
click at [254, 226] on span "Search a JSON's content" at bounding box center [236, 229] width 74 height 8
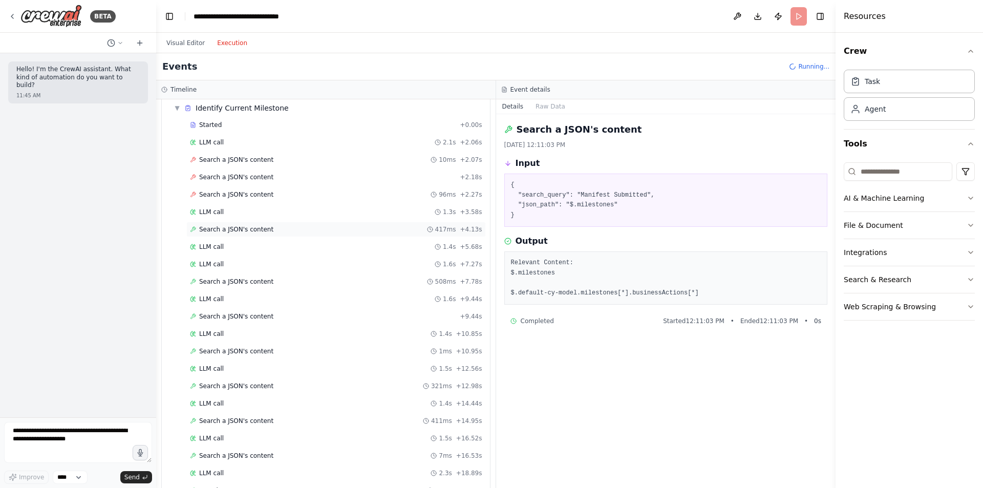
click at [245, 234] on div "Search a JSON's content 417ms + 4.13s" at bounding box center [336, 229] width 300 height 15
click at [245, 281] on span "Search a JSON's content" at bounding box center [236, 282] width 74 height 8
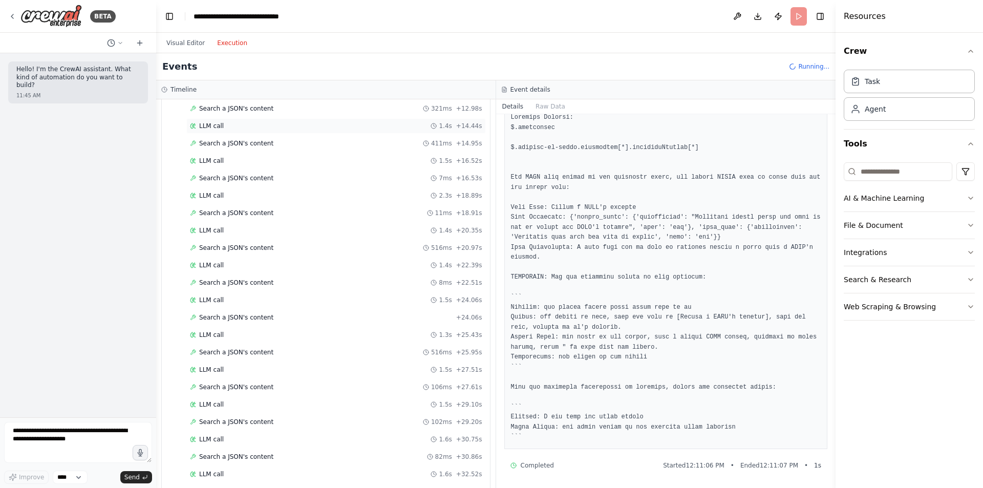
scroll to position [1130, 0]
click at [256, 419] on span "Search a JSON's content" at bounding box center [236, 419] width 74 height 8
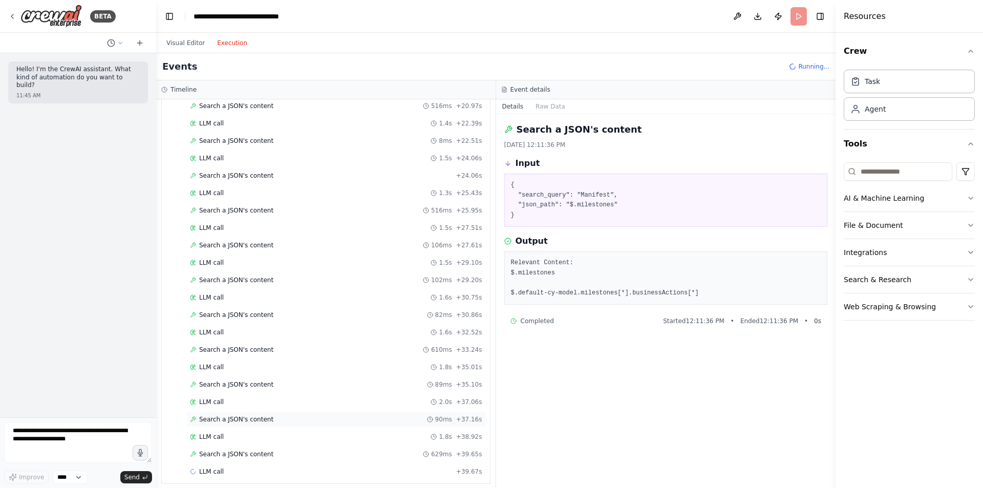
scroll to position [1165, 0]
click at [331, 420] on div "Search a JSON's content 629ms + 39.65s" at bounding box center [336, 419] width 292 height 8
click at [259, 353] on span "Search a JSON's content" at bounding box center [236, 350] width 74 height 8
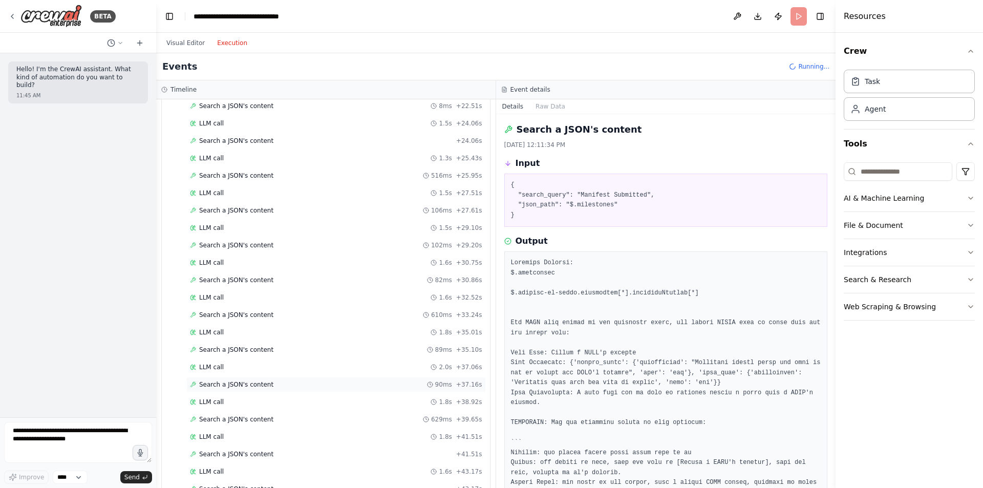
scroll to position [1235, 0]
click at [232, 431] on div "LLM call + 43.21s" at bounding box center [336, 436] width 300 height 15
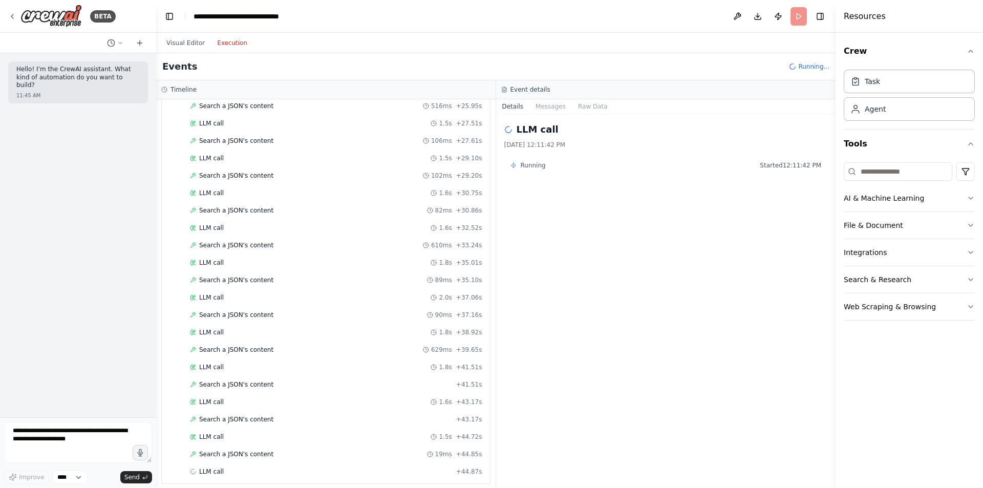
click at [219, 411] on div "Started + 0.00s LLM call 2.1s + 2.06s Search a JSON's content 10ms + 2.07s Sear…" at bounding box center [330, 37] width 320 height 888
click at [212, 403] on span "LLM call" at bounding box center [211, 402] width 25 height 8
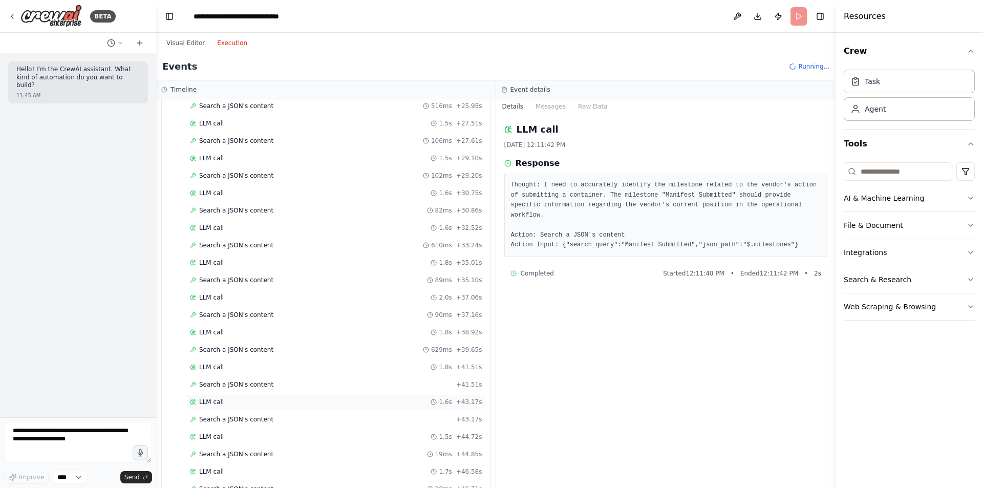
scroll to position [1287, 0]
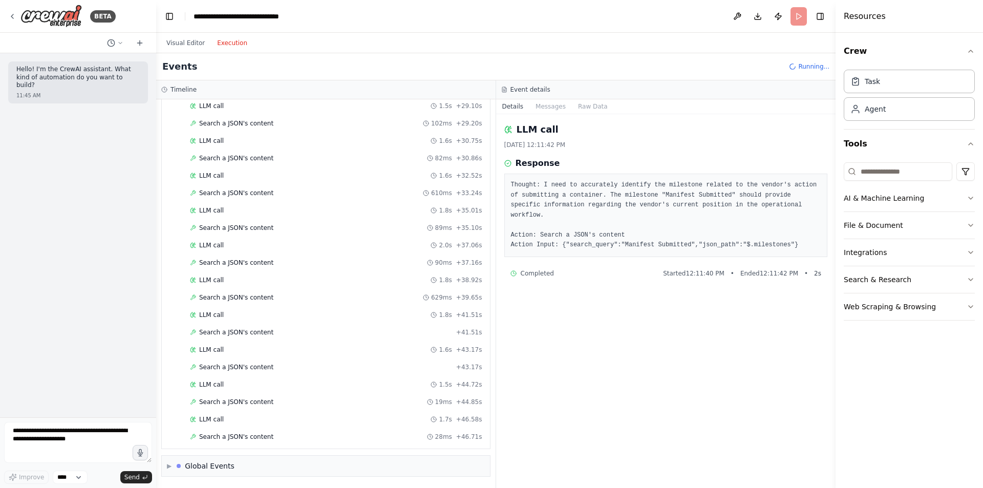
click at [219, 420] on span "LLM call" at bounding box center [211, 419] width 25 height 8
click at [230, 441] on div "Search a JSON's content 28ms + 46.71s" at bounding box center [336, 436] width 300 height 15
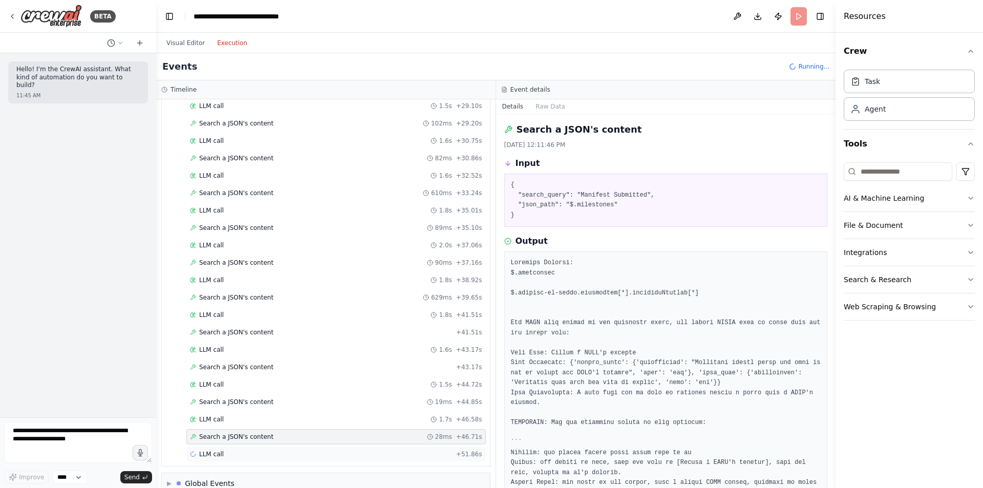
click at [236, 454] on div "LLM call + 51.86s" at bounding box center [336, 454] width 292 height 8
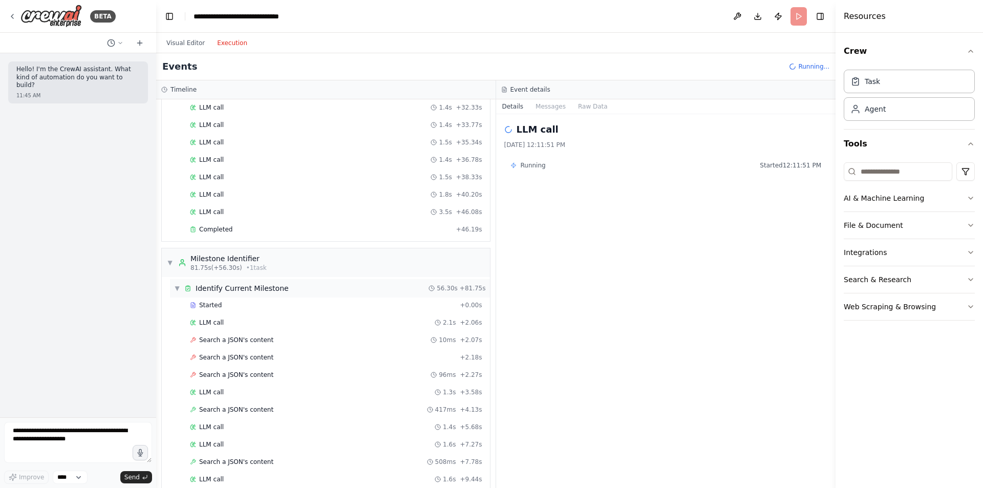
scroll to position [531, 0]
click at [224, 338] on span "Search a JSON's content" at bounding box center [236, 339] width 74 height 8
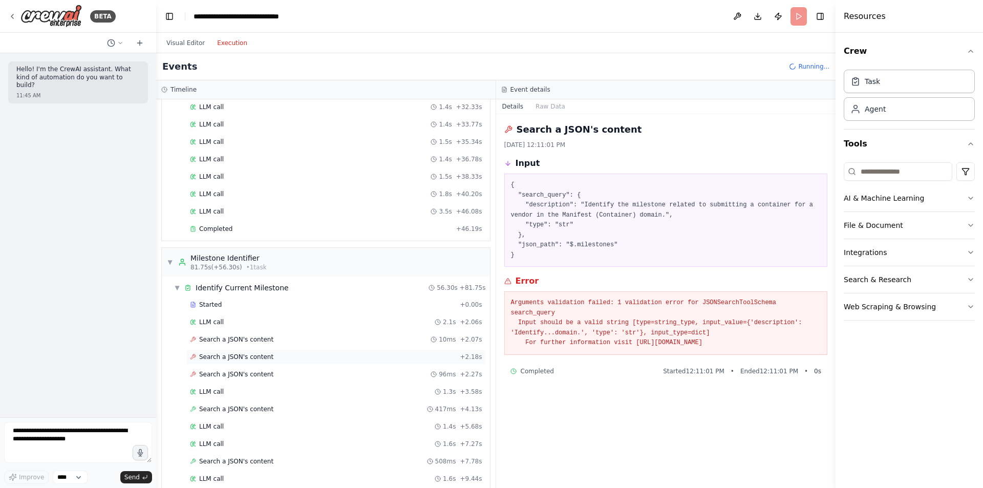
click at [213, 358] on span "Search a JSON's content" at bounding box center [236, 357] width 74 height 8
click at [216, 370] on div "Search a JSON's content 96ms + 2.27s" at bounding box center [336, 374] width 300 height 15
click at [178, 286] on span "▼" at bounding box center [177, 288] width 6 height 8
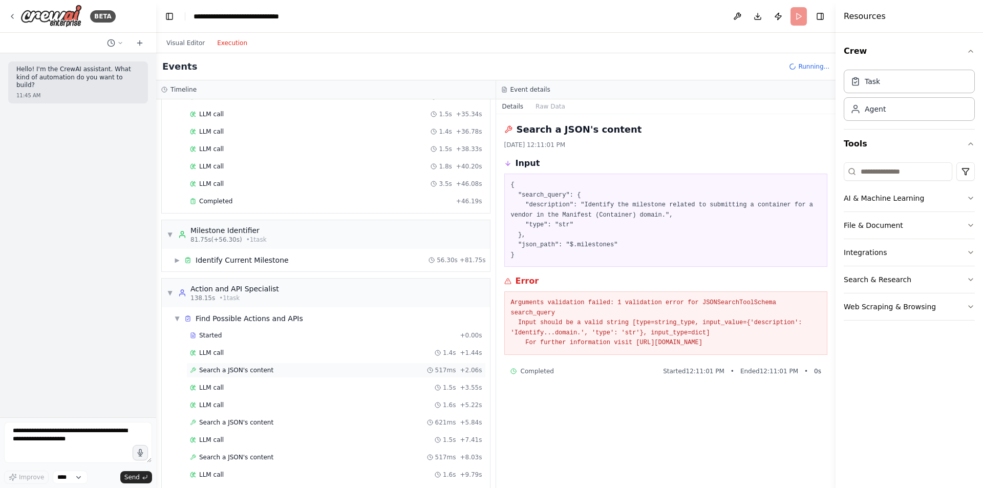
scroll to position [560, 0]
click at [180, 255] on span "▶" at bounding box center [177, 259] width 6 height 8
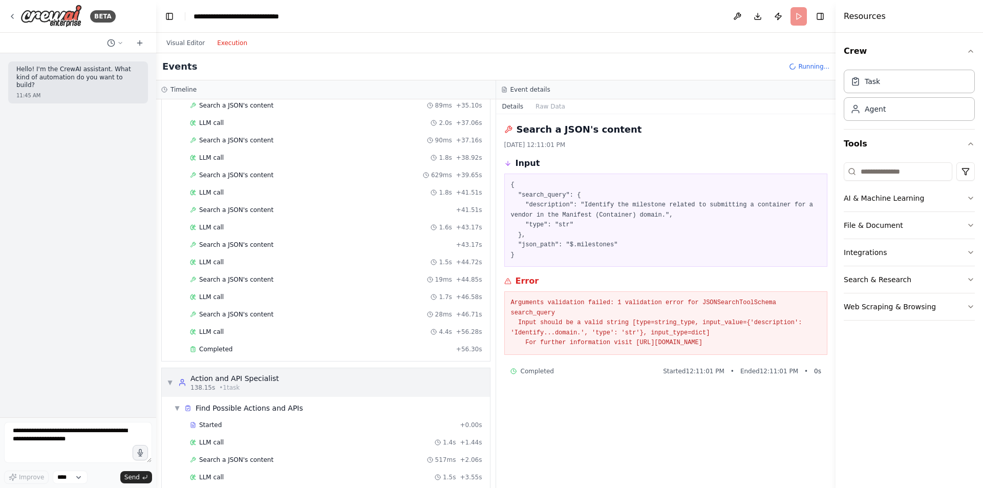
scroll to position [1410, 0]
click at [210, 346] on span "Completed" at bounding box center [215, 349] width 33 height 8
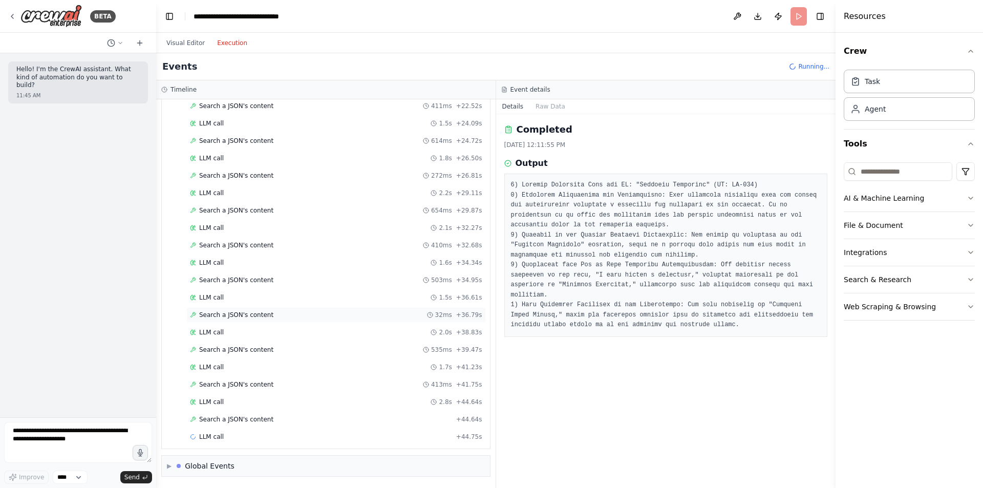
scroll to position [1605, 0]
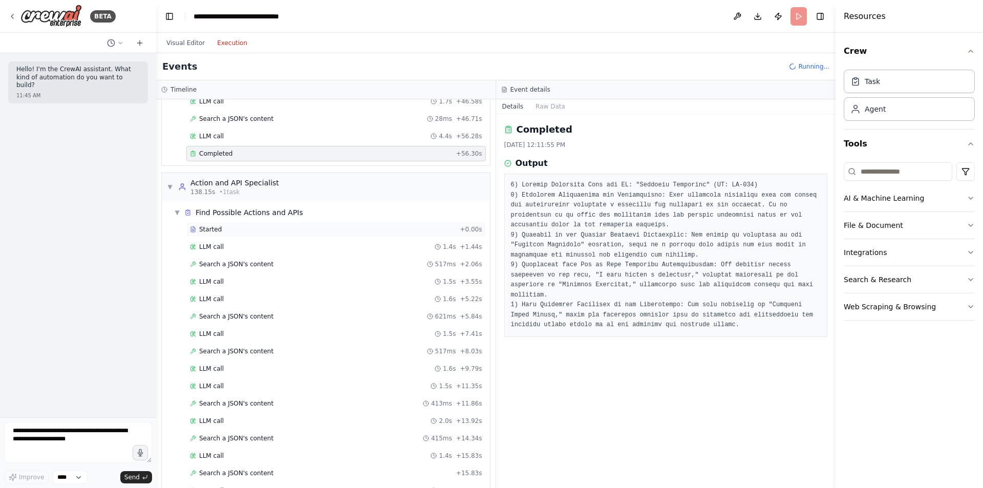
click at [215, 236] on div "Started + 0.00s" at bounding box center [336, 229] width 300 height 15
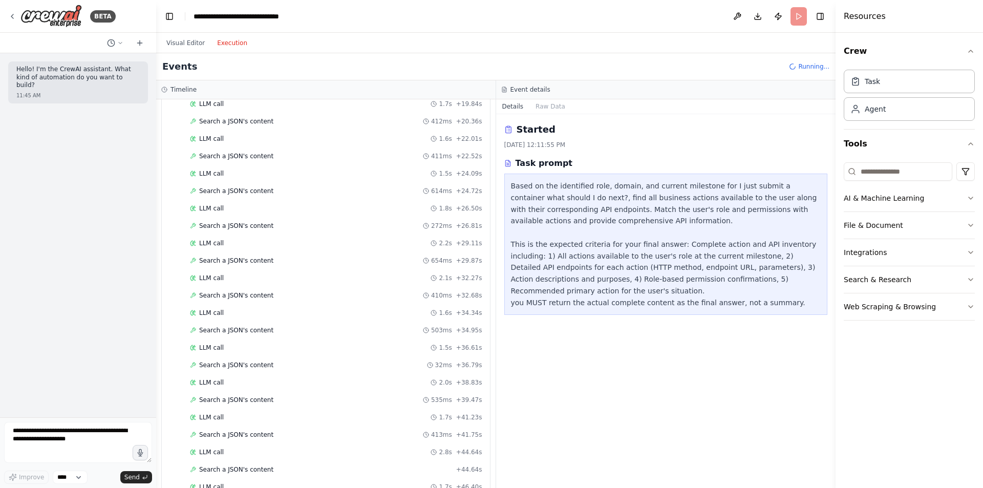
scroll to position [2164, 0]
click at [244, 443] on div "LLM call 3.4s + 53.83s" at bounding box center [336, 436] width 300 height 15
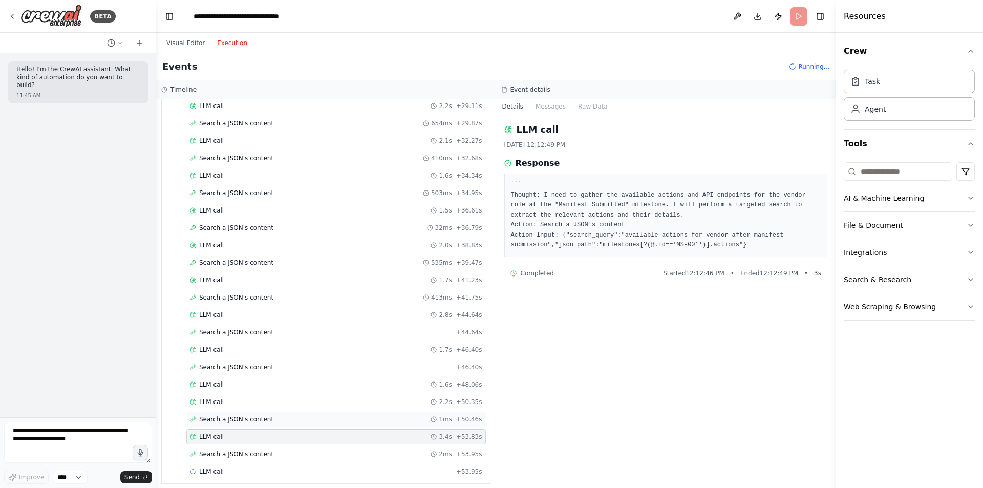
click at [227, 421] on span "Search a JSON's content" at bounding box center [236, 419] width 74 height 8
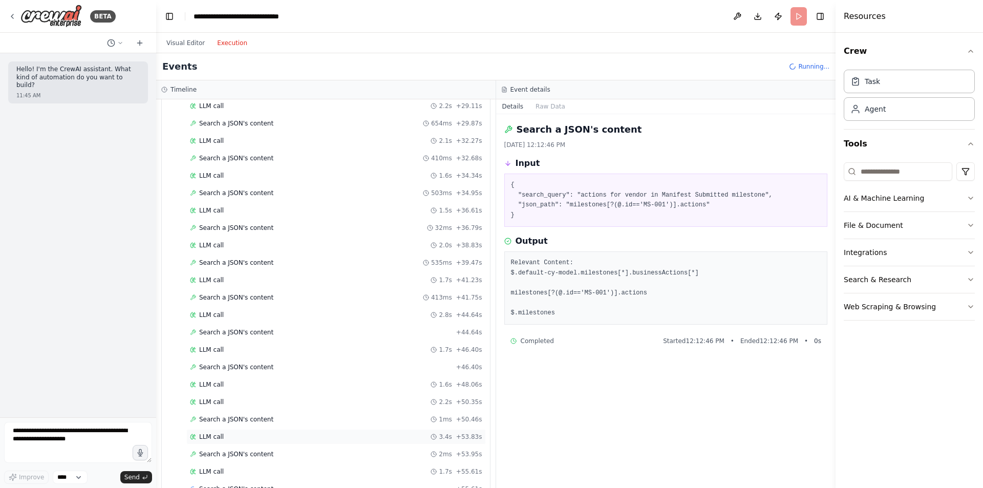
click at [229, 437] on div "LLM call 3.4s + 53.83s" at bounding box center [336, 437] width 292 height 8
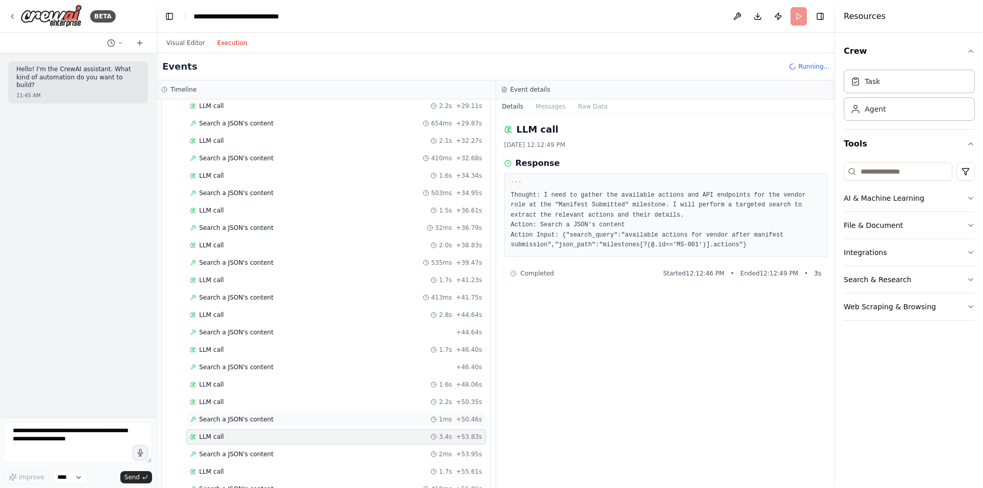
click at [228, 426] on div "Search a JSON's content 1ms + 50.46s" at bounding box center [336, 419] width 300 height 15
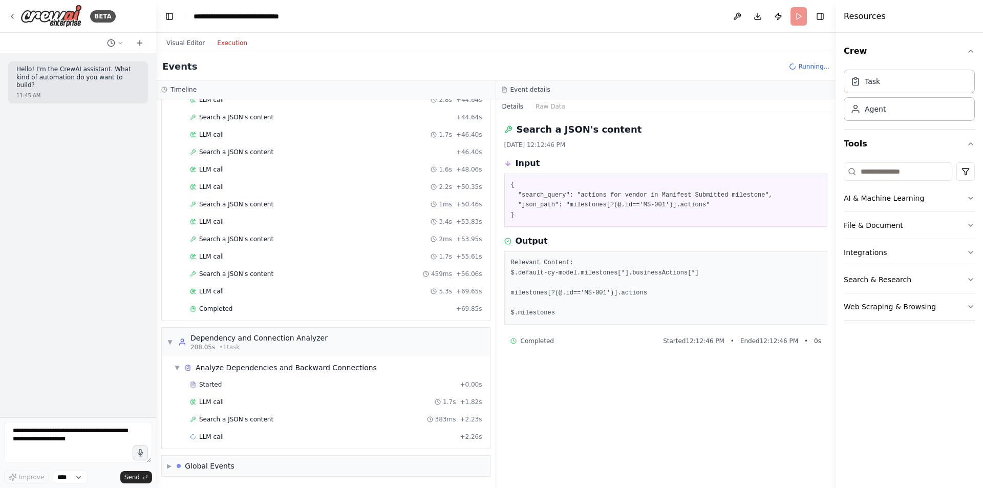
scroll to position [2396, 0]
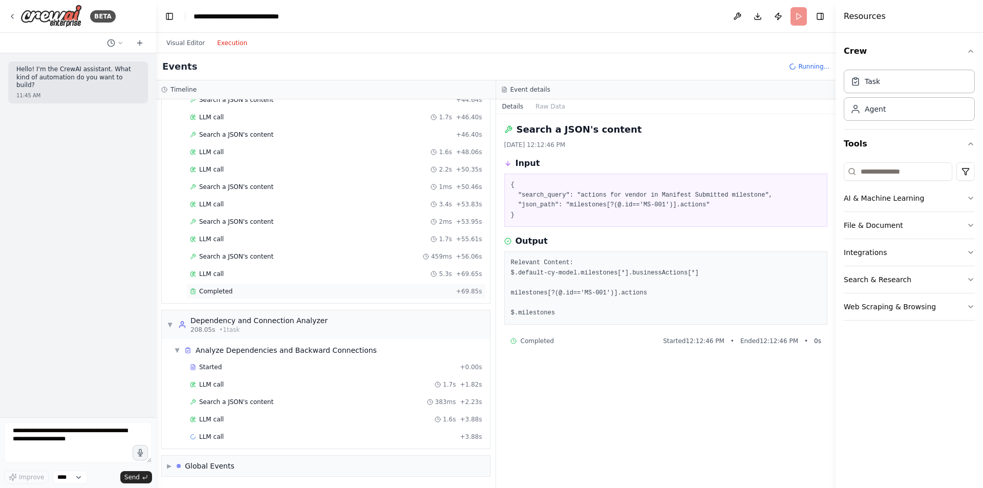
click at [245, 295] on div "Completed" at bounding box center [321, 291] width 262 height 8
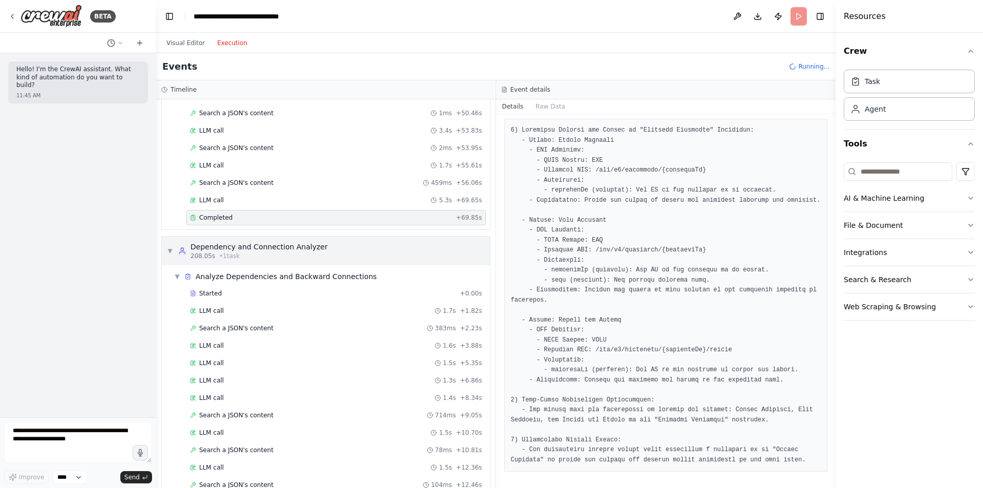
scroll to position [2484, 0]
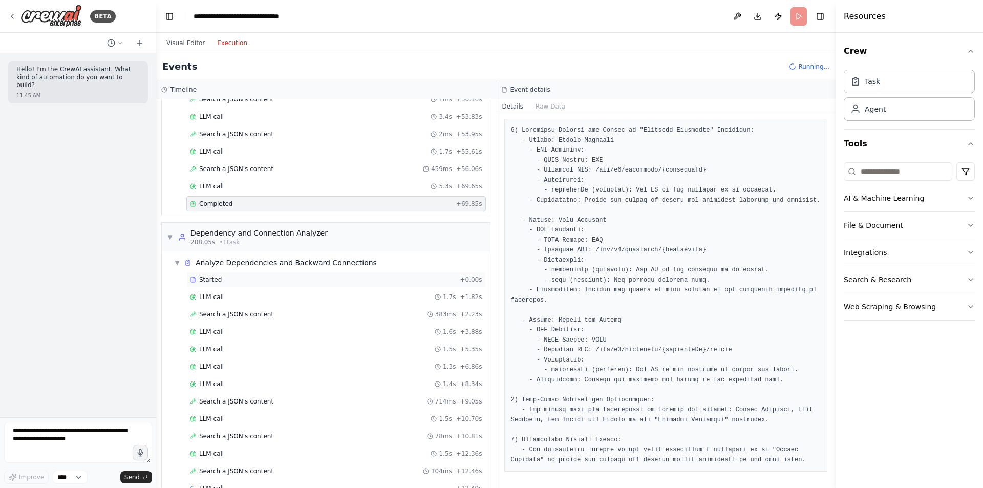
click at [231, 284] on div "Started + 0.00s" at bounding box center [336, 279] width 300 height 15
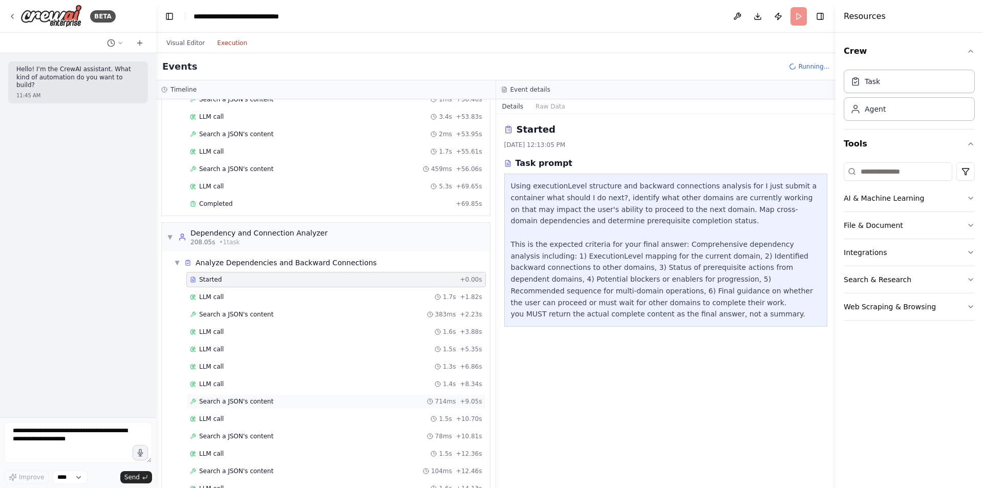
scroll to position [2570, 0]
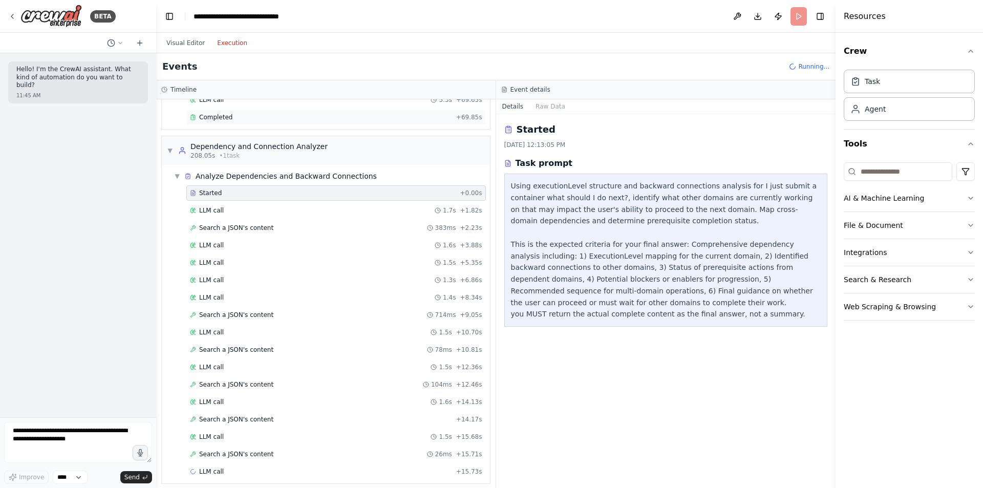
click at [266, 118] on div "Completed" at bounding box center [321, 117] width 262 height 8
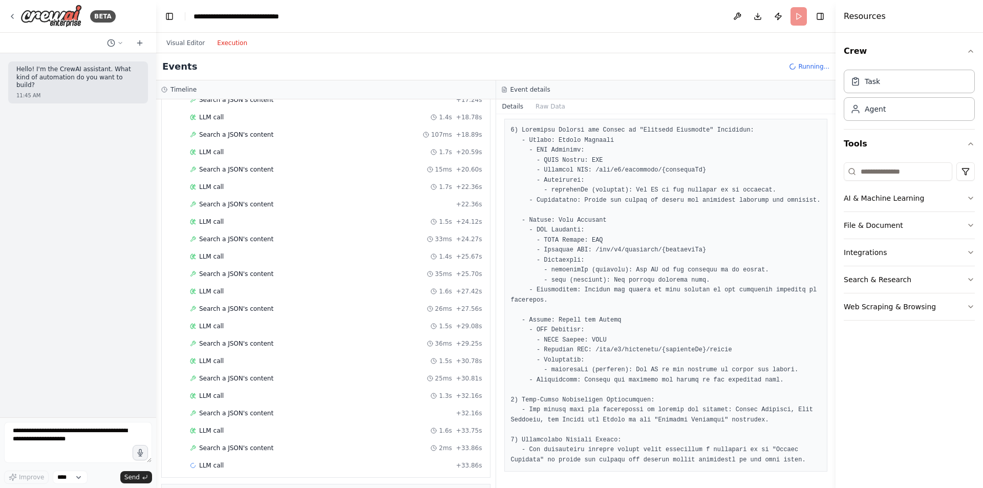
scroll to position [2988, 0]
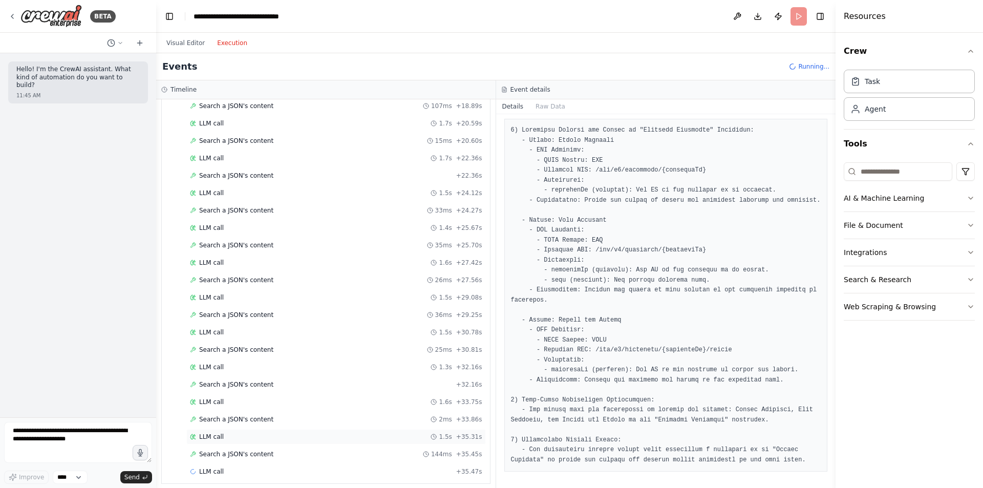
click at [242, 439] on div "LLM call 1.5s + 35.31s" at bounding box center [336, 437] width 292 height 8
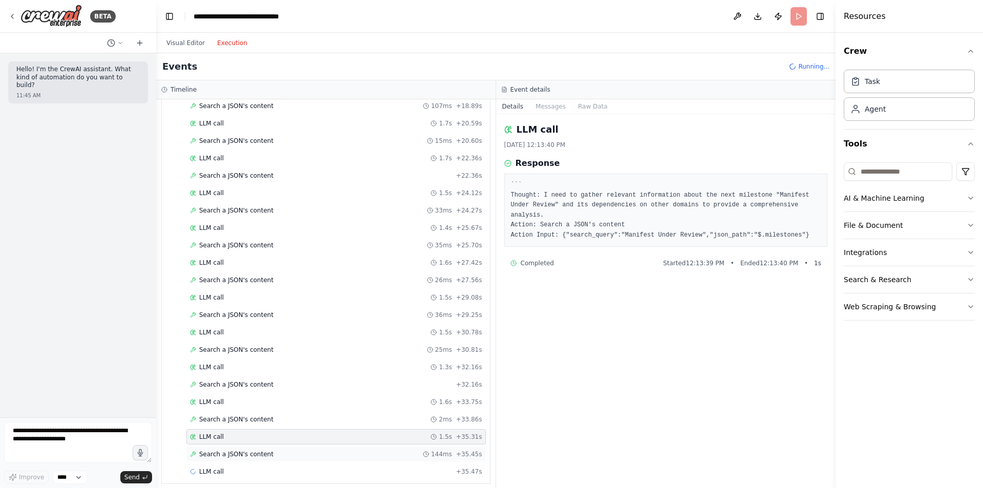
click at [241, 454] on span "Search a JSON's content" at bounding box center [236, 454] width 74 height 8
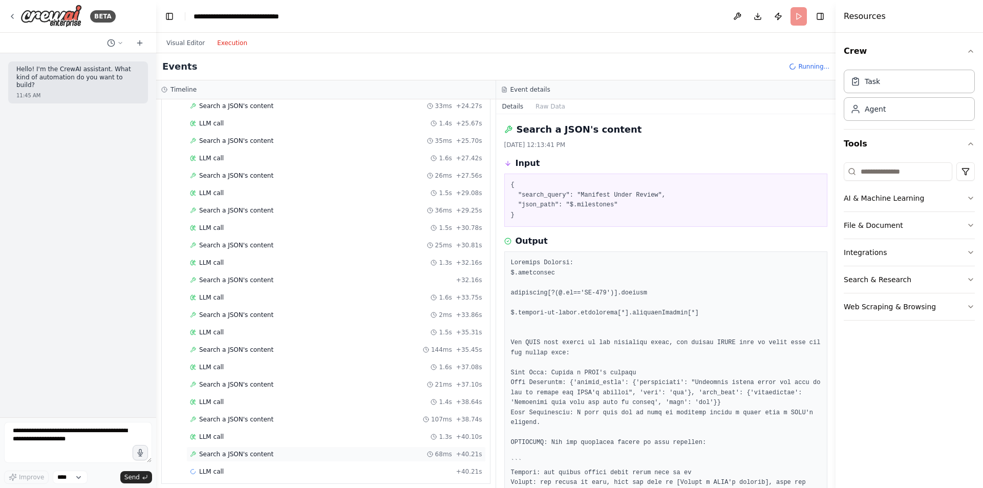
scroll to position [3128, 0]
click at [231, 438] on div "LLM call 1.5s + 41.67s" at bounding box center [336, 437] width 292 height 8
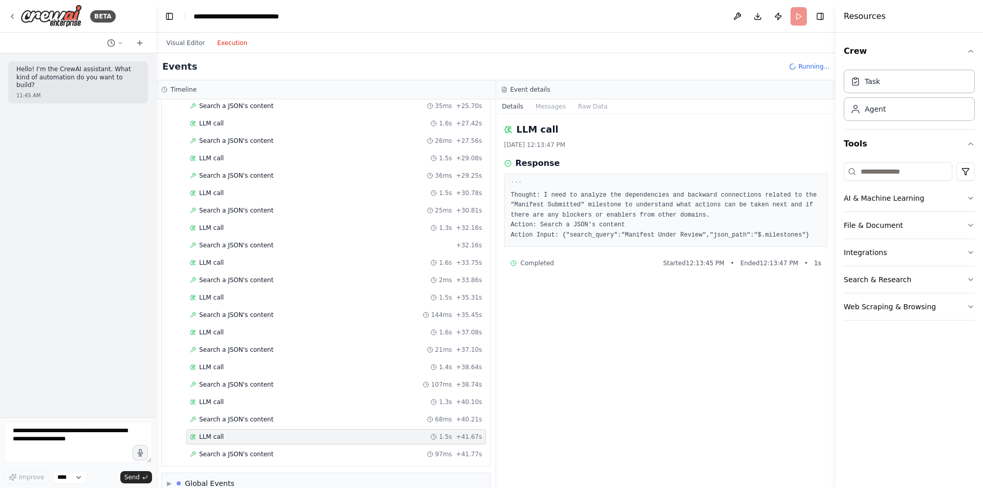
scroll to position [3145, 0]
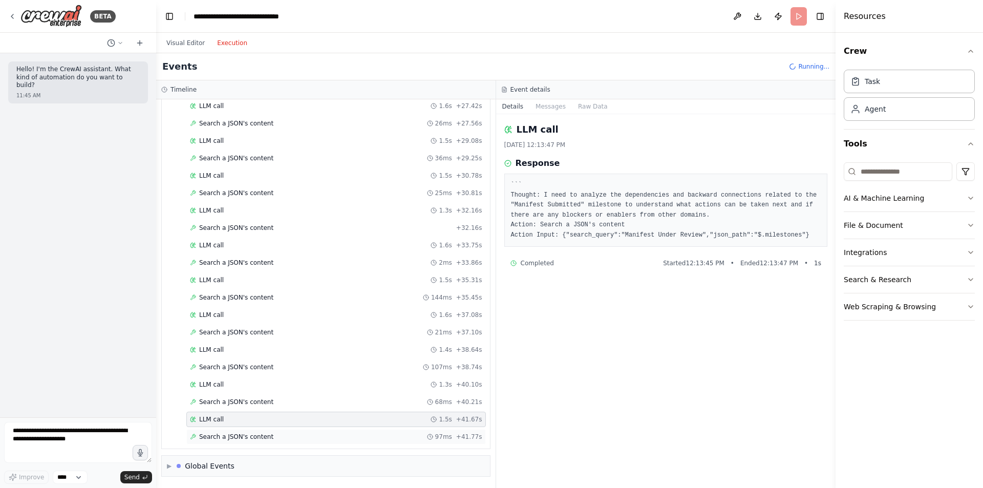
click at [228, 443] on div "Search a JSON's content 97ms + 41.77s" at bounding box center [336, 436] width 300 height 15
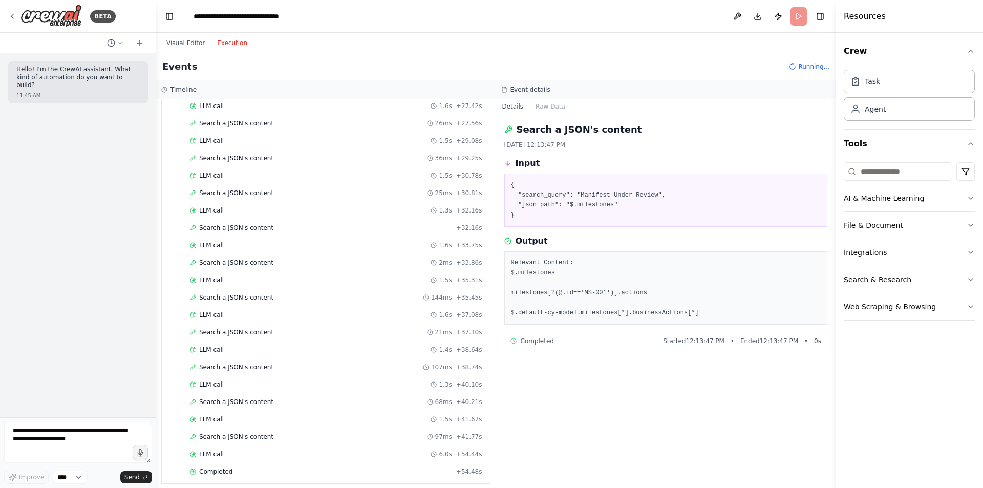
scroll to position [3273, 0]
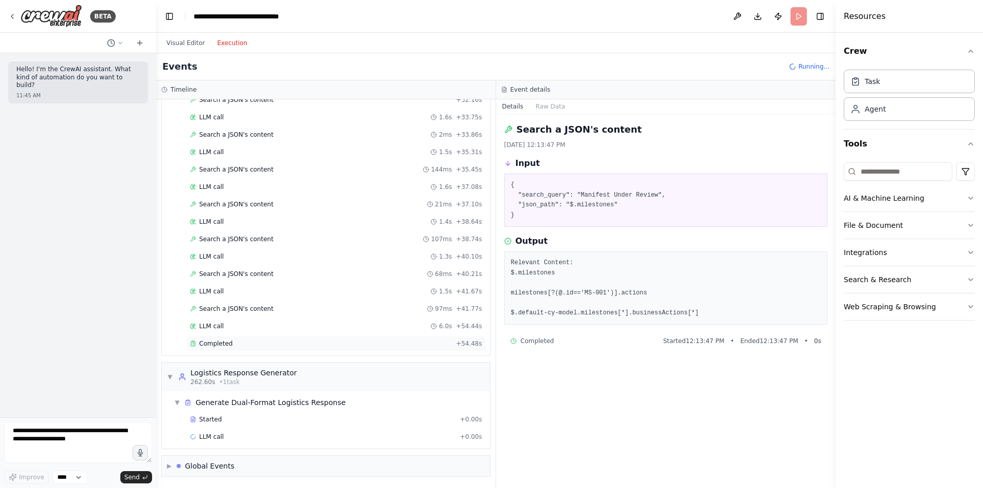
click at [250, 345] on div "Completed" at bounding box center [321, 344] width 262 height 8
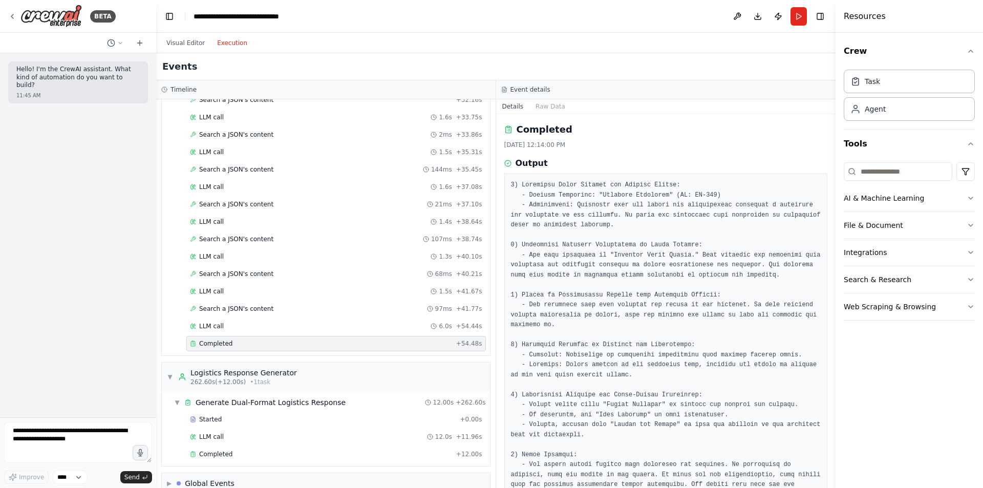
scroll to position [35, 0]
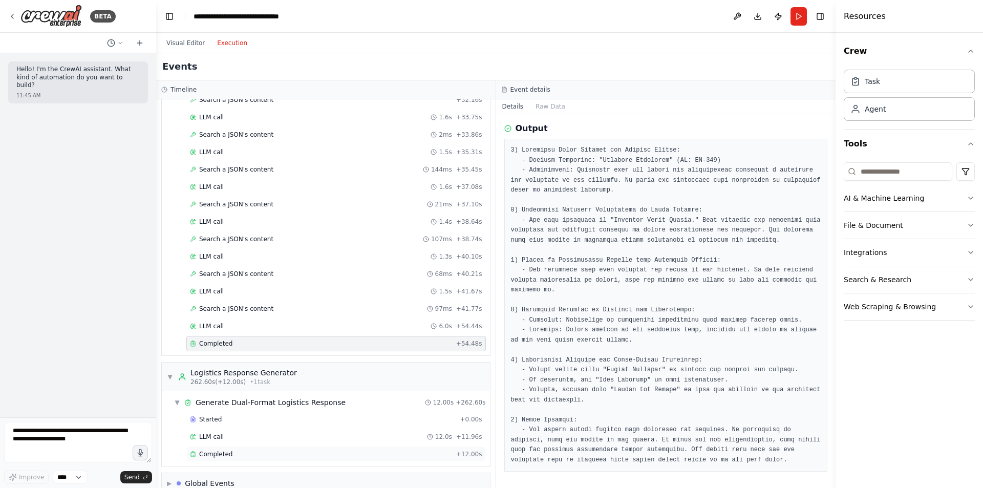
click at [220, 458] on div "Completed + 12.00s" at bounding box center [336, 454] width 300 height 15
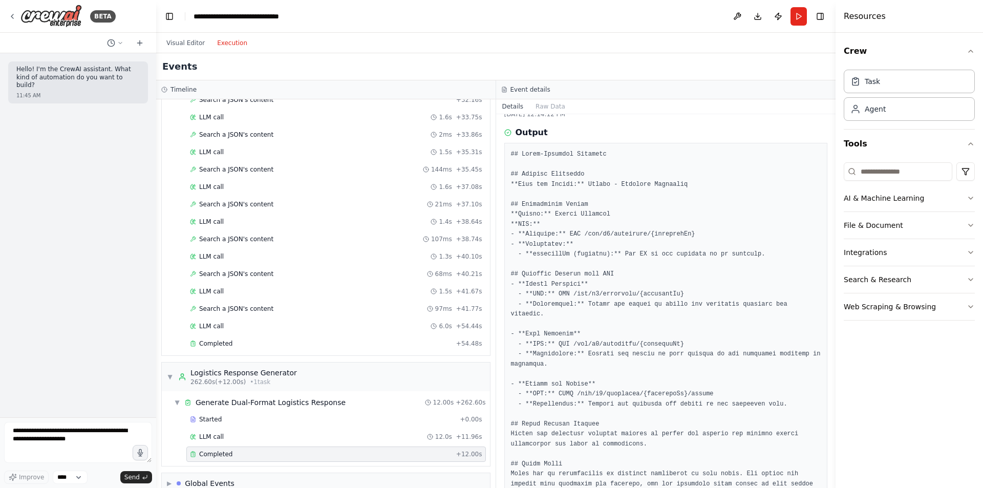
scroll to position [30, 0]
click at [41, 447] on textarea at bounding box center [78, 442] width 148 height 41
click at [187, 44] on button "Visual Editor" at bounding box center [185, 43] width 51 height 12
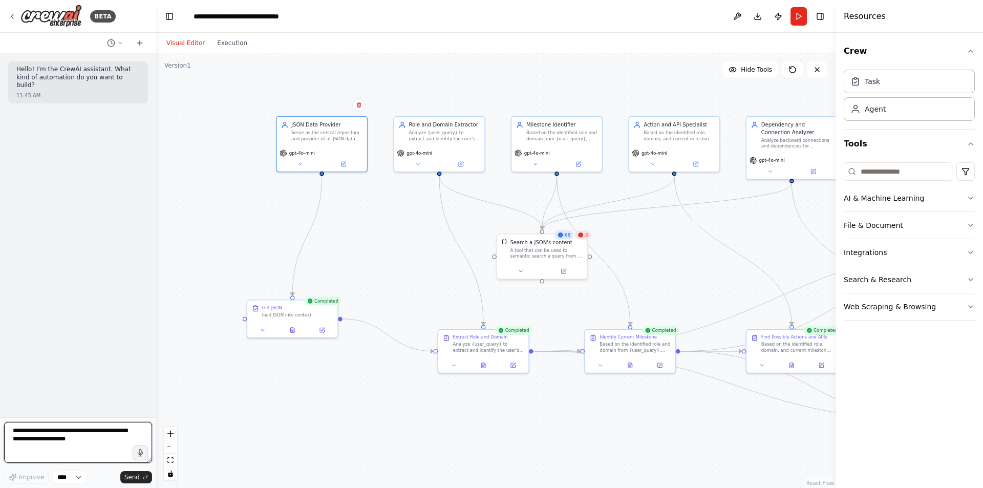
click at [73, 425] on textarea at bounding box center [78, 442] width 148 height 41
type textarea "*"
type textarea "**********"
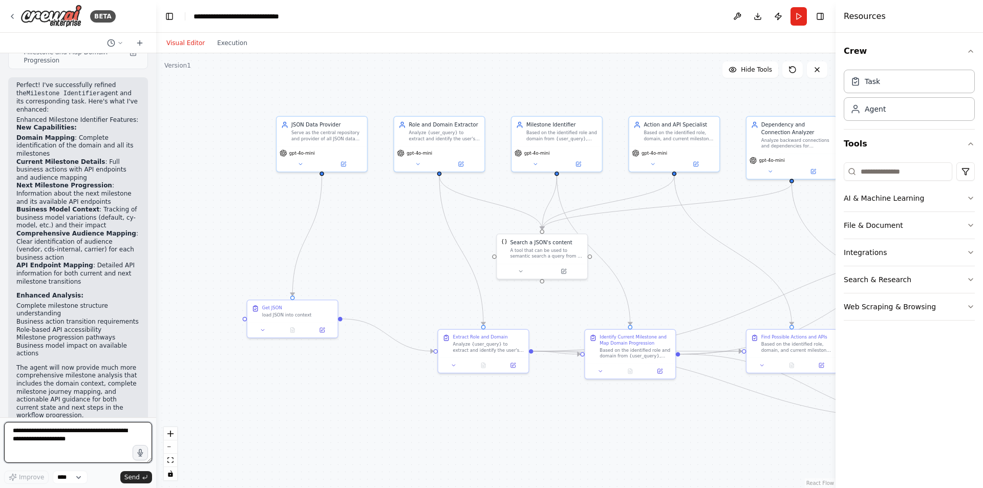
scroll to position [343, 0]
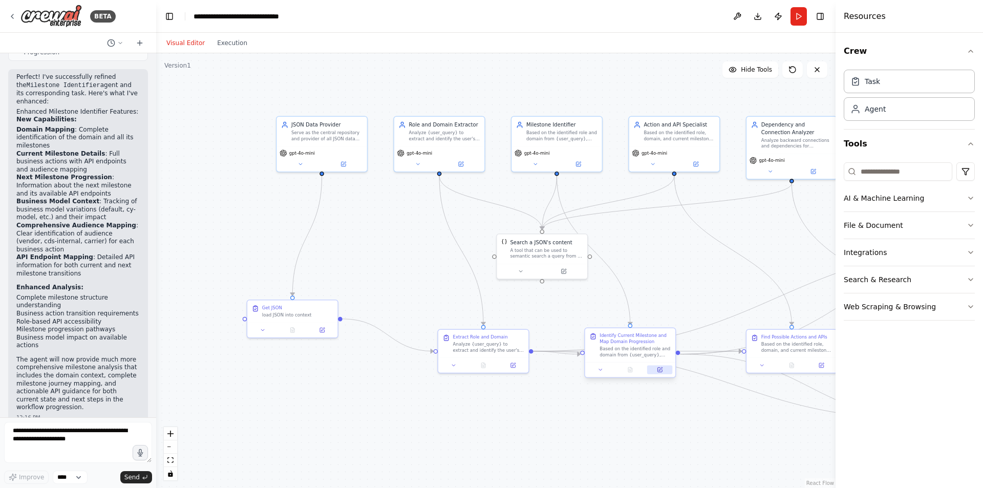
click at [664, 370] on button at bounding box center [659, 369] width 25 height 9
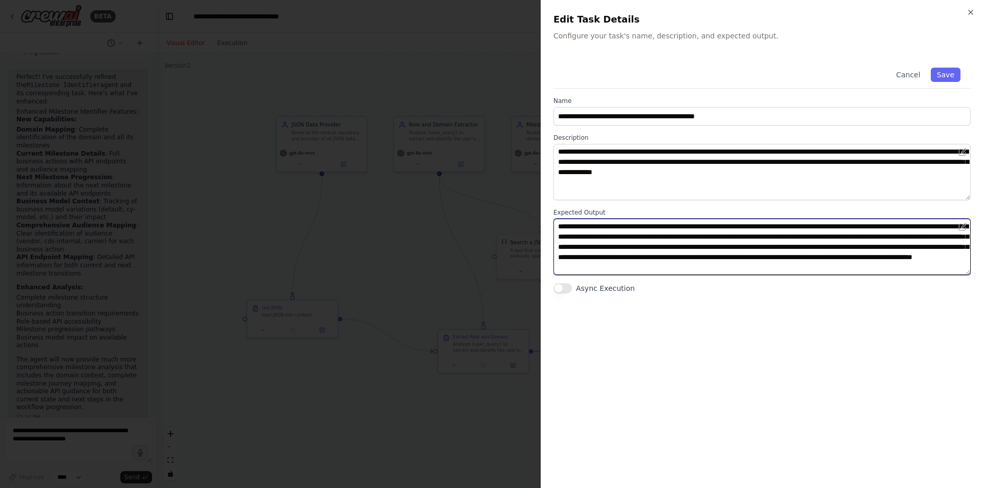
click at [724, 246] on textarea "**********" at bounding box center [762, 247] width 417 height 56
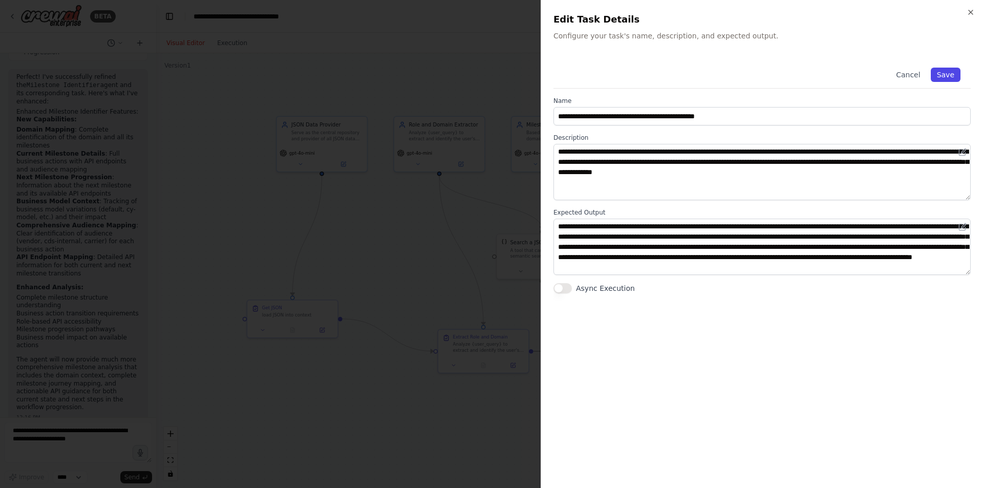
click at [945, 75] on button "Save" at bounding box center [946, 75] width 30 height 14
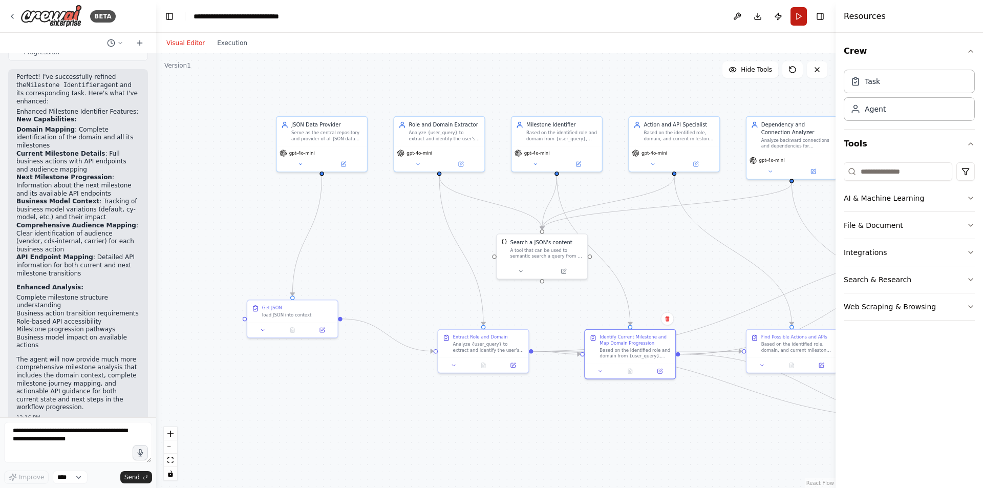
click at [797, 15] on button "Run" at bounding box center [799, 16] width 16 height 18
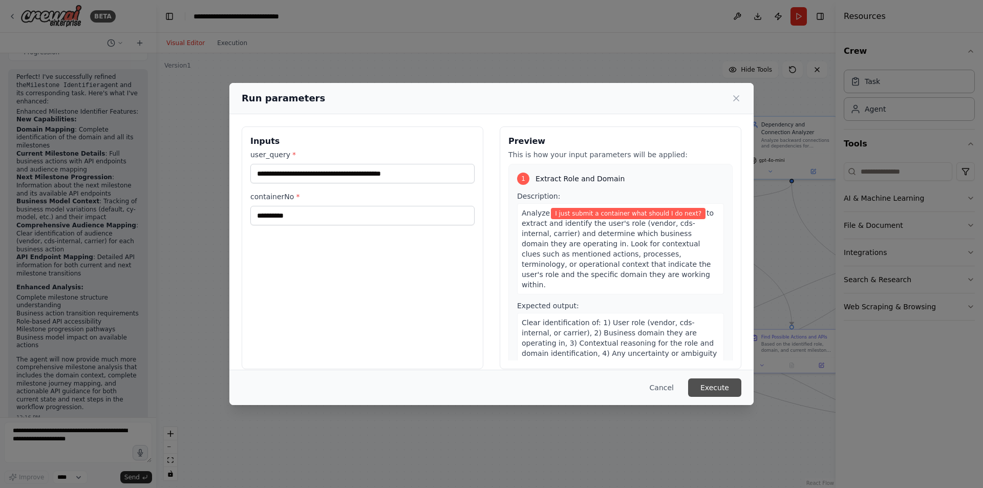
click at [724, 387] on button "Execute" at bounding box center [714, 387] width 53 height 18
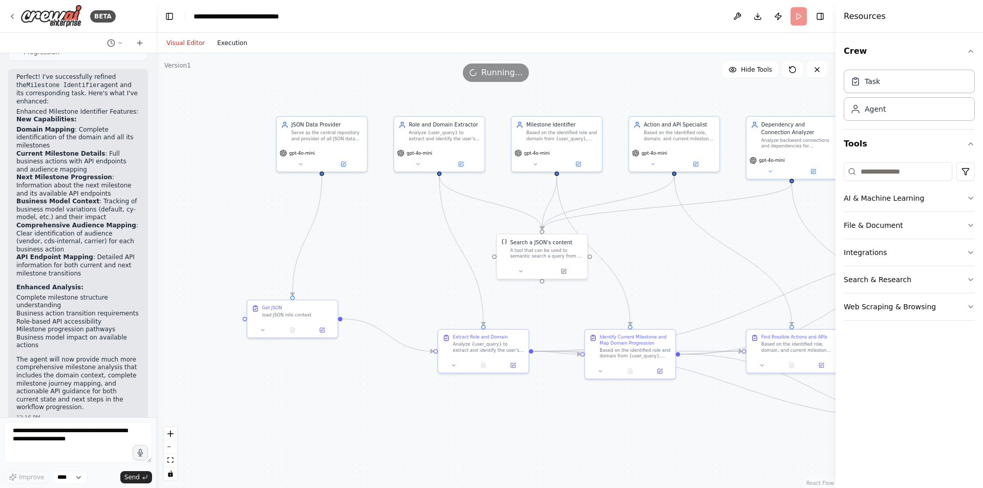
click at [230, 48] on button "Execution" at bounding box center [232, 43] width 43 height 12
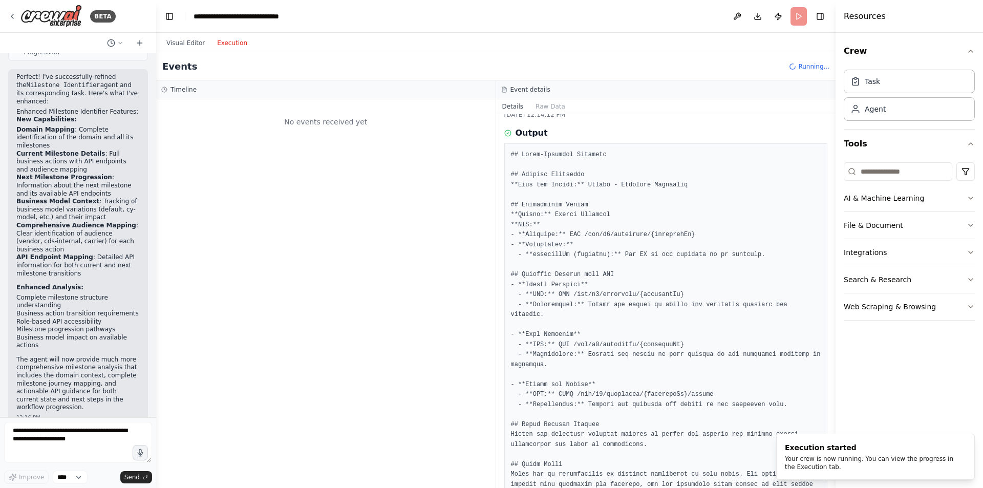
scroll to position [0, 0]
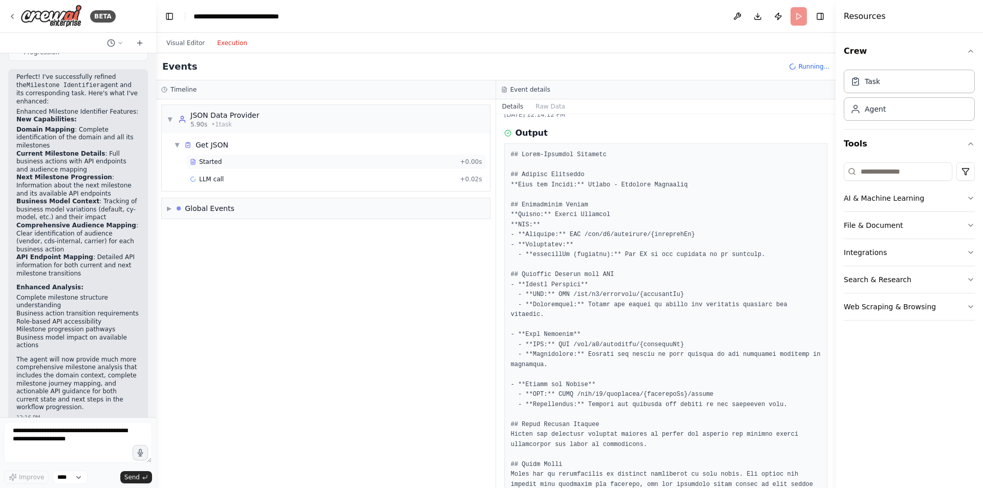
click at [222, 162] on div "Started" at bounding box center [323, 162] width 266 height 8
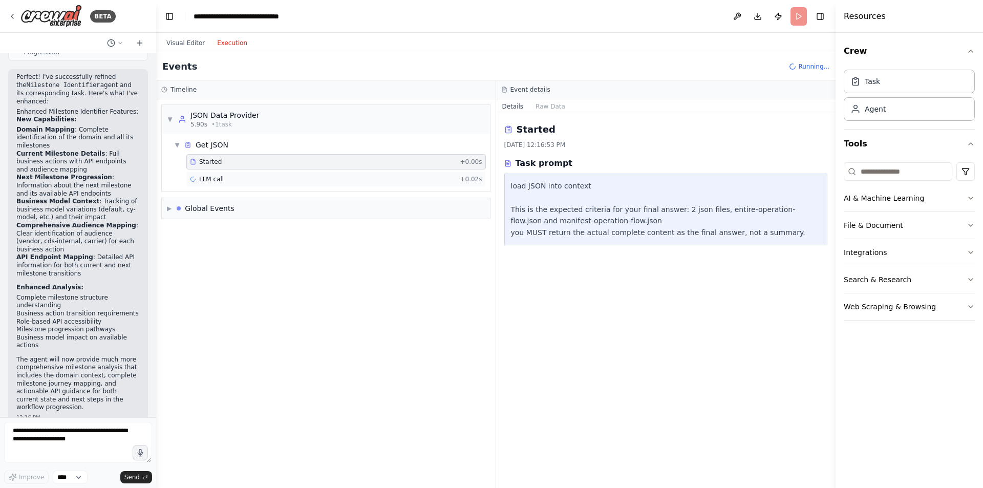
click at [291, 175] on div "LLM call + 0.02s" at bounding box center [336, 179] width 292 height 8
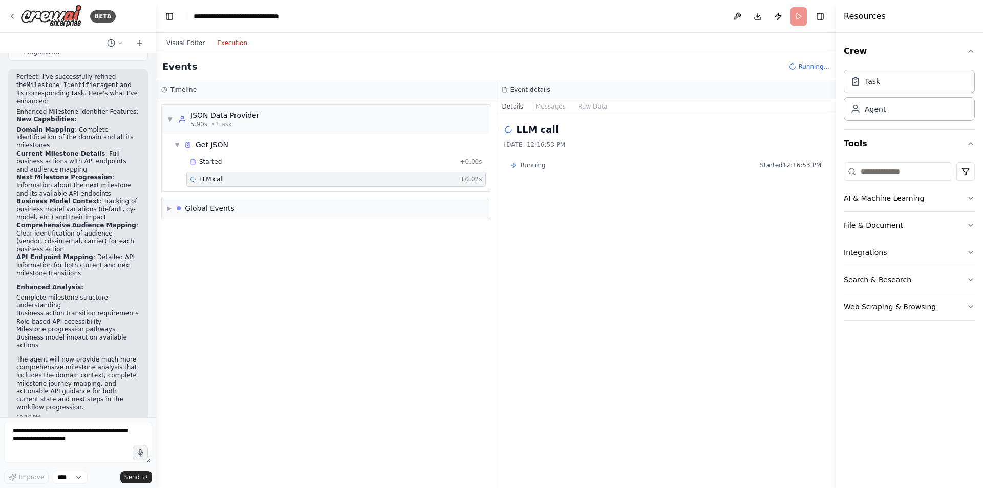
click at [561, 114] on div "Details Messages Raw Data" at bounding box center [666, 106] width 340 height 15
click at [543, 102] on button "Messages" at bounding box center [551, 106] width 43 height 14
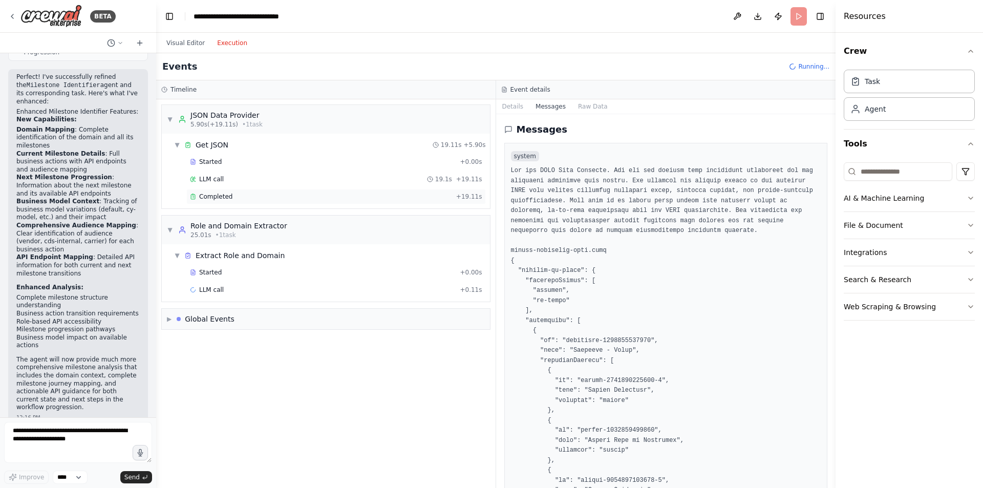
click at [305, 195] on div "Completed" at bounding box center [321, 197] width 262 height 8
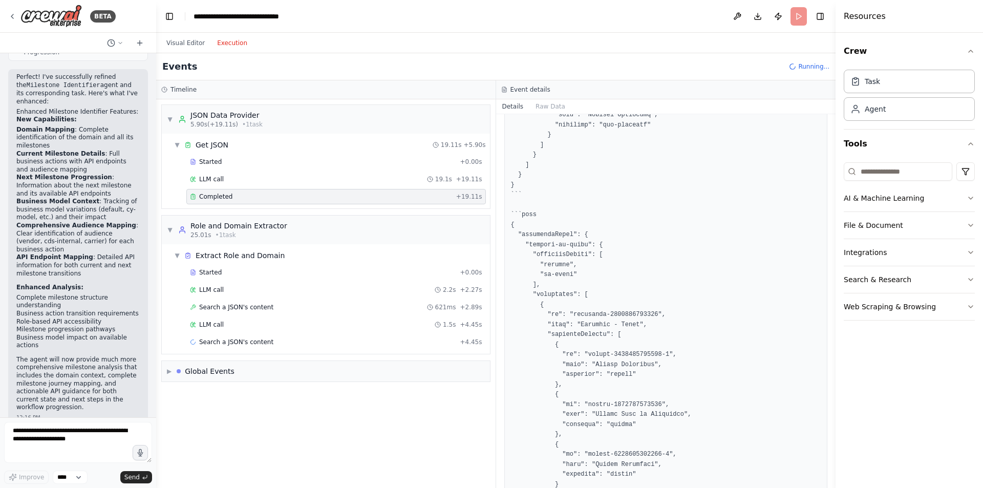
scroll to position [547, 0]
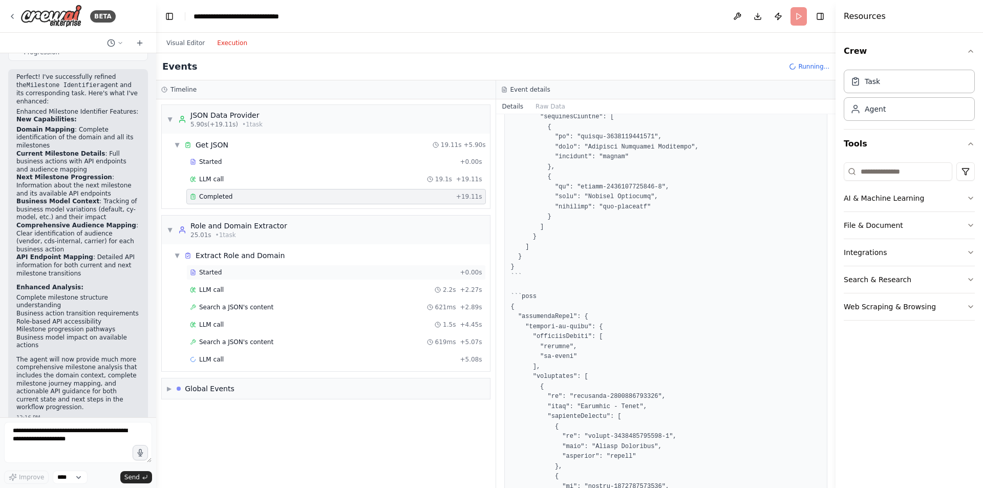
click at [210, 277] on div "Started + 0.00s" at bounding box center [336, 272] width 300 height 15
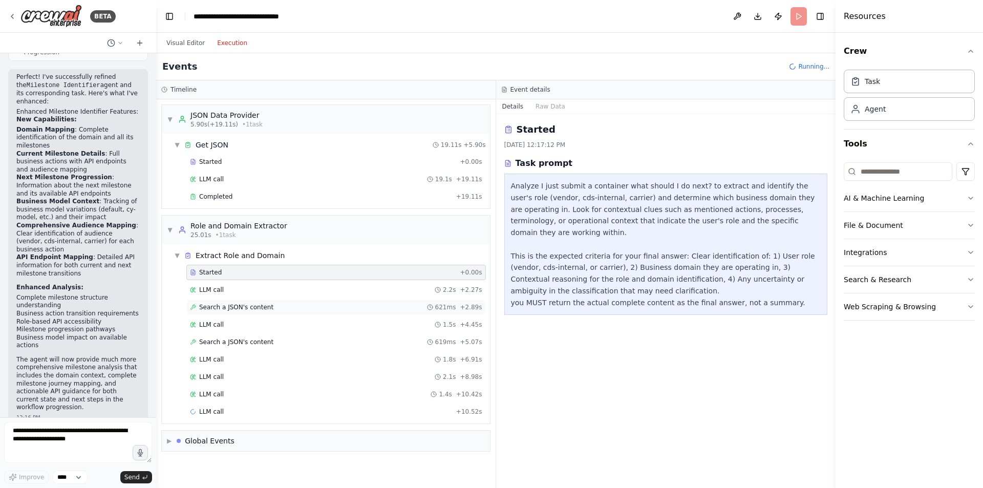
click at [219, 305] on span "Search a JSON's content" at bounding box center [236, 307] width 74 height 8
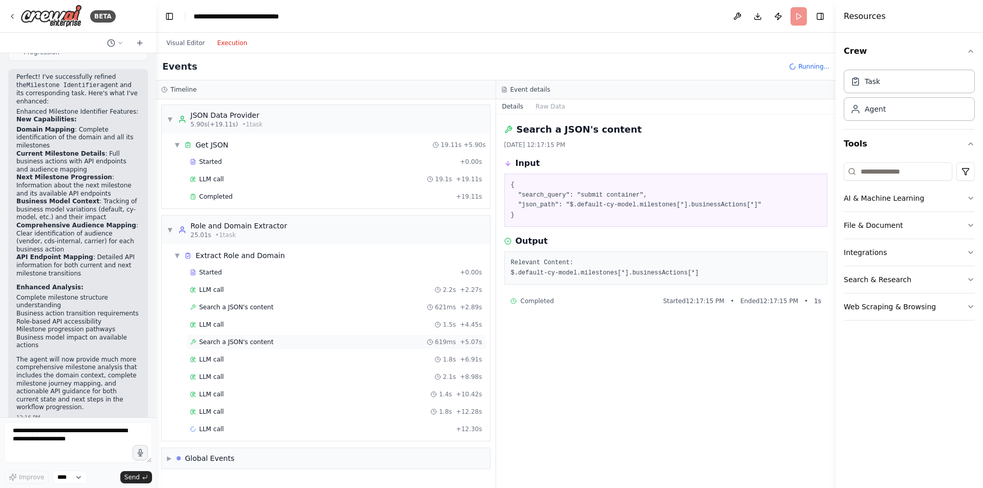
click at [210, 343] on span "Search a JSON's content" at bounding box center [236, 342] width 74 height 8
click at [207, 329] on div "LLM call 1.5s + 4.45s" at bounding box center [336, 324] width 300 height 15
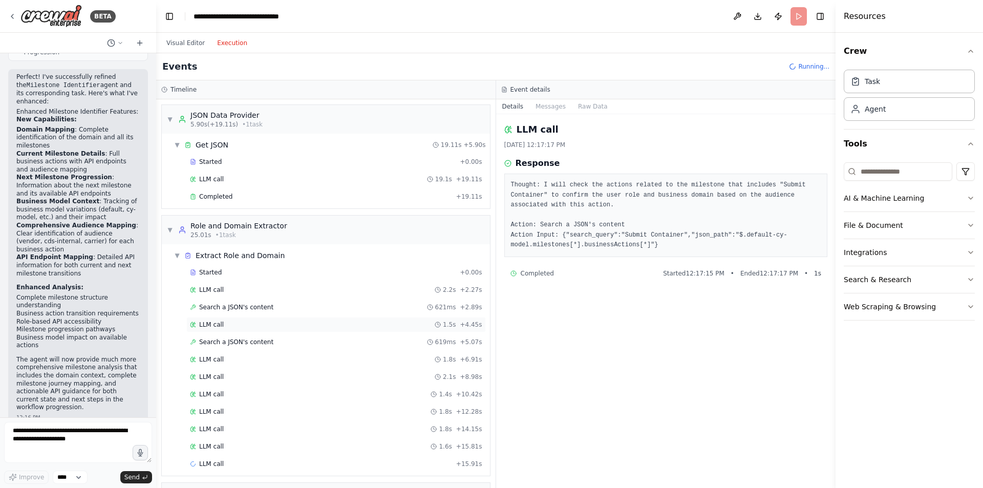
scroll to position [27, 0]
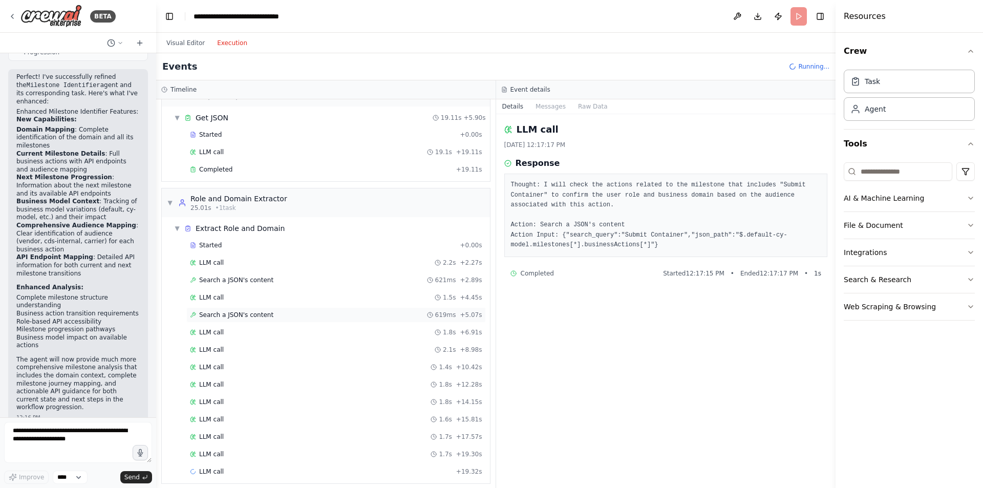
click at [231, 308] on div "Search a JSON's content 619ms + 5.07s" at bounding box center [336, 314] width 300 height 15
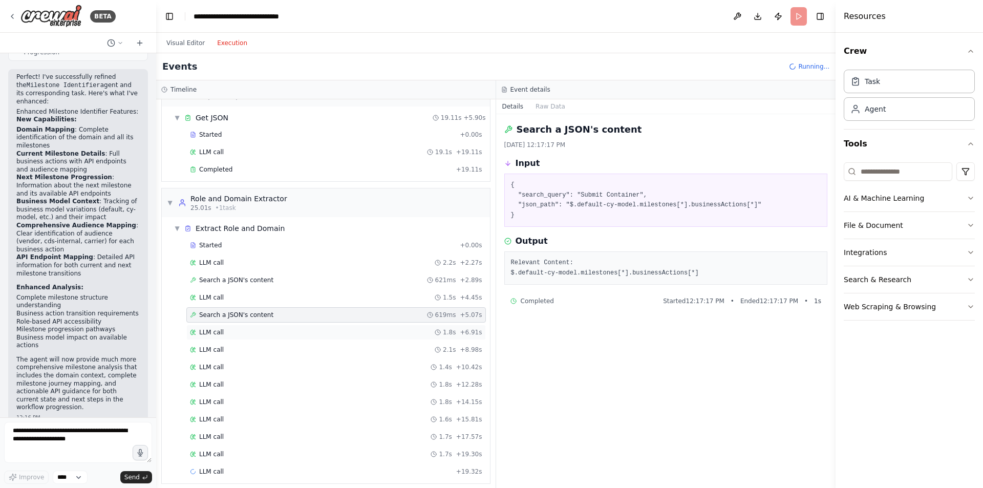
click at [221, 331] on div "LLM call 1.8s + 6.91s" at bounding box center [336, 332] width 292 height 8
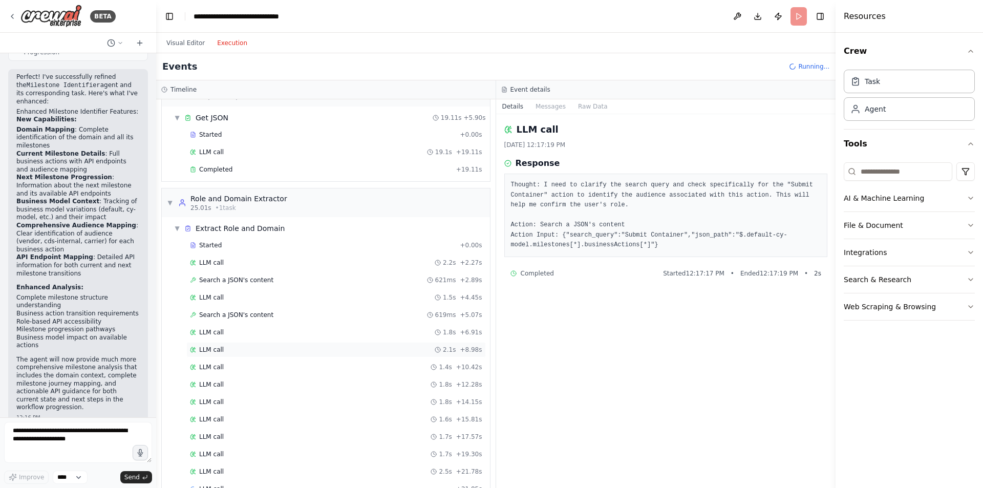
click at [220, 346] on span "LLM call" at bounding box center [211, 350] width 25 height 8
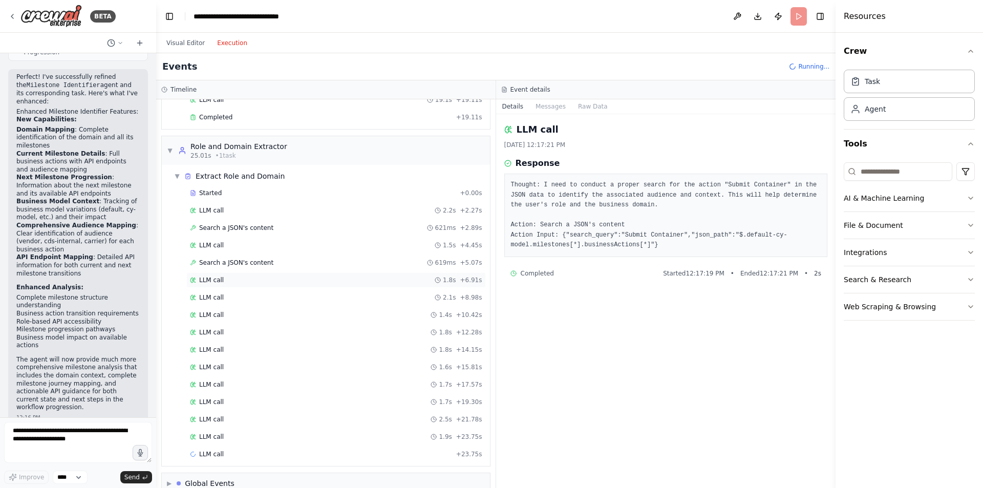
click at [219, 281] on span "LLM call" at bounding box center [211, 280] width 25 height 8
click at [221, 299] on span "LLM call" at bounding box center [211, 297] width 25 height 8
click at [218, 312] on span "LLM call" at bounding box center [211, 315] width 25 height 8
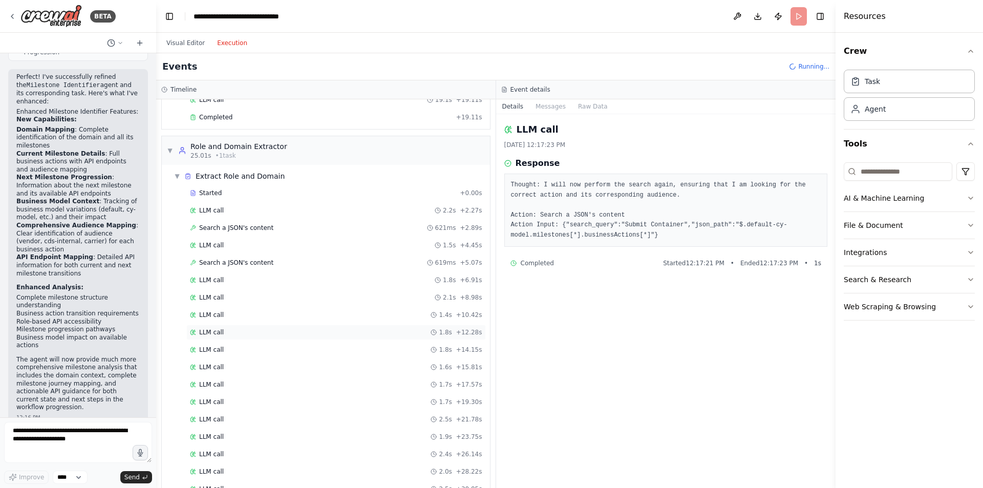
click at [215, 330] on span "LLM call" at bounding box center [211, 332] width 25 height 8
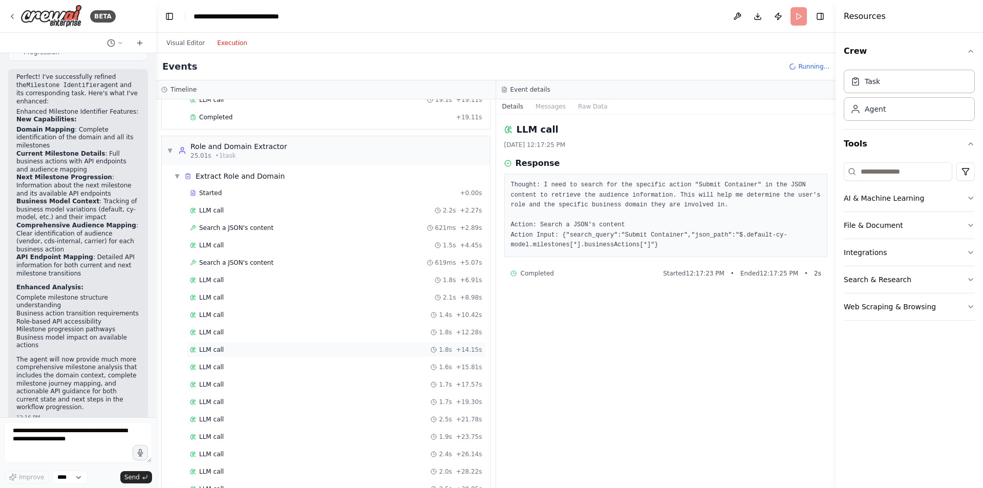
scroll to position [132, 0]
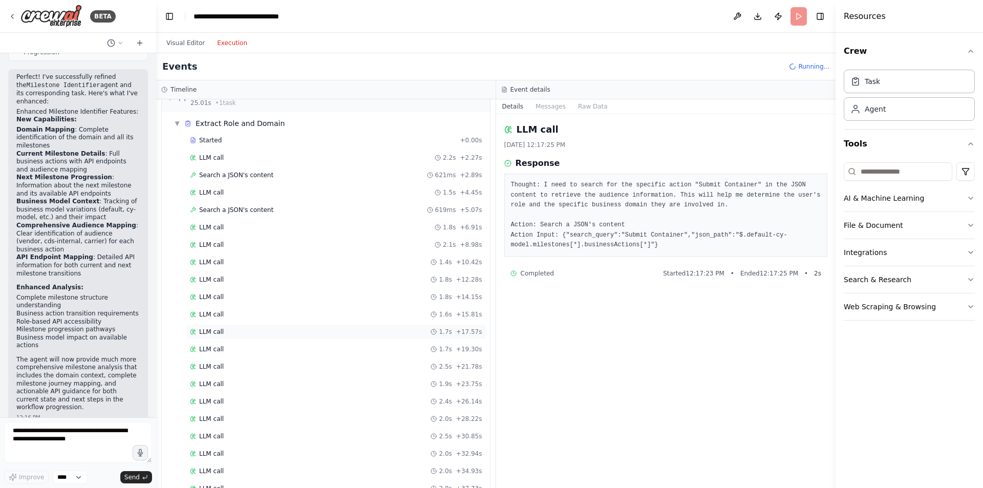
click at [228, 329] on div "LLM call 1.7s + 17.57s" at bounding box center [336, 332] width 292 height 8
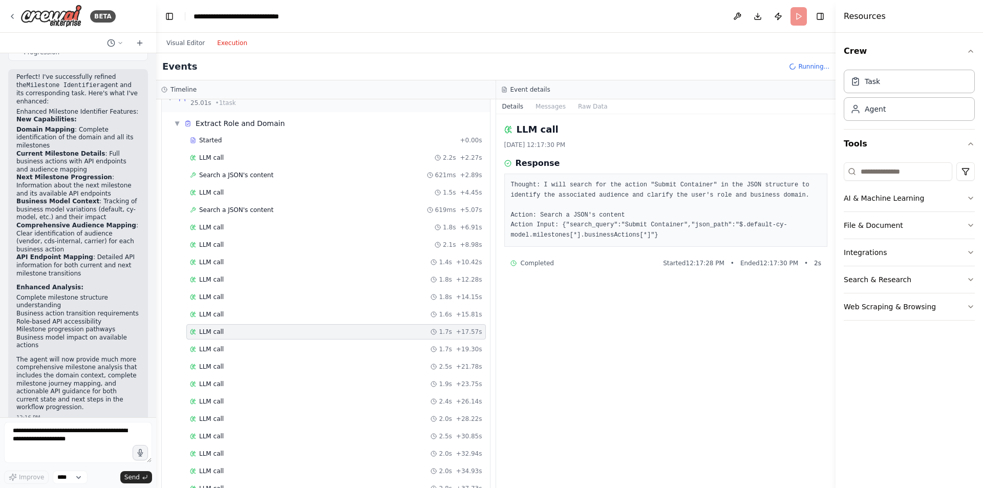
click at [223, 341] on div "Started + 0.00s LLM call 2.2s + 2.27s Search a JSON's content 621ms + 2.89s LLM…" at bounding box center [330, 324] width 320 height 383
click at [222, 352] on div "LLM call 1.7s + 19.30s" at bounding box center [336, 349] width 292 height 8
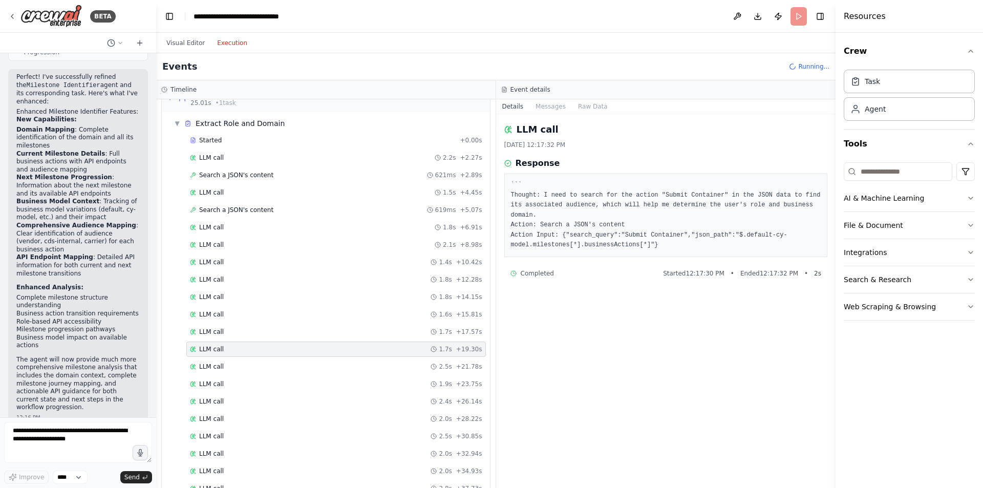
scroll to position [201, 0]
click at [203, 354] on div "LLM call 2.0s + 28.22s" at bounding box center [336, 349] width 300 height 15
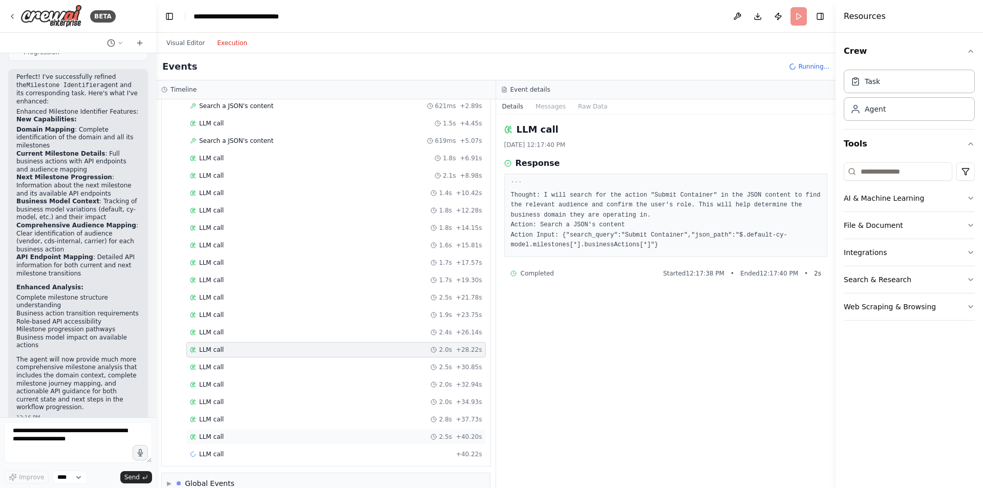
click at [210, 439] on span "LLM call" at bounding box center [211, 437] width 25 height 8
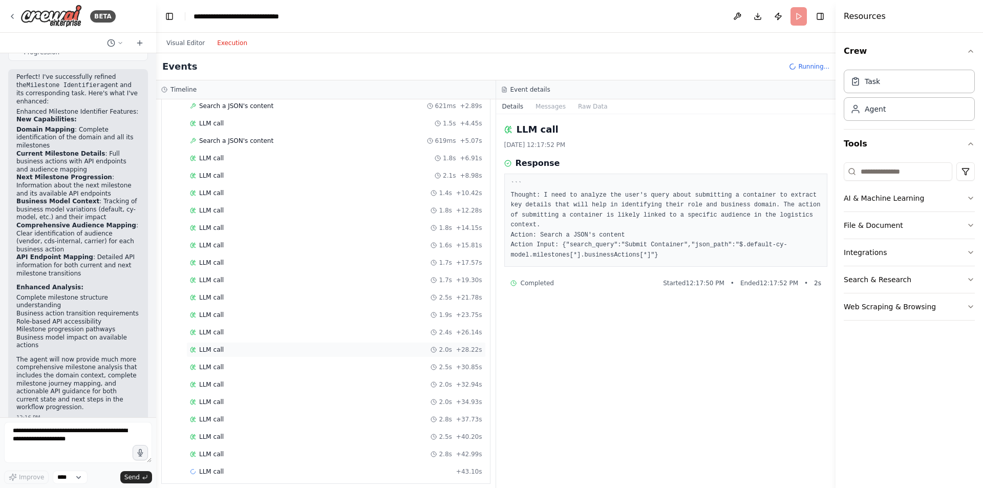
scroll to position [236, 0]
click at [231, 449] on div "LLM call + 45.91s" at bounding box center [336, 454] width 300 height 15
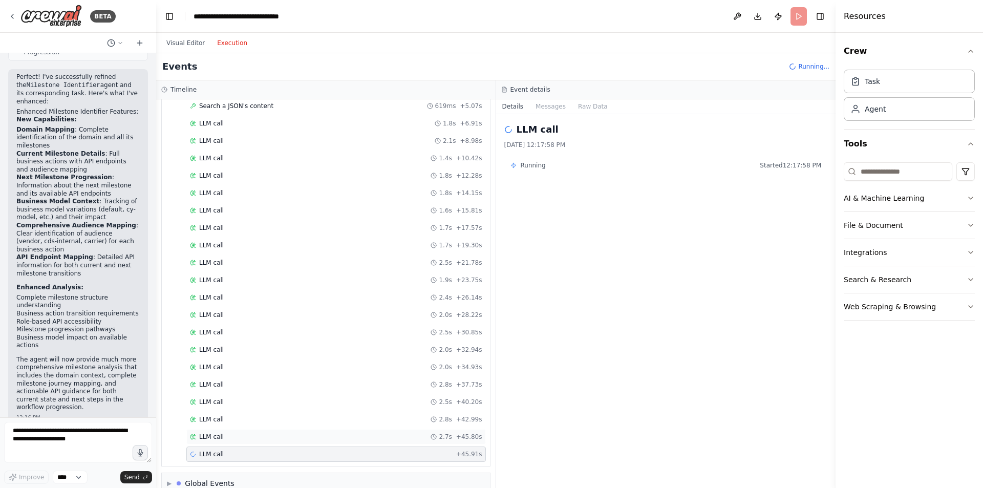
click at [222, 441] on div "LLM call 2.7s + 45.80s" at bounding box center [336, 436] width 300 height 15
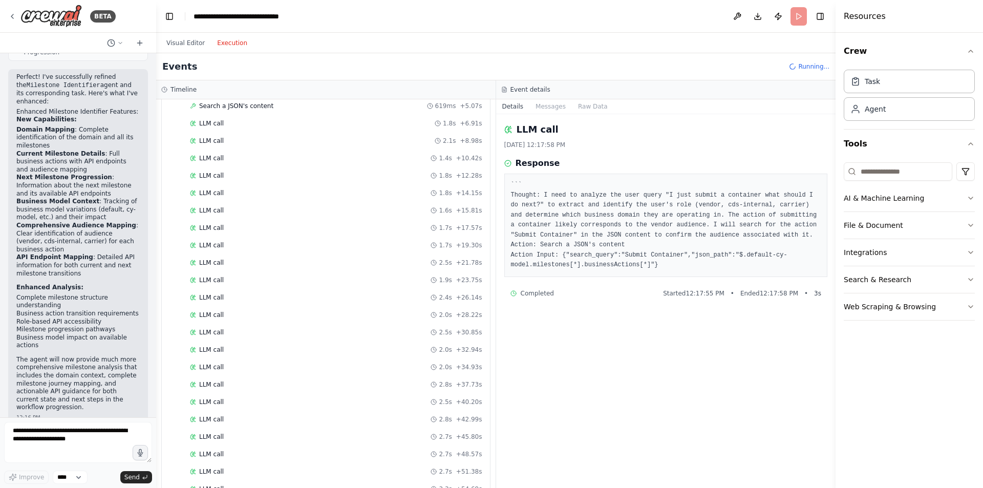
scroll to position [306, 0]
click at [219, 418] on span "LLM call" at bounding box center [211, 419] width 25 height 8
click at [218, 455] on span "Completed" at bounding box center [215, 454] width 33 height 8
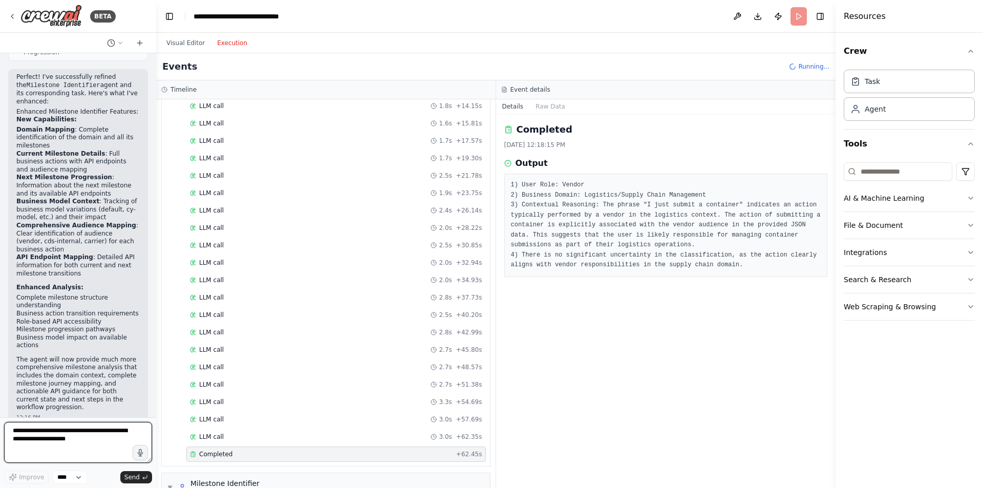
drag, startPoint x: 176, startPoint y: 39, endPoint x: 63, endPoint y: 440, distance: 417.2
click at [63, 440] on textarea at bounding box center [78, 442] width 148 height 41
paste textarea "**********"
type textarea "**********"
click at [132, 477] on span "Send" at bounding box center [131, 477] width 15 height 8
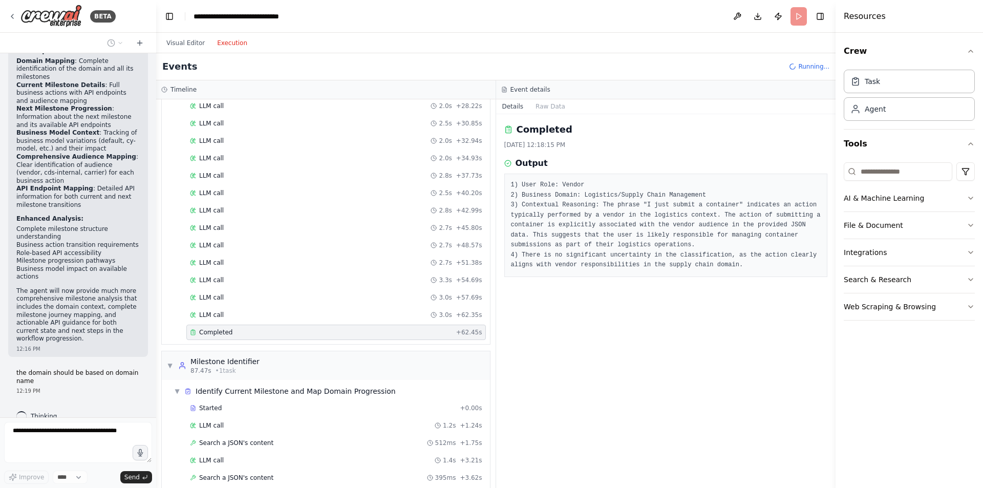
scroll to position [454, 0]
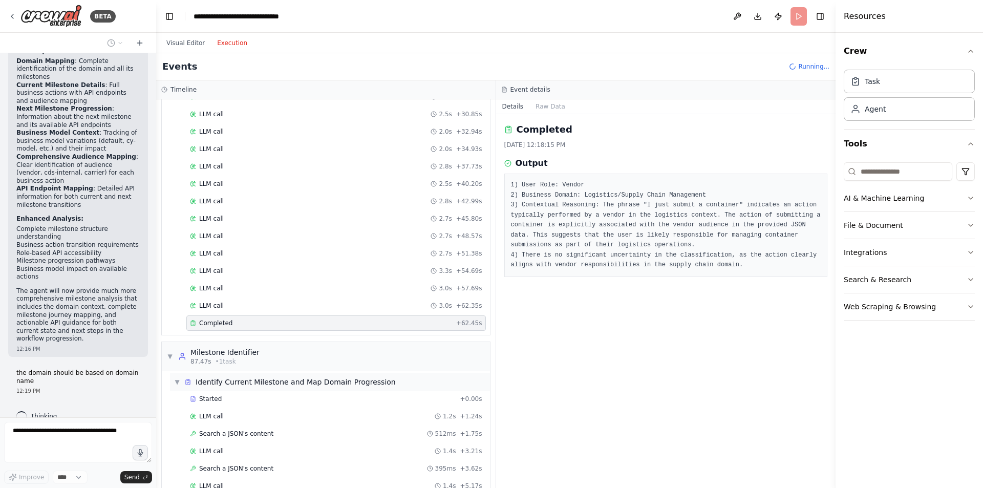
click at [222, 390] on div "▼ Identify Current Milestone and Map Domain Progression" at bounding box center [330, 382] width 320 height 18
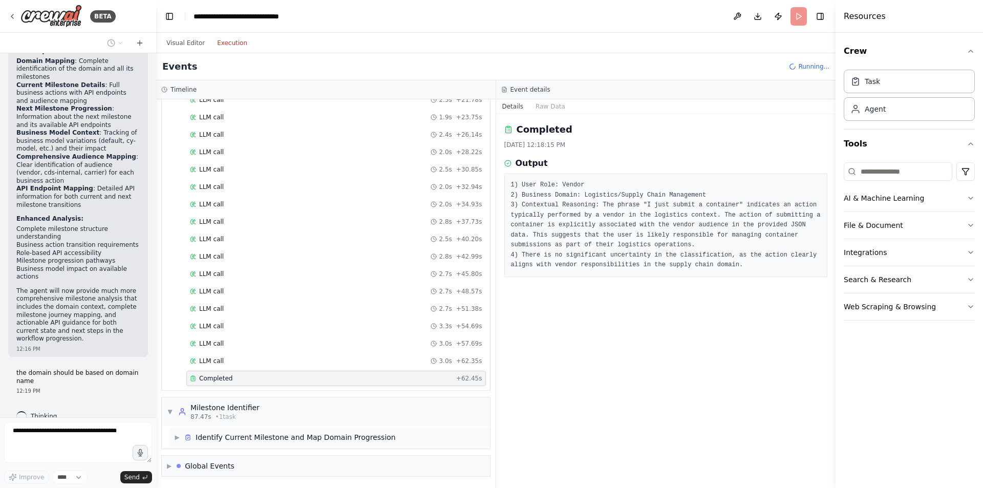
click at [207, 433] on div "Identify Current Milestone and Map Domain Progression" at bounding box center [296, 437] width 200 height 10
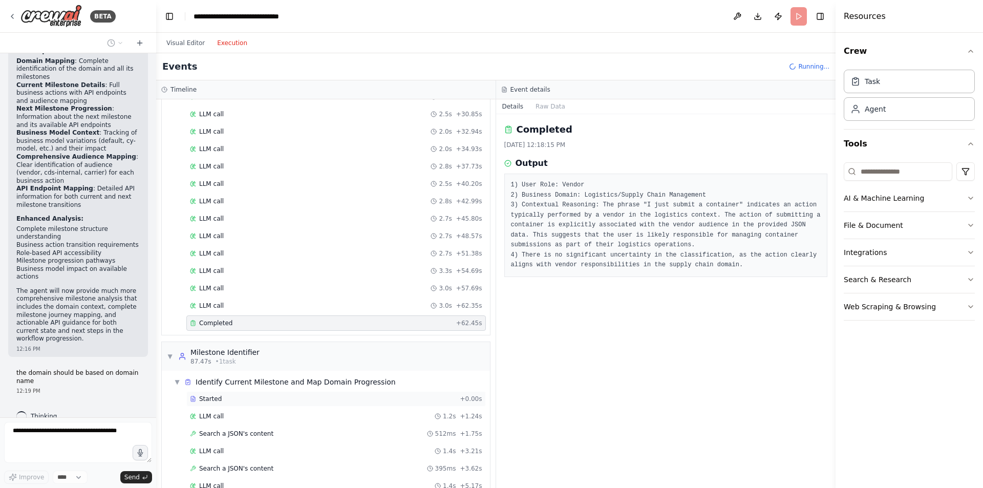
click at [205, 399] on span "Started" at bounding box center [210, 399] width 23 height 8
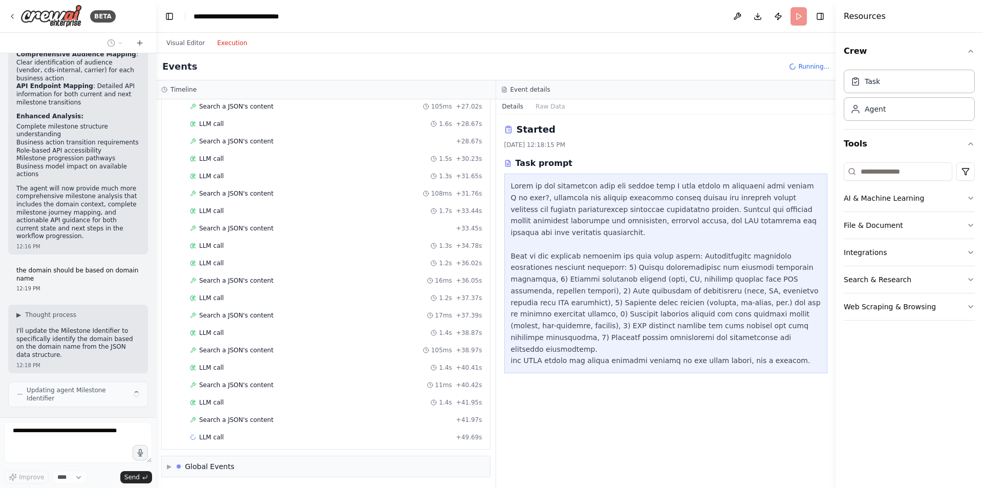
scroll to position [1270, 0]
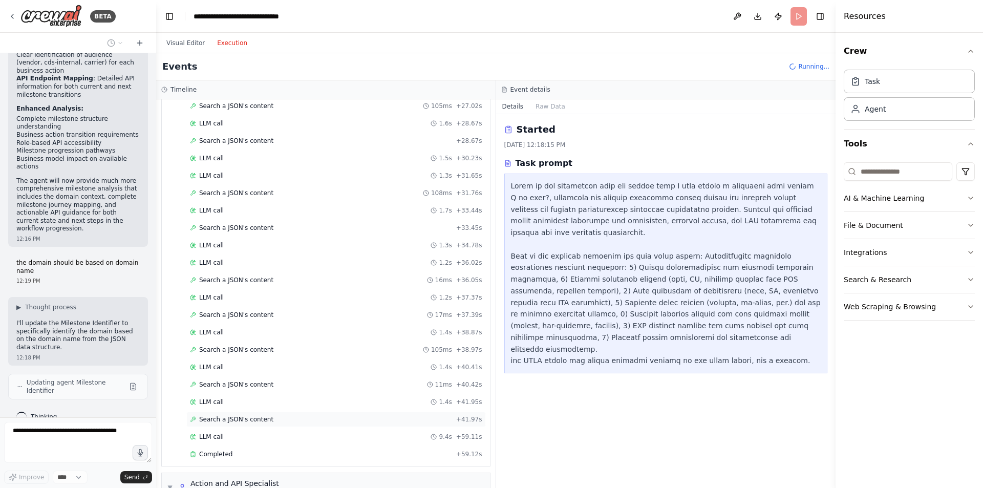
click at [225, 417] on span "Search a JSON's content" at bounding box center [236, 419] width 74 height 8
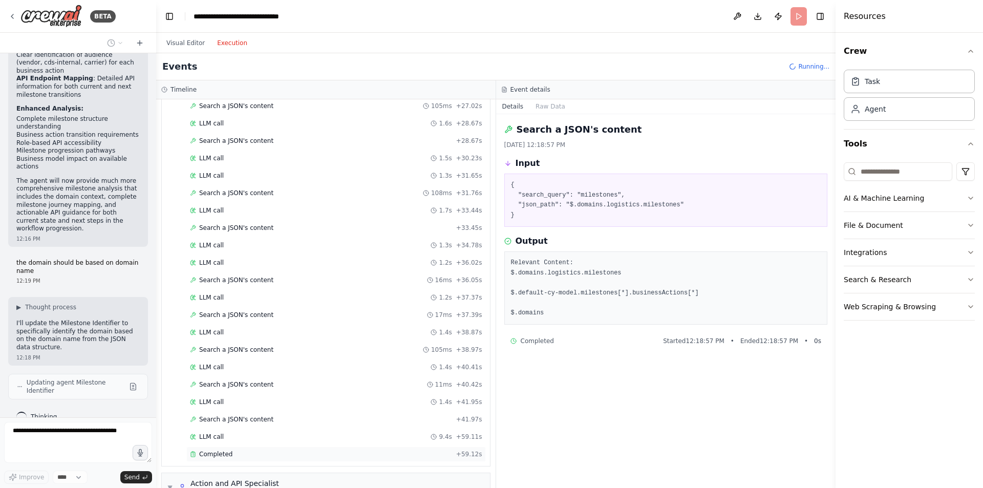
click at [231, 451] on div "Completed" at bounding box center [321, 454] width 262 height 8
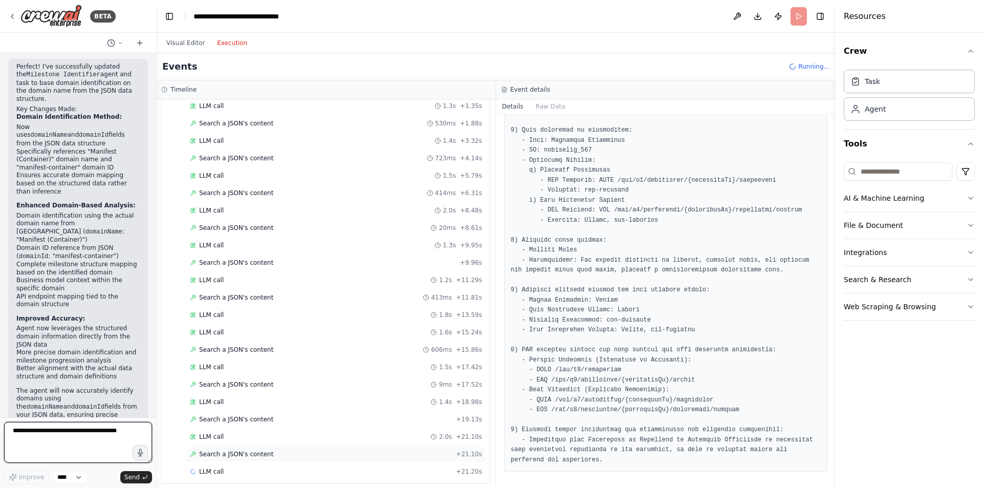
scroll to position [0, 0]
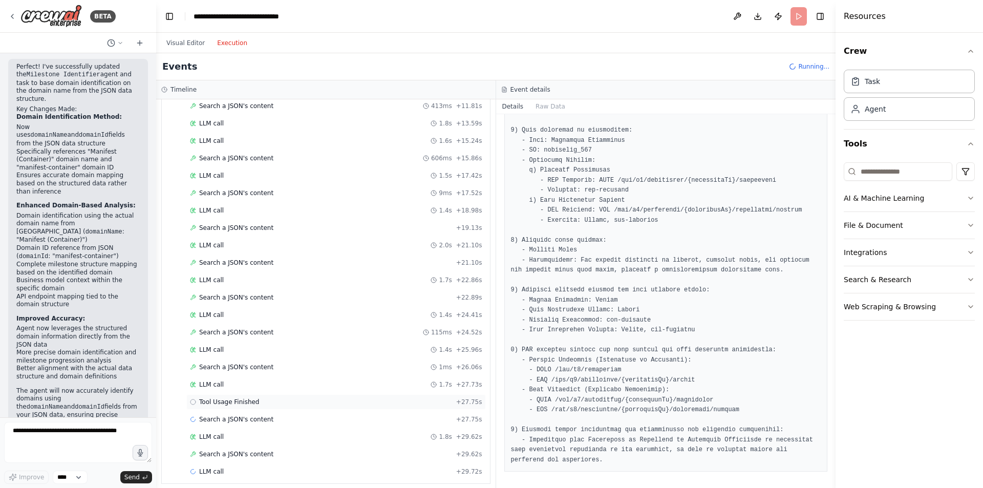
click at [224, 407] on div "Tool Usage Finished + 27.75s" at bounding box center [336, 401] width 300 height 15
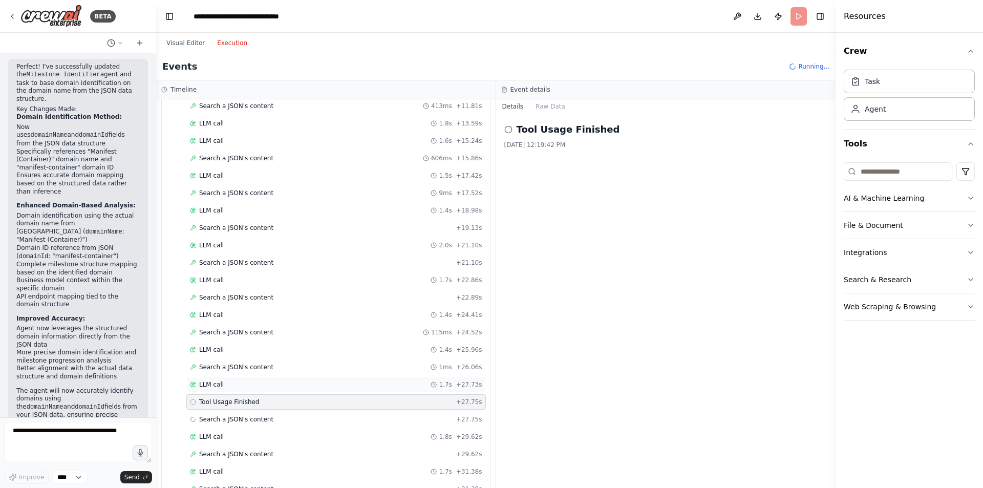
click at [204, 384] on span "LLM call" at bounding box center [211, 385] width 25 height 8
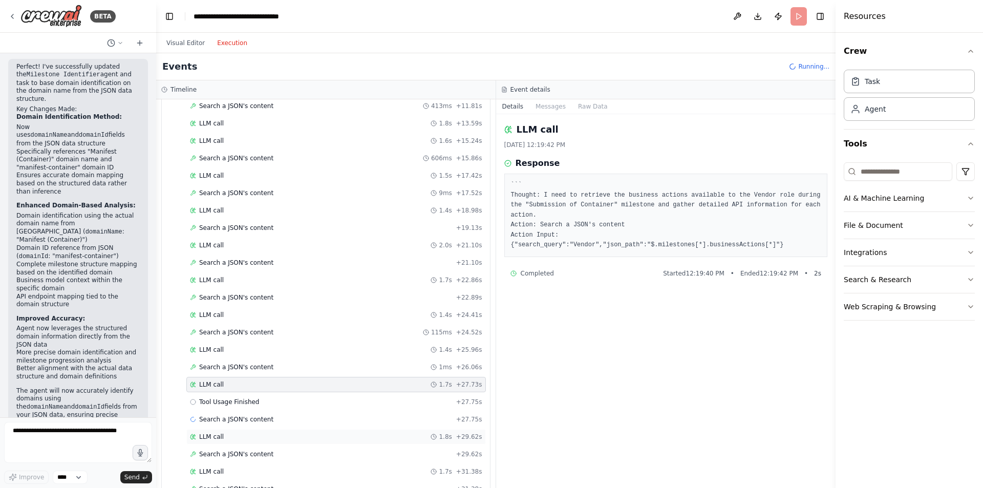
click at [245, 430] on div "LLM call 1.8s + 29.62s" at bounding box center [336, 436] width 300 height 15
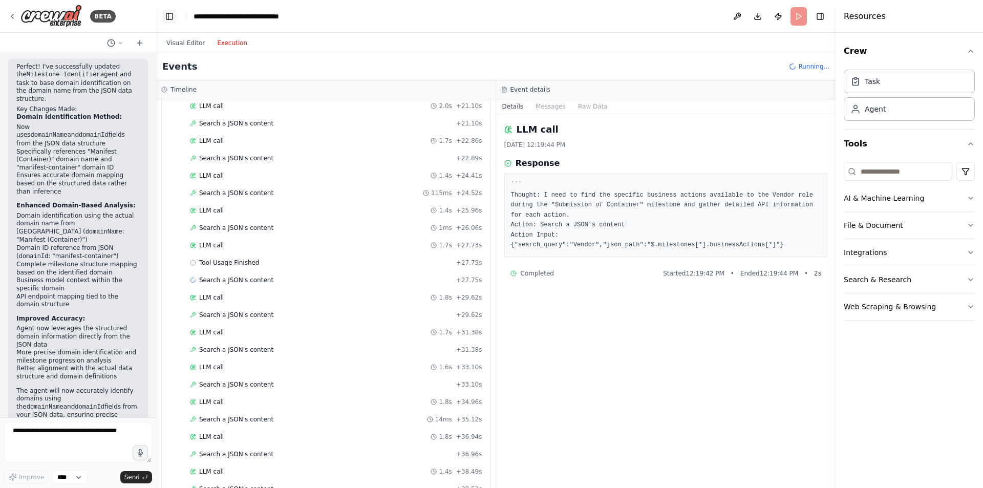
click at [170, 20] on button "Toggle Left Sidebar" at bounding box center [169, 16] width 14 height 14
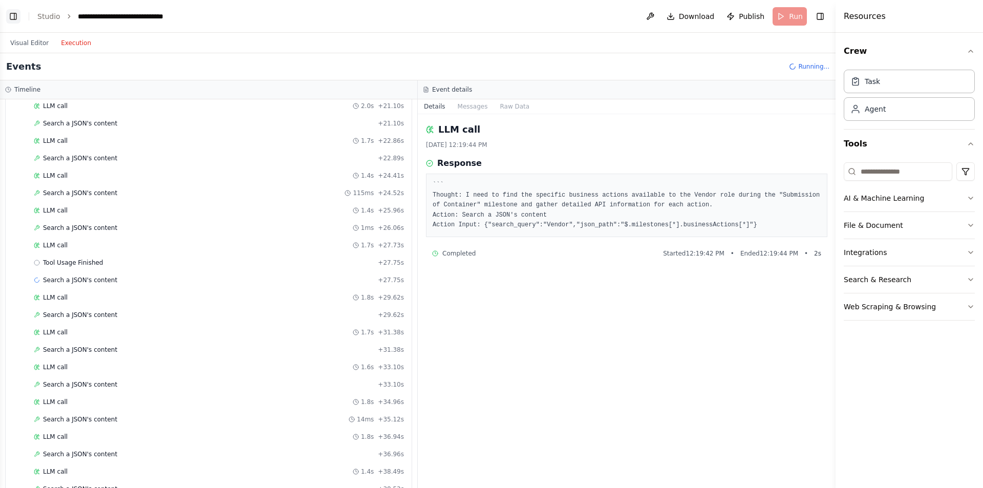
click at [12, 21] on button "Toggle Left Sidebar" at bounding box center [13, 16] width 14 height 14
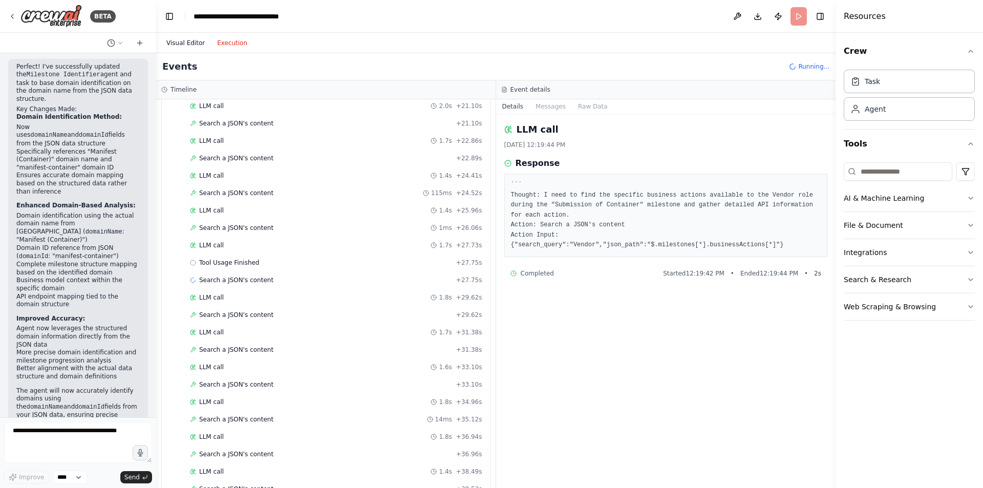
click at [172, 47] on button "Visual Editor" at bounding box center [185, 43] width 51 height 12
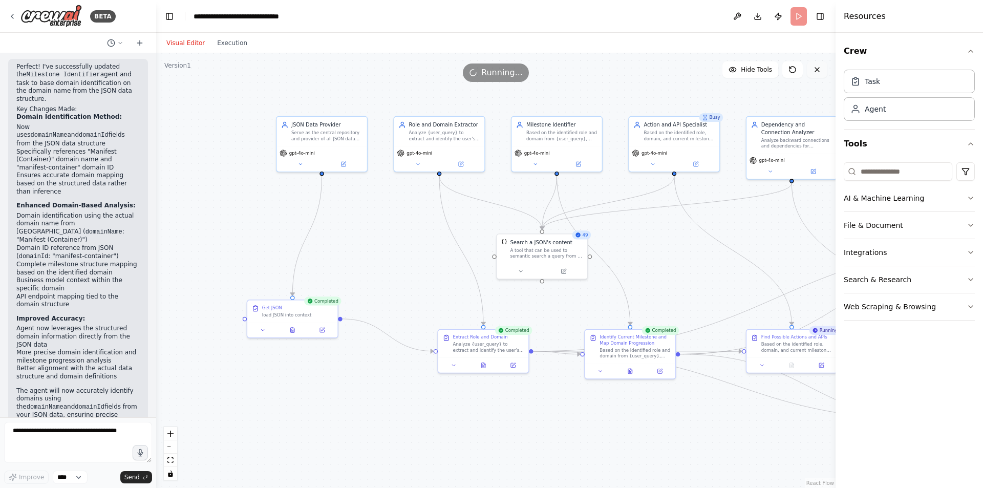
click at [819, 75] on button at bounding box center [817, 69] width 20 height 16
click at [817, 75] on button at bounding box center [817, 69] width 20 height 16
click at [797, 20] on header "**********" at bounding box center [496, 16] width 680 height 33
click at [819, 21] on button "Toggle Right Sidebar" at bounding box center [820, 16] width 14 height 14
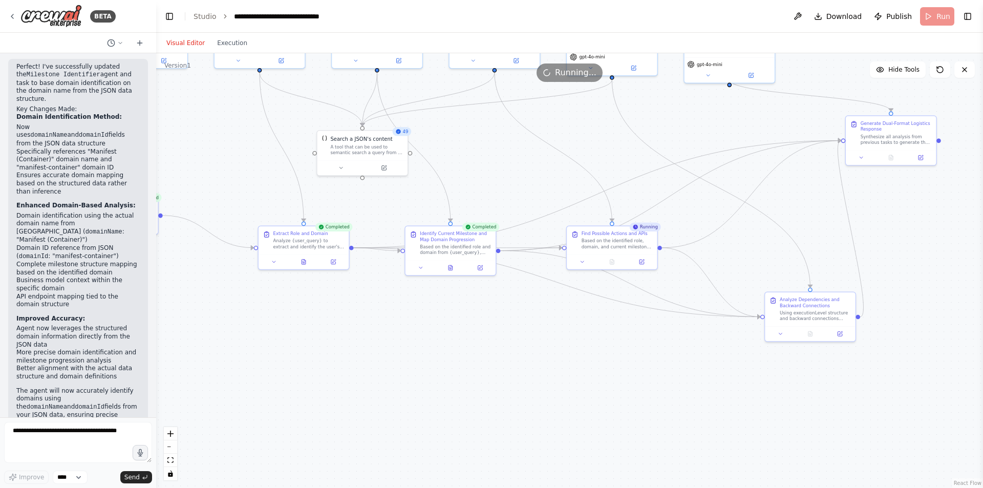
drag, startPoint x: 522, startPoint y: 446, endPoint x: 346, endPoint y: 343, distance: 204.0
click at [348, 346] on div ".deletable-edge-delete-btn { width: 20px; height: 20px; border: 0px solid #ffff…" at bounding box center [569, 270] width 827 height 435
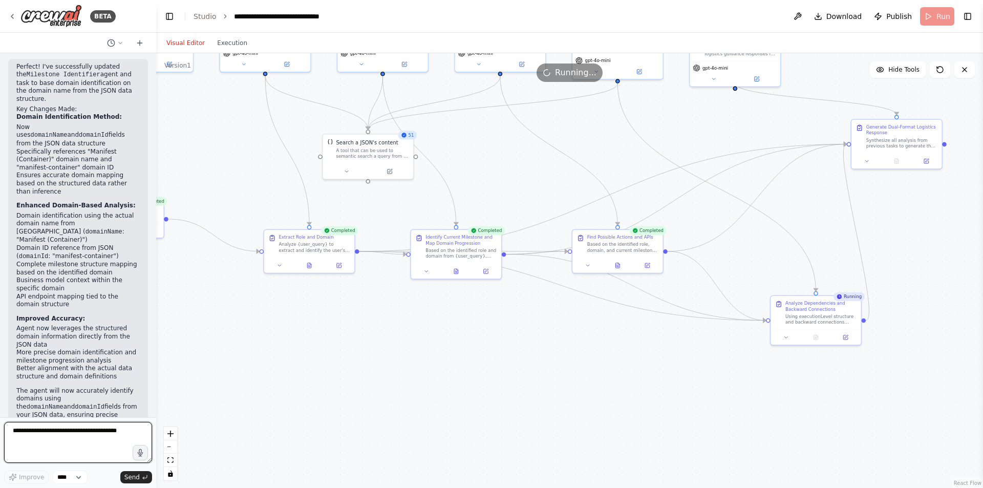
click at [81, 446] on textarea "**********" at bounding box center [78, 442] width 148 height 41
paste textarea "**********"
click at [96, 447] on textarea at bounding box center [78, 442] width 148 height 41
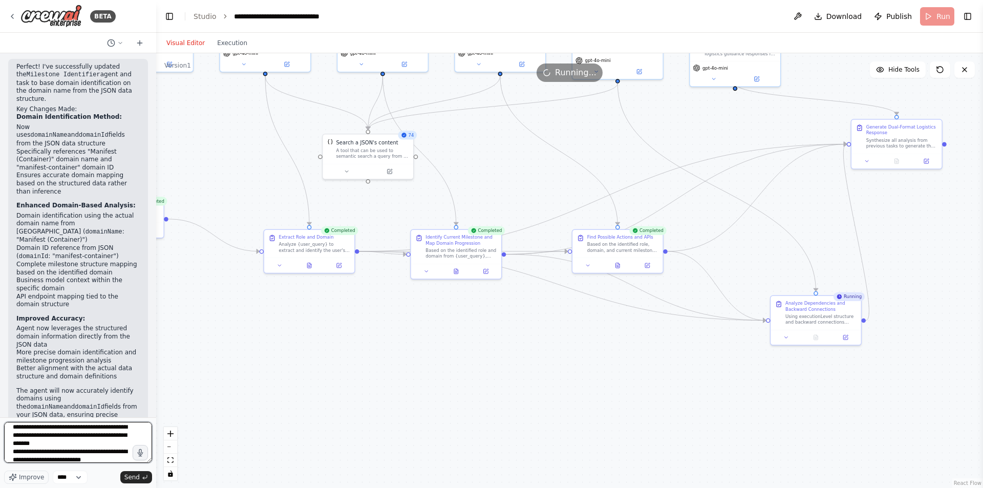
scroll to position [1787, 0]
type textarea "**********"
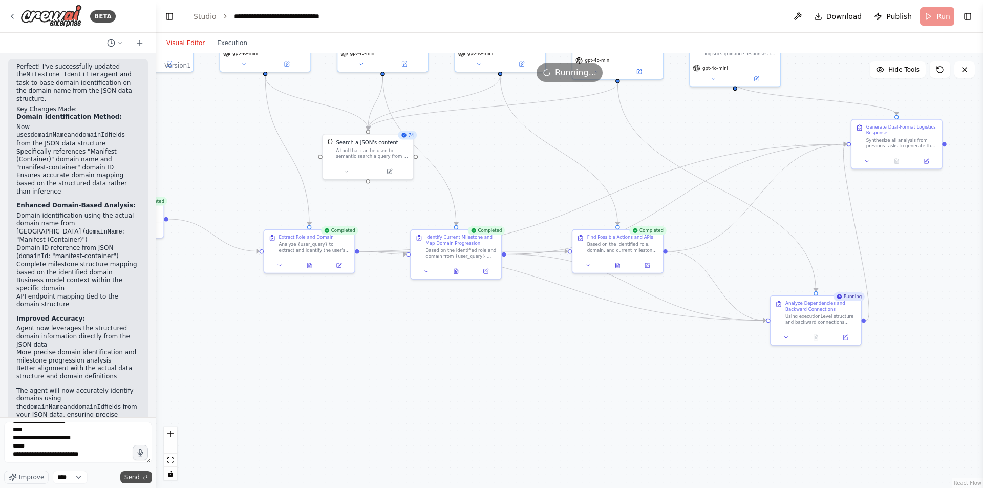
click at [136, 478] on span "Send" at bounding box center [131, 477] width 15 height 8
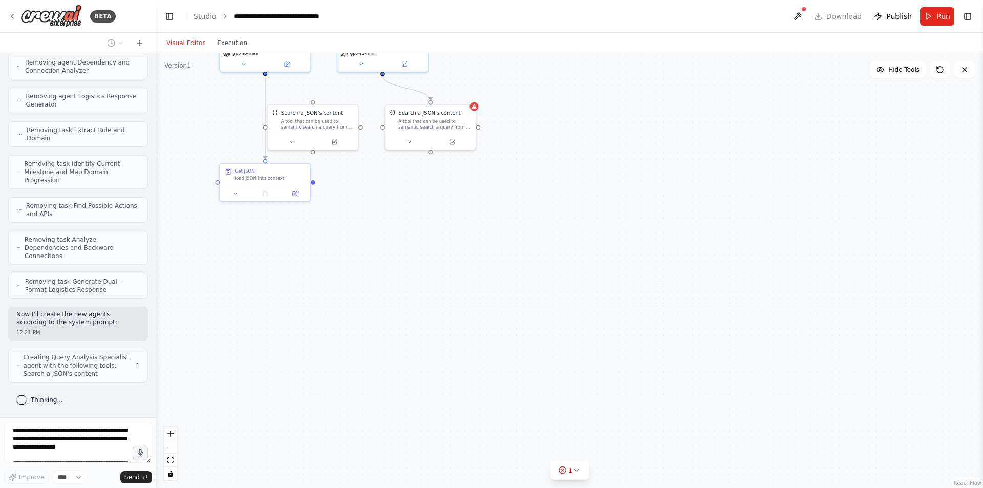
scroll to position [2469, 0]
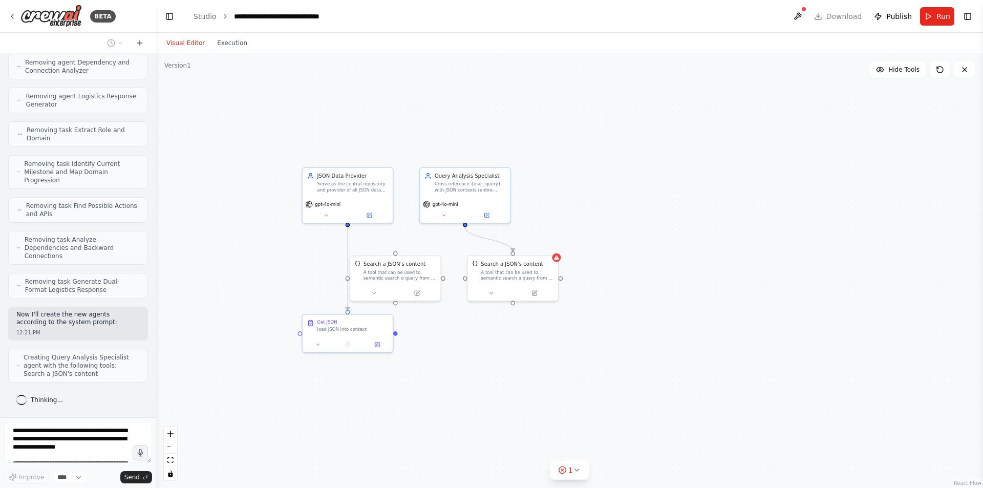
drag, startPoint x: 420, startPoint y: 297, endPoint x: 502, endPoint y: 447, distance: 171.0
click at [502, 447] on div ".deletable-edge-delete-btn { width: 20px; height: 20px; border: 0px solid #ffff…" at bounding box center [569, 270] width 827 height 435
click at [417, 268] on div "A tool that can be used to semantic search a query from a JSON's content." at bounding box center [399, 273] width 73 height 12
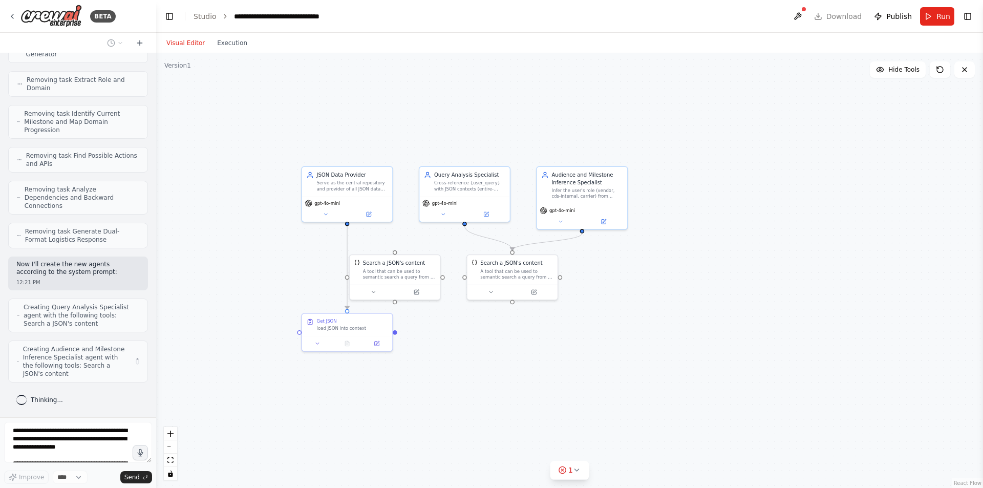
click at [436, 244] on div ".deletable-edge-delete-btn { width: 20px; height: 20px; border: 0px solid #ffff…" at bounding box center [569, 270] width 827 height 435
click at [408, 280] on div "Search a JSON's content A tool that can be used to semantic search a query from…" at bounding box center [395, 268] width 90 height 29
click at [433, 243] on icon at bounding box center [432, 243] width 4 height 6
click at [403, 242] on button "Confirm" at bounding box center [403, 243] width 36 height 12
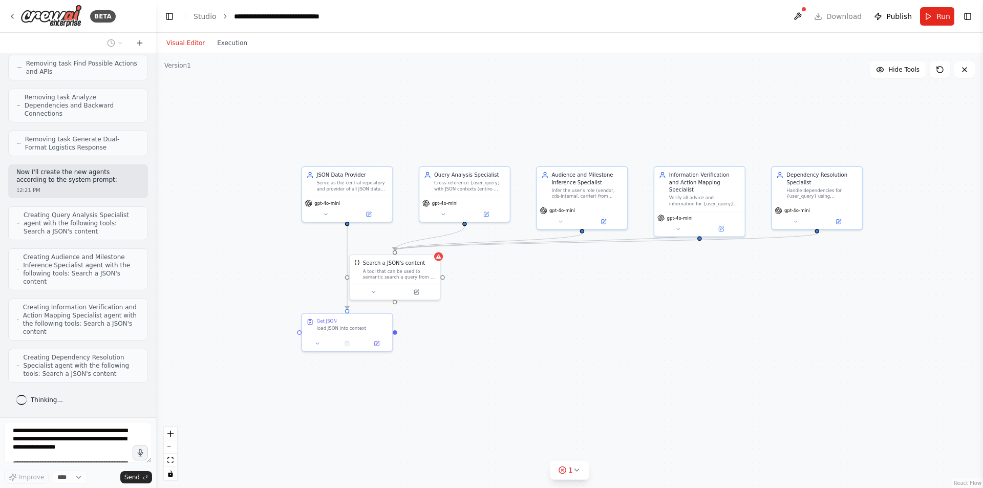
scroll to position [2645, 0]
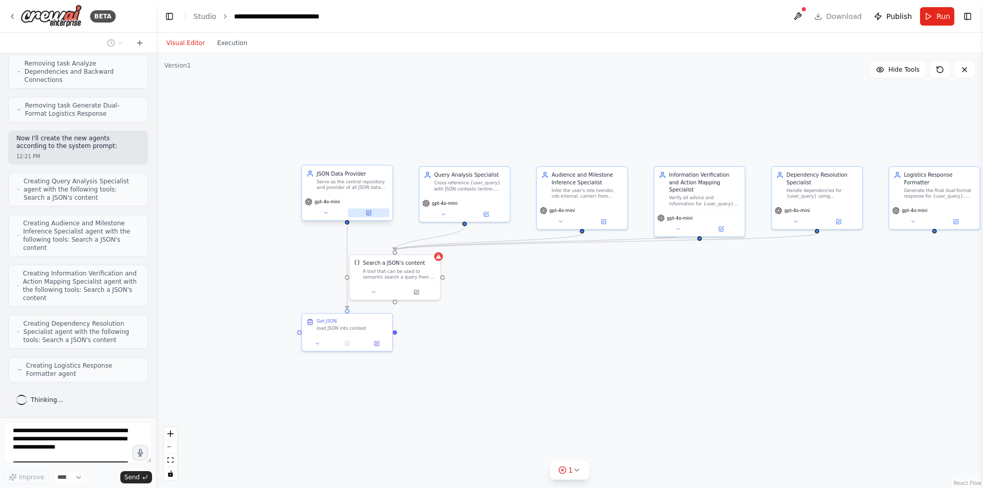
click at [369, 217] on button at bounding box center [368, 212] width 41 height 9
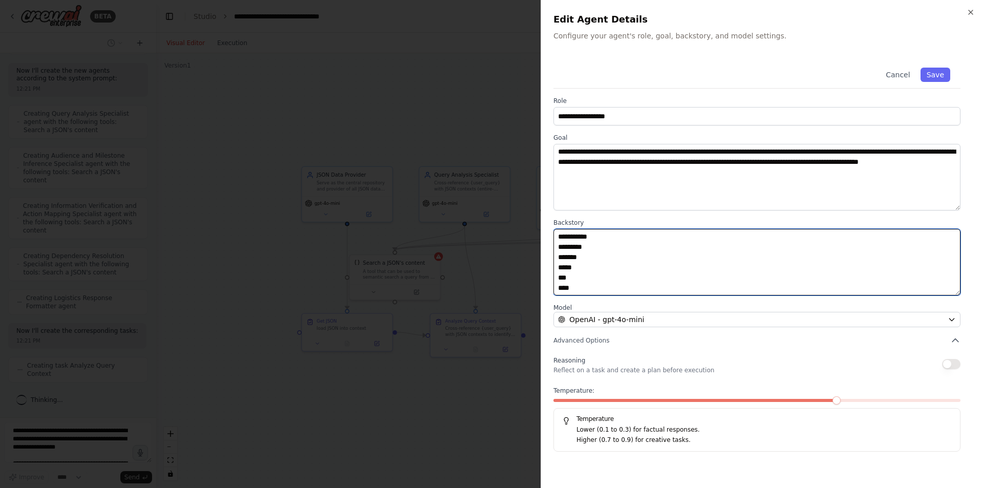
scroll to position [2738, 0]
drag, startPoint x: 556, startPoint y: 271, endPoint x: 680, endPoint y: 391, distance: 172.0
click at [680, 391] on div "**********" at bounding box center [762, 254] width 417 height 394
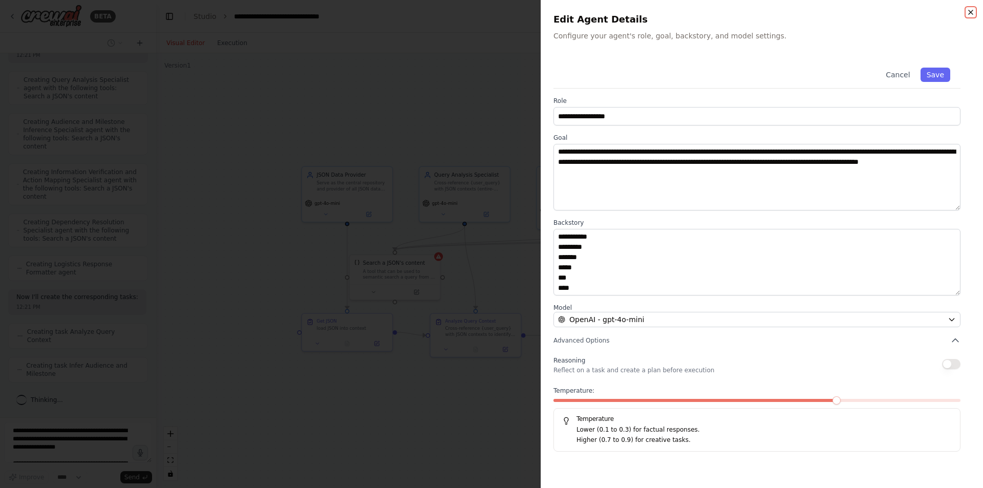
click at [972, 14] on icon "button" at bounding box center [971, 12] width 8 height 8
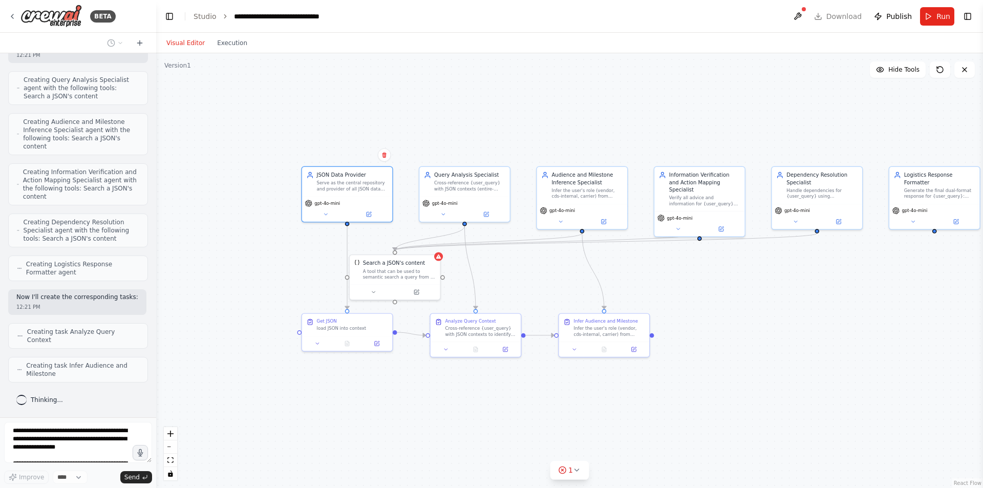
scroll to position [2772, 0]
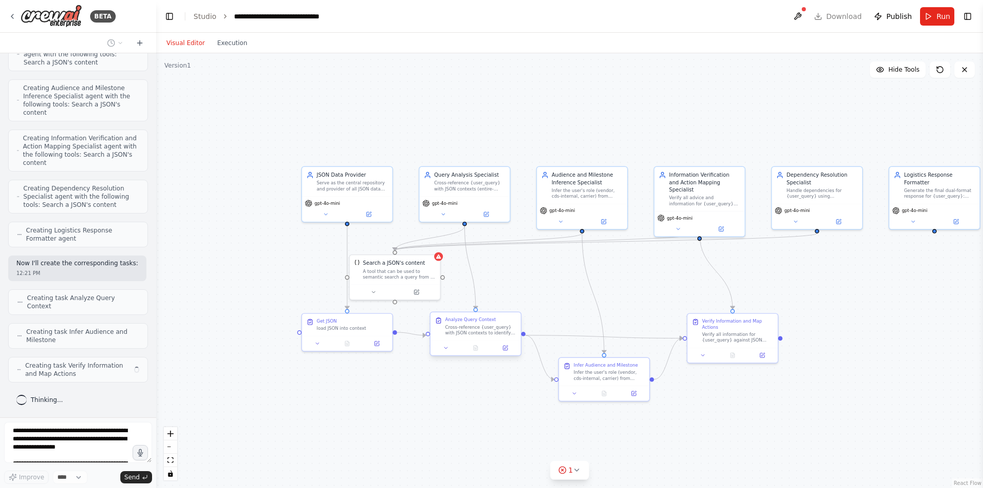
click at [479, 332] on div "Cross-reference {user_query} with JSON contexts to identify relevant flows, act…" at bounding box center [480, 330] width 71 height 12
click at [493, 421] on div ".deletable-edge-delete-btn { width: 20px; height: 20px; border: 0px solid #ffff…" at bounding box center [569, 270] width 827 height 435
drag, startPoint x: 336, startPoint y: 320, endPoint x: 265, endPoint y: 353, distance: 78.1
click at [265, 353] on div "Get JSON load JSON into context" at bounding box center [285, 352] width 71 height 13
click at [404, 418] on div ".deletable-edge-delete-btn { width: 20px; height: 20px; border: 0px solid #ffff…" at bounding box center [569, 270] width 827 height 435
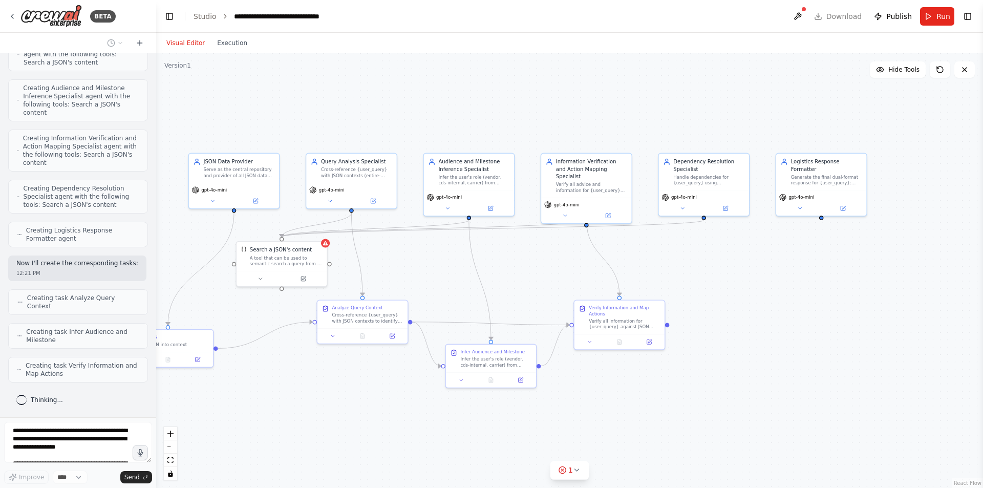
drag, startPoint x: 477, startPoint y: 405, endPoint x: 359, endPoint y: 390, distance: 119.7
click at [359, 390] on div ".deletable-edge-delete-btn { width: 20px; height: 20px; border: 0px solid #ffff…" at bounding box center [569, 270] width 827 height 435
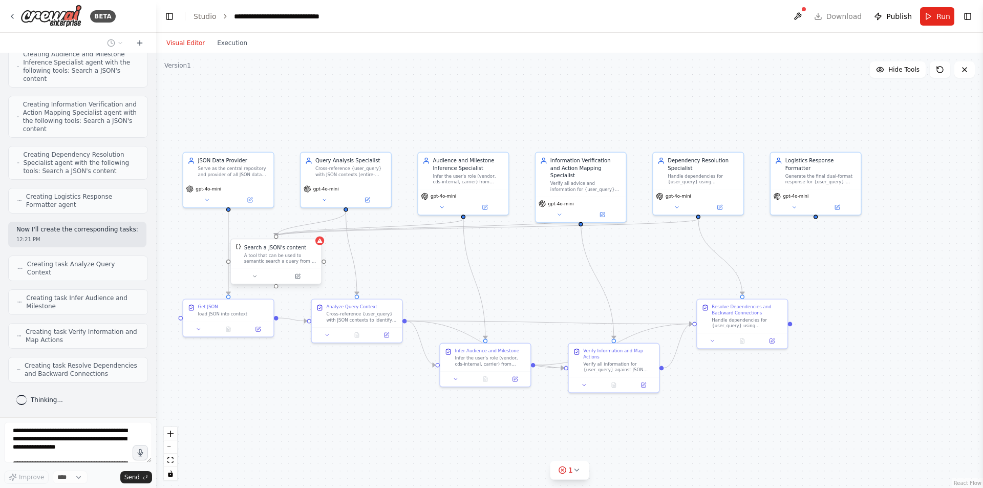
scroll to position [2806, 0]
drag, startPoint x: 282, startPoint y: 257, endPoint x: 560, endPoint y: 283, distance: 279.3
click at [560, 283] on div "A tool that can be used to semantic search a query from a JSON's content." at bounding box center [556, 288] width 73 height 12
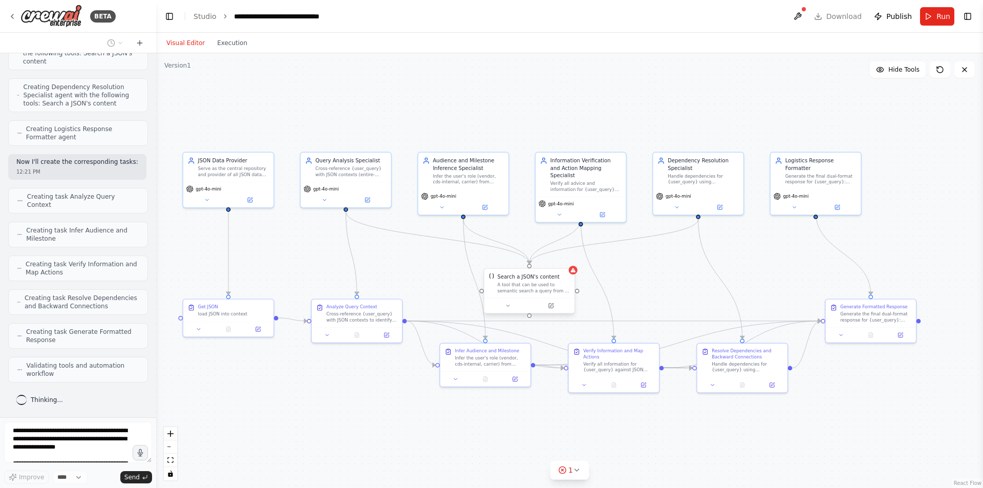
scroll to position [2907, 0]
drag, startPoint x: 269, startPoint y: 262, endPoint x: 524, endPoint y: 288, distance: 256.4
click at [524, 288] on div "A tool that can be used to semantic search a query from a JSON's content." at bounding box center [534, 288] width 73 height 12
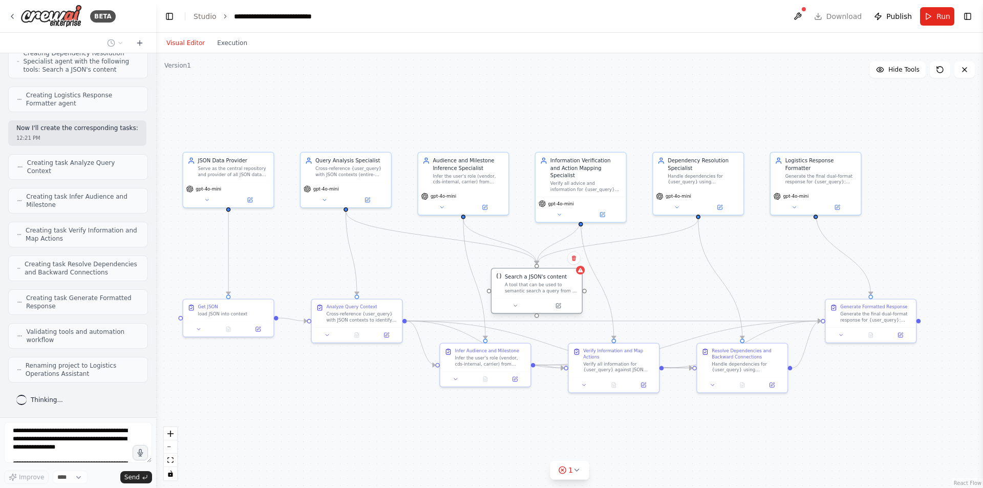
drag, startPoint x: 283, startPoint y: 265, endPoint x: 554, endPoint y: 292, distance: 272.3
click at [554, 292] on div "Search a JSON's content A tool that can be used to semantic search a query from…" at bounding box center [537, 283] width 90 height 29
click at [499, 416] on div ".deletable-edge-delete-btn { width: 20px; height: 20px; border: 0px solid #ffff…" at bounding box center [569, 270] width 827 height 435
click at [563, 308] on button at bounding box center [558, 305] width 41 height 9
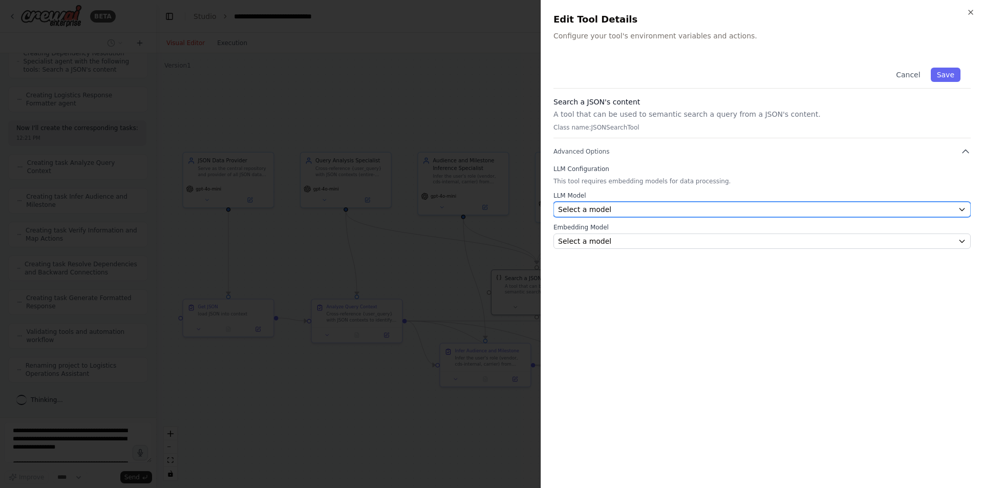
click at [612, 209] on div "Select a model" at bounding box center [756, 209] width 396 height 10
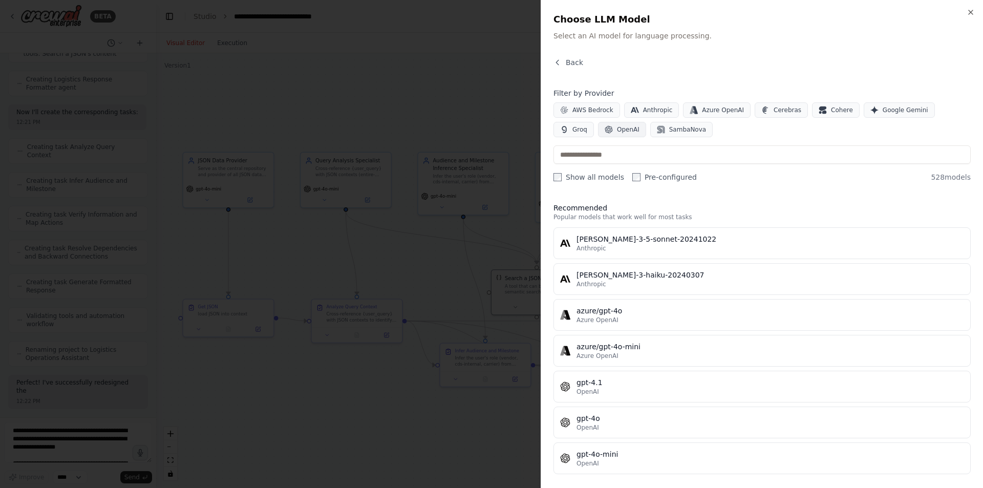
click at [598, 122] on button "OpenAI" at bounding box center [622, 129] width 48 height 15
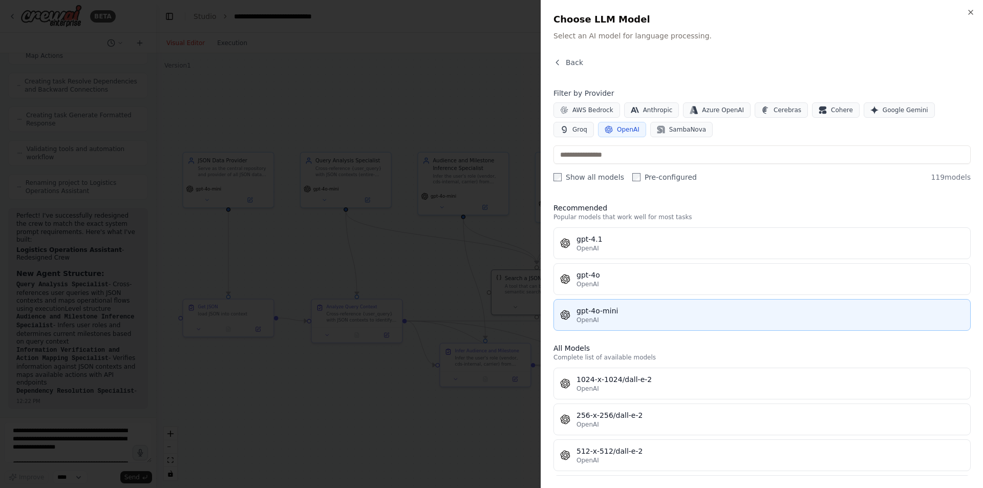
click at [604, 310] on div "gpt-4o-mini" at bounding box center [771, 311] width 388 height 10
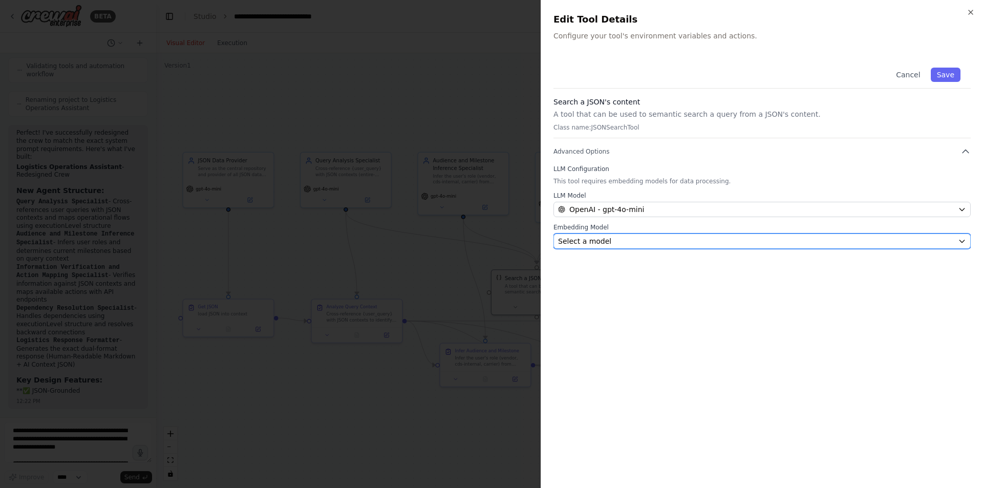
click at [608, 236] on div "Select a model" at bounding box center [756, 241] width 396 height 10
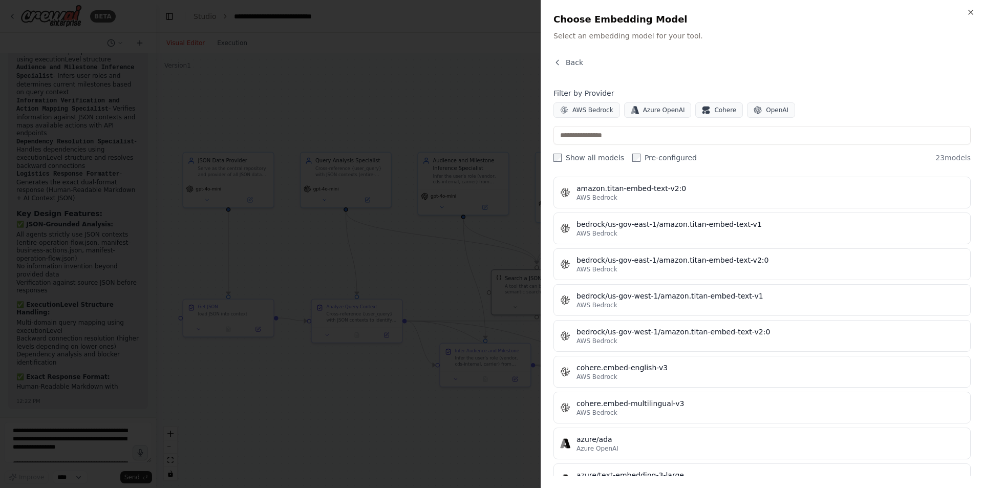
scroll to position [103, 0]
click at [754, 108] on icon "button" at bounding box center [758, 110] width 8 height 8
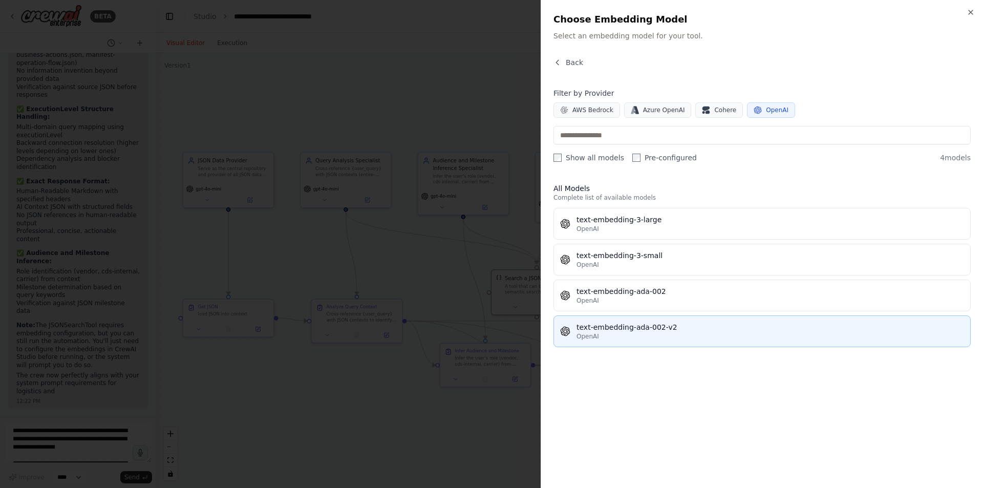
scroll to position [3487, 0]
click at [628, 333] on div "OpenAI" at bounding box center [771, 336] width 388 height 8
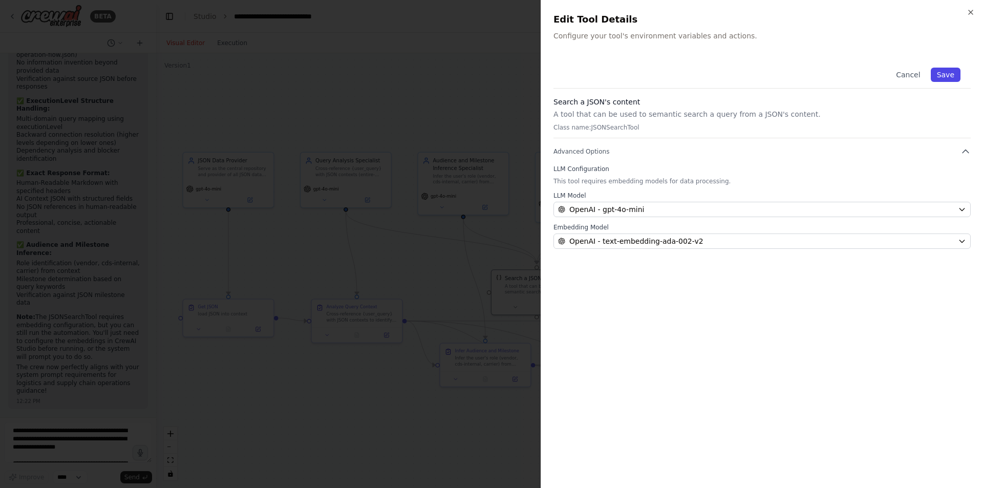
click at [954, 76] on button "Save" at bounding box center [946, 75] width 30 height 14
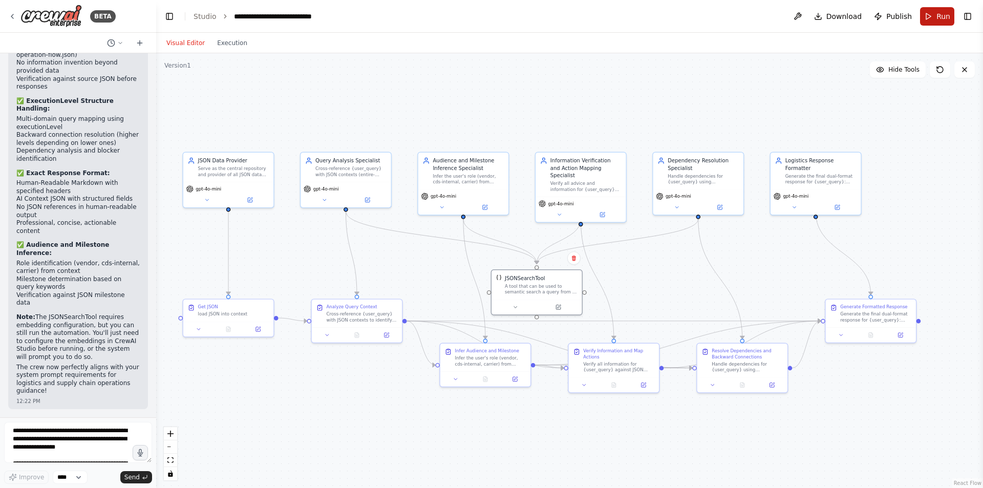
click at [941, 17] on span "Run" at bounding box center [944, 16] width 14 height 10
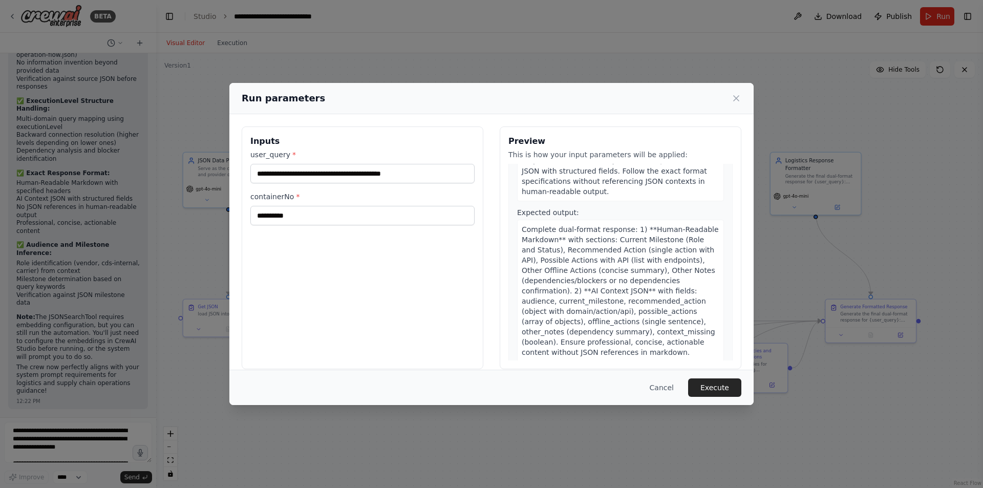
scroll to position [12, 0]
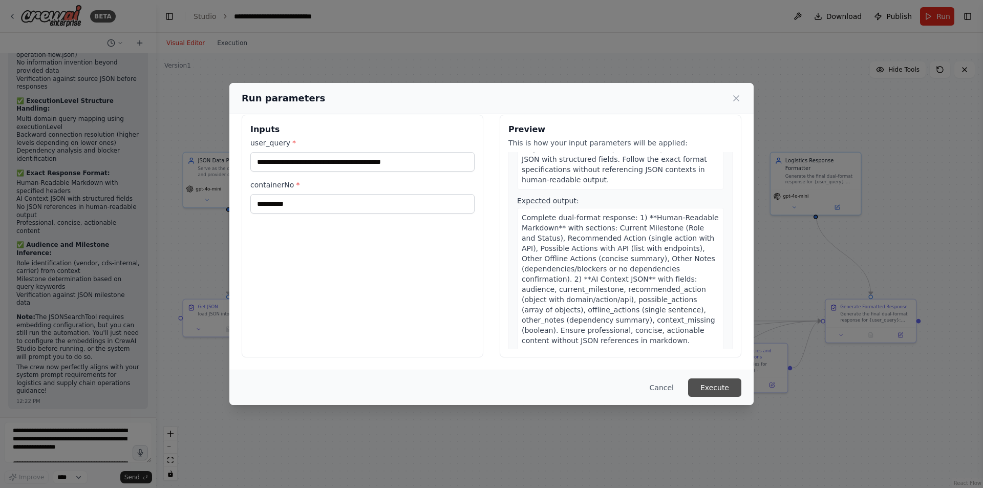
click at [714, 391] on button "Execute" at bounding box center [714, 387] width 53 height 18
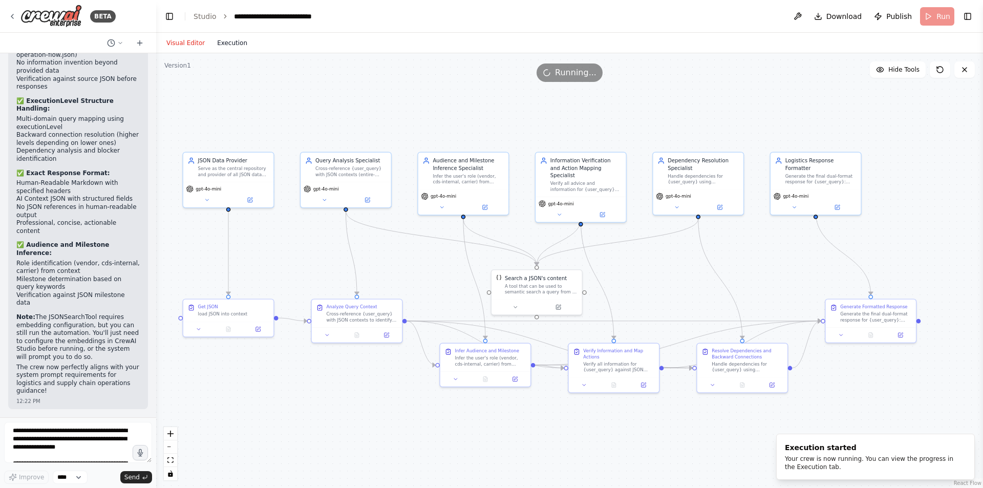
click at [239, 46] on button "Execution" at bounding box center [232, 43] width 43 height 12
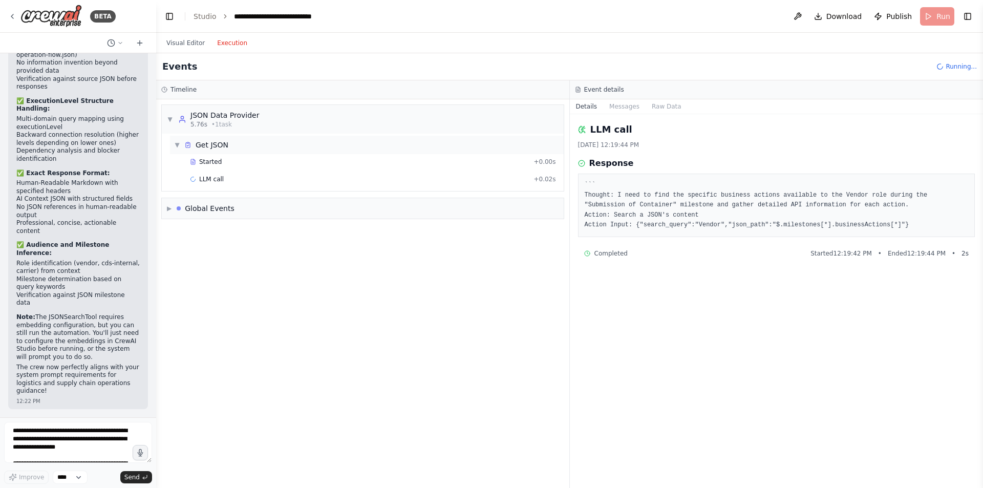
click at [262, 150] on div "▼ Get JSON" at bounding box center [367, 145] width 394 height 18
click at [246, 155] on div "▶ Get JSON" at bounding box center [363, 145] width 402 height 23
click at [236, 149] on div "▶ Get JSON" at bounding box center [367, 145] width 394 height 18
click at [221, 168] on div "Started + 0.00s" at bounding box center [372, 161] width 373 height 15
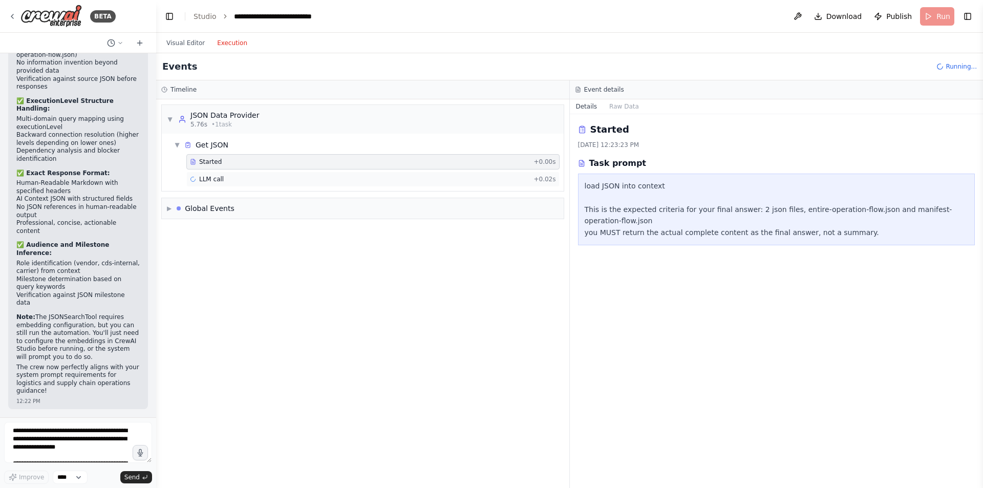
click at [246, 173] on div "LLM call + 0.02s" at bounding box center [372, 179] width 373 height 15
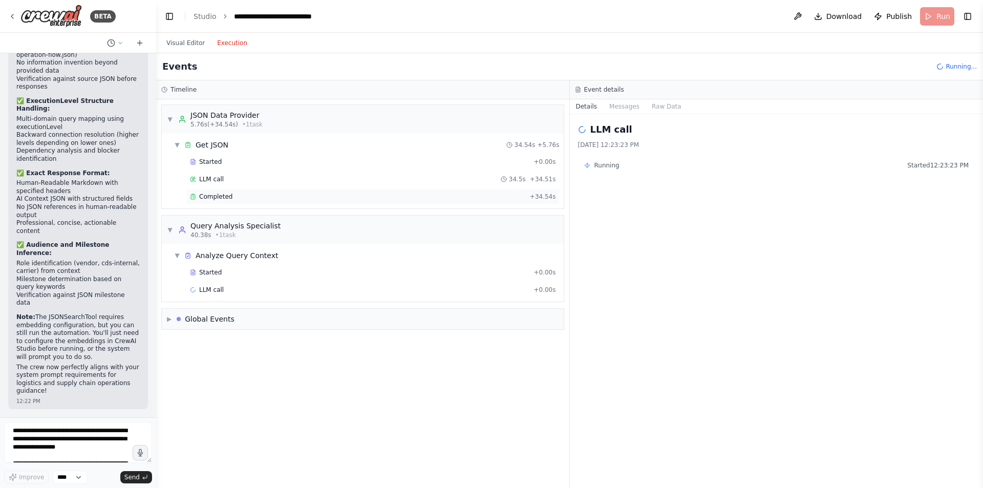
click at [225, 193] on span "Completed" at bounding box center [215, 197] width 33 height 8
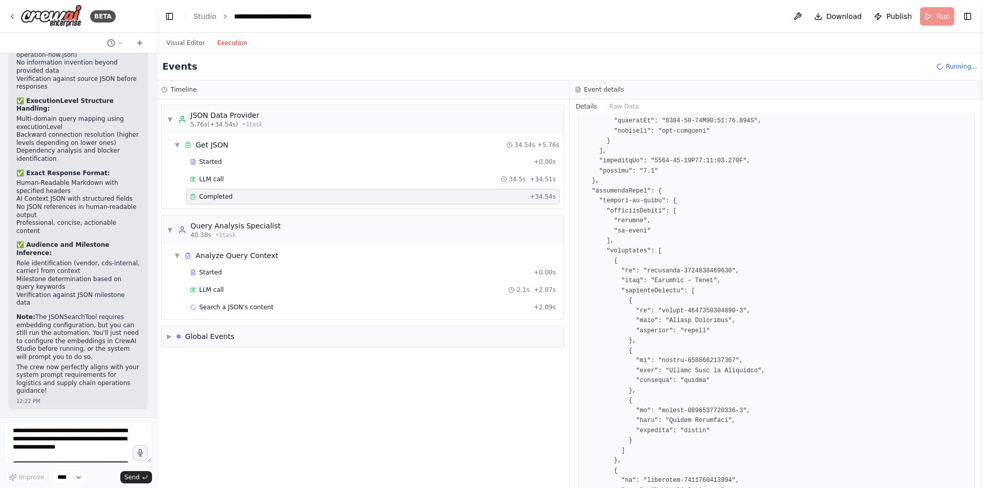
scroll to position [2022, 0]
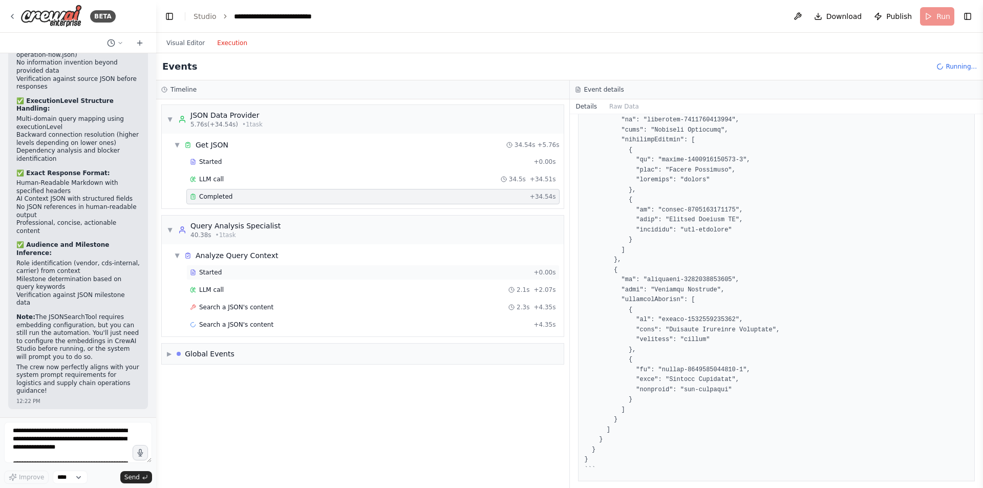
click at [225, 278] on div "Started + 0.00s" at bounding box center [372, 272] width 373 height 15
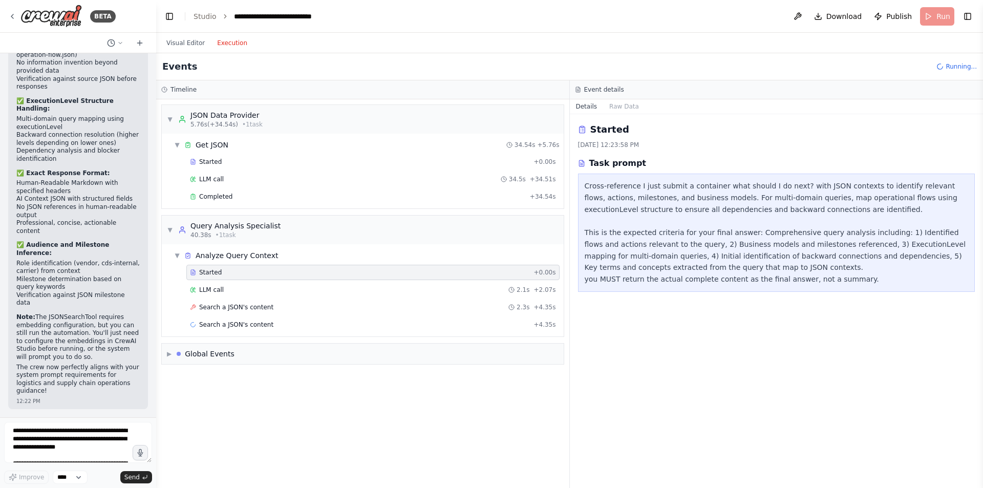
scroll to position [0, 0]
click at [231, 297] on div "LLM call 2.1s + 2.07s" at bounding box center [372, 289] width 373 height 15
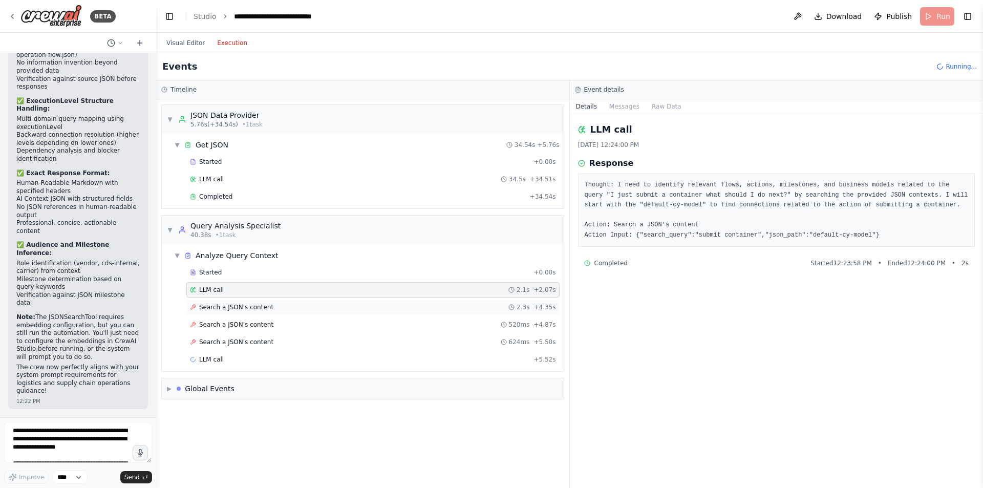
click at [237, 311] on div "Search a JSON's content 2.3s + 4.35s" at bounding box center [372, 307] width 373 height 15
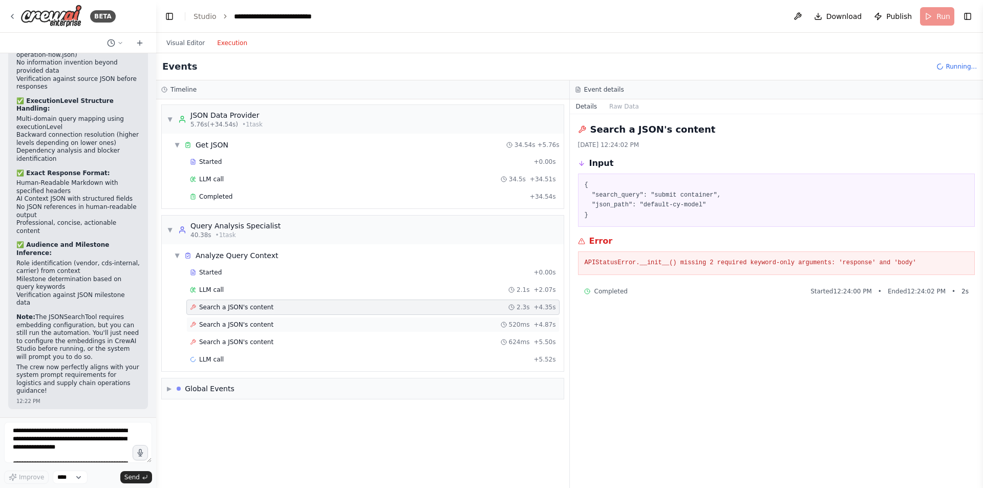
click at [239, 331] on div "Search a JSON's content 520ms + 4.87s" at bounding box center [372, 324] width 373 height 15
click at [243, 354] on div "LLM call 1.8s + 7.35s" at bounding box center [372, 359] width 373 height 15
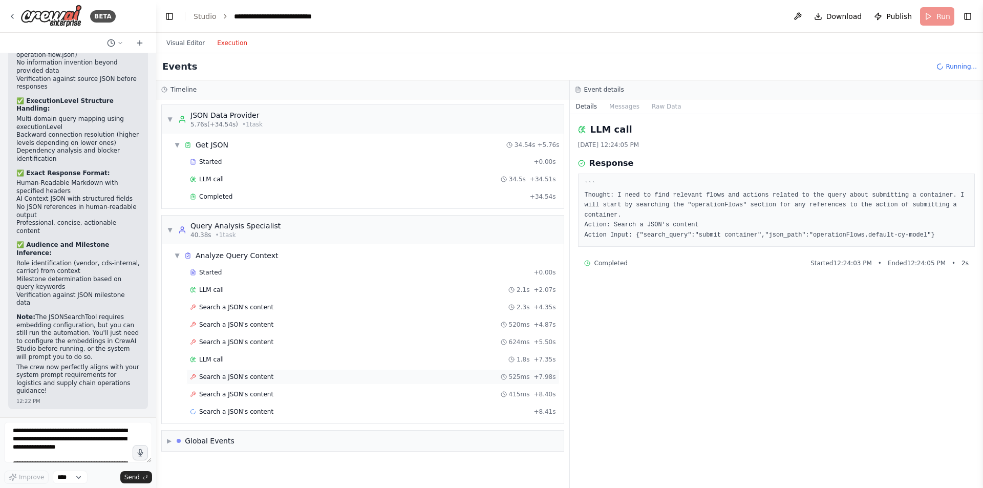
click at [245, 382] on div "Search a JSON's content 525ms + 7.98s" at bounding box center [372, 376] width 373 height 15
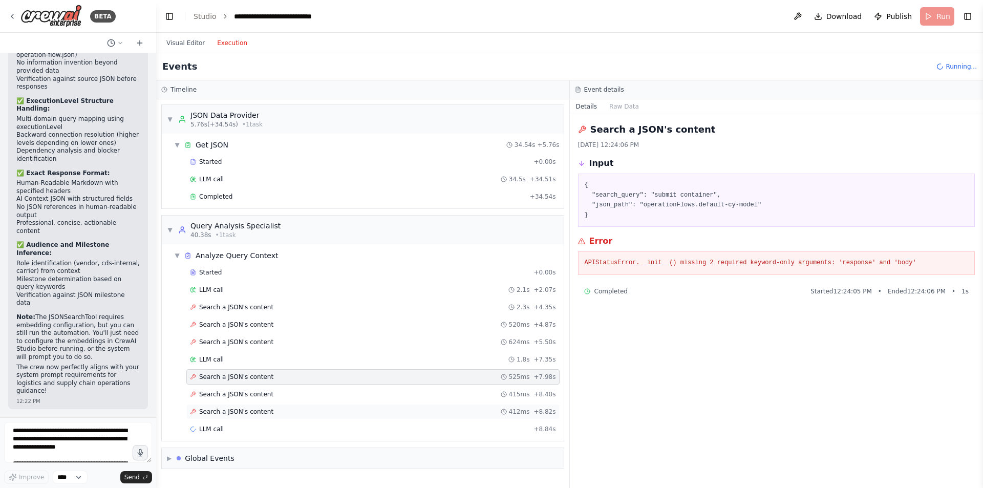
click at [247, 411] on span "Search a JSON's content" at bounding box center [236, 412] width 74 height 8
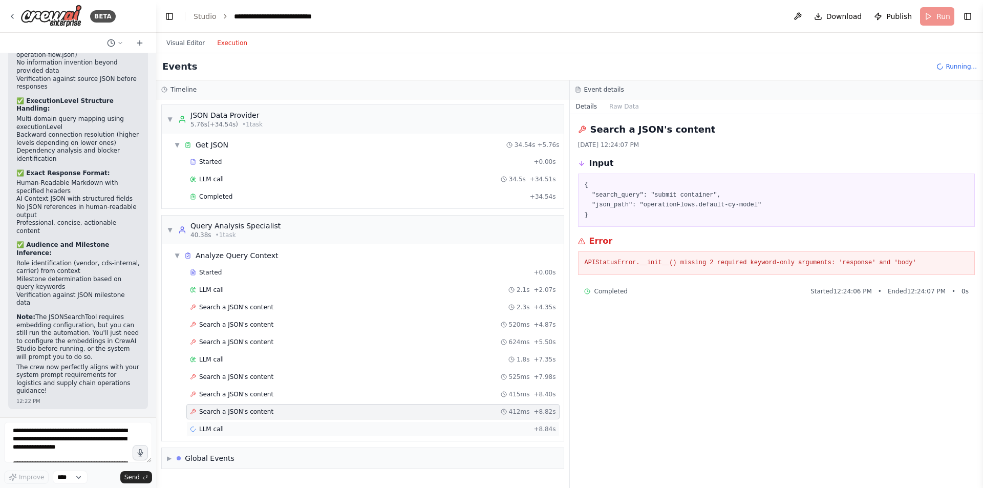
click at [245, 428] on div "LLM call + 8.84s" at bounding box center [373, 429] width 366 height 8
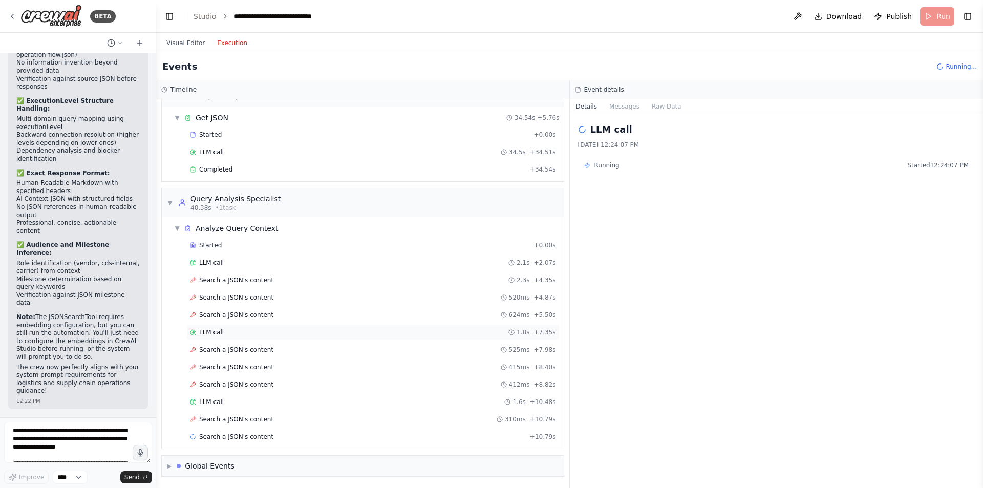
scroll to position [45, 0]
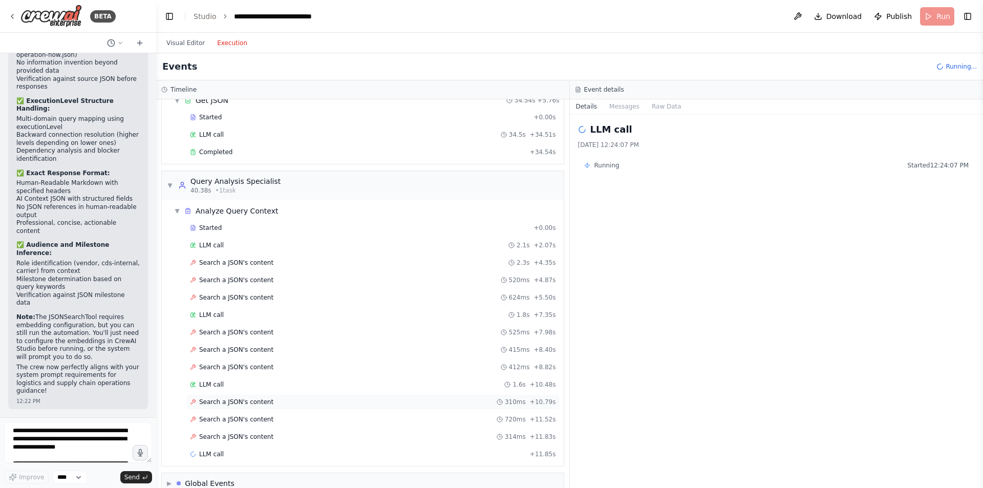
click at [241, 405] on span "Search a JSON's content" at bounding box center [236, 402] width 74 height 8
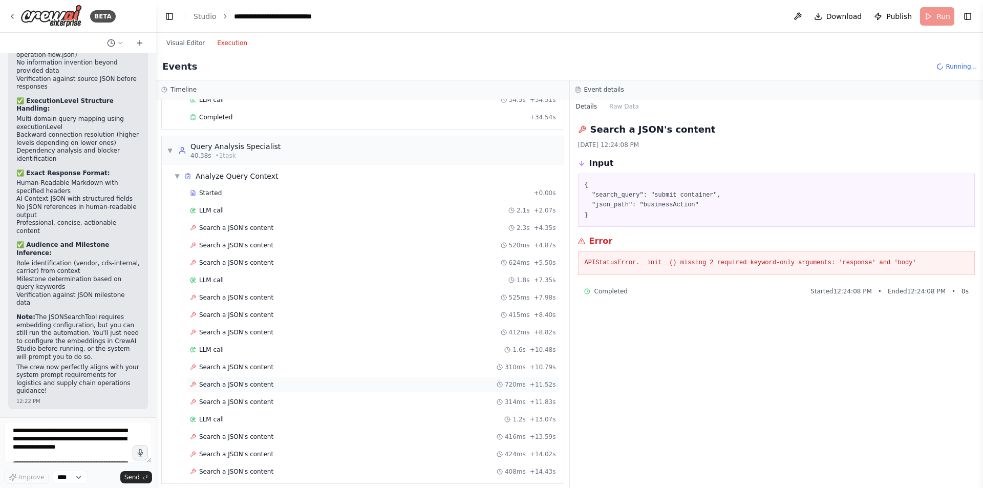
scroll to position [0, 0]
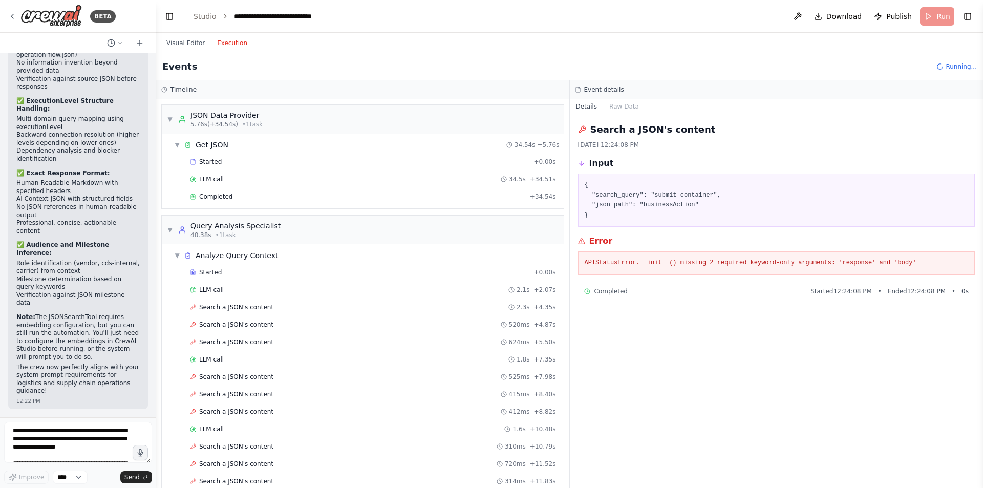
click at [238, 188] on div "Started + 0.00s LLM call 34.5s + 34.51s Completed + 34.54s" at bounding box center [367, 180] width 394 height 52
click at [806, 10] on button at bounding box center [798, 16] width 16 height 18
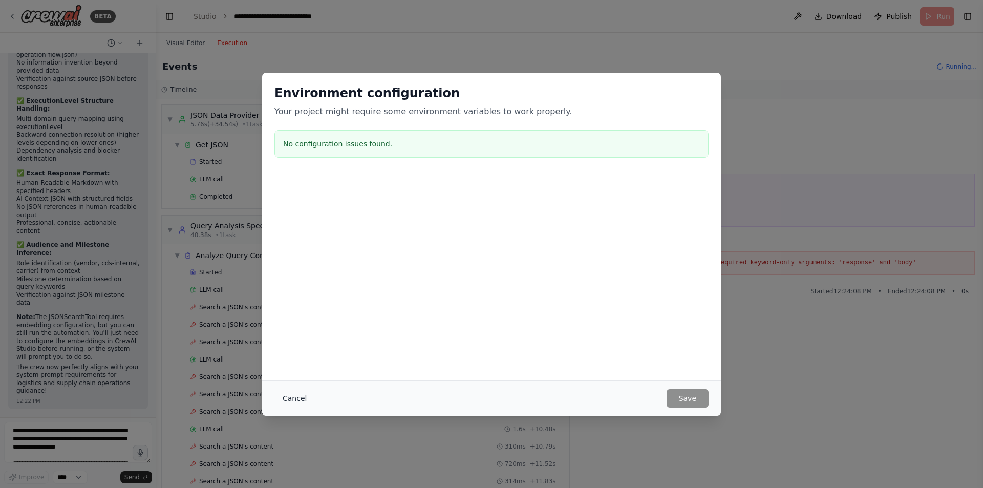
click at [291, 398] on button "Cancel" at bounding box center [295, 398] width 40 height 18
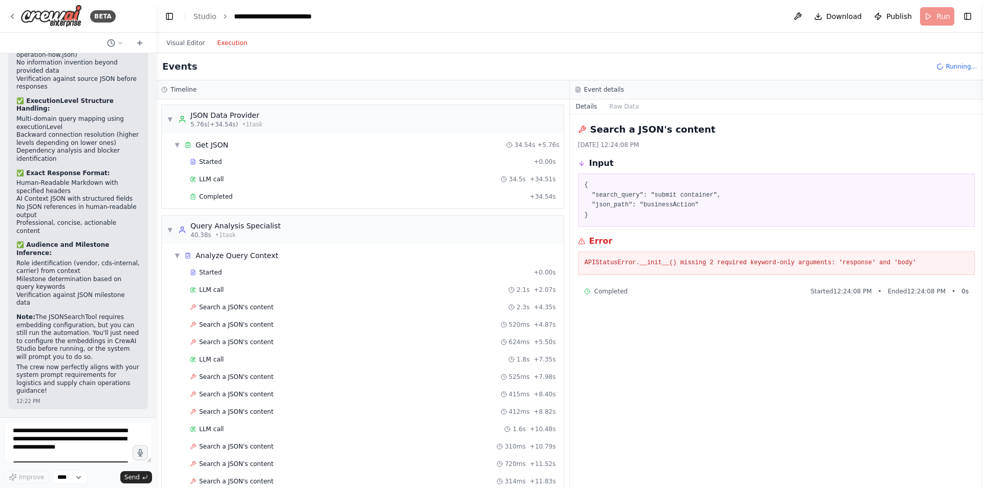
click at [191, 50] on div "Visual Editor Execution" at bounding box center [206, 43] width 93 height 20
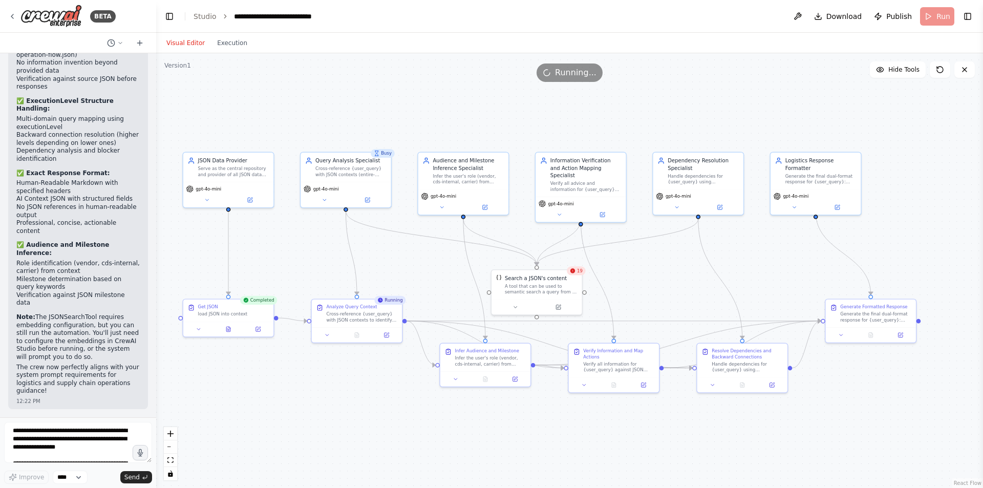
click at [183, 41] on button "Visual Editor" at bounding box center [185, 43] width 51 height 12
click at [60, 438] on textarea at bounding box center [78, 442] width 148 height 41
click at [264, 158] on div "JSON Data Provider" at bounding box center [233, 159] width 71 height 7
click at [87, 432] on textarea "**********" at bounding box center [78, 442] width 148 height 41
type textarea "**********"
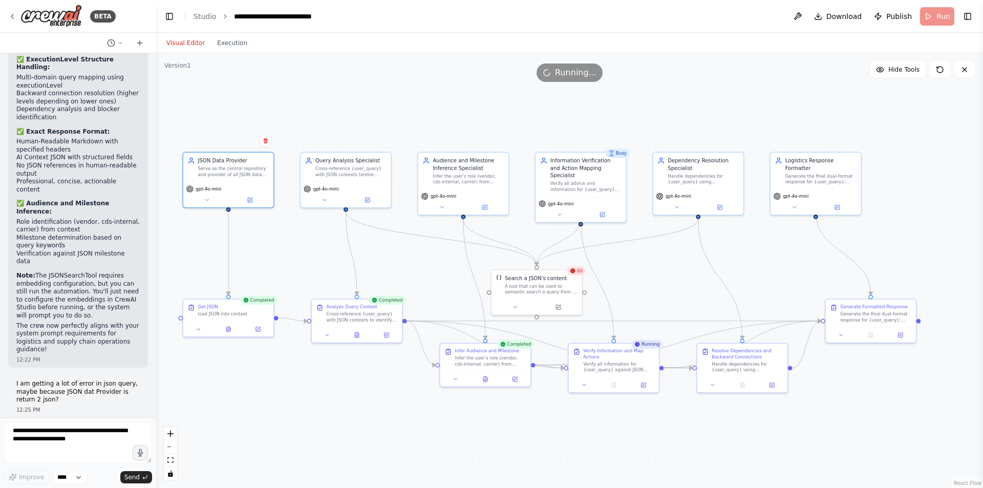
scroll to position [3564, 0]
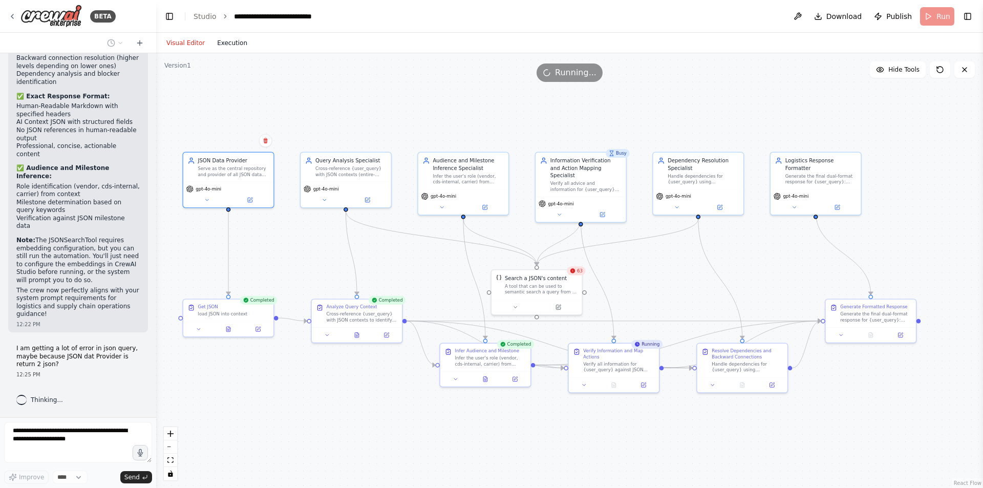
click at [220, 38] on button "Execution" at bounding box center [232, 43] width 43 height 12
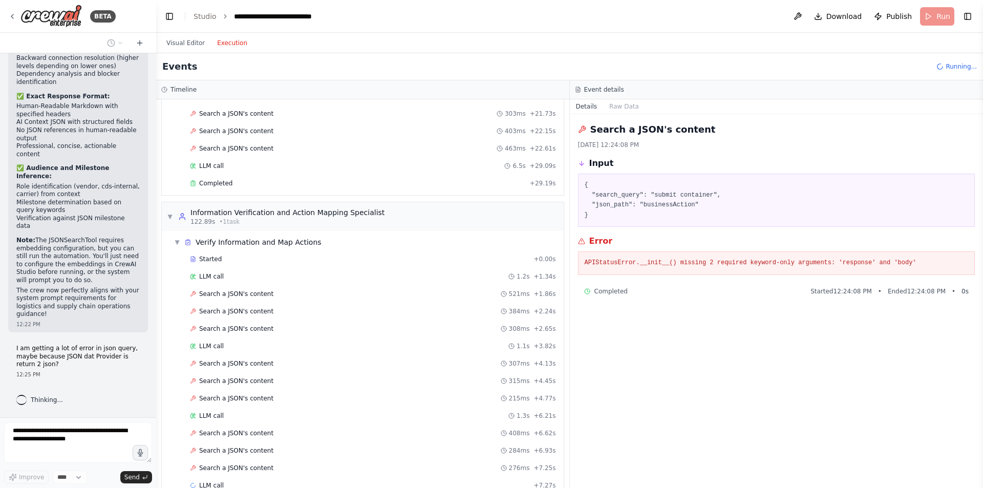
scroll to position [1548, 0]
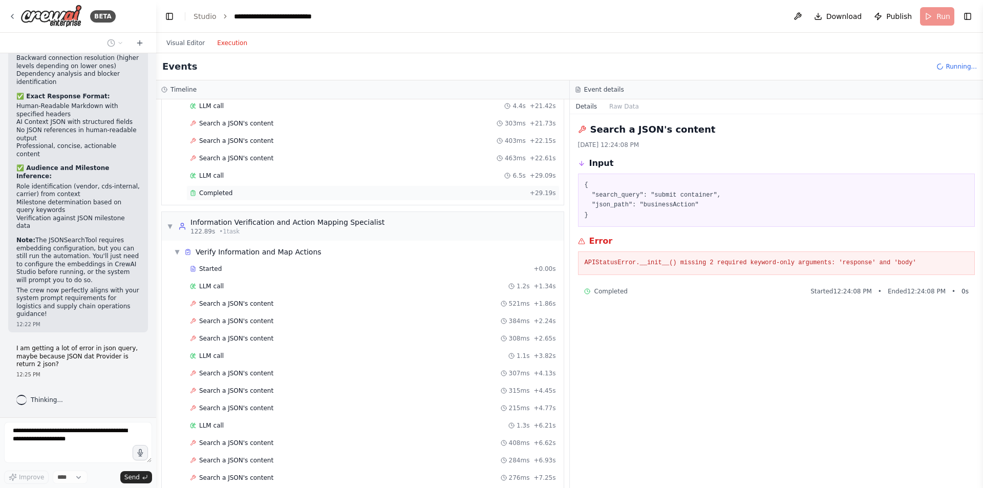
click at [214, 197] on span "Completed" at bounding box center [215, 193] width 33 height 8
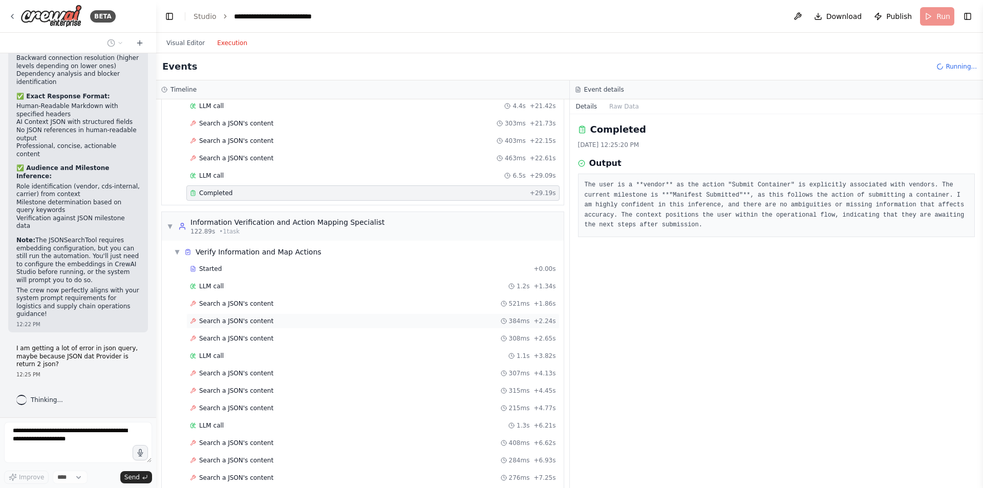
scroll to position [1676, 0]
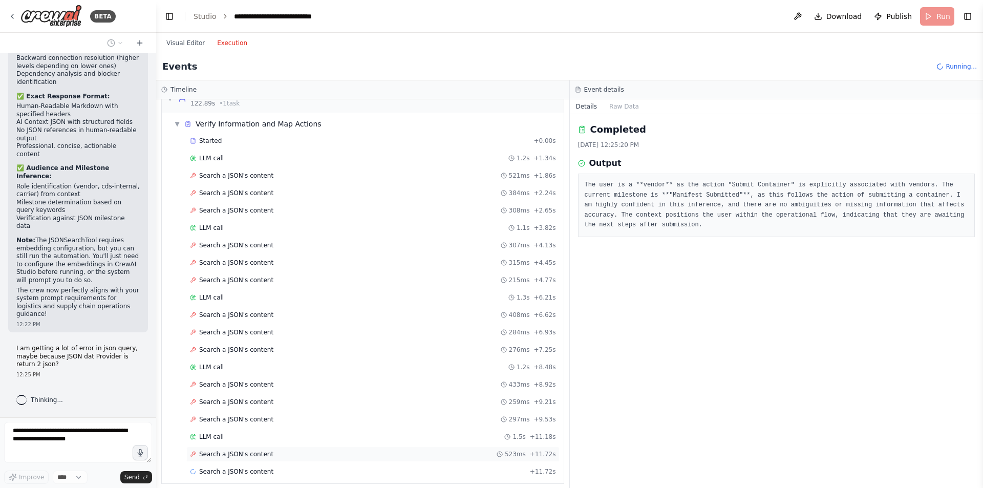
click at [268, 447] on div "Search a JSON's content 523ms + 11.72s" at bounding box center [372, 454] width 373 height 15
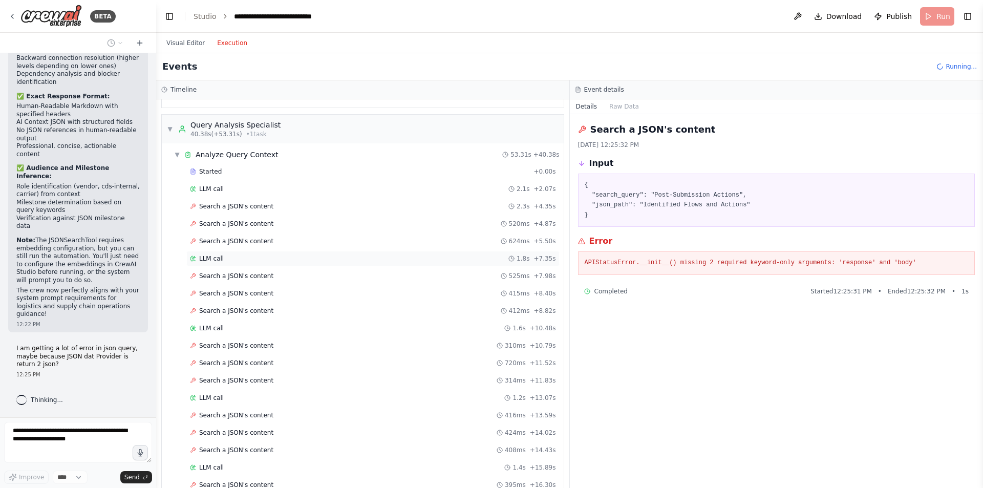
scroll to position [100, 0]
click at [236, 208] on span "Search a JSON's content" at bounding box center [236, 207] width 74 height 8
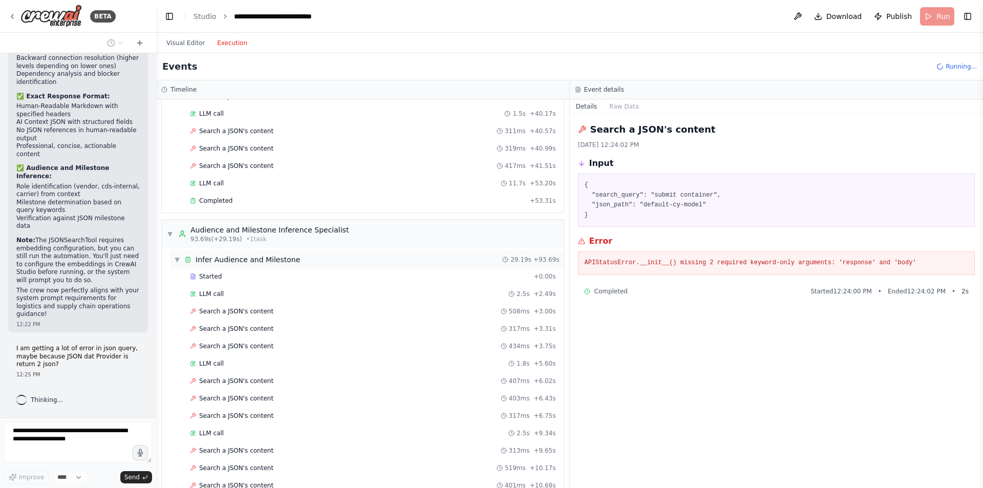
scroll to position [1007, 0]
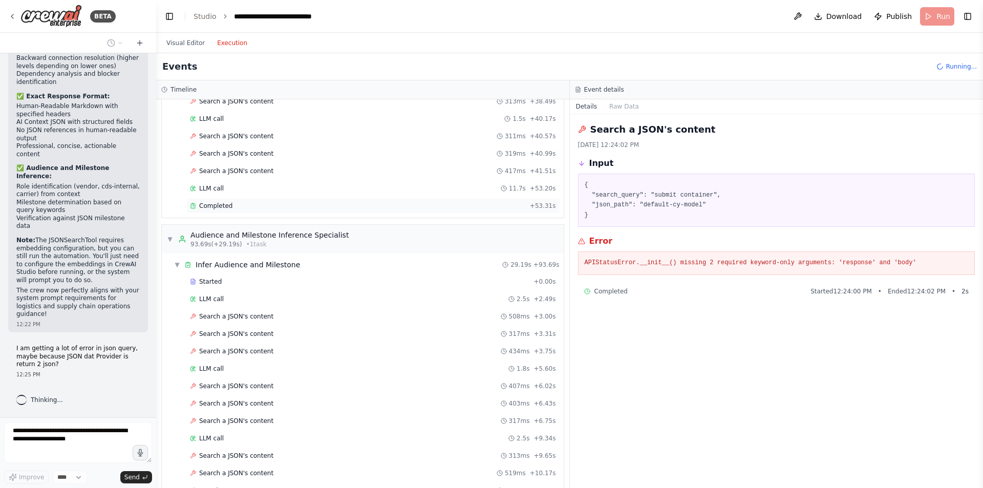
click at [218, 204] on span "Completed" at bounding box center [215, 206] width 33 height 8
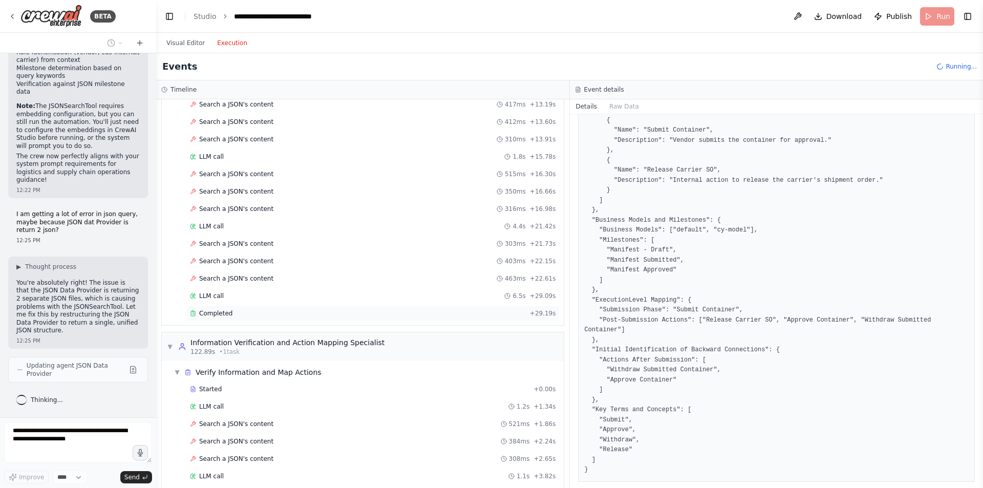
scroll to position [3698, 0]
click at [224, 317] on span "Completed" at bounding box center [215, 313] width 33 height 8
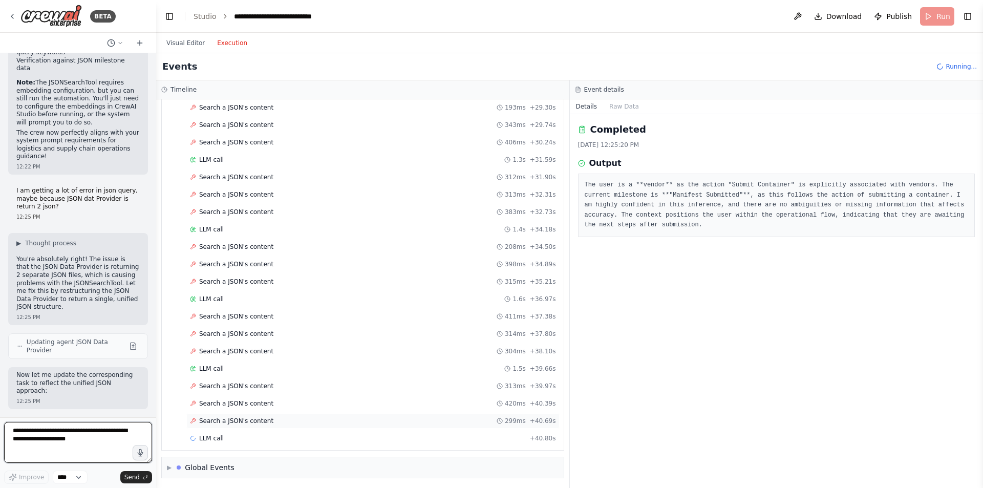
scroll to position [2442, 0]
click at [269, 436] on div "LLM call + 40.80s" at bounding box center [373, 437] width 366 height 8
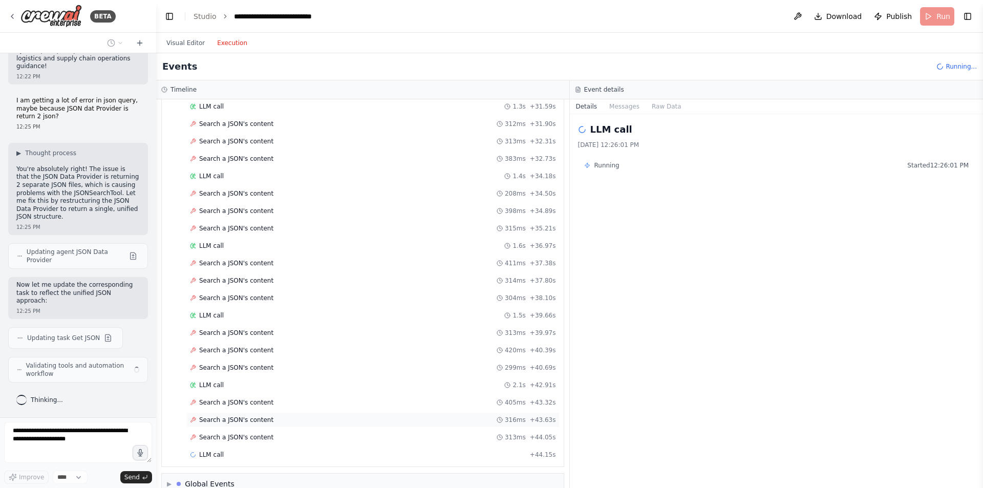
scroll to position [2512, 0]
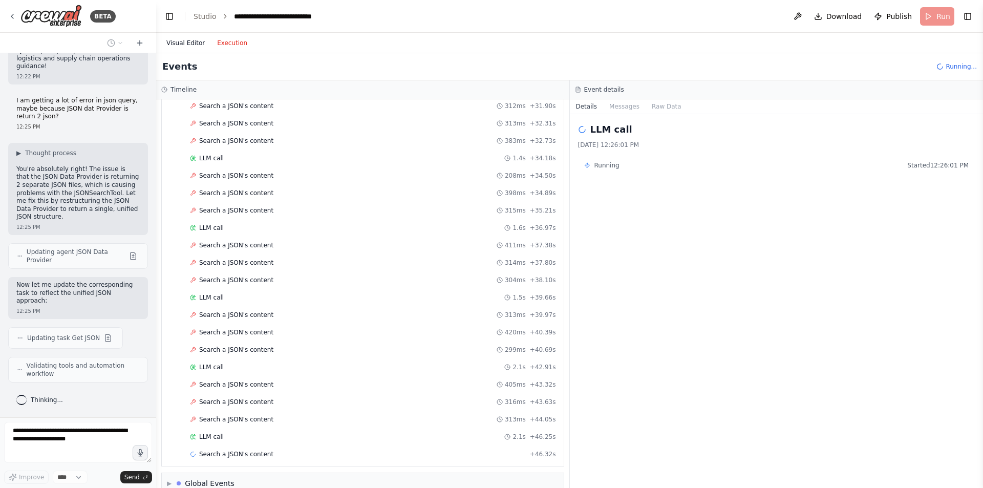
click at [185, 38] on button "Visual Editor" at bounding box center [185, 43] width 51 height 12
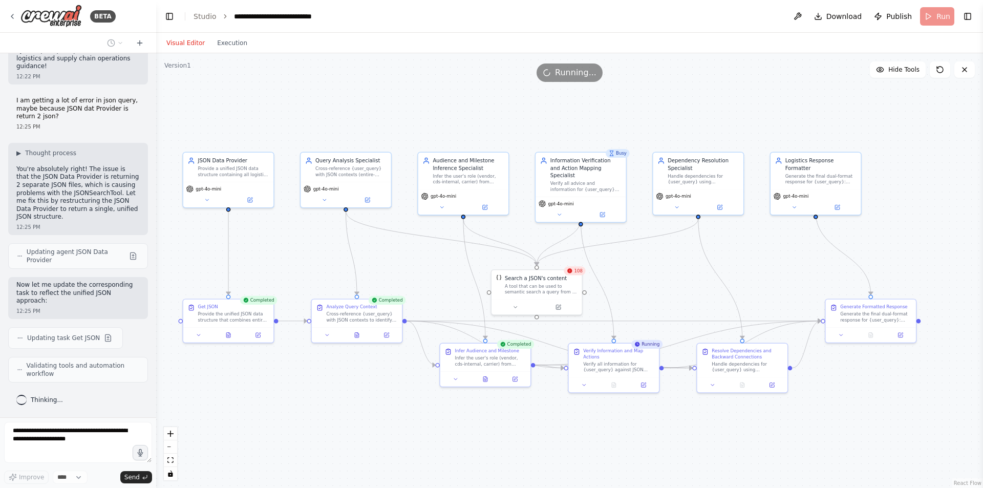
click at [526, 411] on div ".deletable-edge-delete-btn { width: 20px; height: 20px; border: 0px solid #ffff…" at bounding box center [569, 270] width 827 height 435
drag, startPoint x: 540, startPoint y: 294, endPoint x: 537, endPoint y: 289, distance: 6.0
click at [537, 289] on div "Search a JSON's content A tool that can be used to semantic search a query from…" at bounding box center [529, 283] width 90 height 29
click at [348, 389] on div ".deletable-edge-delete-btn { width: 20px; height: 20px; border: 0px solid #ffff…" at bounding box center [569, 270] width 827 height 435
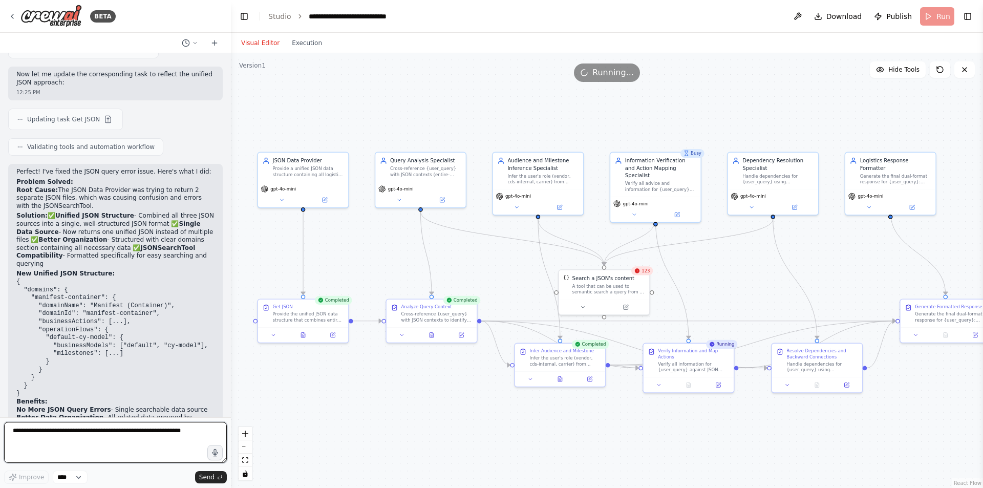
drag, startPoint x: 154, startPoint y: 348, endPoint x: 234, endPoint y: 356, distance: 79.8
click at [234, 356] on div "BETA Hello! I'm the CrewAI assistant. What kind of automation do you want to bu…" at bounding box center [491, 244] width 983 height 488
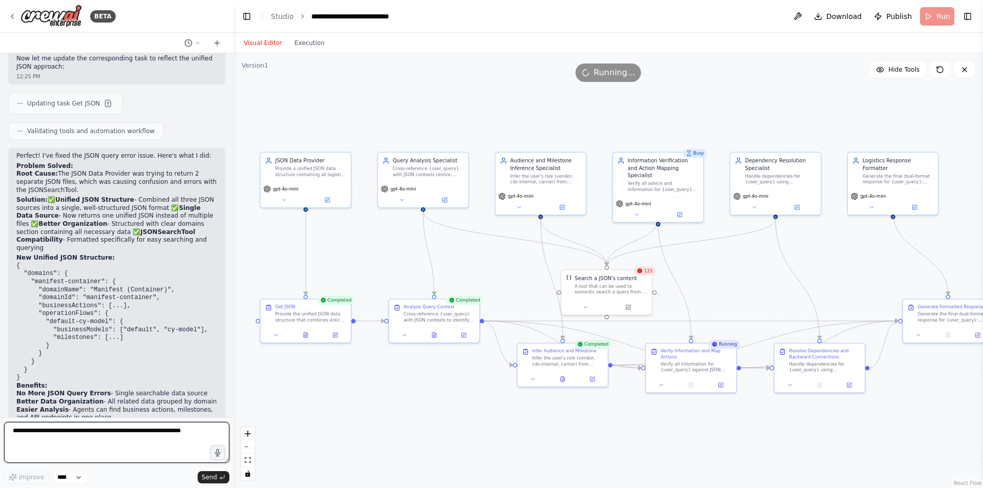
scroll to position [3240, 0]
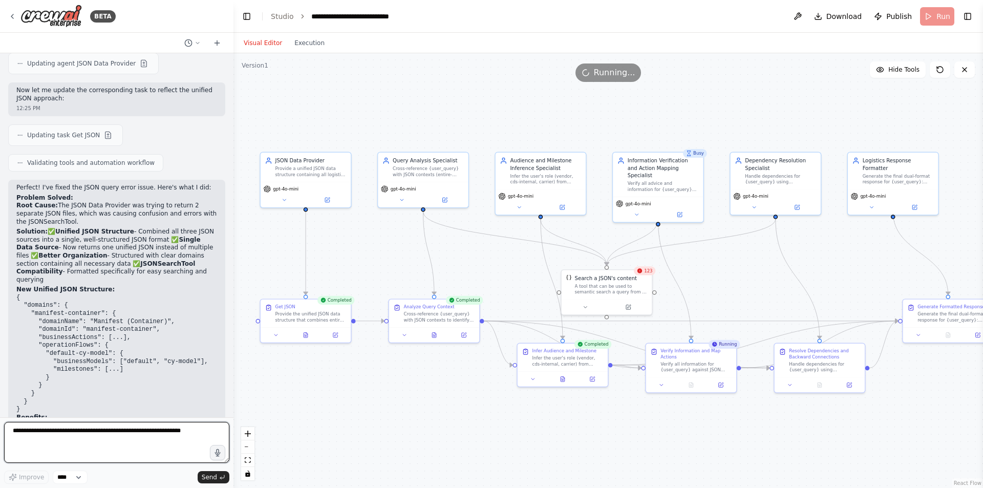
click at [153, 435] on textarea at bounding box center [116, 442] width 225 height 41
type textarea "**********"
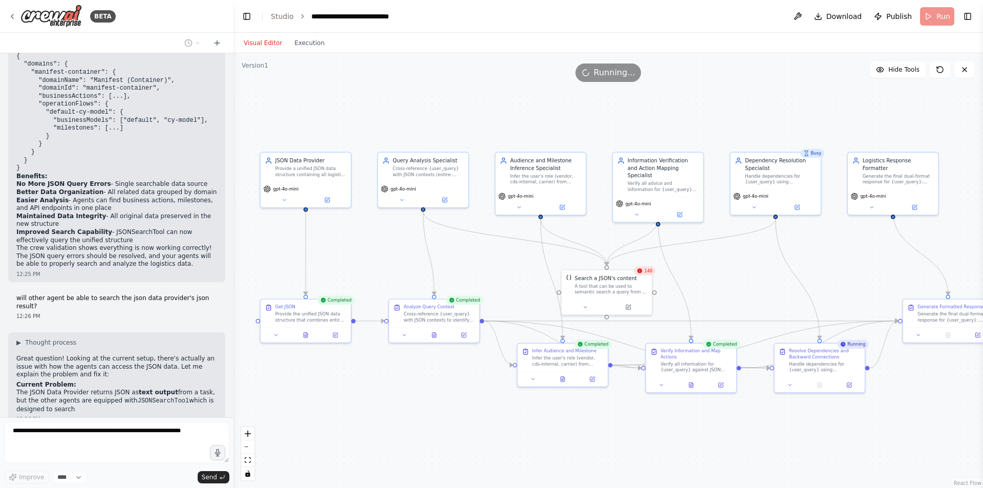
scroll to position [3514, 0]
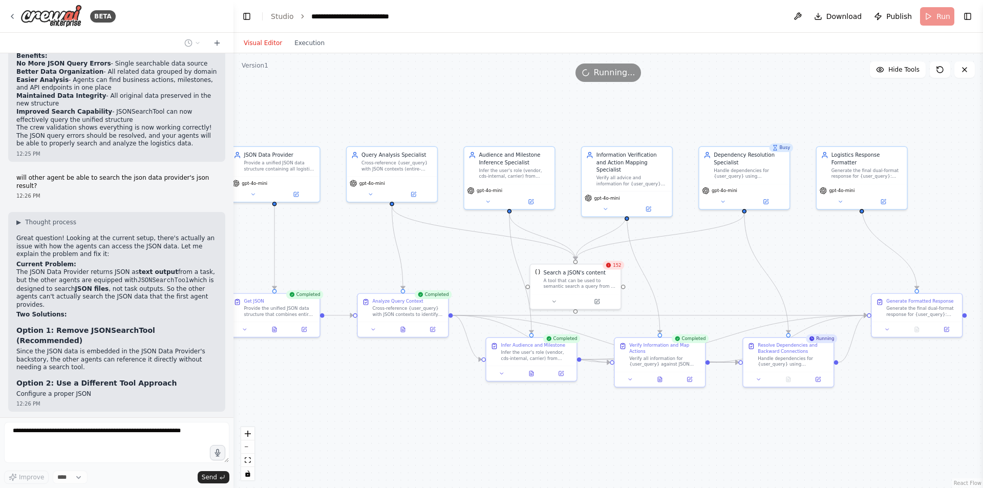
drag, startPoint x: 392, startPoint y: 376, endPoint x: 361, endPoint y: 371, distance: 31.7
click at [361, 371] on div ".deletable-edge-delete-btn { width: 20px; height: 20px; border: 0px solid #ffff…" at bounding box center [609, 270] width 750 height 435
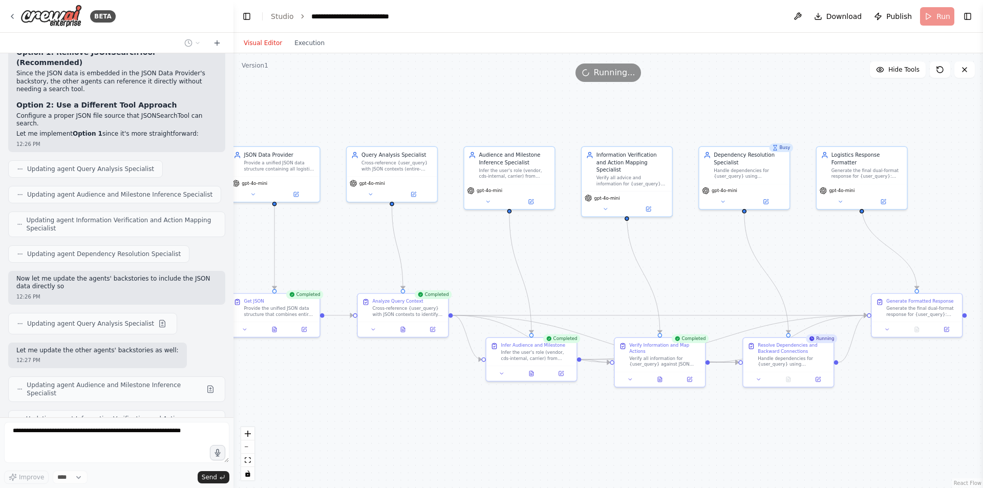
scroll to position [3896, 0]
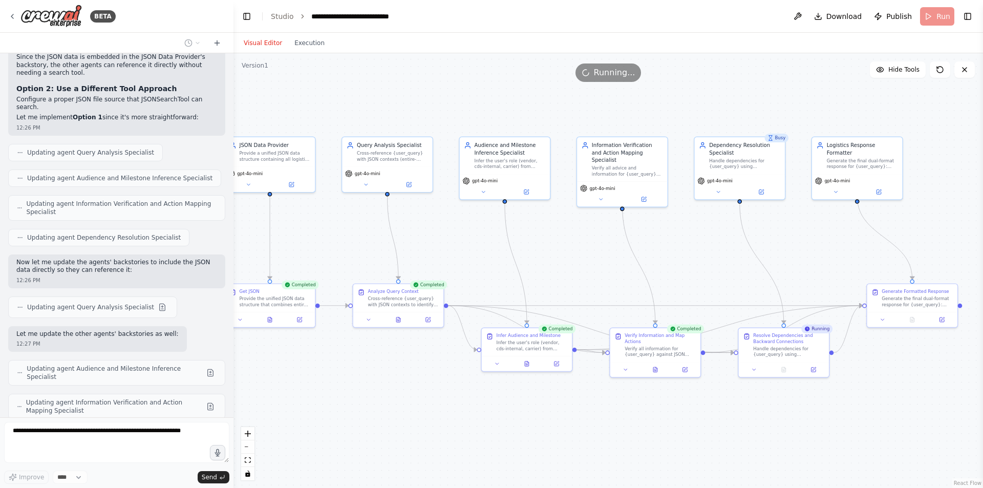
drag, startPoint x: 311, startPoint y: 413, endPoint x: 297, endPoint y: 394, distance: 23.8
click at [297, 394] on div ".deletable-edge-delete-btn { width: 20px; height: 20px; border: 0px solid #ffff…" at bounding box center [609, 270] width 750 height 435
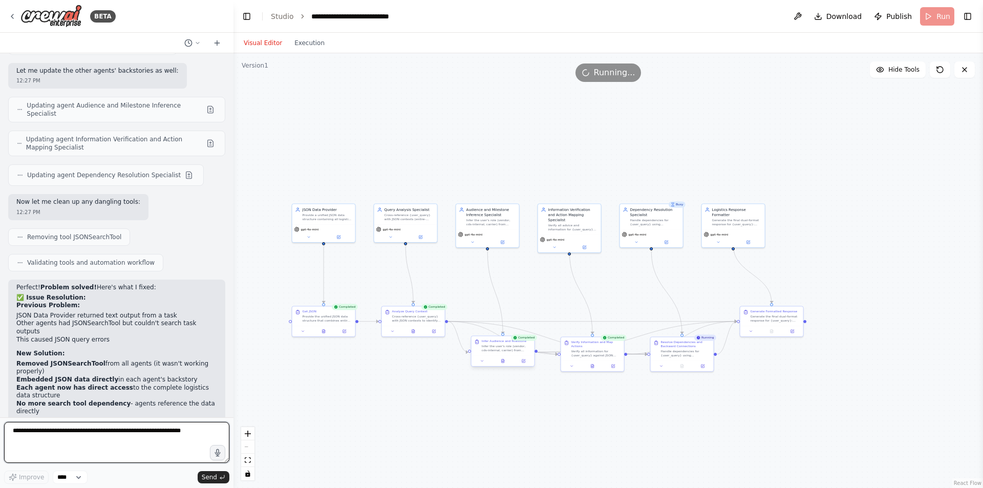
scroll to position [4167, 0]
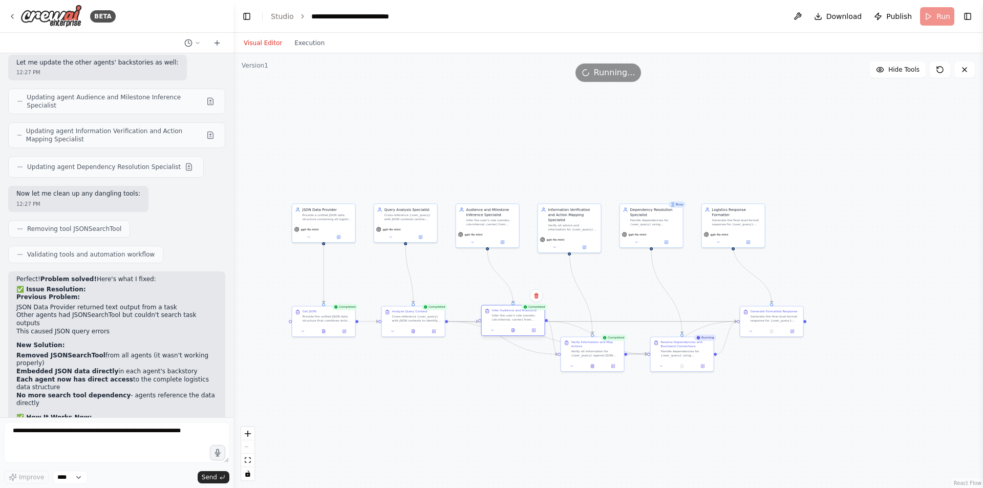
drag, startPoint x: 496, startPoint y: 351, endPoint x: 507, endPoint y: 318, distance: 35.1
click at [507, 318] on div "Infer the user's role (vendor, cds-internal, carrier) from {user_query} context…" at bounding box center [517, 317] width 50 height 8
drag, startPoint x: 593, startPoint y: 355, endPoint x: 603, endPoint y: 322, distance: 34.8
click at [603, 322] on div "Verify all information for {user_query} against JSON contexts and map available…" at bounding box center [609, 322] width 50 height 8
drag, startPoint x: 597, startPoint y: 324, endPoint x: 586, endPoint y: 380, distance: 56.9
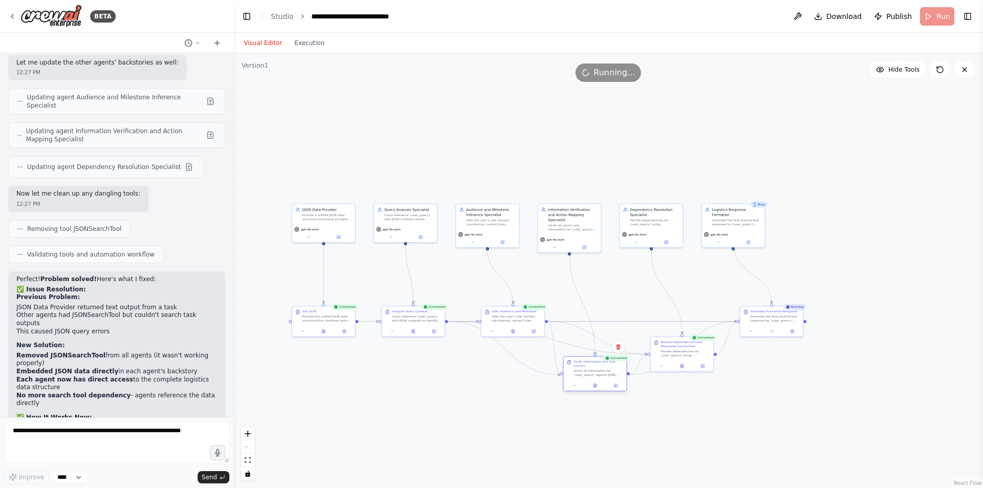
click at [586, 377] on div "Verify all information for {user_query} against JSON contexts and map available…" at bounding box center [599, 373] width 50 height 8
drag, startPoint x: 507, startPoint y: 314, endPoint x: 489, endPoint y: 386, distance: 74.0
click at [489, 386] on div "Infer the user's role (vendor, cds-internal, carrier) from {user_query} context…" at bounding box center [492, 384] width 50 height 8
drag, startPoint x: 413, startPoint y: 327, endPoint x: 411, endPoint y: 304, distance: 23.1
click at [411, 304] on button at bounding box center [416, 305] width 22 height 6
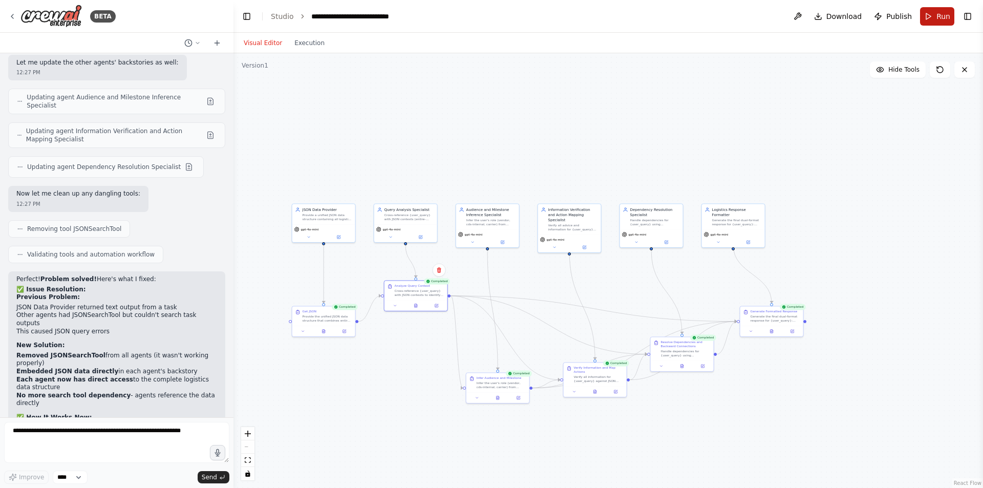
click at [937, 15] on span "Run" at bounding box center [944, 16] width 14 height 10
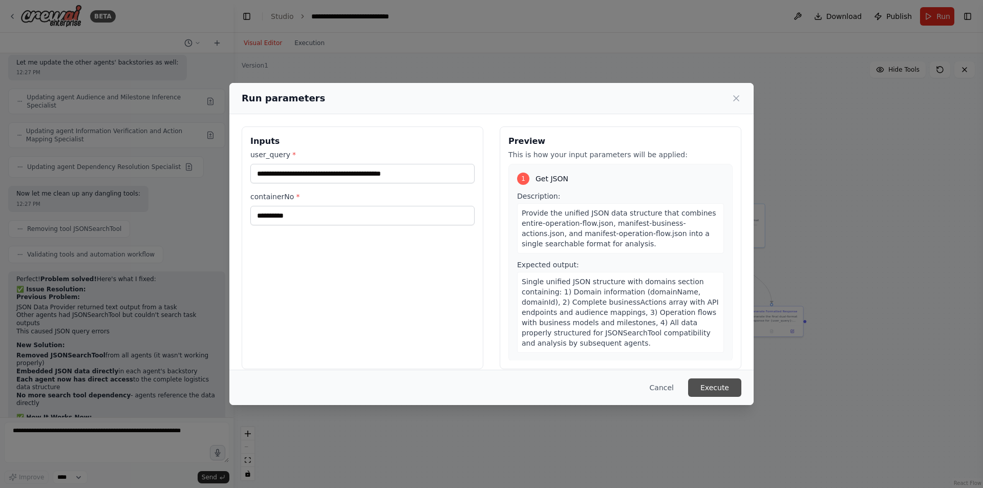
click at [716, 386] on button "Execute" at bounding box center [714, 387] width 53 height 18
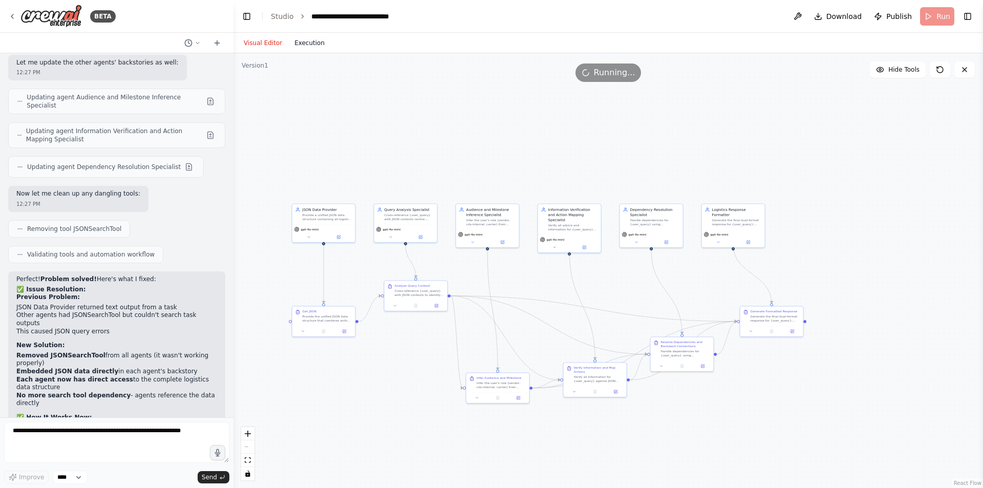
click at [307, 45] on button "Execution" at bounding box center [309, 43] width 43 height 12
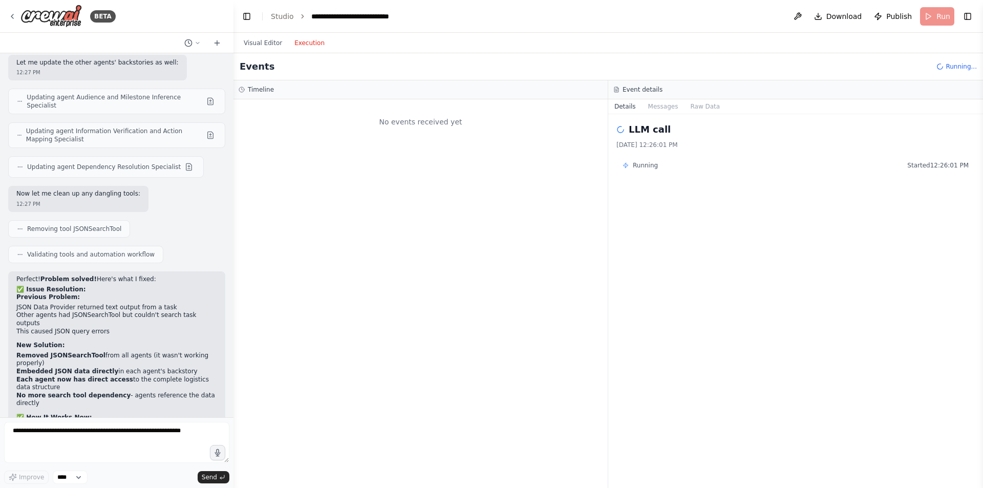
scroll to position [0, 0]
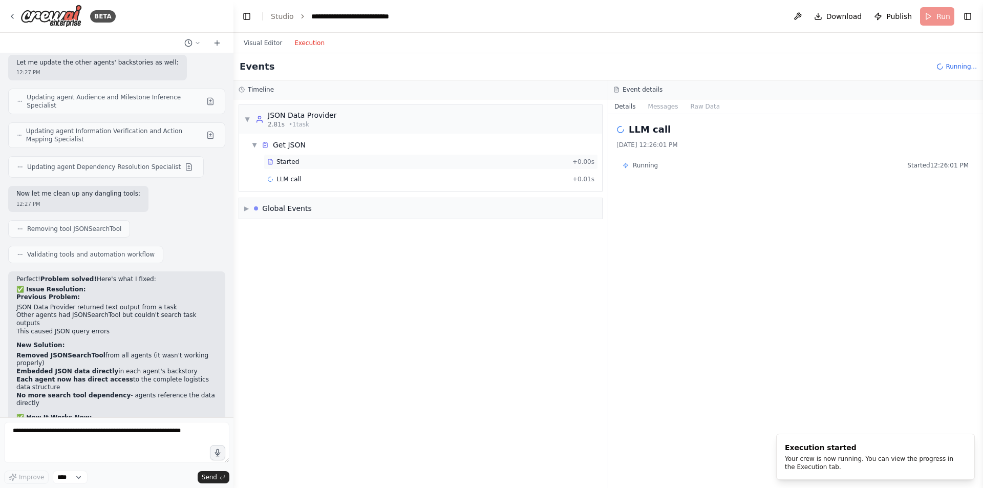
click at [288, 164] on span "Started" at bounding box center [288, 162] width 23 height 8
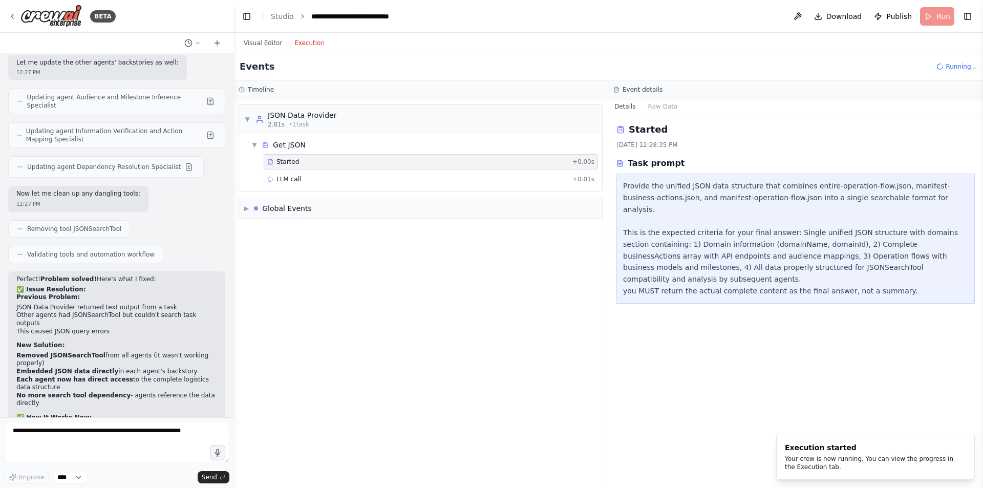
click at [287, 187] on div "Started + 0.00s LLM call + 0.01s" at bounding box center [424, 171] width 355 height 35
click at [286, 177] on span "LLM call" at bounding box center [289, 179] width 25 height 8
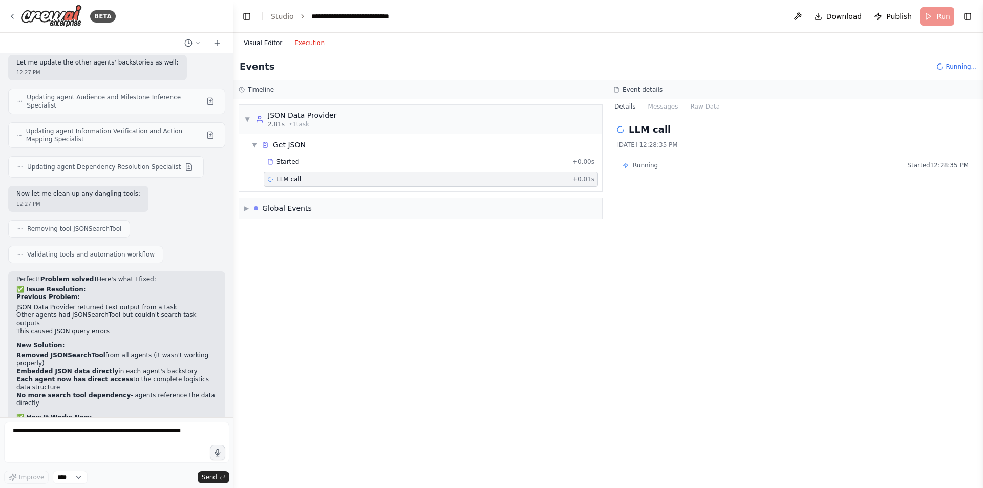
click at [253, 45] on button "Visual Editor" at bounding box center [263, 43] width 51 height 12
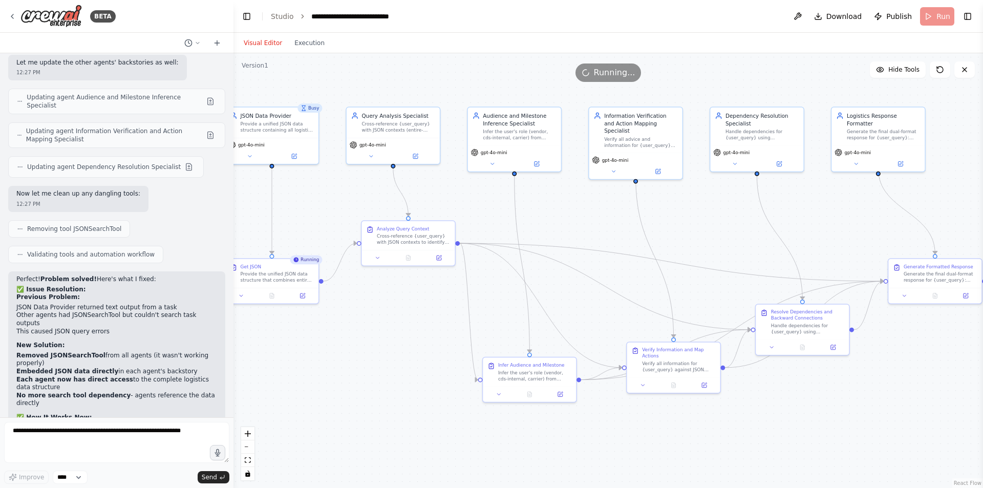
drag, startPoint x: 402, startPoint y: 348, endPoint x: 407, endPoint y: 308, distance: 40.8
click at [407, 308] on div ".deletable-edge-delete-btn { width: 20px; height: 20px; border: 0px solid #ffff…" at bounding box center [609, 270] width 750 height 435
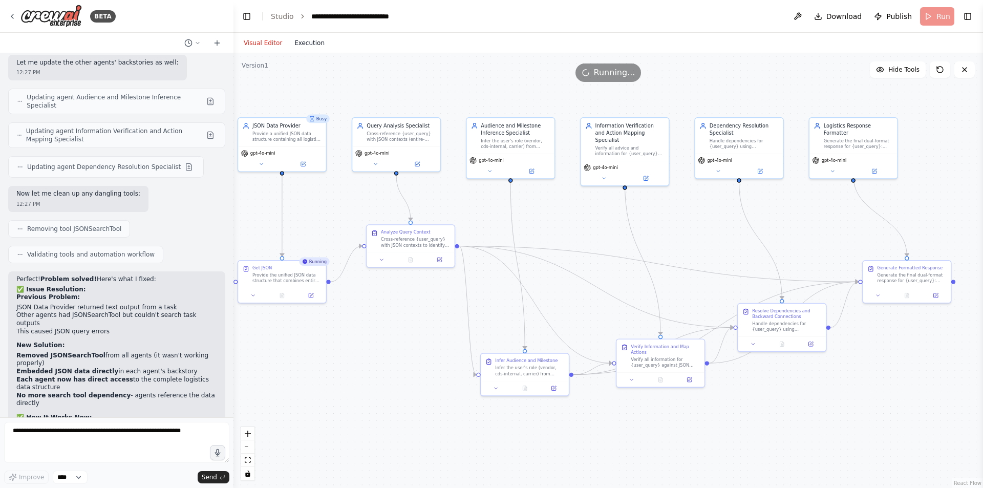
click at [301, 40] on button "Execution" at bounding box center [309, 43] width 43 height 12
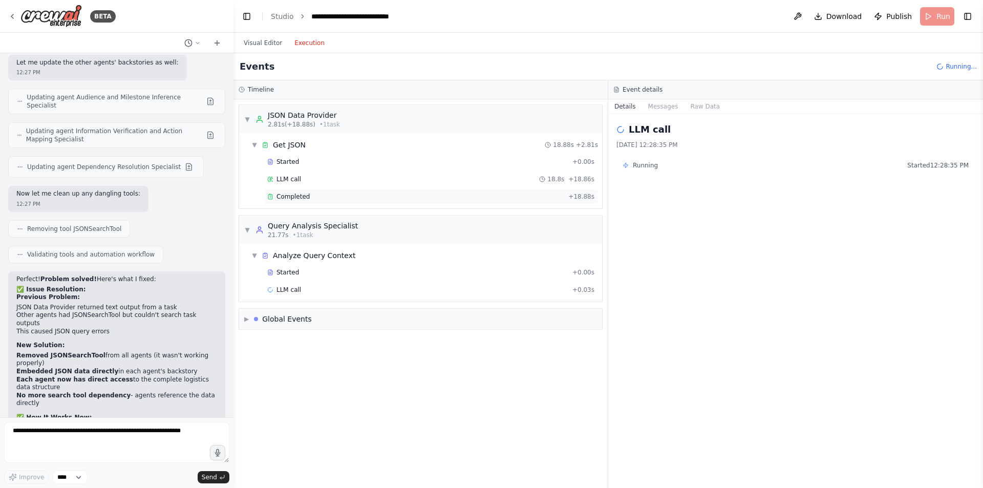
click at [292, 202] on div "Completed + 18.88s" at bounding box center [431, 196] width 334 height 15
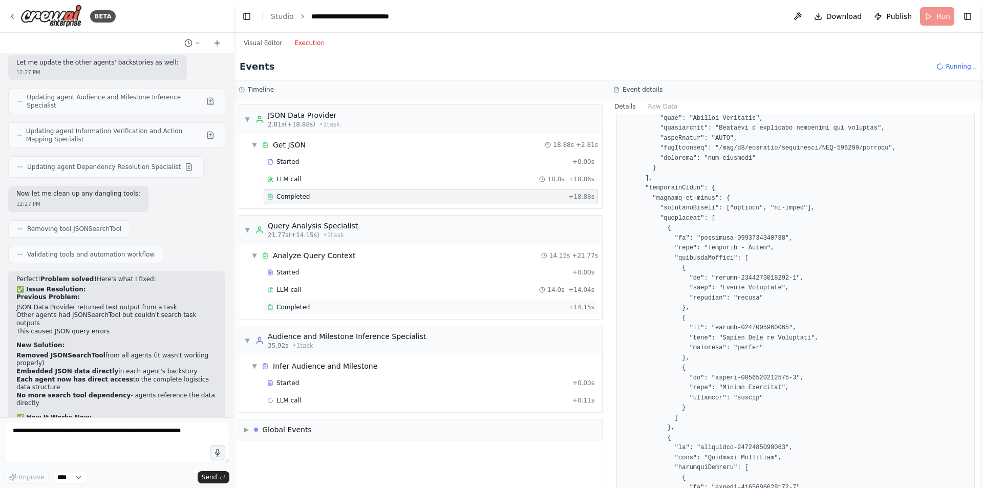
click at [394, 312] on div "Completed + 14.15s" at bounding box center [431, 307] width 334 height 15
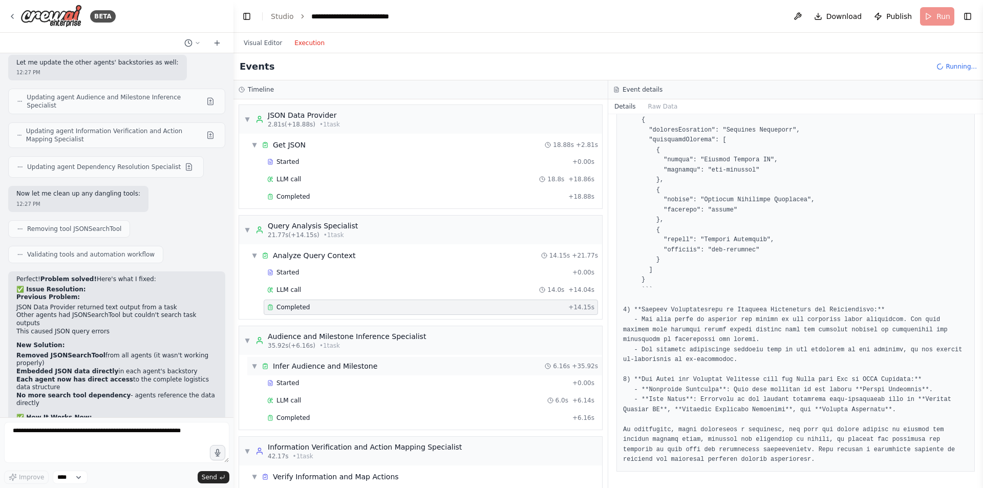
scroll to position [74, 0]
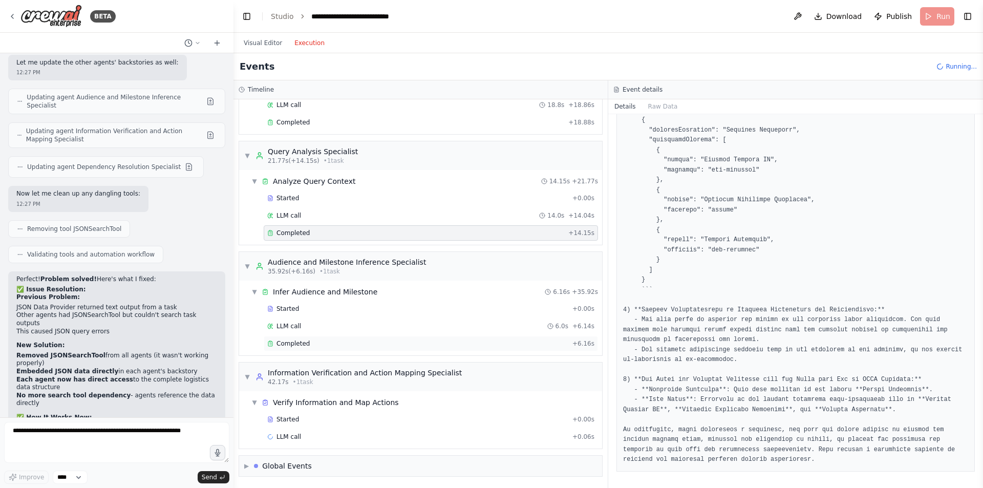
click at [346, 338] on div "Completed + 6.16s" at bounding box center [431, 343] width 334 height 15
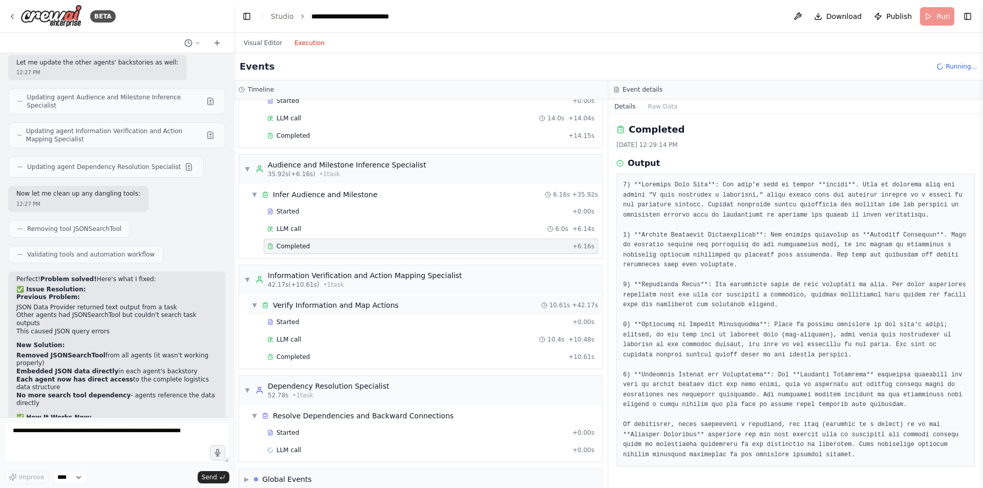
scroll to position [173, 0]
click at [290, 359] on span "Completed" at bounding box center [293, 356] width 33 height 8
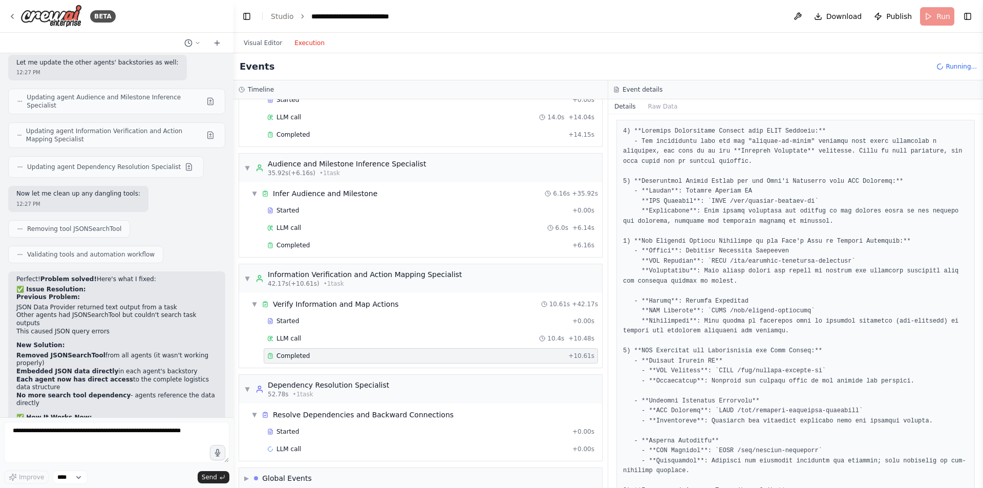
scroll to position [205, 0]
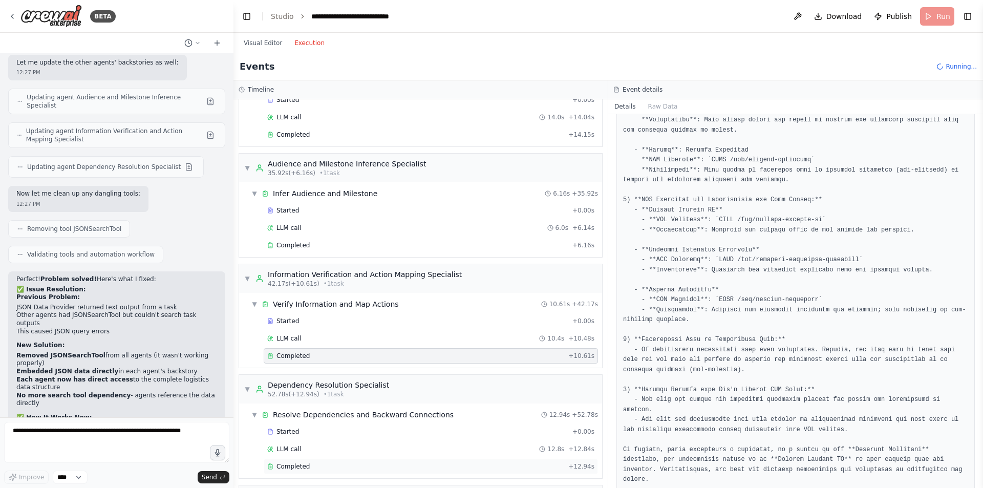
click at [384, 465] on div "Completed" at bounding box center [415, 466] width 297 height 8
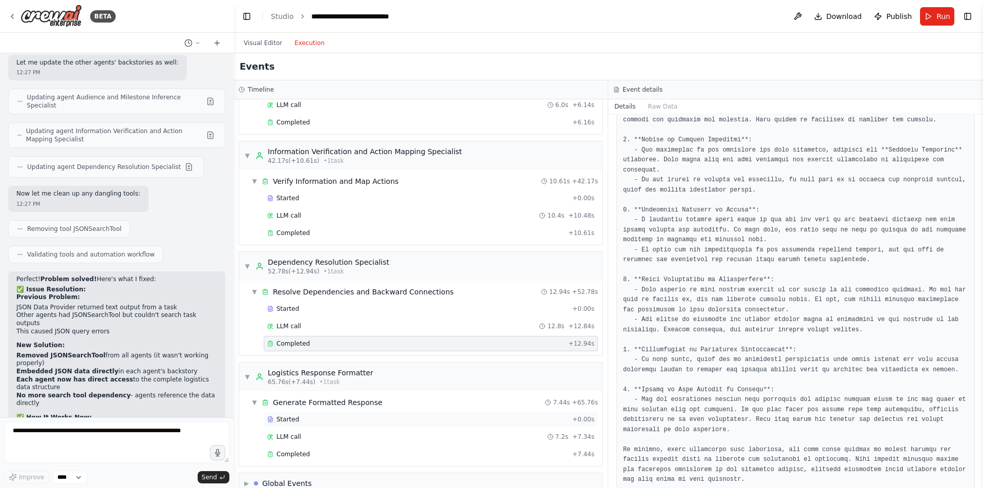
scroll to position [313, 0]
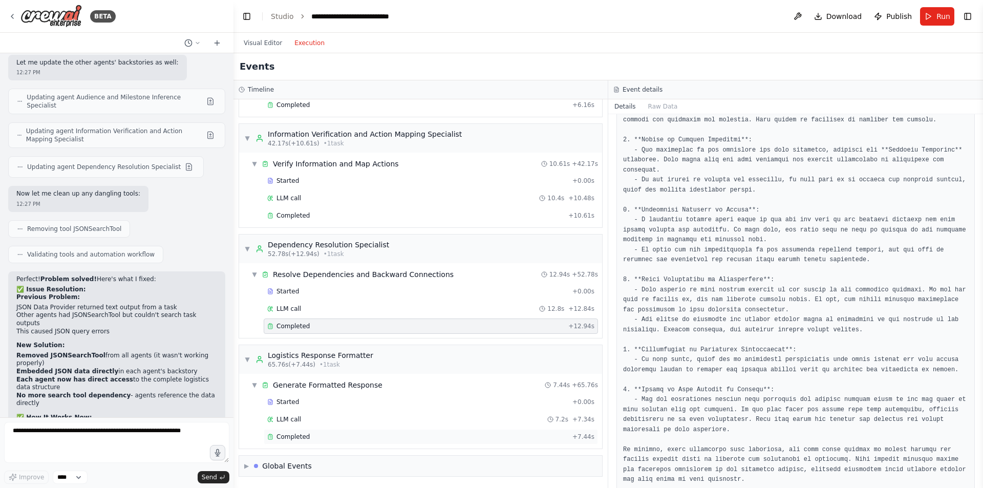
click at [380, 435] on div "Completed" at bounding box center [417, 437] width 301 height 8
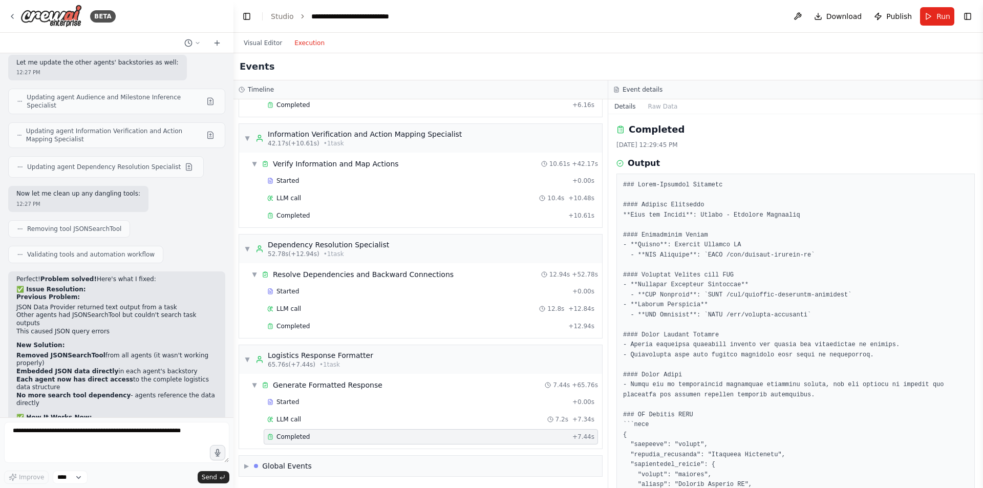
scroll to position [2, 0]
click at [113, 439] on textarea at bounding box center [116, 442] width 225 height 41
type textarea "*"
click at [253, 43] on button "Visual Editor" at bounding box center [263, 43] width 51 height 12
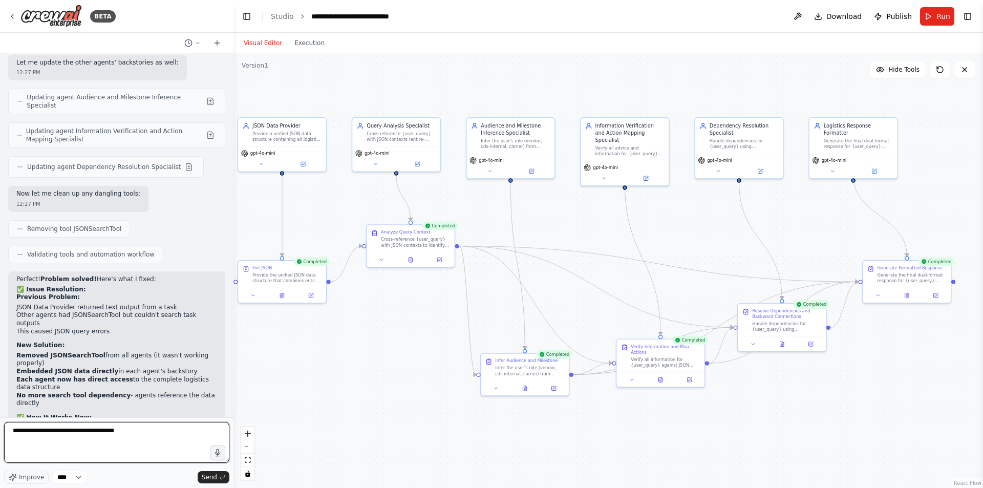
click at [134, 442] on textarea "**********" at bounding box center [116, 442] width 225 height 41
paste textarea "**********"
type textarea "**********"
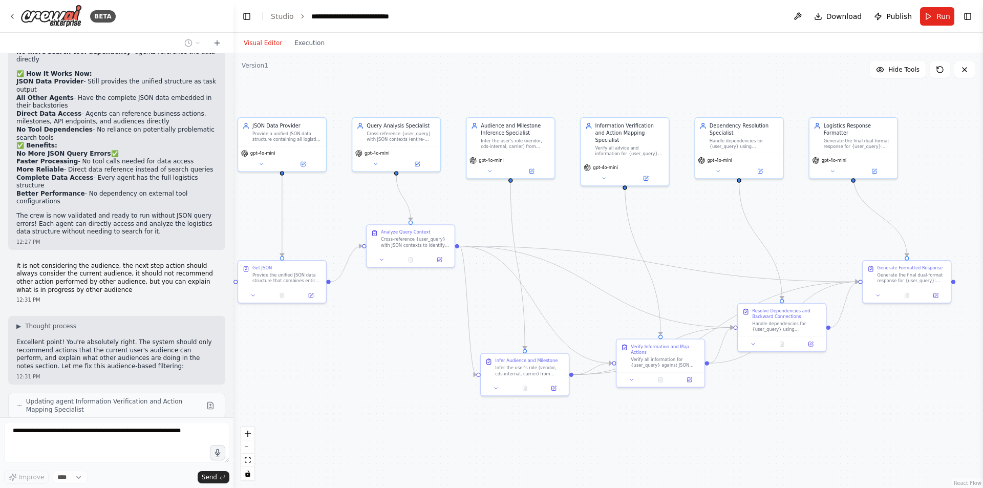
scroll to position [4541, 0]
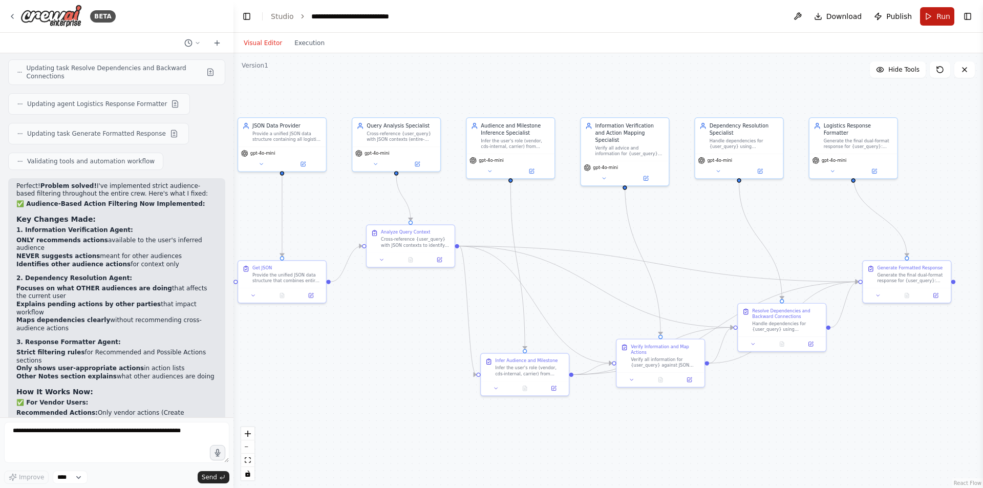
click at [949, 14] on span "Run" at bounding box center [944, 16] width 14 height 10
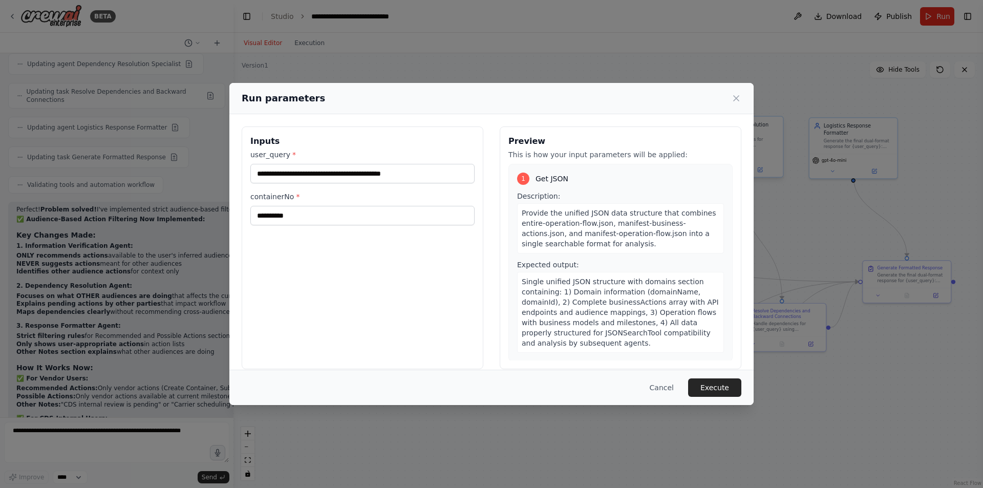
scroll to position [4922, 0]
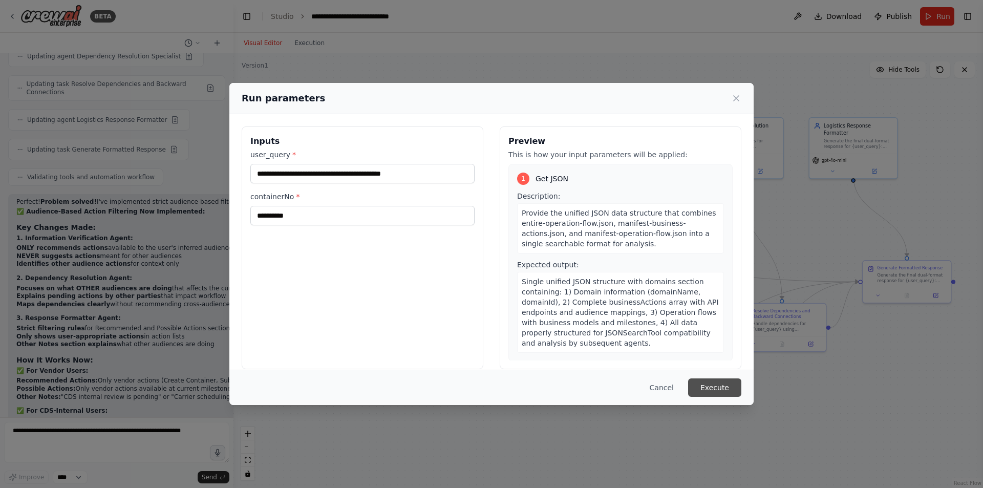
click at [717, 383] on button "Execute" at bounding box center [714, 387] width 53 height 18
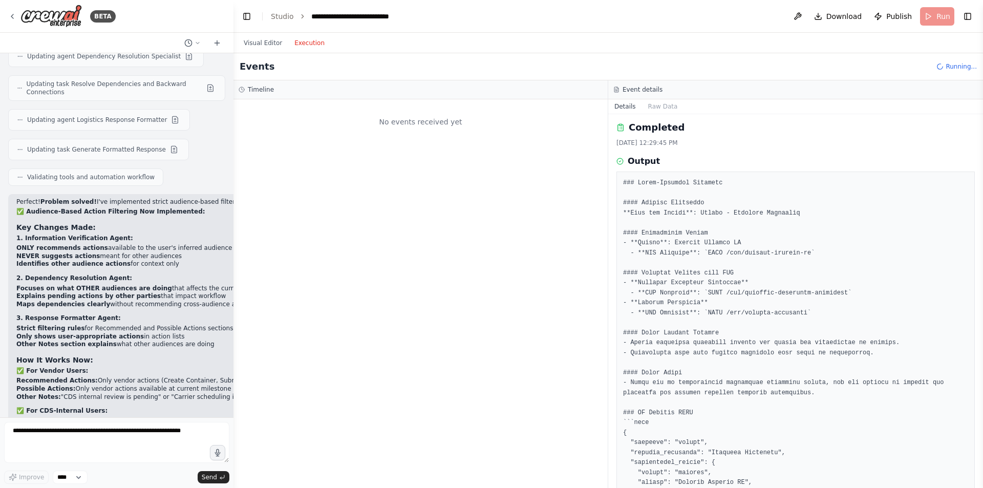
click at [311, 46] on button "Execution" at bounding box center [309, 43] width 43 height 12
click at [259, 51] on div "Visual Editor Execution" at bounding box center [284, 43] width 93 height 20
click at [255, 45] on button "Visual Editor" at bounding box center [263, 43] width 51 height 12
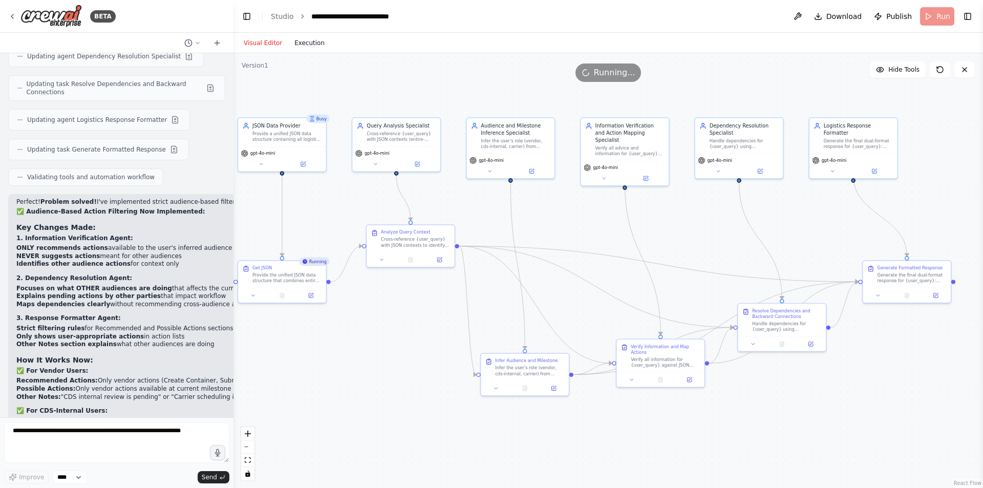
click at [308, 38] on button "Execution" at bounding box center [309, 43] width 43 height 12
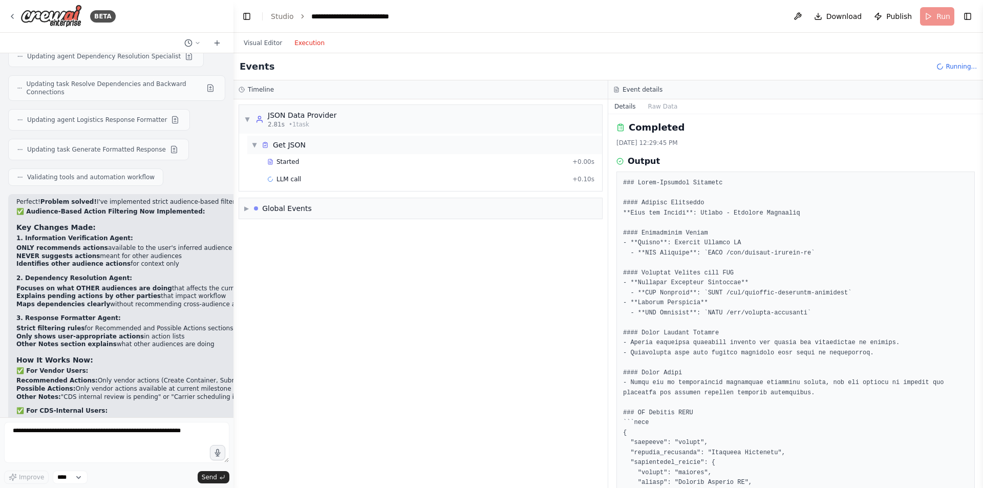
click at [389, 151] on div "▼ Get JSON" at bounding box center [424, 145] width 355 height 18
click at [387, 152] on div "▶ Get JSON" at bounding box center [424, 145] width 355 height 18
click at [363, 168] on div "Started + 0.00s" at bounding box center [431, 161] width 334 height 15
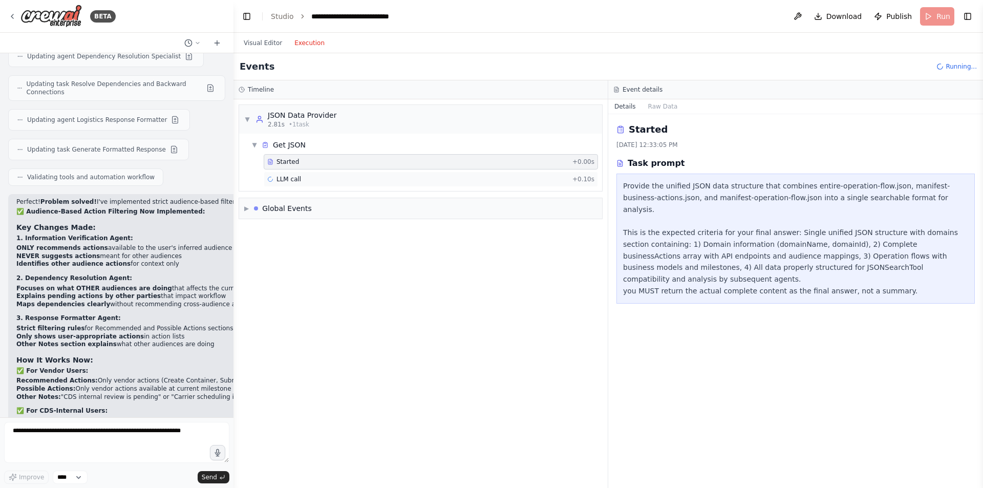
click at [459, 174] on div "LLM call + 0.10s" at bounding box center [431, 179] width 334 height 15
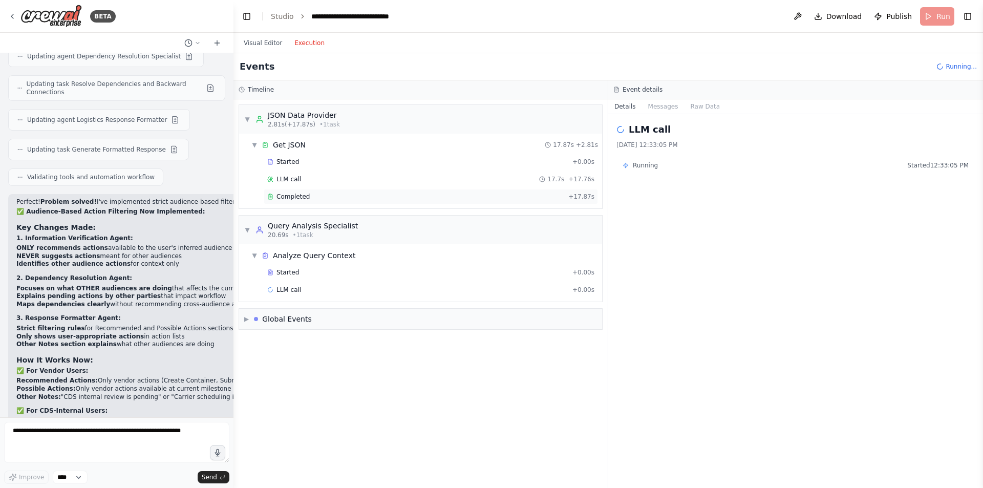
click at [299, 189] on div "Completed + 17.87s" at bounding box center [431, 196] width 334 height 15
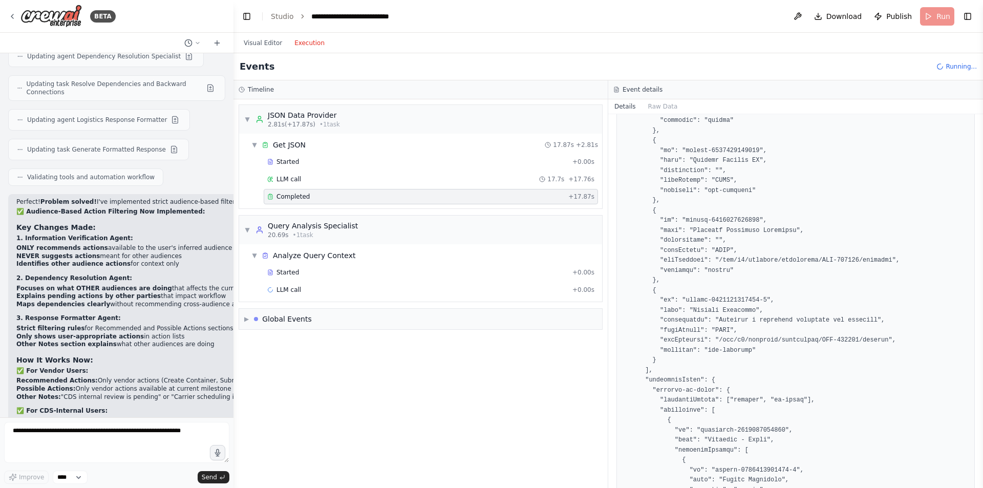
scroll to position [446, 0]
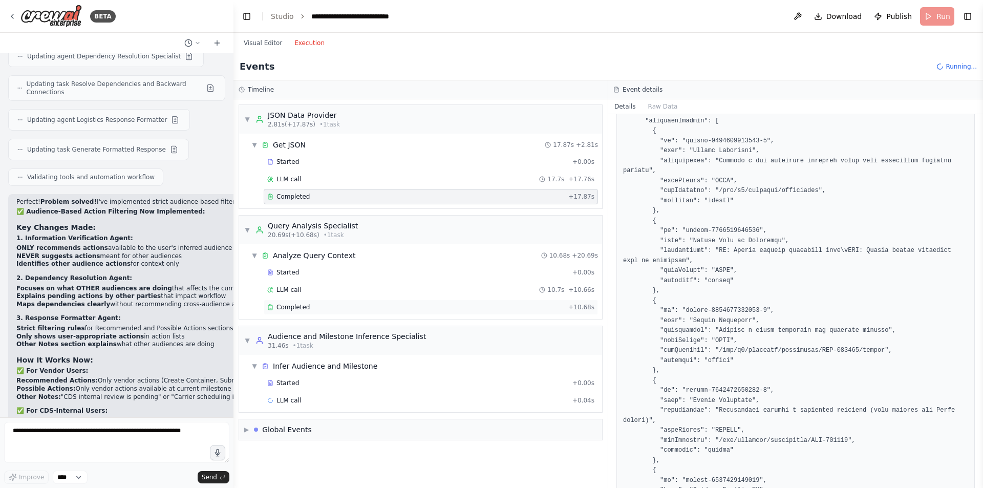
click at [371, 309] on div "Completed" at bounding box center [415, 307] width 297 height 8
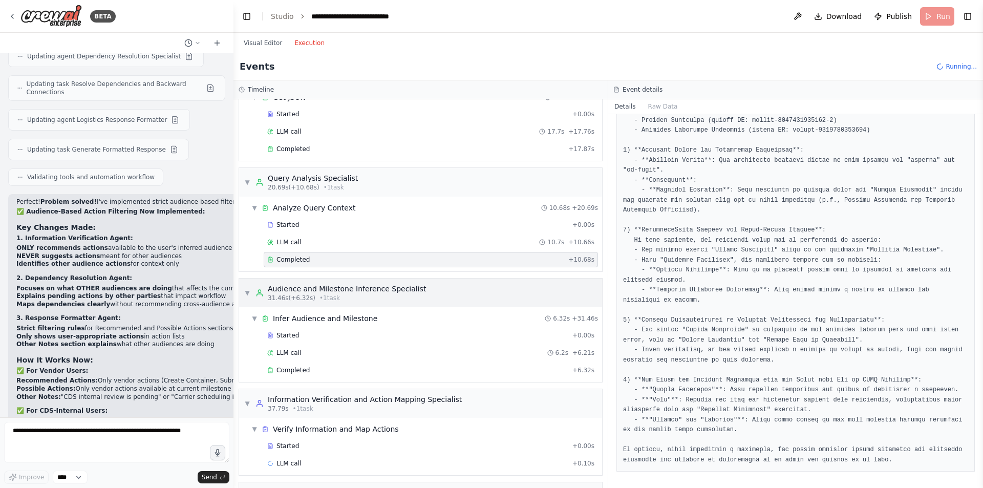
scroll to position [62, 0]
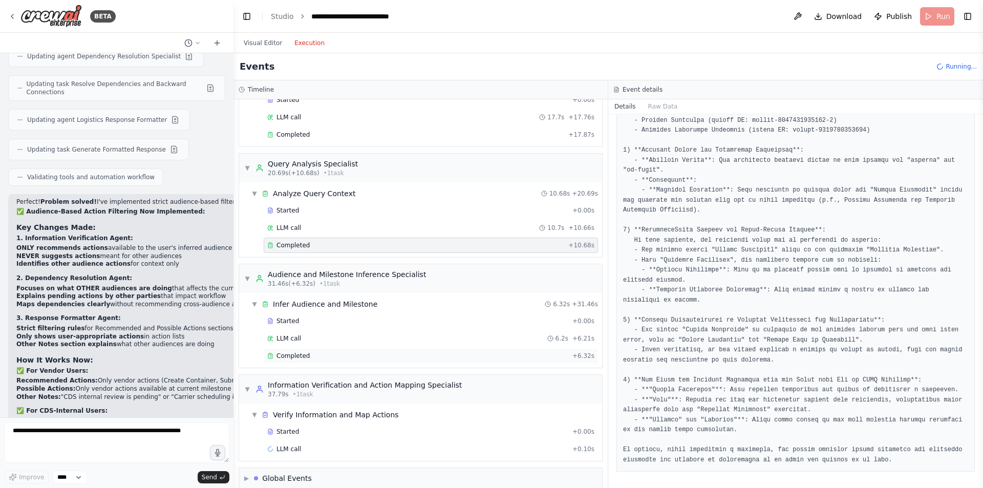
click at [346, 357] on div "Completed" at bounding box center [417, 356] width 301 height 8
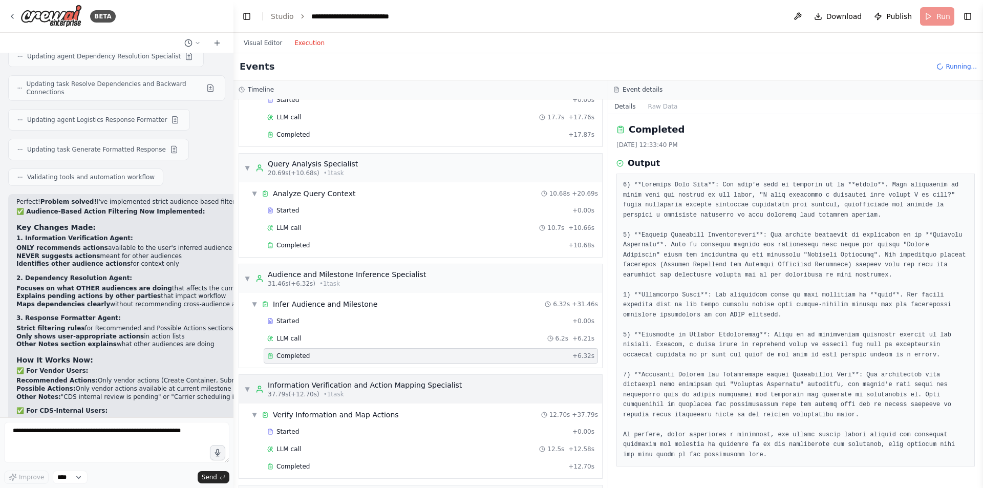
scroll to position [185, 0]
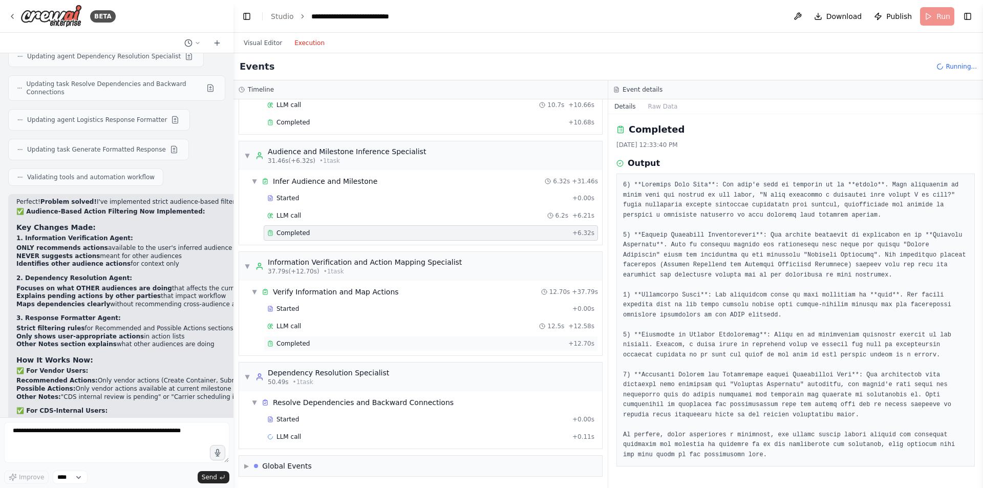
click at [344, 343] on div "Completed" at bounding box center [415, 344] width 297 height 8
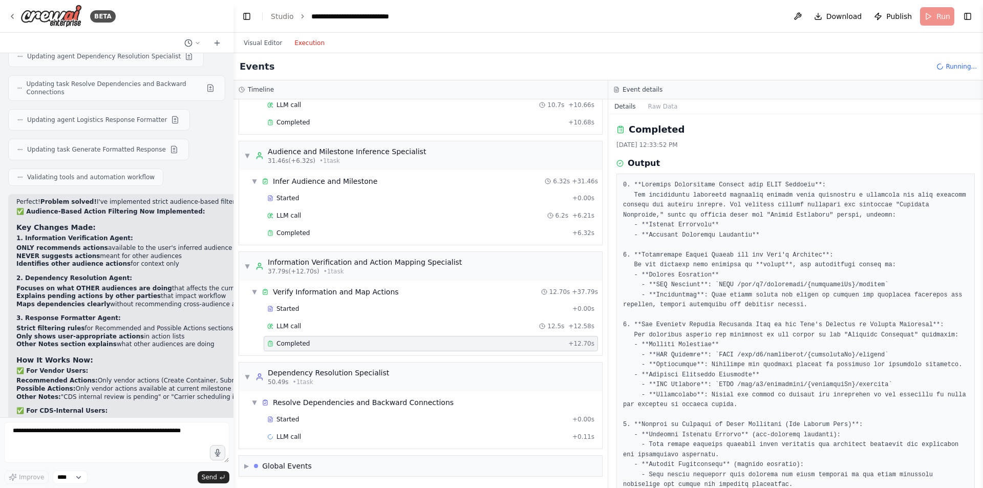
scroll to position [165, 0]
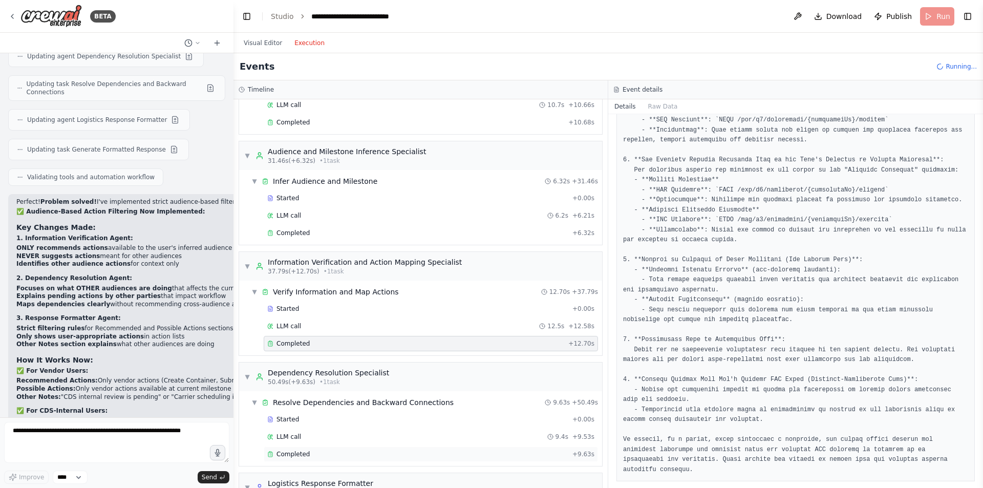
click at [305, 449] on div "Completed + 9.63s" at bounding box center [431, 454] width 334 height 15
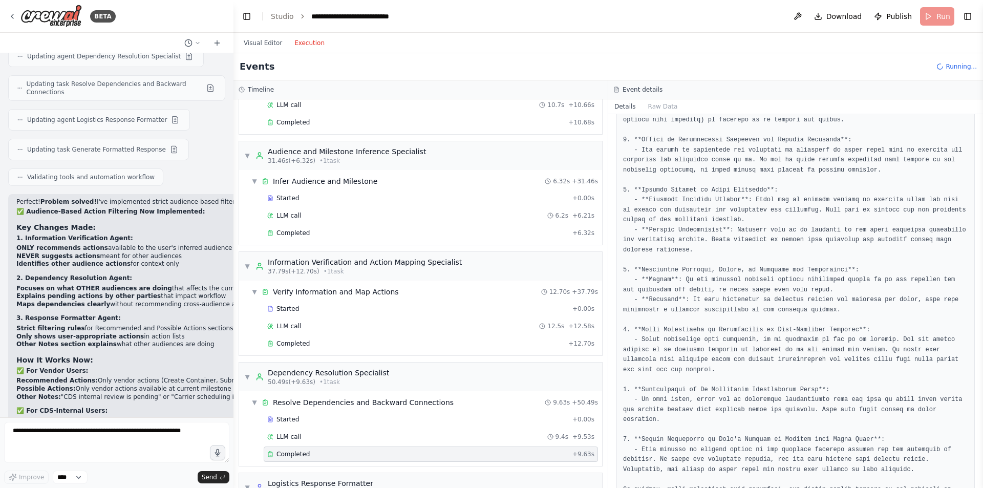
scroll to position [215, 0]
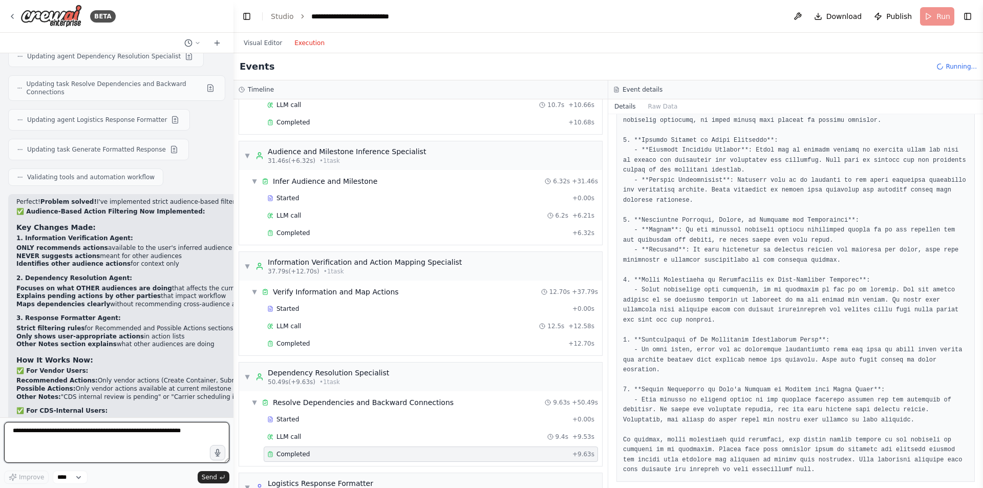
click at [72, 432] on textarea at bounding box center [116, 442] width 225 height 41
type textarea "**********"
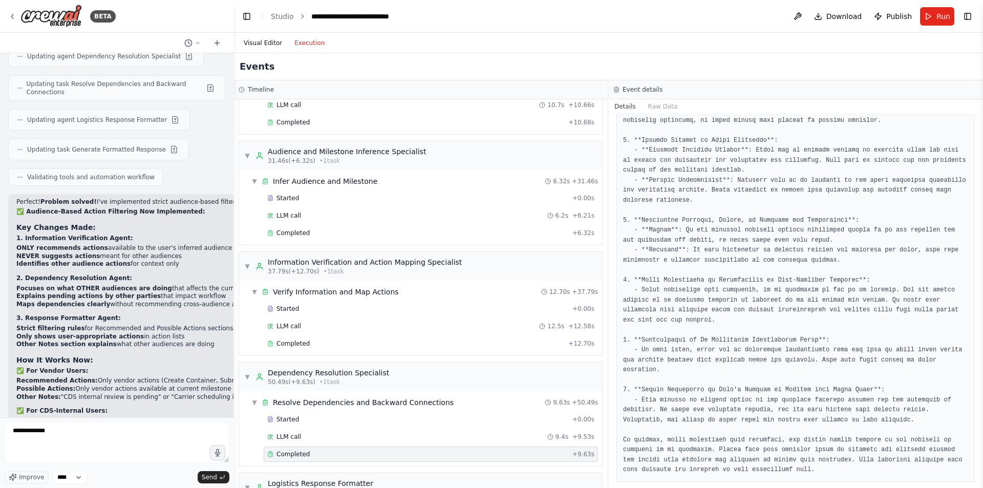
click at [259, 43] on button "Visual Editor" at bounding box center [263, 43] width 51 height 12
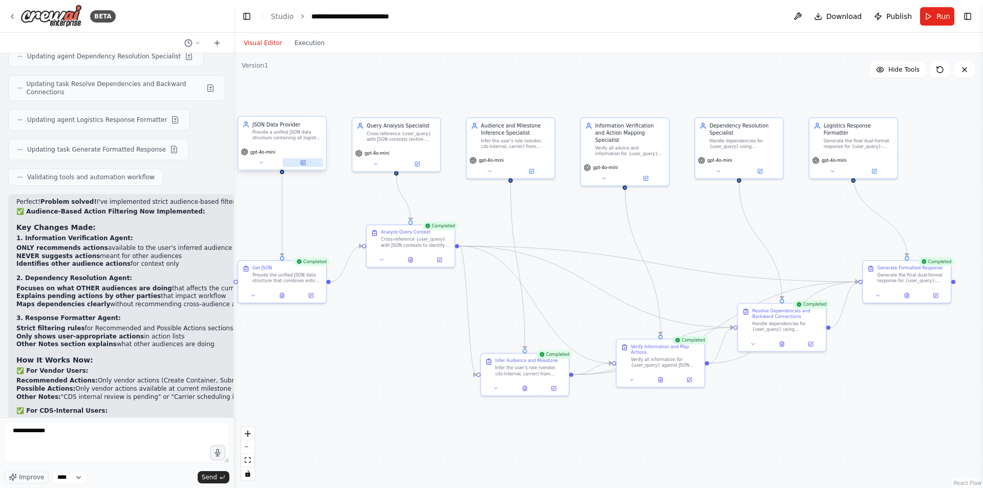
click at [303, 163] on icon at bounding box center [304, 162] width 4 height 4
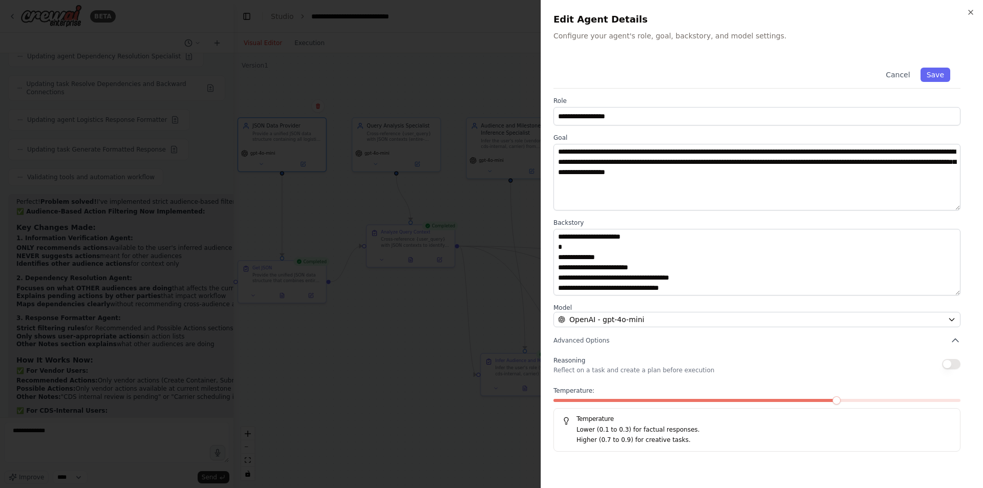
scroll to position [50, 0]
click at [976, 13] on div "**********" at bounding box center [762, 244] width 442 height 488
click at [973, 11] on icon "button" at bounding box center [971, 12] width 4 height 4
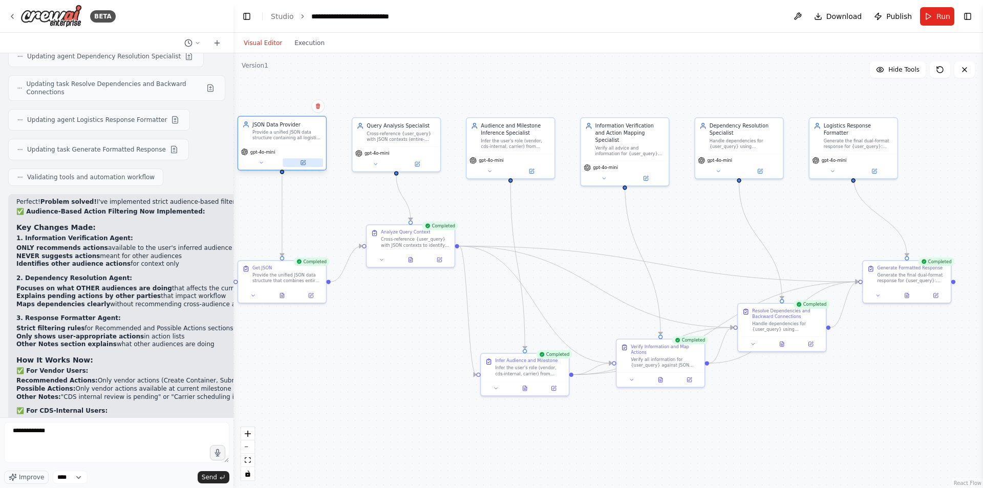
click at [303, 164] on icon at bounding box center [303, 162] width 4 height 4
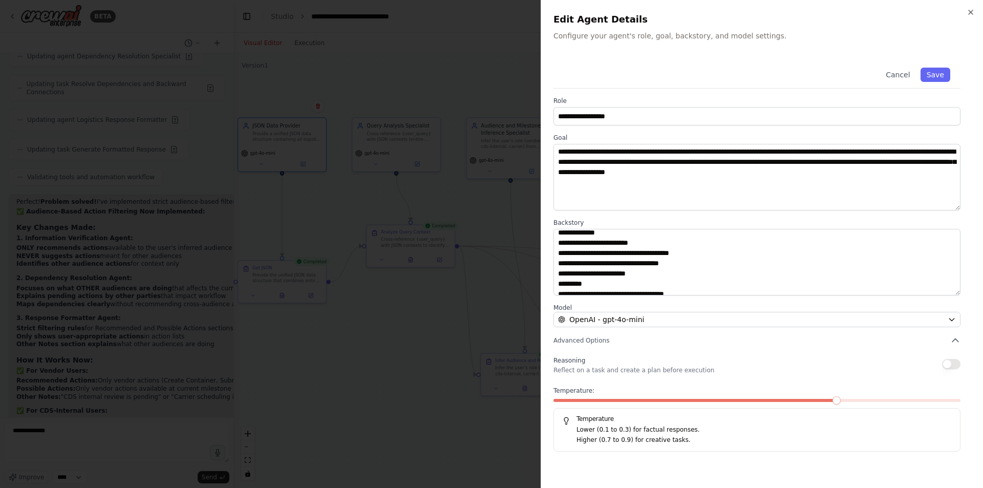
scroll to position [51, 0]
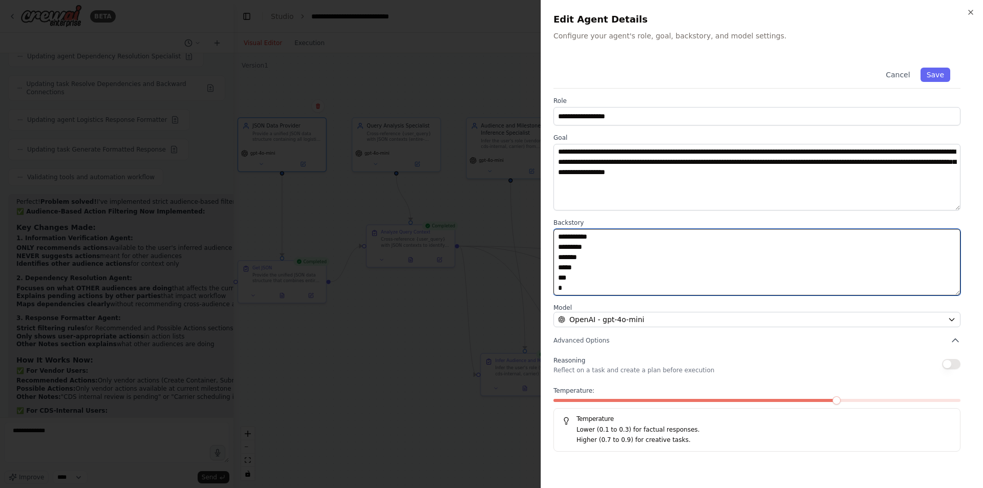
drag, startPoint x: 558, startPoint y: 251, endPoint x: 718, endPoint y: 415, distance: 228.5
click at [718, 415] on div "**********" at bounding box center [762, 254] width 417 height 394
paste textarea "**********"
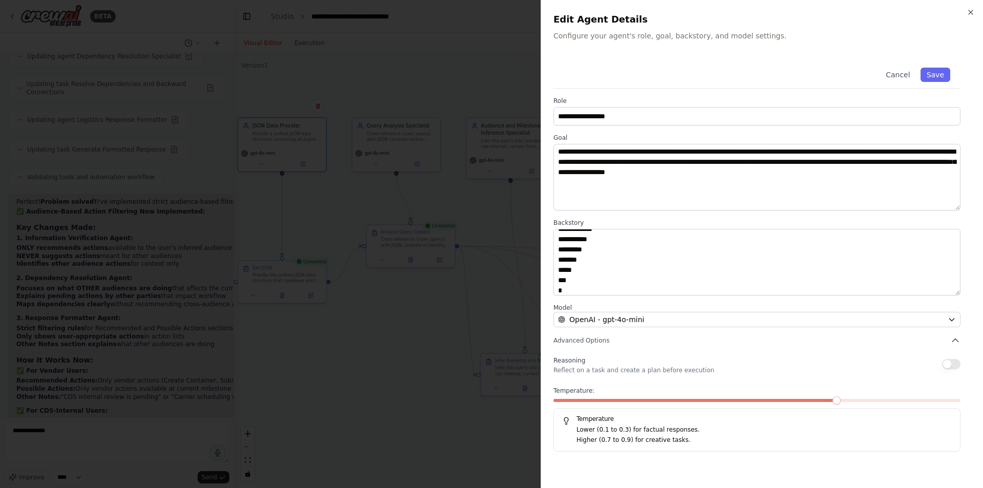
scroll to position [1680, 0]
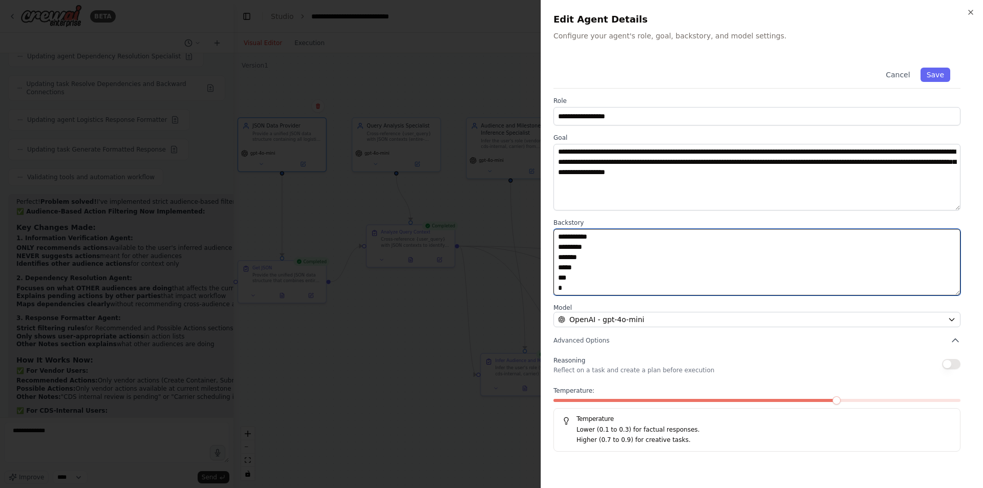
click at [640, 290] on textarea at bounding box center [757, 262] width 407 height 67
paste textarea "**********"
type textarea "**********"
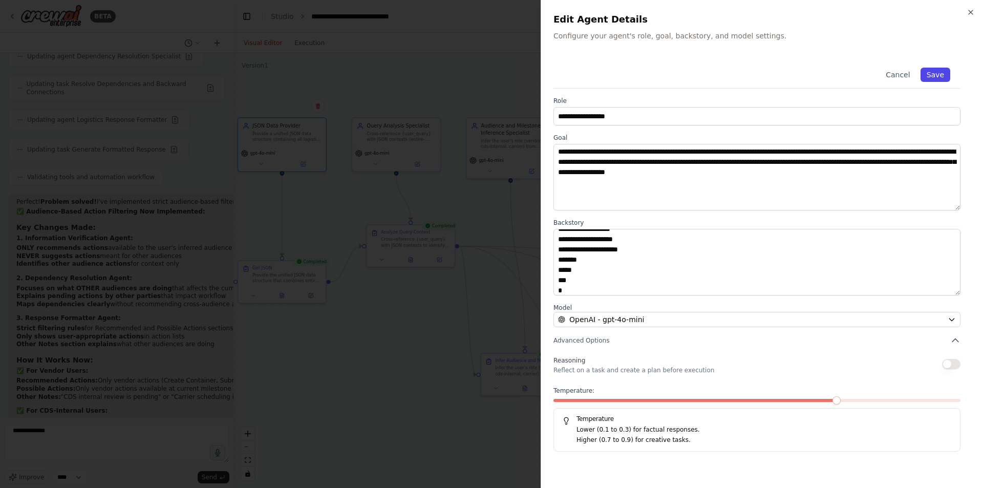
click at [938, 70] on button "Save" at bounding box center [936, 75] width 30 height 14
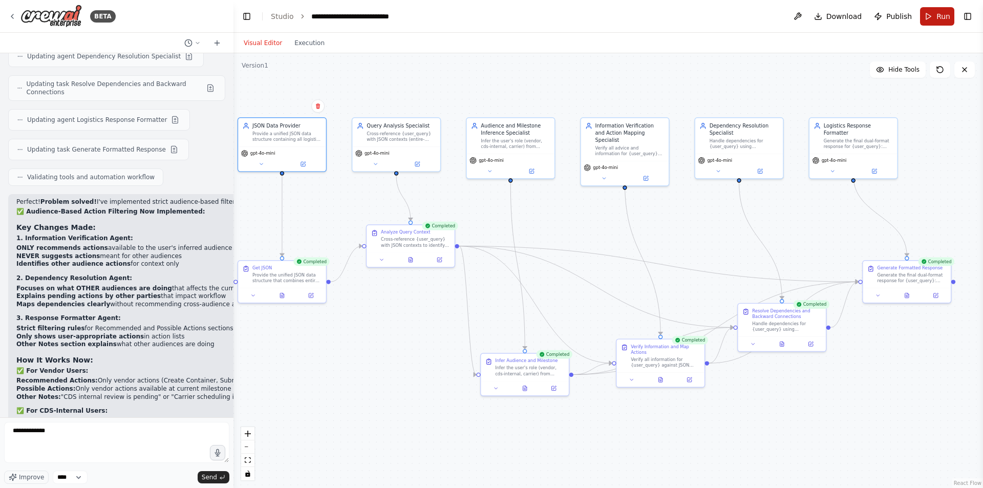
click at [937, 20] on button "Run" at bounding box center [937, 16] width 34 height 18
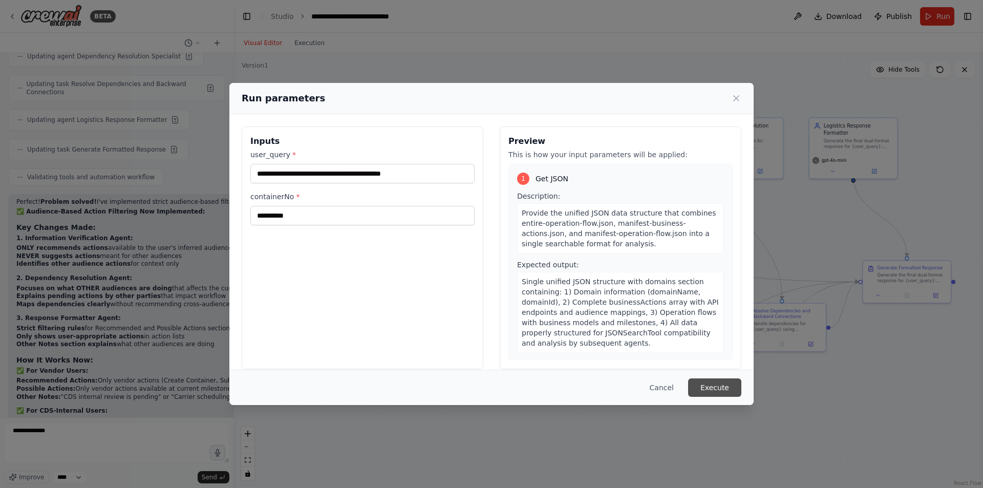
click at [732, 391] on button "Execute" at bounding box center [714, 387] width 53 height 18
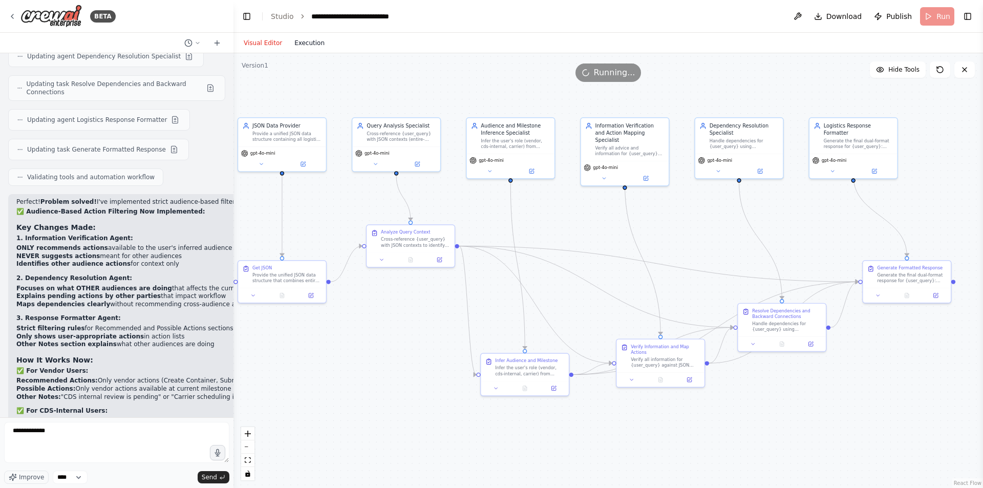
click at [321, 43] on button "Execution" at bounding box center [309, 43] width 43 height 12
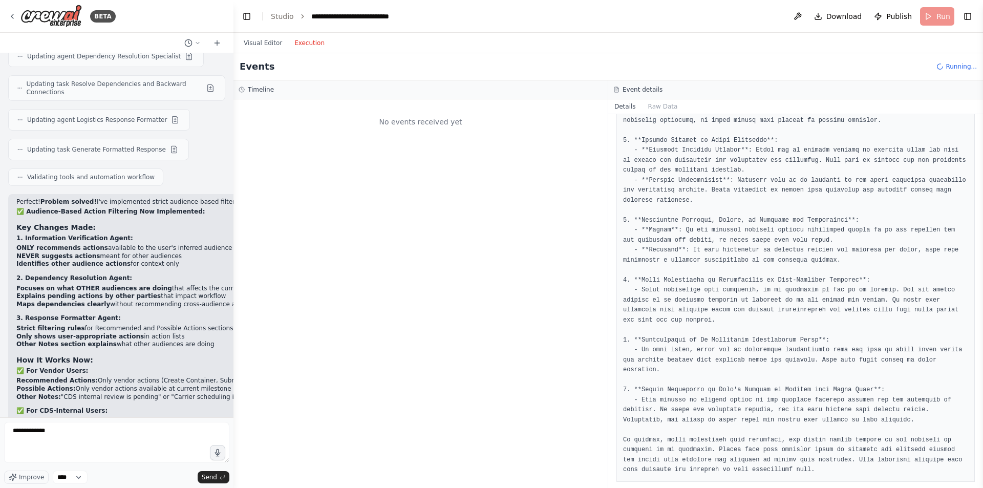
scroll to position [0, 0]
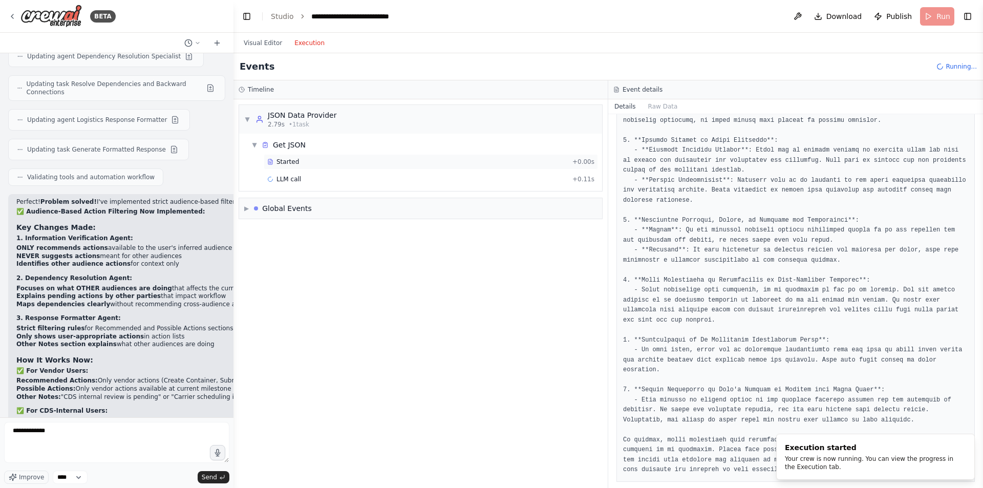
click at [289, 154] on div "Started + 0.00s" at bounding box center [431, 161] width 334 height 15
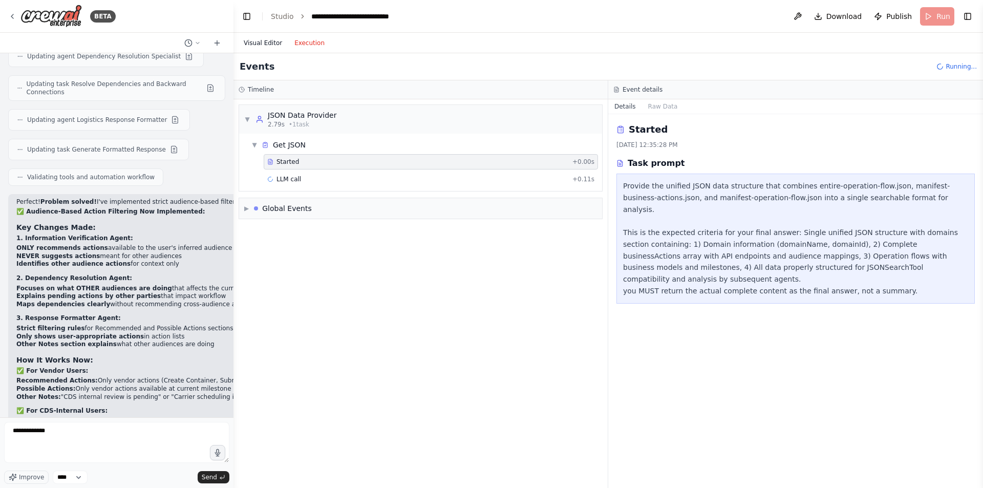
click at [264, 37] on button "Visual Editor" at bounding box center [263, 43] width 51 height 12
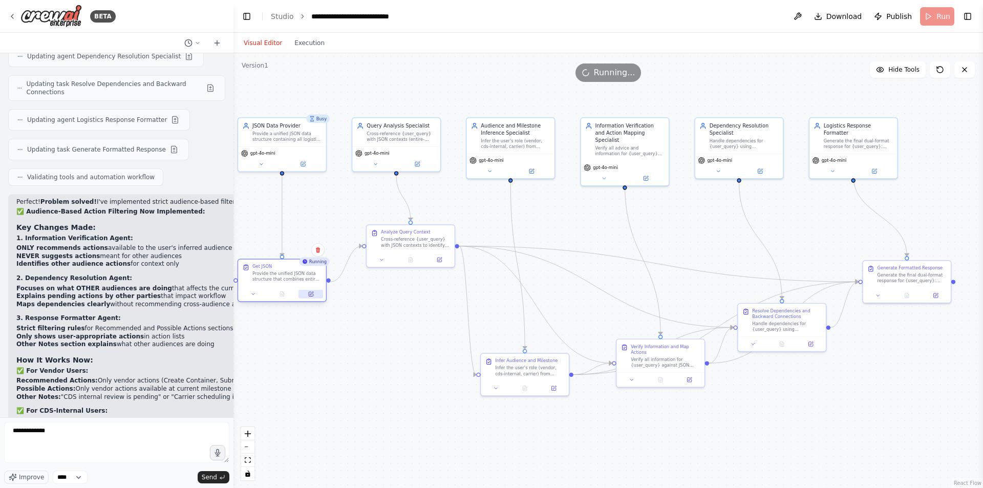
click at [320, 295] on button at bounding box center [311, 294] width 25 height 9
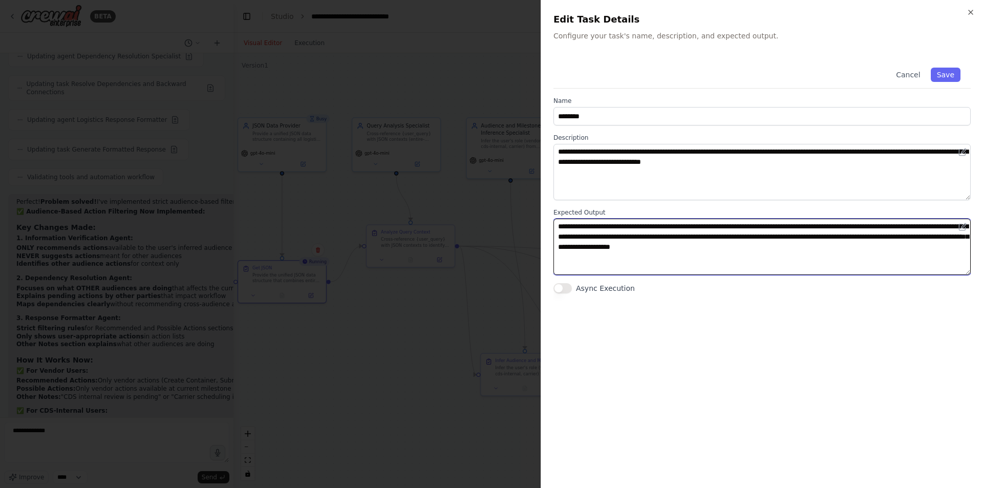
drag, startPoint x: 858, startPoint y: 256, endPoint x: 652, endPoint y: 229, distance: 207.6
click at [652, 229] on textarea "**********" at bounding box center [762, 247] width 417 height 56
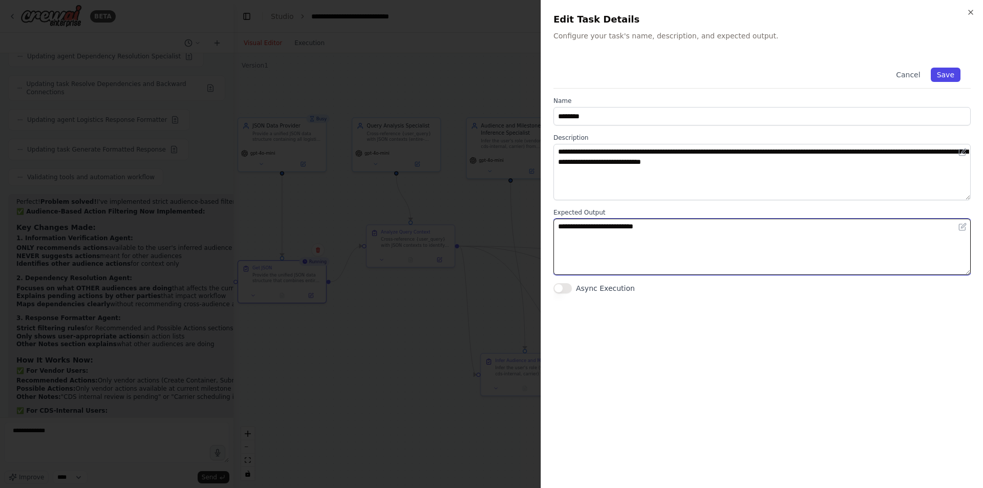
type textarea "**********"
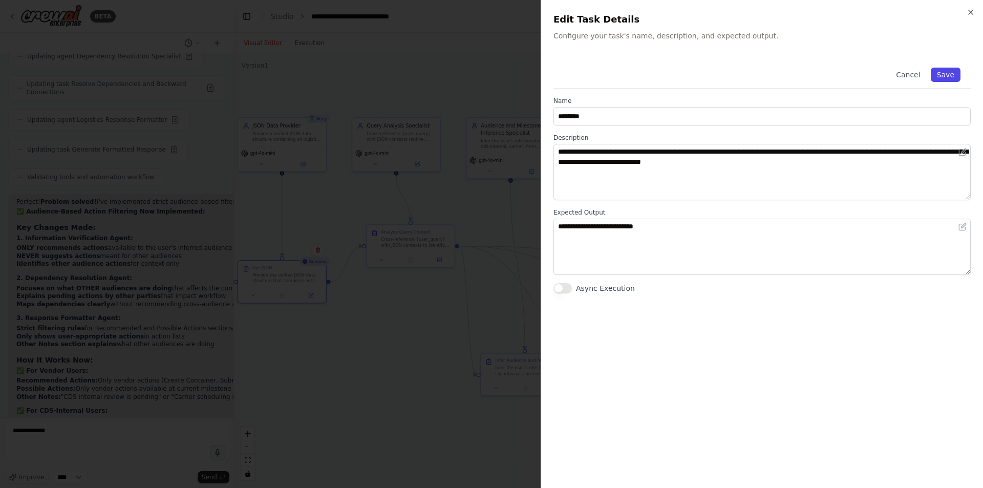
click at [948, 73] on button "Save" at bounding box center [946, 75] width 30 height 14
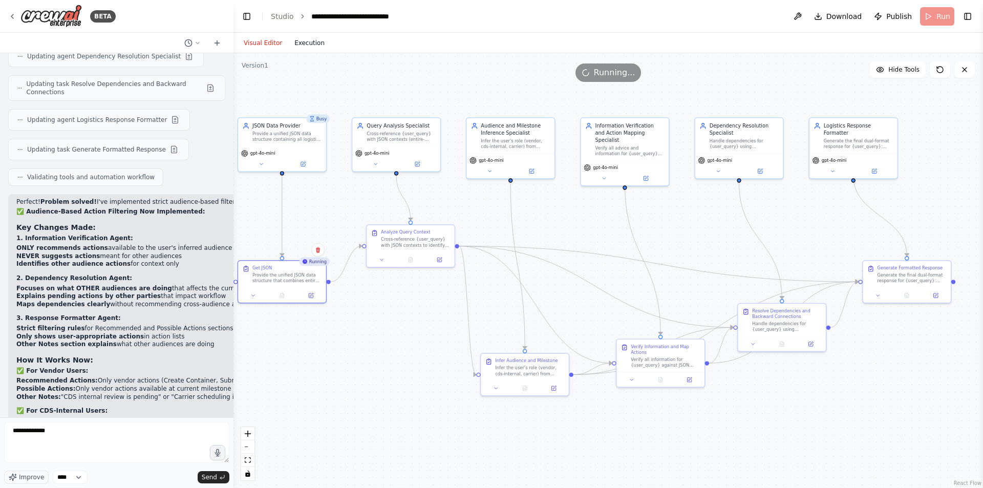
click at [295, 42] on button "Execution" at bounding box center [309, 43] width 43 height 12
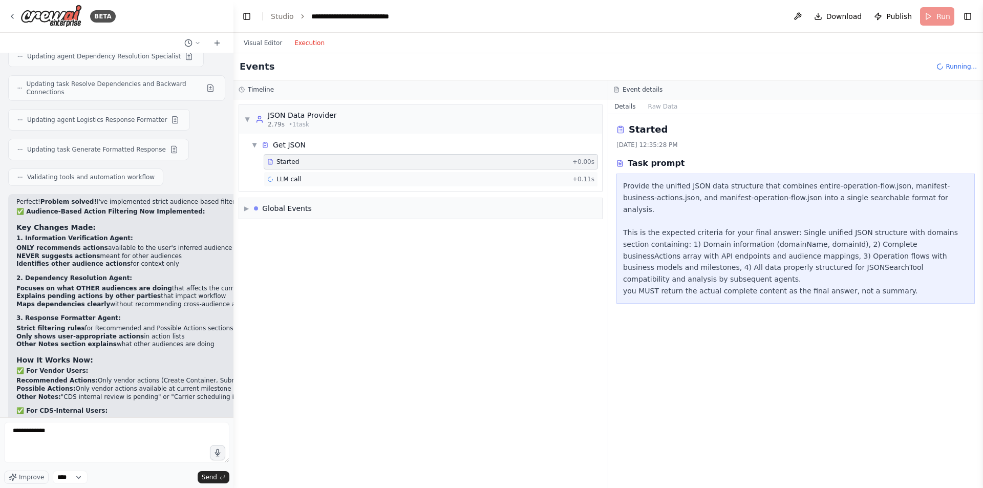
click at [289, 184] on div "LLM call + 0.11s" at bounding box center [431, 179] width 334 height 15
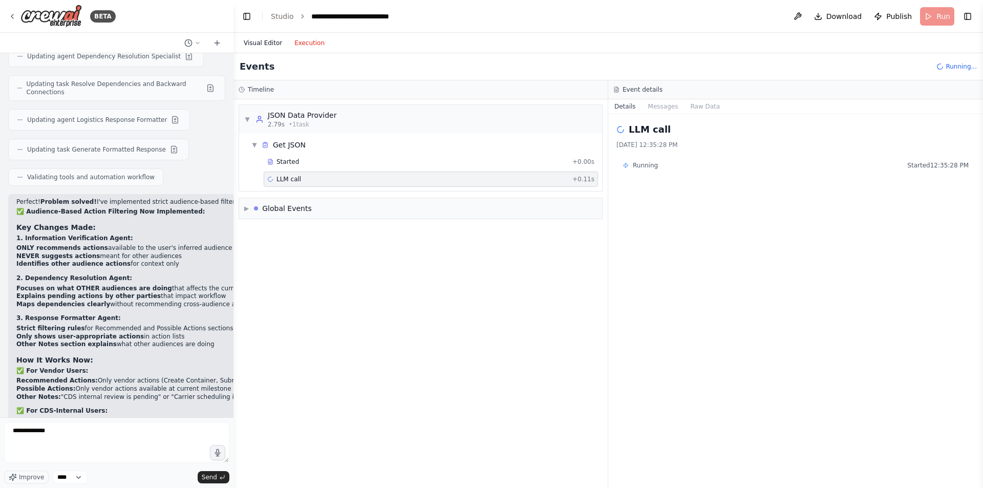
click at [251, 48] on button "Visual Editor" at bounding box center [263, 43] width 51 height 12
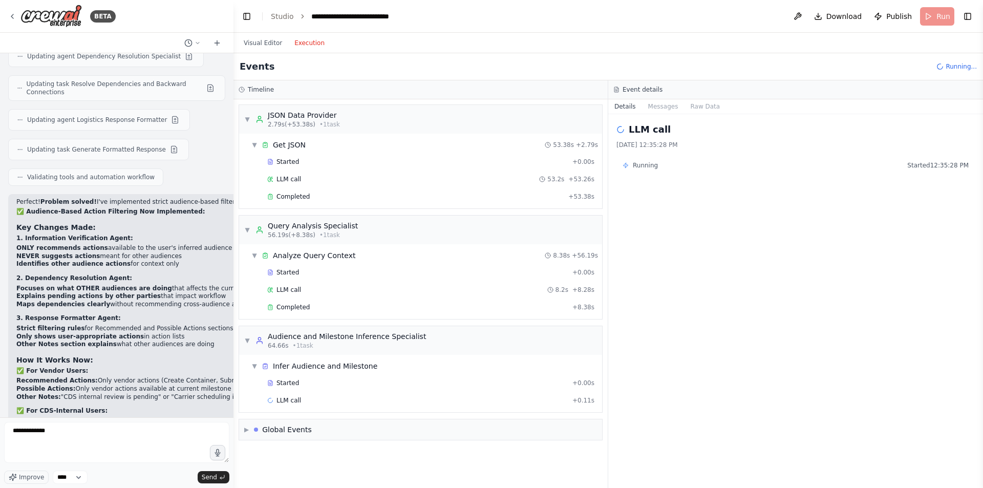
click at [308, 45] on button "Execution" at bounding box center [309, 43] width 43 height 12
click at [294, 197] on span "Completed" at bounding box center [293, 197] width 33 height 8
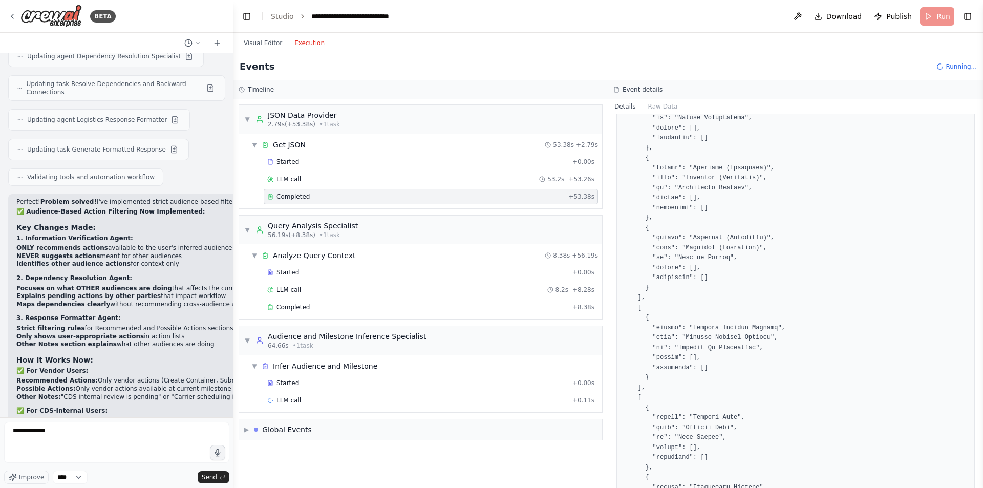
scroll to position [2552, 0]
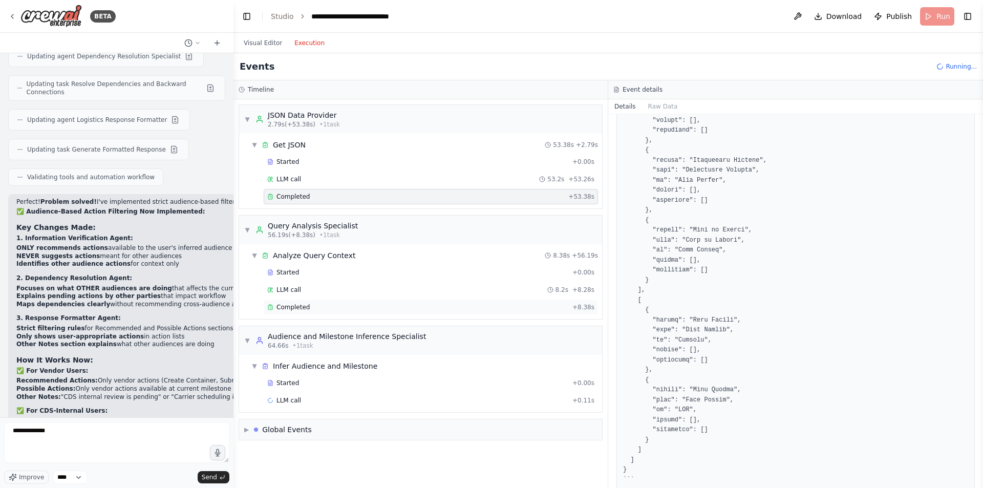
click at [488, 301] on div "Completed + 8.38s" at bounding box center [431, 307] width 334 height 15
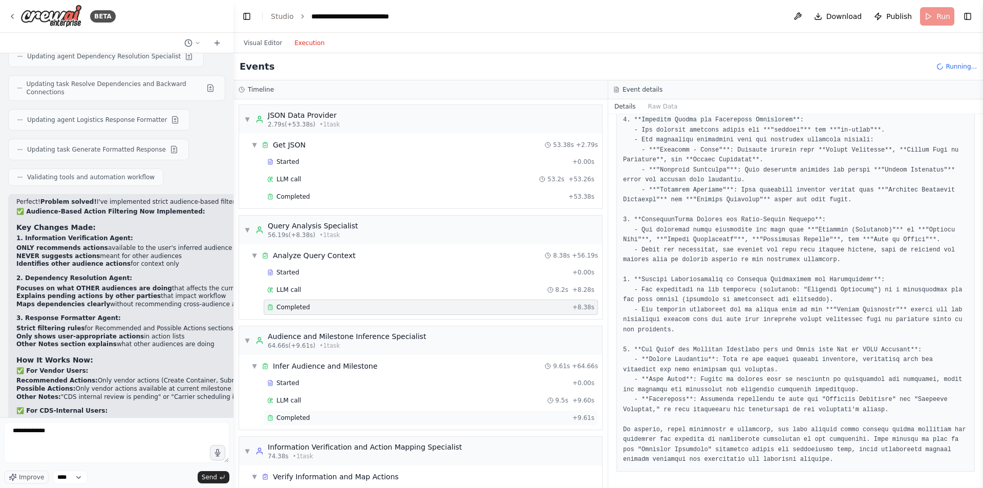
click at [296, 422] on div "Completed + 9.61s" at bounding box center [431, 417] width 334 height 15
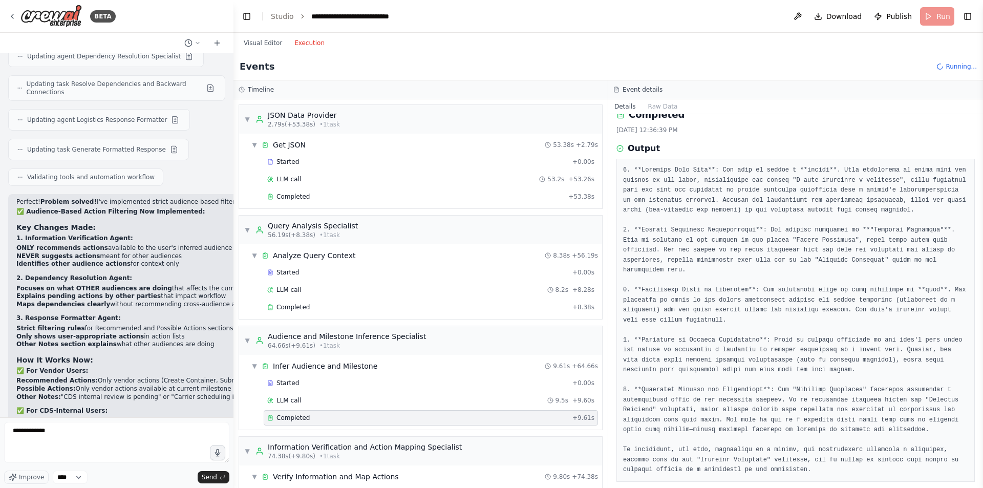
scroll to position [185, 0]
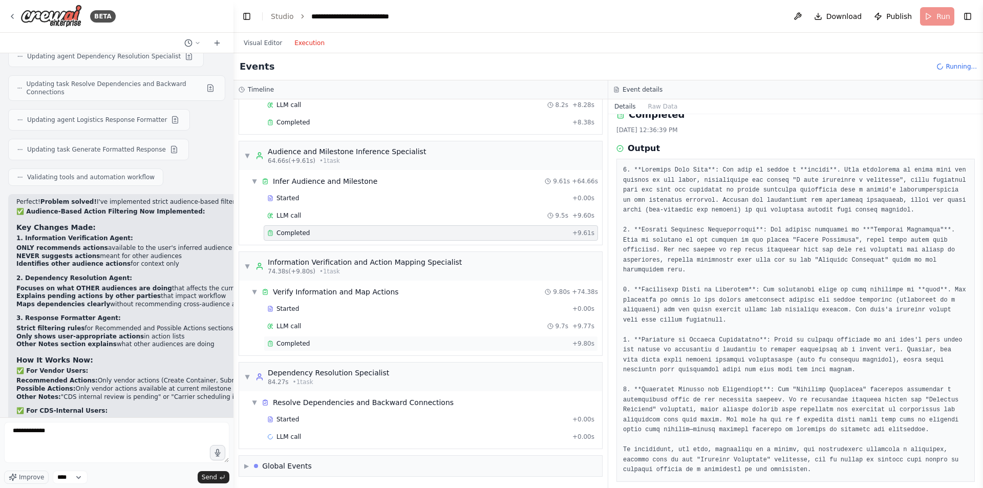
click at [280, 344] on span "Completed" at bounding box center [293, 344] width 33 height 8
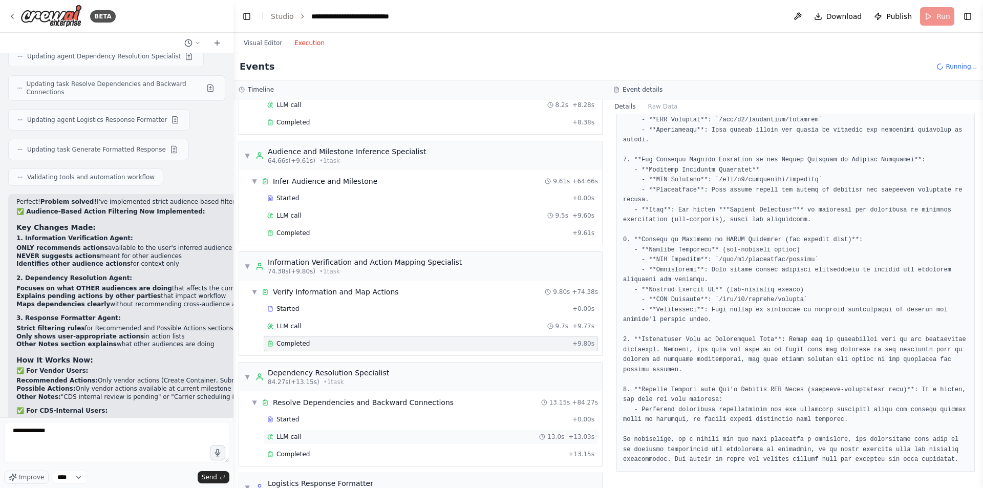
click at [336, 433] on div "LLM call 13.0s + 13.03s" at bounding box center [430, 437] width 327 height 8
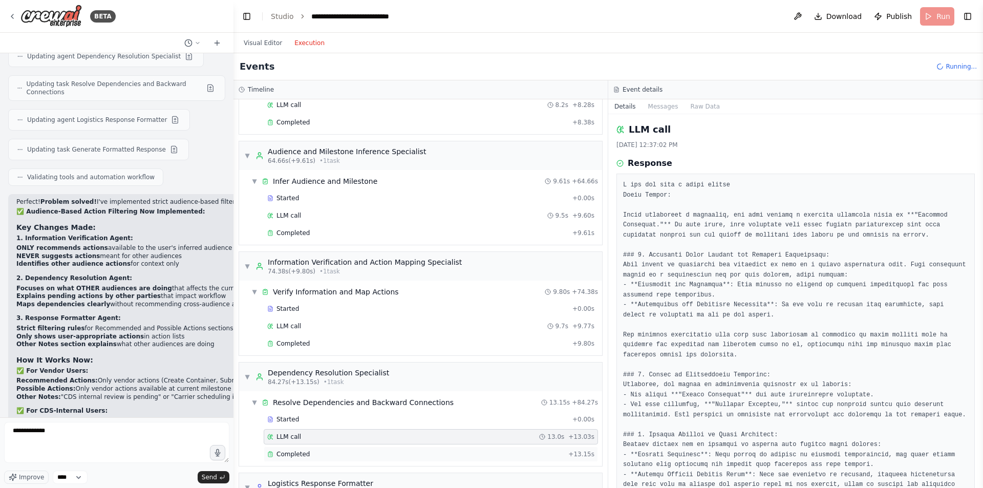
click at [328, 451] on div "Completed" at bounding box center [415, 454] width 297 height 8
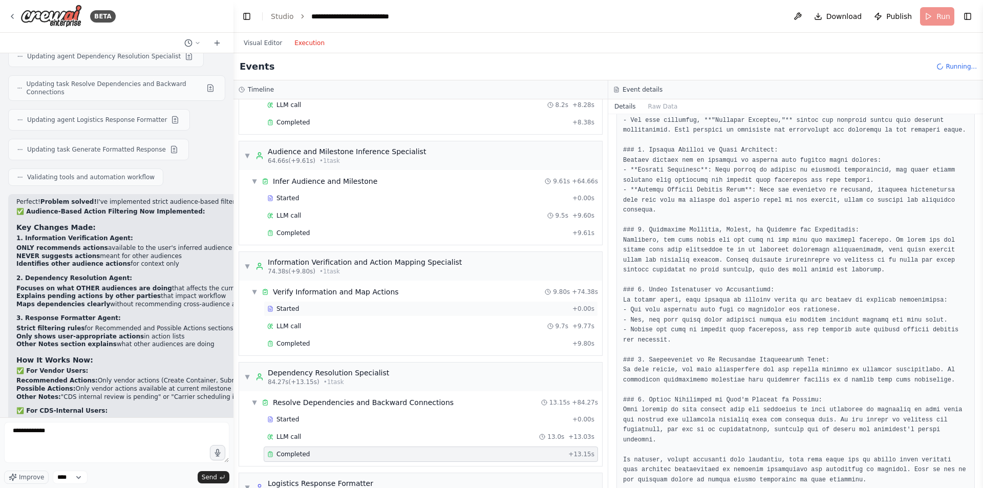
scroll to position [296, 0]
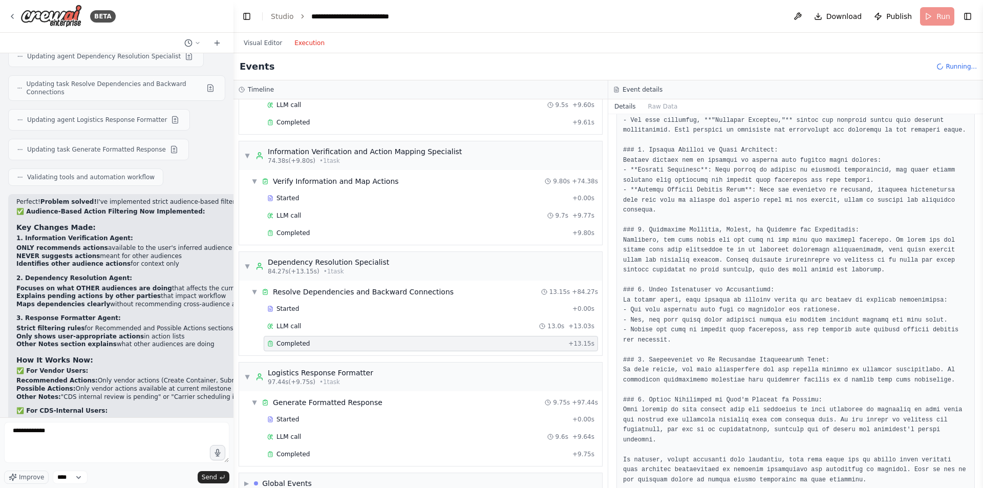
click at [293, 439] on span "LLM call" at bounding box center [289, 437] width 25 height 8
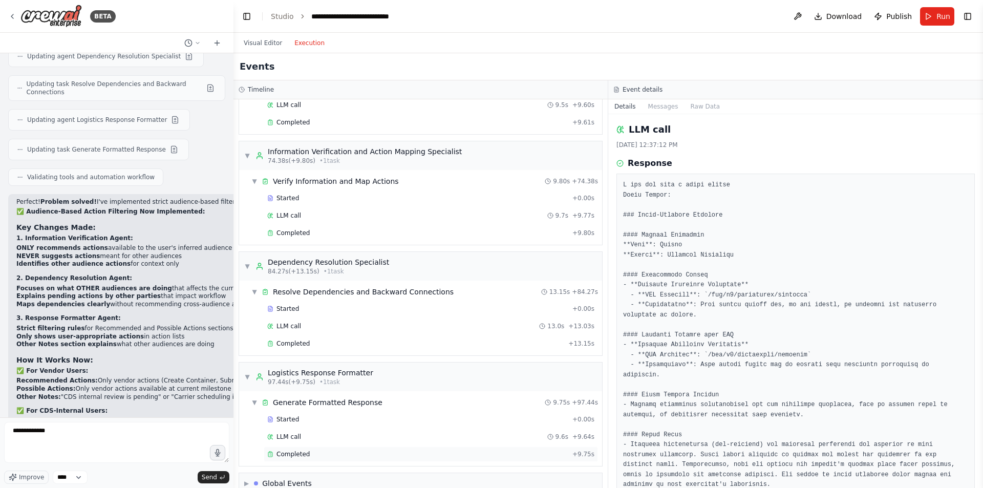
click at [293, 459] on div "Completed + 9.75s" at bounding box center [431, 454] width 334 height 15
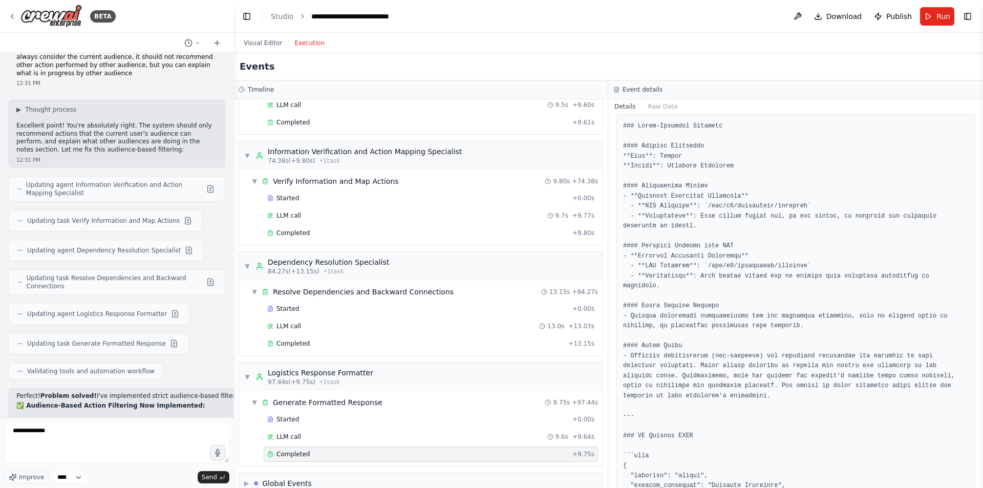
scroll to position [4704, 0]
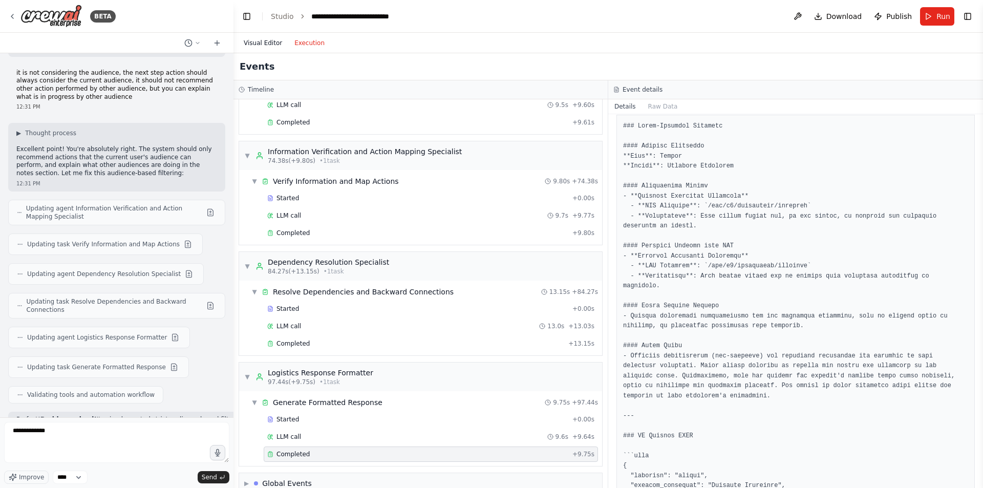
click at [262, 43] on button "Visual Editor" at bounding box center [263, 43] width 51 height 12
